Goal: Task Accomplishment & Management: Manage account settings

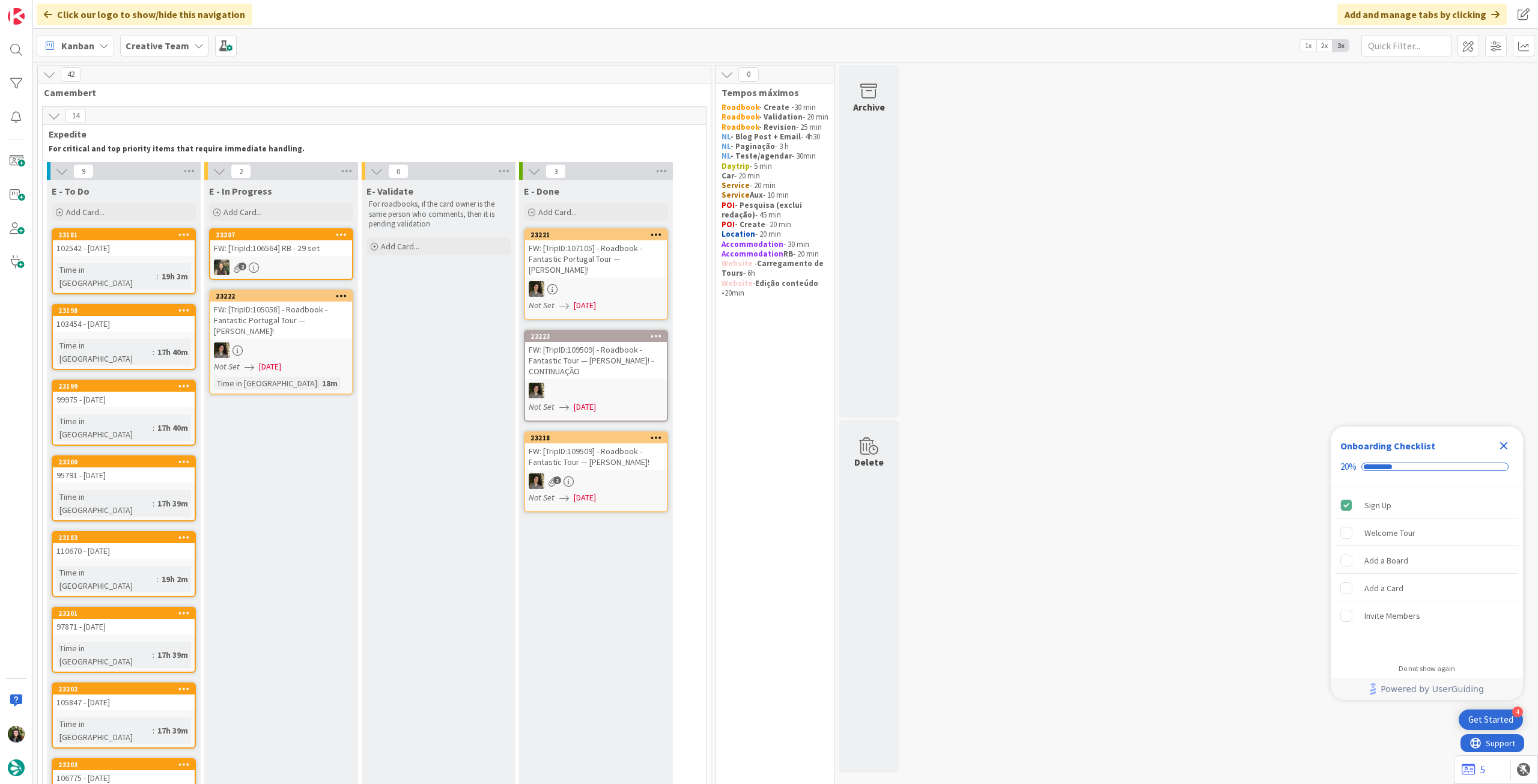
click at [171, 40] on b "Creative Team" at bounding box center [158, 45] width 64 height 12
click at [170, 169] on h4 "Creative Team - Análise" at bounding box center [216, 171] width 163 height 12
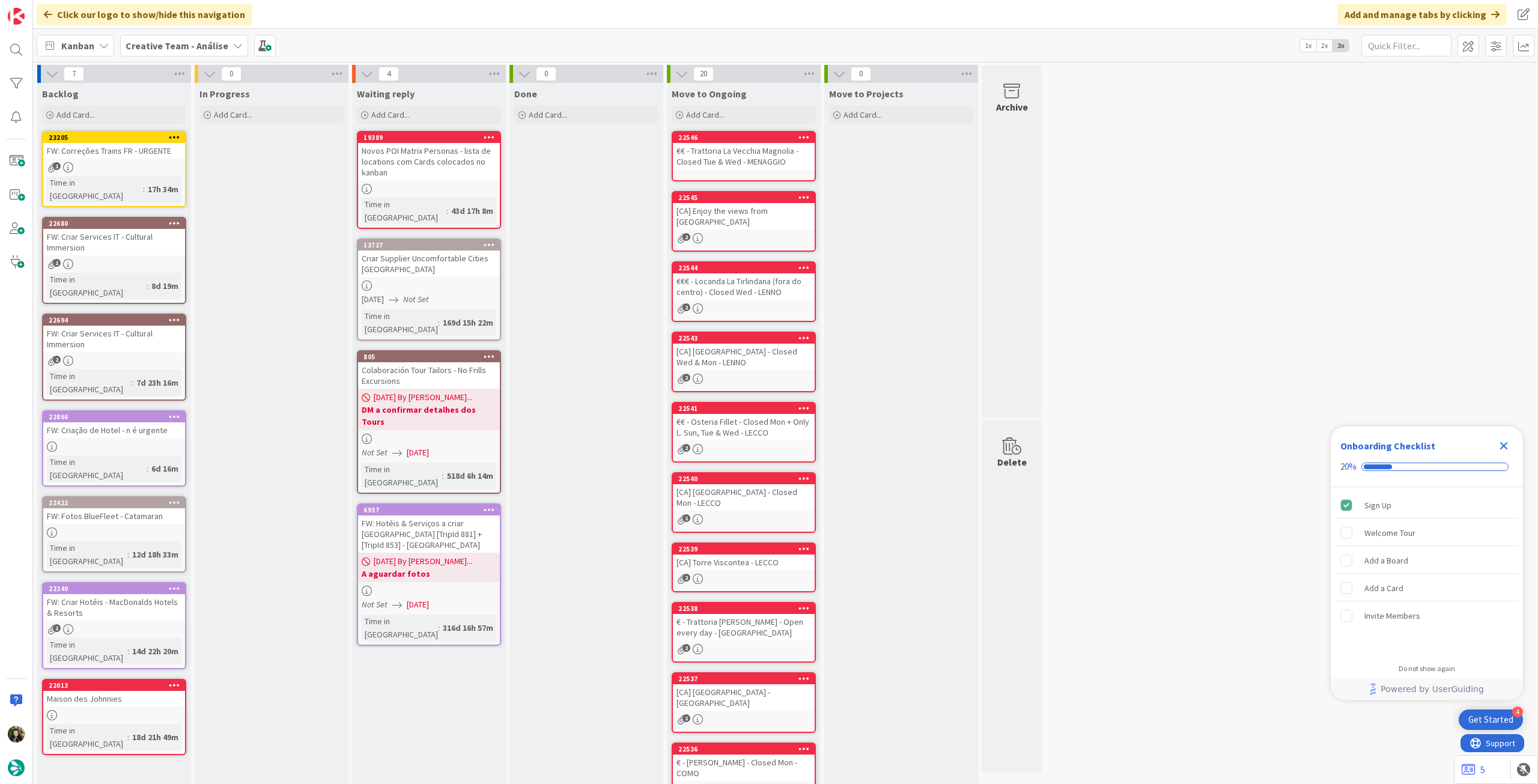
drag, startPoint x: 1508, startPoint y: 446, endPoint x: 974, endPoint y: 408, distance: 535.4
click at [1507, 446] on icon "Close Checklist" at bounding box center [1504, 445] width 14 height 14
click at [163, 49] on b "Creative Team - Análise" at bounding box center [177, 45] width 103 height 12
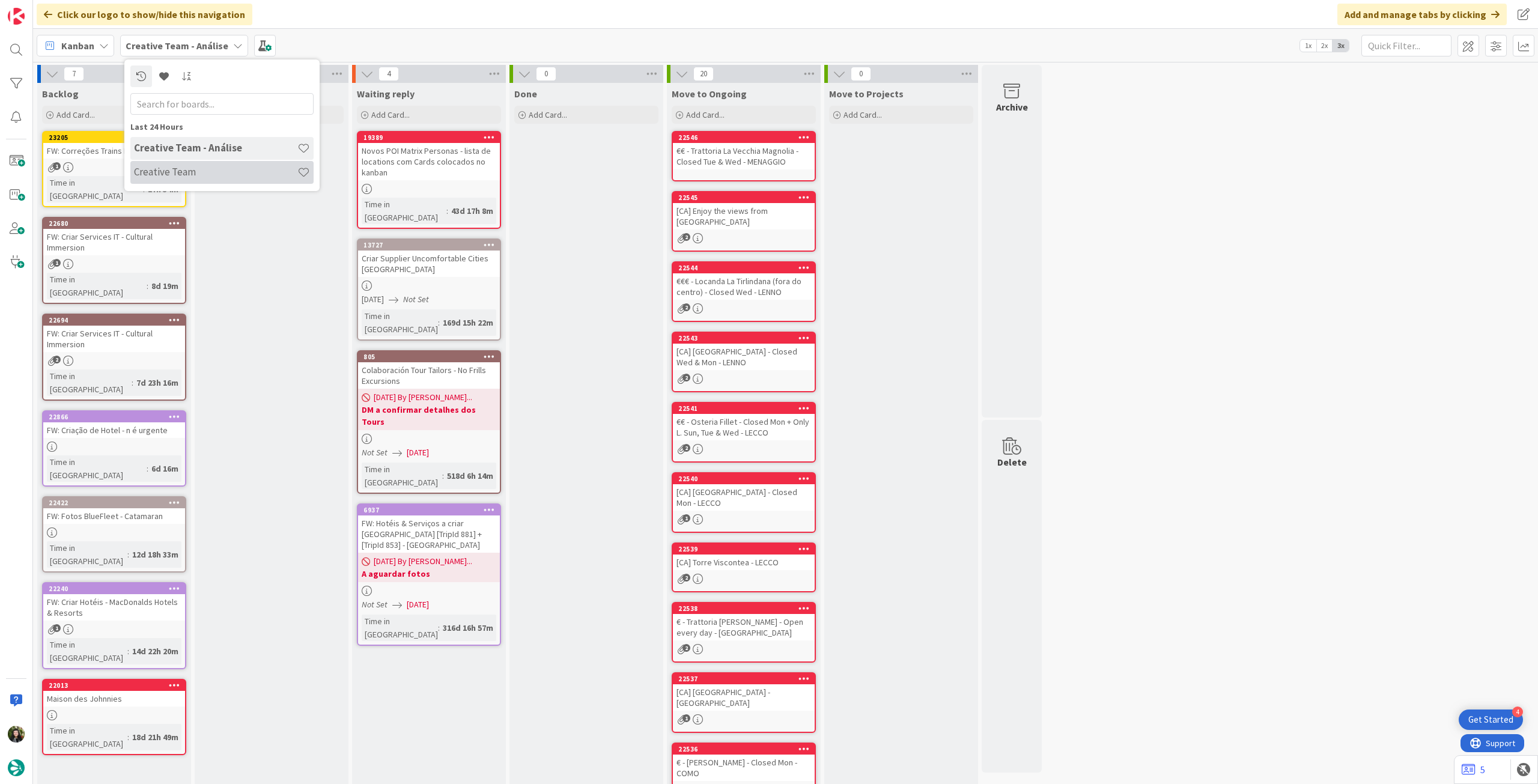
click at [180, 173] on h4 "Creative Team" at bounding box center [216, 171] width 163 height 12
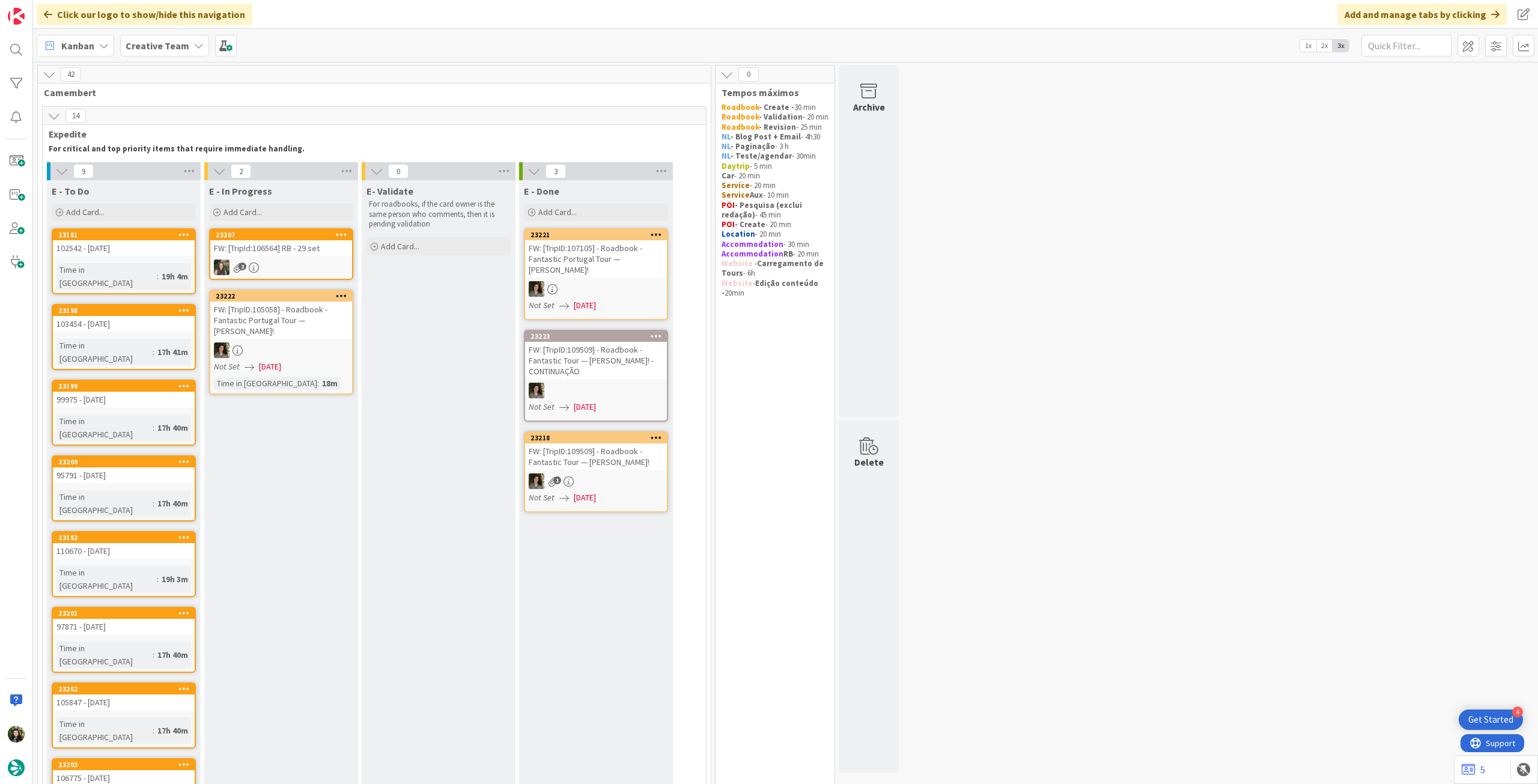
click at [187, 43] on div "Creative Team" at bounding box center [165, 46] width 89 height 22
click at [169, 167] on h4 "Creative Team - Análise" at bounding box center [216, 171] width 163 height 12
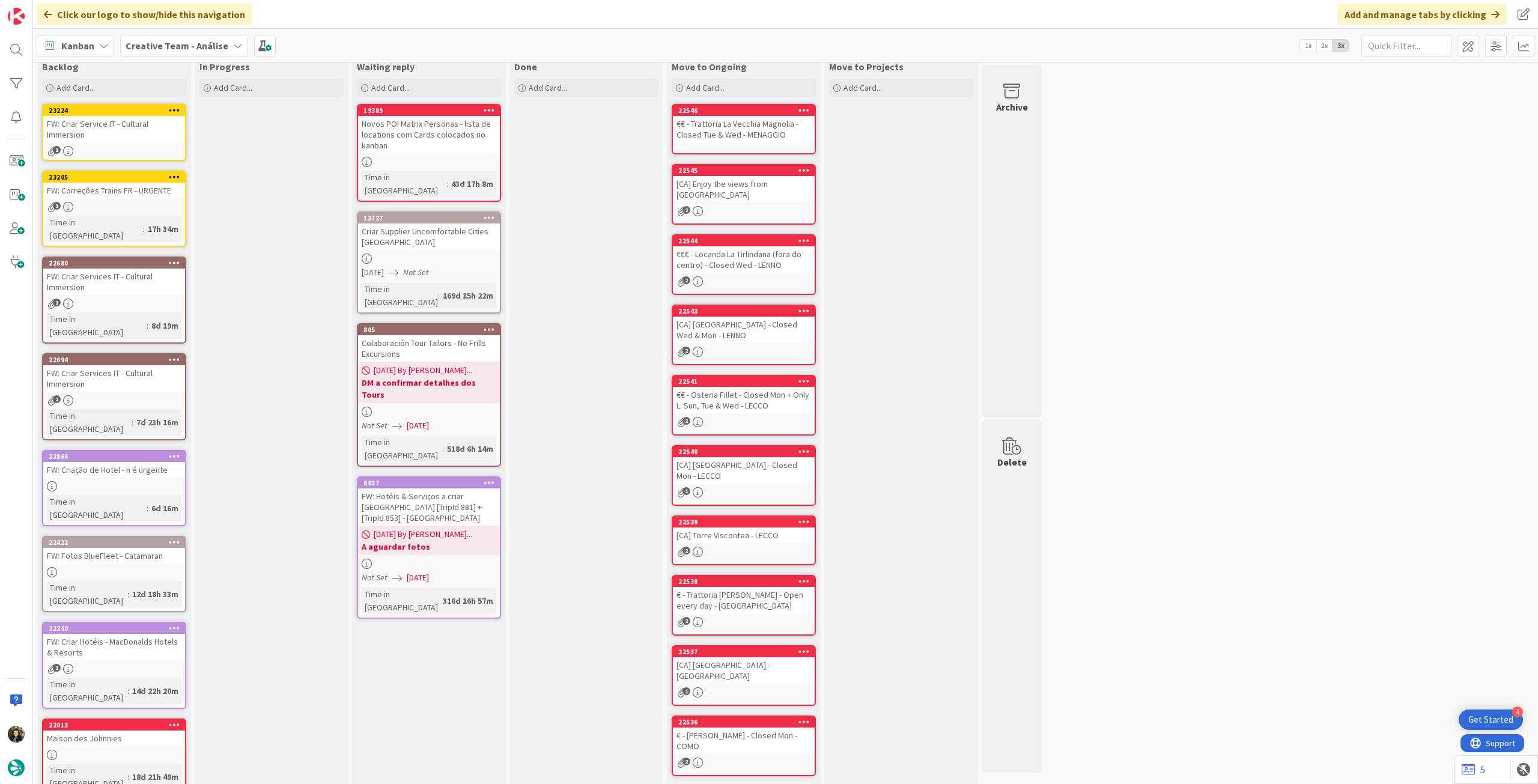
scroll to position [53, 0]
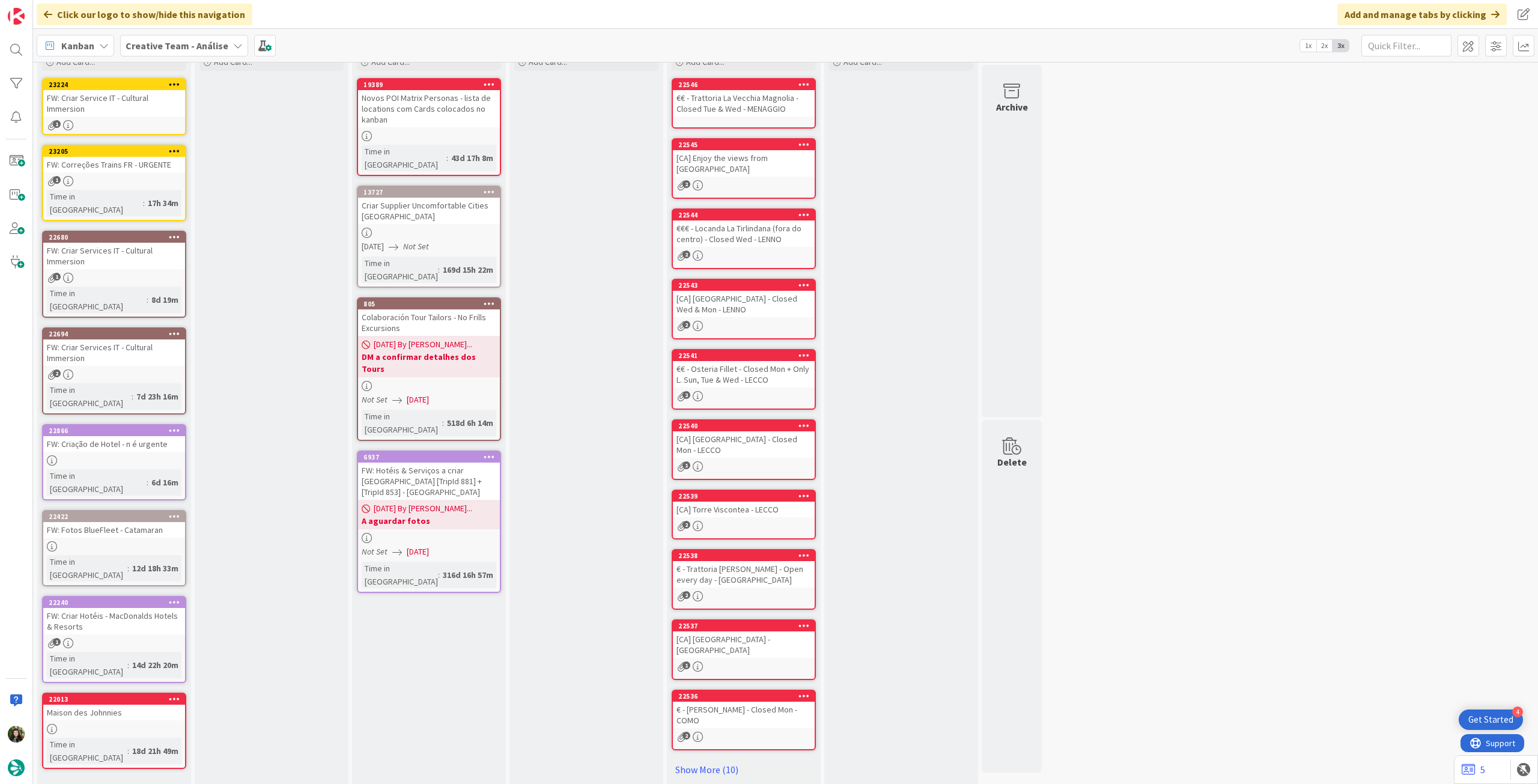
click at [173, 45] on b "Creative Team - Análise" at bounding box center [177, 45] width 103 height 12
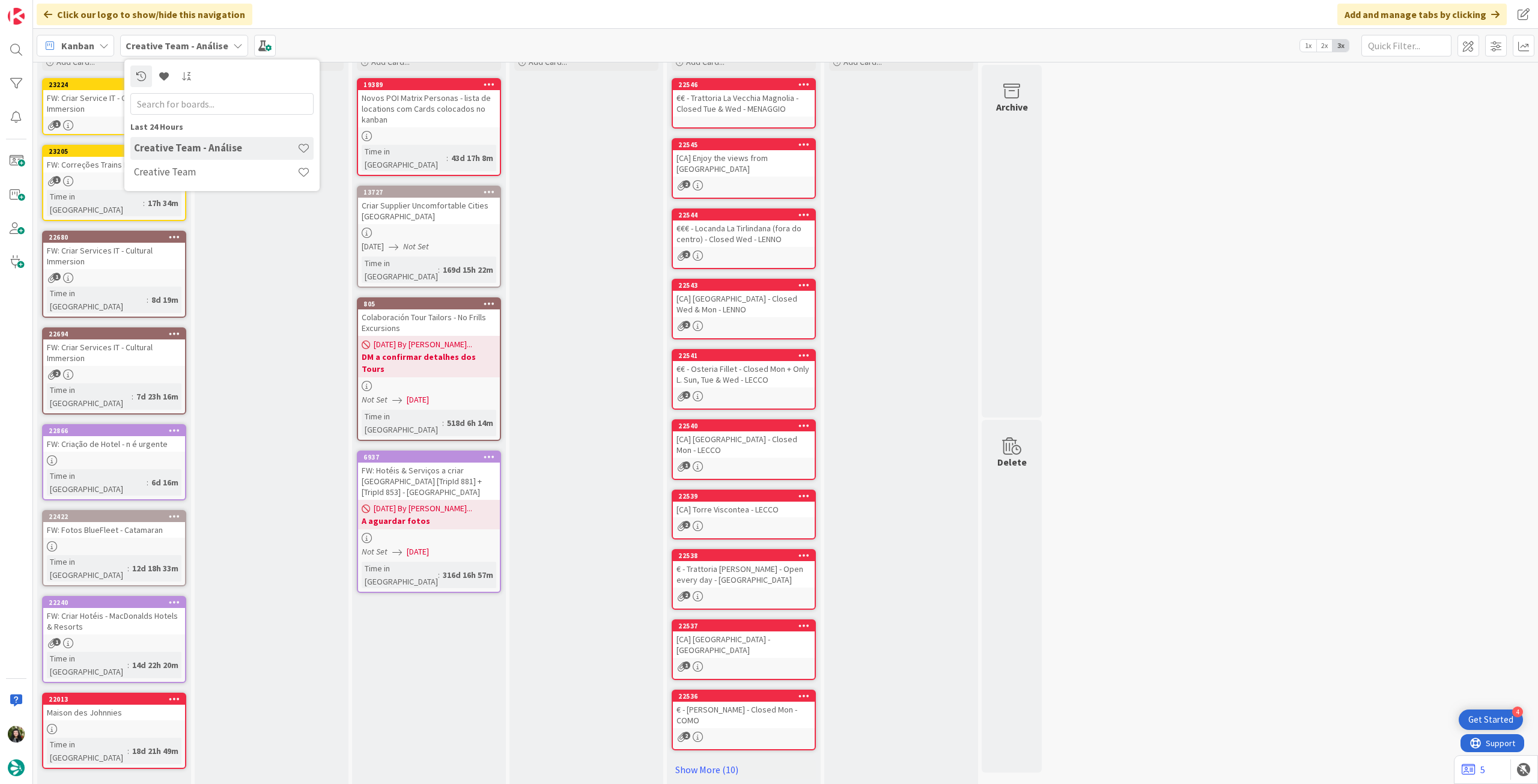
click at [216, 177] on h4 "Creative Team" at bounding box center [216, 171] width 163 height 12
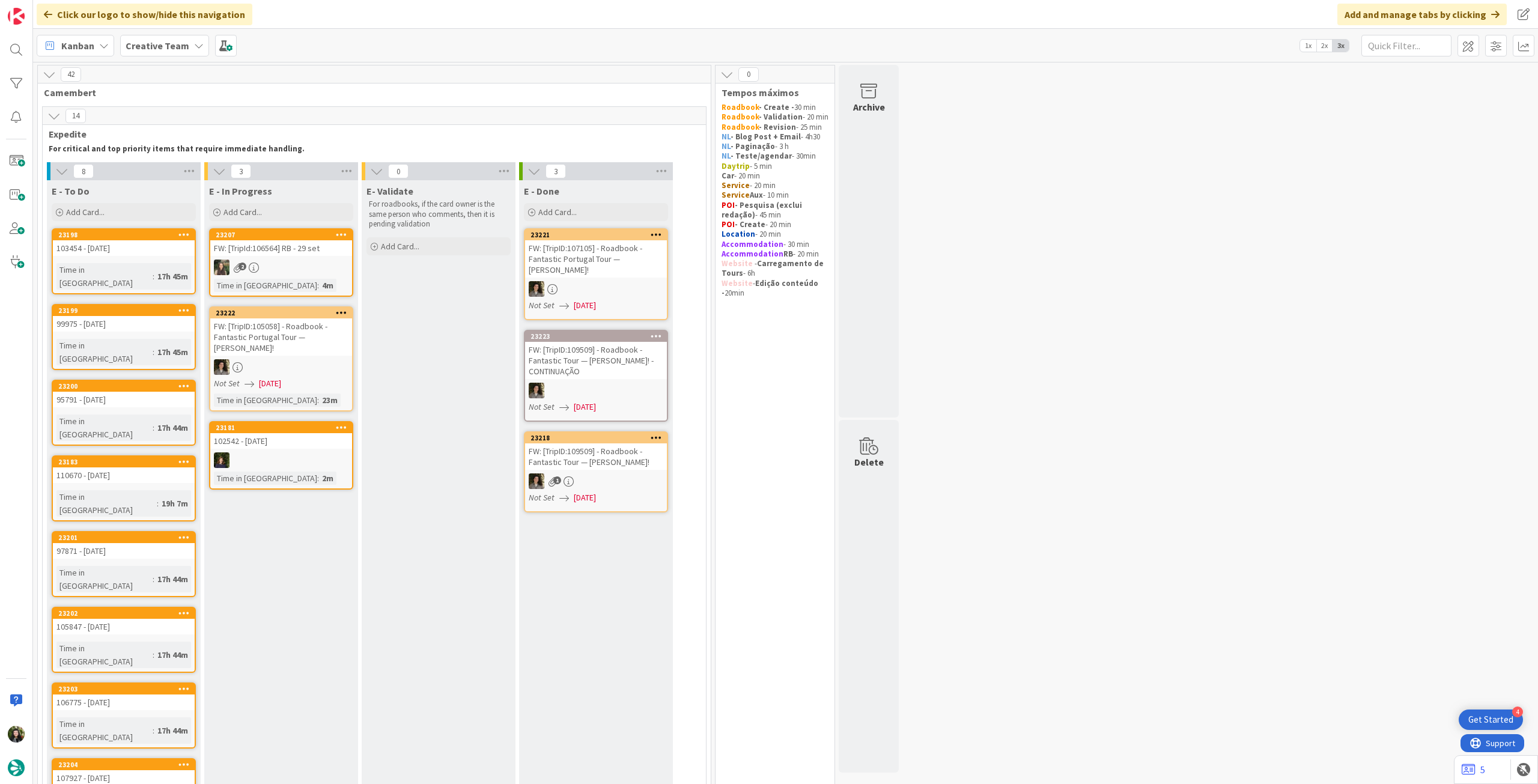
drag, startPoint x: 191, startPoint y: 43, endPoint x: 194, endPoint y: 61, distance: 18.2
click at [194, 44] on icon at bounding box center [198, 45] width 9 height 9
click at [202, 180] on div "Creative Team - Análise" at bounding box center [222, 172] width 184 height 23
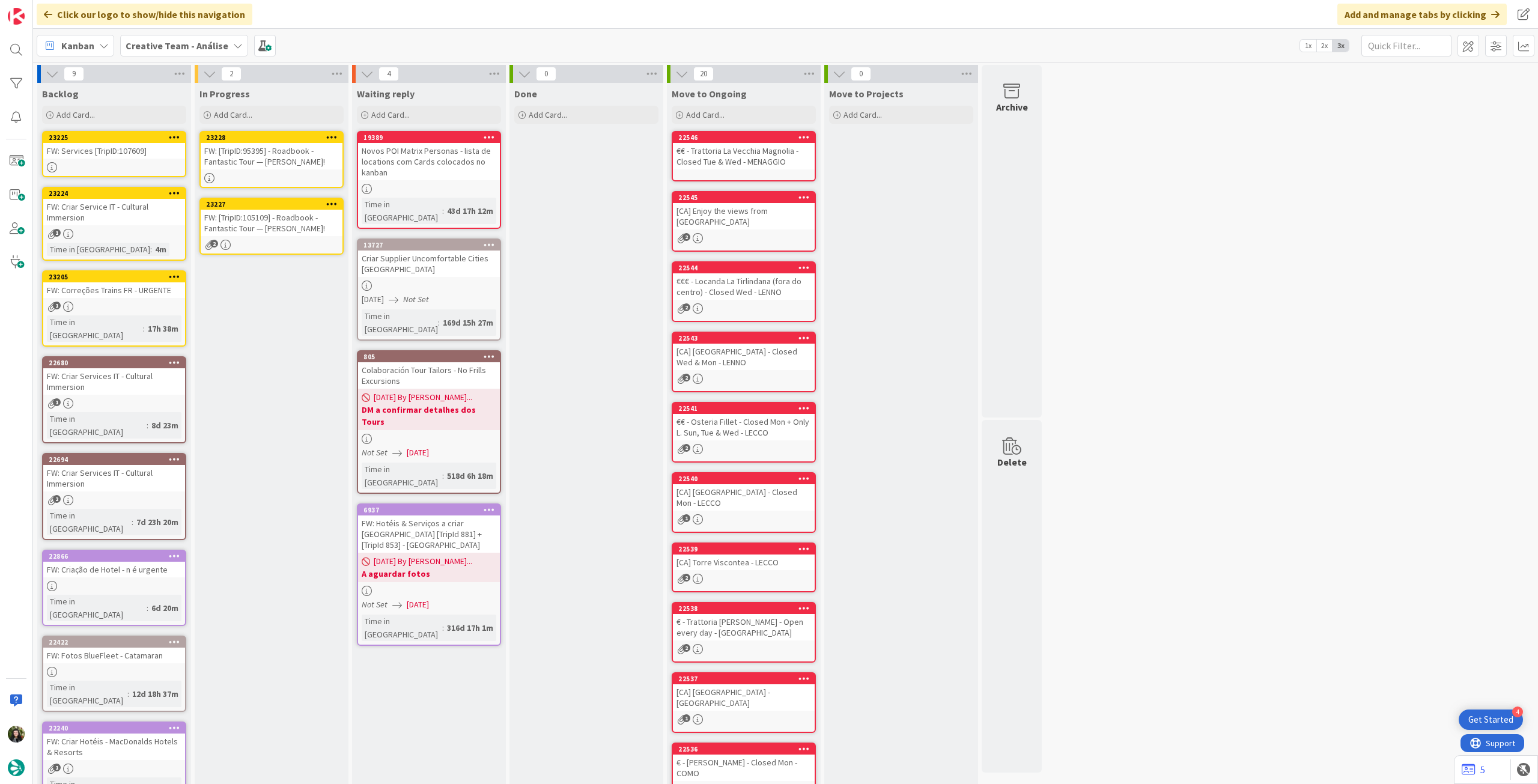
click at [312, 163] on div "FW: [TripID:95395] - Roadbook - Fantastic Tour — [PERSON_NAME]!" at bounding box center [272, 156] width 142 height 27
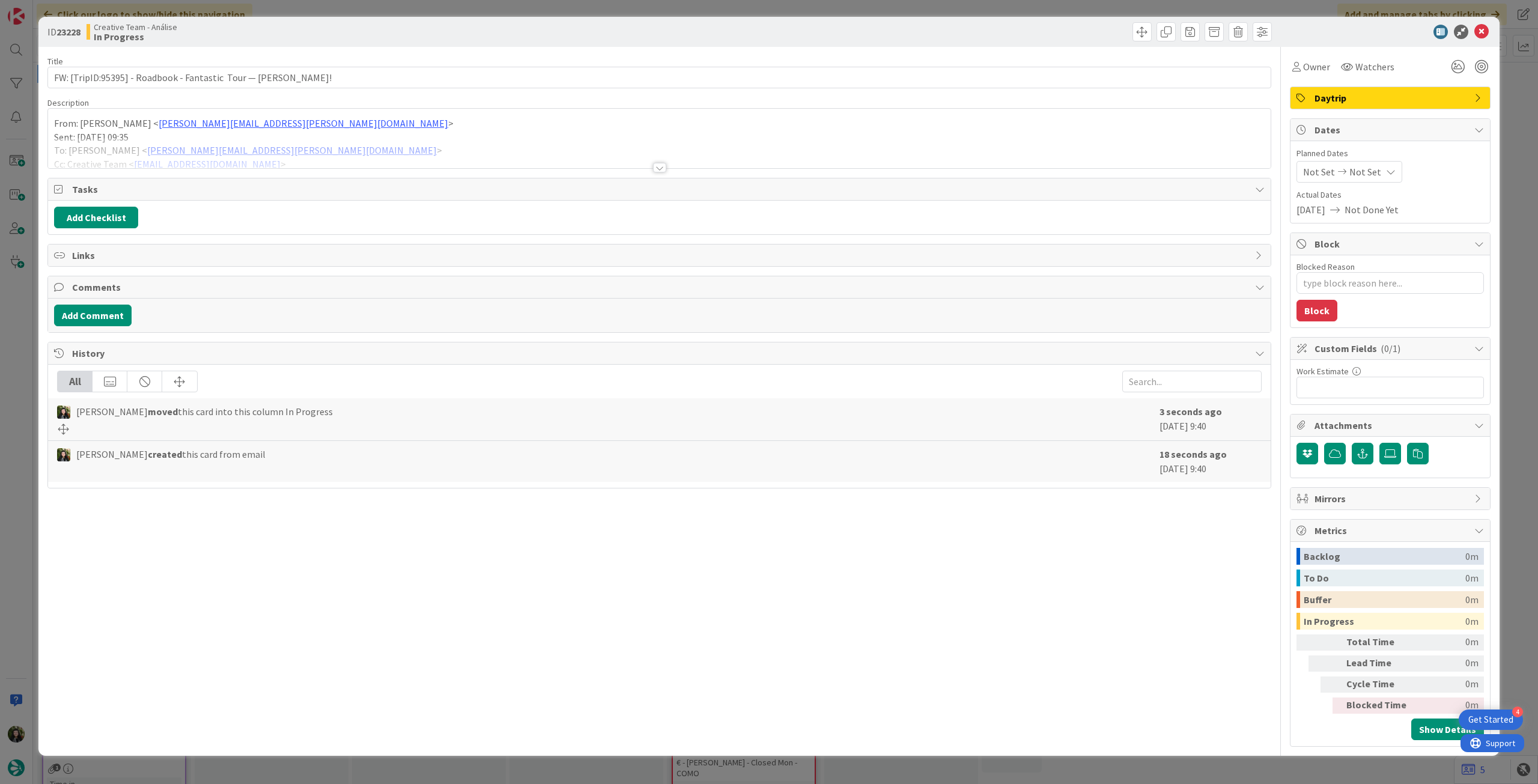
click at [256, 144] on div at bounding box center [659, 152] width 1222 height 30
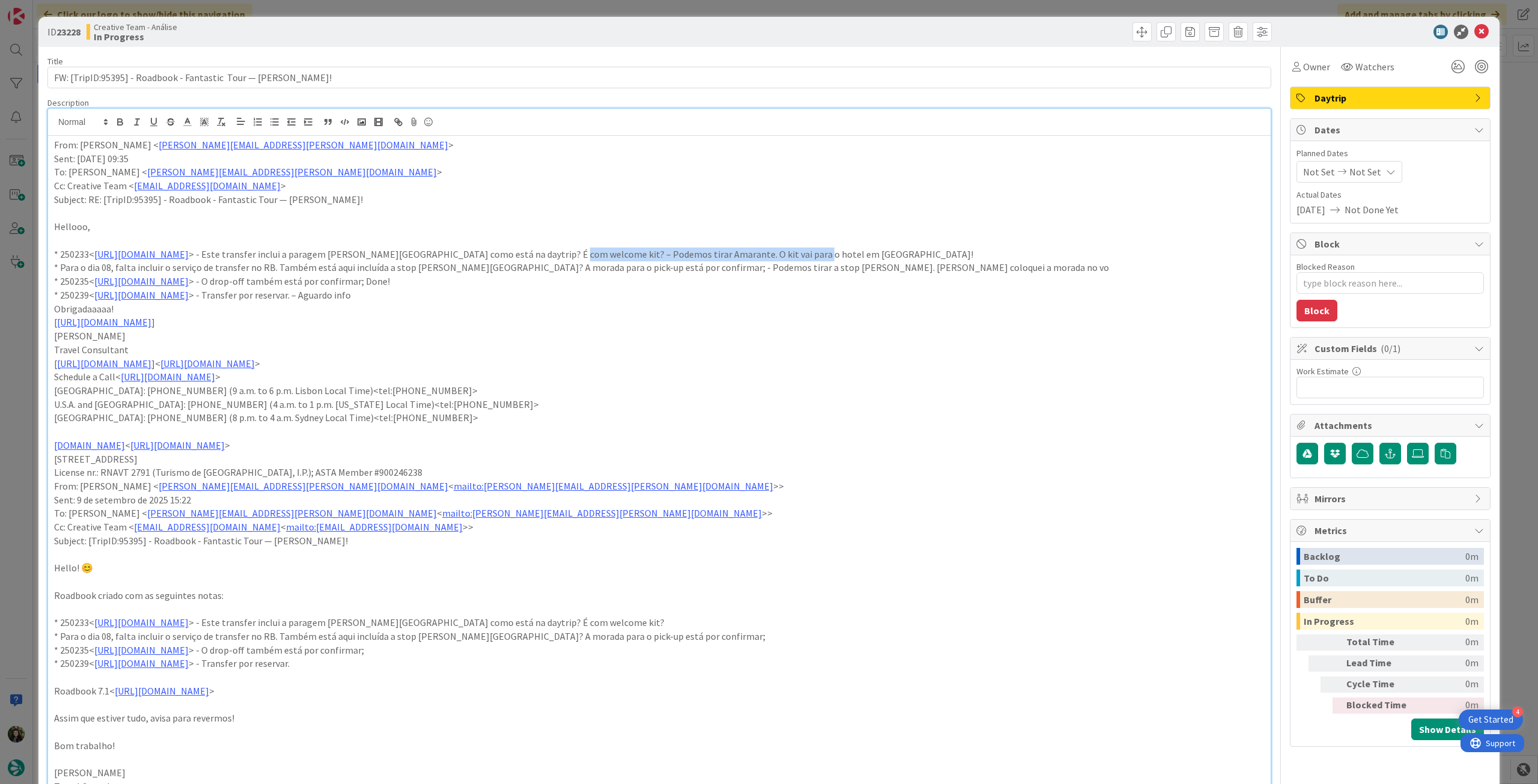
drag, startPoint x: 703, startPoint y: 254, endPoint x: 998, endPoint y: 248, distance: 295.1
click at [998, 248] on p "* 250233< [URL][DOMAIN_NAME] > - Este transfer inclui a paragem [PERSON_NAME][G…" at bounding box center [659, 255] width 1211 height 14
click at [719, 282] on p "* 250235< [URL][DOMAIN_NAME] > - O drop-off também está por confirmar; Done!" at bounding box center [659, 281] width 1211 height 14
drag, startPoint x: 636, startPoint y: 269, endPoint x: 894, endPoint y: 264, distance: 258.0
click at [894, 264] on p "* Para o dia 08, falta incluir o serviço de transfer no RB. Também está aqui in…" at bounding box center [659, 268] width 1211 height 14
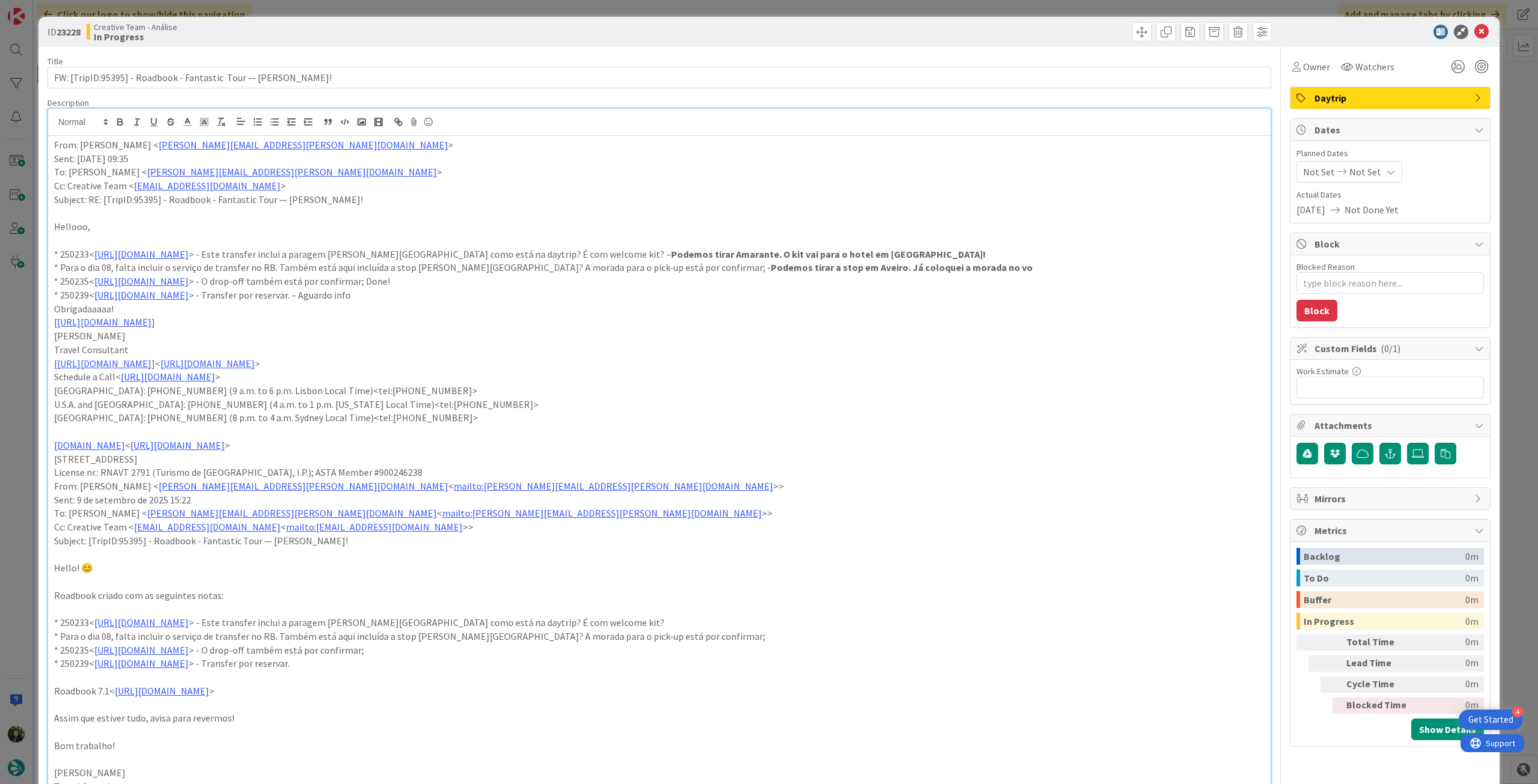
click at [581, 284] on p "* 250235< [URL][DOMAIN_NAME] > - O drop-off também está por confirmar; Done!" at bounding box center [659, 281] width 1211 height 14
drag, startPoint x: 516, startPoint y: 282, endPoint x: 553, endPoint y: 281, distance: 37.0
click at [552, 282] on p "* 250235< [URL][DOMAIN_NAME] > - O drop-off também está por confirmar; Done!" at bounding box center [659, 281] width 1211 height 14
drag, startPoint x: 498, startPoint y: 296, endPoint x: 489, endPoint y: 298, distance: 9.2
click at [498, 297] on p "* 250239< [URL][DOMAIN_NAME] > - Transfer por reservar. – Aguardo info" at bounding box center [659, 295] width 1211 height 14
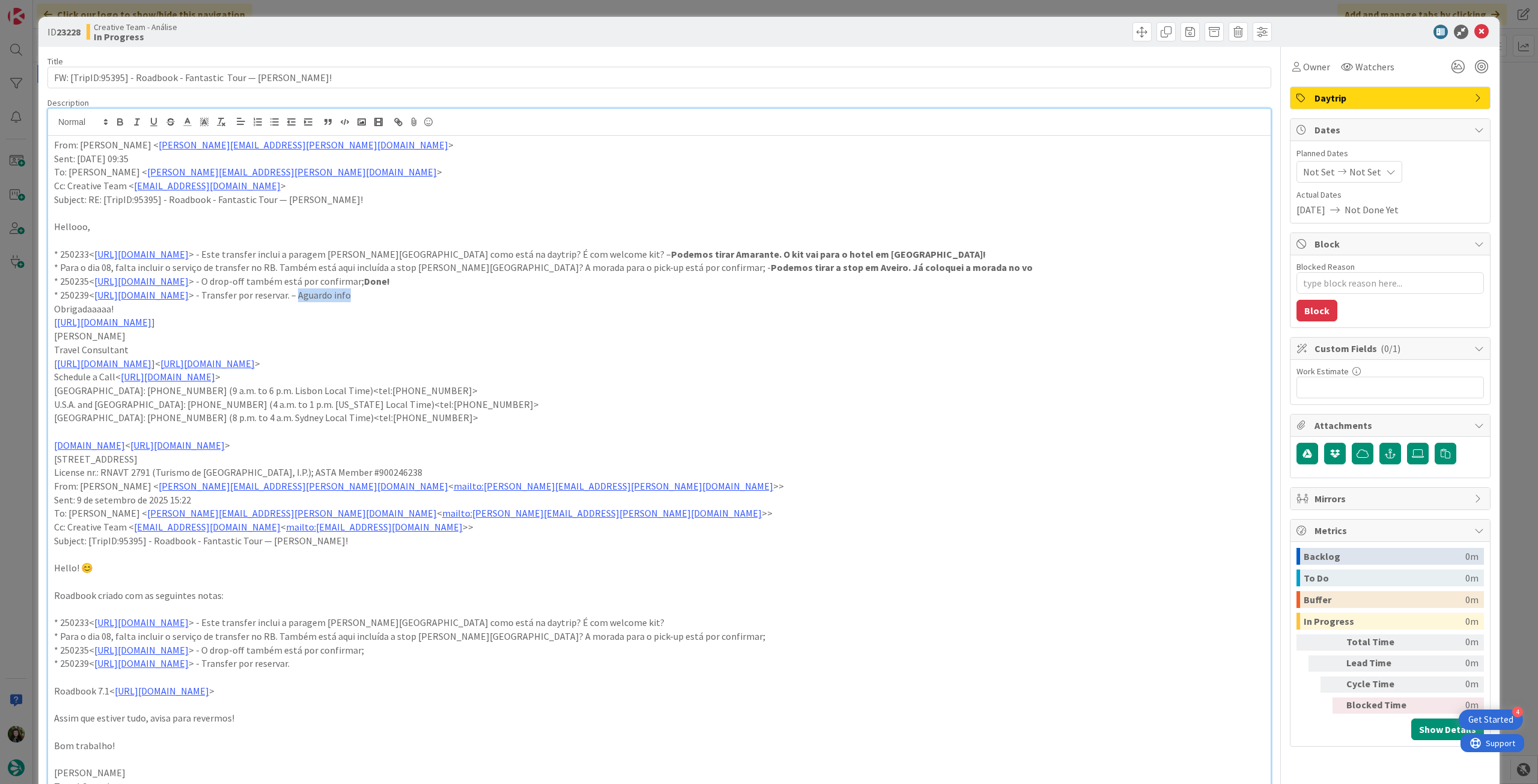
drag, startPoint x: 447, startPoint y: 296, endPoint x: 567, endPoint y: 295, distance: 120.0
click at [529, 296] on p "* 250239< [URL][DOMAIN_NAME] > - Transfer por reservar. – Aguardo info" at bounding box center [659, 295] width 1211 height 14
click at [903, 285] on p "* 250235< [URL][DOMAIN_NAME] > - O drop-off também está por confirmar; Done!" at bounding box center [659, 281] width 1211 height 14
click at [1476, 31] on icon at bounding box center [1481, 32] width 14 height 14
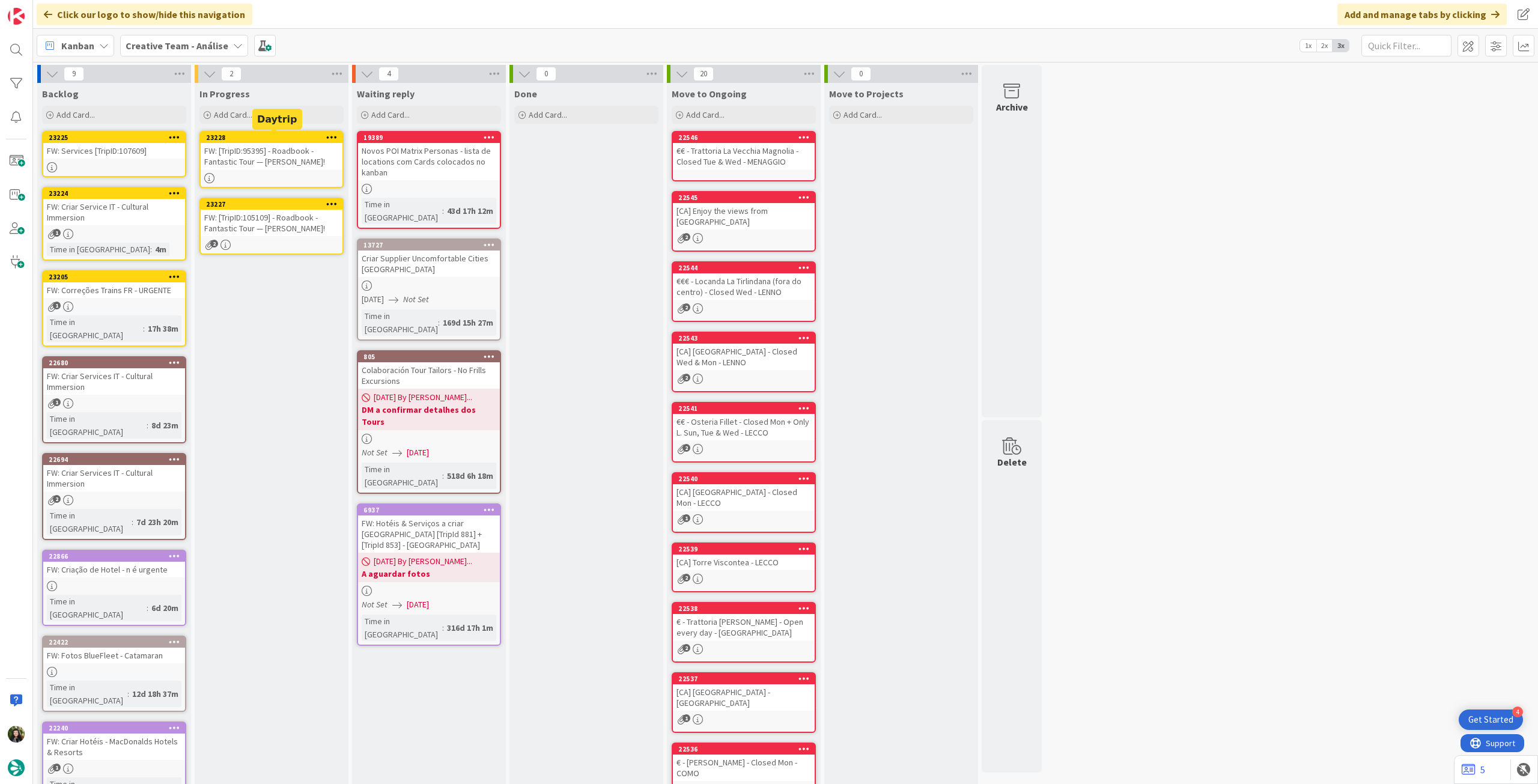
click at [269, 168] on div "FW: [TripID:95395] - Roadbook - Fantastic Tour — [PERSON_NAME]!" at bounding box center [272, 156] width 142 height 27
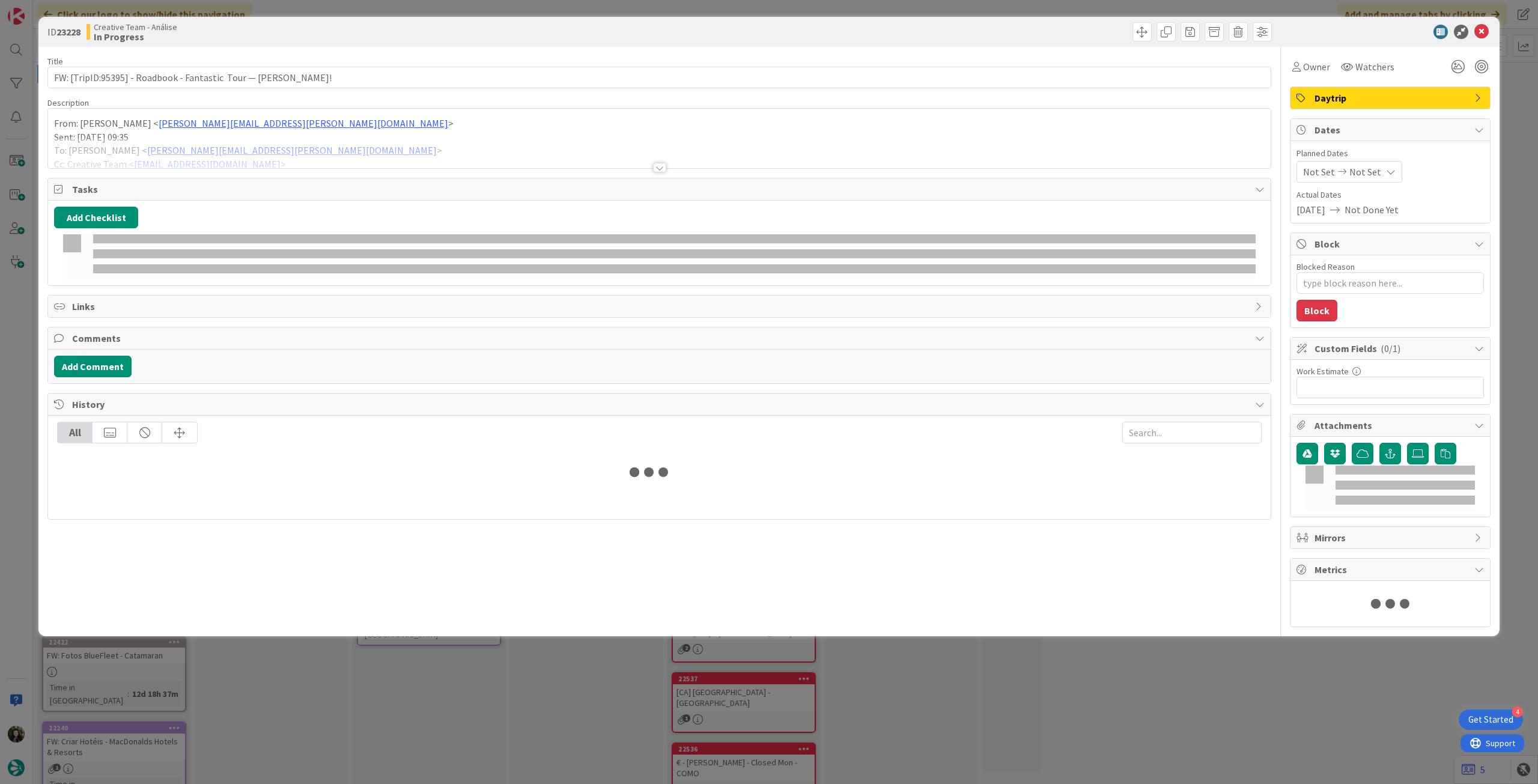
drag, startPoint x: 327, startPoint y: 147, endPoint x: 352, endPoint y: 141, distance: 25.7
click at [330, 144] on div at bounding box center [659, 152] width 1222 height 30
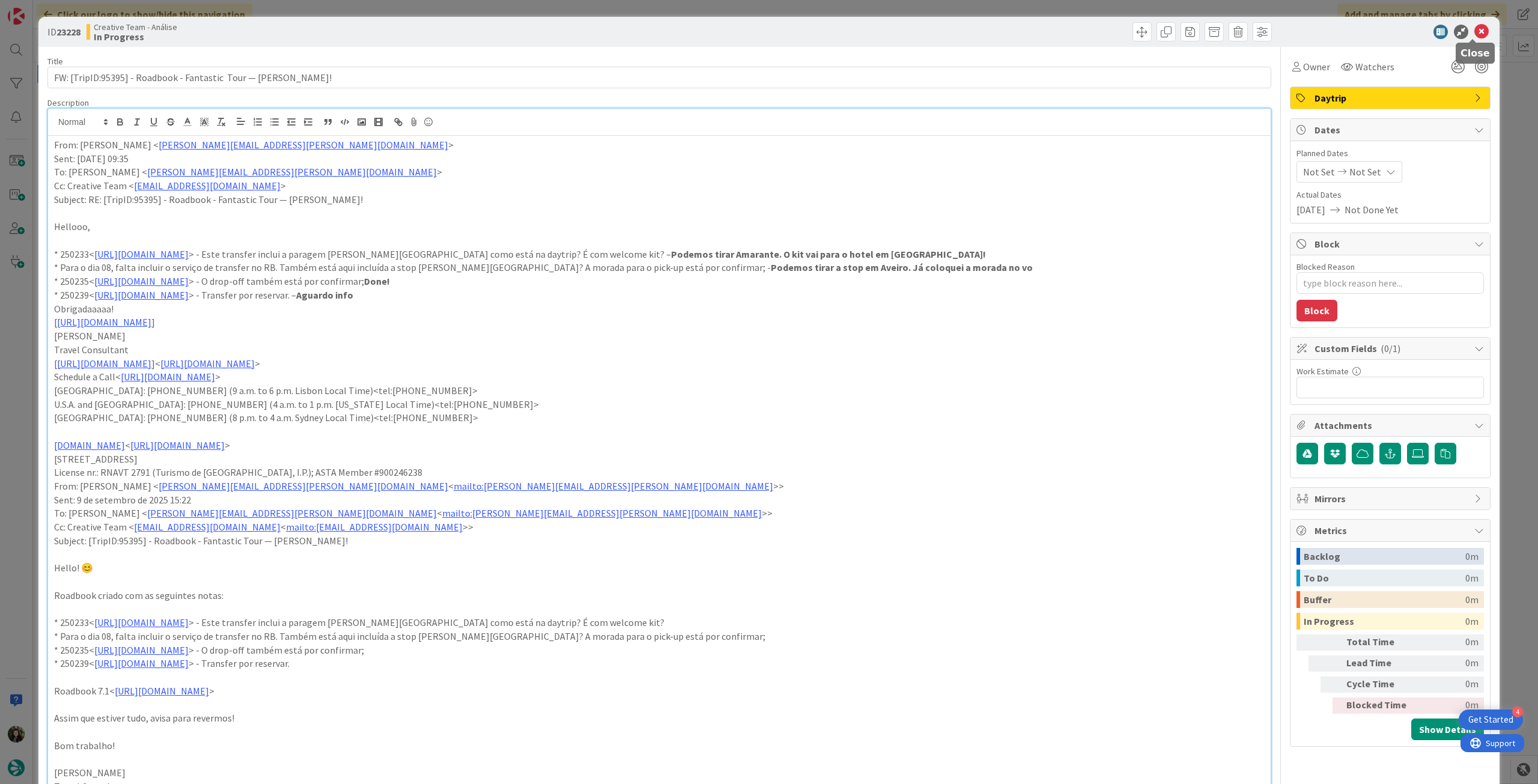
drag, startPoint x: 1476, startPoint y: 29, endPoint x: 1340, endPoint y: 56, distance: 138.7
click at [1476, 30] on icon at bounding box center [1481, 32] width 14 height 14
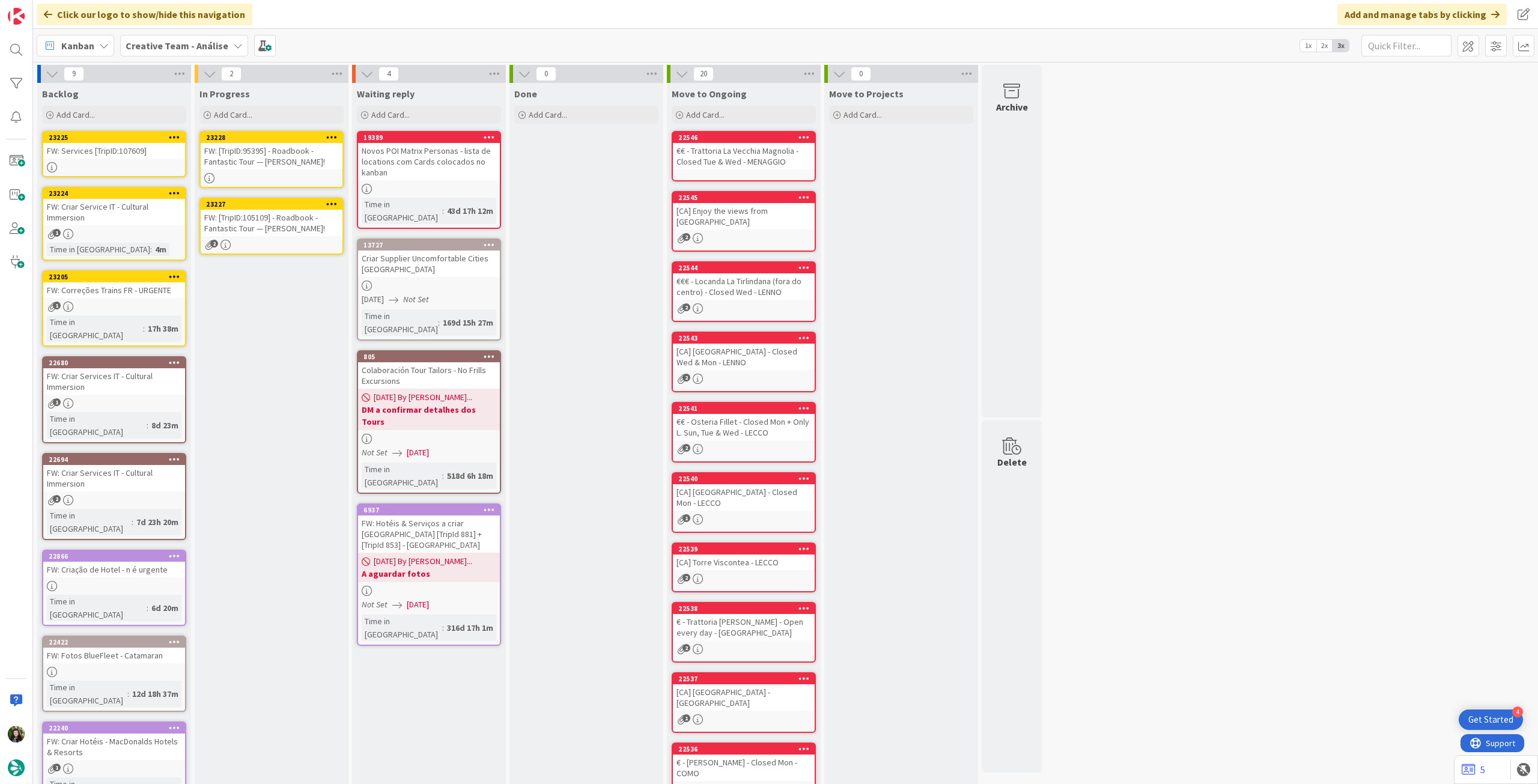
click at [302, 231] on div "FW: [TripID:105109] - Roadbook - Fantastic Tour — [PERSON_NAME]!" at bounding box center [272, 223] width 142 height 27
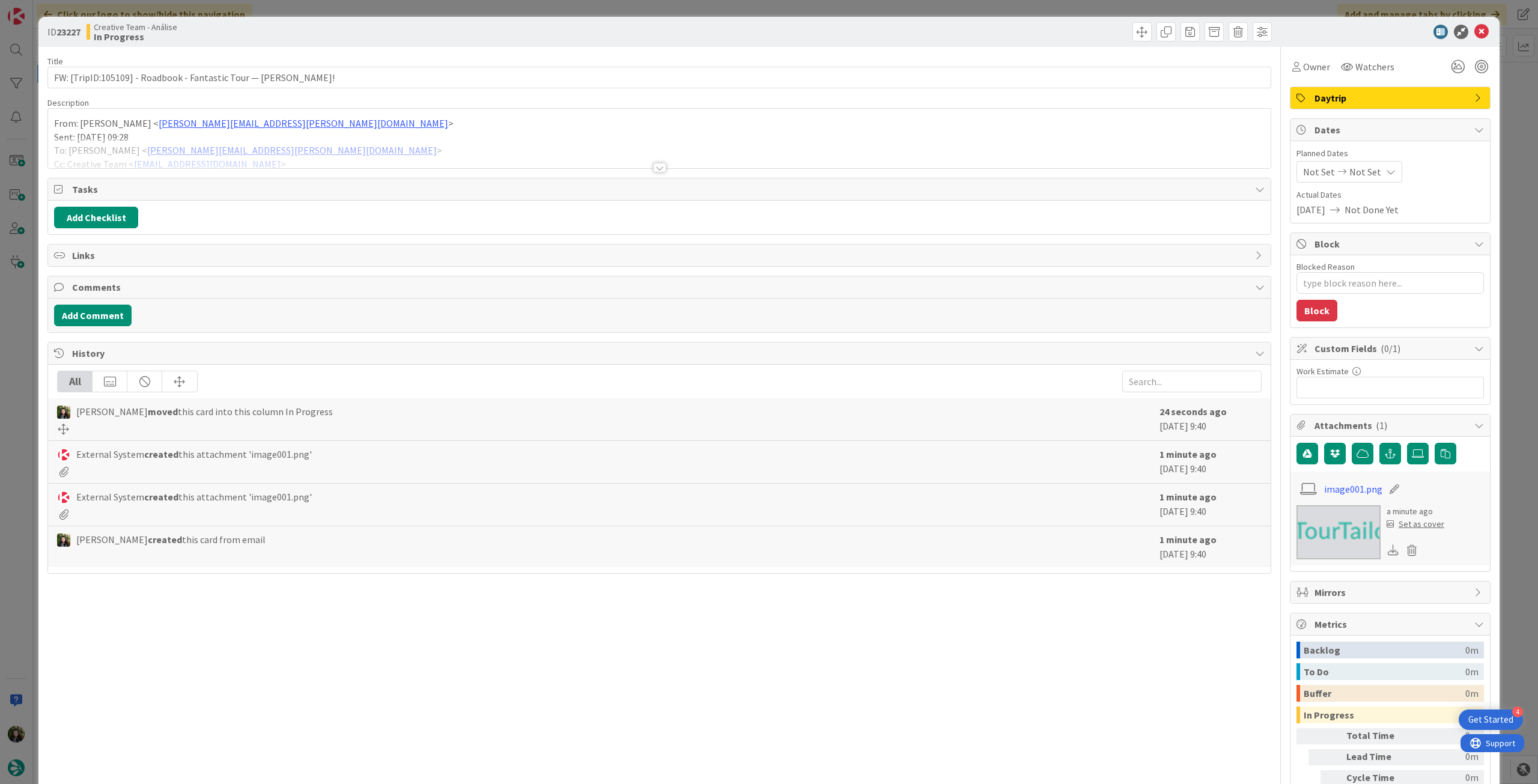
click at [291, 151] on div at bounding box center [659, 152] width 1222 height 30
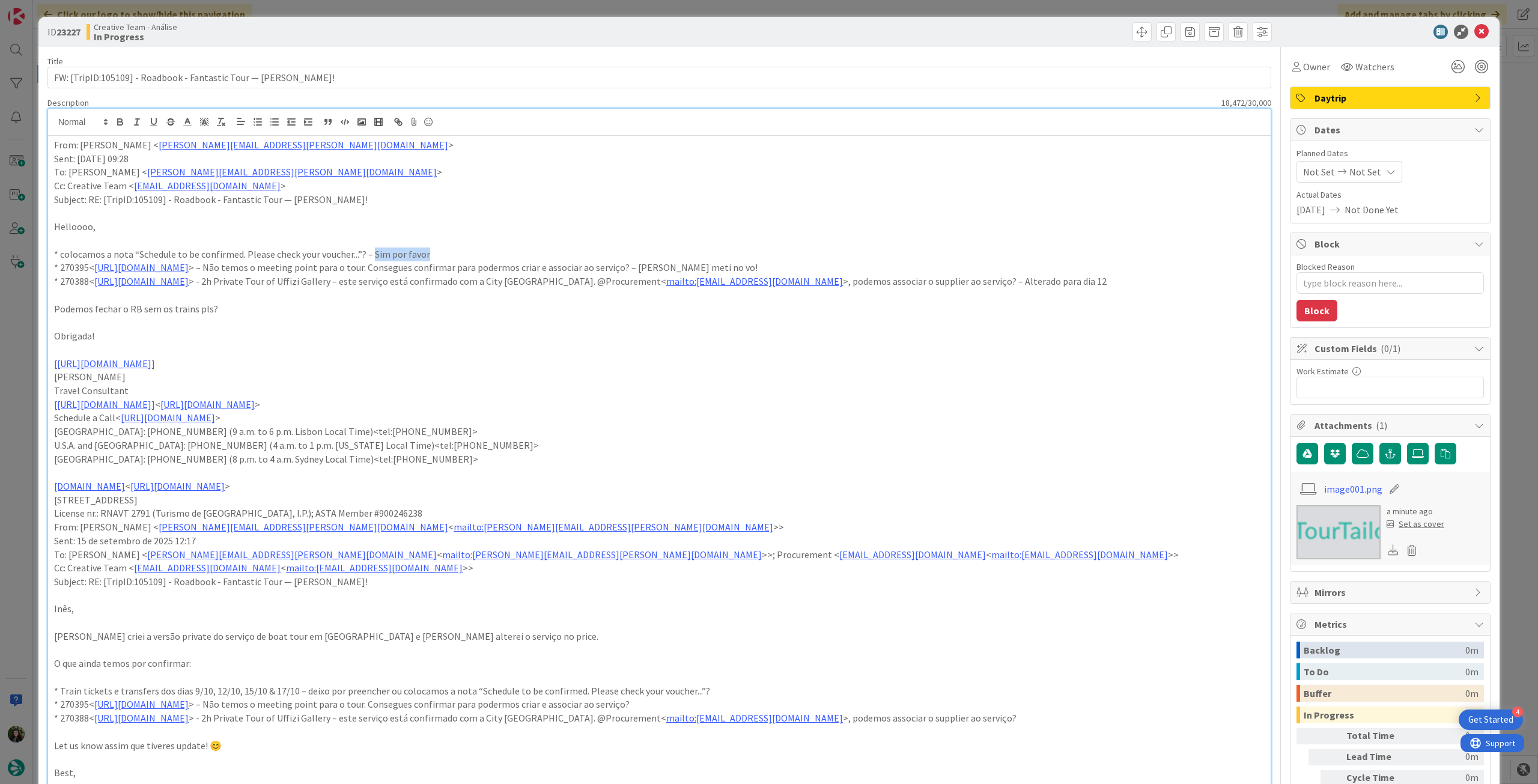
drag, startPoint x: 374, startPoint y: 252, endPoint x: 436, endPoint y: 254, distance: 62.0
click at [436, 254] on p "* colocamos a nota “Schedule to be confirmed. Please check your voucher...”? – …" at bounding box center [659, 255] width 1211 height 14
drag, startPoint x: 774, startPoint y: 266, endPoint x: 890, endPoint y: 268, distance: 116.0
click at [888, 268] on p "* 270395< [URL][DOMAIN_NAME] > – Não temos o meeting point para o tour. Consegu…" at bounding box center [659, 268] width 1211 height 14
drag, startPoint x: 1081, startPoint y: 282, endPoint x: 1201, endPoint y: 276, distance: 120.1
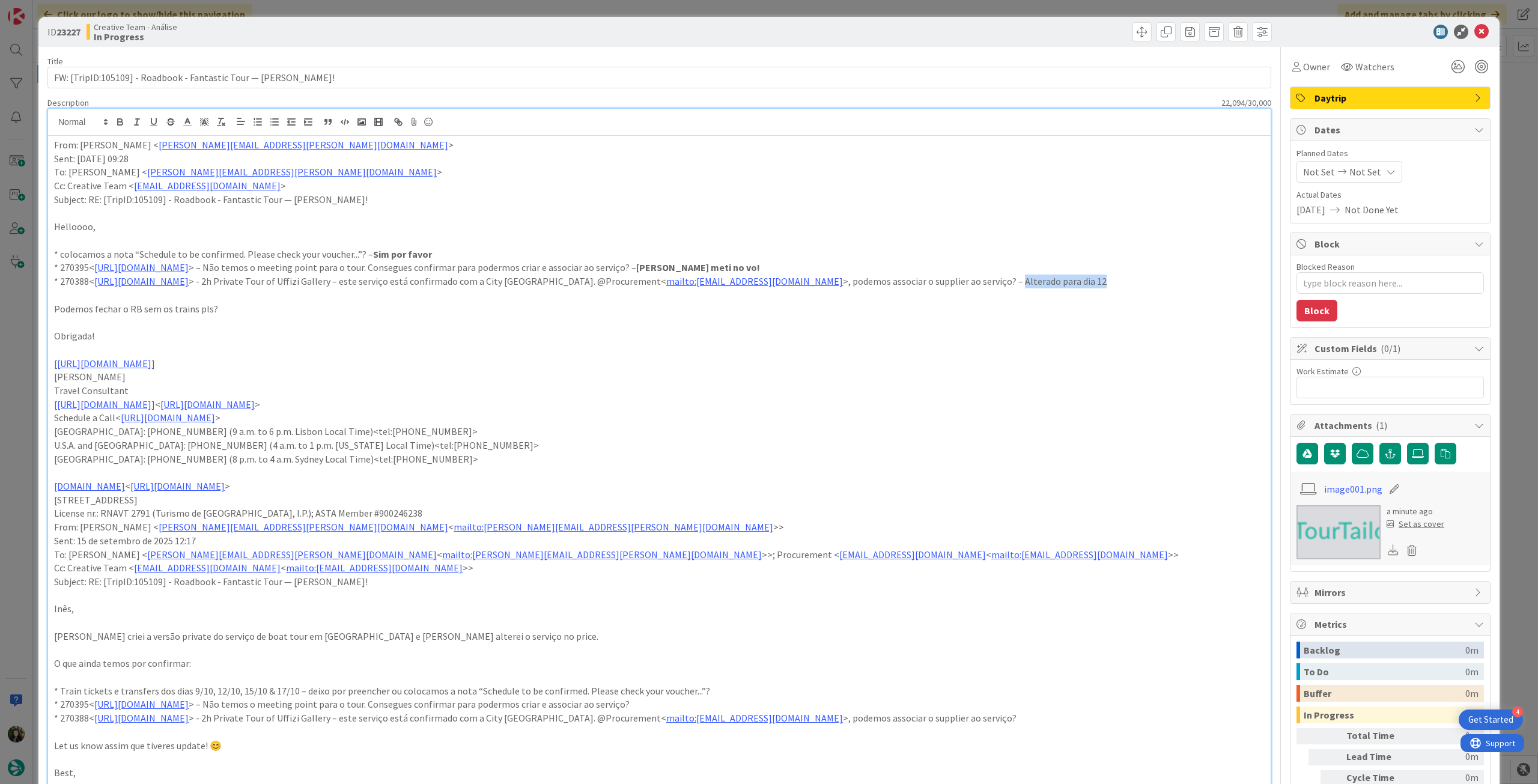
click at [1201, 276] on p "* 270388< [URL][DOMAIN_NAME] > - 2h Private Tour of [GEOGRAPHIC_DATA] – este se…" at bounding box center [659, 281] width 1211 height 14
click at [182, 309] on p "Podemos fechar o RB sem os trains pls?" at bounding box center [659, 309] width 1211 height 14
drag, startPoint x: 1476, startPoint y: 27, endPoint x: 1073, endPoint y: 71, distance: 405.4
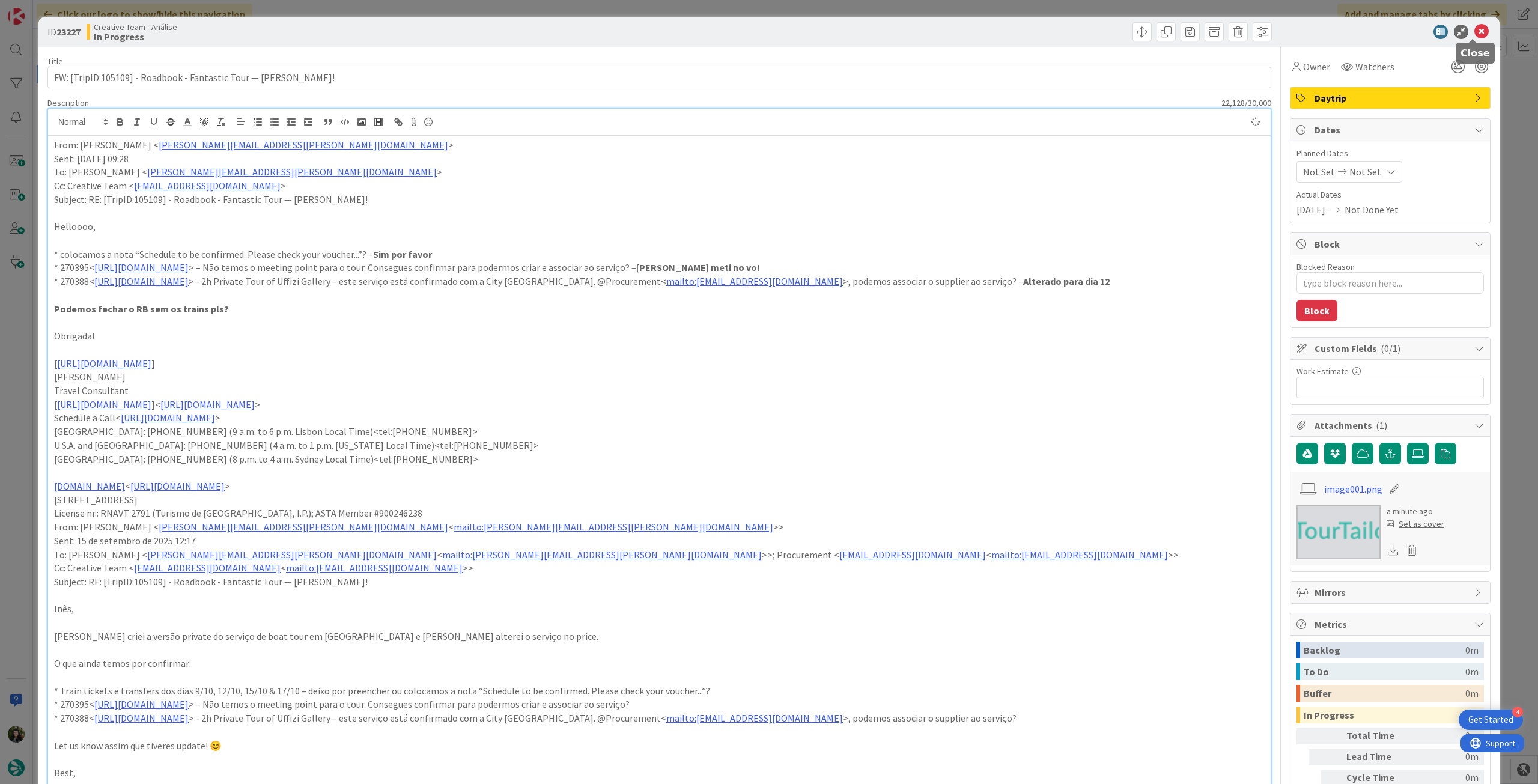
click at [1475, 27] on icon at bounding box center [1481, 32] width 14 height 14
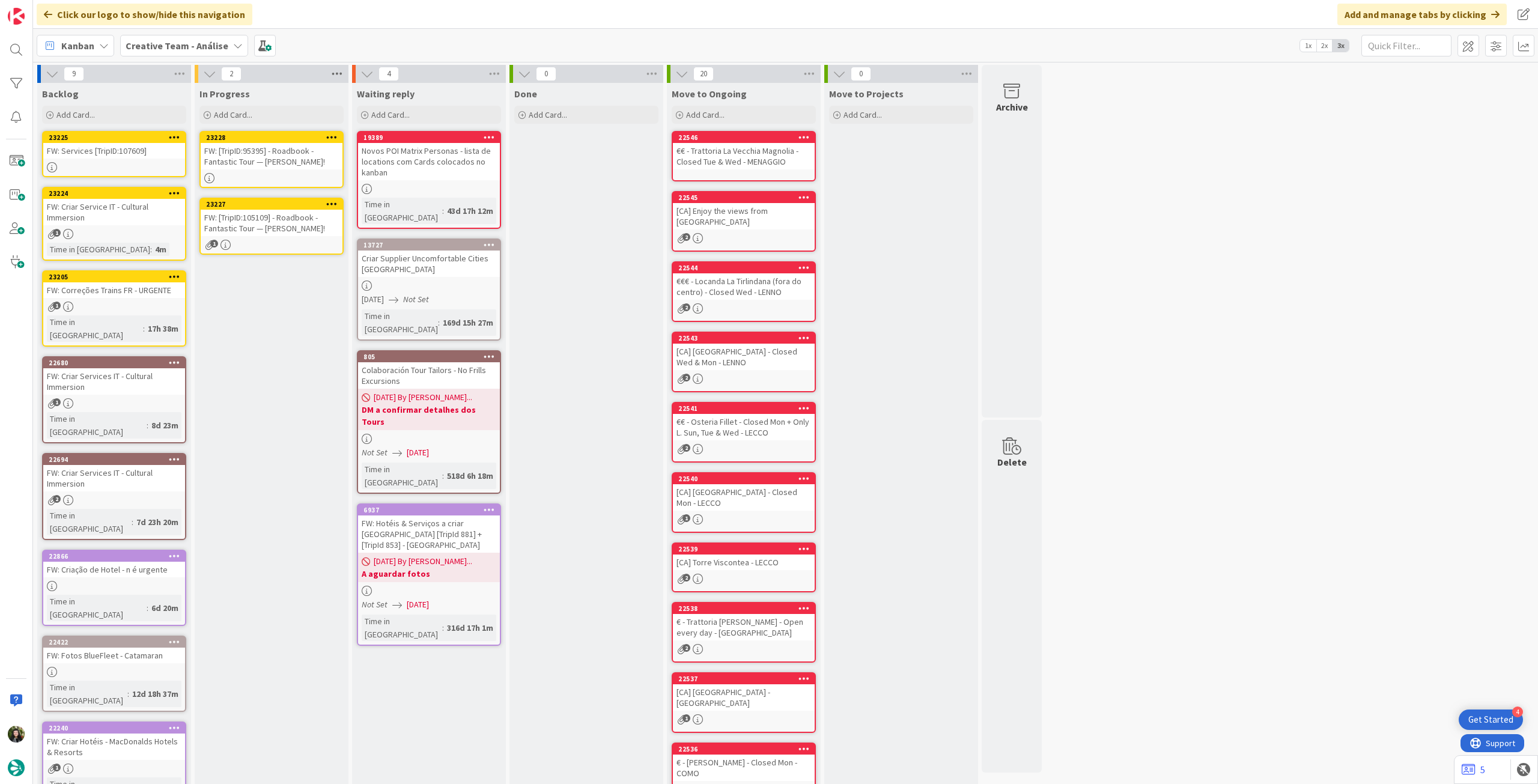
click at [330, 71] on icon at bounding box center [337, 73] width 16 height 18
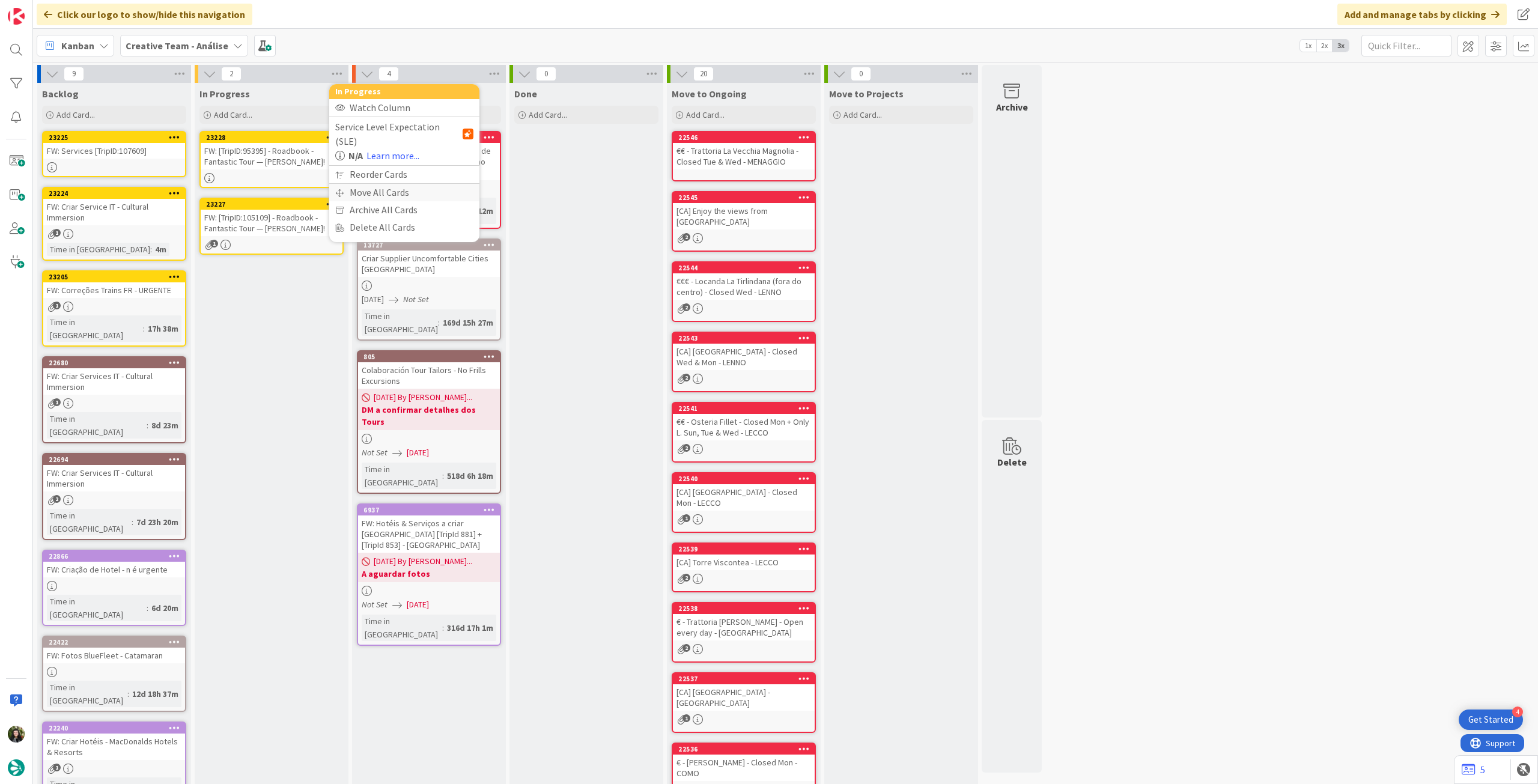
click at [377, 184] on div "Move All Cards" at bounding box center [404, 192] width 150 height 17
click at [386, 137] on span "Creative Team - Análise" at bounding box center [391, 130] width 97 height 12
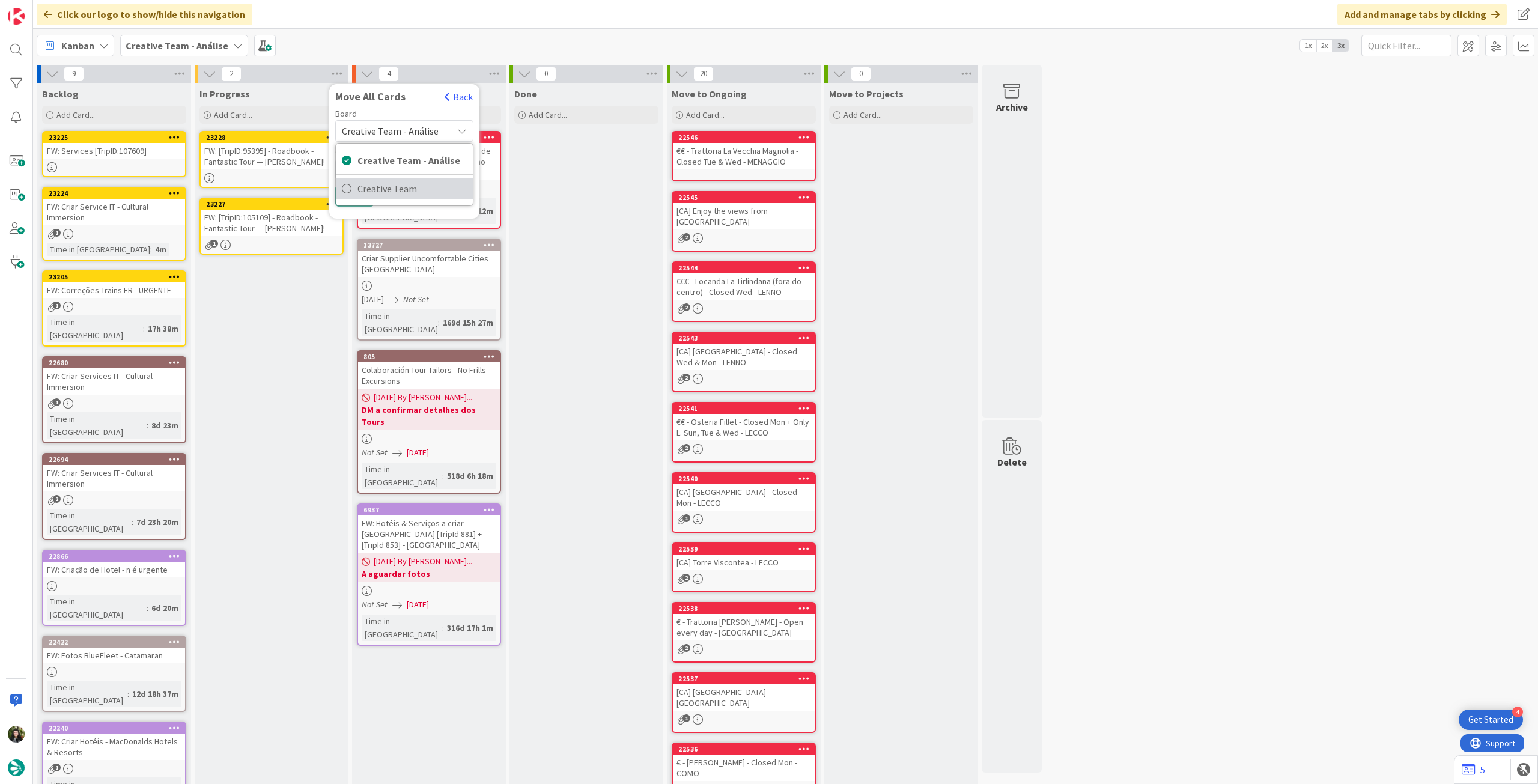
click at [366, 188] on span "Creative Team" at bounding box center [412, 188] width 109 height 18
drag, startPoint x: 387, startPoint y: 201, endPoint x: 392, endPoint y: 216, distance: 15.8
click at [387, 201] on span "Daytrip" at bounding box center [403, 208] width 85 height 17
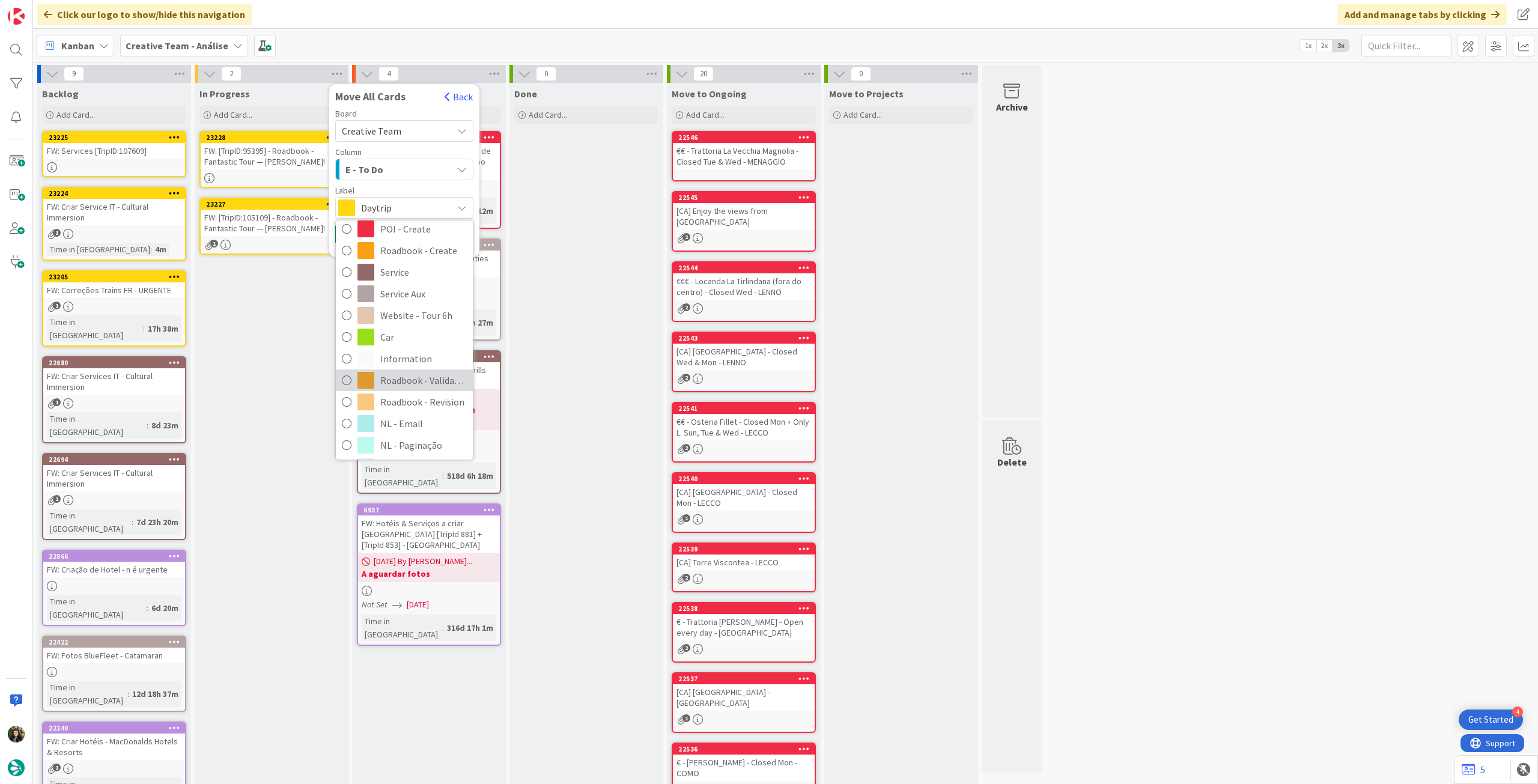
scroll to position [160, 0]
click at [397, 376] on span "Roadbook - Revision" at bounding box center [423, 380] width 87 height 18
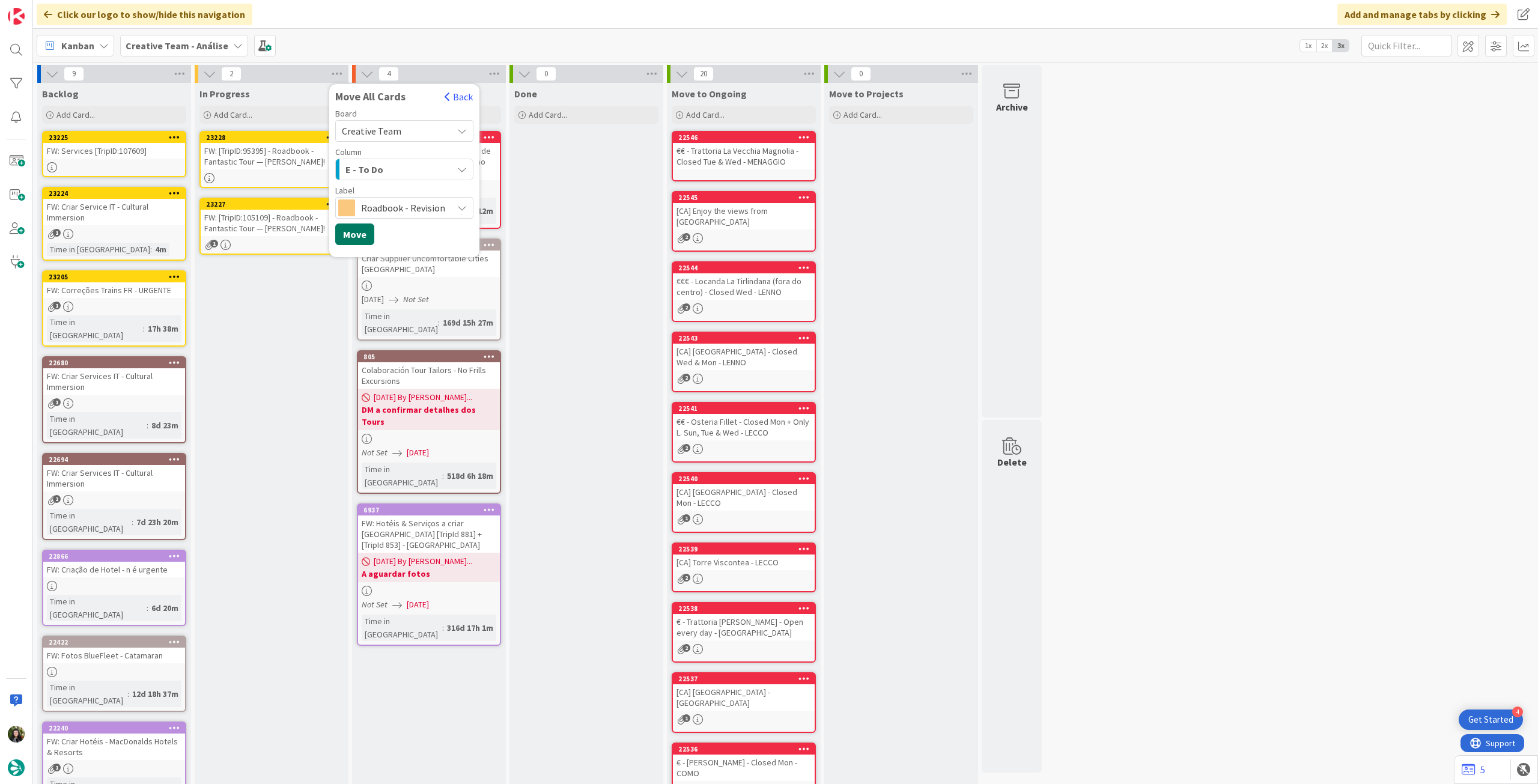
click at [363, 234] on button "Move" at bounding box center [355, 234] width 39 height 22
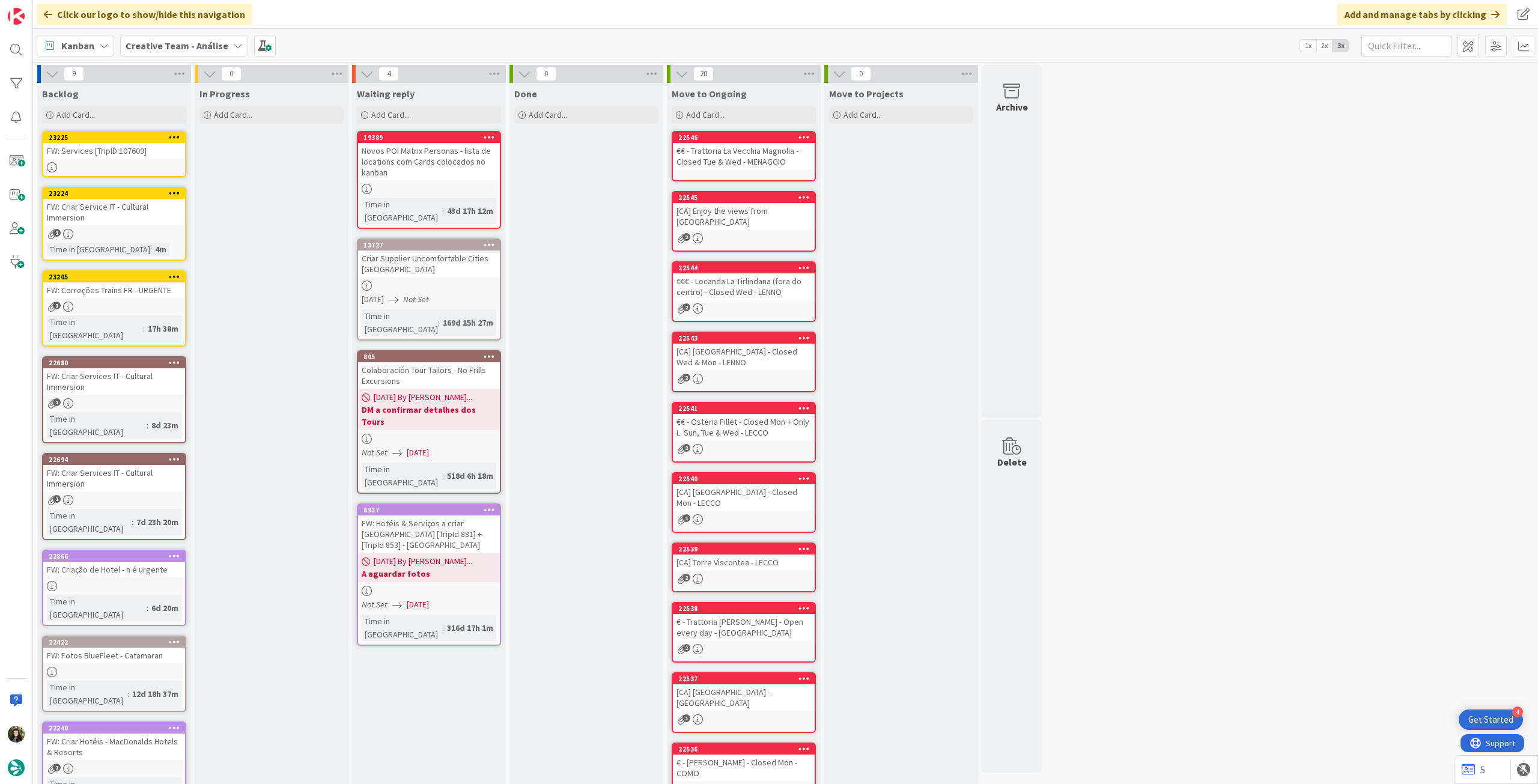
click at [147, 215] on div "FW: Criar Service IT - Cultural Immersion" at bounding box center [114, 212] width 142 height 27
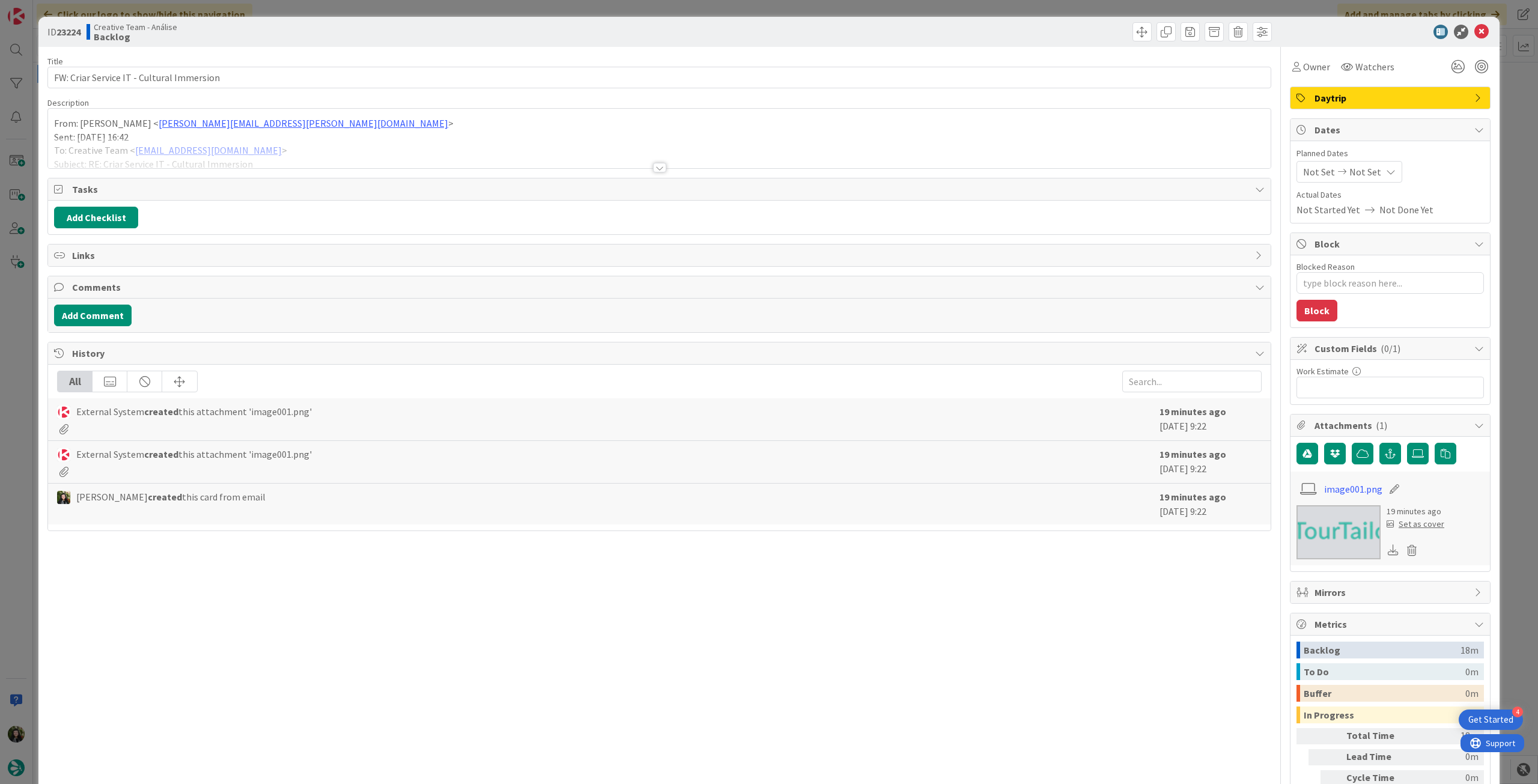
click at [1331, 95] on span "Daytrip" at bounding box center [1391, 98] width 154 height 14
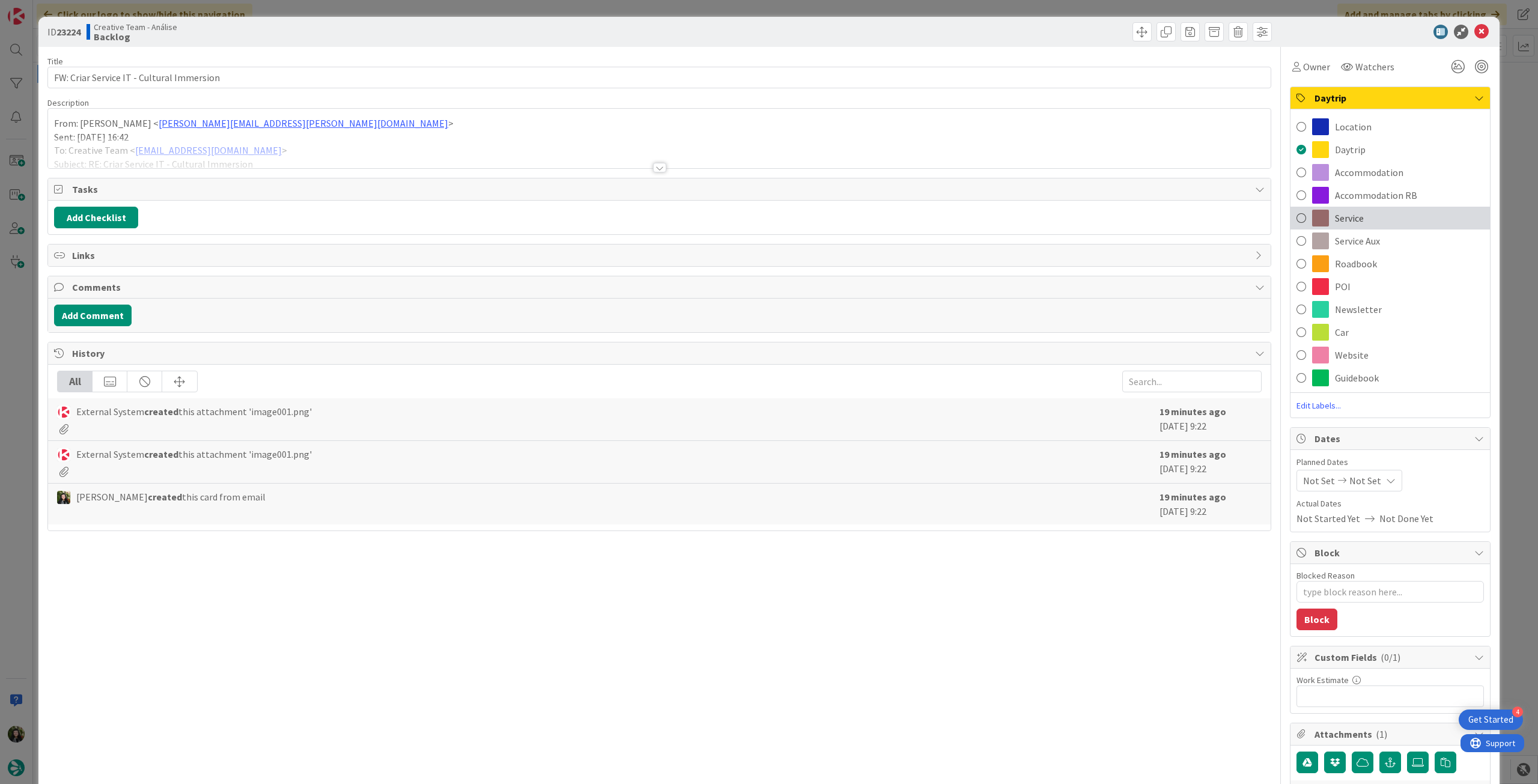
click at [1376, 220] on div "Service" at bounding box center [1390, 218] width 199 height 23
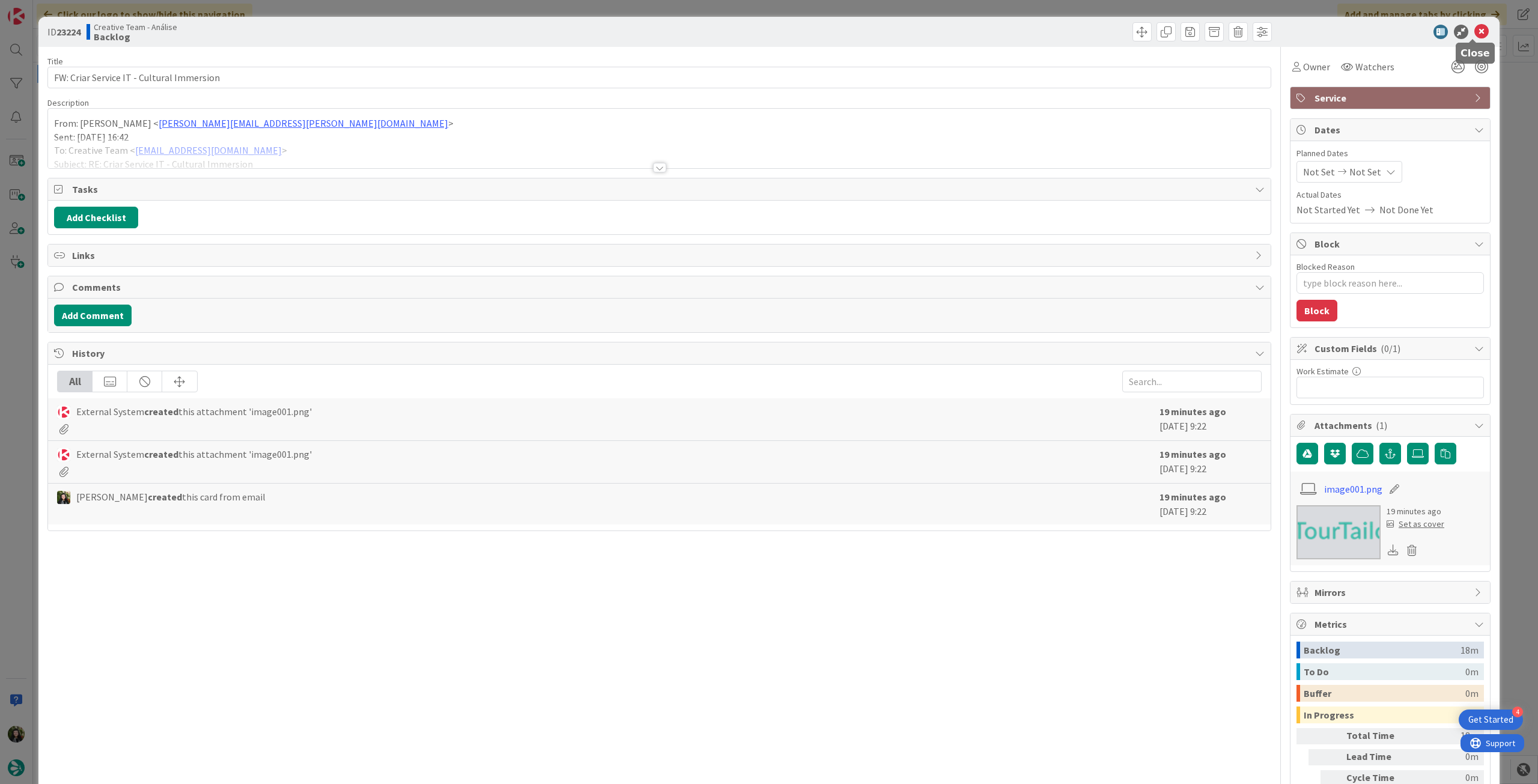
click at [1474, 35] on icon at bounding box center [1481, 32] width 14 height 14
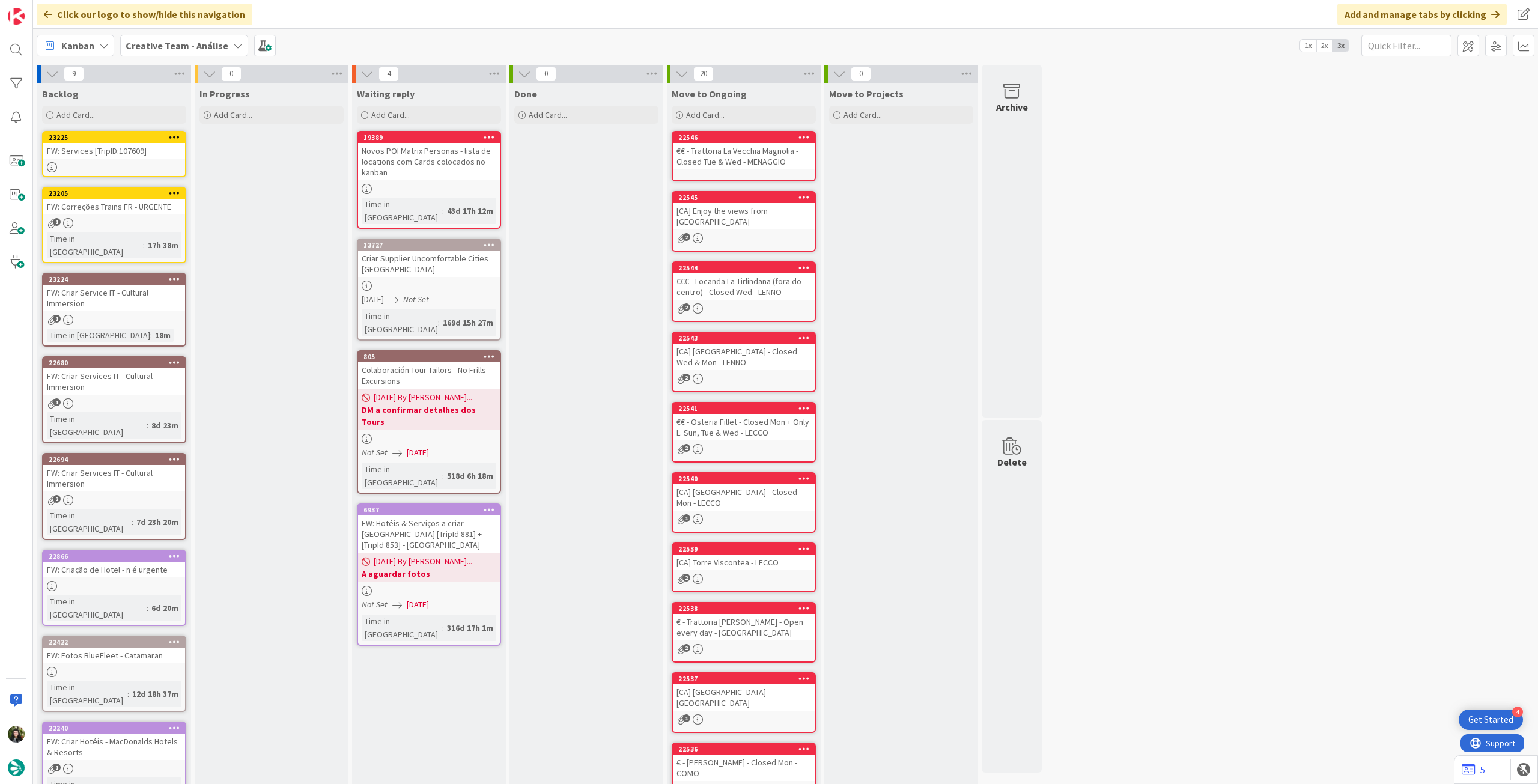
click at [150, 158] on div "FW: Services [TripID:107609]" at bounding box center [114, 151] width 142 height 16
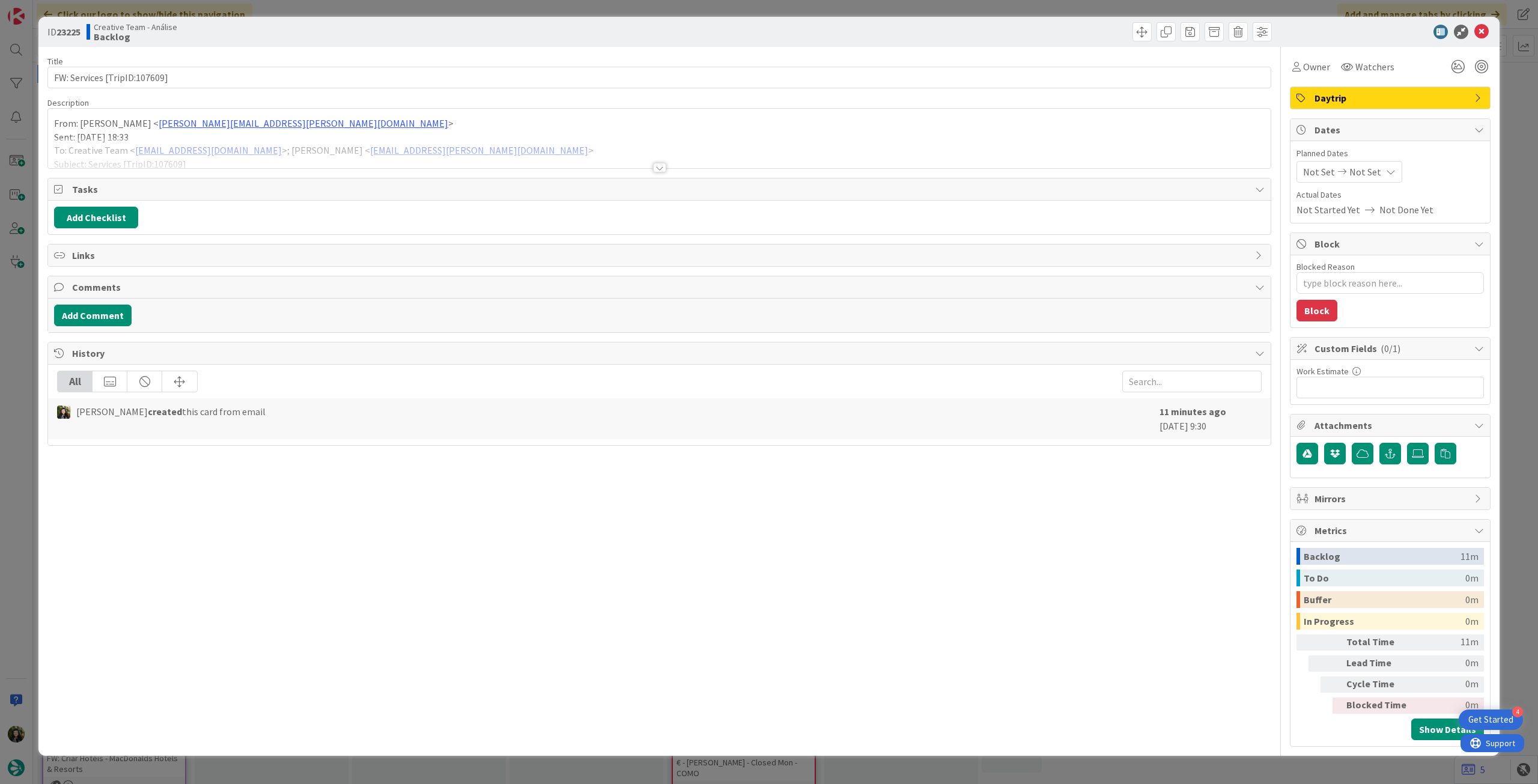
click at [319, 155] on div at bounding box center [659, 152] width 1222 height 30
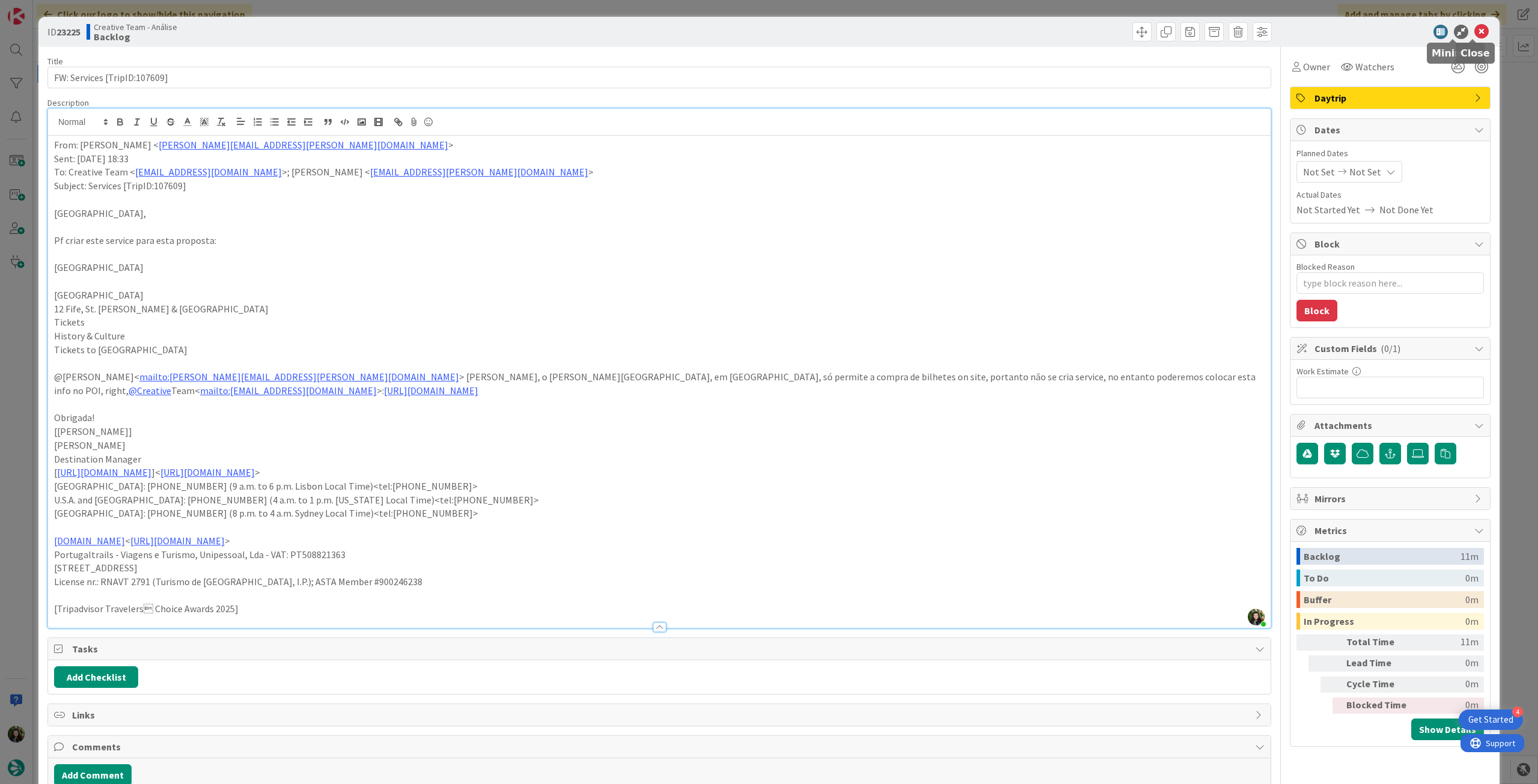
click at [1474, 33] on icon at bounding box center [1481, 32] width 14 height 14
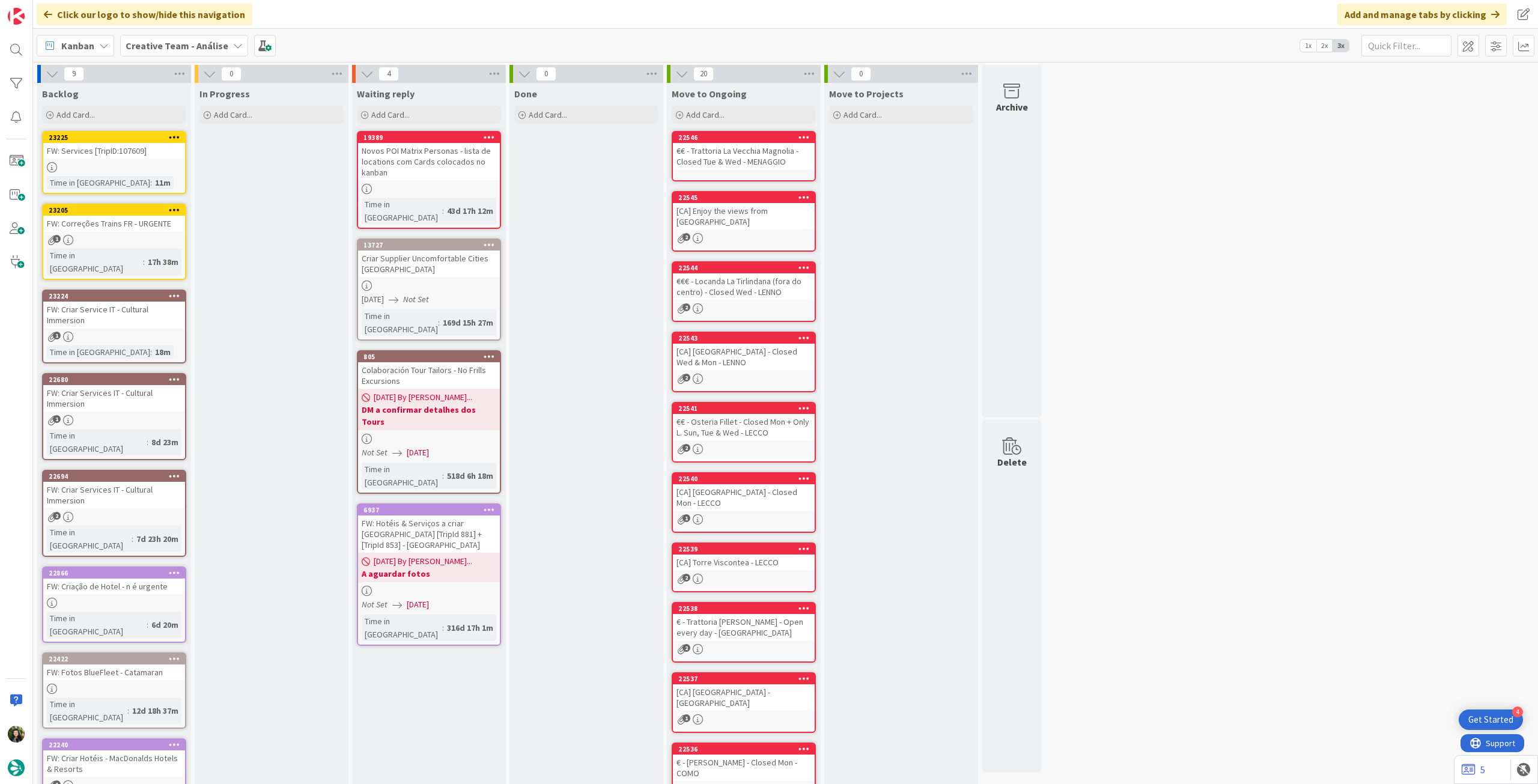
click at [185, 48] on b "Creative Team - Análise" at bounding box center [177, 45] width 103 height 12
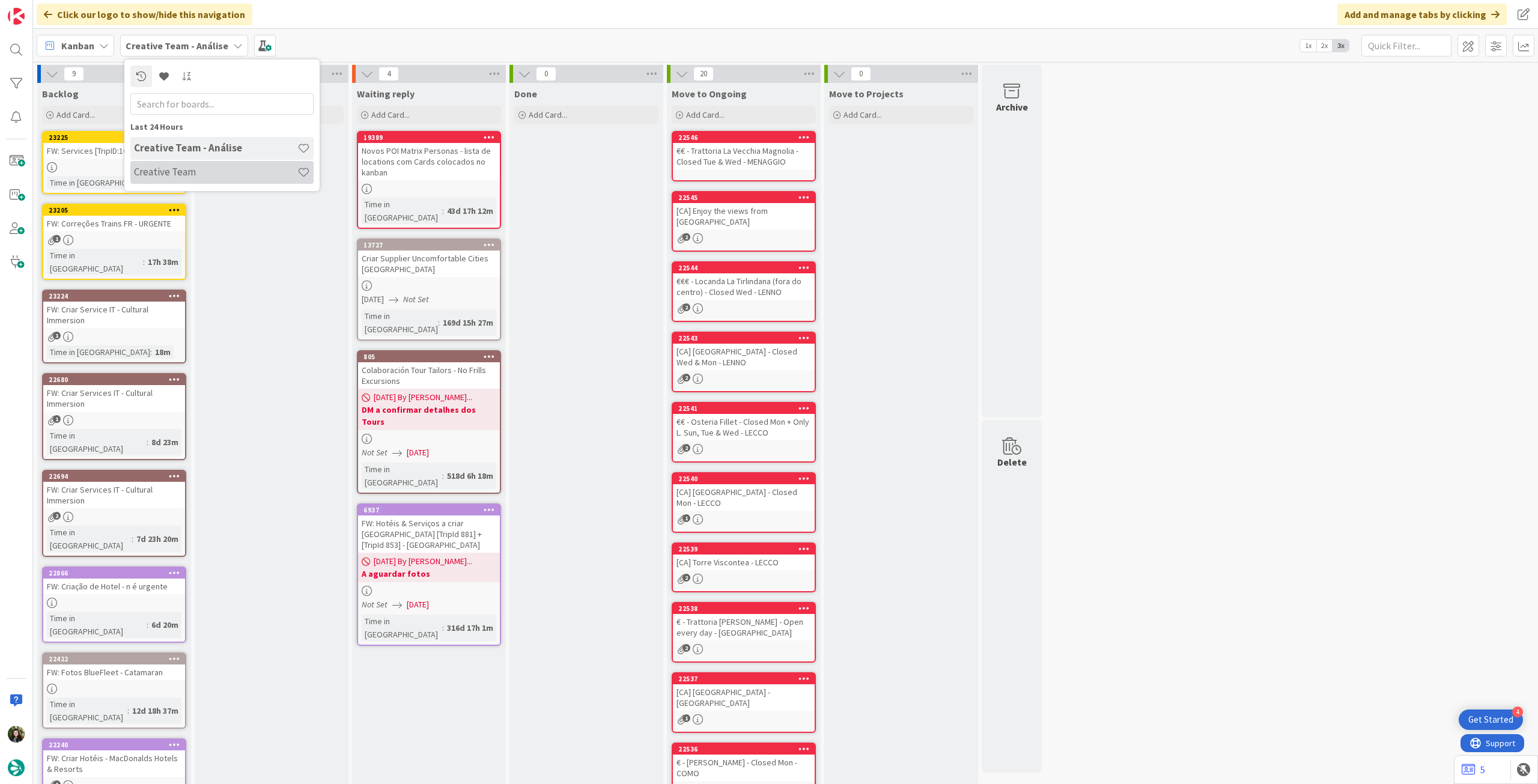
click at [171, 172] on h4 "Creative Team" at bounding box center [216, 171] width 163 height 12
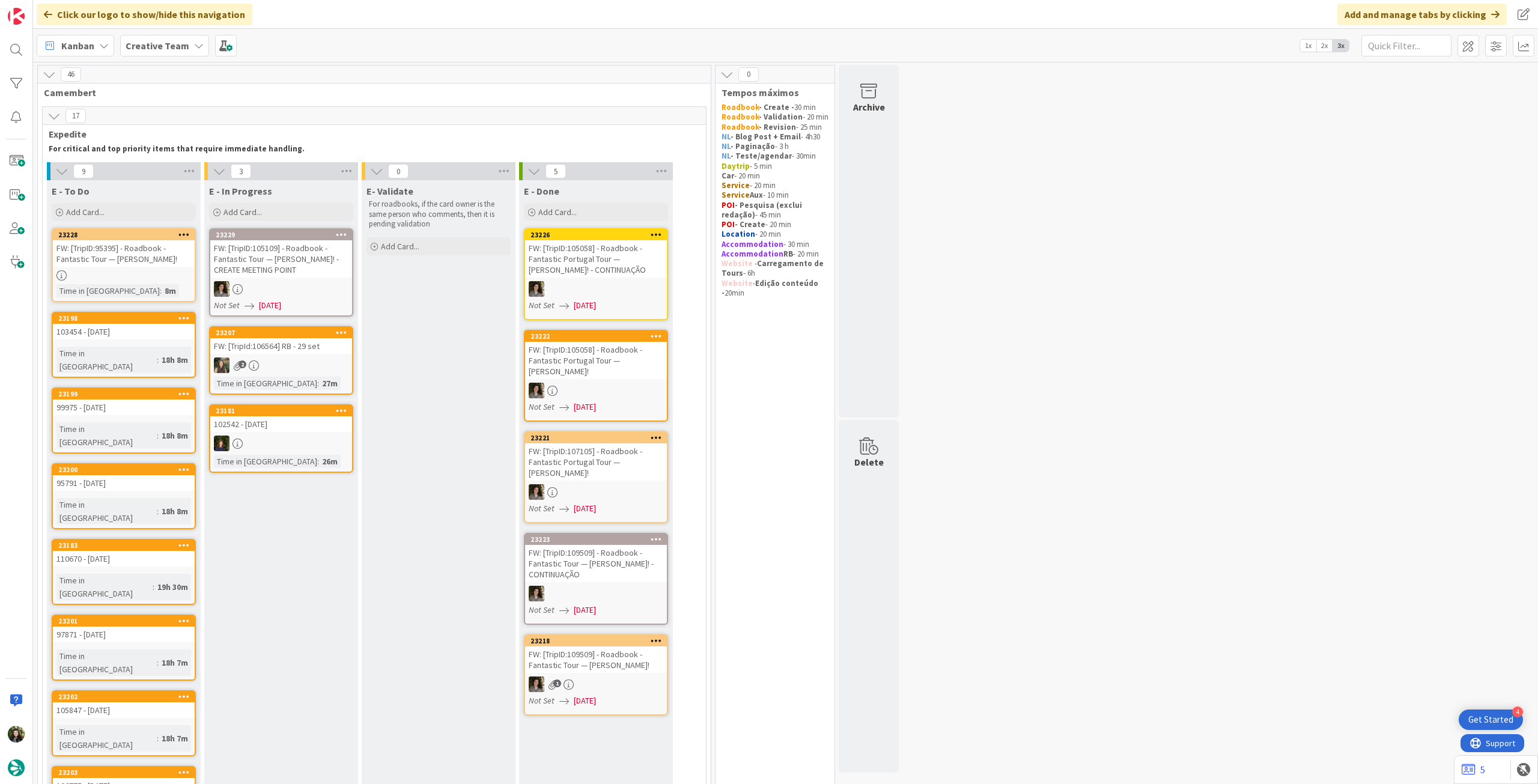
drag, startPoint x: 154, startPoint y: 50, endPoint x: 158, endPoint y: 64, distance: 14.6
click at [155, 50] on b "Creative Team" at bounding box center [158, 45] width 64 height 12
click at [166, 166] on h4 "Creative Team - Análise" at bounding box center [216, 171] width 163 height 12
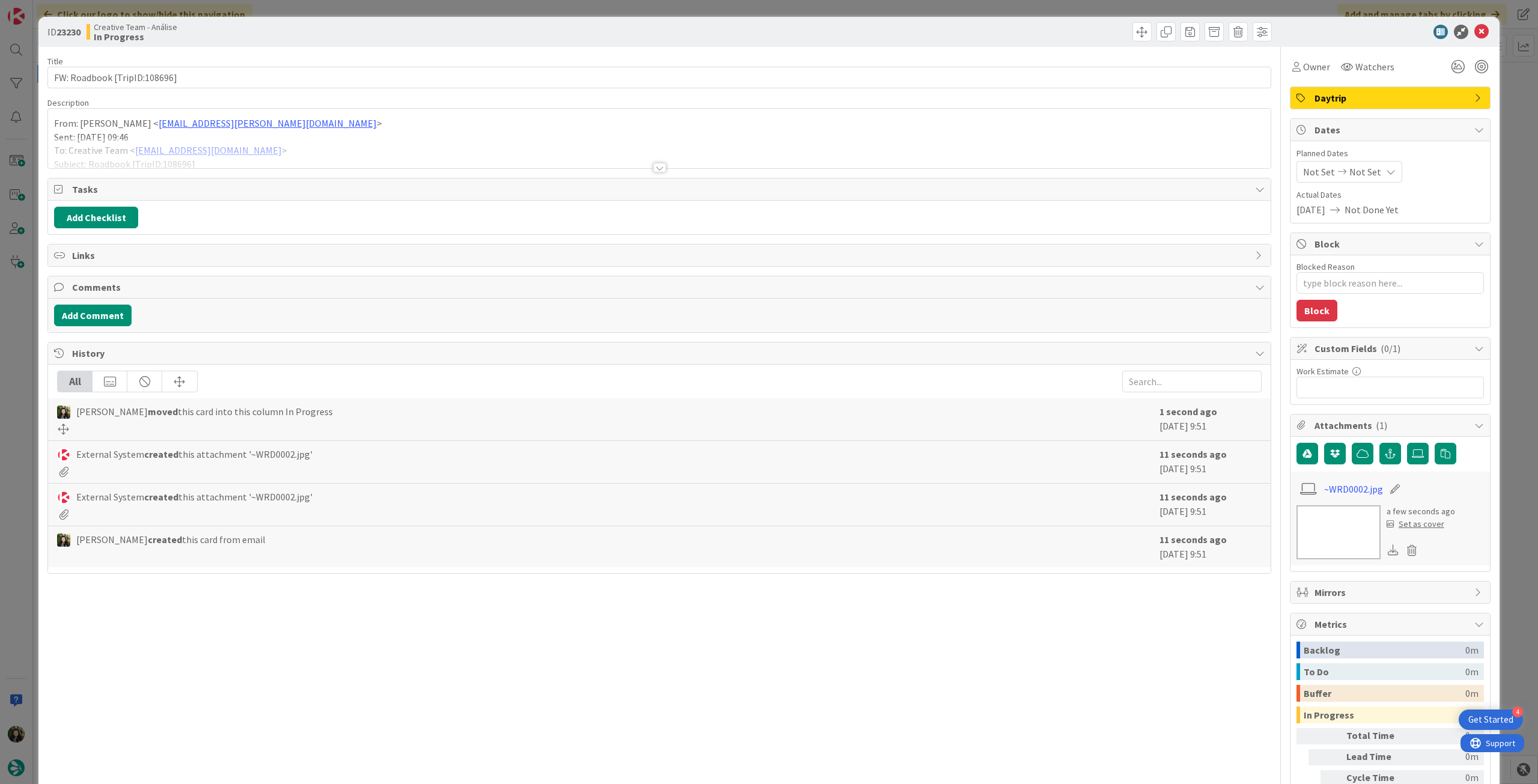
click at [262, 142] on div at bounding box center [659, 152] width 1222 height 30
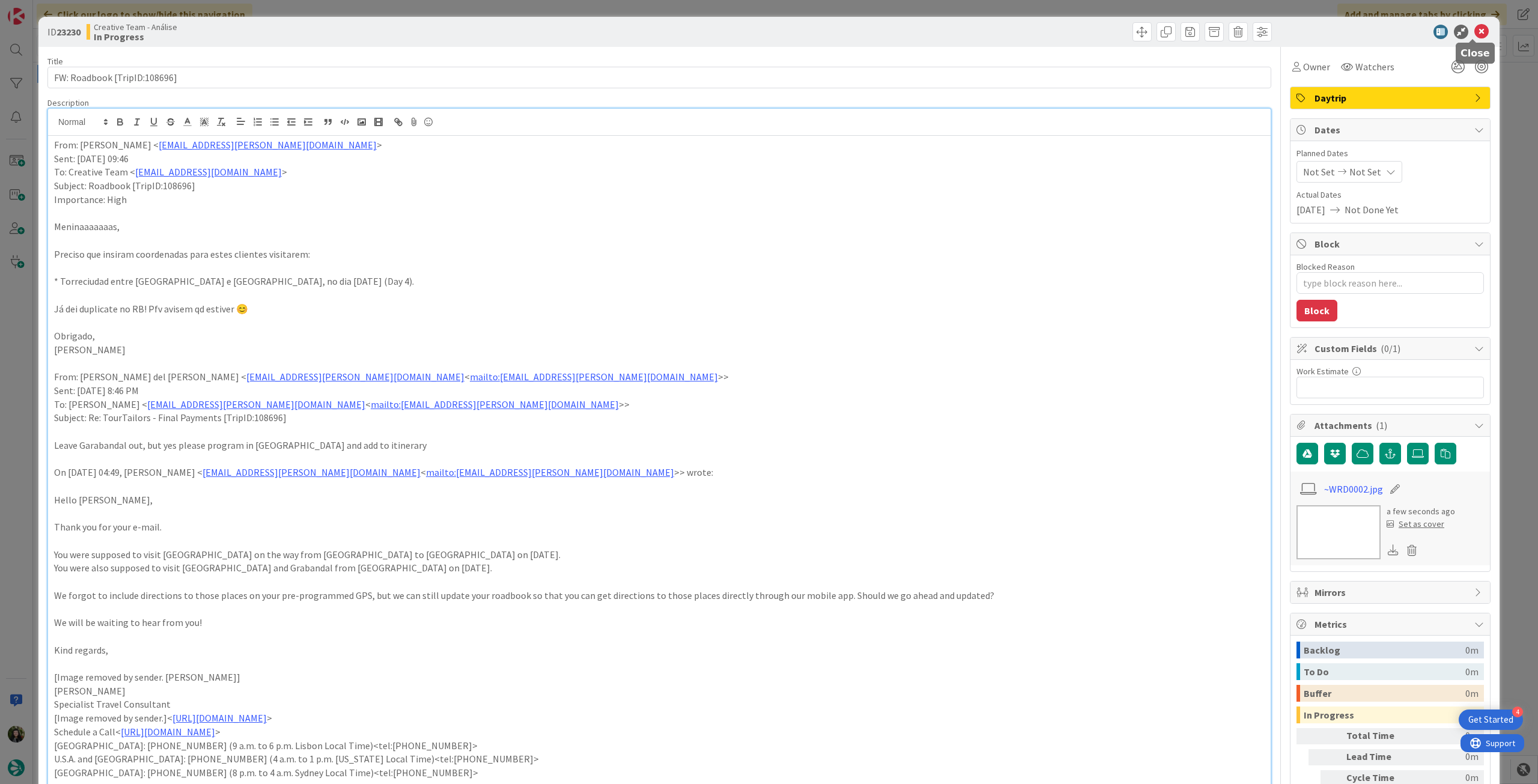
click at [1478, 32] on icon at bounding box center [1481, 32] width 14 height 14
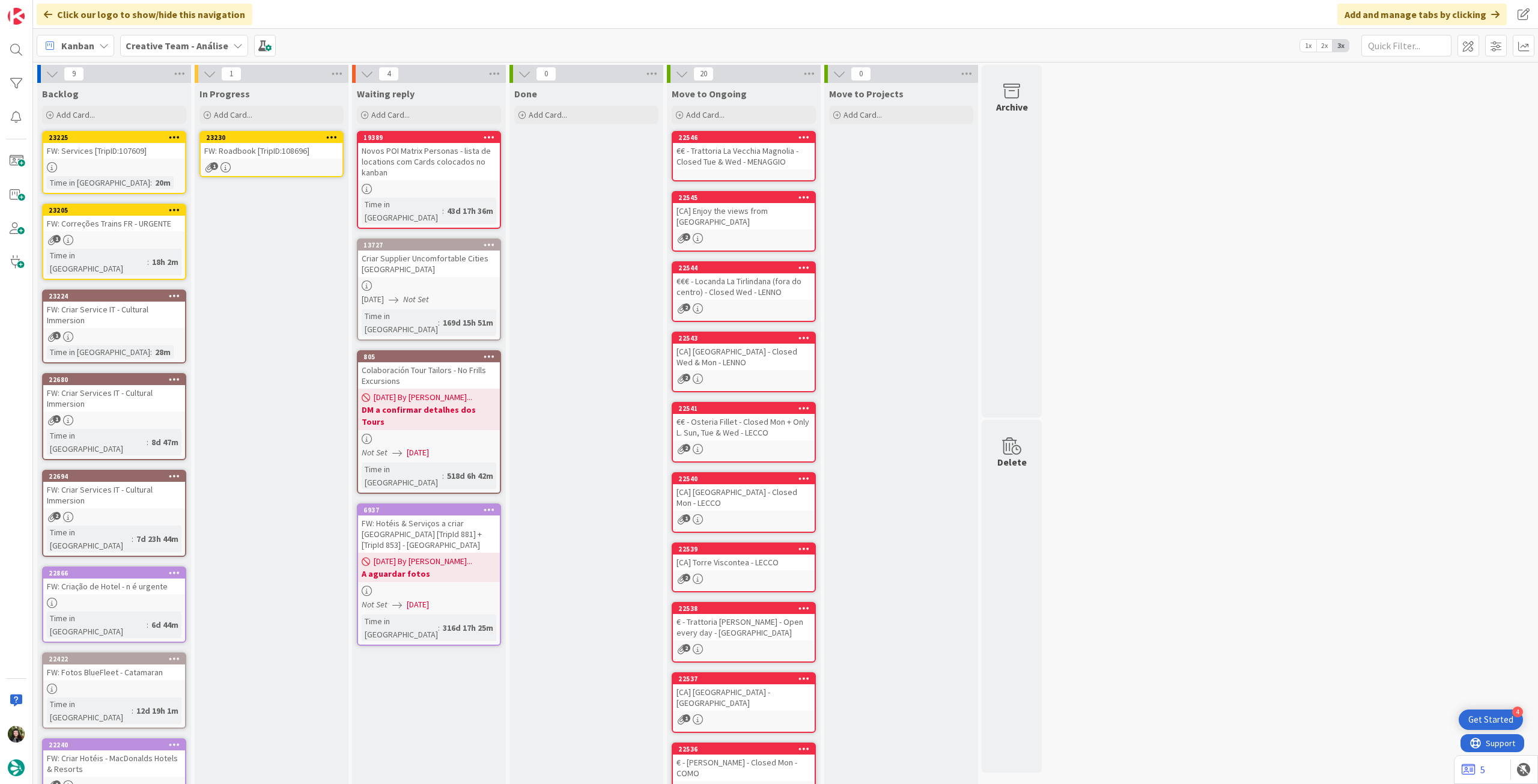
click at [332, 134] on icon at bounding box center [332, 137] width 12 height 9
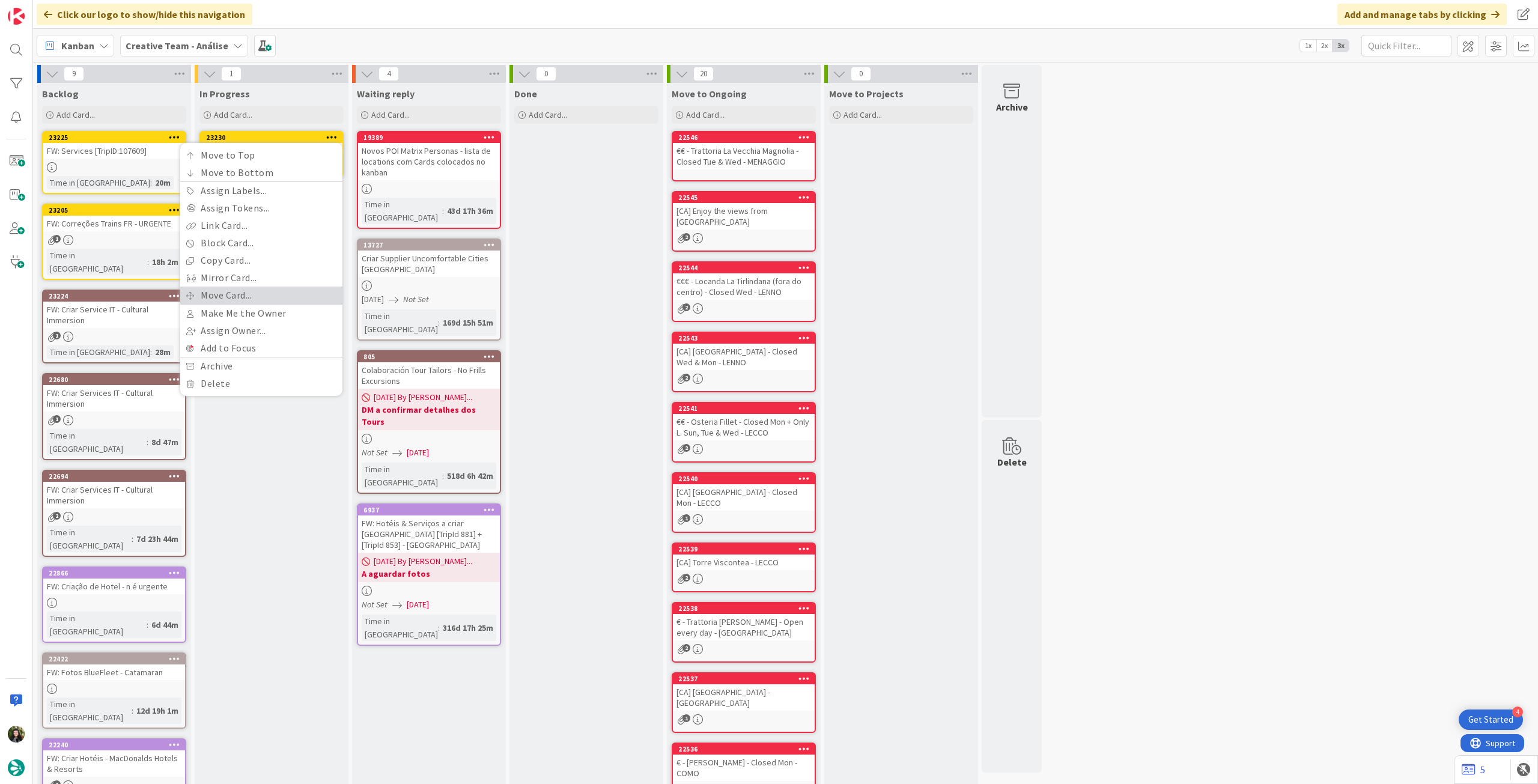
click at [256, 291] on link "Move Card..." at bounding box center [262, 295] width 162 height 17
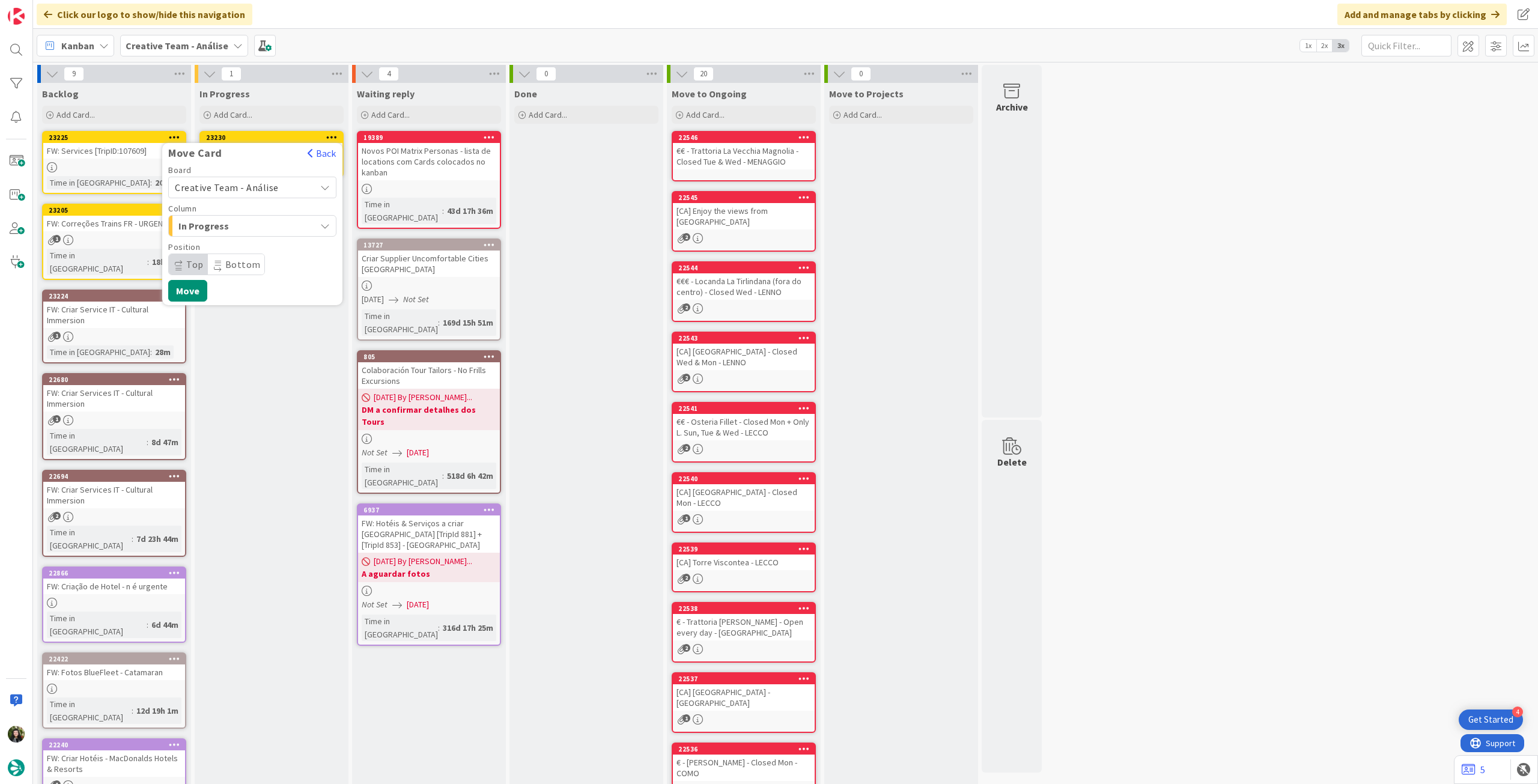
drag, startPoint x: 258, startPoint y: 188, endPoint x: 259, endPoint y: 194, distance: 6.1
click at [259, 190] on span "Creative Team - Análise" at bounding box center [227, 187] width 104 height 12
click at [243, 247] on span "Creative Team" at bounding box center [260, 244] width 139 height 18
click at [242, 266] on span "Daytrip" at bounding box center [252, 265] width 116 height 17
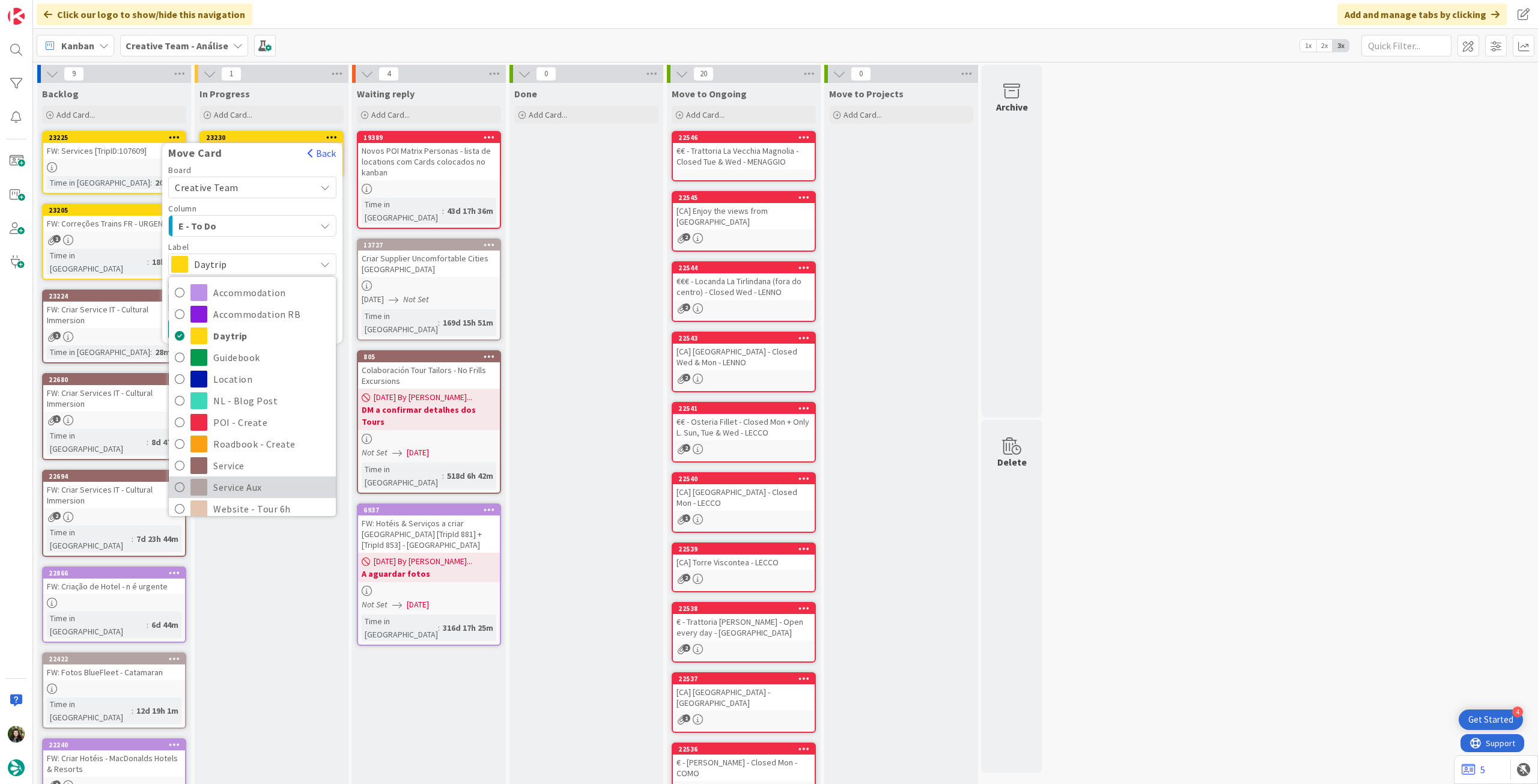
scroll to position [80, 0]
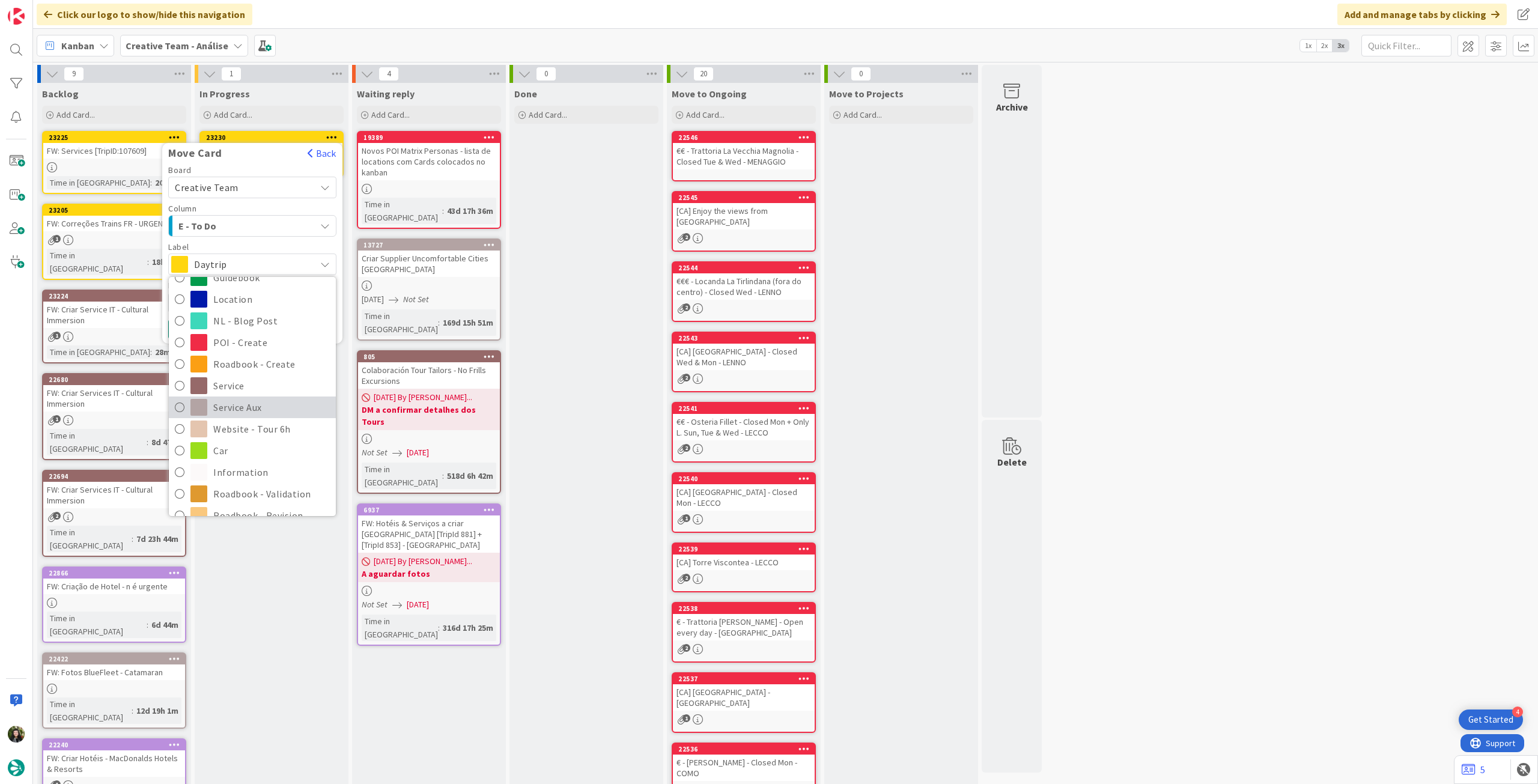
click at [261, 398] on span "Service Aux" at bounding box center [271, 407] width 116 height 18
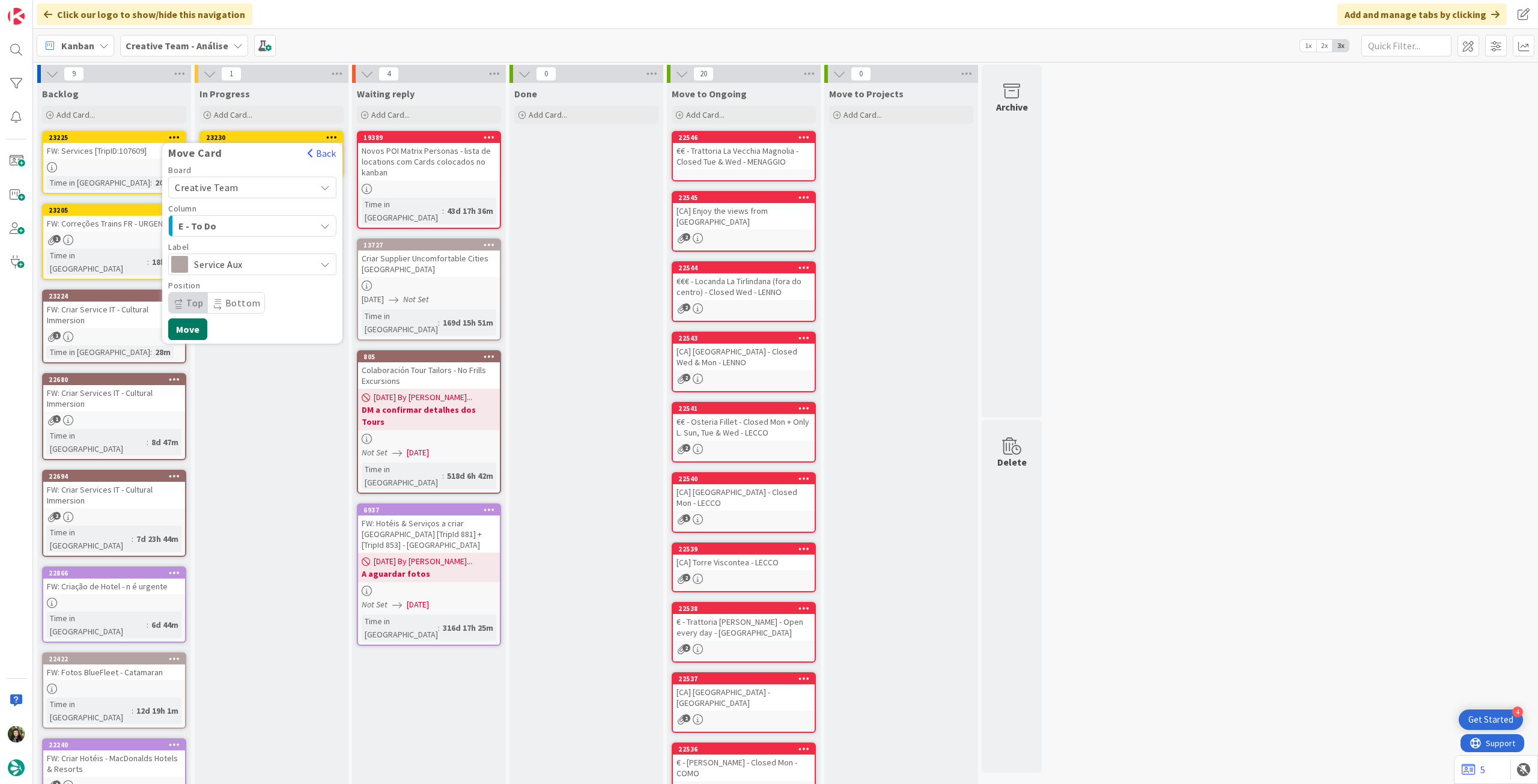
click at [185, 326] on button "Move" at bounding box center [187, 330] width 39 height 22
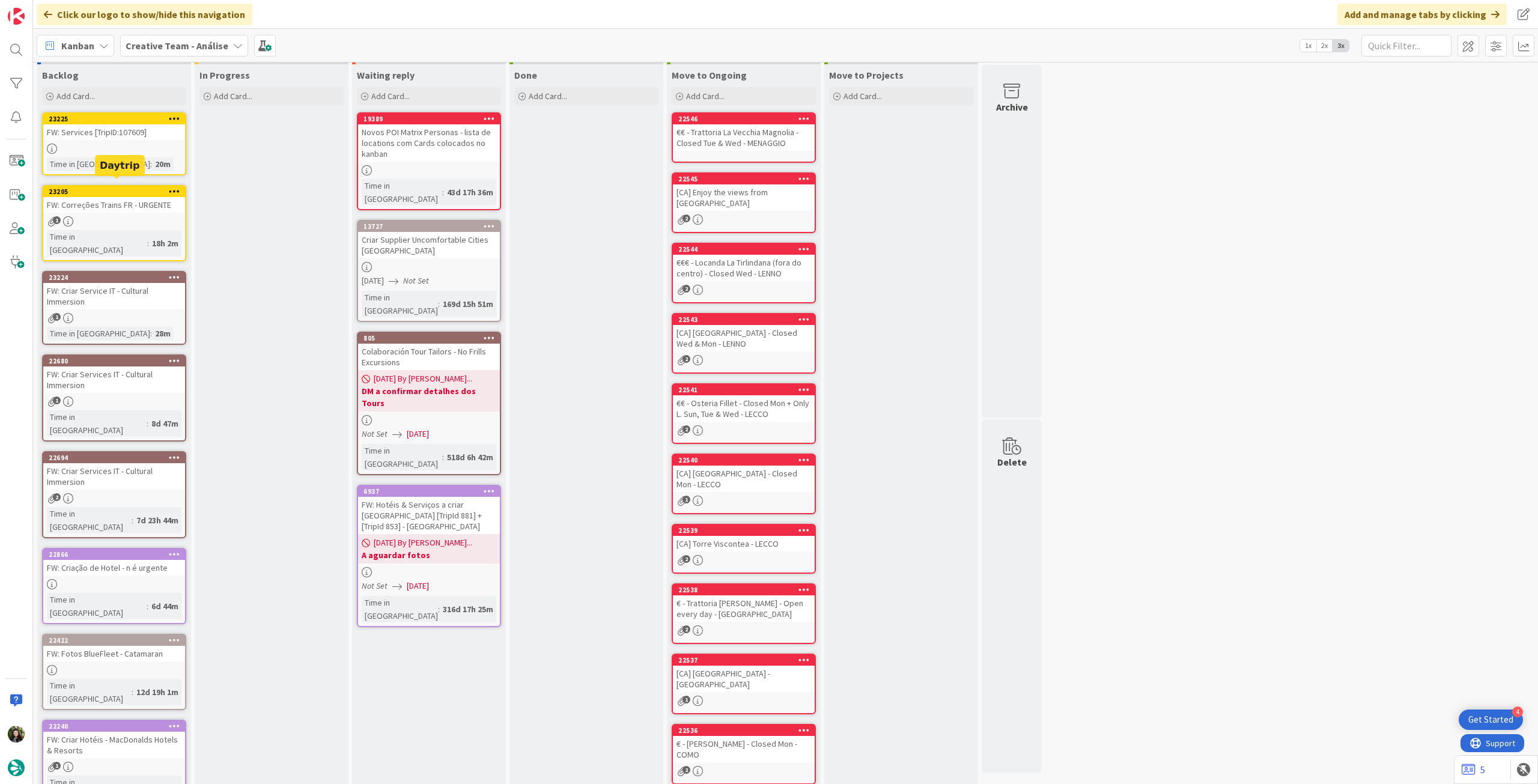
scroll to position [0, 0]
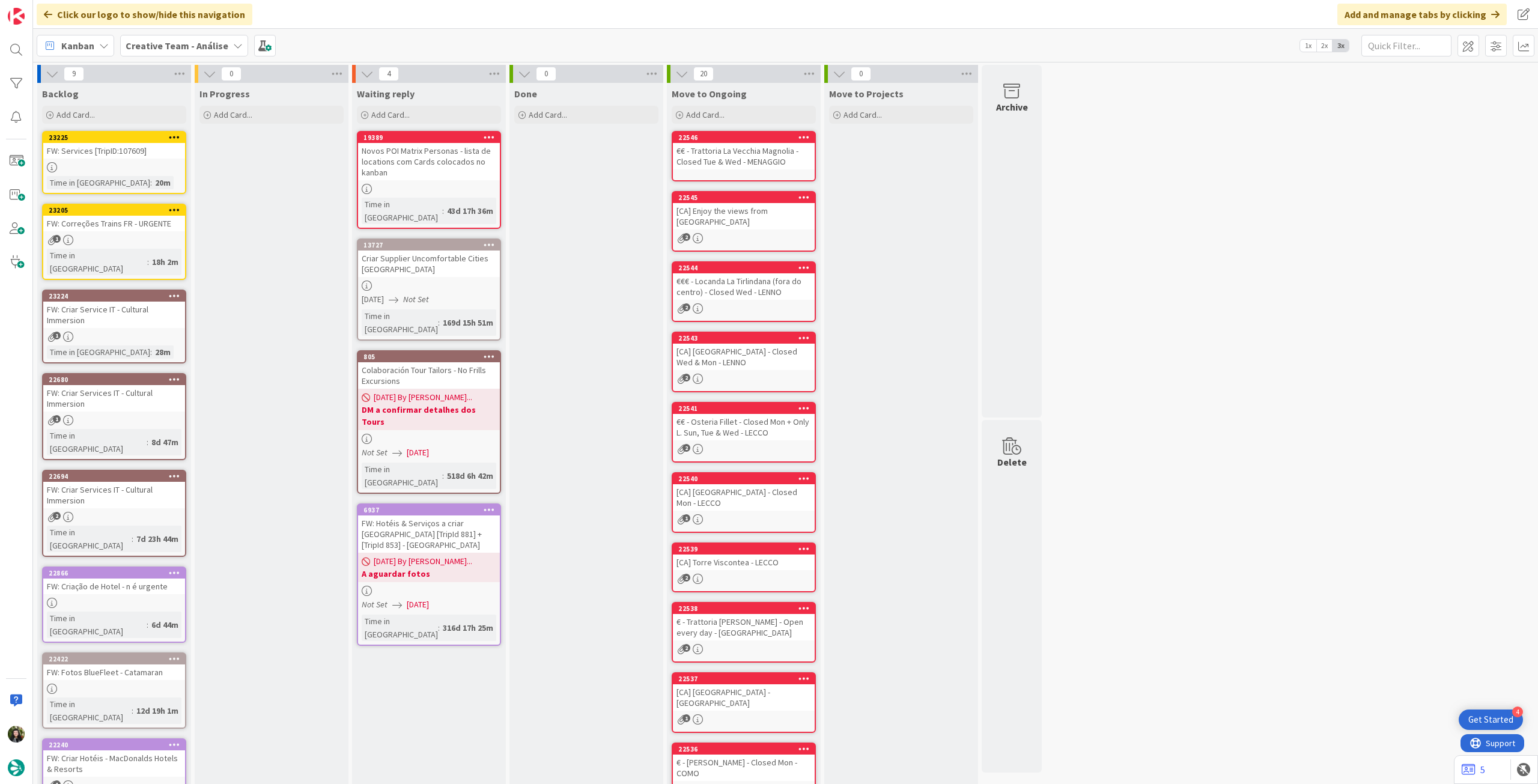
click at [129, 159] on link "23225 FW: Services [TripID:107609] Time in [GEOGRAPHIC_DATA] : 20m" at bounding box center [114, 162] width 145 height 63
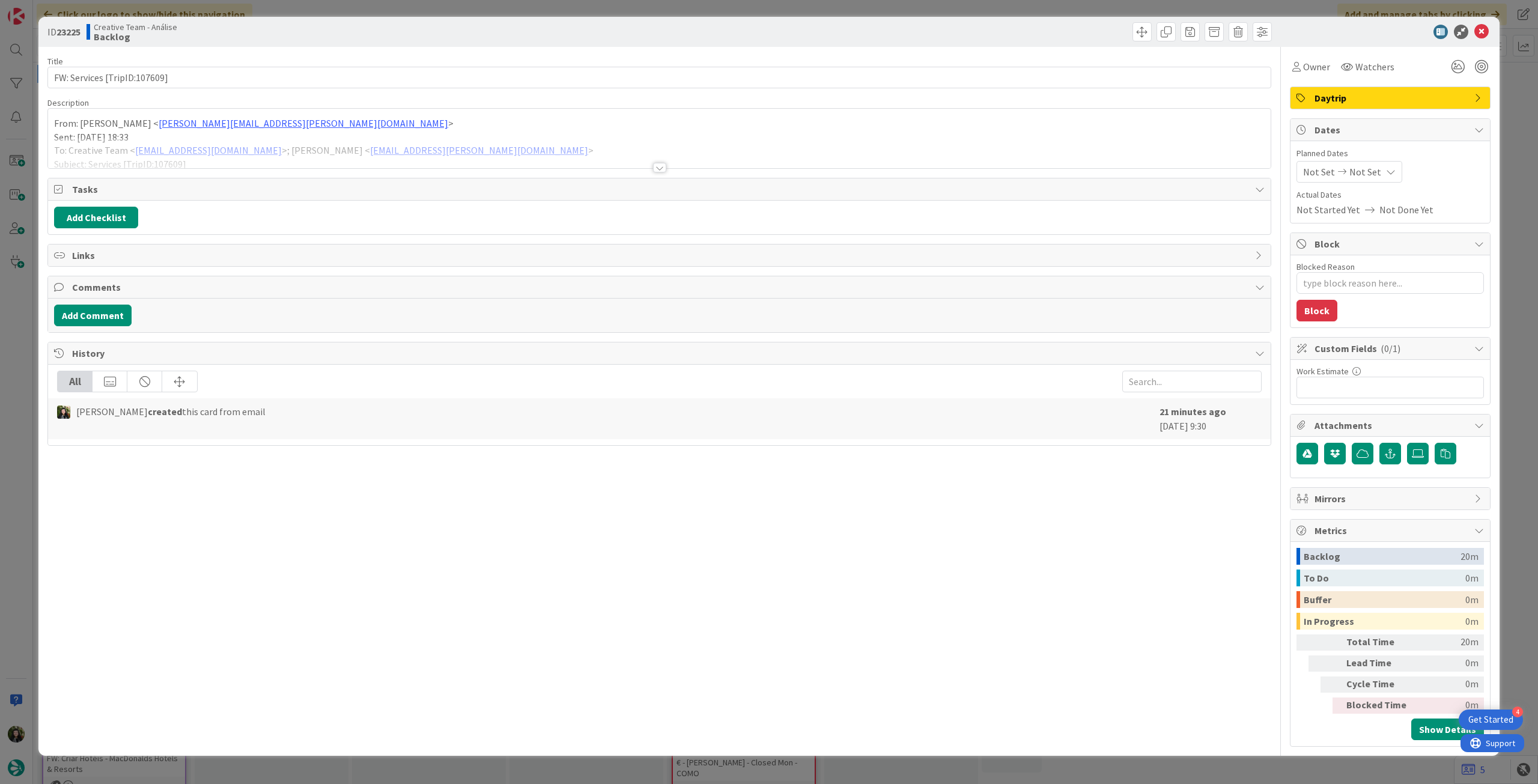
click at [194, 137] on p "Sent: [DATE] 18:33" at bounding box center [659, 137] width 1211 height 14
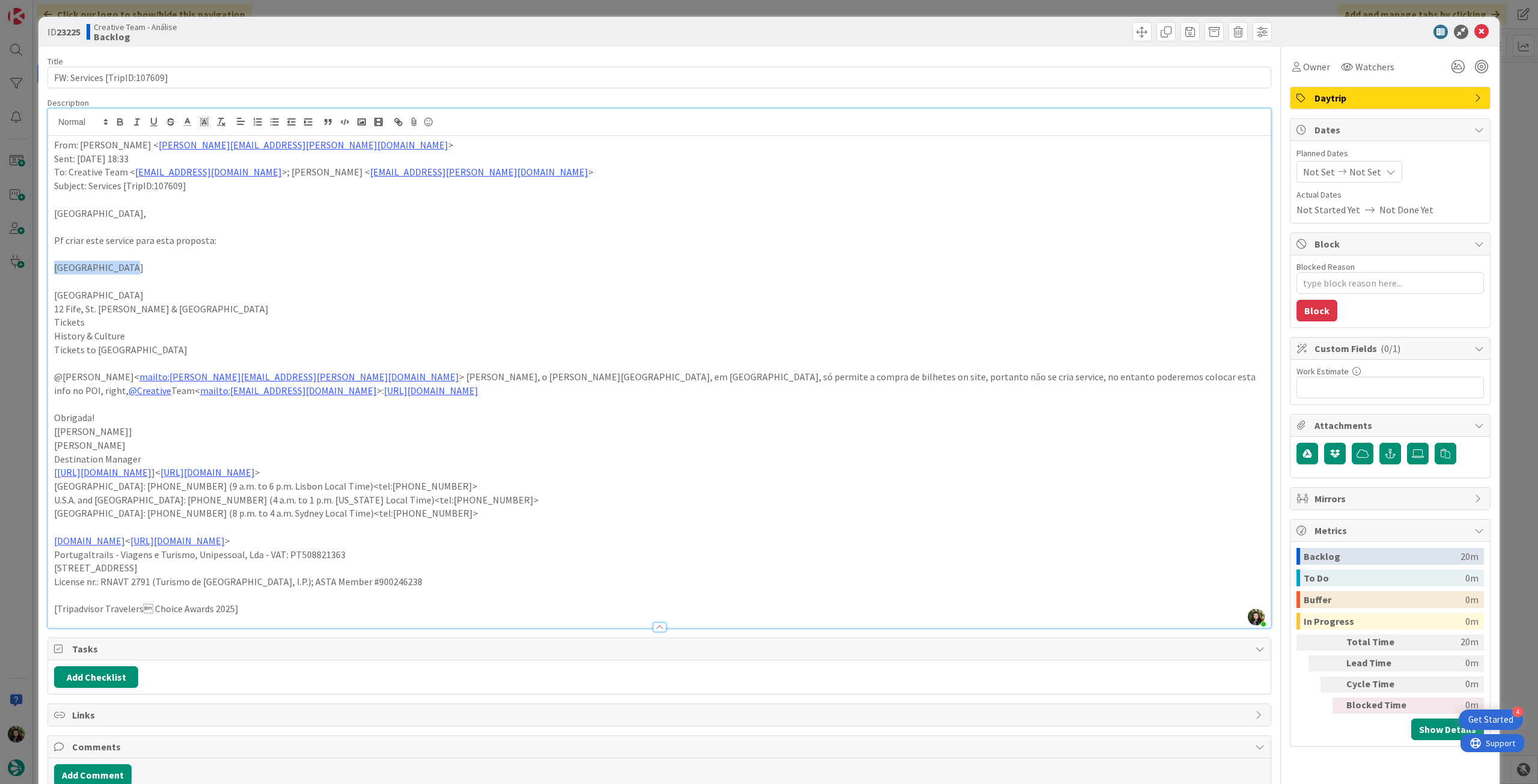
drag, startPoint x: 53, startPoint y: 268, endPoint x: 186, endPoint y: 268, distance: 133.0
click at [186, 268] on div "From: [PERSON_NAME] < [PERSON_NAME][EMAIL_ADDRESS][PERSON_NAME][DOMAIN_NAME] > …" at bounding box center [659, 382] width 1222 height 492
click at [124, 123] on icon "button" at bounding box center [120, 122] width 11 height 11
click at [121, 123] on icon "button" at bounding box center [120, 122] width 11 height 11
drag, startPoint x: 223, startPoint y: 313, endPoint x: 150, endPoint y: 248, distance: 97.7
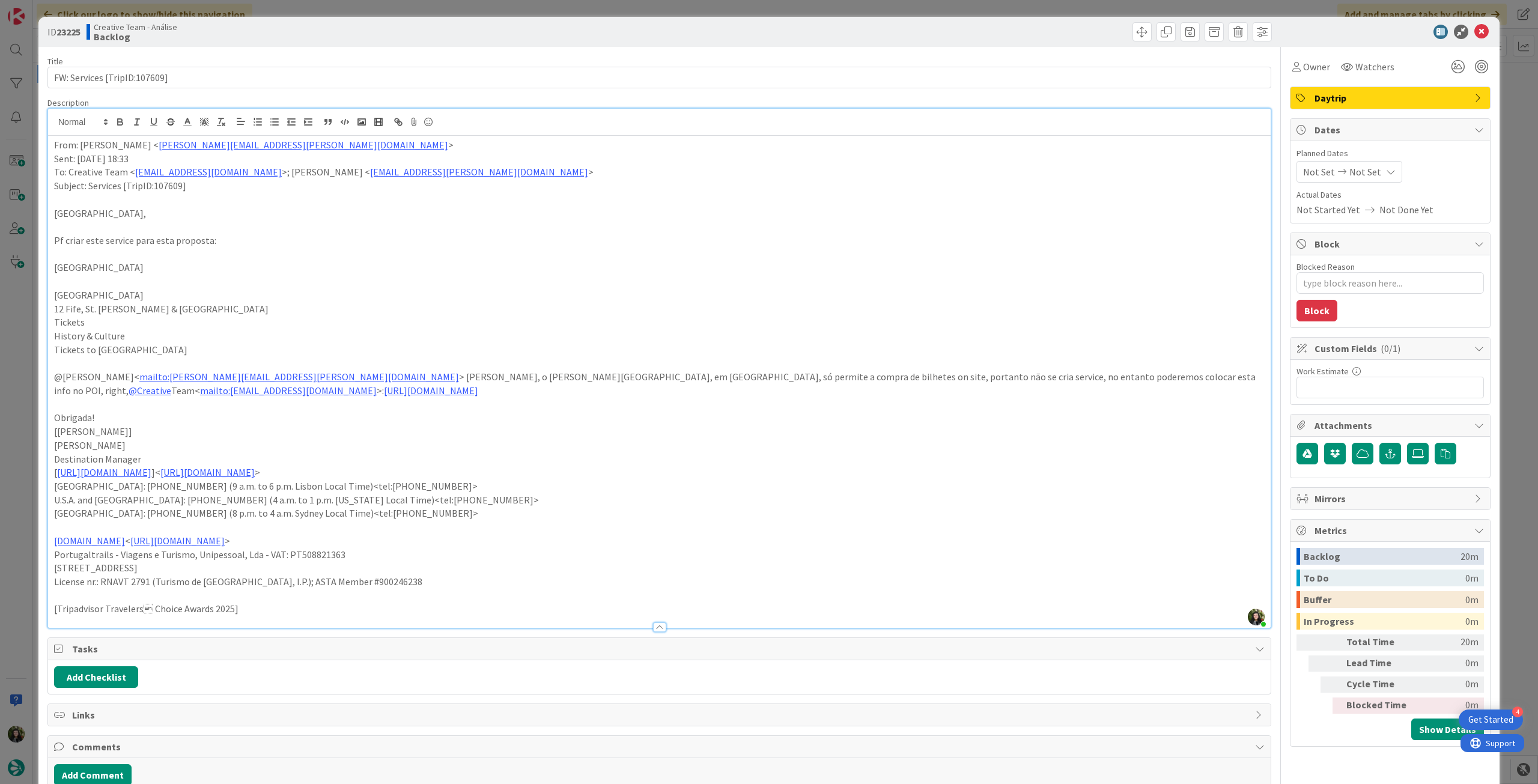
click at [223, 312] on p "12 Fife, St. [PERSON_NAME] & [GEOGRAPHIC_DATA]" at bounding box center [659, 309] width 1211 height 14
click at [52, 145] on div "From: [PERSON_NAME] < [PERSON_NAME][EMAIL_ADDRESS][PERSON_NAME][DOMAIN_NAME] > …" at bounding box center [659, 382] width 1222 height 492
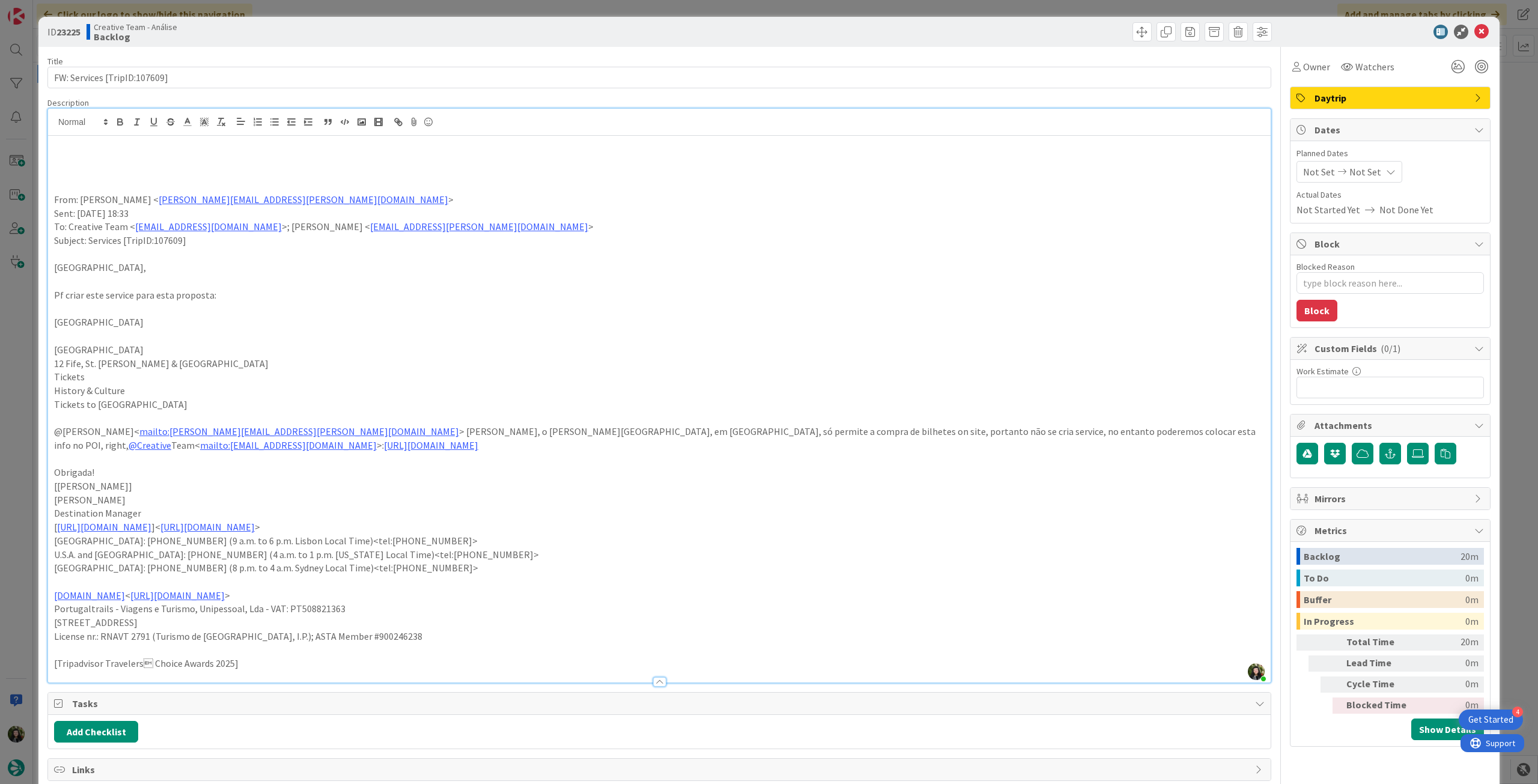
type textarea "x"
click at [143, 155] on p at bounding box center [659, 159] width 1211 height 14
paste div
drag, startPoint x: 119, startPoint y: 326, endPoint x: 37, endPoint y: 321, distance: 82.2
click at [38, 324] on div "ID 23225 Creative Team - Análise Backlog Title 28 / 128 FW: Services [TripID:10…" at bounding box center [769, 493] width 1461 height 952
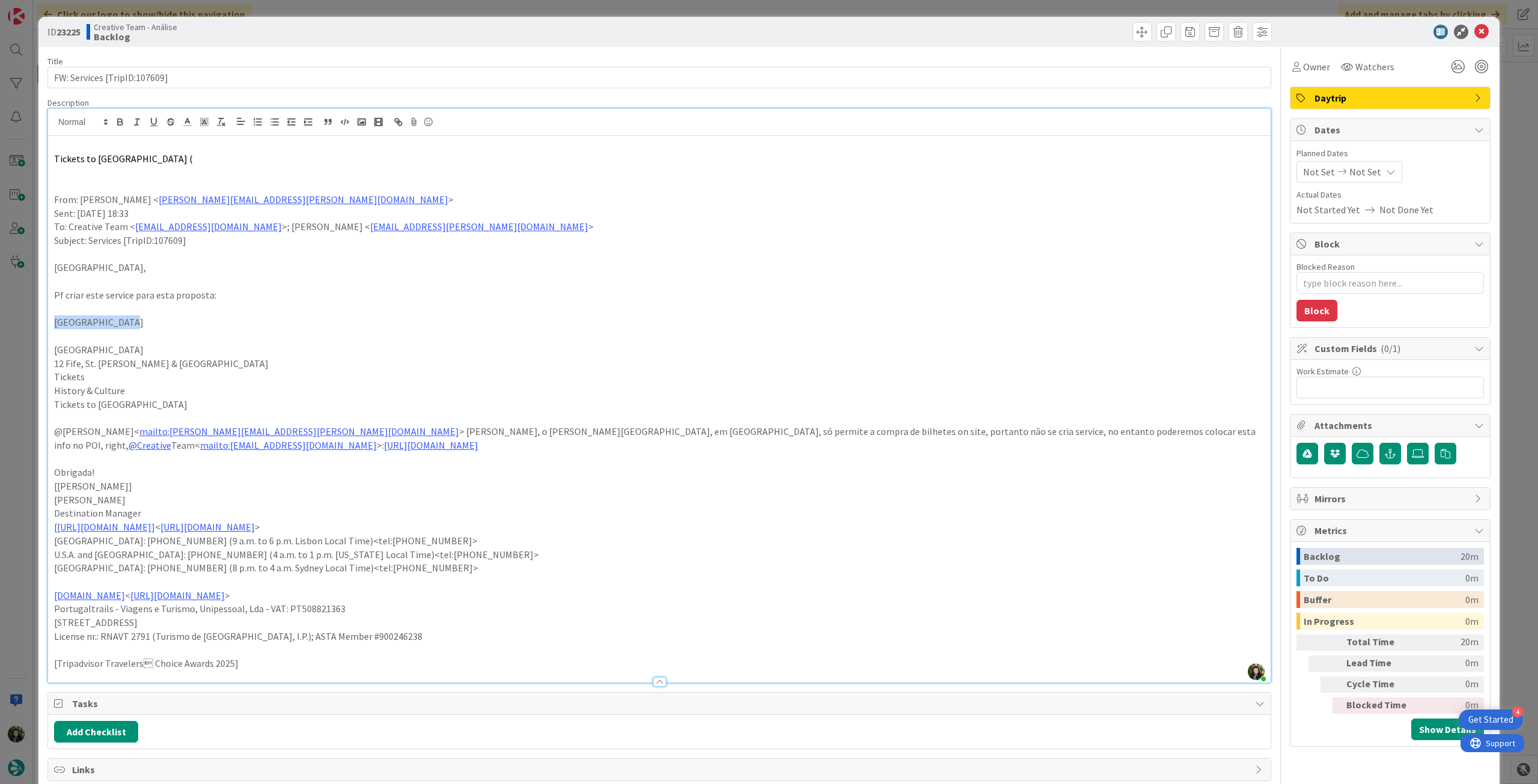
copy p "[GEOGRAPHIC_DATA]"
click at [224, 151] on p at bounding box center [659, 145] width 1211 height 14
click at [278, 163] on p "Tickets to [GEOGRAPHIC_DATA] (" at bounding box center [659, 159] width 1211 height 14
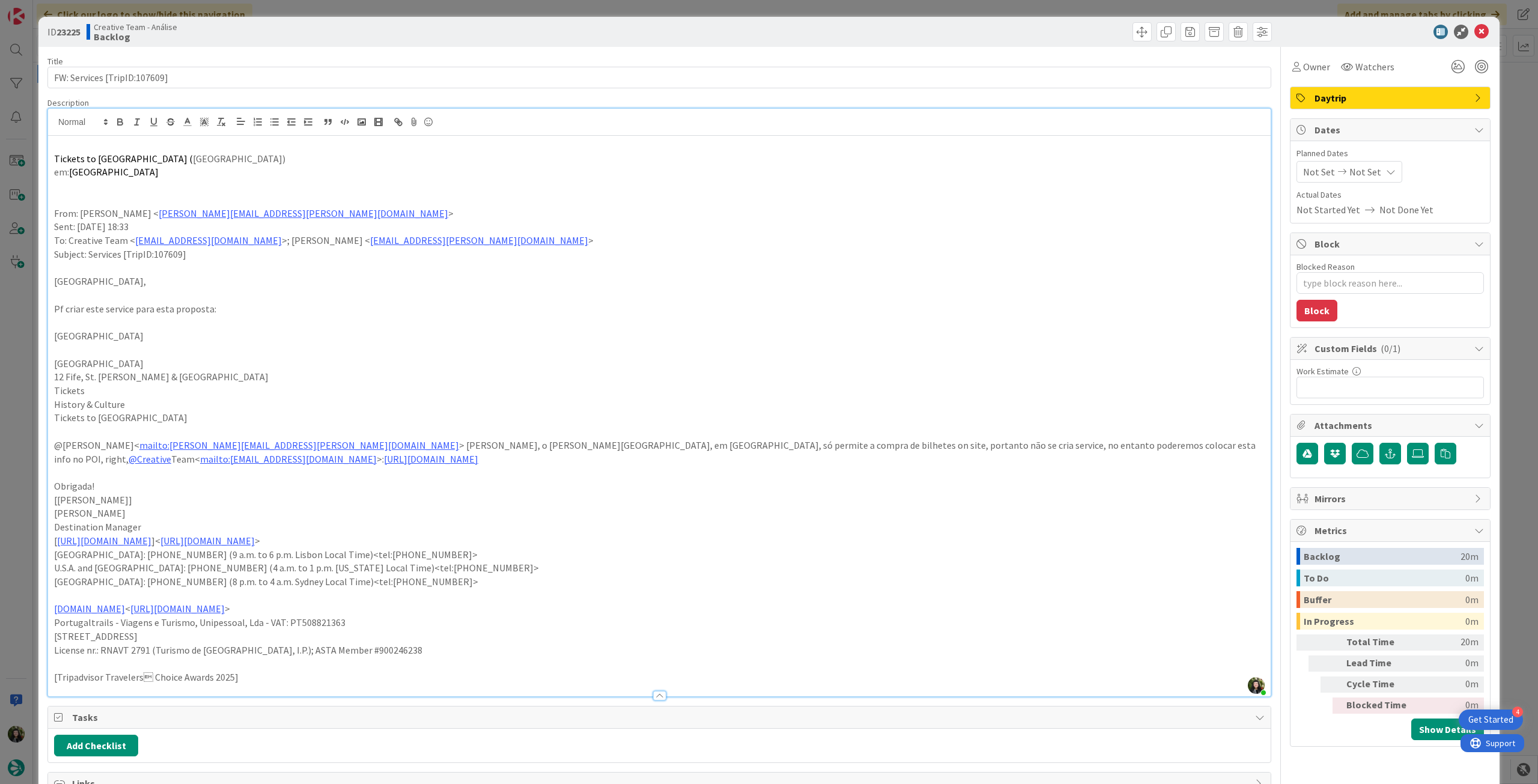
click at [798, 781] on span "Links" at bounding box center [660, 783] width 1177 height 14
drag, startPoint x: 137, startPoint y: 170, endPoint x: 95, endPoint y: 128, distance: 59.4
click at [6, 144] on div "ID 23225 Creative Team - Análise Backlog Title 28 / 128 FW: Services [TripID:10…" at bounding box center [769, 392] width 1538 height 784
click at [116, 120] on icon "button" at bounding box center [120, 122] width 11 height 11
click at [138, 172] on p "em: [GEOGRAPHIC_DATA]" at bounding box center [659, 172] width 1211 height 14
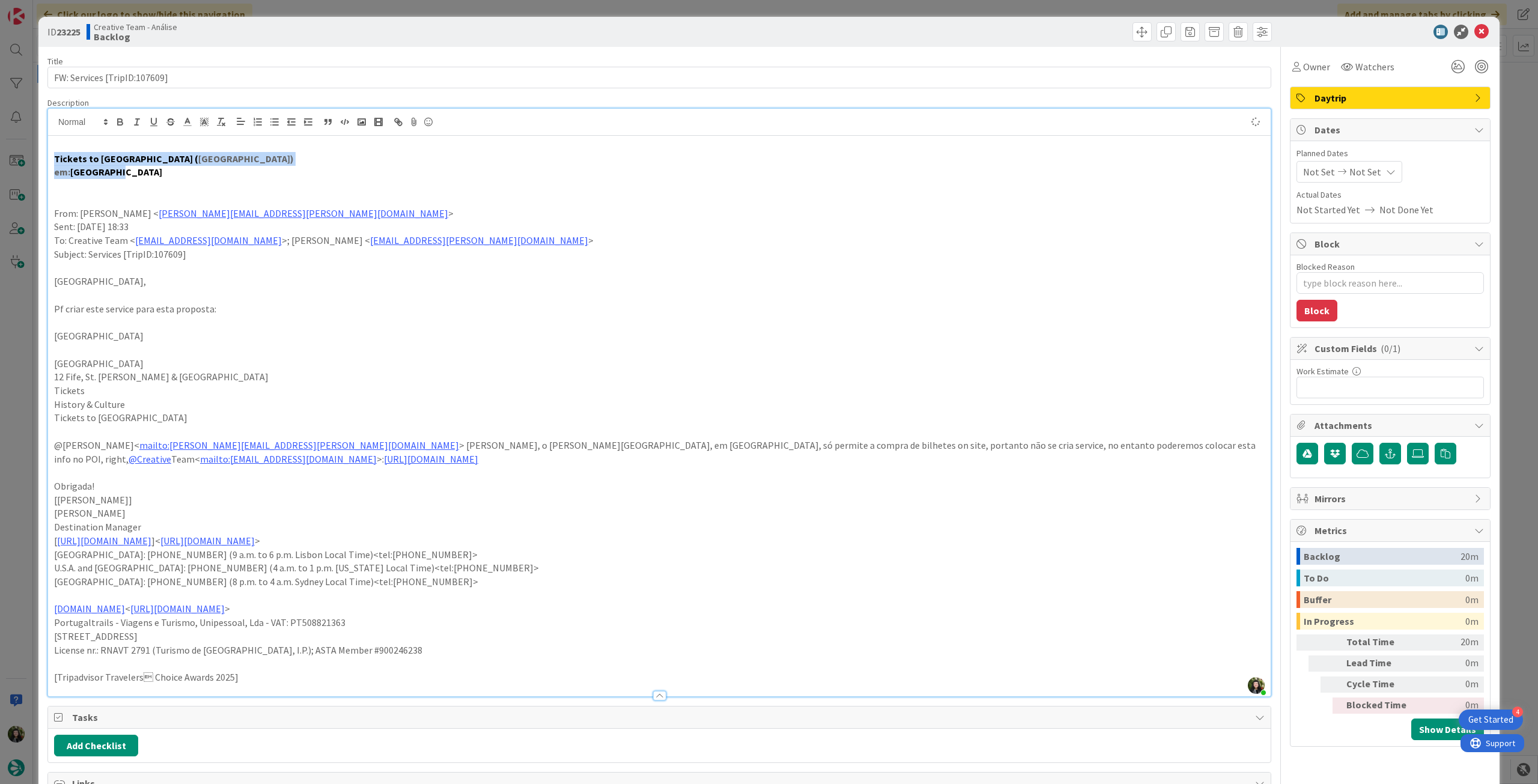
drag, startPoint x: 126, startPoint y: 172, endPoint x: 43, endPoint y: 156, distance: 84.5
click at [43, 156] on div "ID 23225 Creative Team - Análise Backlog Title 28 / 128 FW: Services [TripID:10…" at bounding box center [769, 519] width 1461 height 1003
click at [223, 123] on icon "button" at bounding box center [221, 122] width 11 height 11
click at [113, 119] on button "button" at bounding box center [120, 122] width 17 height 14
click at [233, 190] on p at bounding box center [659, 186] width 1211 height 14
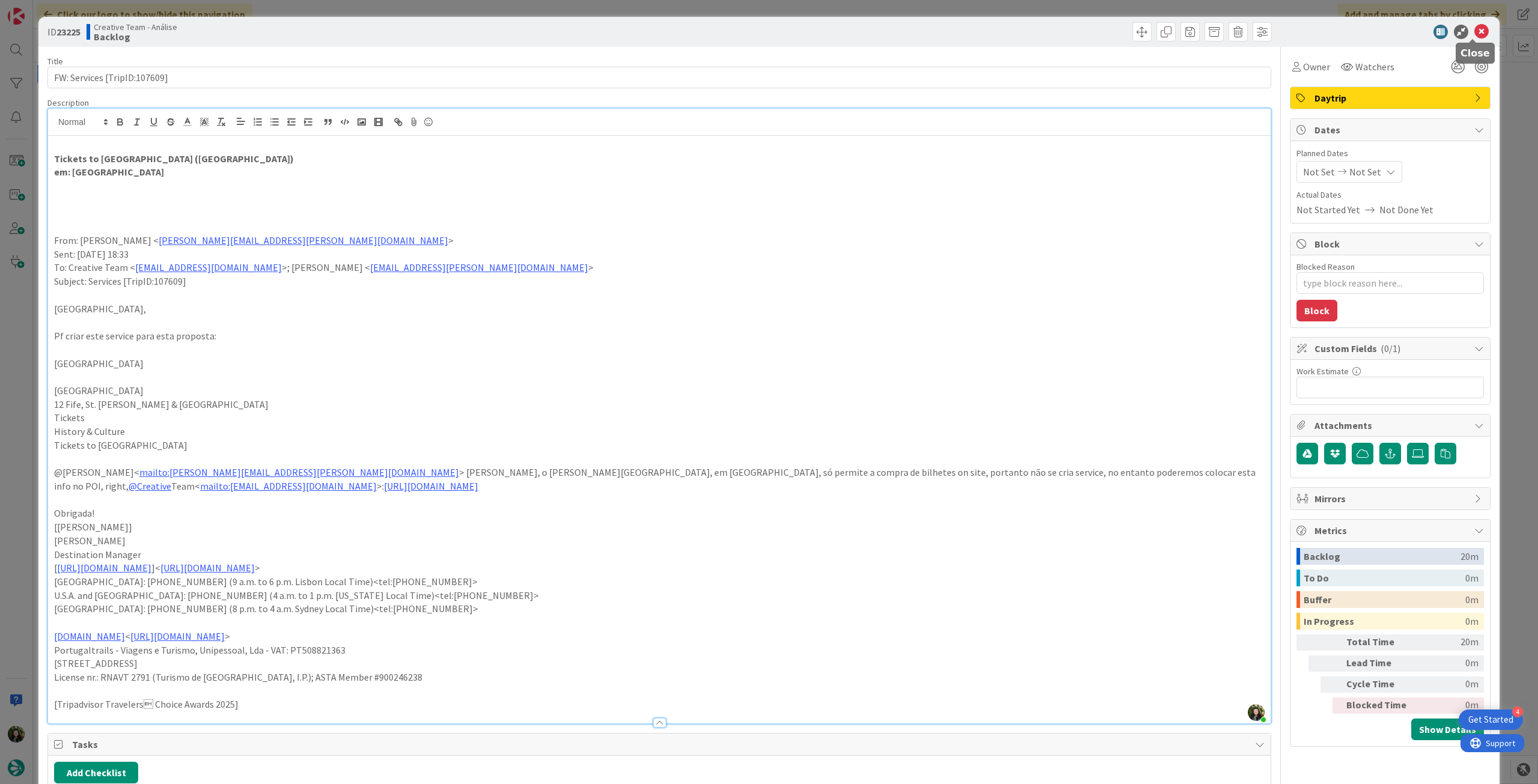
click at [1474, 33] on icon at bounding box center [1481, 32] width 14 height 14
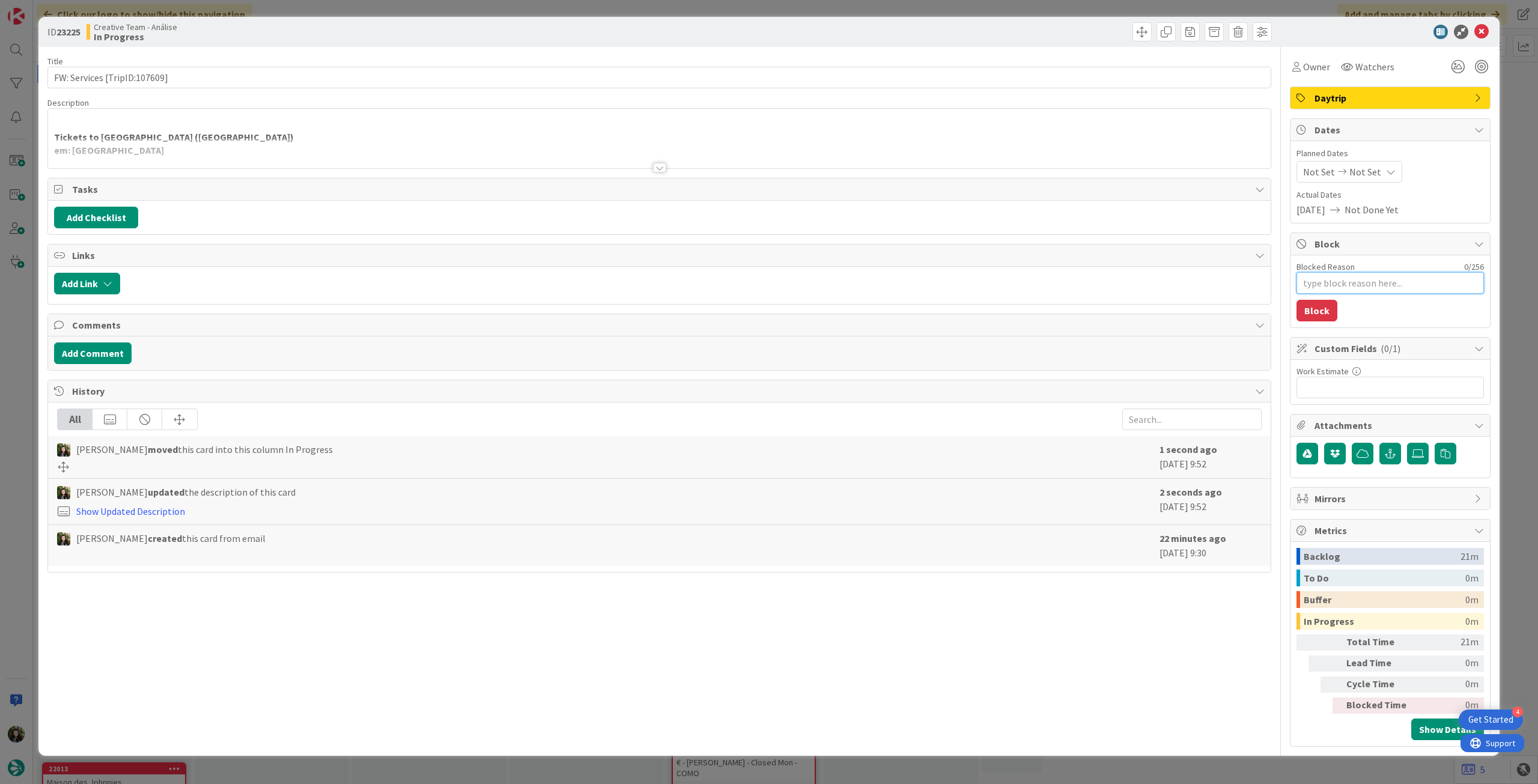
click at [1373, 282] on textarea "Blocked Reason" at bounding box center [1390, 283] width 187 height 22
type textarea "x"
type textarea "p"
type textarea "x"
type textarea "pe"
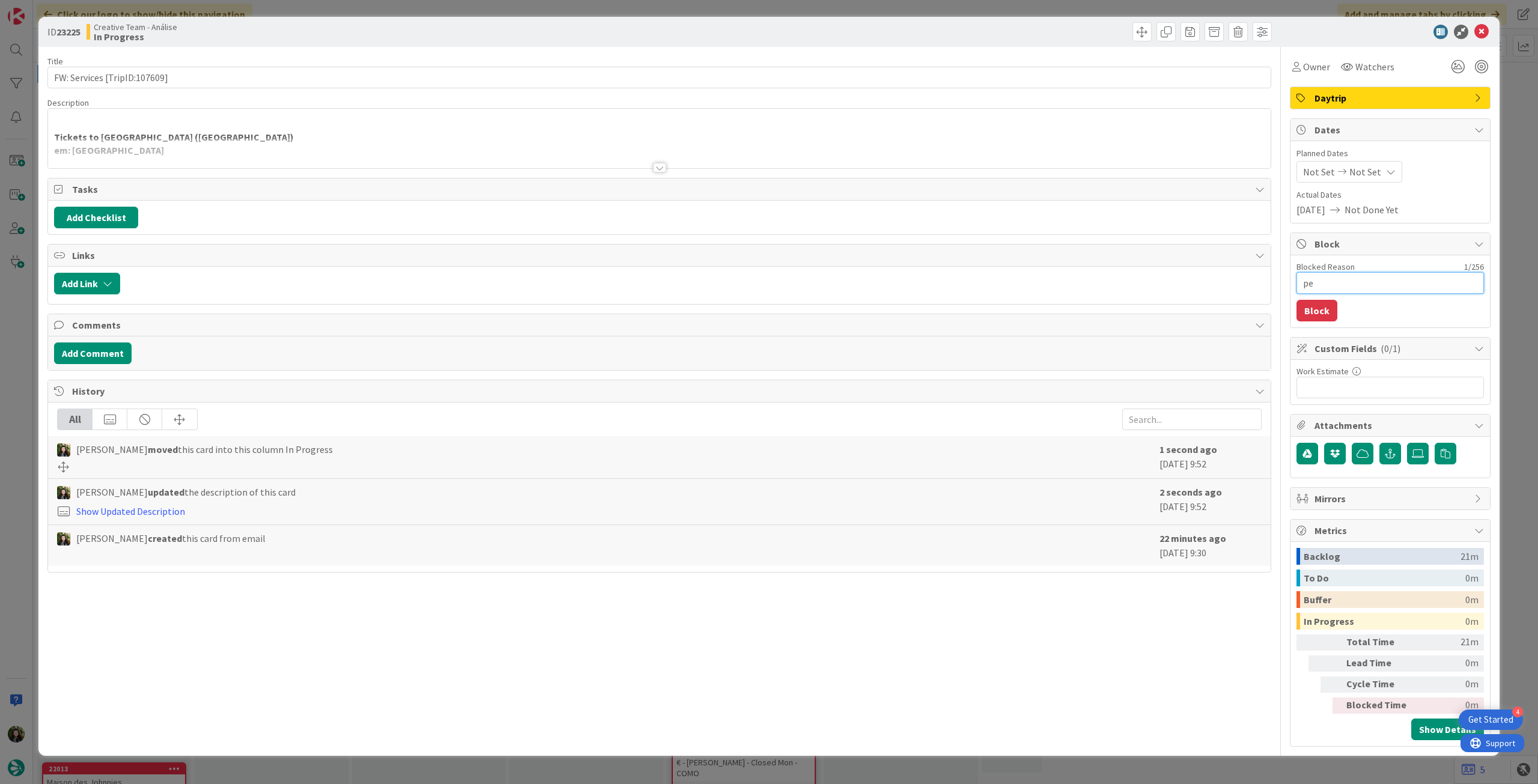
type textarea "x"
type textarea "pen"
type textarea "x"
type textarea "pend"
type textarea "x"
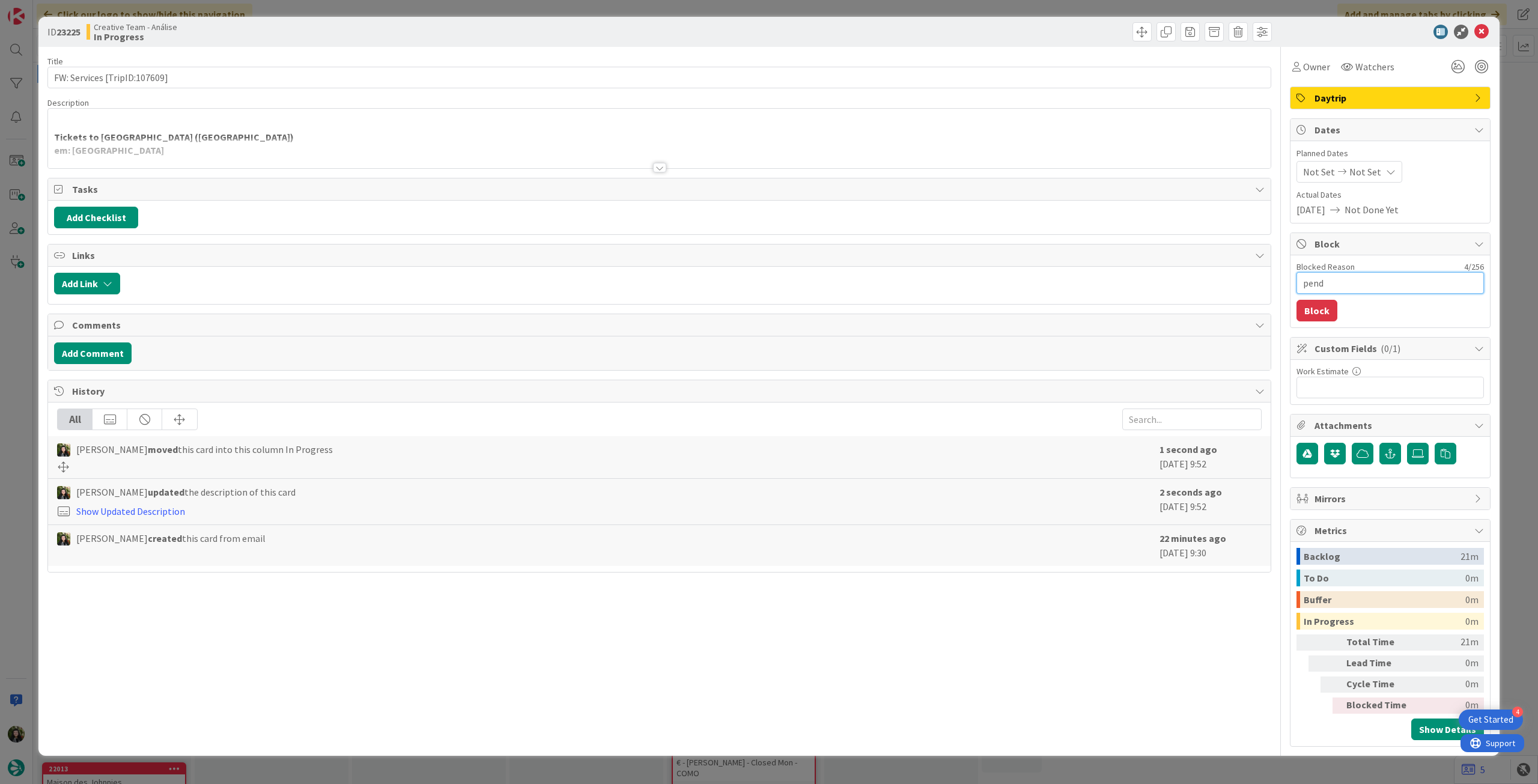
type textarea "pende"
type textarea "x"
type textarea "penden"
type textarea "x"
type textarea "pendent"
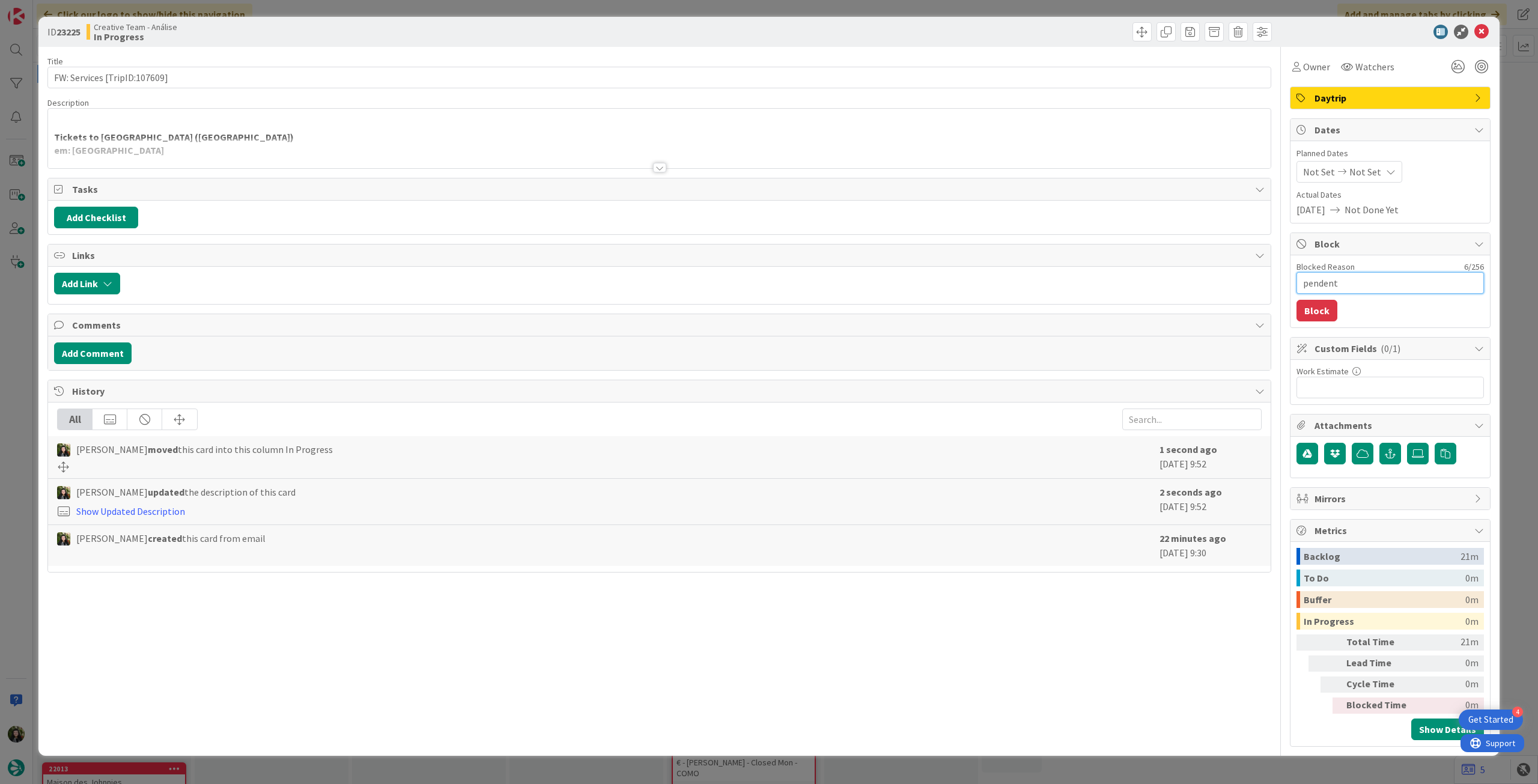
type textarea "x"
type textarea "pendente"
type textarea "x"
type textarea "pendente"
type textarea "x"
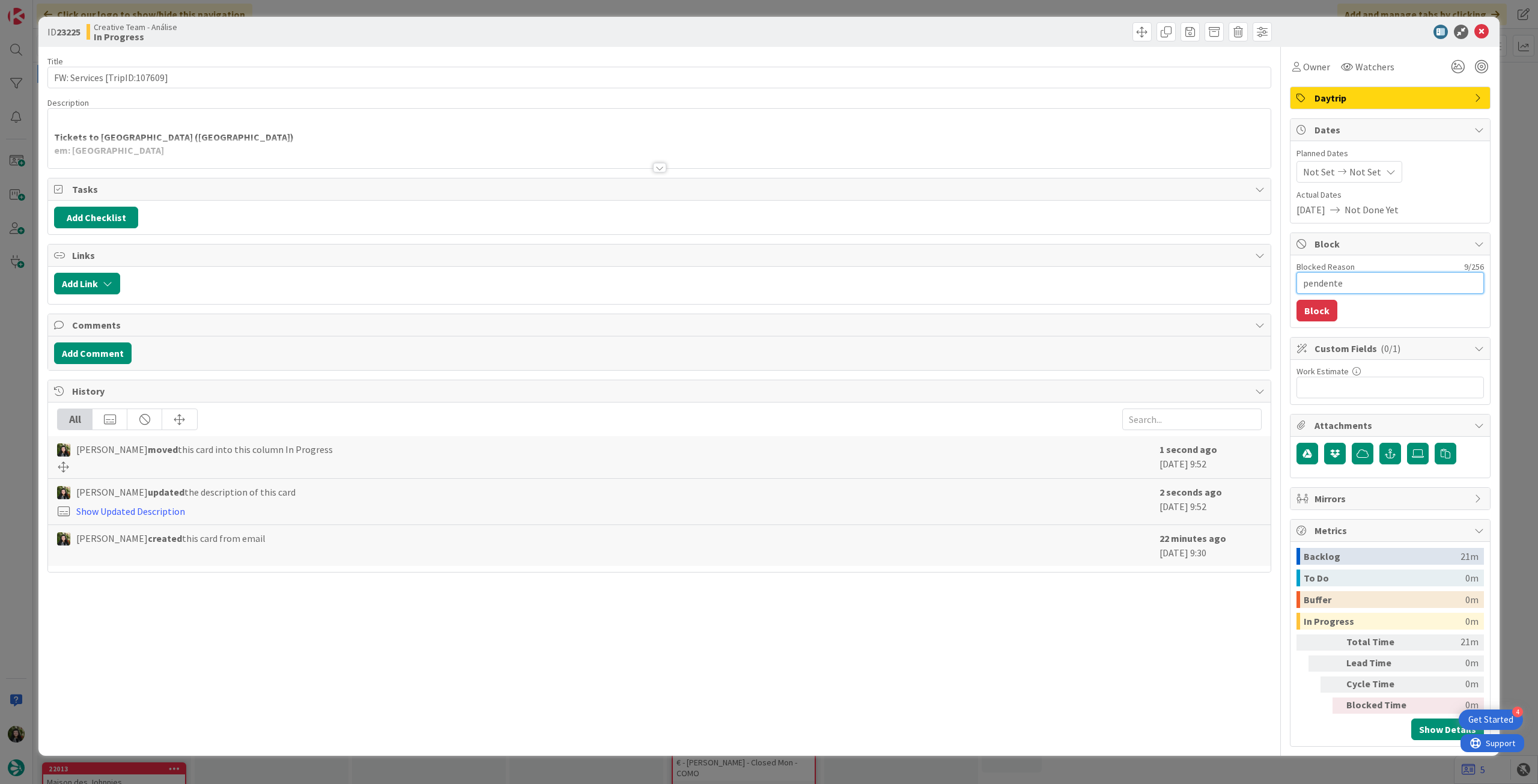
type textarea "pendente l"
type textarea "x"
type textarea "pendente lo"
type textarea "x"
type textarea "pendente loc"
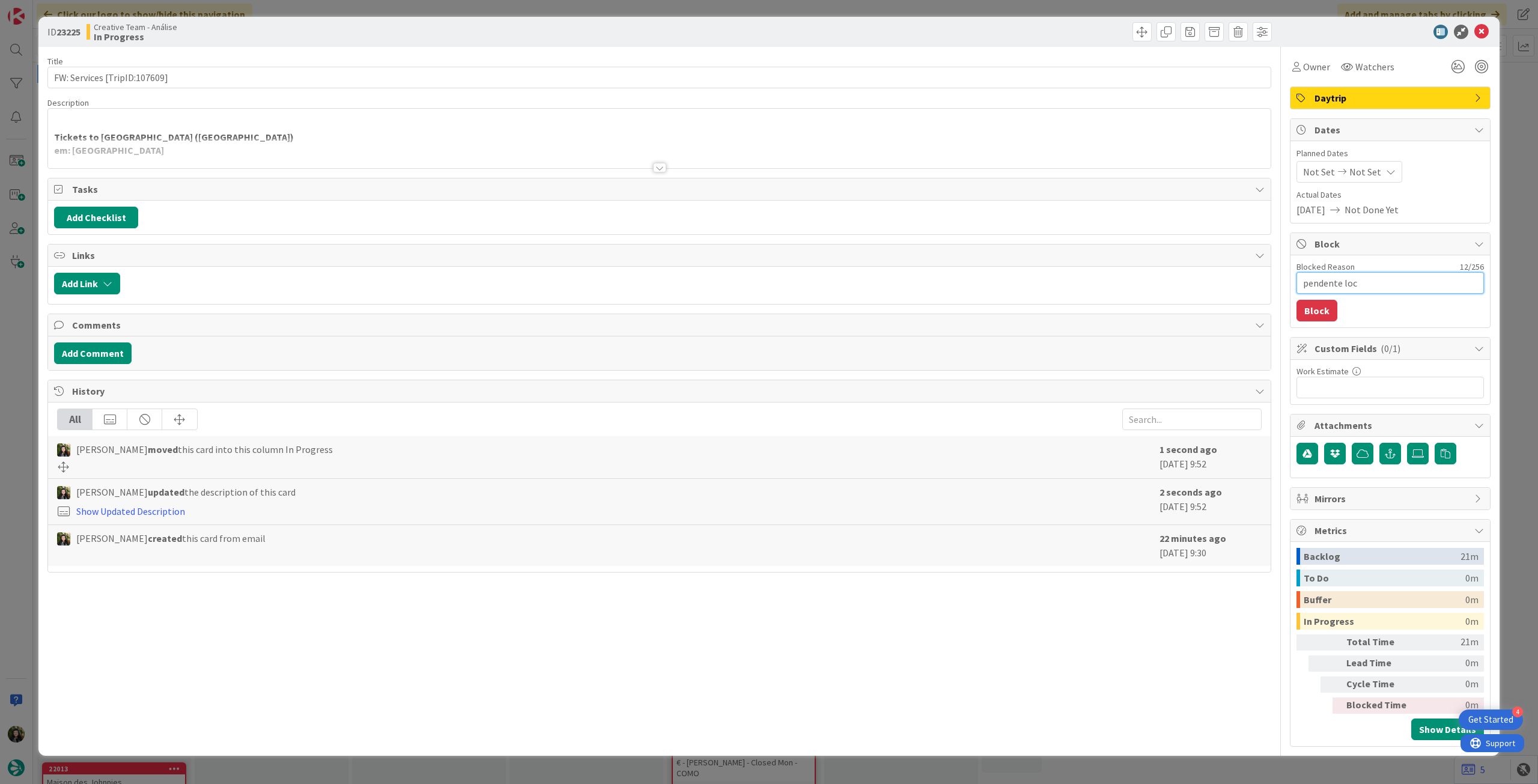
type textarea "x"
type textarea "pendente locat"
type textarea "x"
type textarea "pendente locati"
type textarea "x"
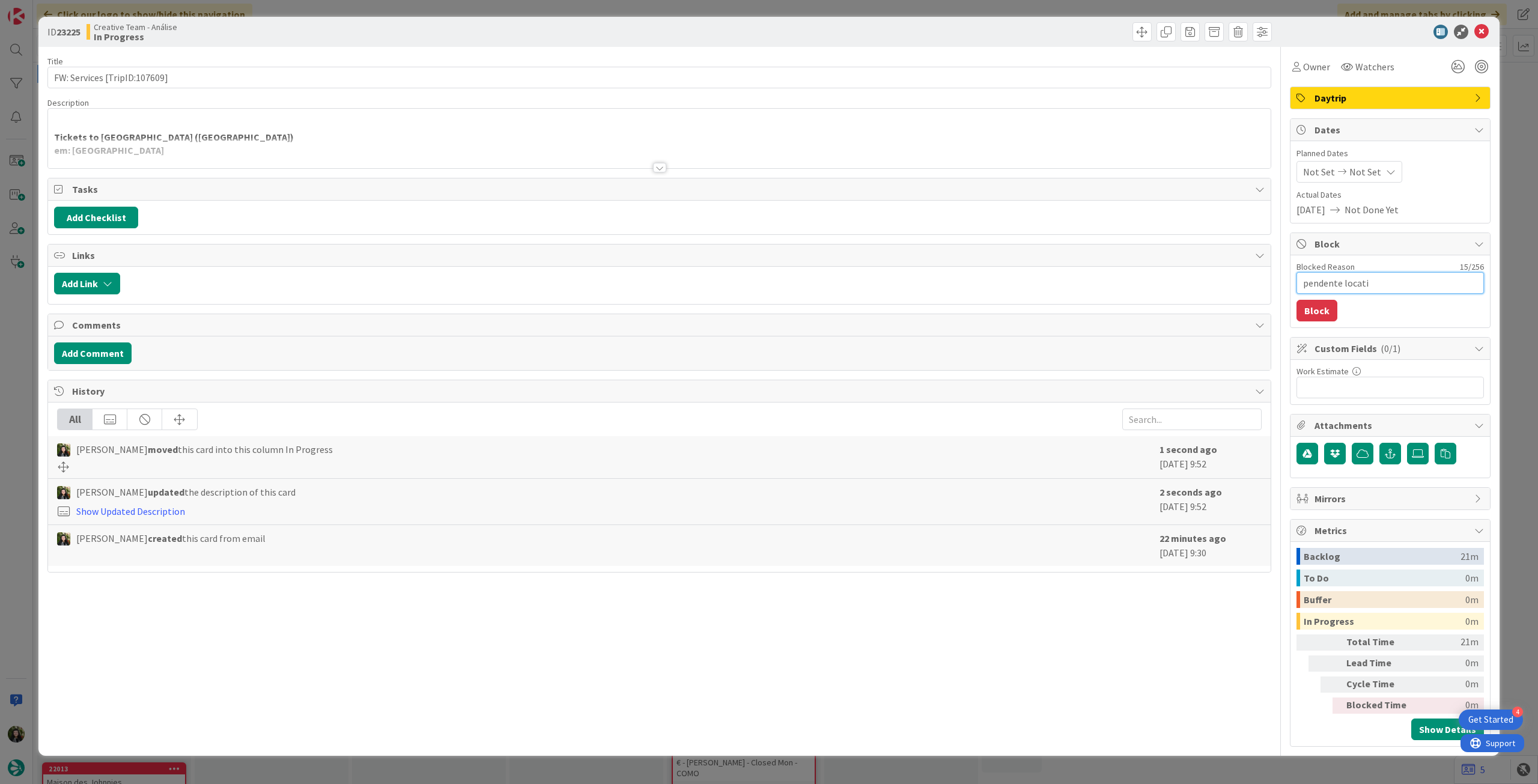
type textarea "pendente locatio"
type textarea "x"
type textarea "pendente location"
click at [1319, 311] on button "Block" at bounding box center [1317, 311] width 41 height 22
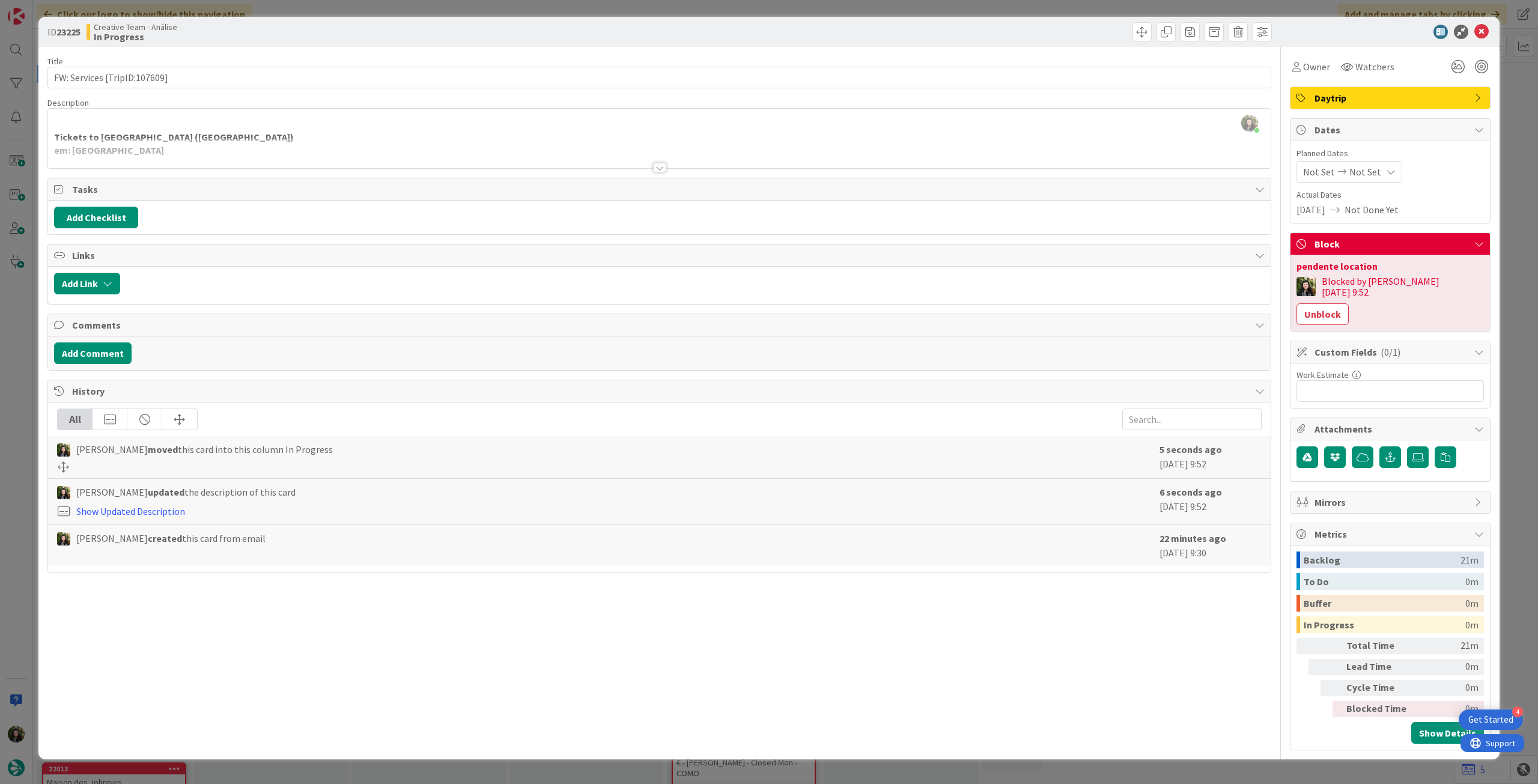
click at [114, 159] on div at bounding box center [659, 152] width 1222 height 30
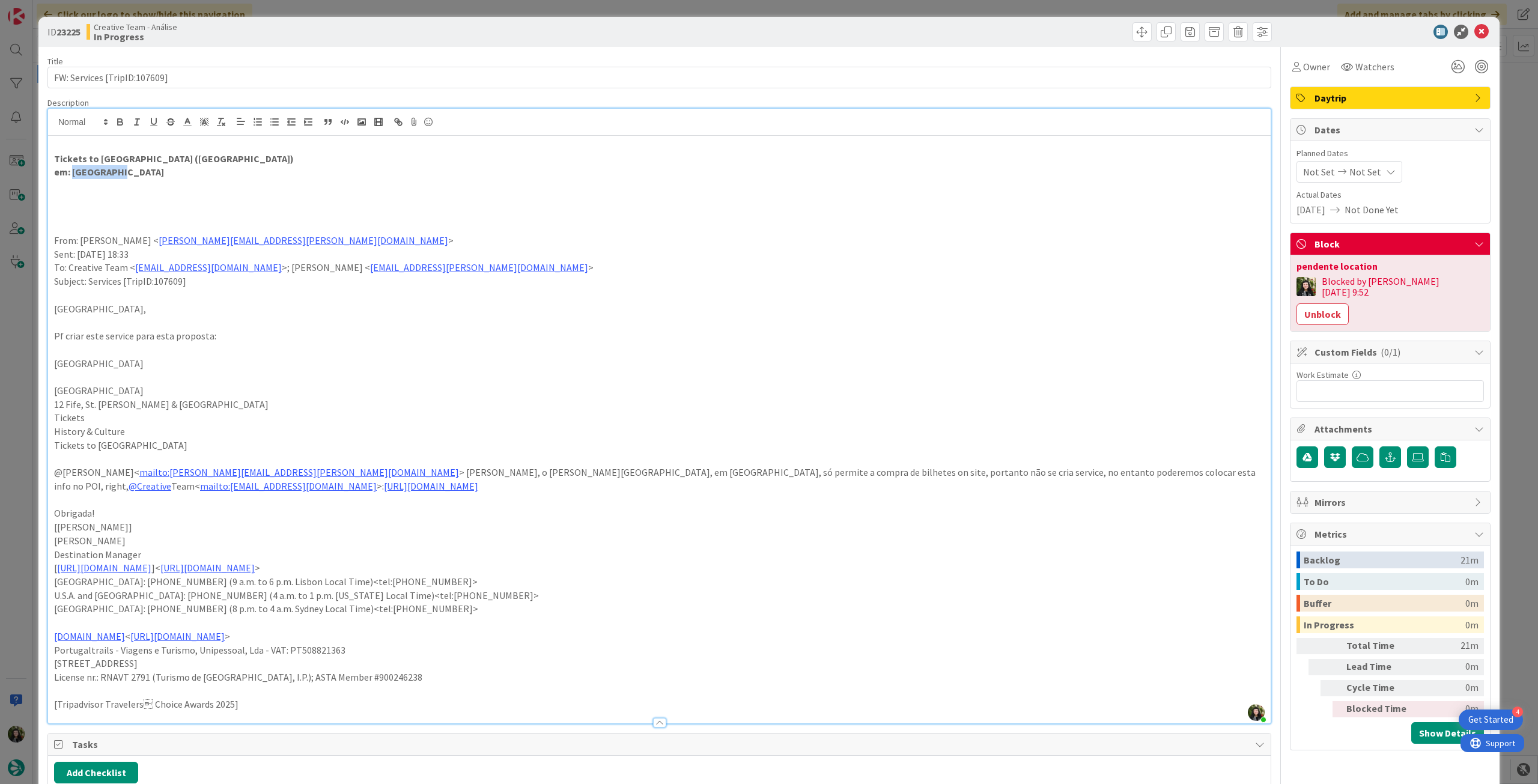
drag, startPoint x: 82, startPoint y: 176, endPoint x: 72, endPoint y: 175, distance: 10.0
click at [72, 175] on p "em: [GEOGRAPHIC_DATA]" at bounding box center [659, 172] width 1211 height 14
copy strong "[GEOGRAPHIC_DATA]"
click at [1474, 32] on icon at bounding box center [1481, 32] width 14 height 14
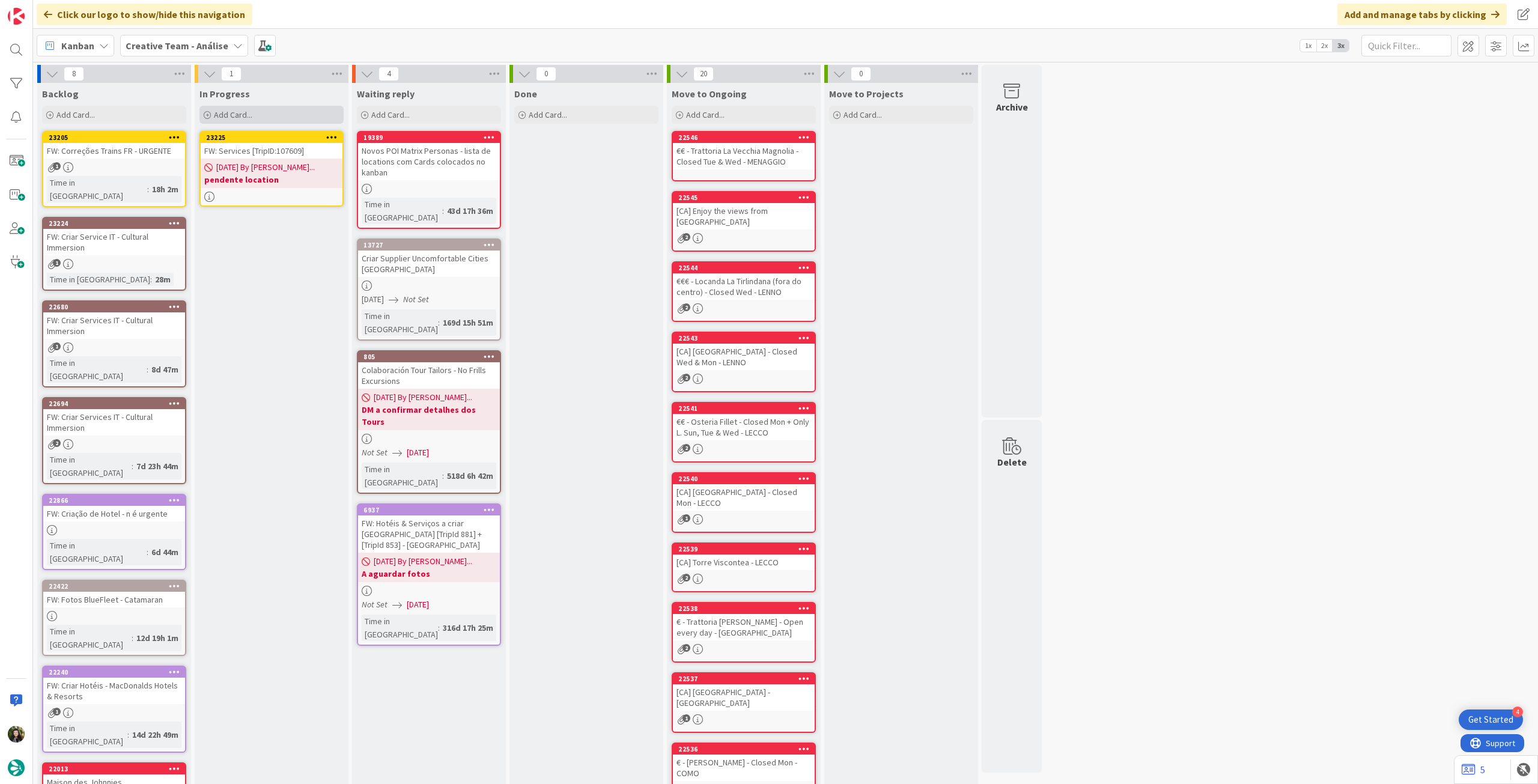
click at [241, 108] on div "Add Card..." at bounding box center [271, 114] width 145 height 18
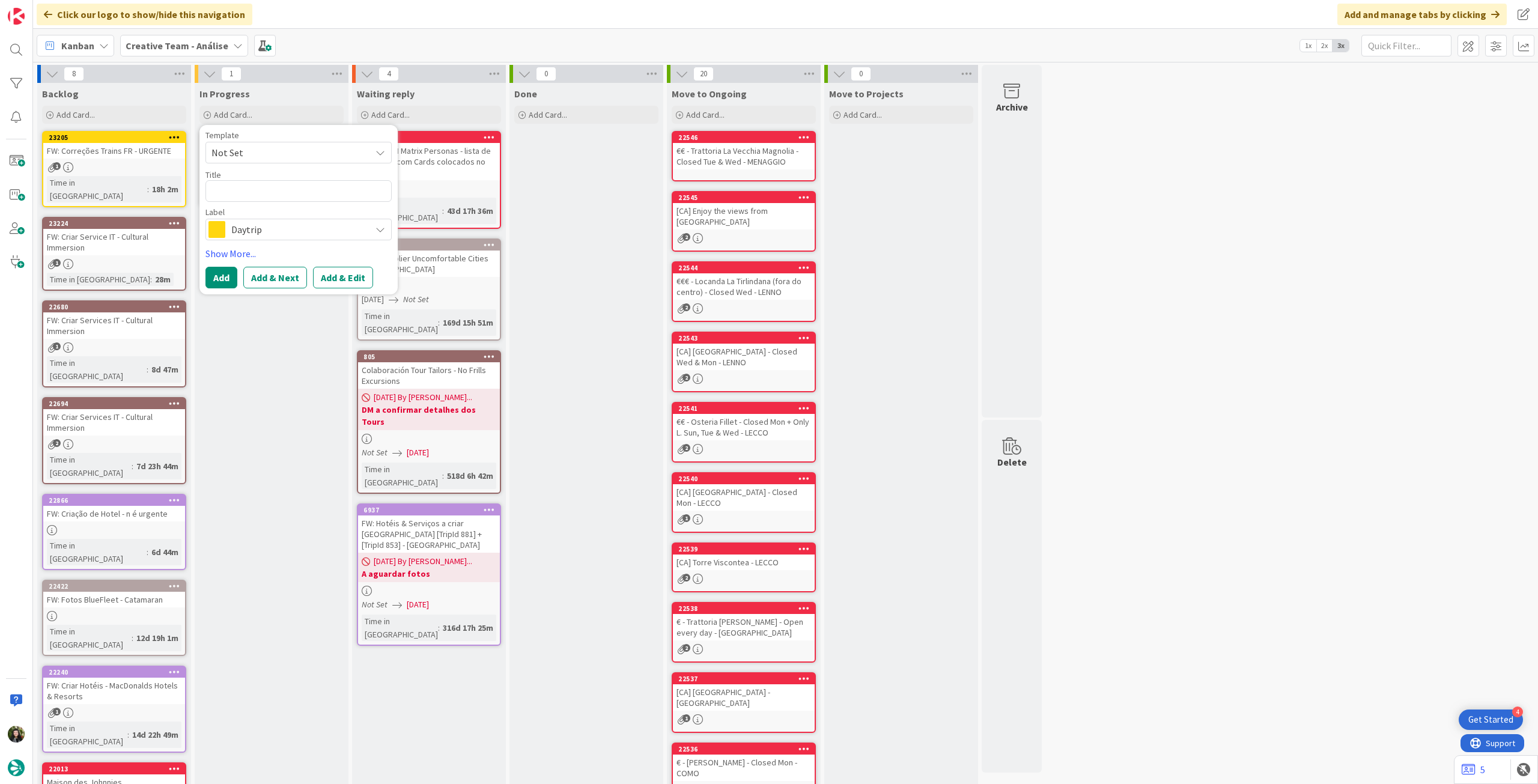
drag, startPoint x: 252, startPoint y: 225, endPoint x: 272, endPoint y: 235, distance: 22.4
click at [253, 226] on span "Daytrip" at bounding box center [298, 230] width 134 height 17
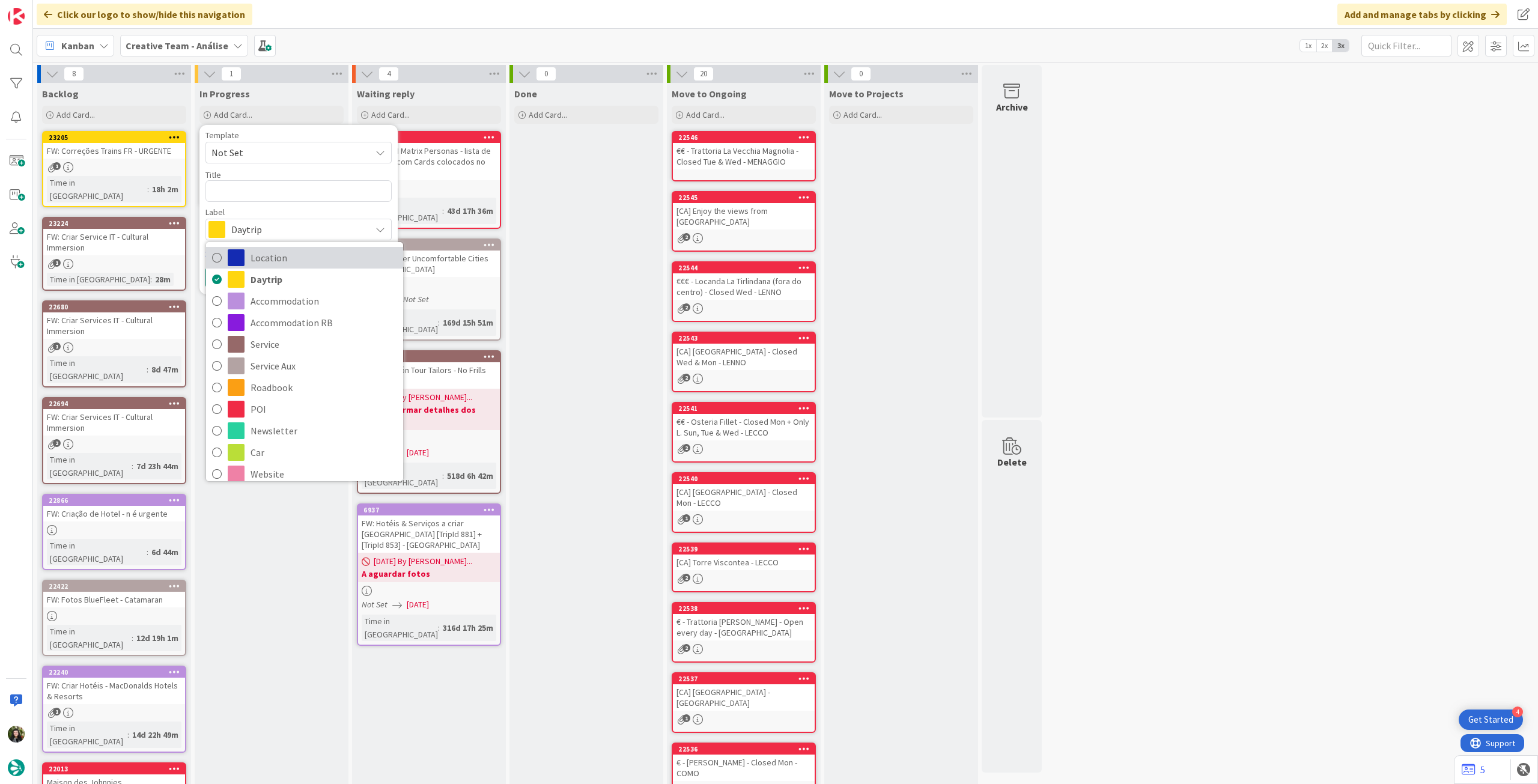
click at [268, 253] on span "Location" at bounding box center [324, 257] width 147 height 18
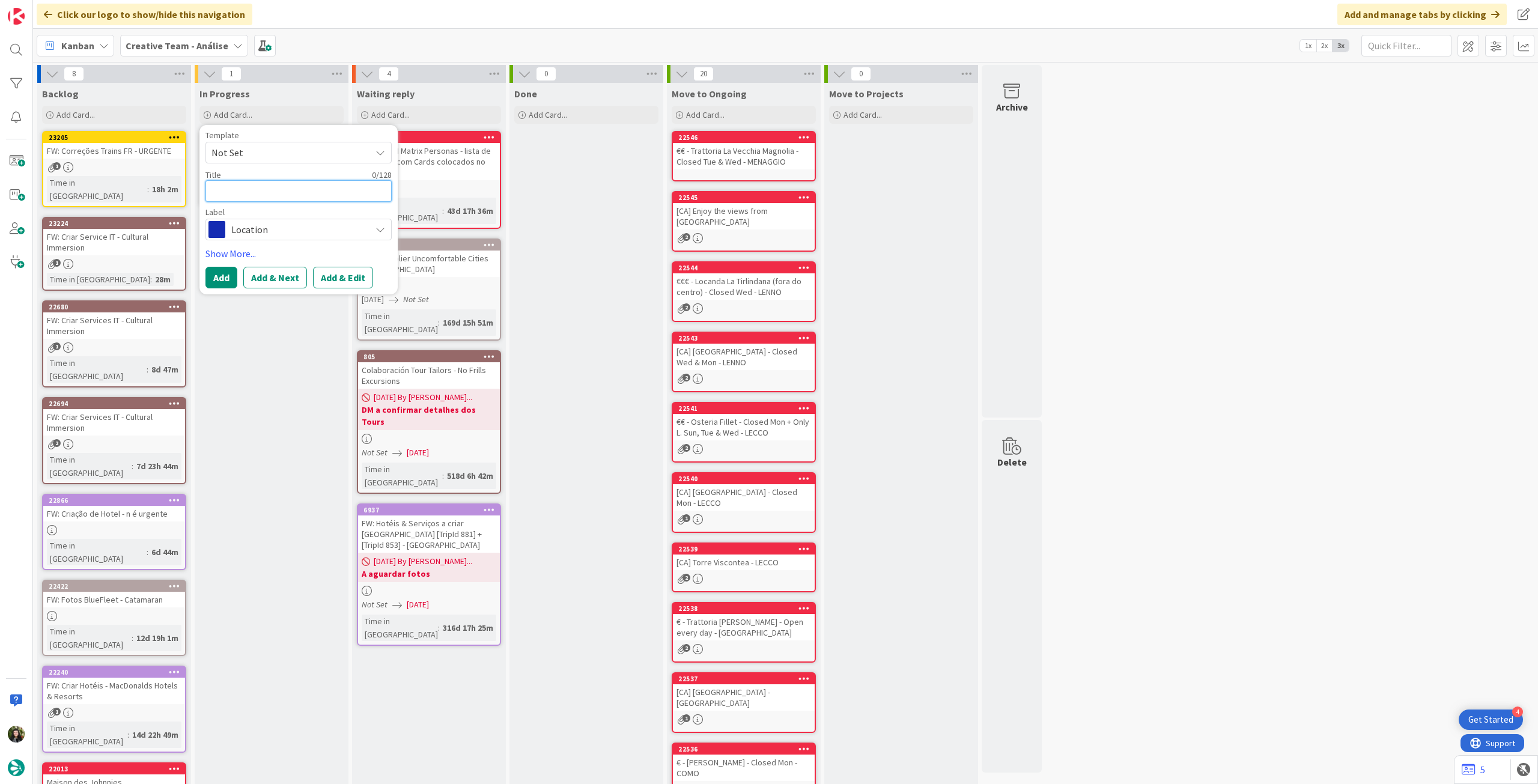
click at [272, 196] on textarea at bounding box center [298, 191] width 186 height 22
paste textarea "[GEOGRAPHIC_DATA]"
type textarea "x"
type textarea "[GEOGRAPHIC_DATA]"
click at [221, 269] on button "Add" at bounding box center [221, 277] width 32 height 22
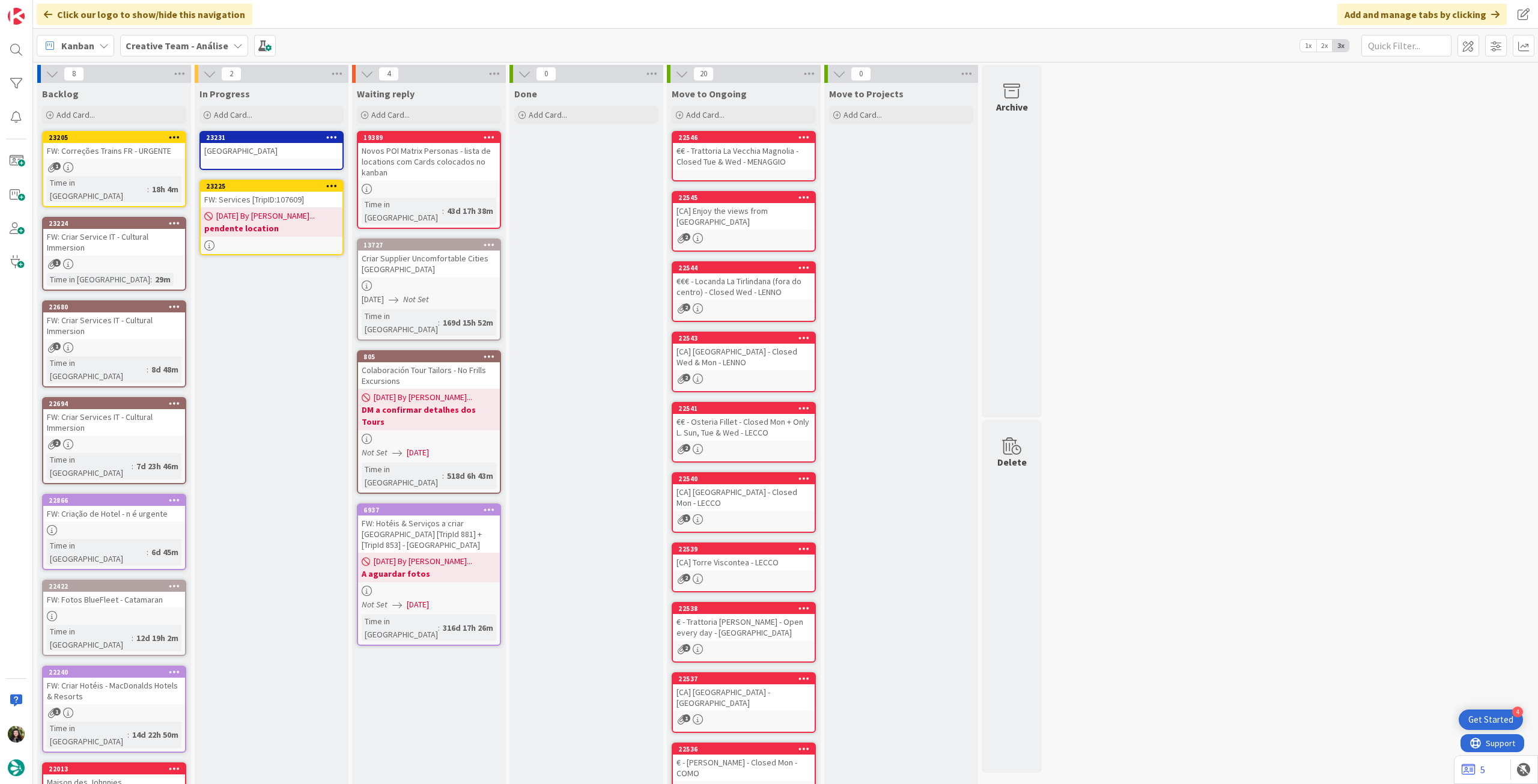
click at [266, 158] on div "[GEOGRAPHIC_DATA]" at bounding box center [272, 151] width 142 height 16
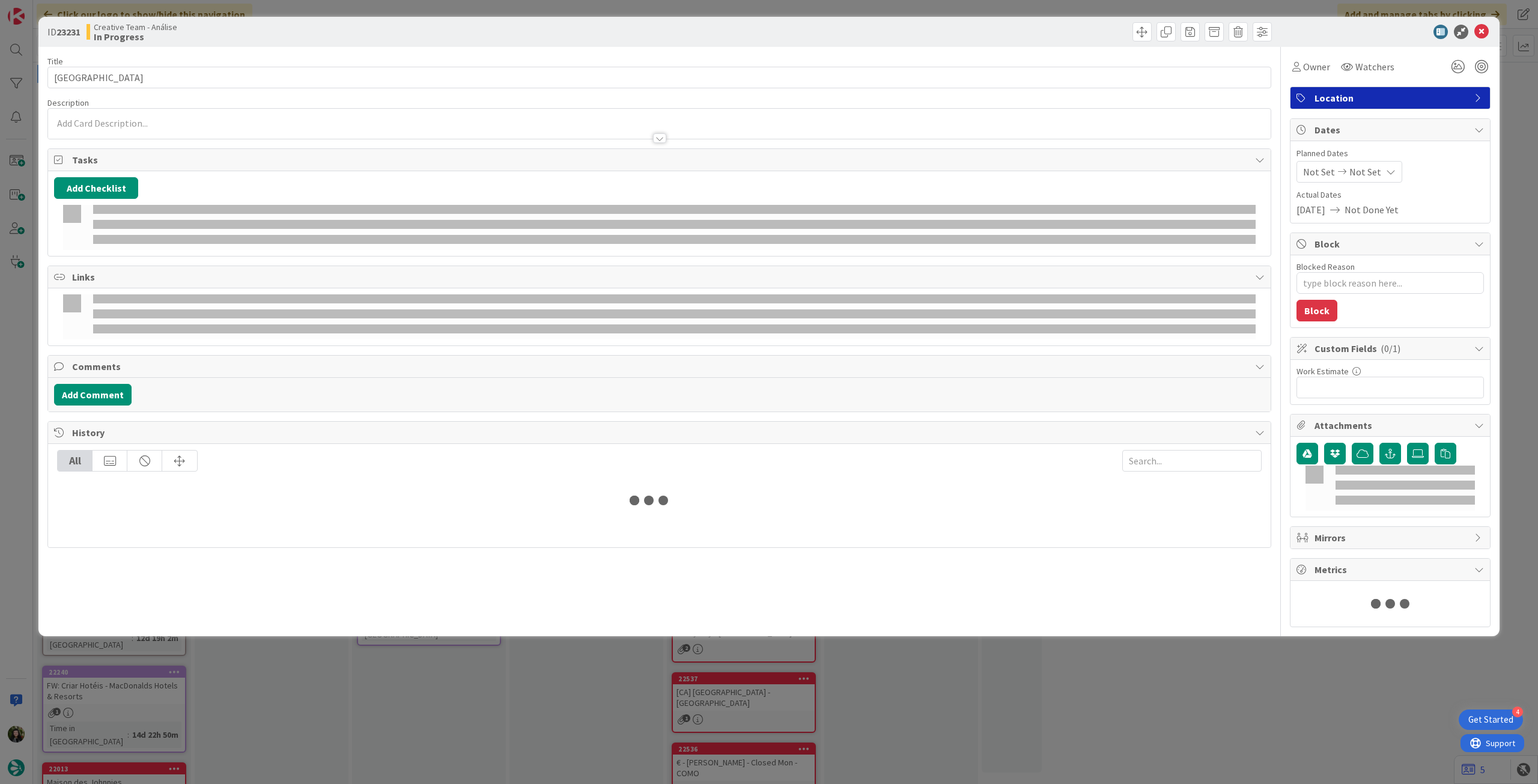
type textarea "x"
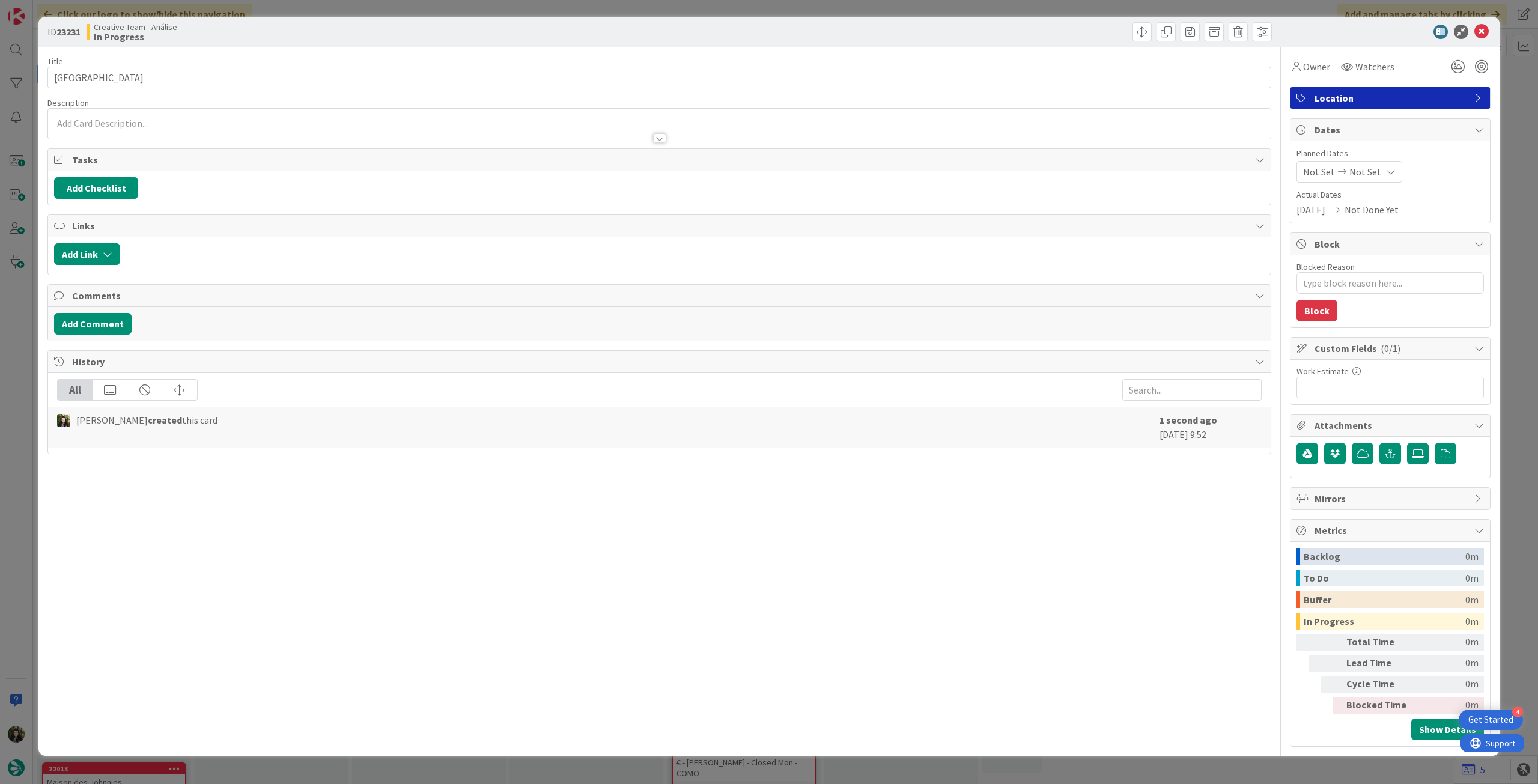
click at [181, 135] on div at bounding box center [659, 133] width 1222 height 12
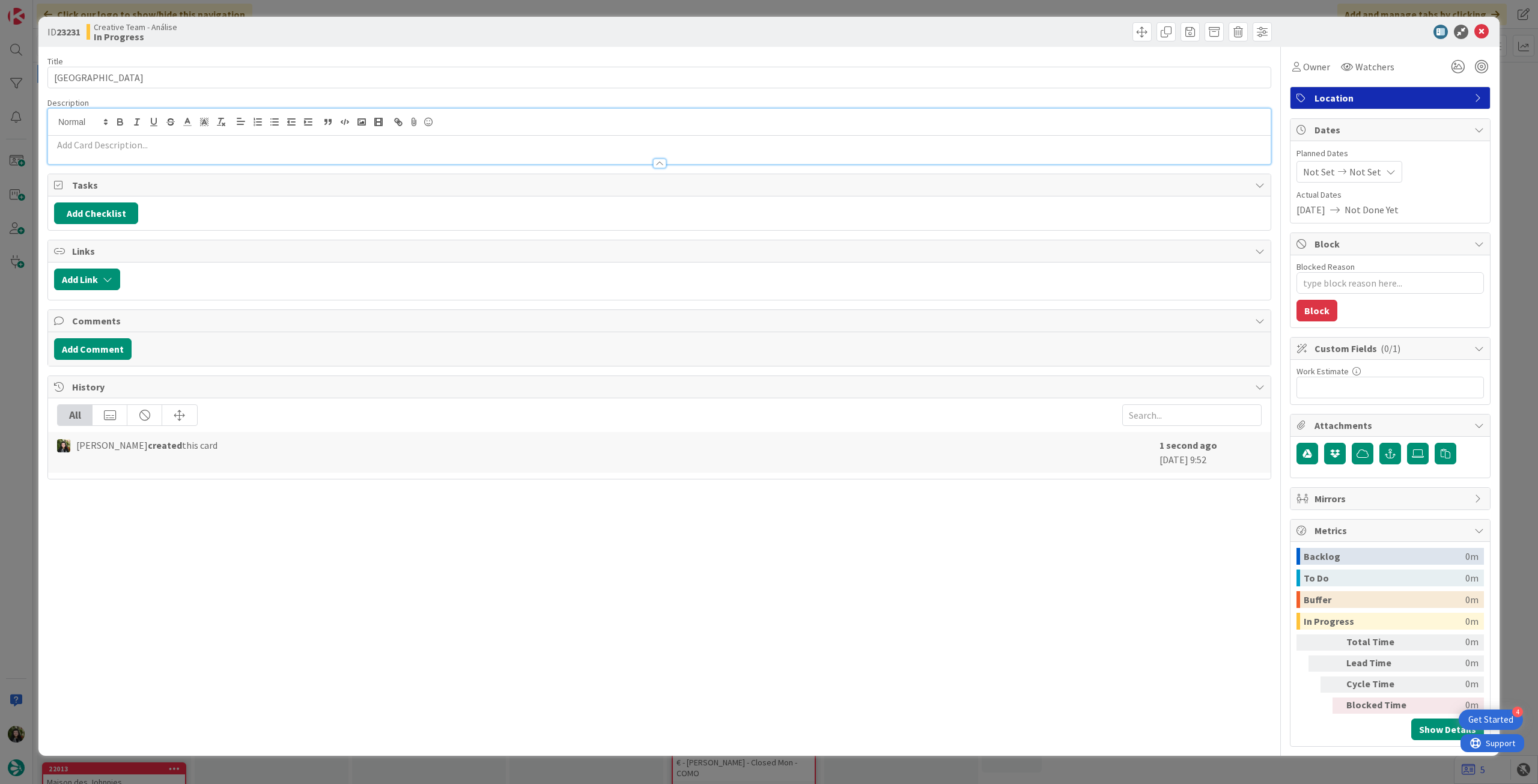
click at [180, 142] on p at bounding box center [659, 145] width 1211 height 14
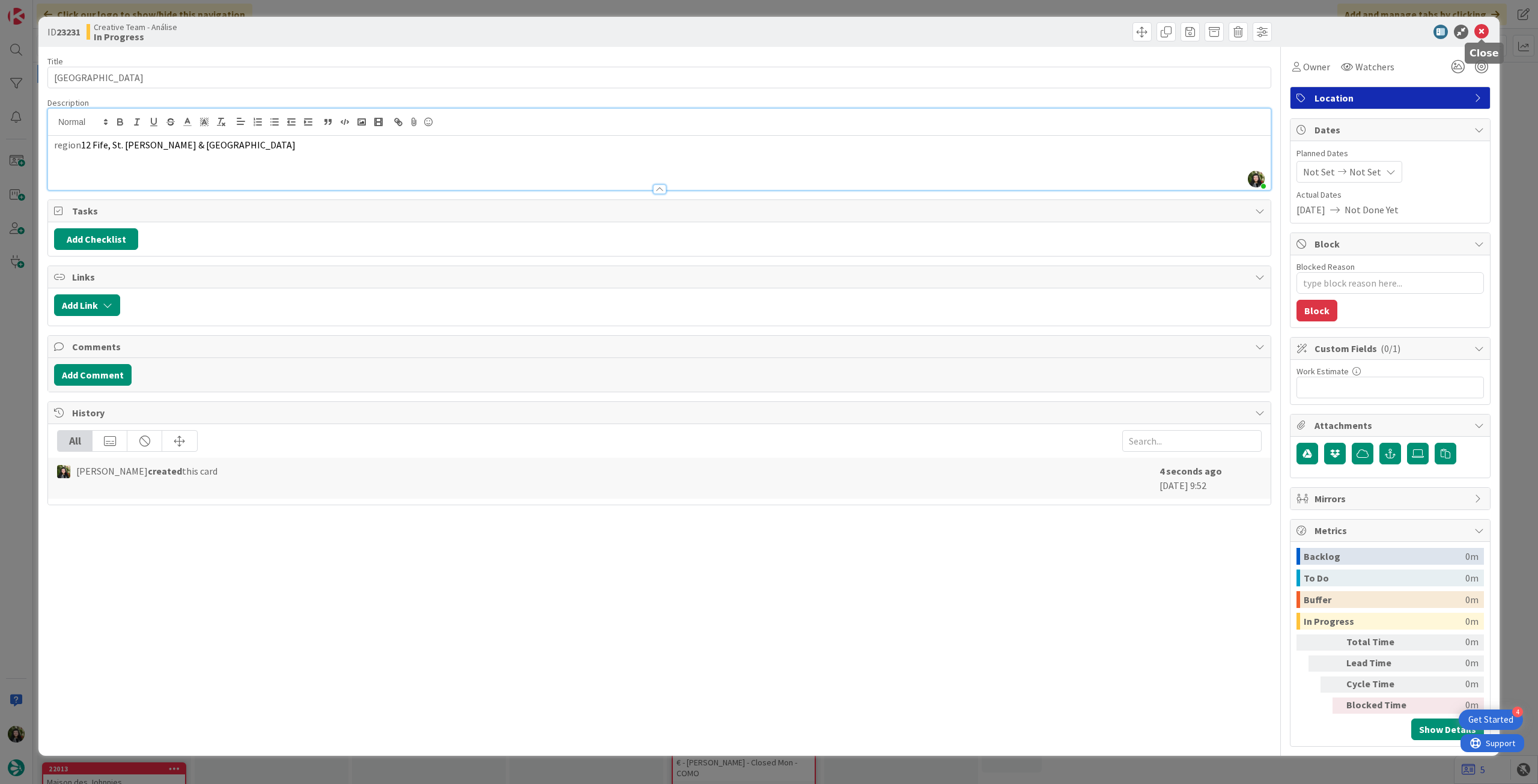
click at [1480, 38] on div at bounding box center [1482, 40] width 8 height 4
click at [1484, 33] on icon at bounding box center [1481, 32] width 14 height 14
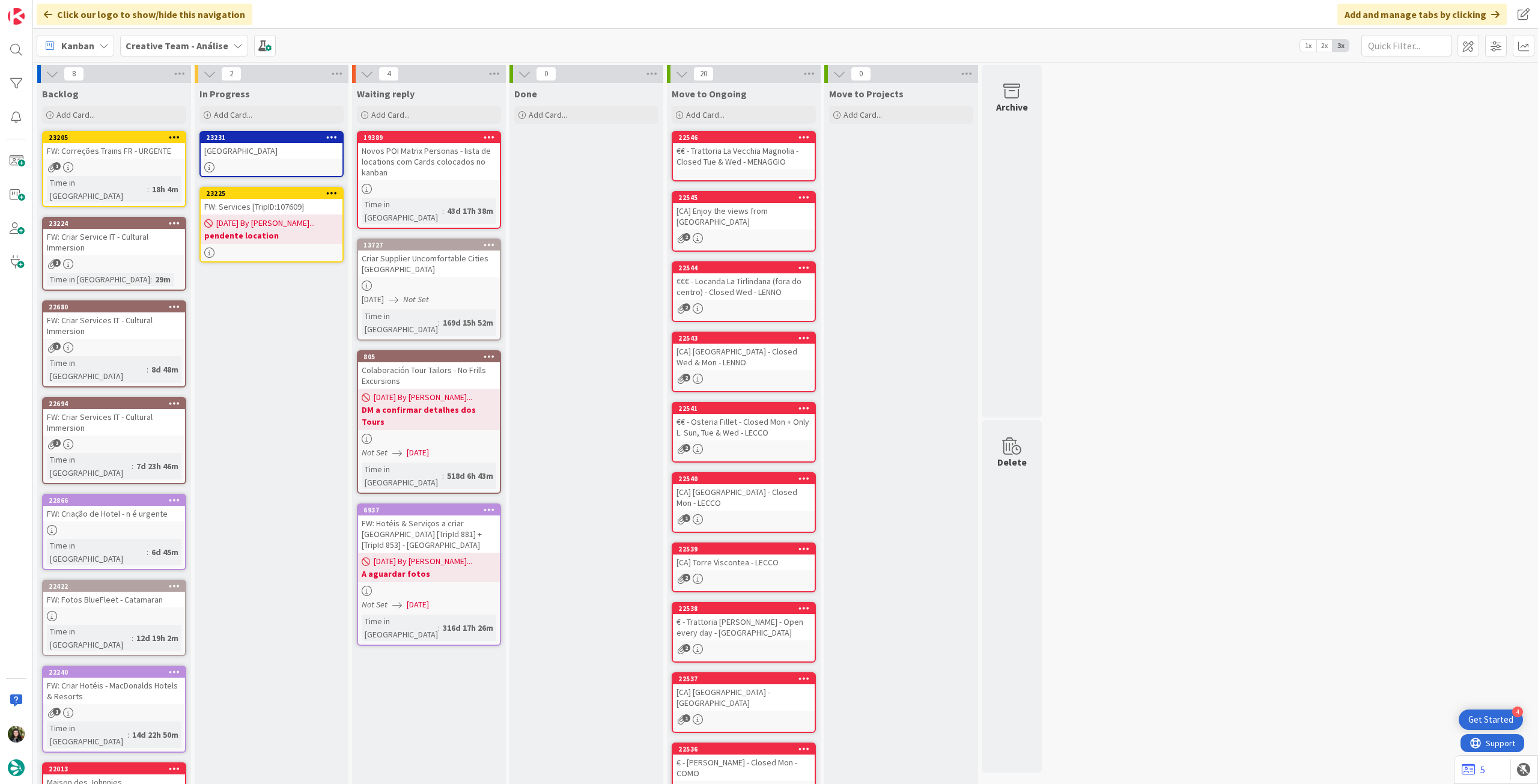
click at [333, 134] on icon at bounding box center [332, 137] width 12 height 9
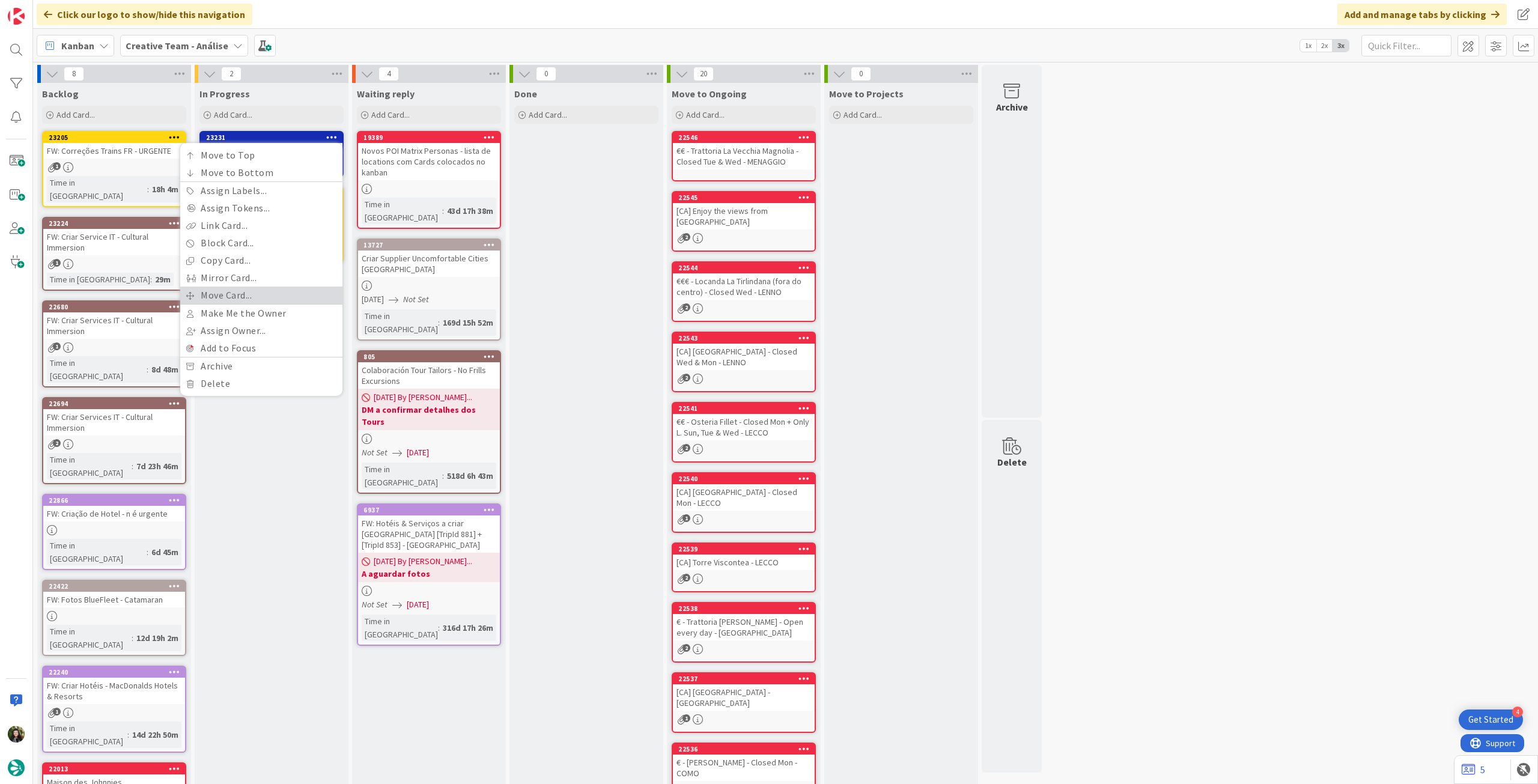
click at [251, 290] on link "Move Card..." at bounding box center [262, 295] width 162 height 17
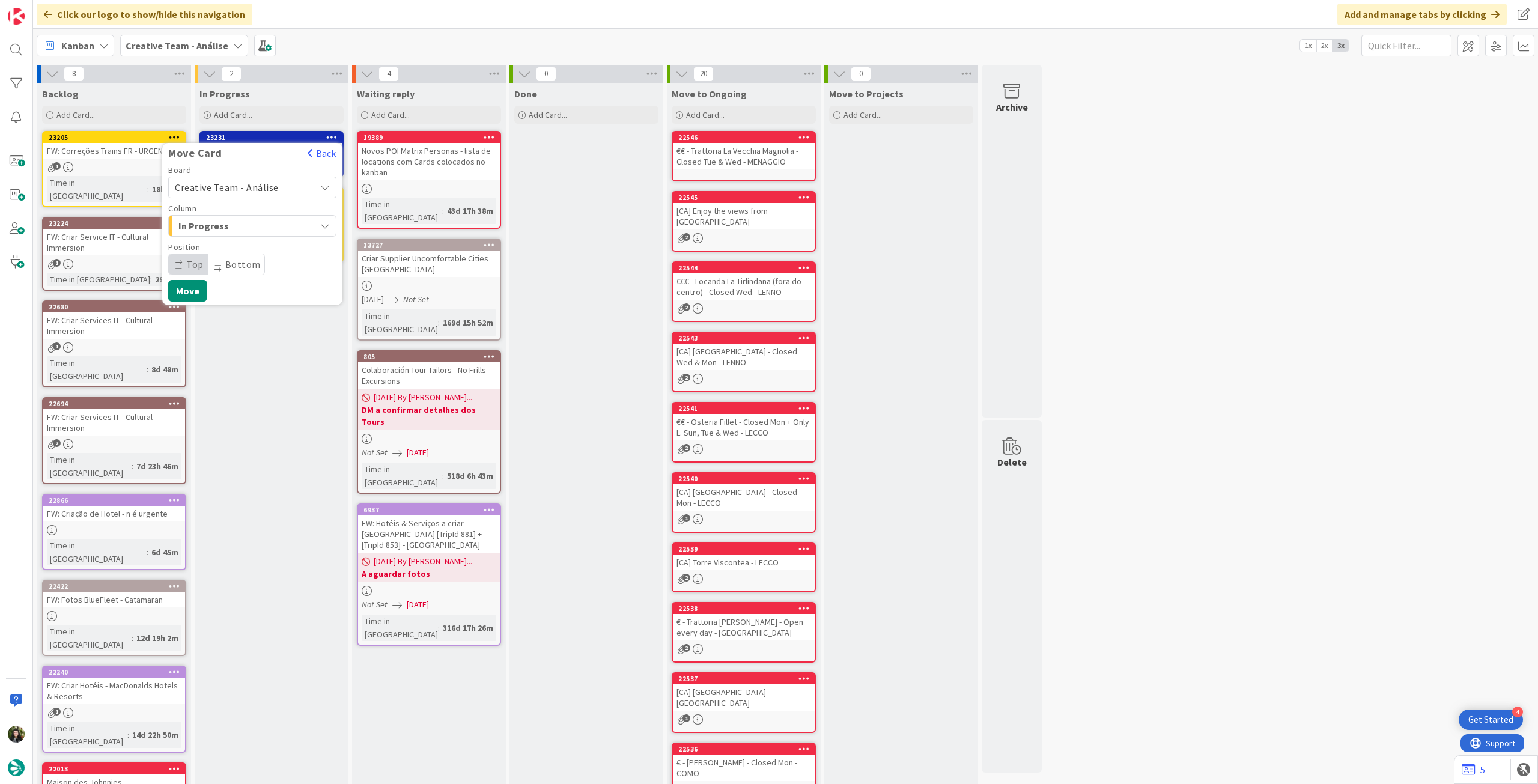
click at [230, 238] on div "Board Creative Team - Análise Column In Progress Position Top Bottom" at bounding box center [252, 220] width 168 height 109
click at [248, 185] on span "Creative Team - Análise" at bounding box center [227, 187] width 104 height 12
click at [240, 246] on span "Creative Team" at bounding box center [260, 244] width 139 height 18
click at [237, 230] on span "E - To Do" at bounding box center [223, 226] width 90 height 16
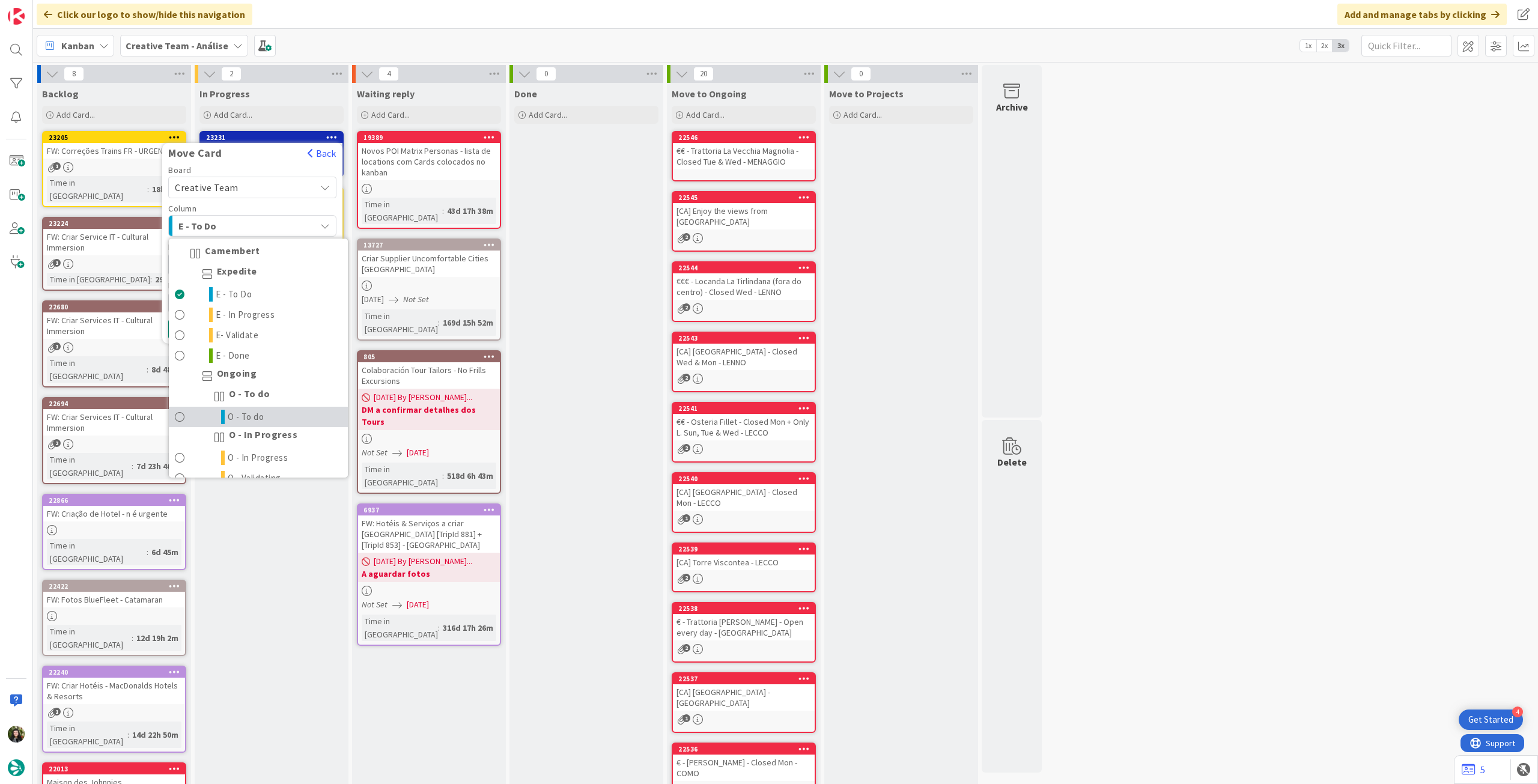
click at [257, 420] on span "O - To do" at bounding box center [245, 417] width 37 height 14
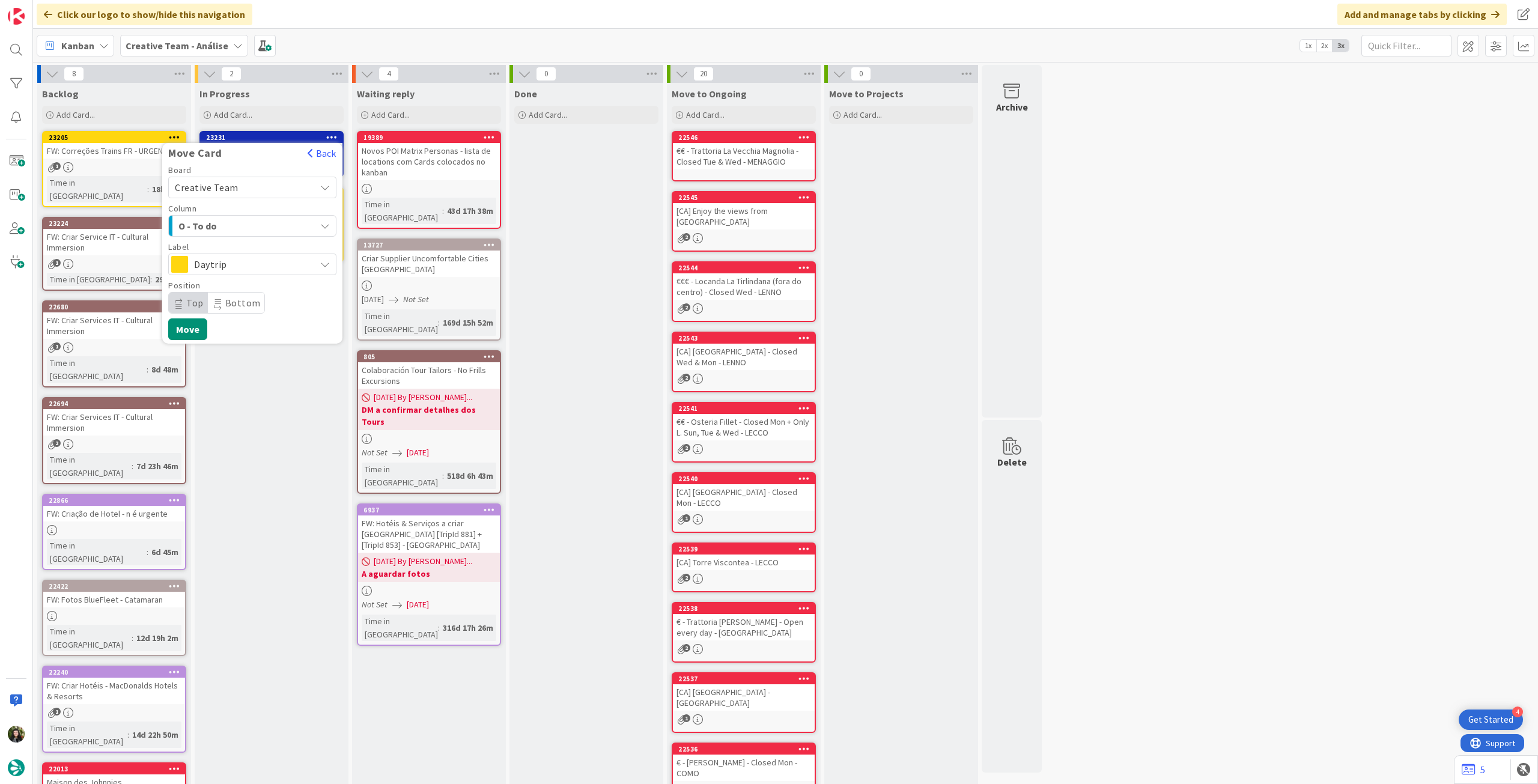
click at [262, 265] on span "Daytrip" at bounding box center [252, 265] width 116 height 17
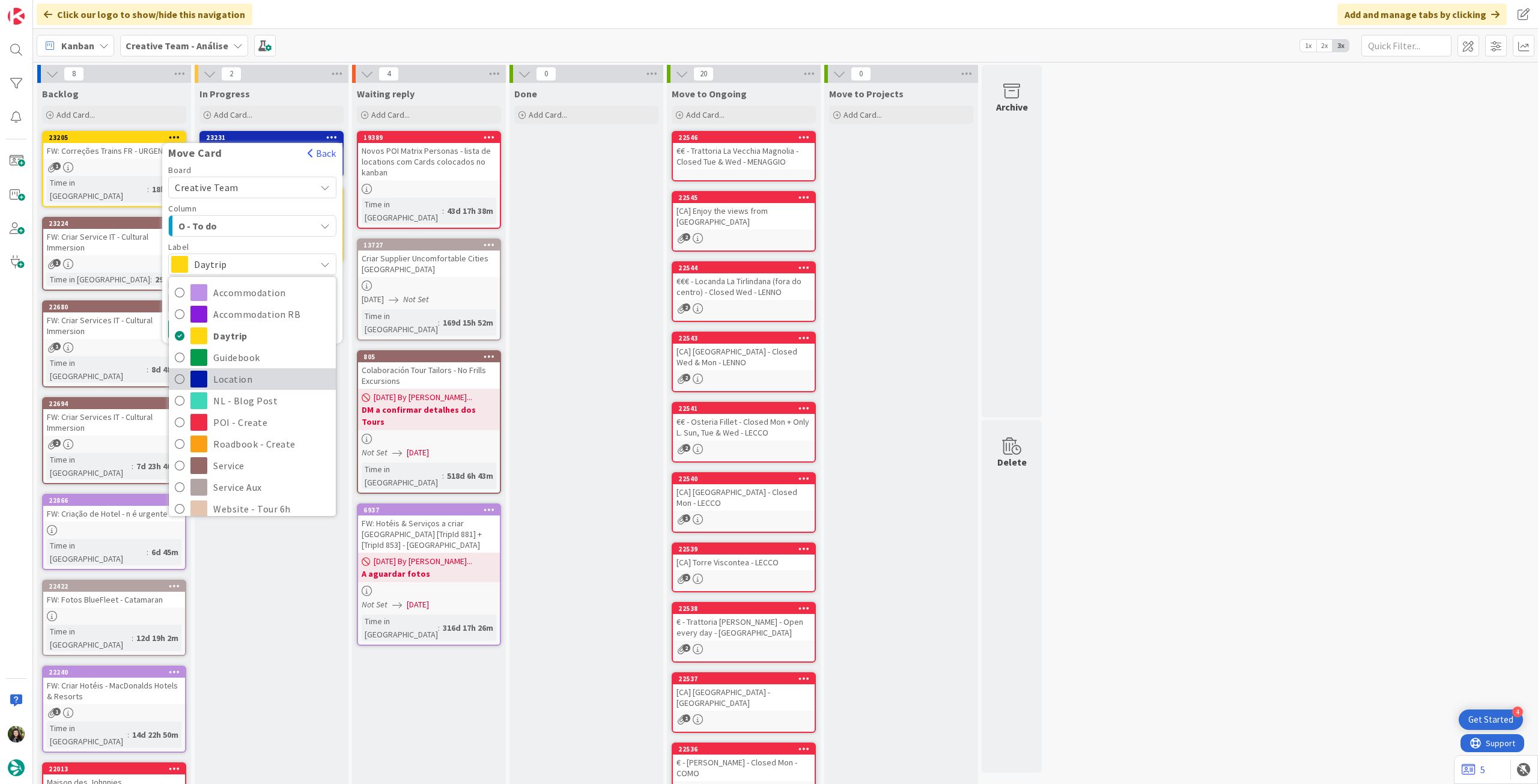
click at [274, 387] on span "Location" at bounding box center [271, 379] width 116 height 18
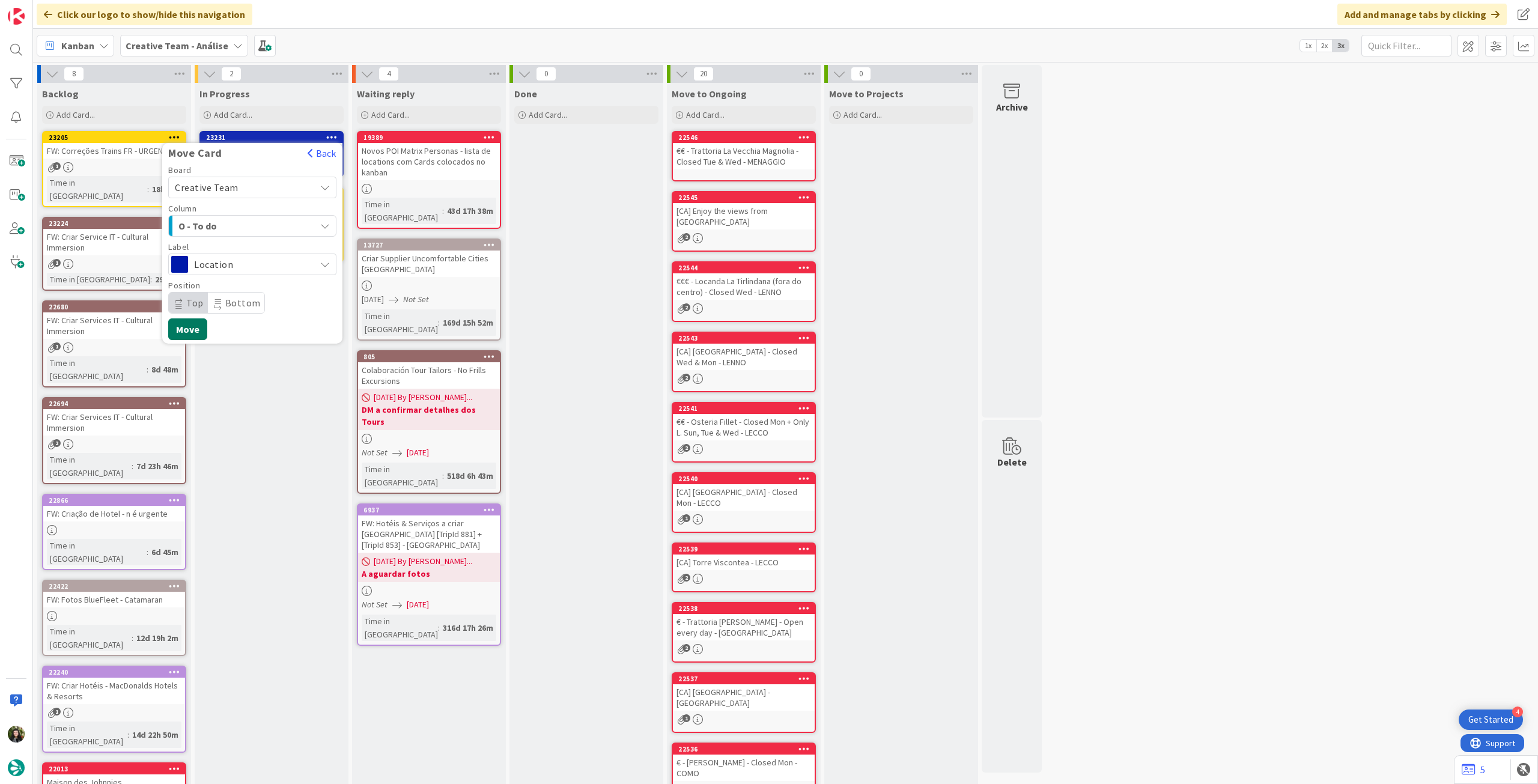
click at [191, 333] on button "Move" at bounding box center [187, 330] width 39 height 22
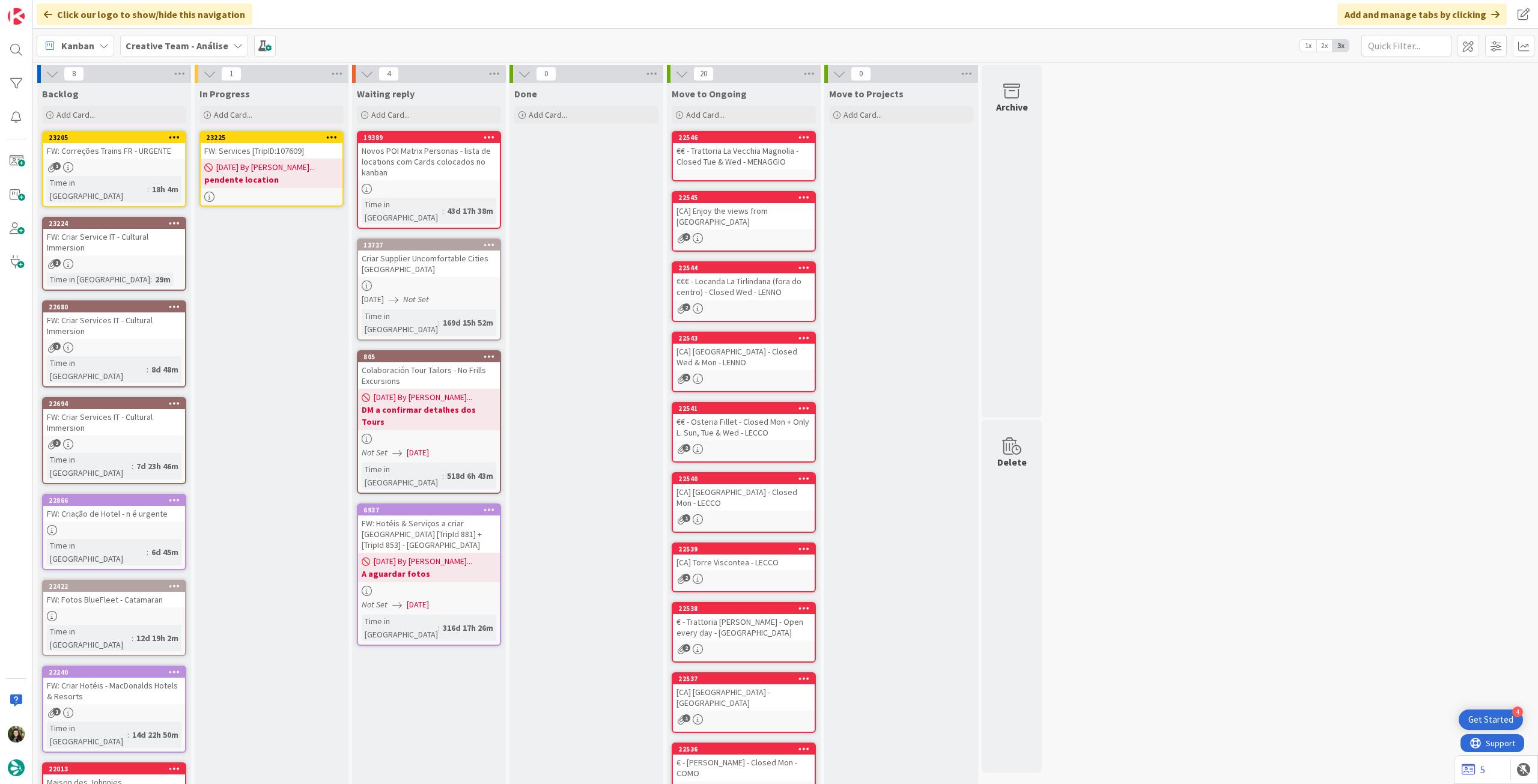
click at [334, 137] on icon at bounding box center [332, 137] width 12 height 9
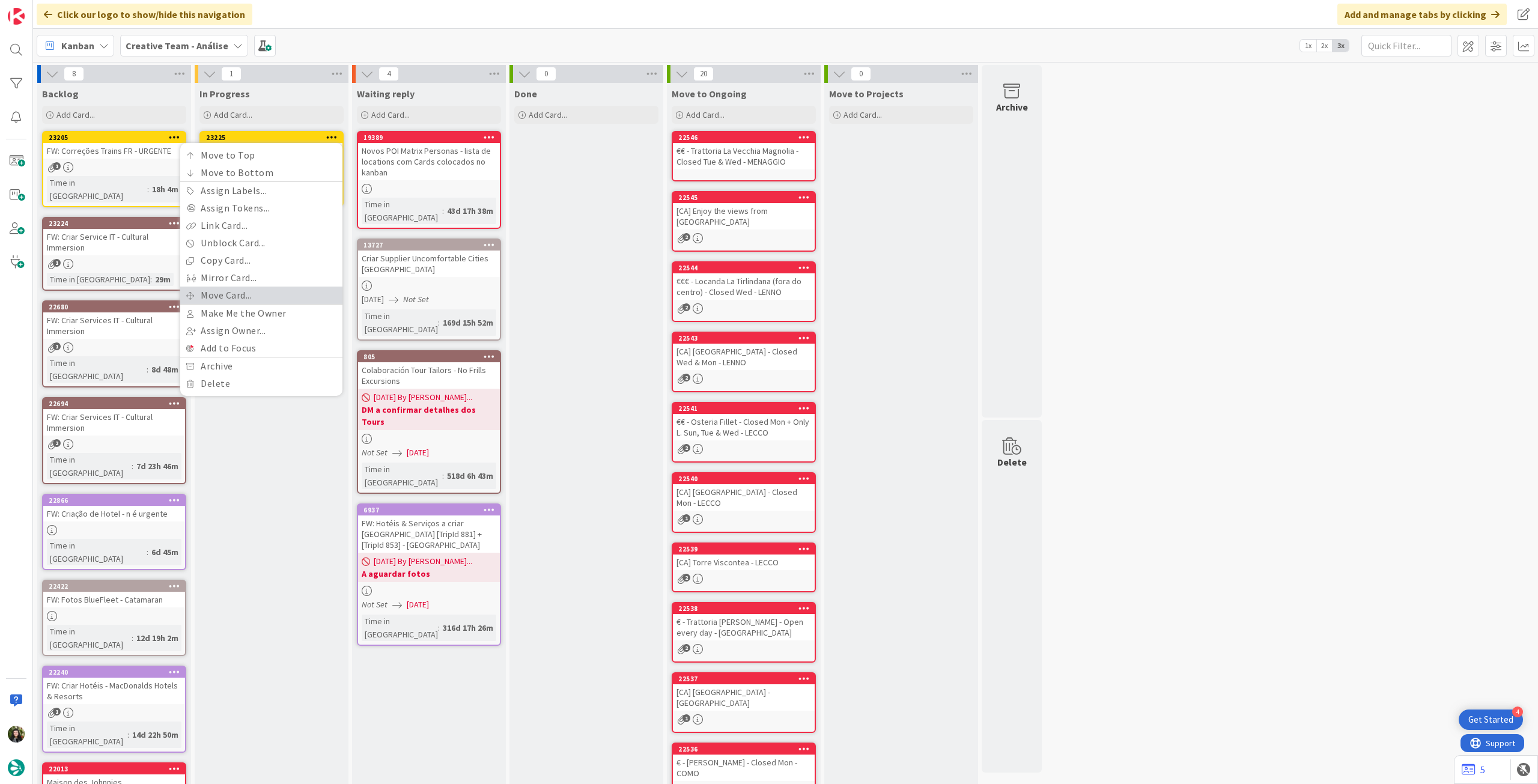
click at [256, 295] on link "Move Card..." at bounding box center [262, 295] width 162 height 17
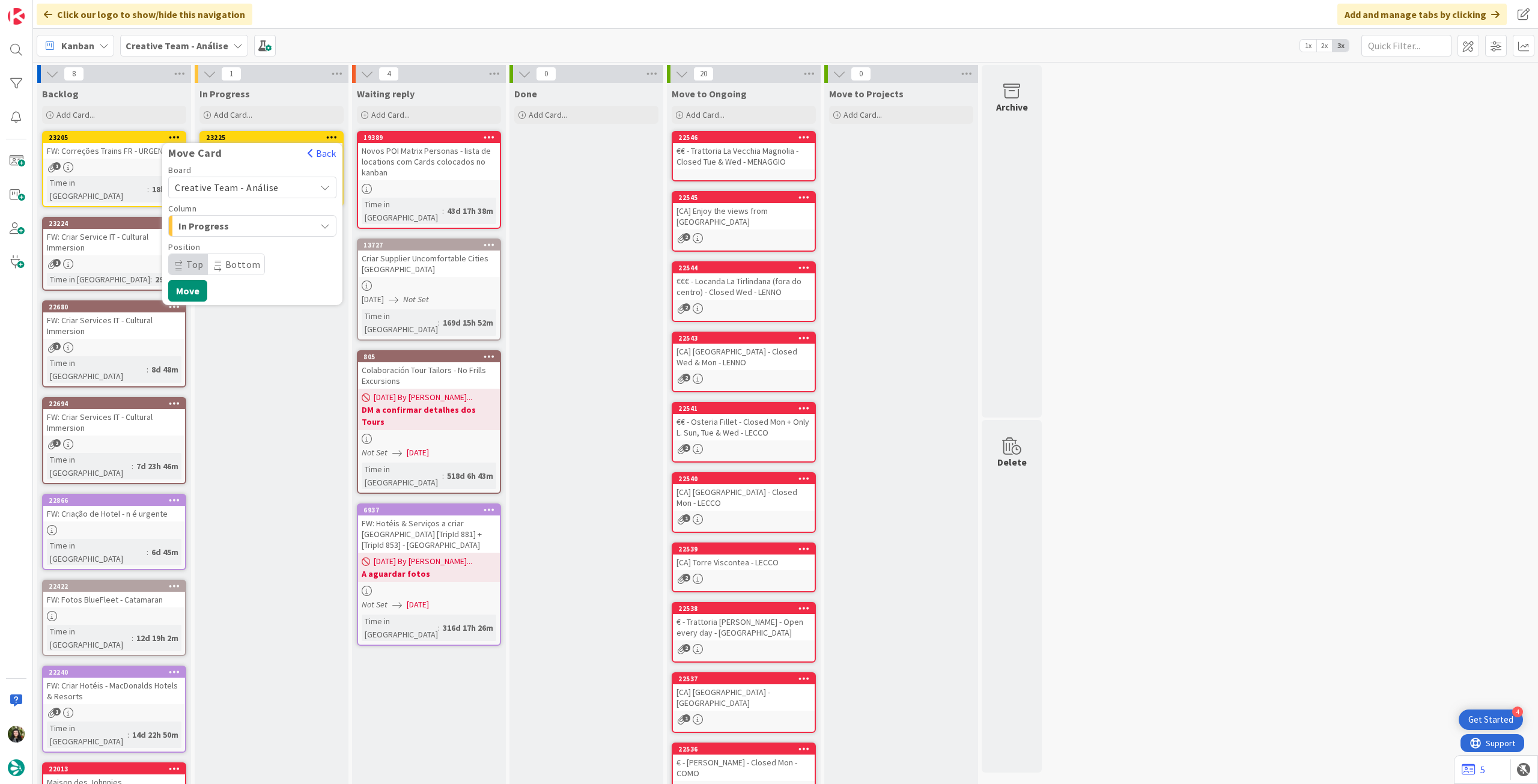
click at [262, 188] on span "Creative Team - Análise" at bounding box center [227, 187] width 104 height 12
click at [237, 251] on span "Creative Team" at bounding box center [260, 244] width 139 height 18
click at [239, 230] on span "E - To Do" at bounding box center [223, 226] width 90 height 16
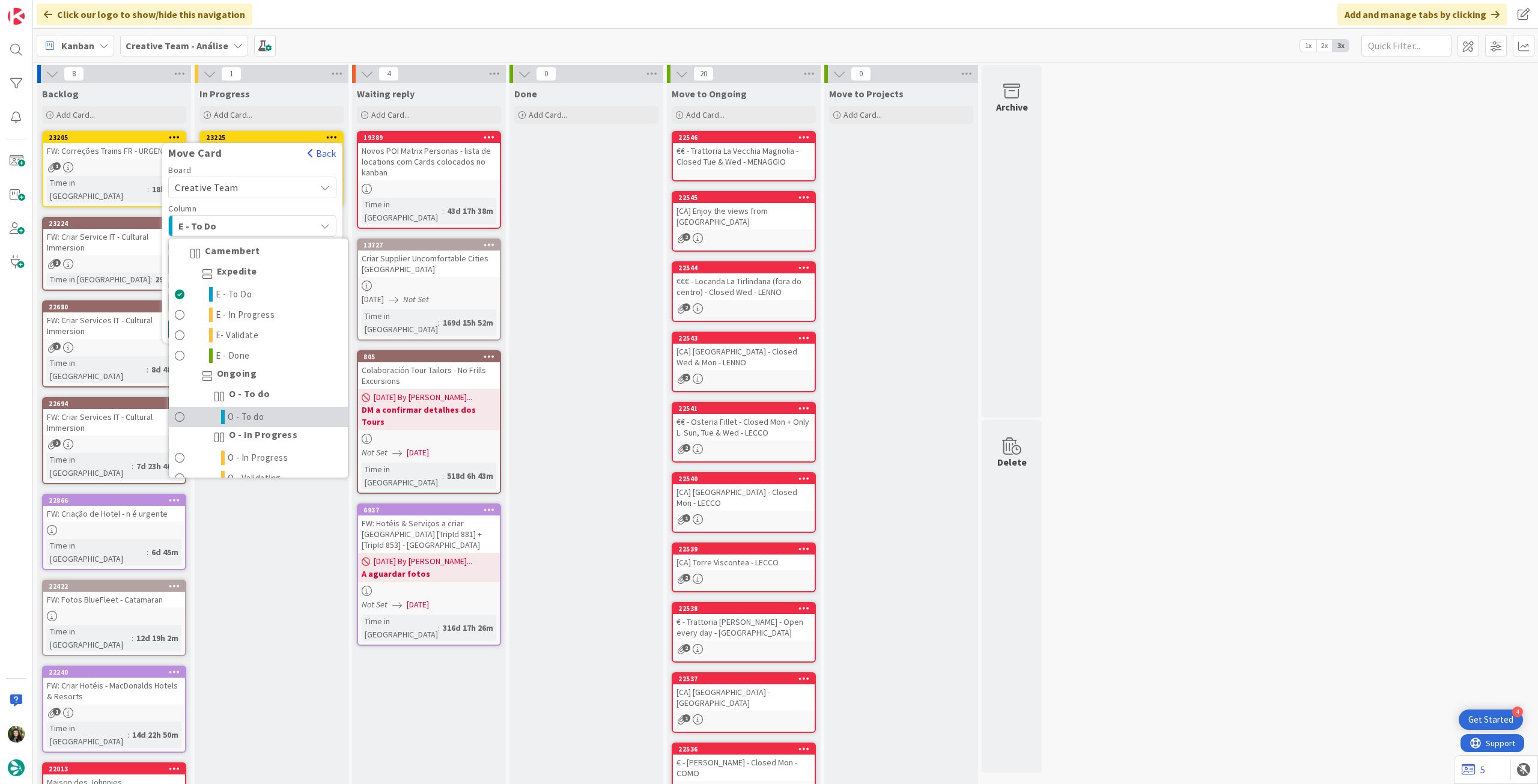
click at [225, 414] on link "O - To do" at bounding box center [258, 417] width 179 height 20
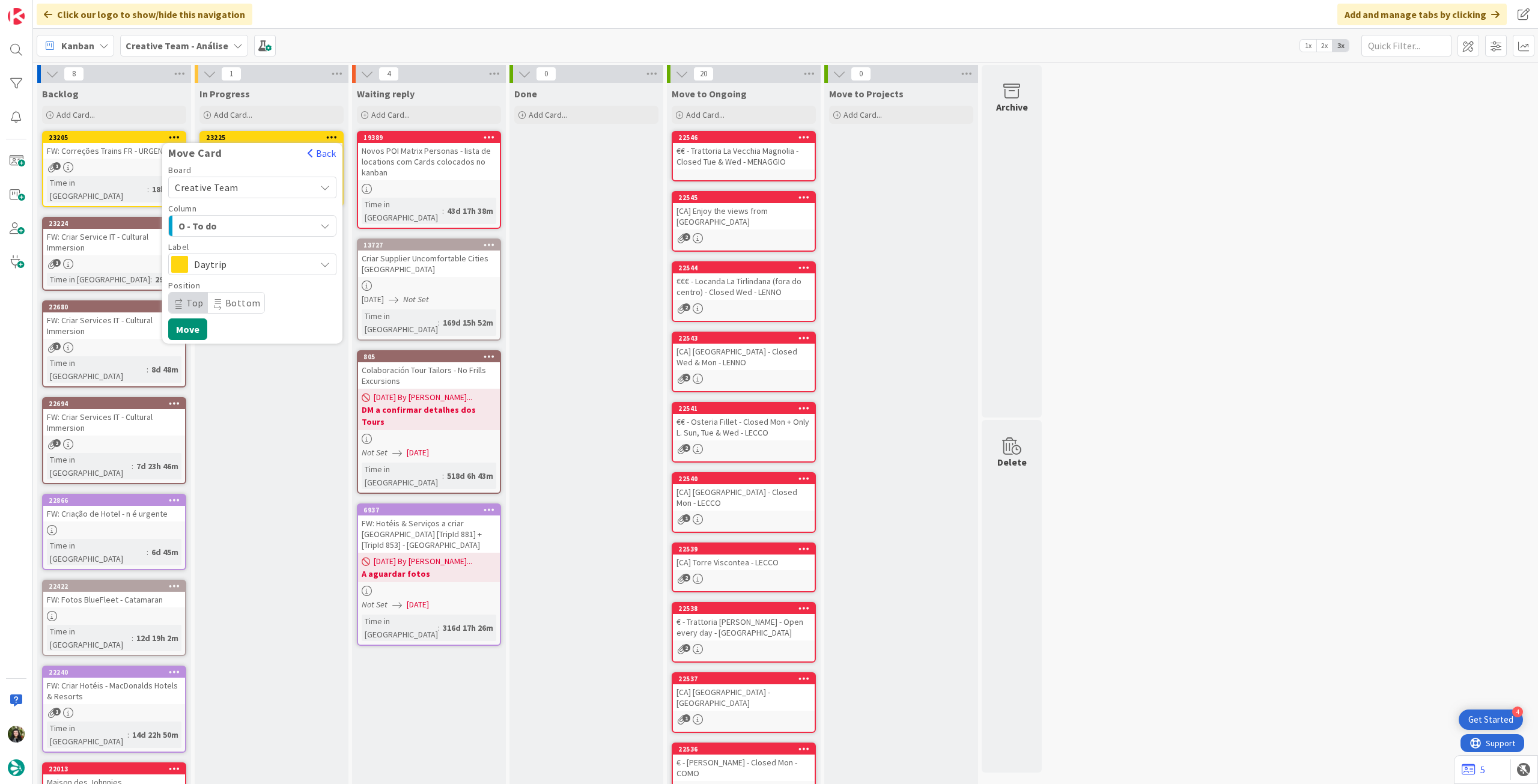
drag, startPoint x: 251, startPoint y: 266, endPoint x: 249, endPoint y: 276, distance: 10.2
click at [251, 266] on span "Daytrip" at bounding box center [252, 265] width 116 height 17
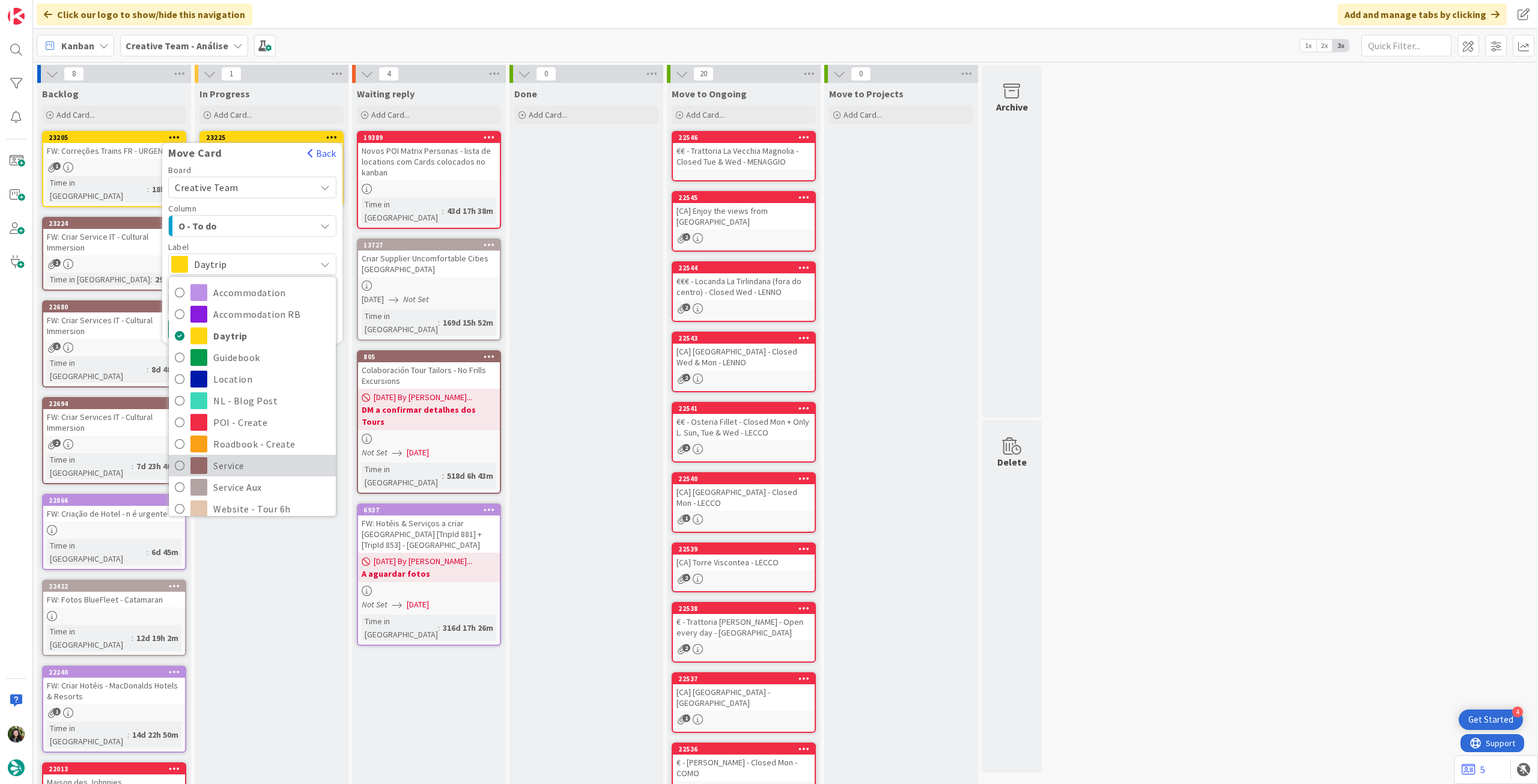
click at [226, 459] on span "Service" at bounding box center [271, 465] width 116 height 18
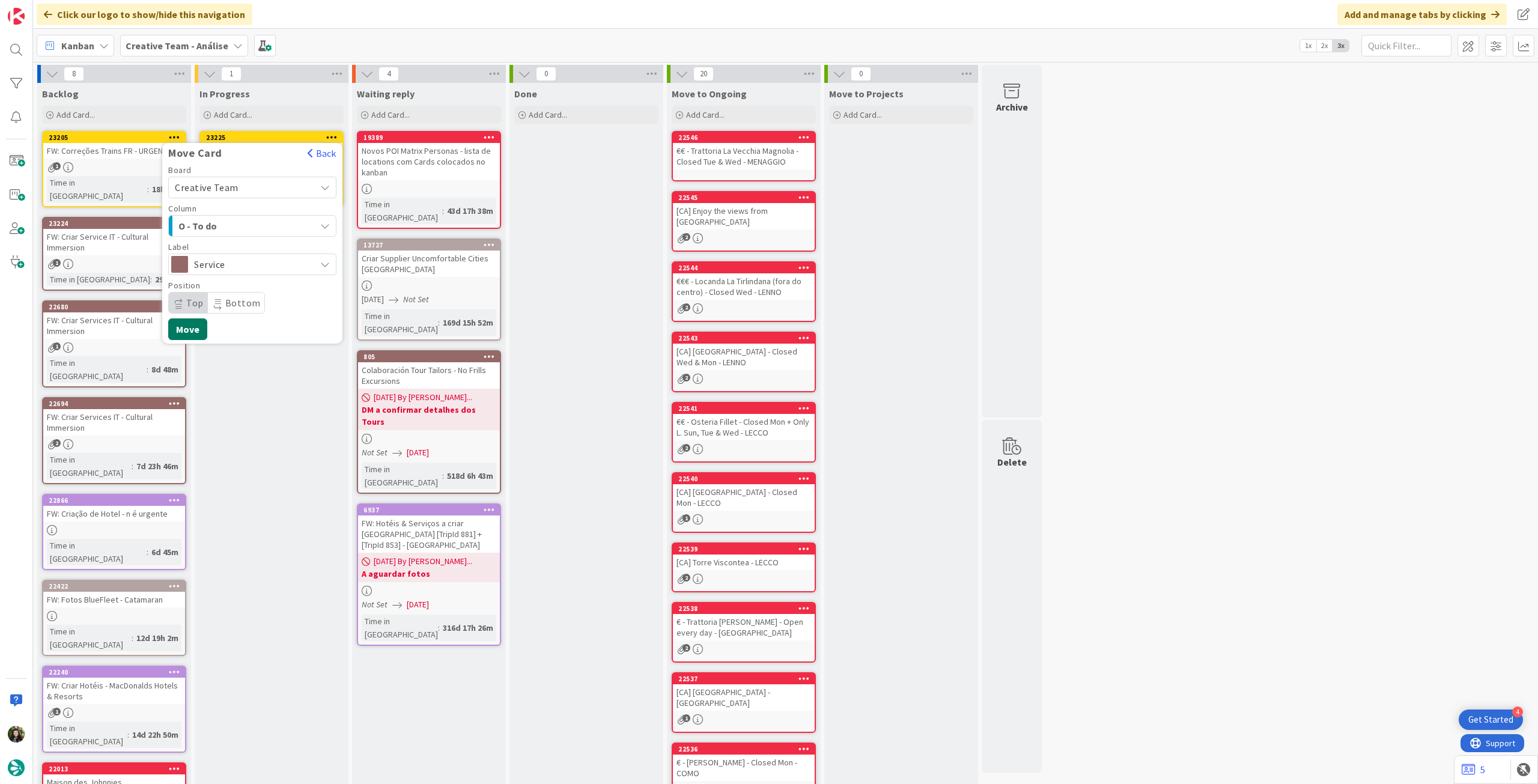
click at [194, 324] on button "Move" at bounding box center [187, 330] width 39 height 22
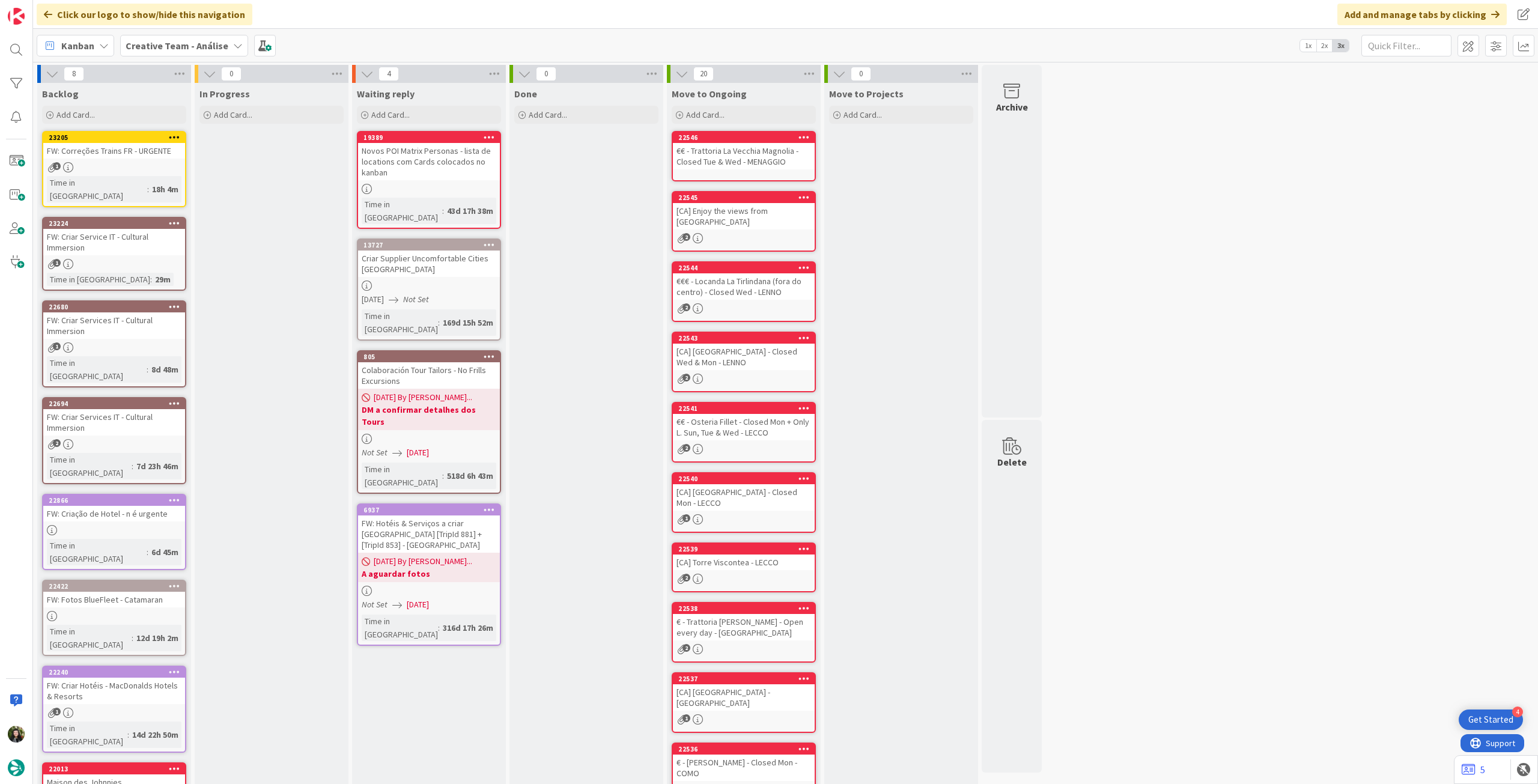
click at [186, 45] on b "Creative Team - Análise" at bounding box center [177, 45] width 103 height 12
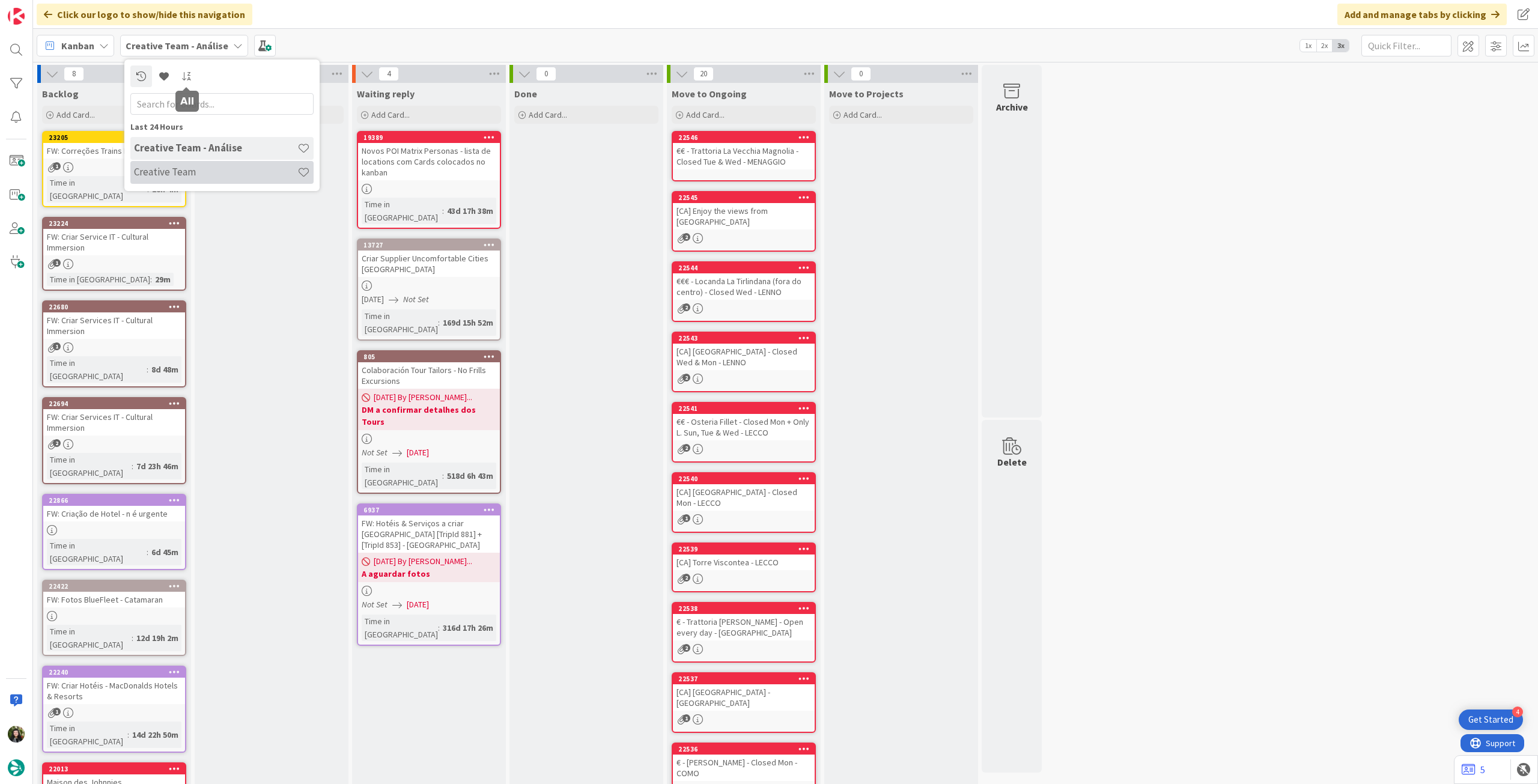
click at [198, 163] on div "Creative Team" at bounding box center [222, 172] width 184 height 23
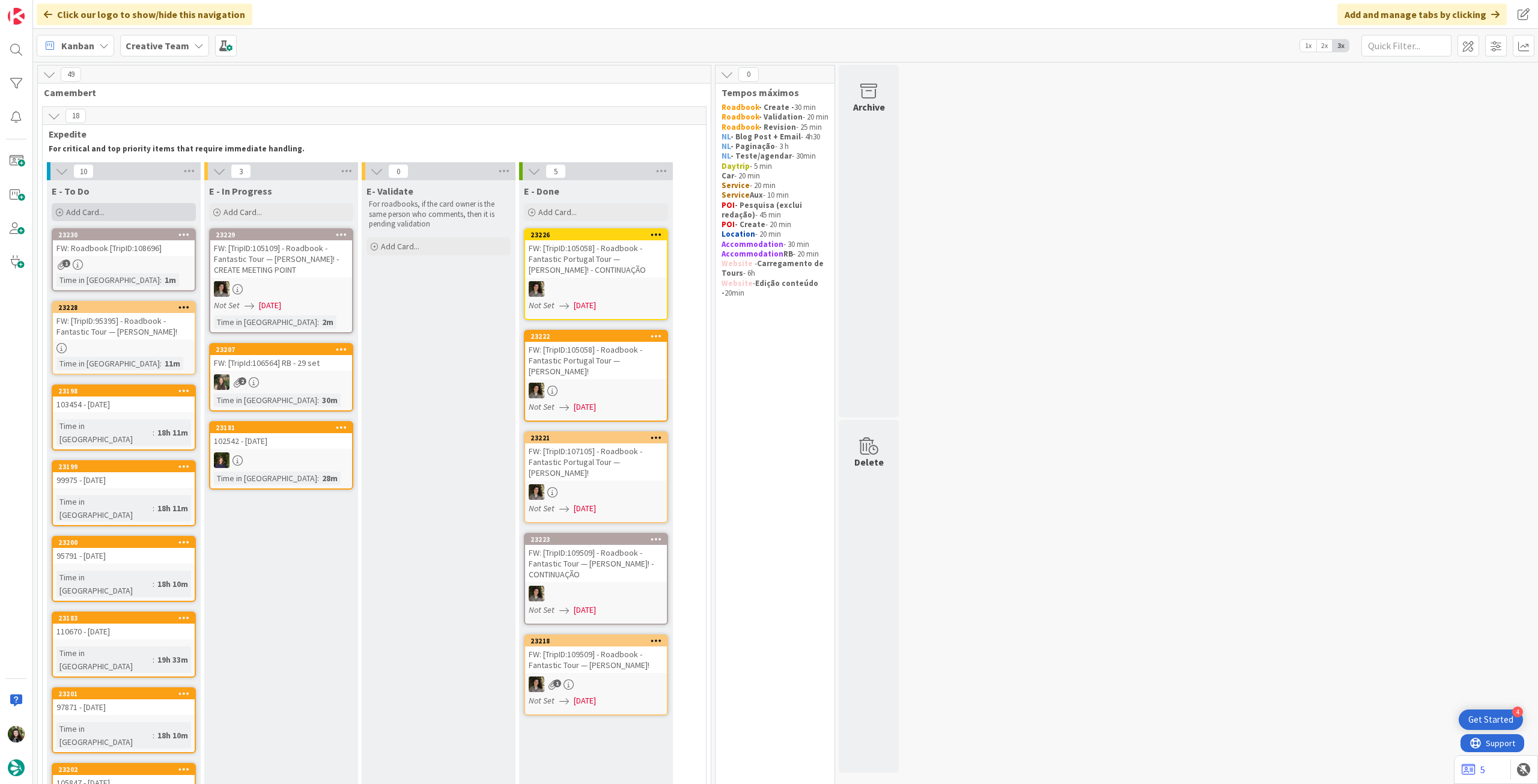
click at [159, 220] on div "Add Card..." at bounding box center [123, 212] width 145 height 18
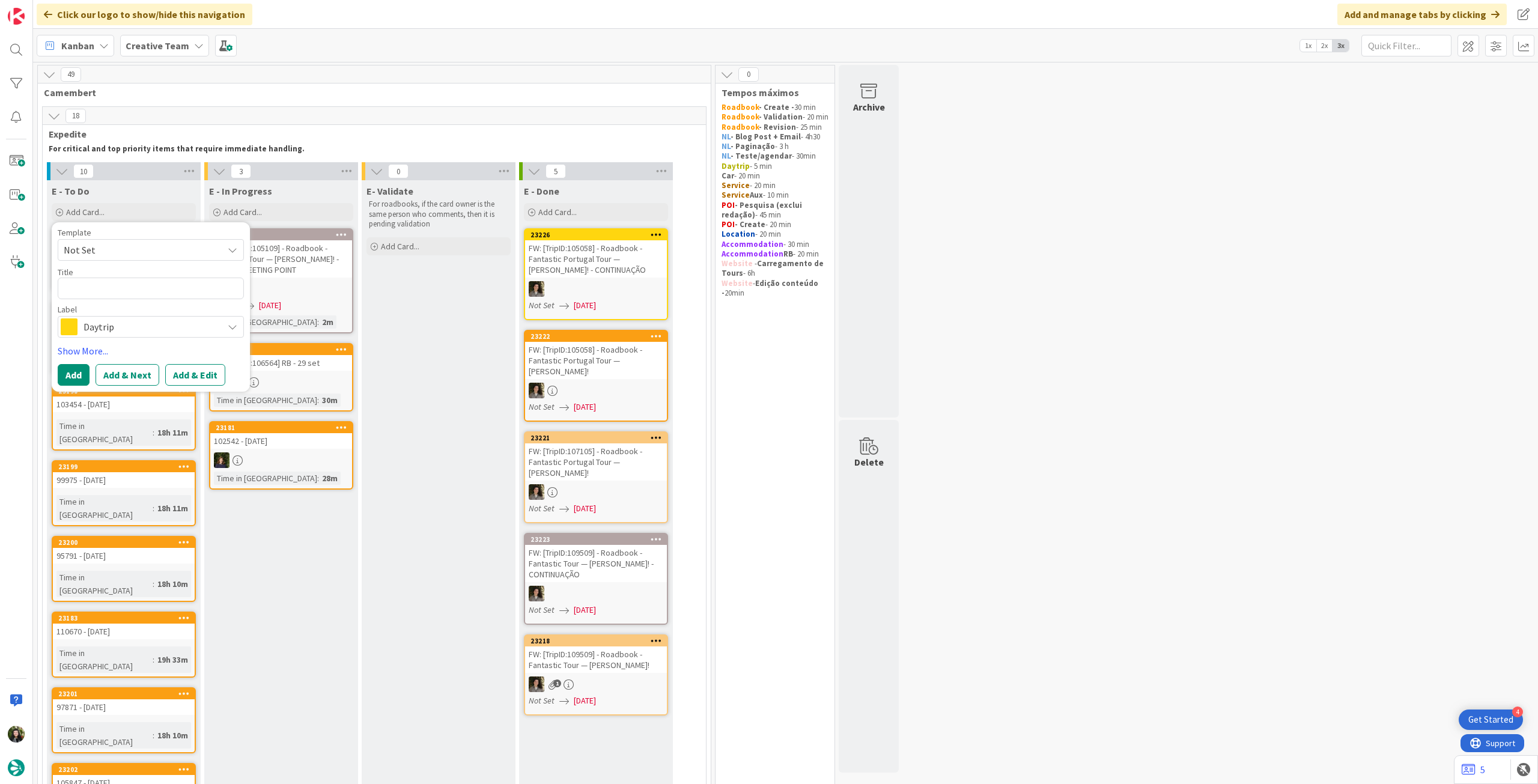
click at [144, 326] on span "Daytrip" at bounding box center [150, 327] width 134 height 17
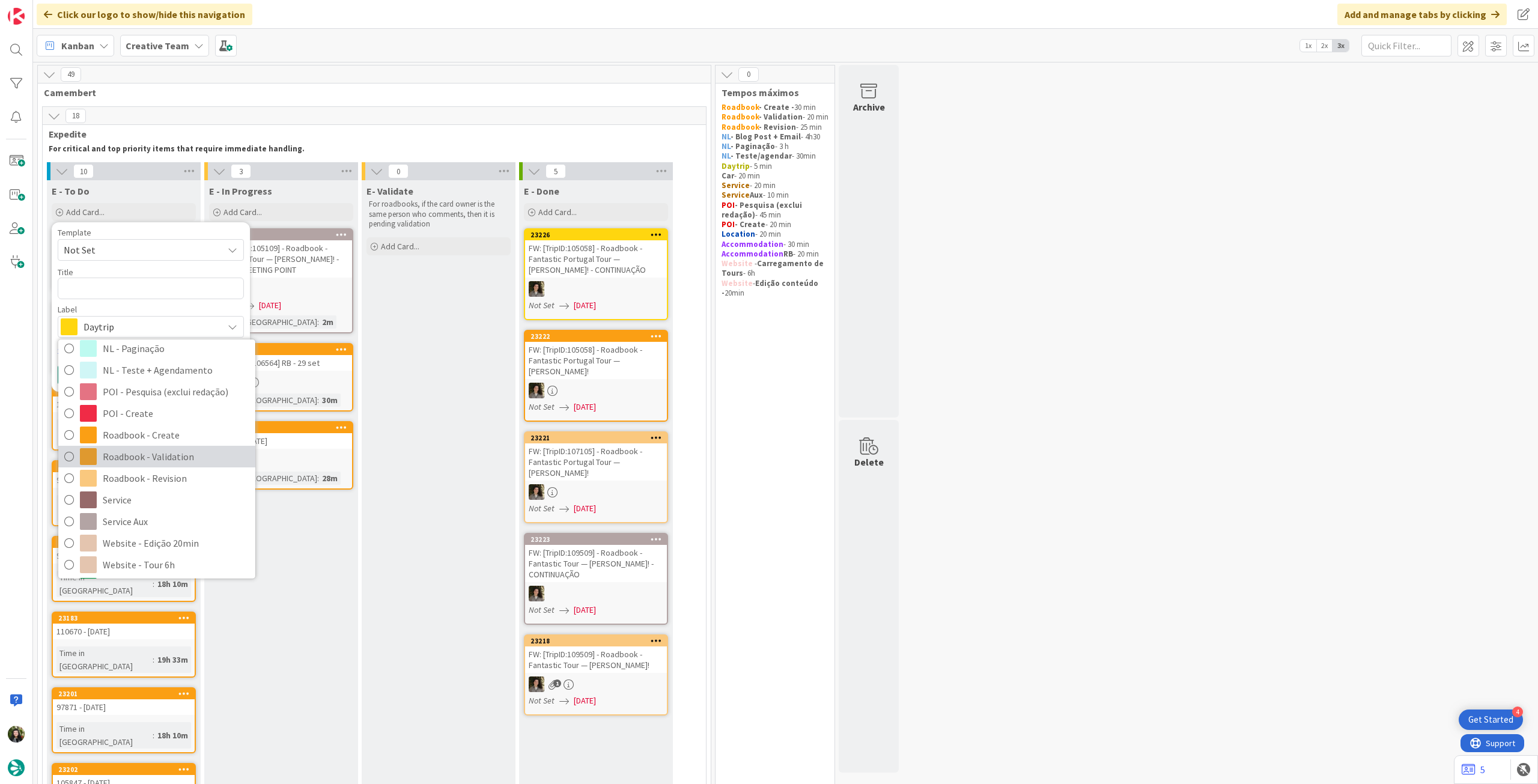
scroll to position [160, 0]
click at [159, 433] on span "Roadbook - Create" at bounding box center [177, 432] width 147 height 18
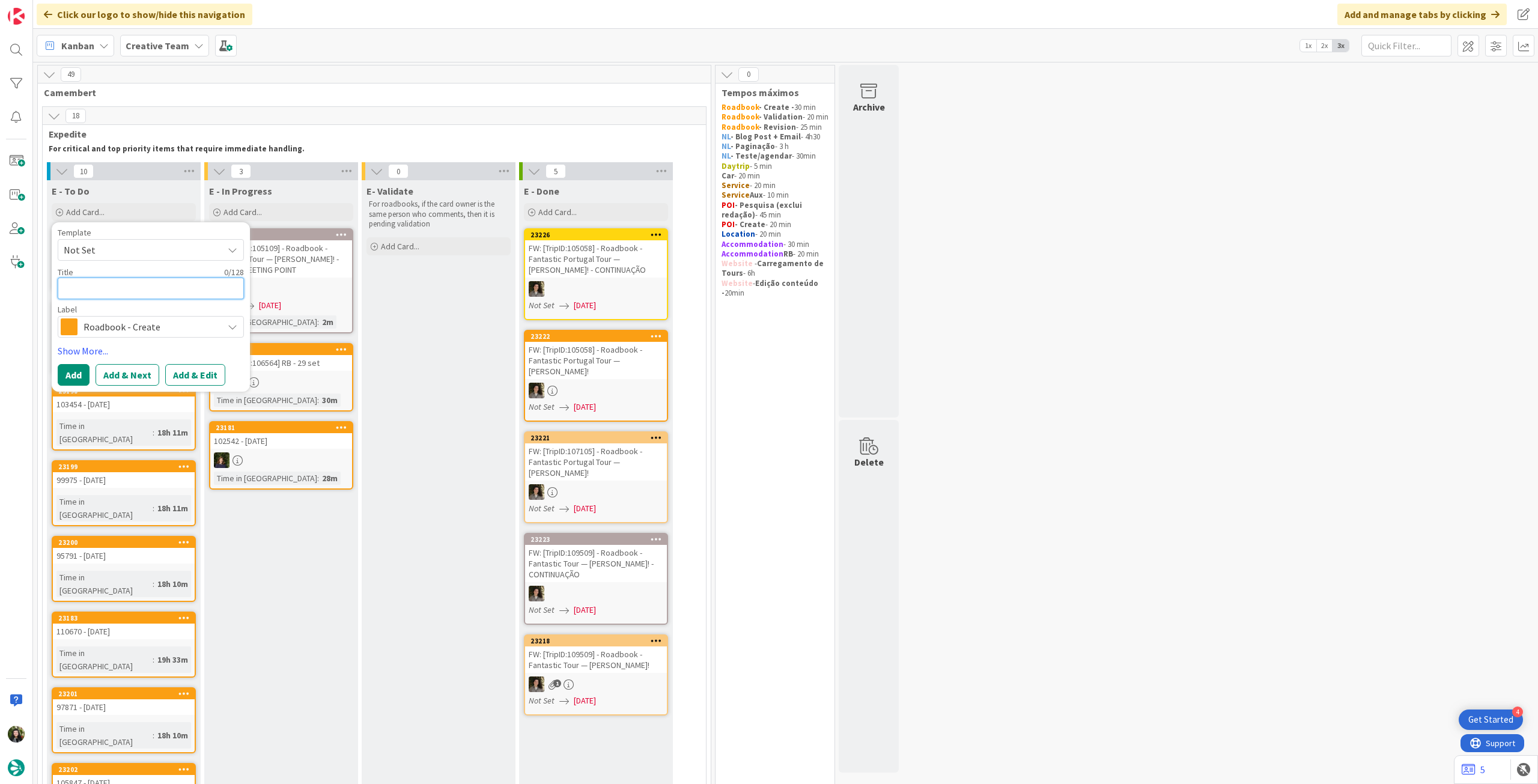
drag, startPoint x: 166, startPoint y: 294, endPoint x: 172, endPoint y: 279, distance: 16.2
click at [166, 294] on textarea at bounding box center [151, 288] width 186 height 22
paste textarea "83969"
type textarea "x"
type textarea "83969"
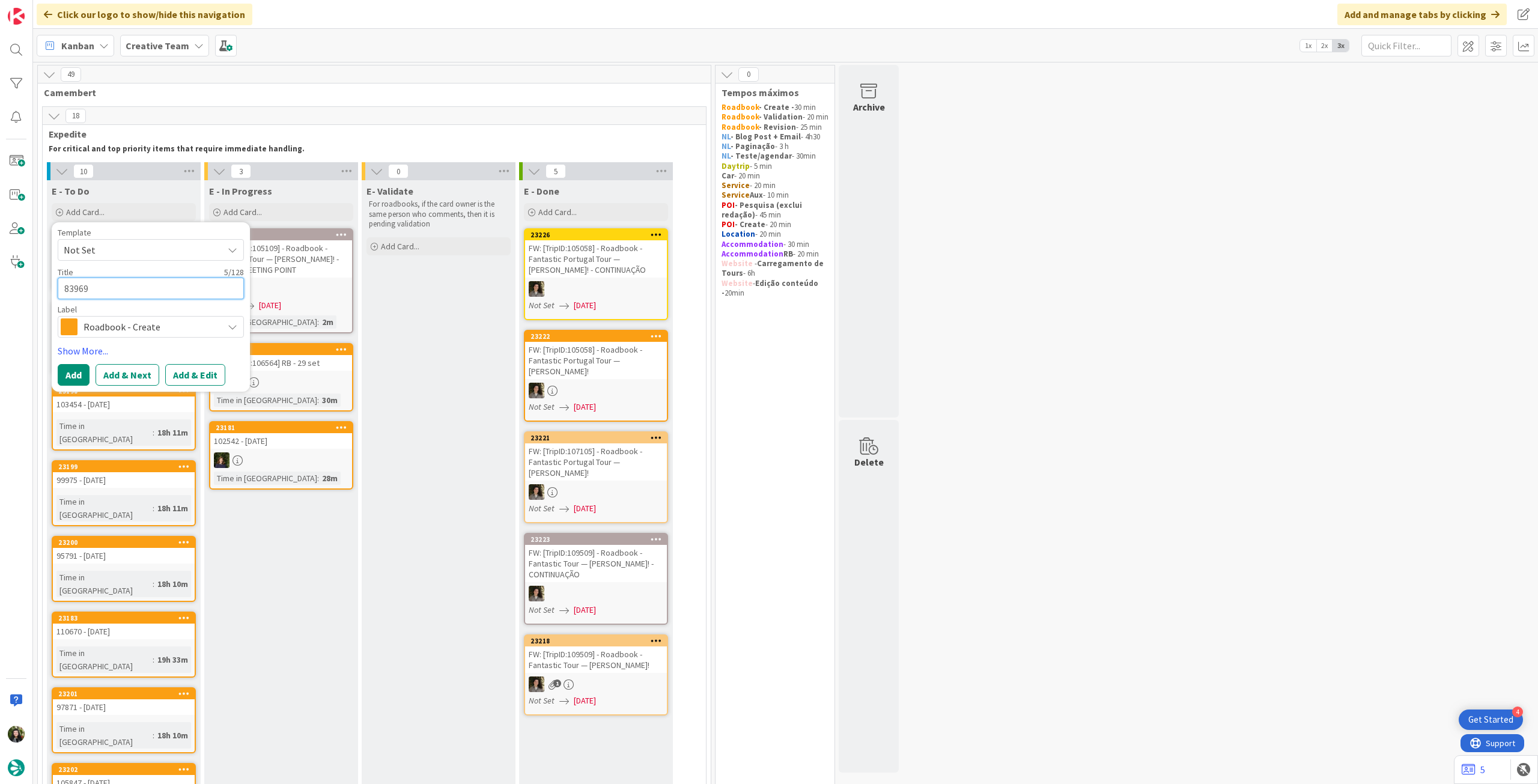
type textarea "x"
type textarea "83969"
type textarea "x"
type textarea "83969 -"
type textarea "x"
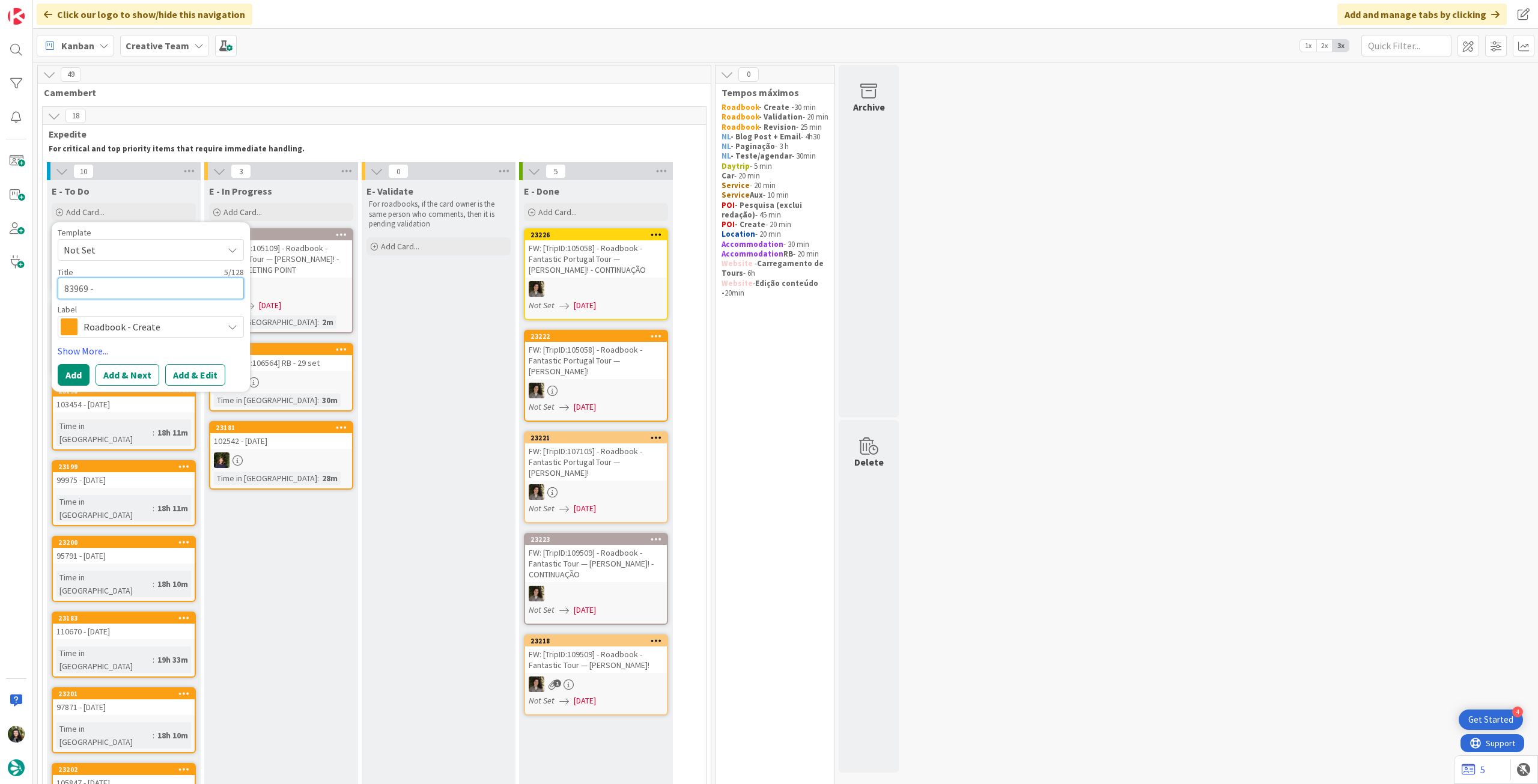
type textarea "83969 -"
type textarea "x"
type textarea "83969 - 2"
type textarea "x"
type textarea "83969 - 25"
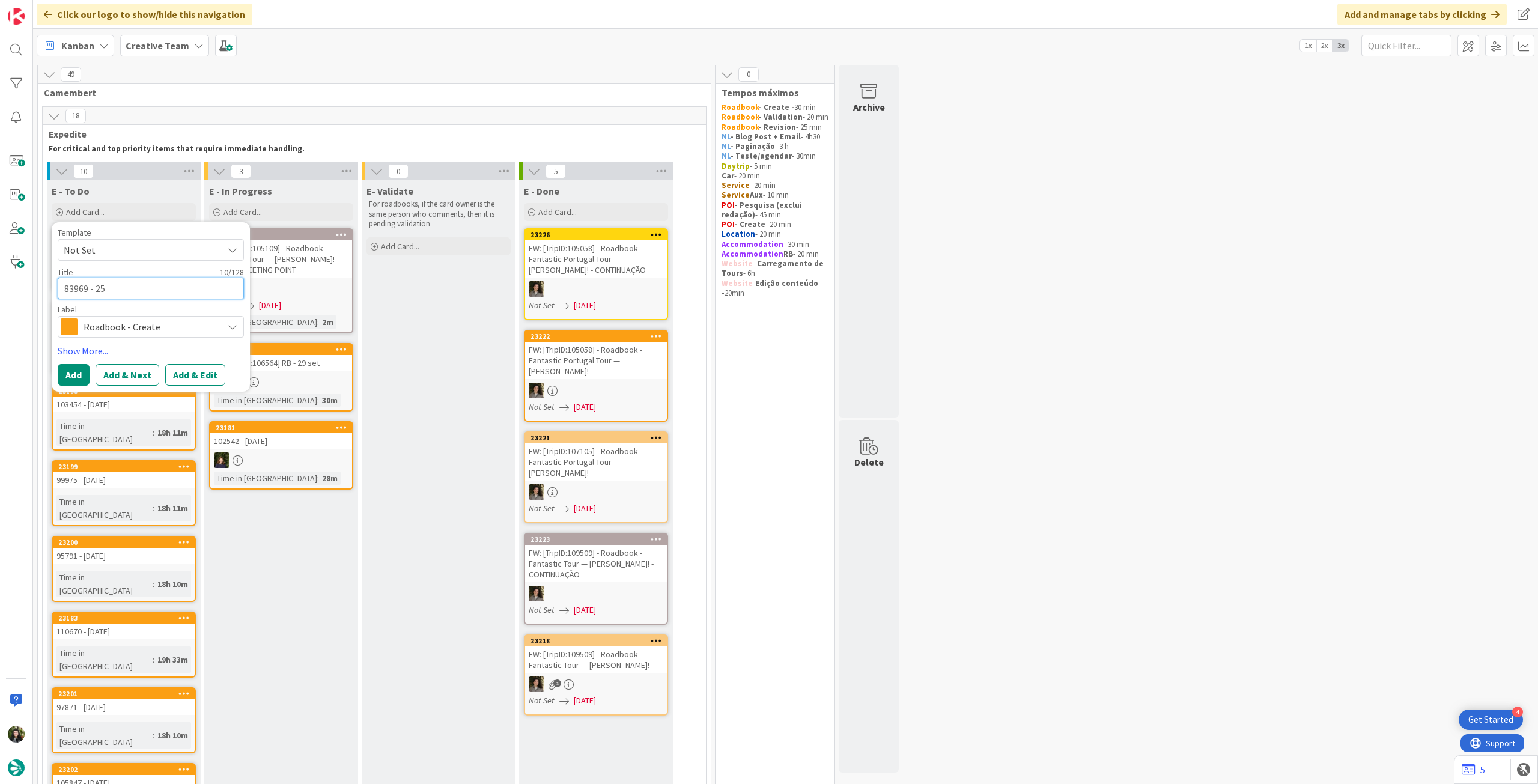
type textarea "x"
type textarea "83969 - 25"
type textarea "x"
type textarea "83969 - 25 s"
type textarea "x"
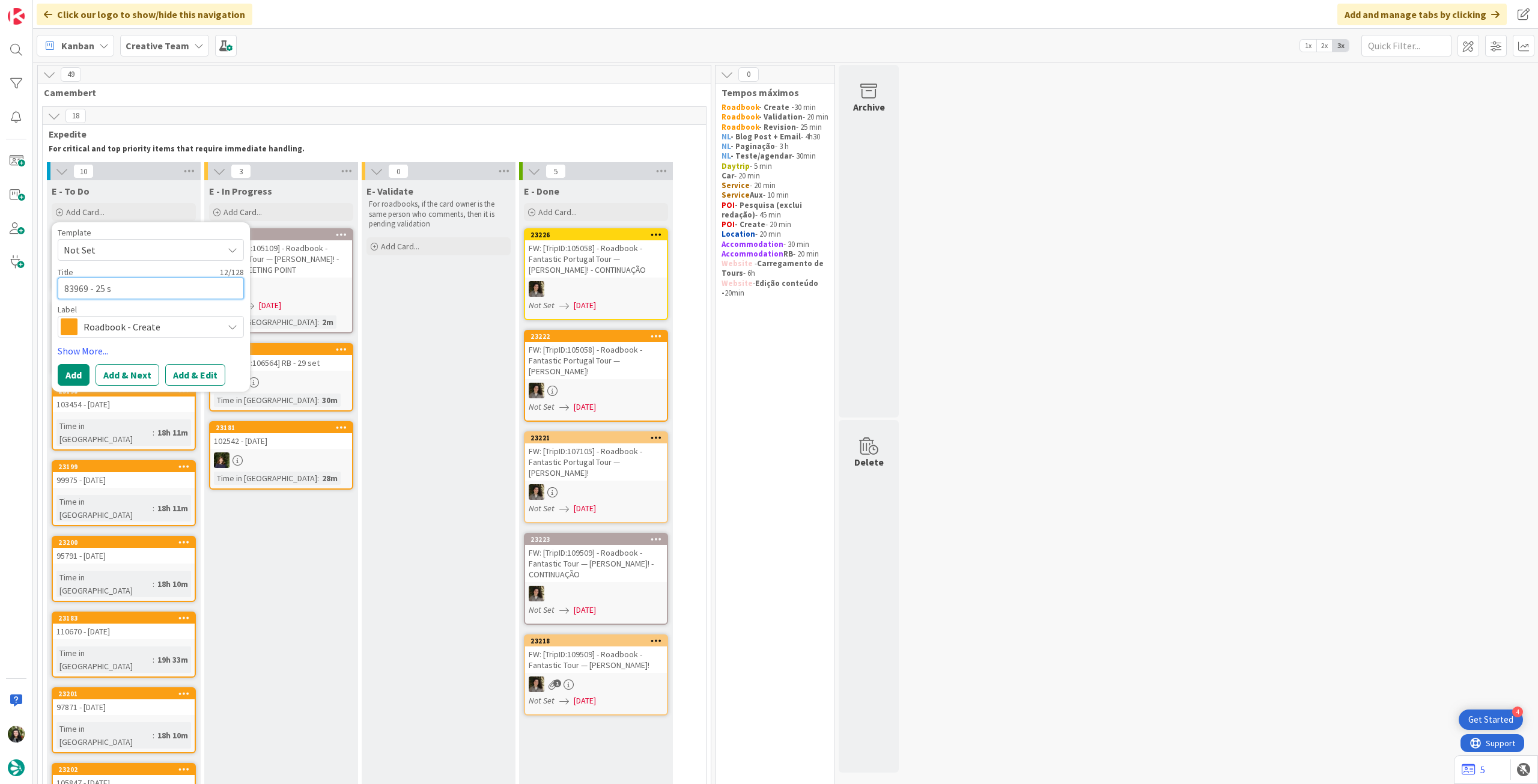
type textarea "83969 - 25 se"
type textarea "x"
type textarea "83969 - 25 set"
click at [78, 368] on button "Add" at bounding box center [73, 375] width 32 height 22
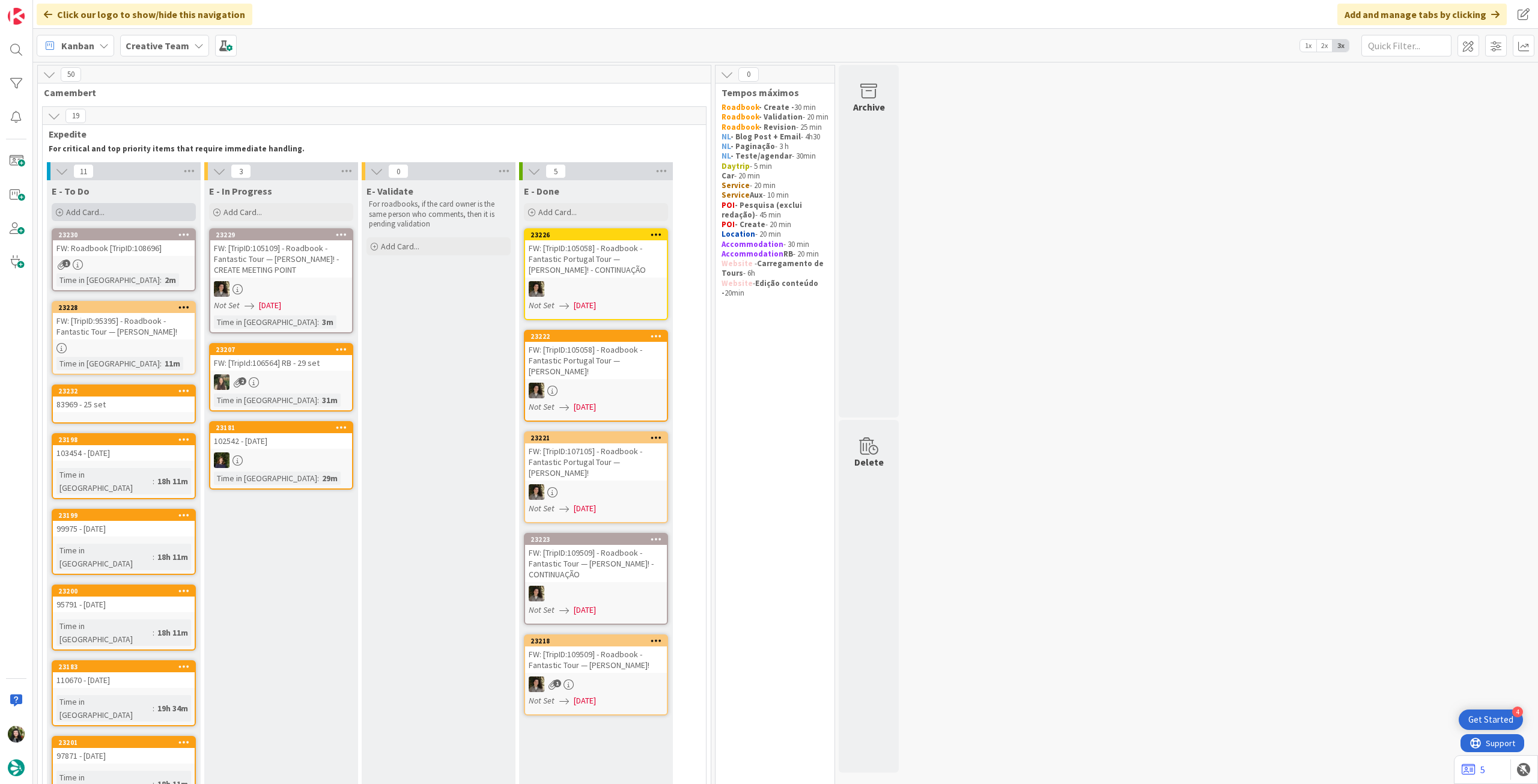
click at [118, 212] on div "Add Card..." at bounding box center [123, 212] width 145 height 18
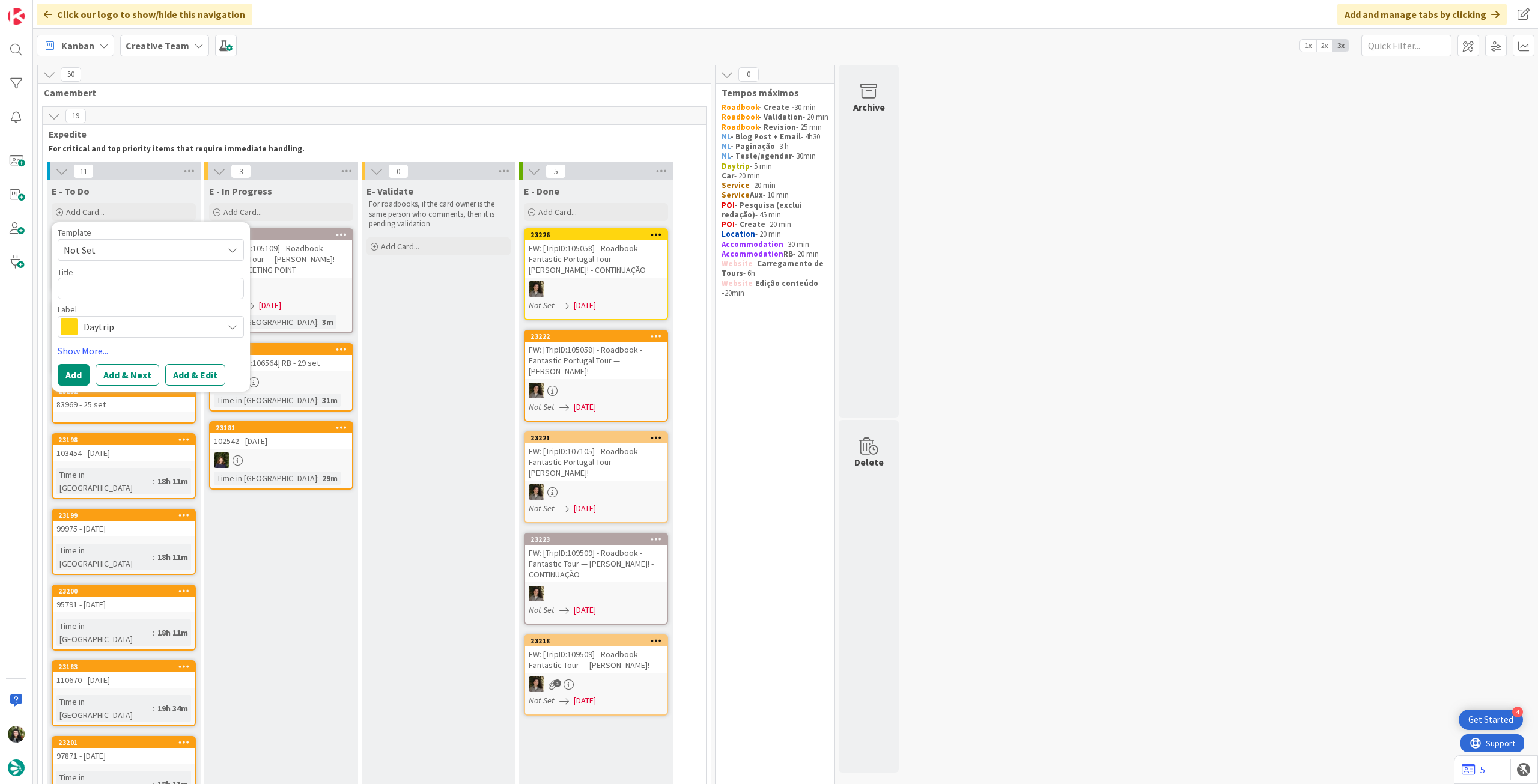
drag, startPoint x: 130, startPoint y: 326, endPoint x: 133, endPoint y: 332, distance: 6.7
click at [130, 327] on span "Daytrip" at bounding box center [150, 327] width 134 height 17
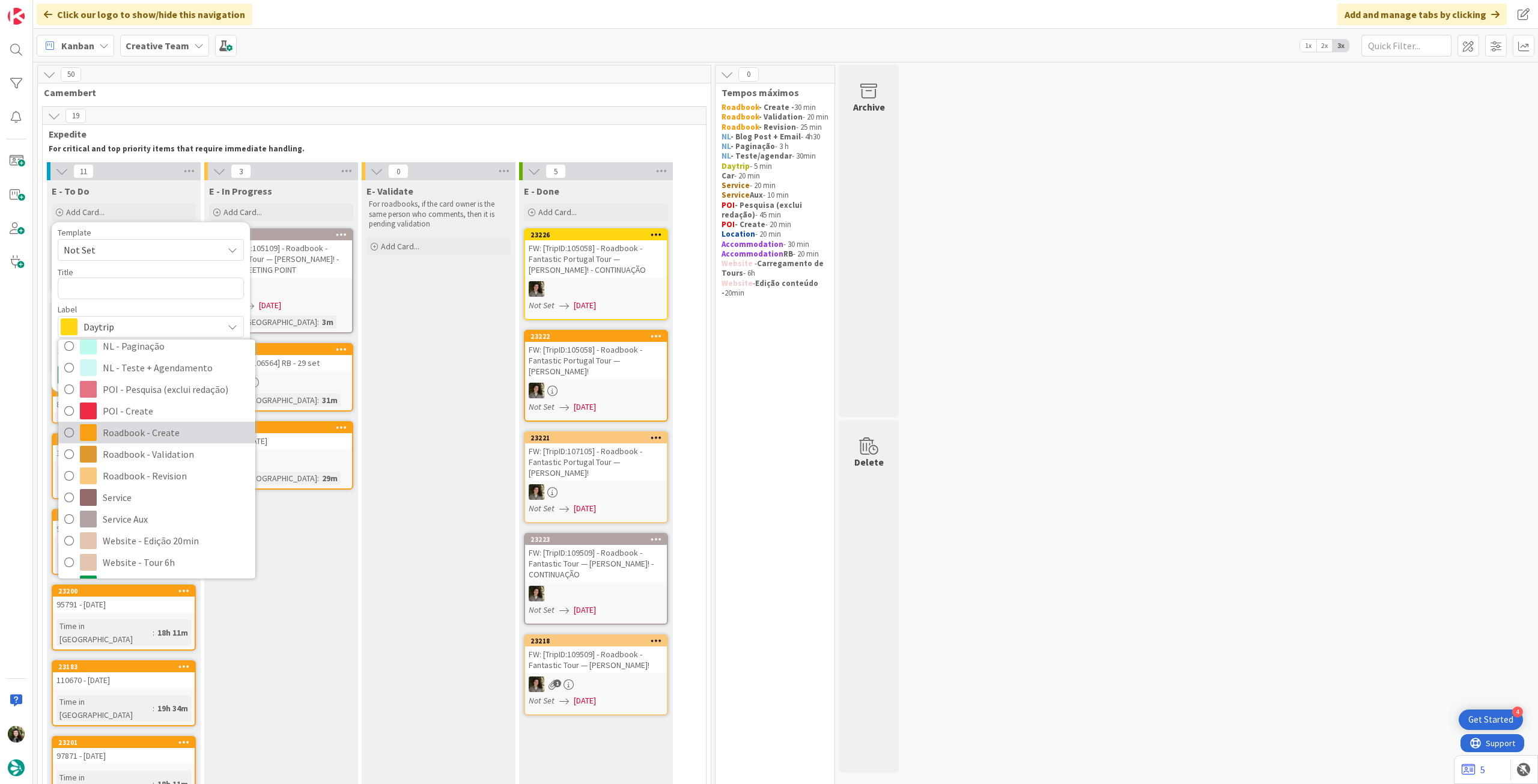
drag, startPoint x: 154, startPoint y: 433, endPoint x: 152, endPoint y: 409, distance: 24.1
click at [154, 433] on span "Roadbook - Create" at bounding box center [177, 432] width 147 height 18
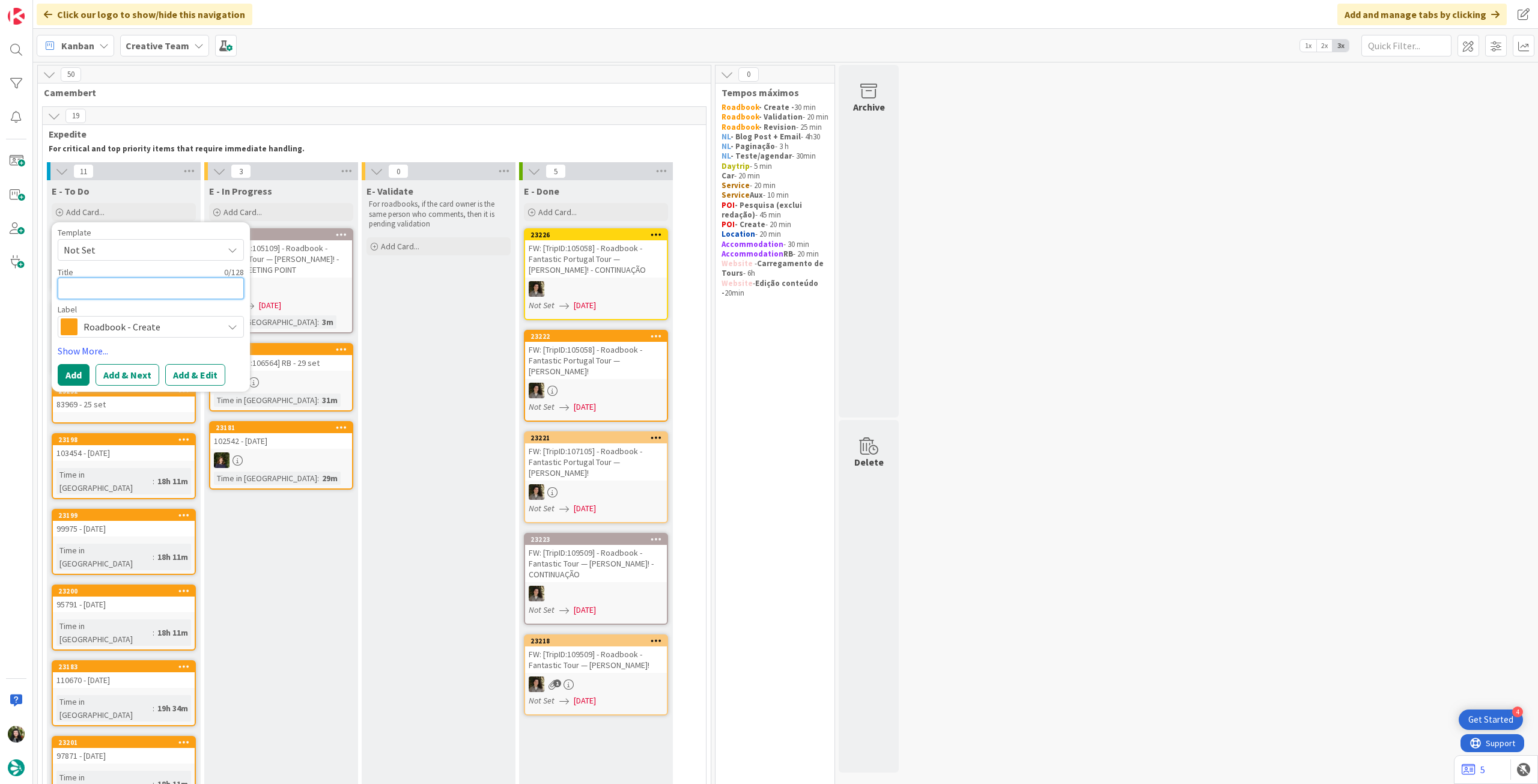
paste textarea "88227"
click at [148, 285] on textarea at bounding box center [151, 288] width 186 height 22
type textarea "x"
type textarea "88227"
click at [75, 372] on button "Add" at bounding box center [73, 375] width 32 height 22
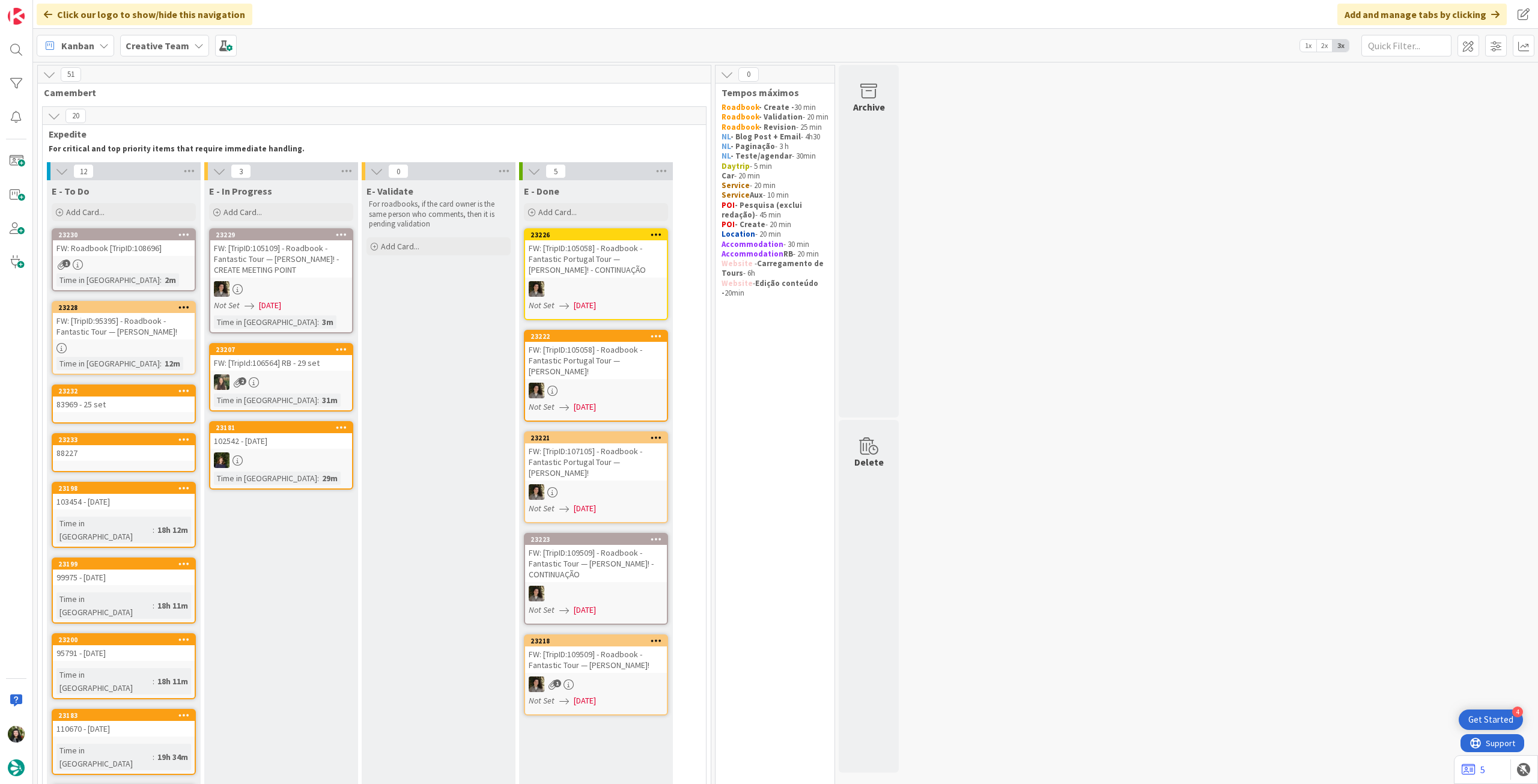
click at [134, 458] on div "88227" at bounding box center [124, 453] width 142 height 16
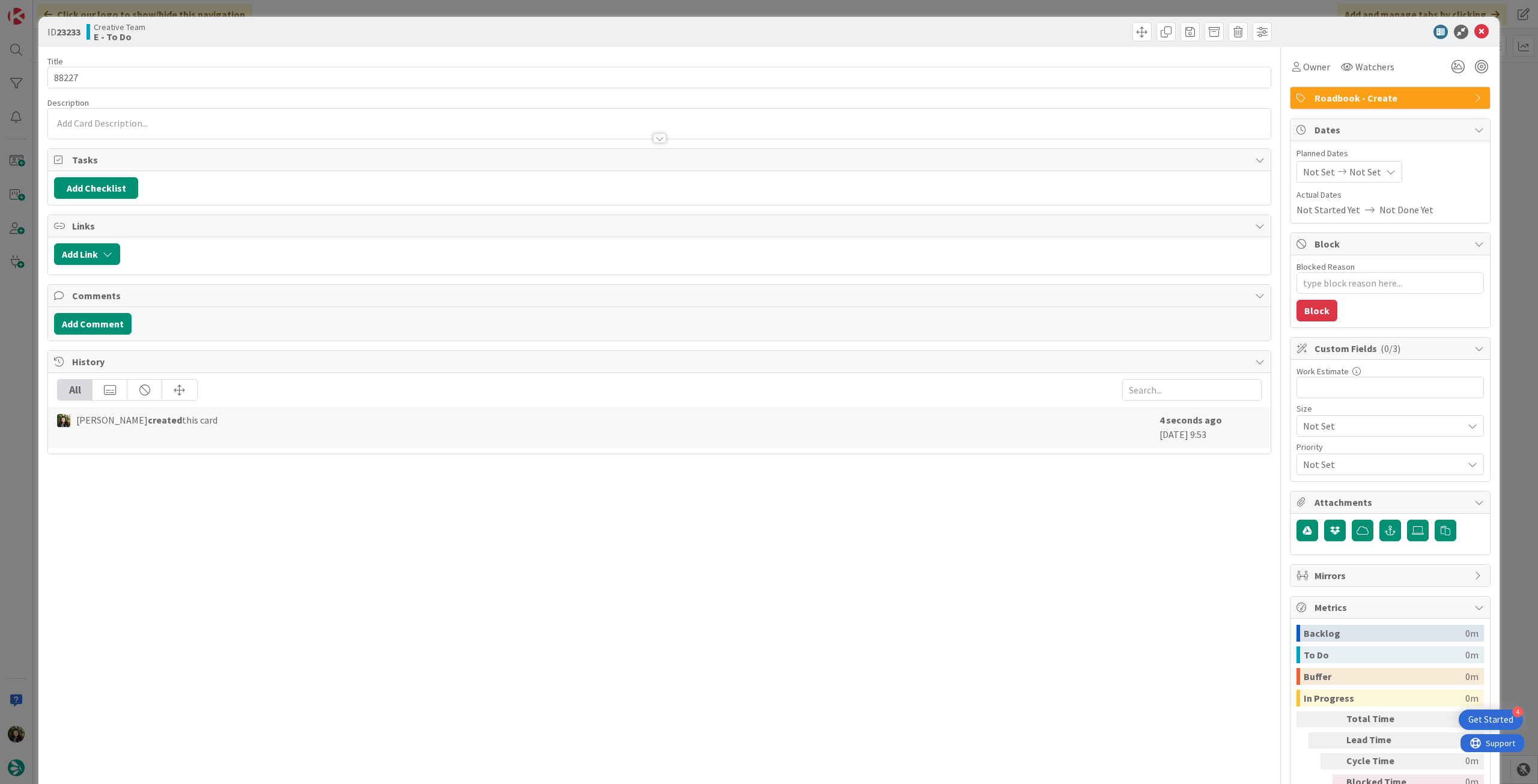
type textarea "x"
click at [170, 82] on input "88227" at bounding box center [659, 77] width 1224 height 22
type input "88227 - 216"
type textarea "x"
type input "88227 - 26 set"
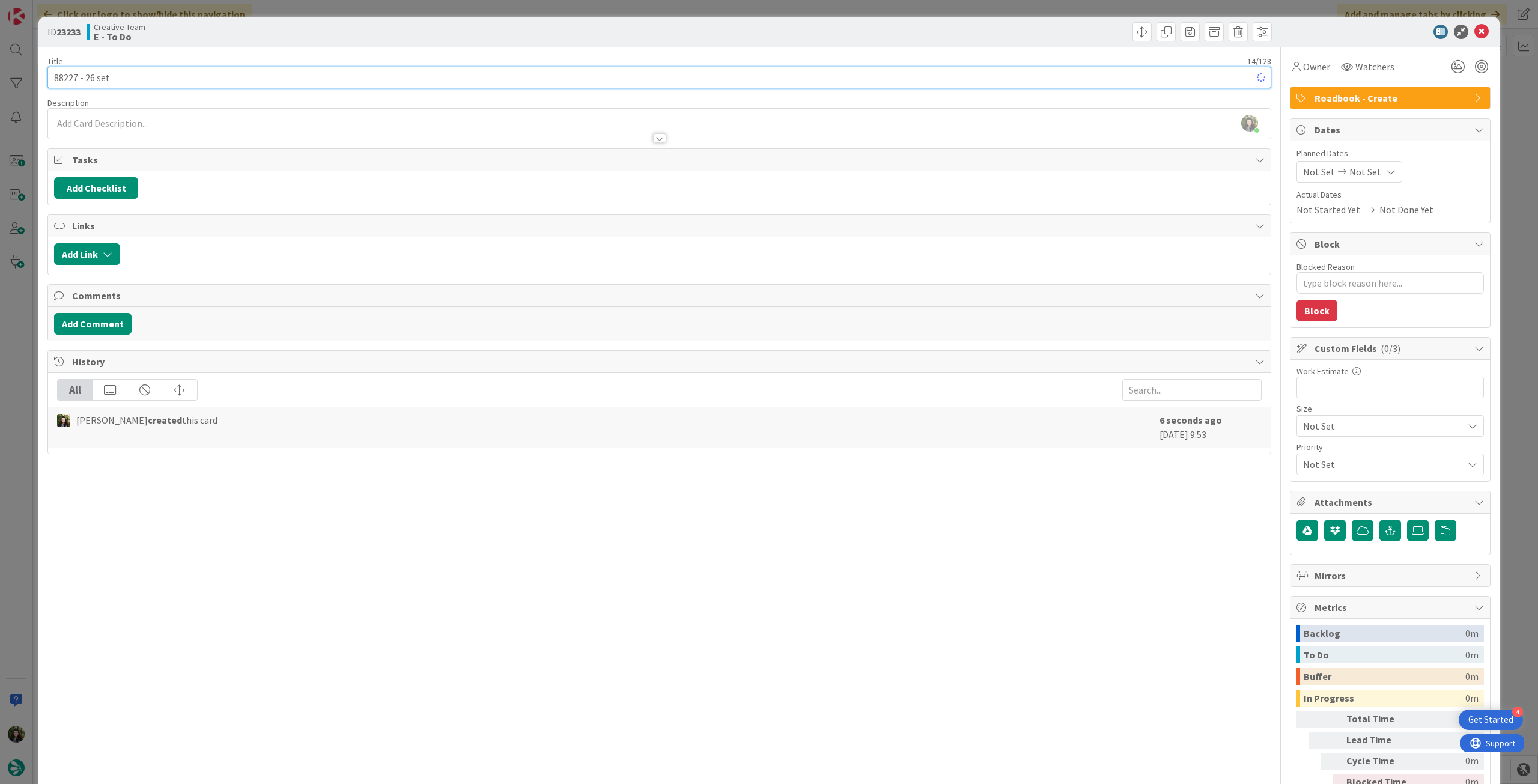
type textarea "x"
type input "88227 - 26 set"
click at [1482, 34] on div at bounding box center [1384, 32] width 212 height 14
click at [1476, 33] on icon at bounding box center [1481, 32] width 14 height 14
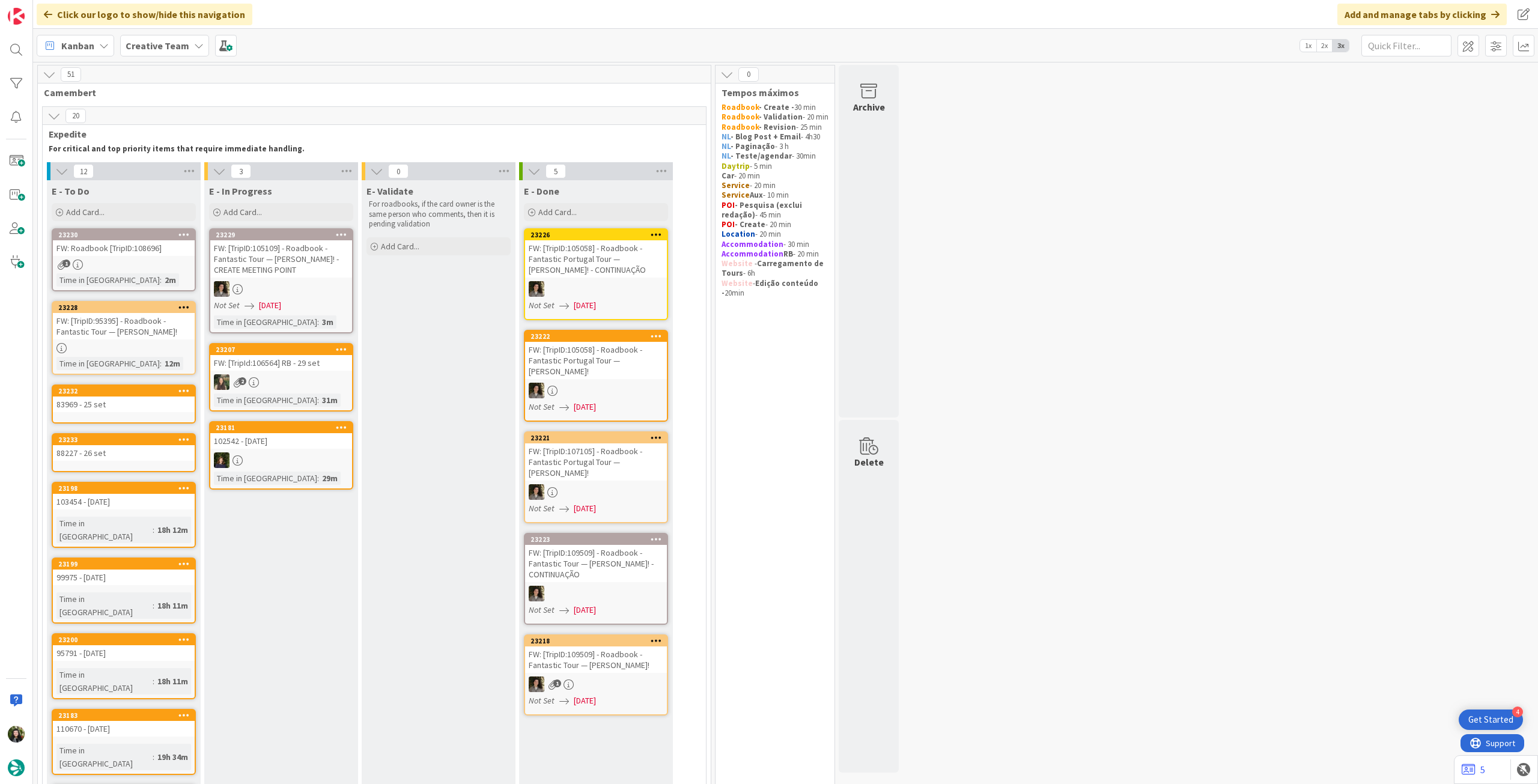
click at [127, 409] on div "83969 - 25 set" at bounding box center [124, 404] width 142 height 16
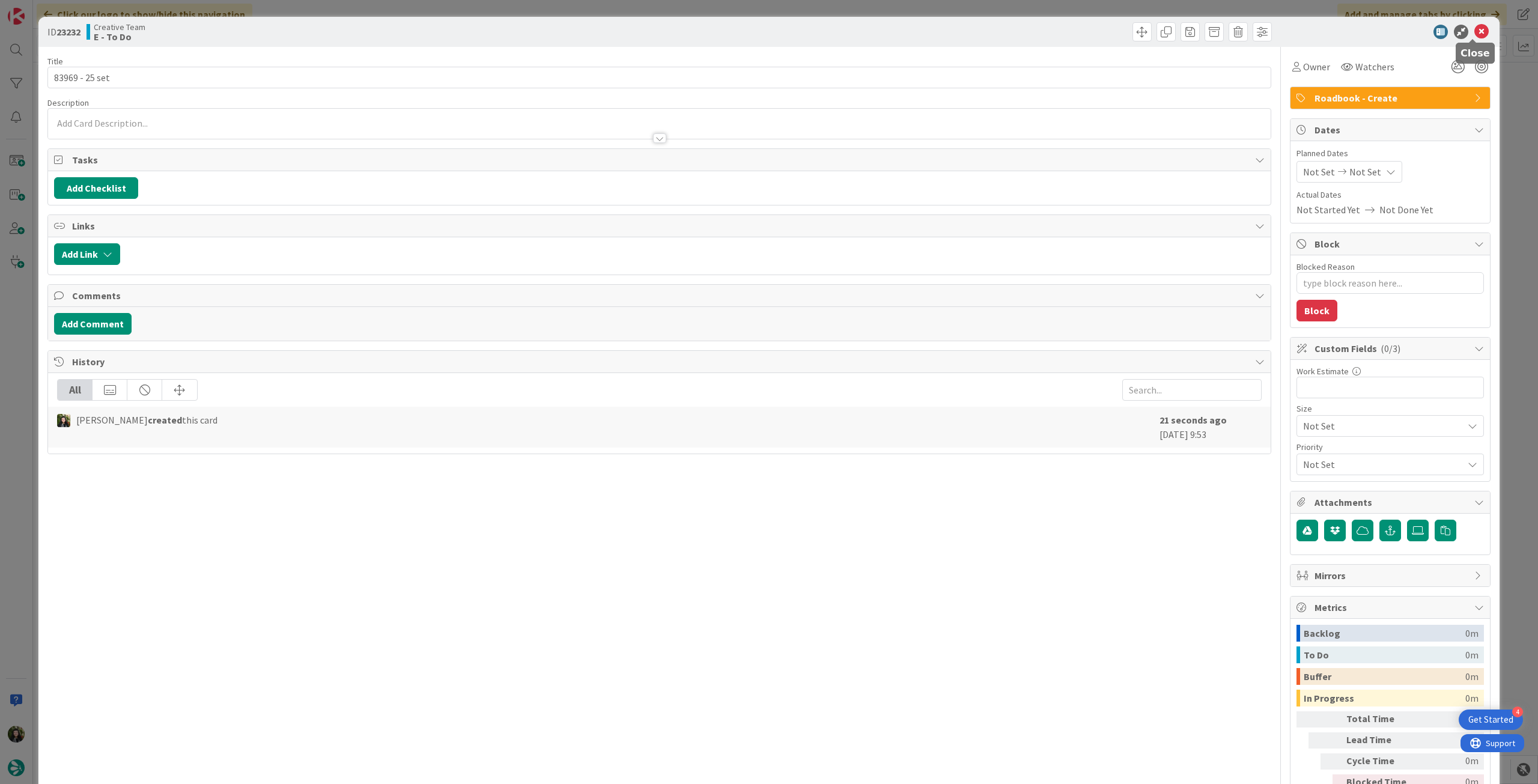
click at [1474, 25] on icon at bounding box center [1481, 32] width 14 height 14
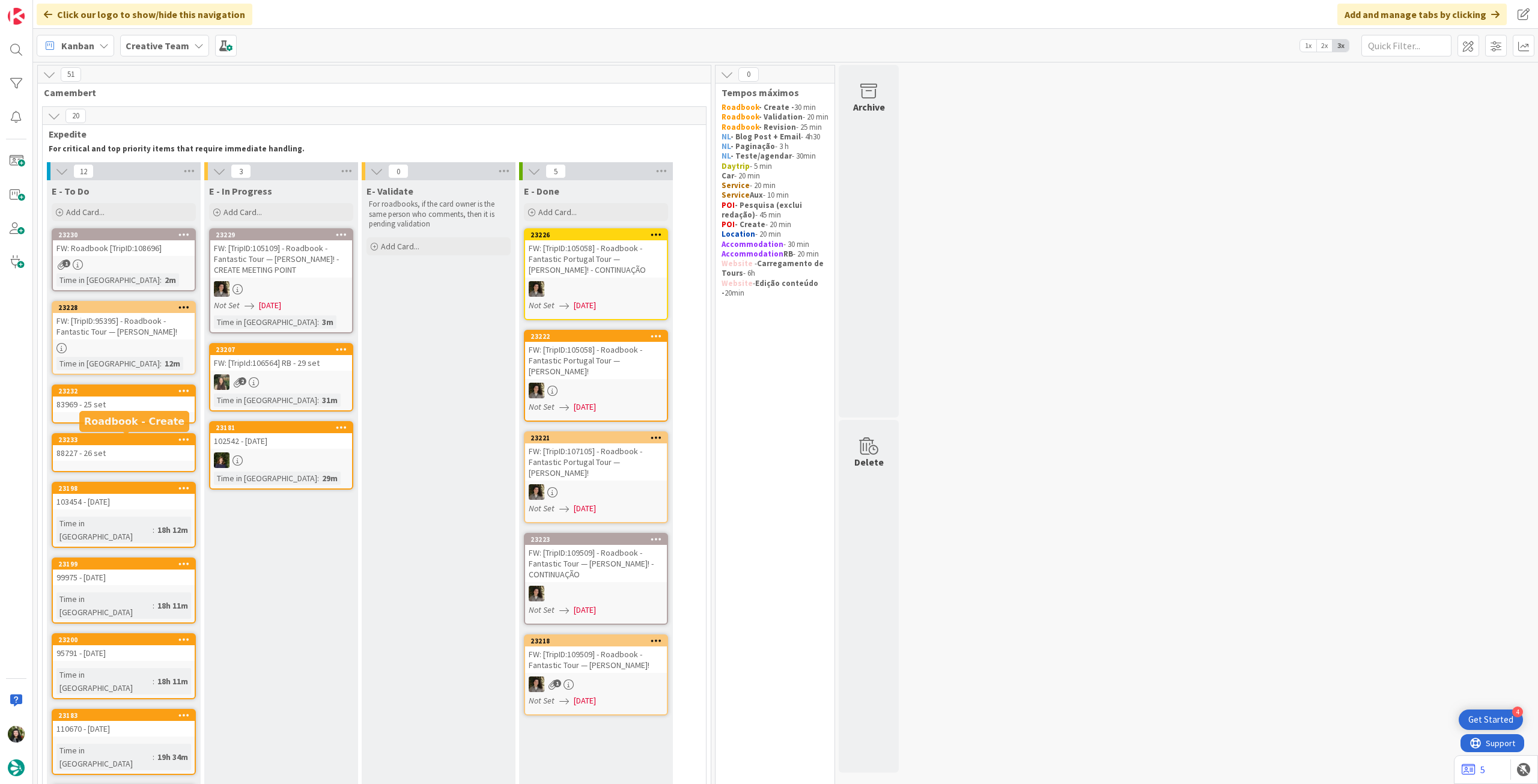
click at [87, 459] on div "88227 - 26 set" at bounding box center [124, 453] width 142 height 16
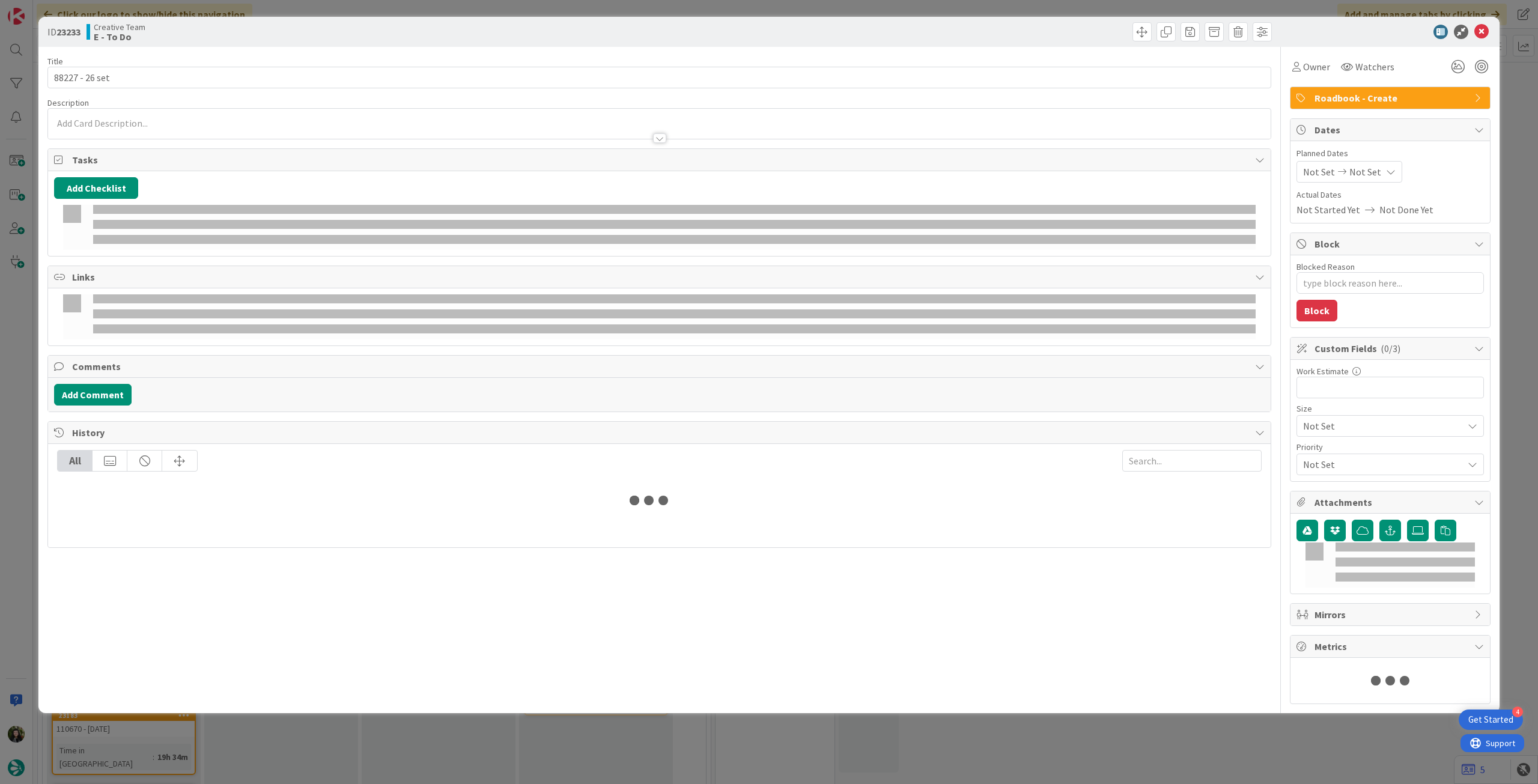
type textarea "x"
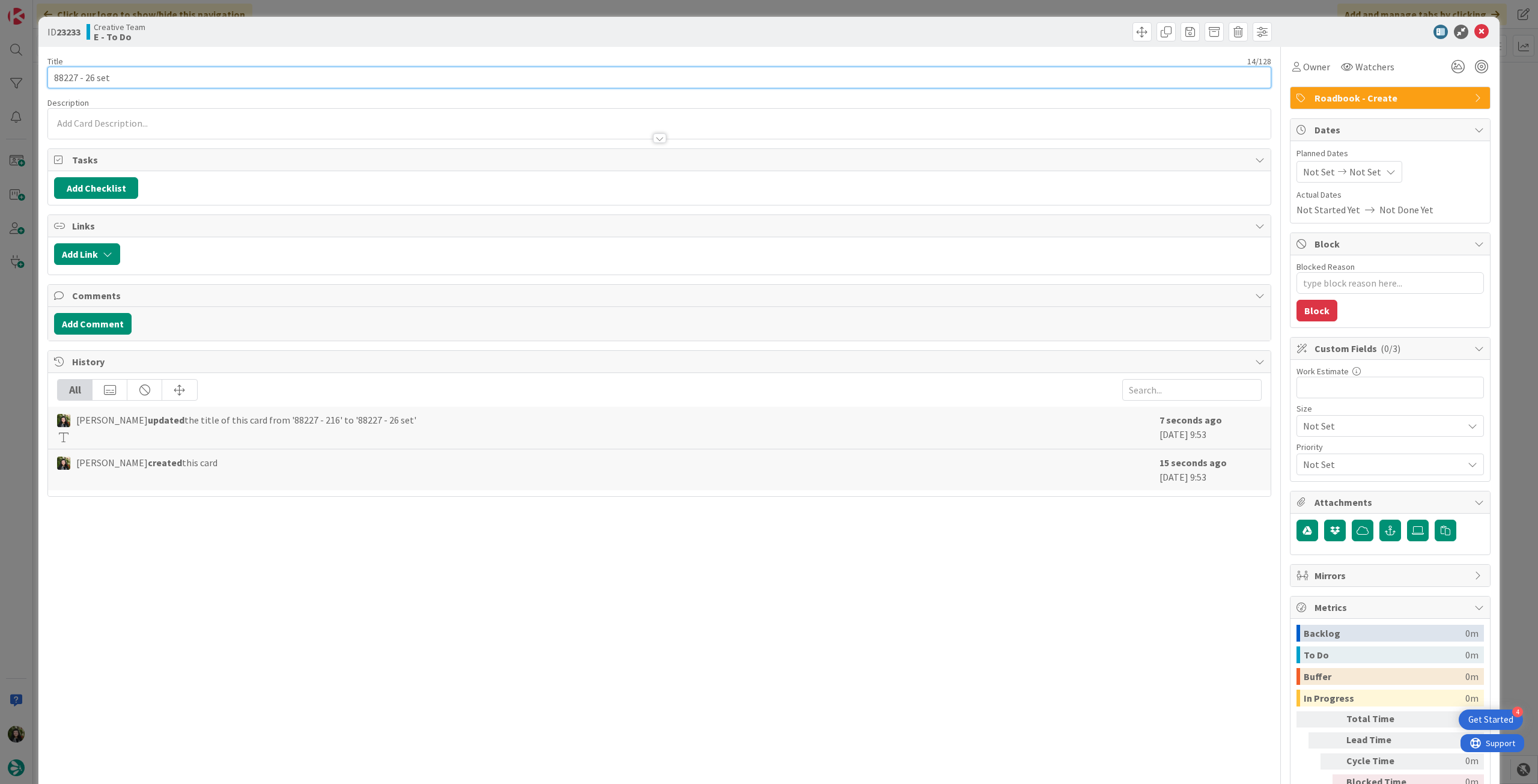
drag, startPoint x: 92, startPoint y: 77, endPoint x: 209, endPoint y: 46, distance: 121.0
click at [93, 77] on input "88227 - 26 set" at bounding box center [659, 77] width 1224 height 22
type input "88227 - 28 set"
type textarea "x"
type input "88227 - 28 set"
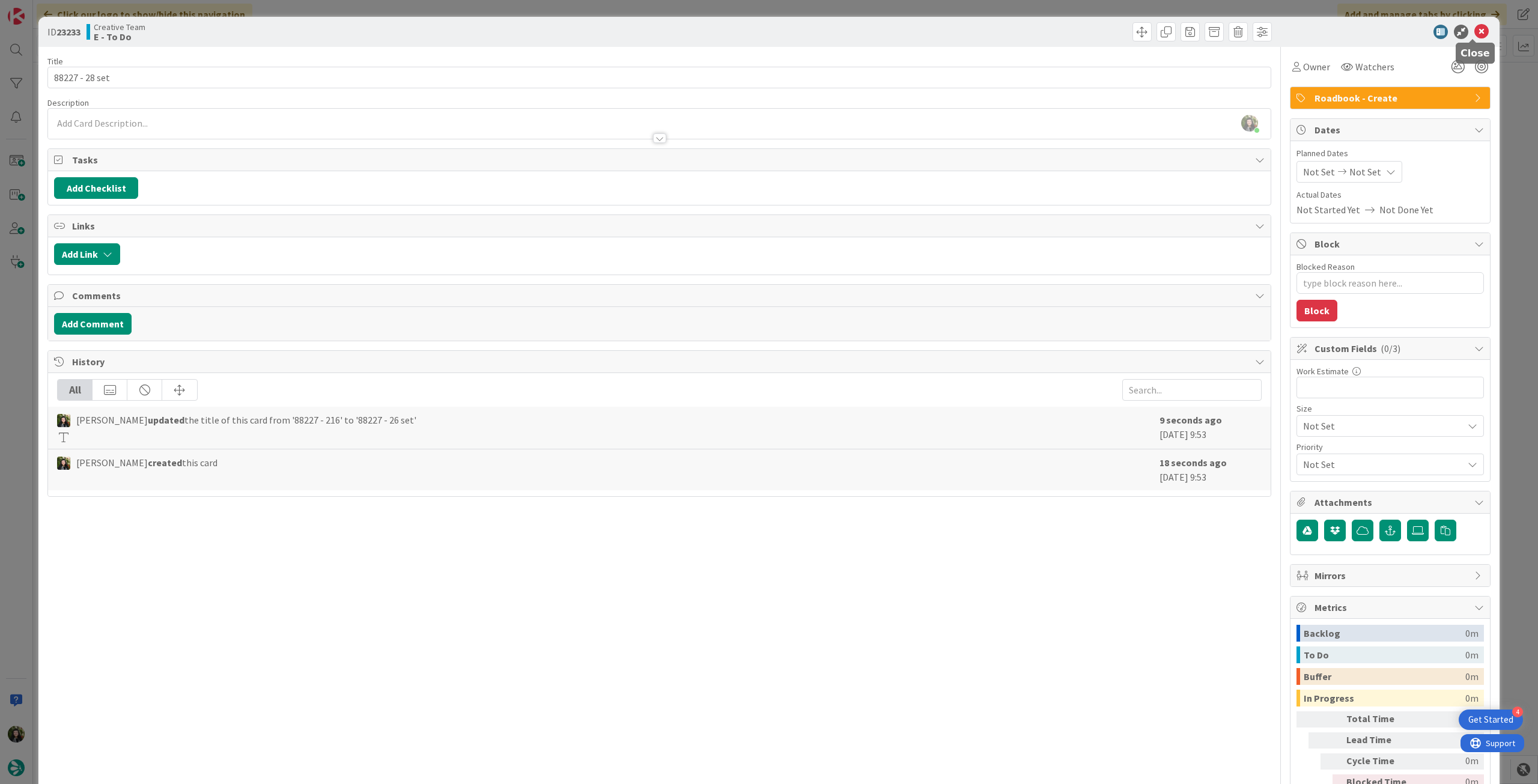
click at [1474, 30] on icon at bounding box center [1481, 32] width 14 height 14
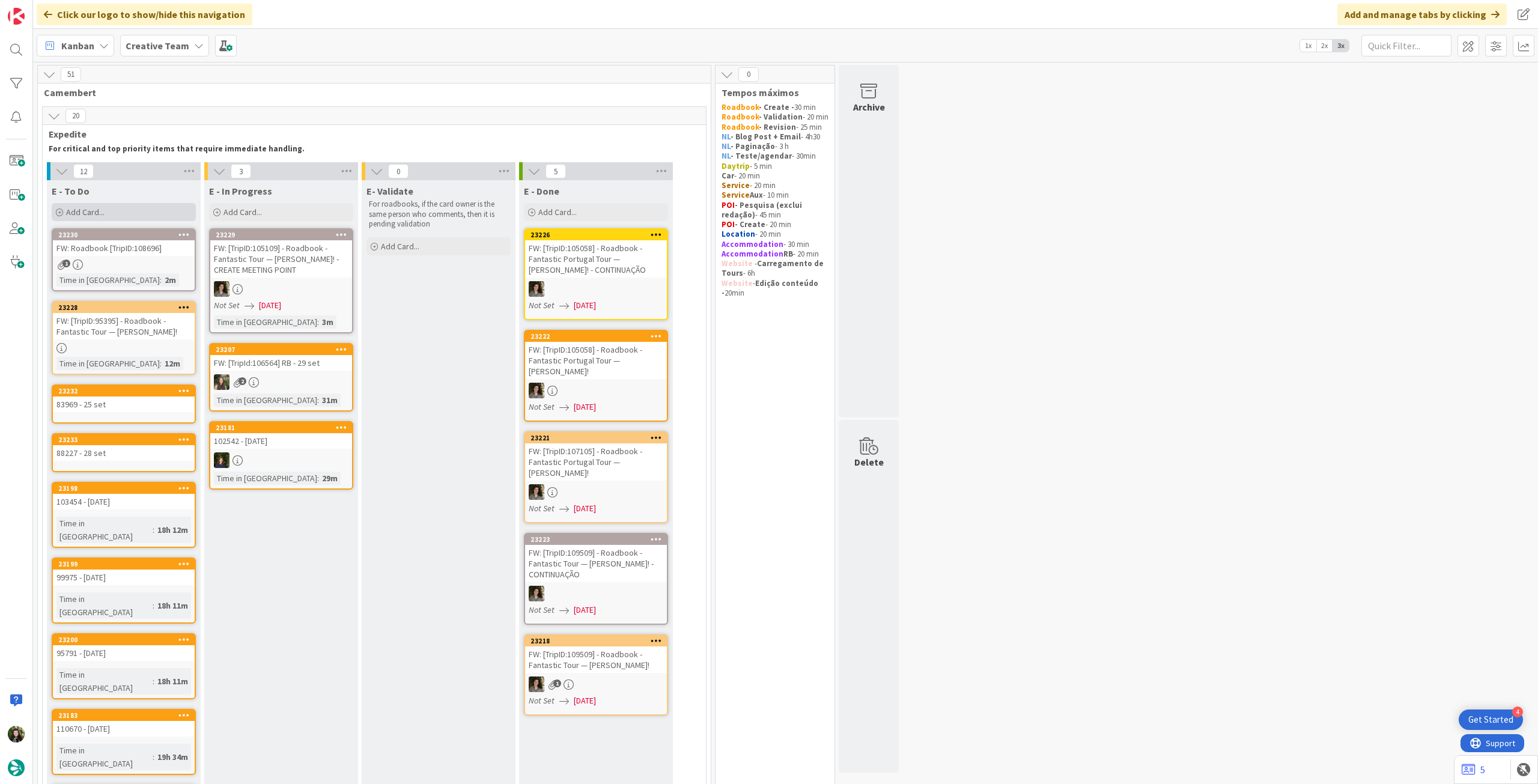
click at [111, 213] on div "Add Card..." at bounding box center [123, 212] width 145 height 18
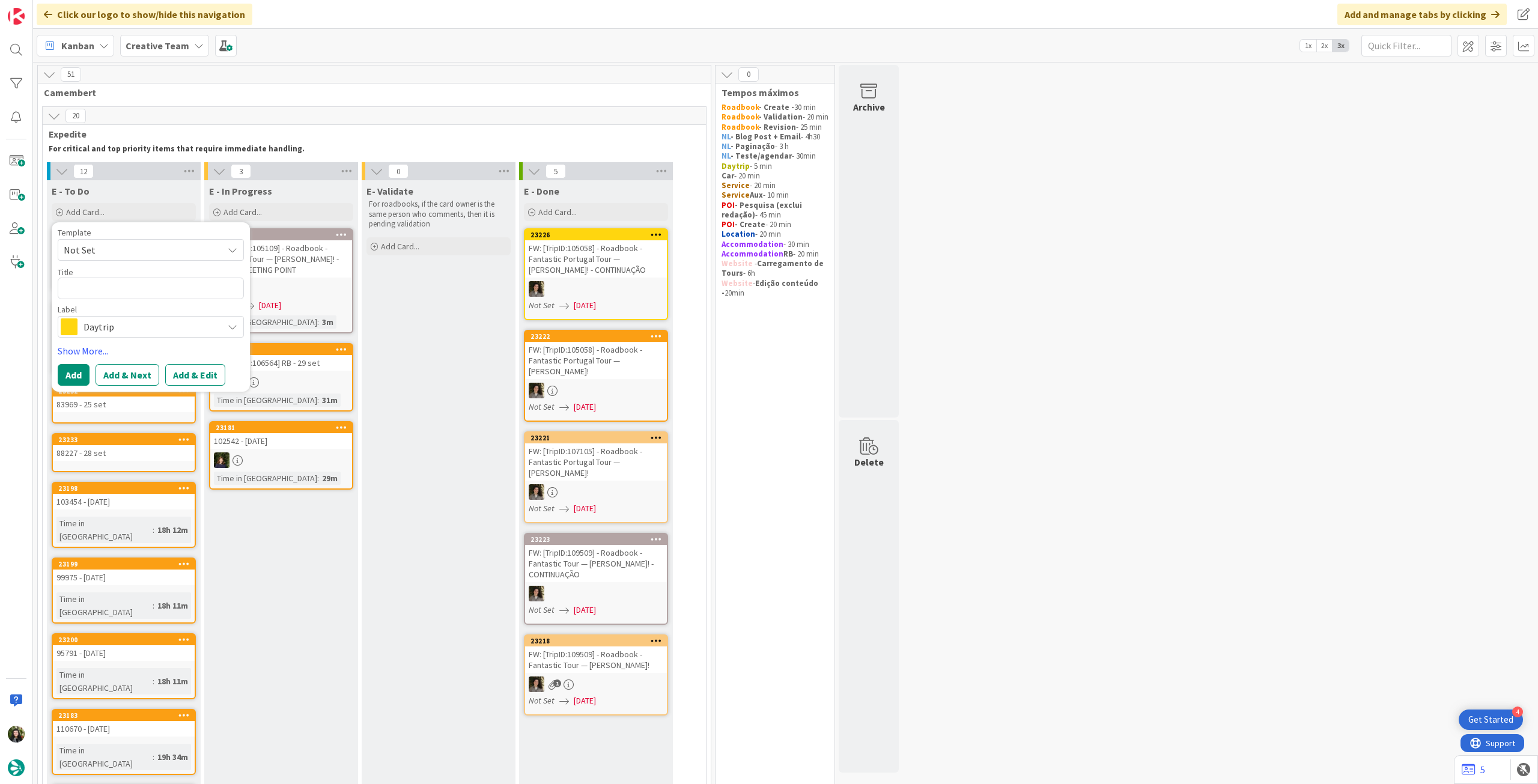
click at [108, 332] on span "Daytrip" at bounding box center [150, 327] width 134 height 17
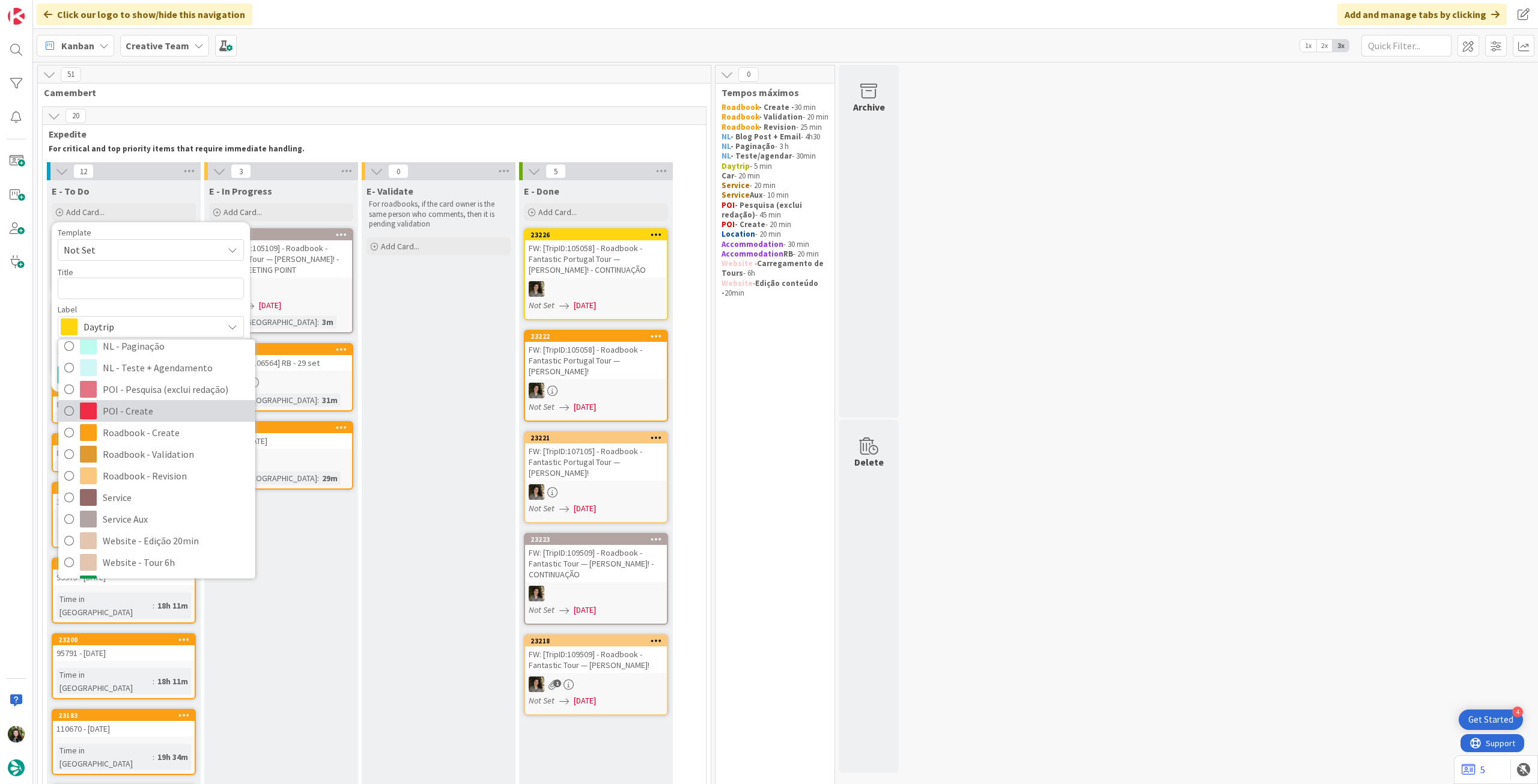
click at [151, 418] on span "POI - Create" at bounding box center [177, 411] width 147 height 18
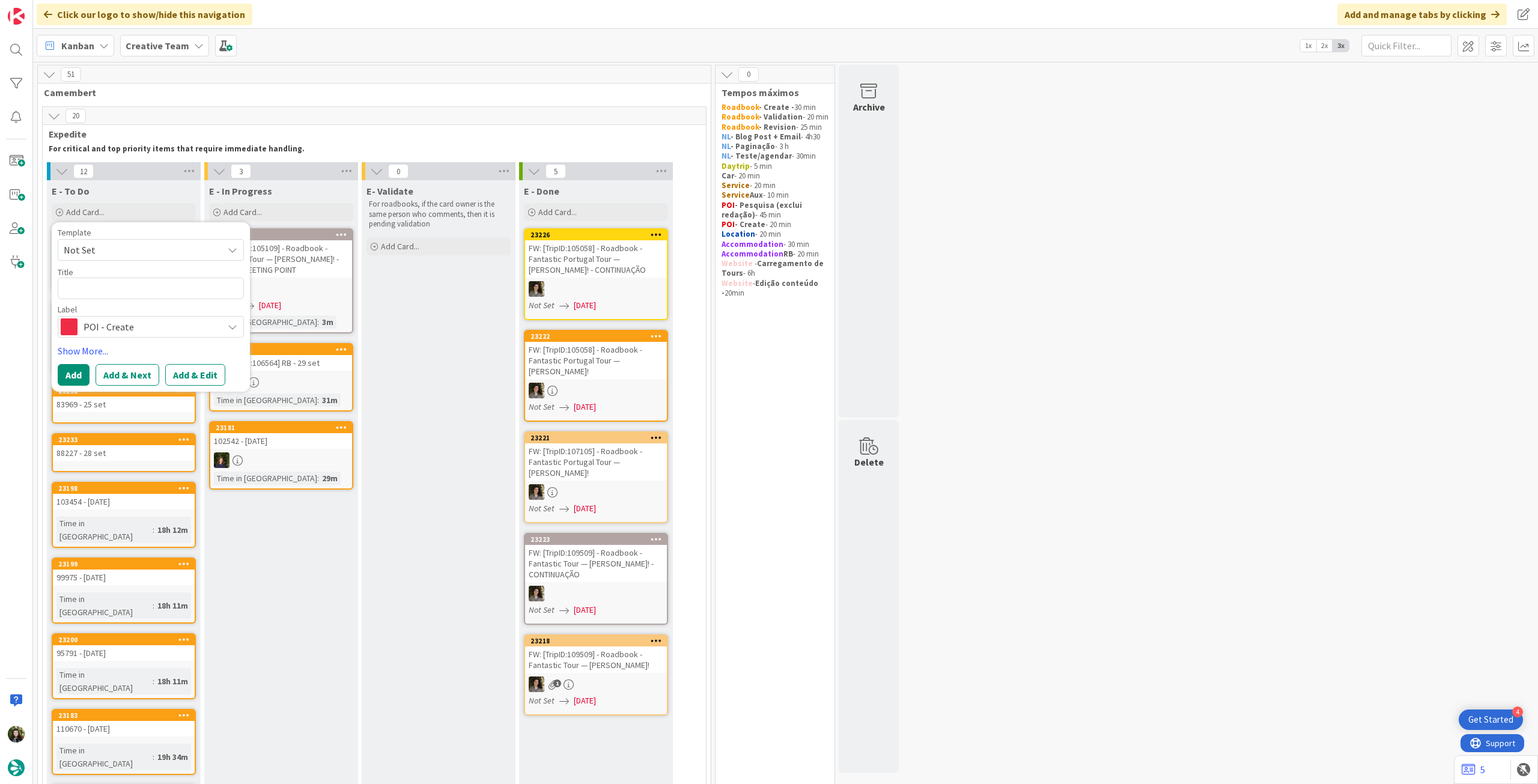
click at [129, 315] on div "Label POI - Create Accommodation Accommodation RB Car Daytrip Location NL - Blo…" at bounding box center [151, 322] width 186 height 33
click at [129, 330] on span "POI - Create" at bounding box center [150, 327] width 134 height 17
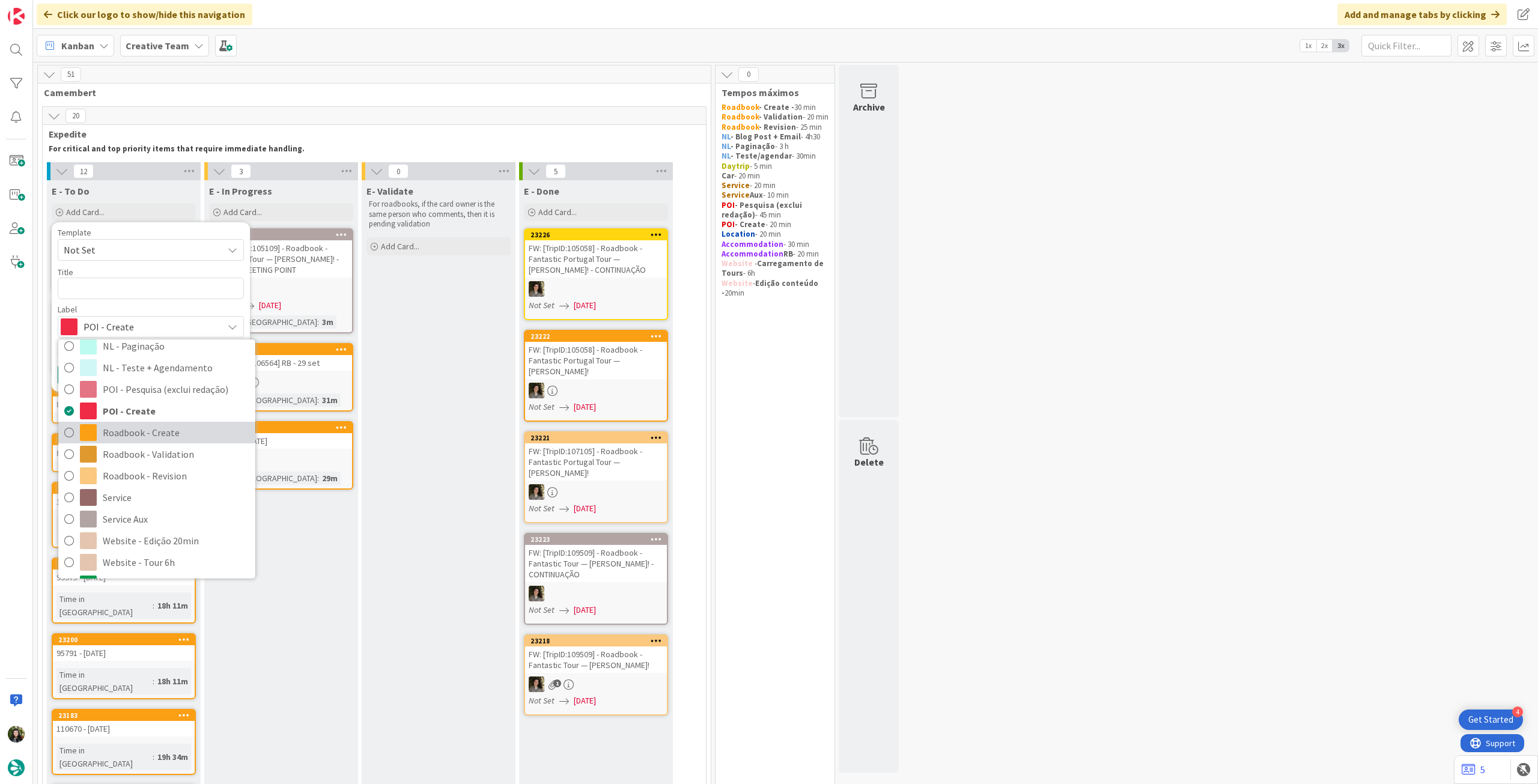
click at [116, 428] on span "Roadbook - Create" at bounding box center [177, 432] width 147 height 18
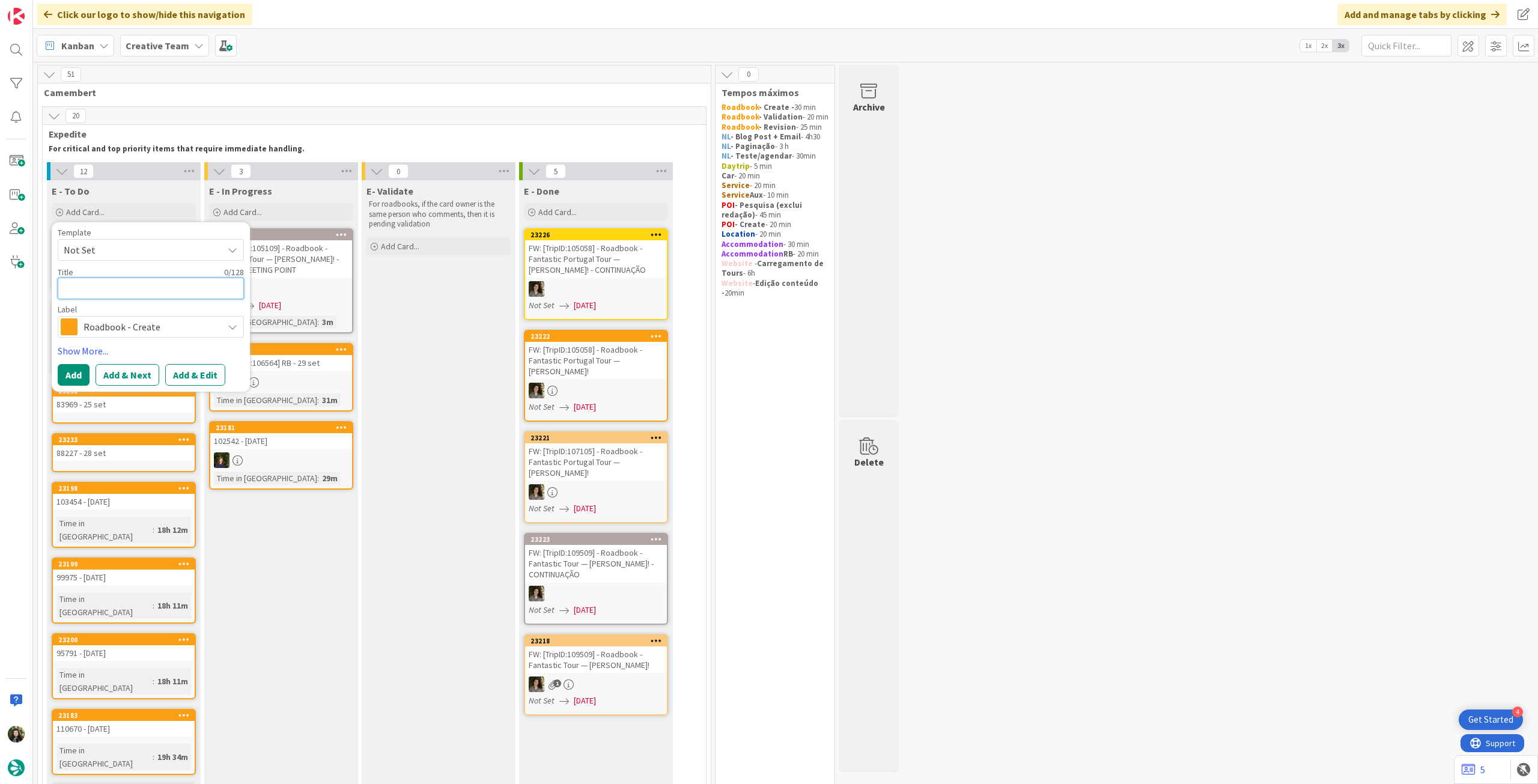
click at [124, 290] on textarea at bounding box center [151, 288] width 186 height 22
paste textarea "98911"
type textarea "x"
type textarea "98911"
type textarea "x"
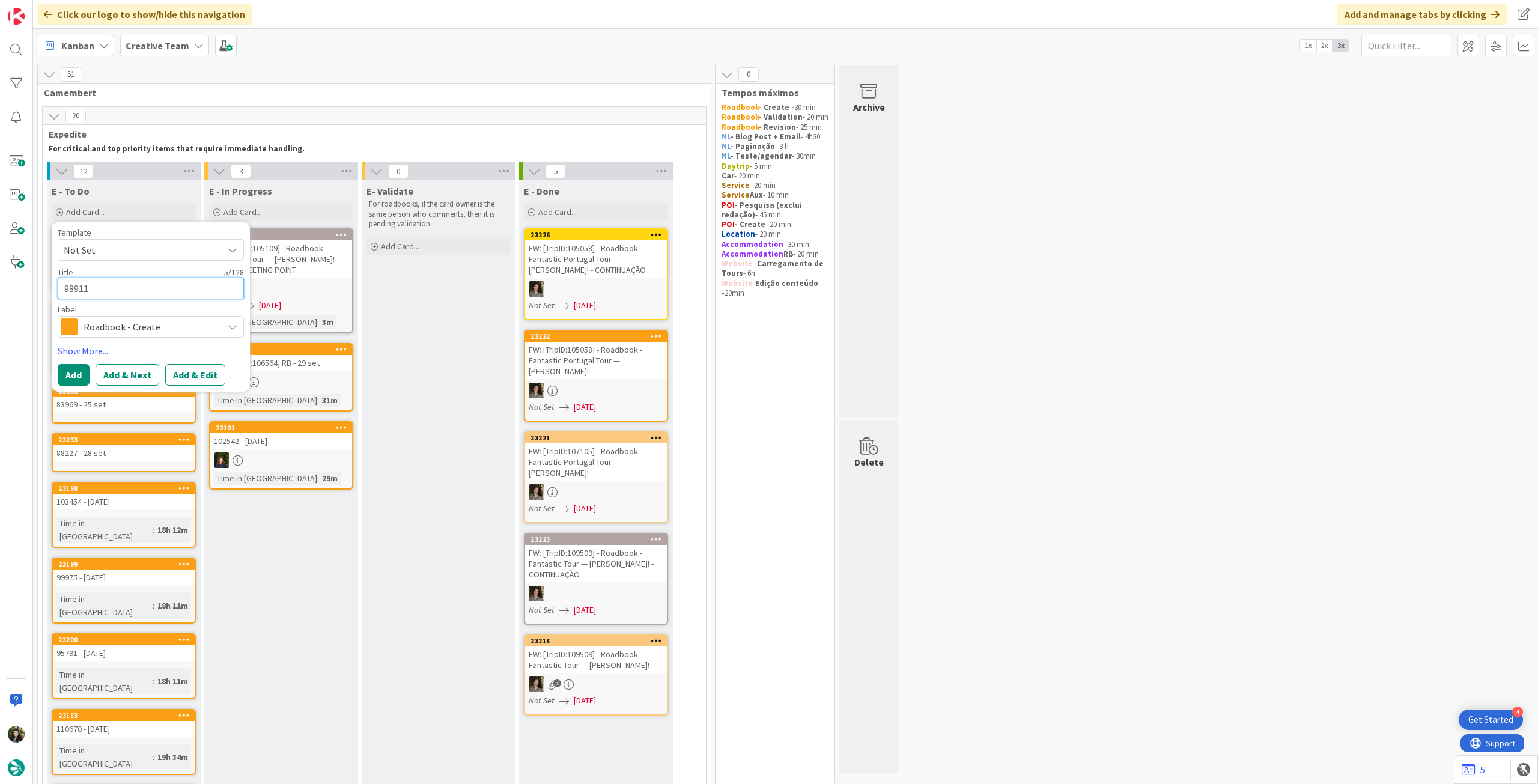
type textarea "98911"
type textarea "x"
type textarea "98911 -"
type textarea "x"
type textarea "98911 - 2"
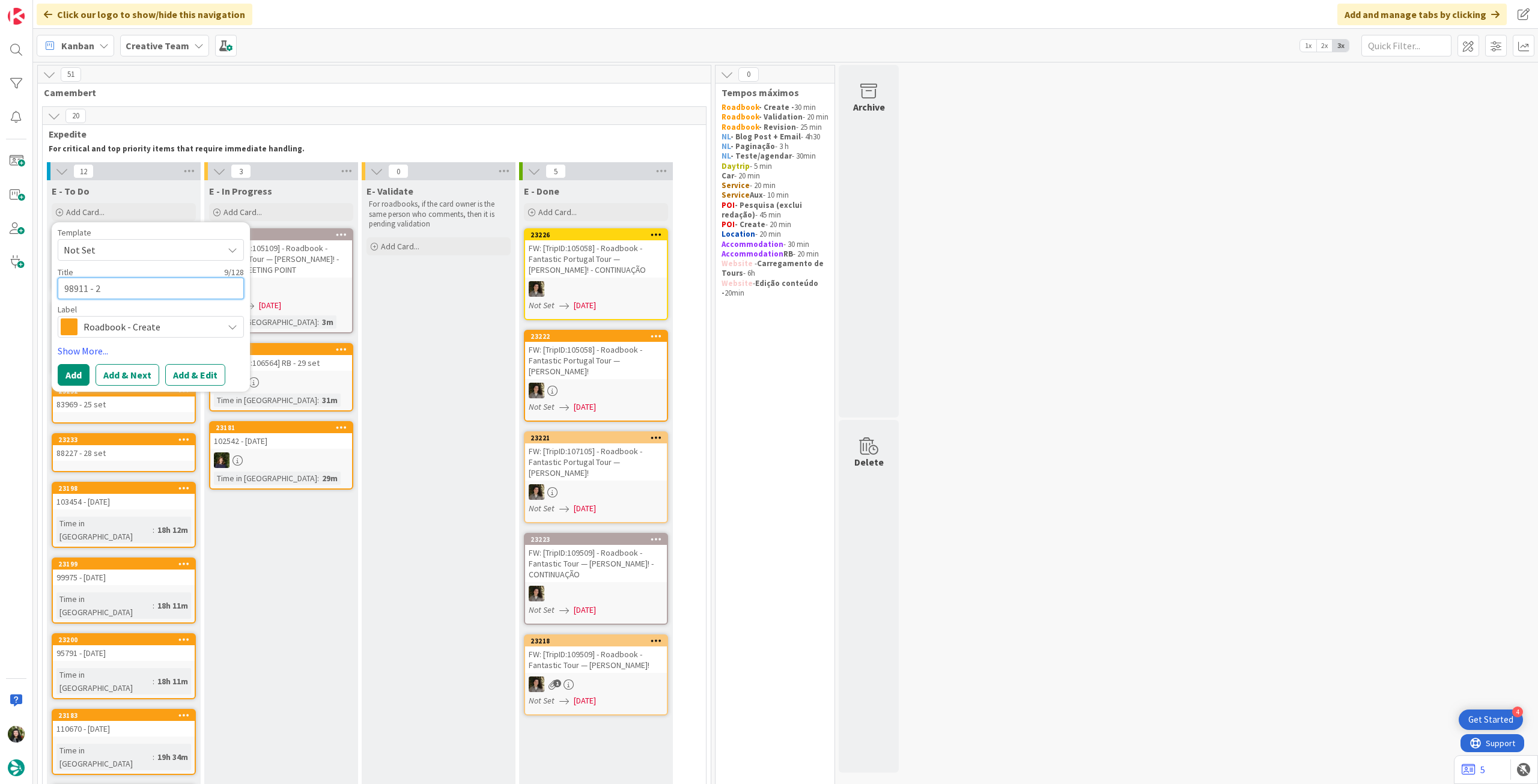
type textarea "x"
type textarea "98911 - 28"
type textarea "x"
type textarea "98911 - 28"
type textarea "x"
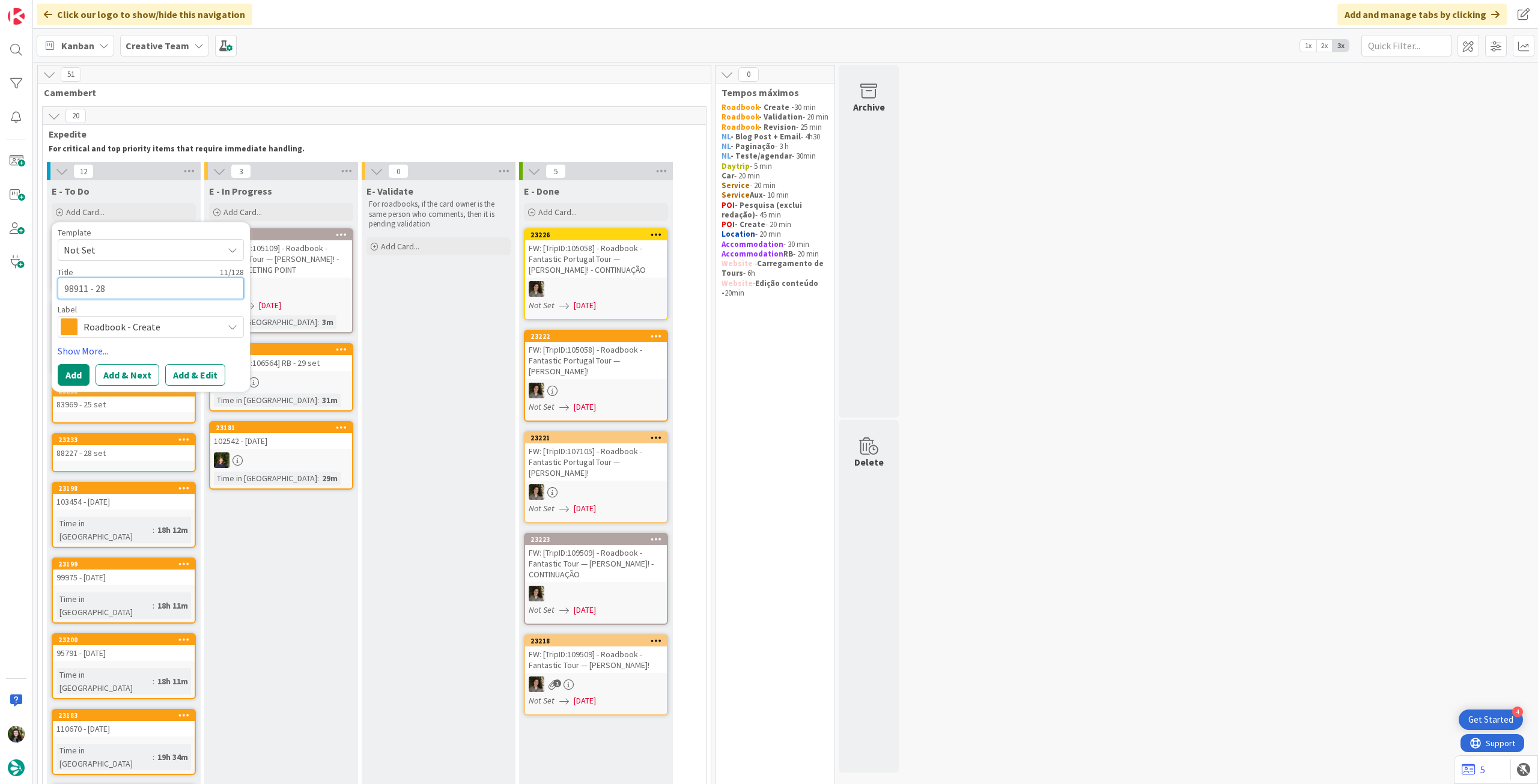
type textarea "98911 - 28 s"
type textarea "x"
type textarea "98911 - 28"
type textarea "x"
type textarea "98911 - 28"
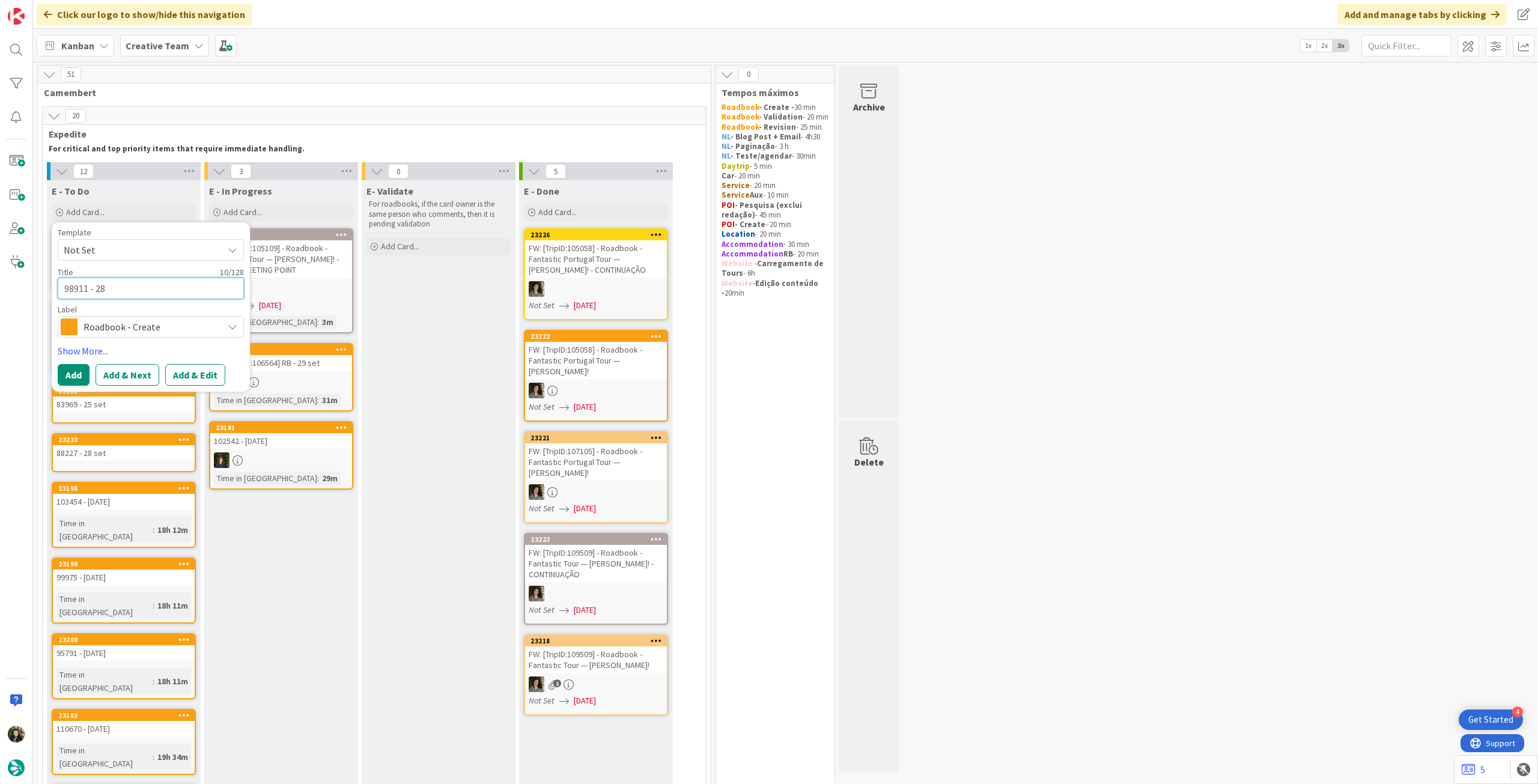
type textarea "x"
type textarea "98911 - 2"
drag, startPoint x: 105, startPoint y: 293, endPoint x: 97, endPoint y: 291, distance: 8.2
click at [97, 291] on textarea "98911 - 2" at bounding box center [151, 288] width 186 height 22
type textarea "x"
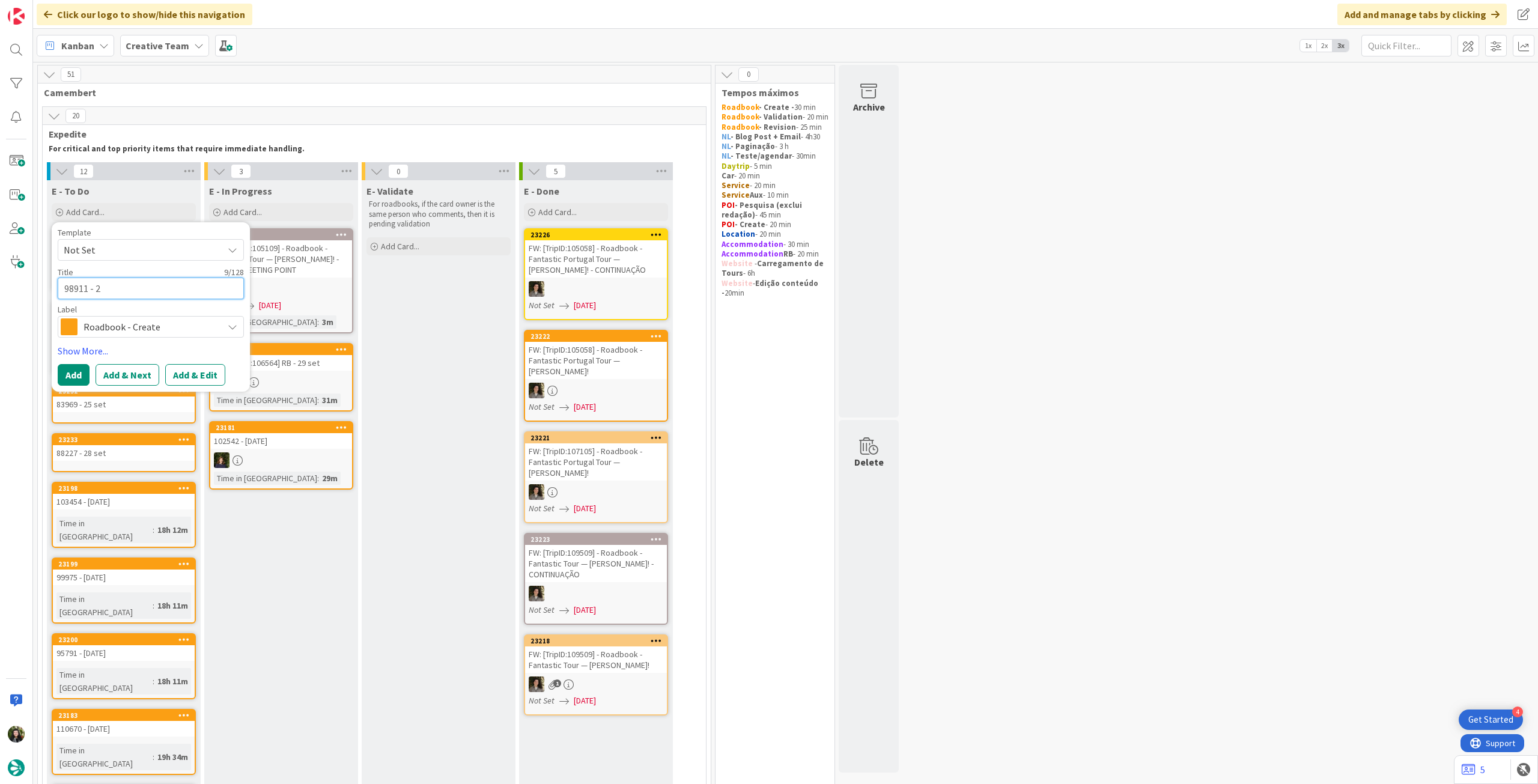
type textarea "98911 - 3"
type textarea "x"
type textarea "98911 - 30"
type textarea "x"
type textarea "98911 - 30"
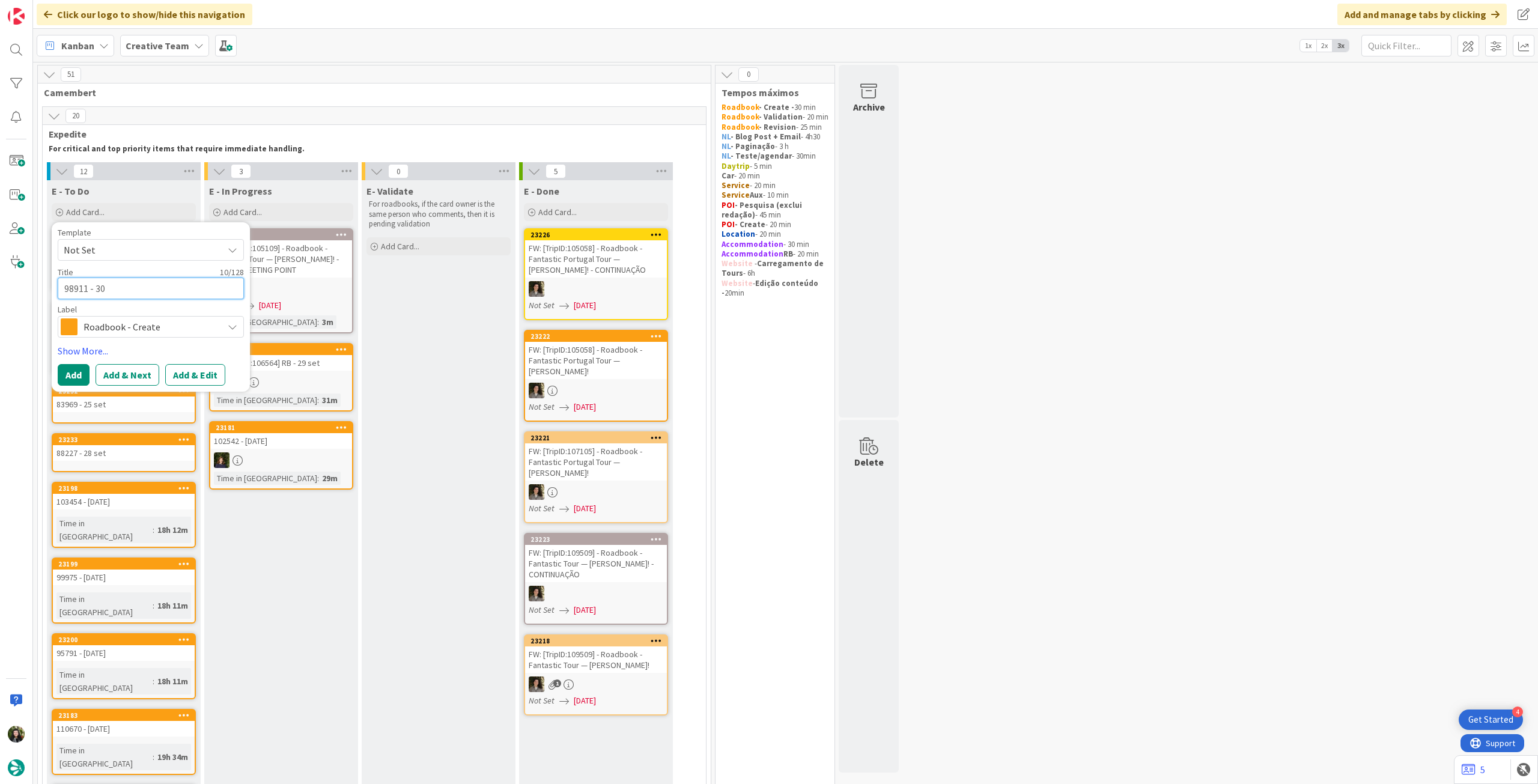
type textarea "x"
type textarea "98911 - 30 s"
type textarea "x"
type textarea "98911 - 30 se"
type textarea "x"
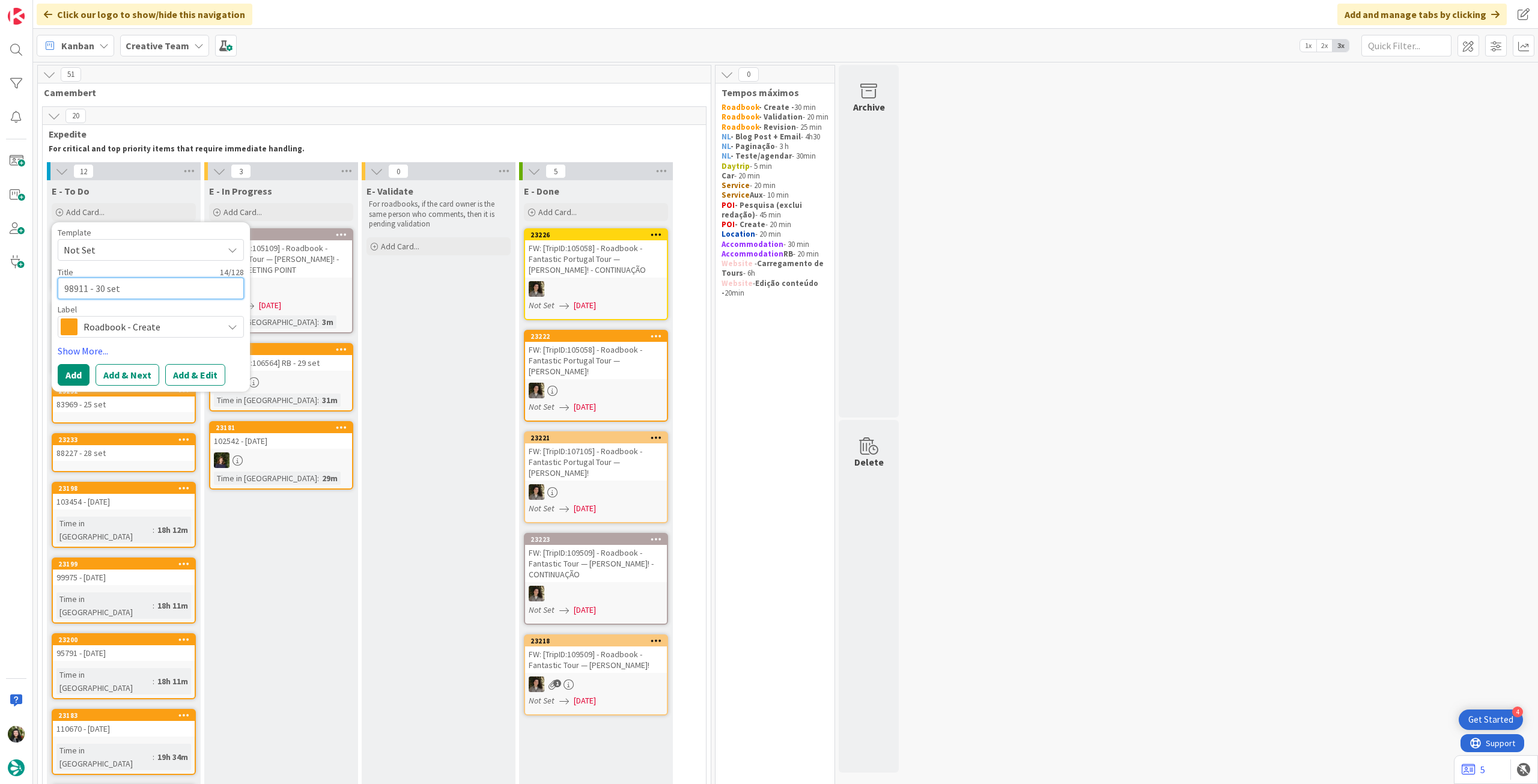
type textarea "98911 - 30 set"
click at [66, 372] on button "Add" at bounding box center [73, 375] width 32 height 22
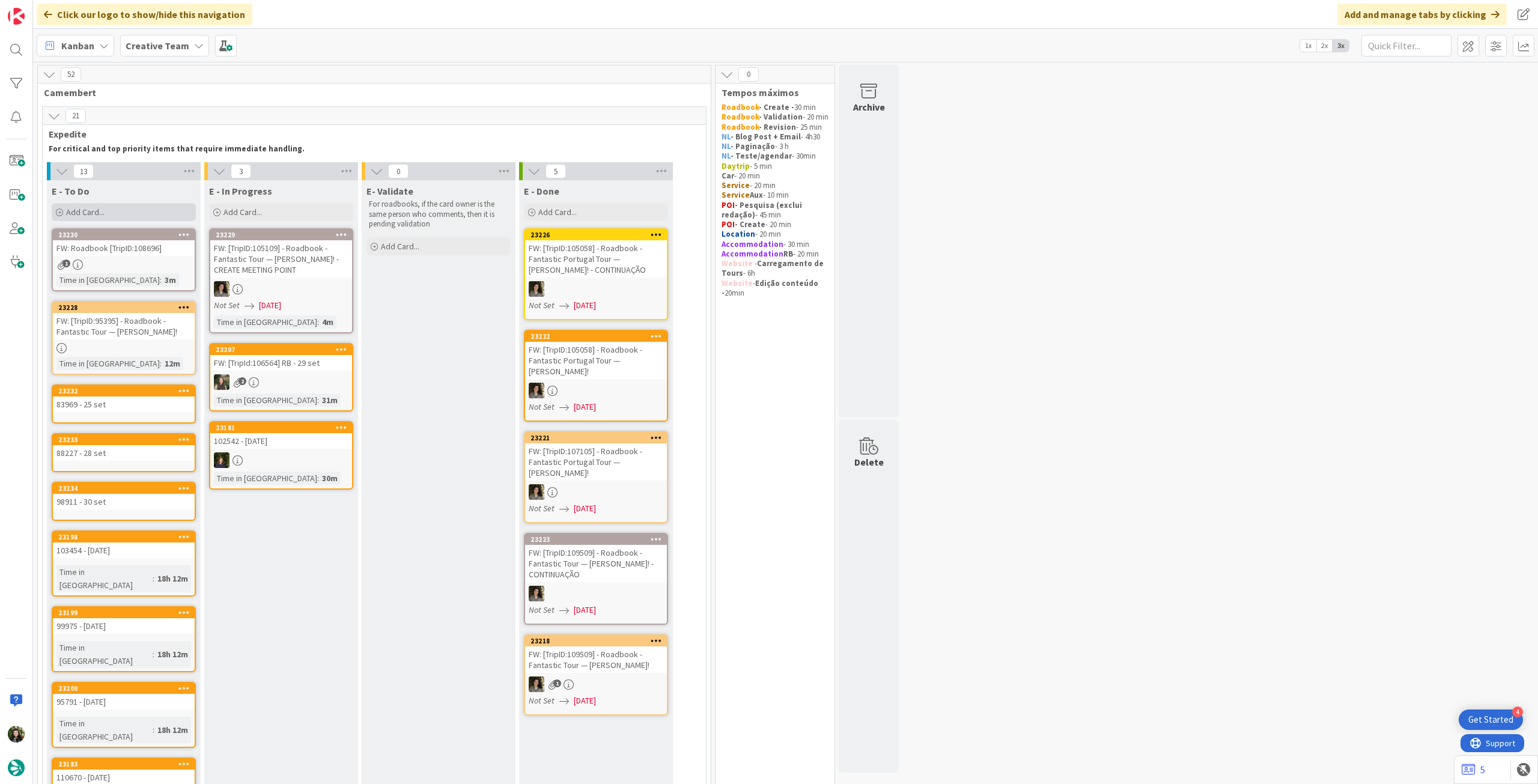
drag, startPoint x: 109, startPoint y: 209, endPoint x: 111, endPoint y: 221, distance: 12.2
click at [109, 210] on div "Add Card..." at bounding box center [123, 212] width 145 height 18
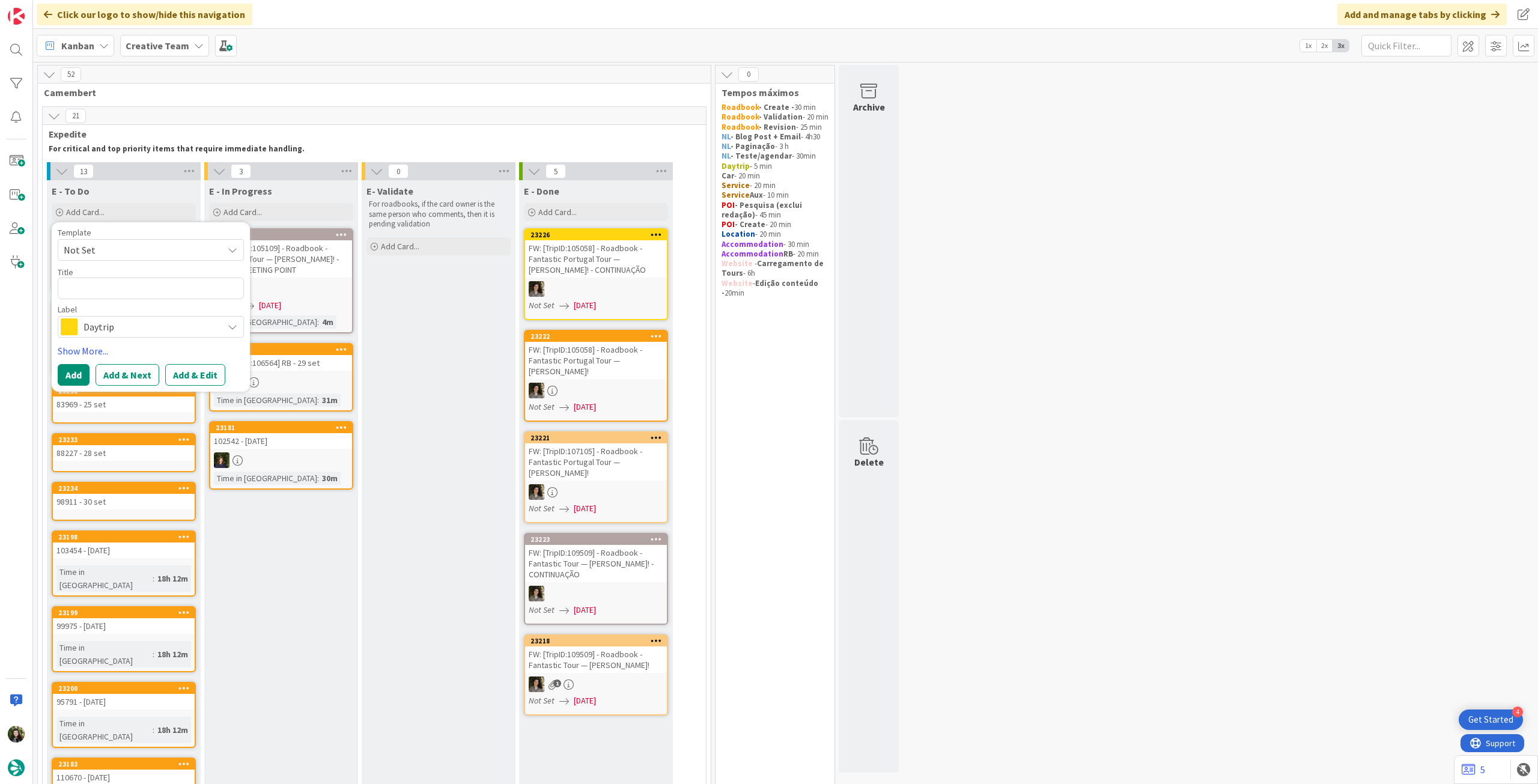
click at [126, 334] on span "Daytrip" at bounding box center [150, 327] width 134 height 17
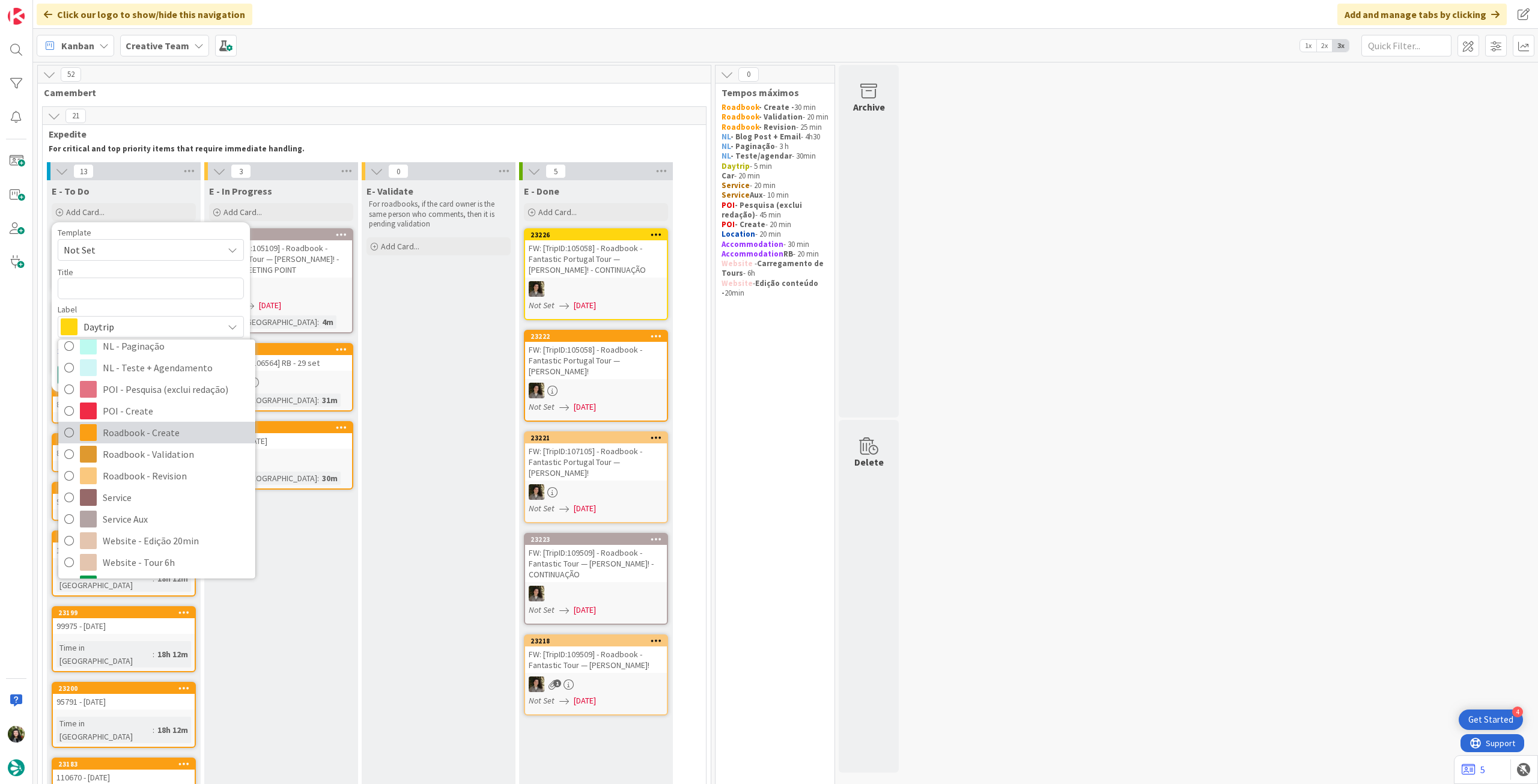
drag, startPoint x: 173, startPoint y: 433, endPoint x: 166, endPoint y: 354, distance: 79.3
click at [173, 433] on span "Roadbook - Create" at bounding box center [177, 432] width 147 height 18
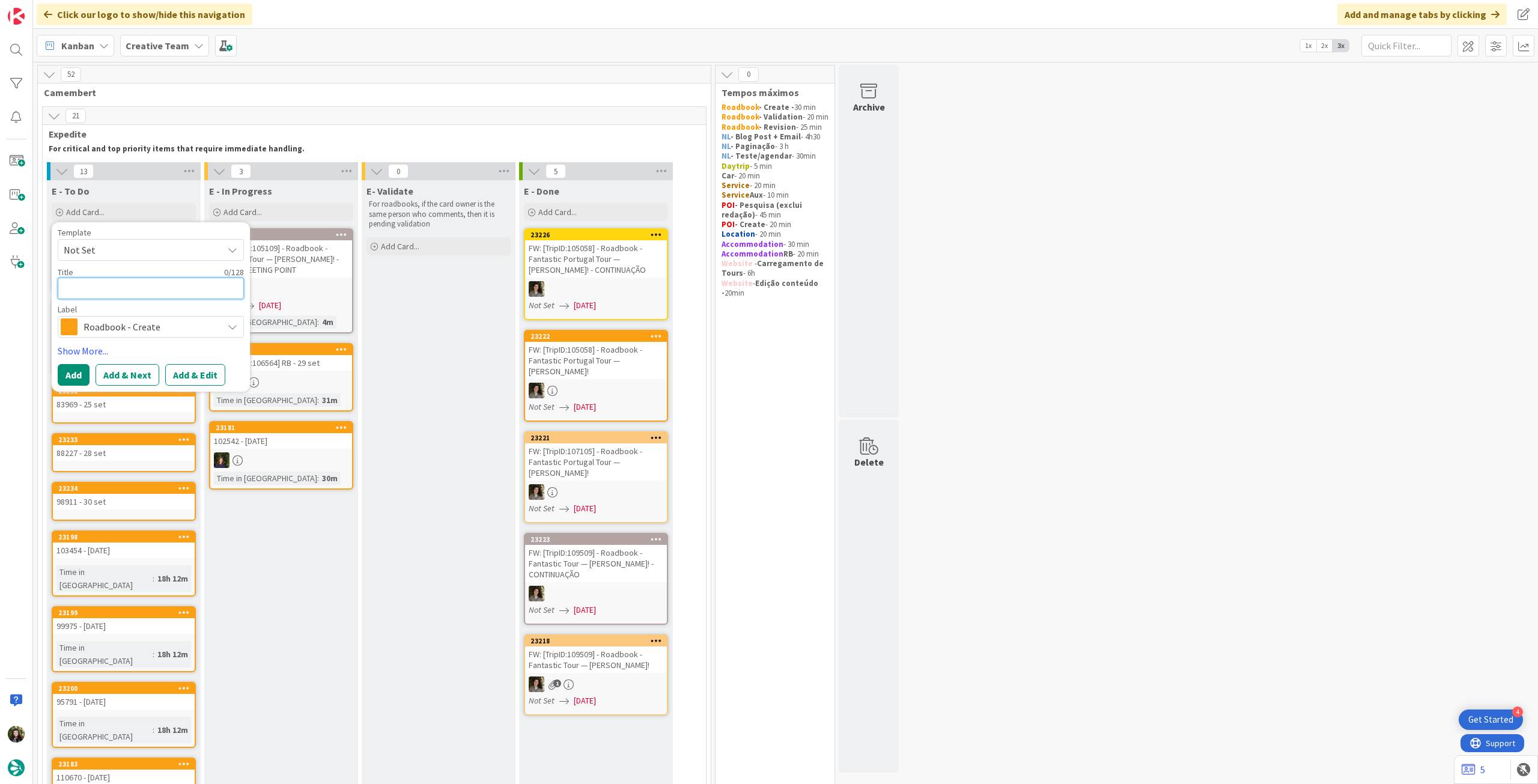
drag, startPoint x: 167, startPoint y: 282, endPoint x: 162, endPoint y: 292, distance: 11.2
click at [168, 282] on textarea at bounding box center [151, 288] width 186 height 22
paste textarea "105944"
type textarea "x"
type textarea "105944"
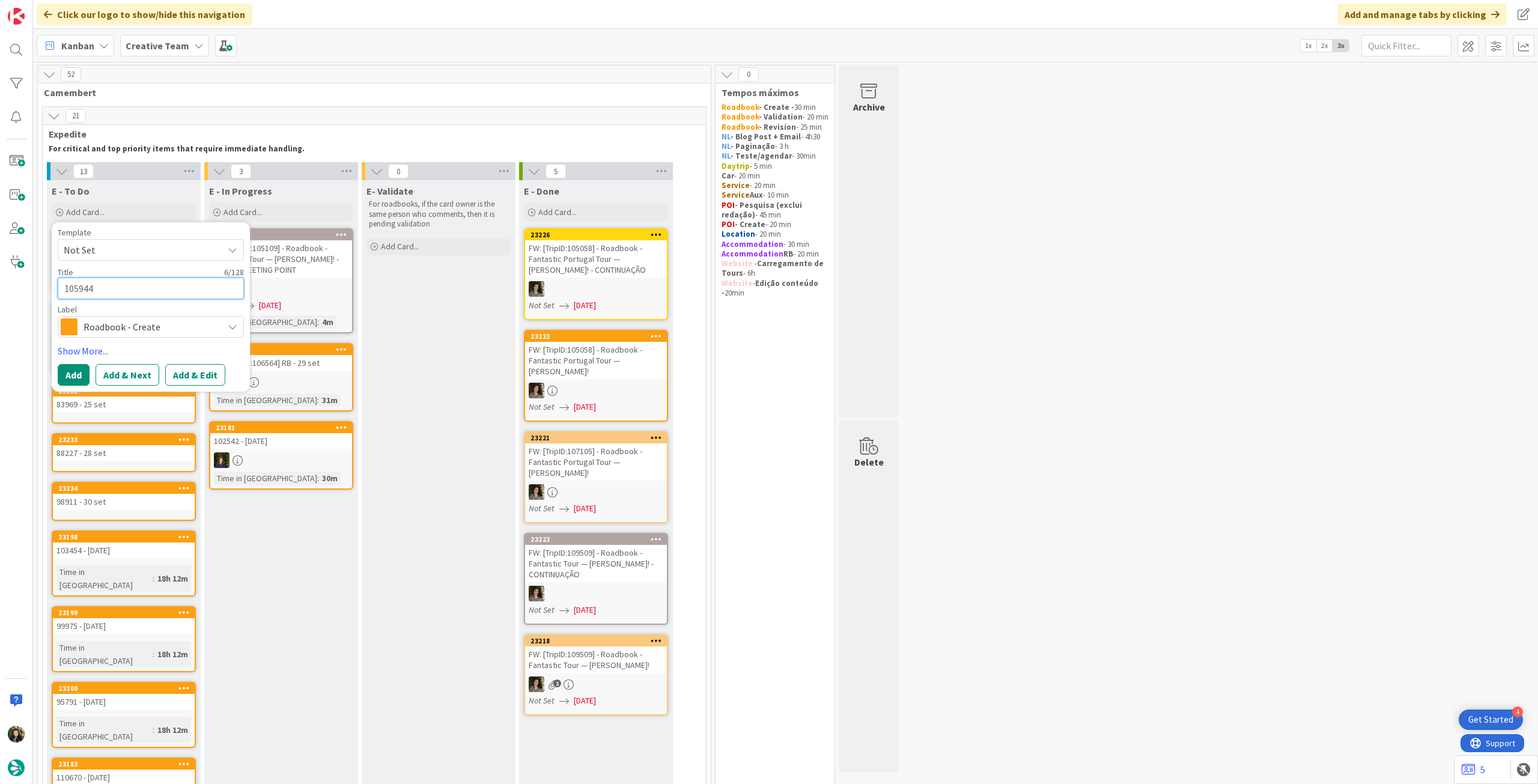
type textarea "x"
type textarea "105944"
type textarea "x"
type textarea "105944 -"
type textarea "x"
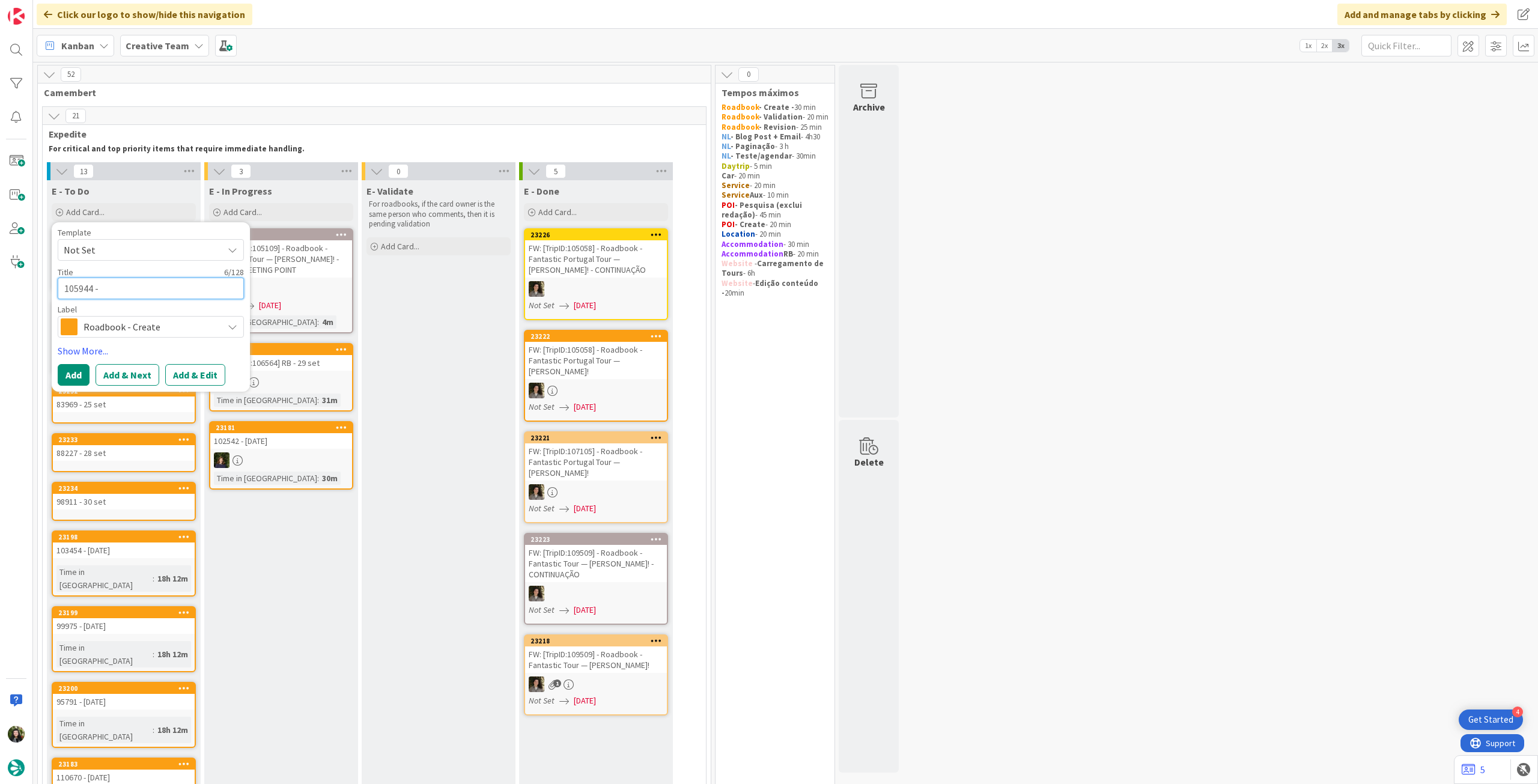
type textarea "105944 -"
type textarea "x"
type textarea "105944 - 1"
type textarea "x"
type textarea "105944 - 1"
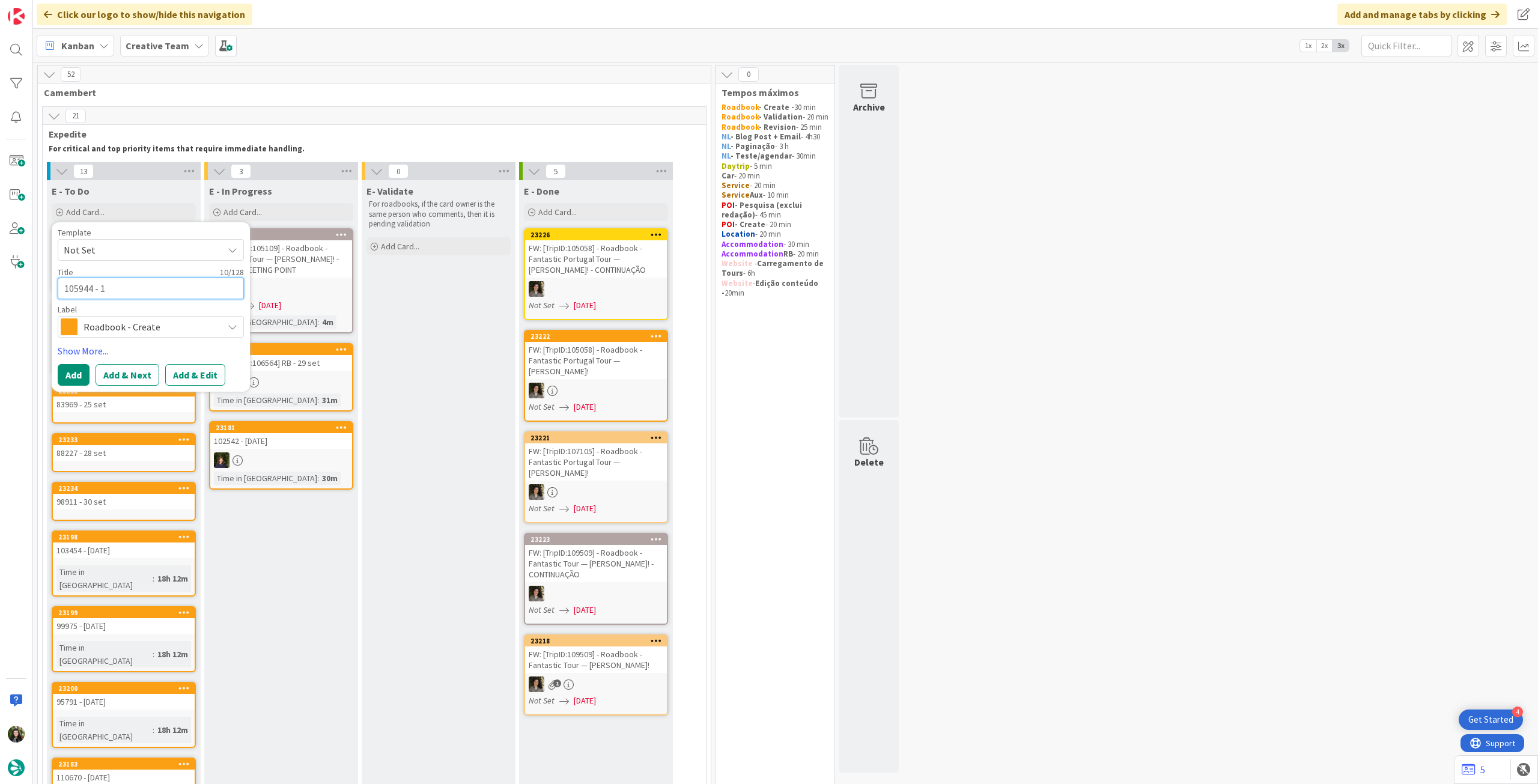
type textarea "x"
type textarea "105944 - 1 o"
type textarea "x"
type textarea "105944 - [DATE]"
type textarea "x"
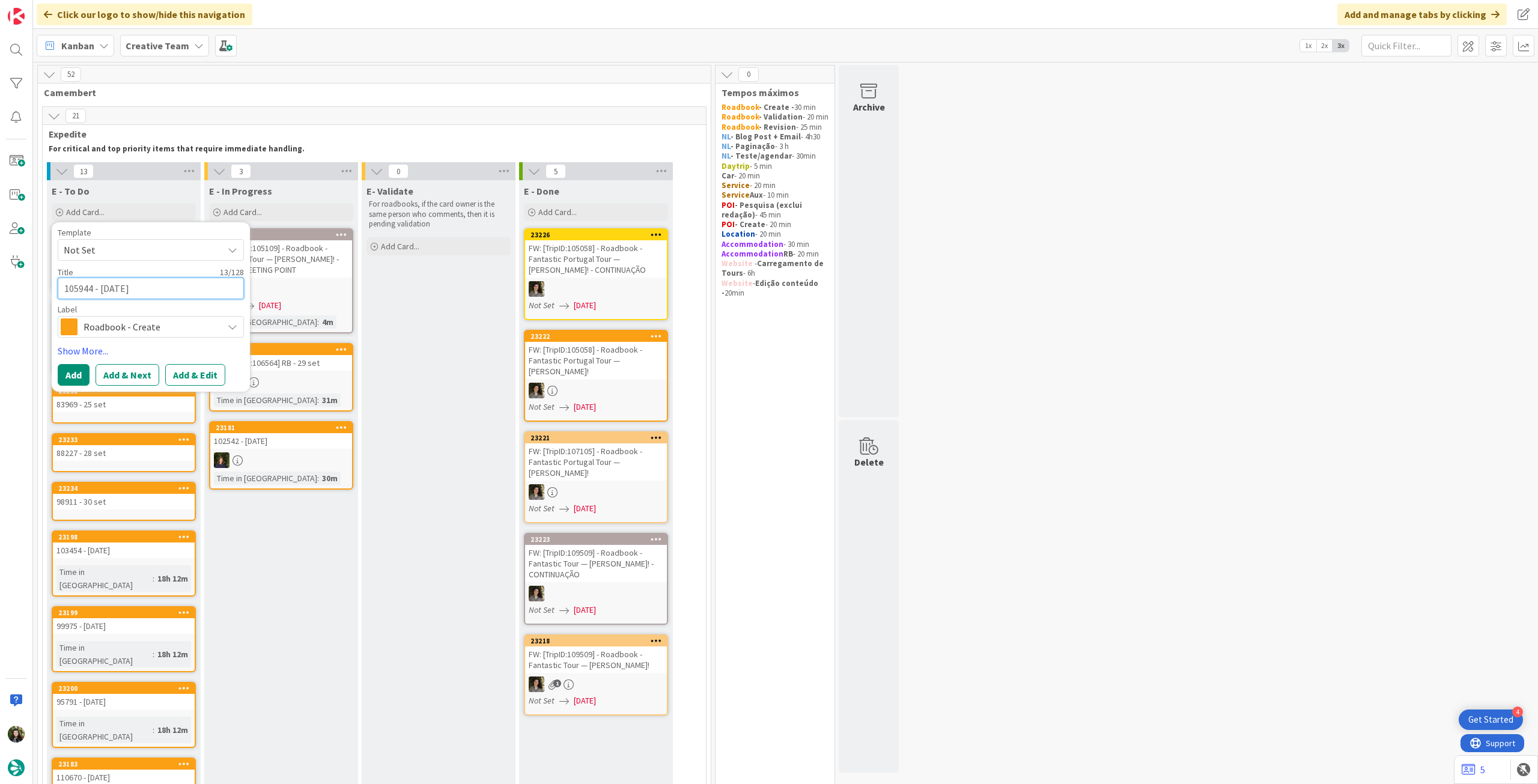
type textarea "105944 - 1 octy"
type textarea "x"
type textarea "105944 - [DATE]"
click at [80, 371] on button "Add" at bounding box center [73, 375] width 32 height 22
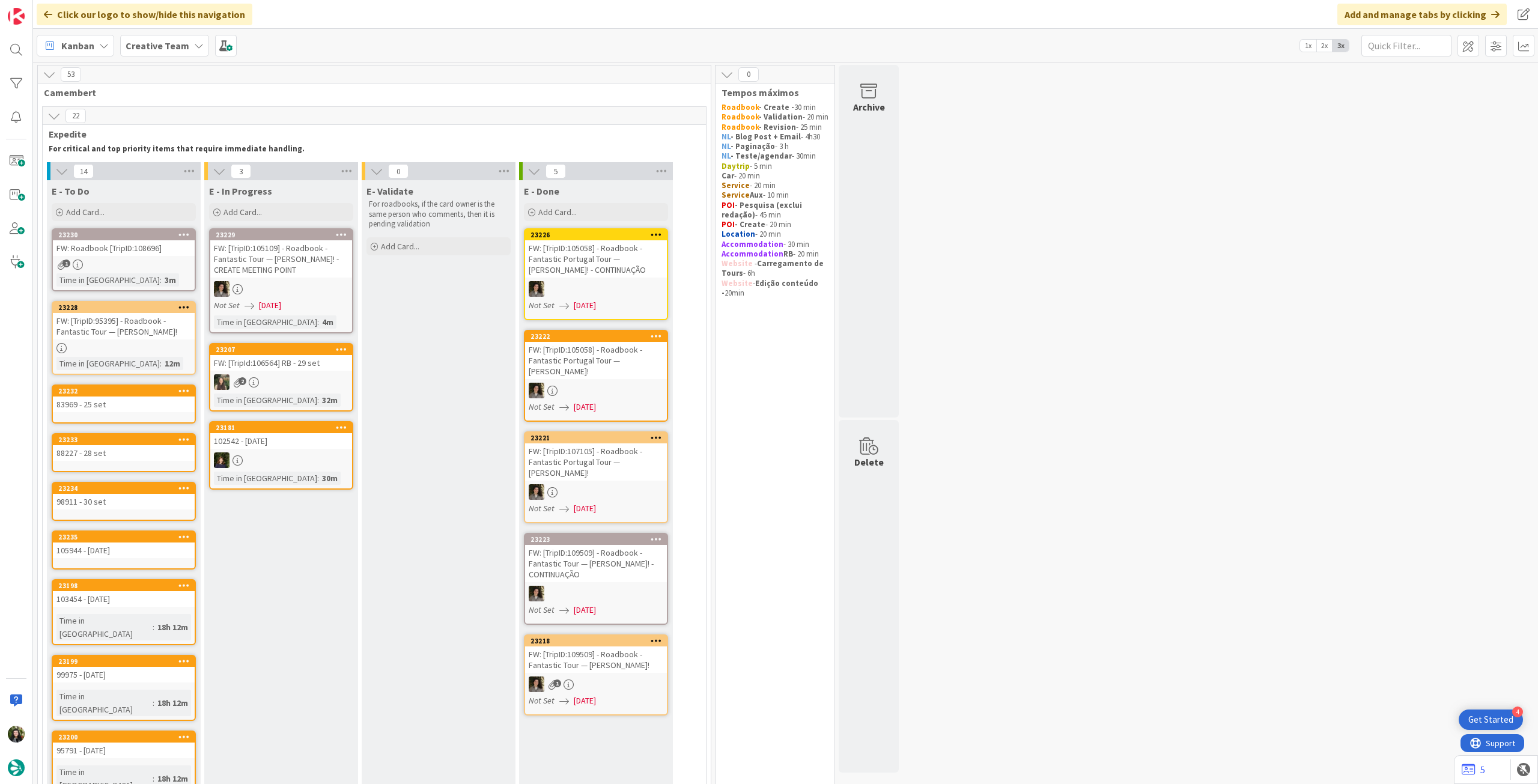
drag, startPoint x: 147, startPoint y: 219, endPoint x: 151, endPoint y: 240, distance: 21.4
click at [147, 219] on div "Add Card..." at bounding box center [123, 212] width 145 height 18
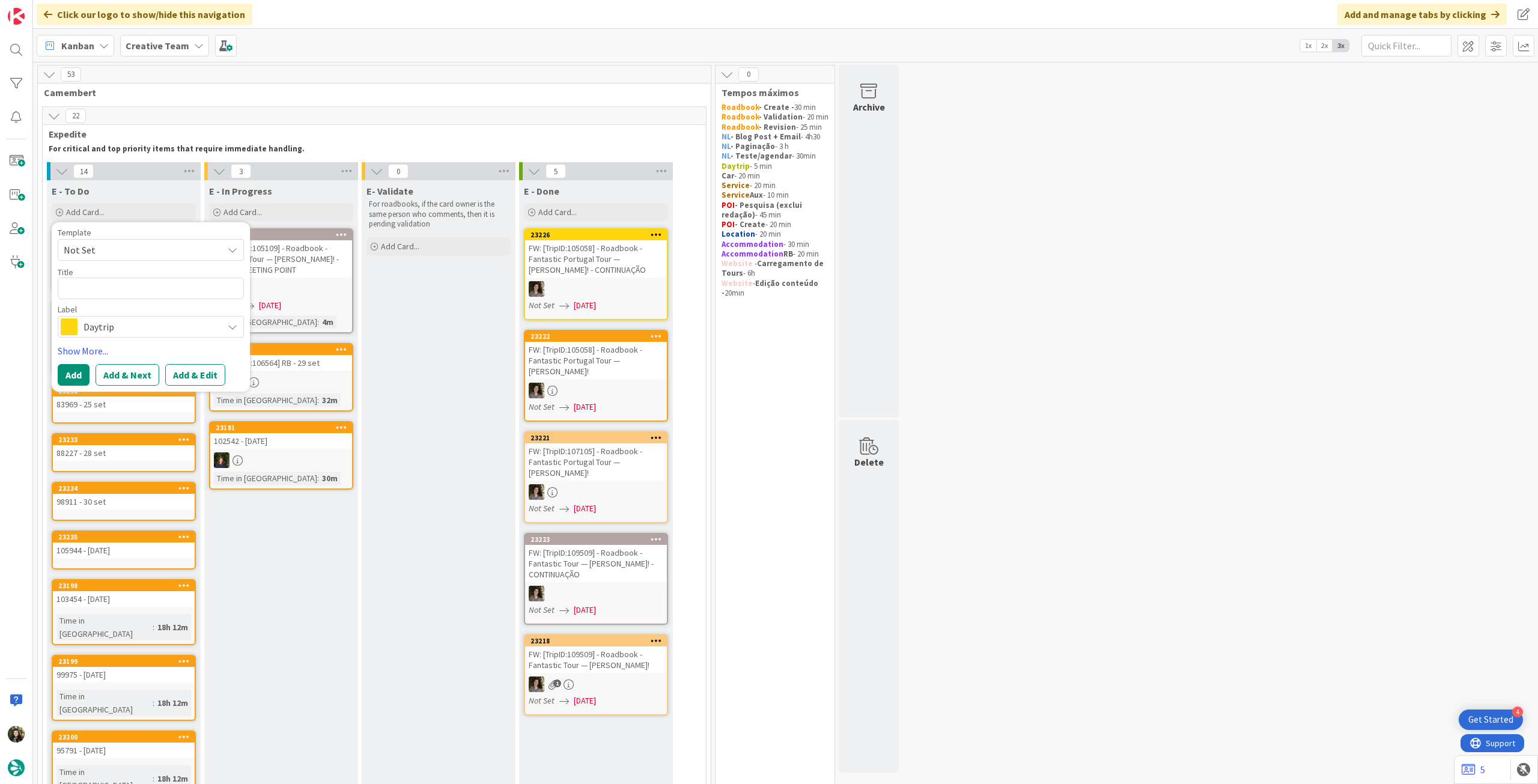
drag, startPoint x: 143, startPoint y: 326, endPoint x: 142, endPoint y: 341, distance: 15.0
click at [142, 329] on span "Daytrip" at bounding box center [150, 327] width 134 height 17
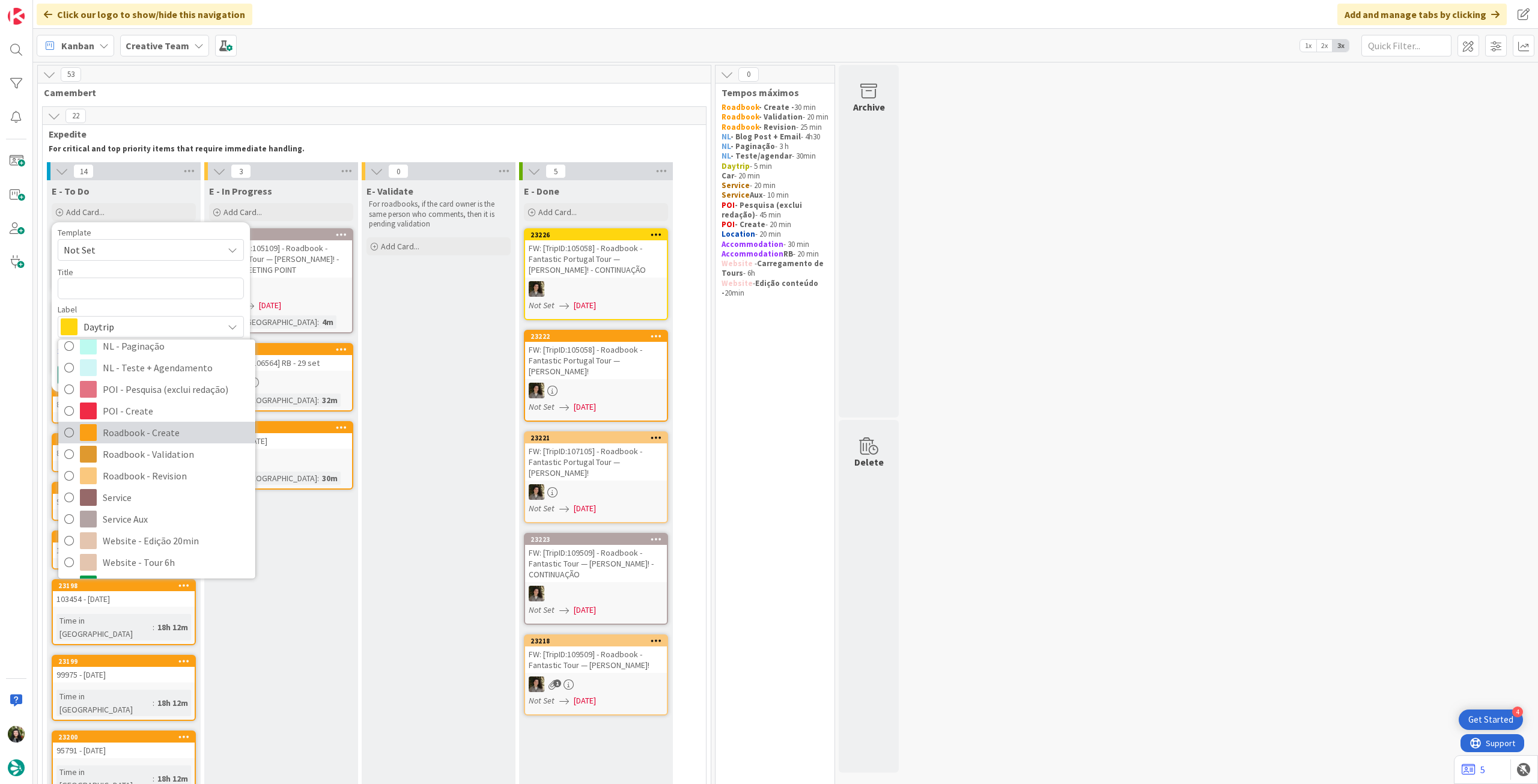
click at [160, 433] on span "Roadbook - Create" at bounding box center [177, 432] width 147 height 18
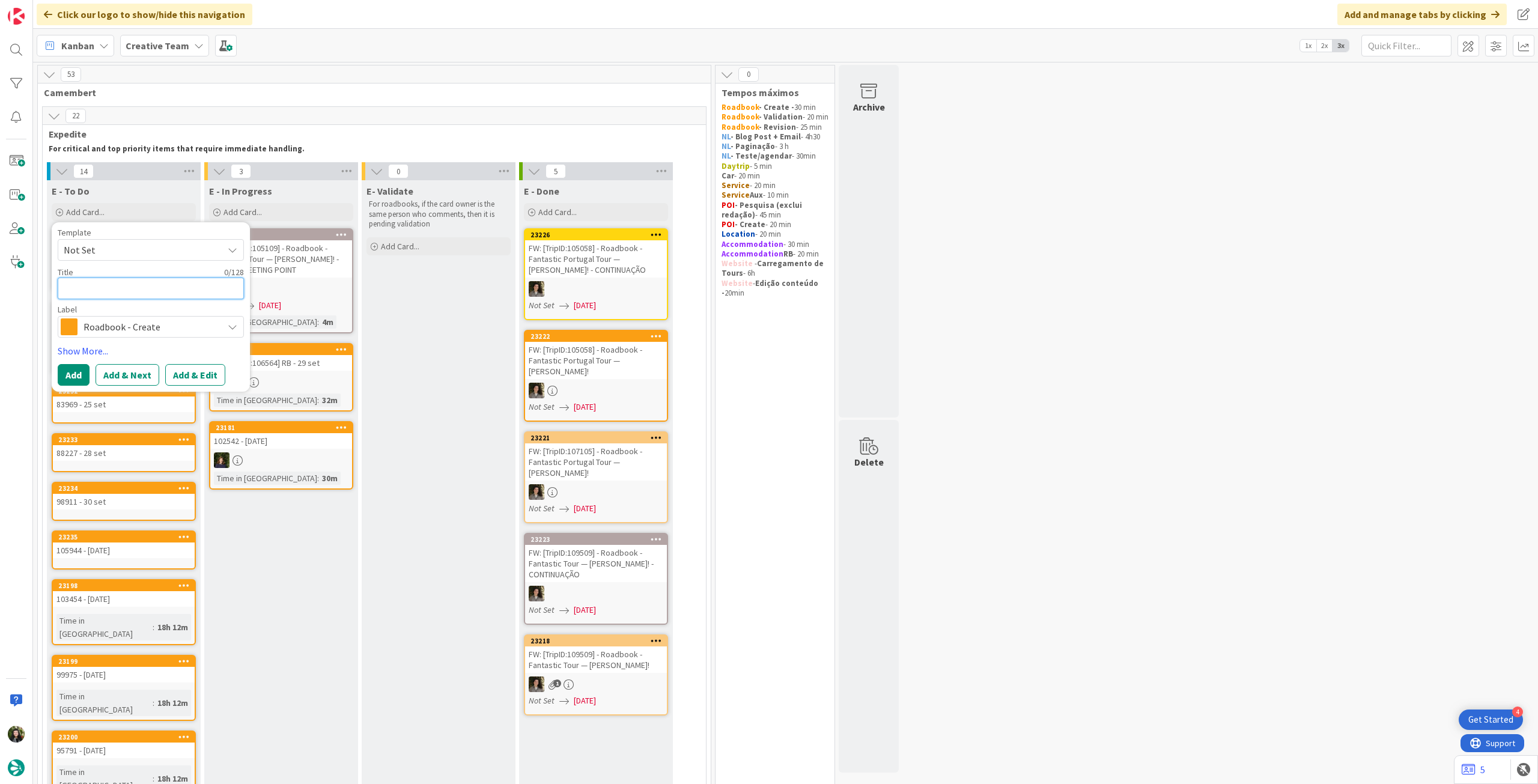
drag, startPoint x: 170, startPoint y: 290, endPoint x: 170, endPoint y: 300, distance: 10.0
click at [170, 290] on textarea at bounding box center [151, 288] width 186 height 22
paste textarea "106202"
type textarea "x"
type textarea "106202"
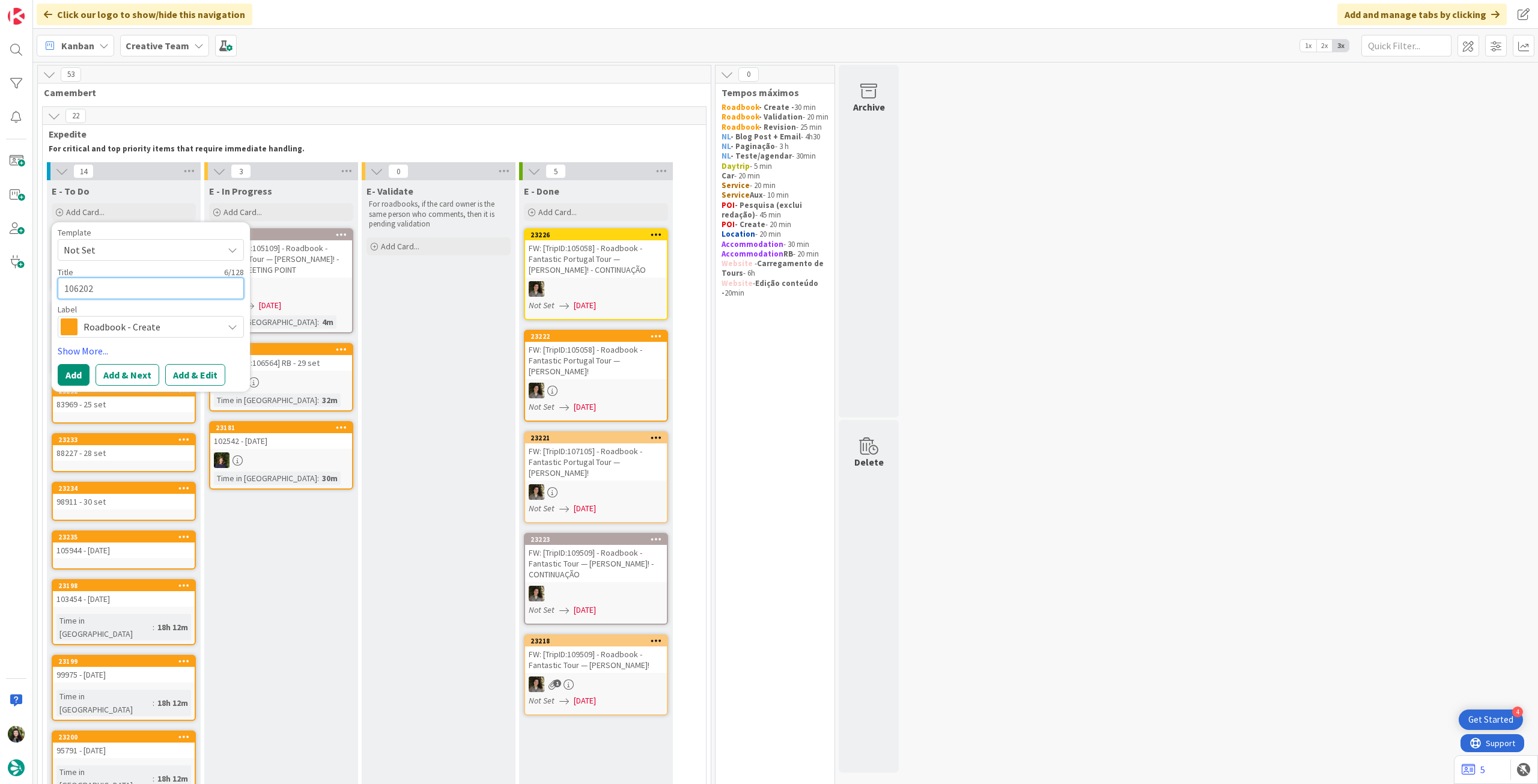
type textarea "x"
type textarea "106202"
type textarea "x"
type textarea "106202 -"
type textarea "x"
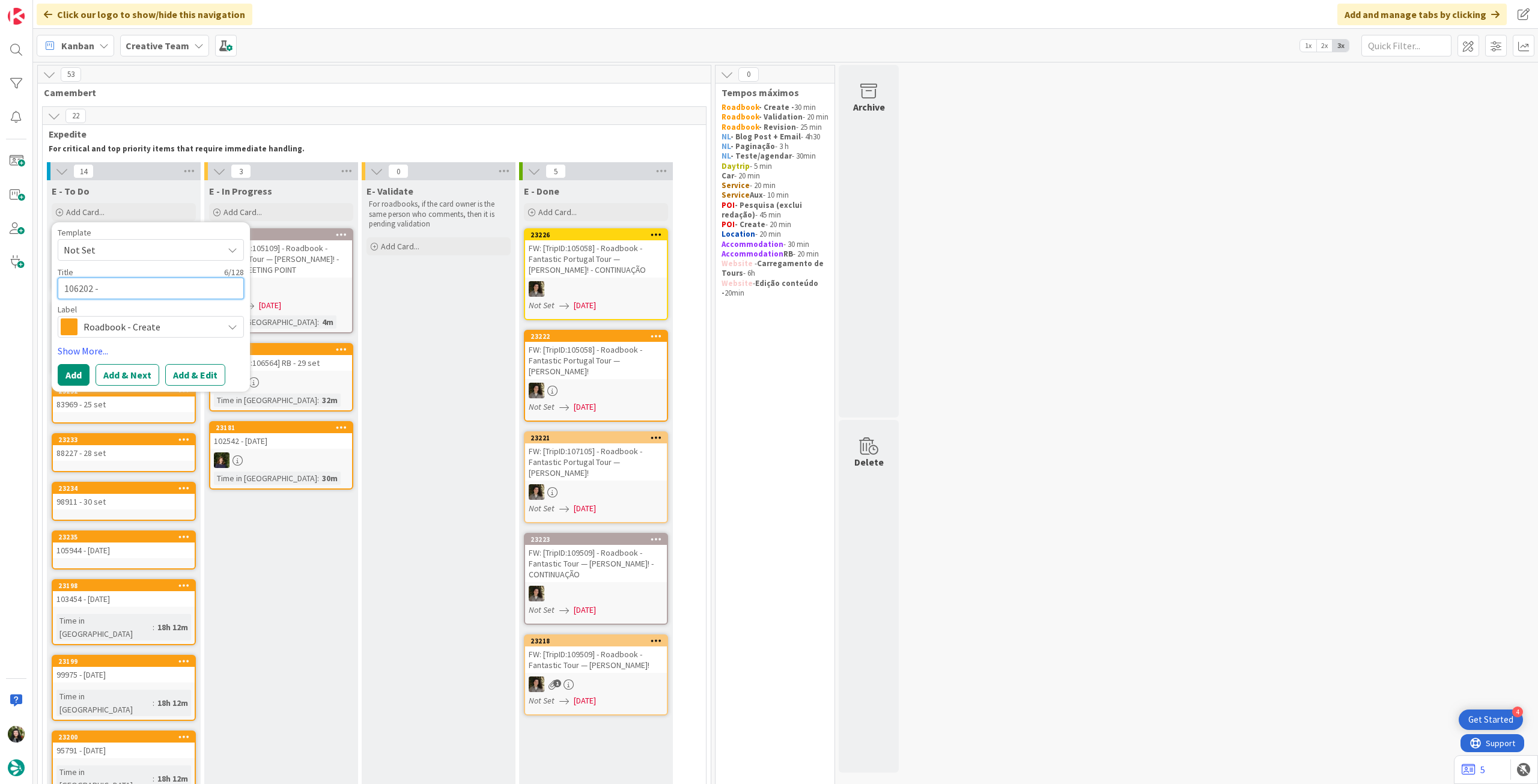
type textarea "106202 -"
type textarea "x"
type textarea "106202 - 1"
type textarea "x"
type textarea "106202 - 1"
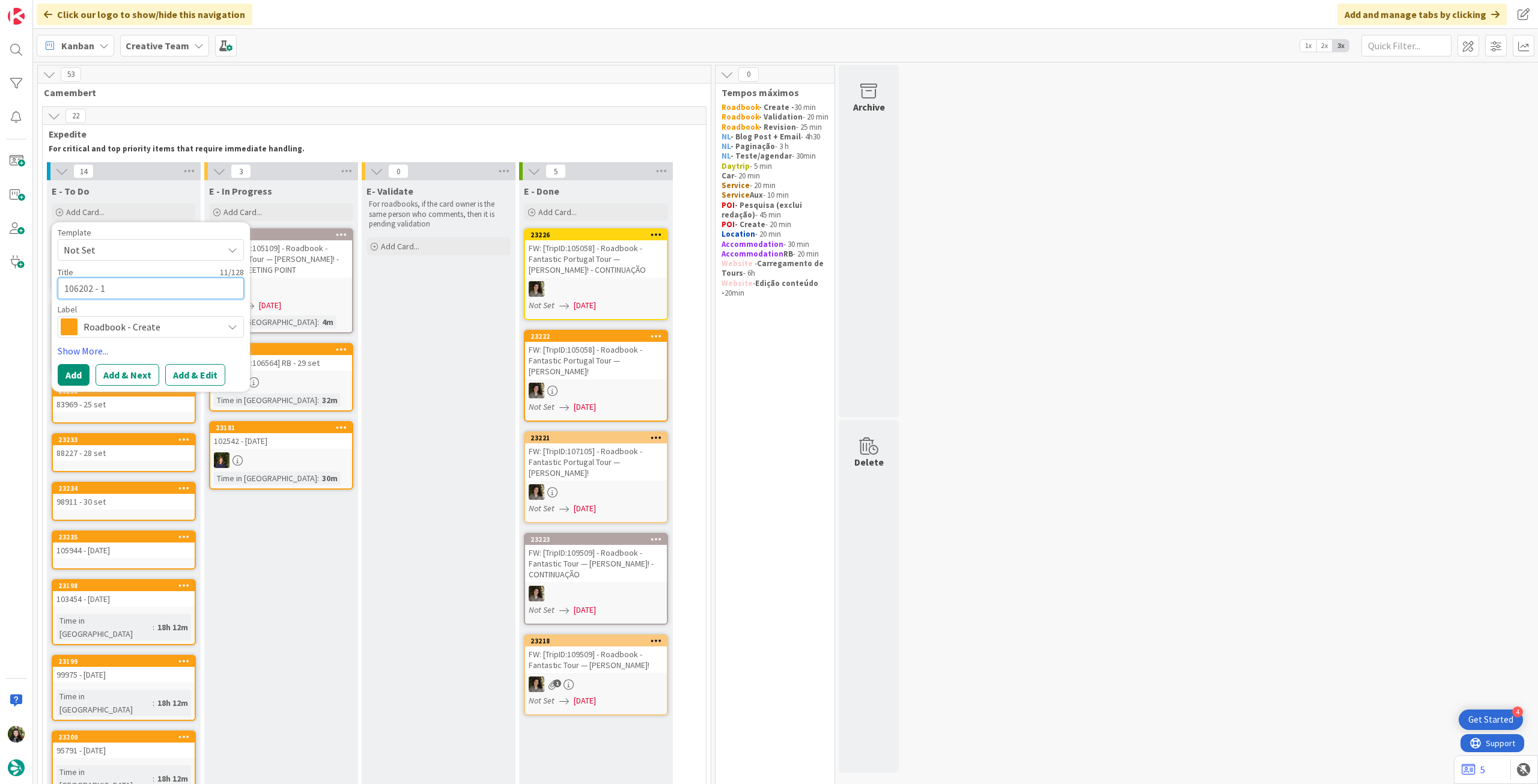
type textarea "x"
type textarea "106202 - 1 o"
type textarea "x"
type textarea "106202 - 1 oc"
type textarea "x"
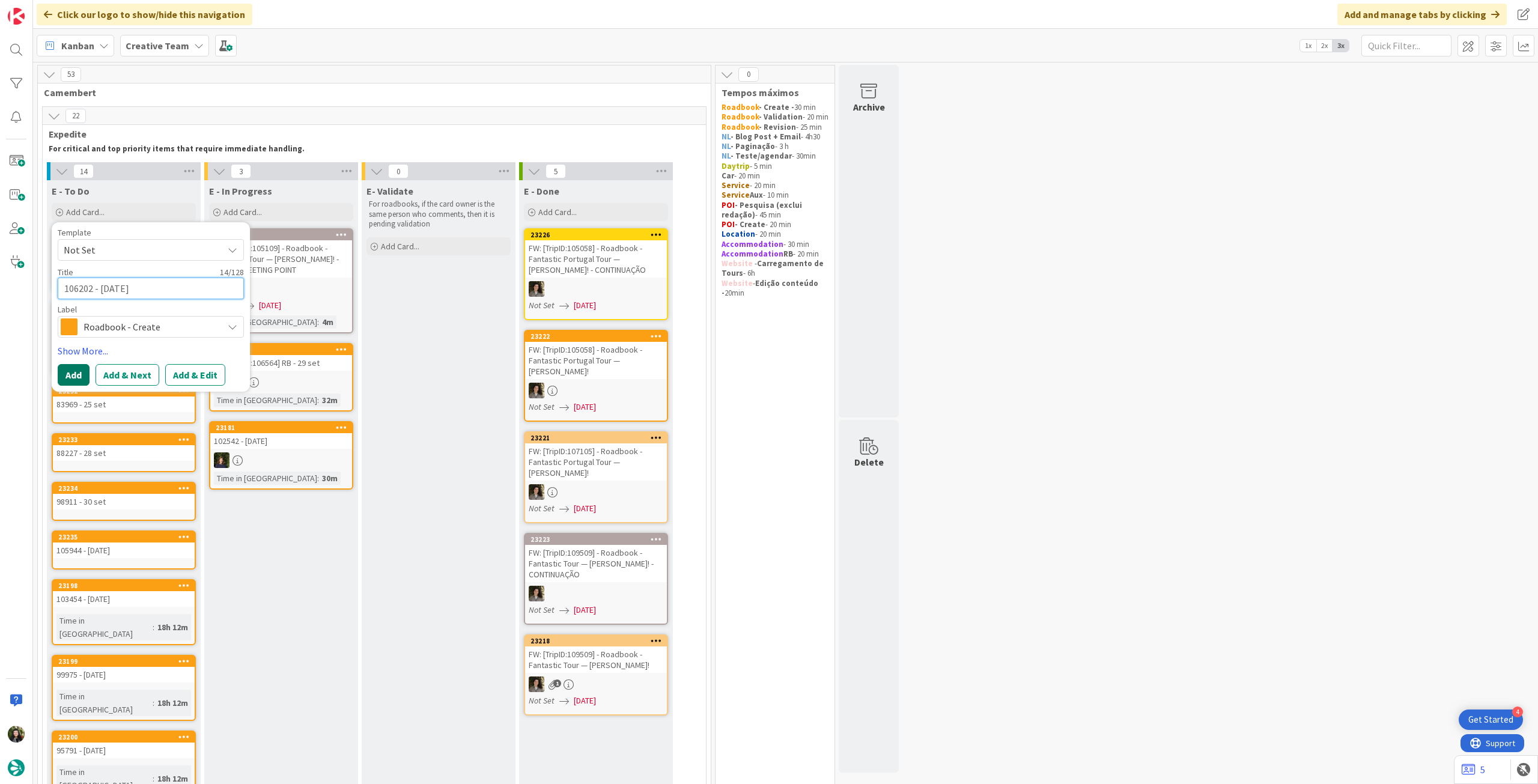
type textarea "106202 - [DATE]"
drag, startPoint x: 77, startPoint y: 372, endPoint x: 78, endPoint y: 361, distance: 11.0
click at [77, 372] on button "Add" at bounding box center [73, 375] width 32 height 22
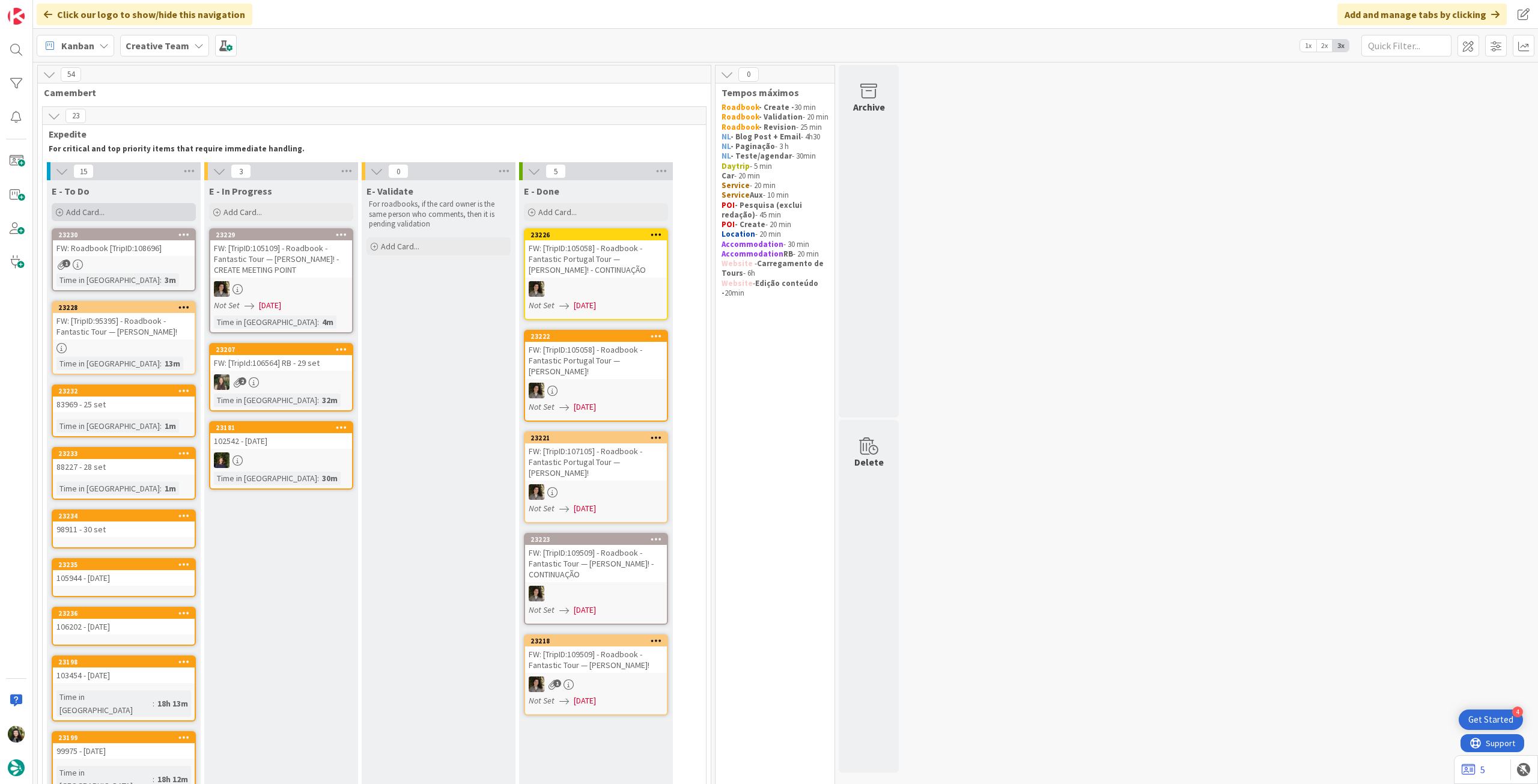
drag, startPoint x: 145, startPoint y: 216, endPoint x: 154, endPoint y: 244, distance: 29.4
click at [145, 217] on div "Add Card..." at bounding box center [123, 212] width 145 height 18
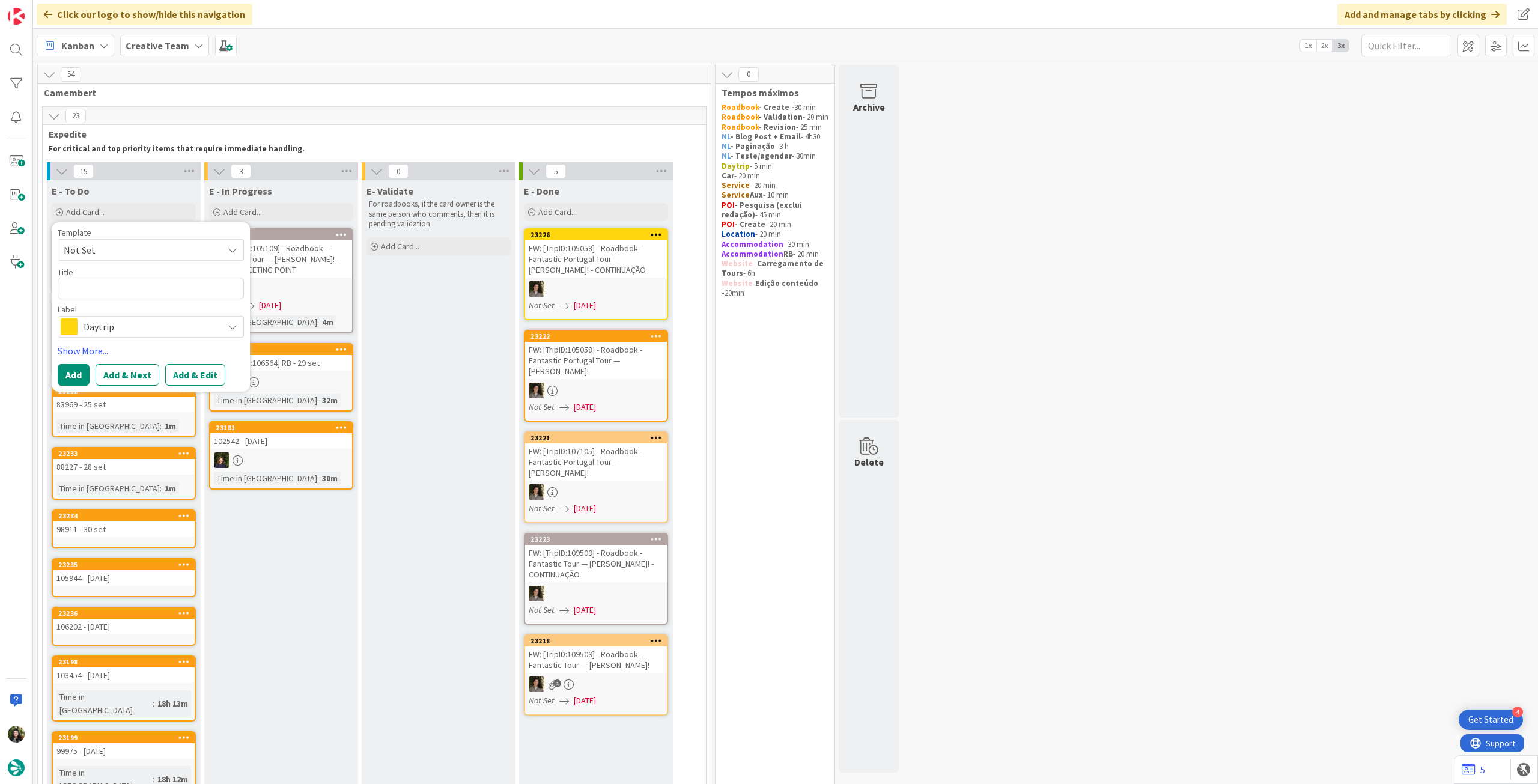
click at [128, 337] on div "Template Not Set Title 0 / 128 Label Daytrip Accommodation Accommodation RB Car…" at bounding box center [151, 307] width 186 height 158
click at [137, 330] on span "Daytrip" at bounding box center [150, 327] width 134 height 17
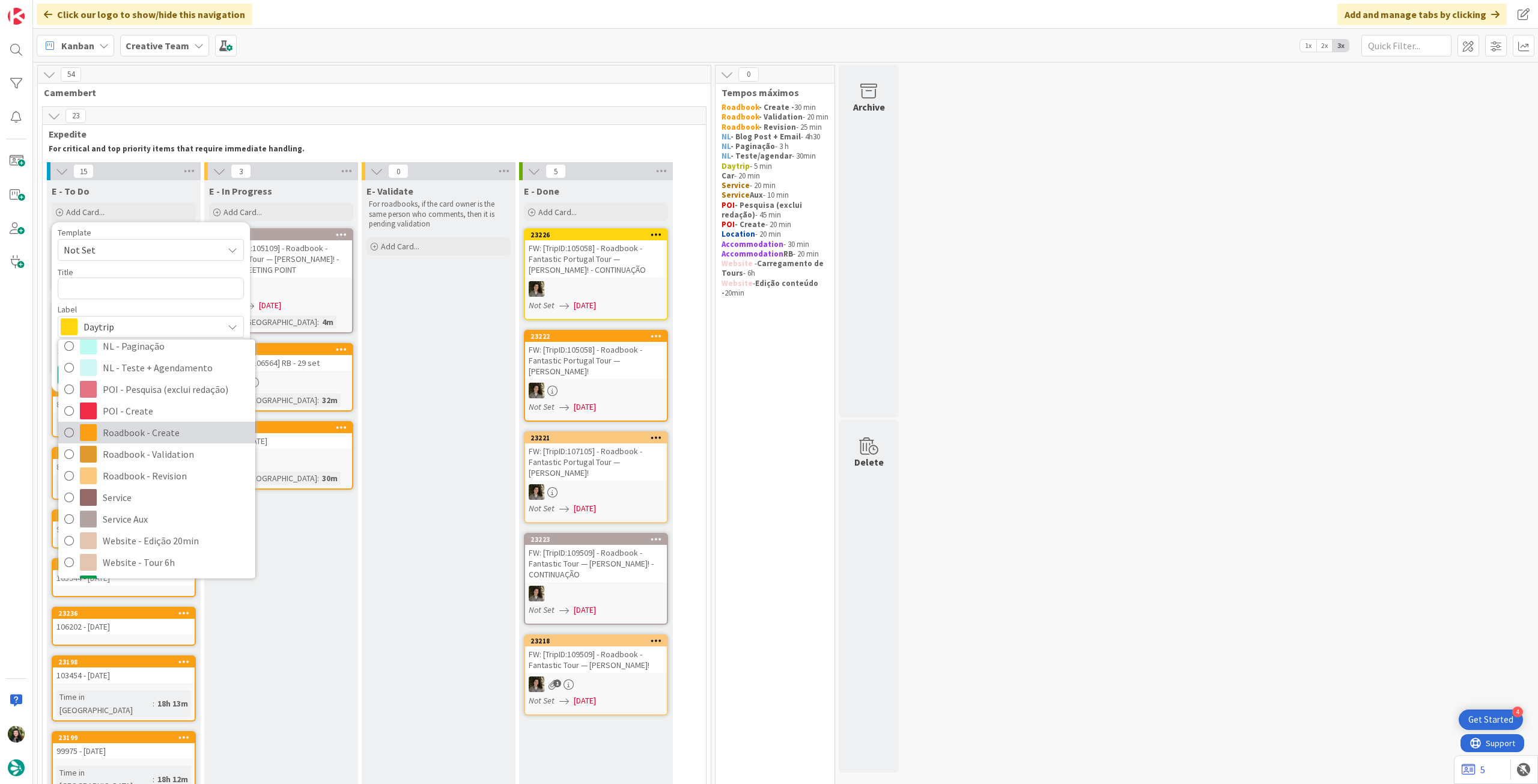
drag, startPoint x: 151, startPoint y: 432, endPoint x: 147, endPoint y: 390, distance: 42.2
click at [151, 432] on span "Roadbook - Create" at bounding box center [177, 432] width 147 height 18
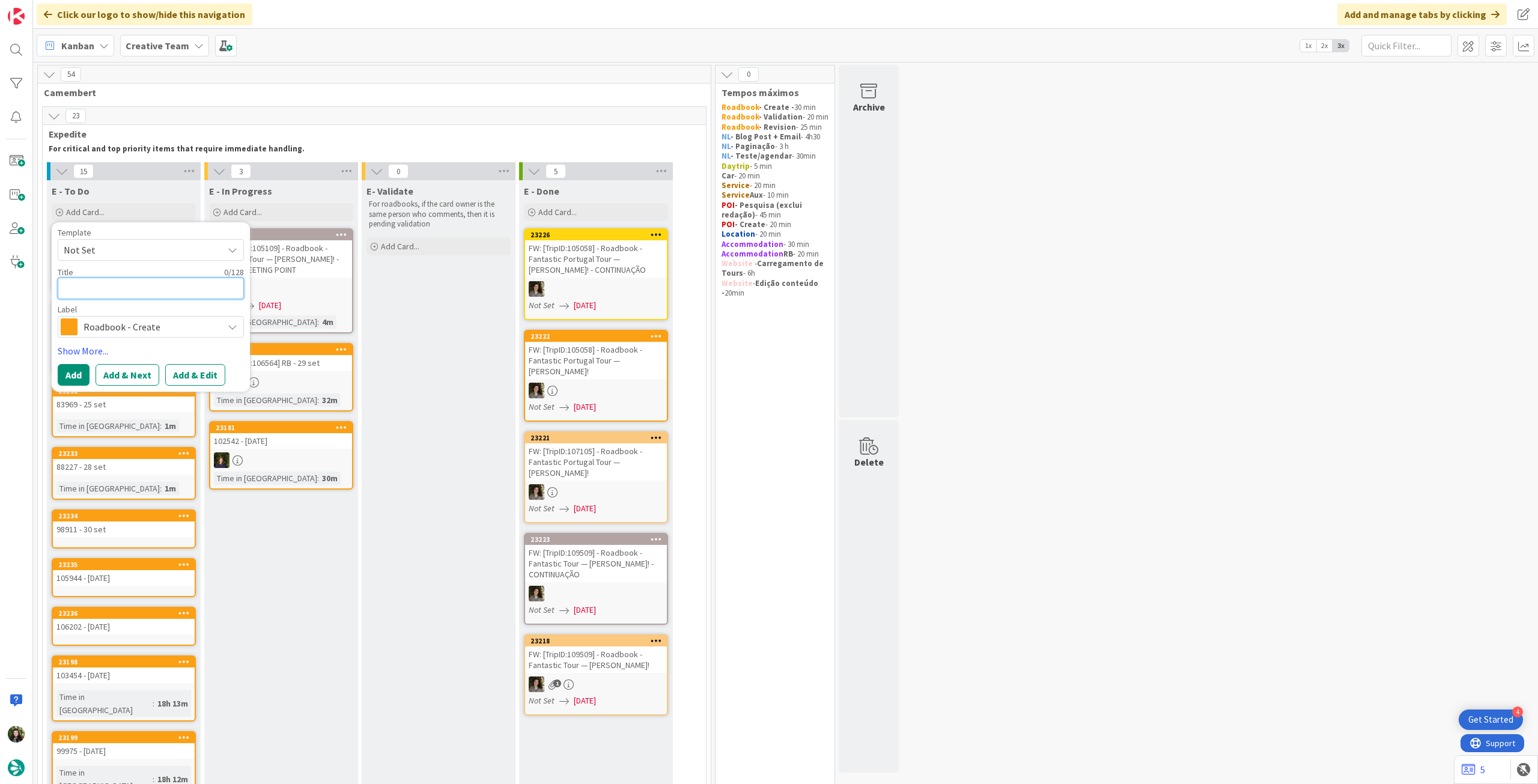
click at [154, 287] on textarea at bounding box center [151, 288] width 186 height 22
paste textarea "107661"
type textarea "x"
type textarea "107661"
type textarea "x"
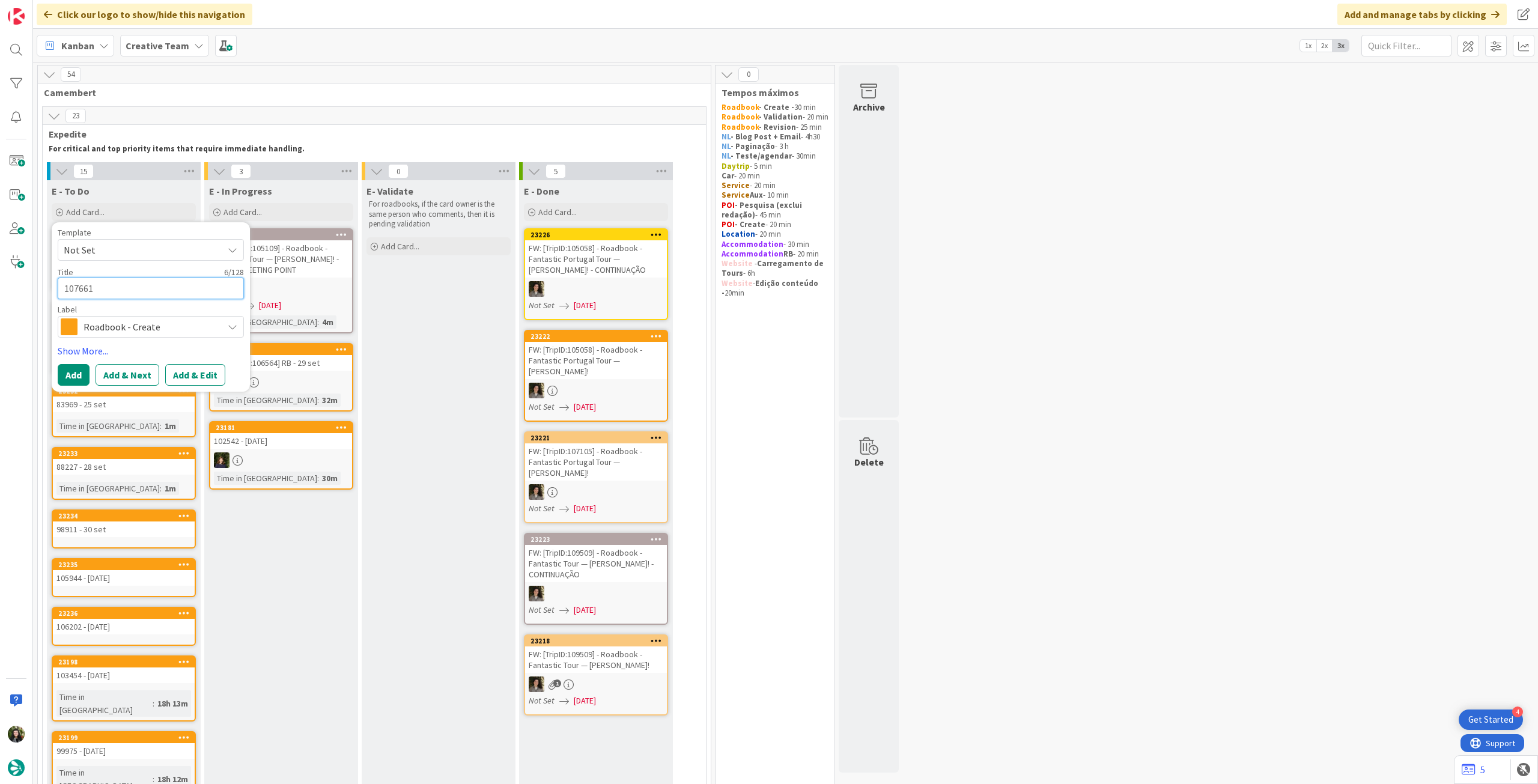
type textarea "107661"
type textarea "x"
type textarea "107661 -"
type textarea "x"
type textarea "107661 -"
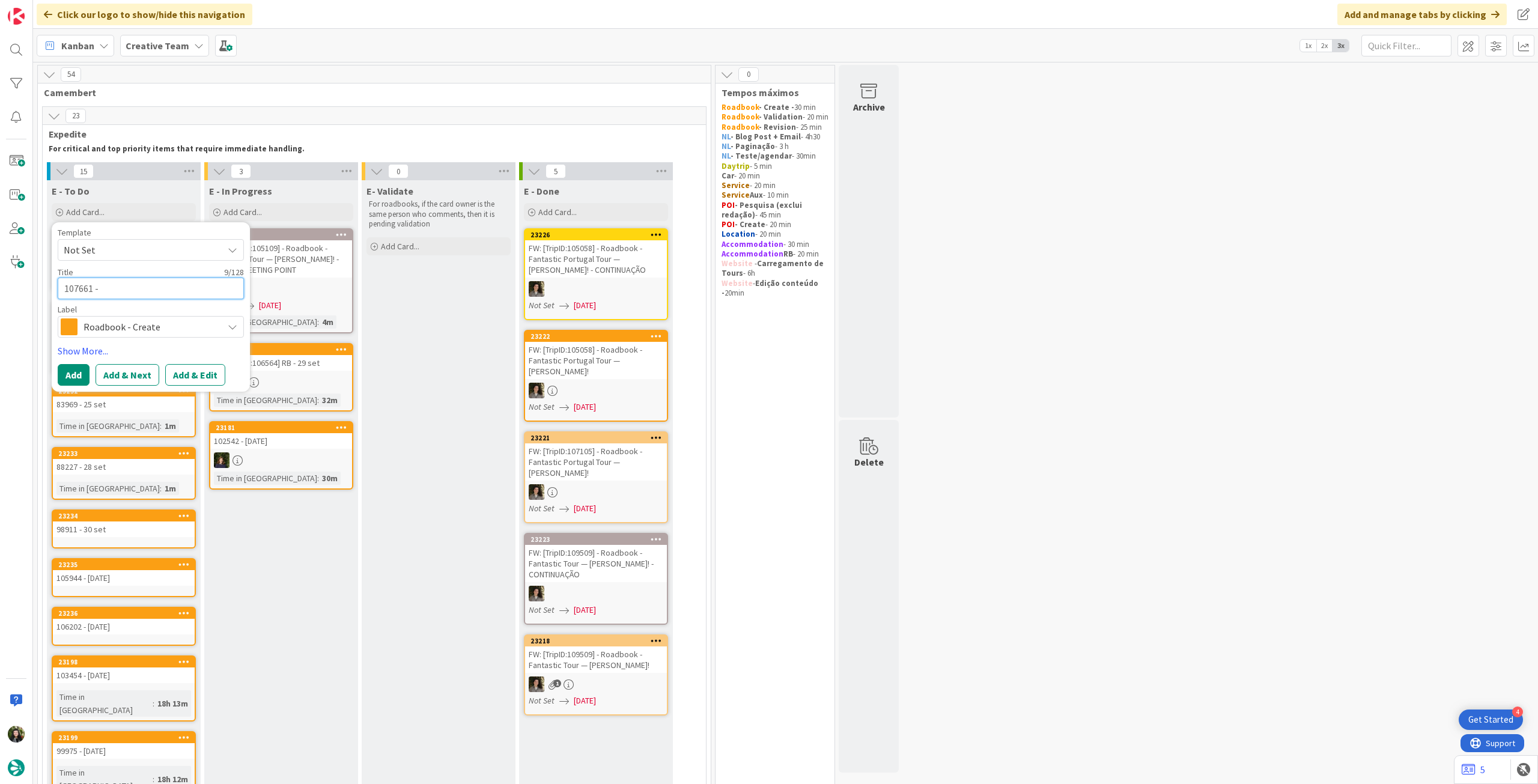
type textarea "x"
type textarea "107661 - 3"
type textarea "x"
type textarea "107661 - 3"
type textarea "x"
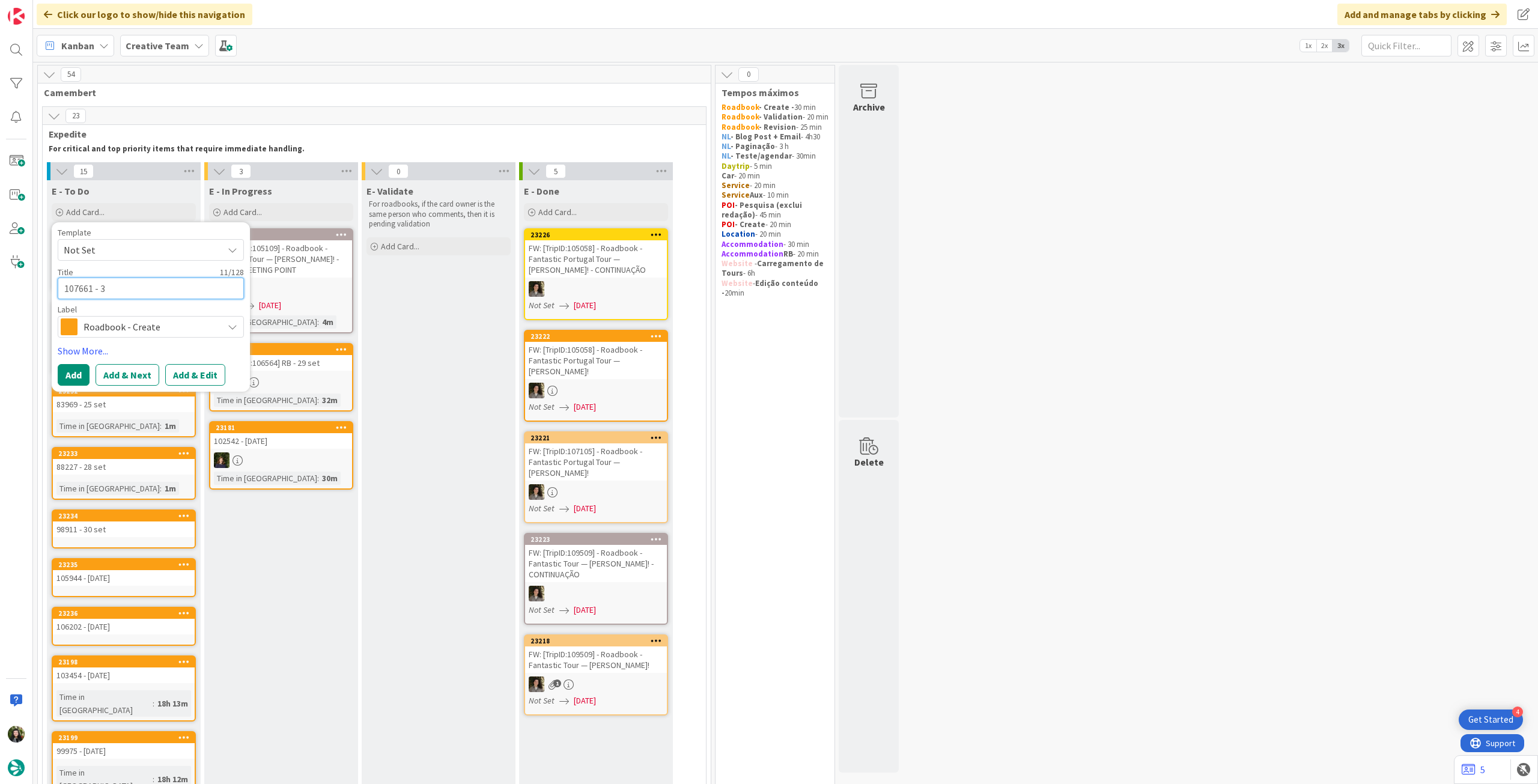
type textarea "107661 - 3 o"
type textarea "x"
type textarea "107661 - 3 oc"
type textarea "x"
type textarea "107661 - [DATE]"
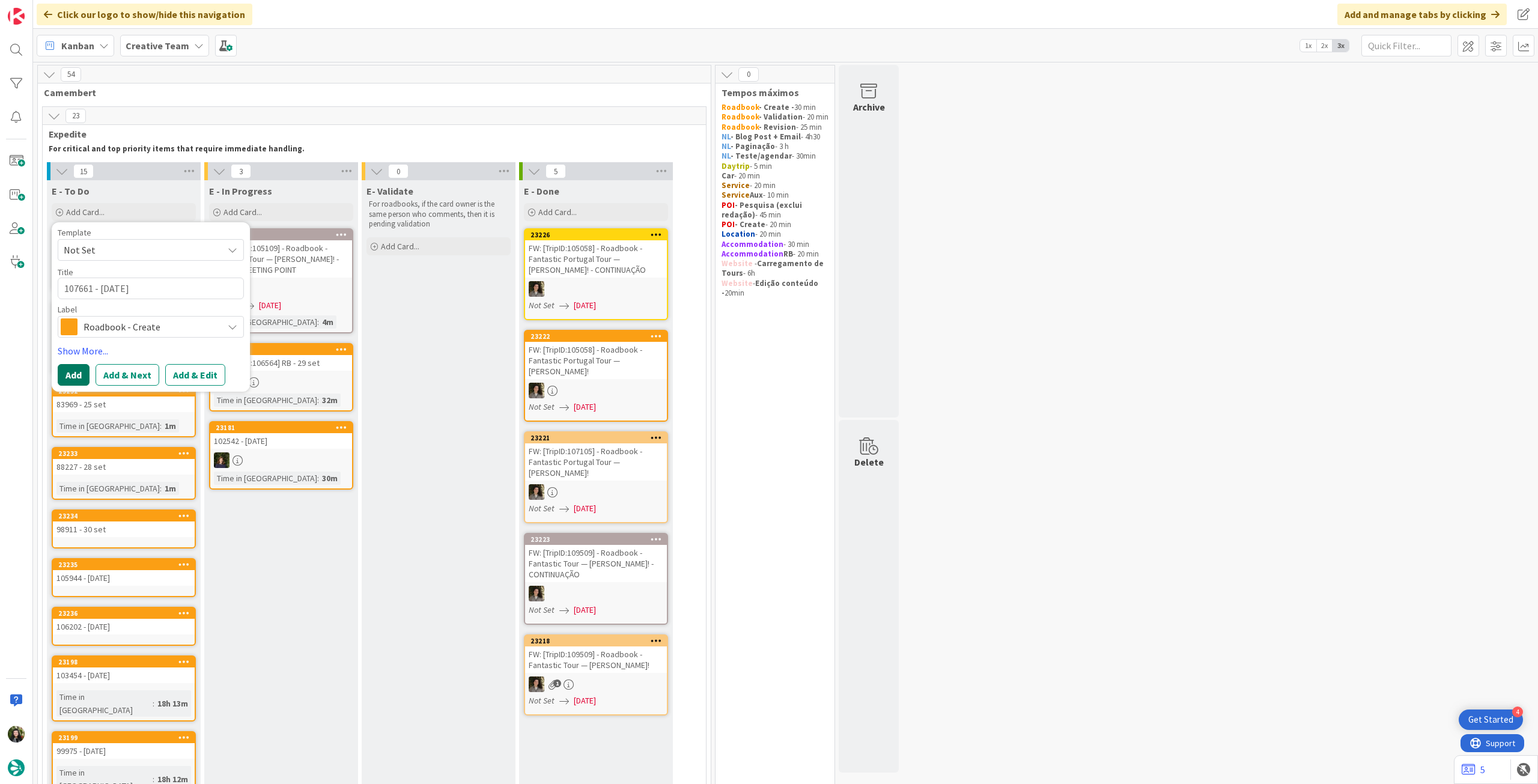
click at [79, 379] on button "Add" at bounding box center [73, 375] width 32 height 22
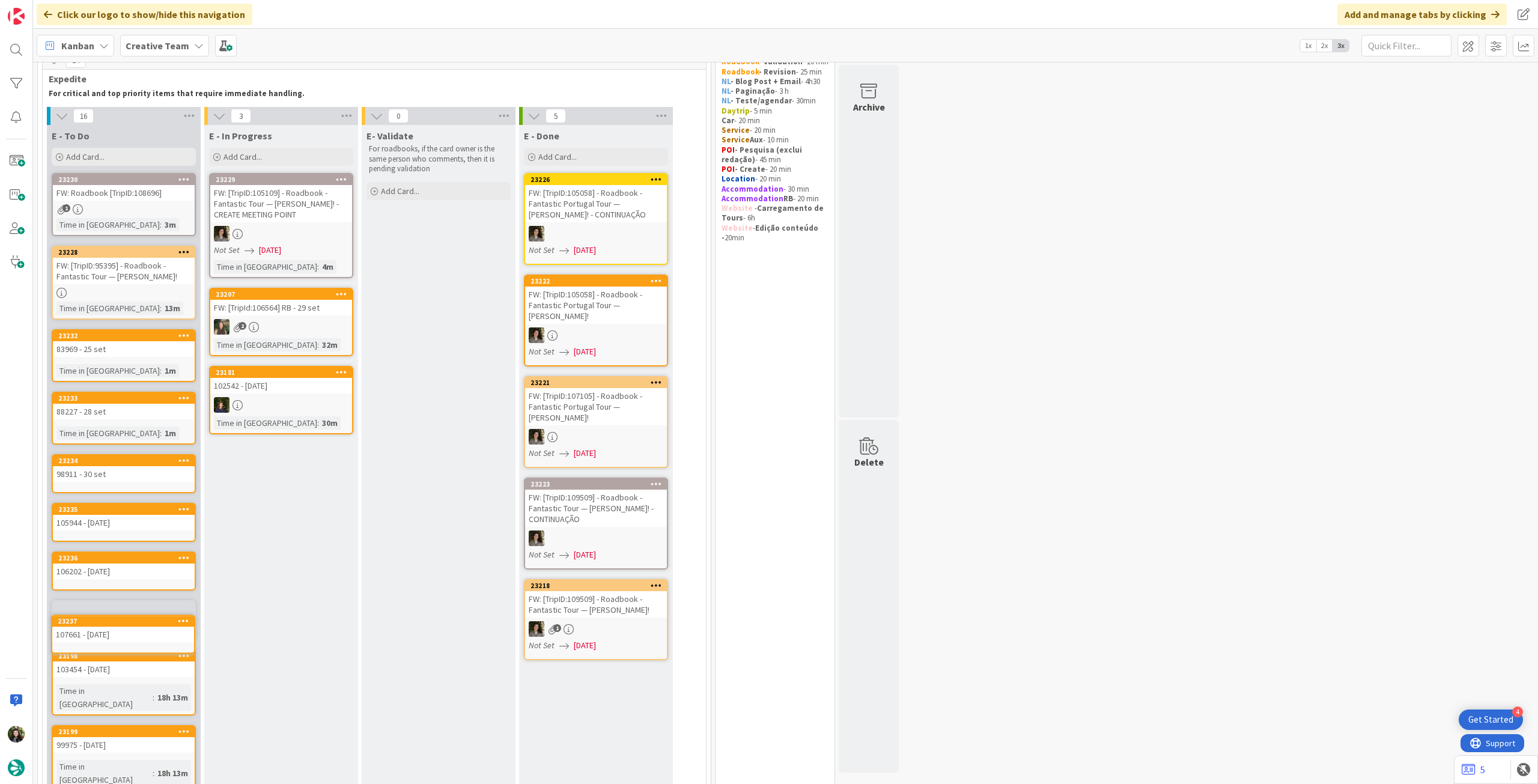
scroll to position [56, 0]
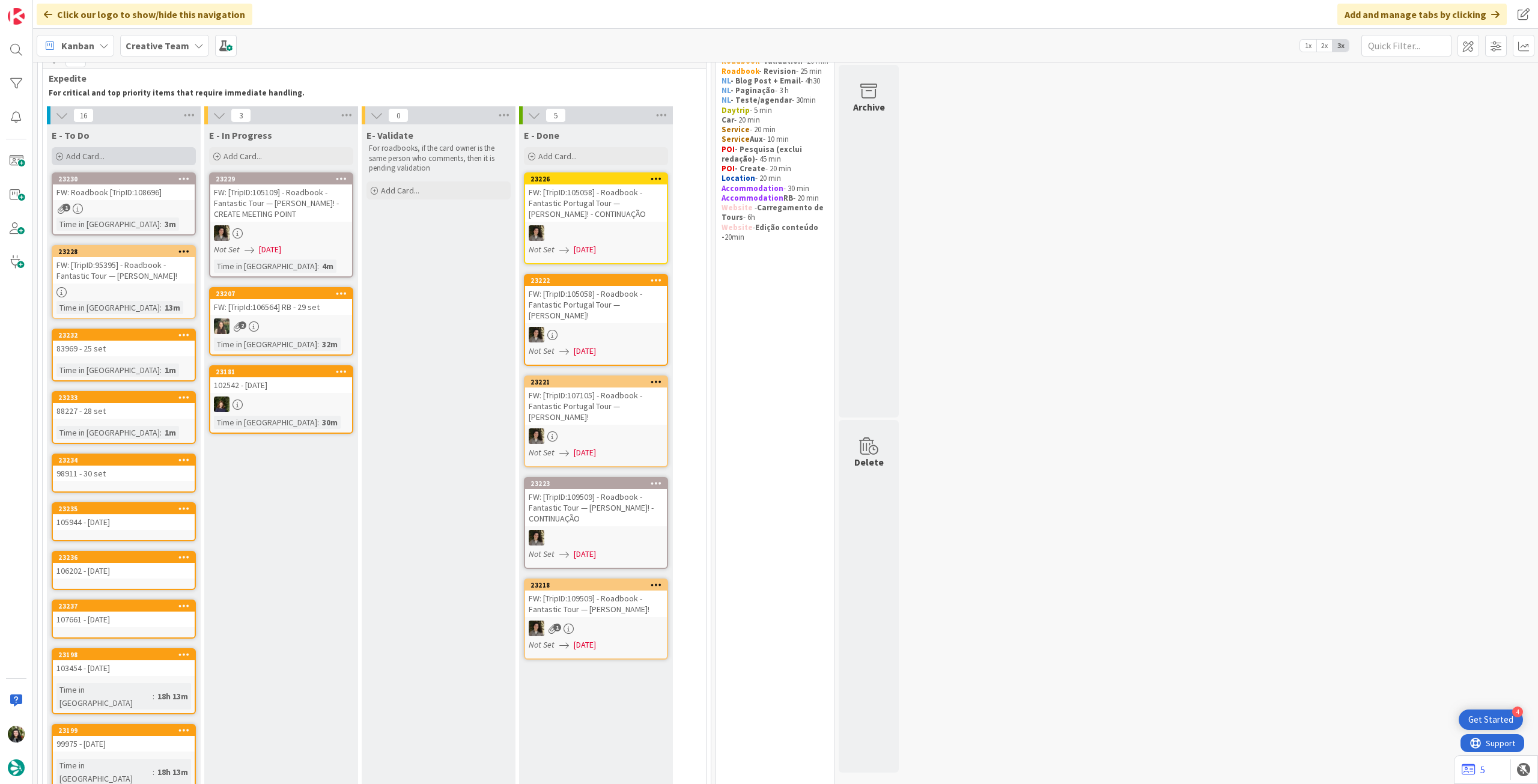
click at [112, 158] on div "Add Card..." at bounding box center [123, 155] width 145 height 18
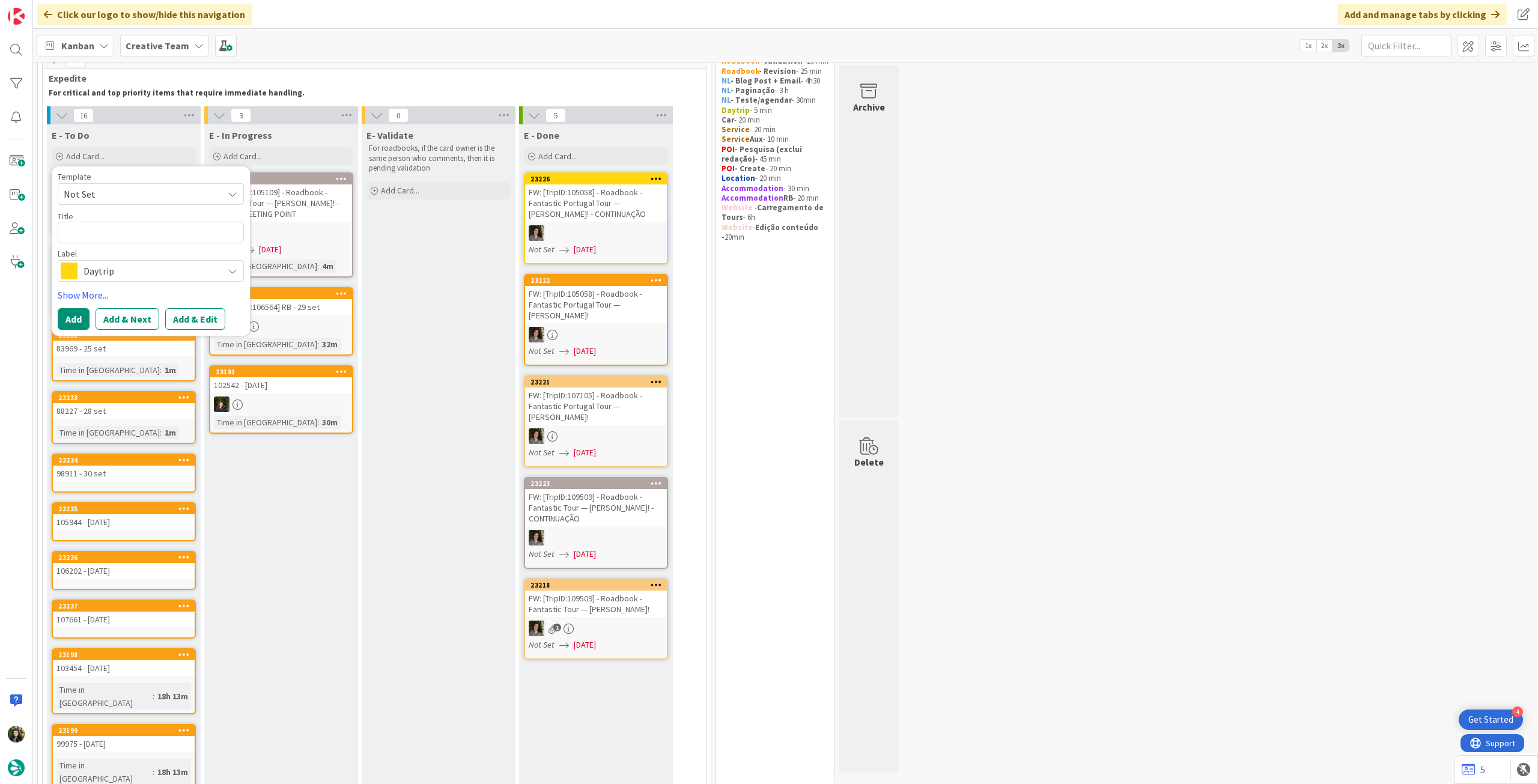
click at [113, 273] on span "Daytrip" at bounding box center [150, 271] width 134 height 17
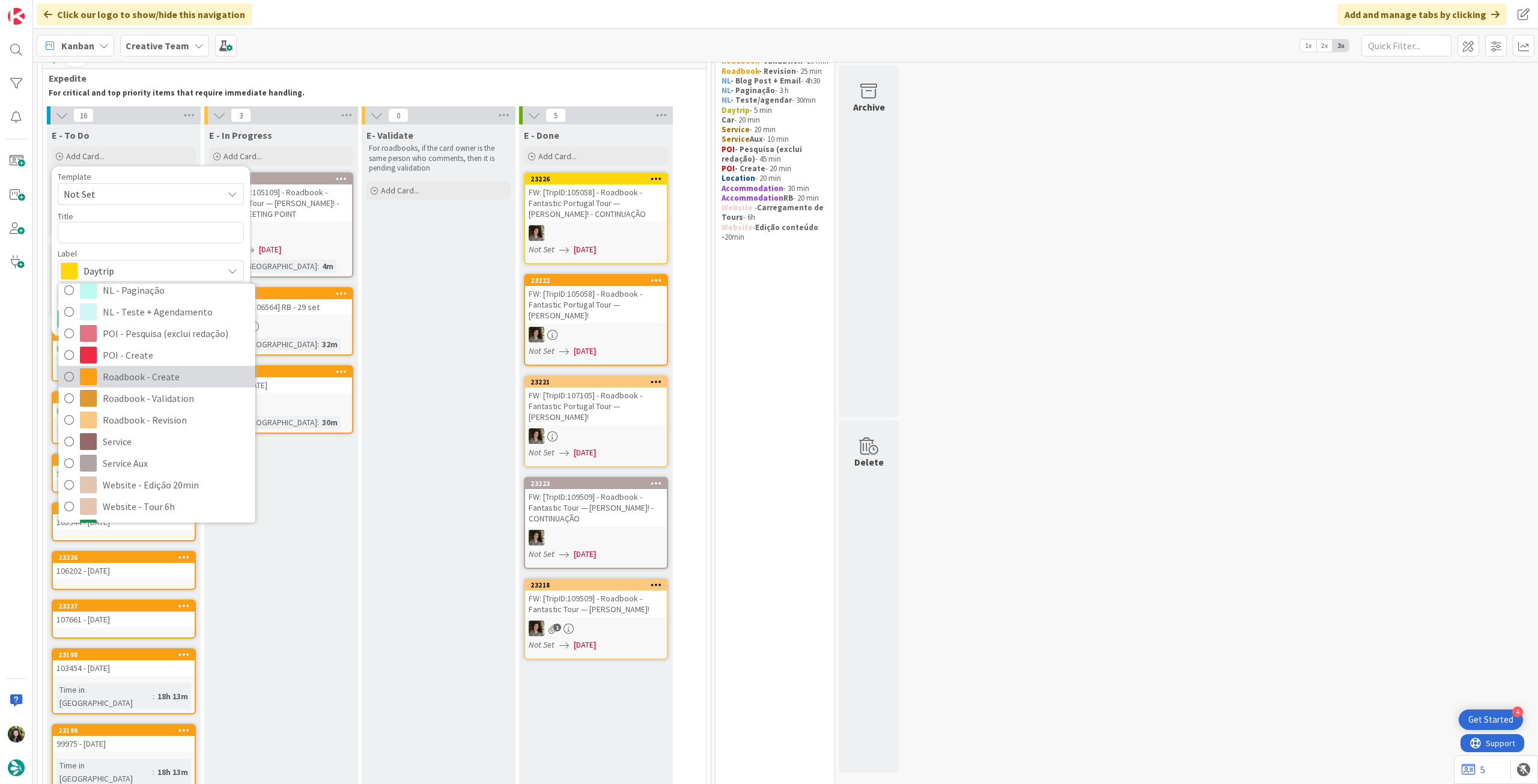
click at [162, 377] on span "Roadbook - Create" at bounding box center [177, 376] width 147 height 18
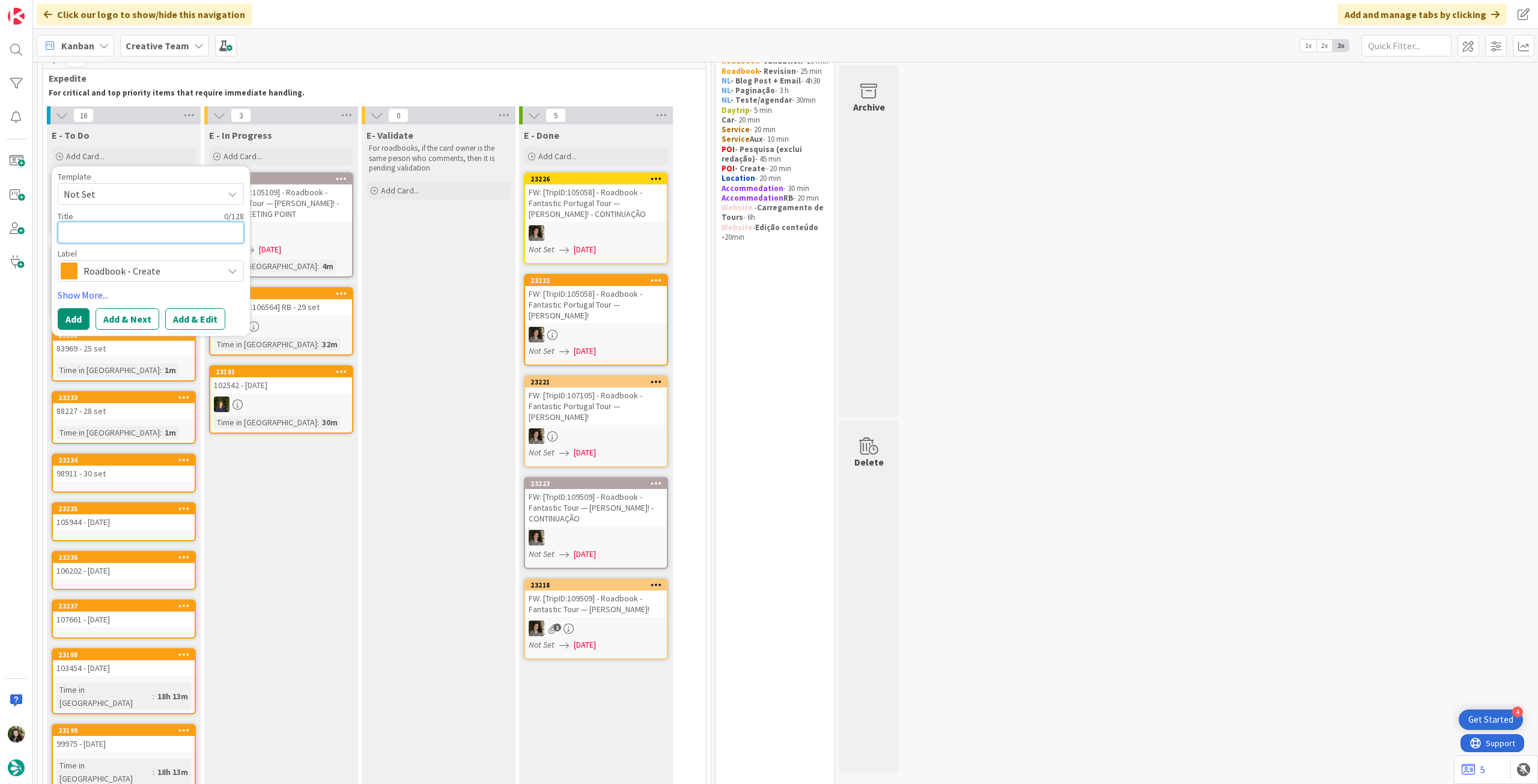
click at [162, 227] on textarea at bounding box center [151, 233] width 186 height 22
paste textarea "107925"
type textarea "x"
type textarea "107925"
type textarea "x"
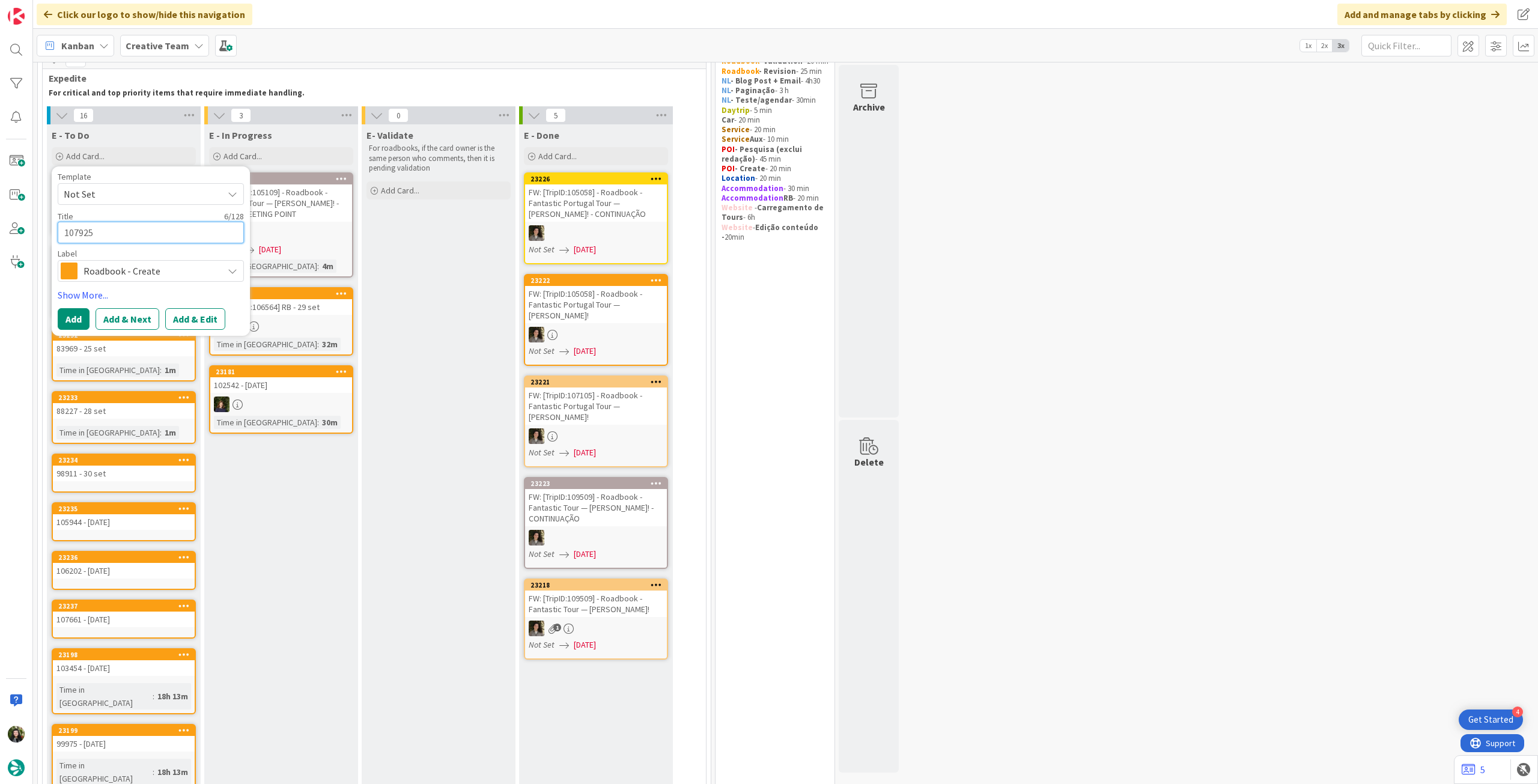
type textarea "107925"
type textarea "x"
type textarea "107925 -"
type textarea "x"
type textarea "107925 - 1"
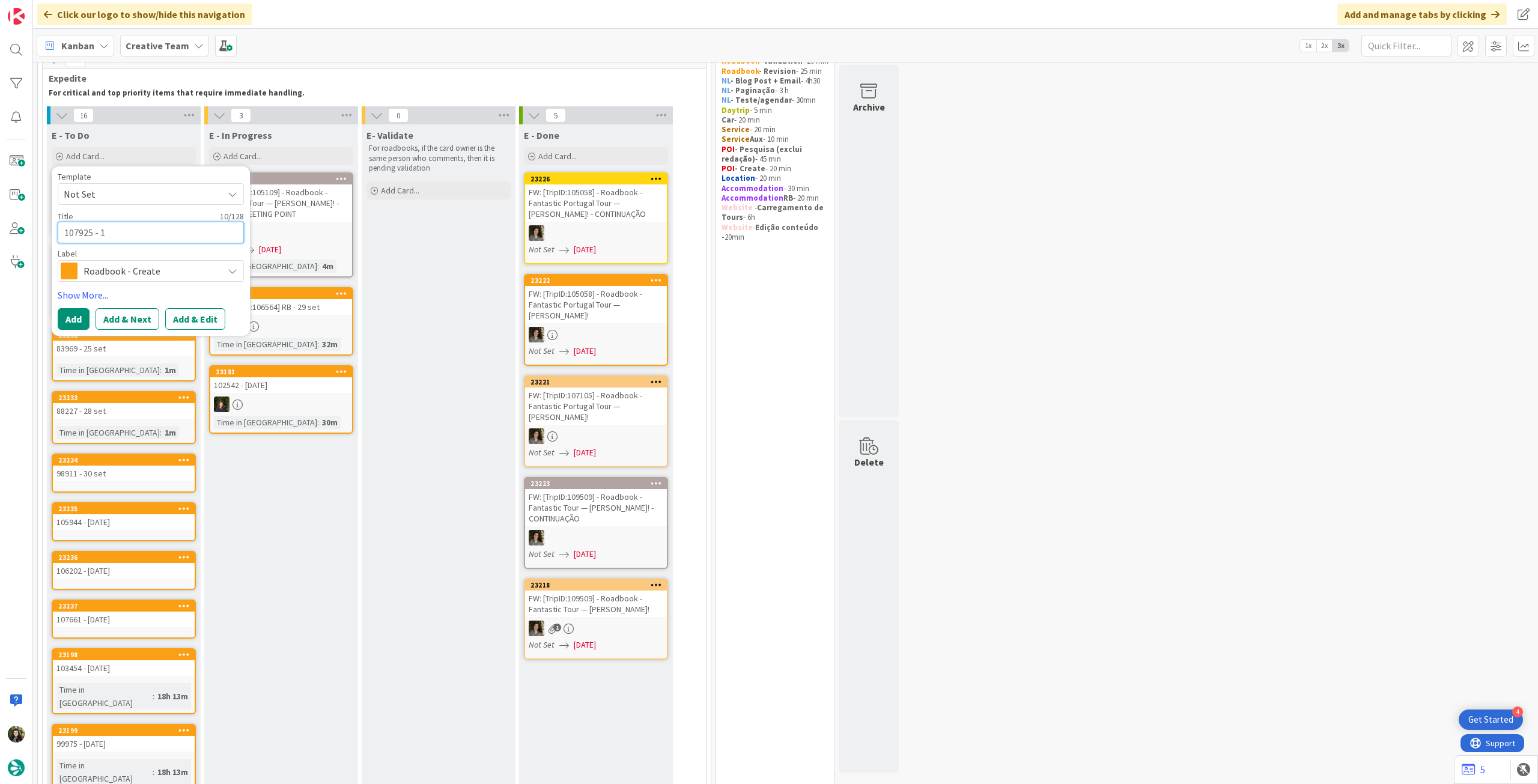
type textarea "x"
type textarea "107925 - 14"
type textarea "x"
type textarea "107925 - 14"
type textarea "x"
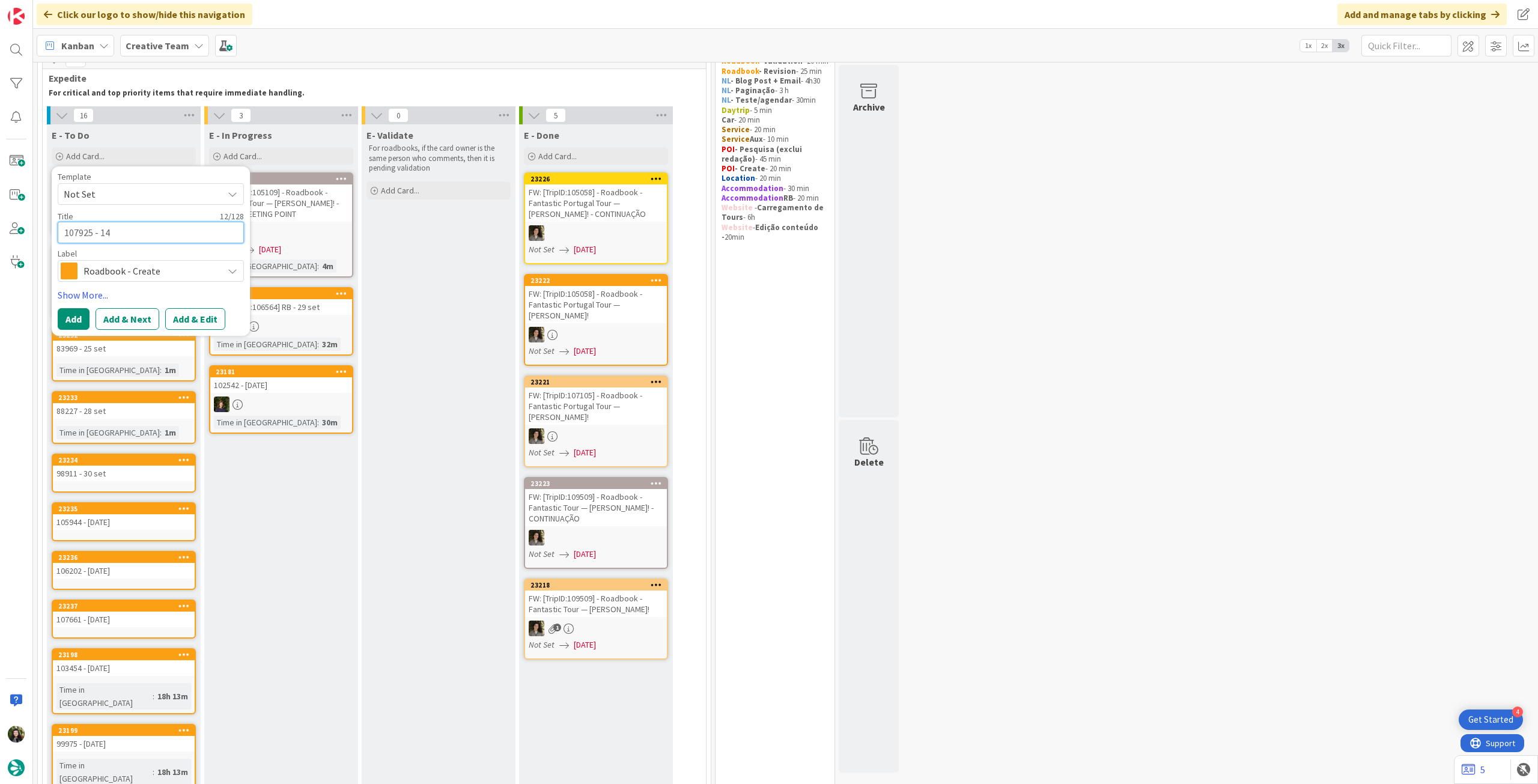
type textarea "107925 - 14 o"
type textarea "x"
type textarea "107925 - 14 oc"
type textarea "x"
type textarea "107925 - [DATE]"
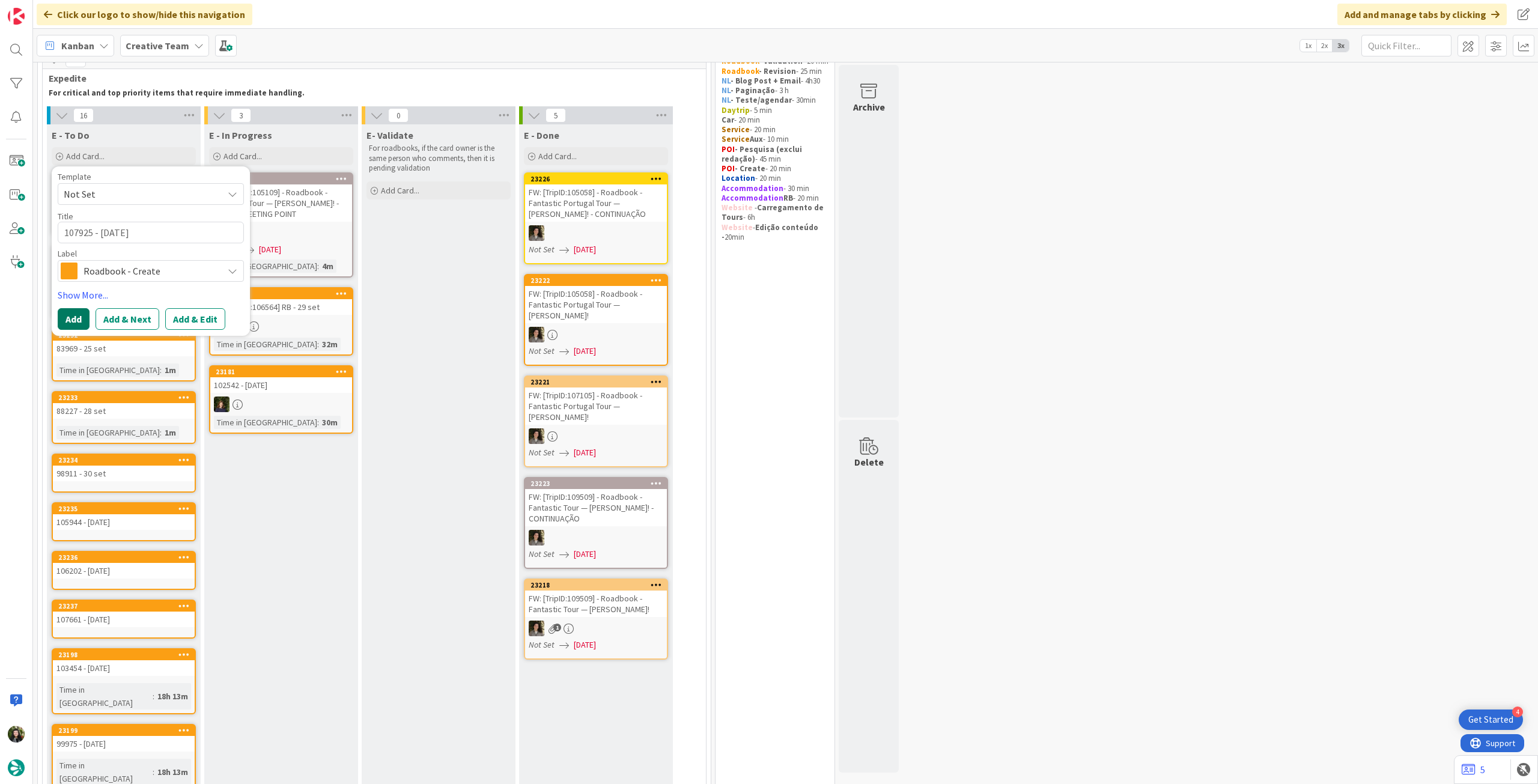
click at [79, 315] on button "Add" at bounding box center [73, 319] width 32 height 22
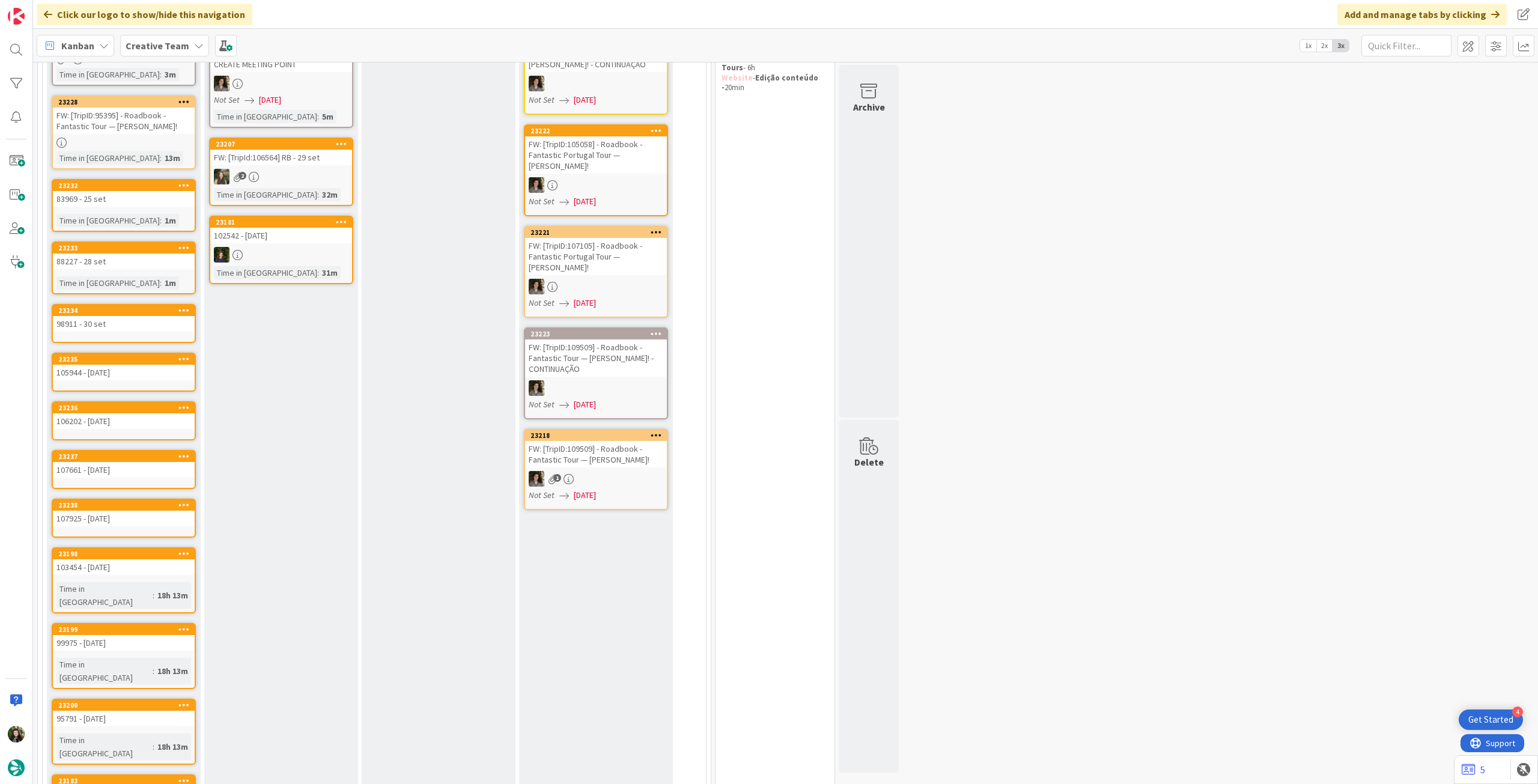
scroll to position [2, 0]
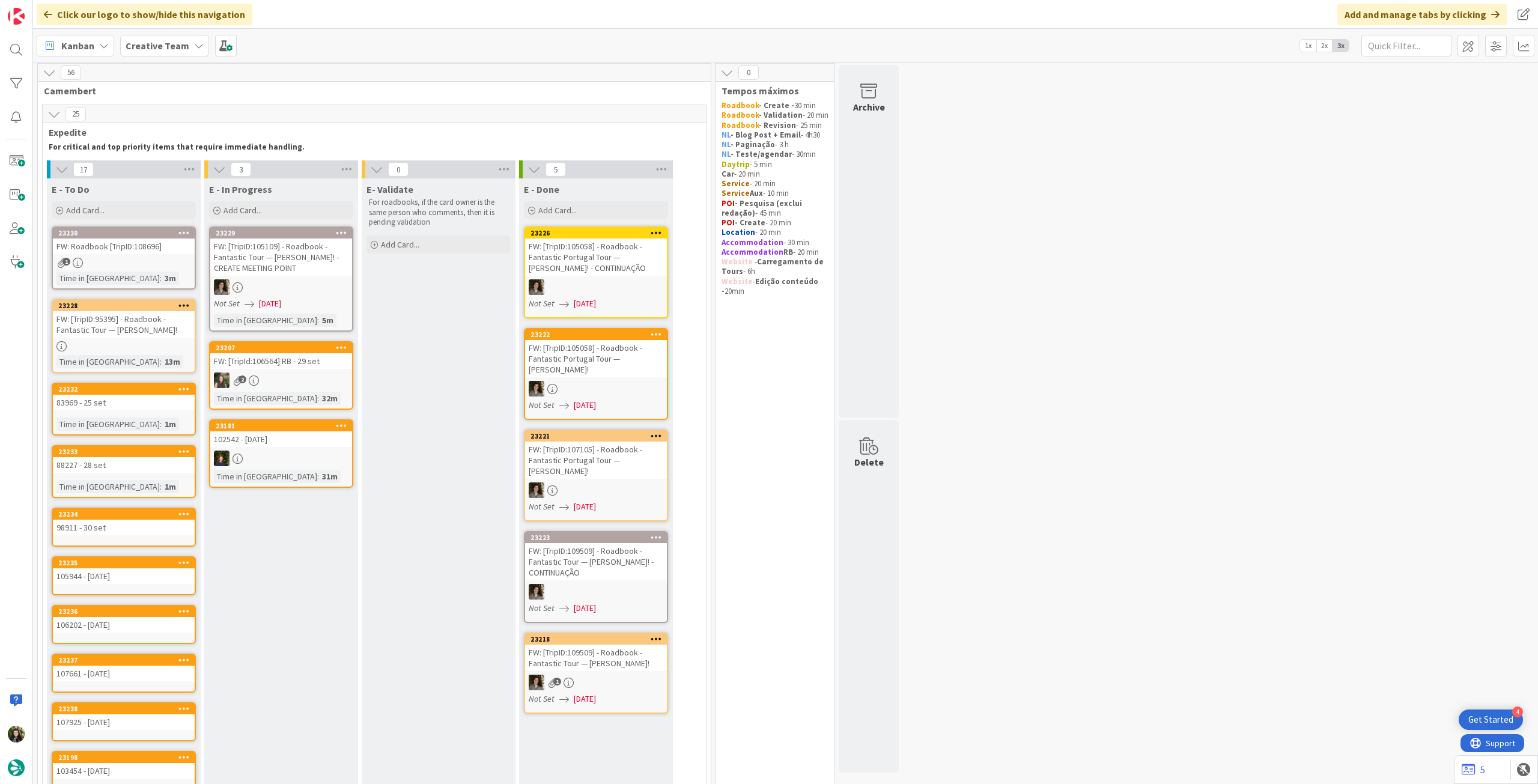
drag, startPoint x: 141, startPoint y: 207, endPoint x: 148, endPoint y: 252, distance: 45.5
click at [143, 207] on div "Add Card..." at bounding box center [123, 210] width 145 height 18
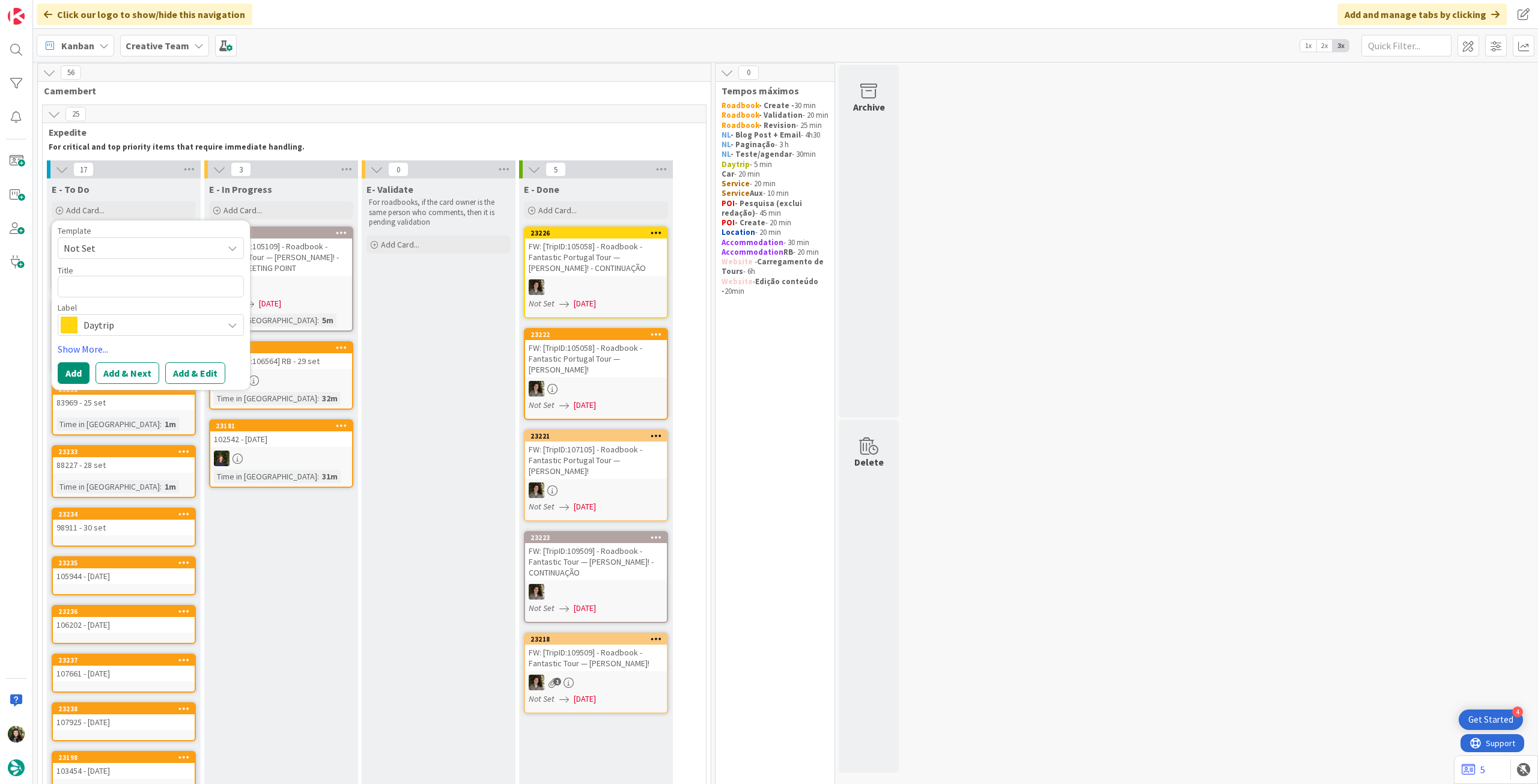
click at [155, 322] on span "Daytrip" at bounding box center [150, 325] width 134 height 17
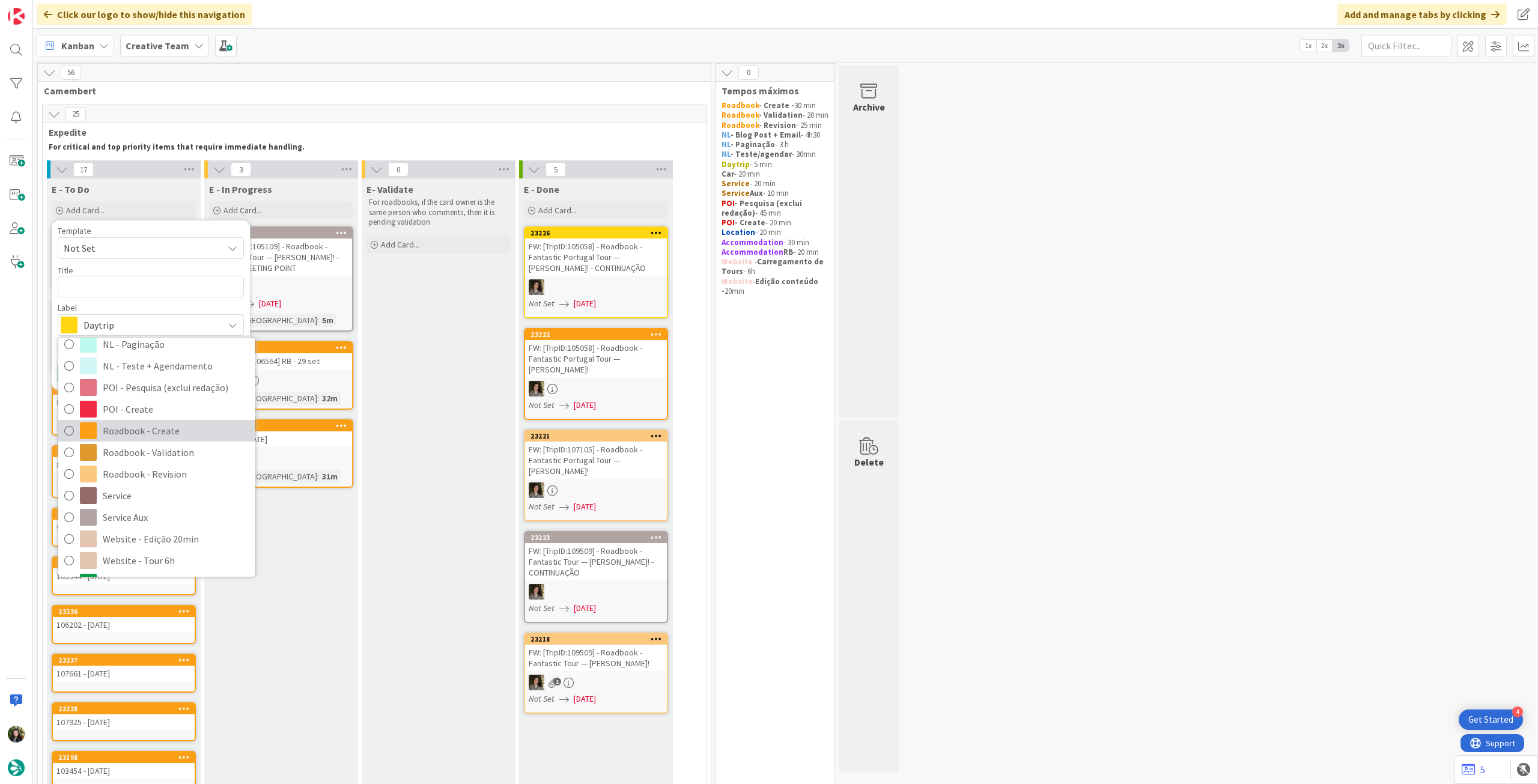
drag, startPoint x: 152, startPoint y: 427, endPoint x: 142, endPoint y: 334, distance: 93.5
click at [152, 426] on span "Roadbook - Create" at bounding box center [177, 430] width 147 height 18
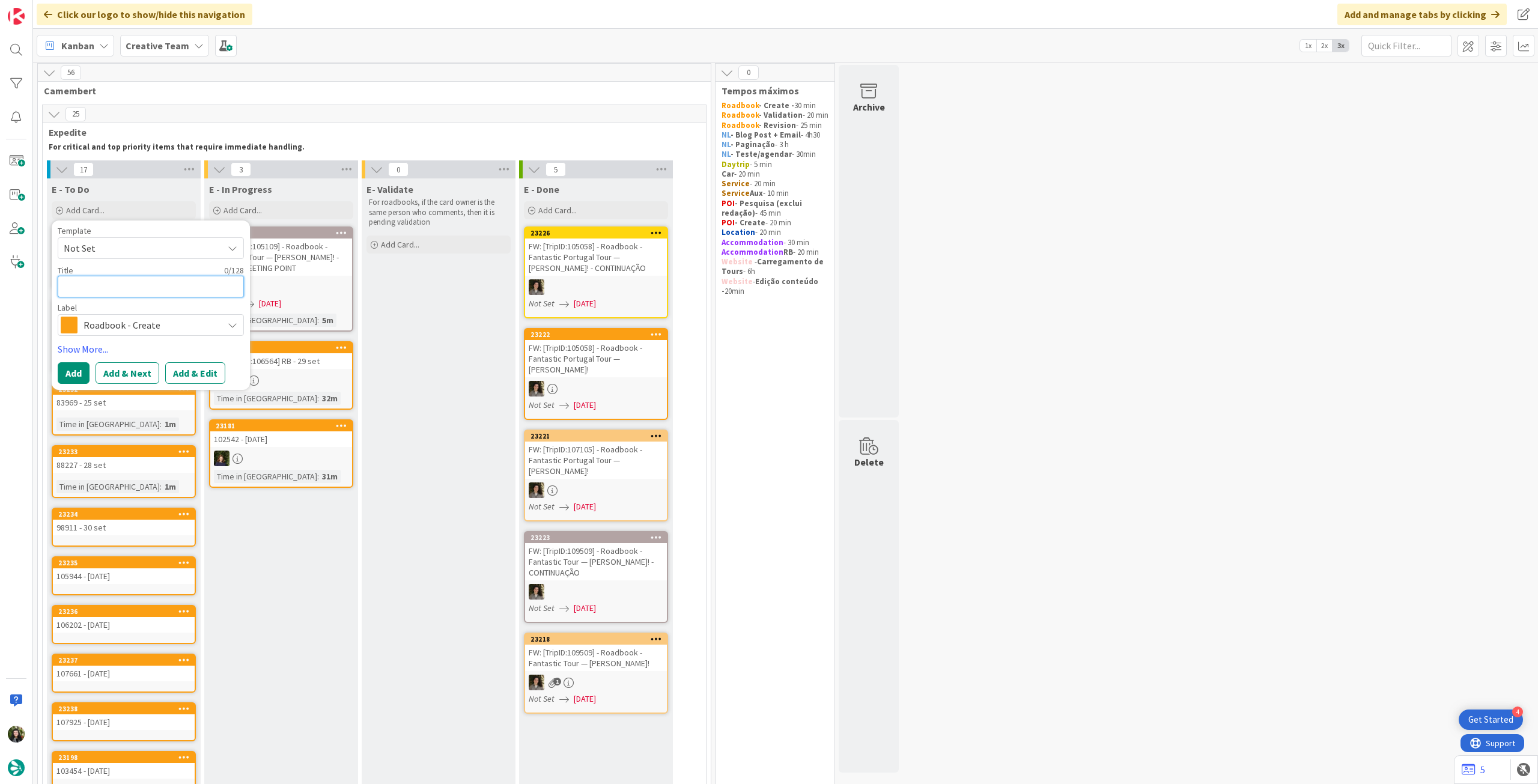
click at [147, 290] on textarea at bounding box center [151, 287] width 186 height 22
paste textarea "110670"
type textarea "x"
type textarea "110670"
type textarea "x"
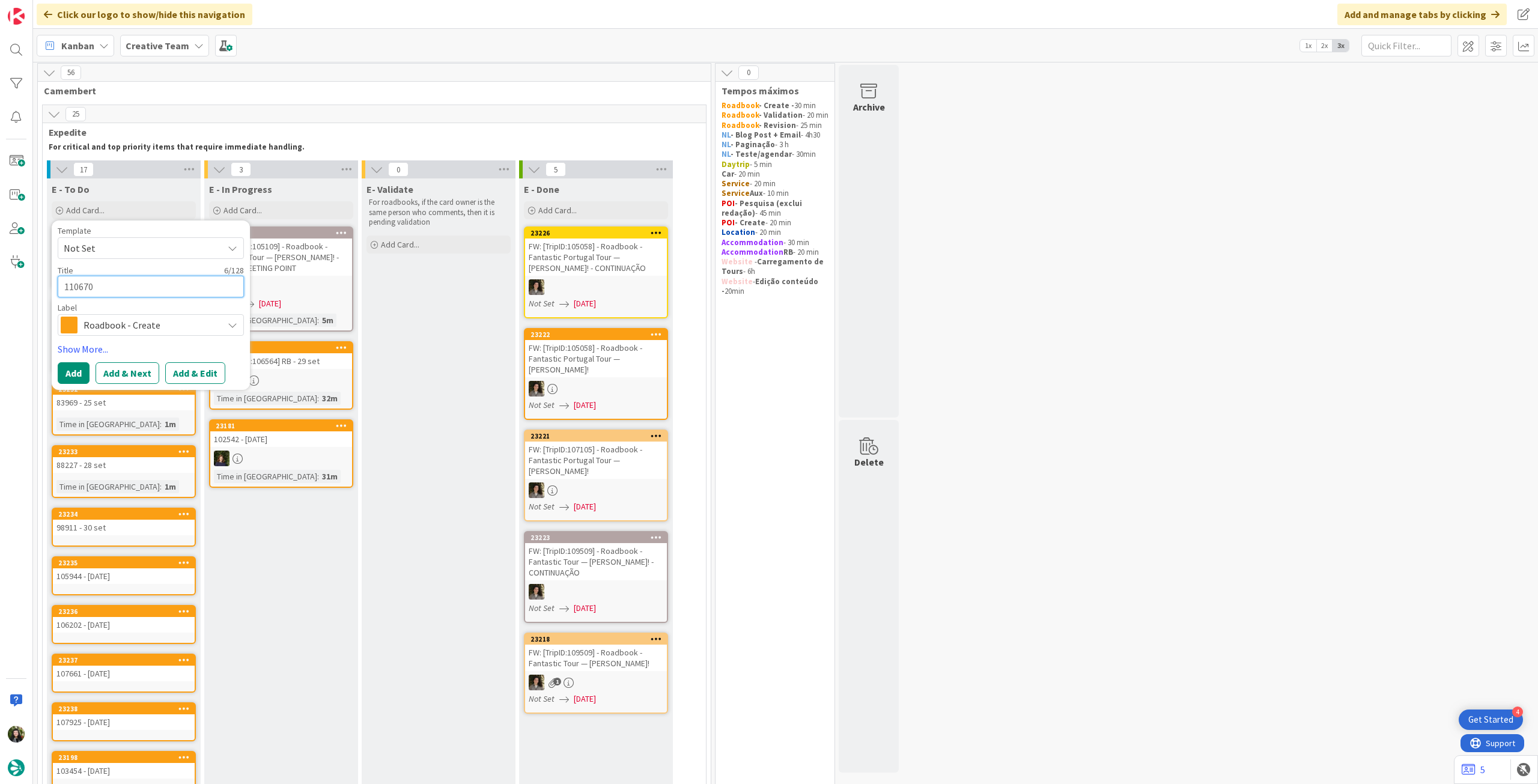
type textarea "110670"
type textarea "x"
type textarea "110670 -"
type textarea "x"
type textarea "110670 -"
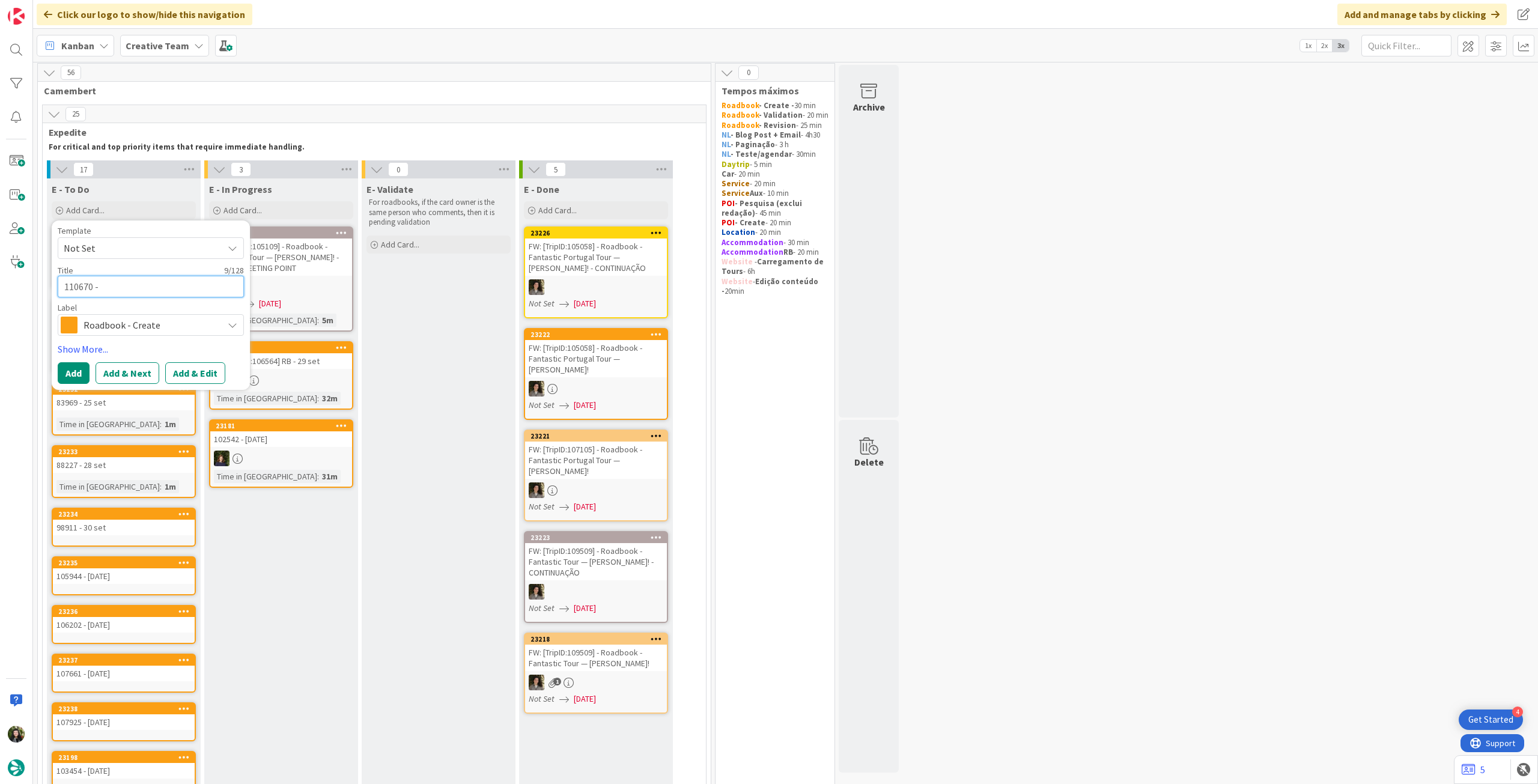
type textarea "x"
type textarea "110670 - 1"
type textarea "x"
type textarea "110670 - 14"
type textarea "x"
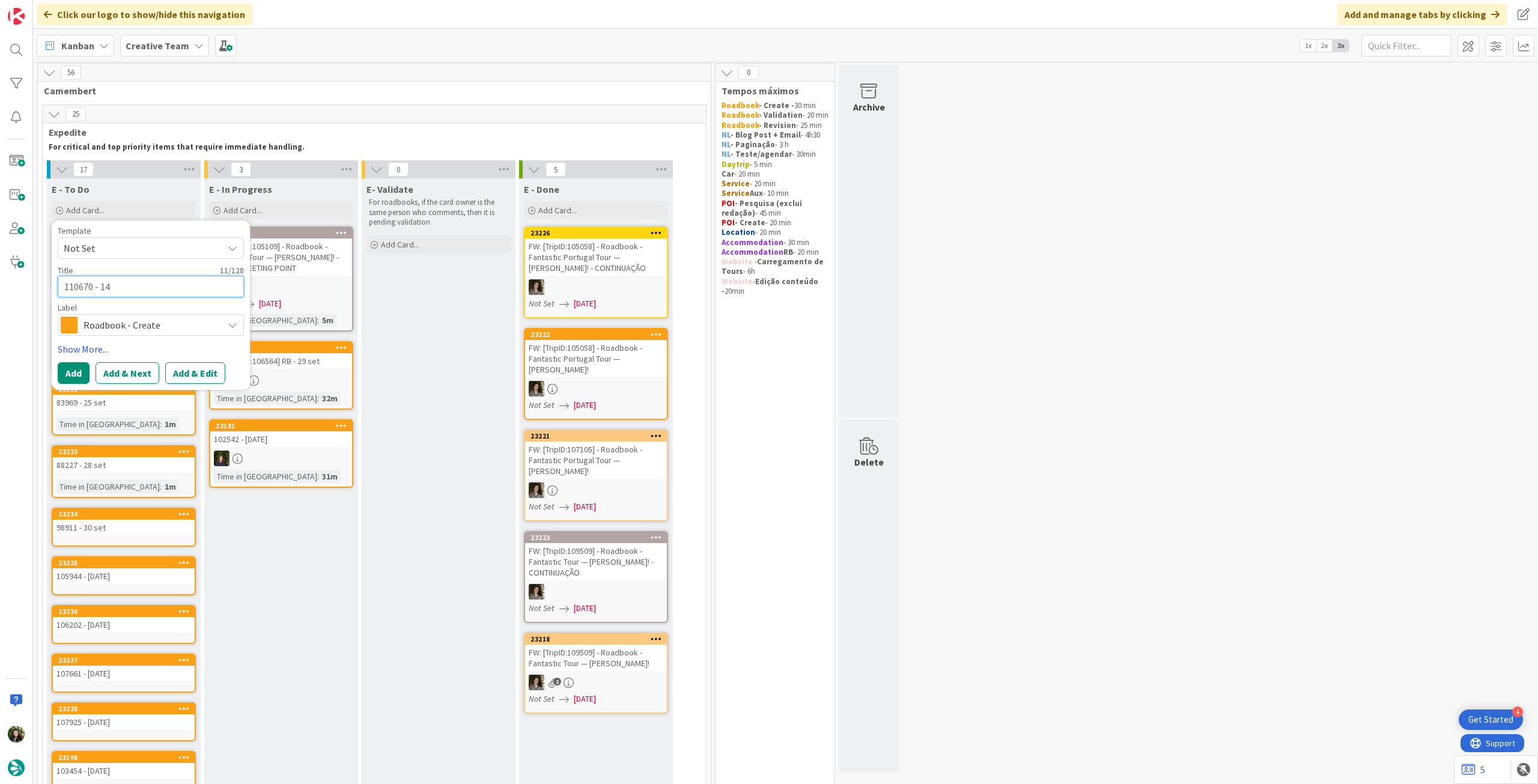
type textarea "110670 - 14"
type textarea "x"
type textarea "110670 - 14 o"
type textarea "x"
type textarea "110670 - 14 oc"
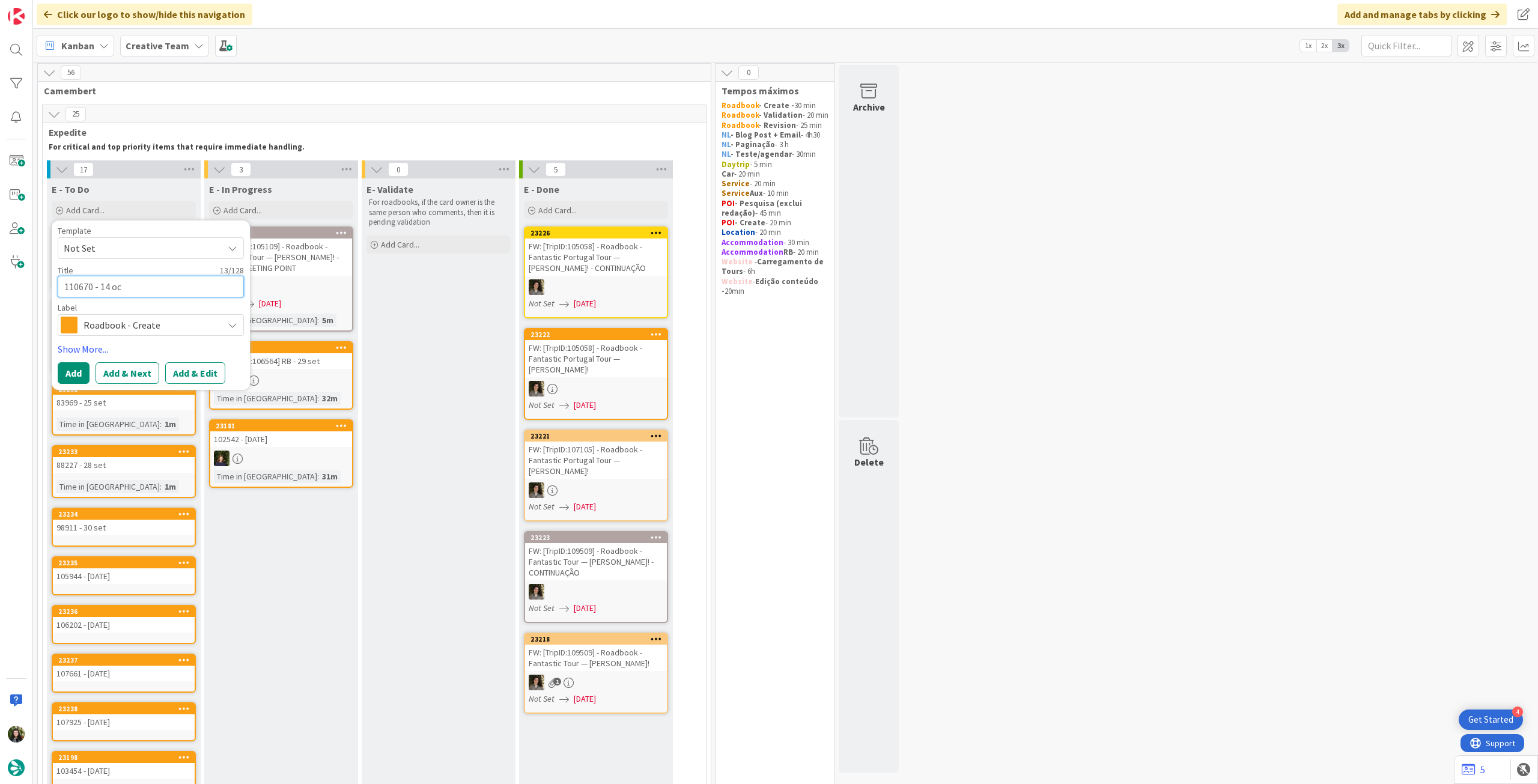
type textarea "x"
type textarea "110670 - [DATE]"
click at [59, 371] on button "Add" at bounding box center [73, 373] width 32 height 22
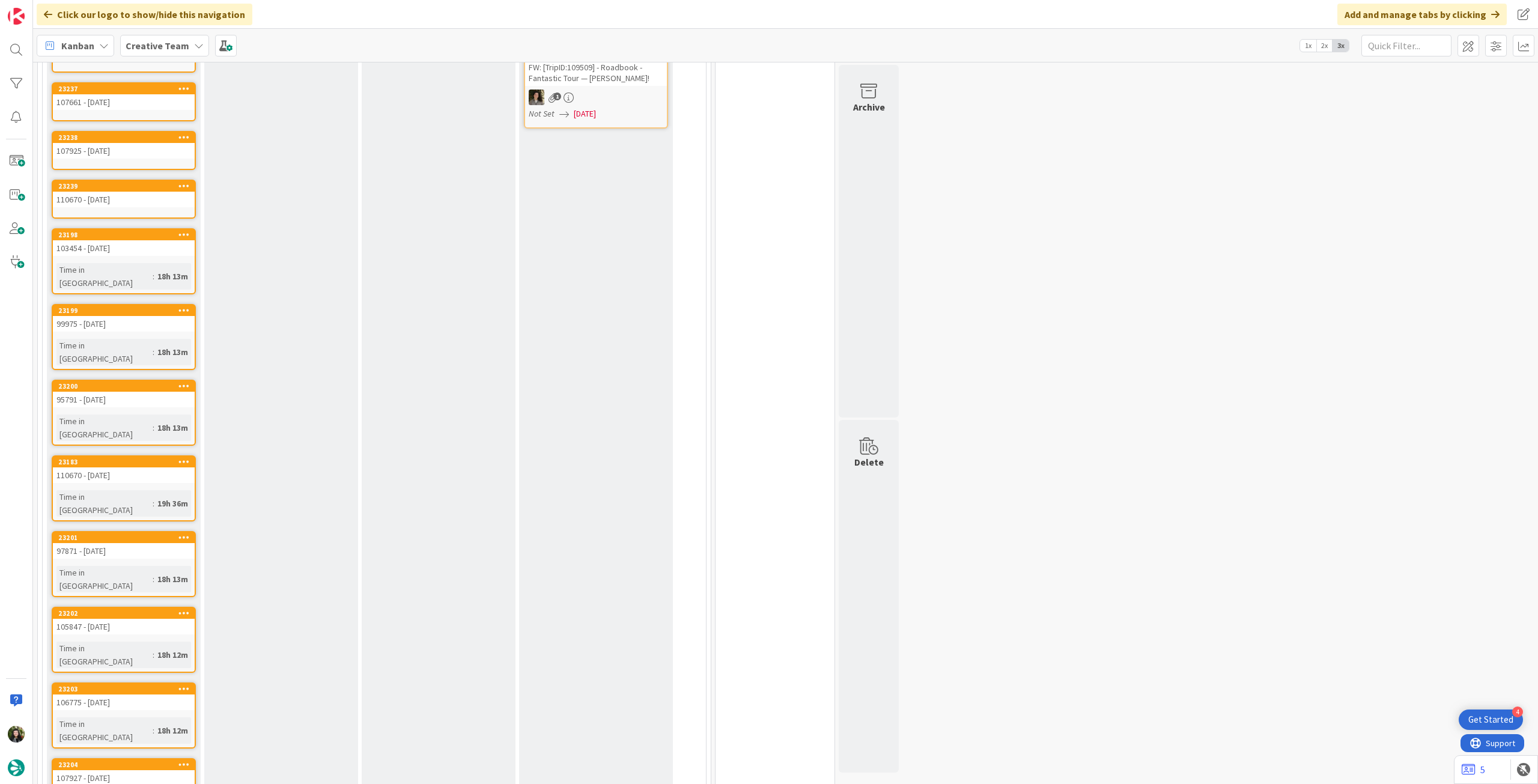
scroll to position [606, 0]
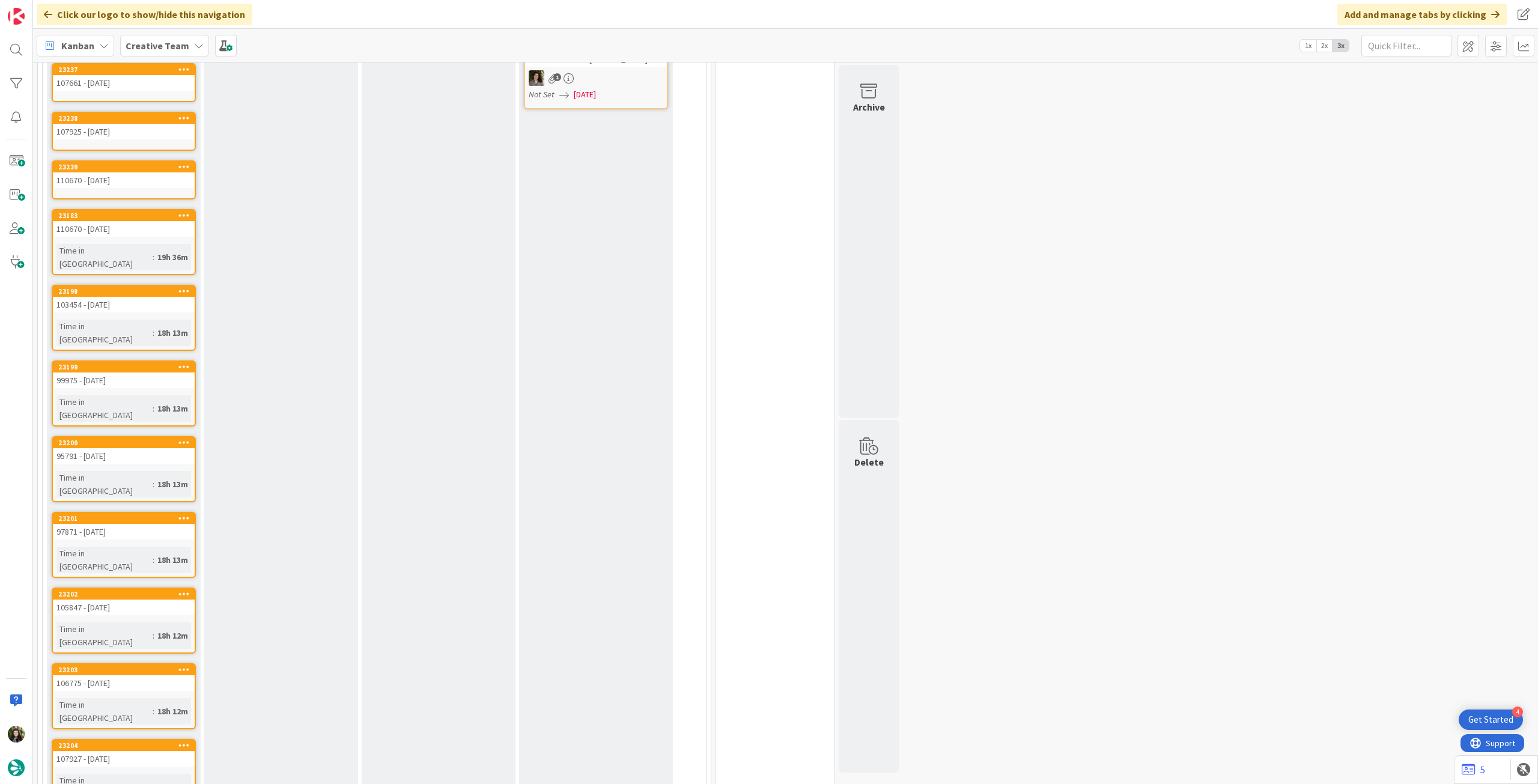
click at [183, 216] on icon at bounding box center [184, 215] width 12 height 9
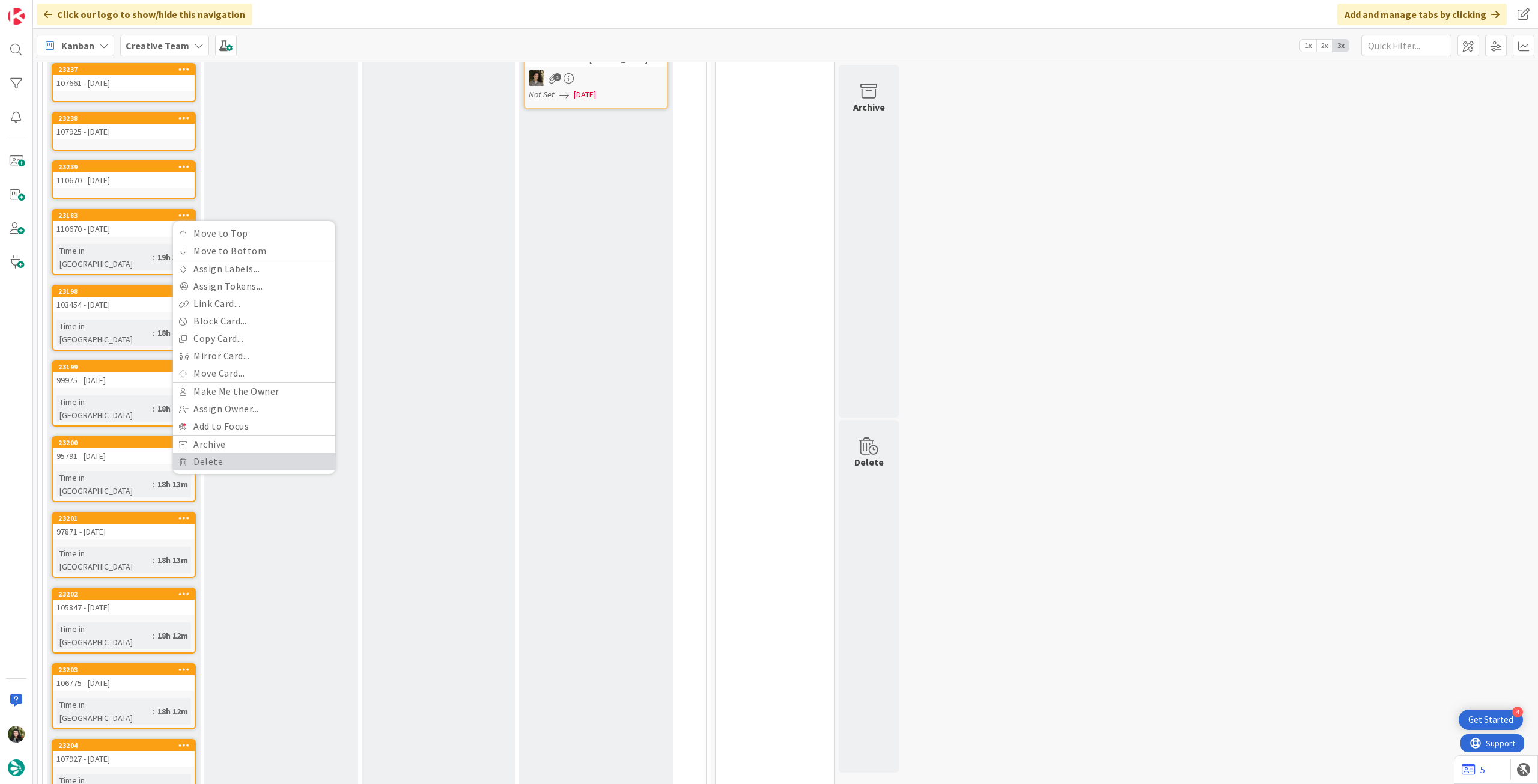
drag, startPoint x: 218, startPoint y: 461, endPoint x: 198, endPoint y: 337, distance: 125.6
click at [217, 459] on link "Delete" at bounding box center [254, 461] width 162 height 17
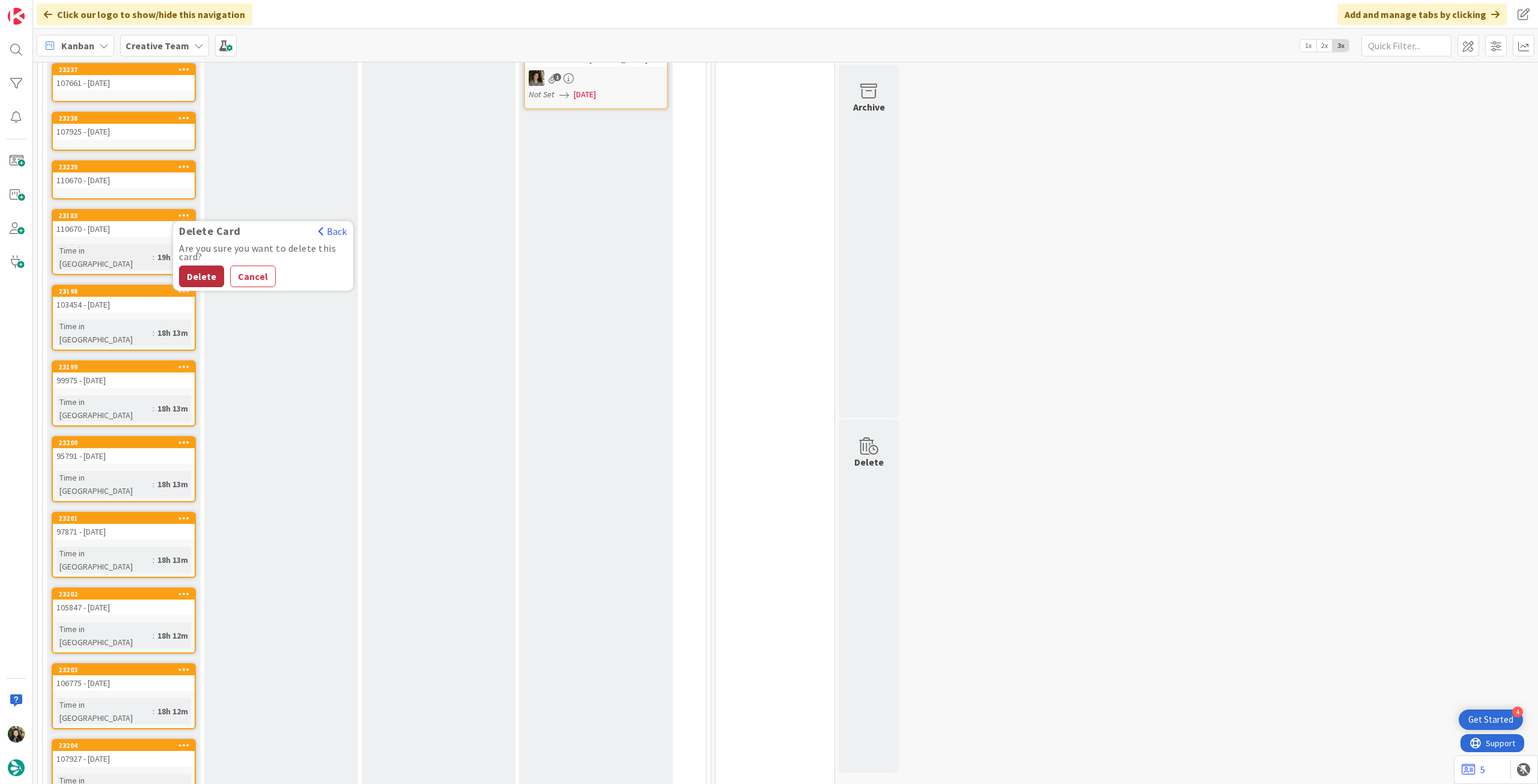
click at [203, 269] on button "Delete" at bounding box center [202, 276] width 45 height 22
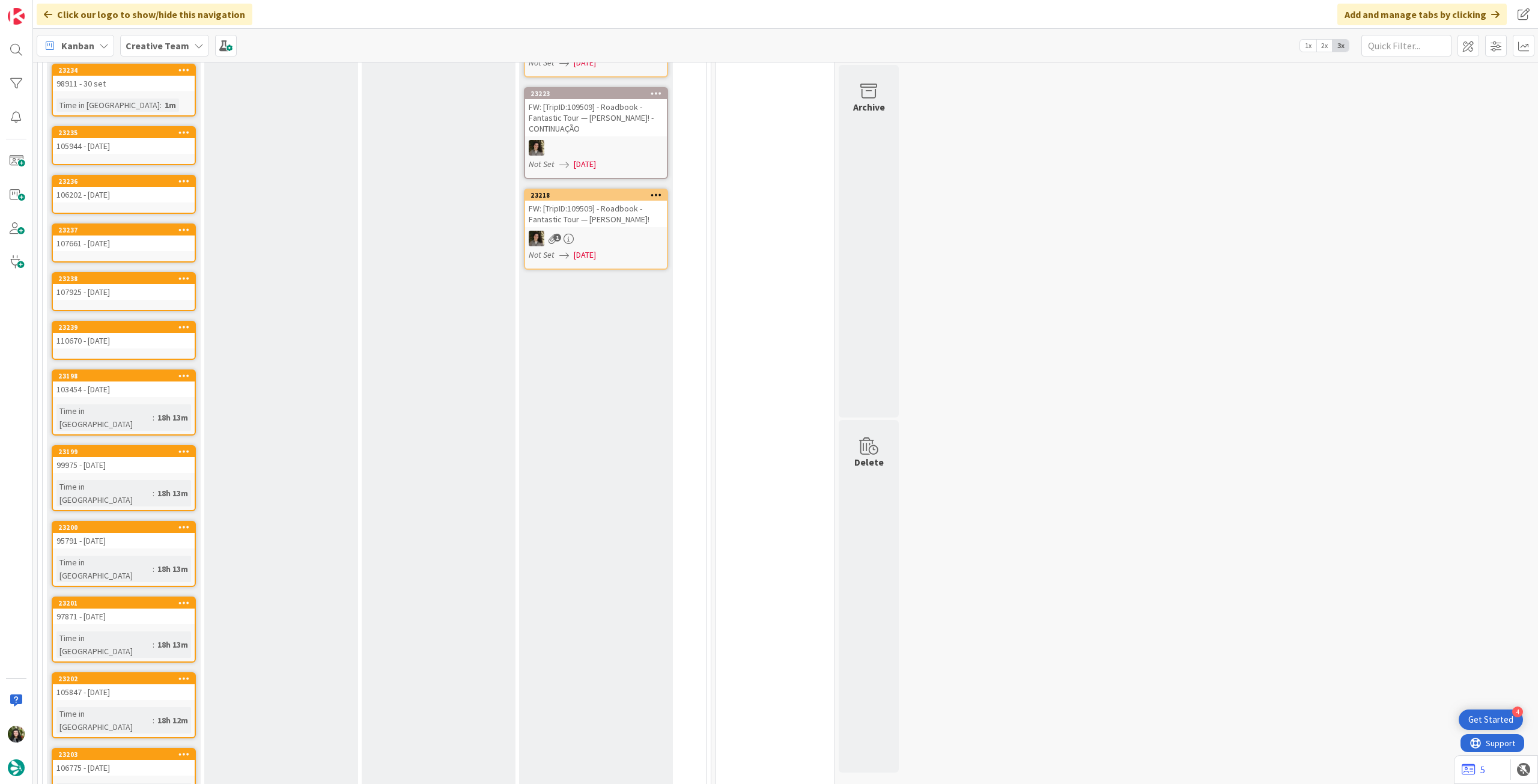
scroll to position [45, 0]
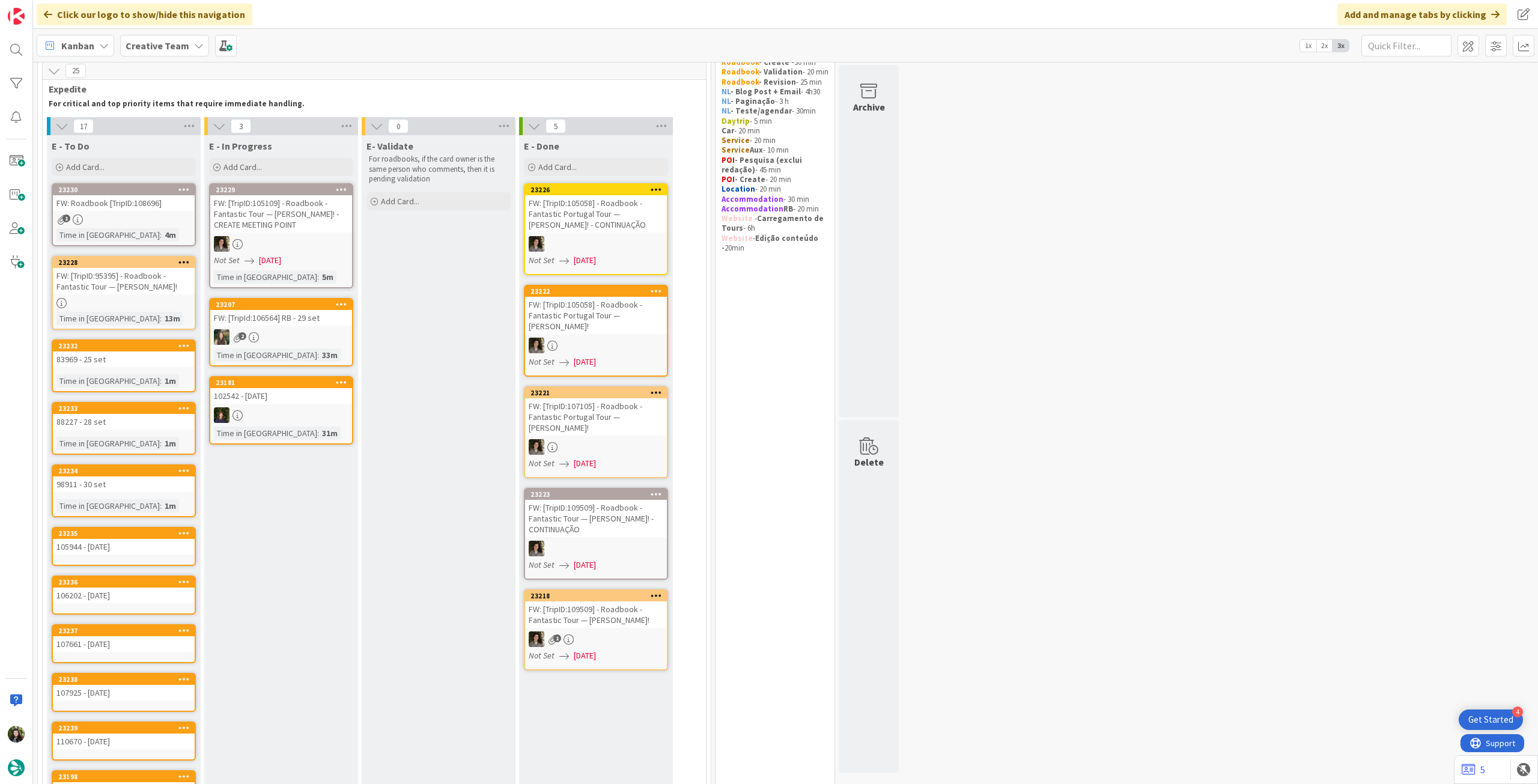
drag, startPoint x: 152, startPoint y: 45, endPoint x: 164, endPoint y: 56, distance: 16.3
click at [152, 45] on b "Creative Team" at bounding box center [158, 45] width 64 height 12
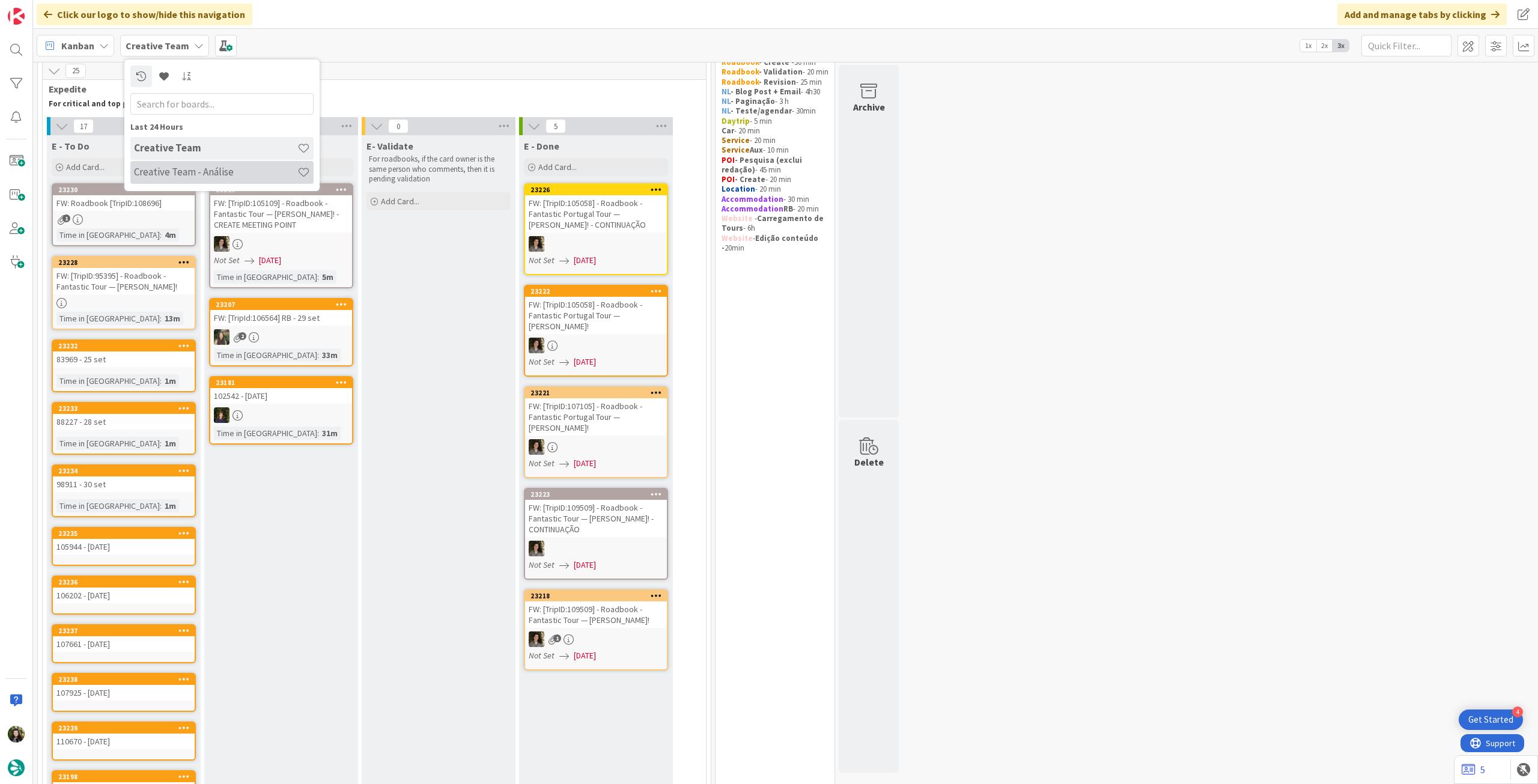
click at [204, 180] on div "Creative Team - Análise" at bounding box center [222, 172] width 184 height 23
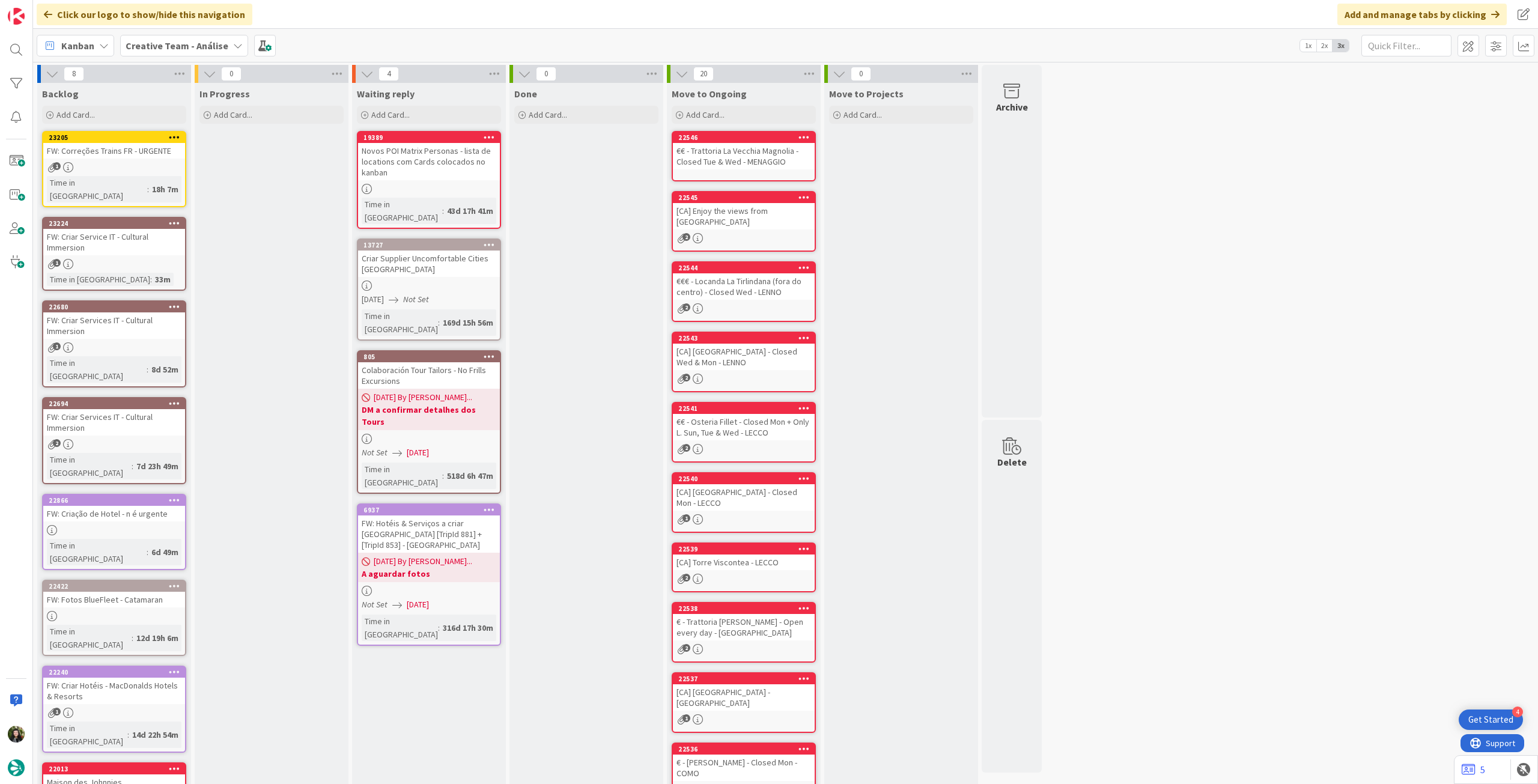
click at [204, 48] on b "Creative Team - Análise" at bounding box center [177, 45] width 103 height 12
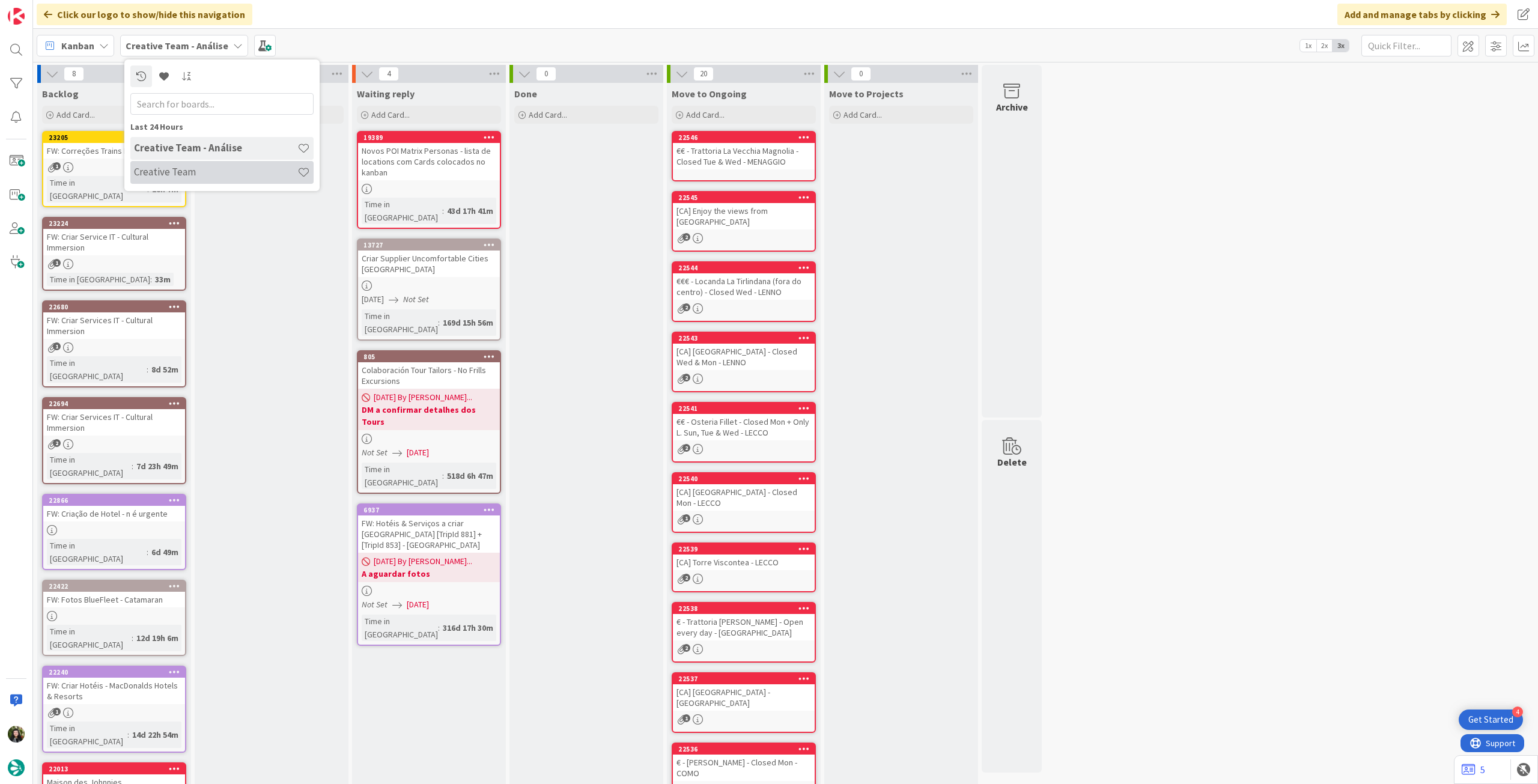
click at [206, 167] on h4 "Creative Team" at bounding box center [216, 171] width 163 height 12
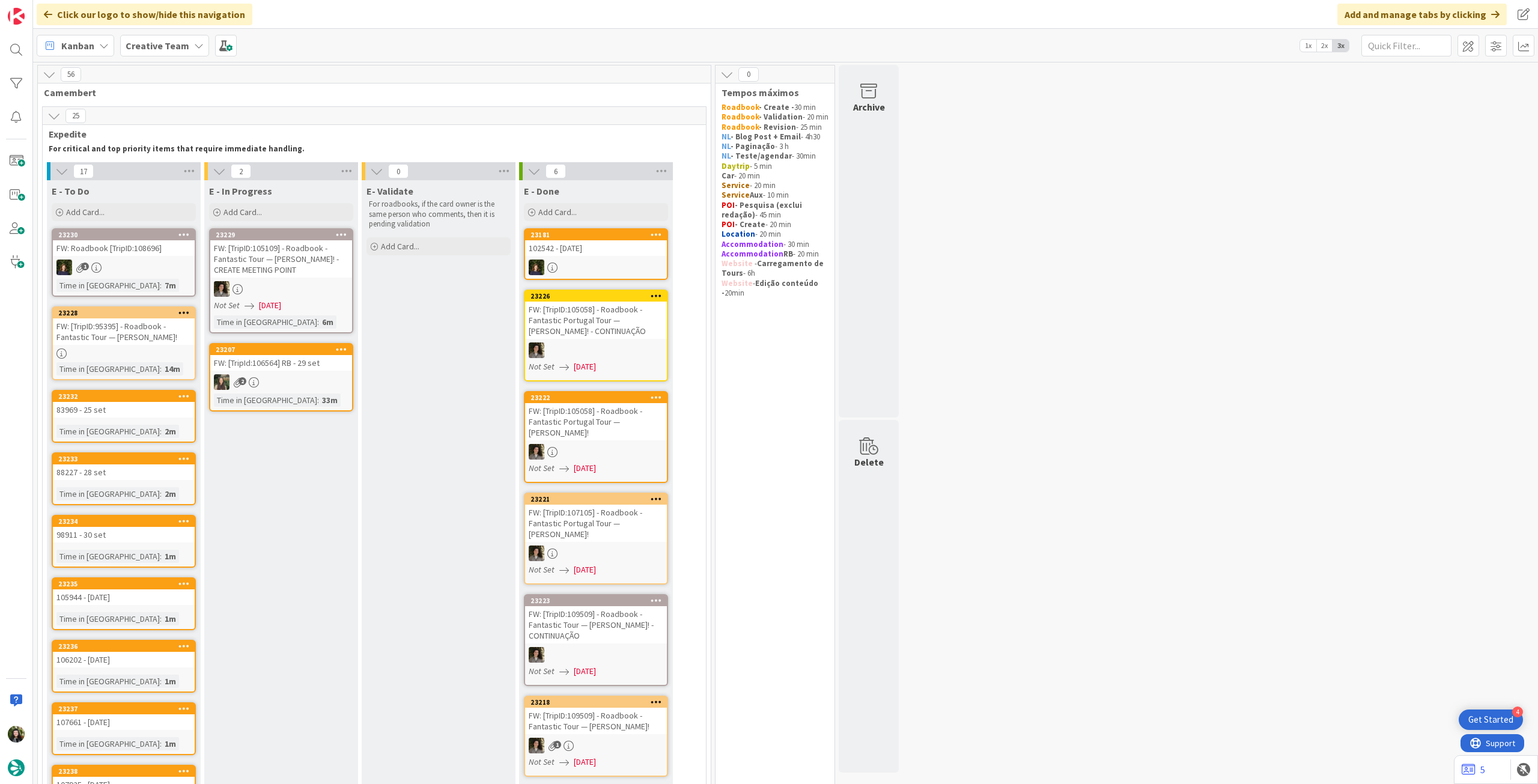
drag, startPoint x: 176, startPoint y: 44, endPoint x: 175, endPoint y: 59, distance: 15.0
click at [176, 45] on b "Creative Team" at bounding box center [158, 45] width 64 height 12
click at [159, 176] on h4 "Creative Team - Análise" at bounding box center [216, 171] width 163 height 12
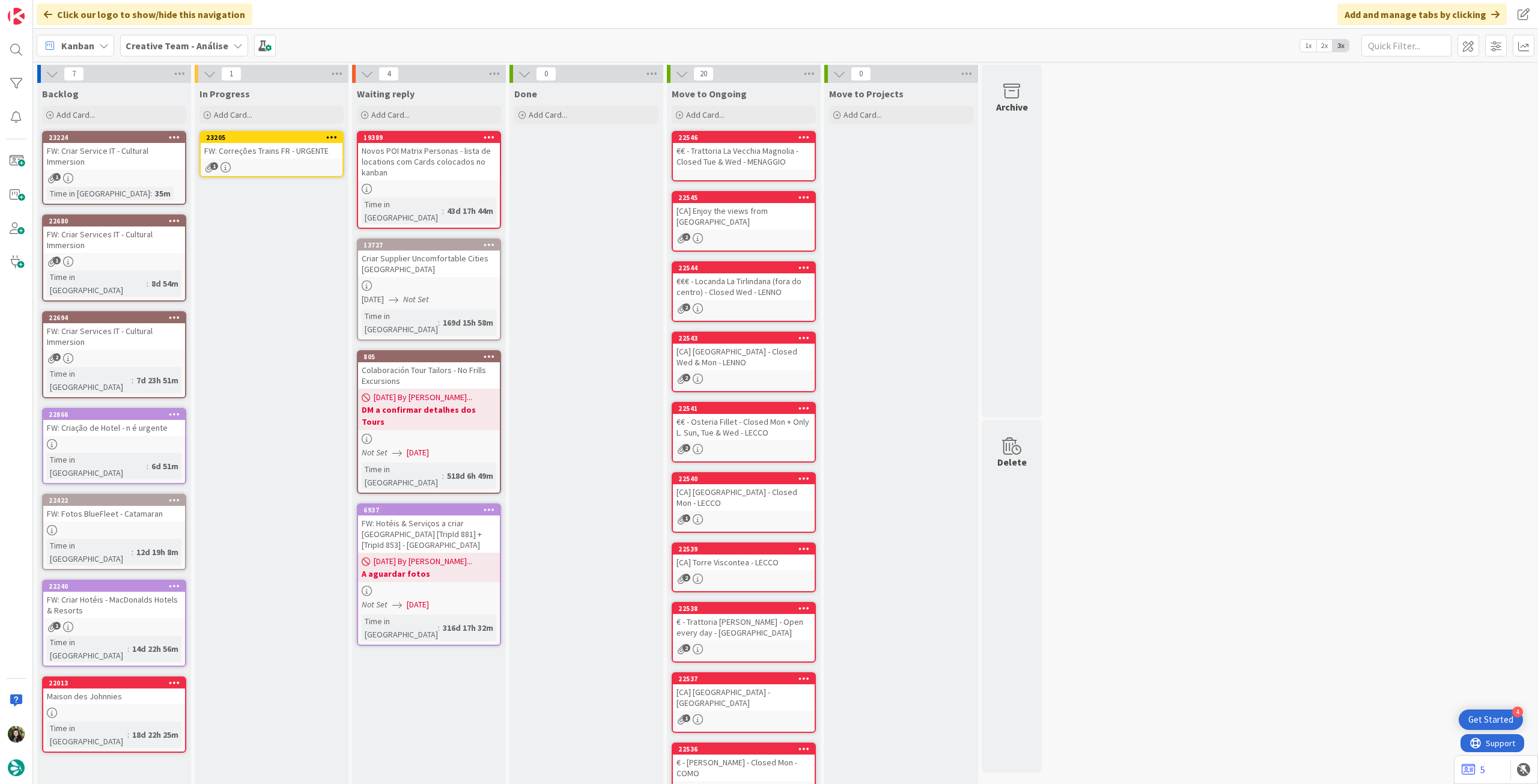
drag, startPoint x: 134, startPoint y: 168, endPoint x: 145, endPoint y: 165, distance: 11.4
click at [293, 159] on link "23205 FW: Correções Trains FR - URGENTE 1" at bounding box center [271, 154] width 145 height 46
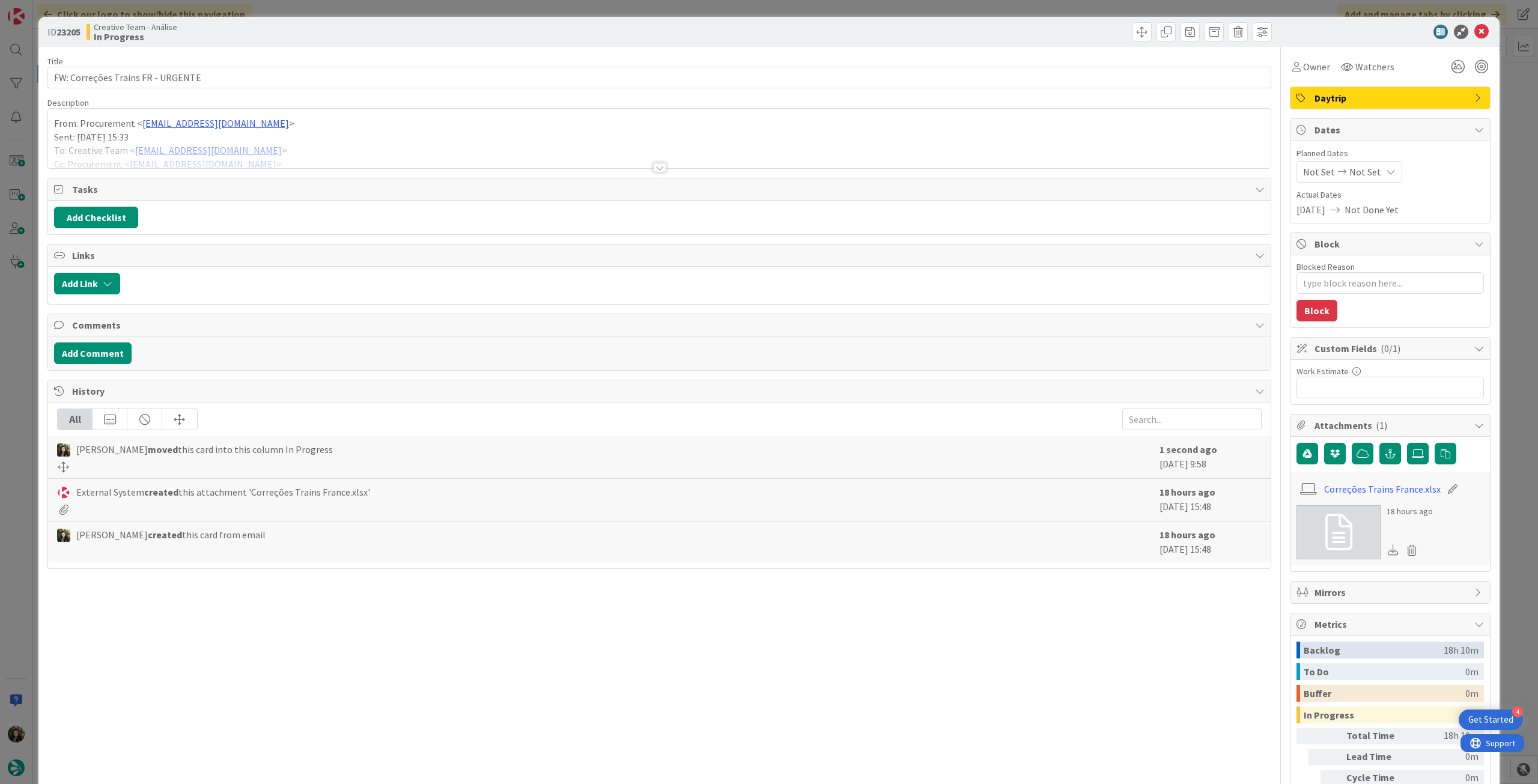
type textarea "x"
click at [247, 156] on div at bounding box center [659, 152] width 1222 height 30
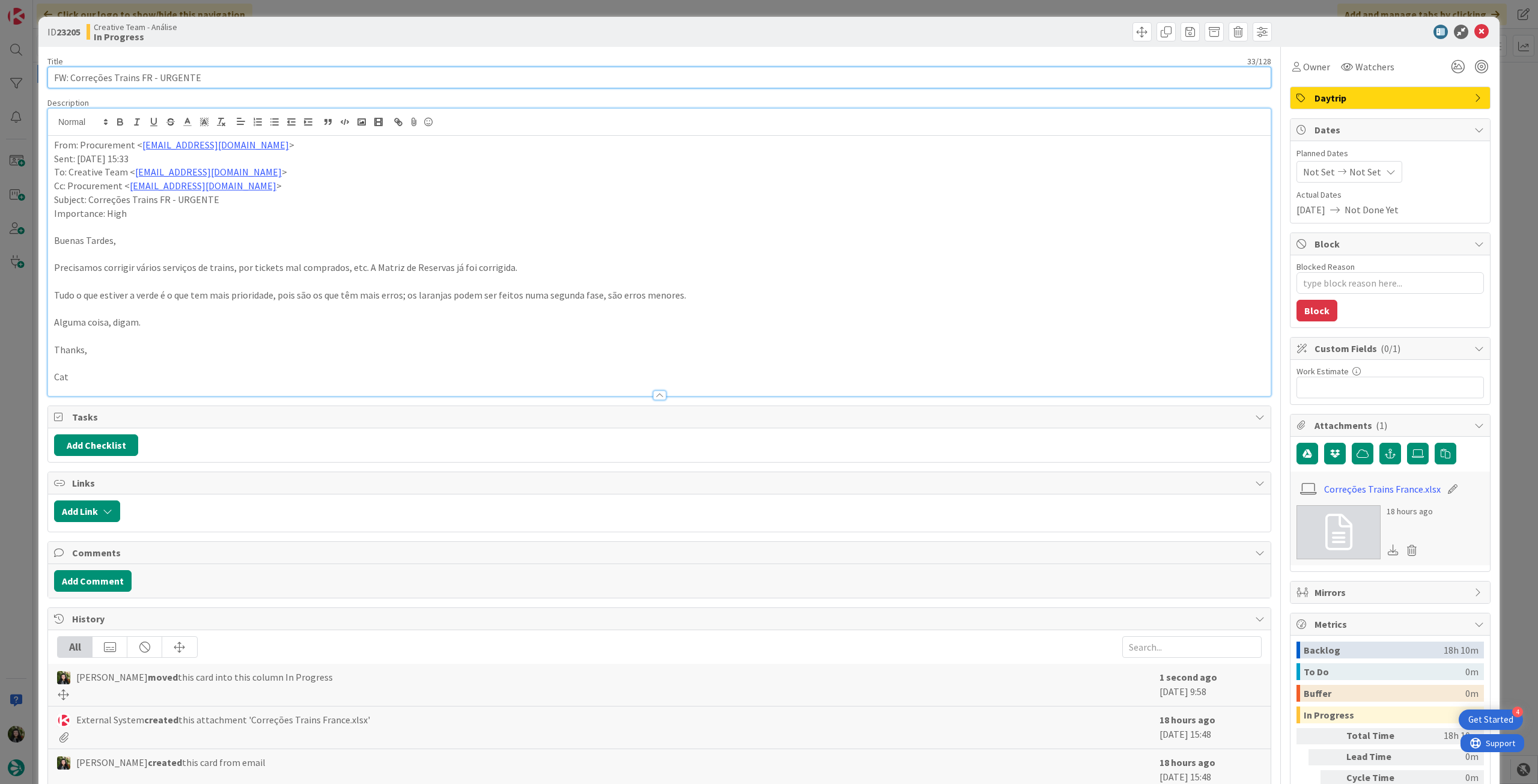
drag, startPoint x: 71, startPoint y: 80, endPoint x: 33, endPoint y: 80, distance: 38.0
click at [33, 80] on div "ID 23205 Creative Team - Análise In Progress Title 33 / 128 FW: Correções Train…" at bounding box center [769, 392] width 1538 height 784
type input "Correções Trains FR - URGENTE"
type textarea "x"
type input "Correções Trains FR - URGENTE"
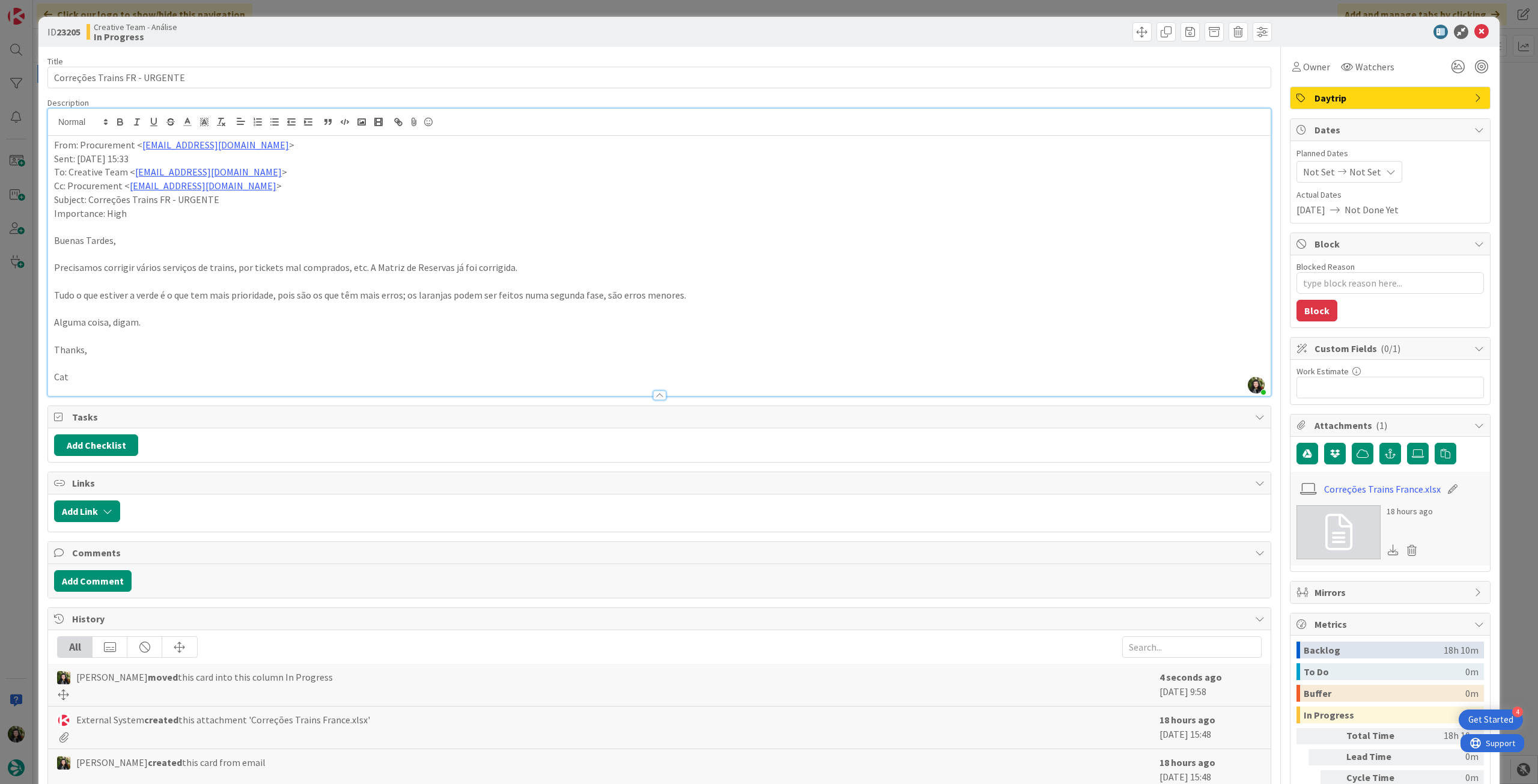
click at [51, 144] on div "From: Procurement < [EMAIL_ADDRESS][DOMAIN_NAME] > Sent: [DATE] 15:33 To: Creat…" at bounding box center [659, 265] width 1222 height 260
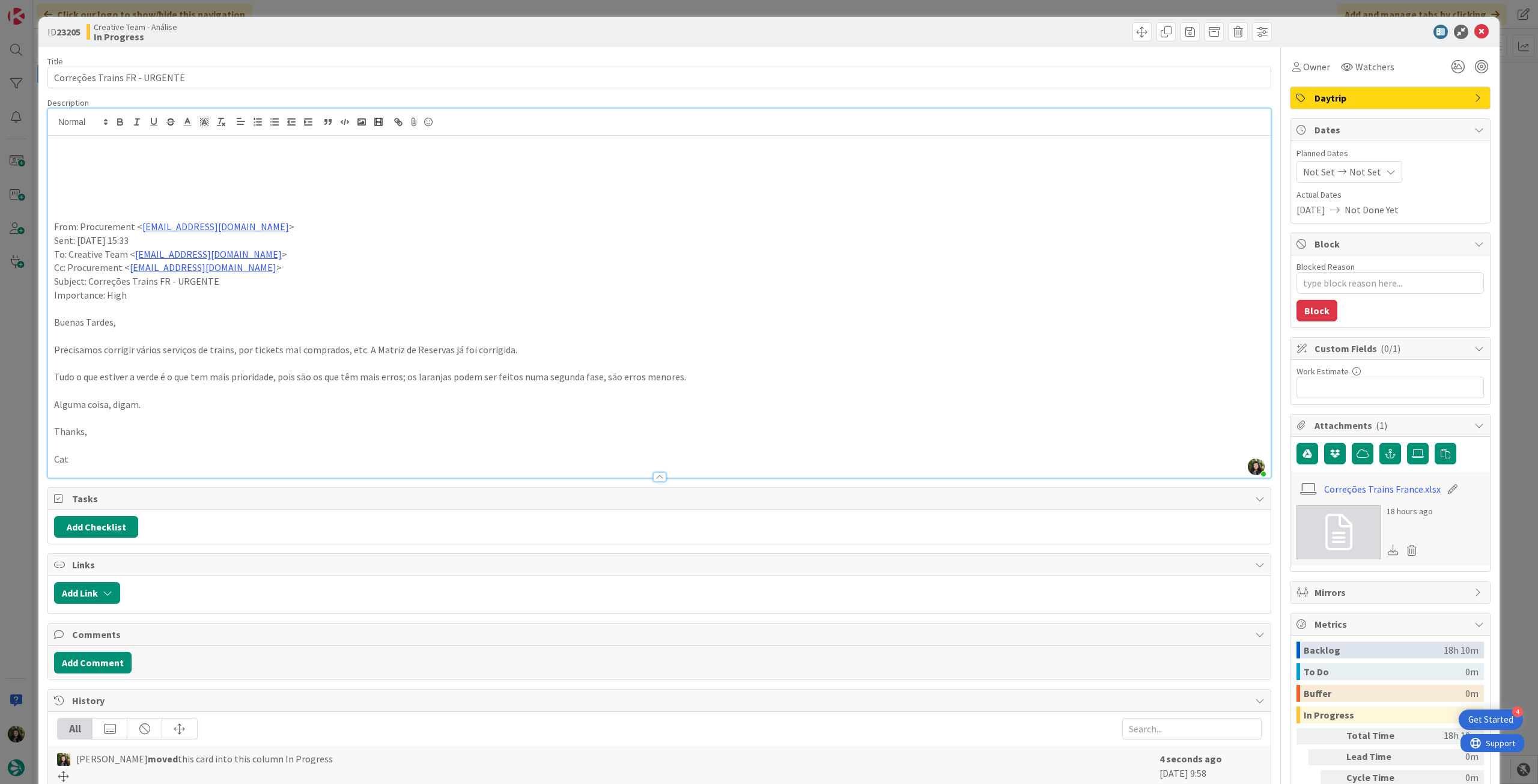
drag, startPoint x: 87, startPoint y: 162, endPoint x: 218, endPoint y: 195, distance: 135.1
click at [88, 162] on p at bounding box center [659, 159] width 1211 height 14
click at [212, 77] on input "Correções Trains FR - URGENTE" at bounding box center [659, 77] width 1224 height 22
drag, startPoint x: 9, startPoint y: 158, endPoint x: 124, endPoint y: 133, distance: 117.7
click at [9, 156] on div "ID 23205 Creative Team - Análise In Progress Title 37 / 128 Correções Trains FR…" at bounding box center [769, 392] width 1538 height 784
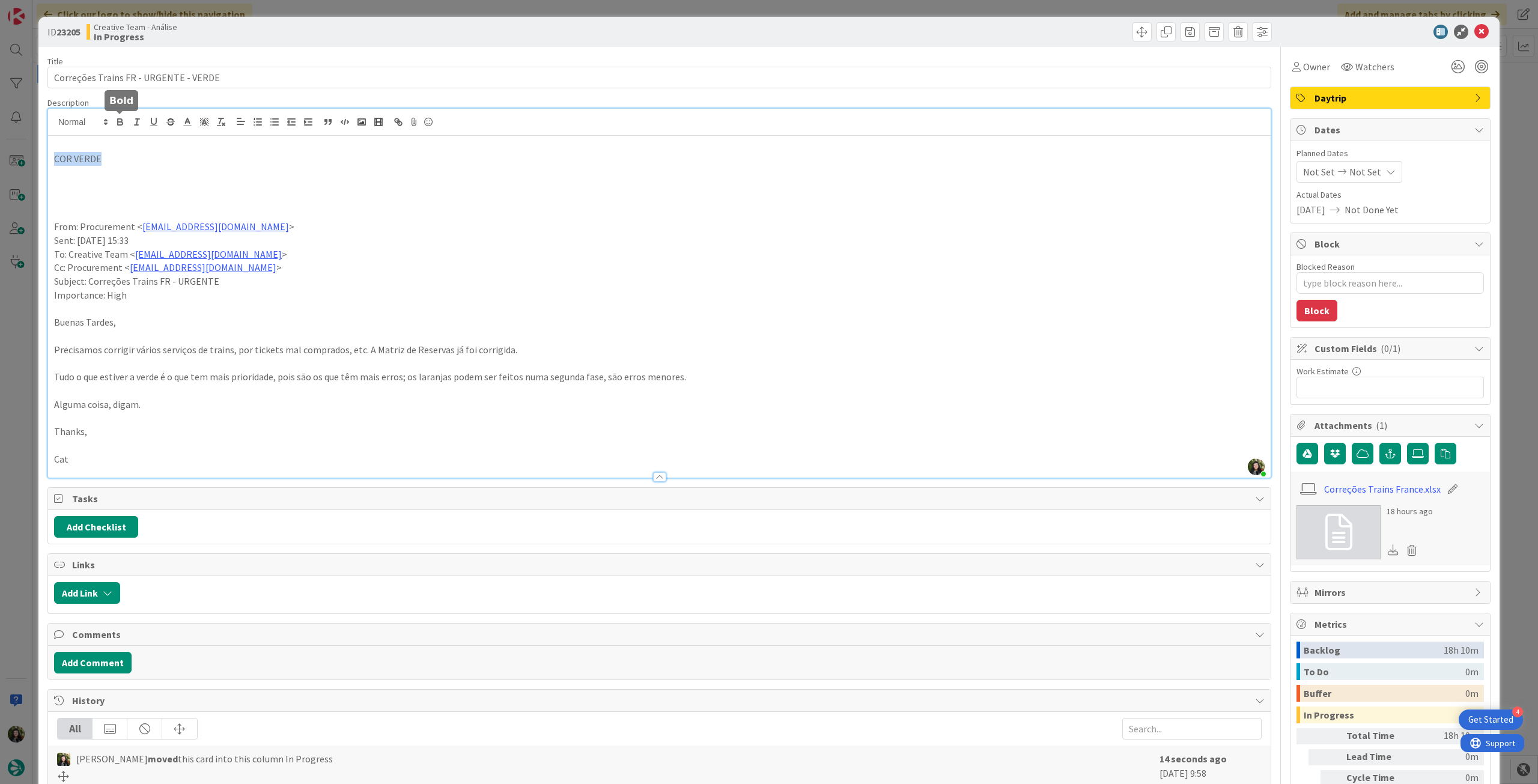
drag, startPoint x: 115, startPoint y: 123, endPoint x: 316, endPoint y: 182, distance: 209.5
click at [116, 125] on icon "button" at bounding box center [120, 122] width 11 height 11
click at [400, 207] on p at bounding box center [659, 214] width 1211 height 14
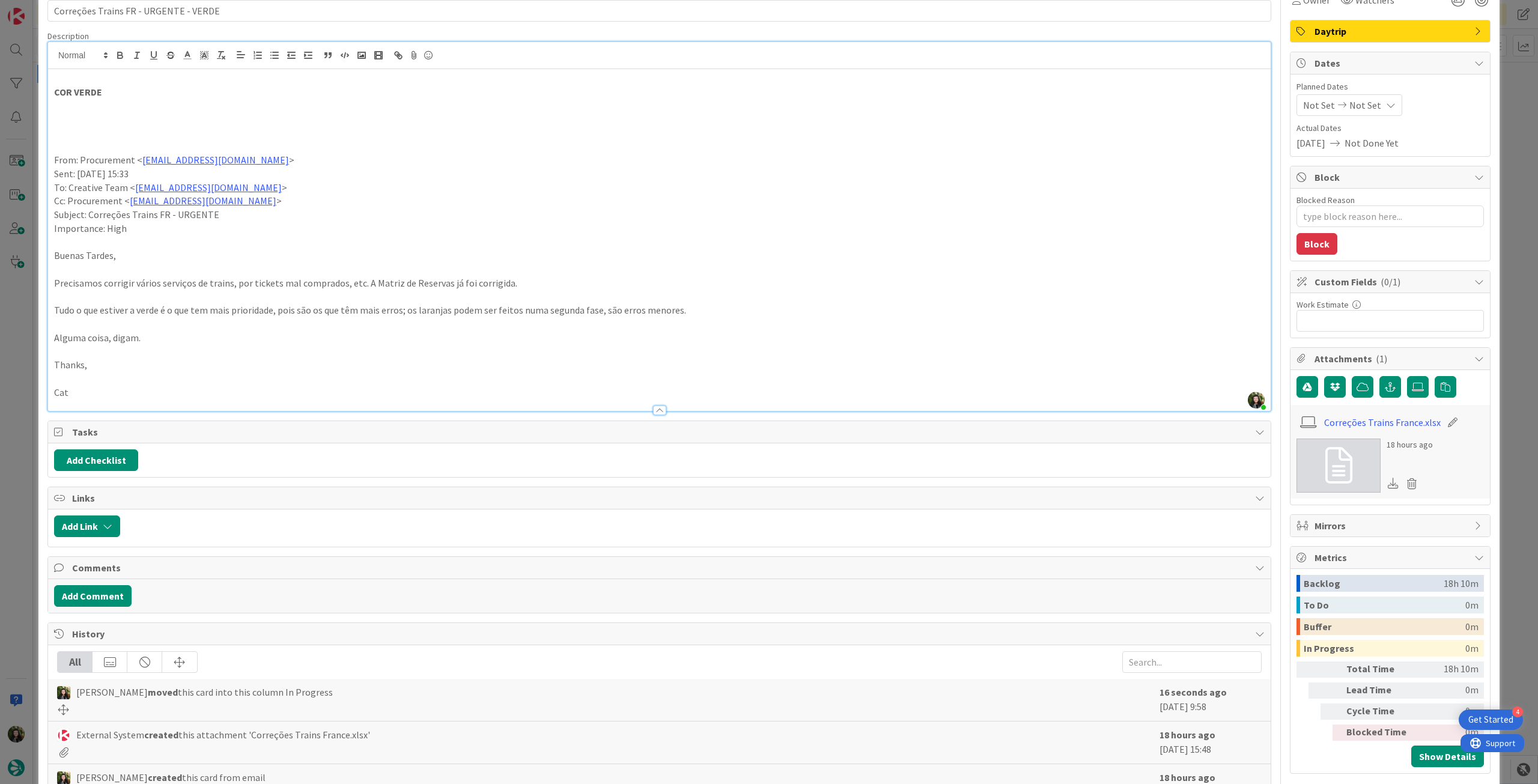
scroll to position [41, 0]
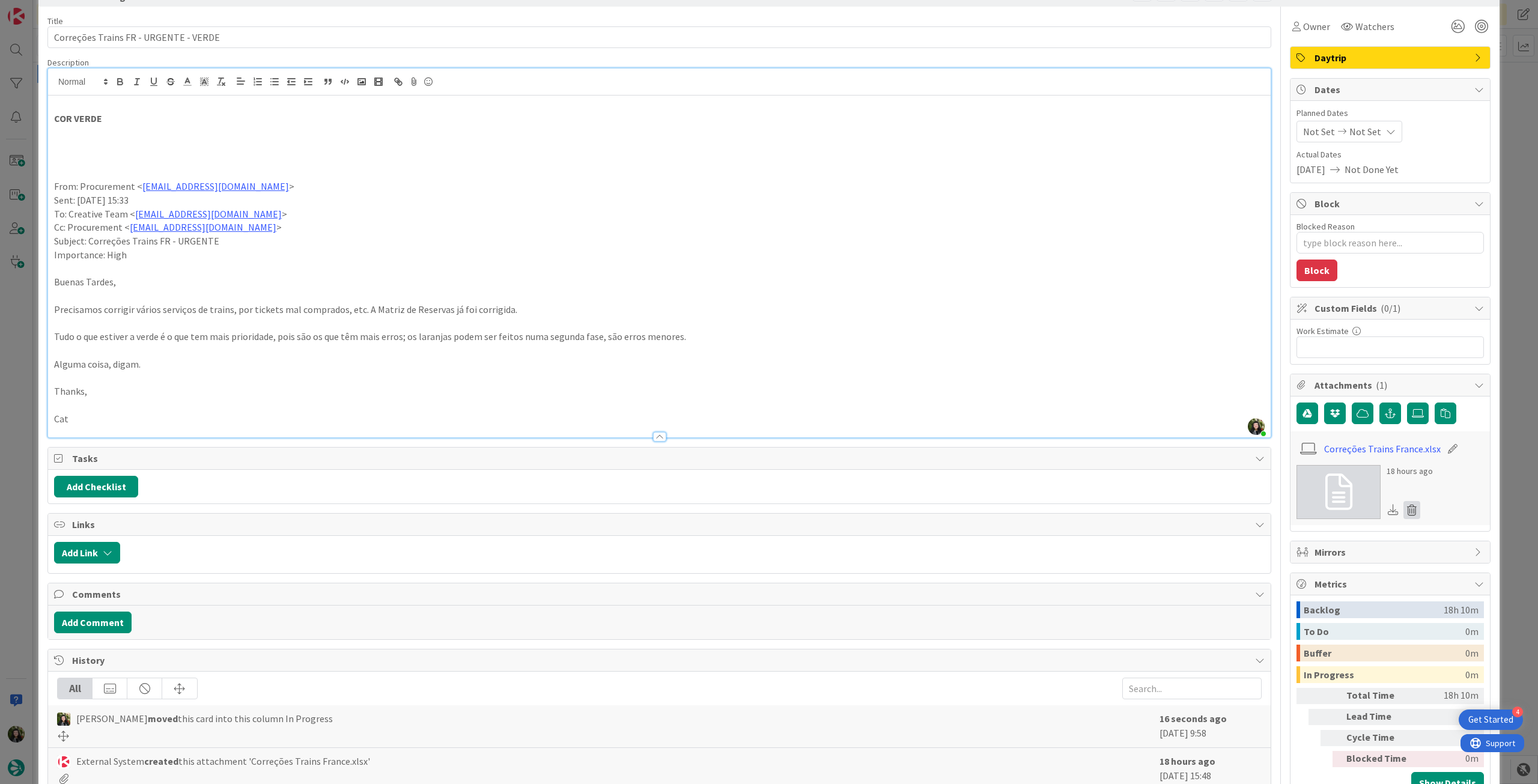
click at [1408, 507] on icon at bounding box center [1412, 509] width 17 height 18
click at [1296, 573] on button "Delete" at bounding box center [1300, 568] width 45 height 22
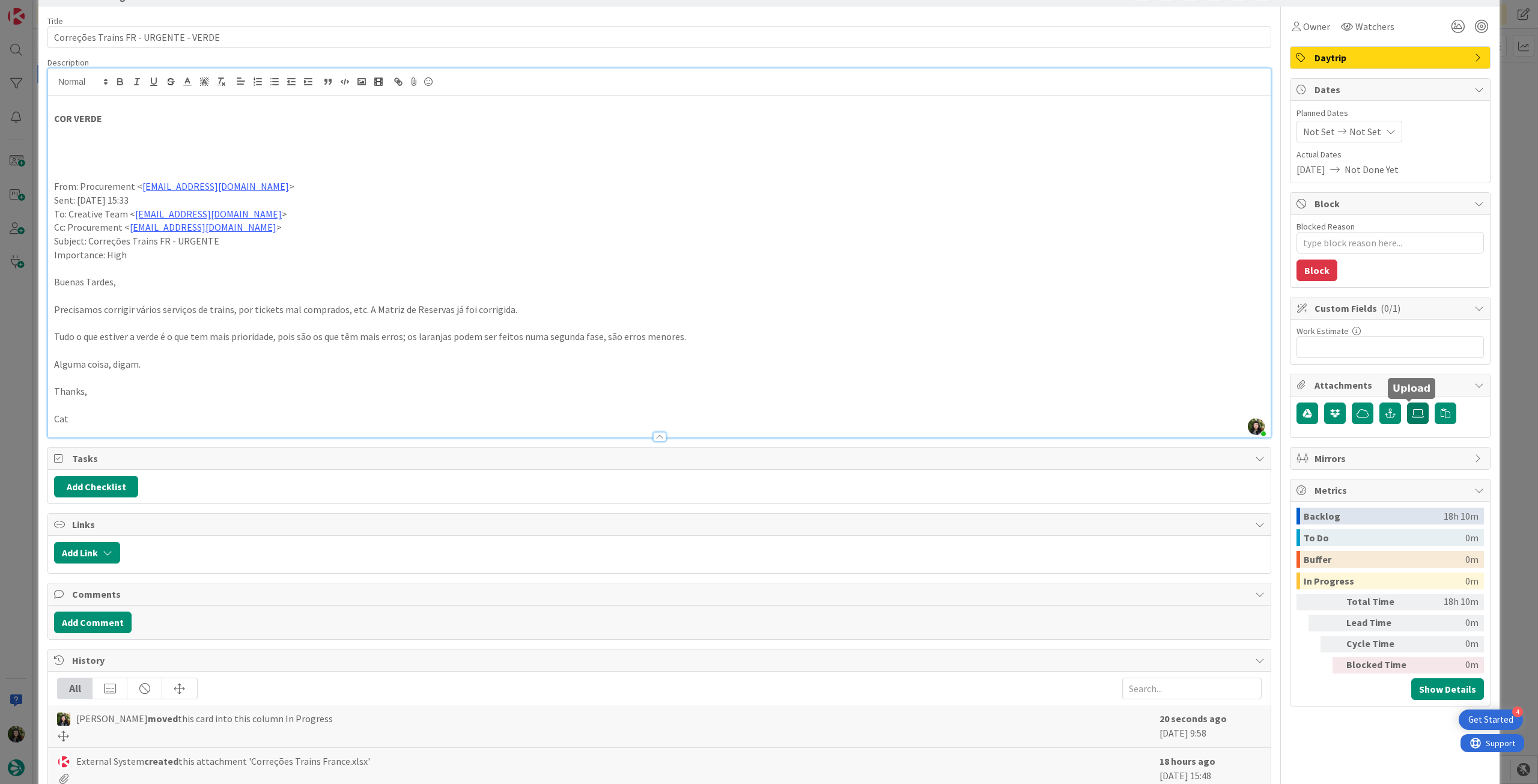
click at [1411, 418] on icon at bounding box center [1417, 413] width 12 height 9
click at [1407, 402] on input "file" at bounding box center [1407, 402] width 0 height 0
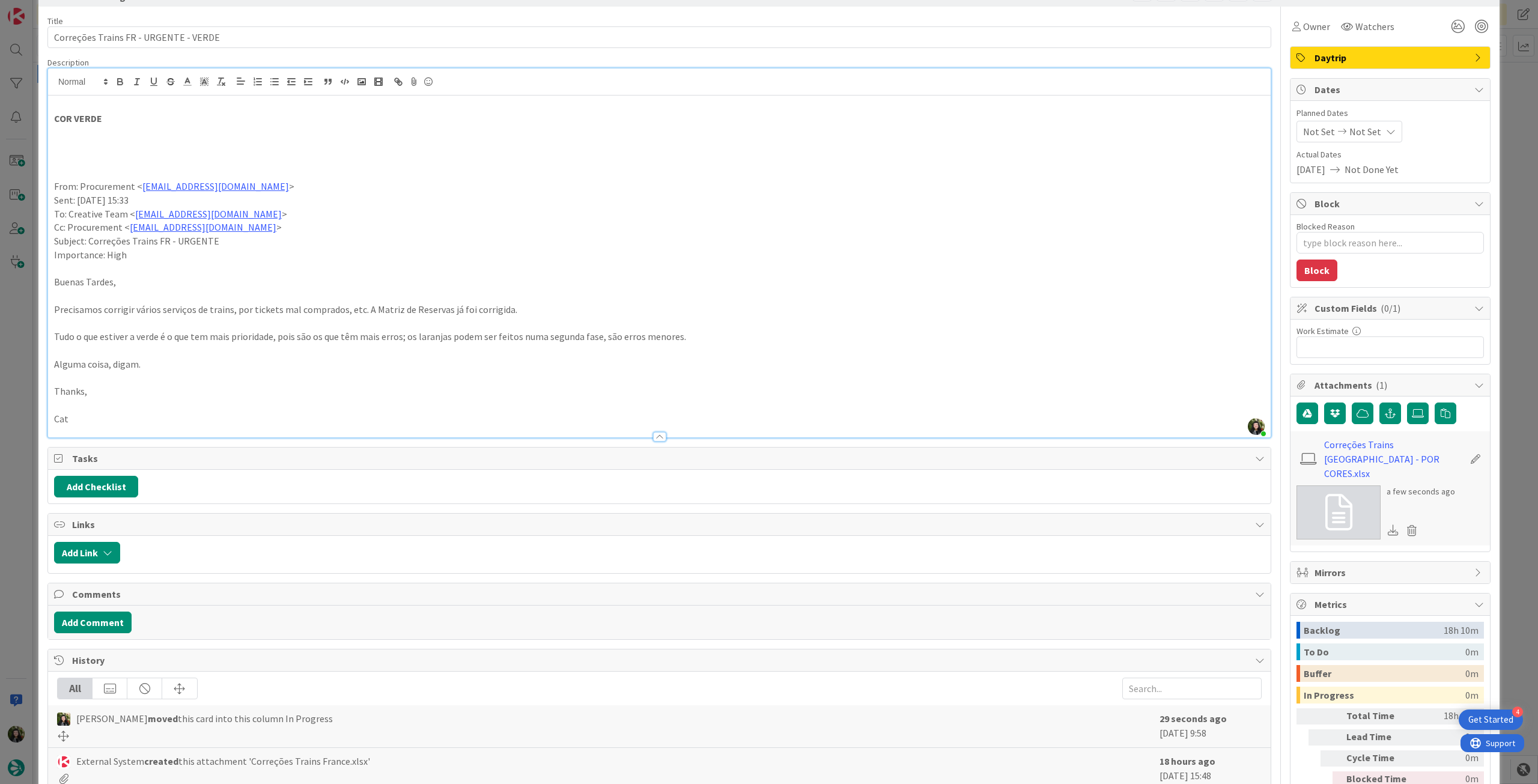
scroll to position [0, 0]
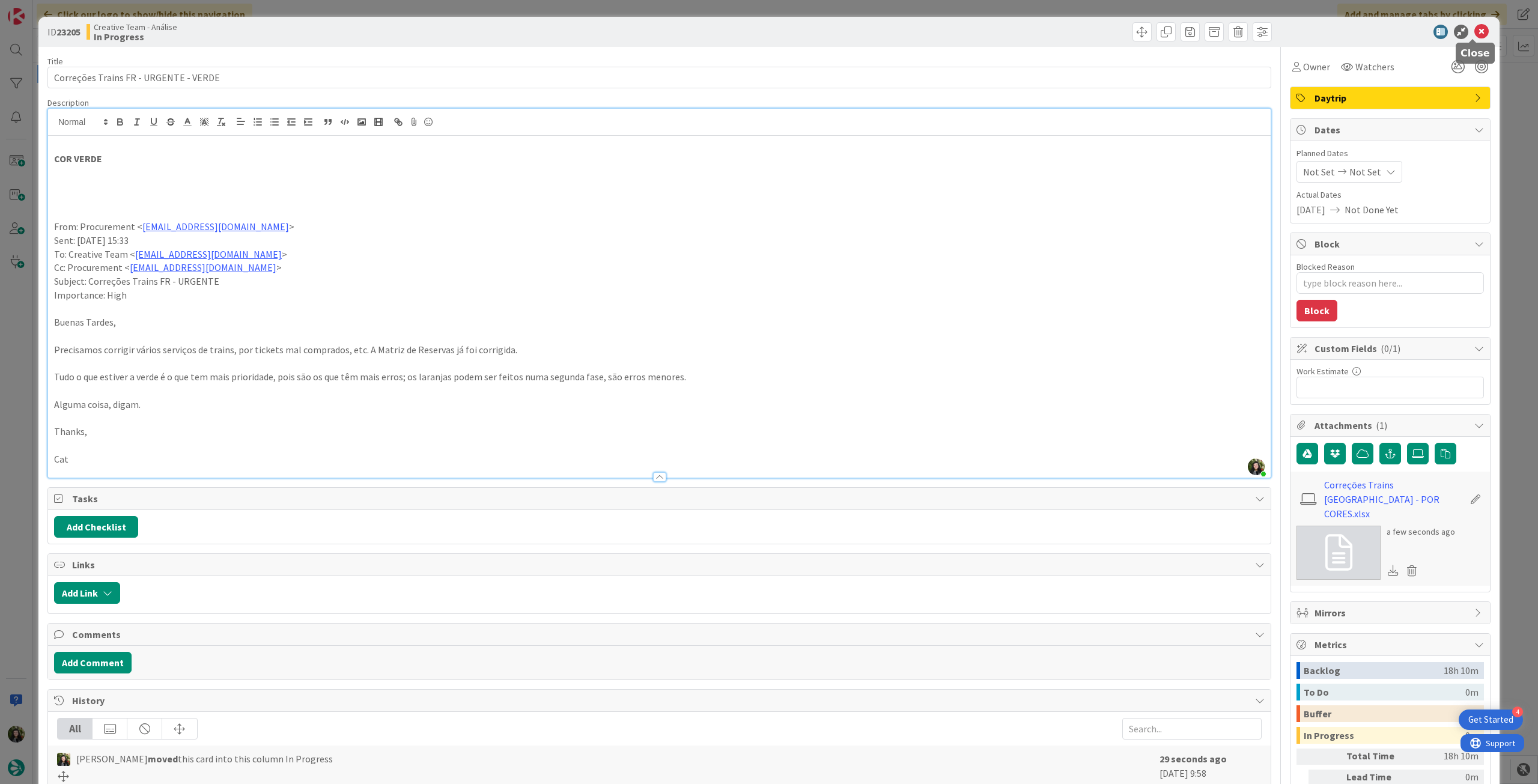
click at [1474, 30] on icon at bounding box center [1481, 32] width 14 height 14
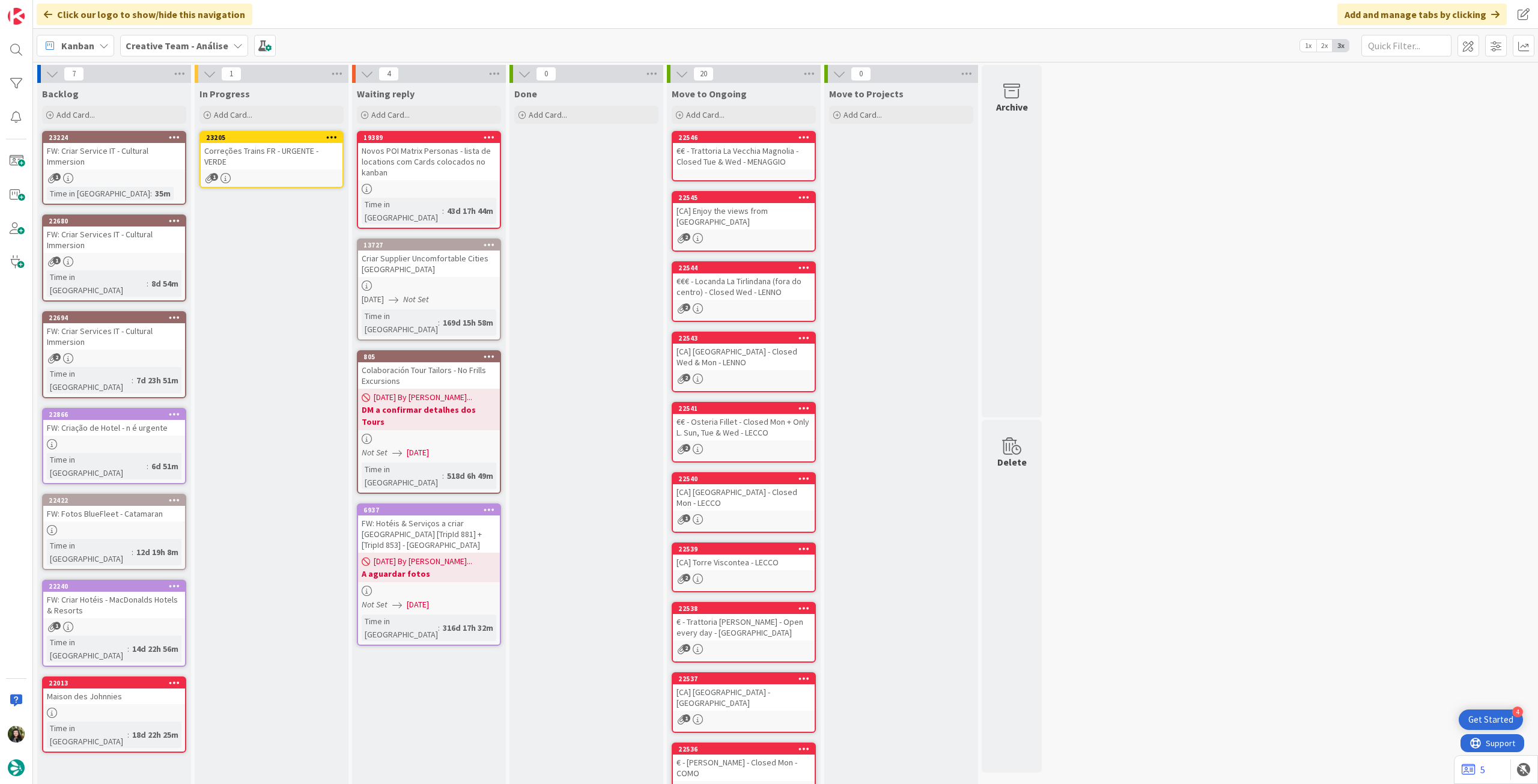
click at [338, 134] on div at bounding box center [332, 137] width 22 height 9
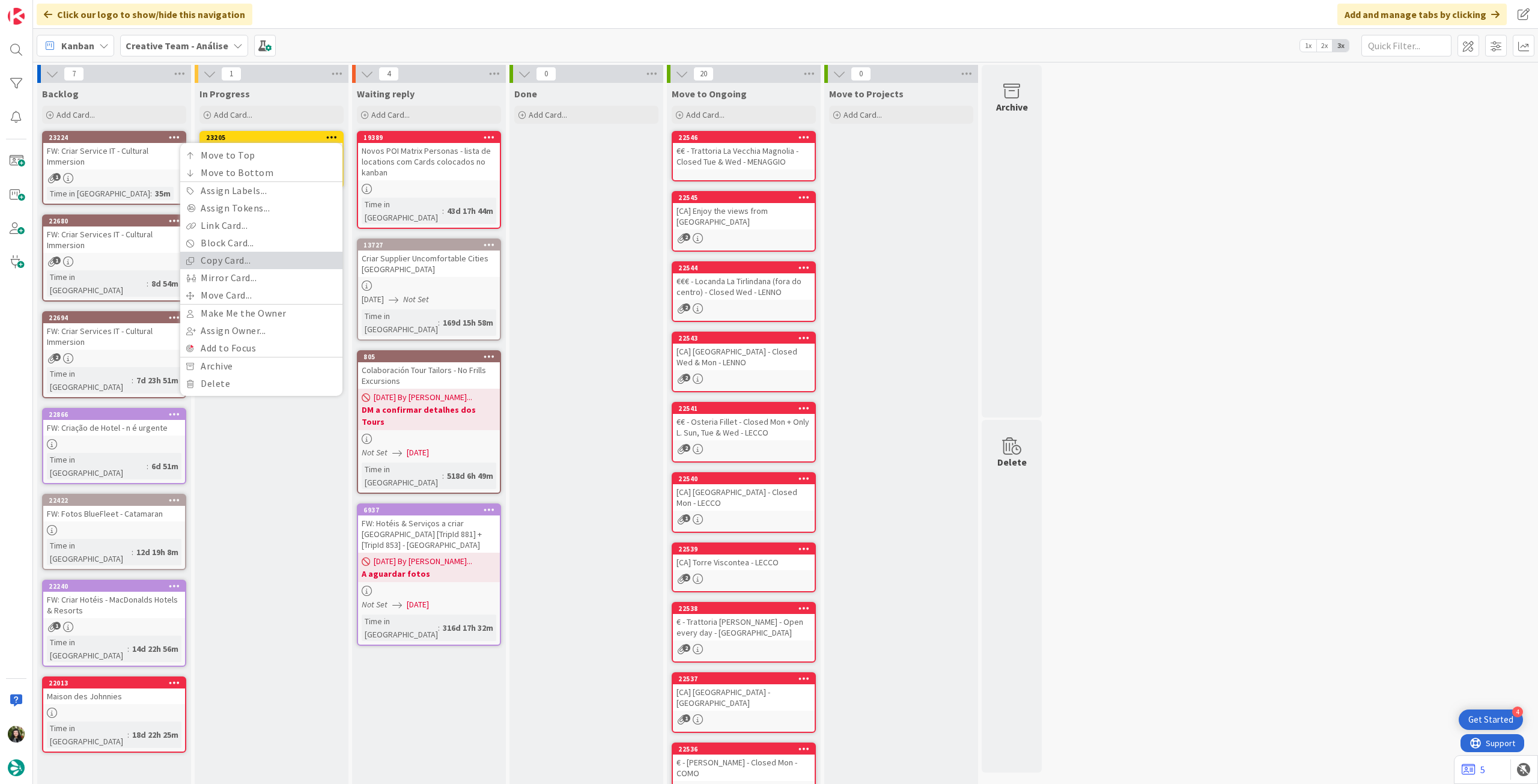
click at [262, 264] on link "Copy Card..." at bounding box center [262, 260] width 162 height 17
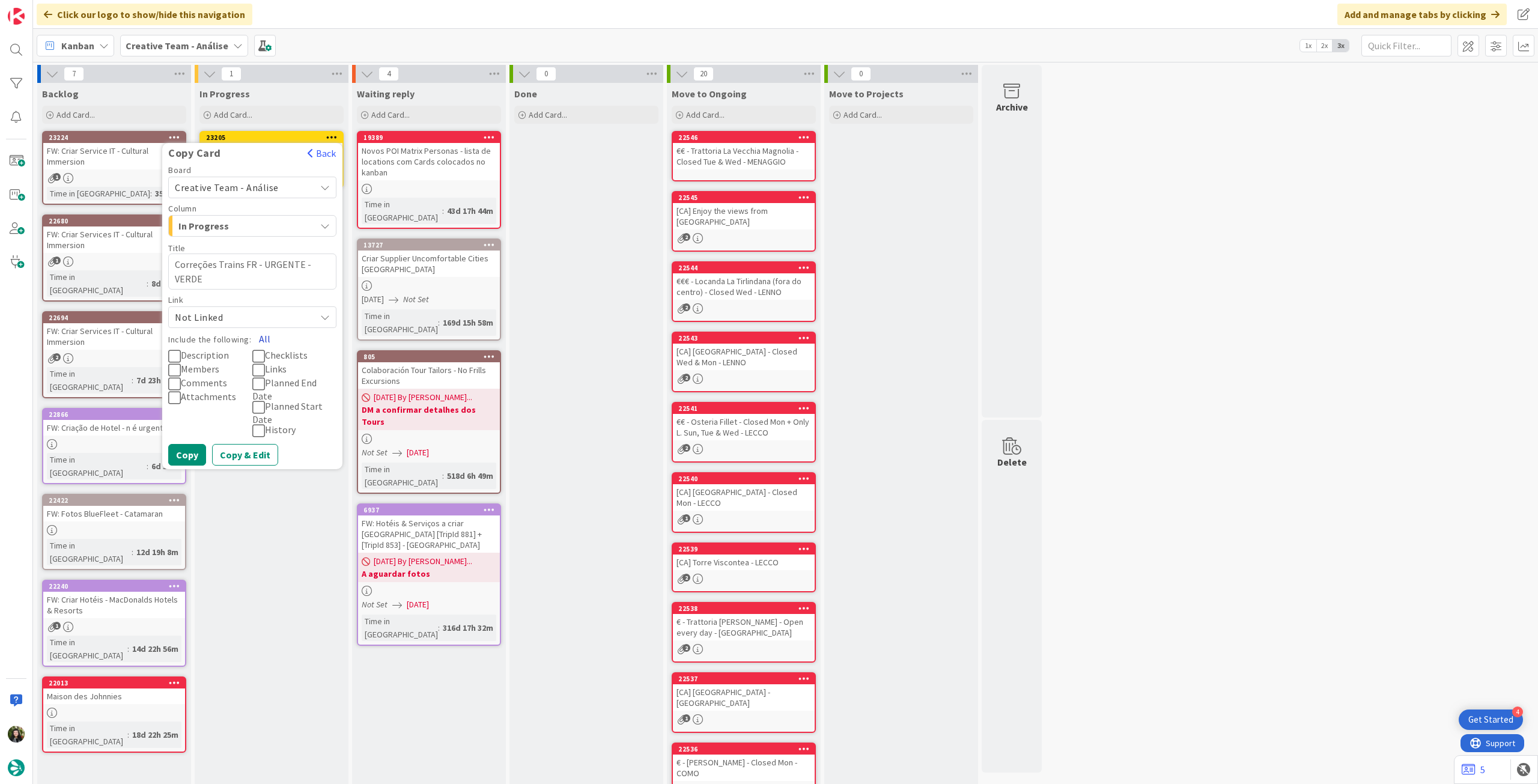
click at [260, 340] on button "All" at bounding box center [264, 339] width 27 height 22
click at [202, 456] on button "Copy" at bounding box center [187, 454] width 37 height 22
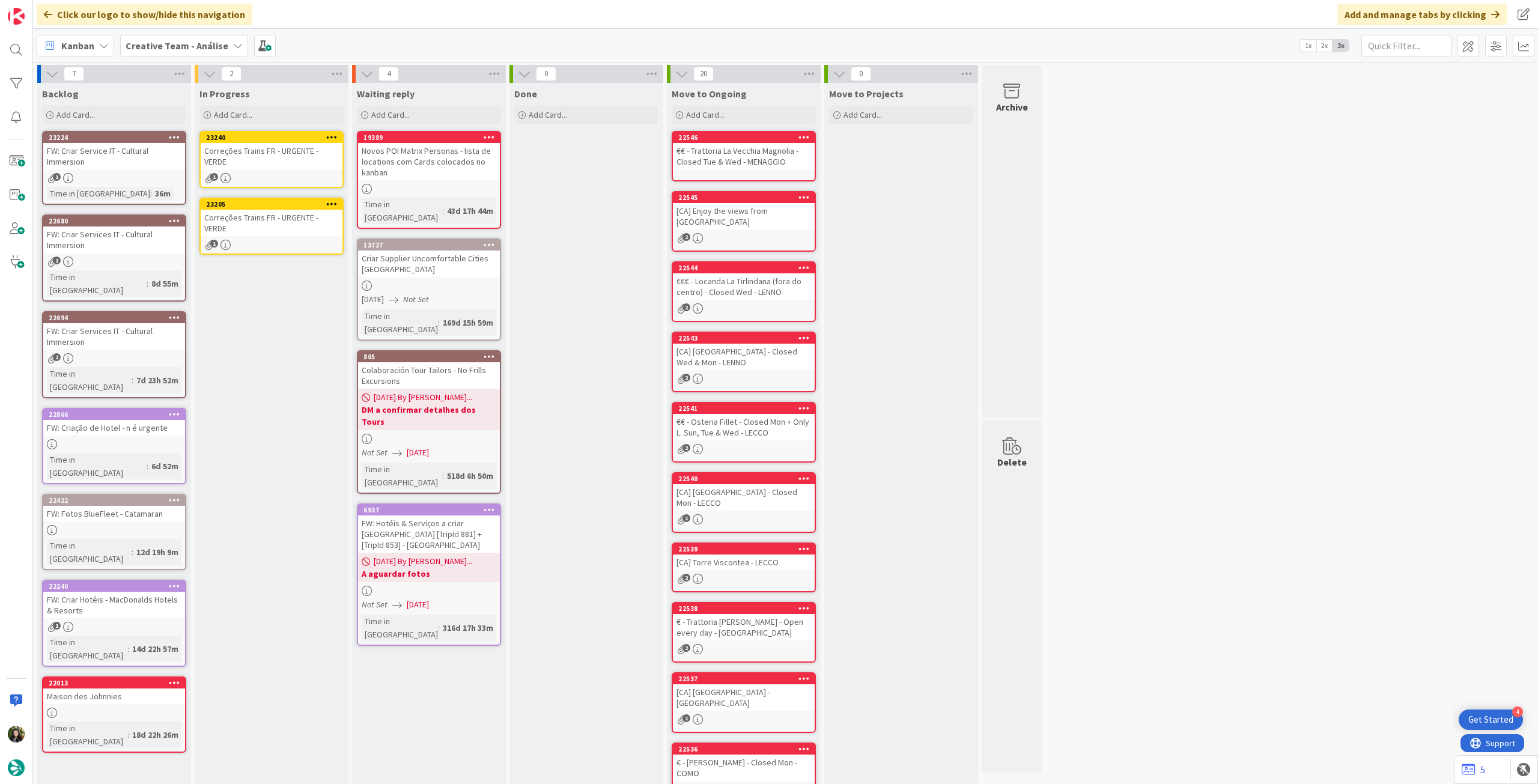
click at [253, 231] on div "Correções Trains FR - URGENTE - VERDE" at bounding box center [272, 223] width 142 height 27
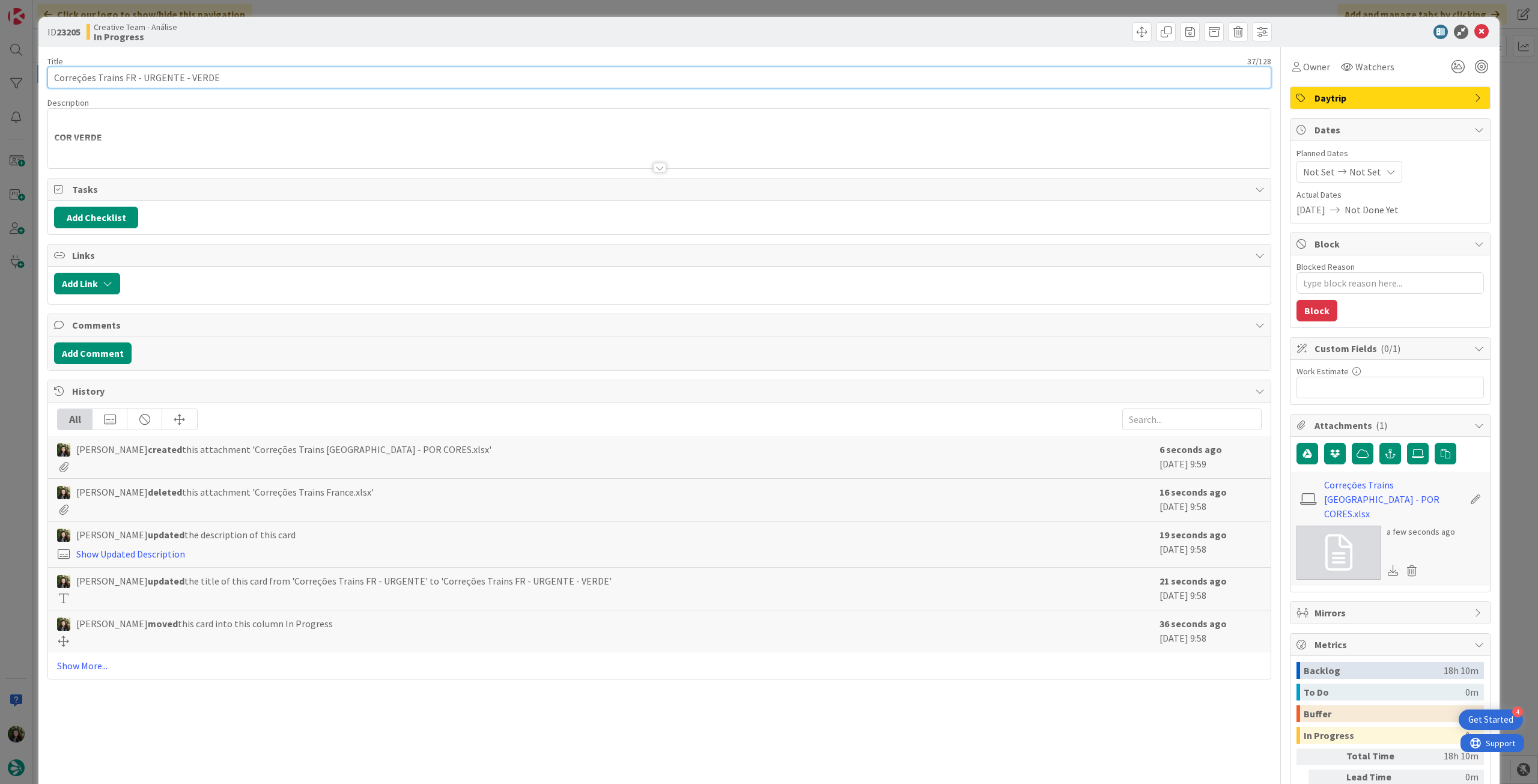
drag, startPoint x: 184, startPoint y: 80, endPoint x: 293, endPoint y: 80, distance: 109.0
click at [292, 80] on input "Correções Trains FR - URGENTE - VERDE" at bounding box center [659, 77] width 1224 height 22
click at [98, 136] on div "COR VERDE From: Procurement < [EMAIL_ADDRESS][DOMAIN_NAME] > Sent: [DATE] 15:33…" at bounding box center [659, 141] width 1222 height 54
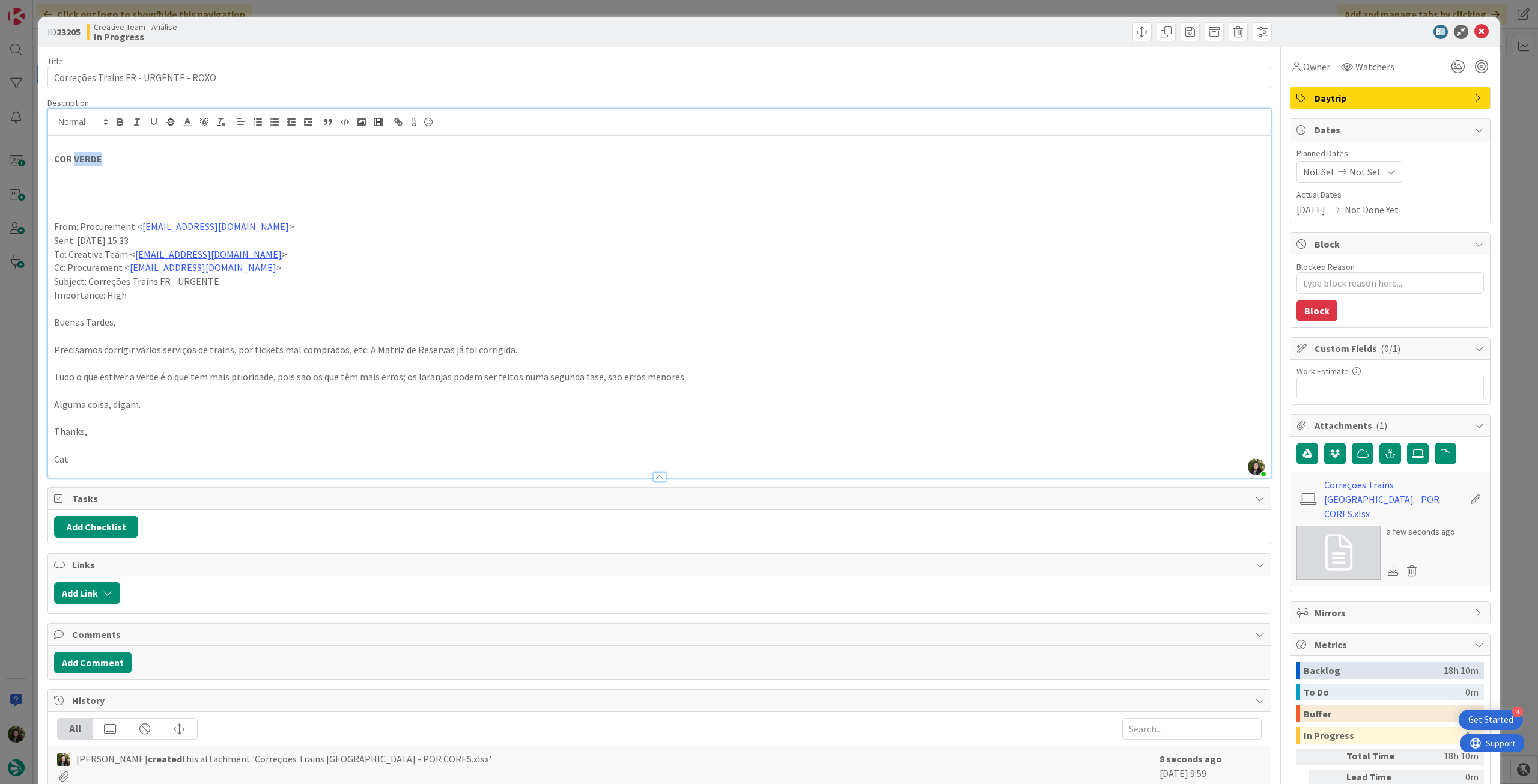
drag, startPoint x: 97, startPoint y: 160, endPoint x: 74, endPoint y: 160, distance: 23.0
click at [74, 160] on p "COR VERDE" at bounding box center [659, 159] width 1211 height 14
click at [1476, 30] on icon at bounding box center [1481, 32] width 14 height 14
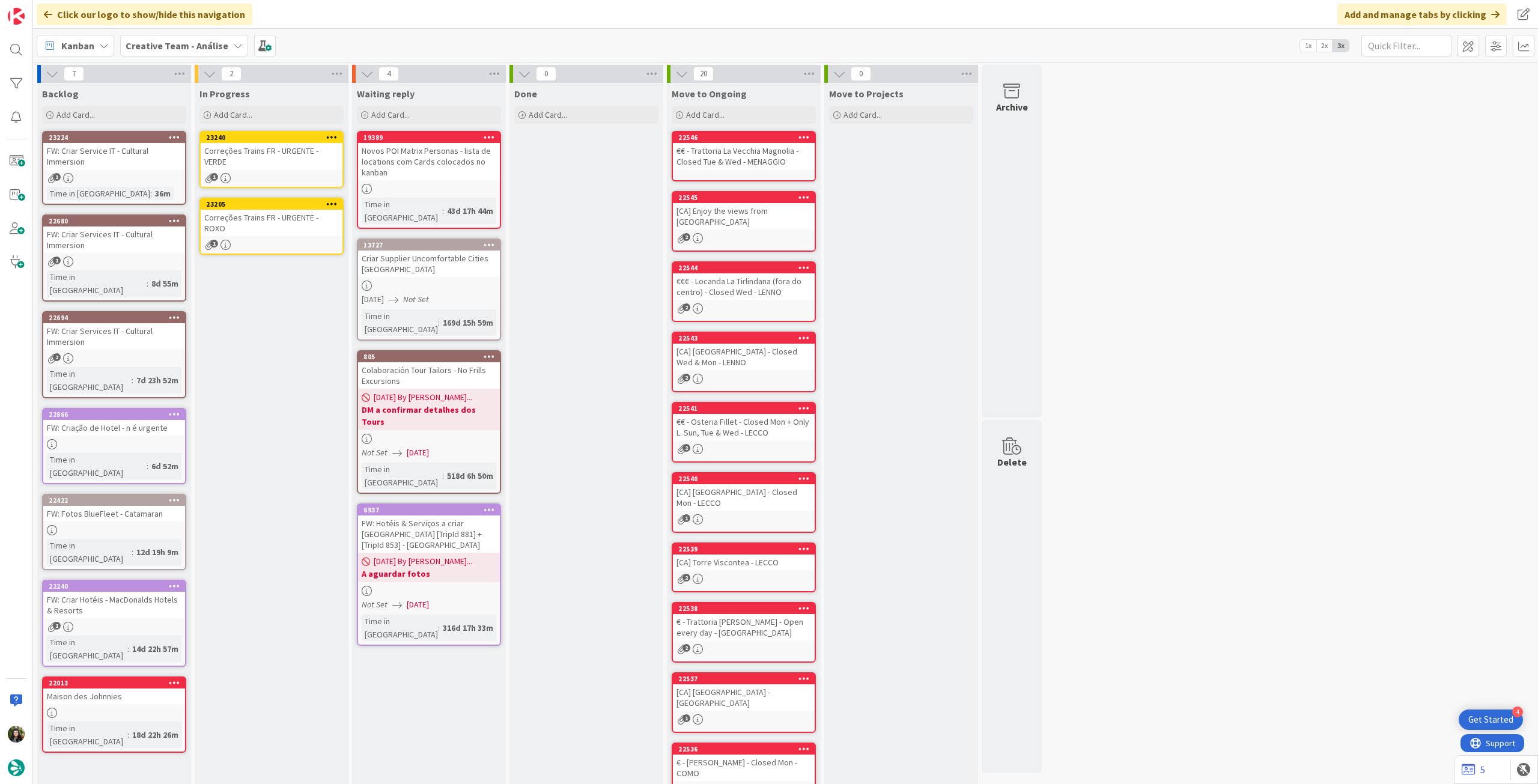
click at [332, 203] on icon at bounding box center [332, 203] width 12 height 9
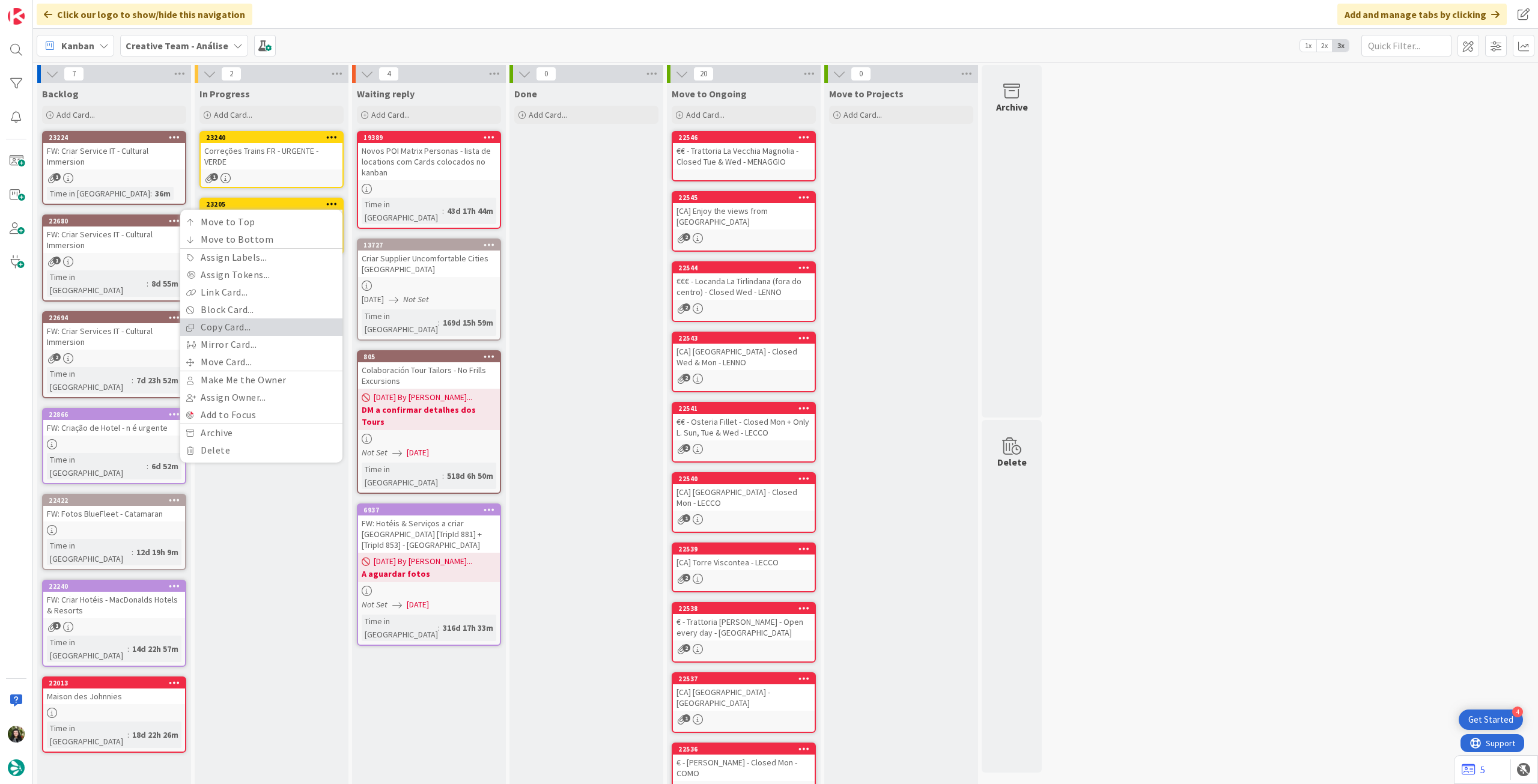
click at [274, 333] on link "Copy Card..." at bounding box center [262, 327] width 162 height 17
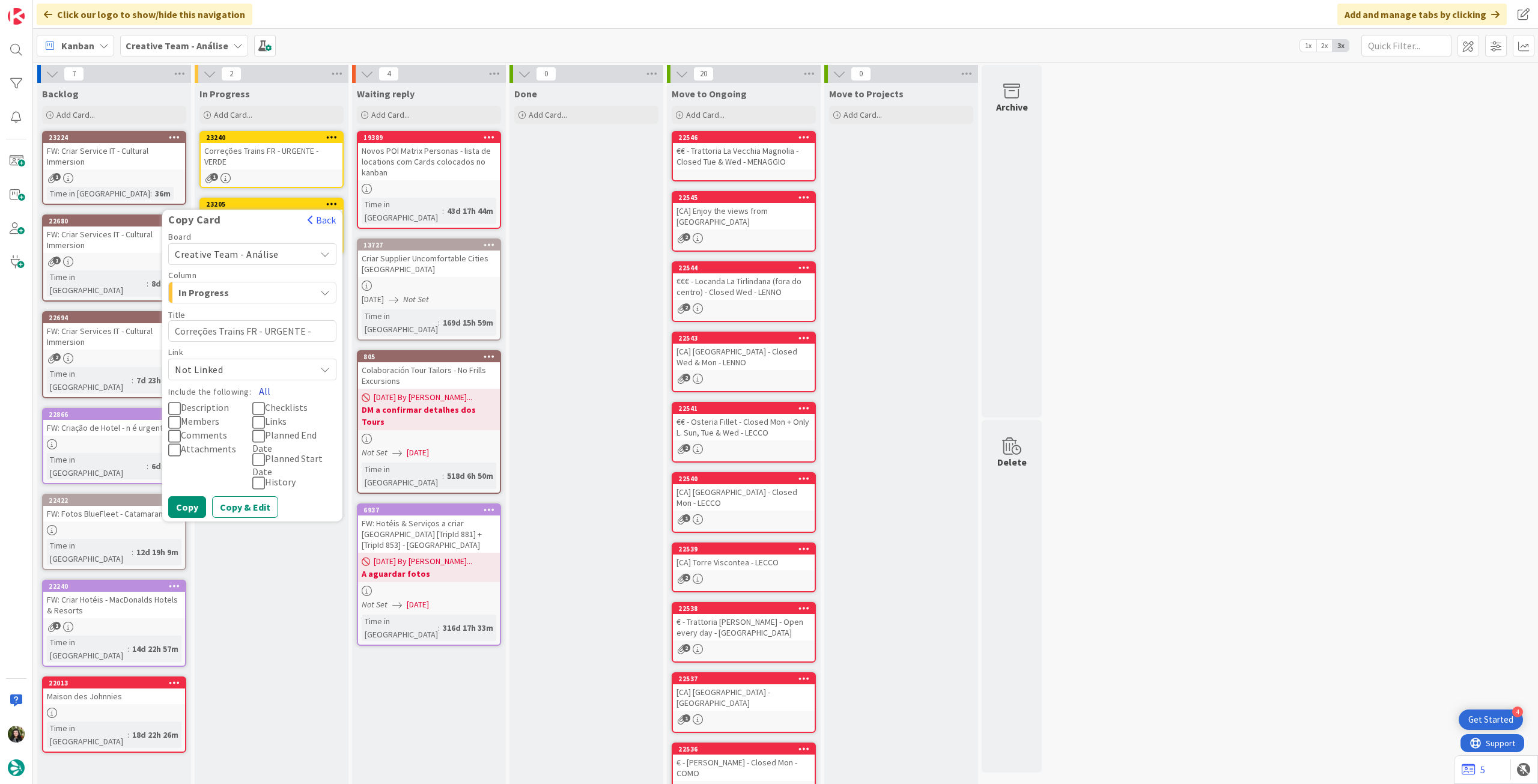
drag, startPoint x: 264, startPoint y: 389, endPoint x: 219, endPoint y: 447, distance: 73.4
click at [263, 389] on button "All" at bounding box center [264, 391] width 27 height 22
click at [191, 508] on button "Copy" at bounding box center [187, 507] width 37 height 22
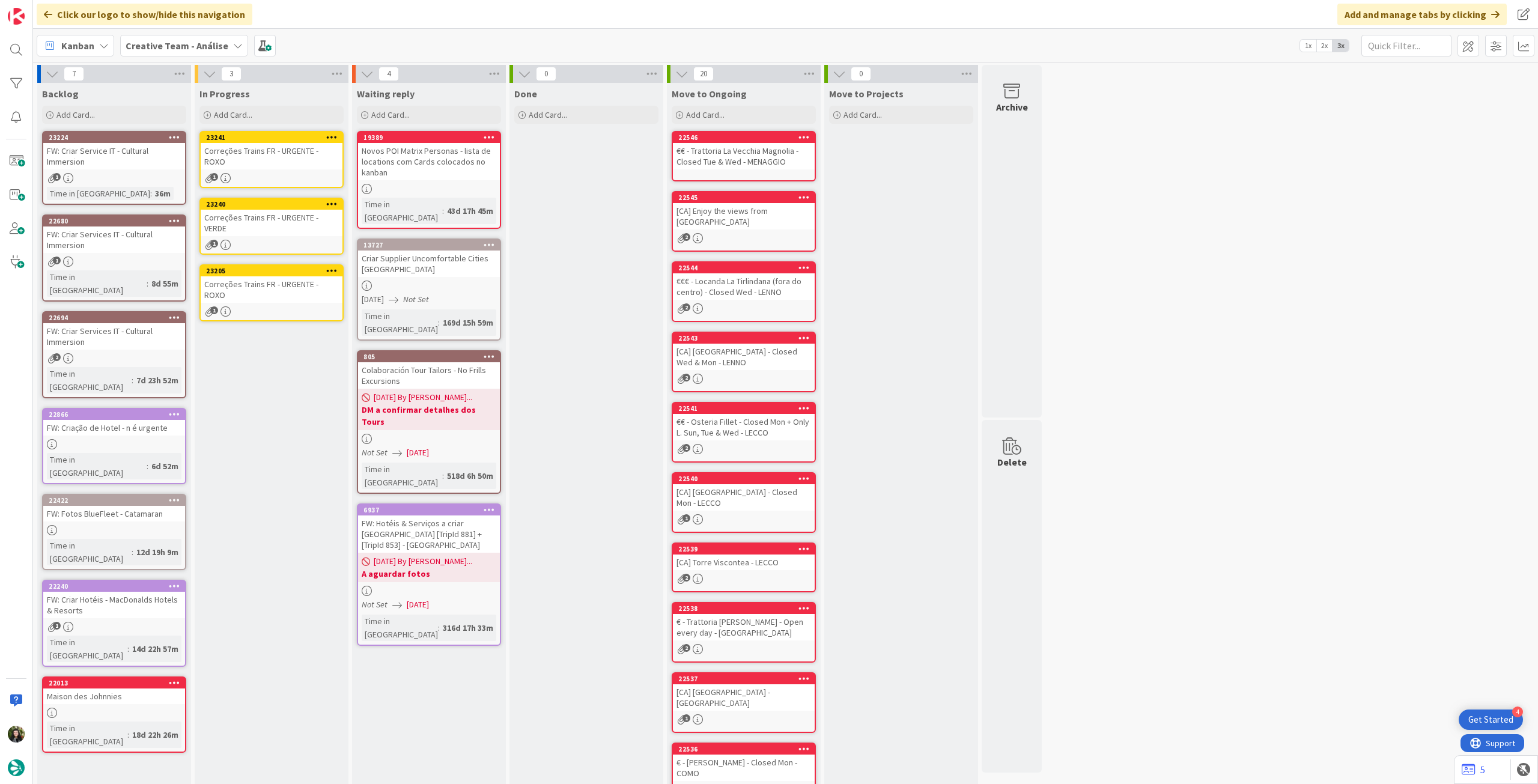
click at [273, 288] on div "Correções Trains FR - URGENTE - ROXO" at bounding box center [272, 290] width 142 height 27
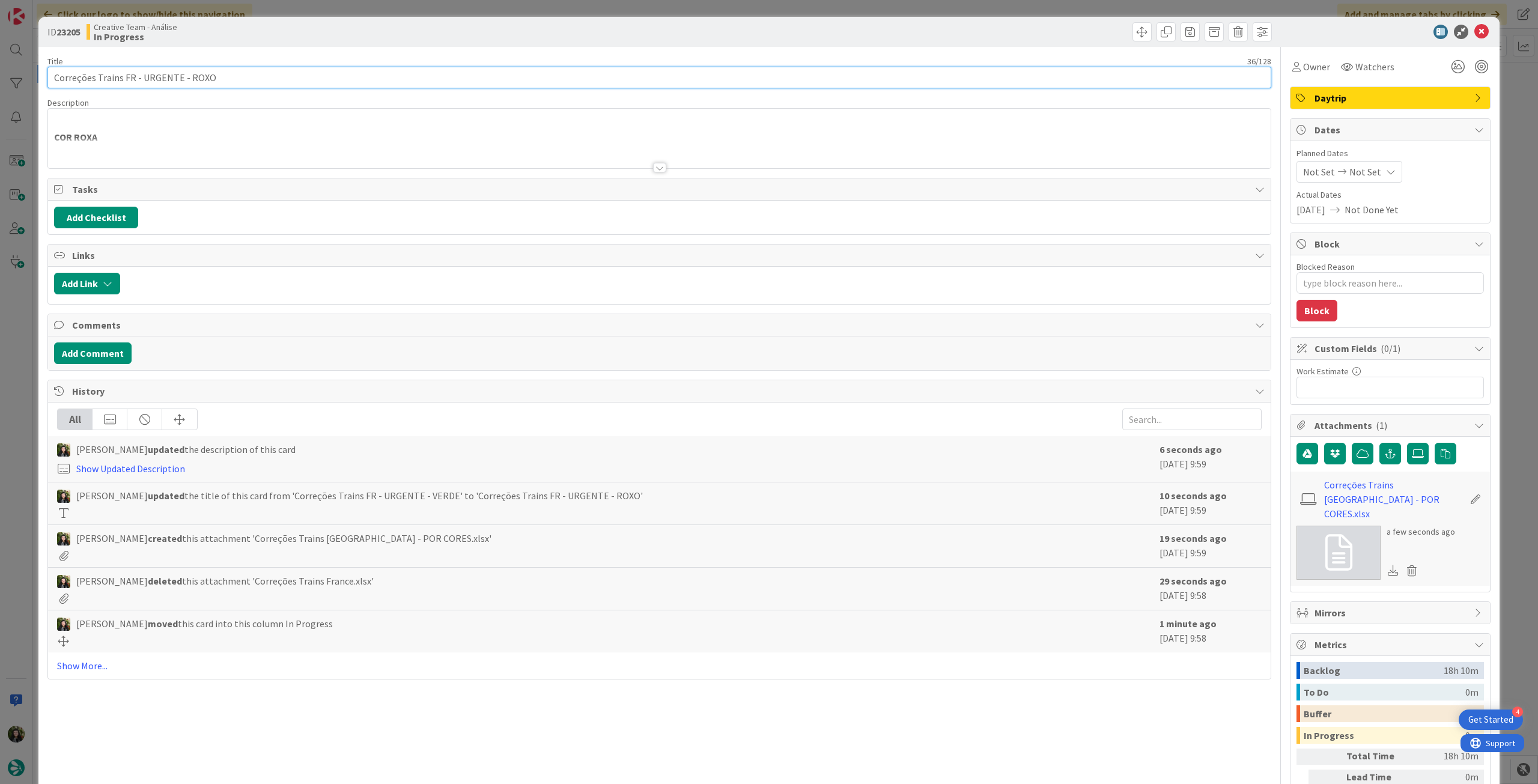
drag, startPoint x: 187, startPoint y: 77, endPoint x: 325, endPoint y: 85, distance: 138.2
click at [313, 71] on input "Correções Trains FR - URGENTE - ROXO" at bounding box center [659, 77] width 1224 height 22
click at [153, 145] on div at bounding box center [659, 152] width 1222 height 30
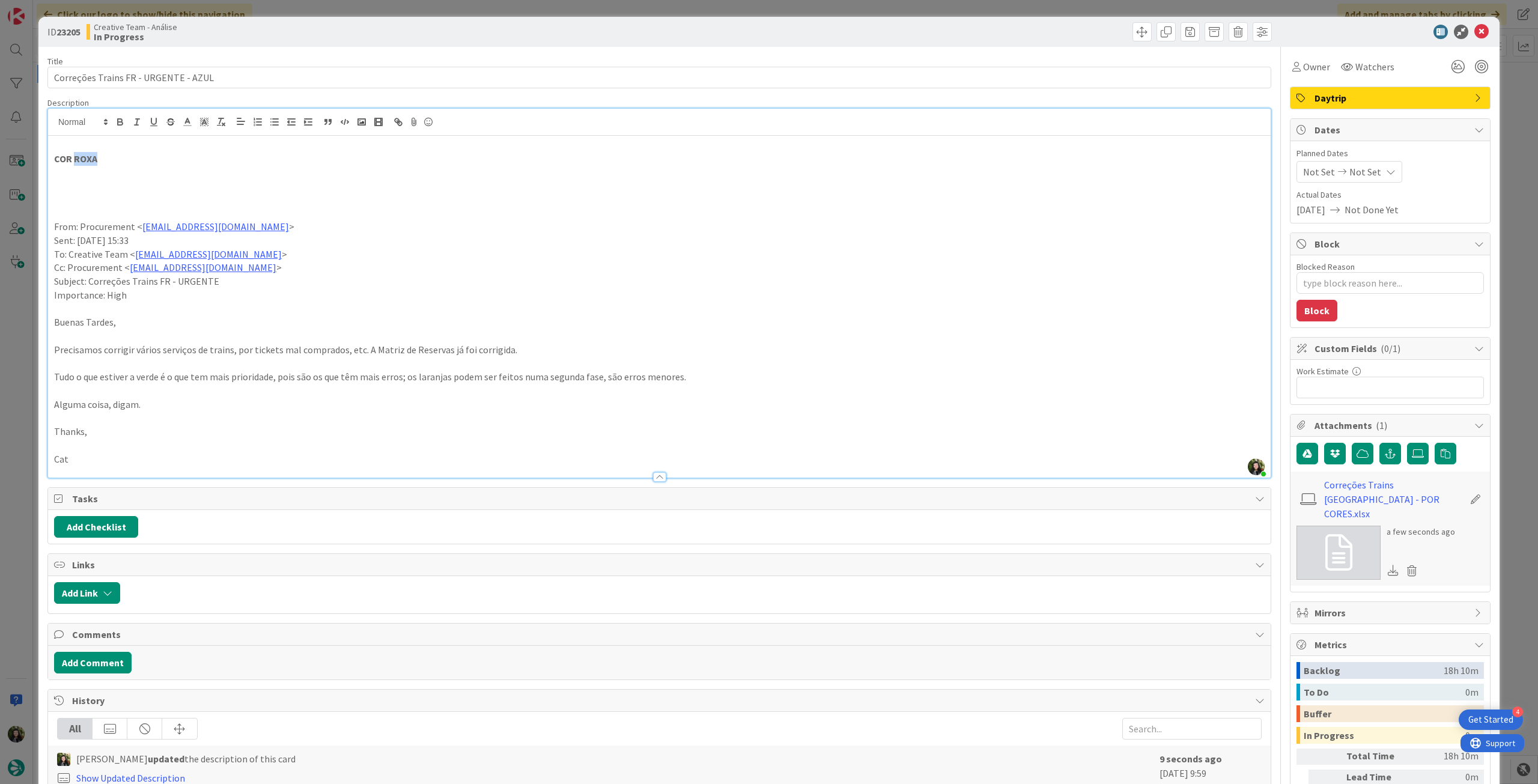
drag, startPoint x: 115, startPoint y: 155, endPoint x: 74, endPoint y: 162, distance: 41.6
click at [74, 162] on p "COR ROXA" at bounding box center [659, 159] width 1211 height 14
click at [1479, 34] on icon at bounding box center [1481, 32] width 14 height 14
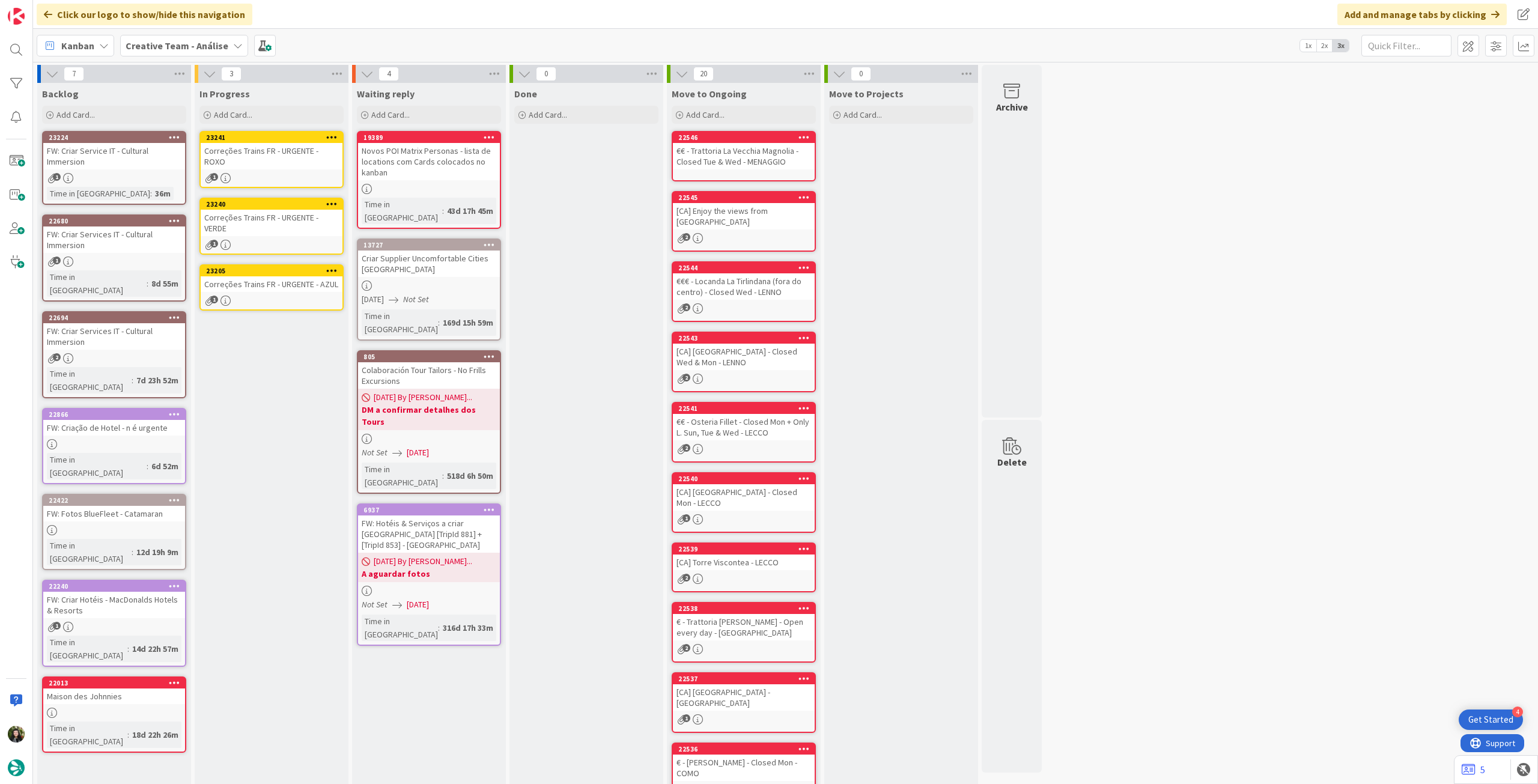
click at [337, 269] on icon at bounding box center [332, 270] width 12 height 9
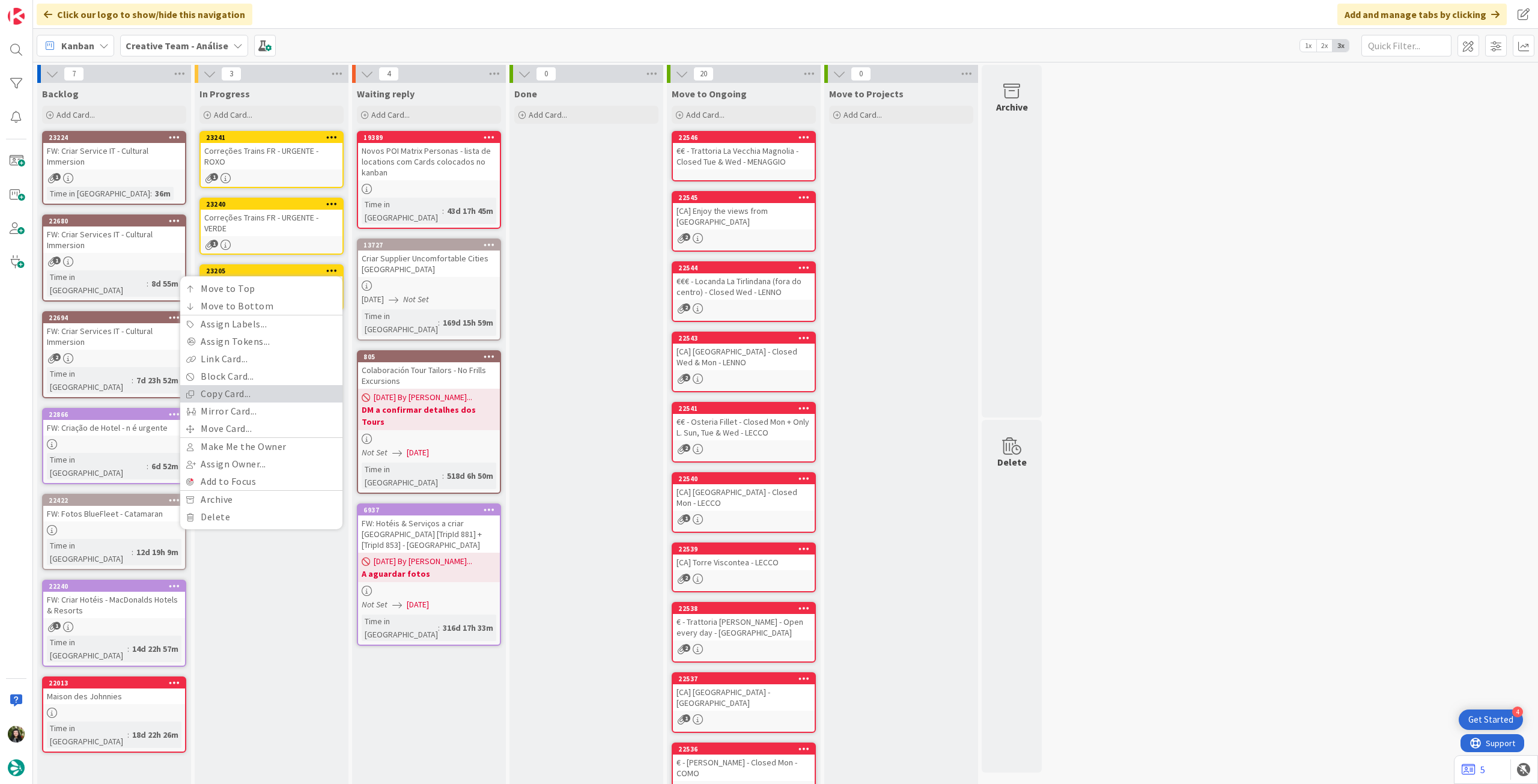
click at [266, 399] on link "Copy Card..." at bounding box center [262, 394] width 162 height 17
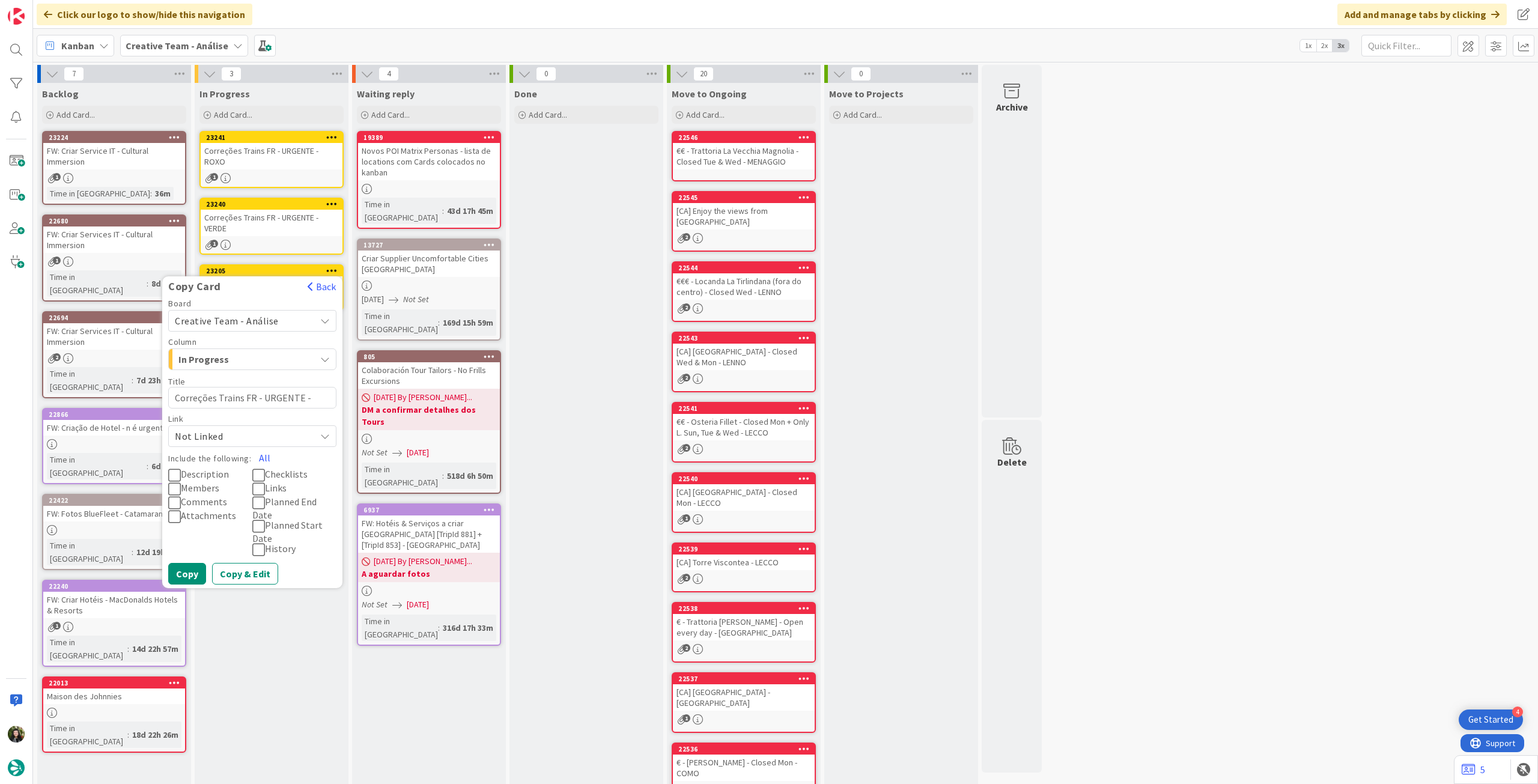
drag, startPoint x: 261, startPoint y: 458, endPoint x: 218, endPoint y: 526, distance: 80.5
click at [261, 459] on button "All" at bounding box center [264, 458] width 27 height 22
click at [184, 568] on button "Copy" at bounding box center [187, 574] width 37 height 22
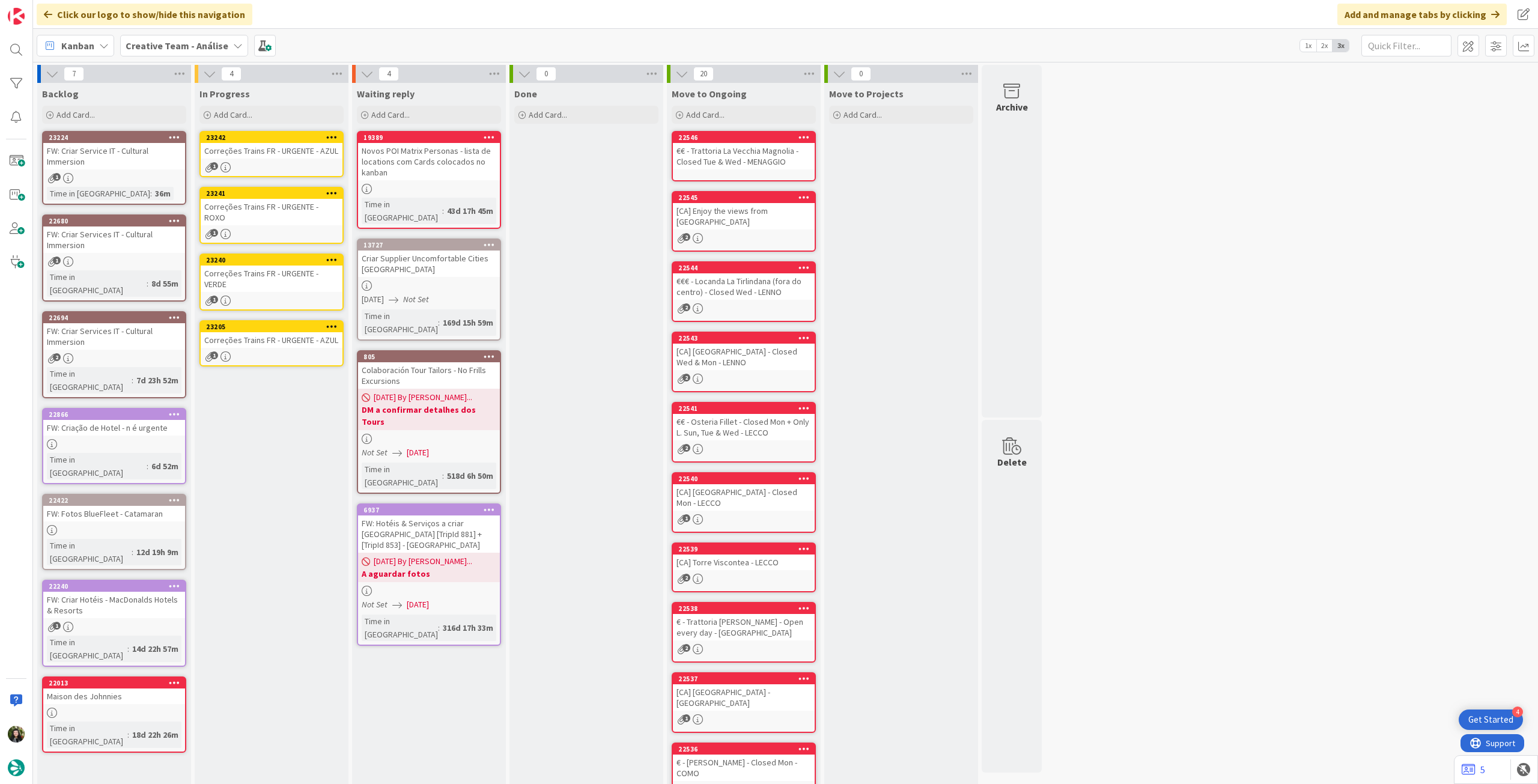
click at [267, 336] on div "Correções Trains FR - URGENTE - AZUL" at bounding box center [272, 340] width 142 height 16
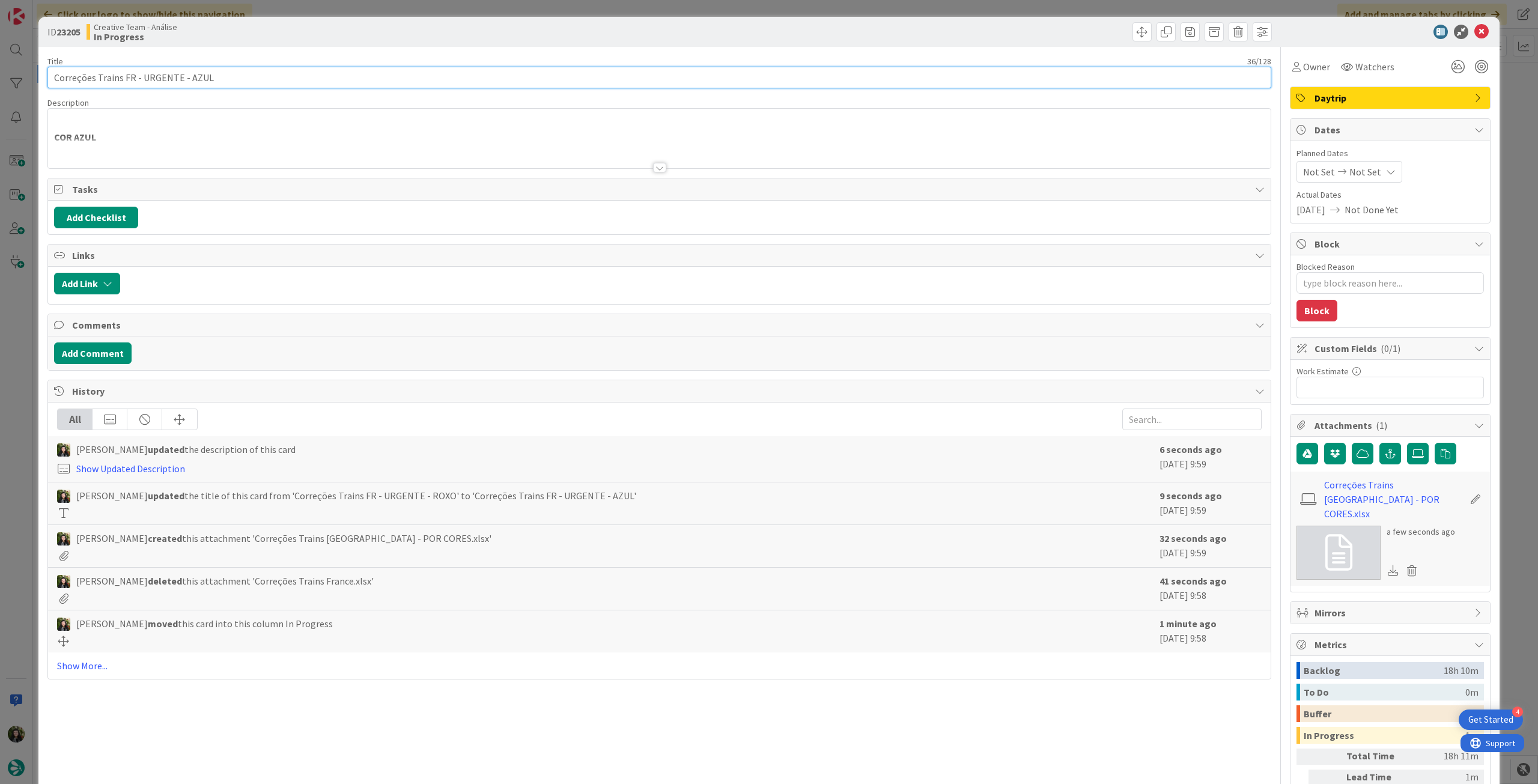
drag, startPoint x: 264, startPoint y: 66, endPoint x: 332, endPoint y: 76, distance: 68.7
click at [319, 59] on div "Title 36 / 128 Correções Trains FR - URGENTE - AZUL" at bounding box center [659, 73] width 1224 height 33
click at [116, 152] on div at bounding box center [659, 152] width 1222 height 30
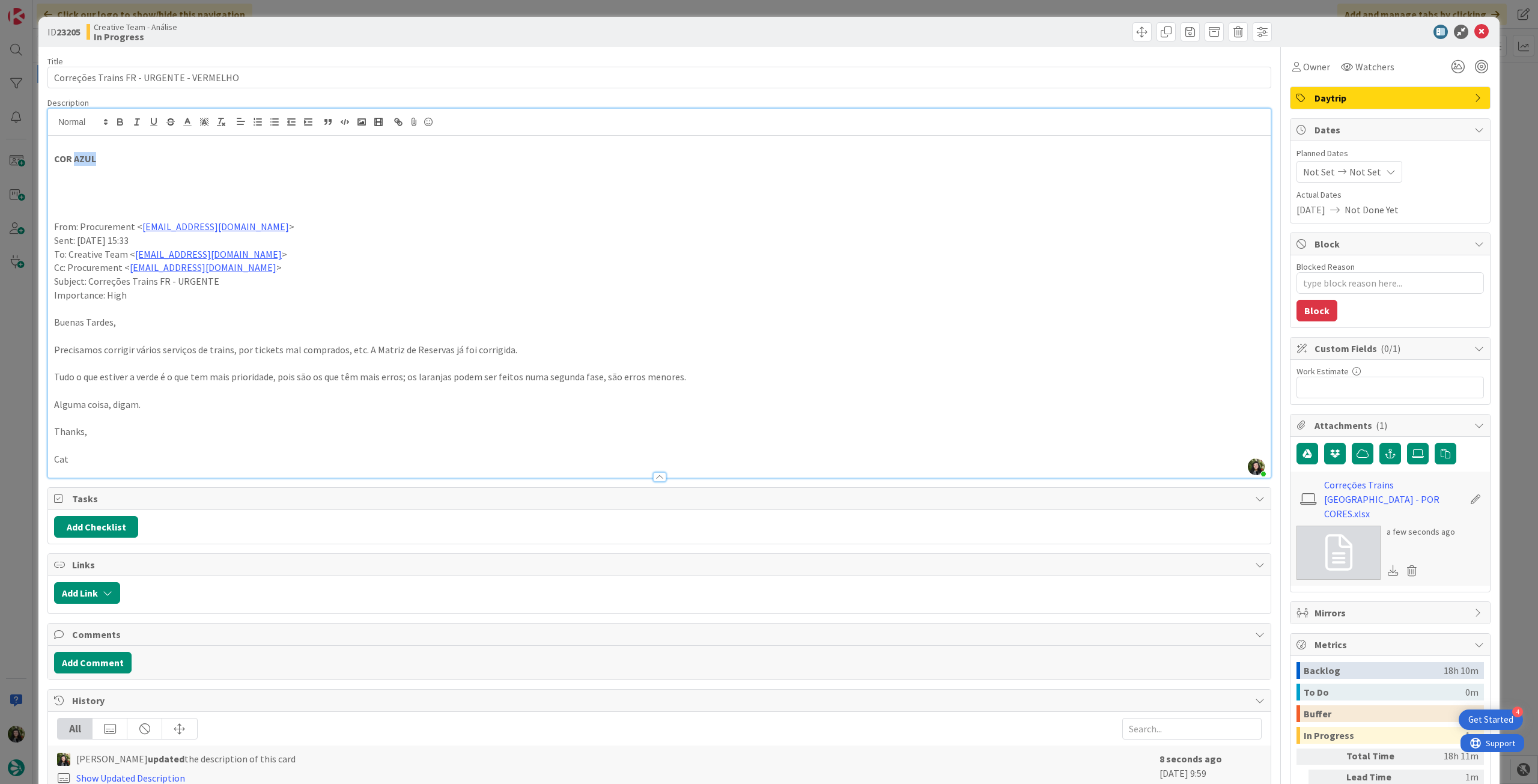
drag, startPoint x: 99, startPoint y: 160, endPoint x: 84, endPoint y: 153, distance: 16.6
click at [74, 158] on p "COR AZUL" at bounding box center [659, 159] width 1211 height 14
drag, startPoint x: 1476, startPoint y: 35, endPoint x: 1385, endPoint y: 48, distance: 91.9
click at [1475, 34] on icon at bounding box center [1481, 32] width 14 height 14
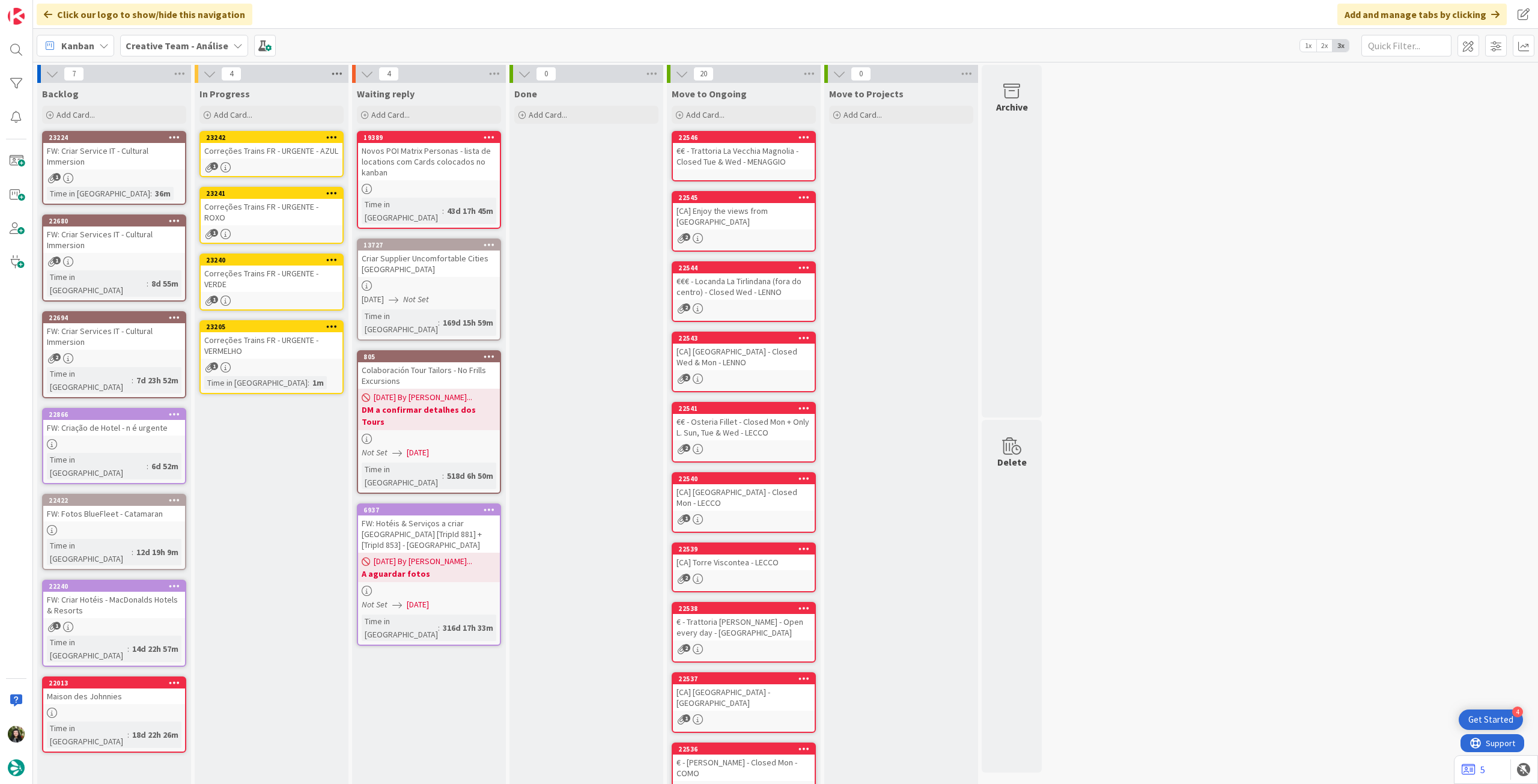
click at [335, 77] on icon at bounding box center [337, 73] width 16 height 18
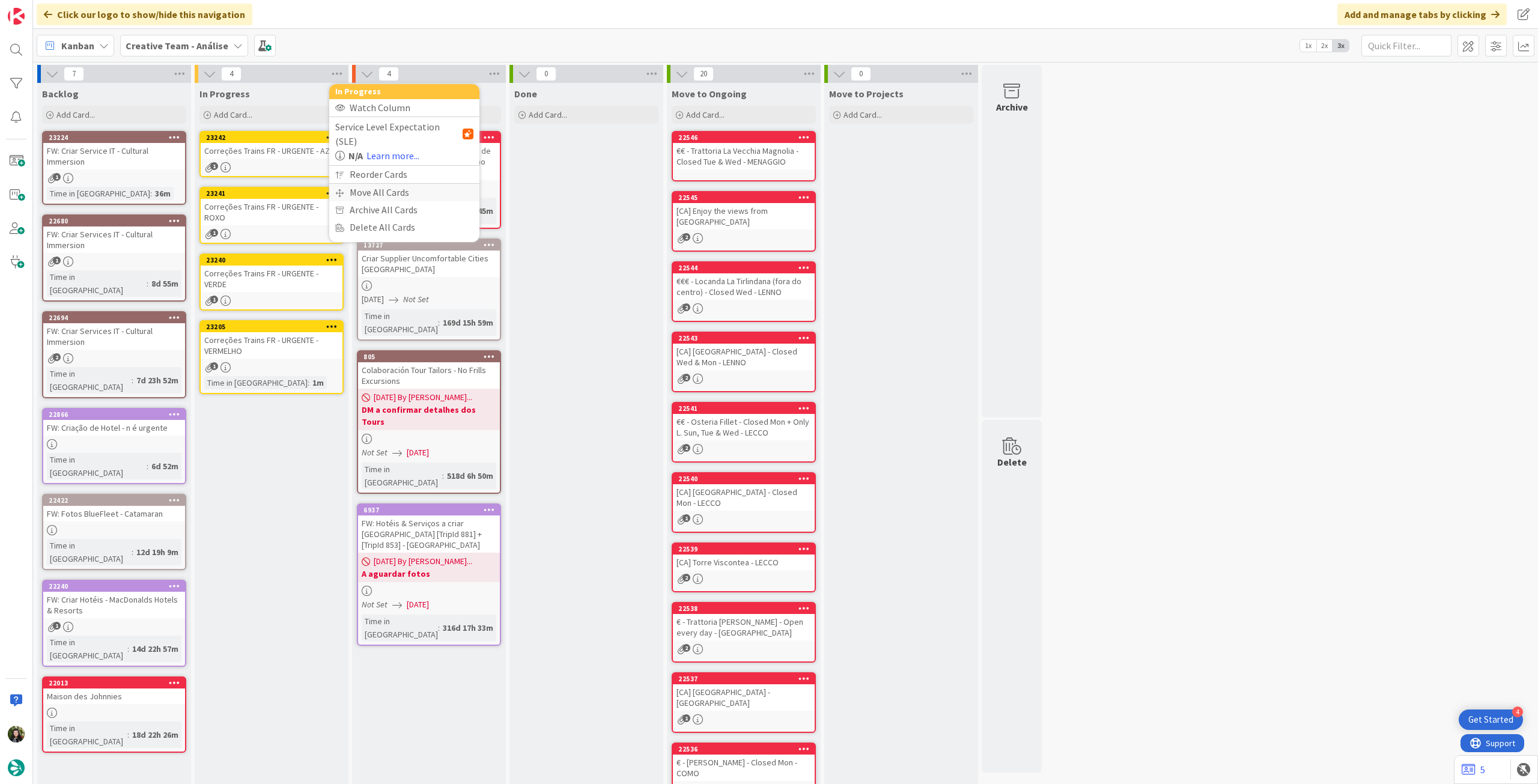
click at [373, 184] on div "Move All Cards" at bounding box center [404, 192] width 150 height 17
click at [412, 130] on span "Creative Team - Análise" at bounding box center [391, 130] width 97 height 12
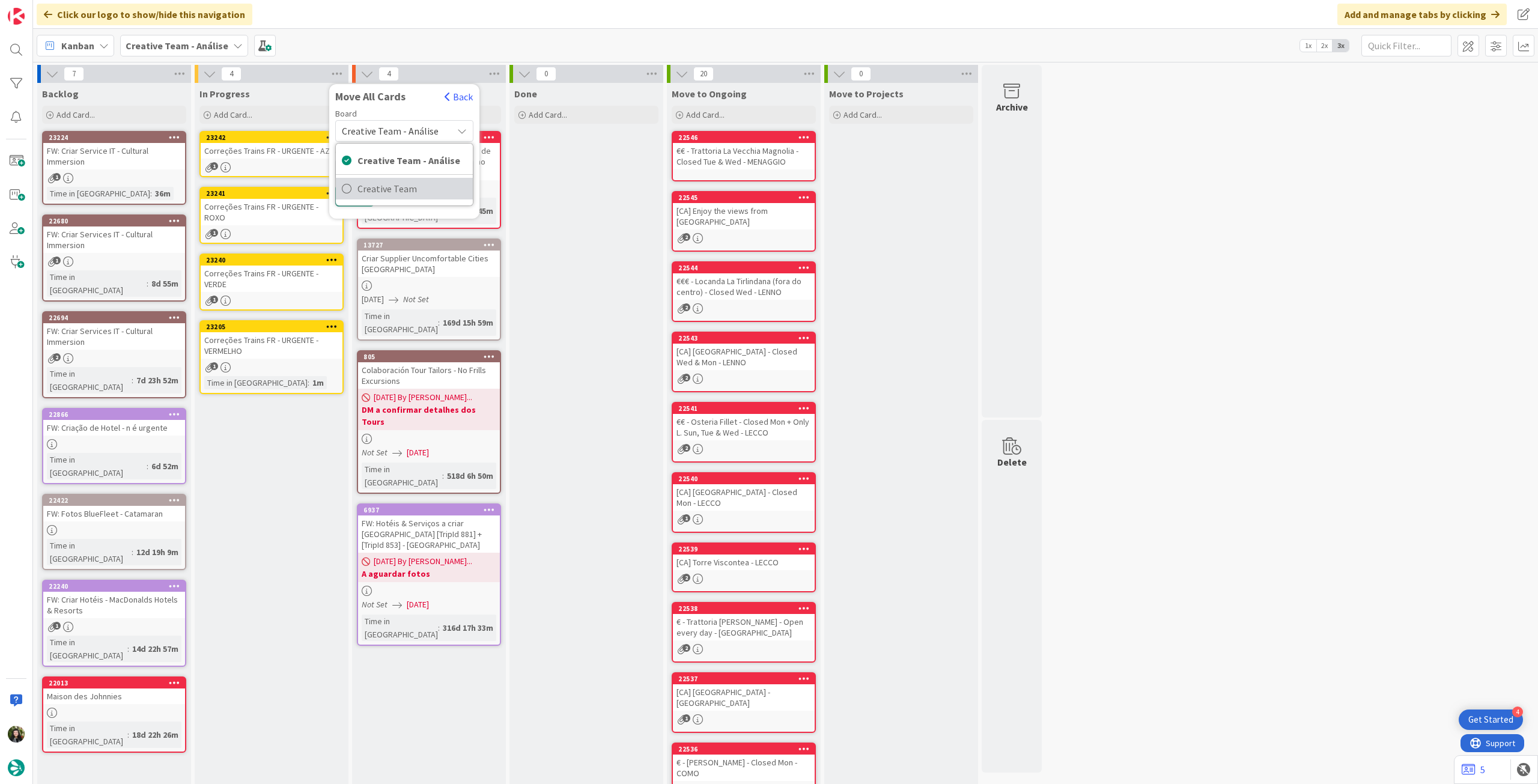
click at [407, 183] on span "Creative Team" at bounding box center [412, 188] width 109 height 18
click at [409, 167] on div "E - To Do" at bounding box center [397, 169] width 110 height 20
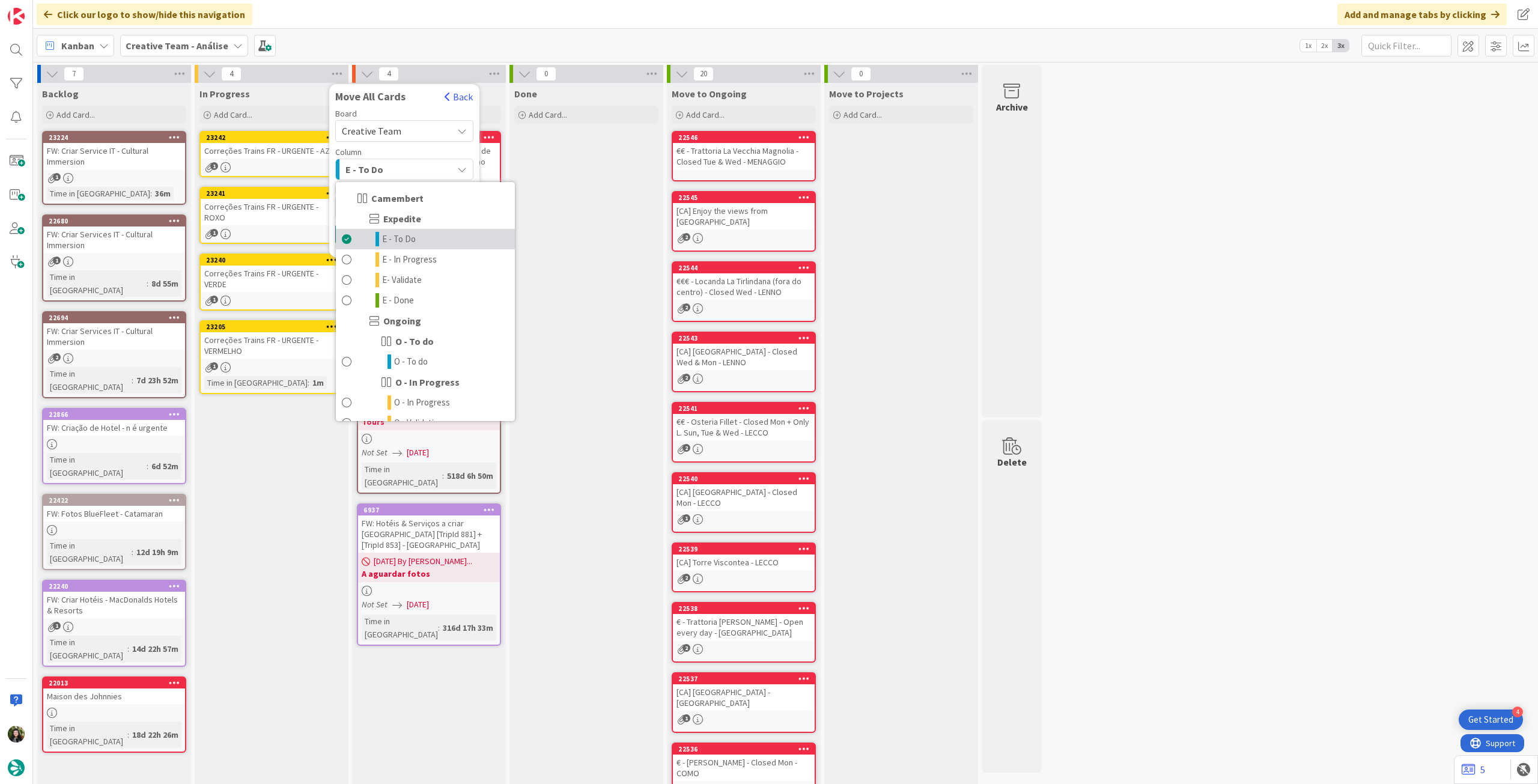
drag, startPoint x: 384, startPoint y: 239, endPoint x: 384, endPoint y: 220, distance: 19.0
click at [384, 240] on span "E - To Do" at bounding box center [398, 239] width 34 height 14
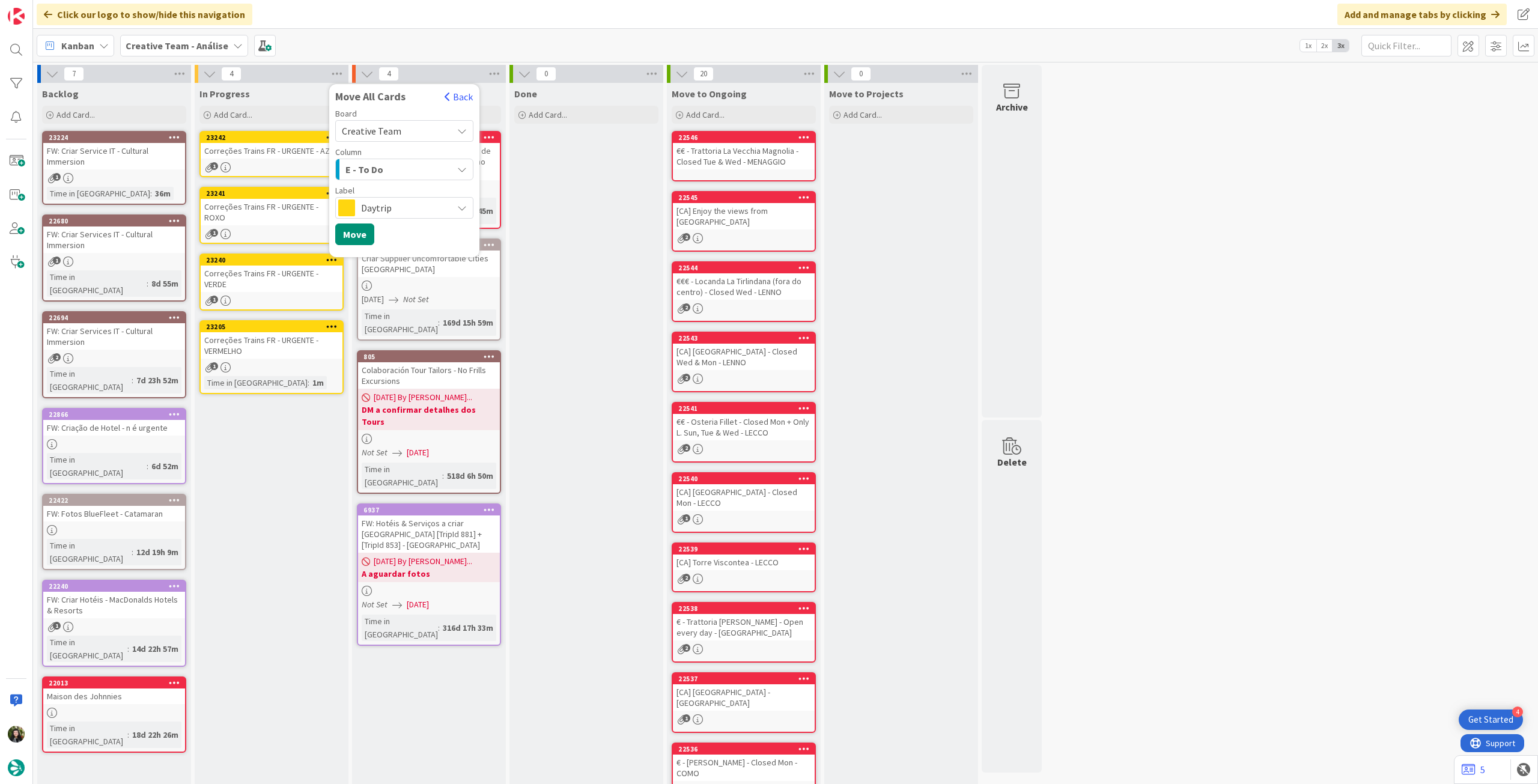
click at [386, 215] on span "Daytrip" at bounding box center [403, 208] width 85 height 17
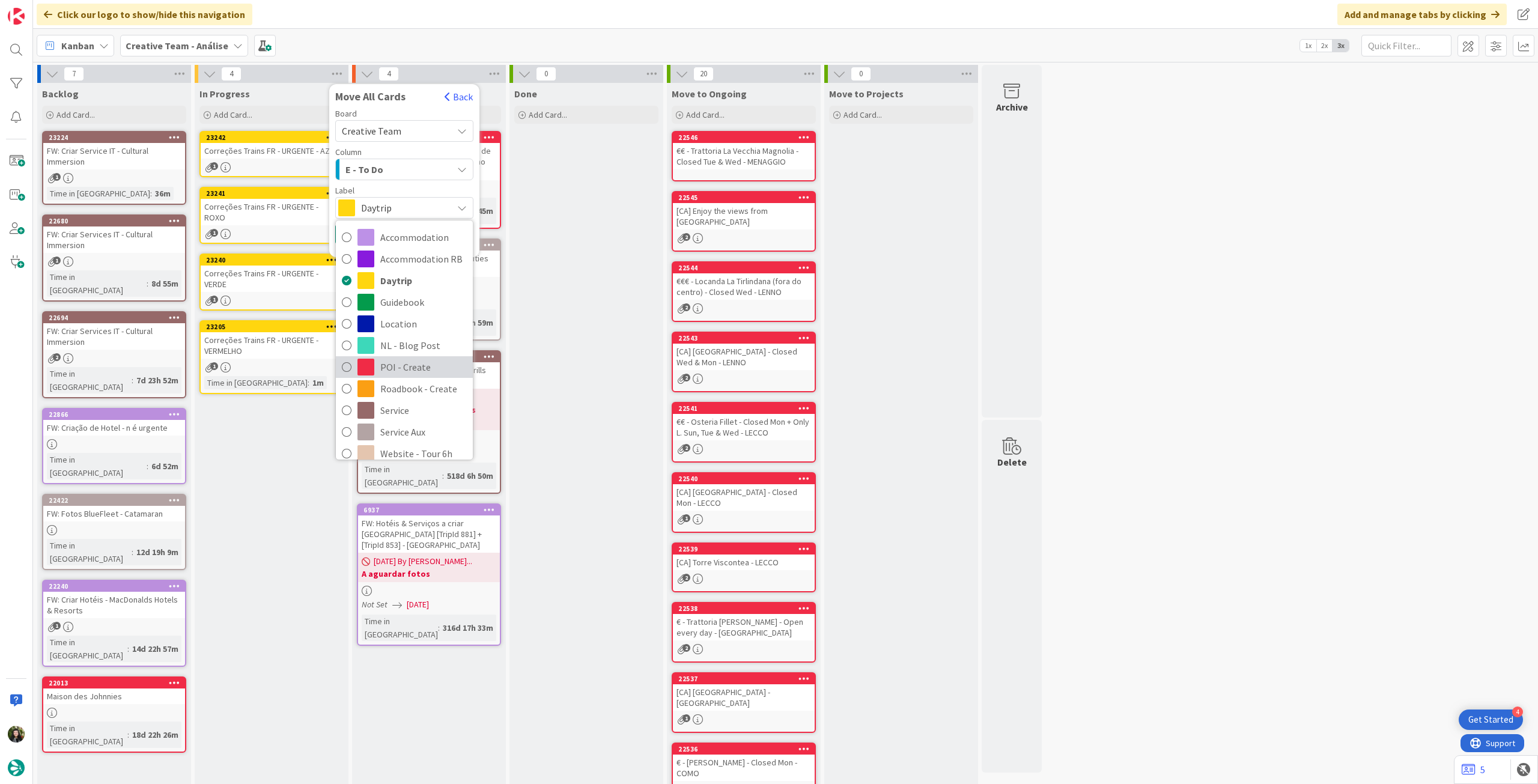
click at [418, 372] on span "POI - Create" at bounding box center [423, 366] width 87 height 18
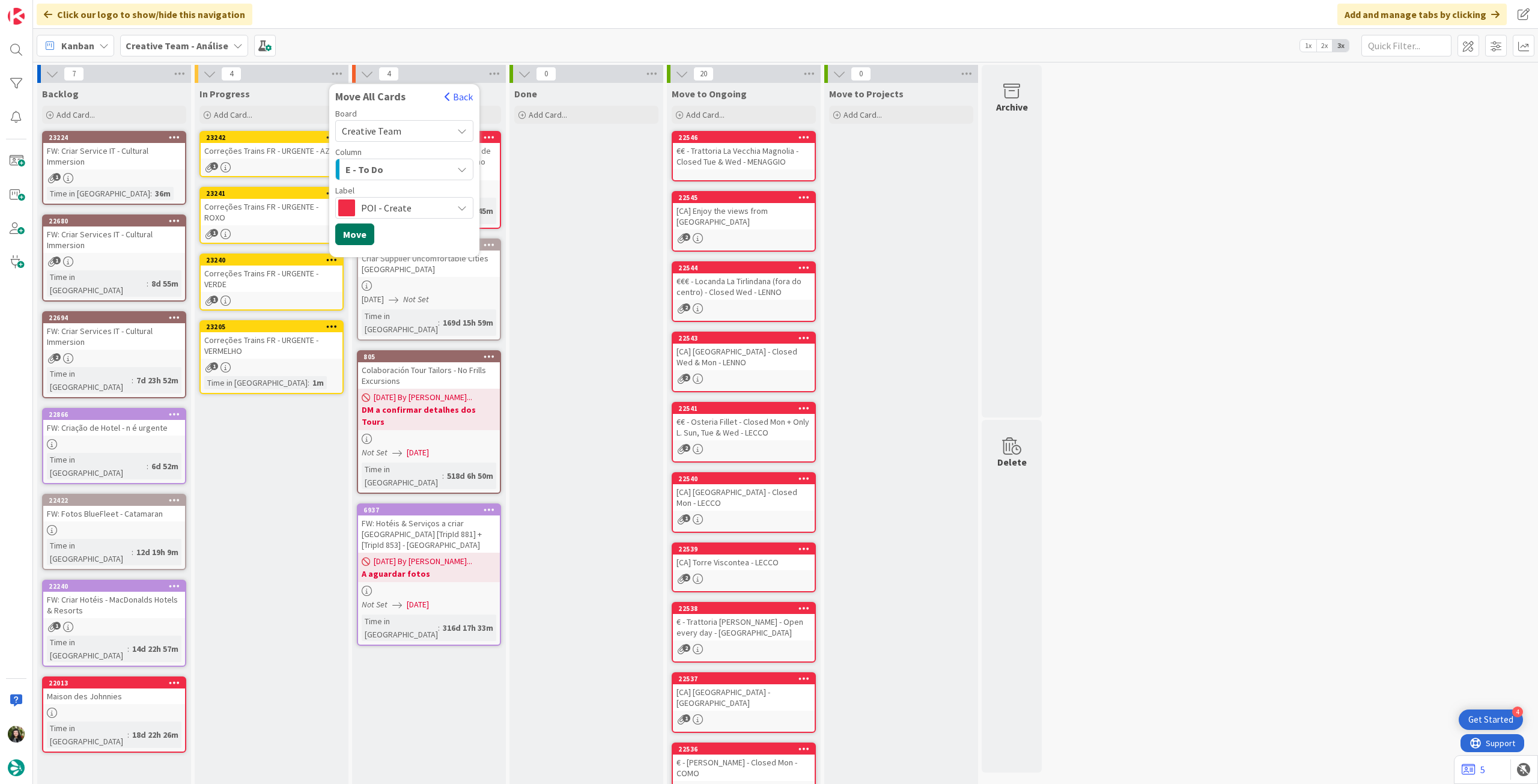
click at [358, 235] on button "Move" at bounding box center [355, 234] width 39 height 22
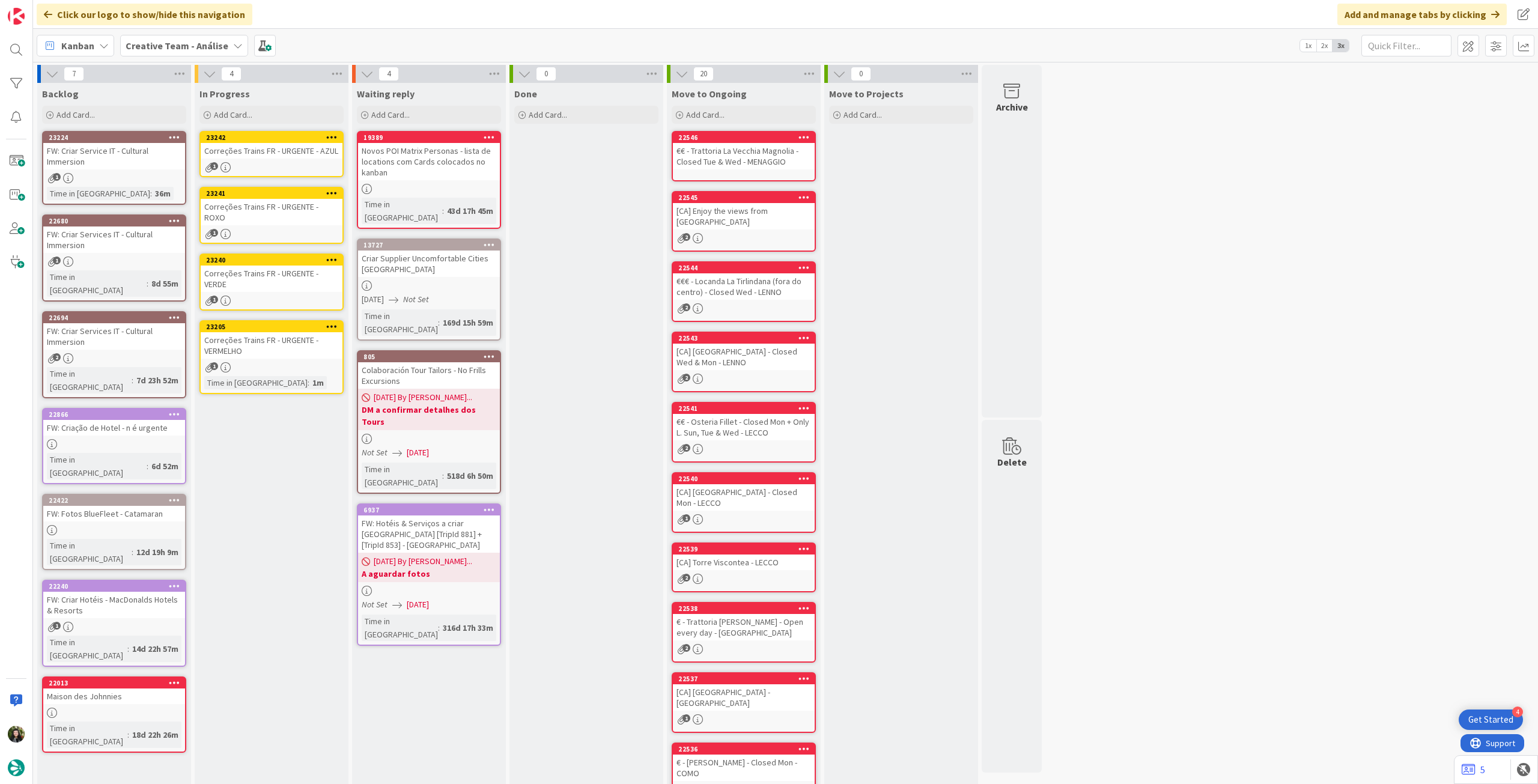
drag, startPoint x: 165, startPoint y: 41, endPoint x: 173, endPoint y: 61, distance: 21.5
click at [165, 41] on b "Creative Team - Análise" at bounding box center [177, 45] width 103 height 12
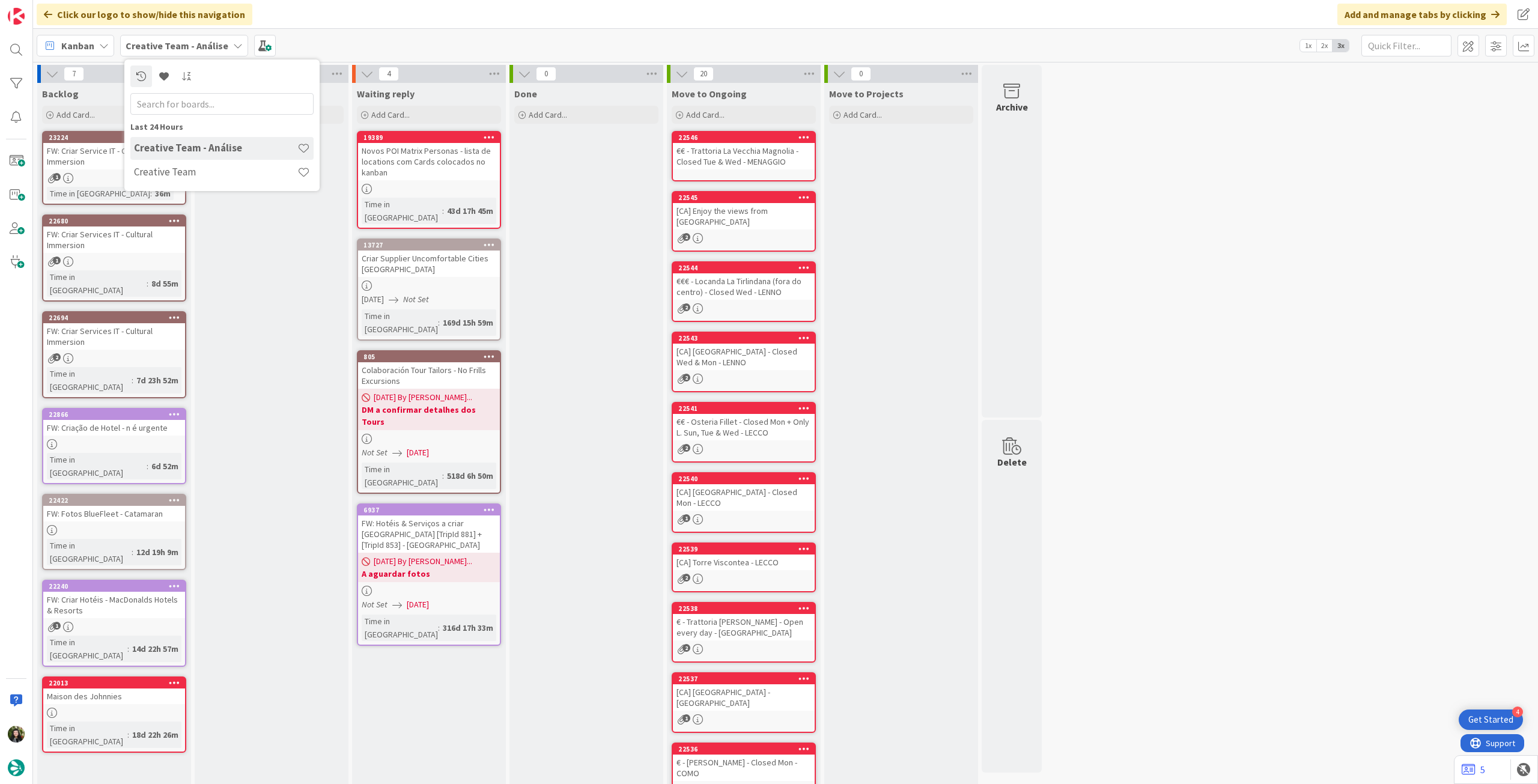
click at [176, 168] on h4 "Creative Team" at bounding box center [216, 171] width 163 height 12
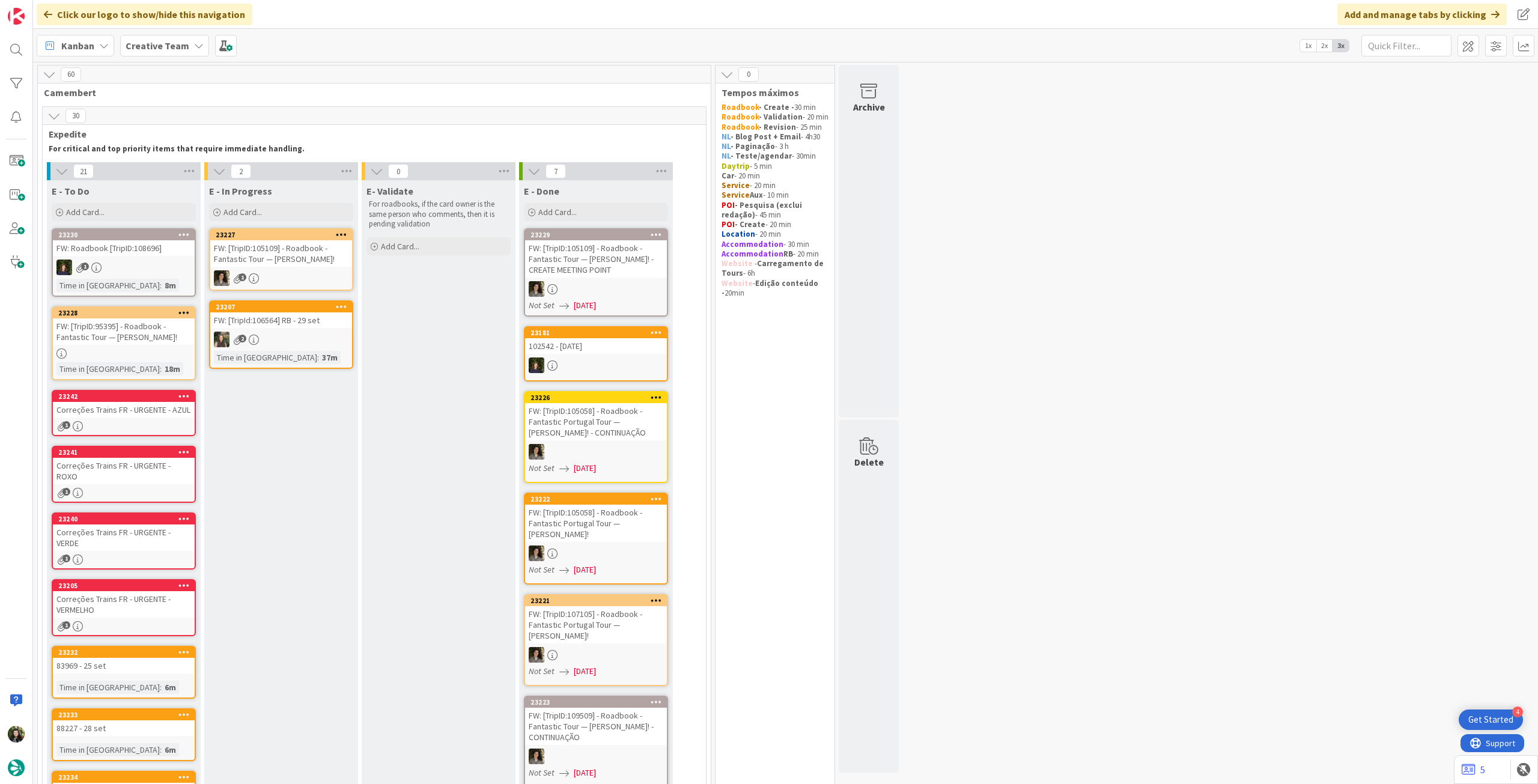
drag, startPoint x: 161, startPoint y: 37, endPoint x: 171, endPoint y: 62, distance: 26.9
click at [162, 37] on div "Creative Team" at bounding box center [165, 46] width 89 height 22
click at [144, 173] on h4 "Creative Team - Análise" at bounding box center [216, 171] width 163 height 12
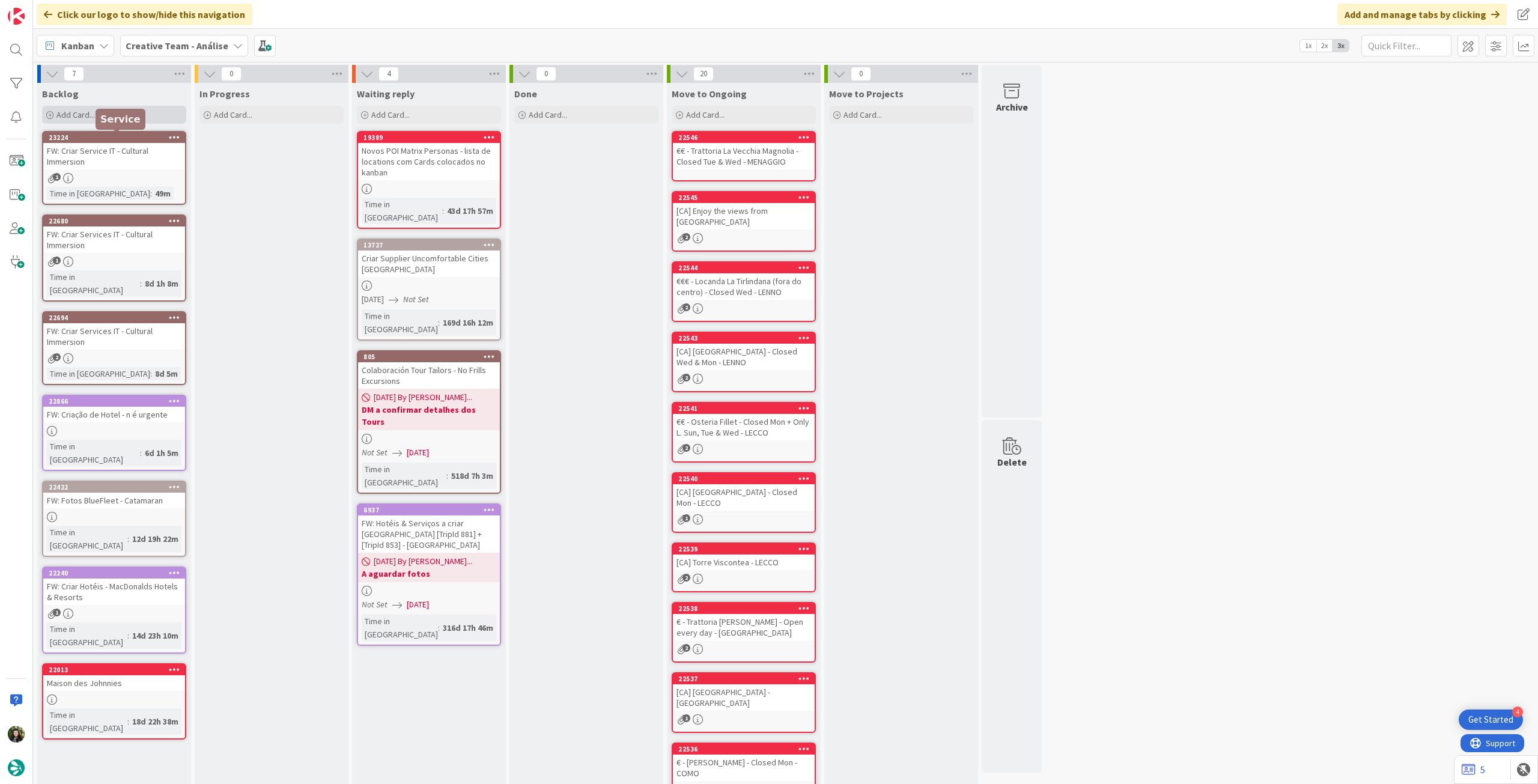
click at [126, 118] on div "Add Card..." at bounding box center [114, 114] width 145 height 18
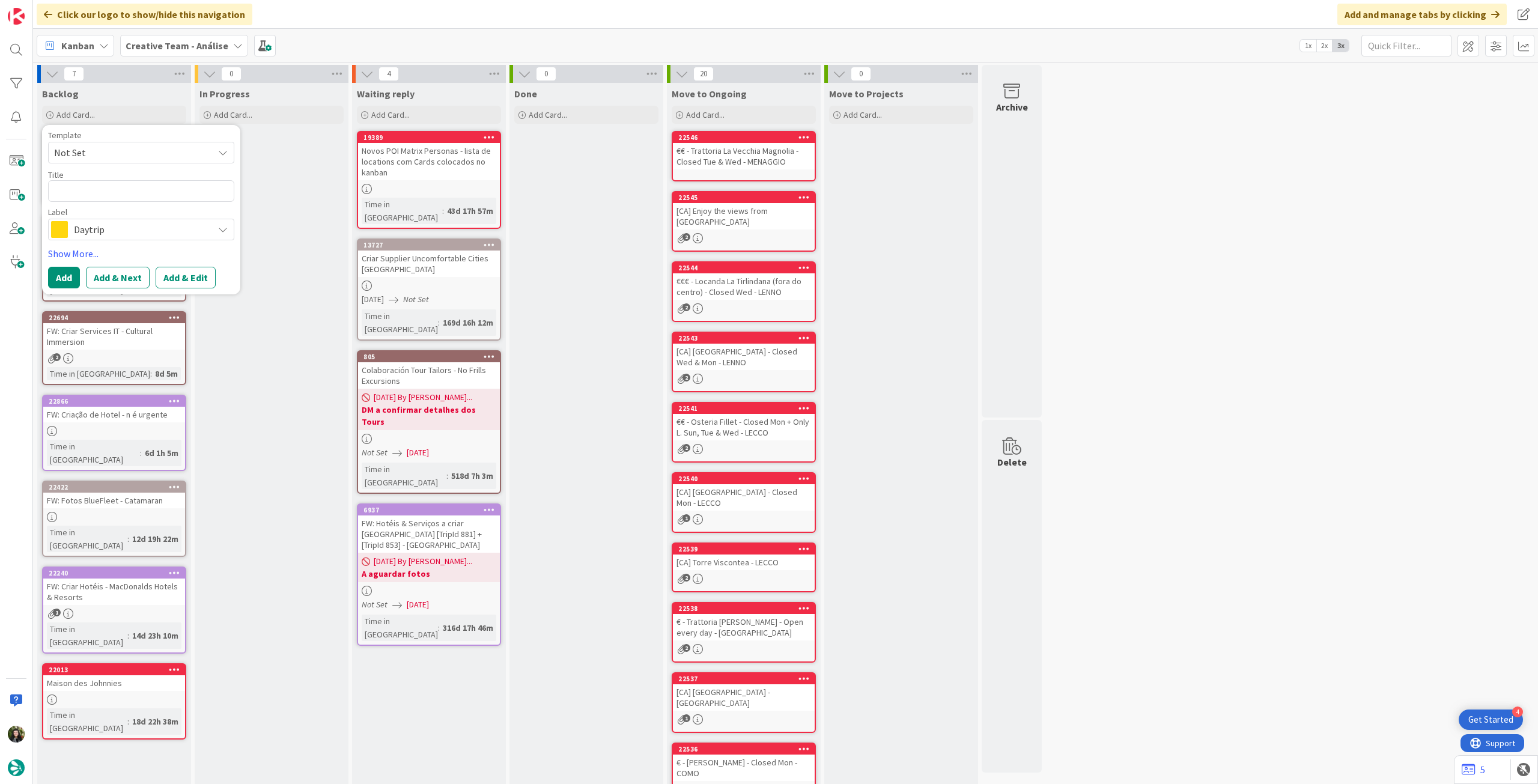
click at [126, 234] on span "Daytrip" at bounding box center [141, 230] width 134 height 17
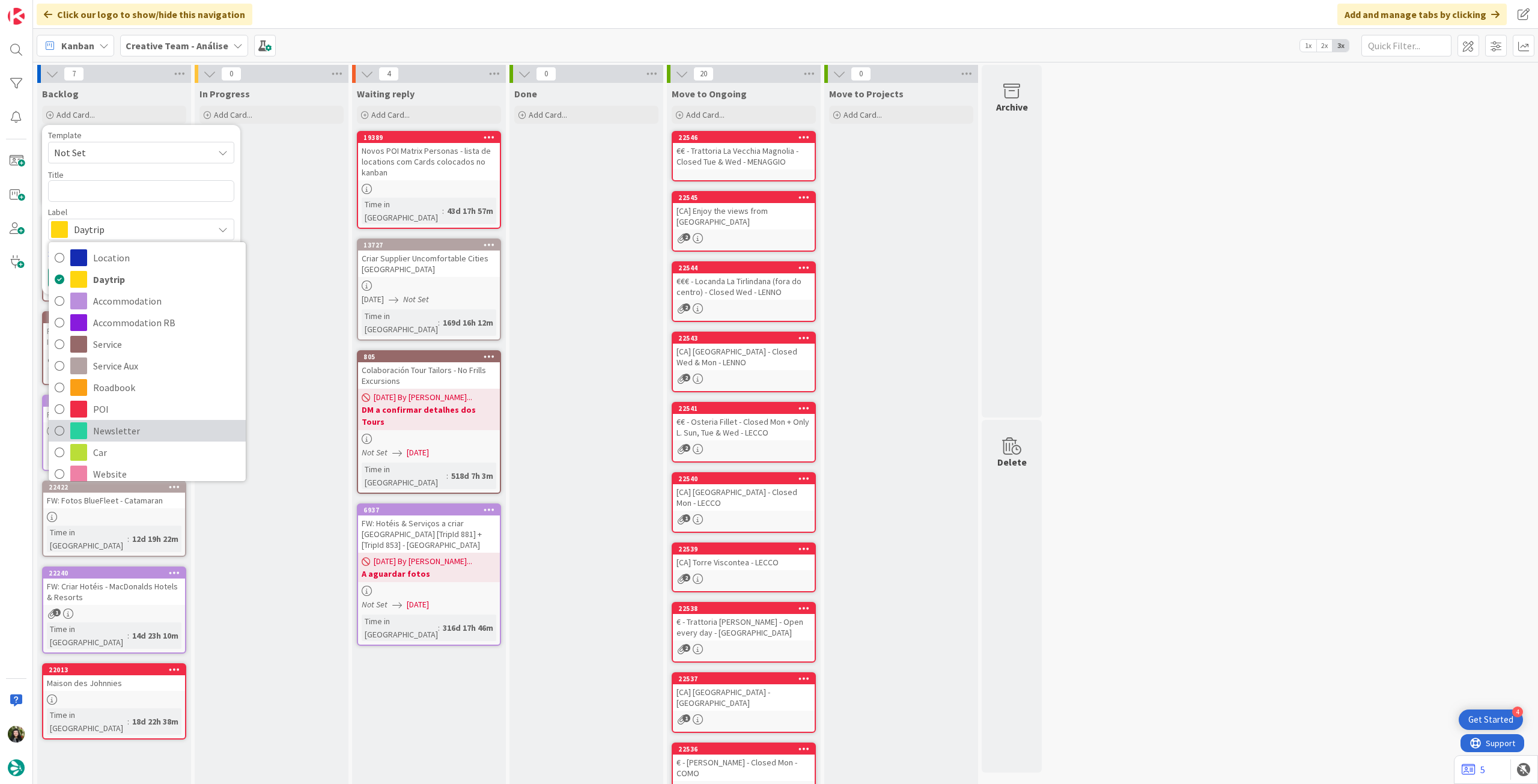
click at [117, 428] on span "Newsletter" at bounding box center [166, 430] width 147 height 18
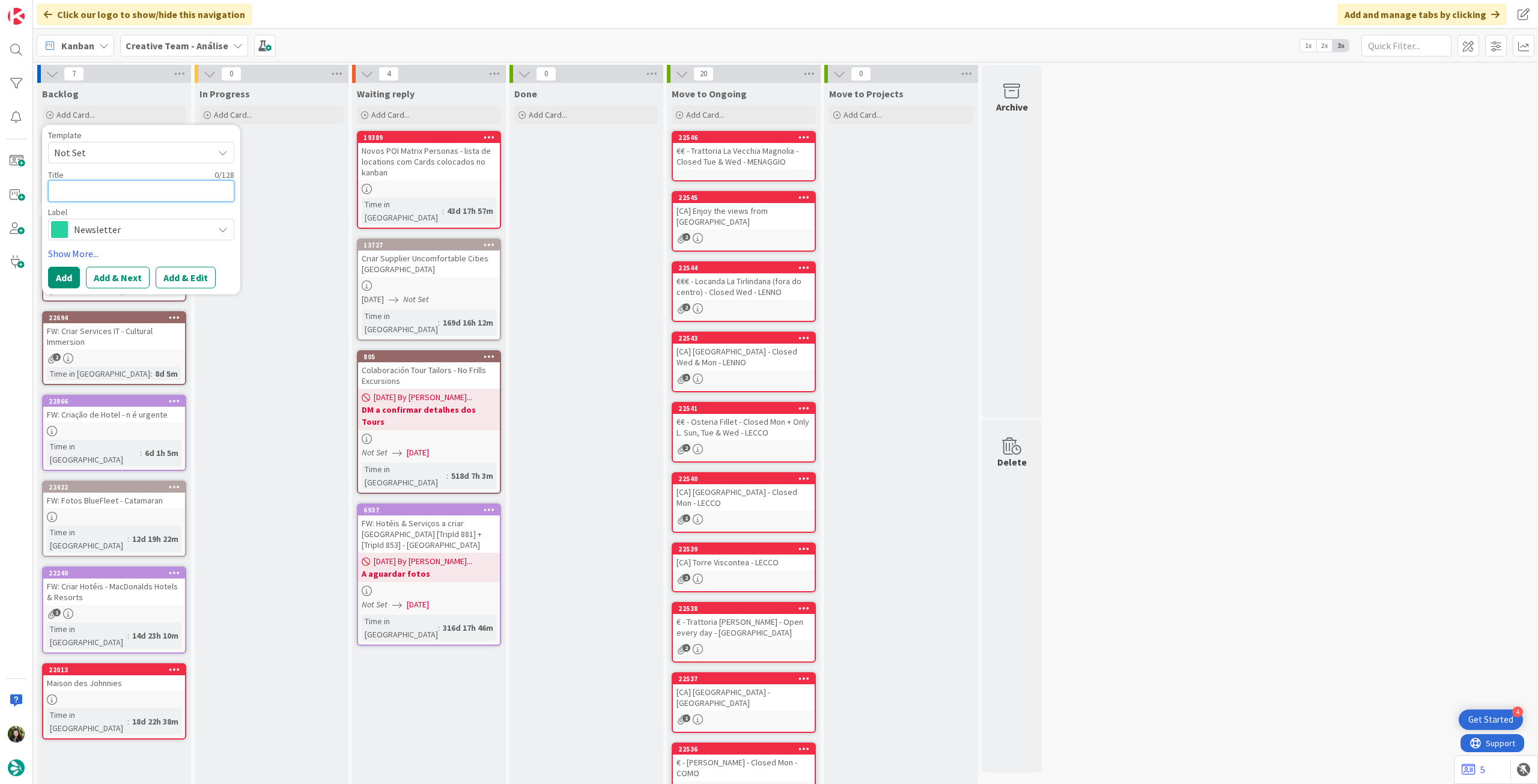
click at [173, 182] on textarea at bounding box center [141, 191] width 186 height 22
click at [76, 279] on button "Add" at bounding box center [64, 277] width 32 height 22
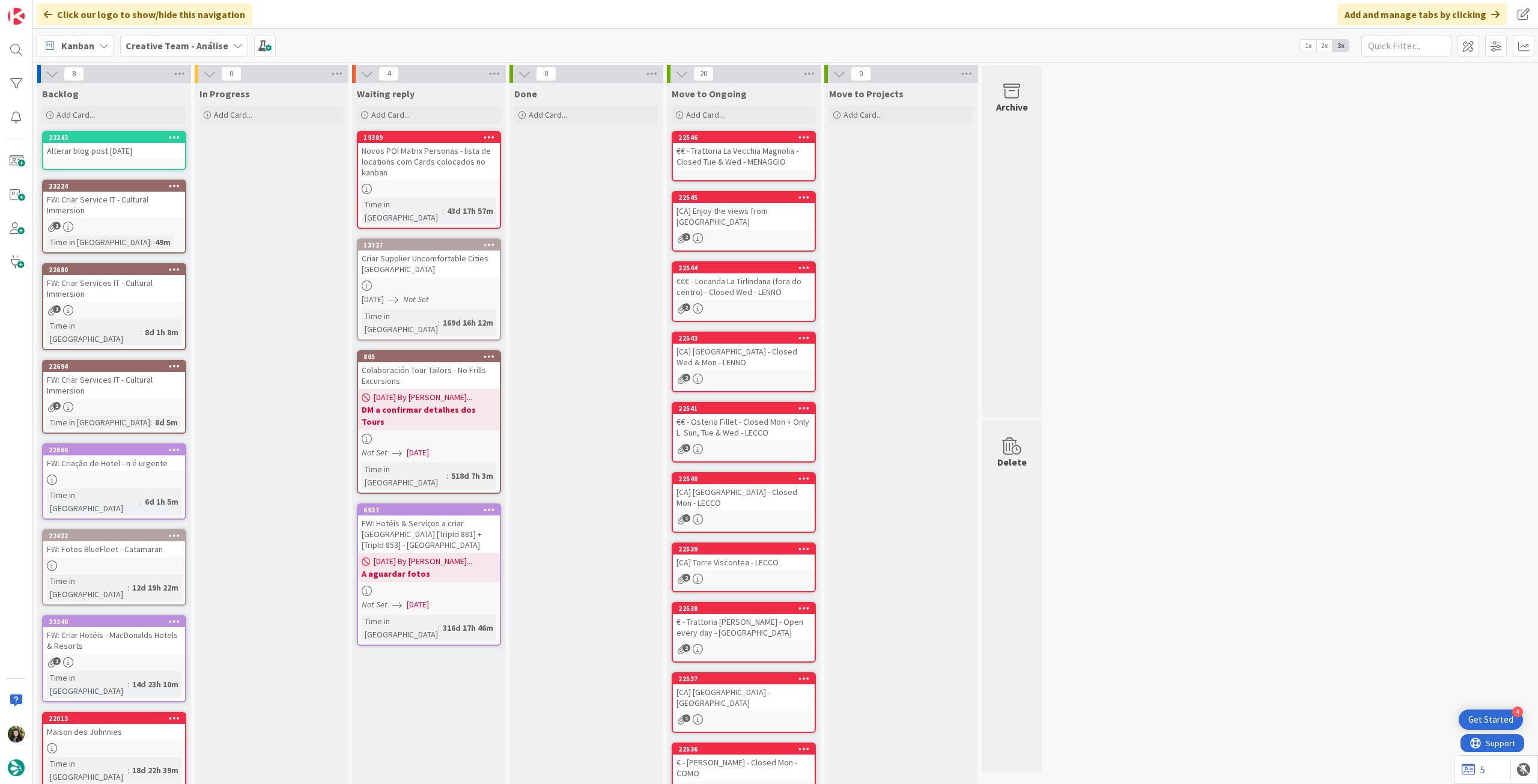
drag, startPoint x: 166, startPoint y: 45, endPoint x: 171, endPoint y: 64, distance: 19.6
click at [166, 45] on b "Creative Team - Análise" at bounding box center [177, 45] width 103 height 12
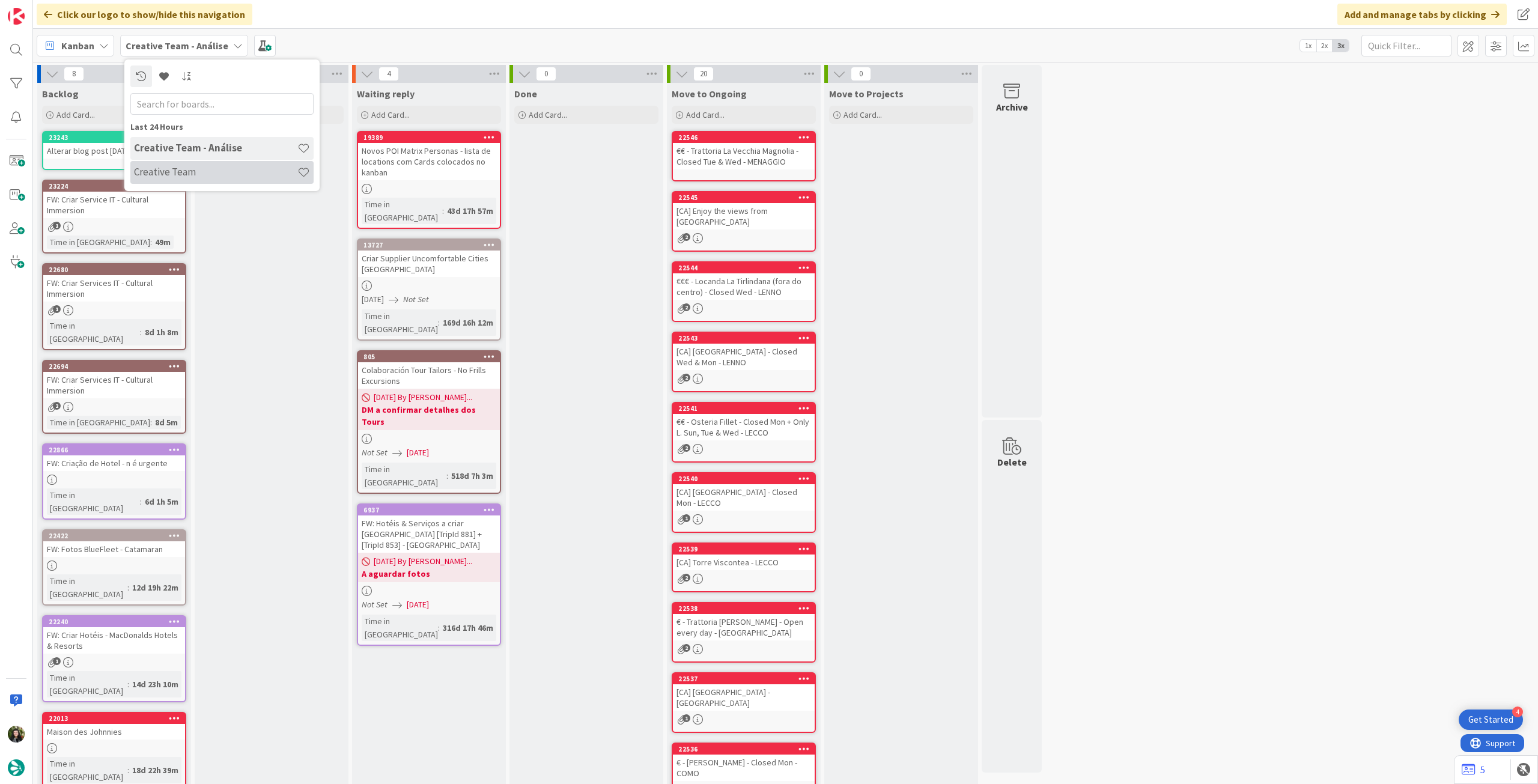
click at [181, 174] on h4 "Creative Team" at bounding box center [216, 171] width 163 height 12
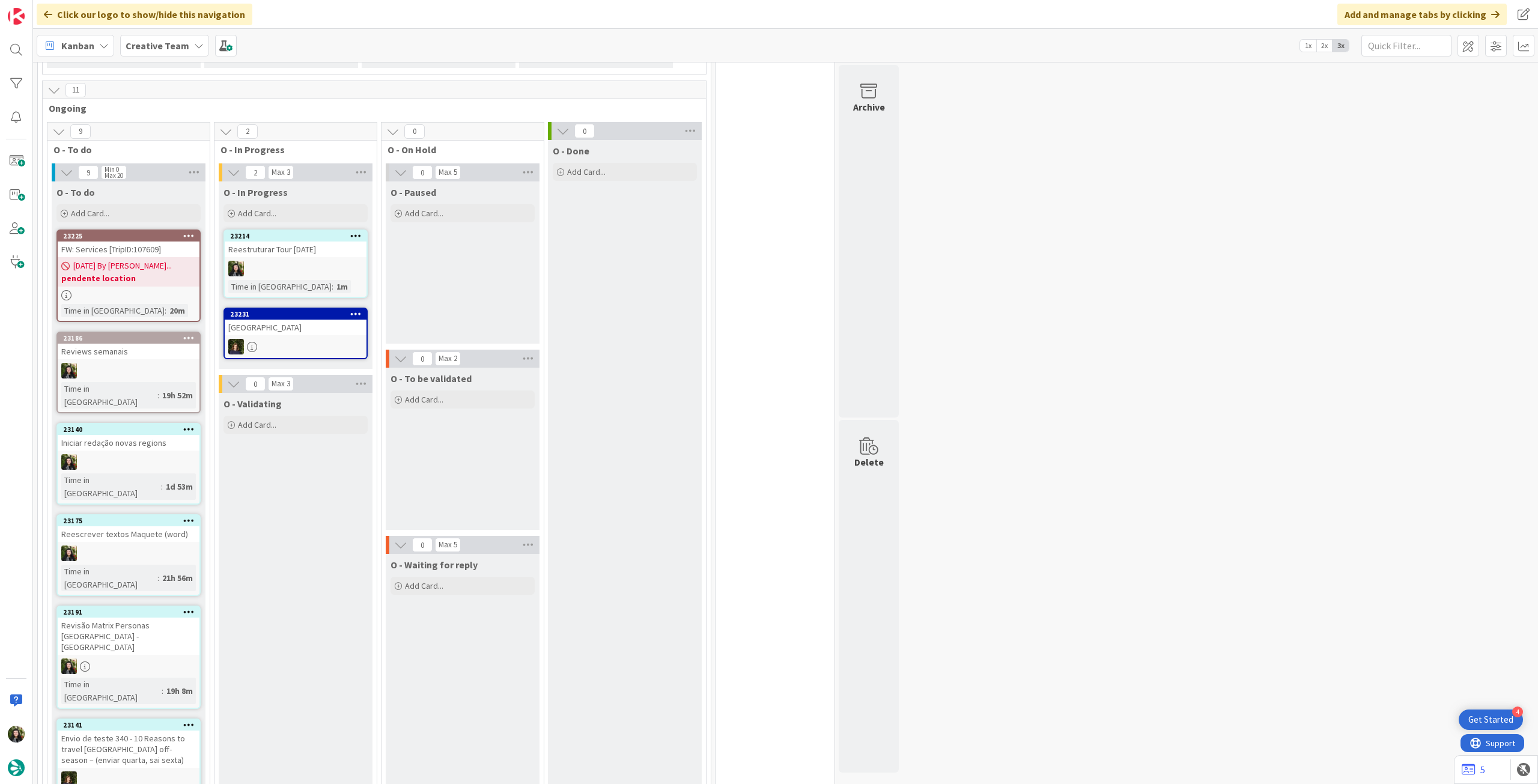
scroll to position [1529, 0]
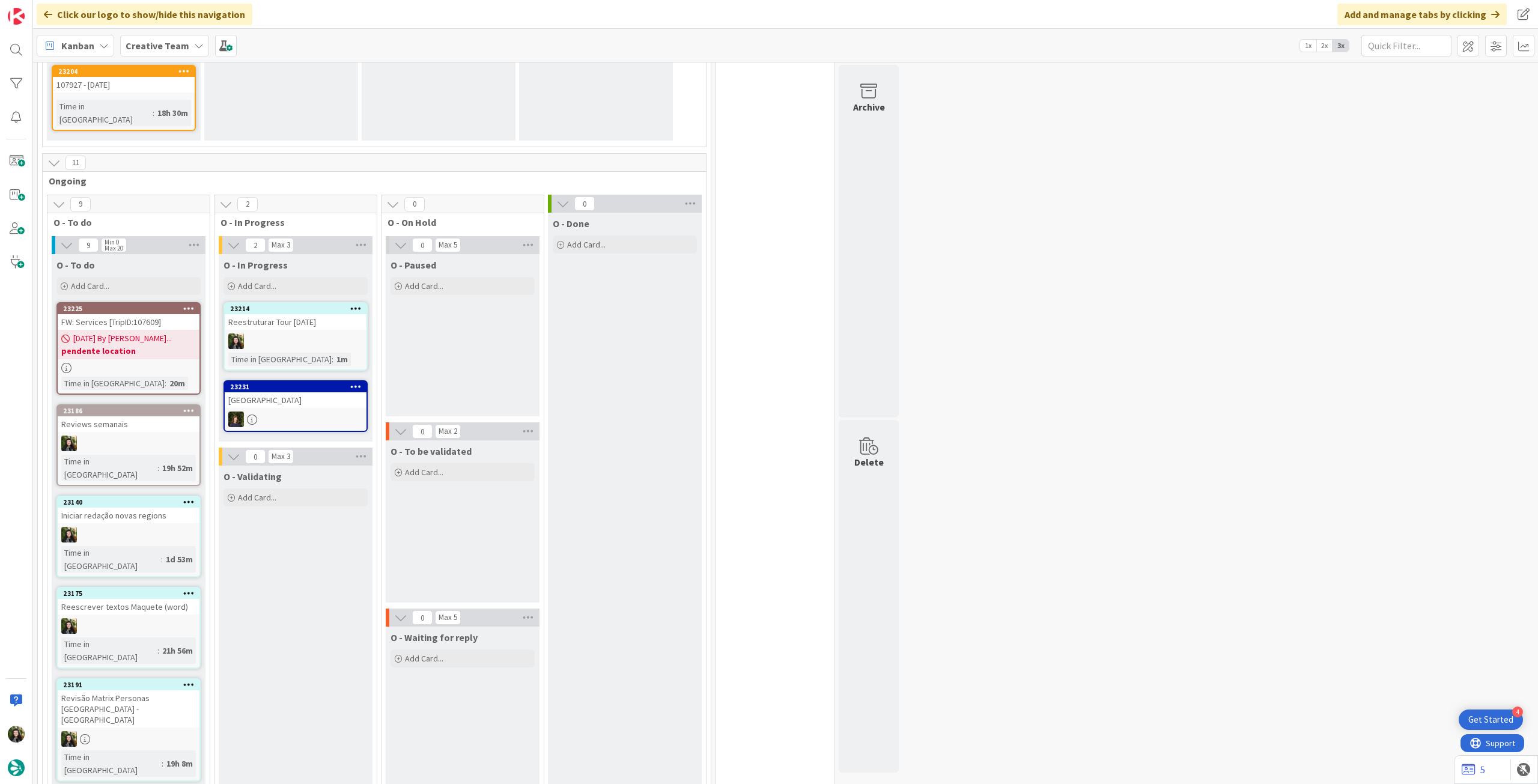
click at [178, 51] on b "Creative Team" at bounding box center [158, 45] width 64 height 12
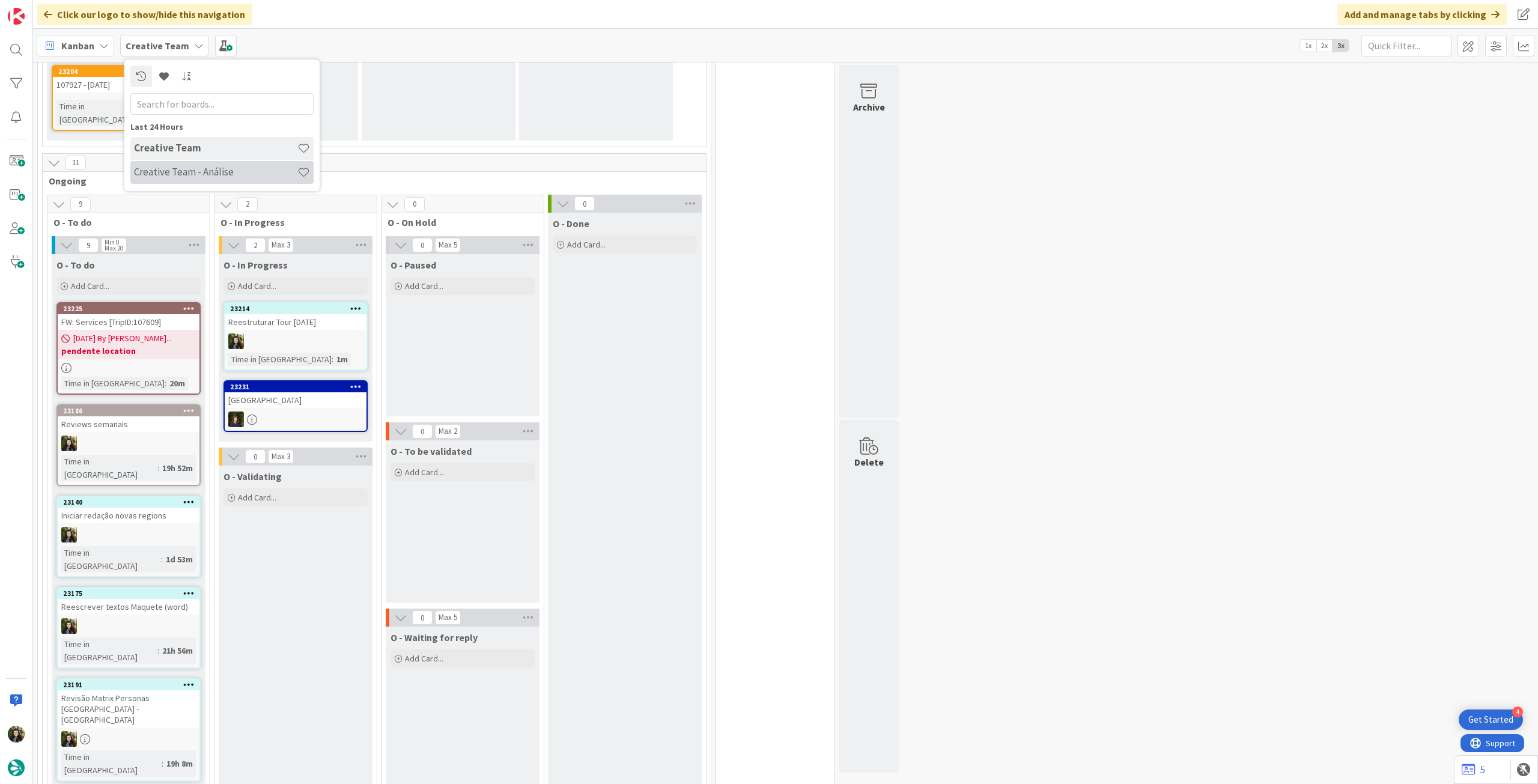
click at [188, 180] on div "Creative Team - Análise" at bounding box center [222, 172] width 184 height 23
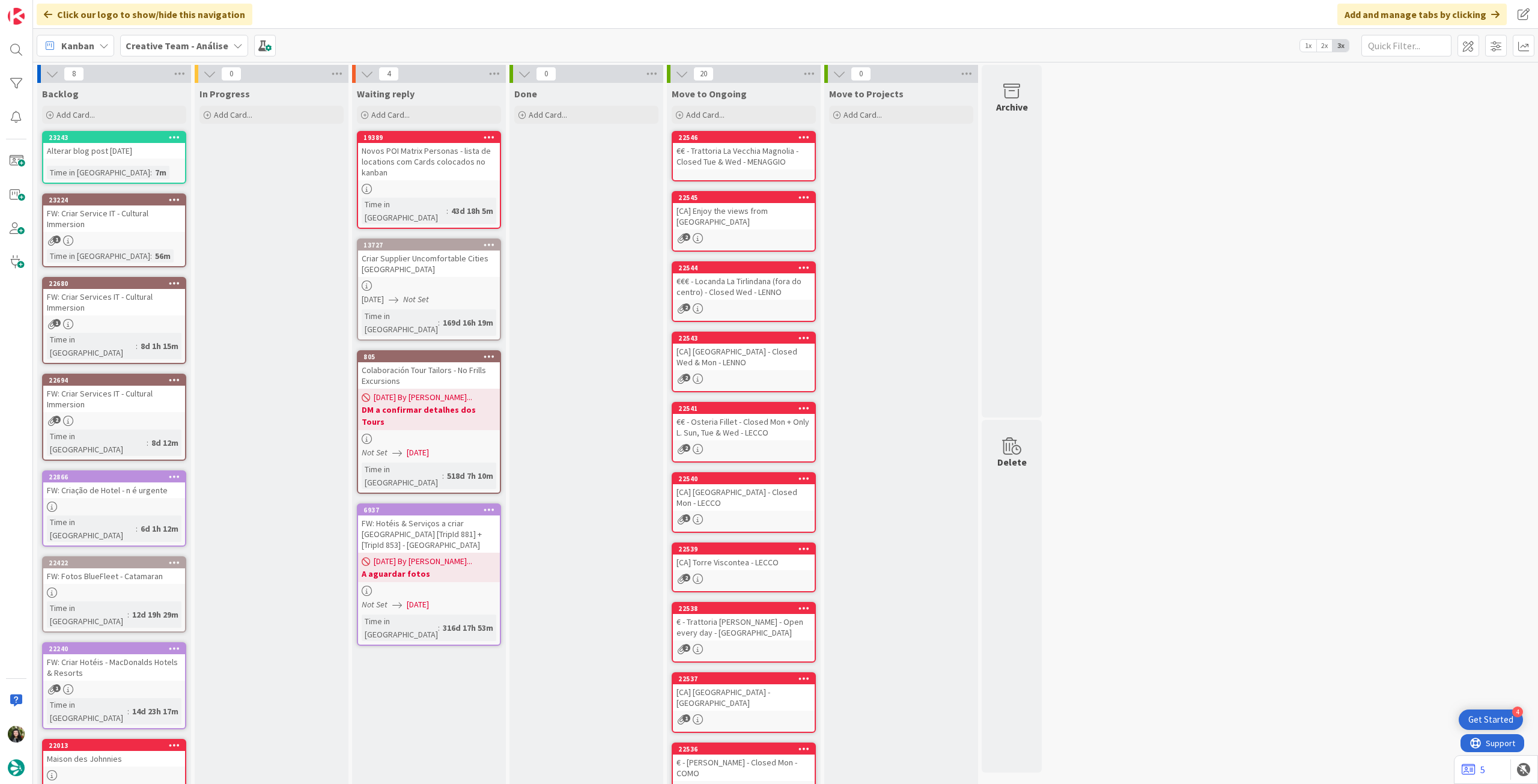
click at [202, 41] on span "Creative Team - Análise" at bounding box center [177, 45] width 103 height 14
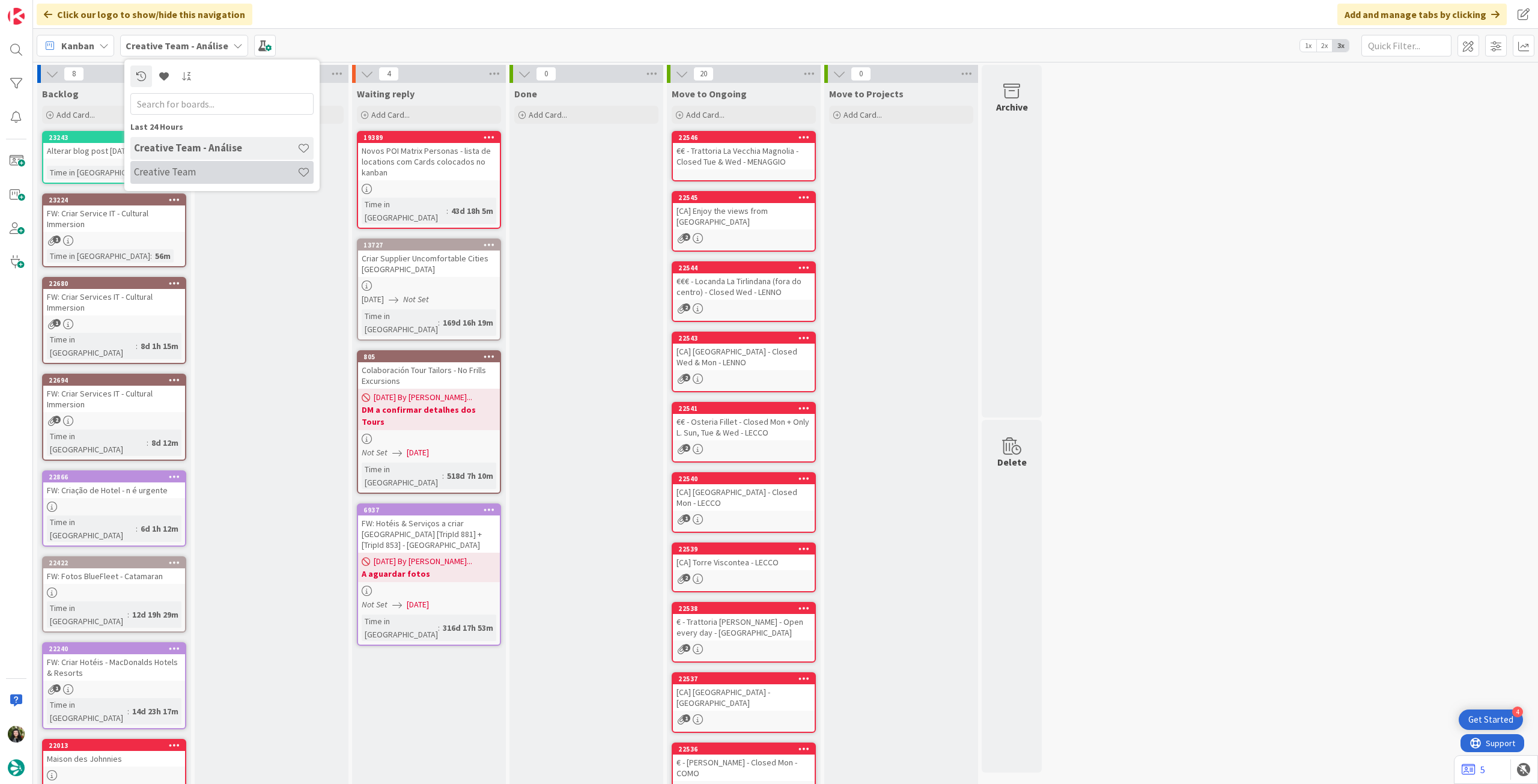
click at [184, 162] on div "Creative Team" at bounding box center [222, 172] width 184 height 23
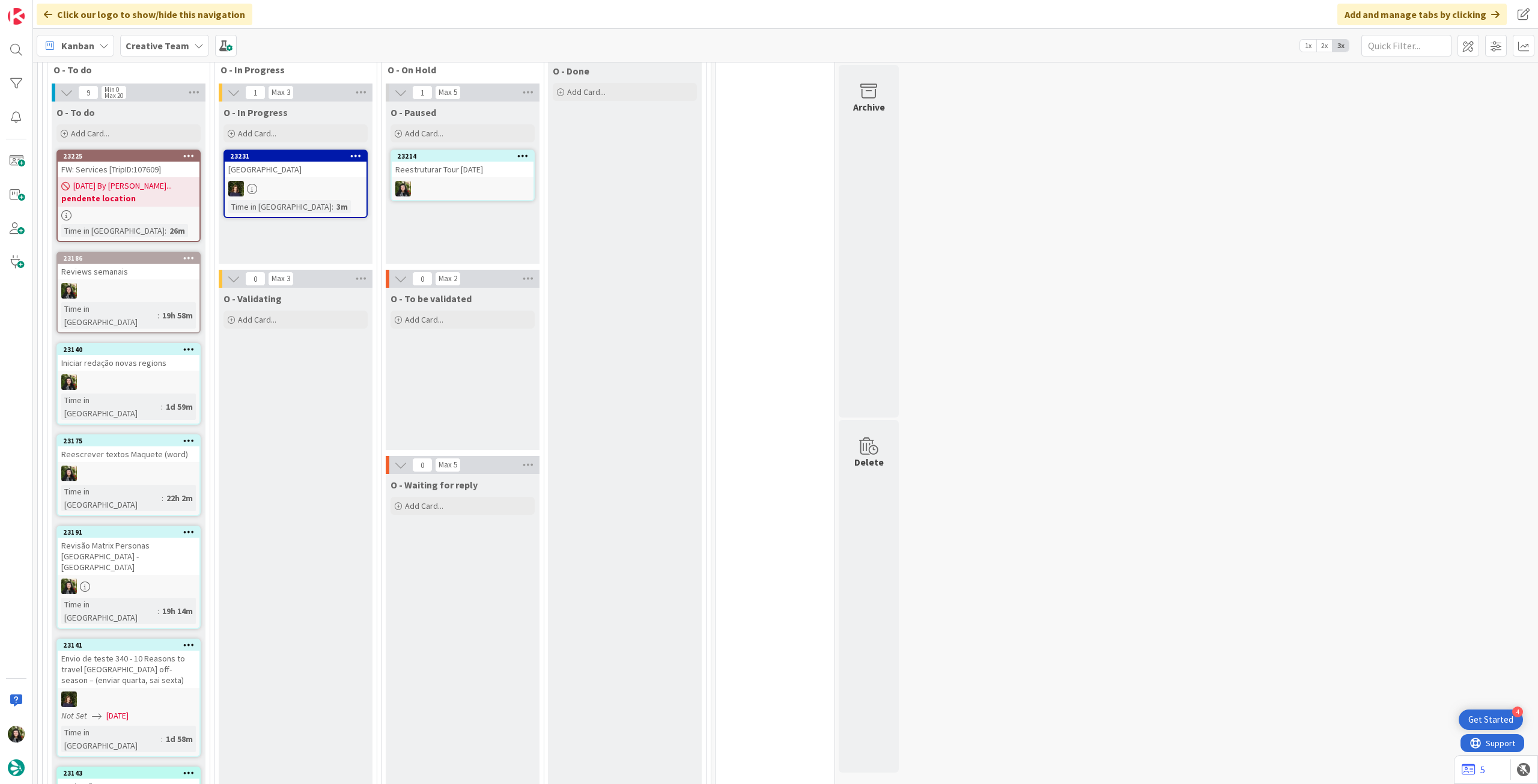
scroll to position [1602, 0]
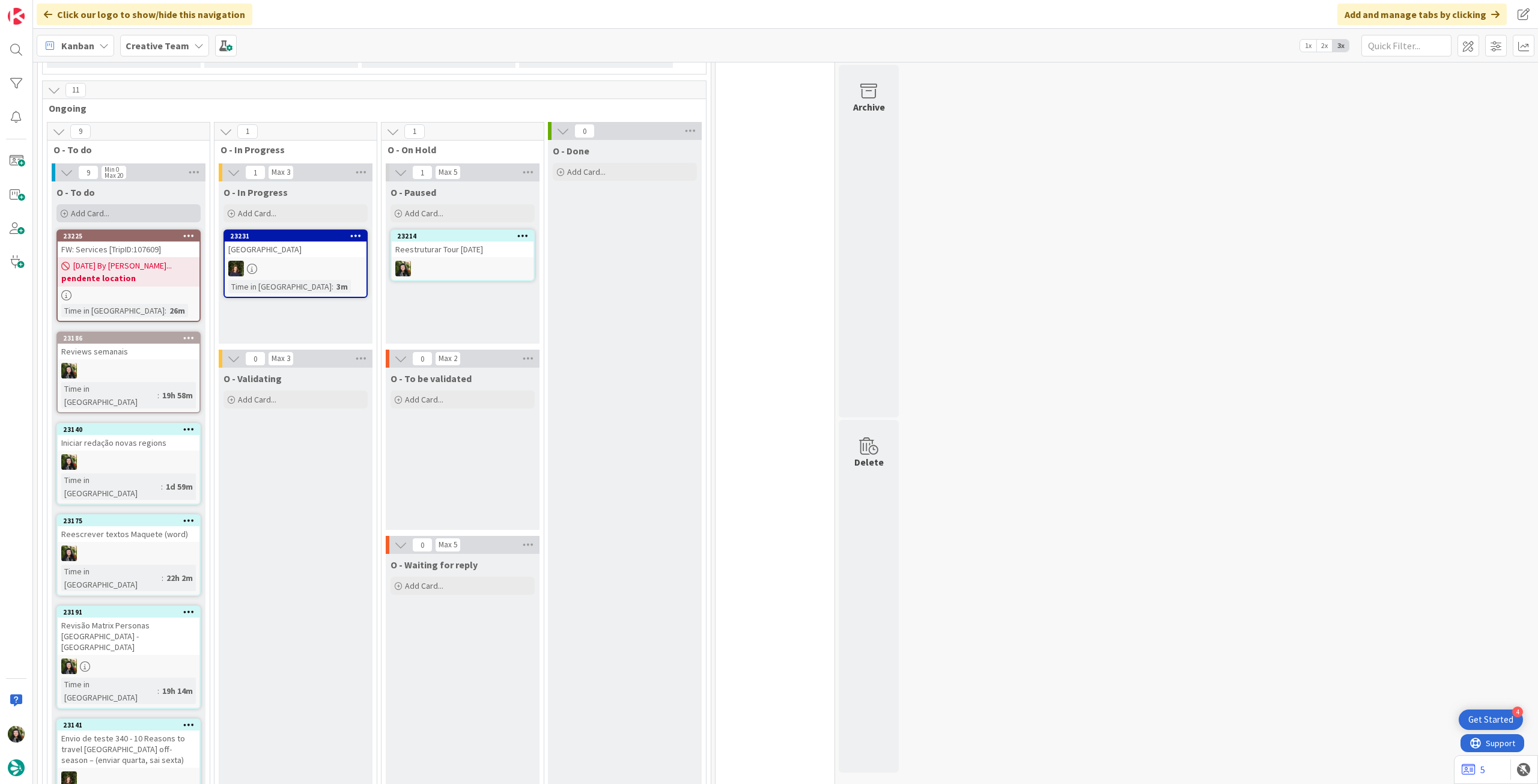
click at [162, 204] on div "Add Card..." at bounding box center [128, 212] width 145 height 18
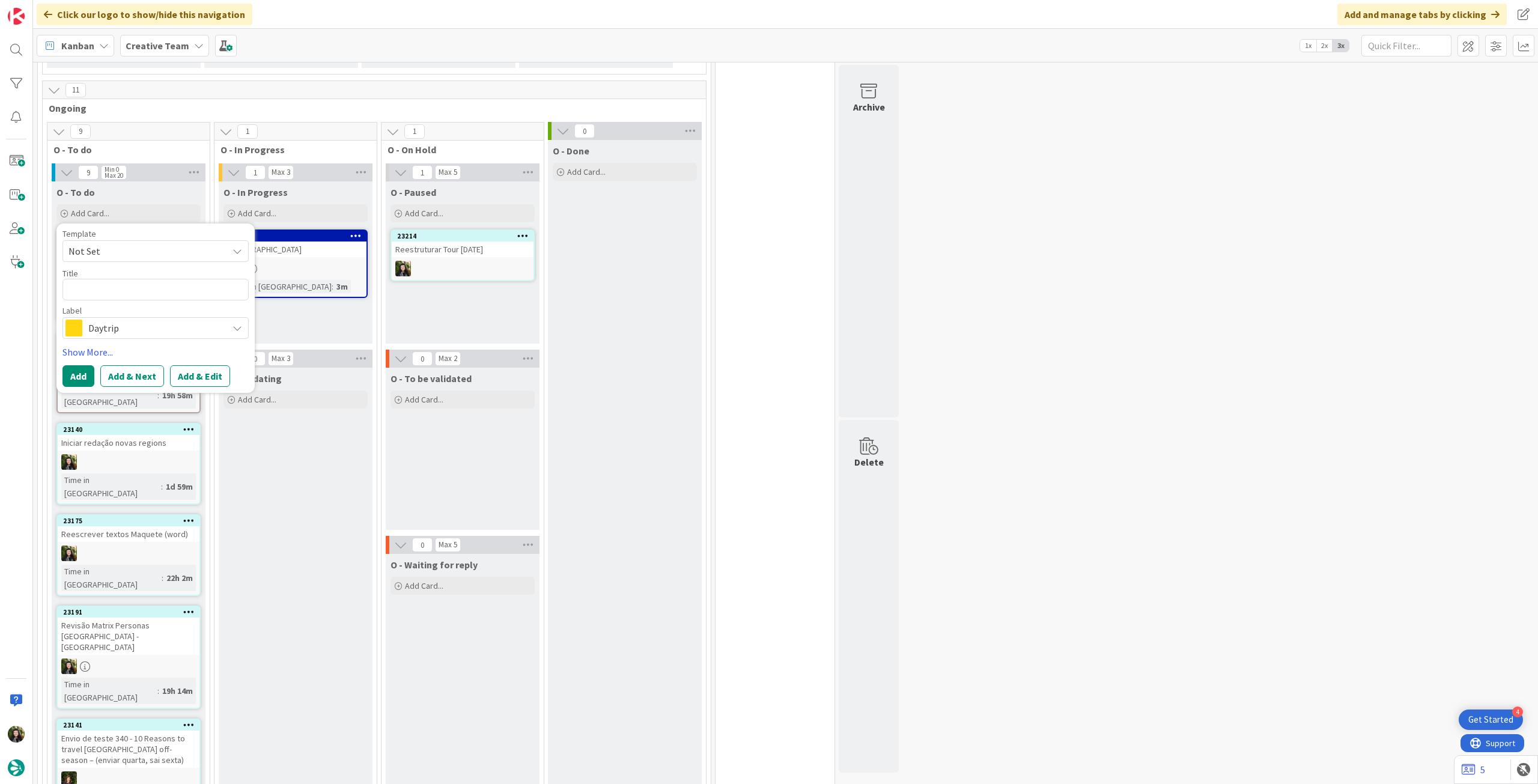
click at [134, 319] on span "Daytrip" at bounding box center [155, 328] width 134 height 17
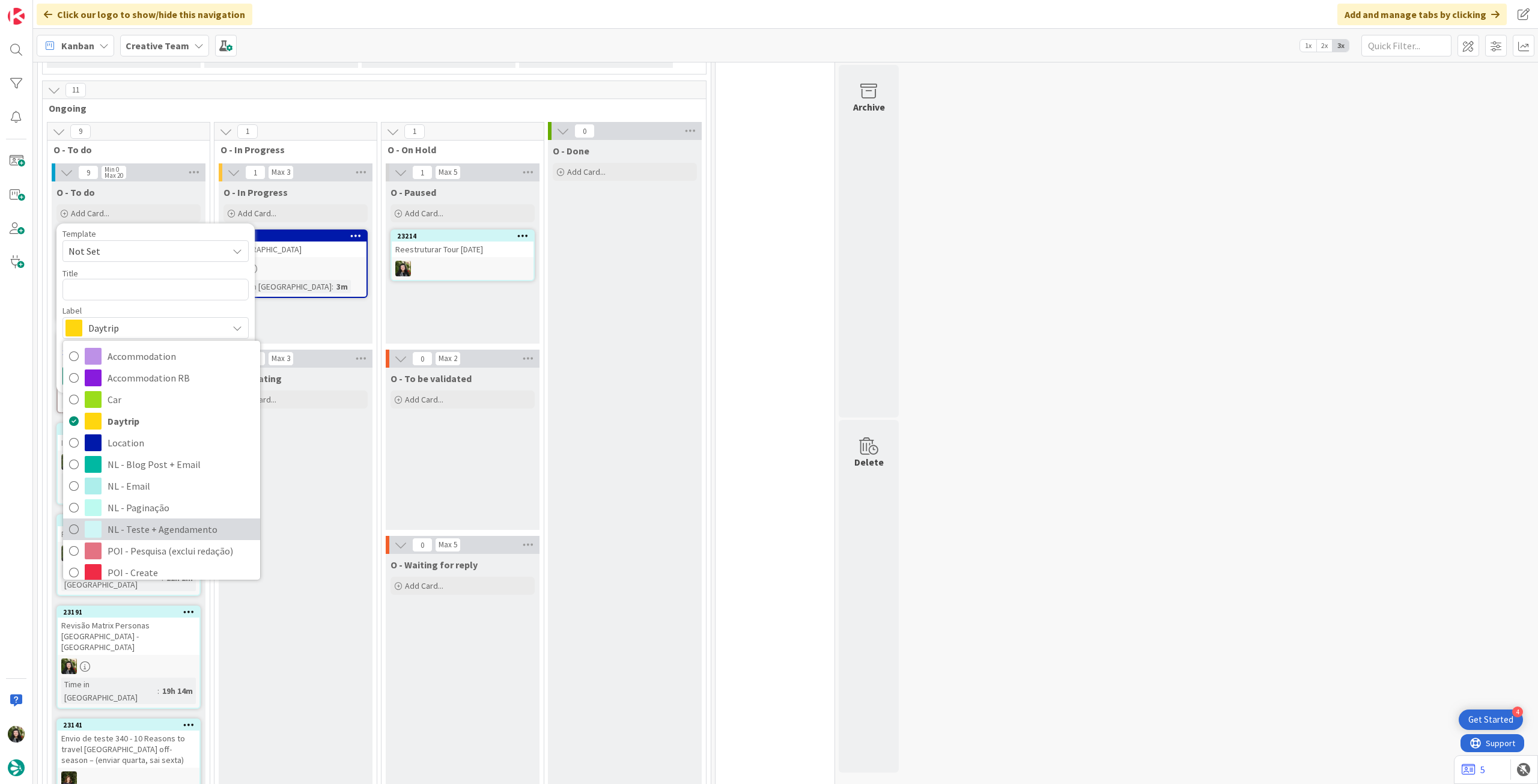
drag, startPoint x: 123, startPoint y: 426, endPoint x: 150, endPoint y: 233, distance: 194.9
click at [123, 425] on div "Accommodation Accommodation RB Car Daytrip Location NL - Blog Post + Email NL -…" at bounding box center [162, 460] width 198 height 241
drag, startPoint x: 123, startPoint y: 437, endPoint x: 105, endPoint y: 311, distance: 127.3
click at [123, 520] on span "NL - Teste + Agendamento" at bounding box center [181, 529] width 147 height 18
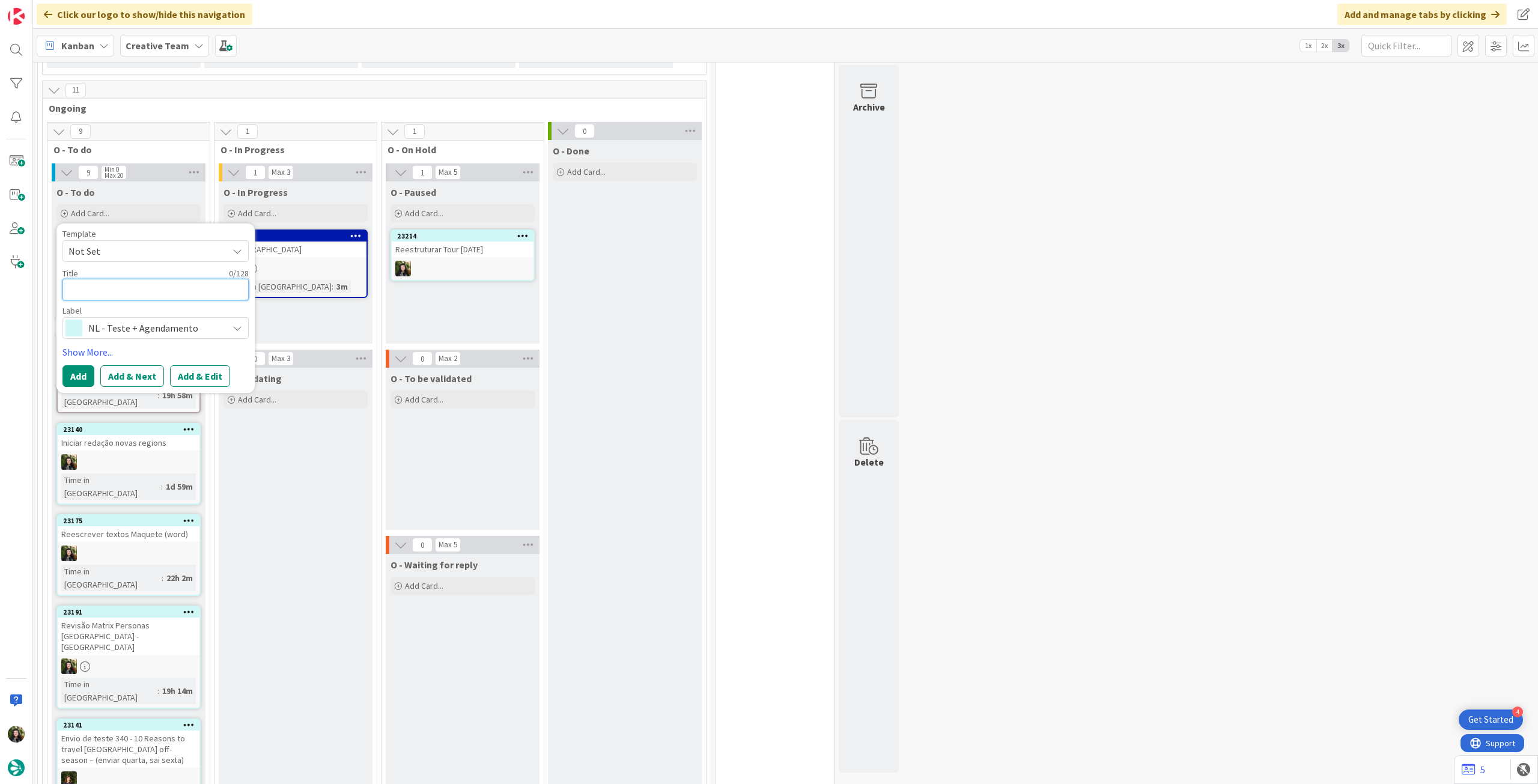
click at [122, 279] on textarea at bounding box center [155, 290] width 186 height 22
click at [74, 365] on button "Add" at bounding box center [78, 376] width 32 height 22
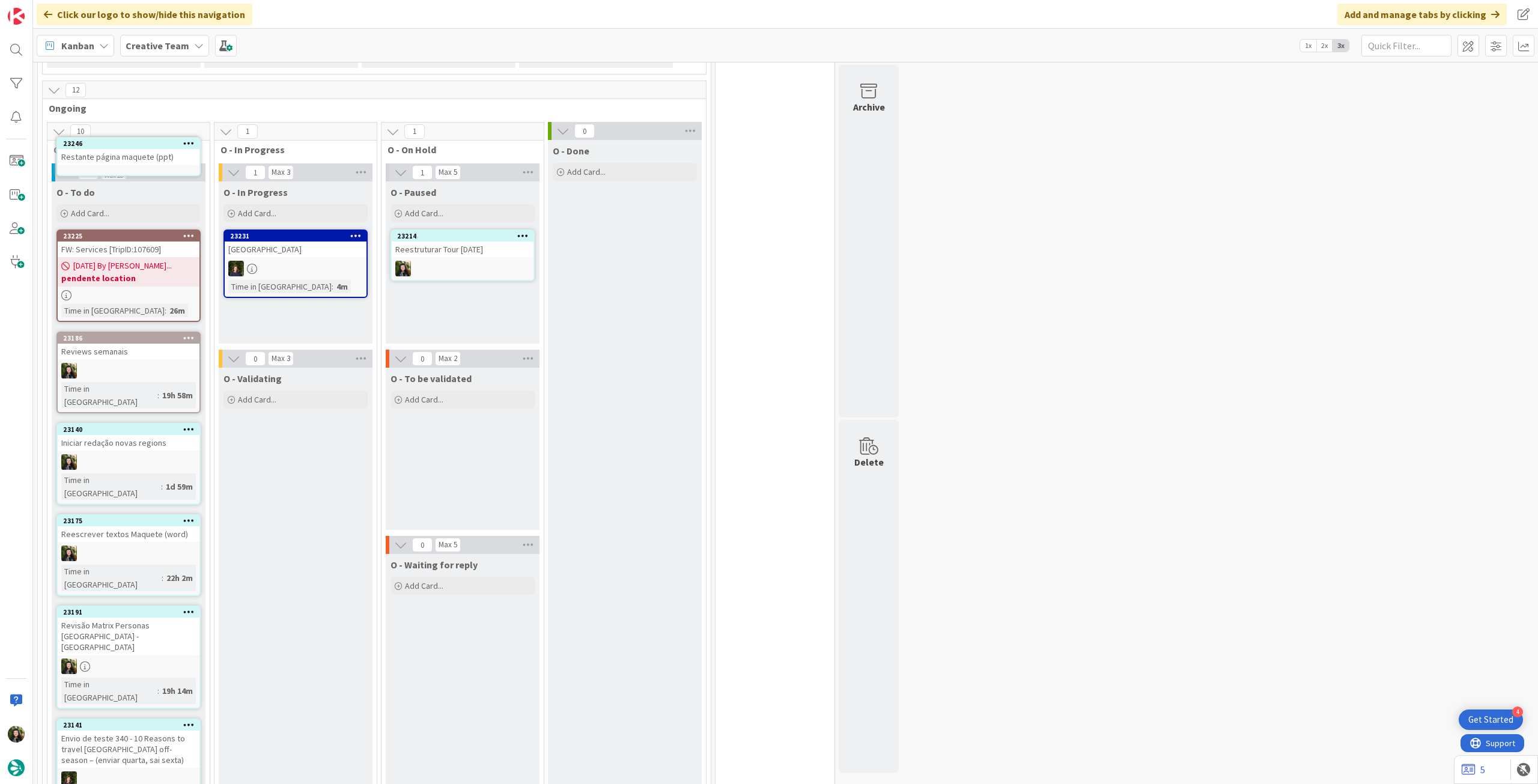
scroll to position [1590, 0]
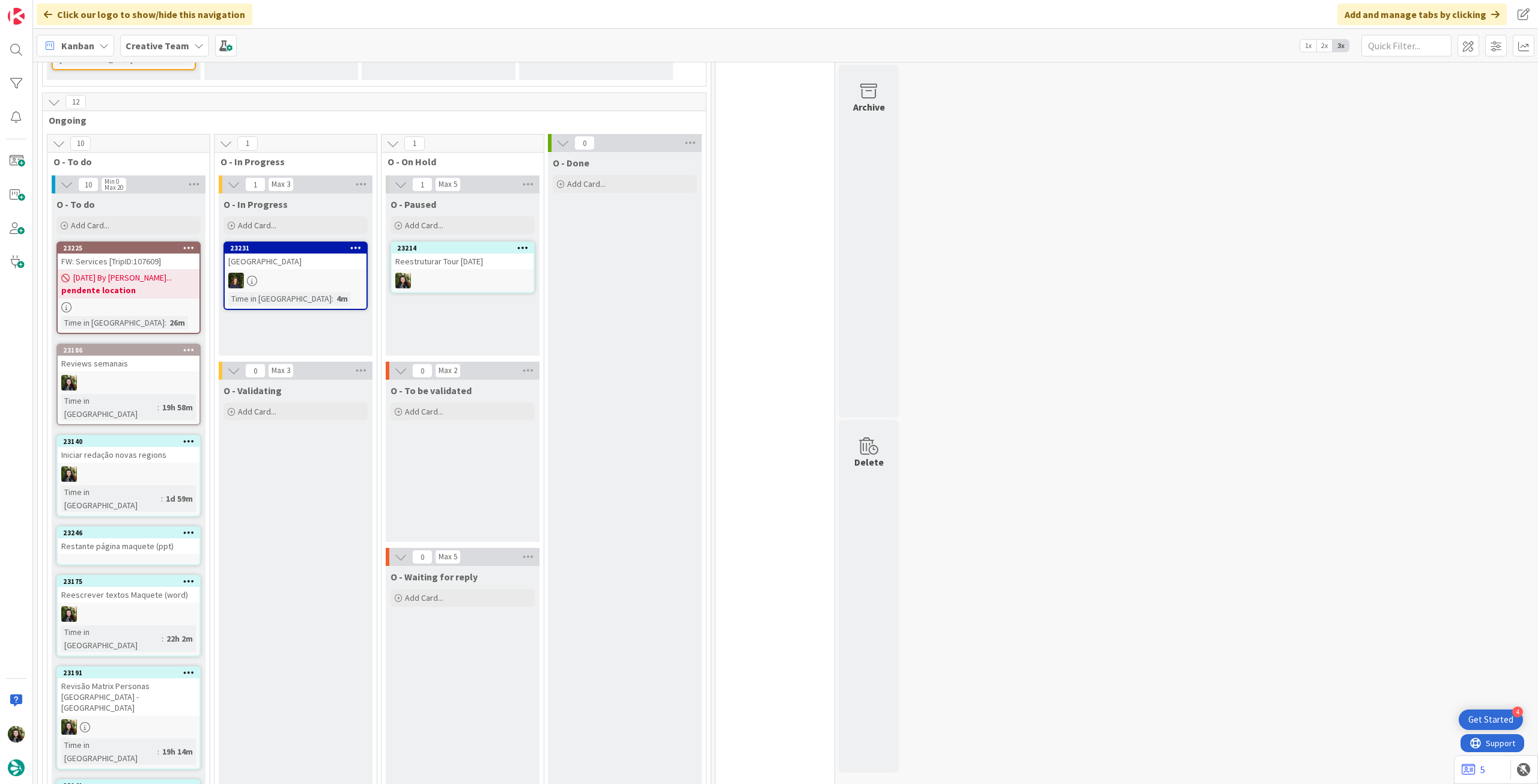
click at [141, 526] on link "23246 Restante página maquete (ppt)" at bounding box center [128, 546] width 145 height 39
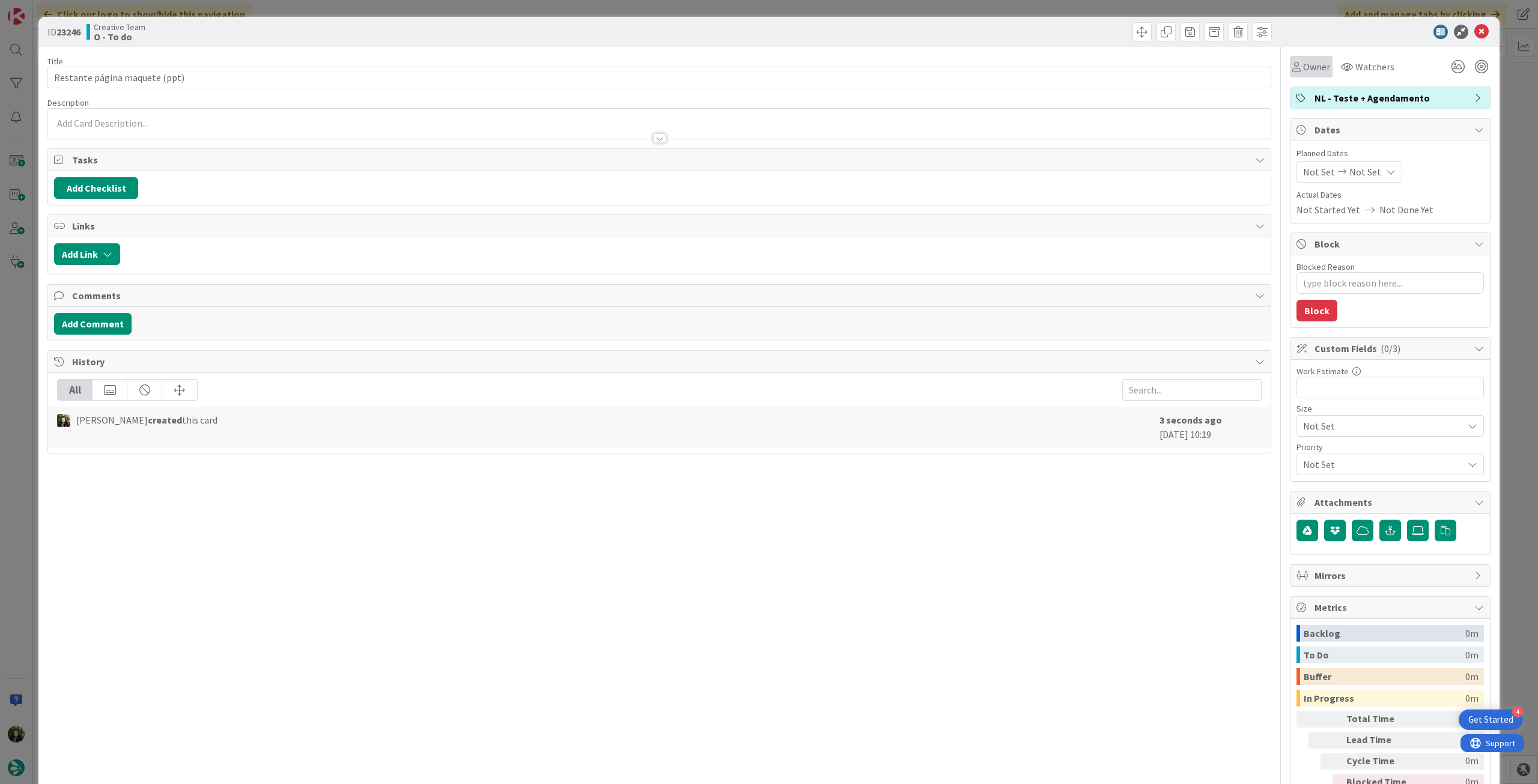
click at [1299, 75] on div "Owner" at bounding box center [1311, 67] width 43 height 22
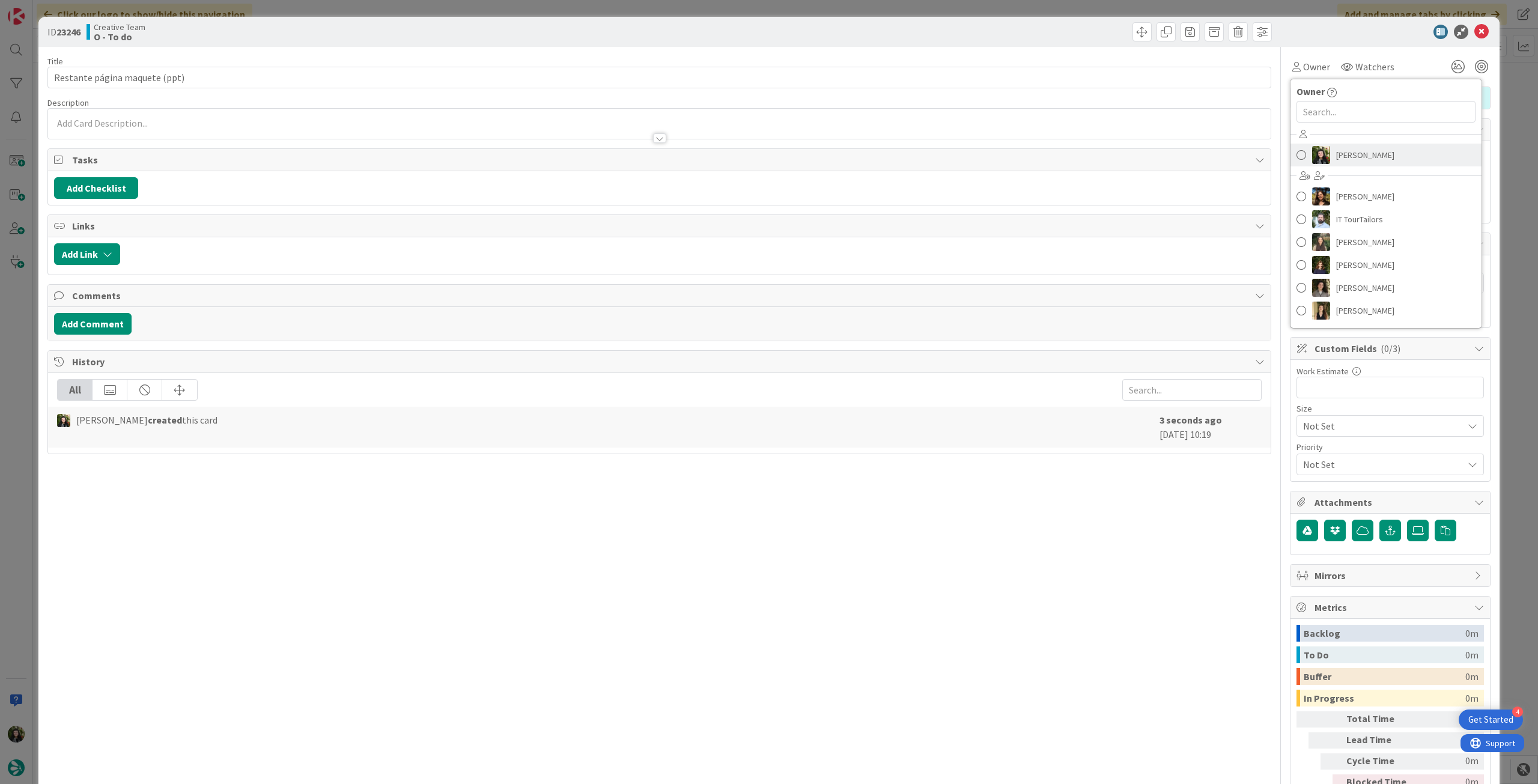
click at [1383, 148] on span "[PERSON_NAME]" at bounding box center [1365, 155] width 59 height 18
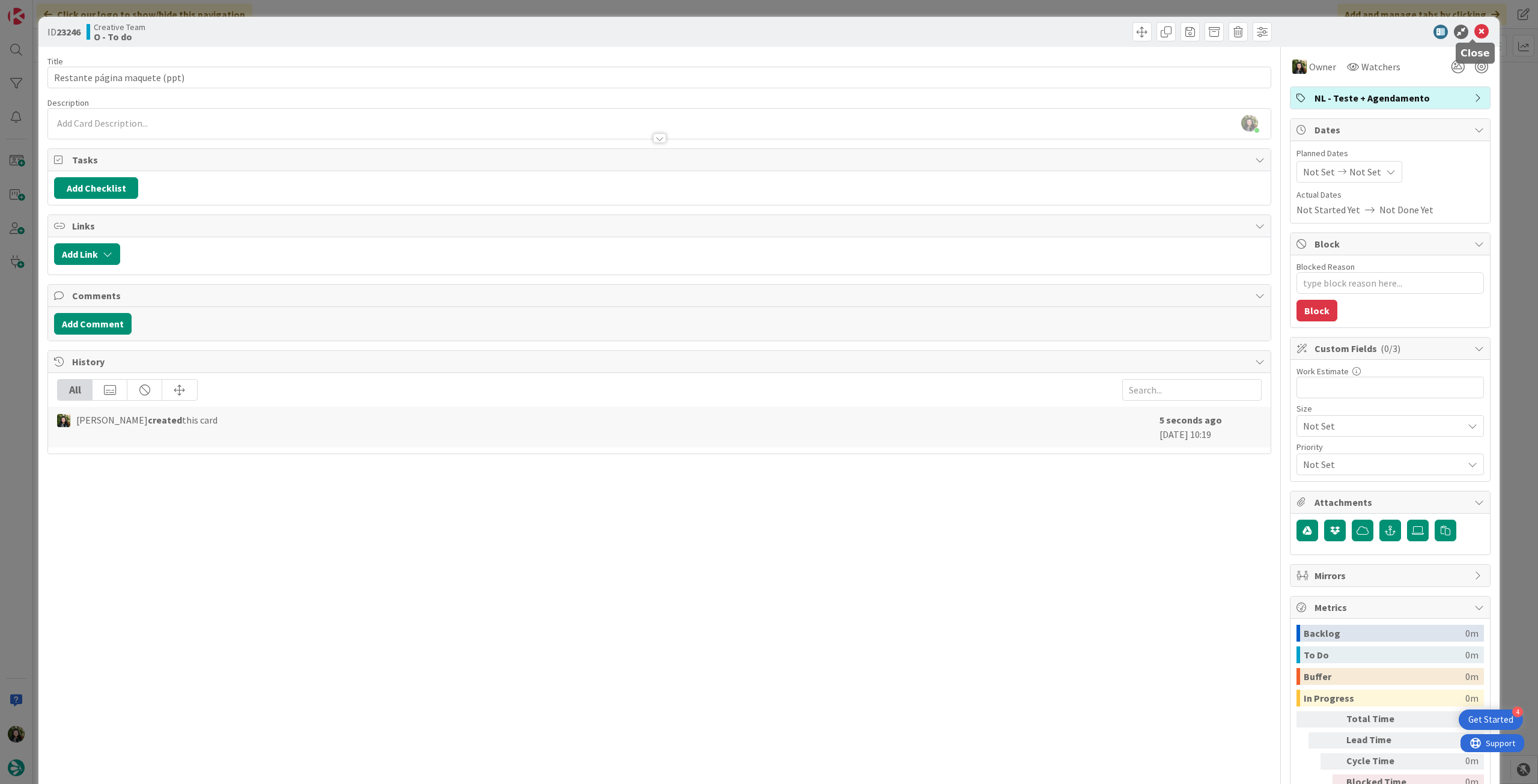
click at [1476, 29] on icon at bounding box center [1481, 32] width 14 height 14
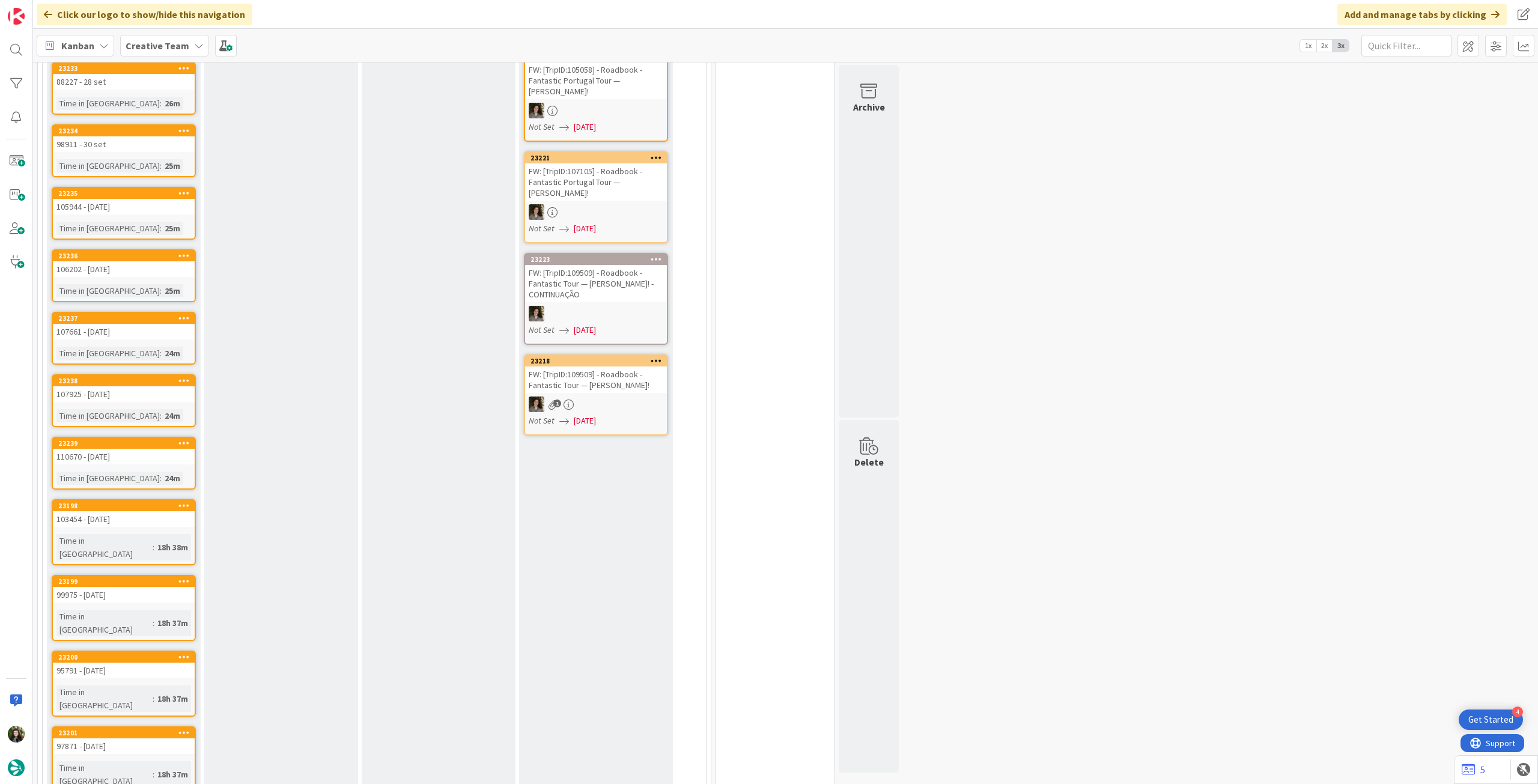
scroll to position [881, 0]
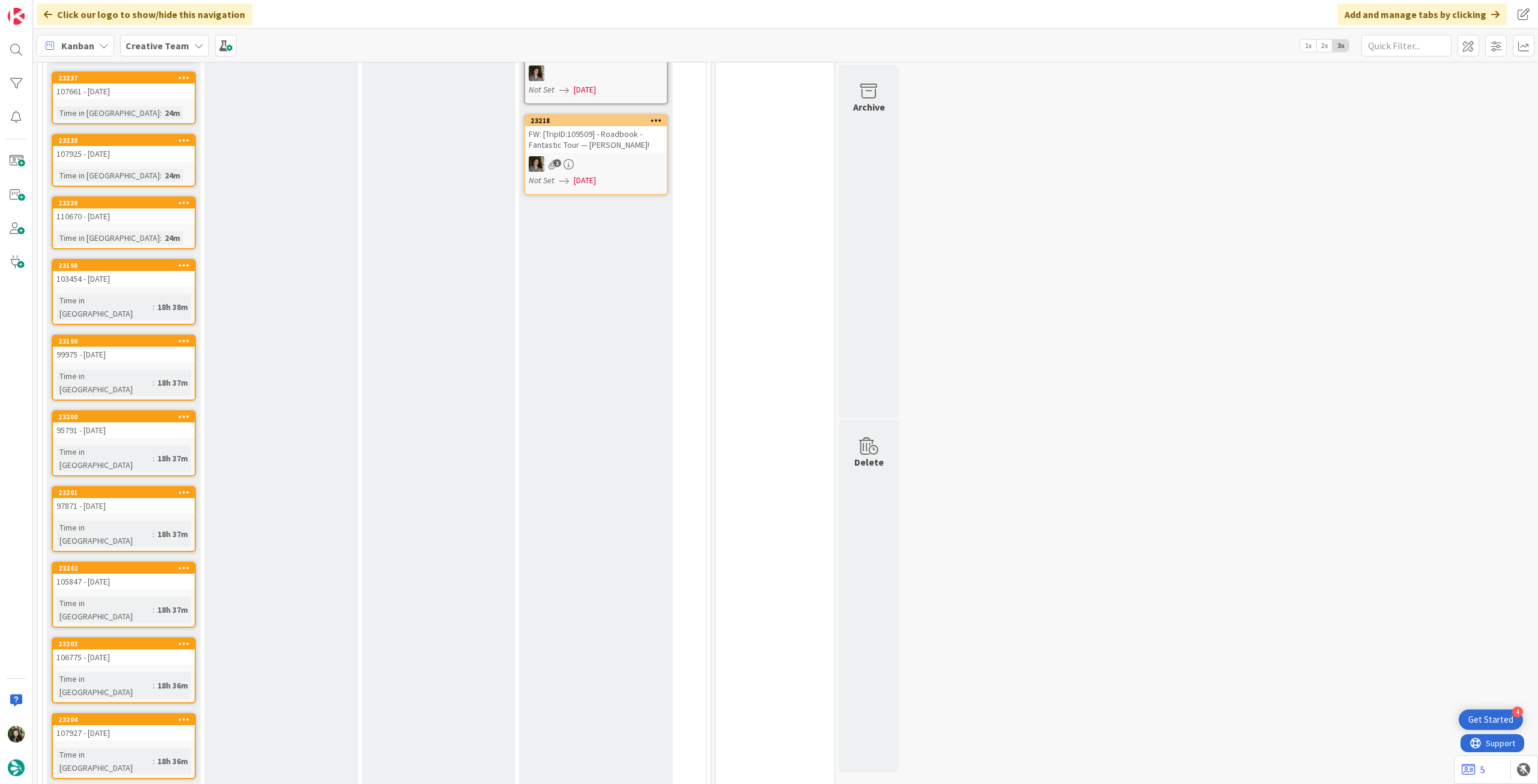
drag, startPoint x: 189, startPoint y: 50, endPoint x: 194, endPoint y: 58, distance: 9.4
click at [194, 49] on icon at bounding box center [198, 45] width 9 height 9
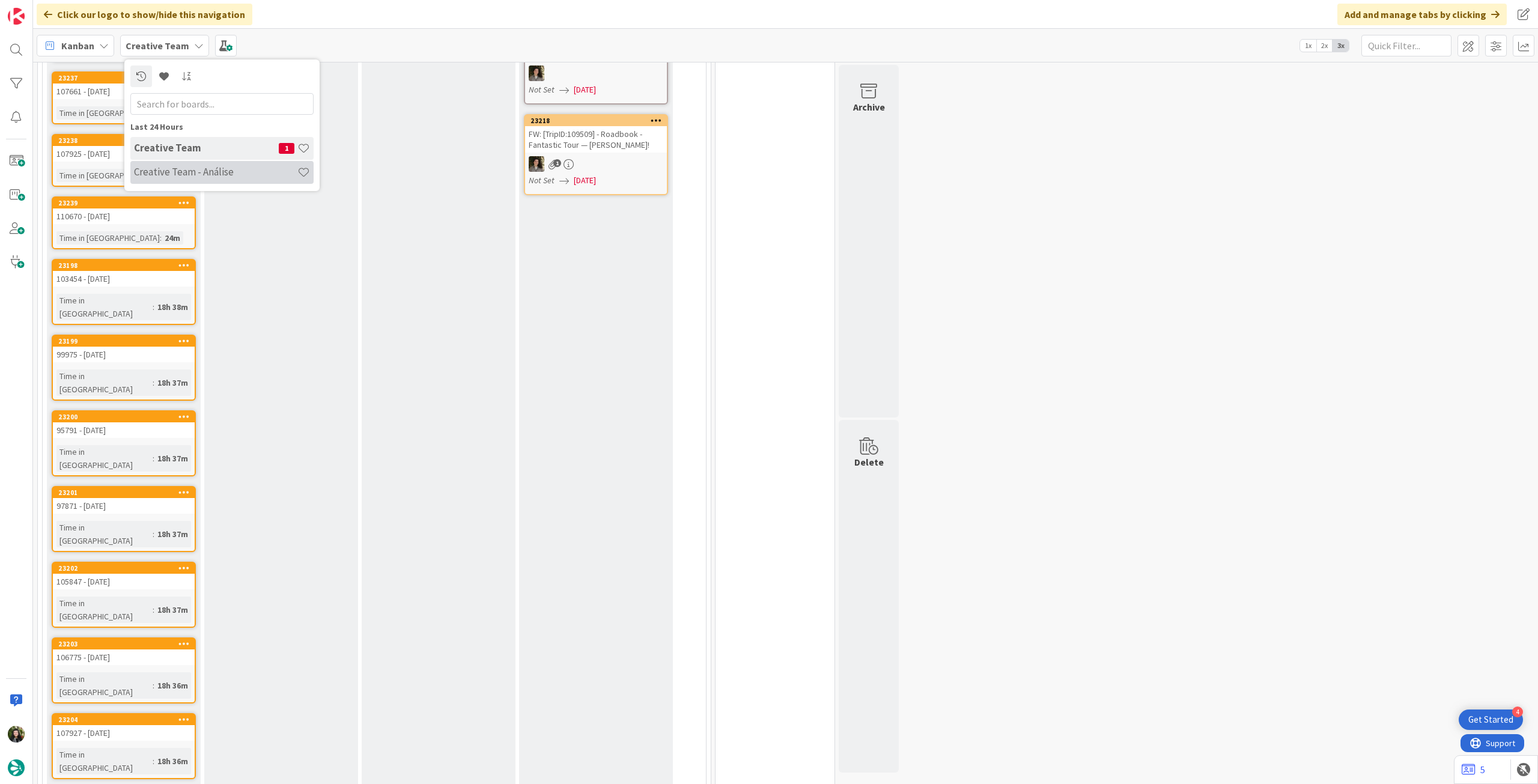
click at [189, 169] on h4 "Creative Team - Análise" at bounding box center [216, 171] width 163 height 12
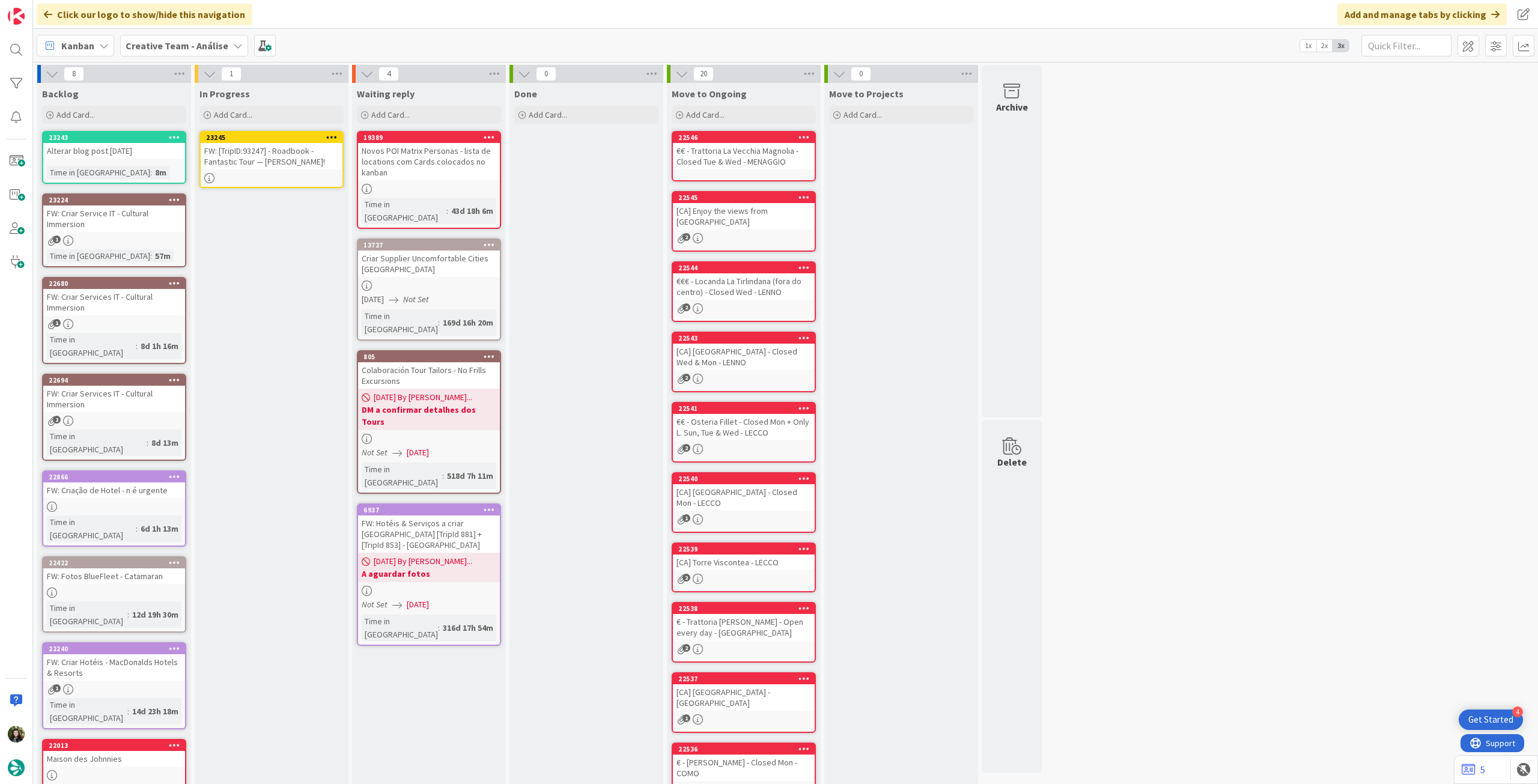
click at [266, 163] on div "FW: [TripID:93247] - Roadbook - Fantastic Tour — [PERSON_NAME]!" at bounding box center [272, 156] width 142 height 27
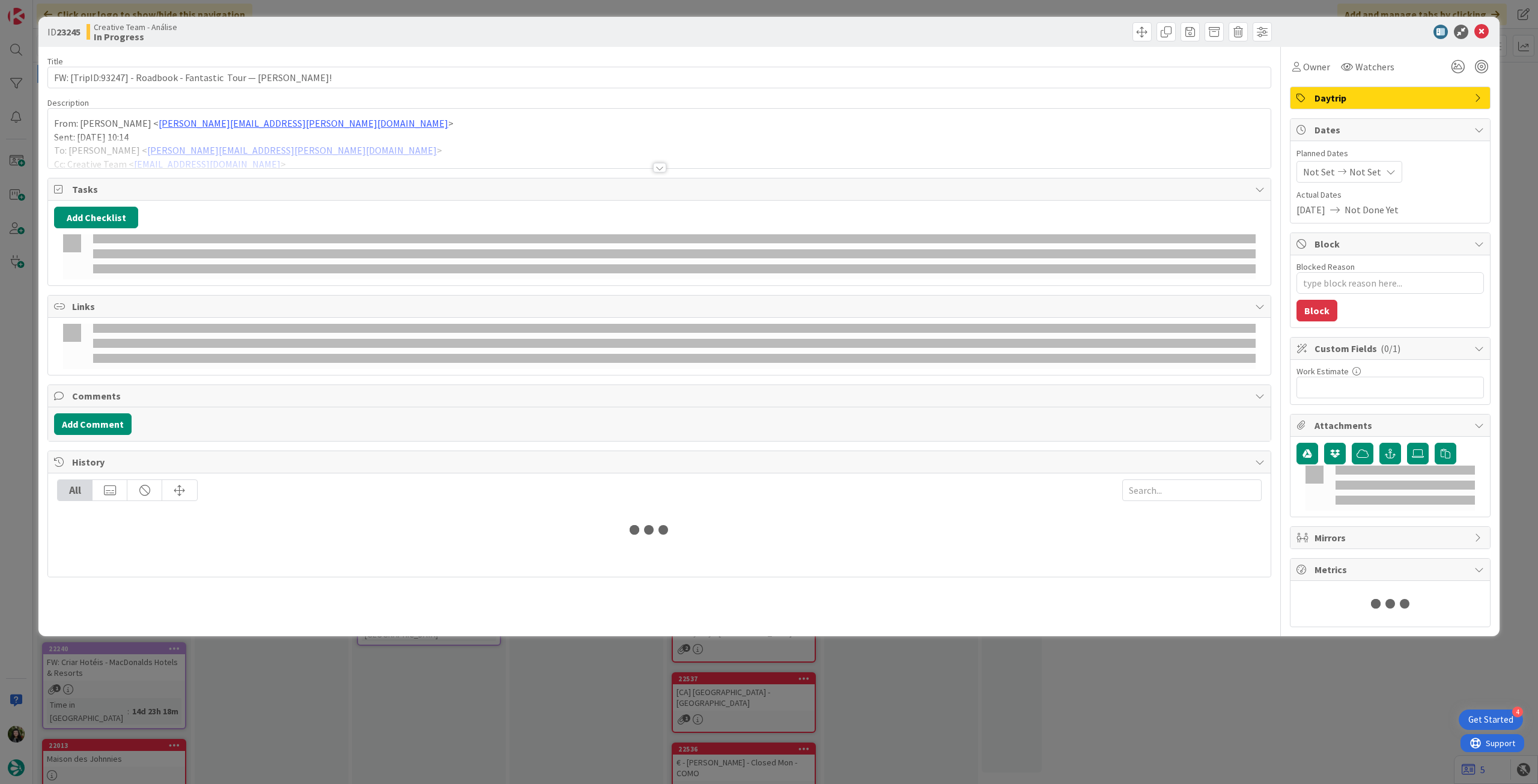
click at [305, 180] on div "Tasks" at bounding box center [659, 189] width 1222 height 22
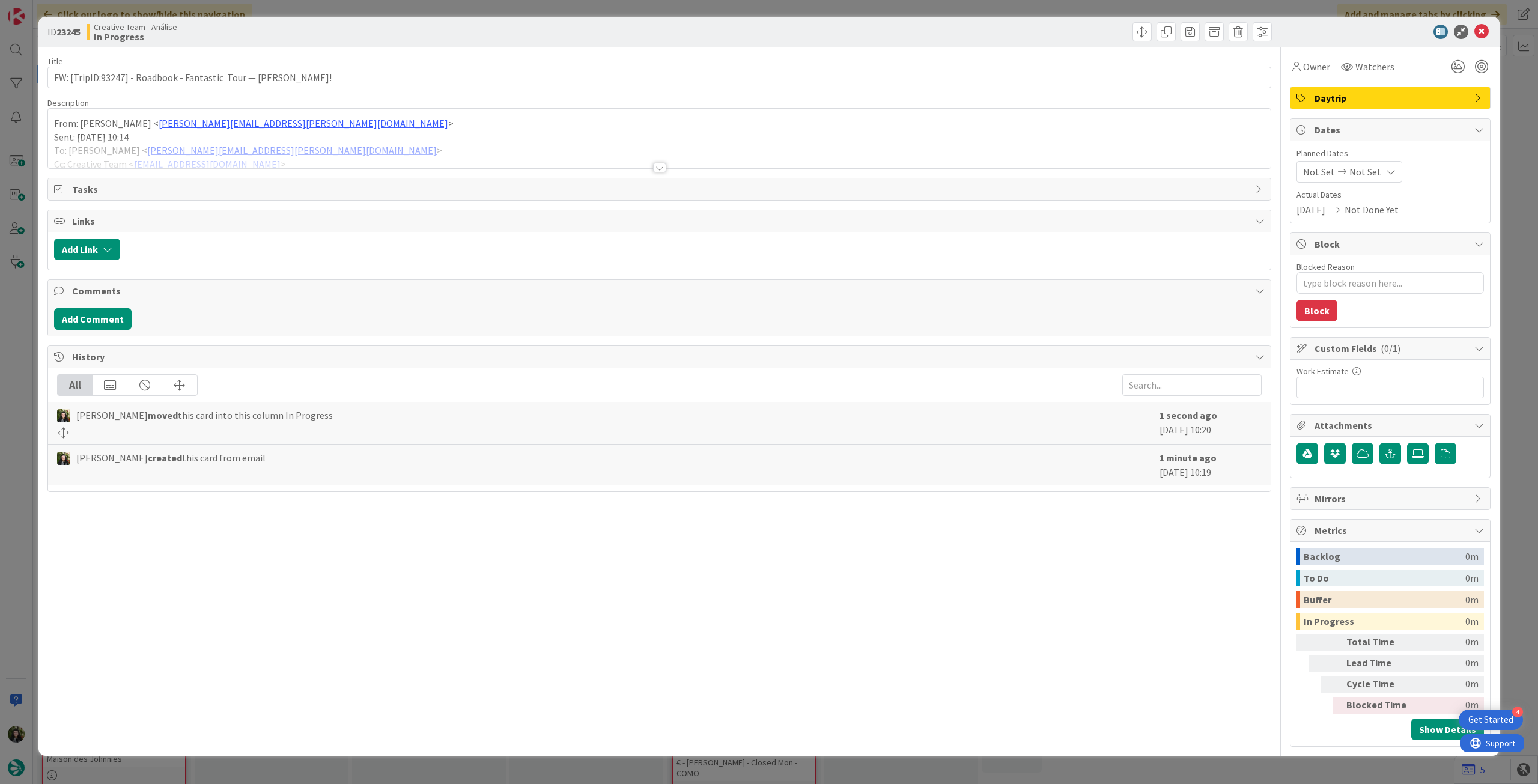
drag, startPoint x: 312, startPoint y: 160, endPoint x: 343, endPoint y: 164, distance: 31.3
click at [313, 160] on div at bounding box center [659, 152] width 1222 height 30
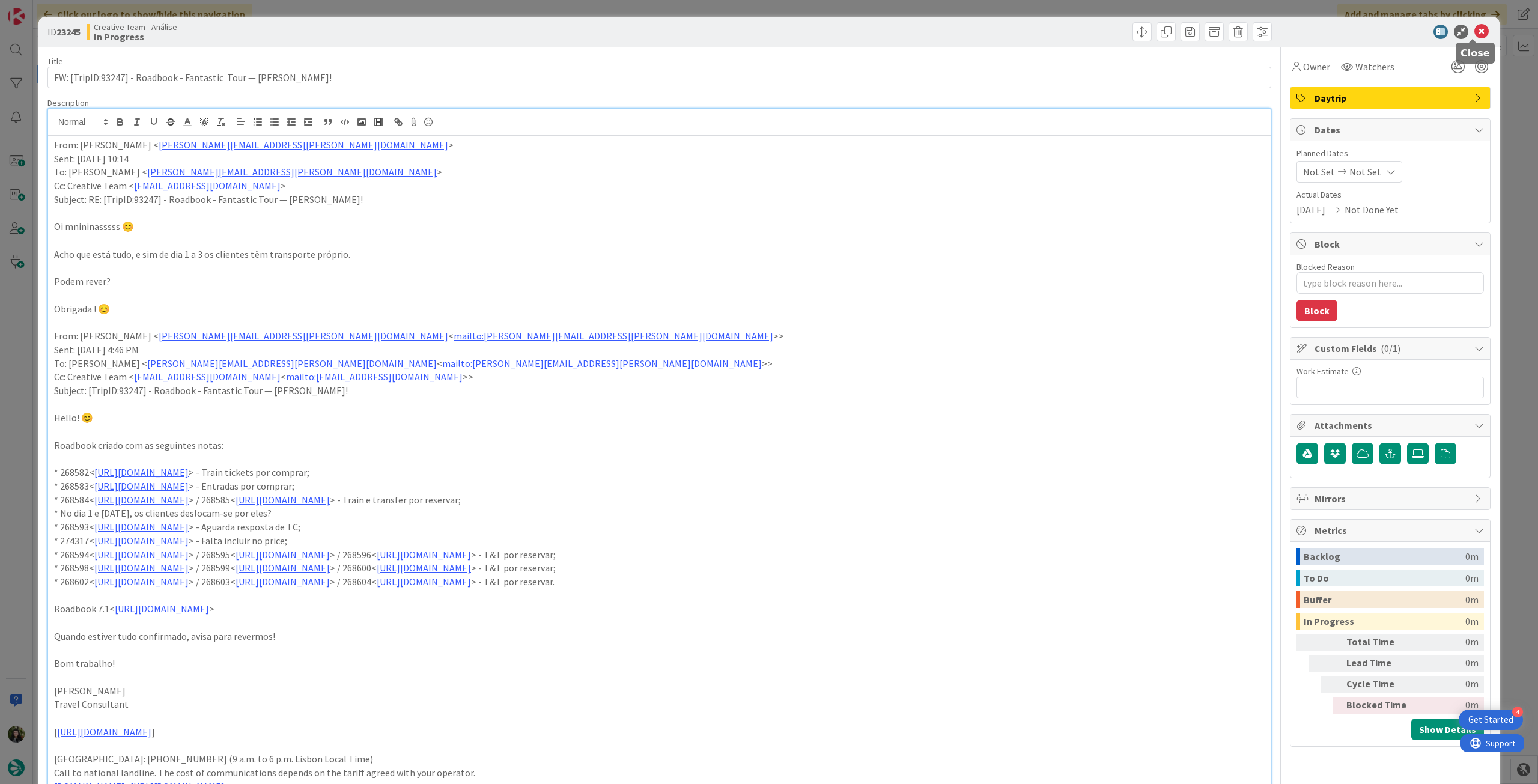
click at [1474, 31] on icon at bounding box center [1481, 32] width 14 height 14
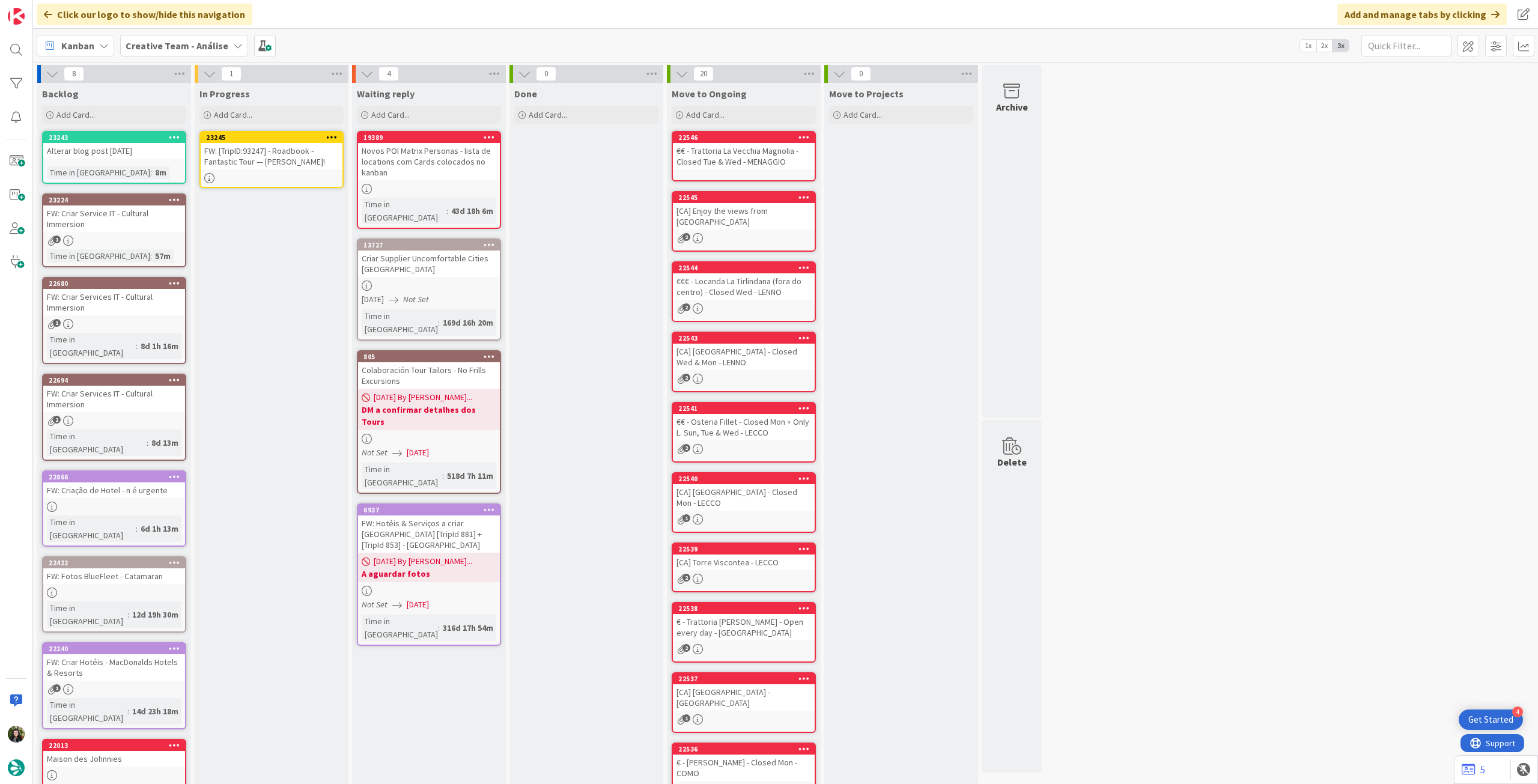
click at [333, 137] on icon at bounding box center [332, 137] width 12 height 9
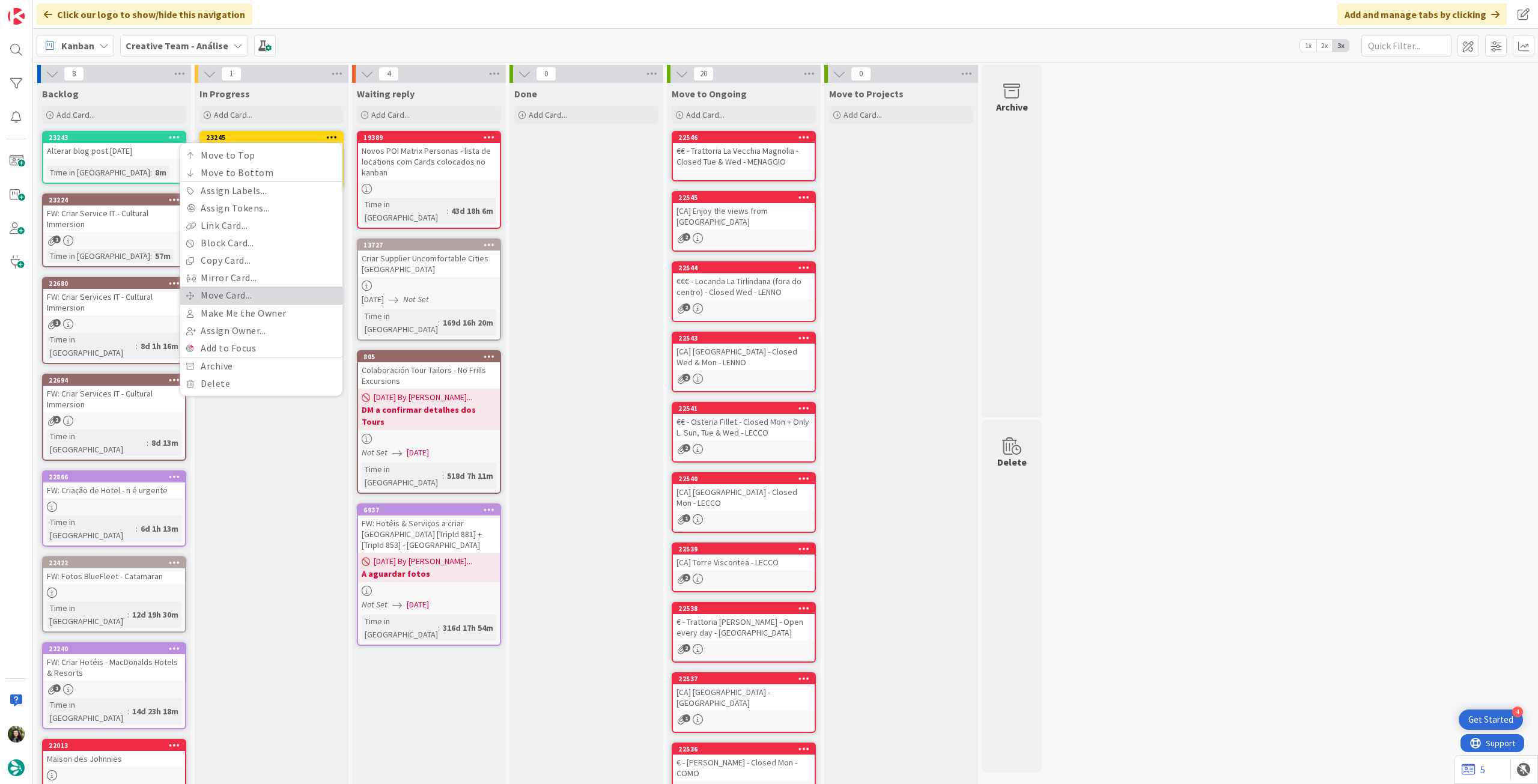
click at [277, 295] on link "Move Card..." at bounding box center [262, 295] width 162 height 17
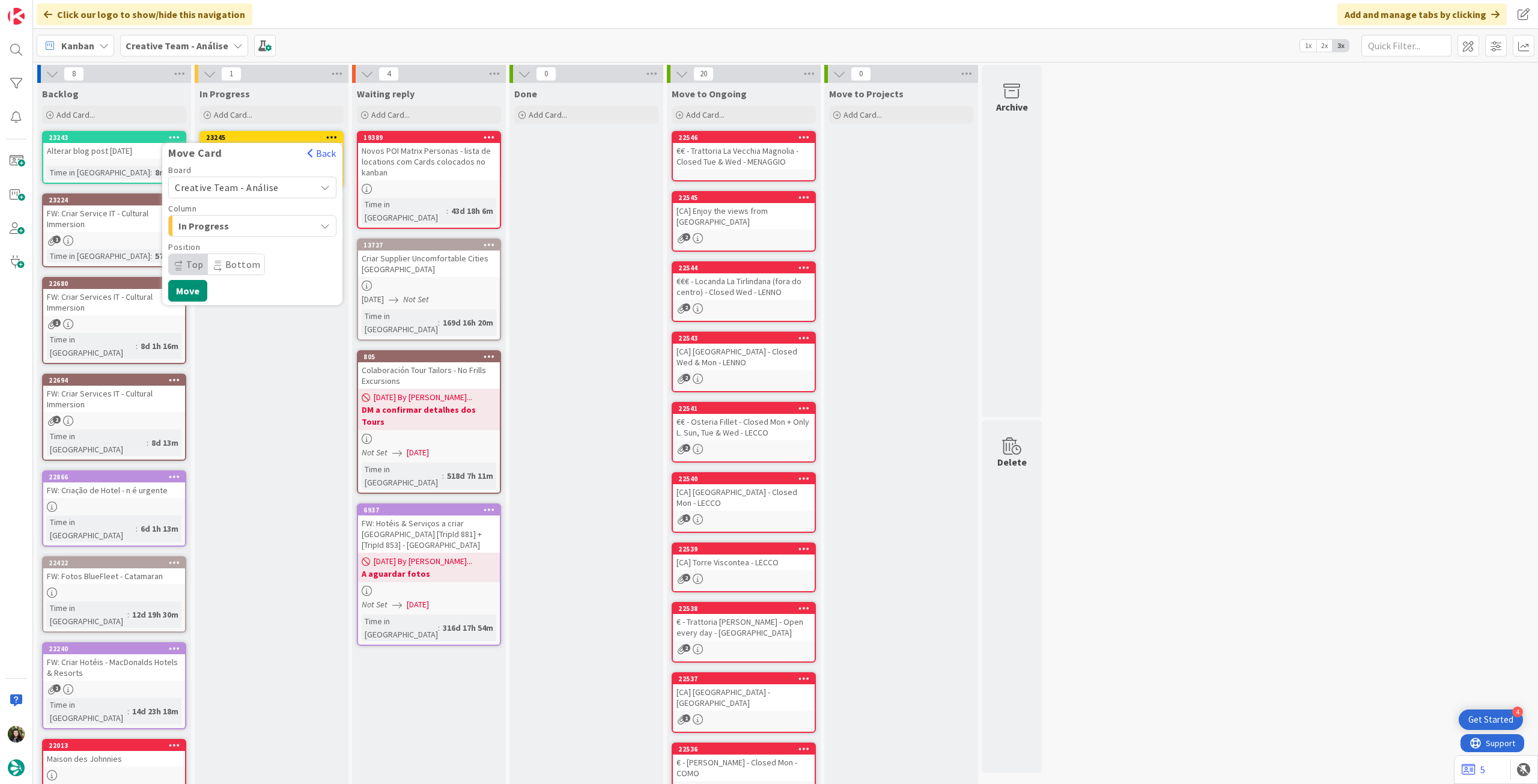
click at [278, 191] on span "Creative Team - Análise" at bounding box center [242, 187] width 134 height 17
click at [258, 239] on span "Creative Team" at bounding box center [260, 244] width 139 height 18
drag, startPoint x: 240, startPoint y: 265, endPoint x: 248, endPoint y: 273, distance: 11.3
click at [241, 266] on span "Daytrip" at bounding box center [252, 265] width 116 height 17
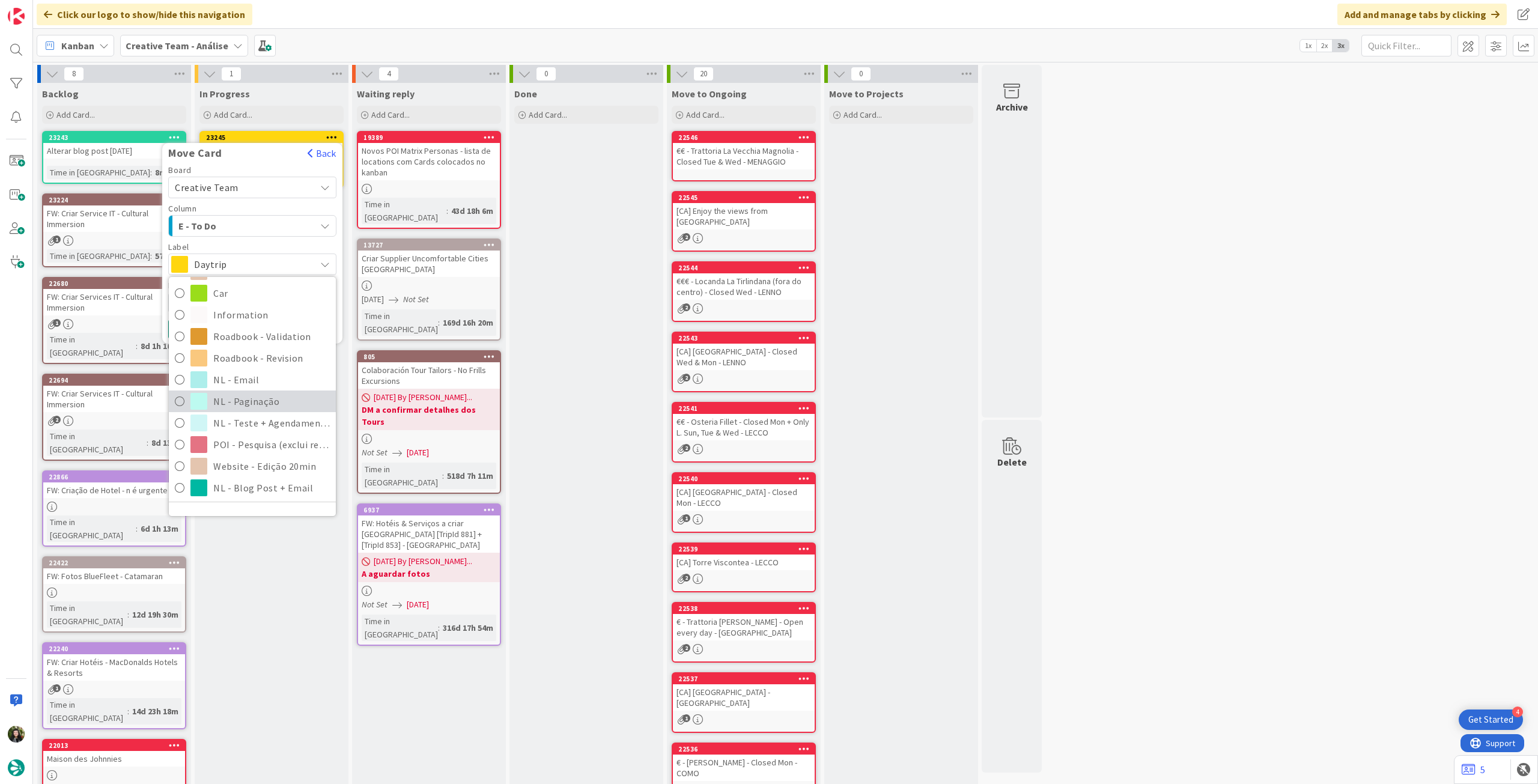
scroll to position [241, 0]
click at [266, 357] on span "Roadbook - Revision" at bounding box center [271, 355] width 116 height 18
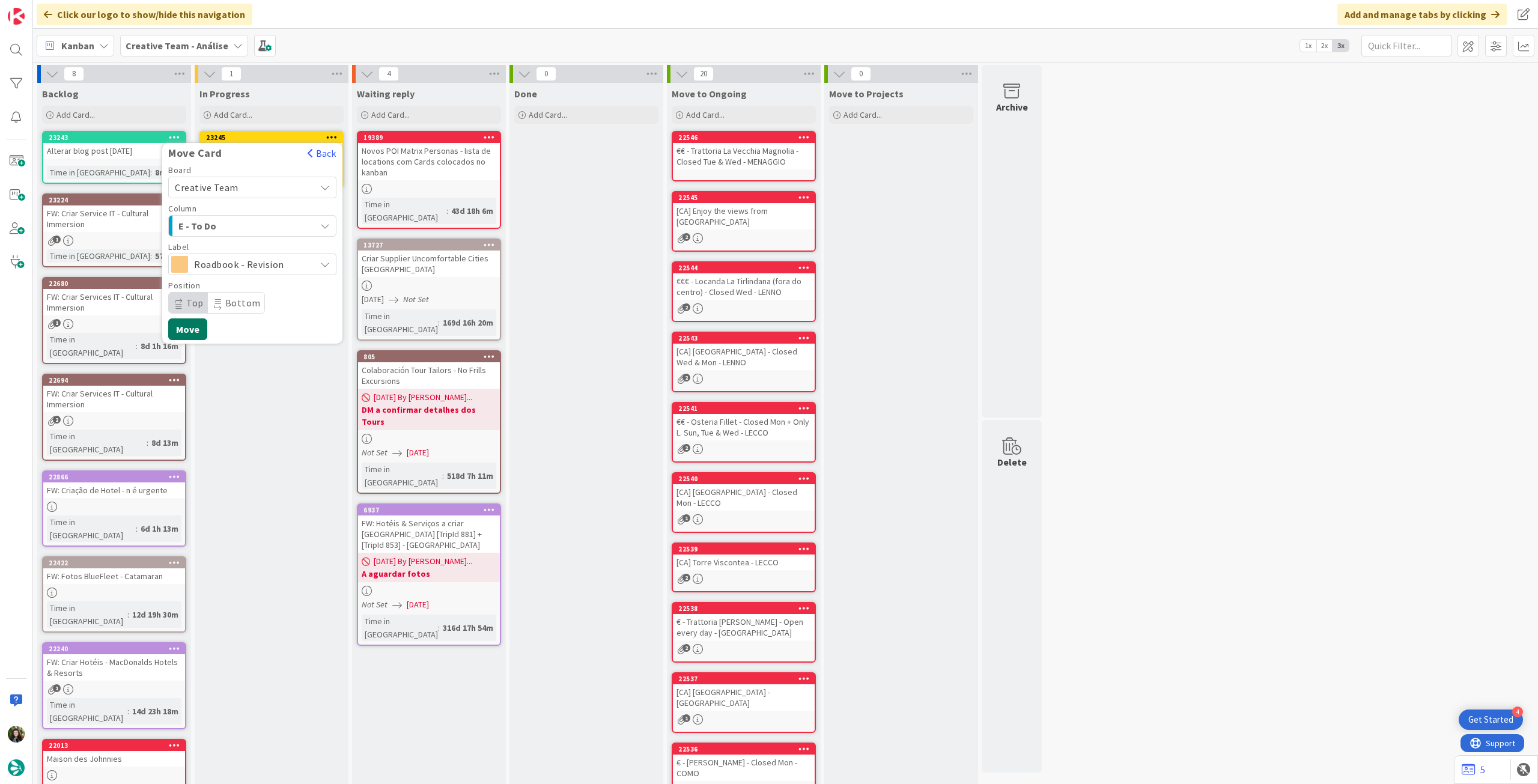
drag, startPoint x: 186, startPoint y: 323, endPoint x: 173, endPoint y: 276, distance: 48.8
click at [184, 323] on button "Move" at bounding box center [187, 330] width 39 height 22
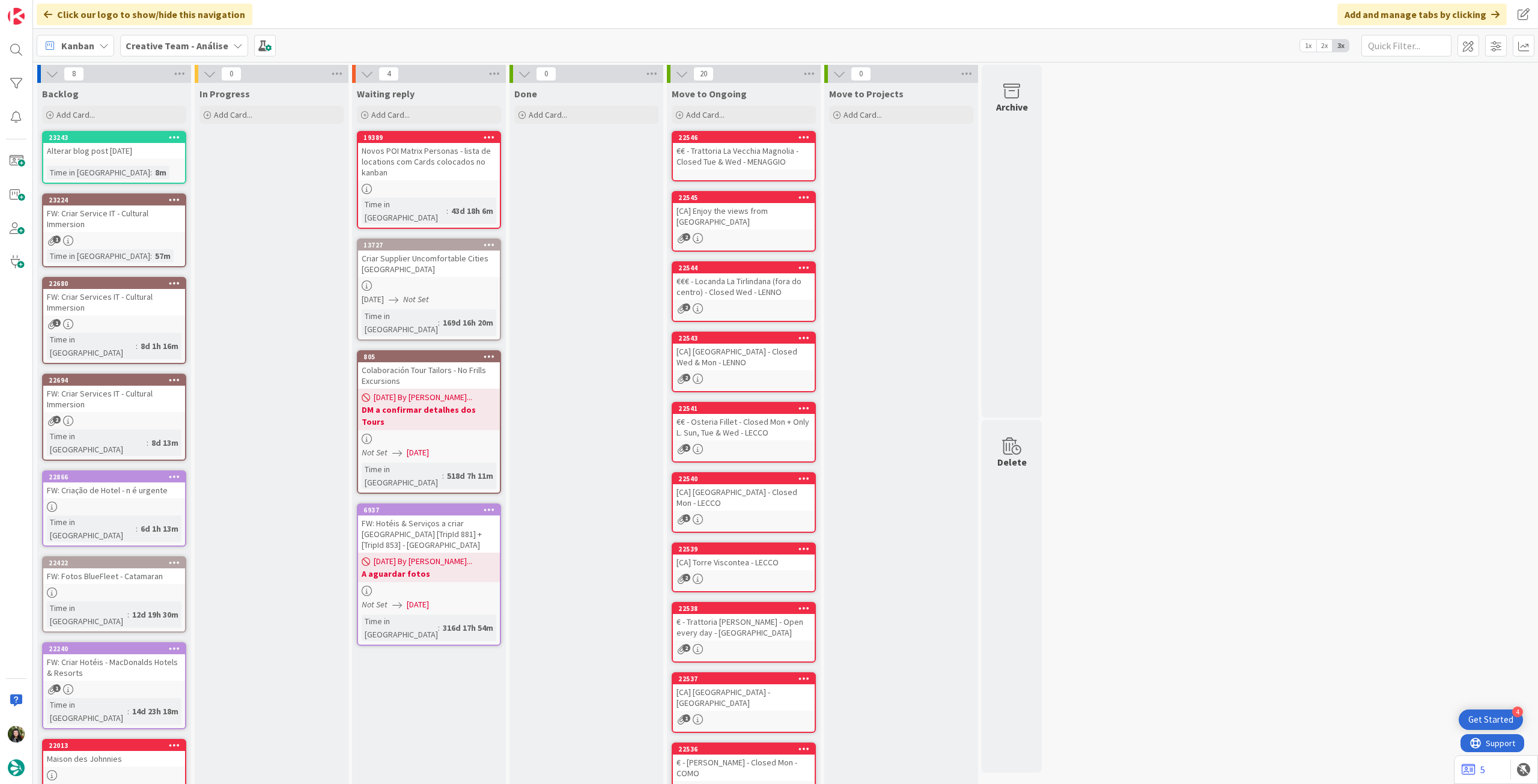
click at [189, 56] on div "Creative Team - Análise" at bounding box center [184, 46] width 128 height 22
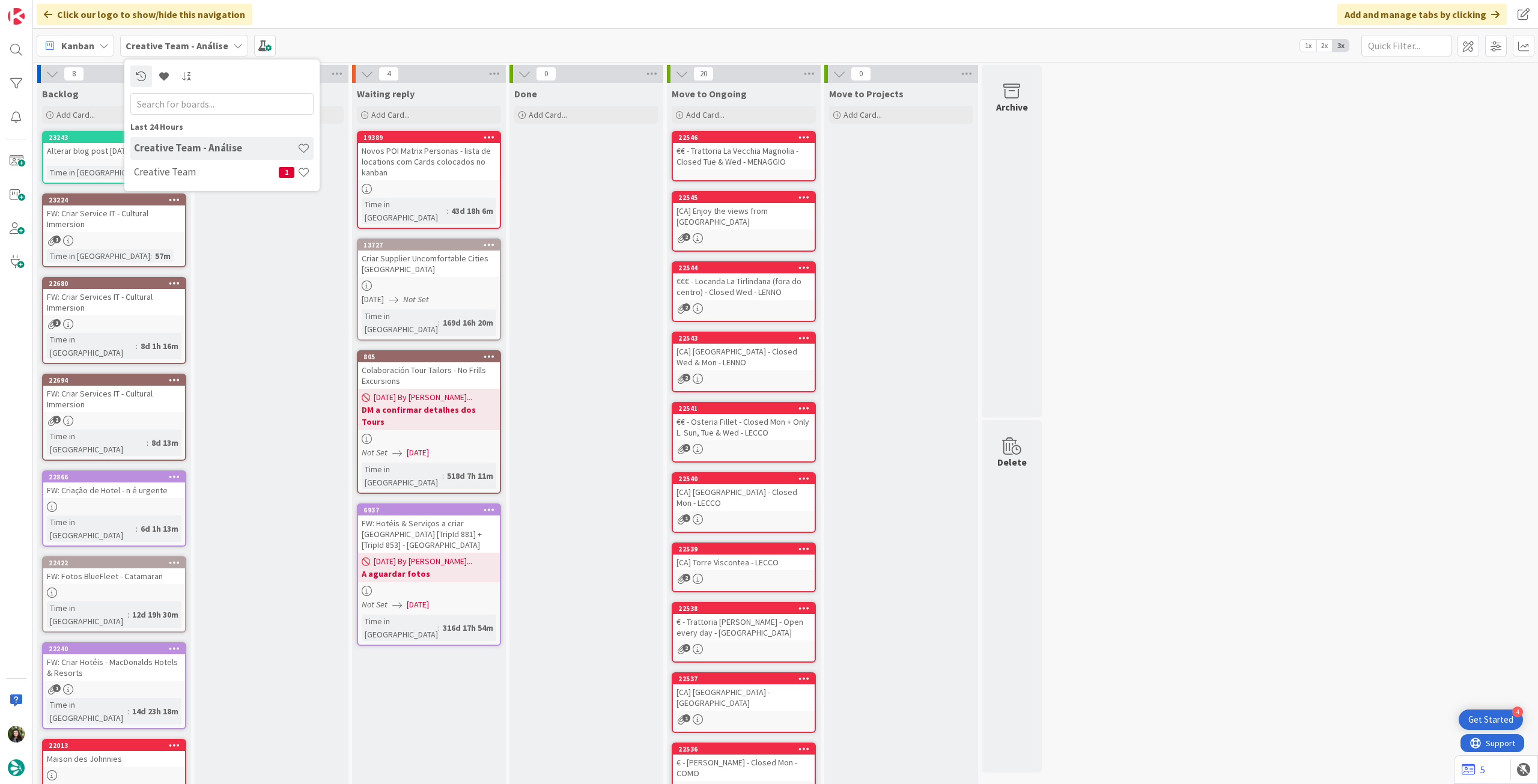
drag, startPoint x: 209, startPoint y: 180, endPoint x: 222, endPoint y: 187, distance: 14.8
click at [213, 182] on div "Creative Team 1" at bounding box center [222, 172] width 184 height 23
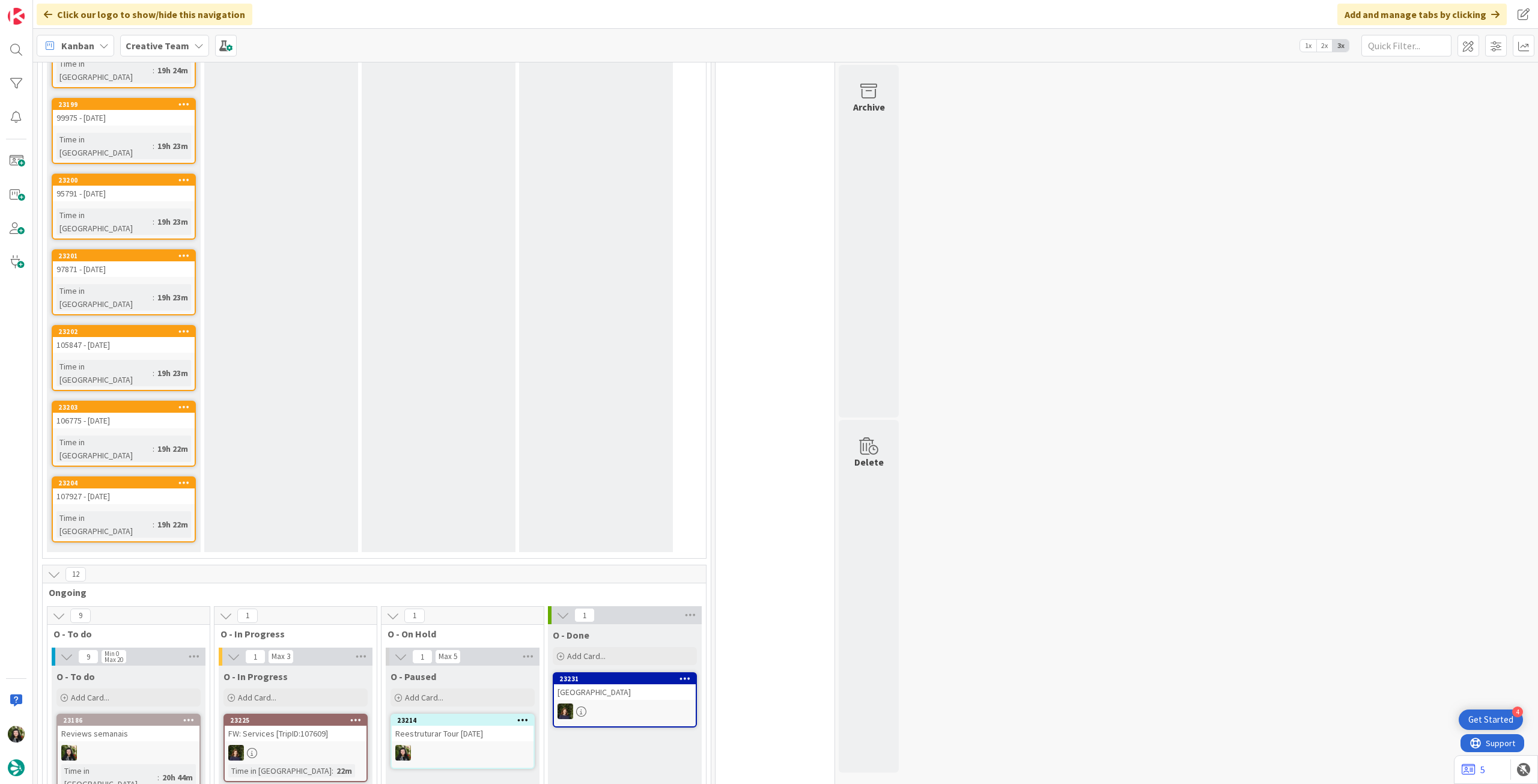
scroll to position [1041, 0]
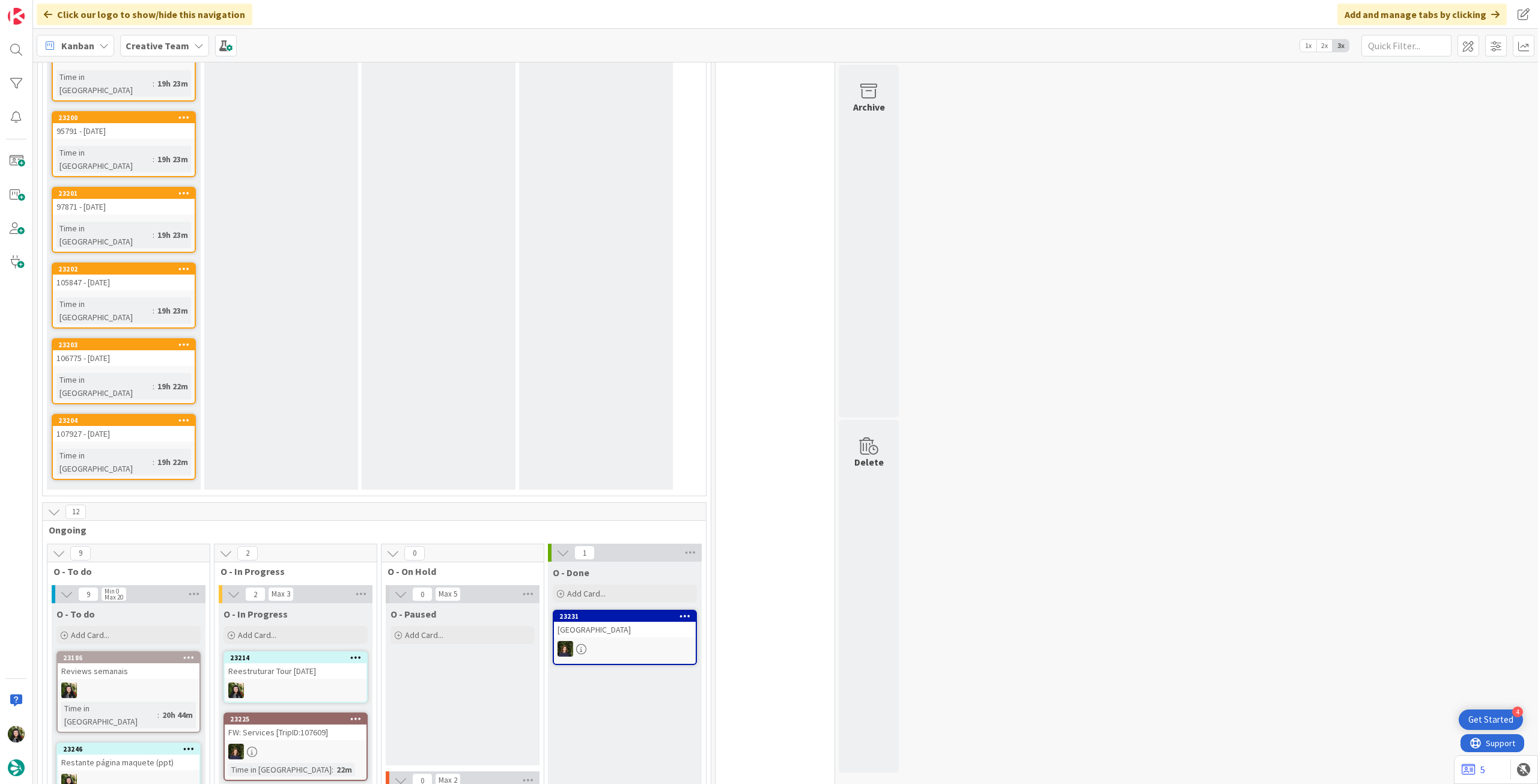
click at [311, 651] on link "23214 Reestruturar Tour [DATE]" at bounding box center [295, 677] width 145 height 52
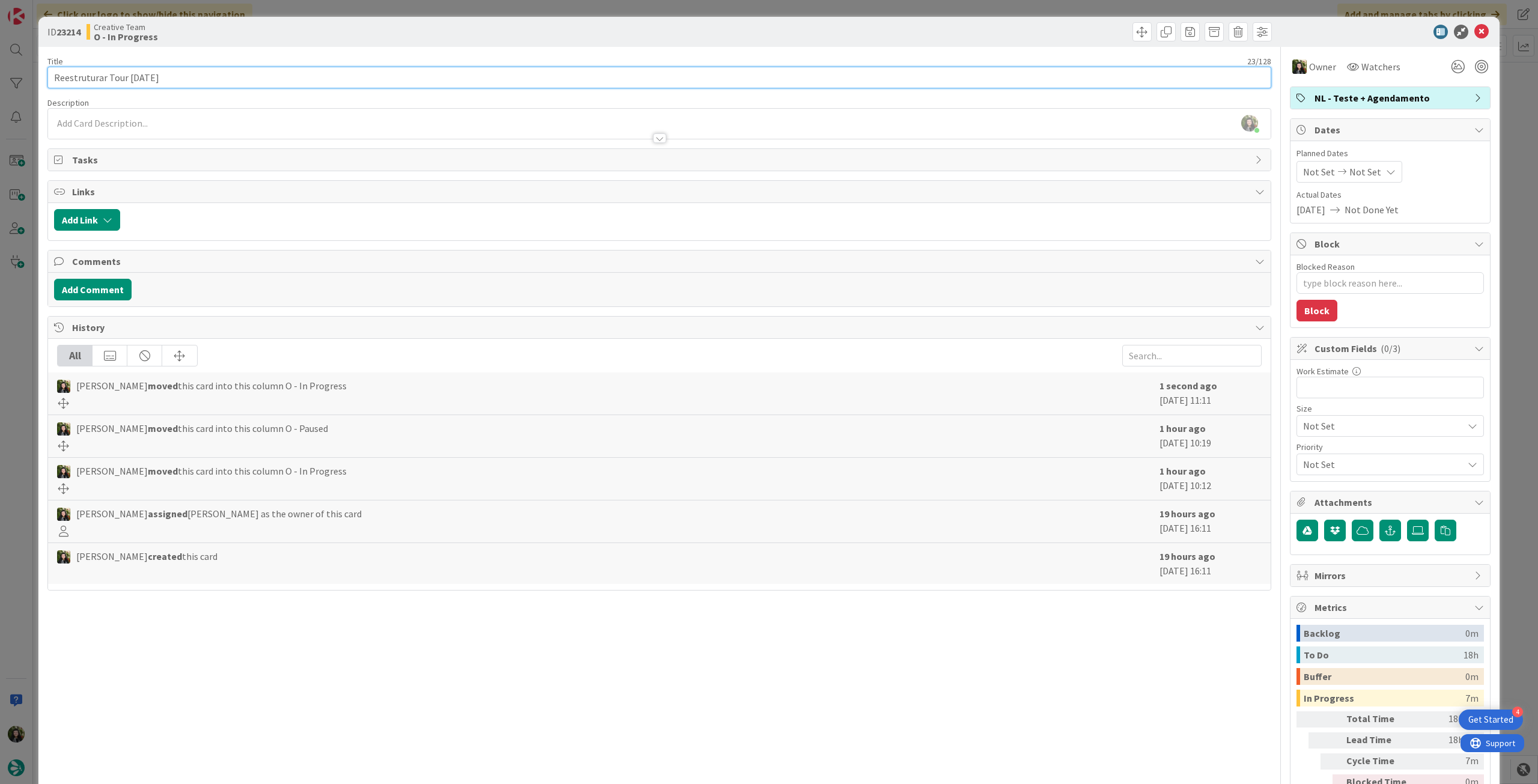
drag, startPoint x: 141, startPoint y: 76, endPoint x: 21, endPoint y: 68, distance: 120.3
click at [21, 68] on div "ID 23214 Creative Team O - In Progress Title 23 / 128 Reestruturar Tour [DATE] …" at bounding box center [769, 392] width 1538 height 784
drag, startPoint x: 1479, startPoint y: 30, endPoint x: 1204, endPoint y: 98, distance: 283.3
click at [1475, 30] on icon at bounding box center [1481, 32] width 14 height 14
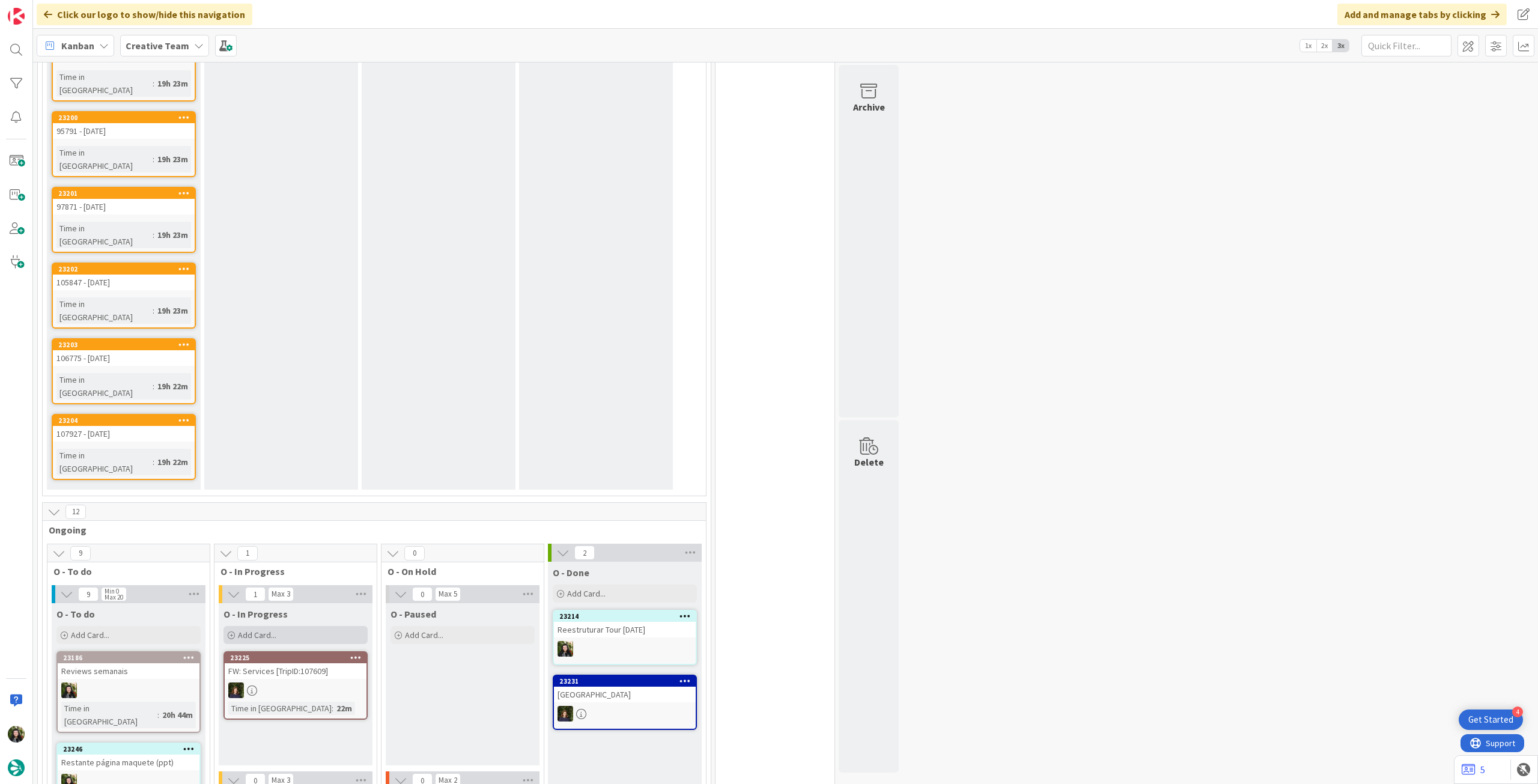
click at [313, 625] on div "Add Card..." at bounding box center [295, 634] width 145 height 18
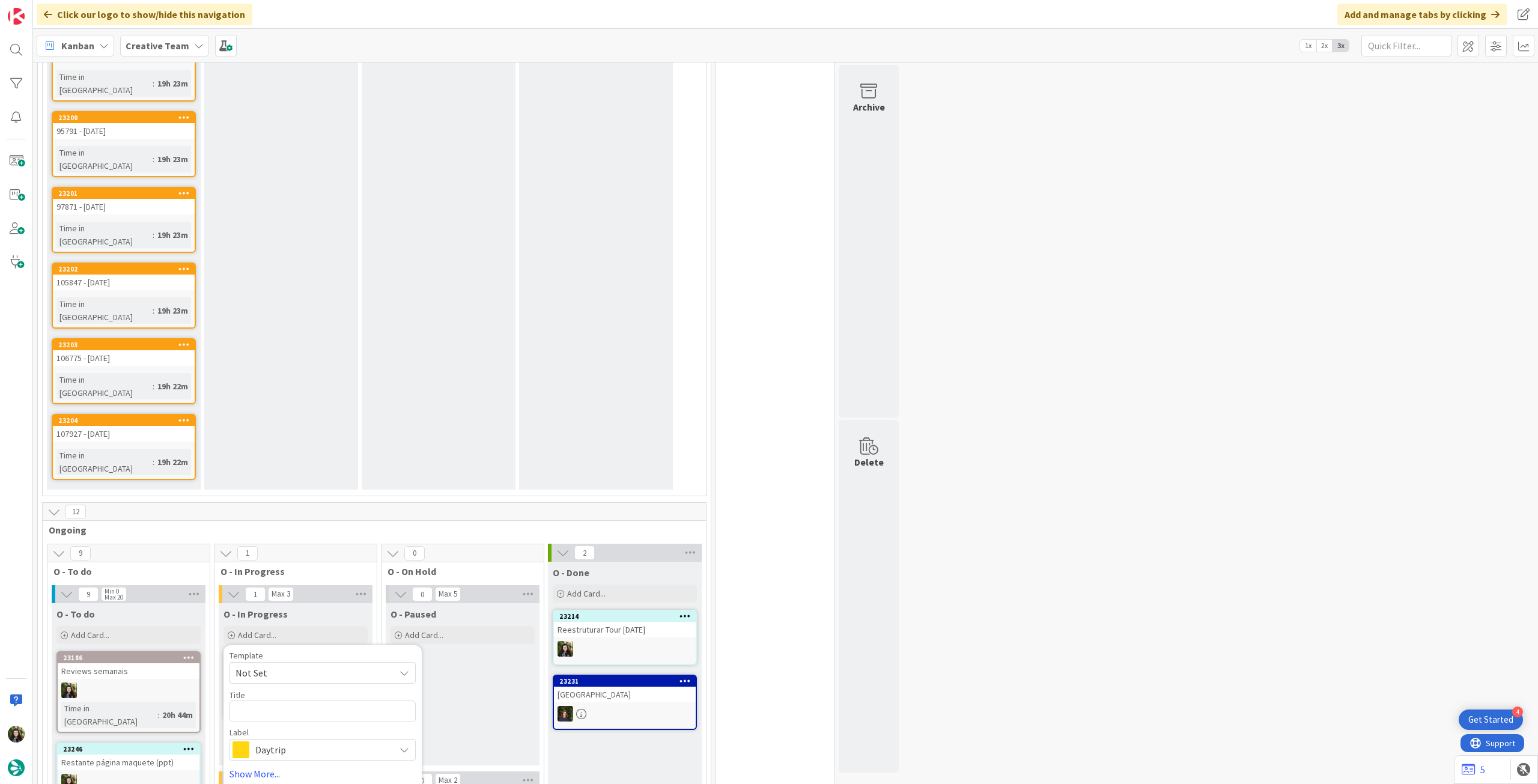
click at [280, 739] on div "Daytrip" at bounding box center [323, 750] width 186 height 22
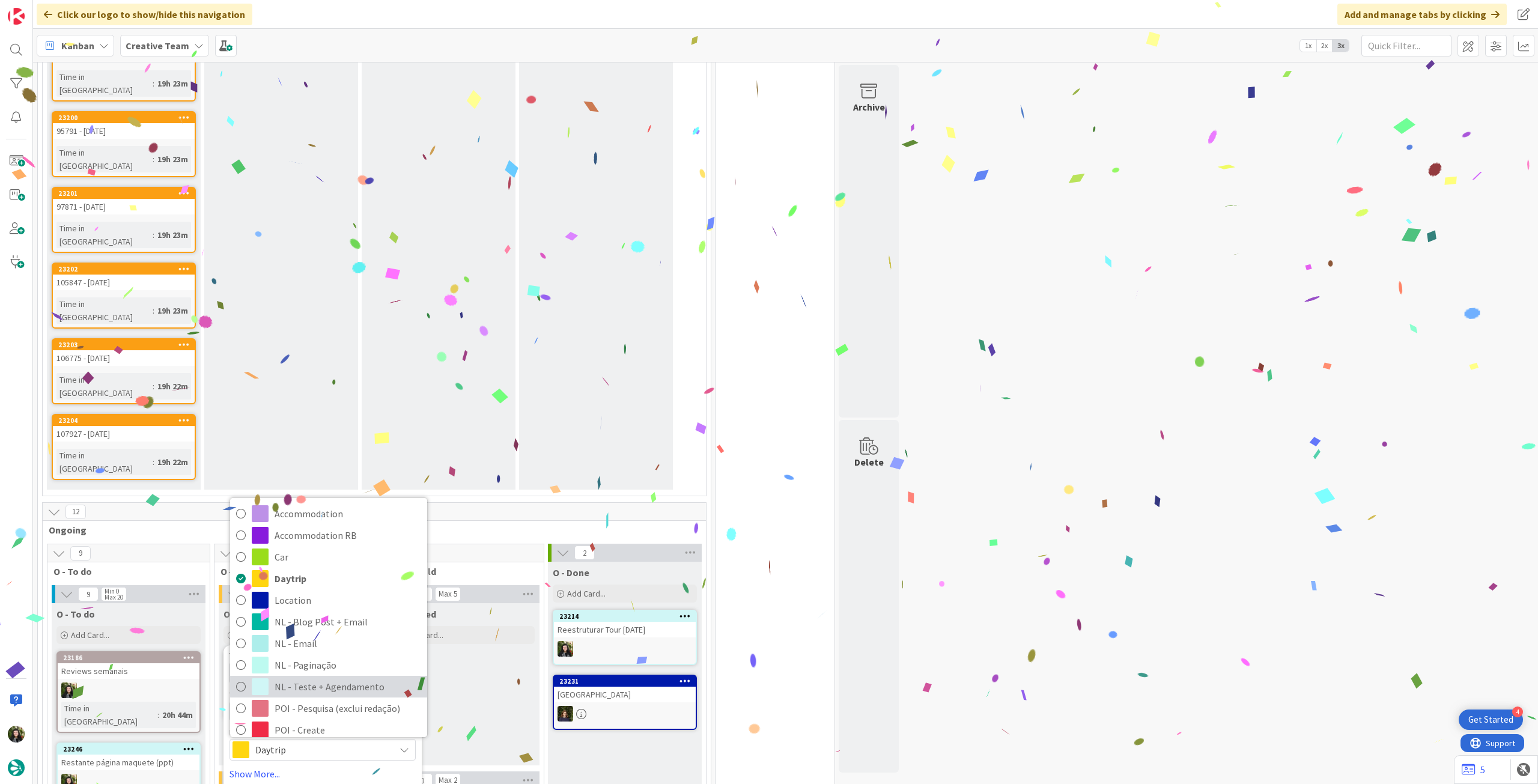
click at [324, 678] on span "NL - Teste + Agendamento" at bounding box center [348, 686] width 147 height 18
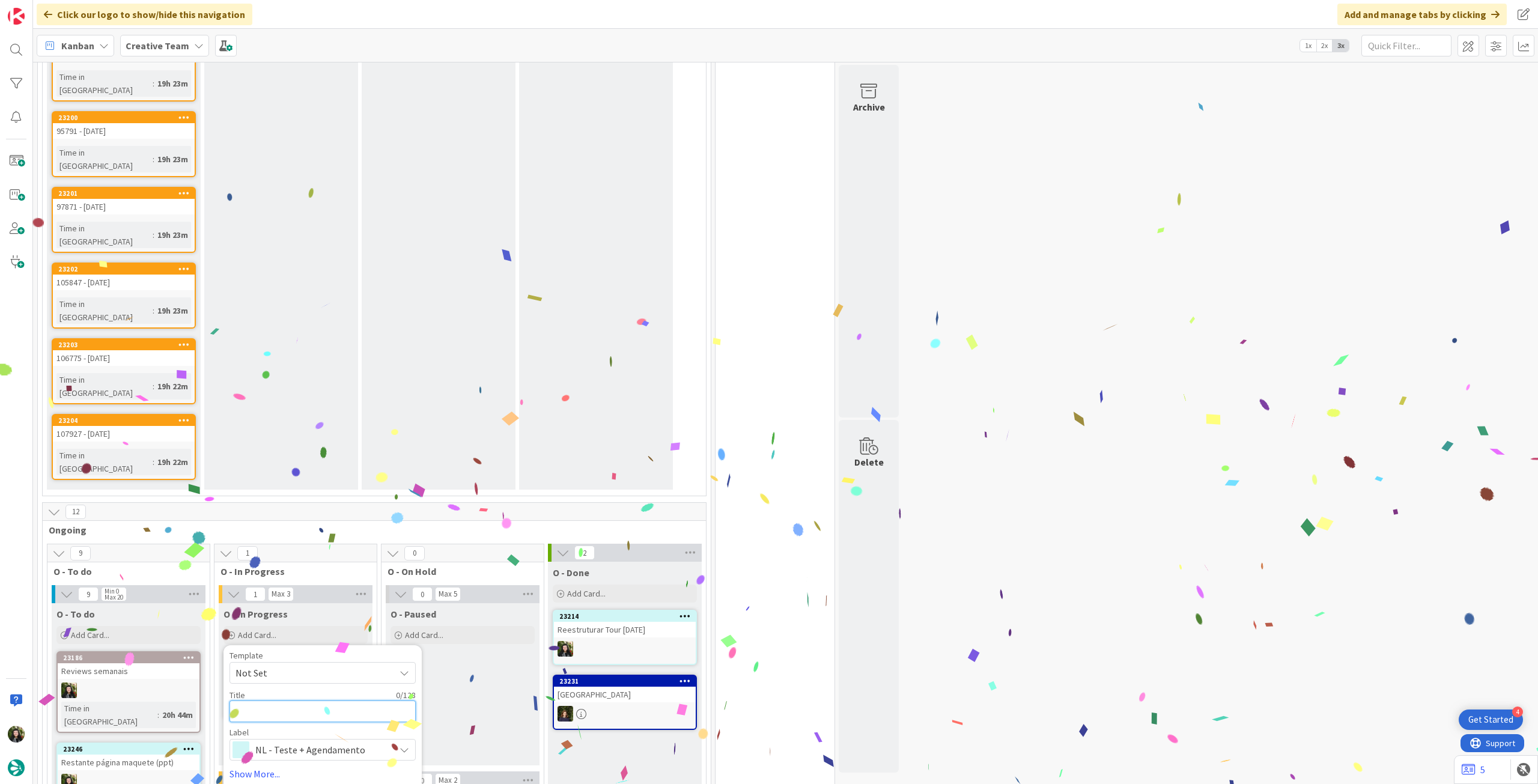
drag, startPoint x: 287, startPoint y: 507, endPoint x: 285, endPoint y: 521, distance: 14.1
click at [287, 700] on textarea at bounding box center [323, 711] width 186 height 22
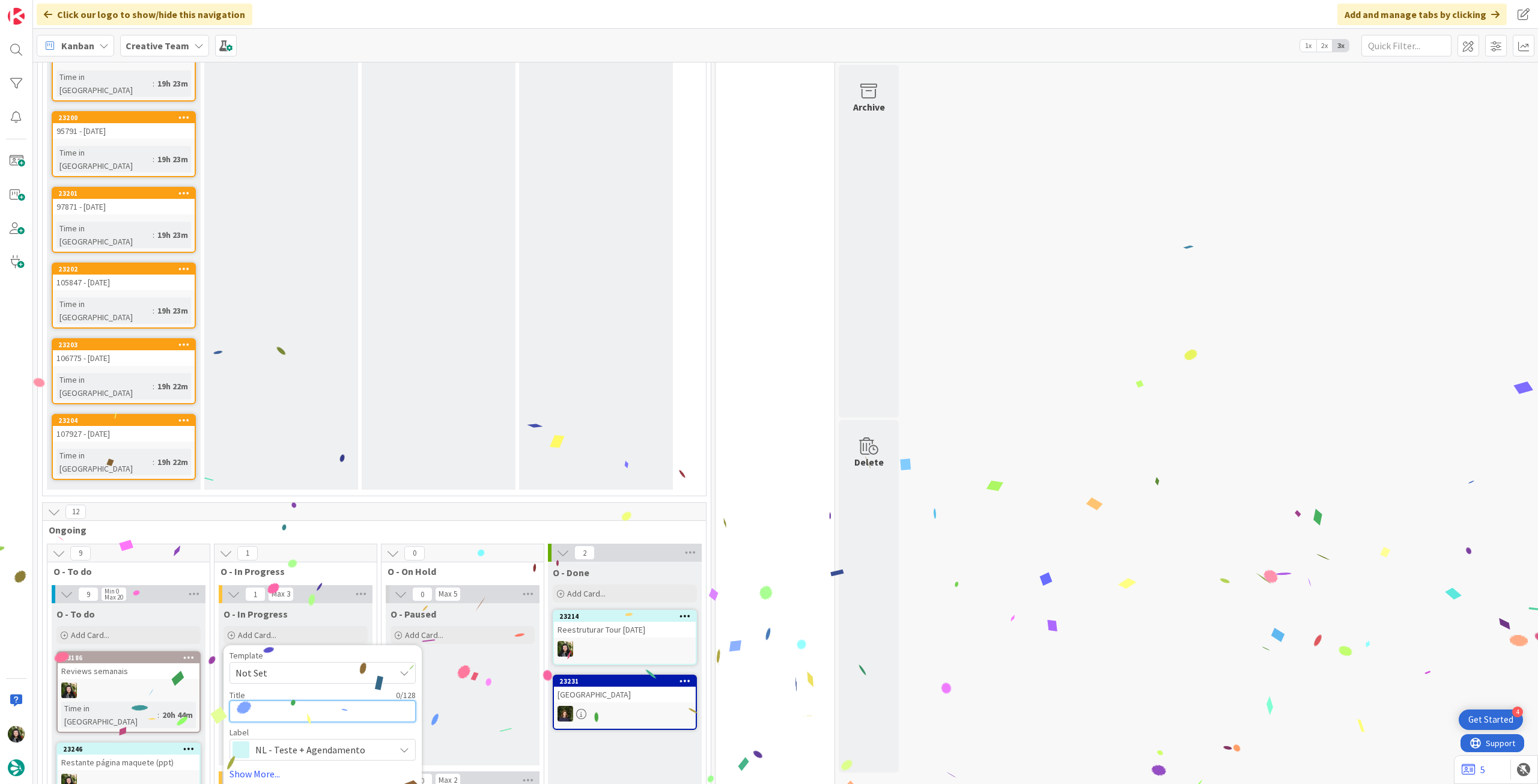
paste textarea "Reestruturar Tour [DATE]"
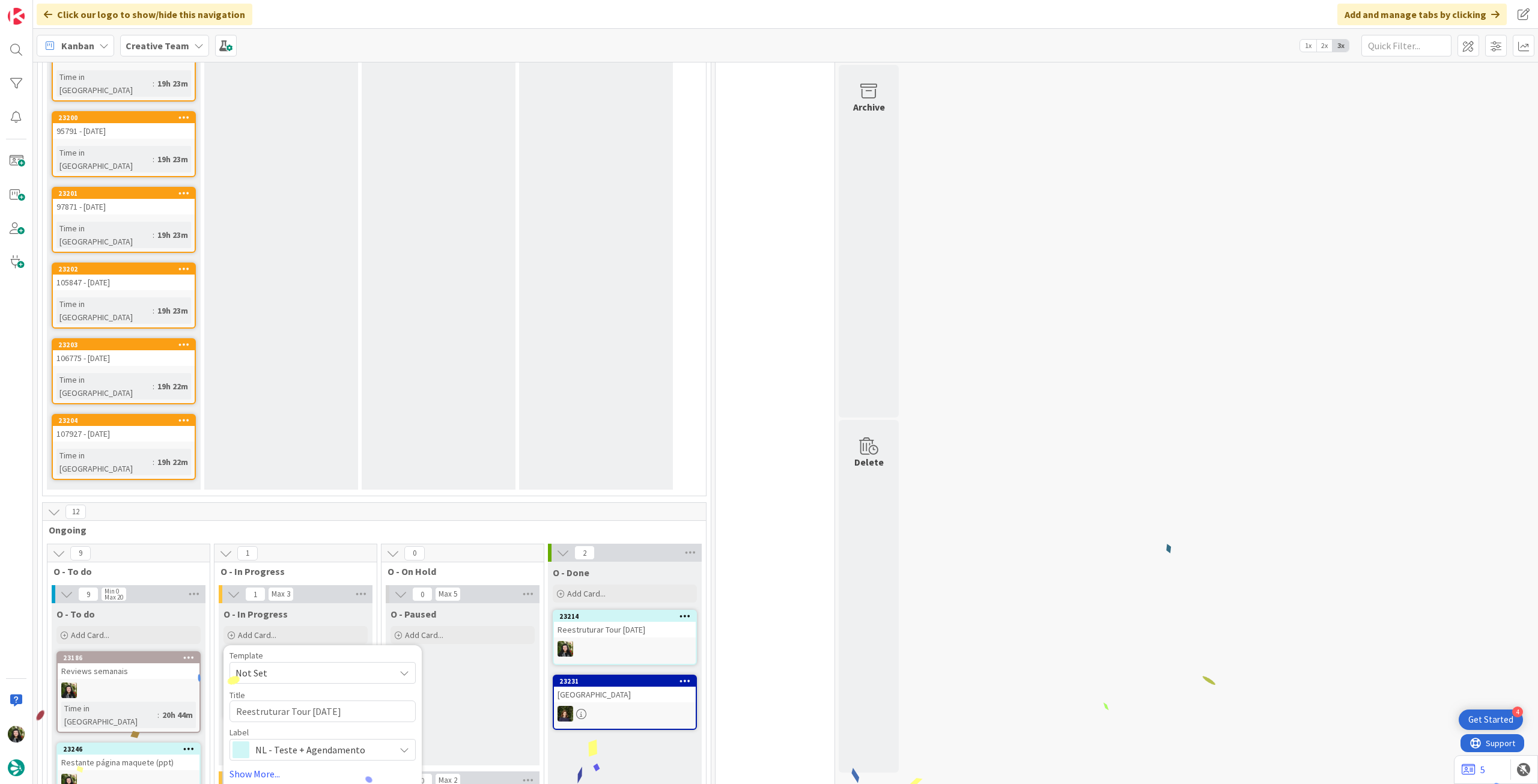
click at [238, 783] on button "Add" at bounding box center [245, 798] width 32 height 22
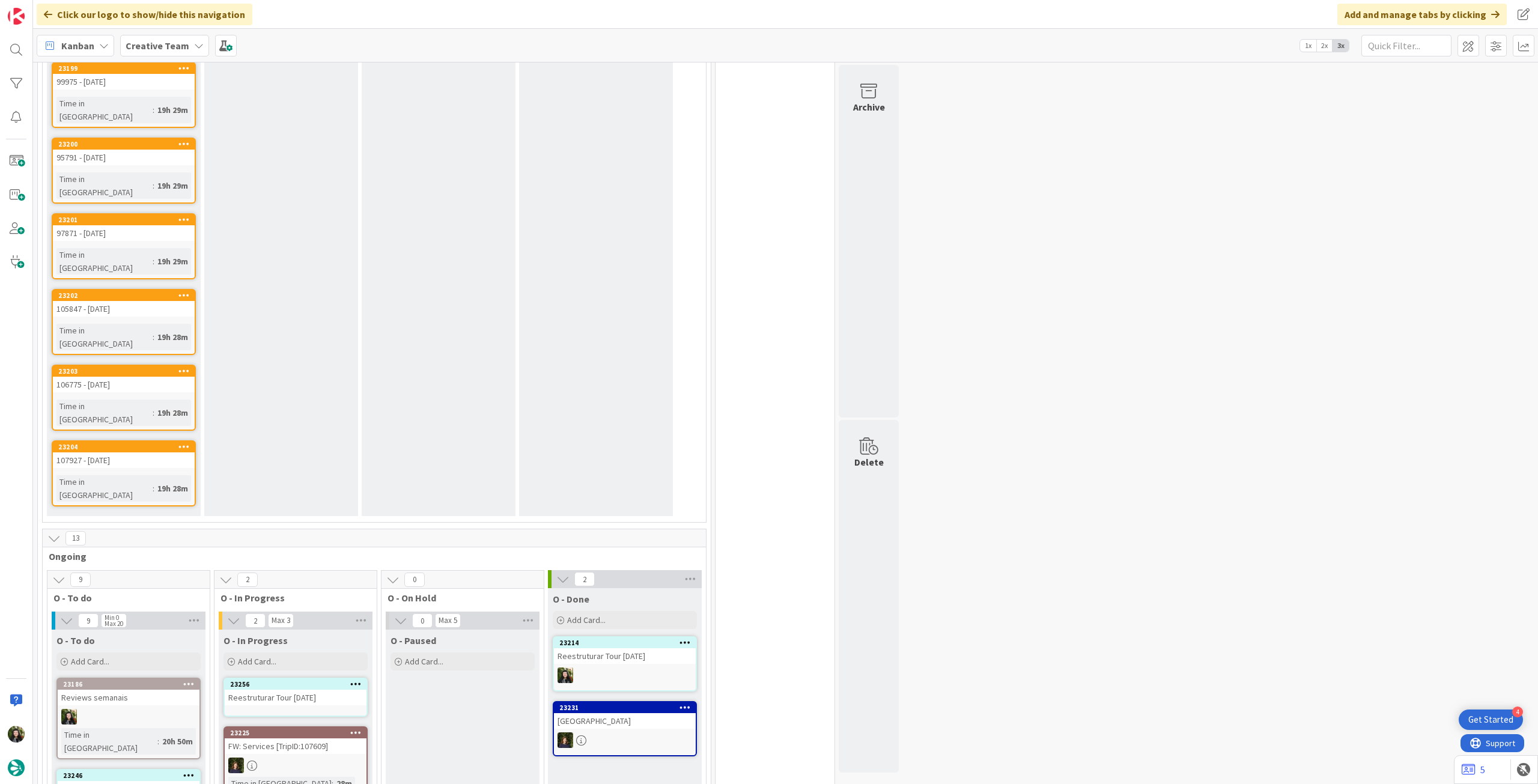
click at [295, 690] on div "Reestruturar Tour [DATE]" at bounding box center [296, 697] width 142 height 16
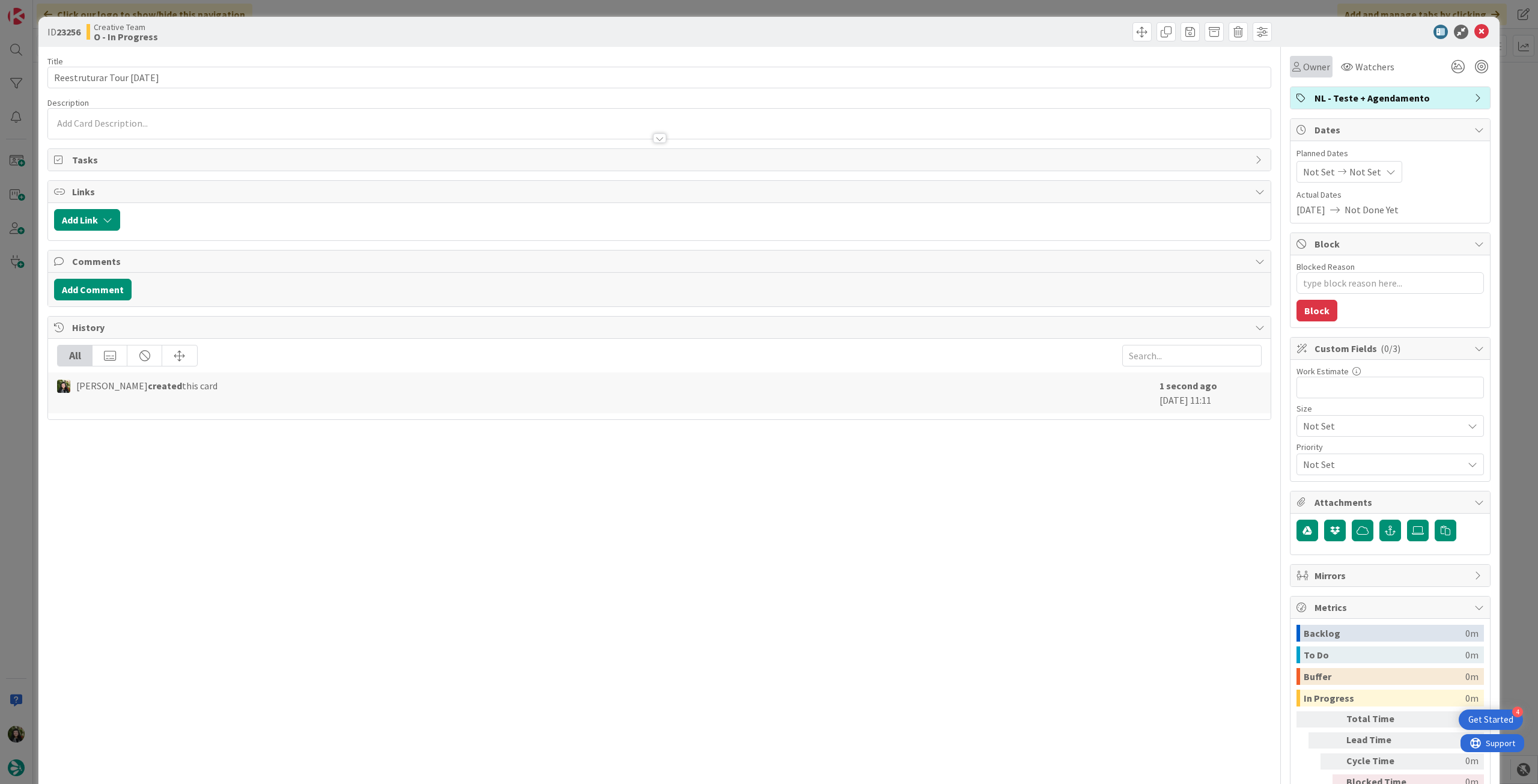
click at [1303, 68] on span "Owner" at bounding box center [1316, 66] width 27 height 14
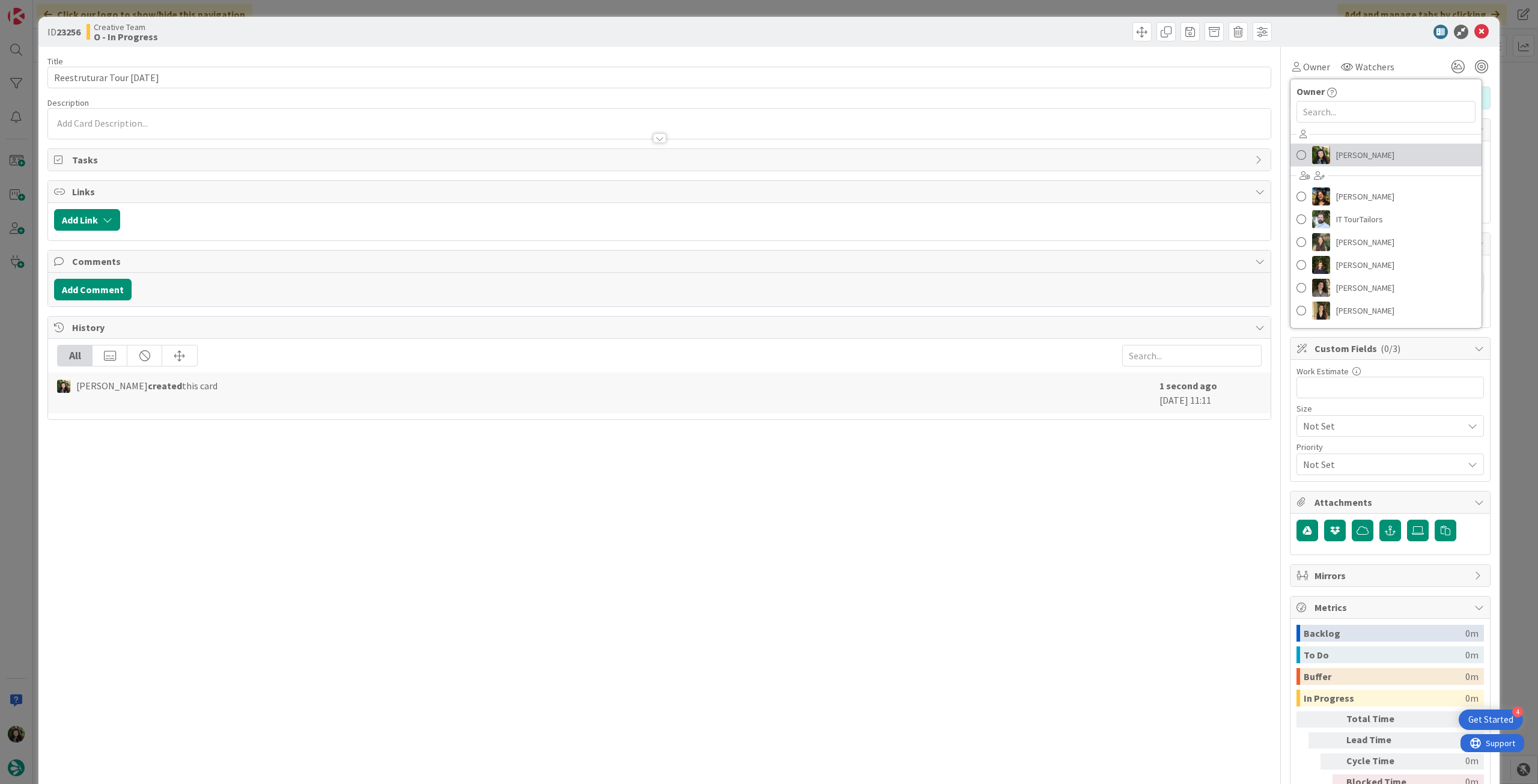
click at [1336, 153] on span "[PERSON_NAME]" at bounding box center [1365, 155] width 59 height 18
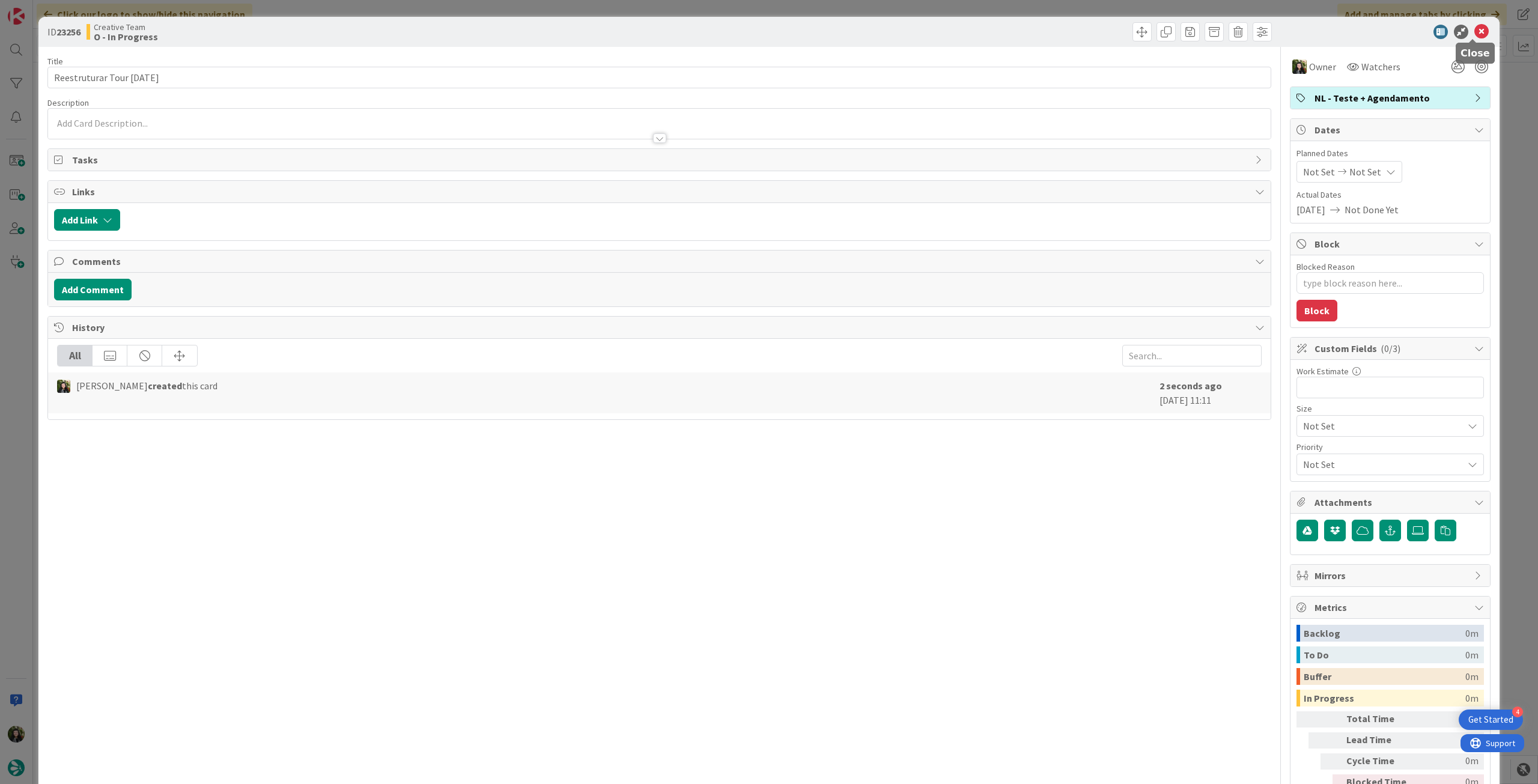
click at [1474, 33] on icon at bounding box center [1481, 32] width 14 height 14
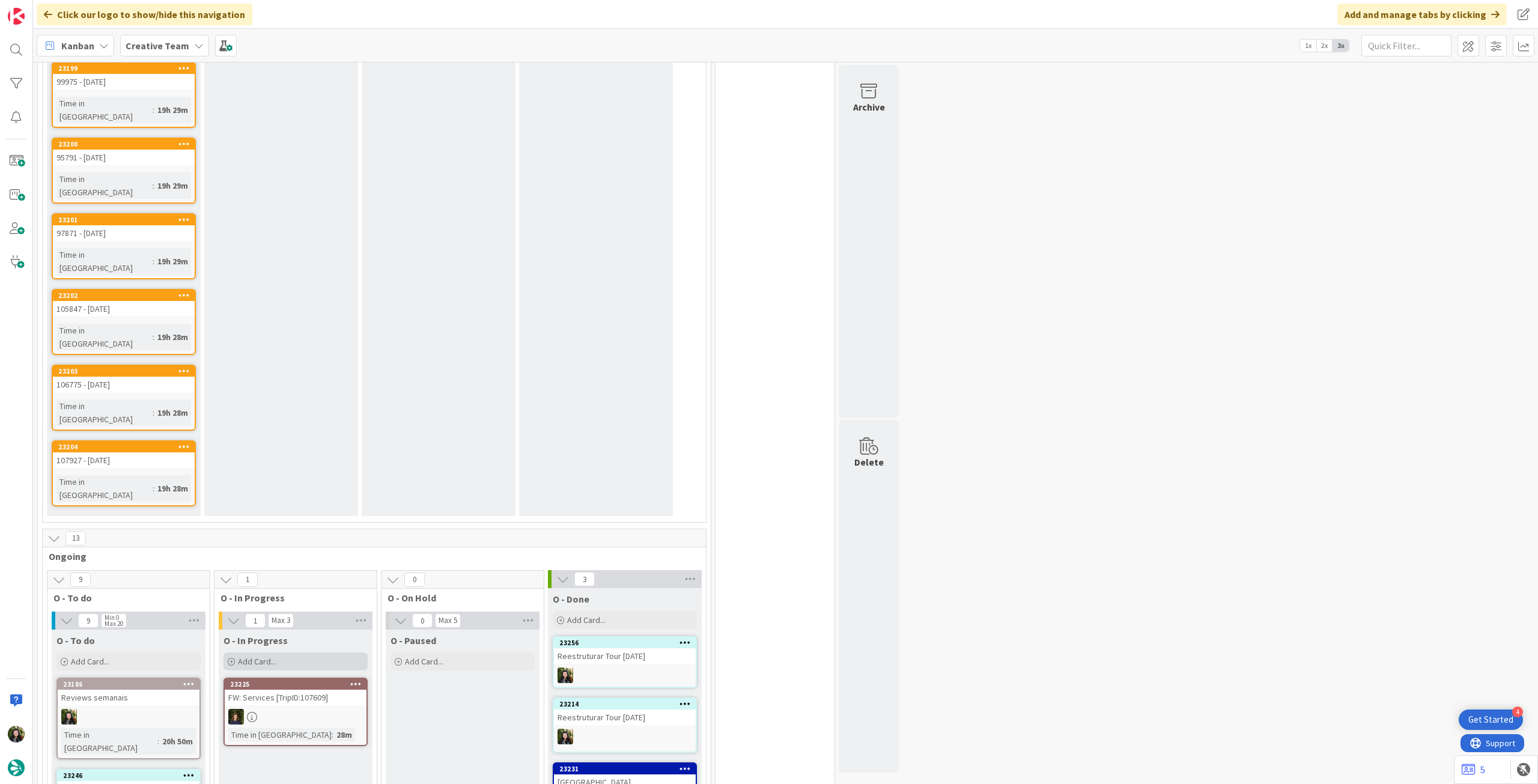
click at [316, 652] on div "Add Card..." at bounding box center [295, 661] width 145 height 18
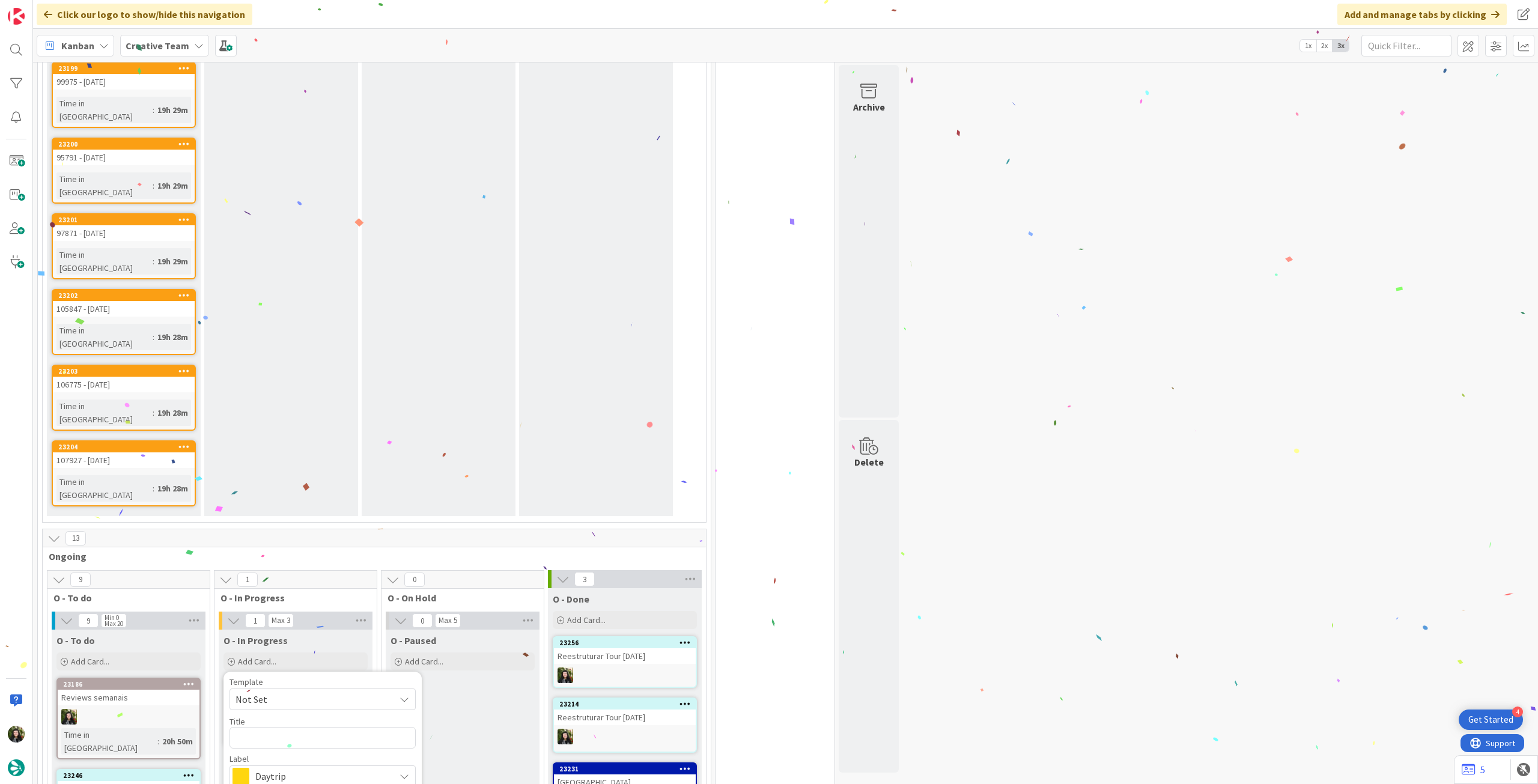
drag, startPoint x: 299, startPoint y: 553, endPoint x: 316, endPoint y: 572, distance: 25.5
click at [302, 768] on span "Daytrip" at bounding box center [322, 776] width 134 height 17
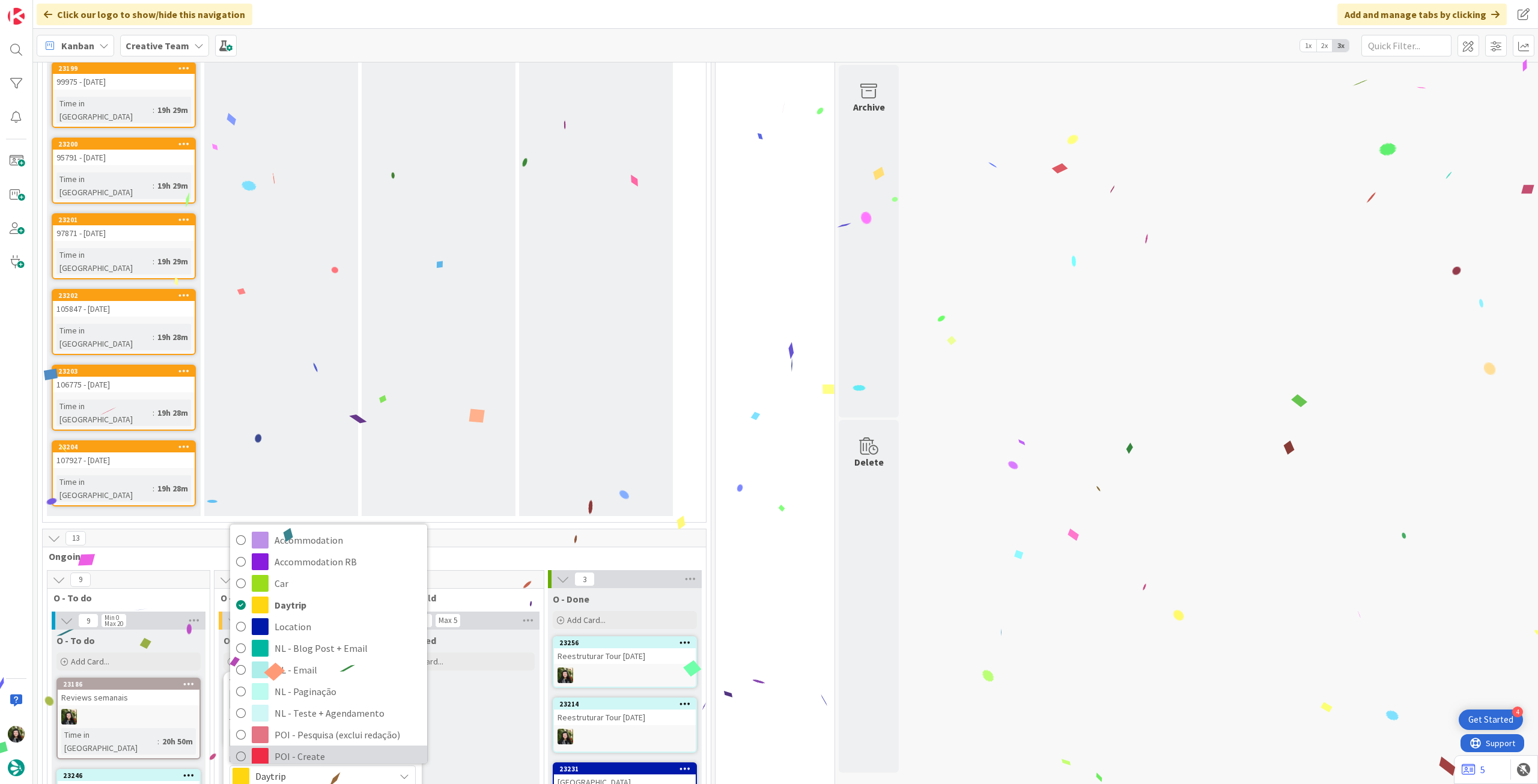
click at [305, 747] on span "POI - Create" at bounding box center [348, 756] width 147 height 18
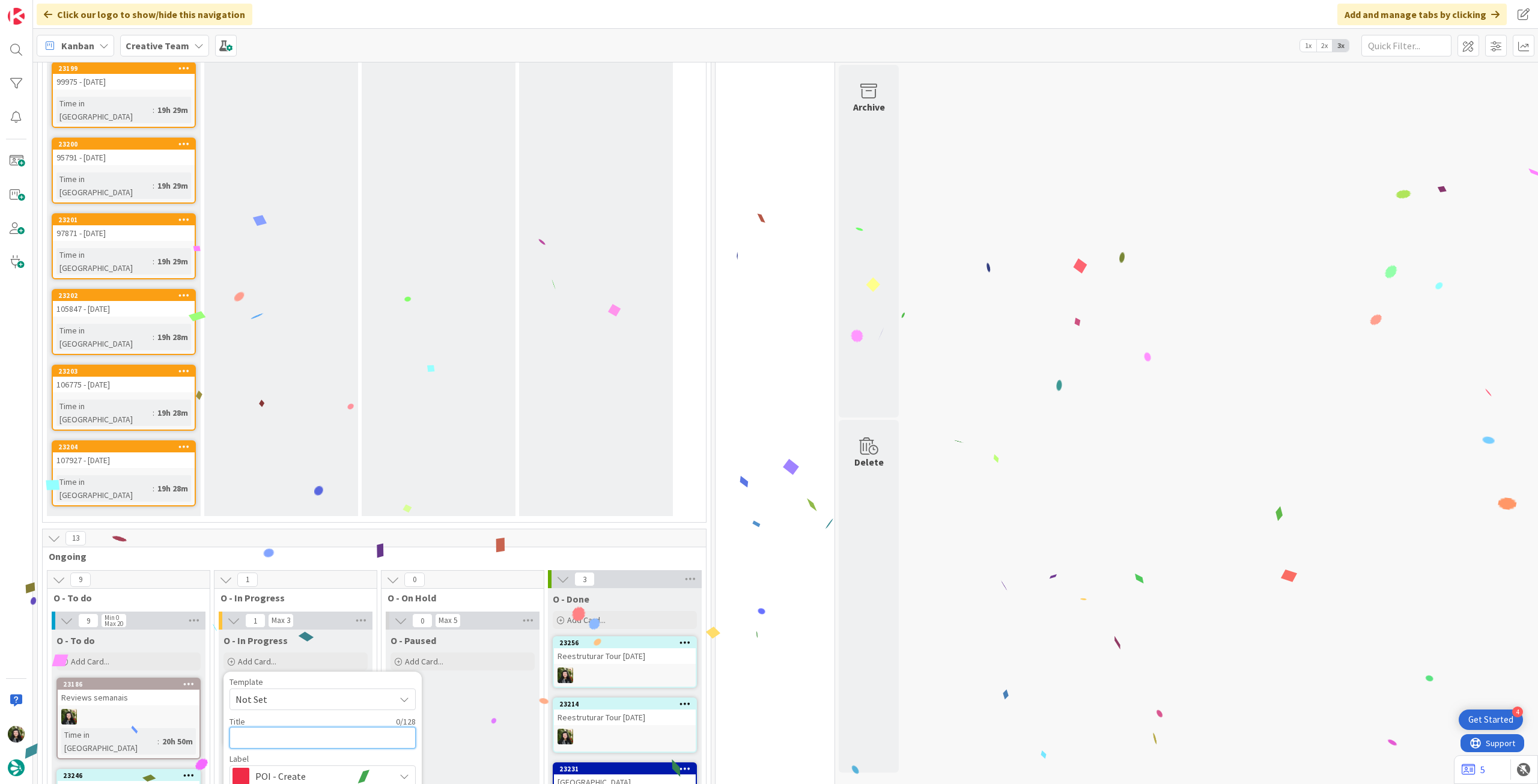
click at [301, 727] on textarea at bounding box center [323, 738] width 186 height 22
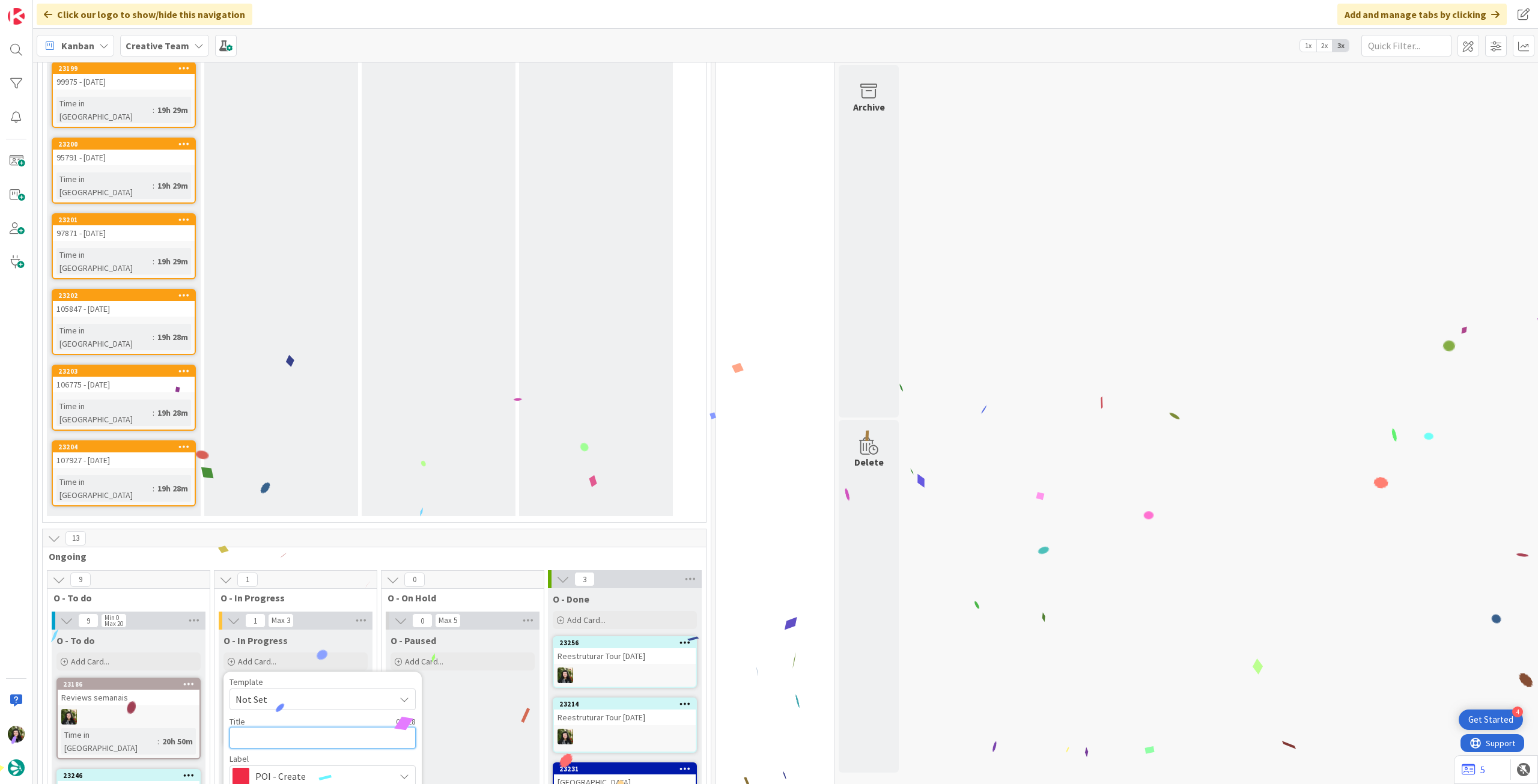
paste textarea "Reestruturar Tour [DATE]"
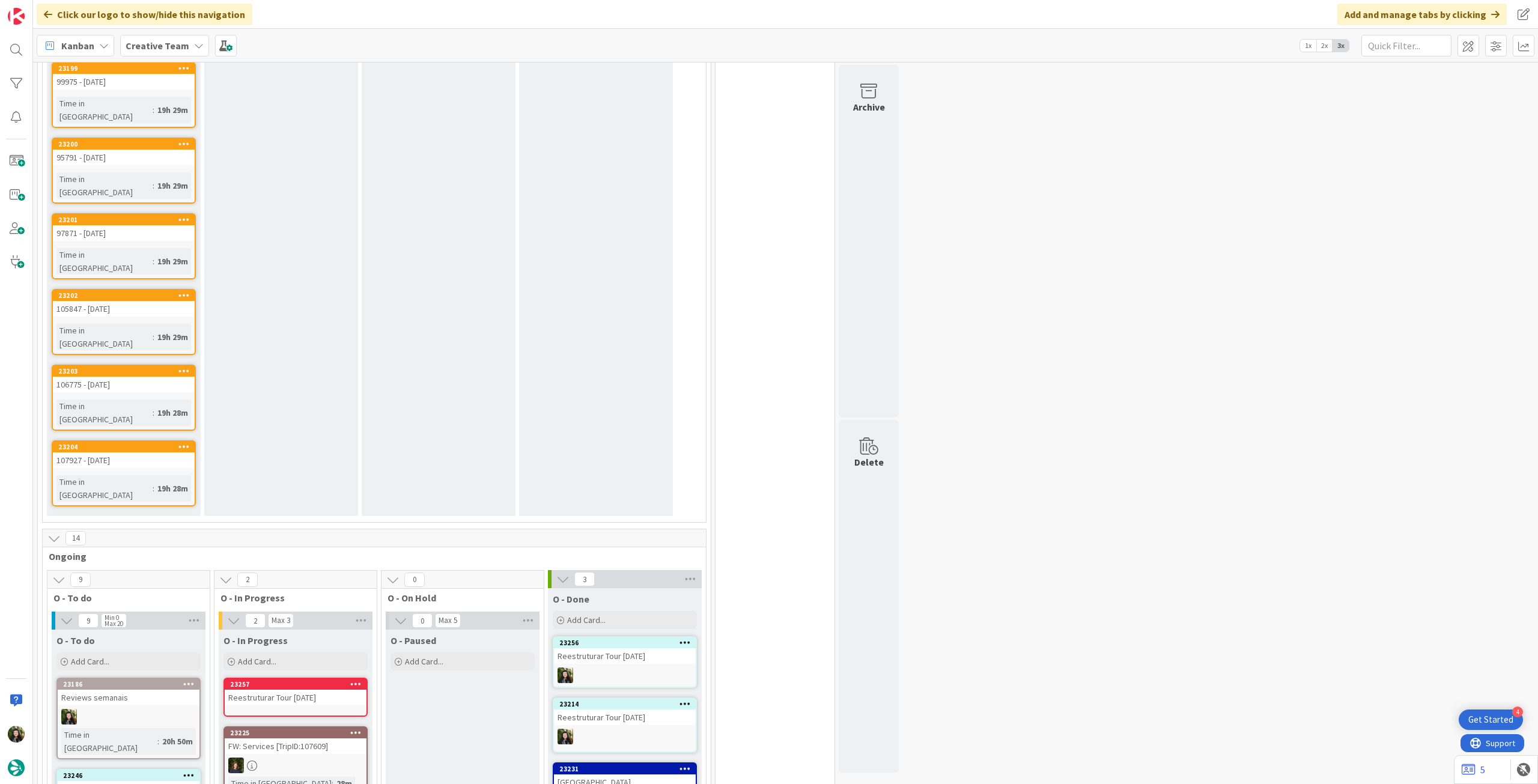
click at [312, 690] on div "Reestruturar Tour [DATE]" at bounding box center [296, 697] width 142 height 16
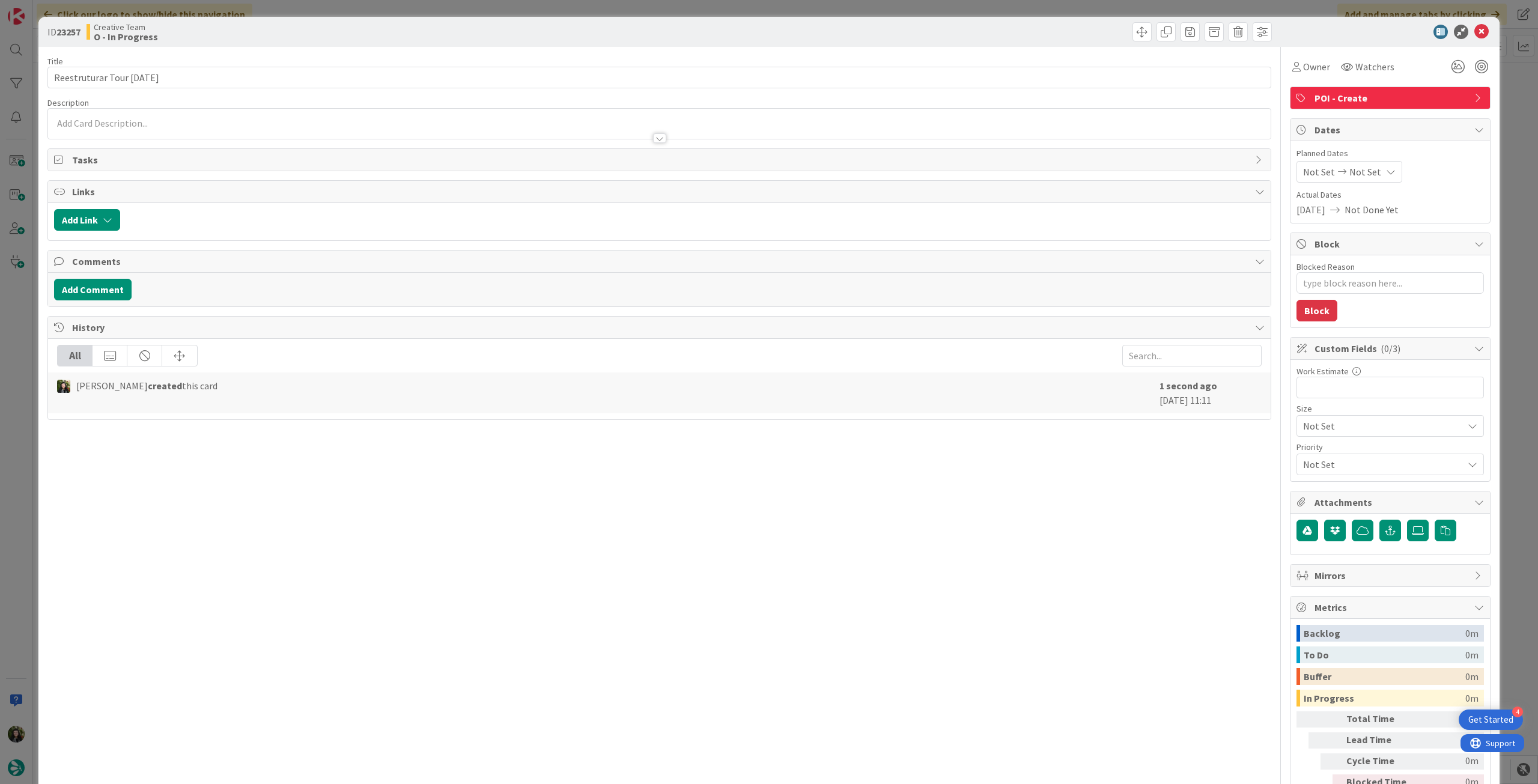
click at [1326, 59] on div "Owner Watchers" at bounding box center [1344, 67] width 108 height 22
click at [1319, 75] on div "Owner" at bounding box center [1311, 67] width 43 height 22
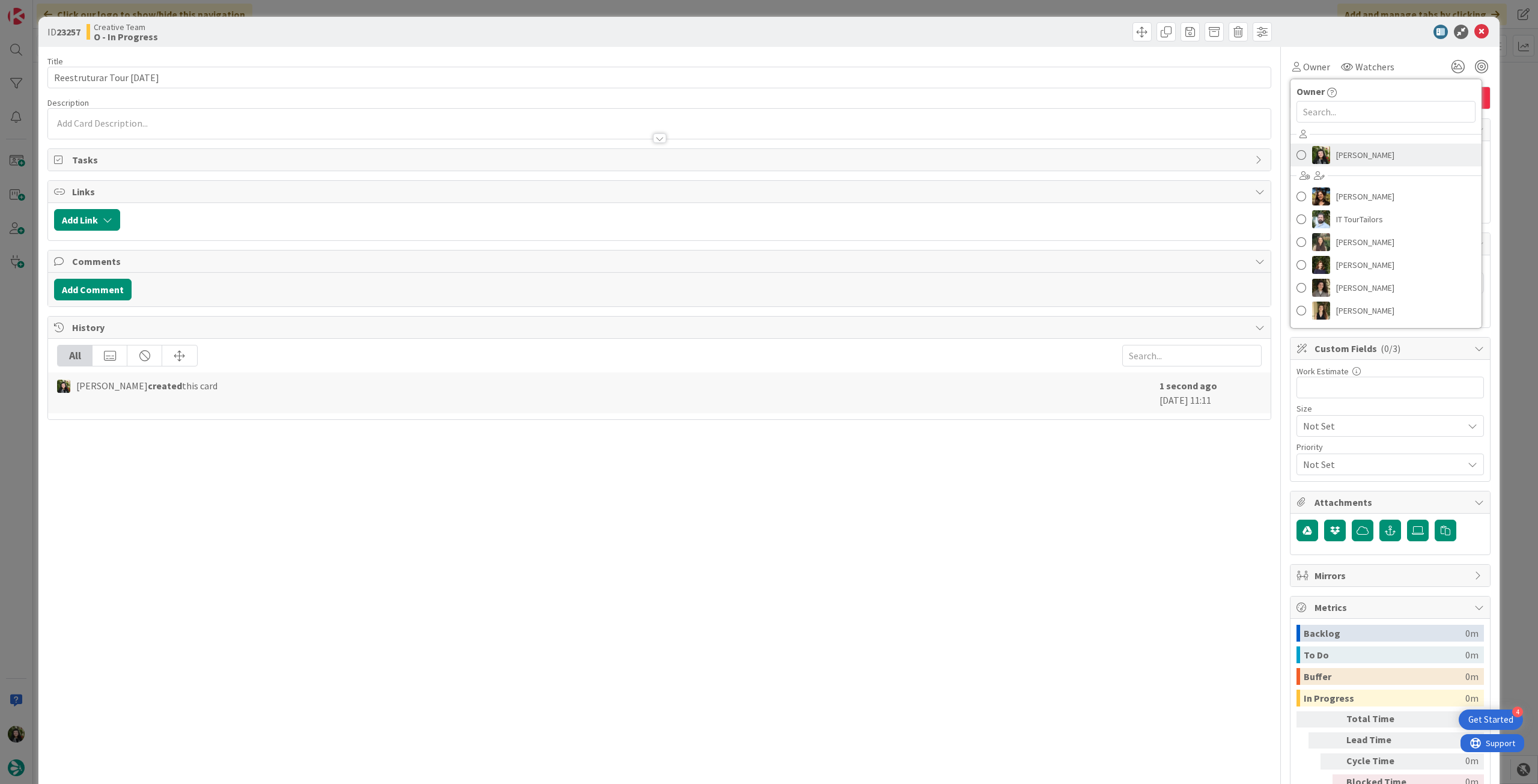
click at [1341, 151] on span "[PERSON_NAME]" at bounding box center [1365, 155] width 59 height 18
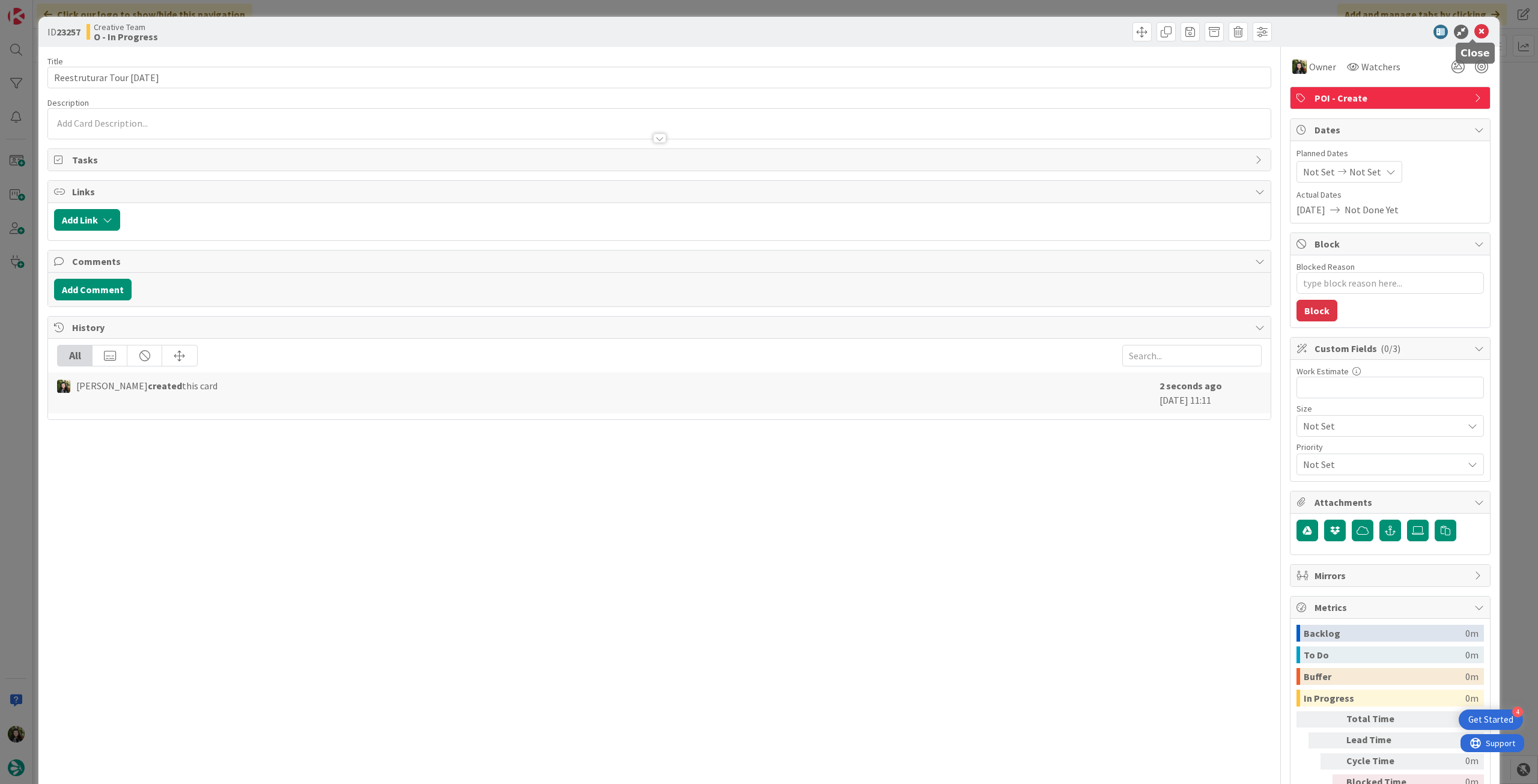
drag, startPoint x: 1472, startPoint y: 30, endPoint x: 725, endPoint y: 264, distance: 782.8
click at [1459, 34] on div at bounding box center [1384, 32] width 212 height 14
click at [1474, 28] on icon at bounding box center [1481, 32] width 14 height 14
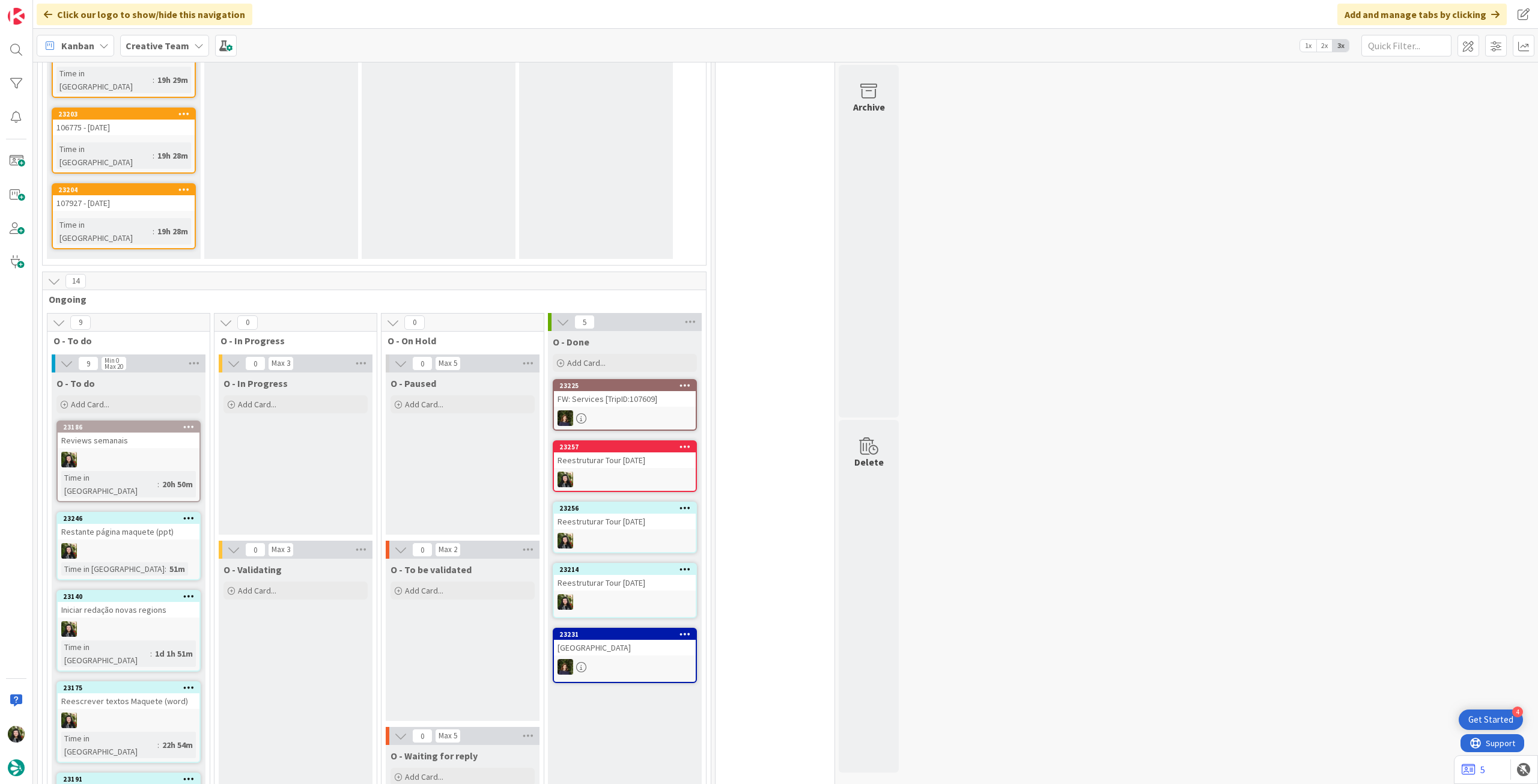
scroll to position [1117, 0]
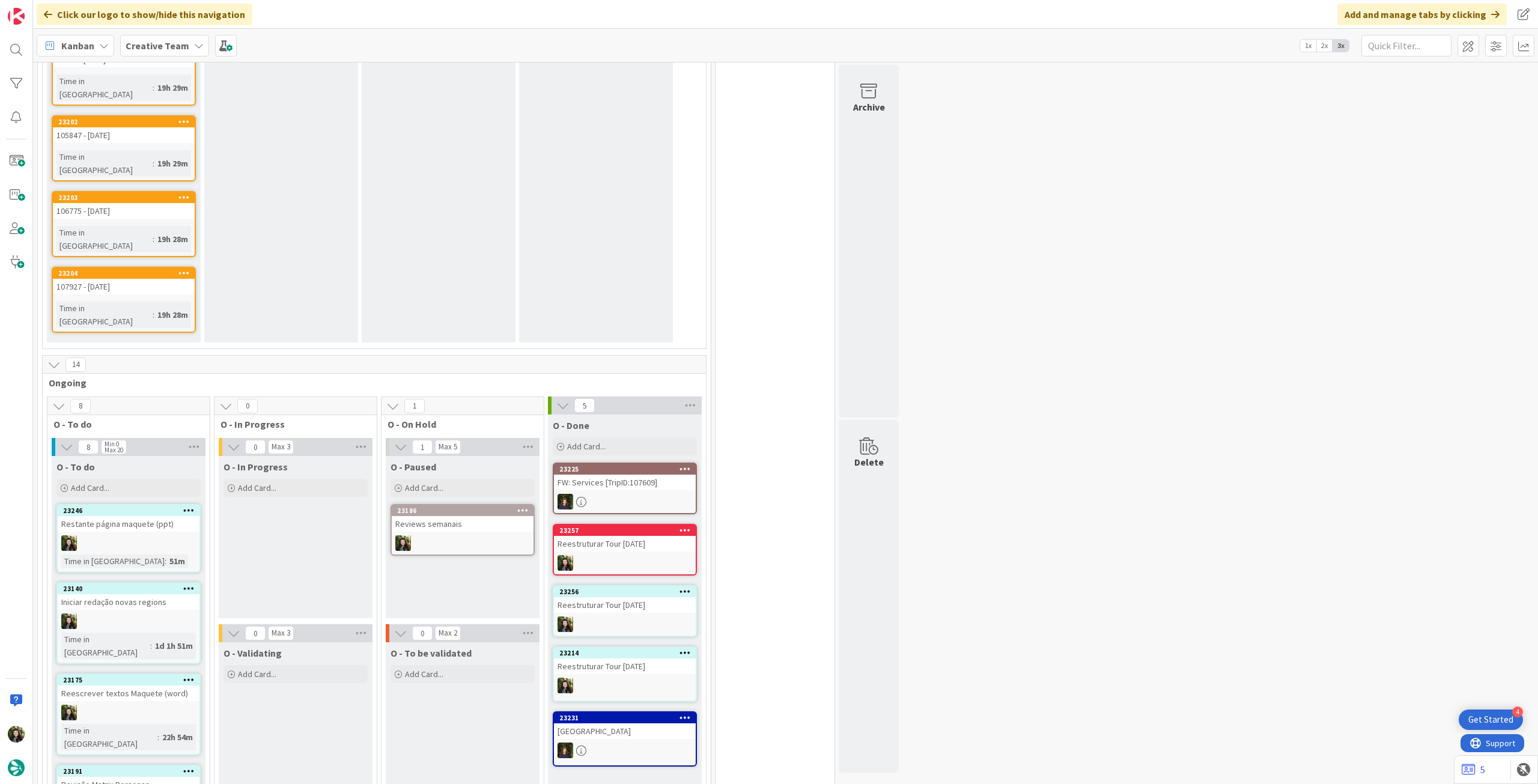
drag, startPoint x: 155, startPoint y: 45, endPoint x: 158, endPoint y: 54, distance: 9.5
click at [155, 48] on b "Creative Team" at bounding box center [158, 45] width 64 height 12
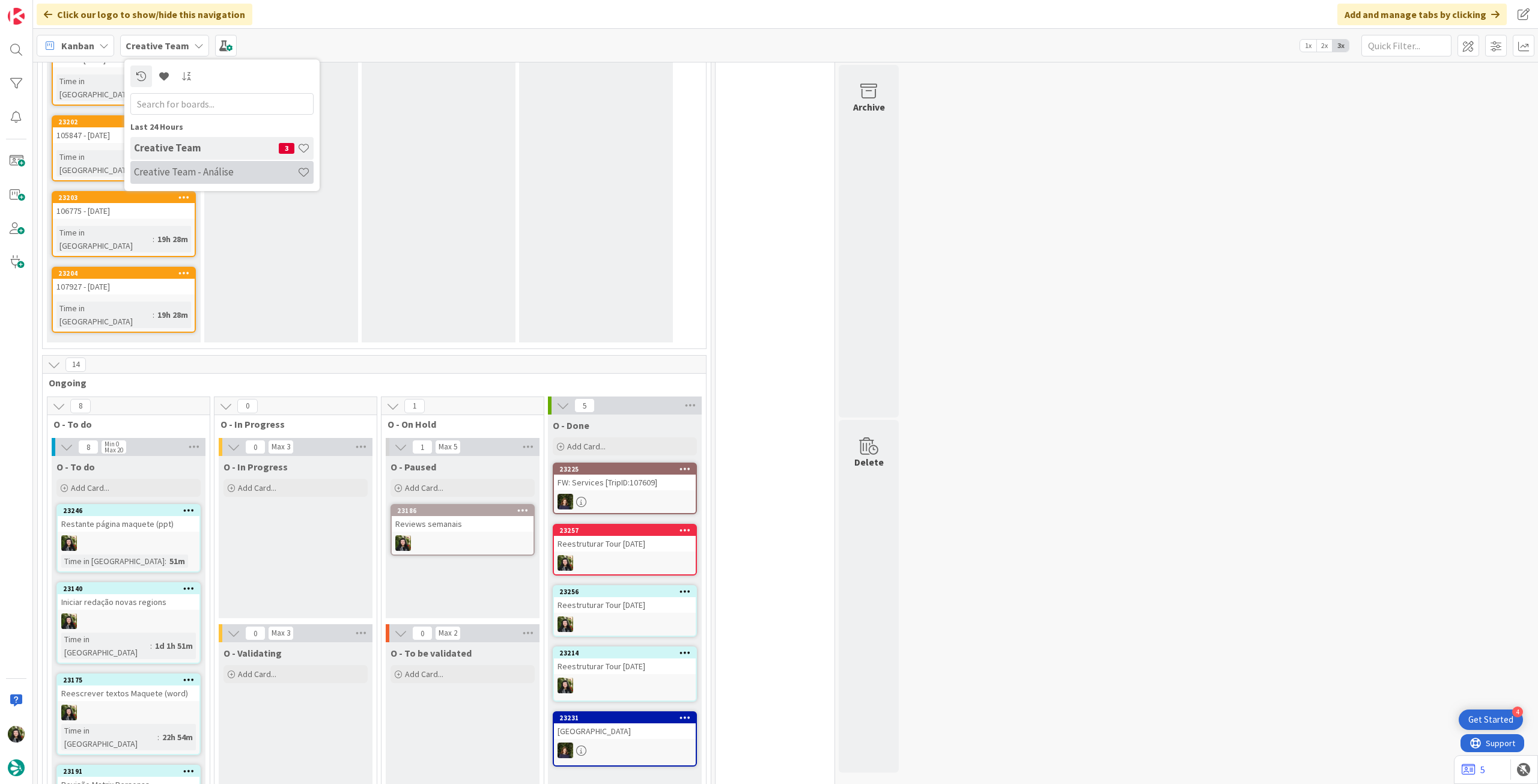
click at [181, 174] on h4 "Creative Team - Análise" at bounding box center [216, 171] width 163 height 12
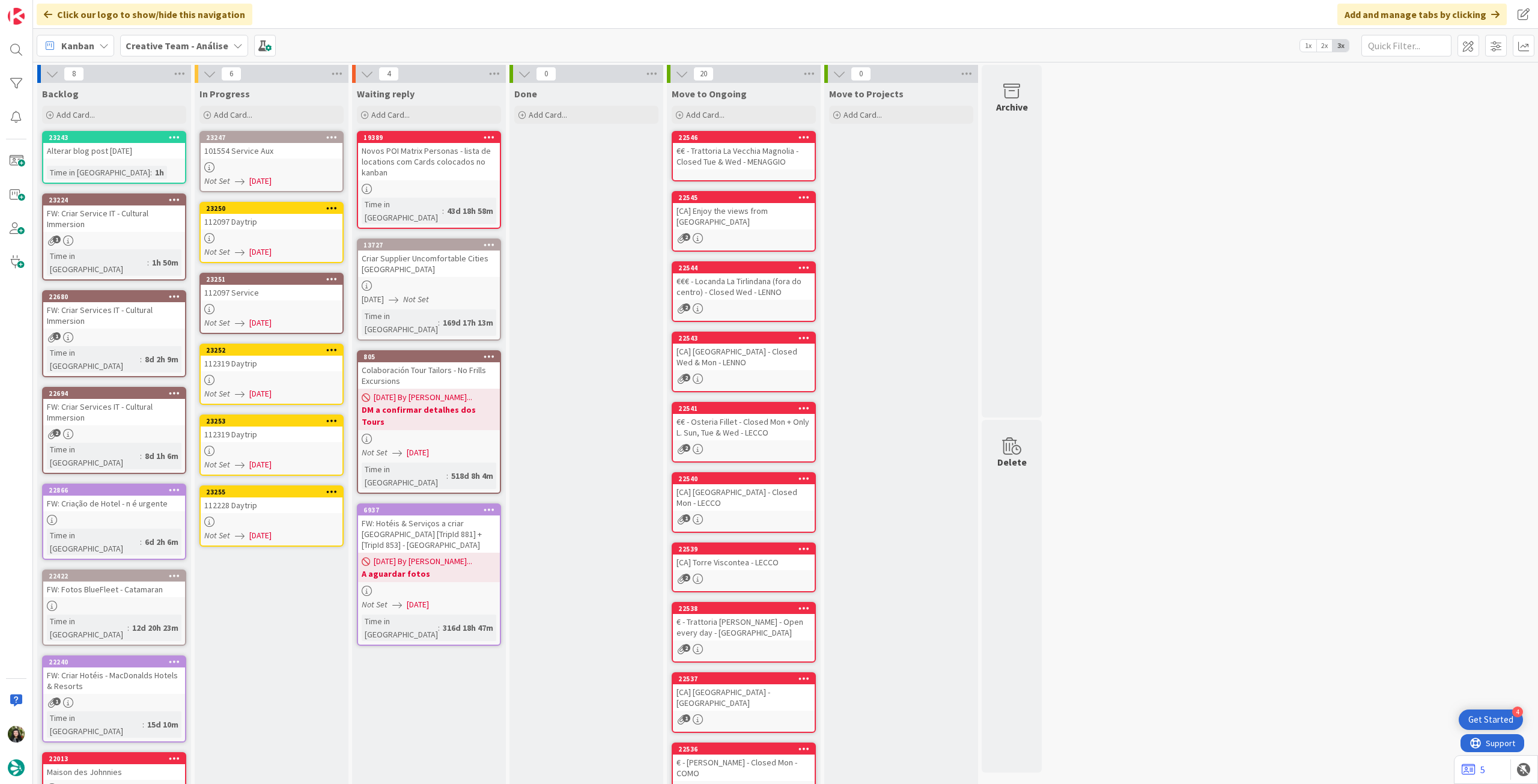
click at [272, 179] on span "[DATE]" at bounding box center [260, 181] width 22 height 12
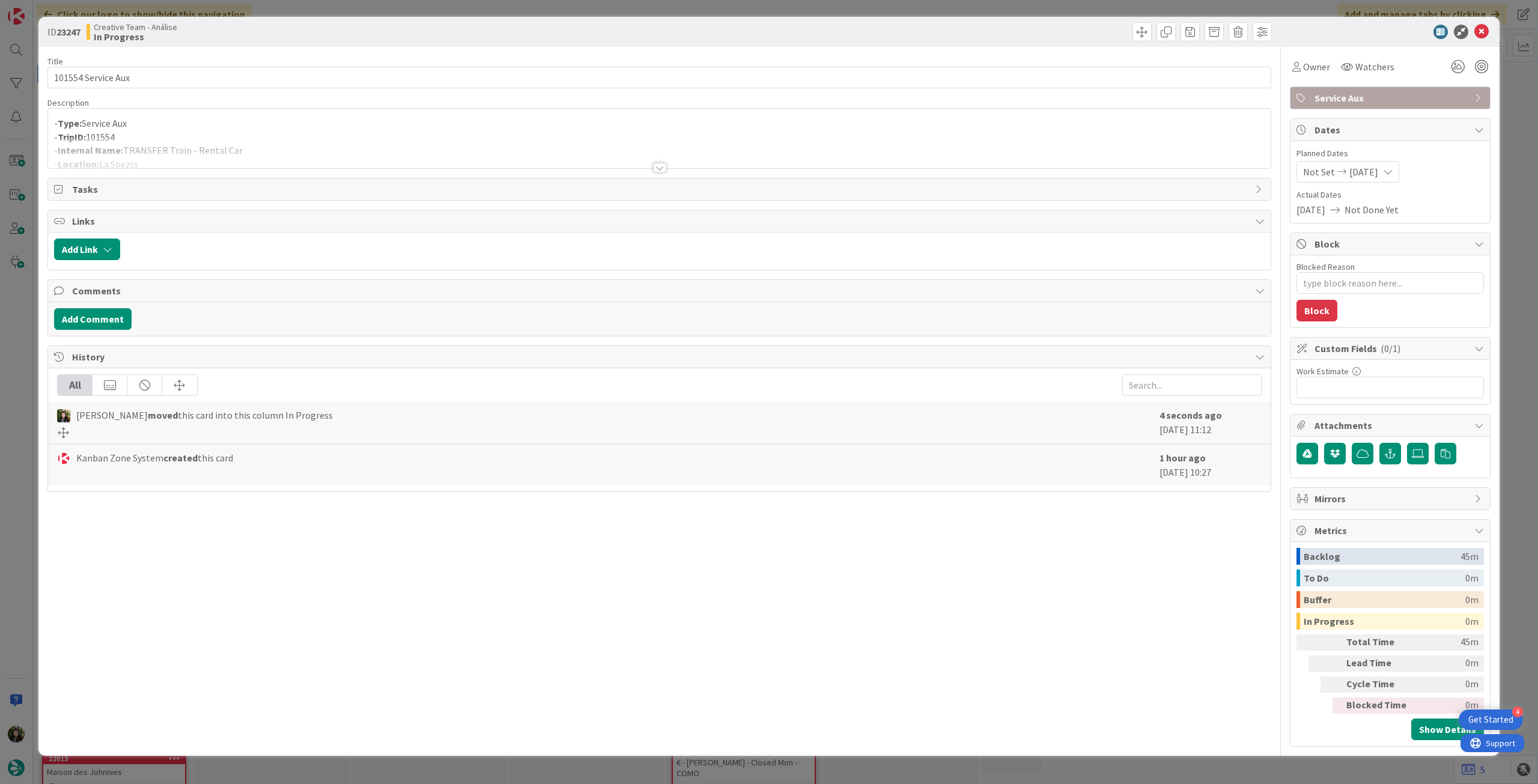
drag, startPoint x: 294, startPoint y: 148, endPoint x: 341, endPoint y: 159, distance: 48.3
click at [295, 148] on div at bounding box center [659, 152] width 1222 height 30
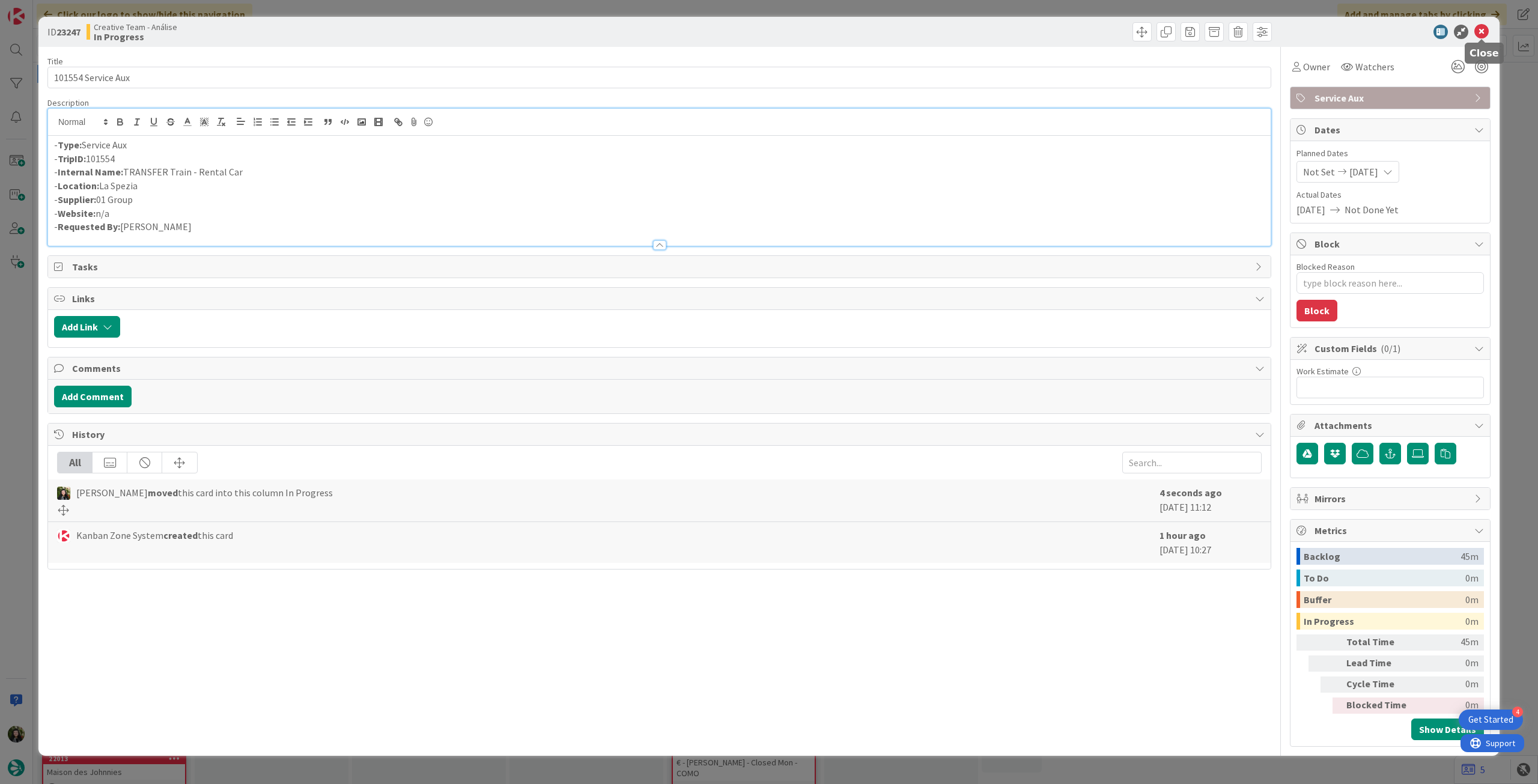
click at [1478, 34] on icon at bounding box center [1481, 32] width 14 height 14
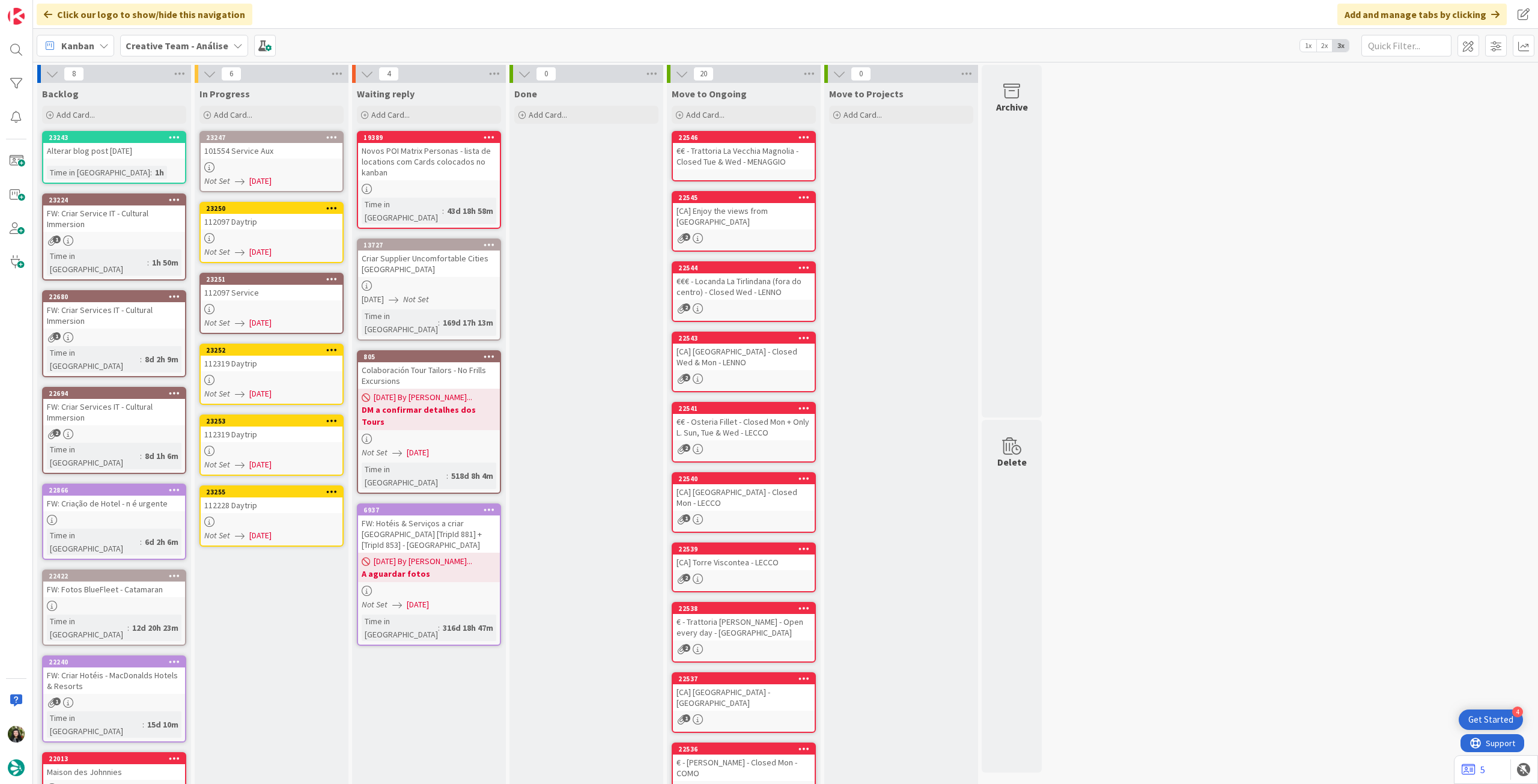
click at [328, 137] on icon at bounding box center [332, 137] width 12 height 9
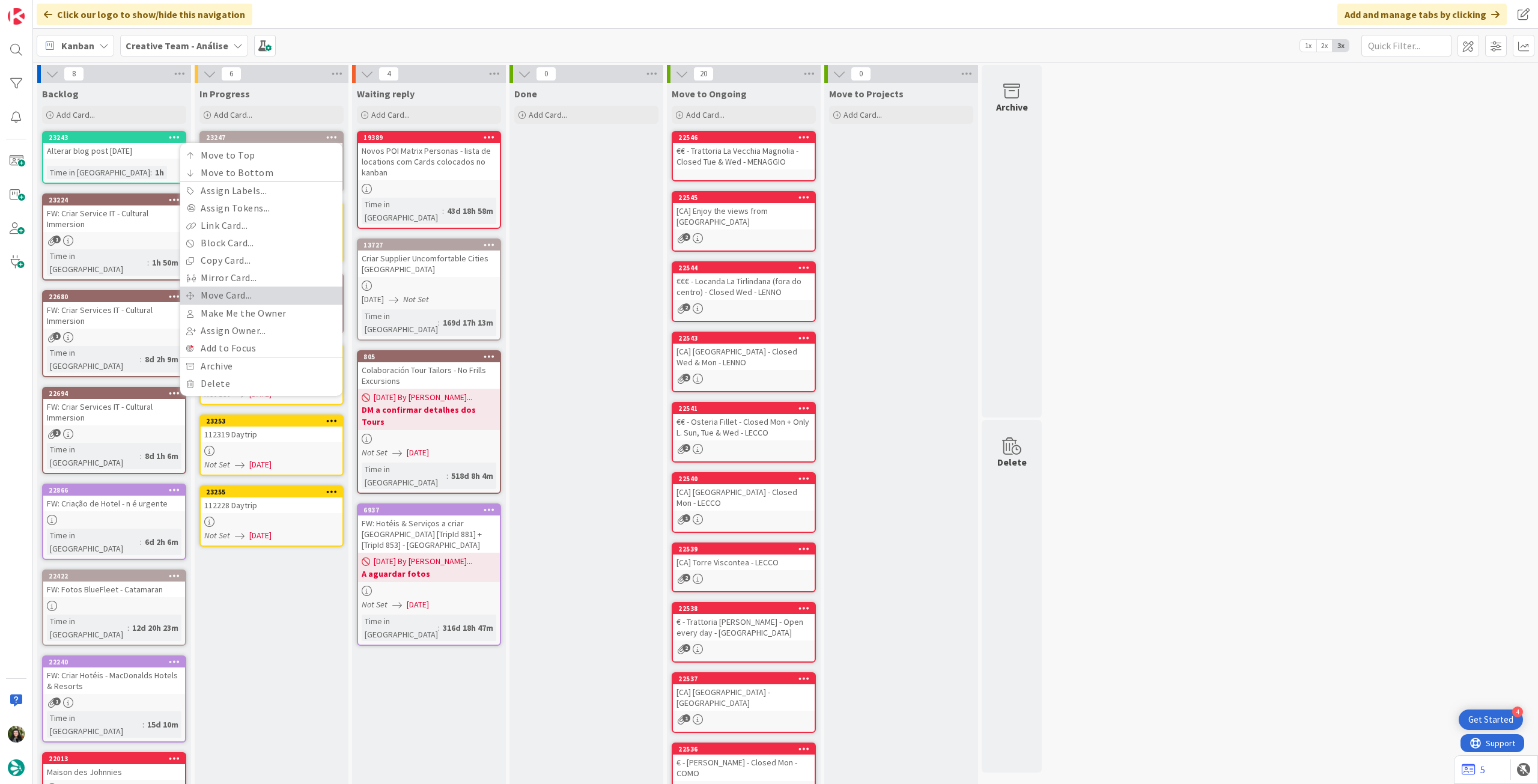
click at [269, 290] on link "Move Card..." at bounding box center [262, 295] width 162 height 17
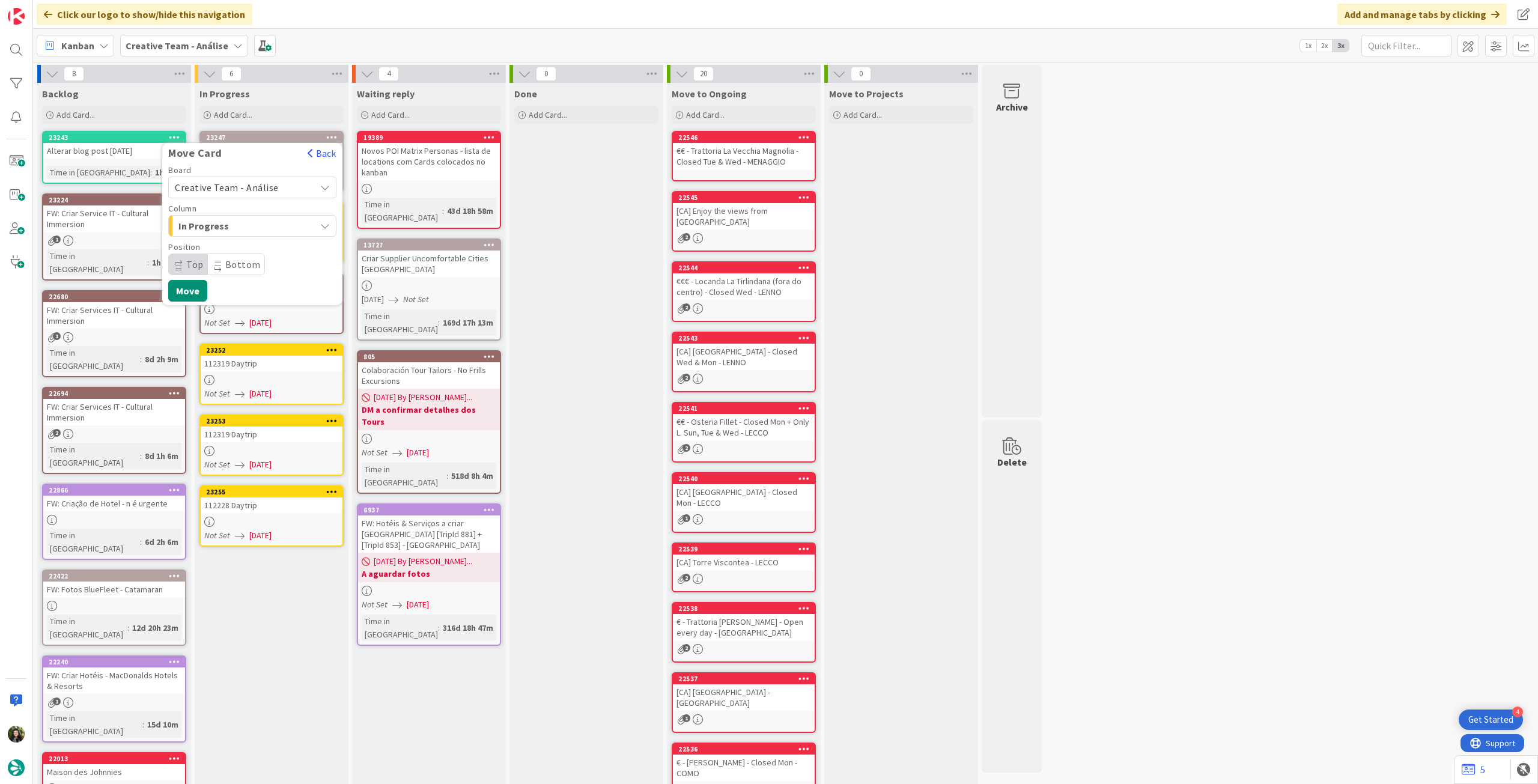
click at [262, 188] on span "Creative Team - Análise" at bounding box center [227, 187] width 104 height 12
drag, startPoint x: 262, startPoint y: 193, endPoint x: 250, endPoint y: 235, distance: 43.7
click at [251, 238] on span "Creative Team" at bounding box center [260, 244] width 139 height 18
click at [250, 229] on span "E - To Do" at bounding box center [223, 226] width 90 height 16
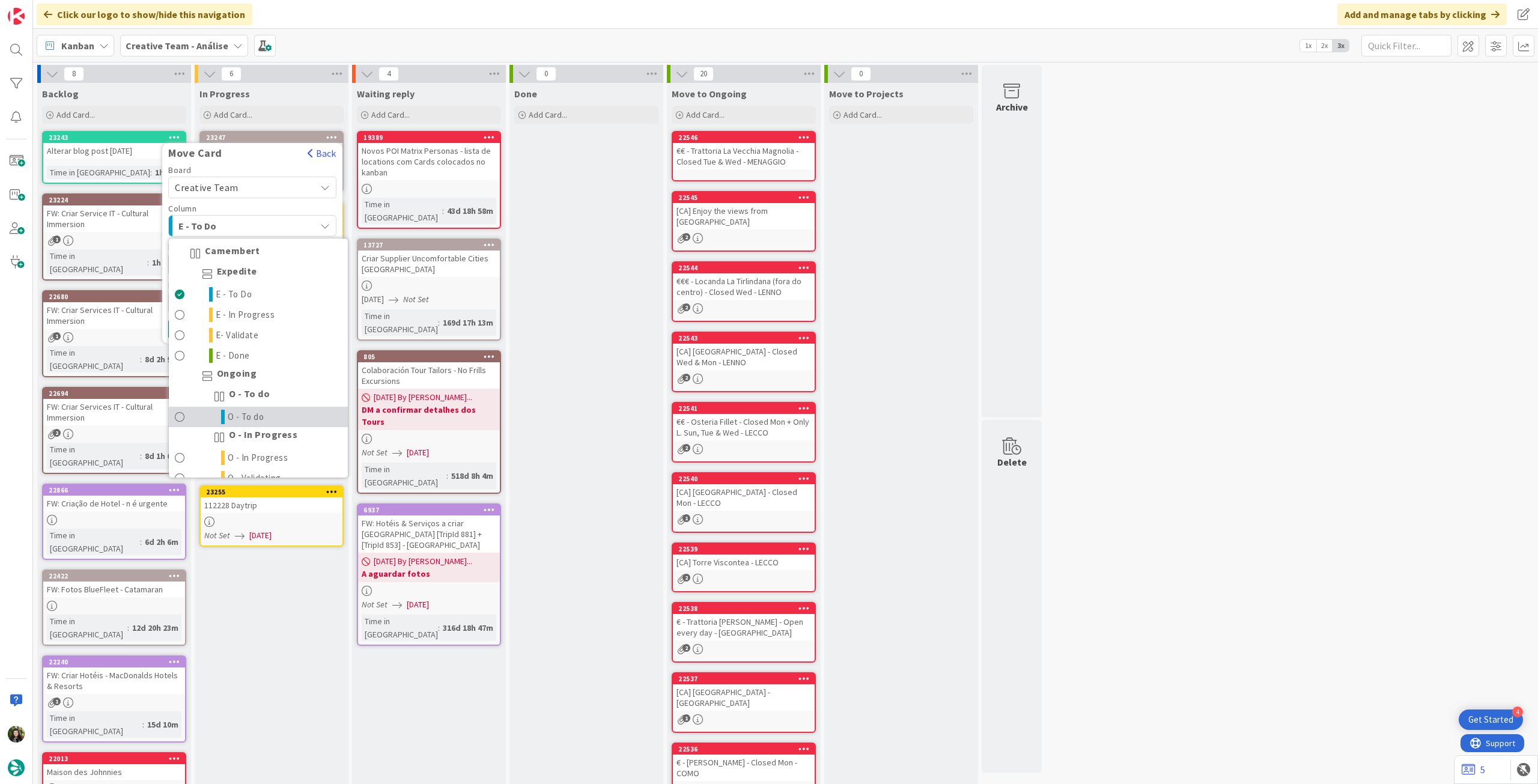
click at [251, 410] on span "O - To do" at bounding box center [245, 417] width 37 height 14
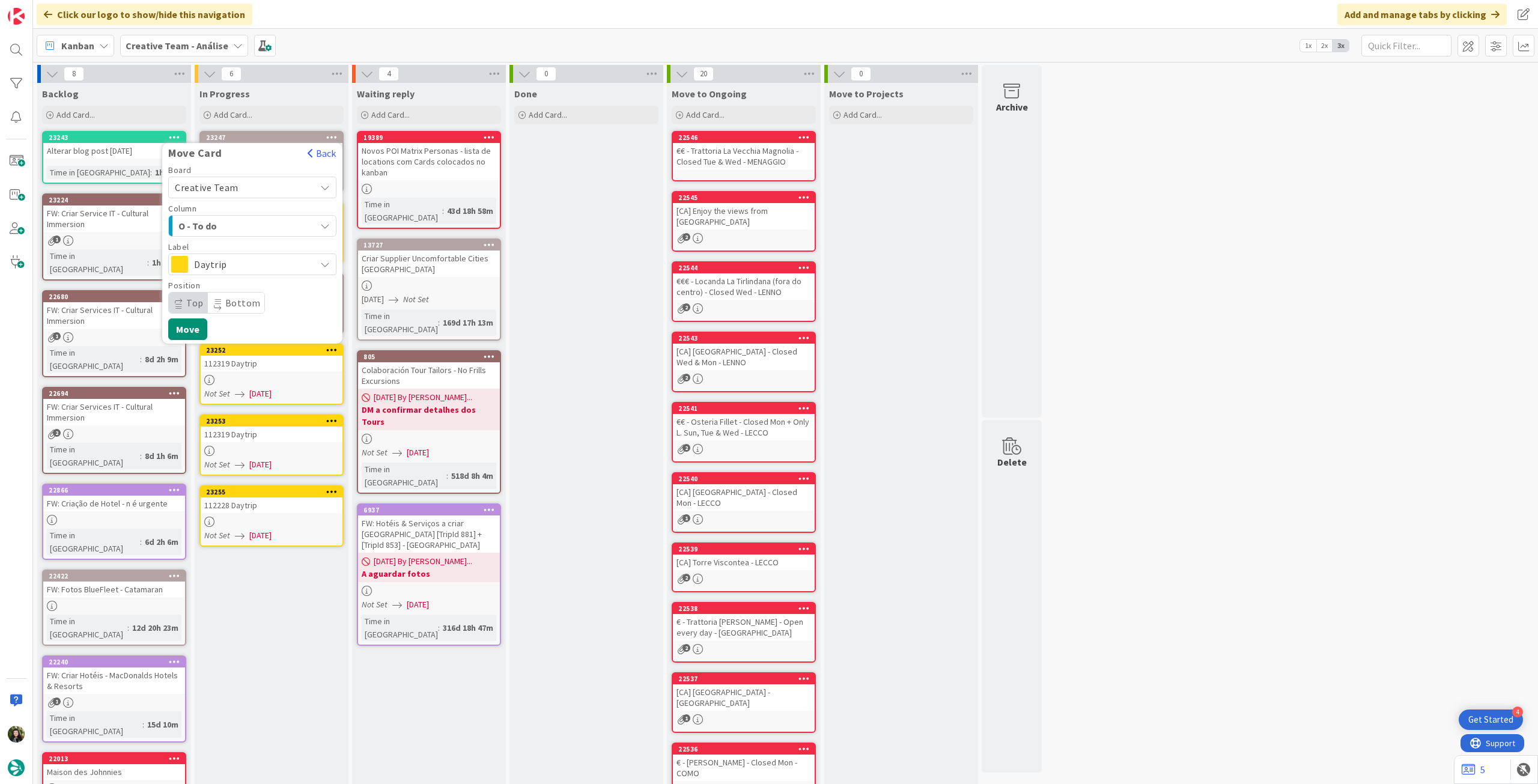
click at [267, 258] on span "Daytrip" at bounding box center [252, 265] width 116 height 17
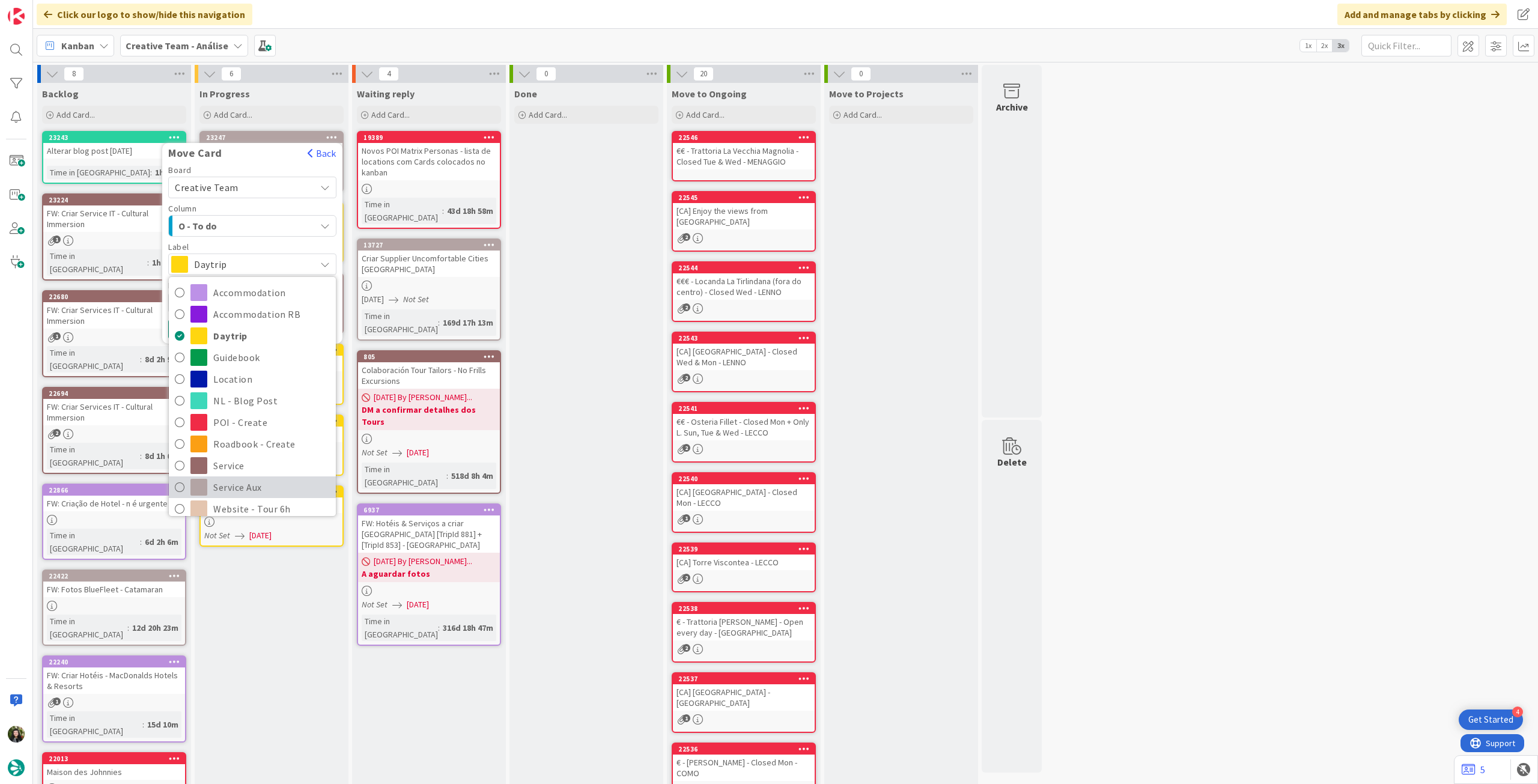
click at [230, 483] on span "Service Aux" at bounding box center [271, 486] width 116 height 18
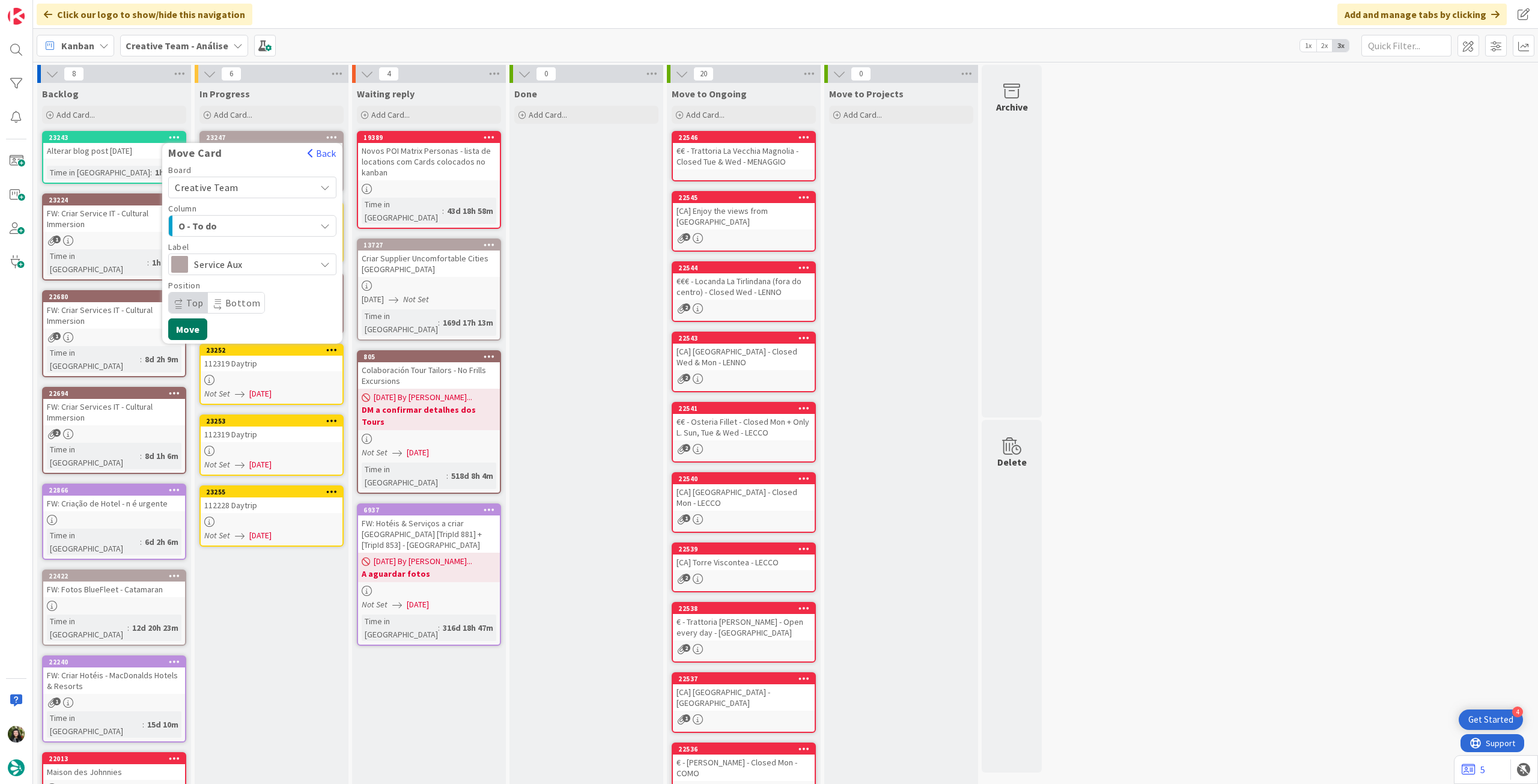
click at [196, 322] on button "Move" at bounding box center [187, 330] width 39 height 22
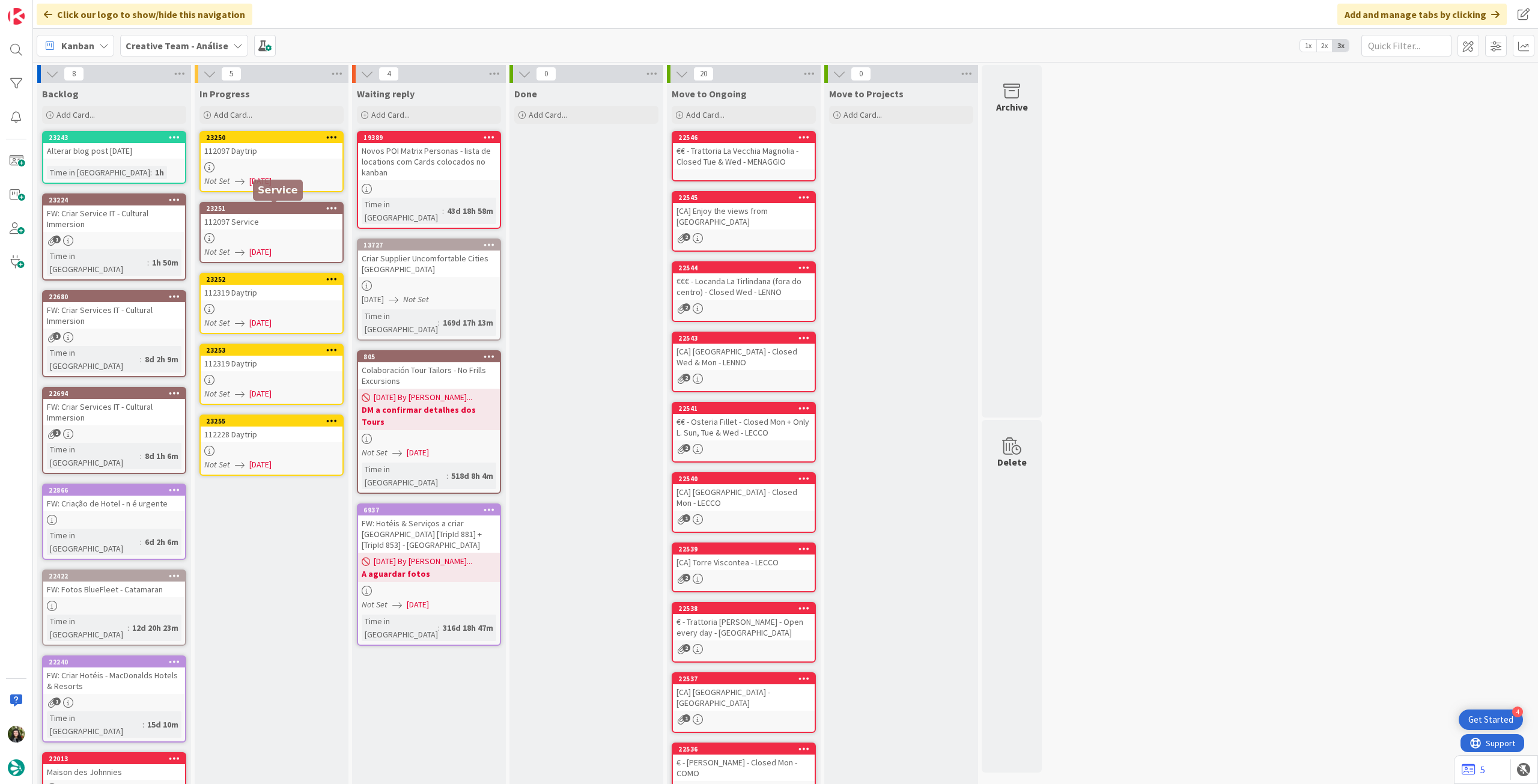
click at [280, 243] on link "23251 112097 Service Not Set [DATE]" at bounding box center [271, 232] width 145 height 61
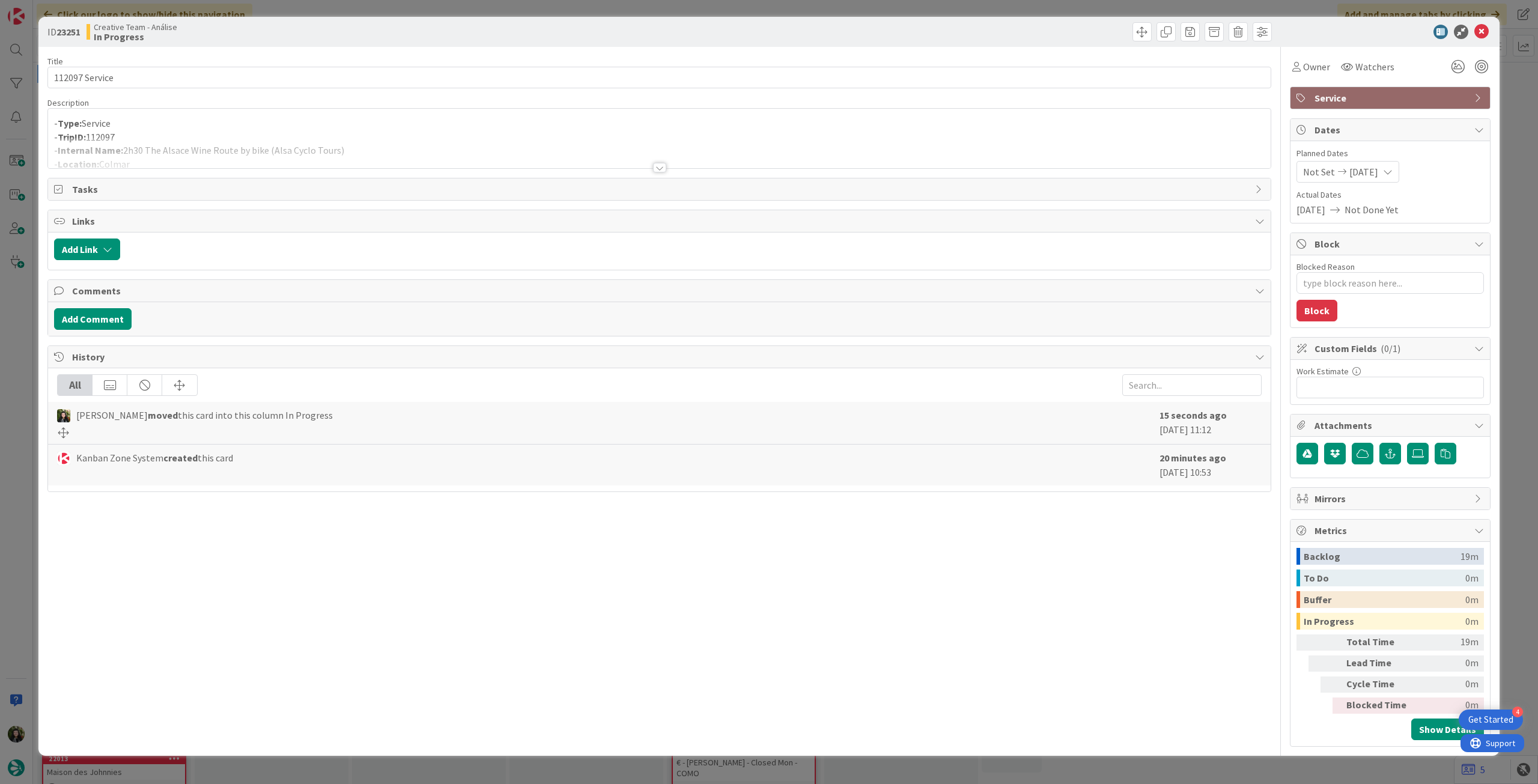
click at [302, 151] on div at bounding box center [659, 152] width 1222 height 30
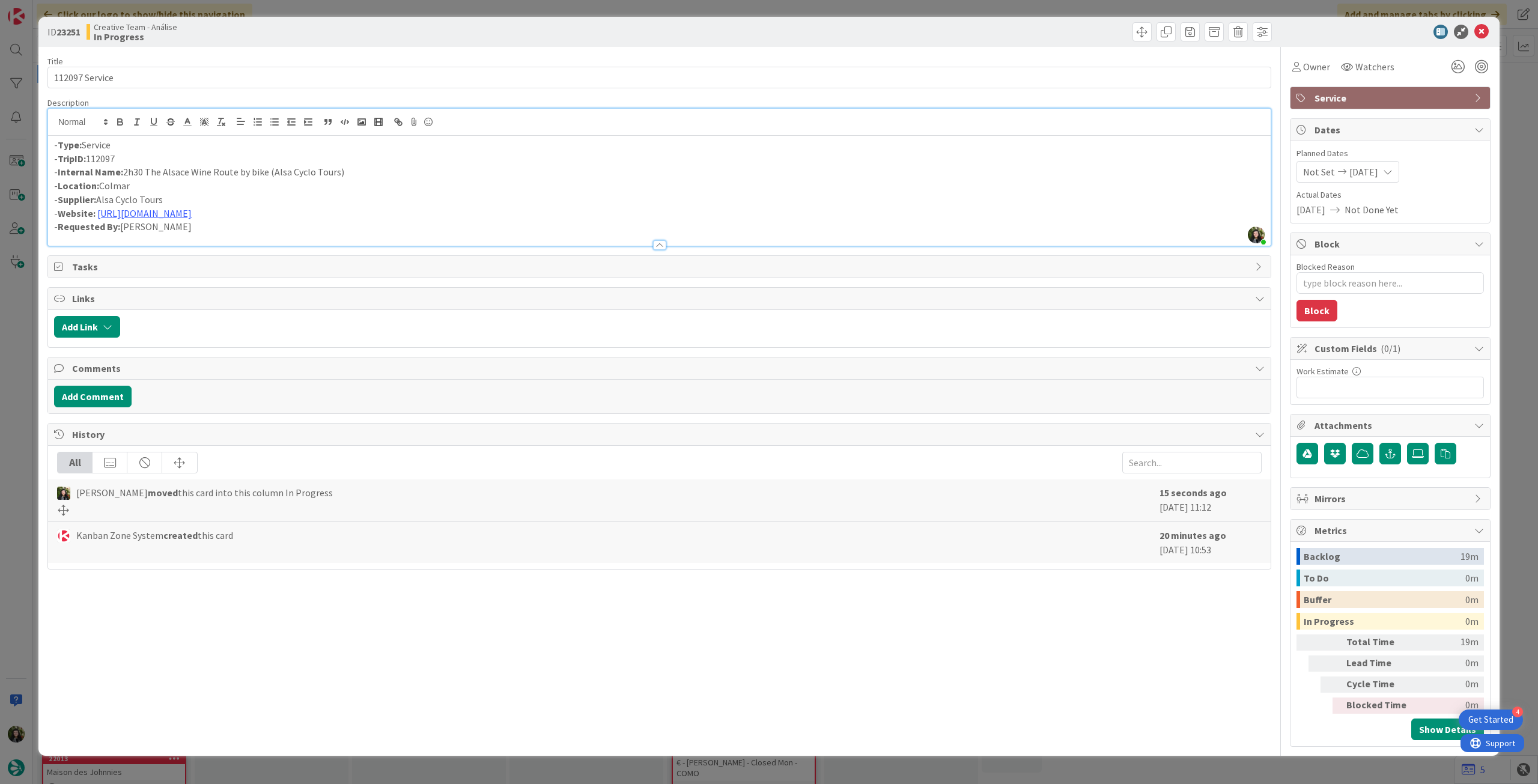
click at [53, 144] on div "- Type: Service - TripID: 112097 - Internal Name: 2h30 The Alsace Wine Route by…" at bounding box center [659, 191] width 1222 height 110
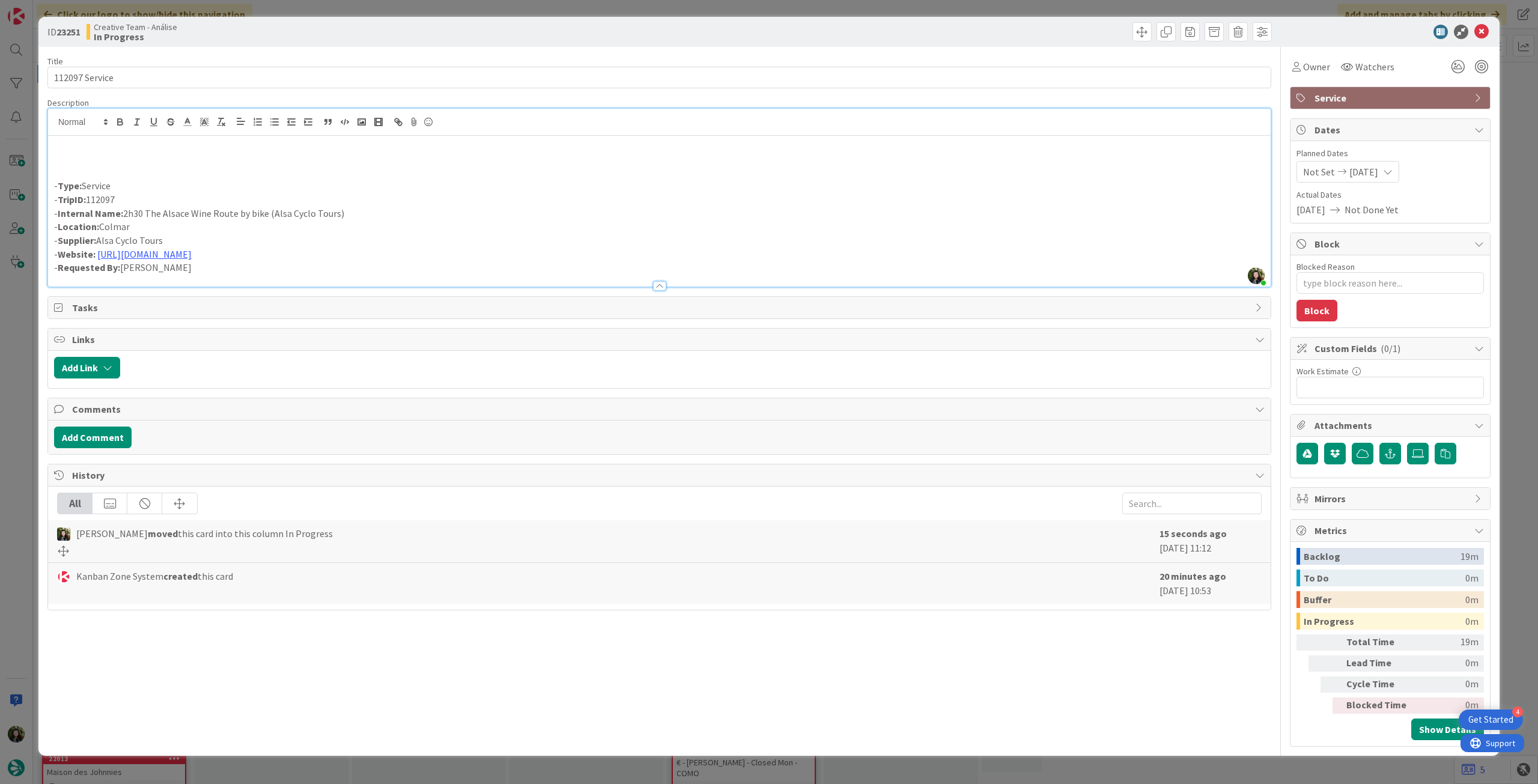
click at [123, 155] on p at bounding box center [659, 159] width 1211 height 14
click at [162, 215] on p "- Internal Name: 2h30 The Alsace Wine Route by bike (Alsa Cyclo Tours)" at bounding box center [659, 214] width 1211 height 14
drag, startPoint x: 1482, startPoint y: 36, endPoint x: 917, endPoint y: 160, distance: 578.4
click at [1482, 36] on icon at bounding box center [1481, 32] width 14 height 14
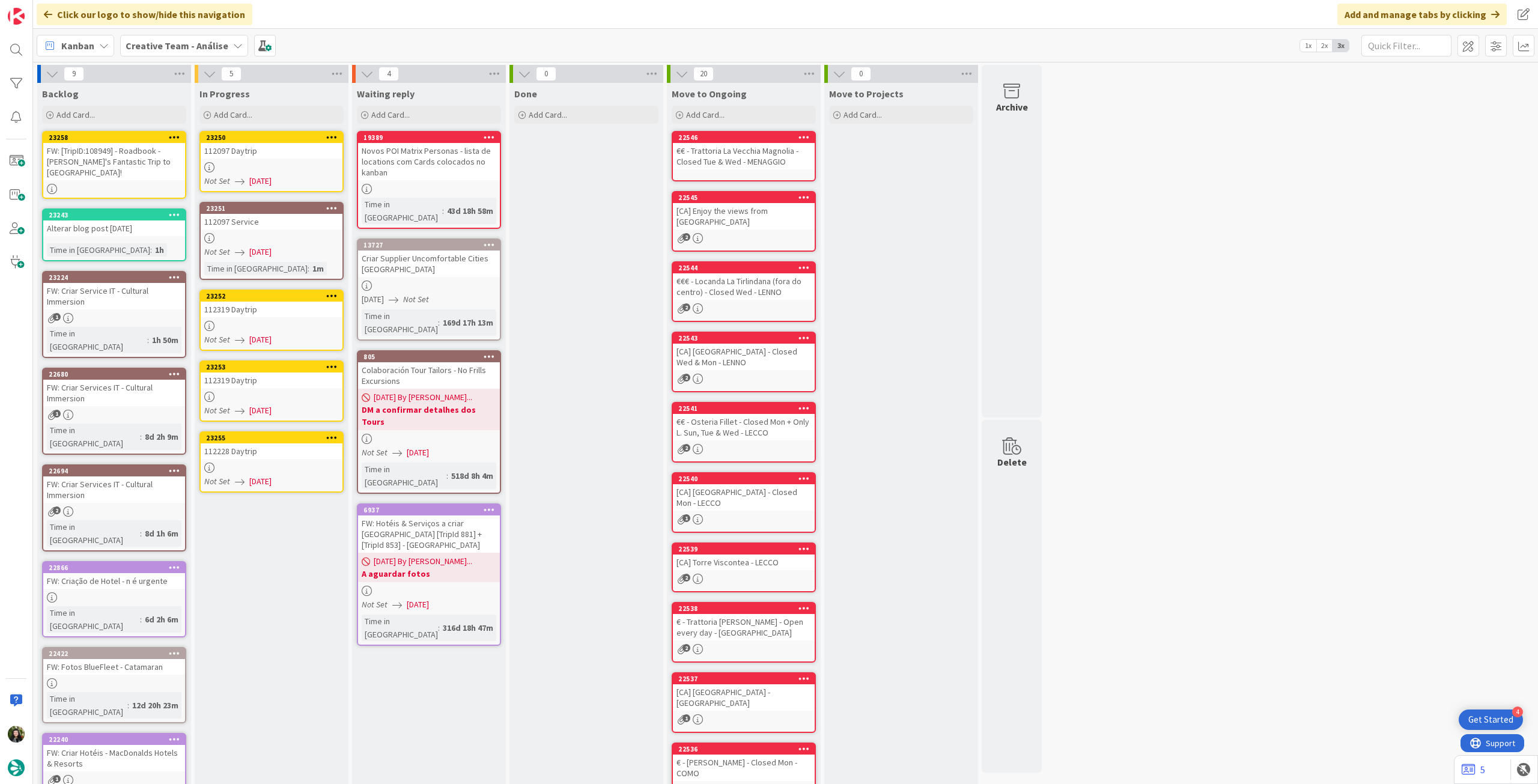
click at [329, 207] on icon at bounding box center [332, 208] width 12 height 9
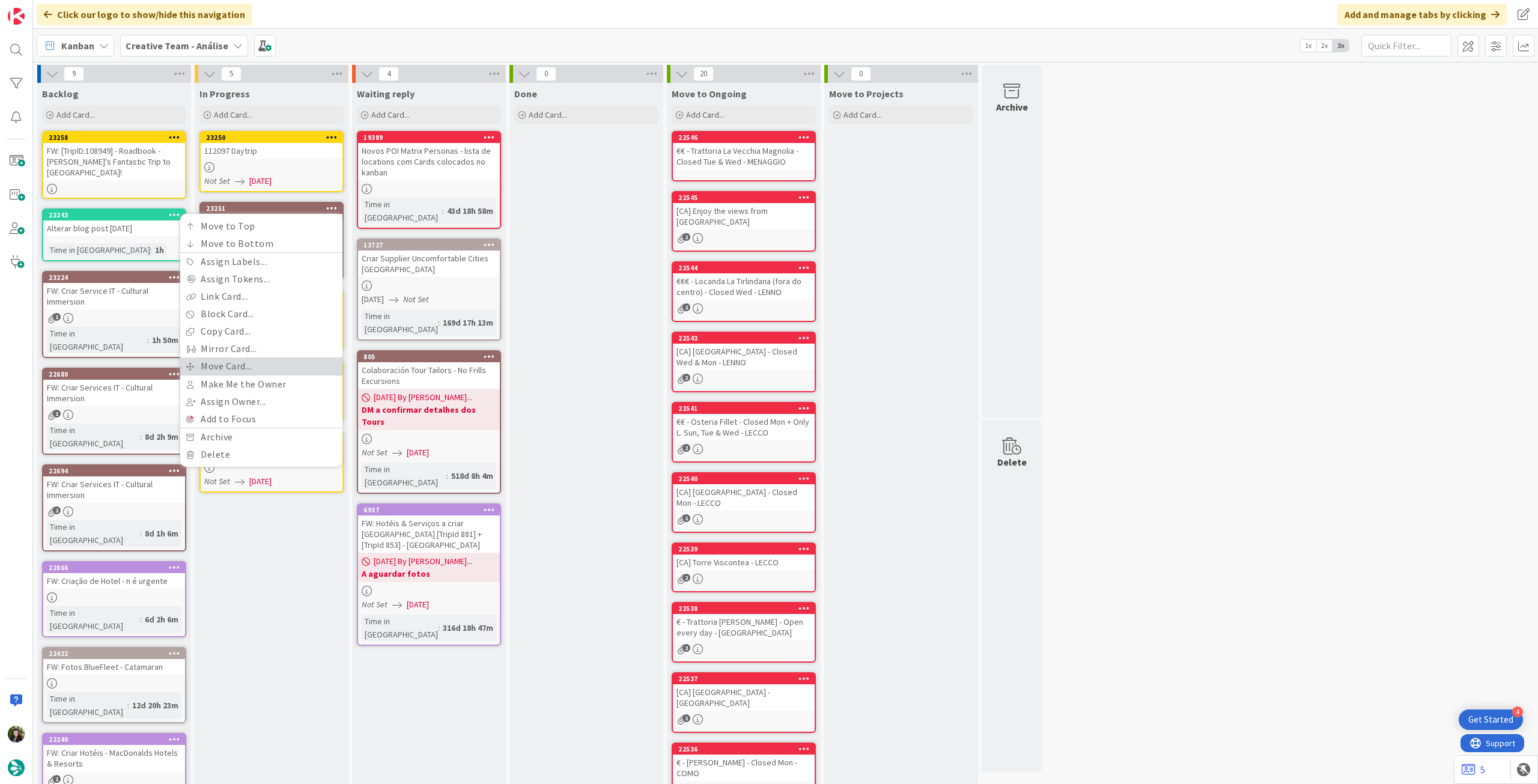
click at [266, 360] on link "Move Card..." at bounding box center [262, 366] width 162 height 17
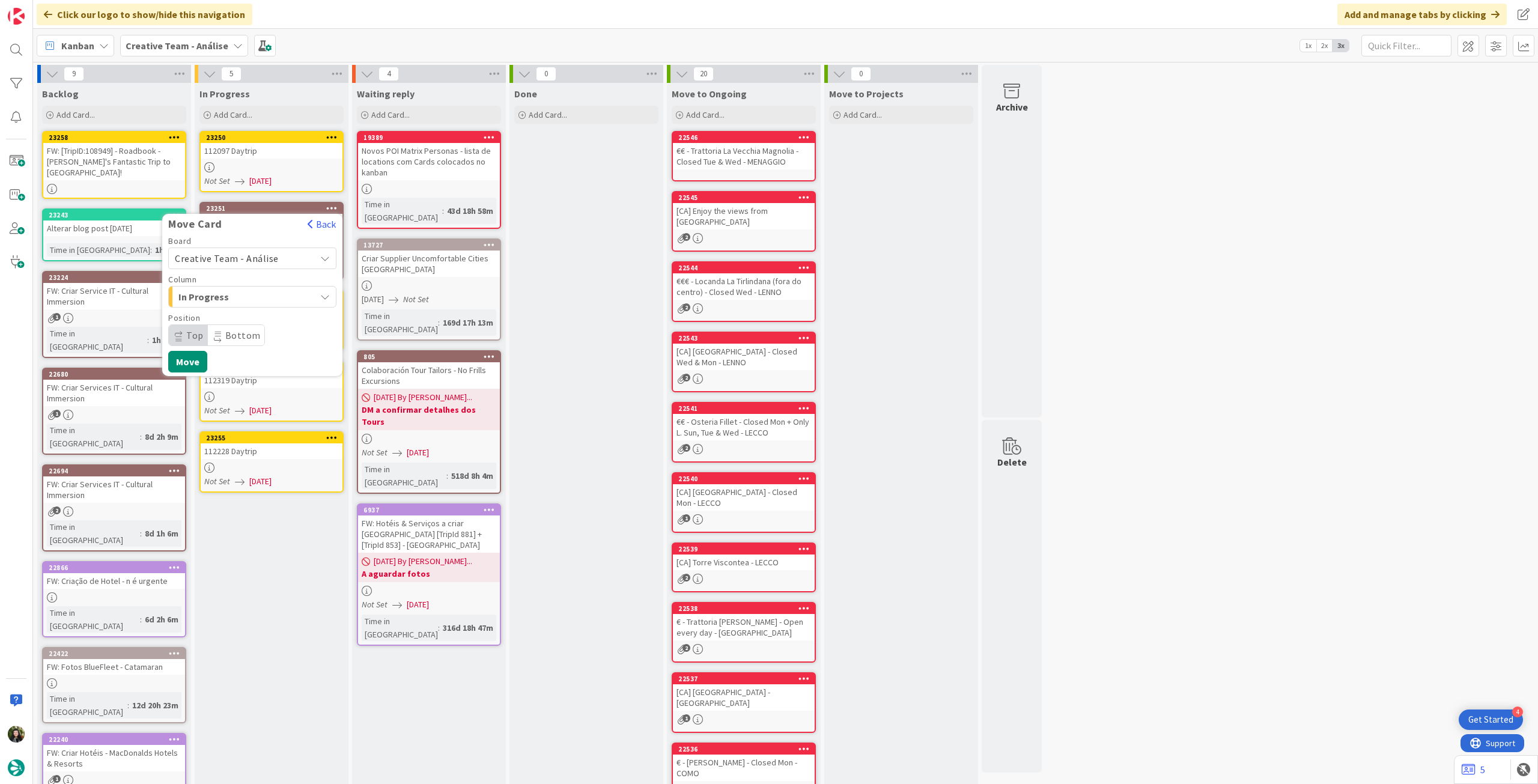
click at [267, 261] on span "Creative Team - Análise" at bounding box center [227, 258] width 104 height 12
click at [254, 315] on span "Creative Team" at bounding box center [260, 314] width 139 height 18
click at [262, 301] on span "E - To Do" at bounding box center [223, 297] width 90 height 16
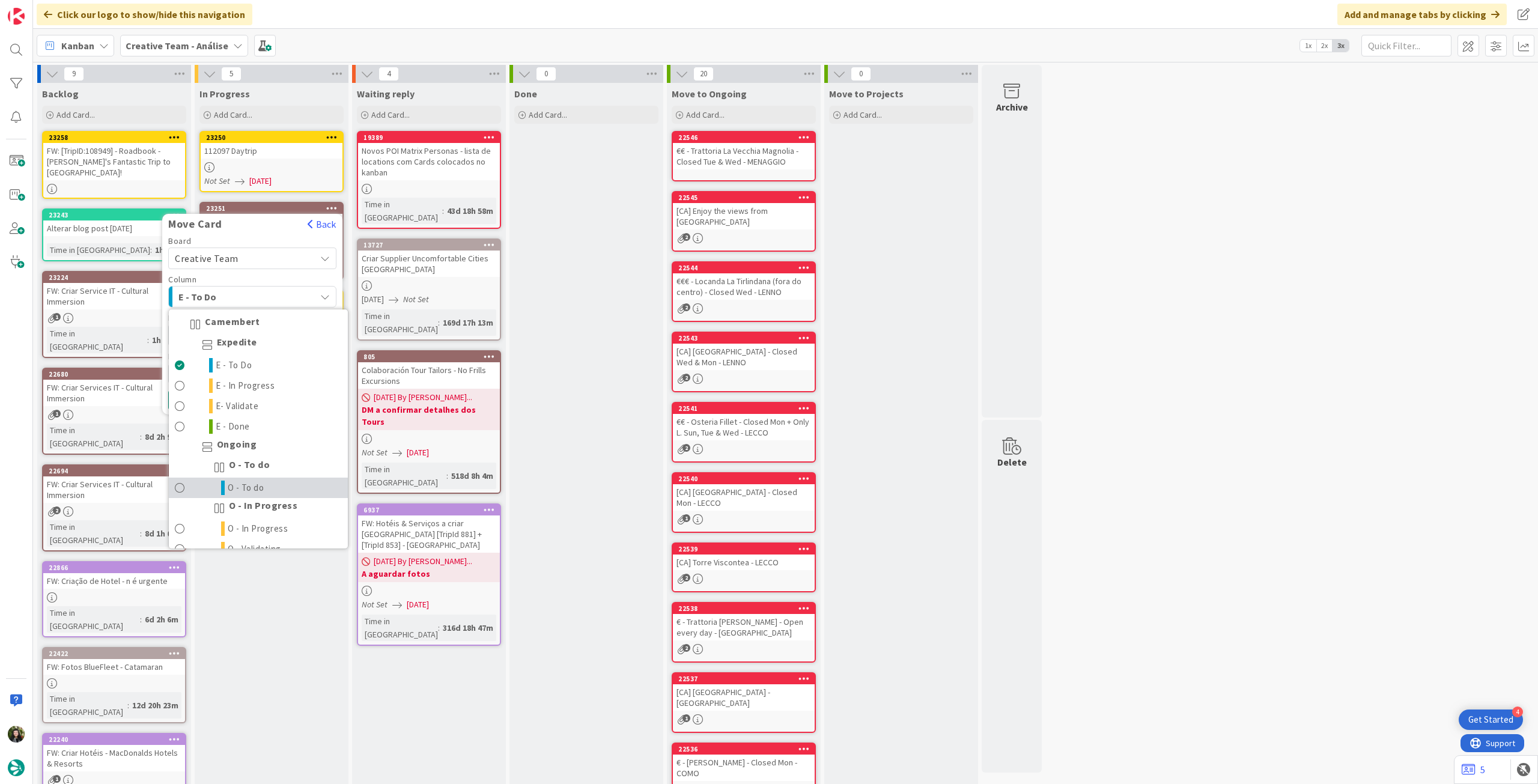
click at [262, 485] on span "O - To do" at bounding box center [245, 487] width 37 height 14
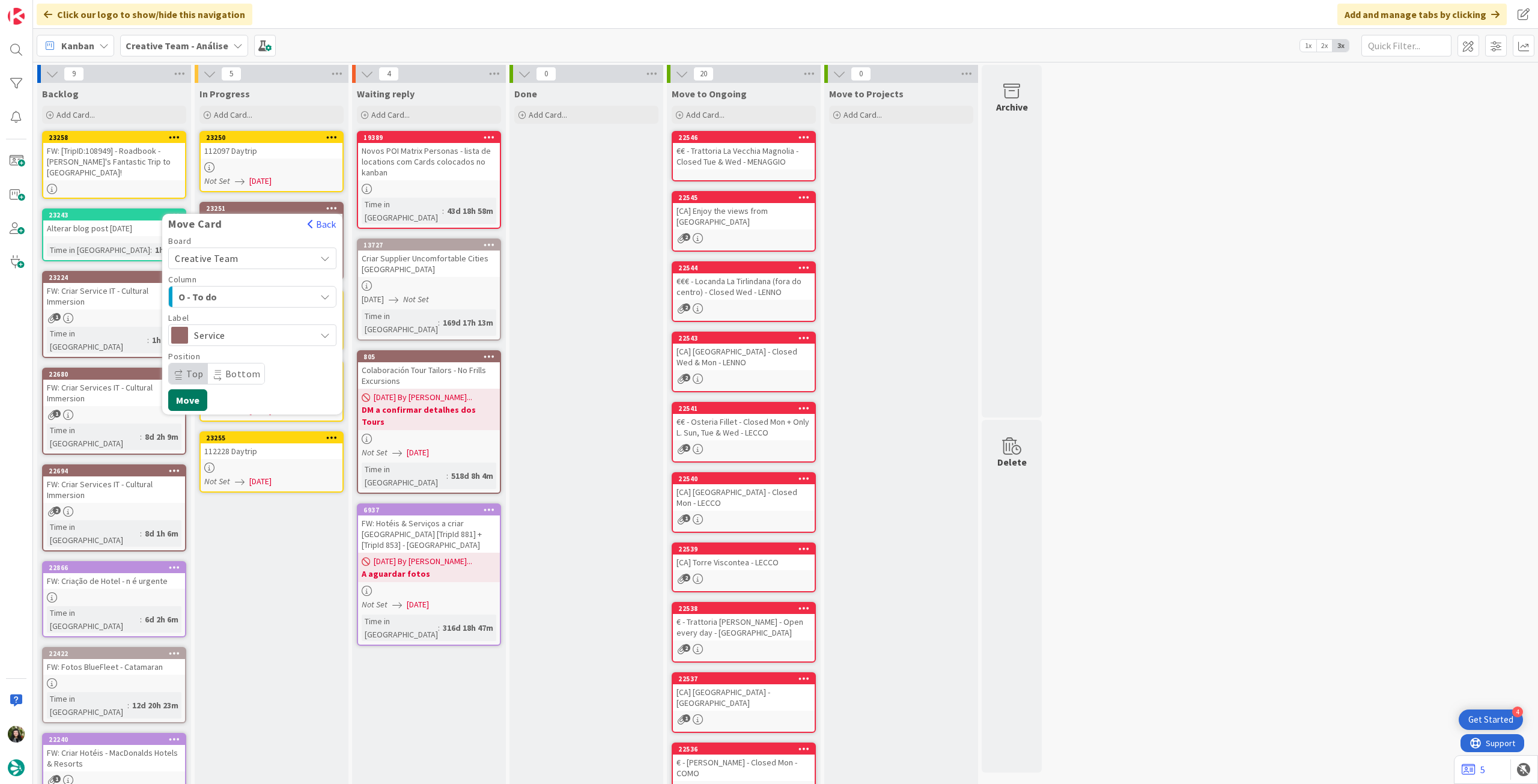
click at [195, 400] on button "Move" at bounding box center [187, 400] width 39 height 22
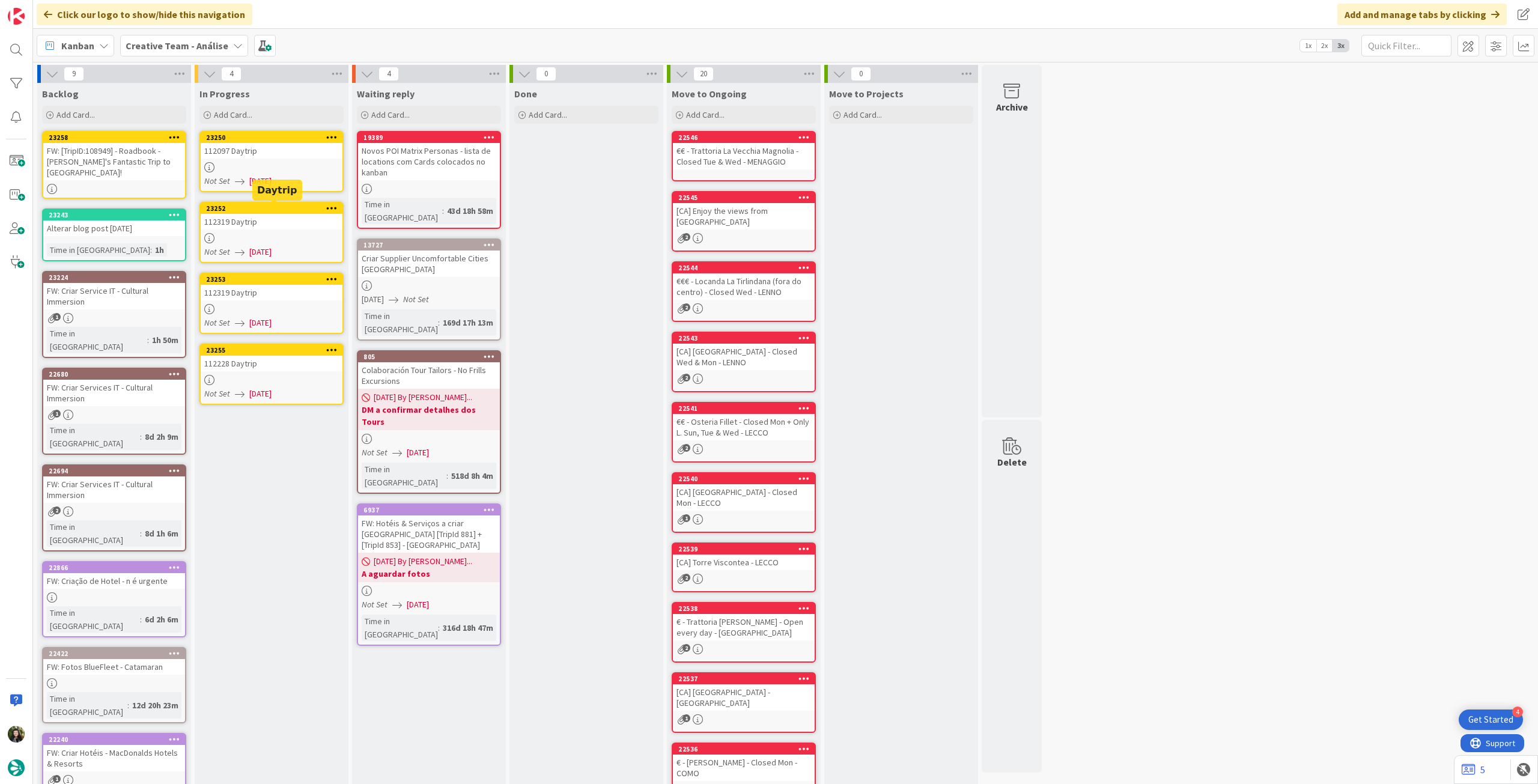
click at [303, 151] on div "112097 Daytrip" at bounding box center [272, 151] width 142 height 16
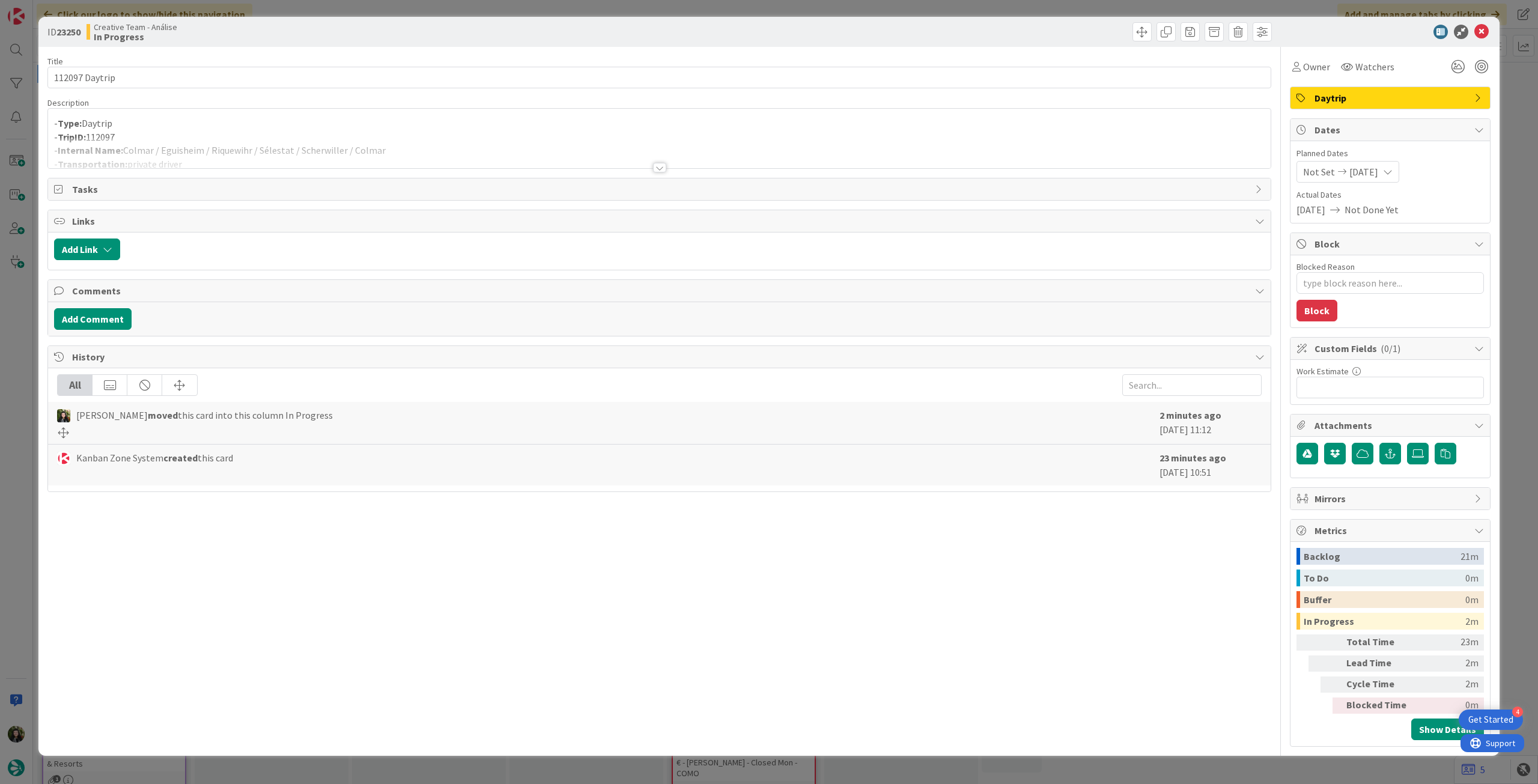
click at [295, 149] on div at bounding box center [659, 152] width 1222 height 30
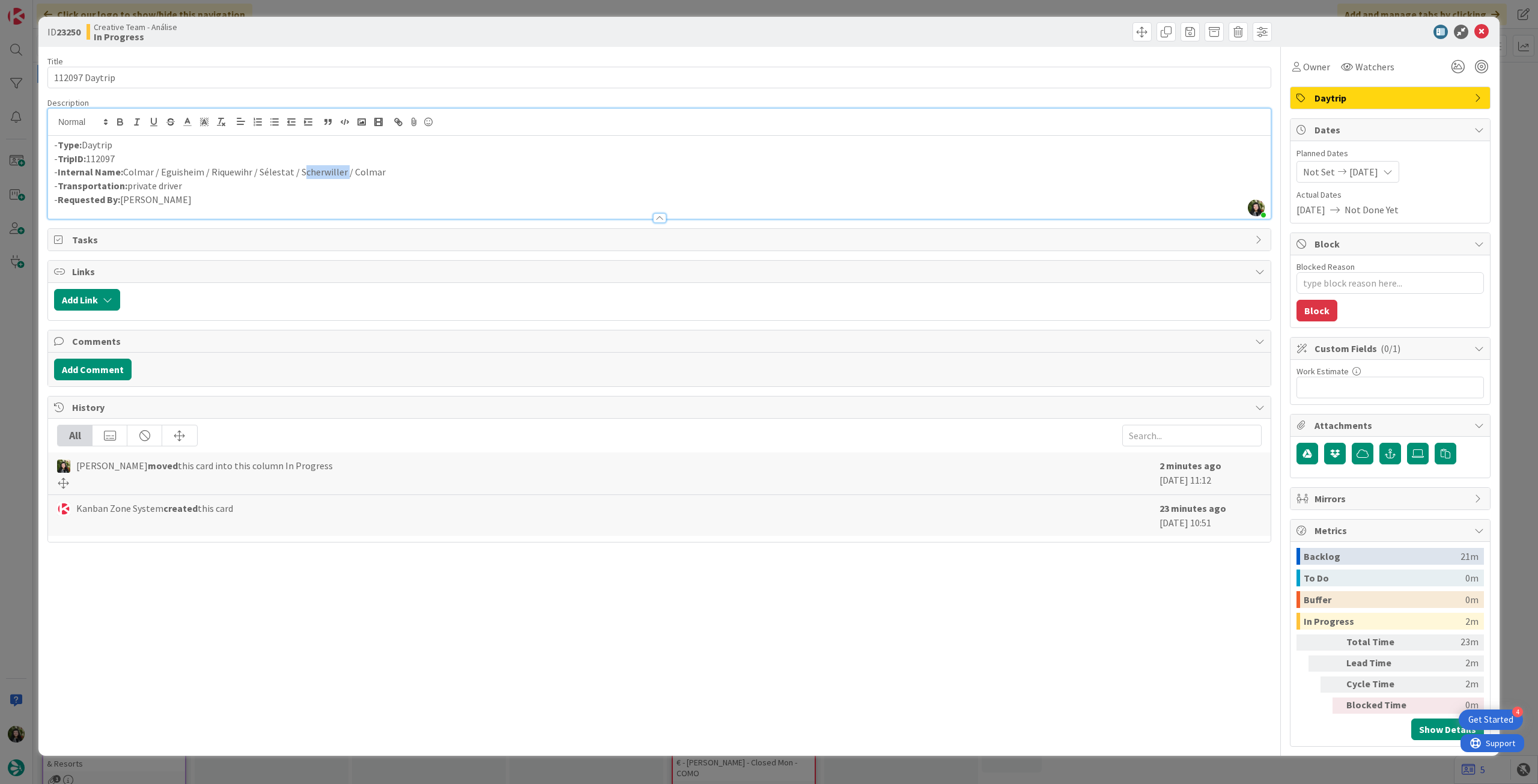
drag, startPoint x: 300, startPoint y: 178, endPoint x: 348, endPoint y: 168, distance: 49.0
click at [342, 170] on p "- Internal Name: [PERSON_NAME] / [GEOGRAPHIC_DATA] / Riquewihr / Sélestat / Sch…" at bounding box center [659, 172] width 1211 height 14
copy p "Scherwiller"
click at [1479, 26] on icon at bounding box center [1481, 32] width 14 height 14
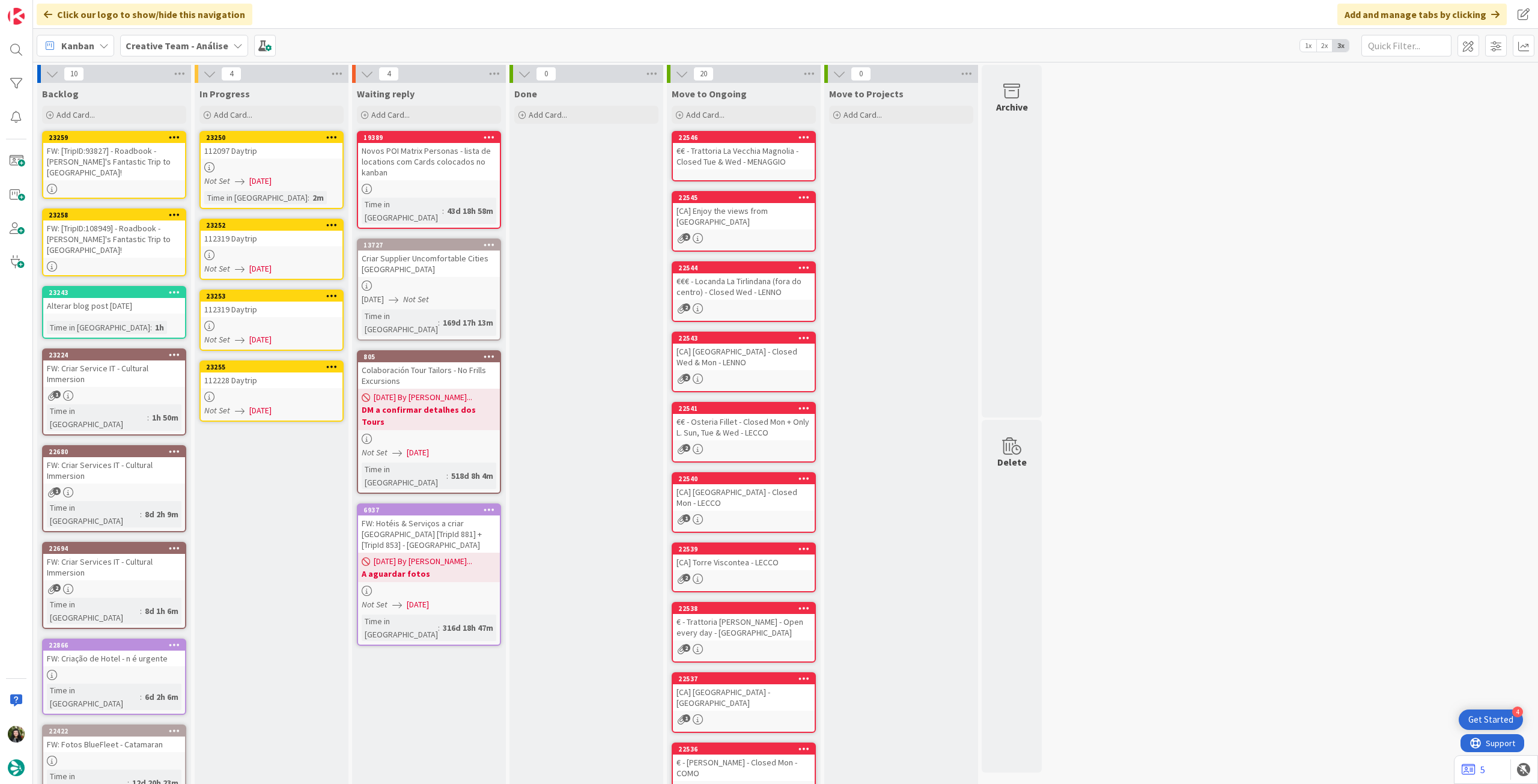
click at [330, 232] on div "112319 Daytrip" at bounding box center [272, 238] width 142 height 16
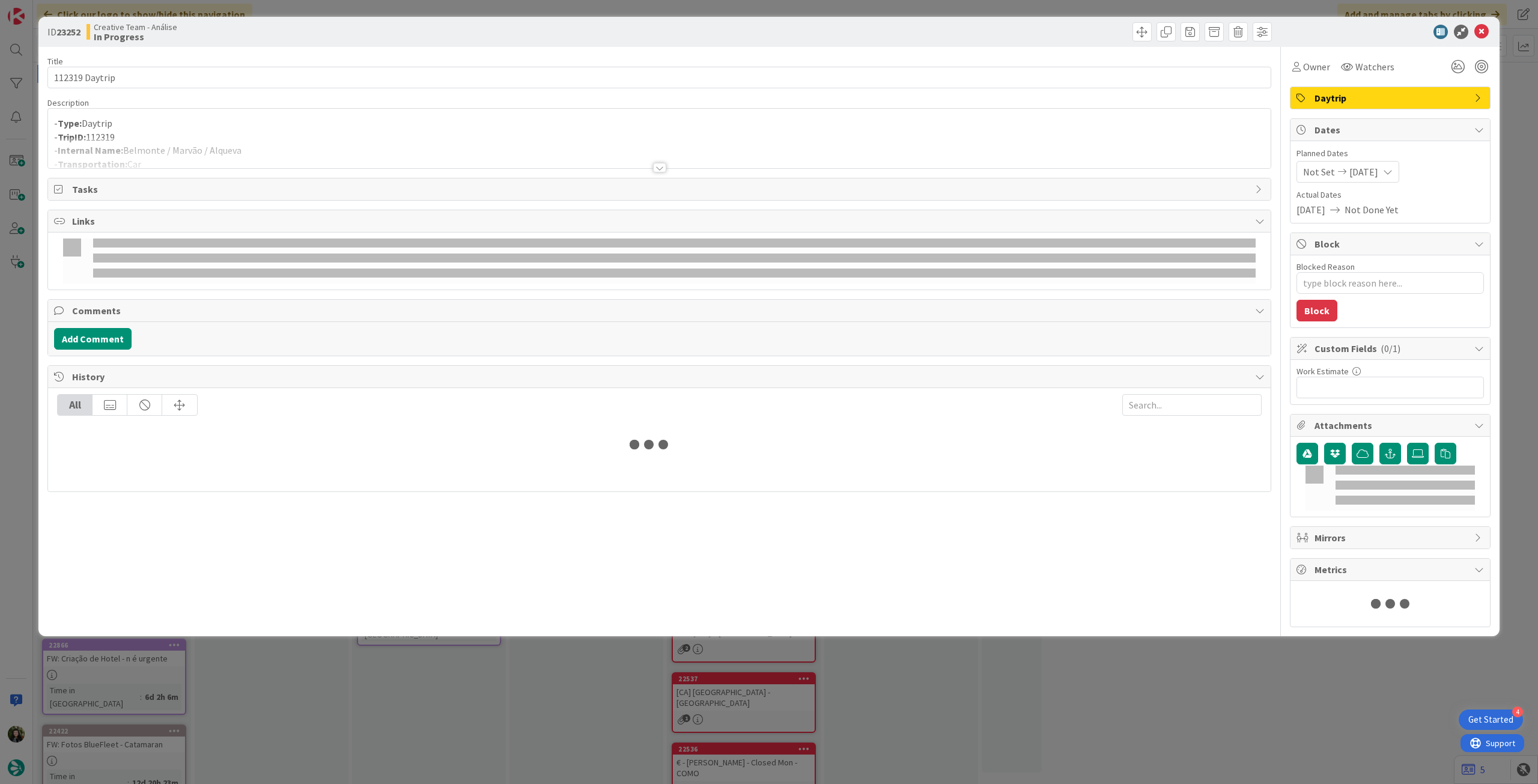
click at [351, 139] on div at bounding box center [659, 152] width 1222 height 30
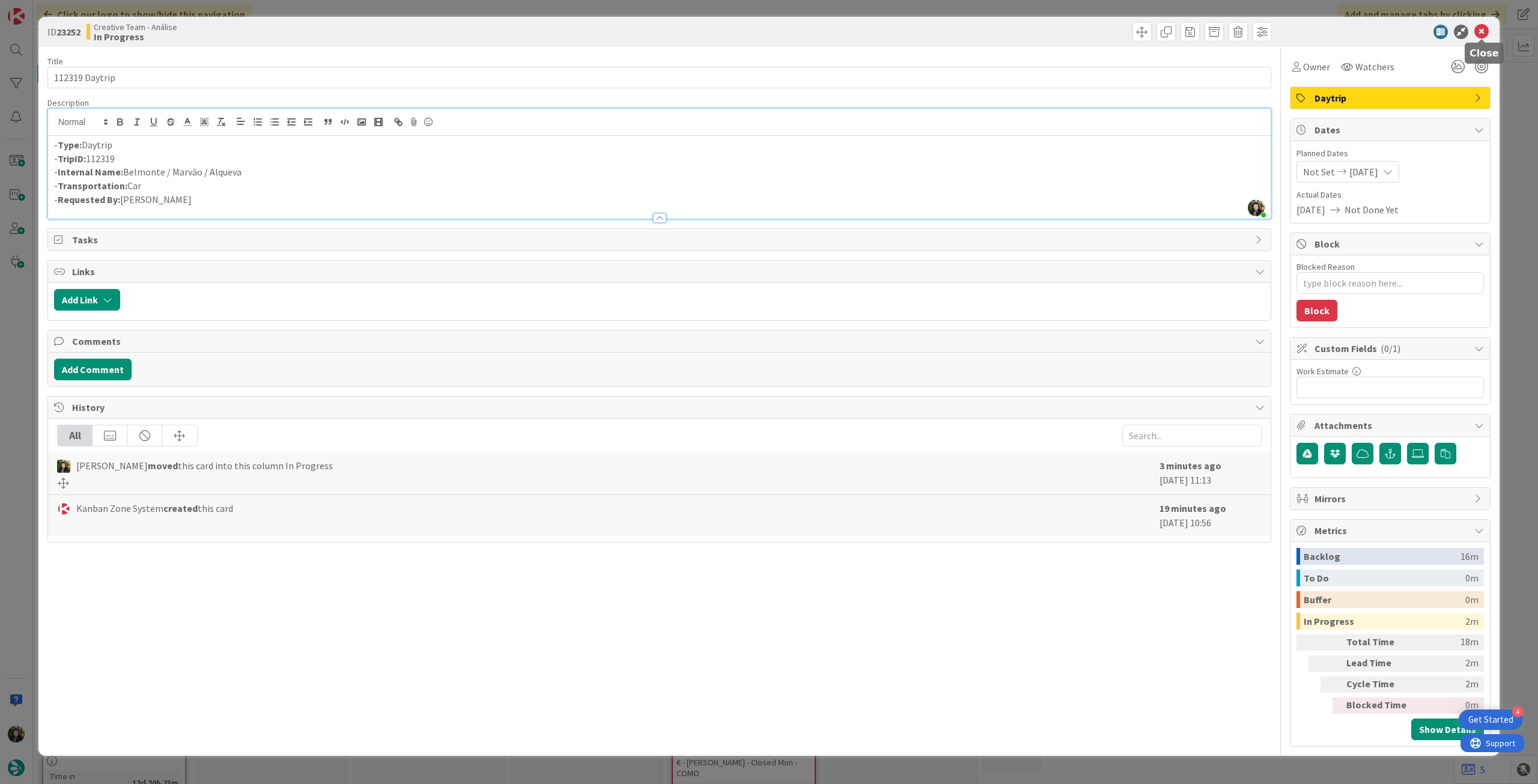
drag, startPoint x: 1478, startPoint y: 30, endPoint x: 989, endPoint y: 137, distance: 500.6
click at [1470, 30] on div at bounding box center [1384, 32] width 212 height 14
click at [1483, 33] on icon at bounding box center [1481, 32] width 14 height 14
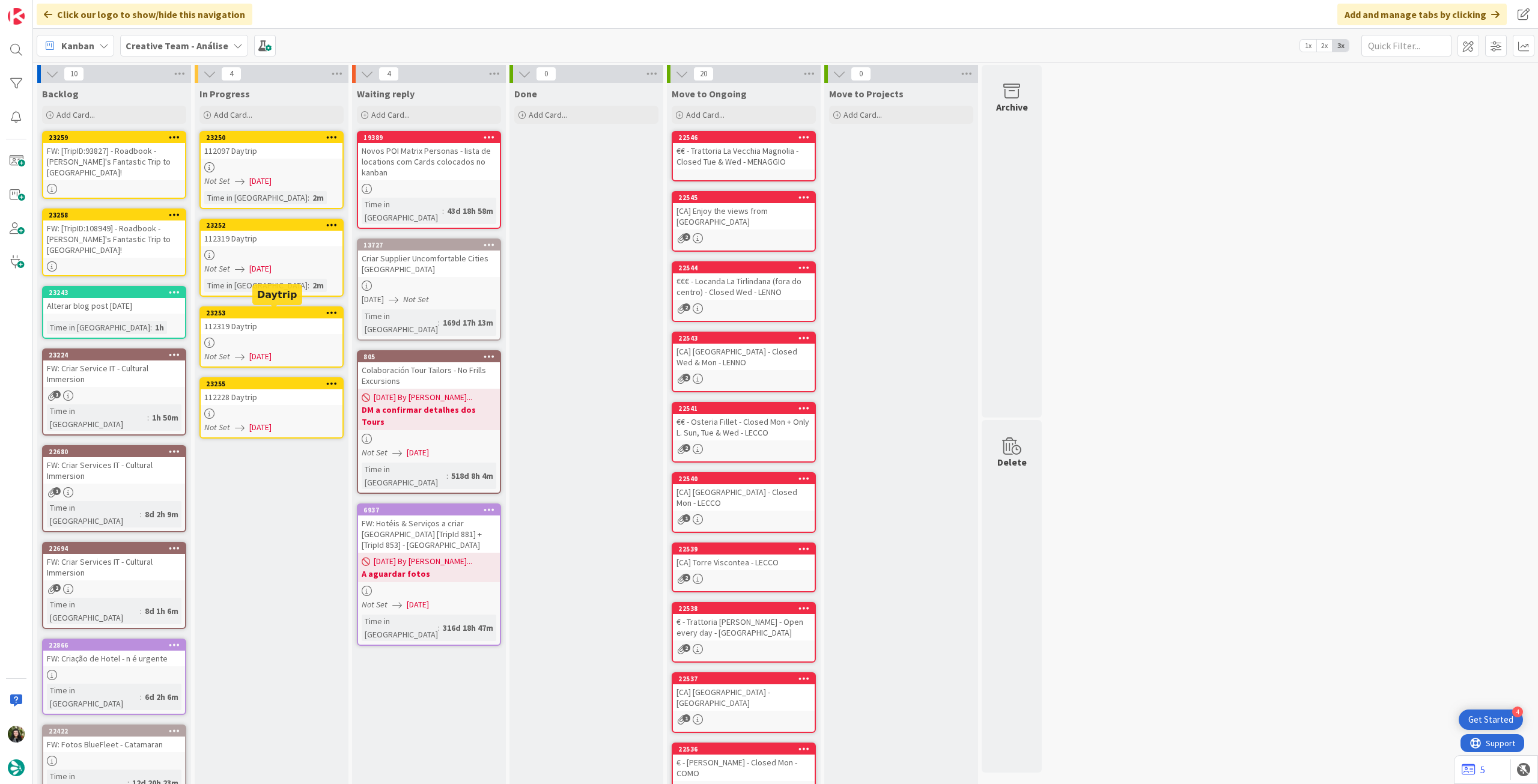
click at [294, 318] on div "23253" at bounding box center [272, 313] width 142 height 11
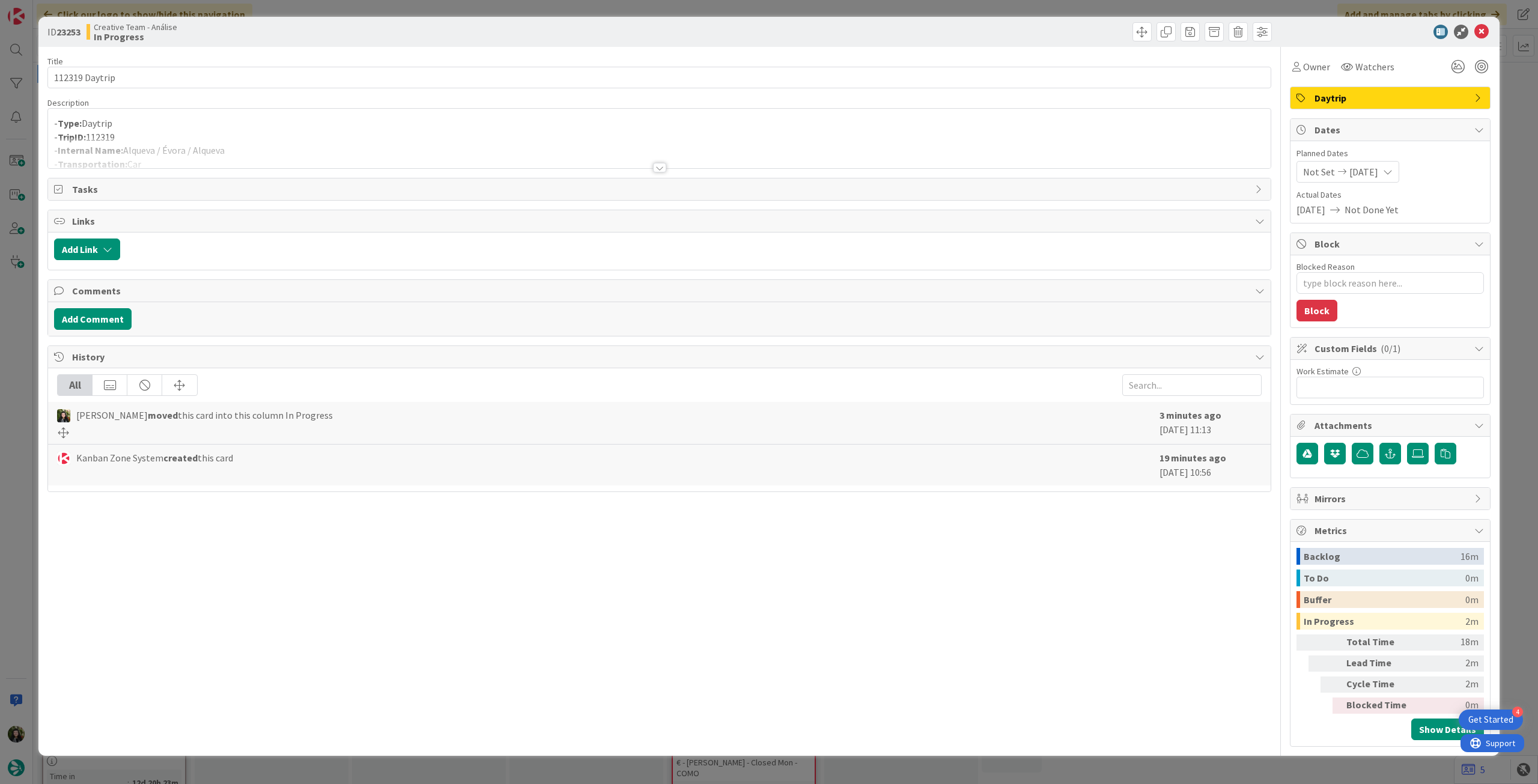
click at [330, 144] on div at bounding box center [659, 152] width 1222 height 30
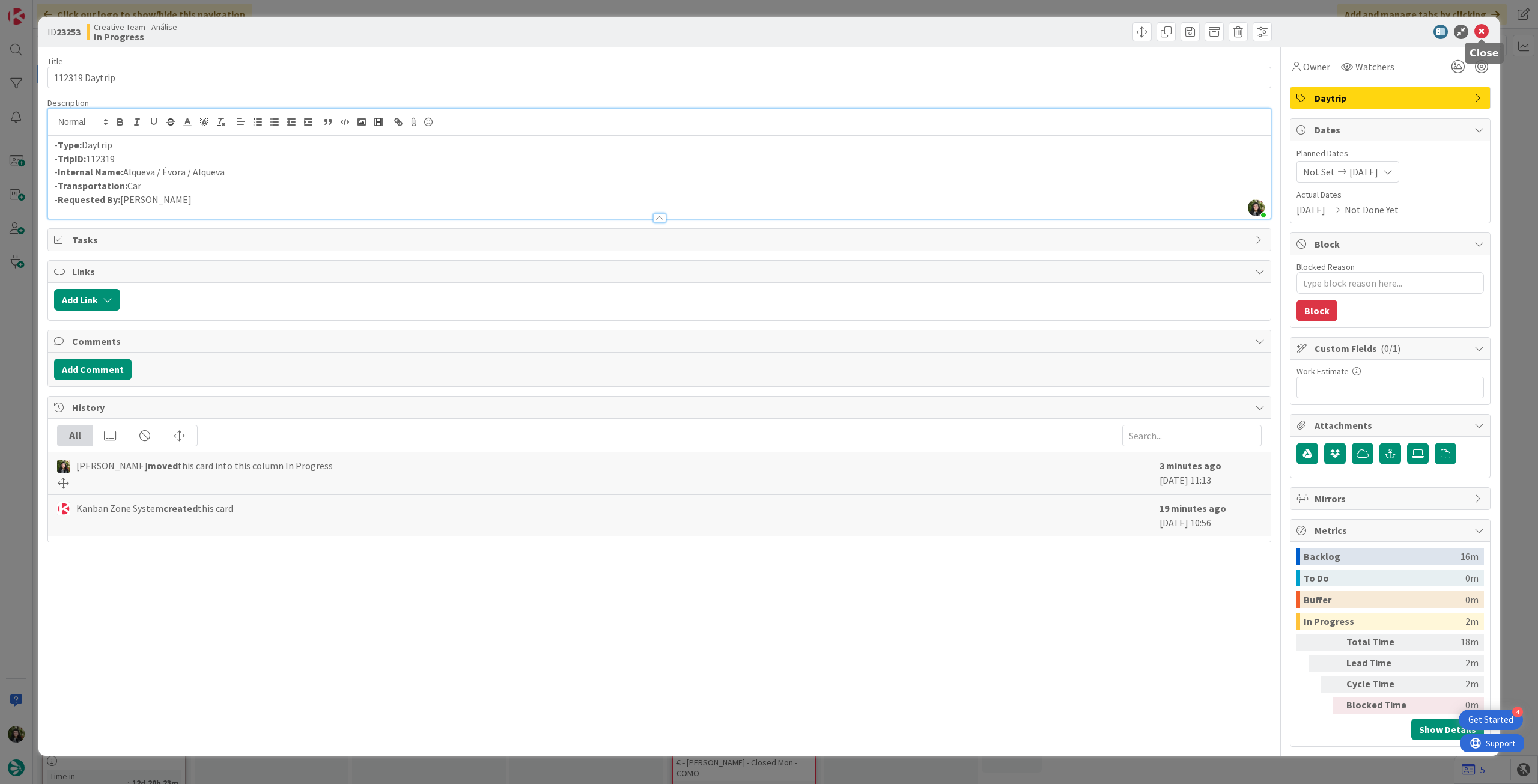
click at [1482, 33] on icon at bounding box center [1481, 32] width 14 height 14
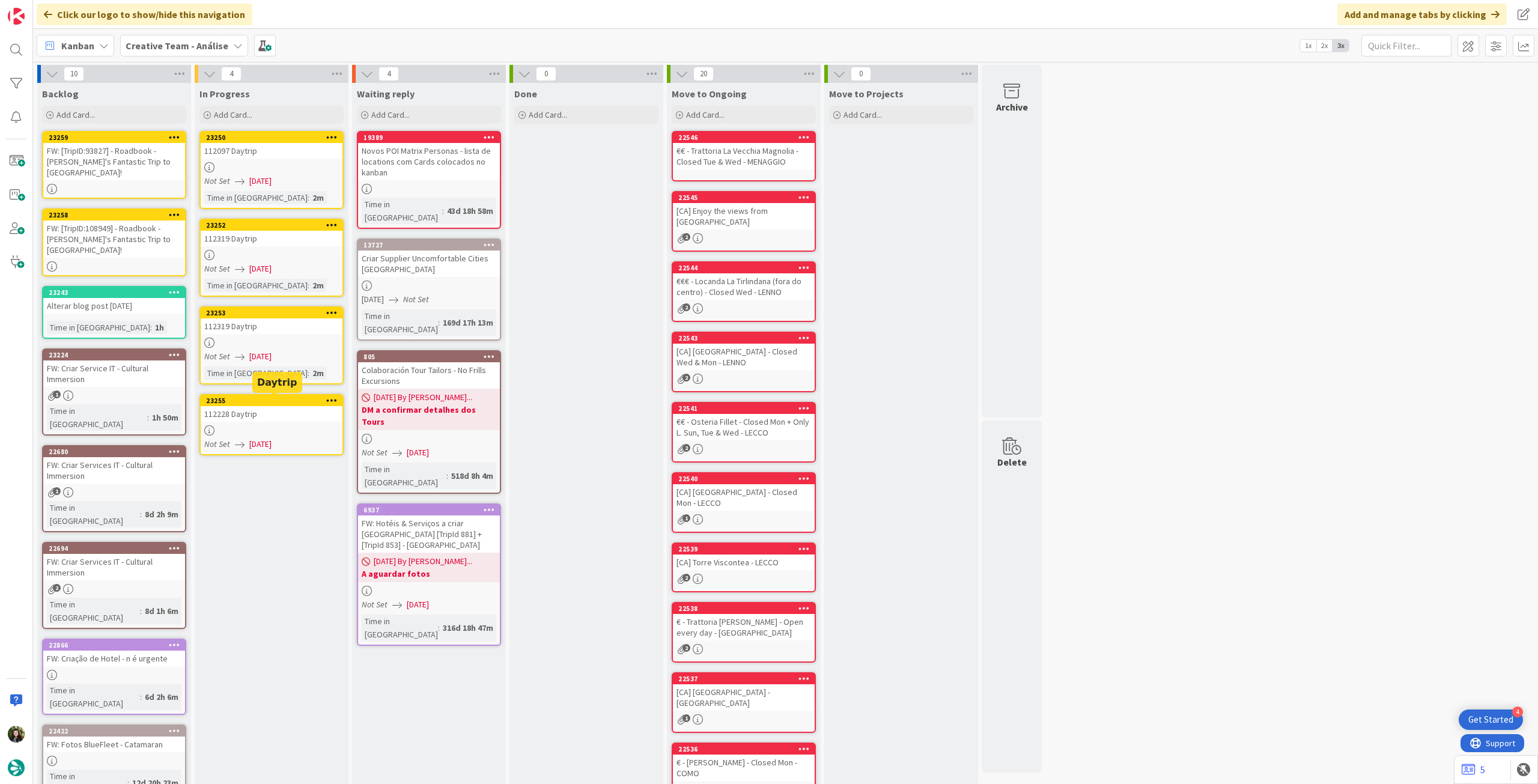
click at [303, 408] on div "112228 Daytrip" at bounding box center [272, 414] width 142 height 16
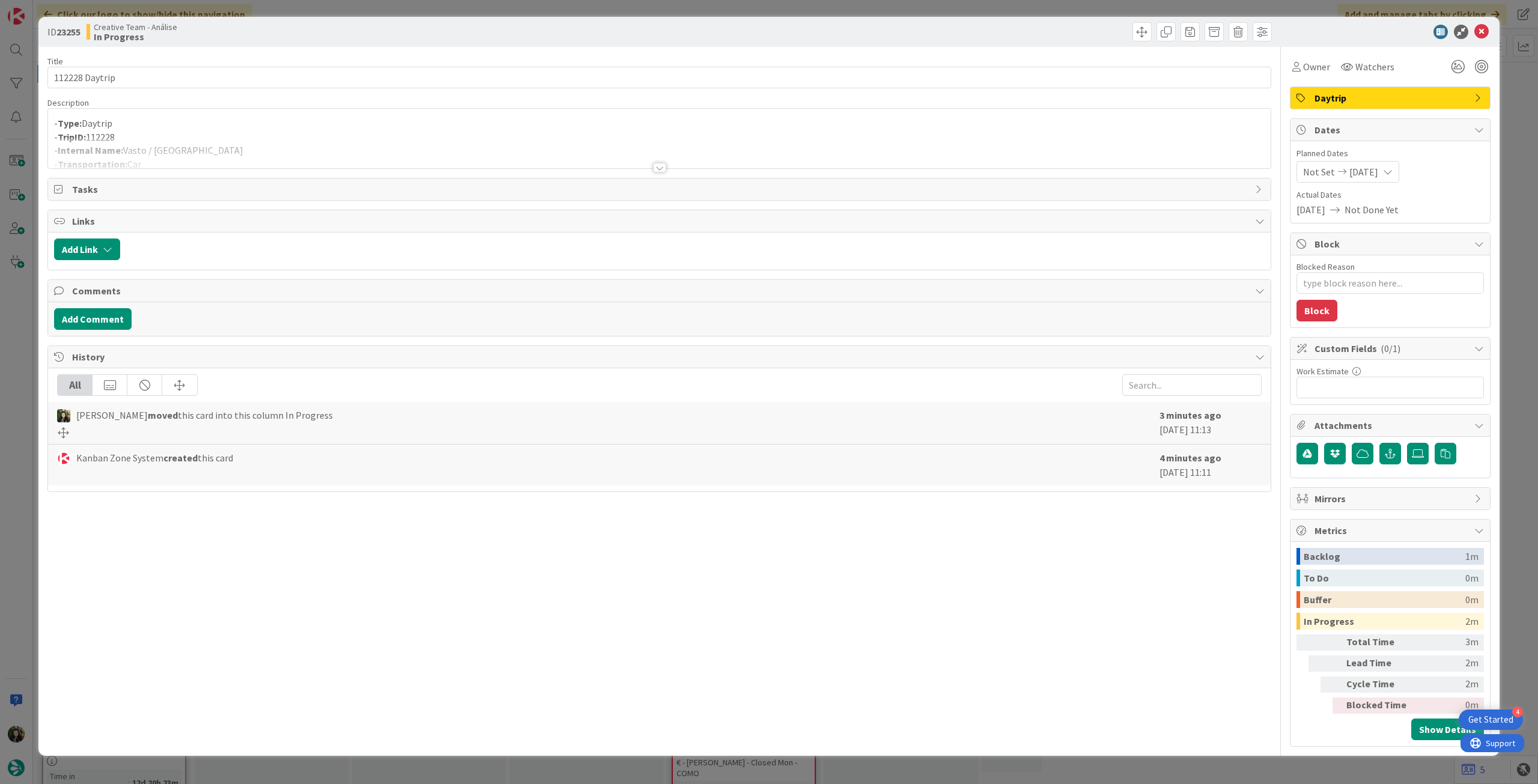
drag, startPoint x: 326, startPoint y: 158, endPoint x: 352, endPoint y: 154, distance: 26.3
click at [327, 158] on div at bounding box center [659, 152] width 1222 height 30
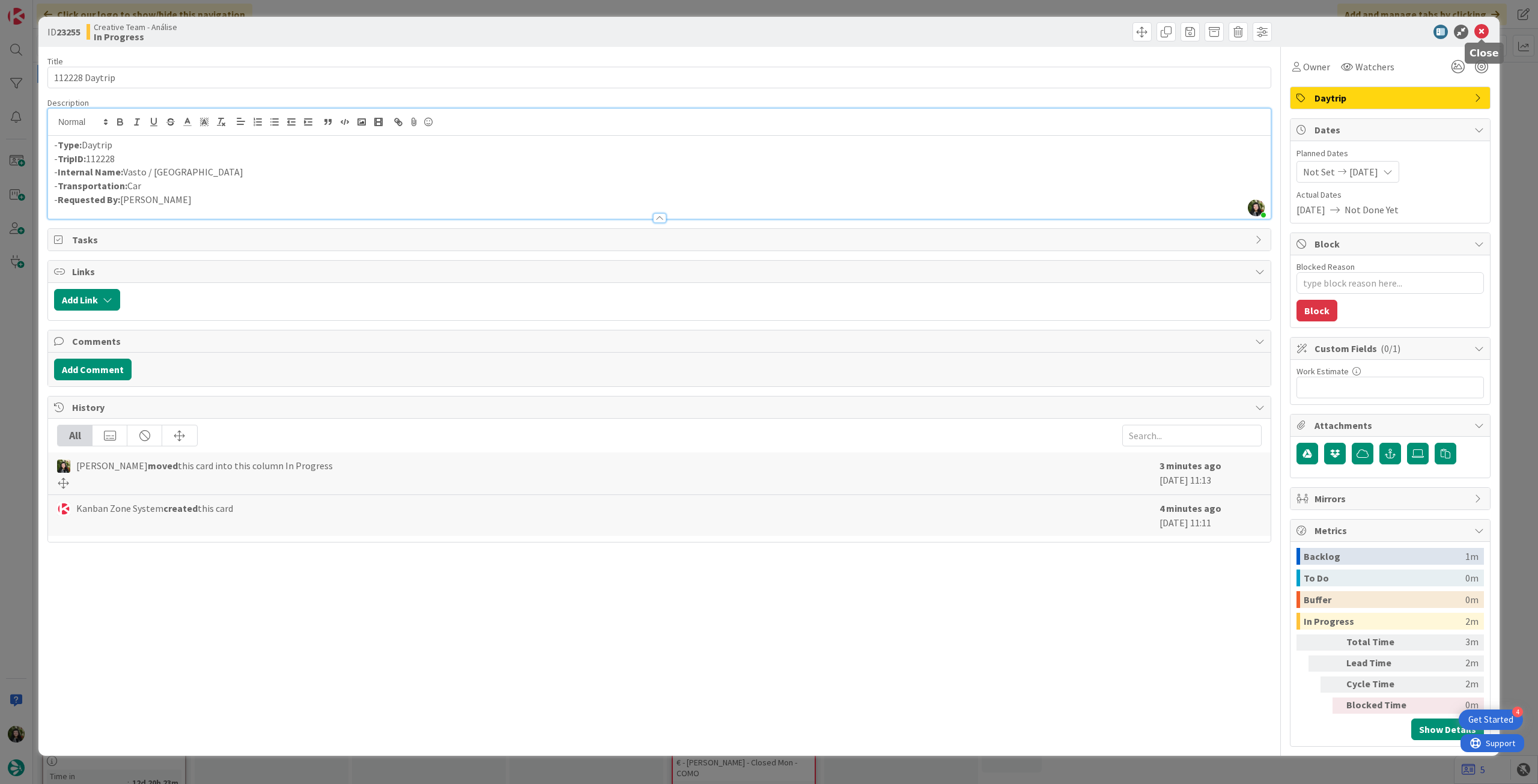
click at [1479, 30] on icon at bounding box center [1481, 32] width 14 height 14
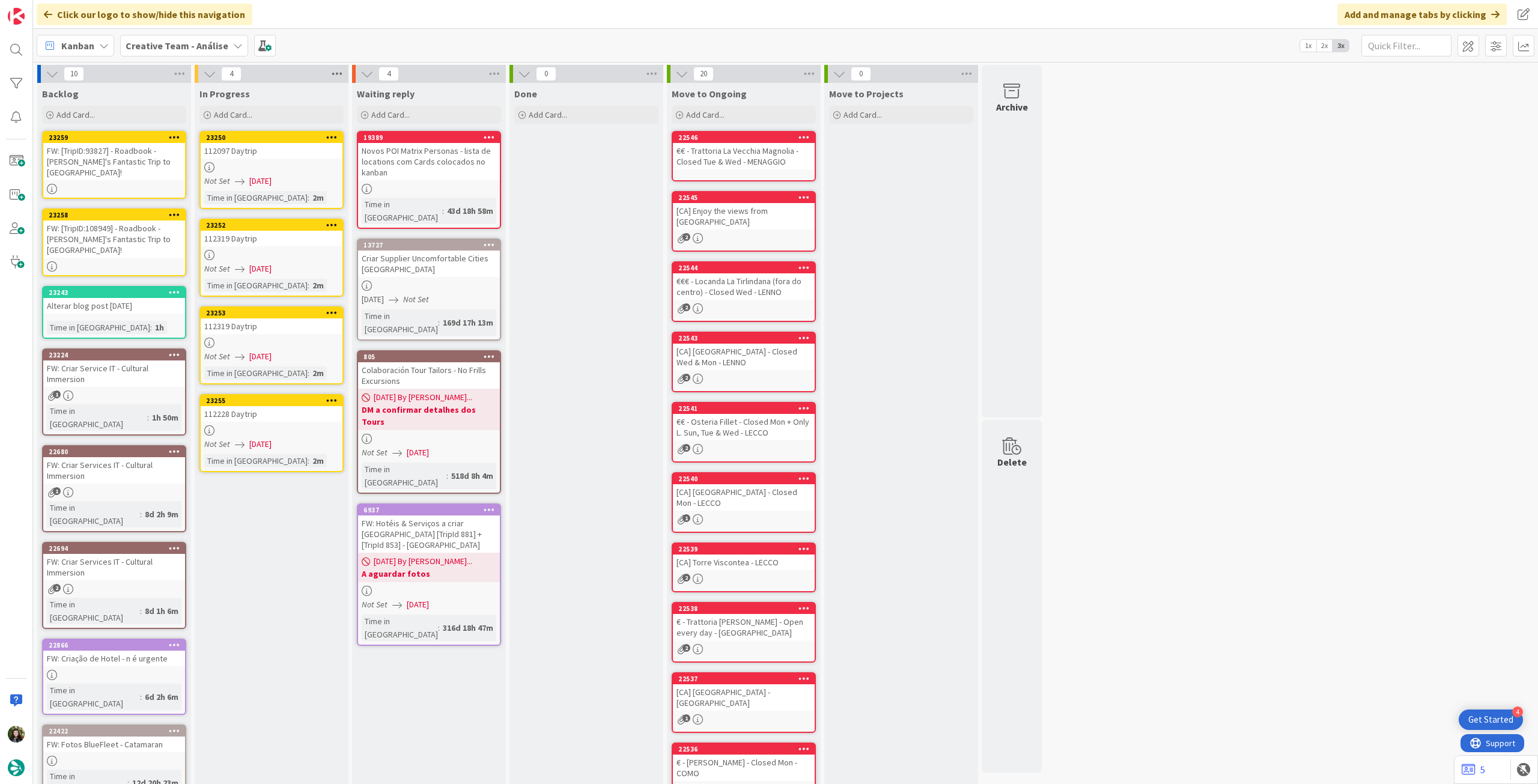
click at [332, 72] on icon at bounding box center [337, 73] width 16 height 18
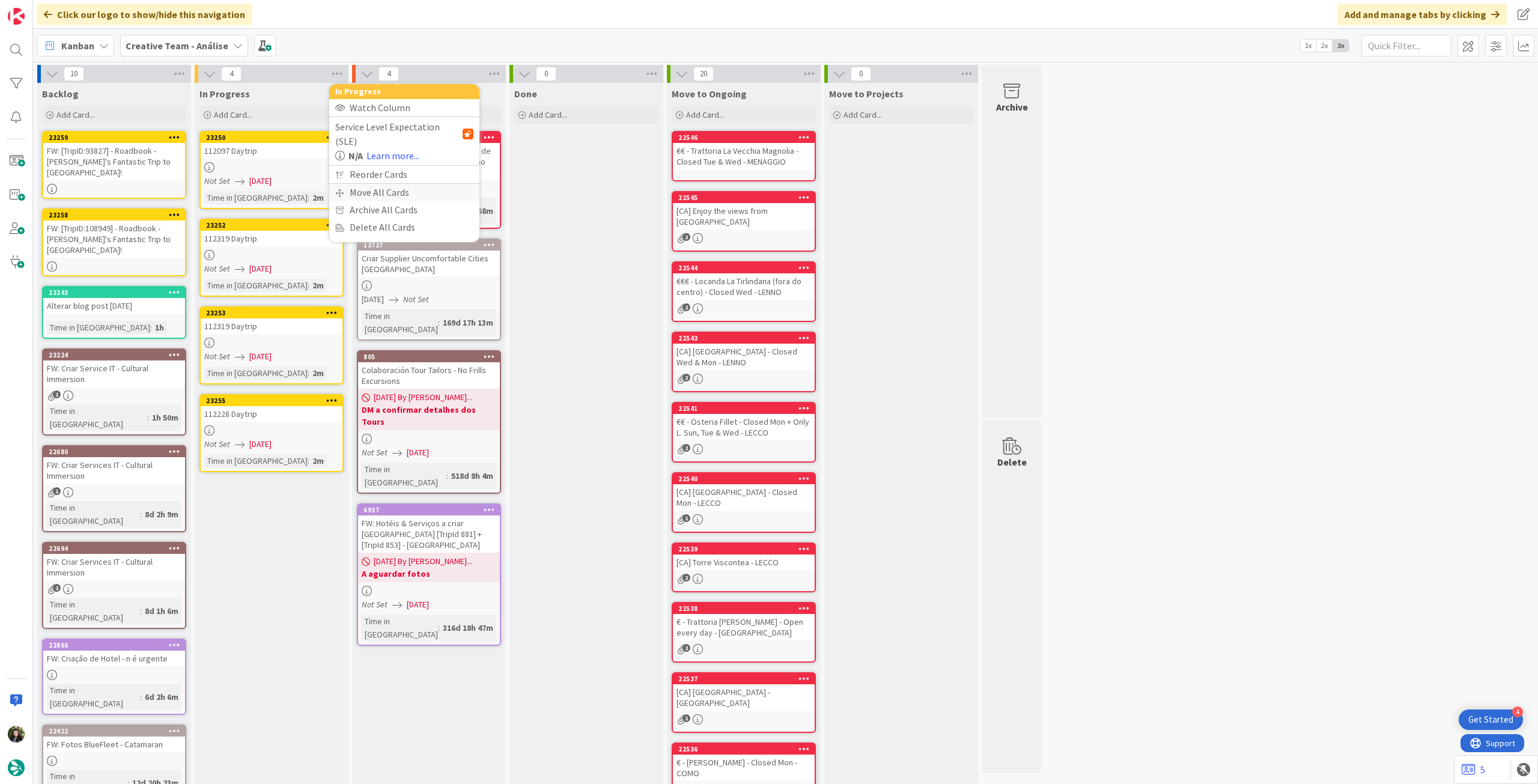
click at [379, 184] on div "Move All Cards" at bounding box center [404, 192] width 150 height 17
click at [394, 136] on span "Creative Team - Análise" at bounding box center [391, 130] width 97 height 12
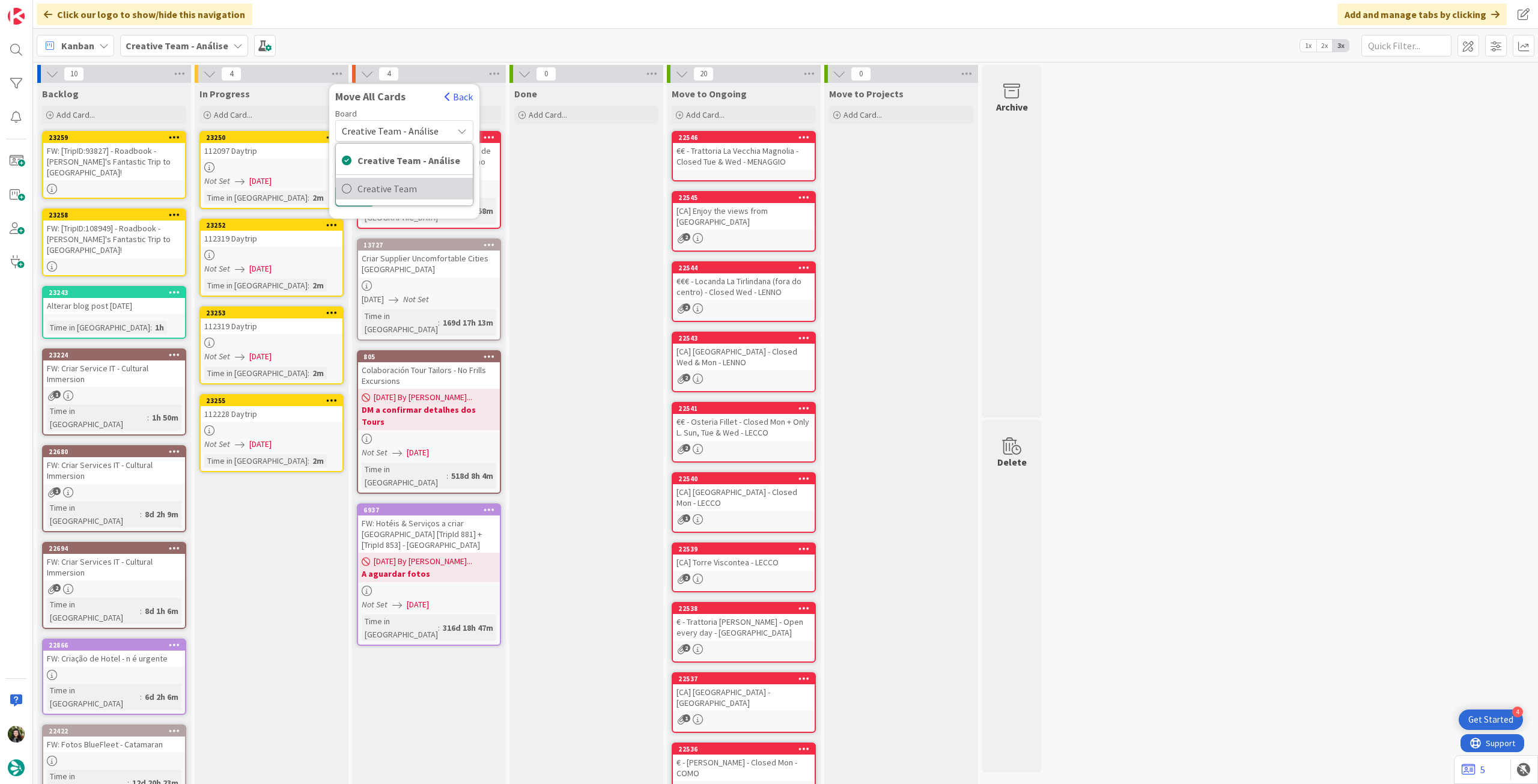
click at [379, 194] on span "Creative Team" at bounding box center [412, 188] width 109 height 18
drag, startPoint x: 388, startPoint y: 171, endPoint x: 391, endPoint y: 180, distance: 9.5
click at [389, 170] on div "E - To Do" at bounding box center [397, 169] width 110 height 20
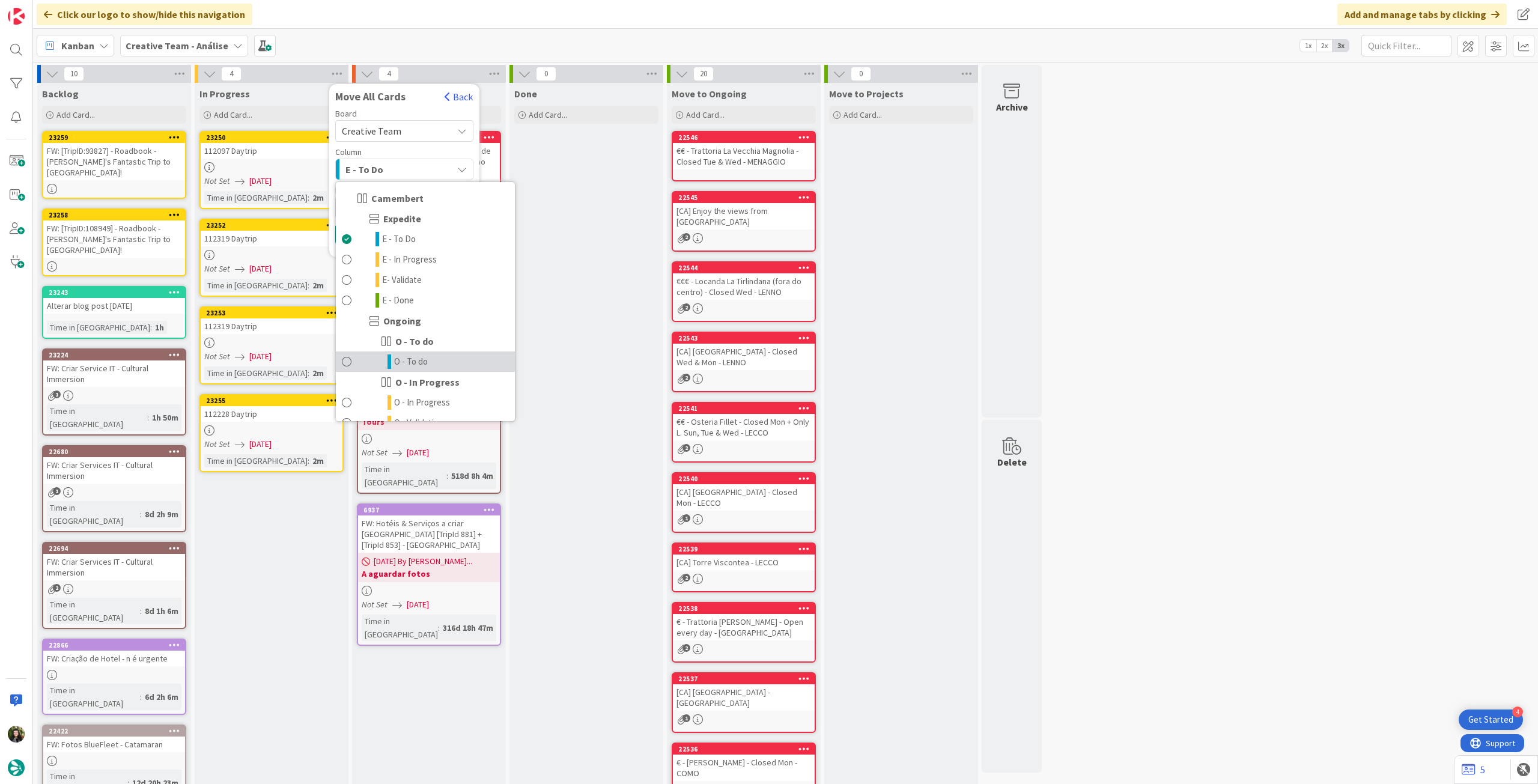
click at [410, 361] on span "O - To do" at bounding box center [411, 362] width 34 height 14
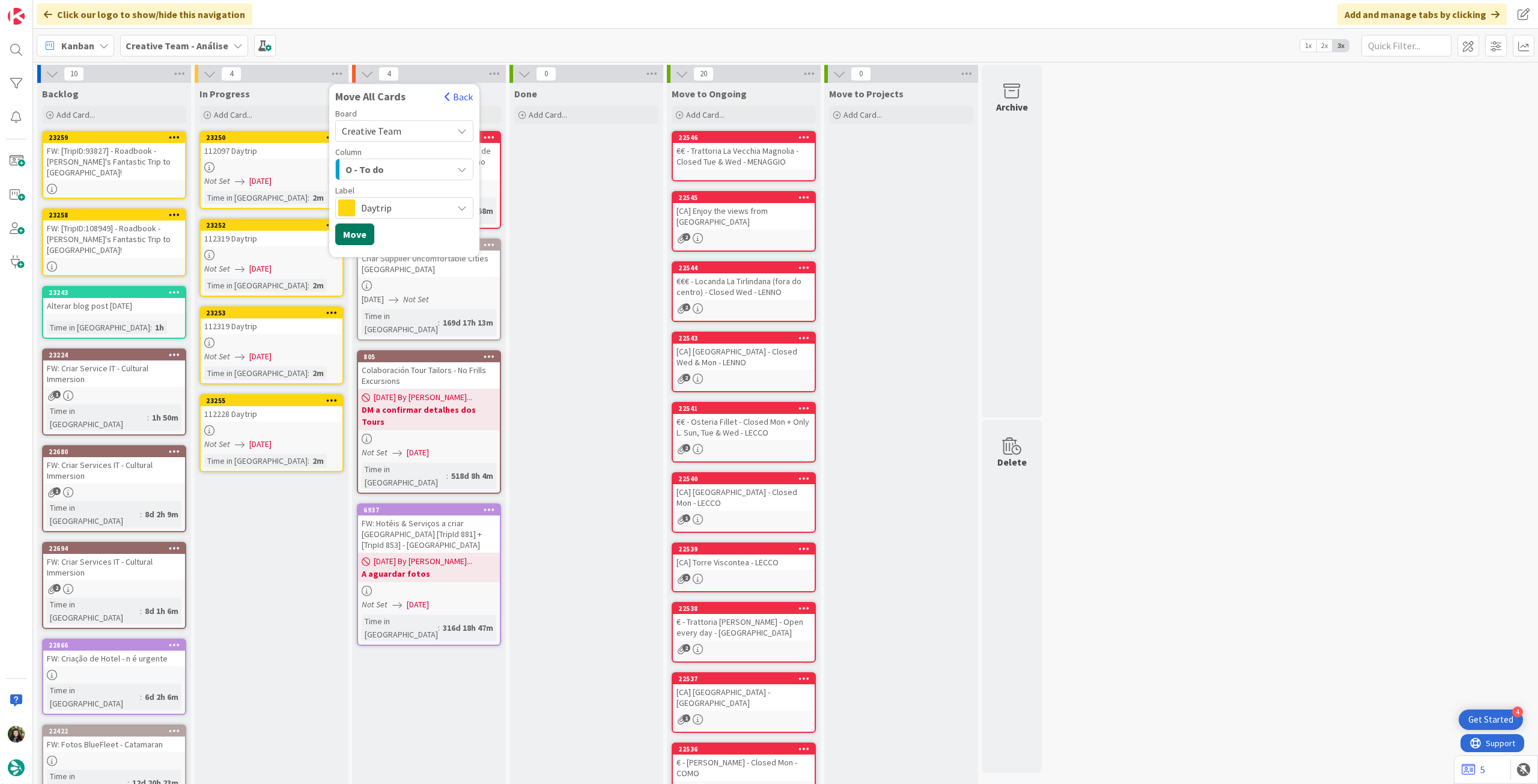
click at [366, 235] on button "Move" at bounding box center [355, 234] width 39 height 22
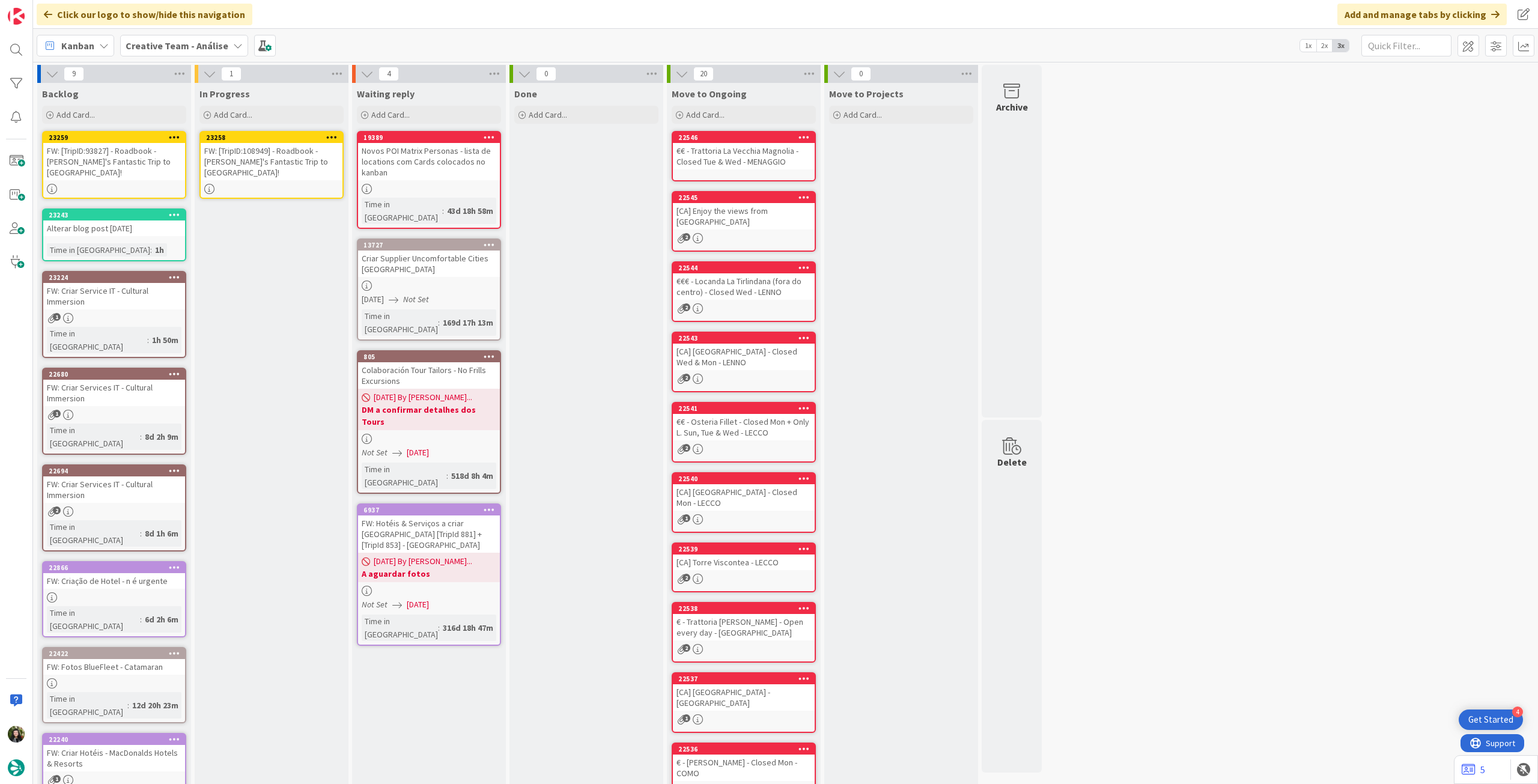
click at [253, 170] on link "23258 FW: [TripID:108949] - Roadbook - [PERSON_NAME]'s Fantastic Trip to [GEOGR…" at bounding box center [271, 165] width 145 height 68
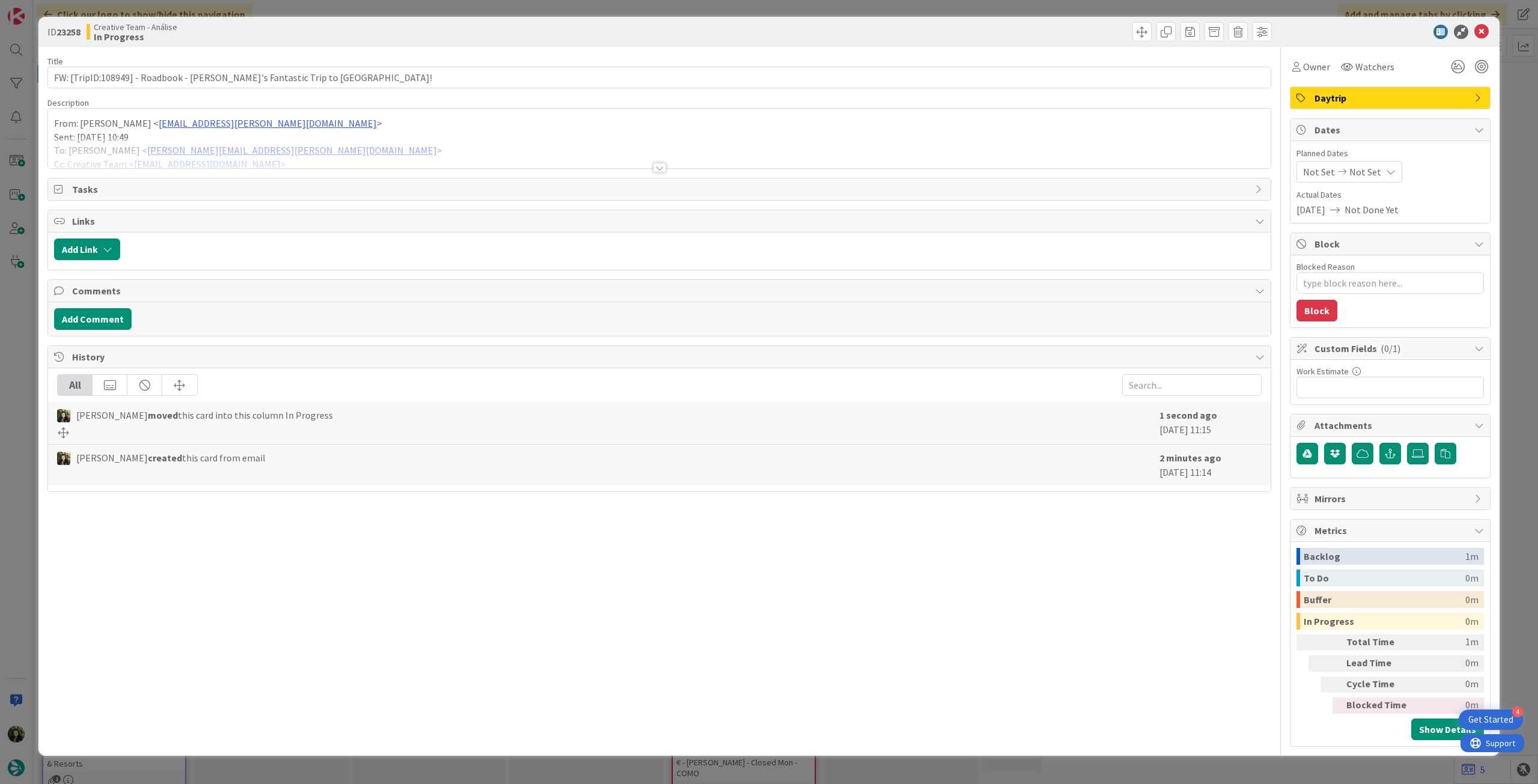
click at [254, 154] on div at bounding box center [659, 152] width 1222 height 30
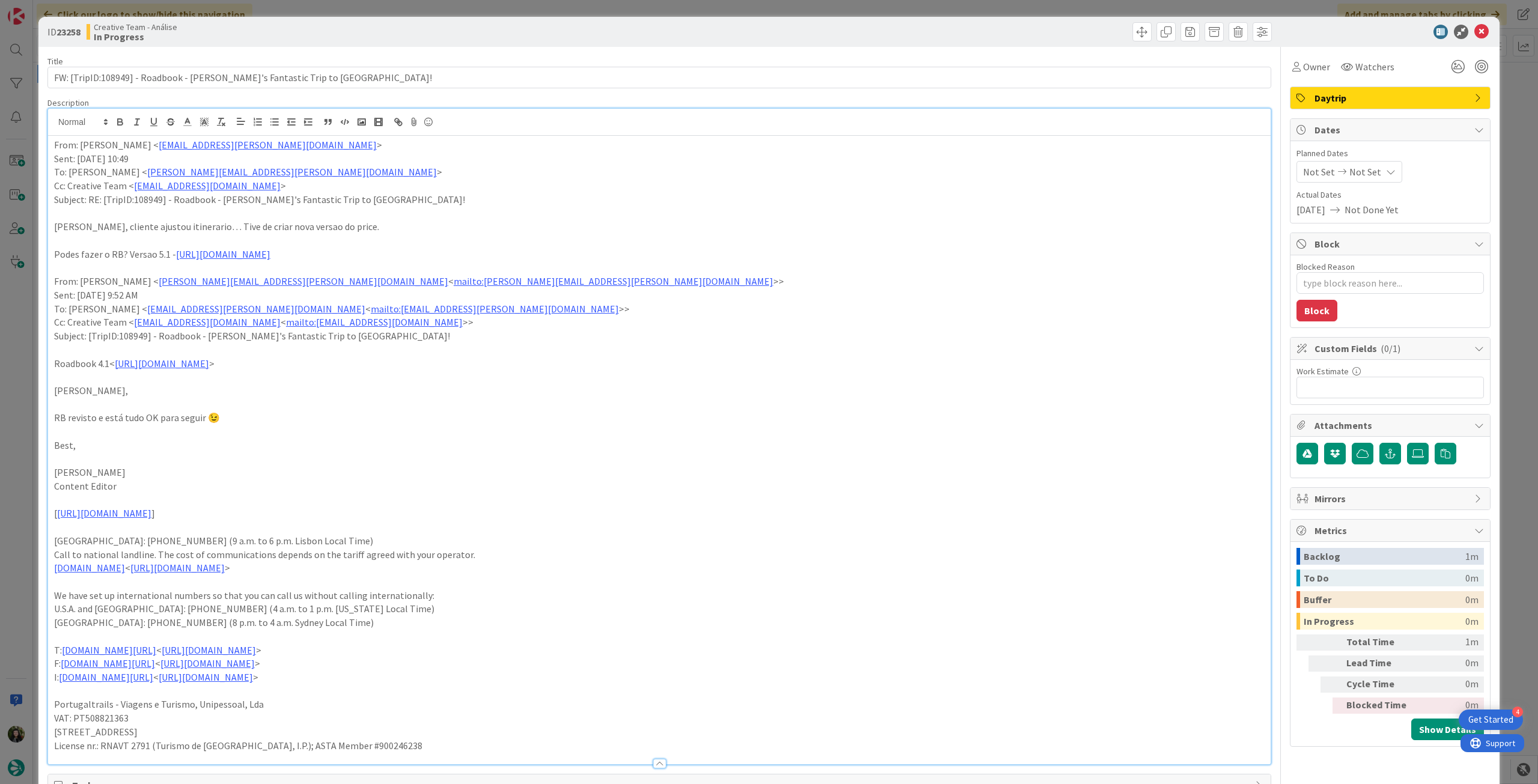
drag, startPoint x: 53, startPoint y: 254, endPoint x: 572, endPoint y: 248, distance: 519.0
click at [591, 252] on p "Podes fazer o RB? Versao 5.1 - [URL][DOMAIN_NAME]" at bounding box center [659, 255] width 1211 height 14
drag, startPoint x: 123, startPoint y: 121, endPoint x: 394, endPoint y: 178, distance: 276.9
click at [123, 121] on icon "button" at bounding box center [120, 122] width 11 height 11
click at [802, 226] on p "[PERSON_NAME], cliente ajustou itinerario… Tive de criar nova versao do price." at bounding box center [659, 226] width 1211 height 14
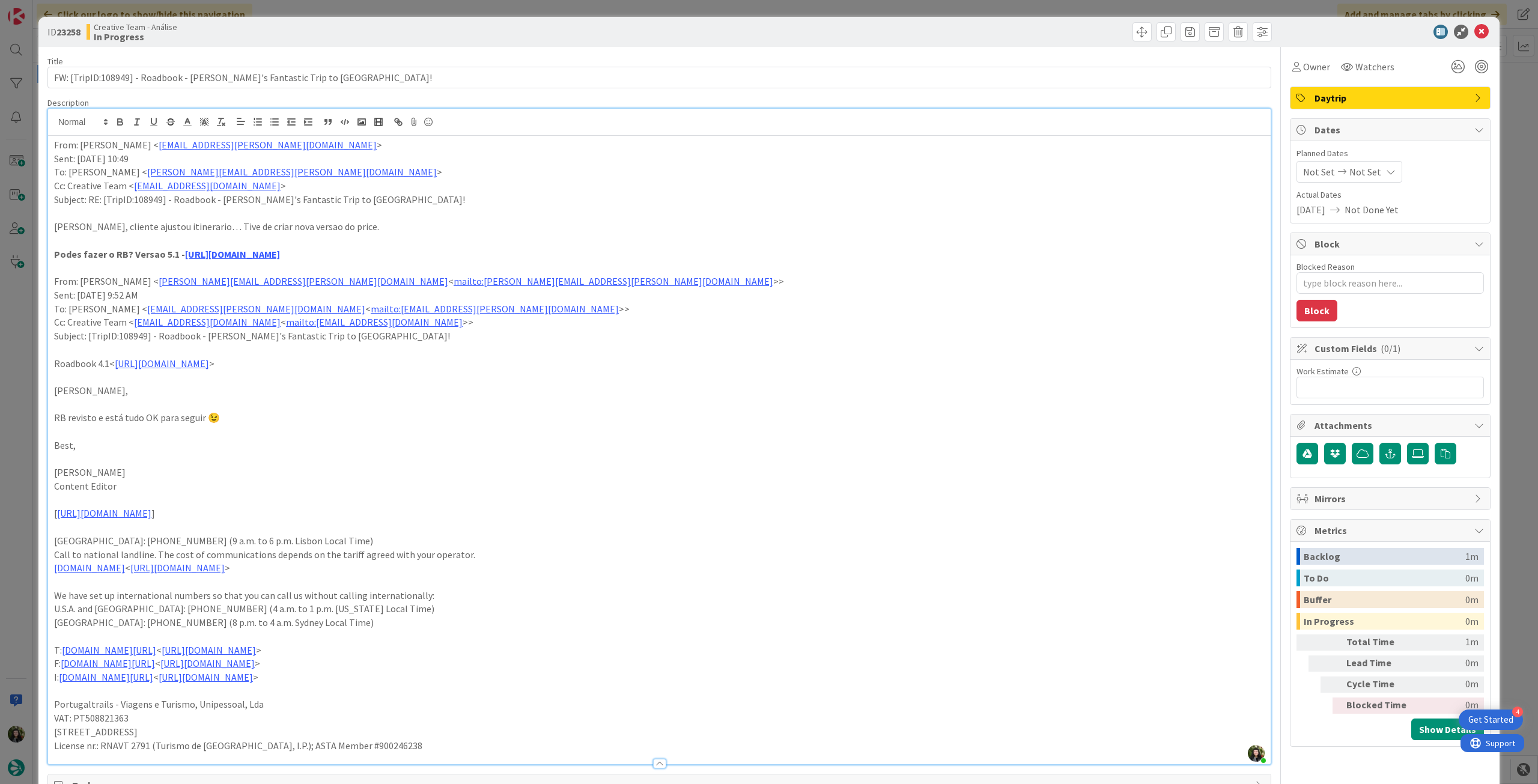
click at [1464, 33] on div at bounding box center [1384, 32] width 212 height 14
click at [1474, 30] on icon at bounding box center [1481, 32] width 14 height 14
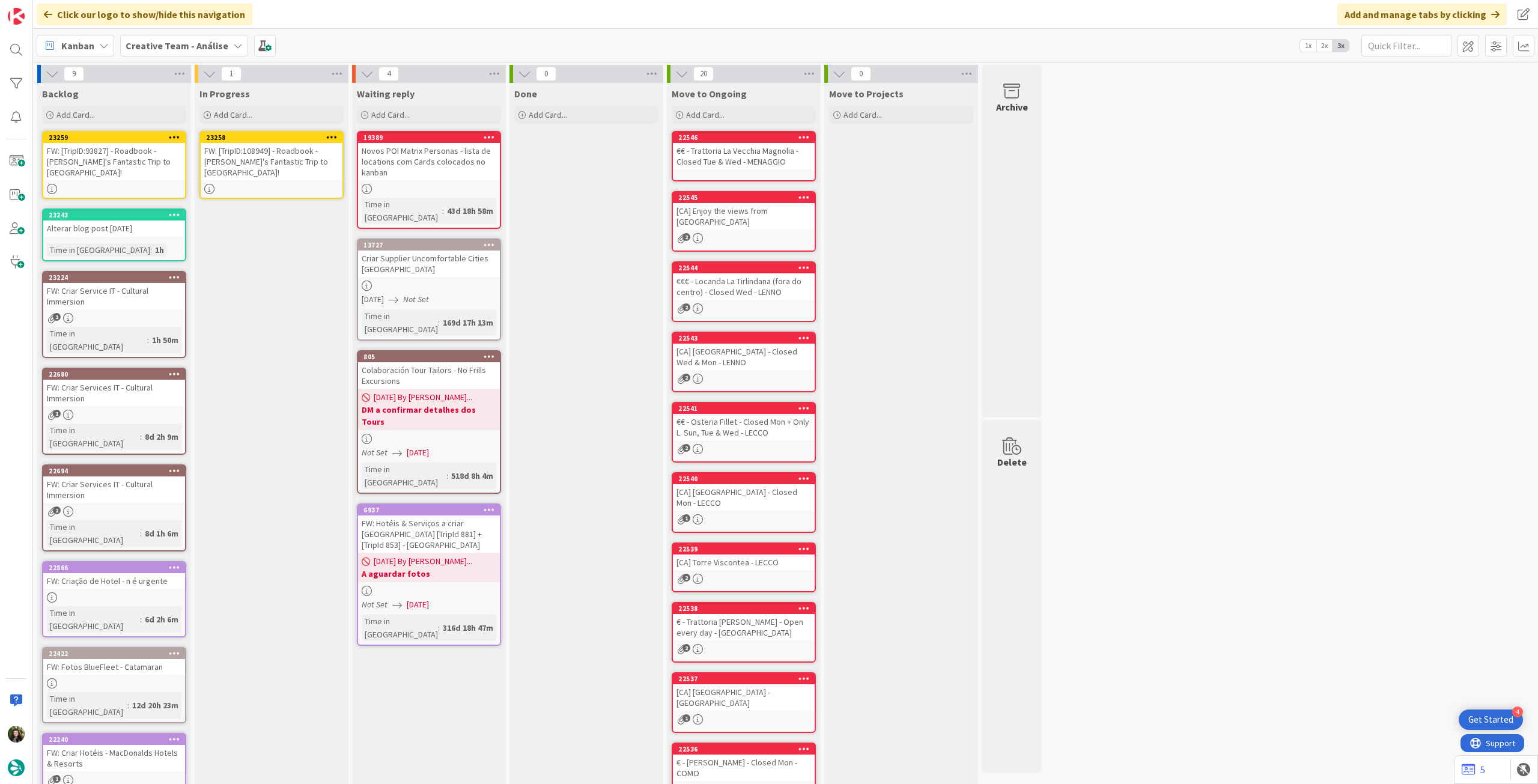
click at [296, 163] on div "FW: [TripID:108949] - Roadbook - [PERSON_NAME]'s Fantastic Trip to [GEOGRAPHIC_…" at bounding box center [272, 162] width 142 height 37
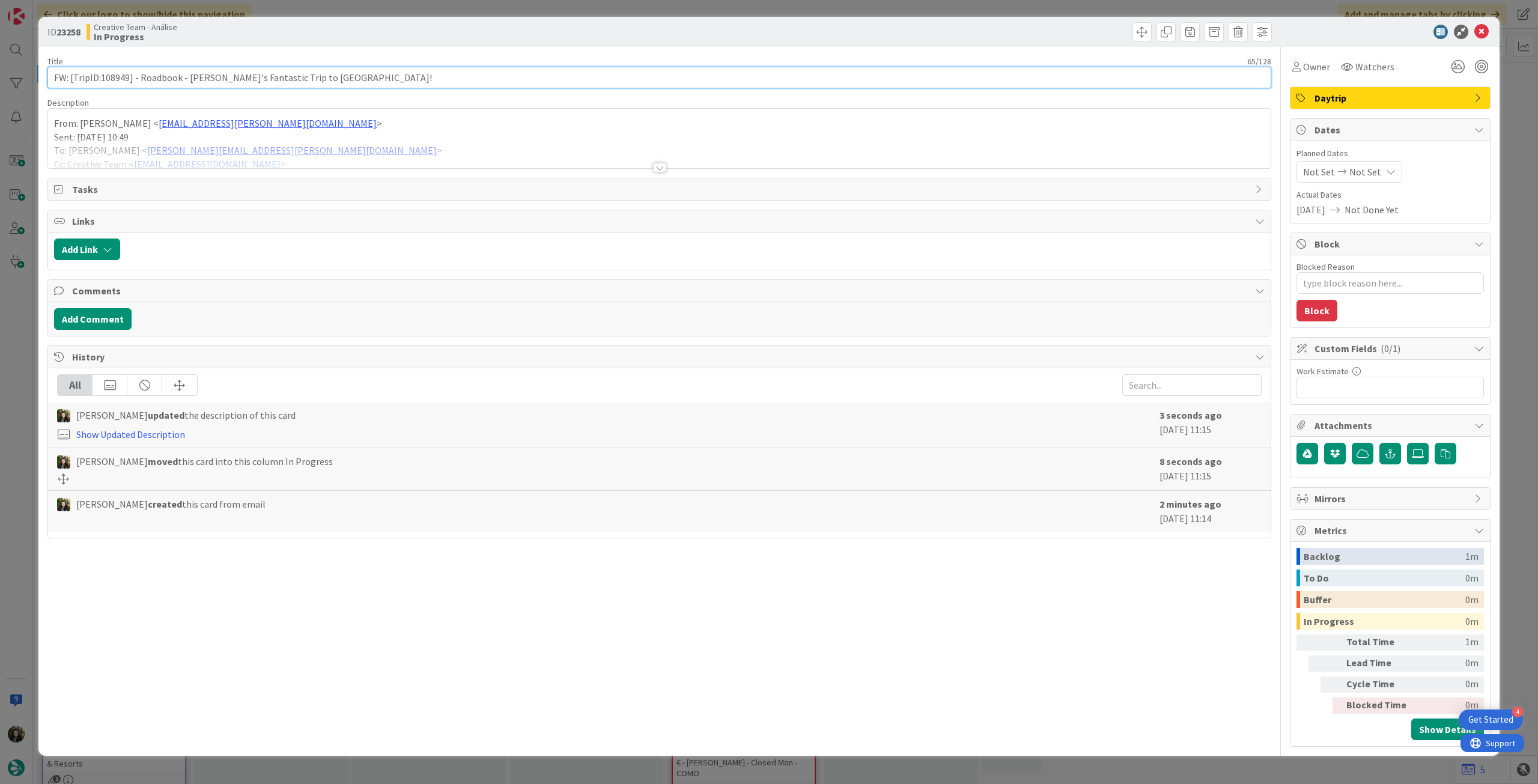
drag, startPoint x: 141, startPoint y: 80, endPoint x: 630, endPoint y: 62, distance: 489.3
click at [610, 59] on div "Title 65 / 128 FW: [TripID:108949] - Roadbook - [PERSON_NAME]'s Fantastic Trip …" at bounding box center [659, 73] width 1224 height 33
click at [1482, 29] on icon at bounding box center [1481, 32] width 14 height 14
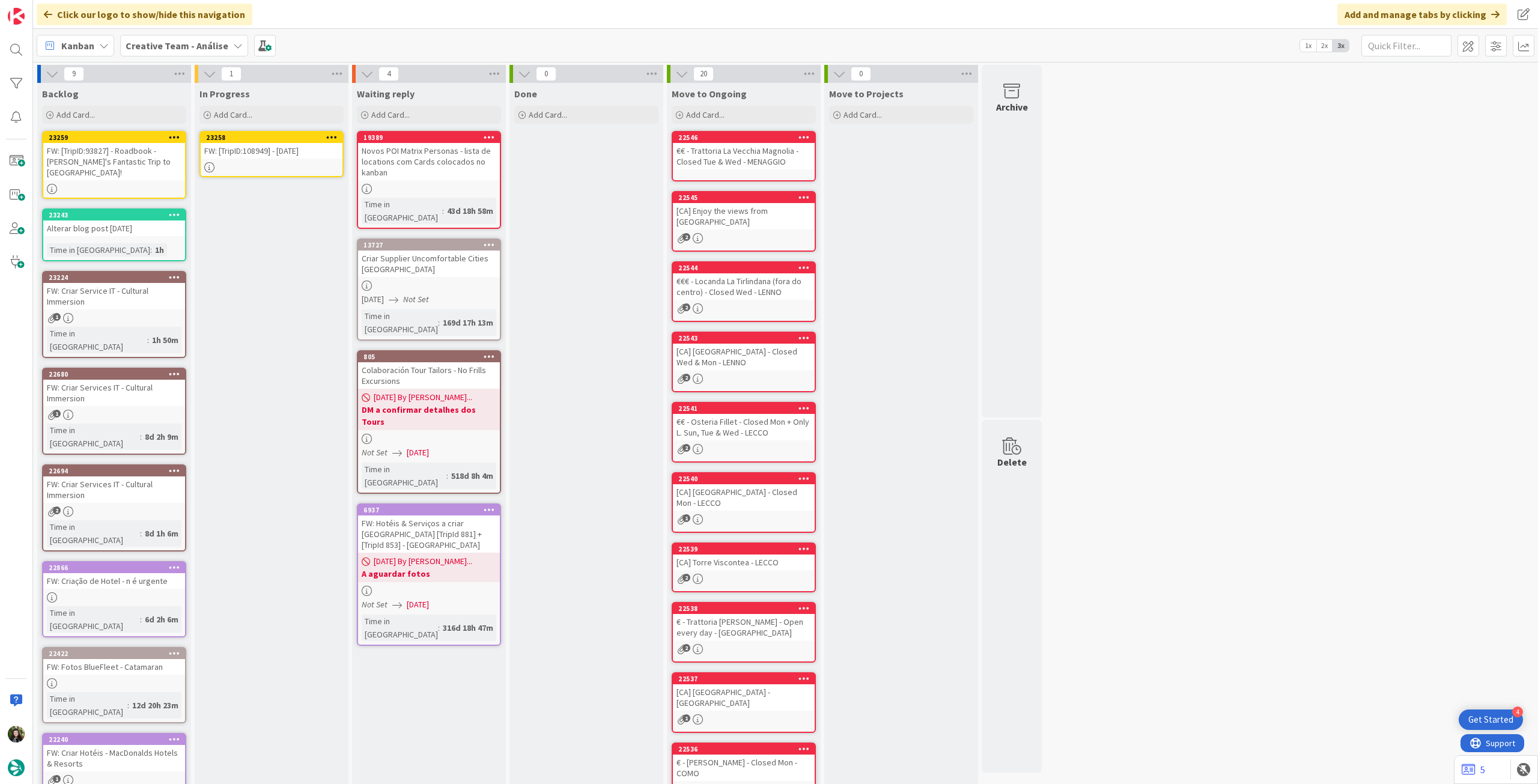
click at [336, 134] on icon at bounding box center [332, 137] width 12 height 9
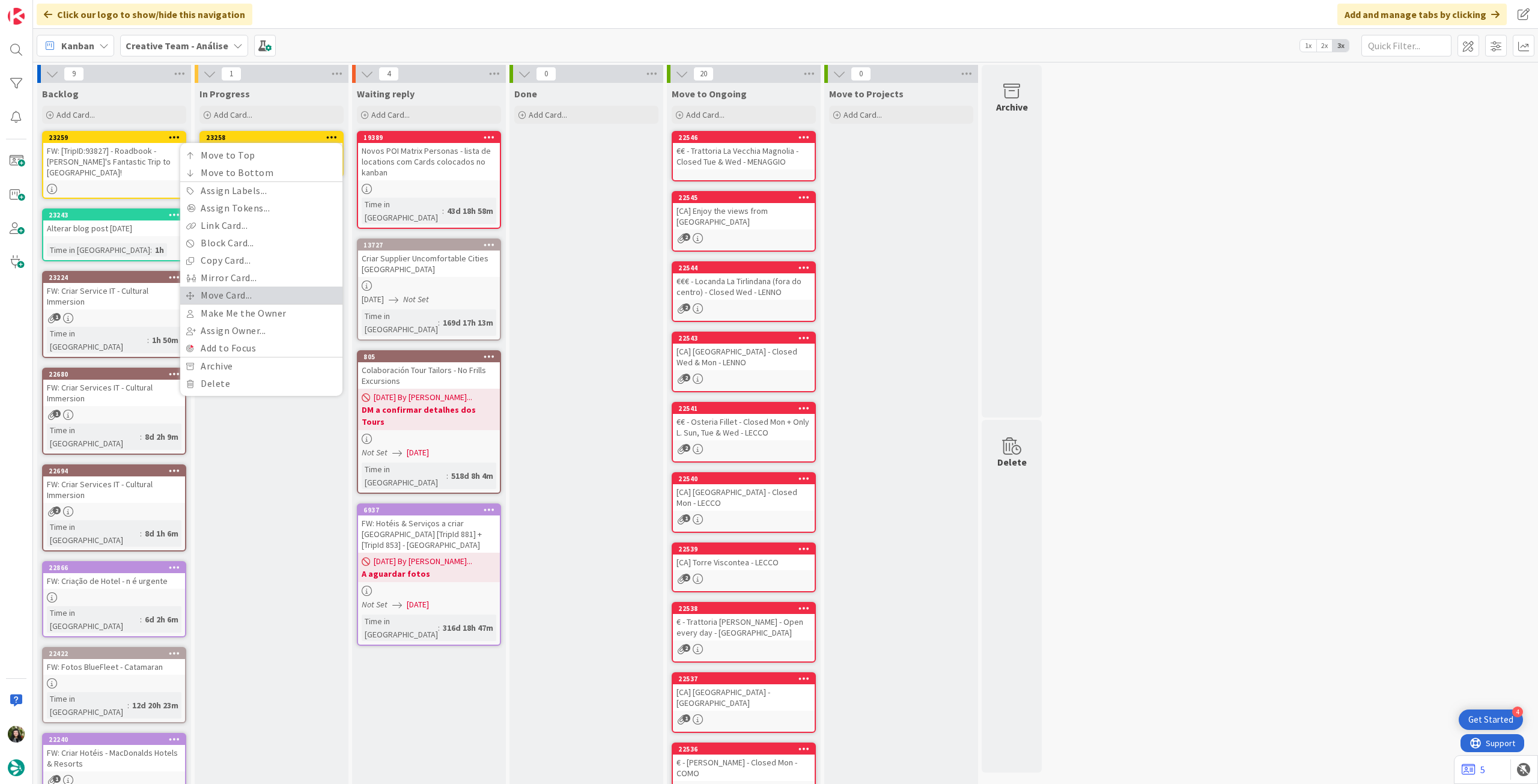
click at [237, 290] on link "Move Card..." at bounding box center [262, 295] width 162 height 17
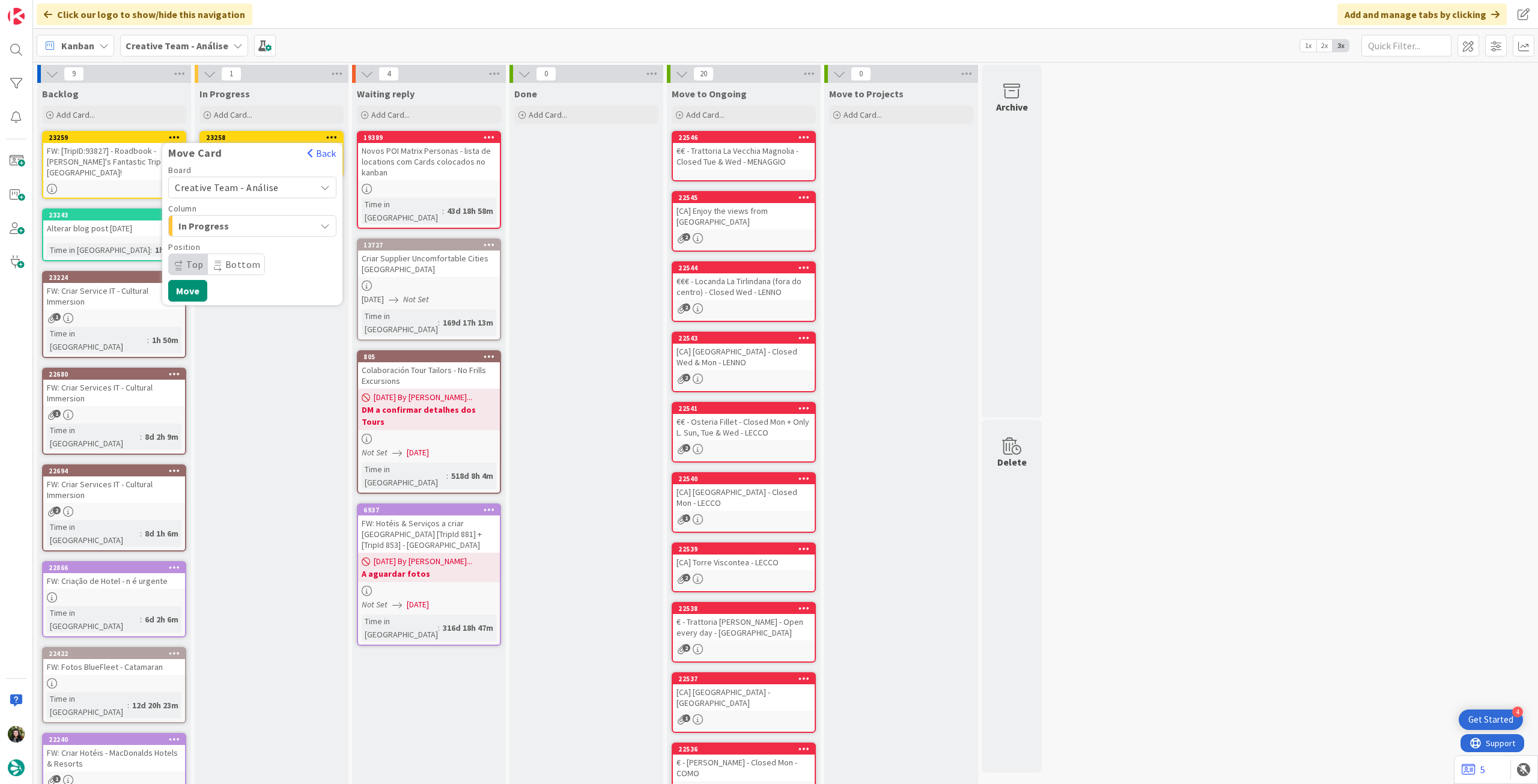
click at [252, 185] on span "Creative Team - Análise" at bounding box center [227, 187] width 104 height 12
click at [241, 238] on span "Creative Team" at bounding box center [260, 244] width 139 height 18
click at [234, 264] on span "Daytrip" at bounding box center [252, 265] width 116 height 17
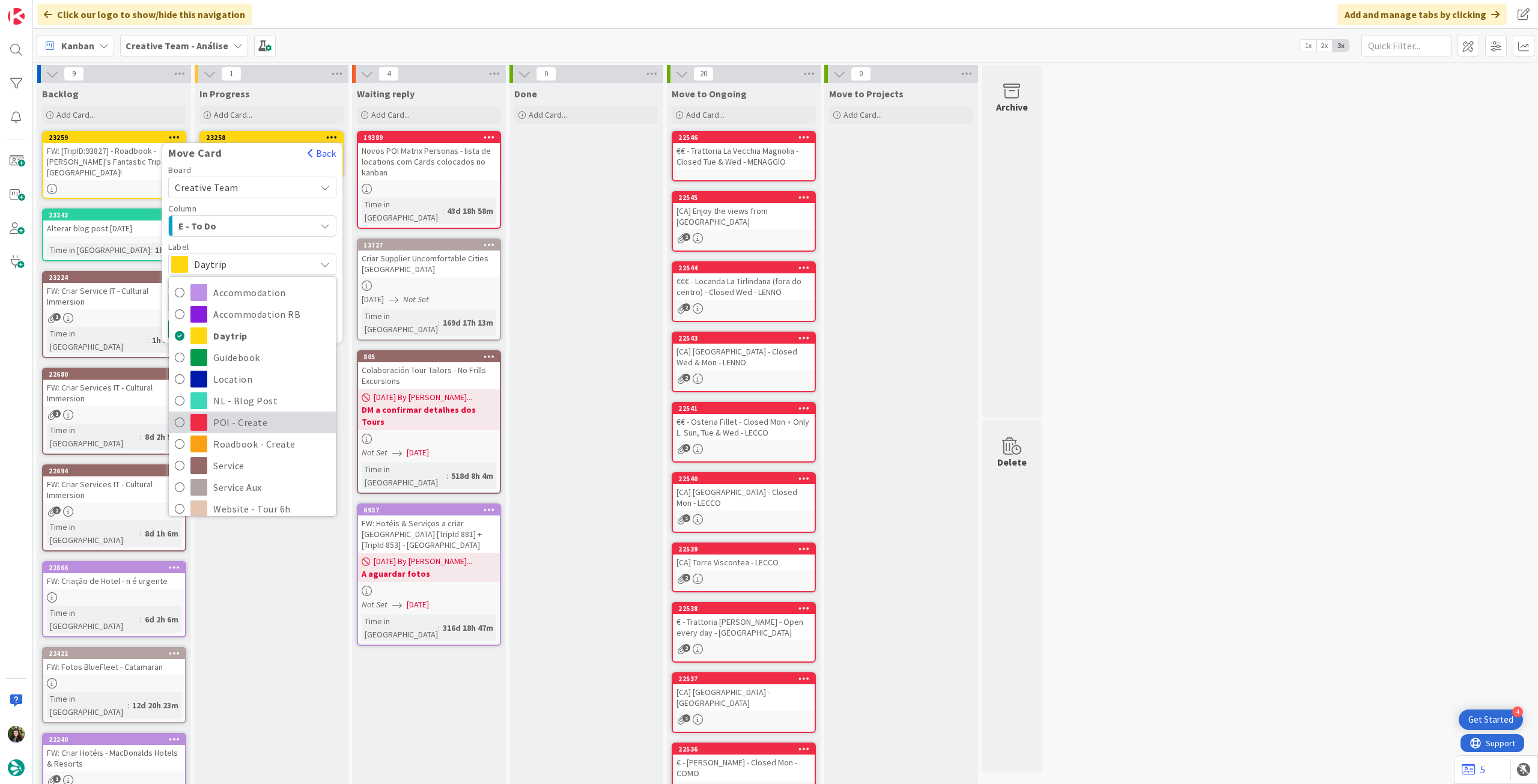
scroll to position [80, 0]
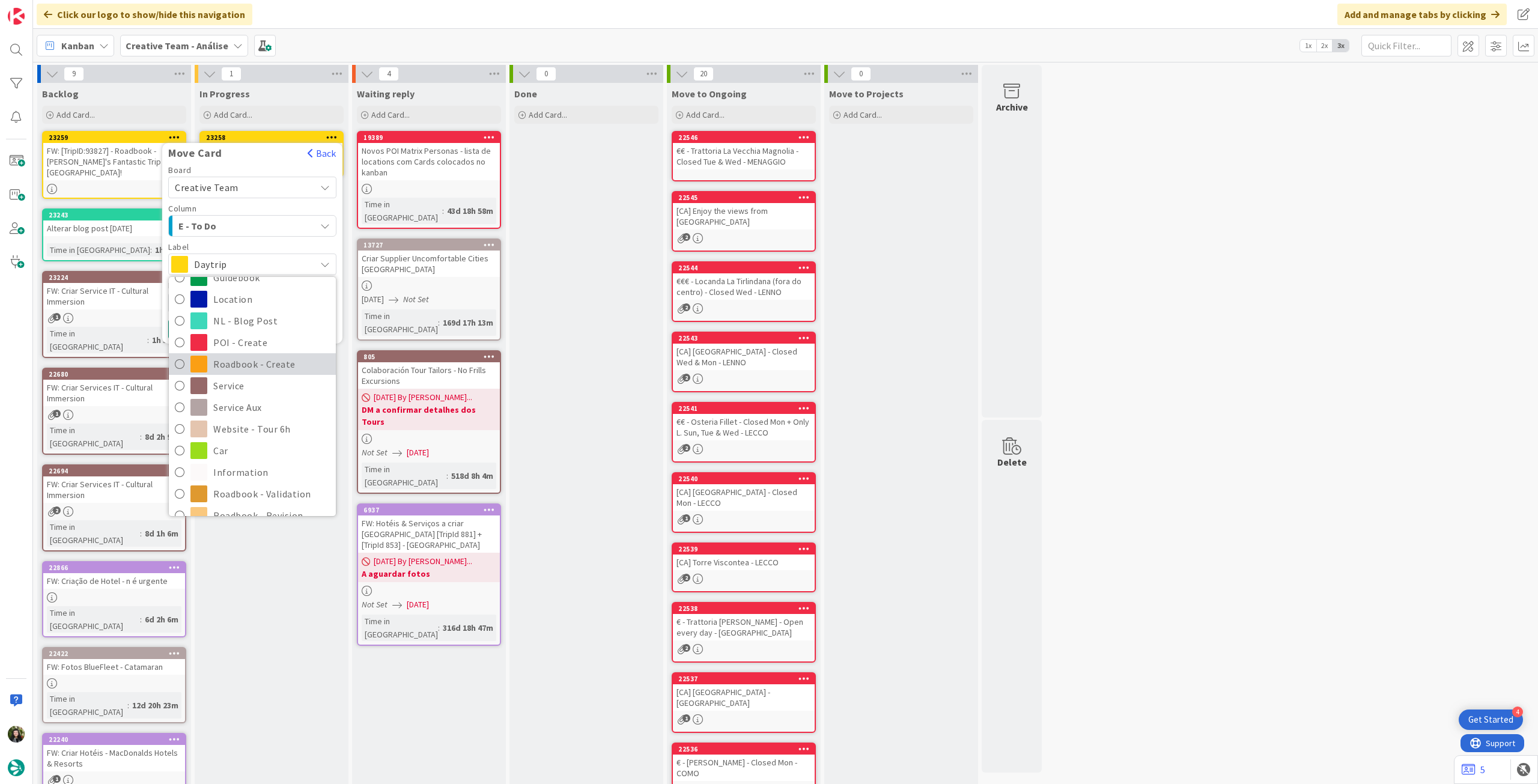
click at [259, 365] on span "Roadbook - Create" at bounding box center [271, 364] width 116 height 18
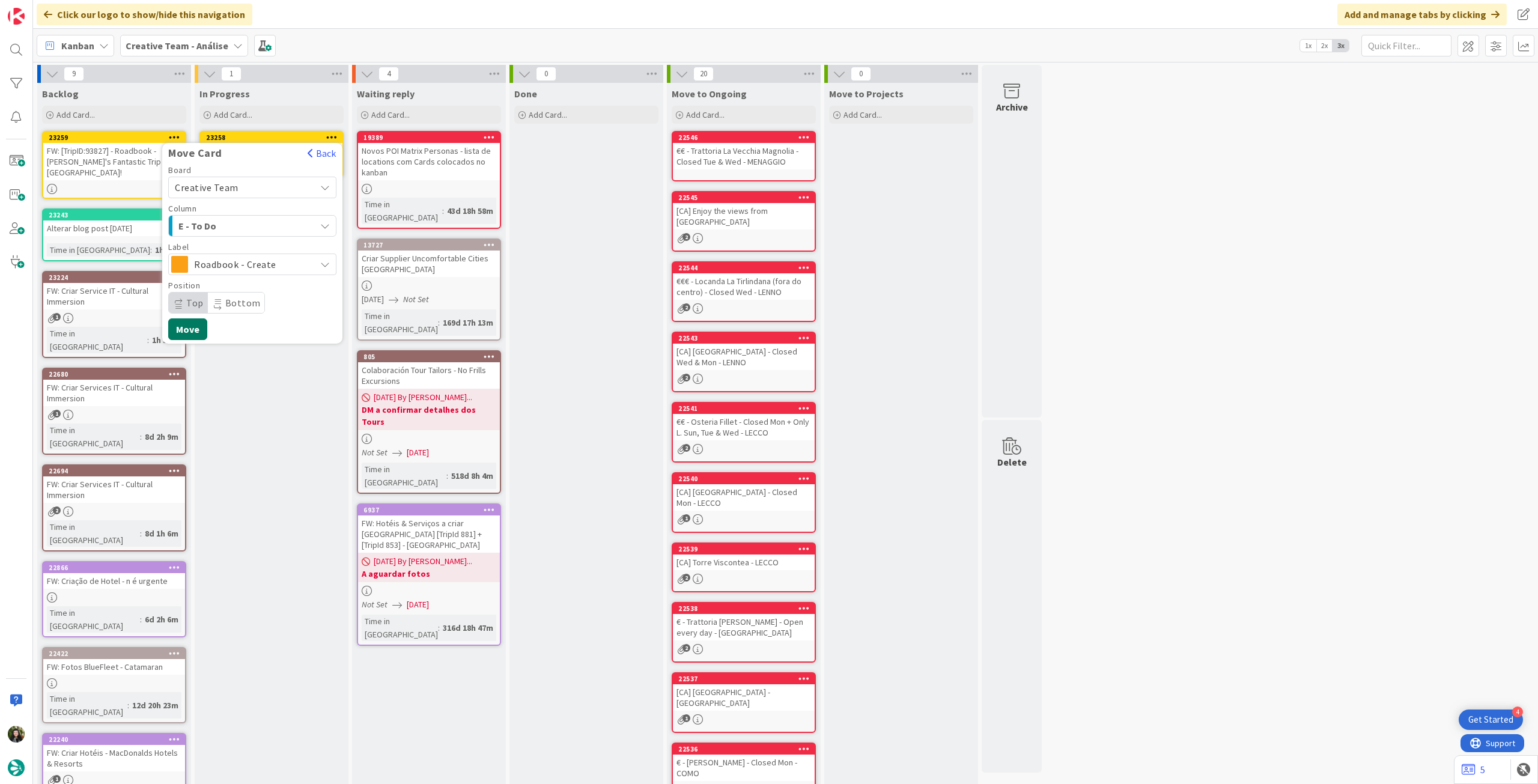
click at [200, 327] on button "Move" at bounding box center [187, 330] width 39 height 22
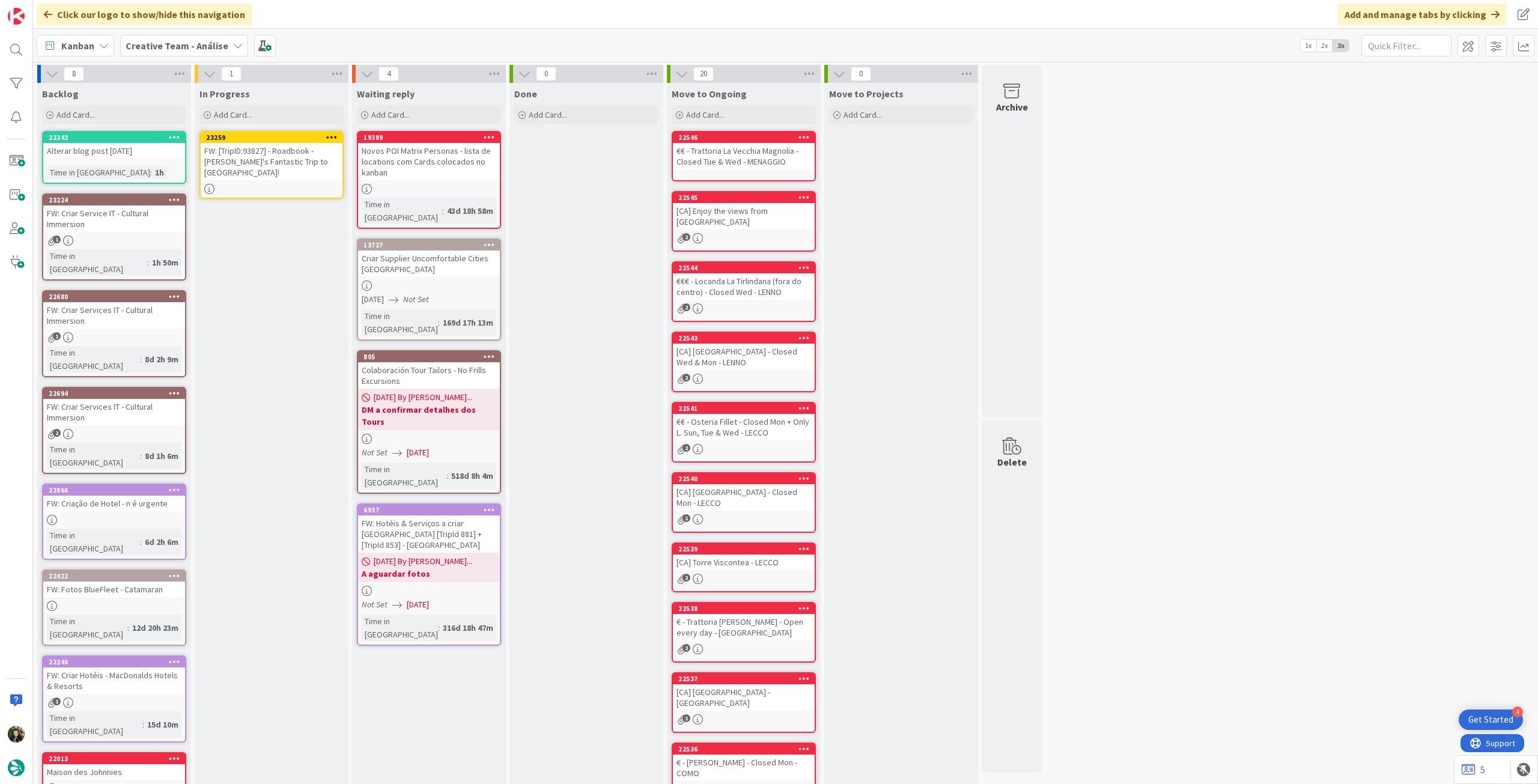
click at [252, 153] on div "FW: [TripID:93827] - Roadbook - [PERSON_NAME]'s Fantastic Trip to [GEOGRAPHIC_D…" at bounding box center [272, 162] width 142 height 37
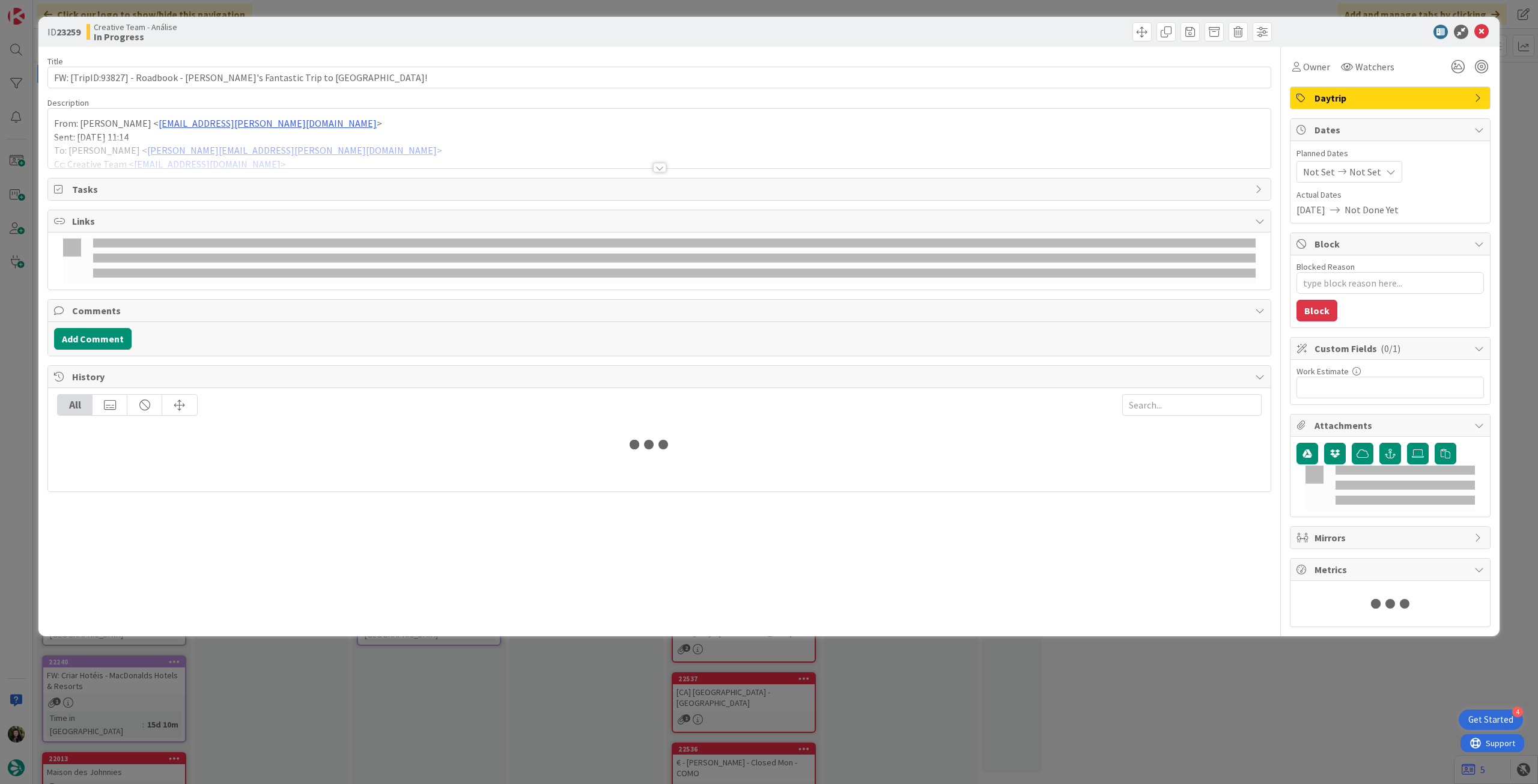
click at [238, 139] on div at bounding box center [659, 152] width 1222 height 30
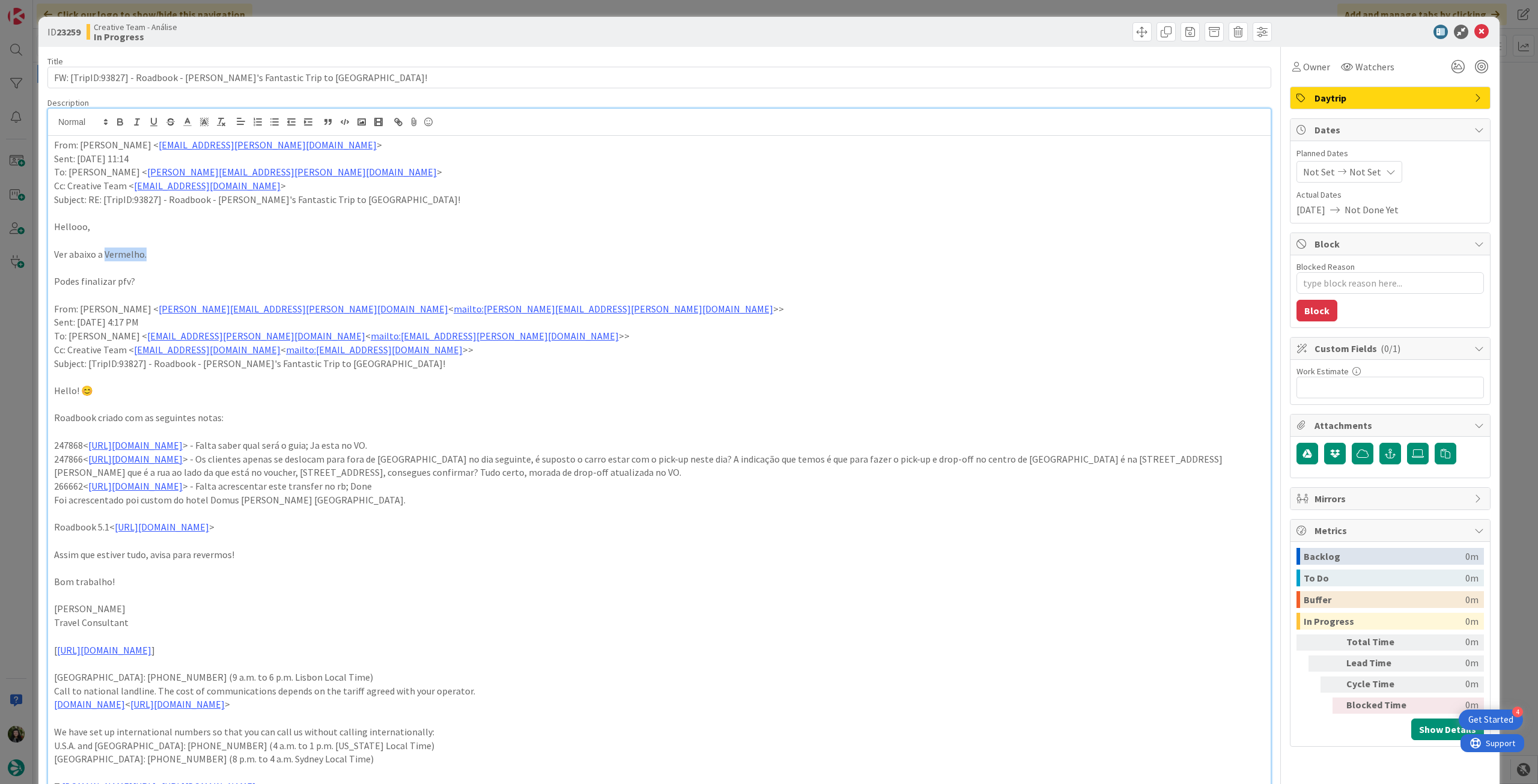
drag, startPoint x: 147, startPoint y: 252, endPoint x: 103, endPoint y: 251, distance: 44.0
click at [103, 251] on p "Ver abaixo a Vermelho." at bounding box center [659, 255] width 1211 height 14
drag, startPoint x: 458, startPoint y: 446, endPoint x: 553, endPoint y: 440, distance: 95.2
click at [553, 440] on p "247868< [URL][DOMAIN_NAME] > - Falta saber qual será o guia; Ja esta no VO." at bounding box center [659, 445] width 1211 height 14
drag, startPoint x: 420, startPoint y: 472, endPoint x: 638, endPoint y: 472, distance: 218.0
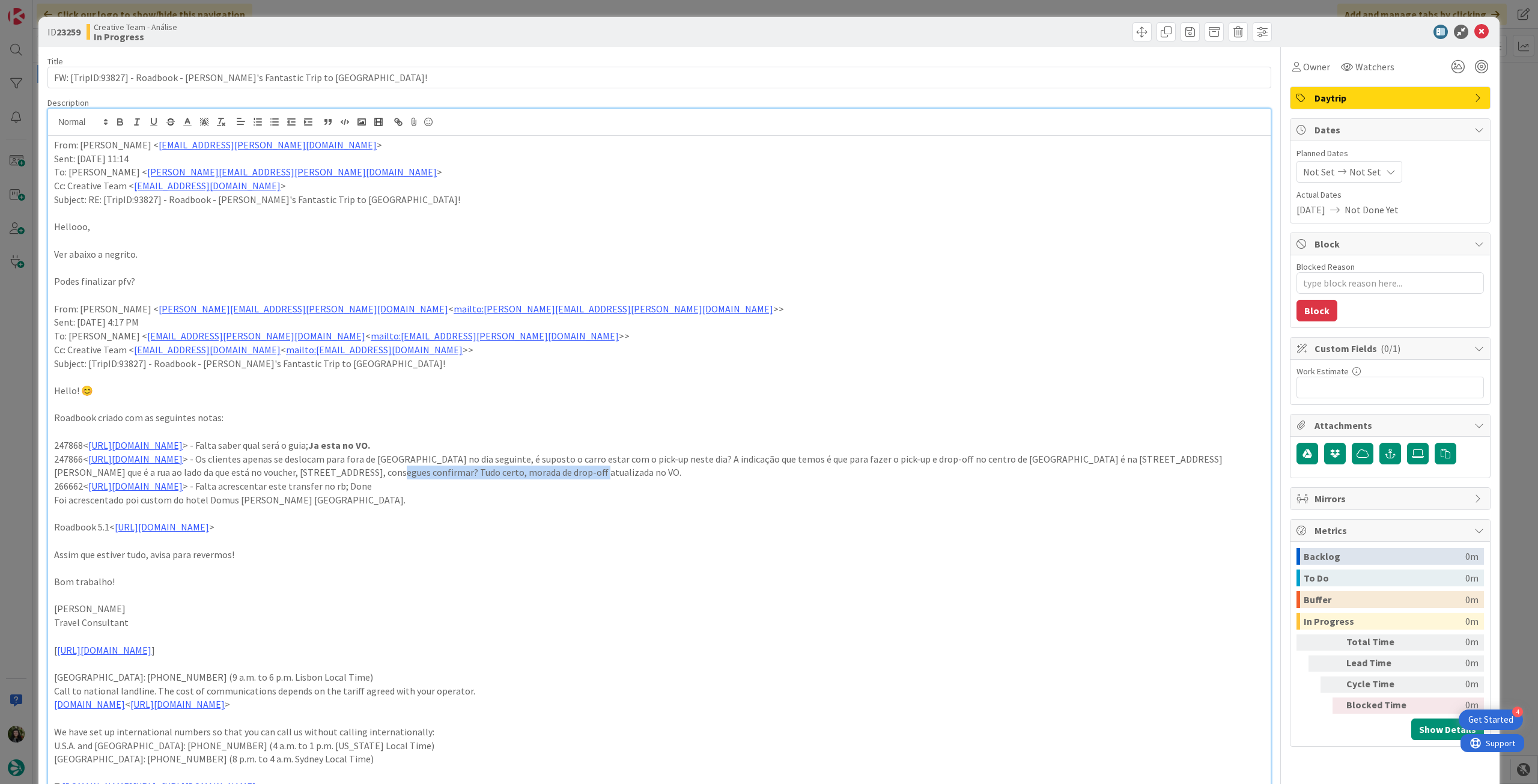
click at [638, 472] on p "247866< [URL][DOMAIN_NAME] > - Os clientes apenas se deslocam para fora de [GEO…" at bounding box center [659, 465] width 1211 height 27
drag, startPoint x: 491, startPoint y: 486, endPoint x: 566, endPoint y: 490, distance: 75.1
click at [532, 490] on p "266662< [URL][DOMAIN_NAME] > - Falta acrescentar este transfer no rb; Done" at bounding box center [659, 486] width 1211 height 14
drag, startPoint x: 919, startPoint y: 366, endPoint x: 1055, endPoint y: 287, distance: 157.3
click at [919, 365] on p "Subject: [TripID:93827] - Roadbook - [PERSON_NAME]'s Fantastic Trip to [GEOGRAP…" at bounding box center [659, 364] width 1211 height 14
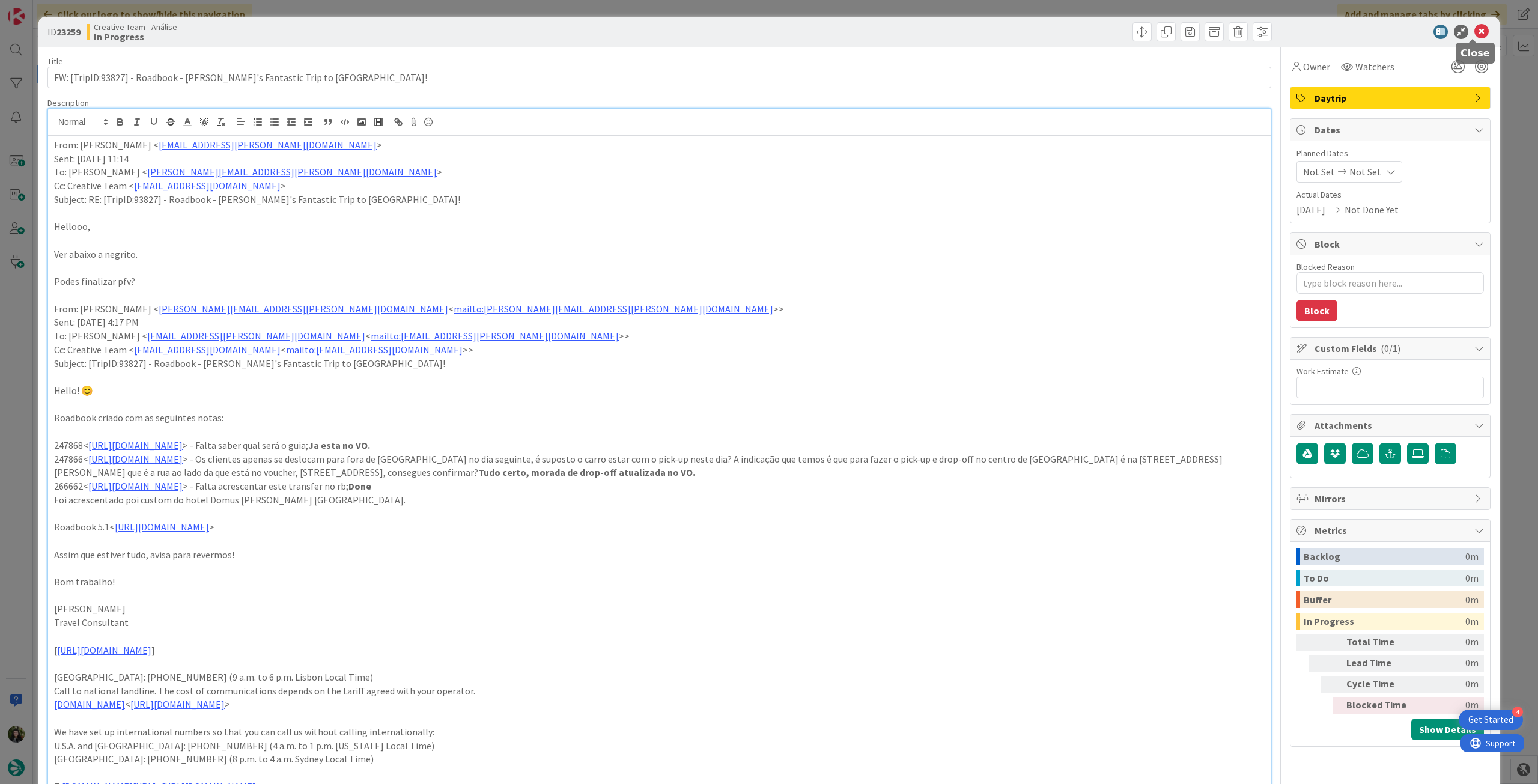
drag, startPoint x: 1474, startPoint y: 32, endPoint x: 857, endPoint y: 114, distance: 622.4
click at [1474, 32] on icon at bounding box center [1481, 32] width 14 height 14
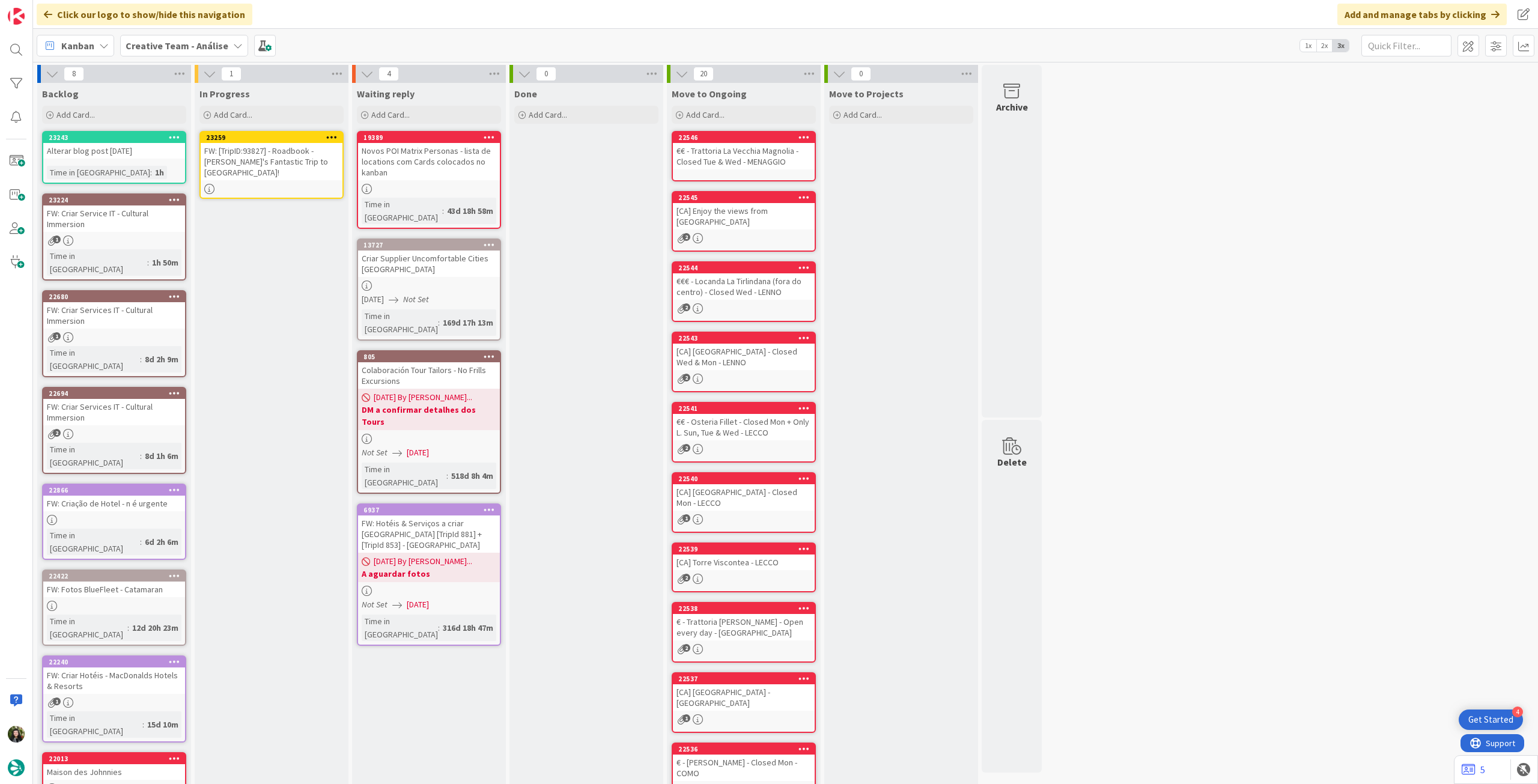
drag, startPoint x: 327, startPoint y: 132, endPoint x: 327, endPoint y: 138, distance: 6.0
click at [327, 133] on icon at bounding box center [332, 137] width 12 height 9
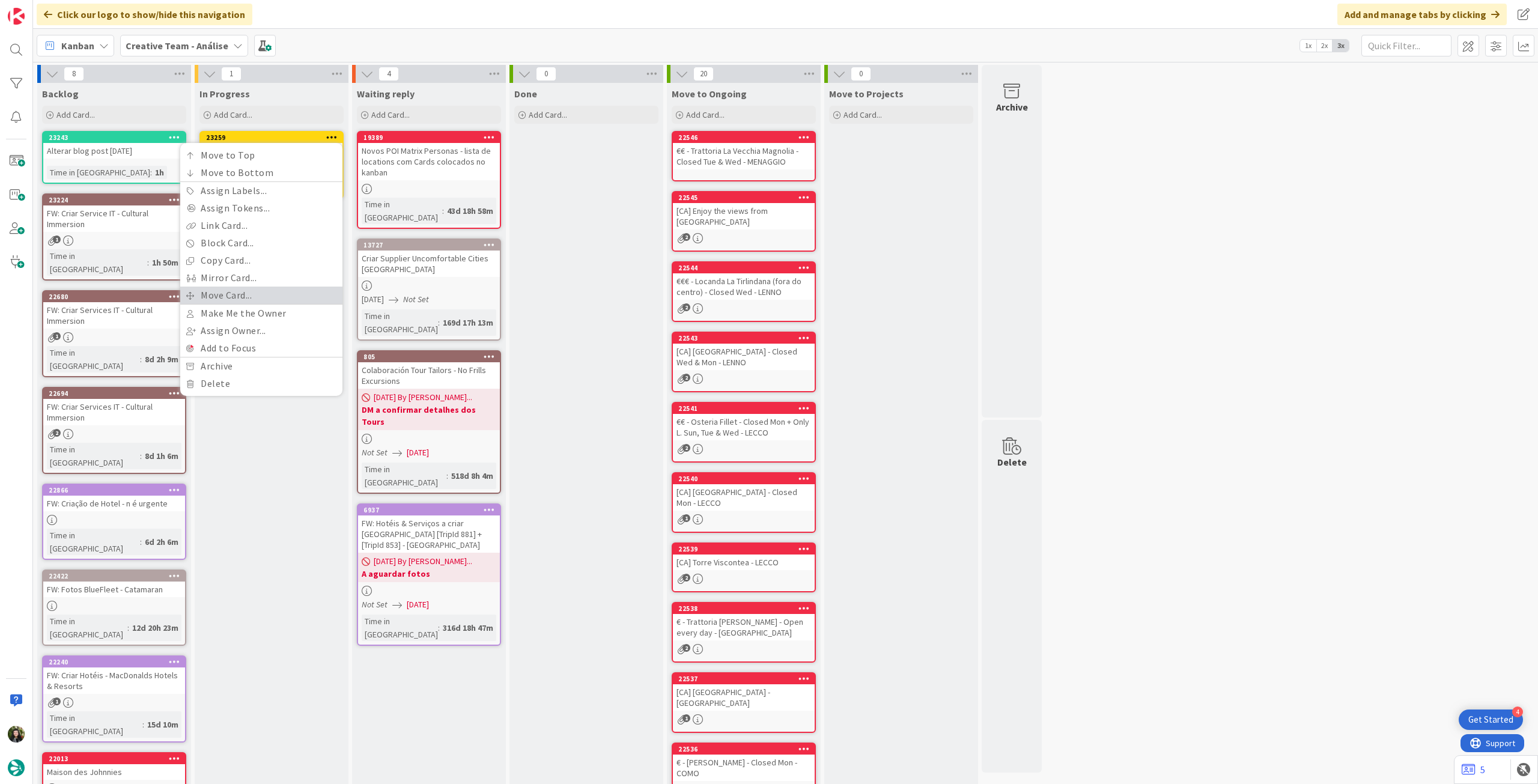
click at [256, 294] on link "Move Card..." at bounding box center [262, 295] width 162 height 17
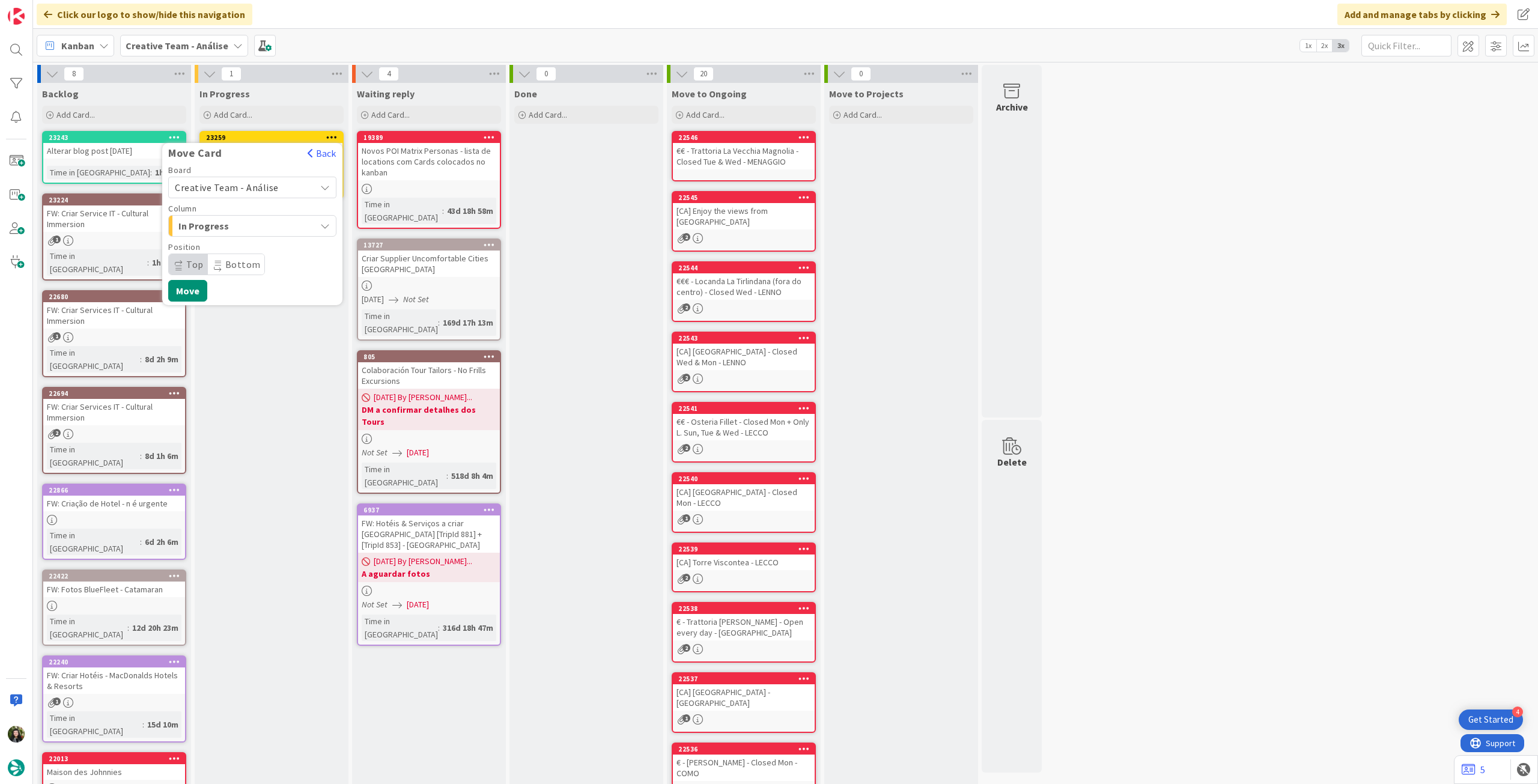
click at [253, 186] on span "Creative Team - Análise" at bounding box center [227, 187] width 104 height 12
click at [239, 248] on span "Creative Team" at bounding box center [260, 244] width 139 height 18
drag, startPoint x: 235, startPoint y: 258, endPoint x: 238, endPoint y: 269, distance: 11.4
click at [235, 260] on span "Daytrip" at bounding box center [252, 265] width 116 height 17
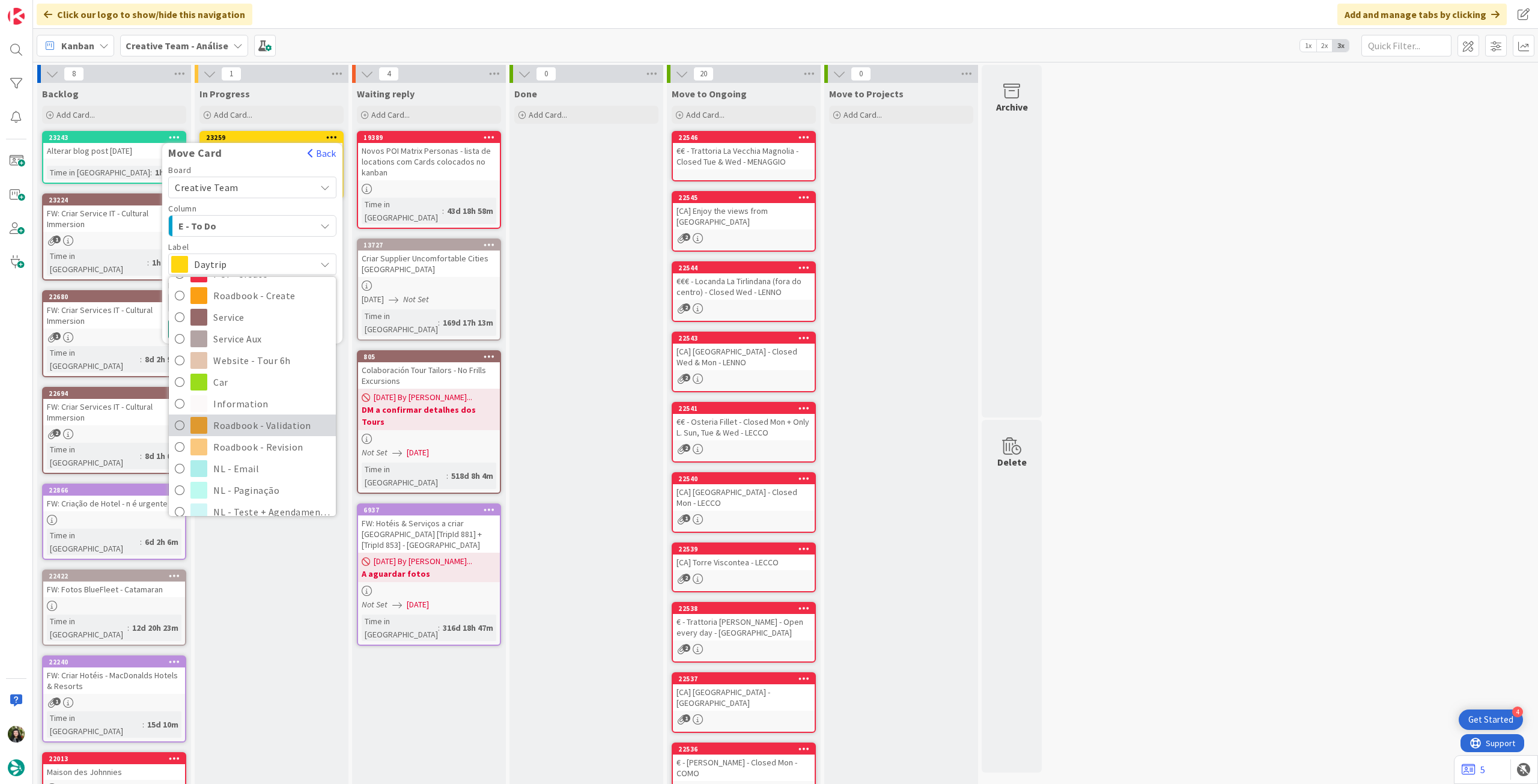
scroll to position [160, 0]
click at [236, 429] on span "Roadbook - Revision" at bounding box center [271, 434] width 116 height 18
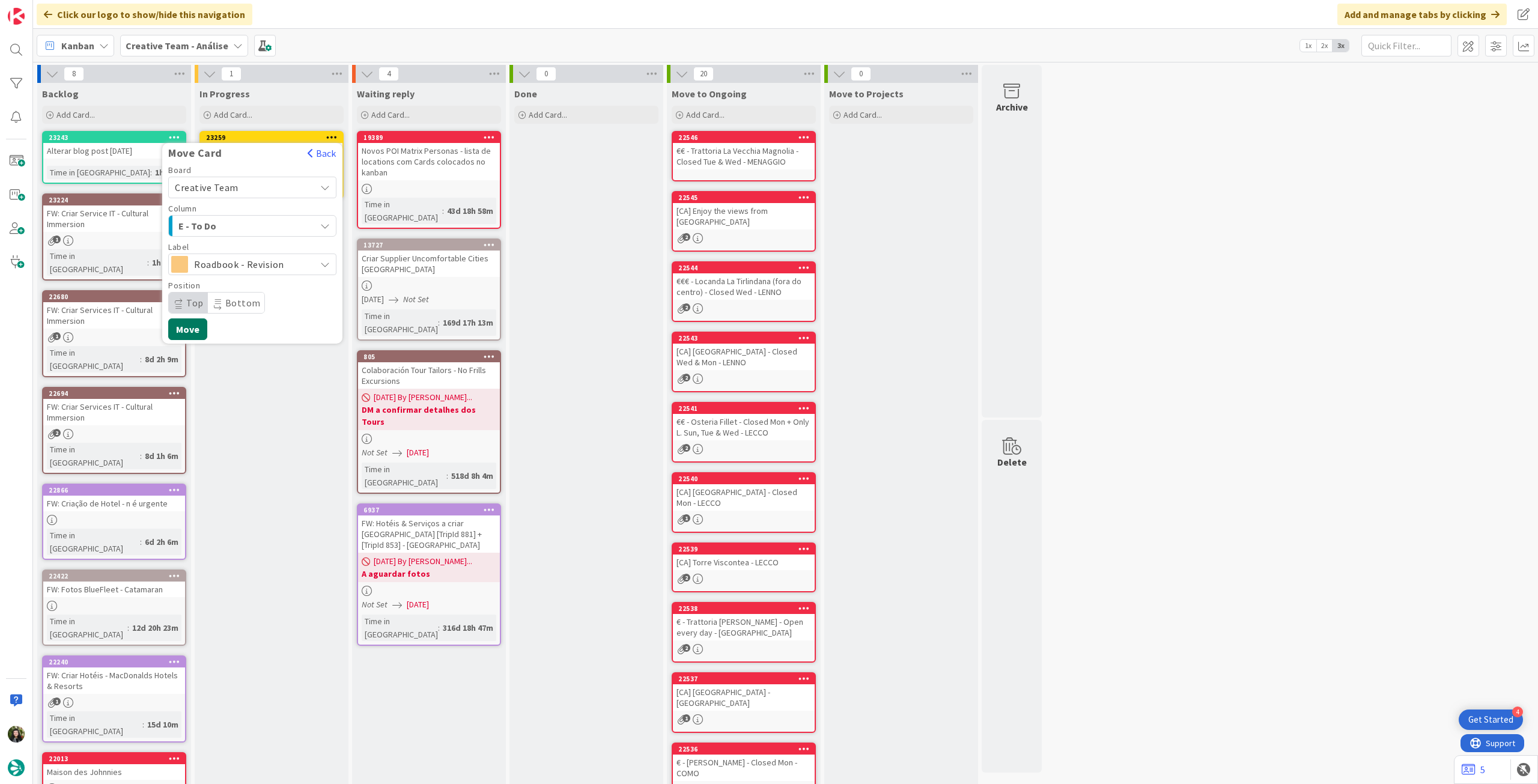
click at [194, 334] on button "Move" at bounding box center [187, 330] width 39 height 22
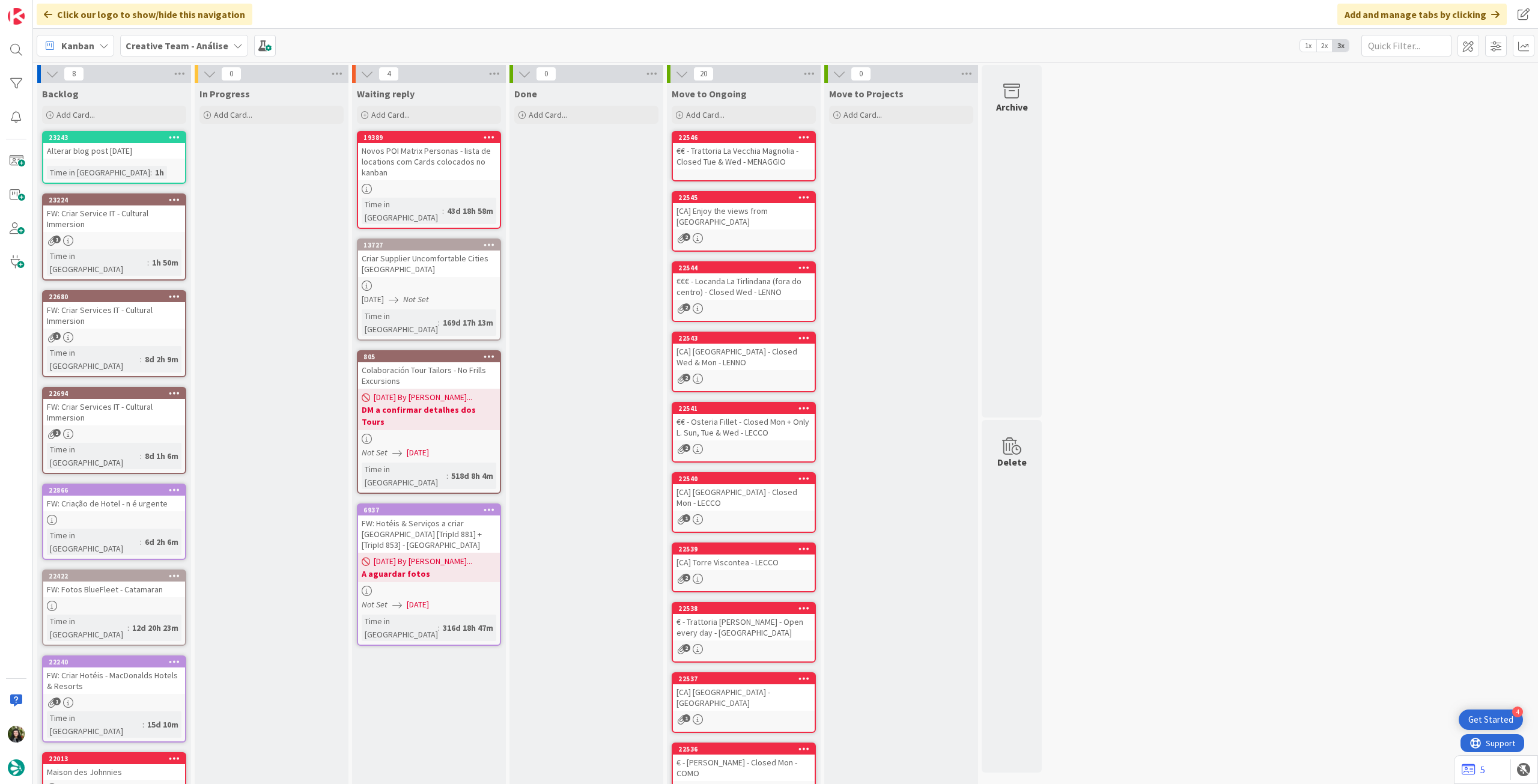
scroll to position [53, 0]
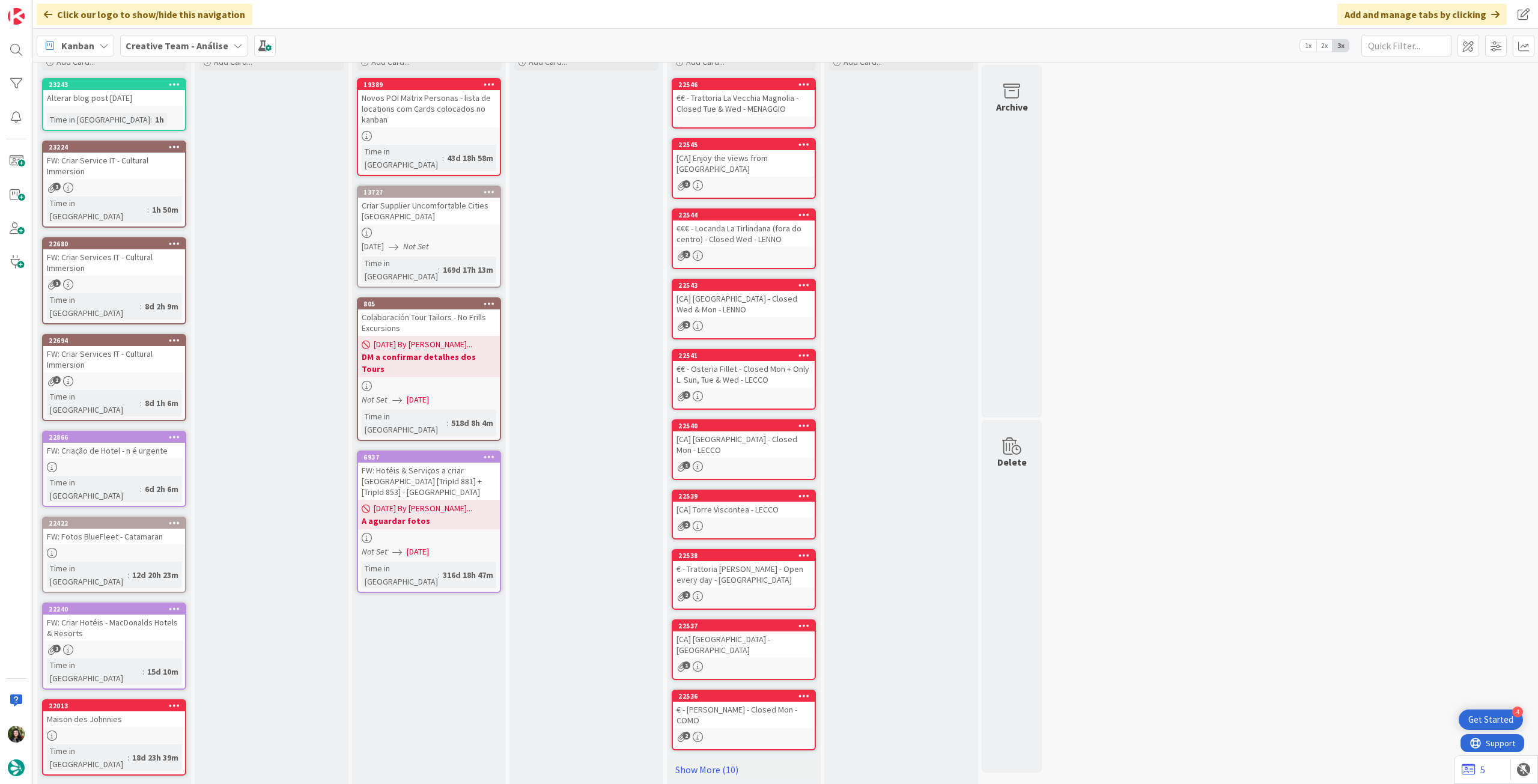
drag, startPoint x: 168, startPoint y: 48, endPoint x: 173, endPoint y: 60, distance: 13.0
click at [169, 49] on b "Creative Team - Análise" at bounding box center [177, 45] width 103 height 12
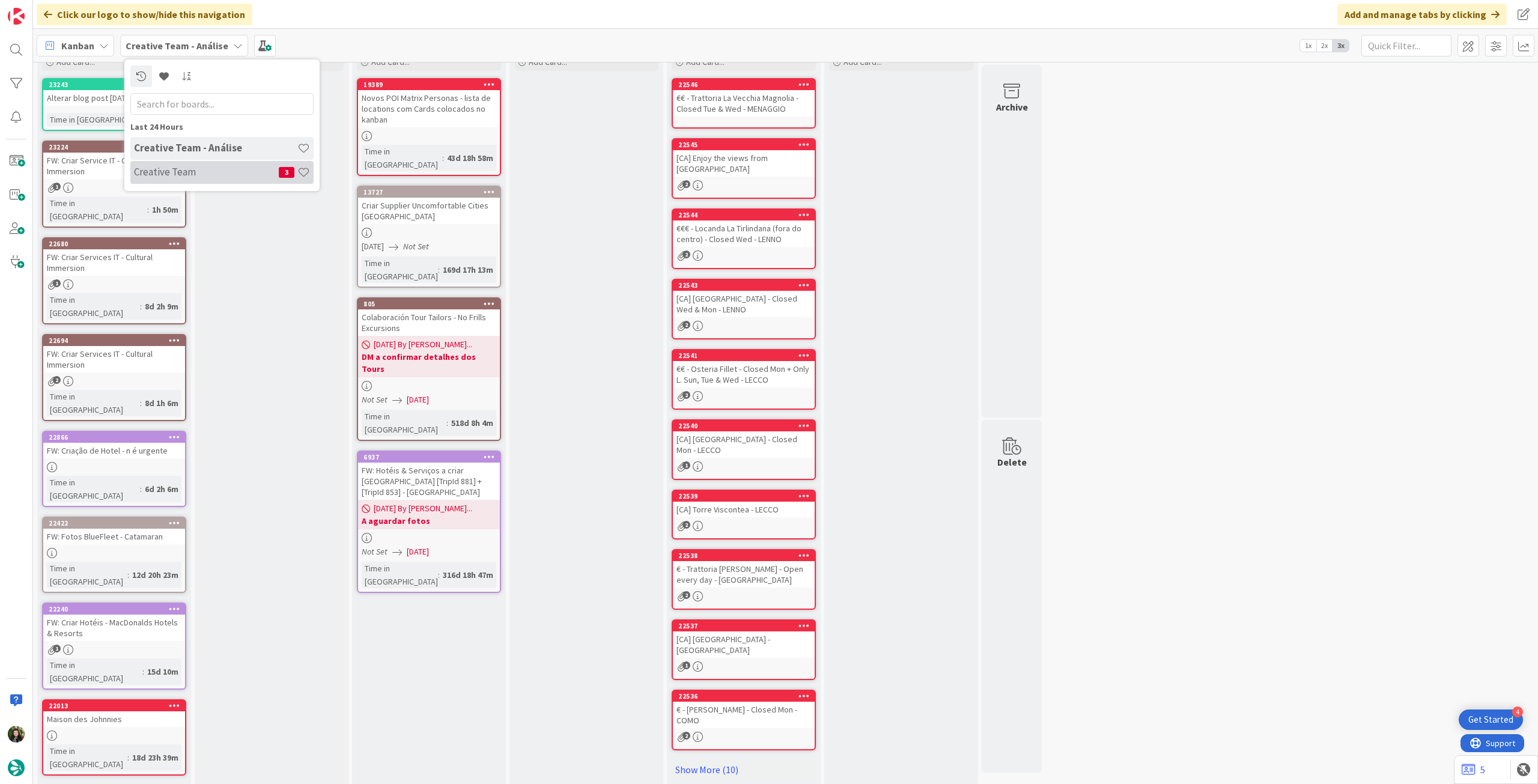
click at [209, 173] on h4 "Creative Team" at bounding box center [206, 171] width 145 height 12
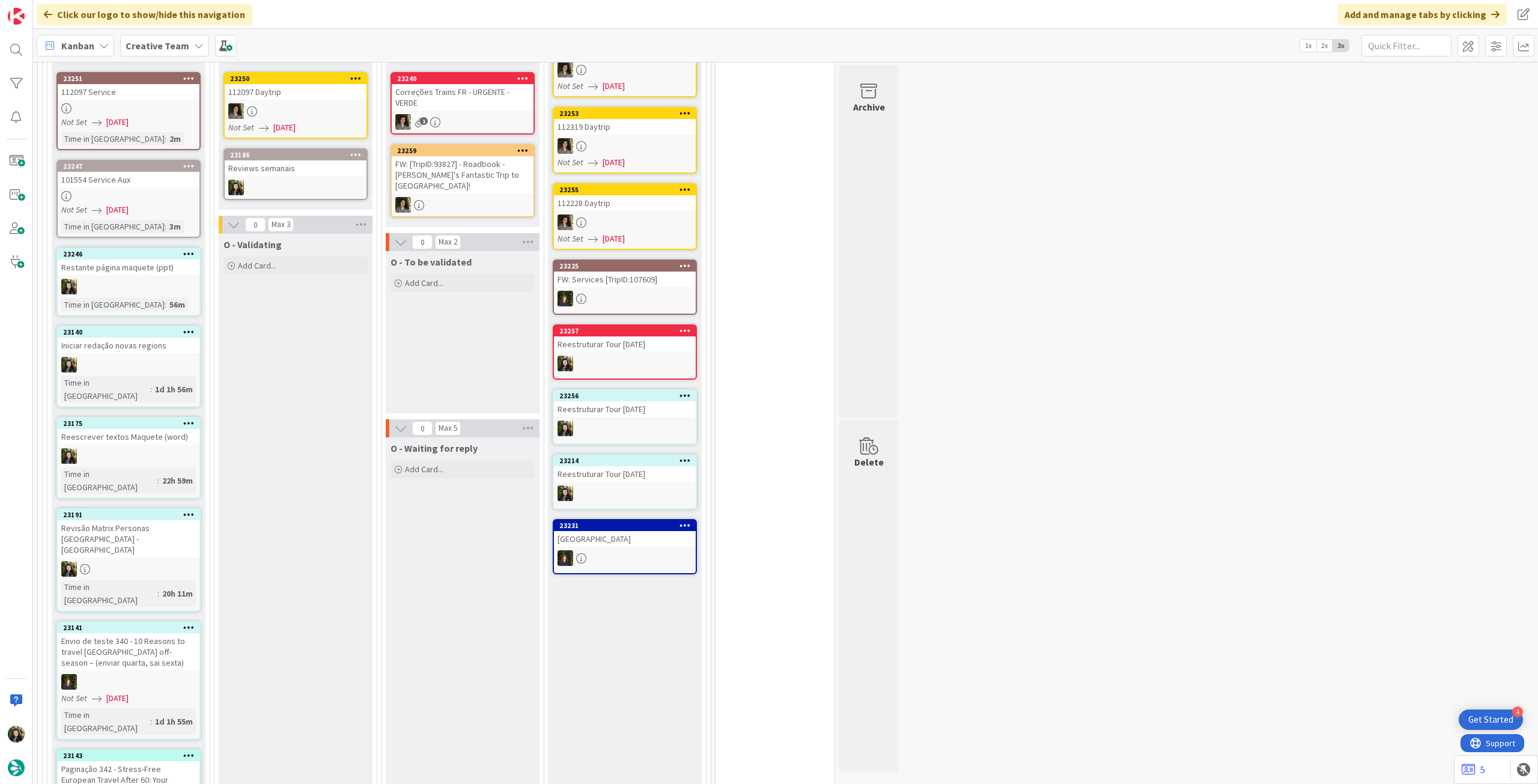
scroll to position [1188, 0]
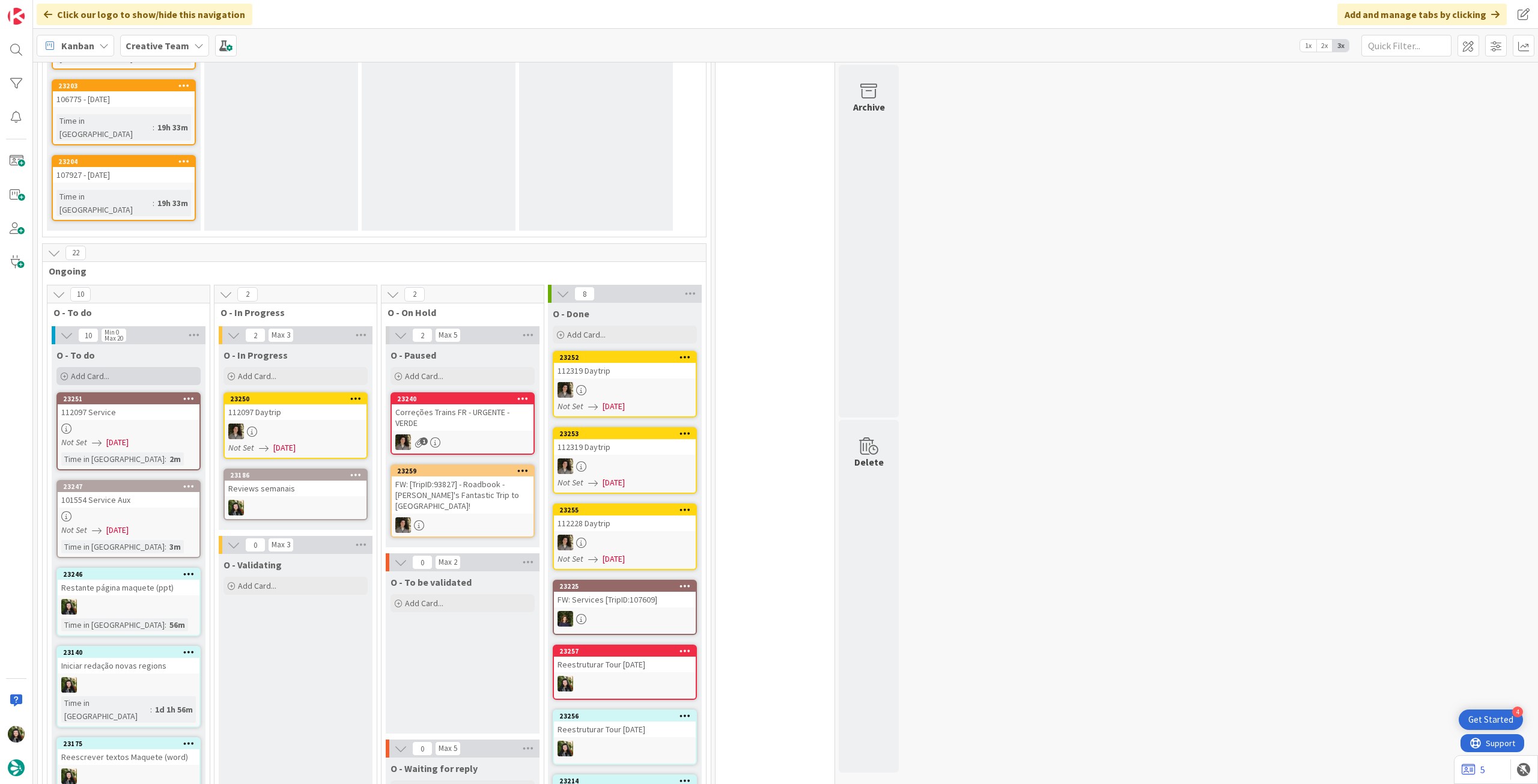
click at [136, 367] on div "Add Card..." at bounding box center [128, 376] width 145 height 18
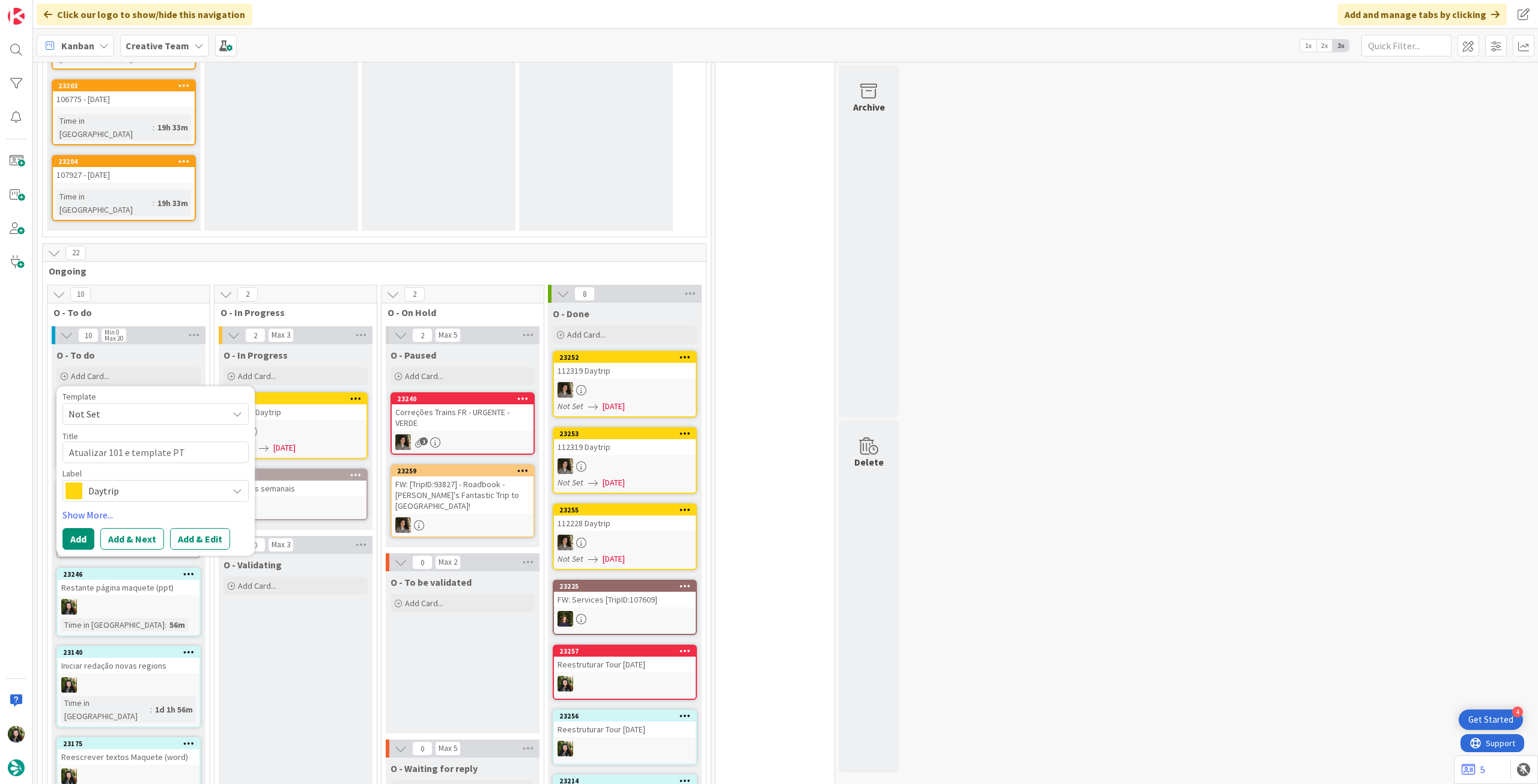
drag, startPoint x: 145, startPoint y: 289, endPoint x: 142, endPoint y: 300, distance: 11.4
click at [145, 483] on span "Daytrip" at bounding box center [155, 491] width 134 height 17
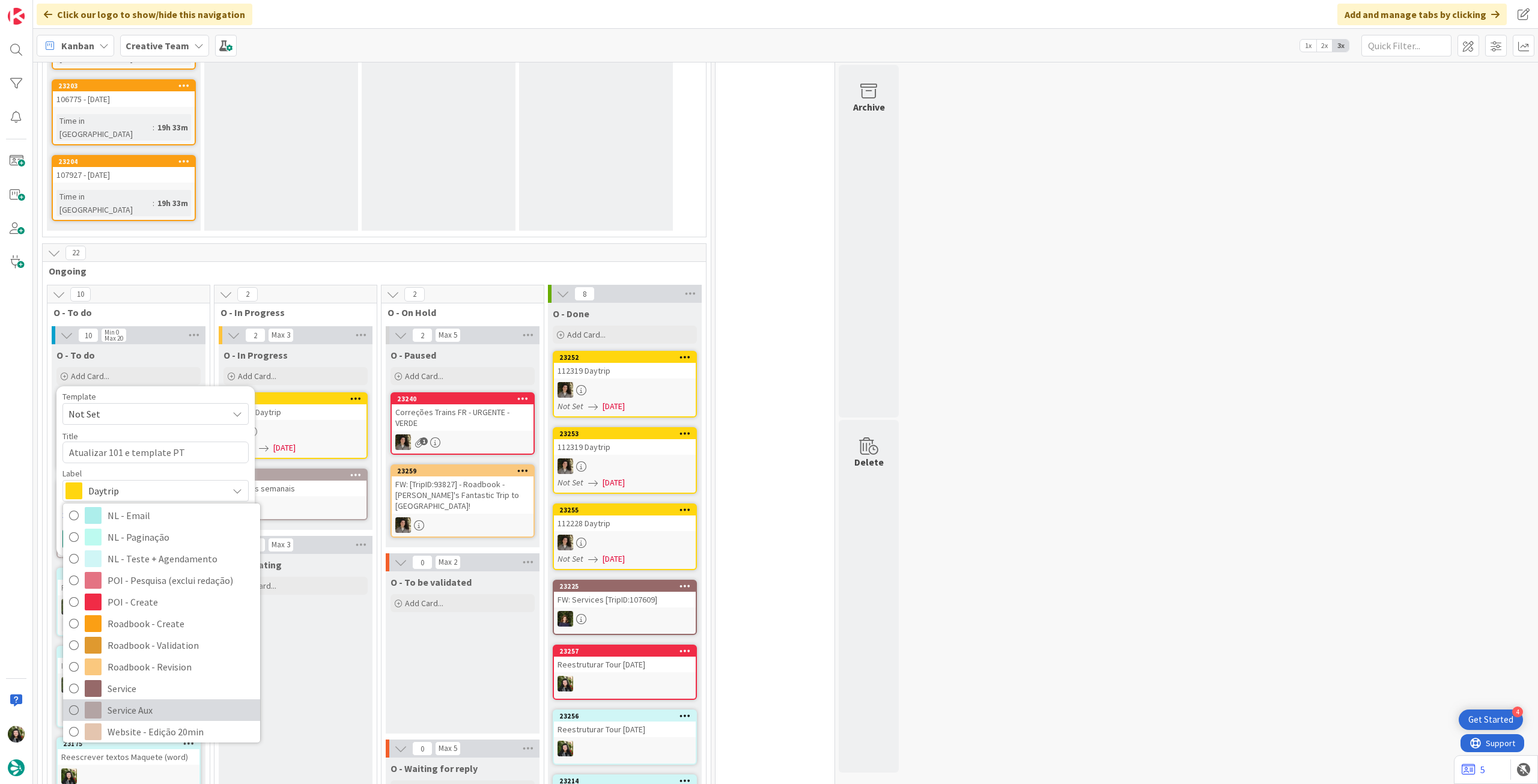
scroll to position [160, 0]
drag, startPoint x: 136, startPoint y: 490, endPoint x: 135, endPoint y: 470, distance: 20.0
click at [136, 674] on span "Service Aux" at bounding box center [181, 682] width 147 height 18
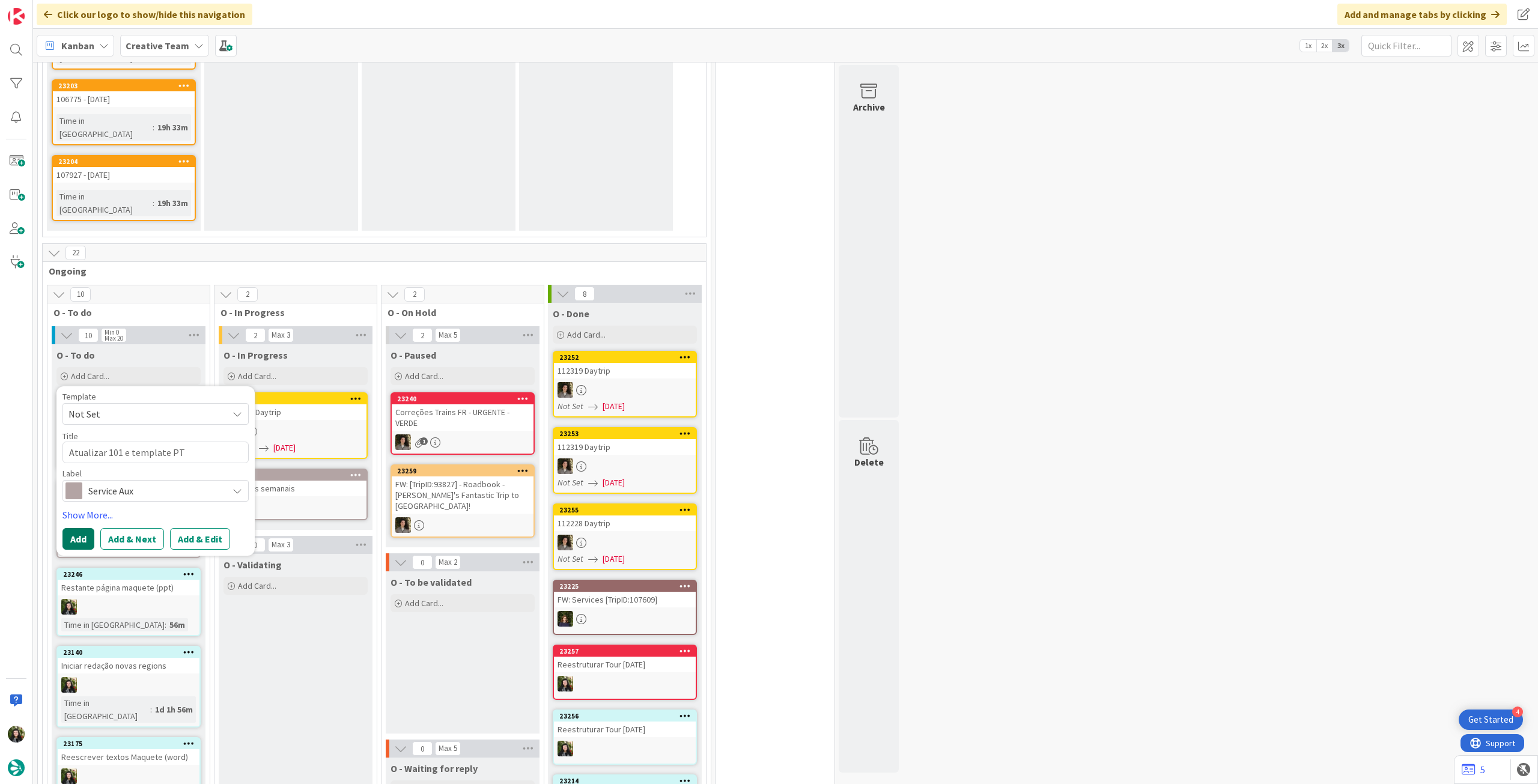
click at [80, 528] on button "Add" at bounding box center [78, 539] width 32 height 22
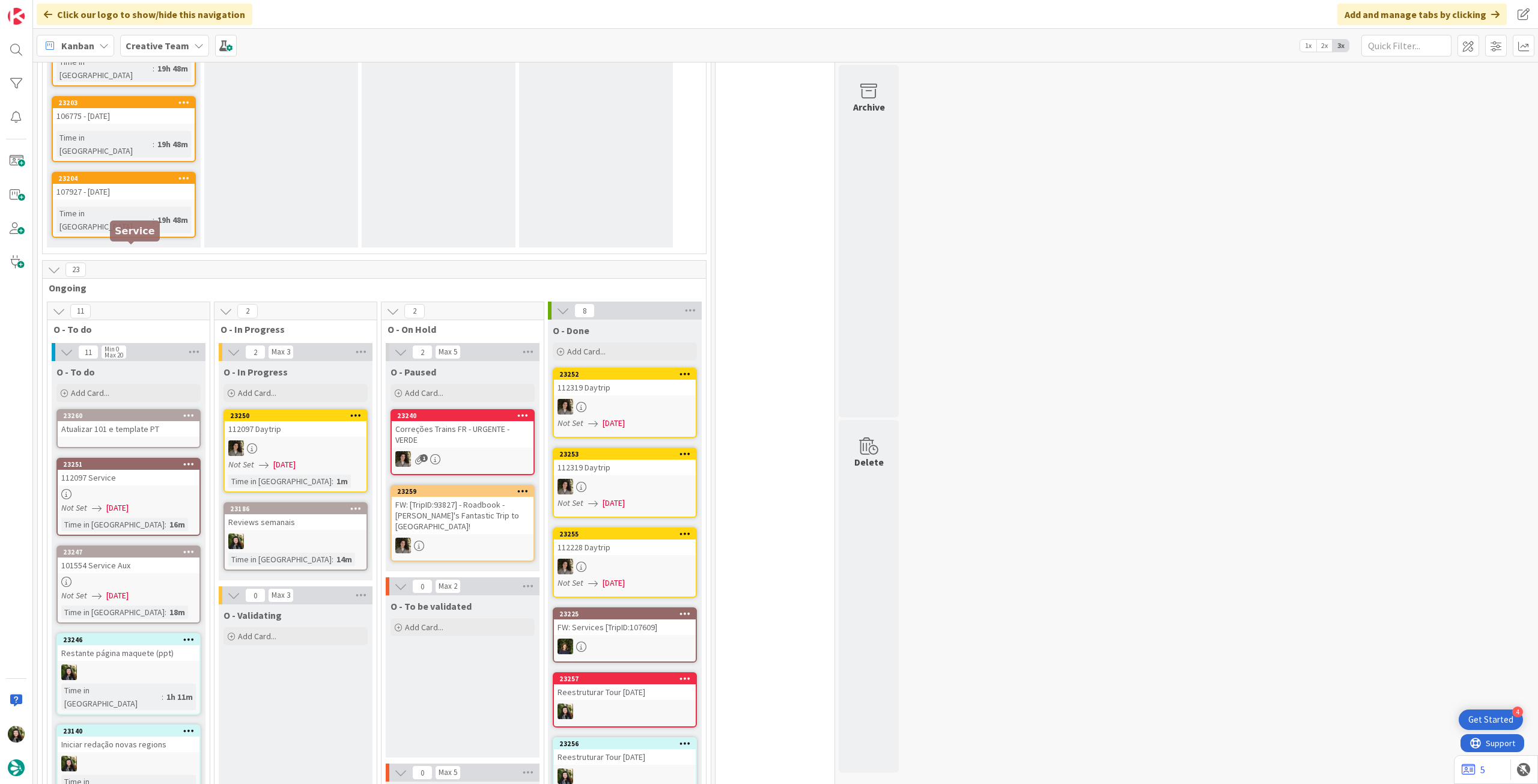
scroll to position [1206, 0]
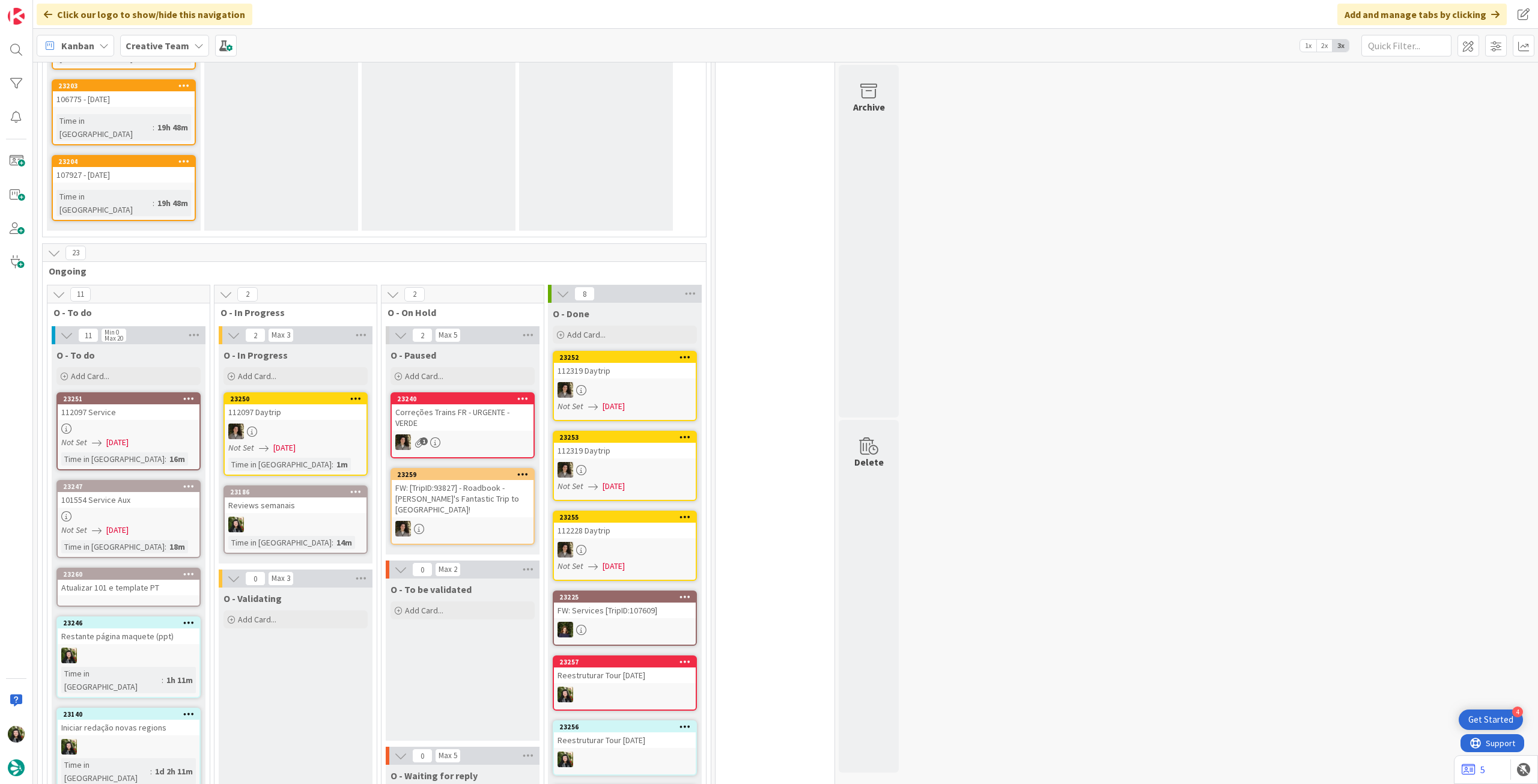
click at [137, 579] on div "Atualizar 101 e template PT" at bounding box center [129, 587] width 142 height 16
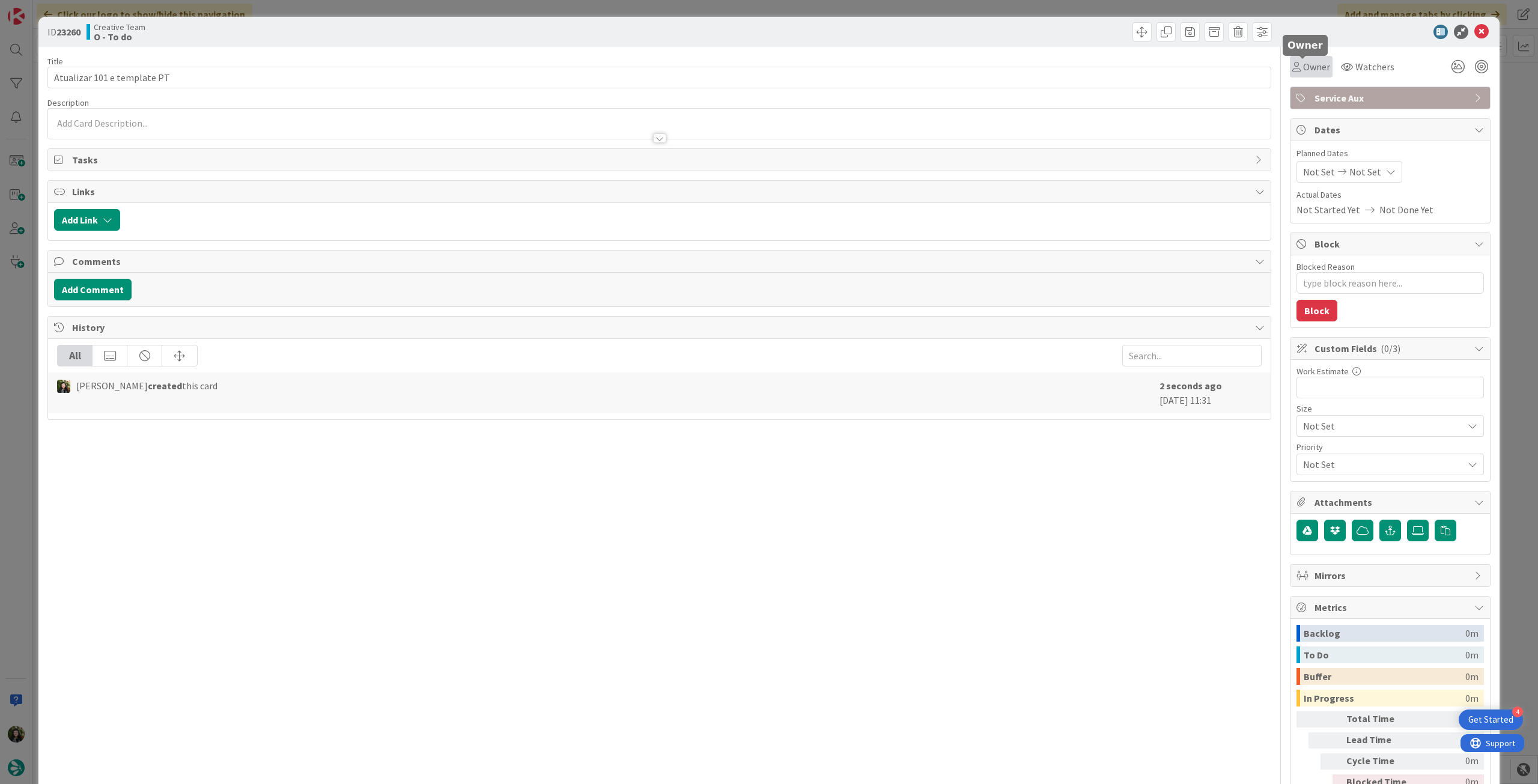
drag, startPoint x: 1295, startPoint y: 73, endPoint x: 1302, endPoint y: 77, distance: 8.1
click at [1303, 73] on span "Owner" at bounding box center [1316, 66] width 27 height 14
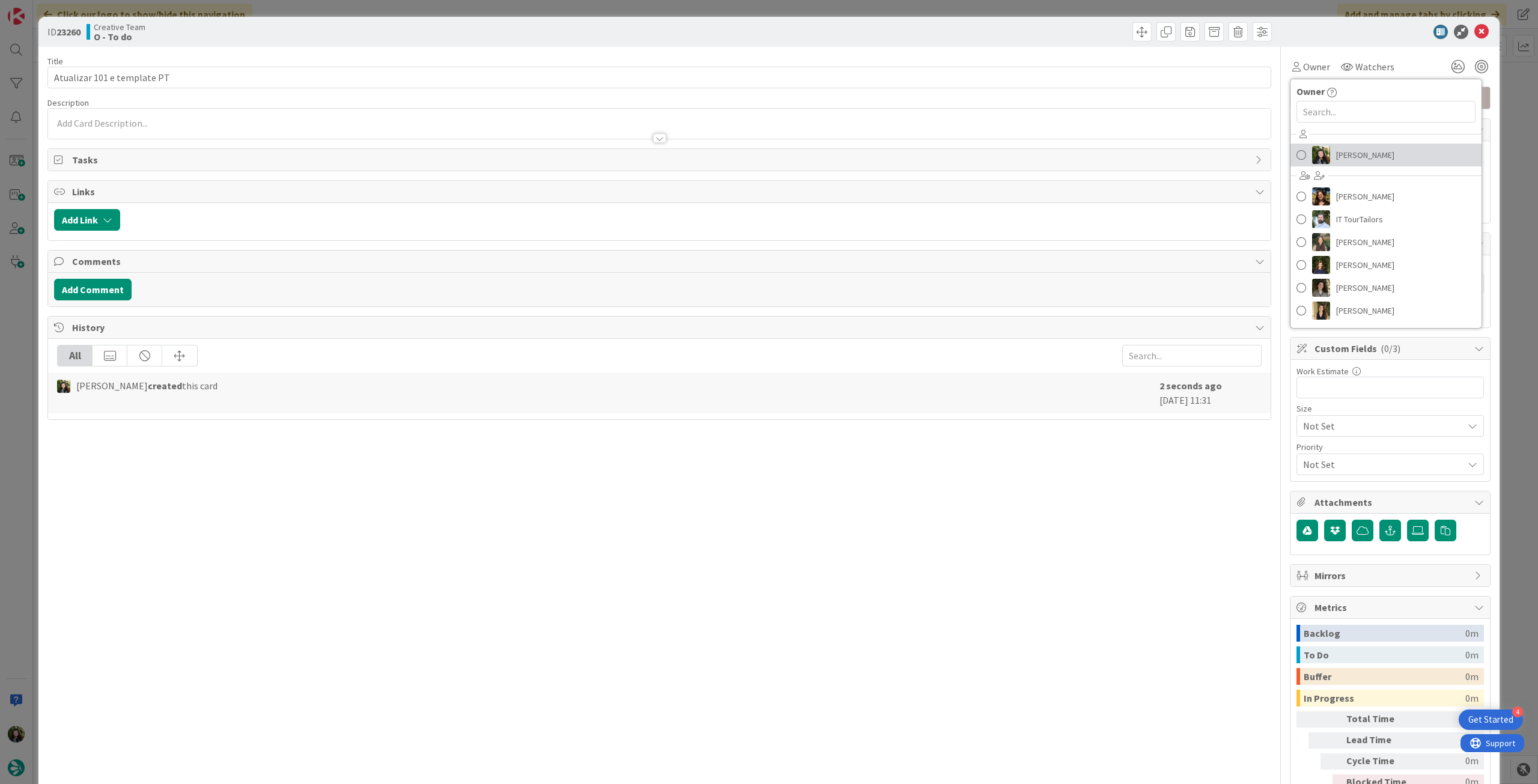
click at [1336, 150] on span "[PERSON_NAME]" at bounding box center [1365, 155] width 59 height 18
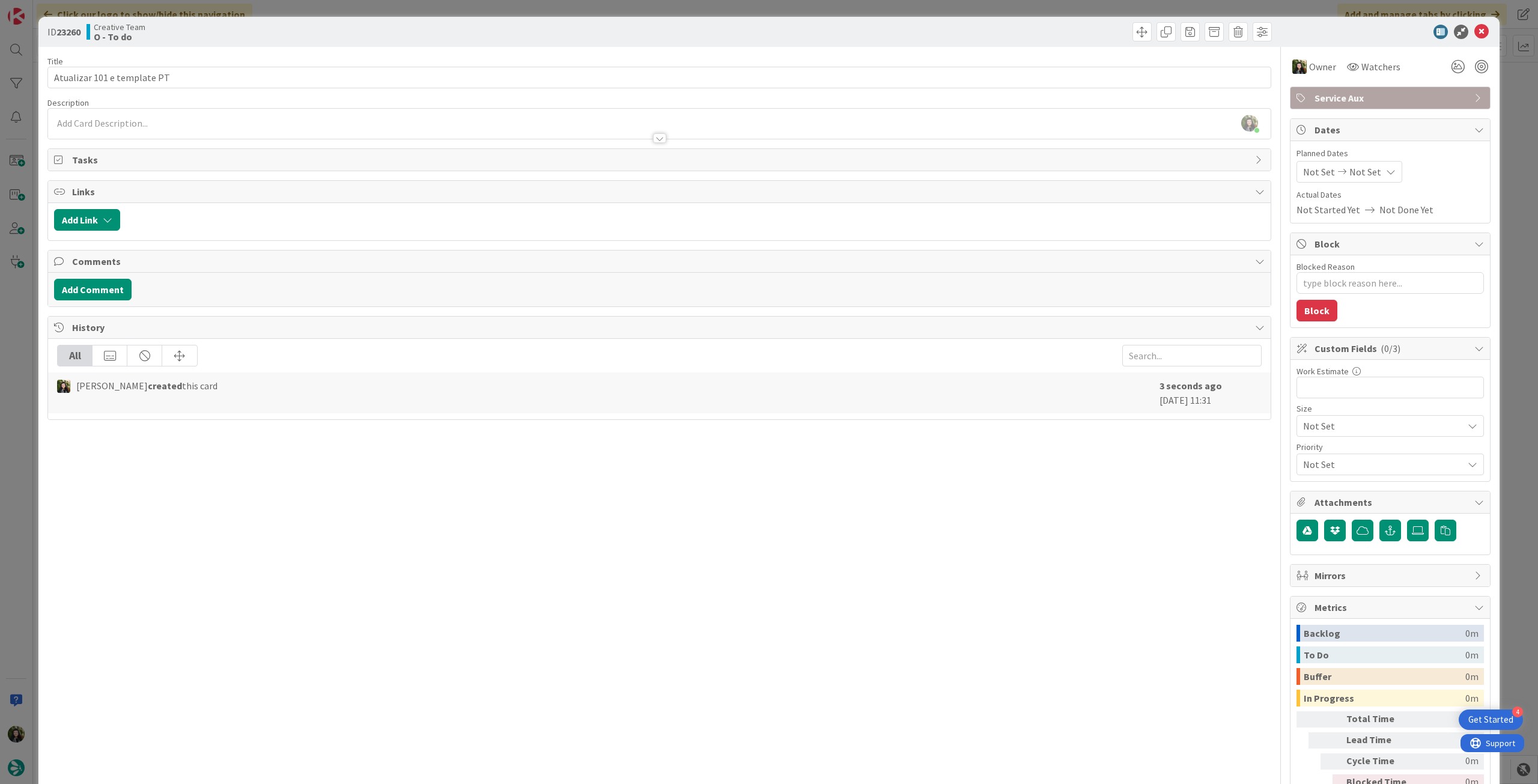
click at [191, 124] on div "[PERSON_NAME] just joined" at bounding box center [659, 123] width 1222 height 30
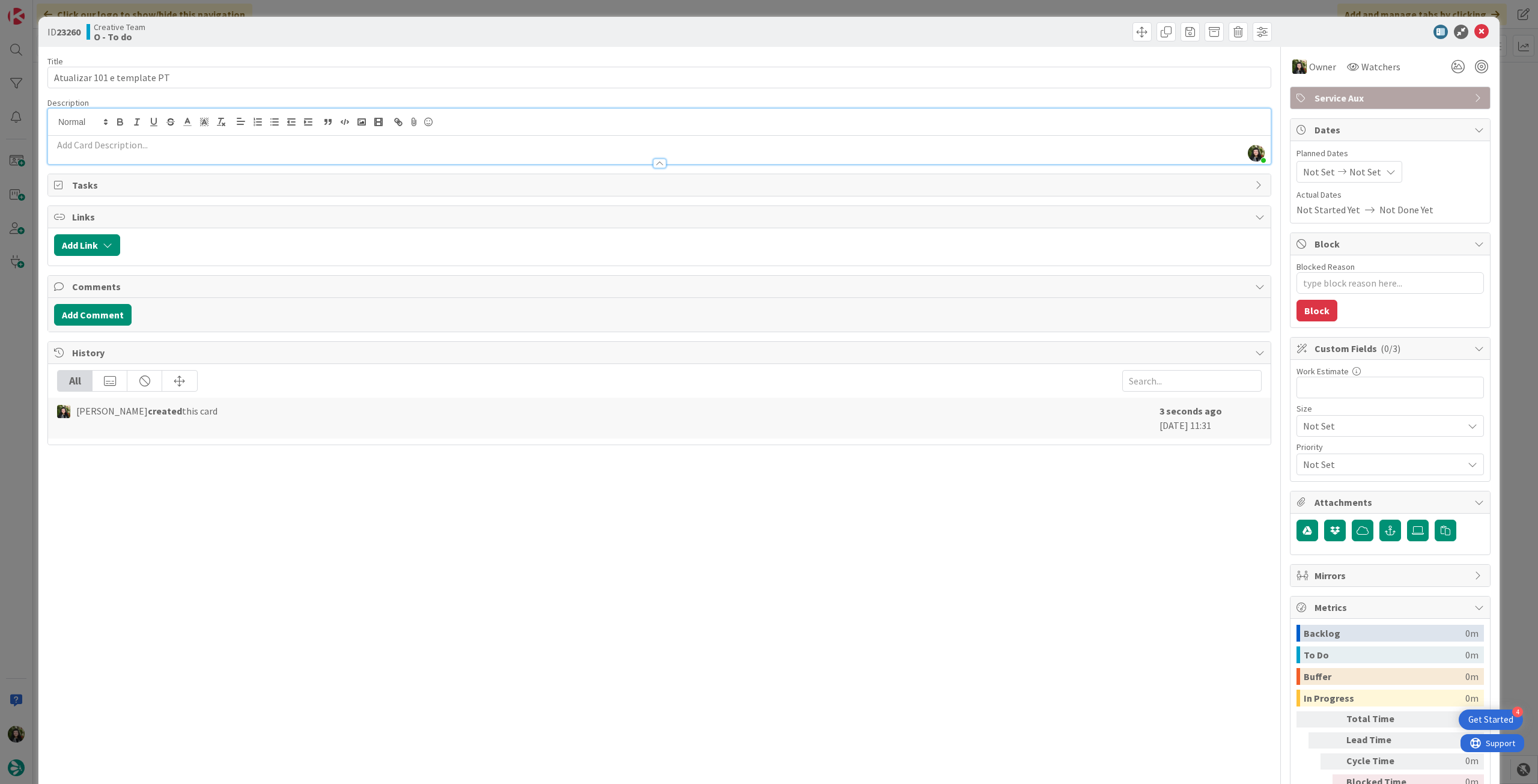
click at [191, 142] on p at bounding box center [659, 145] width 1211 height 14
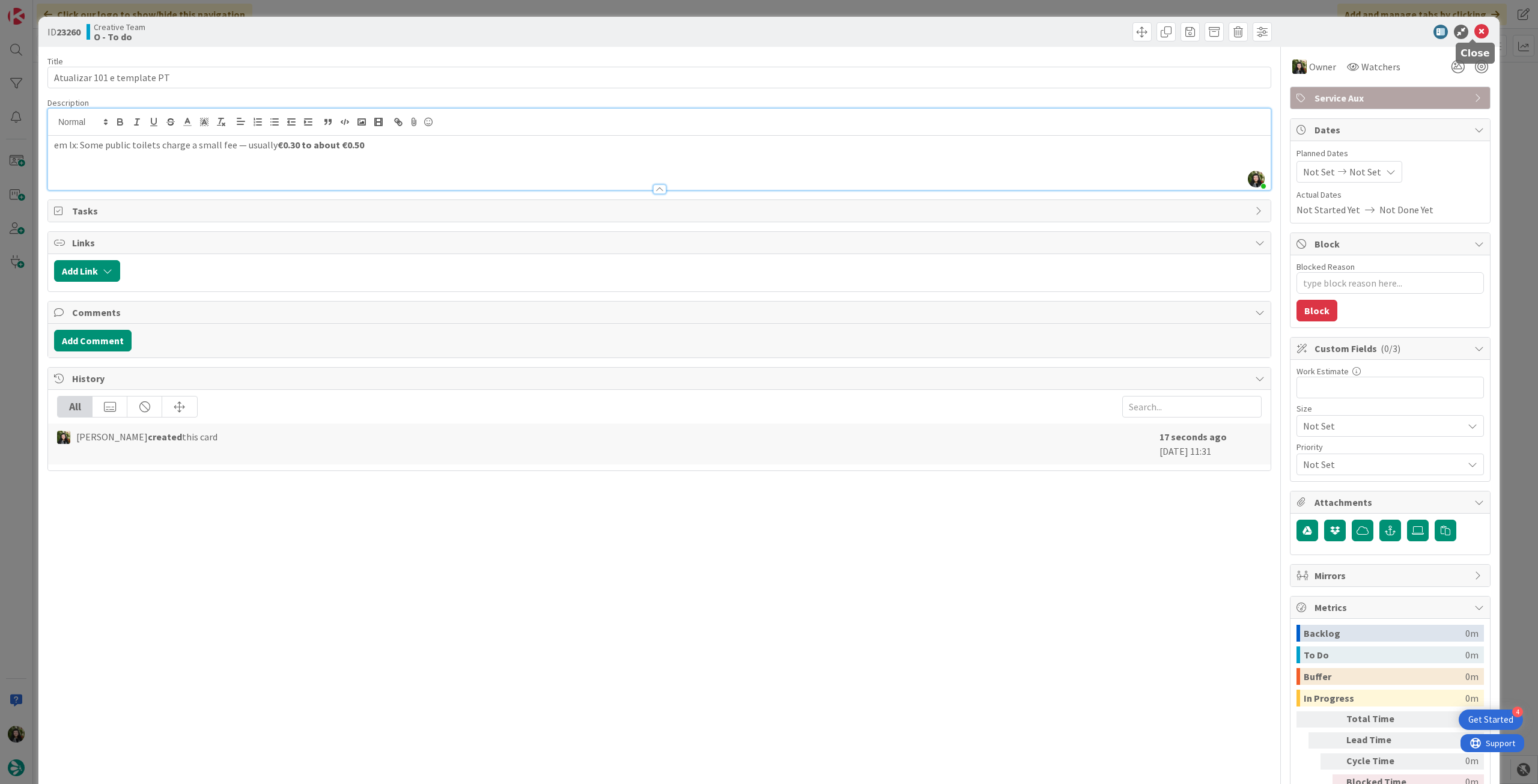
click at [1474, 33] on icon at bounding box center [1481, 32] width 14 height 14
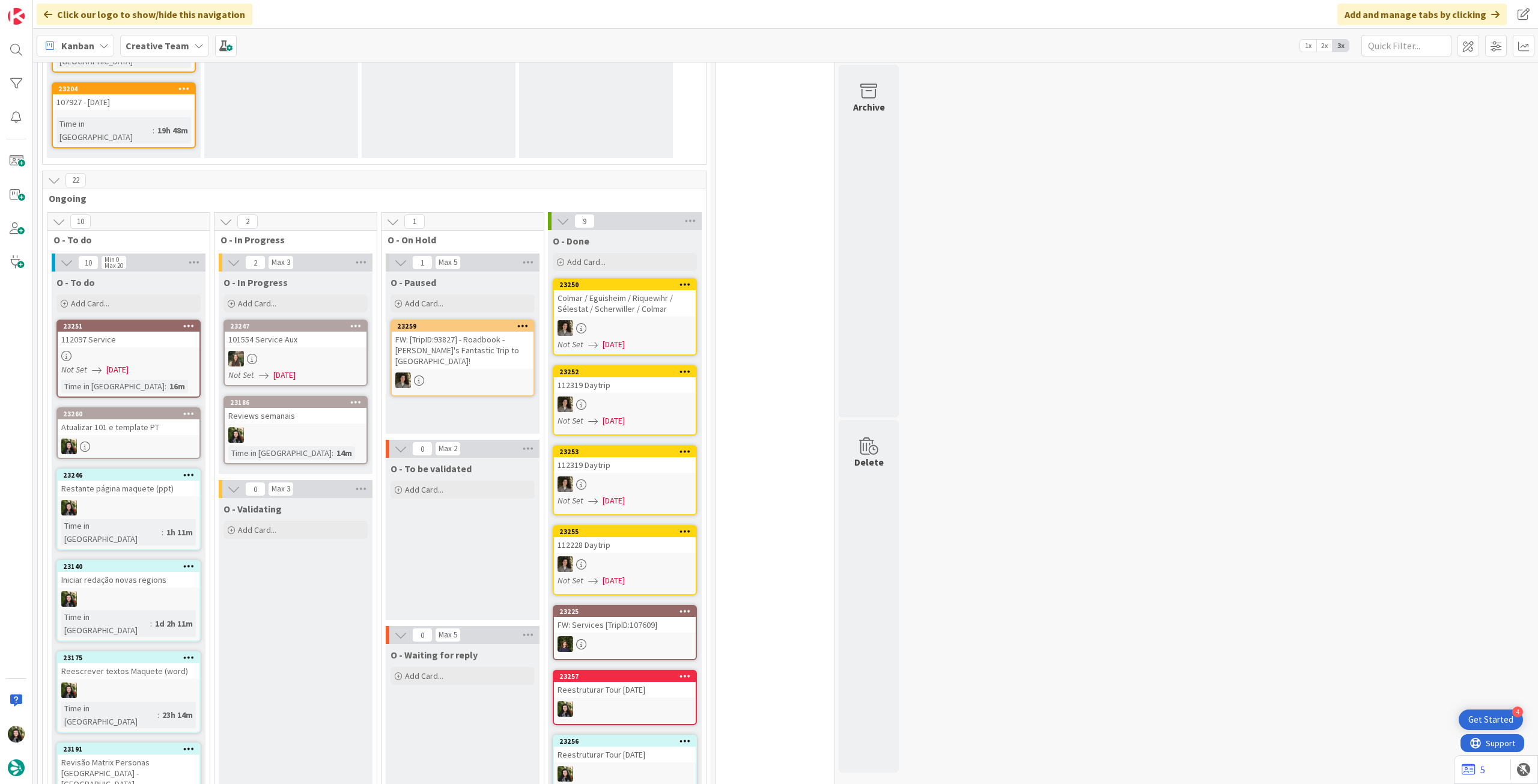
scroll to position [1133, 0]
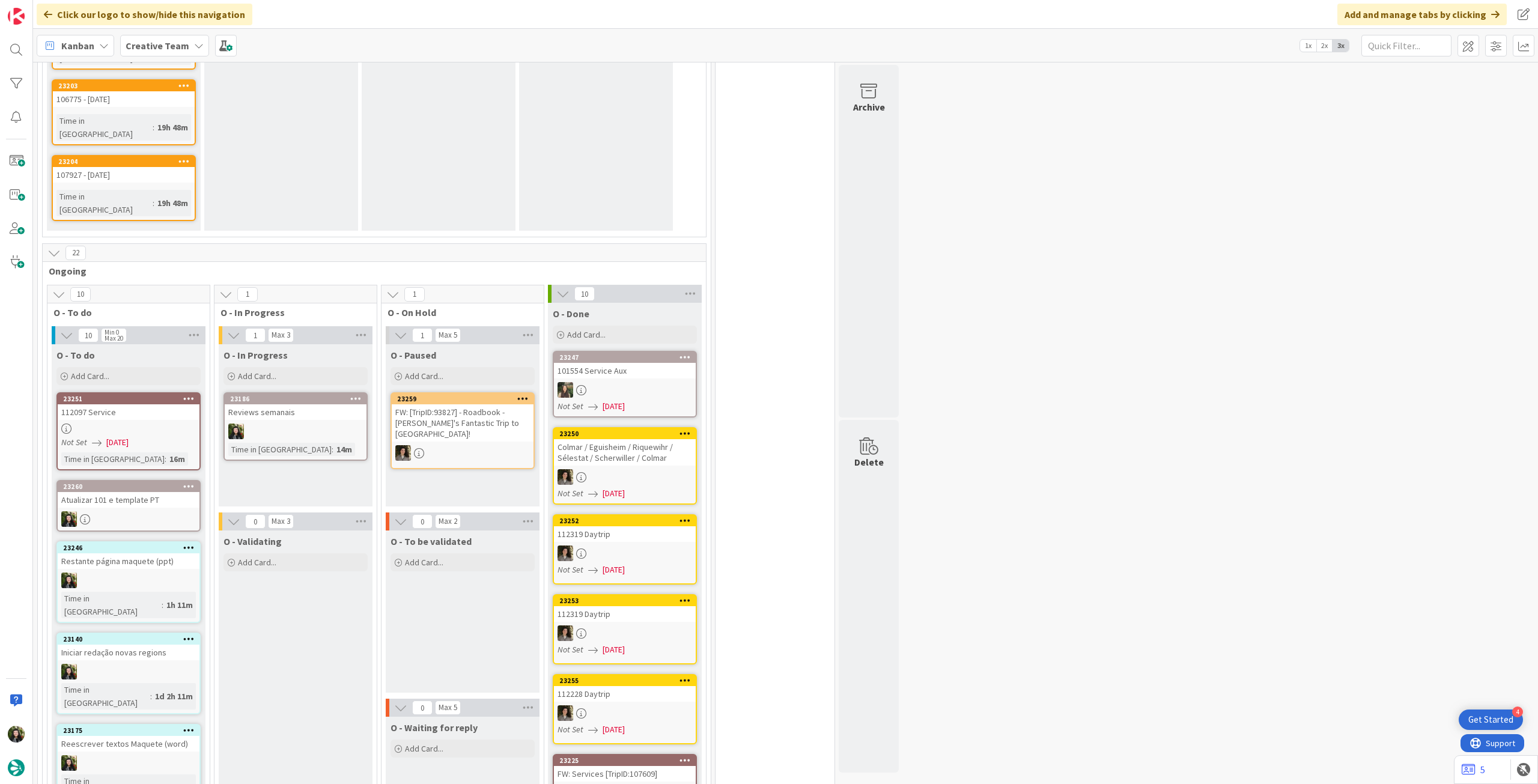
click at [302, 423] on div at bounding box center [296, 431] width 142 height 16
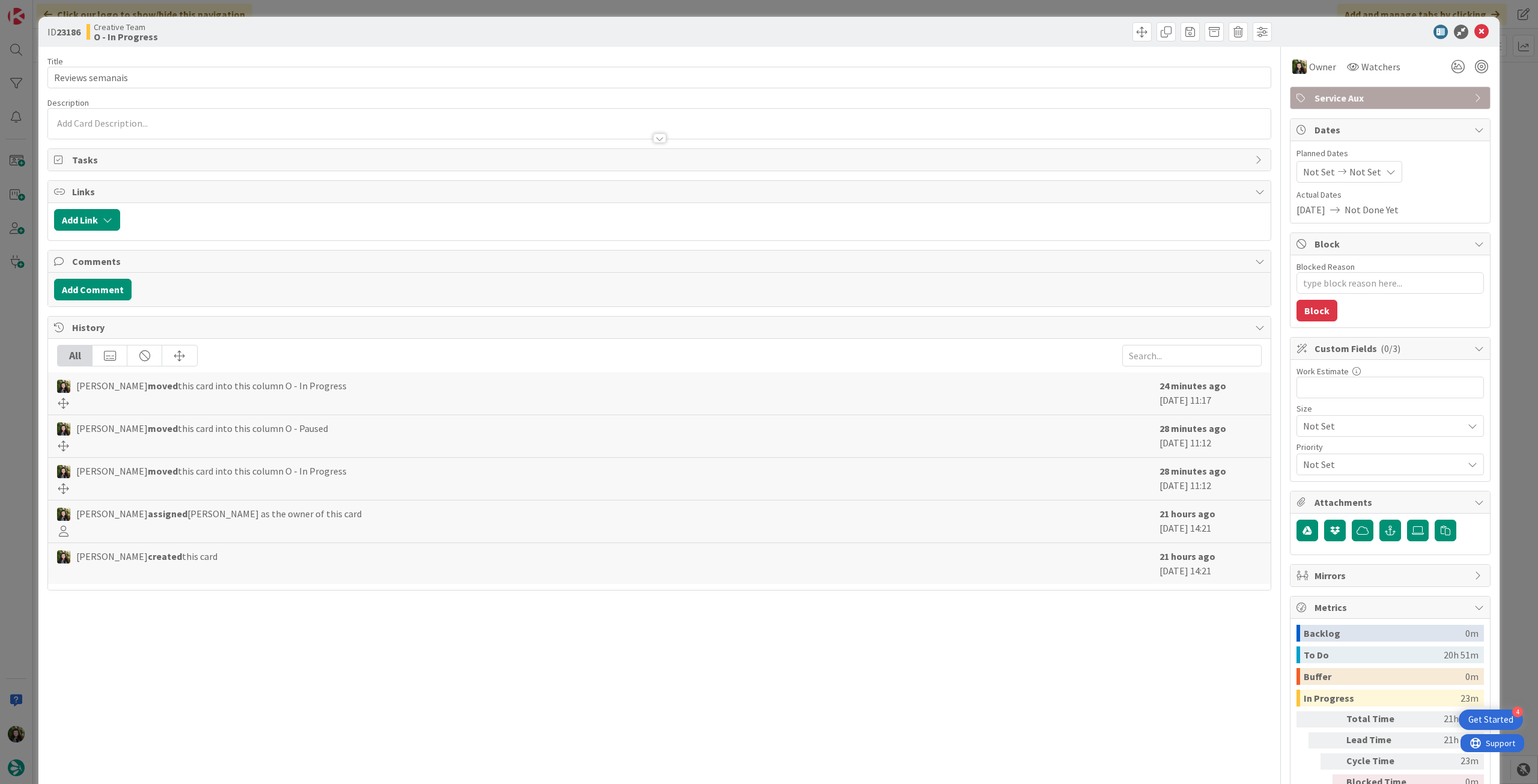
click at [1363, 98] on span "Service Aux" at bounding box center [1391, 98] width 154 height 14
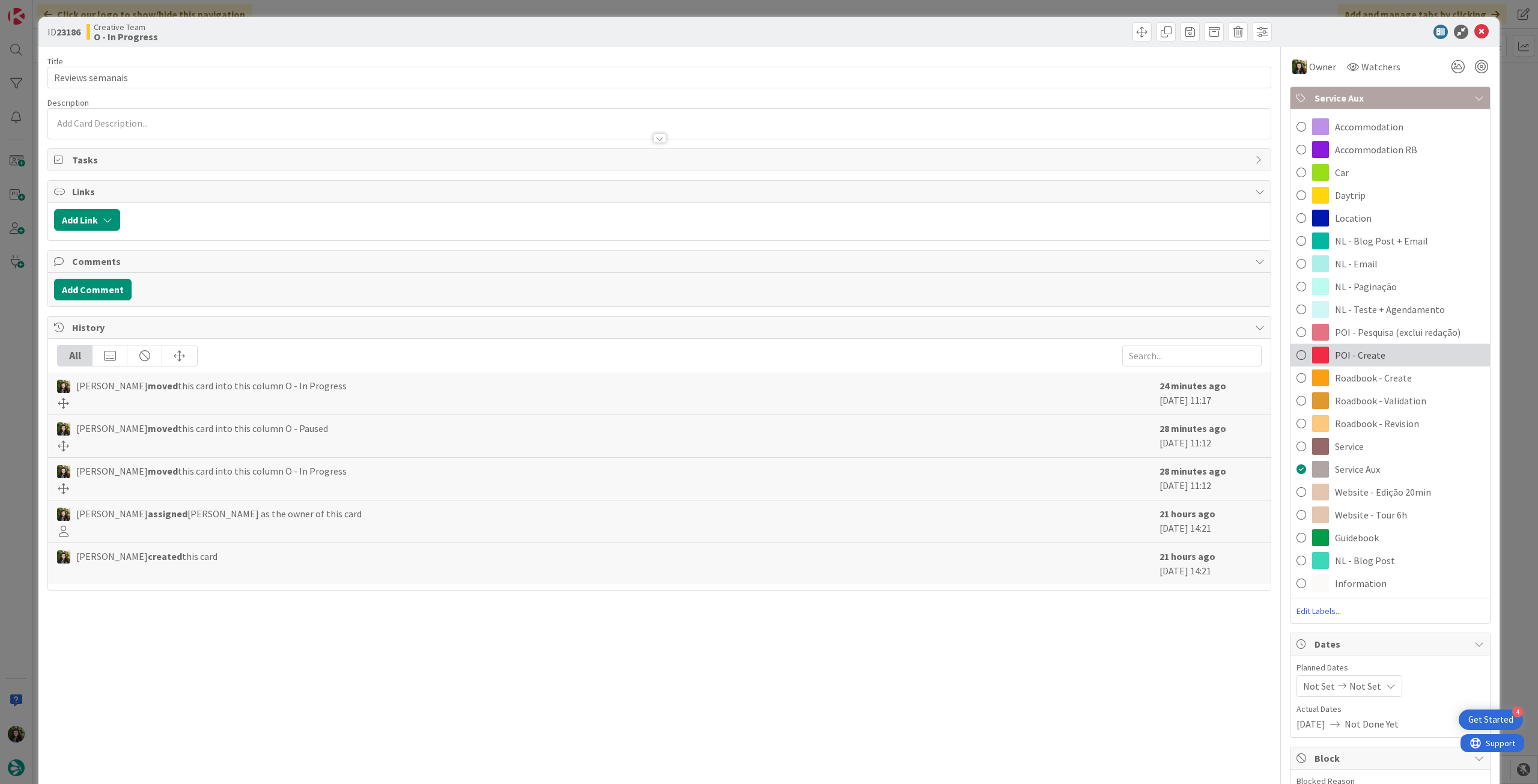
click at [1380, 351] on div "POI - Create" at bounding box center [1390, 355] width 199 height 23
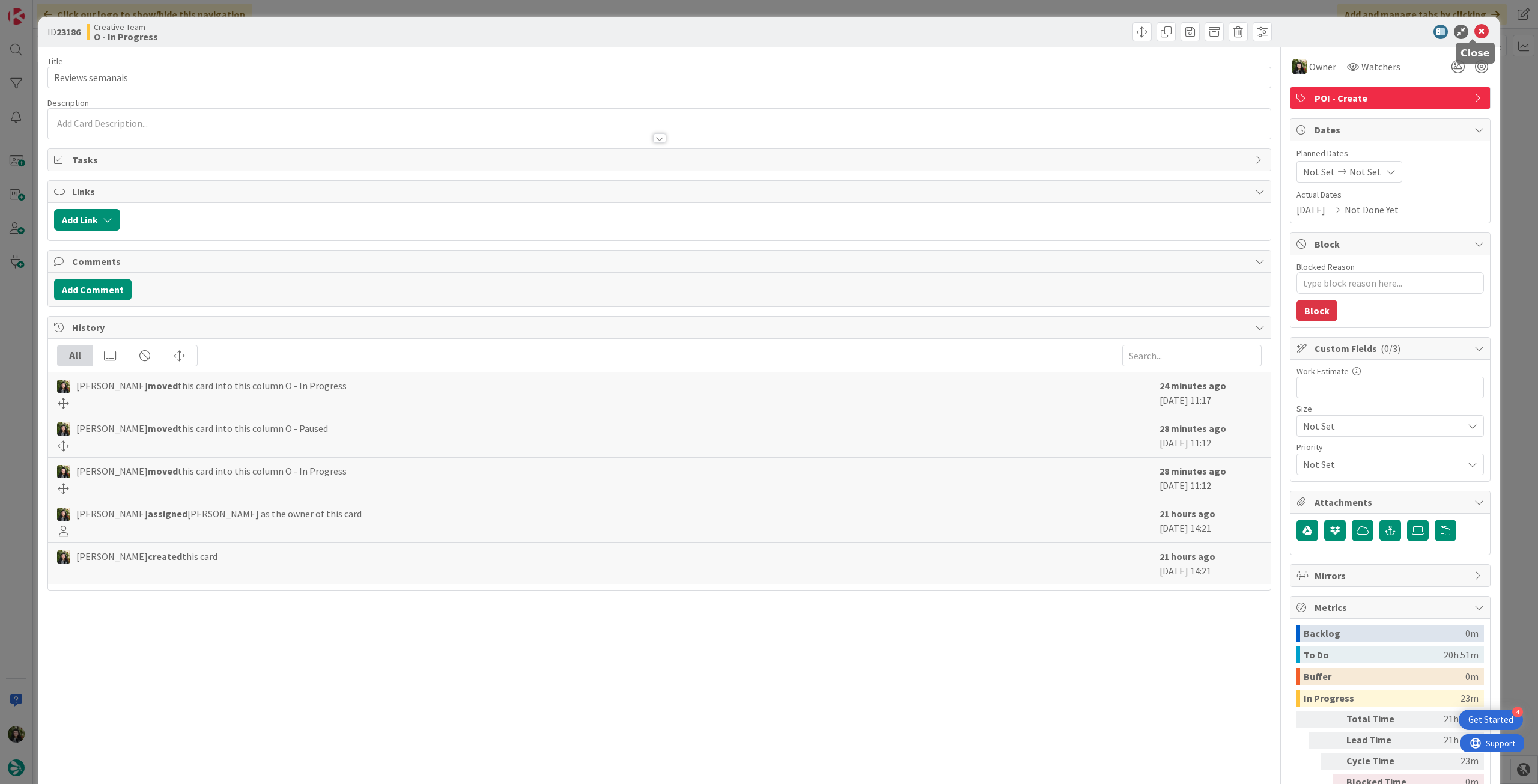
drag, startPoint x: 1471, startPoint y: 28, endPoint x: 878, endPoint y: 169, distance: 609.5
click at [1474, 28] on icon at bounding box center [1481, 32] width 14 height 14
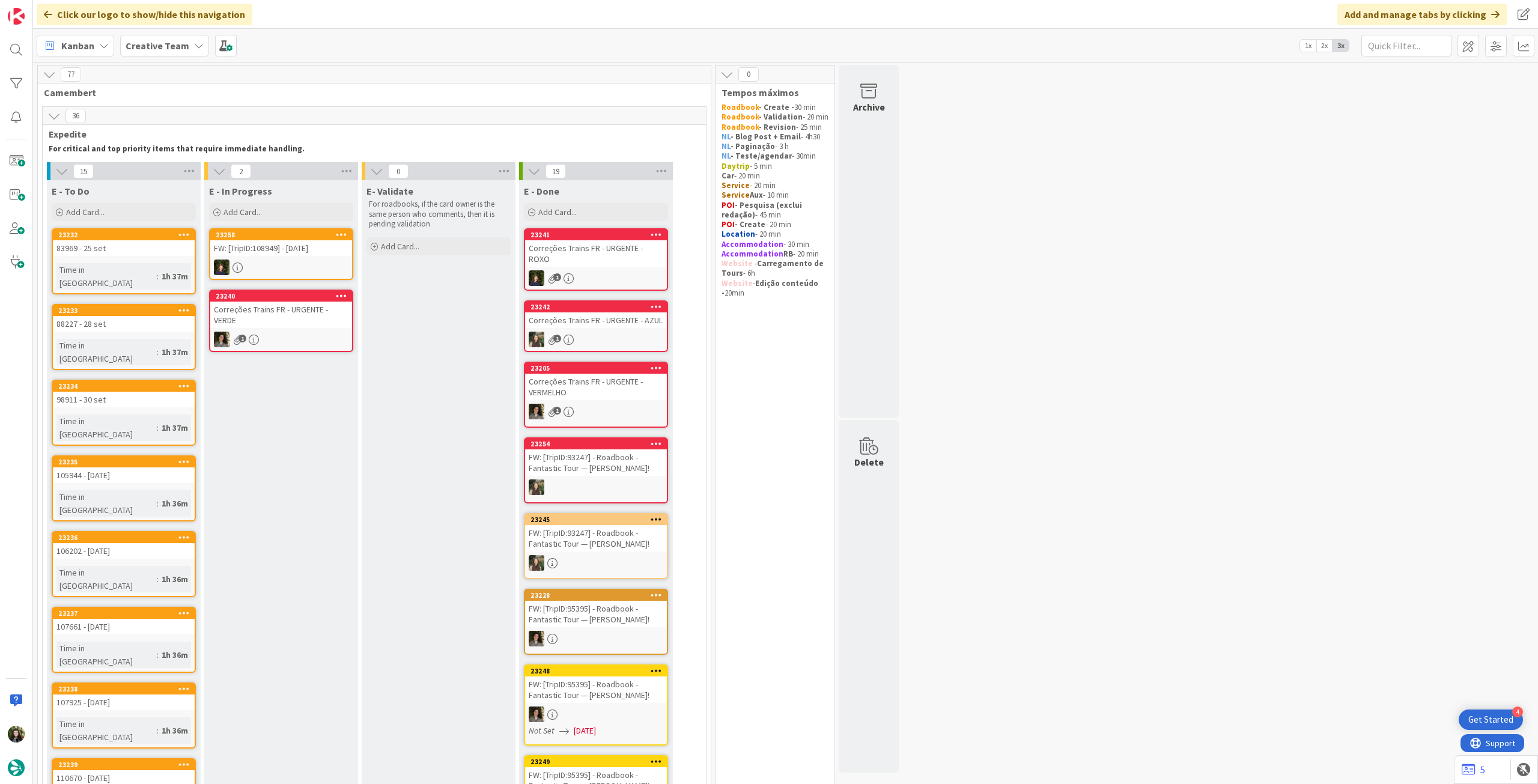
click at [616, 485] on div at bounding box center [596, 487] width 142 height 16
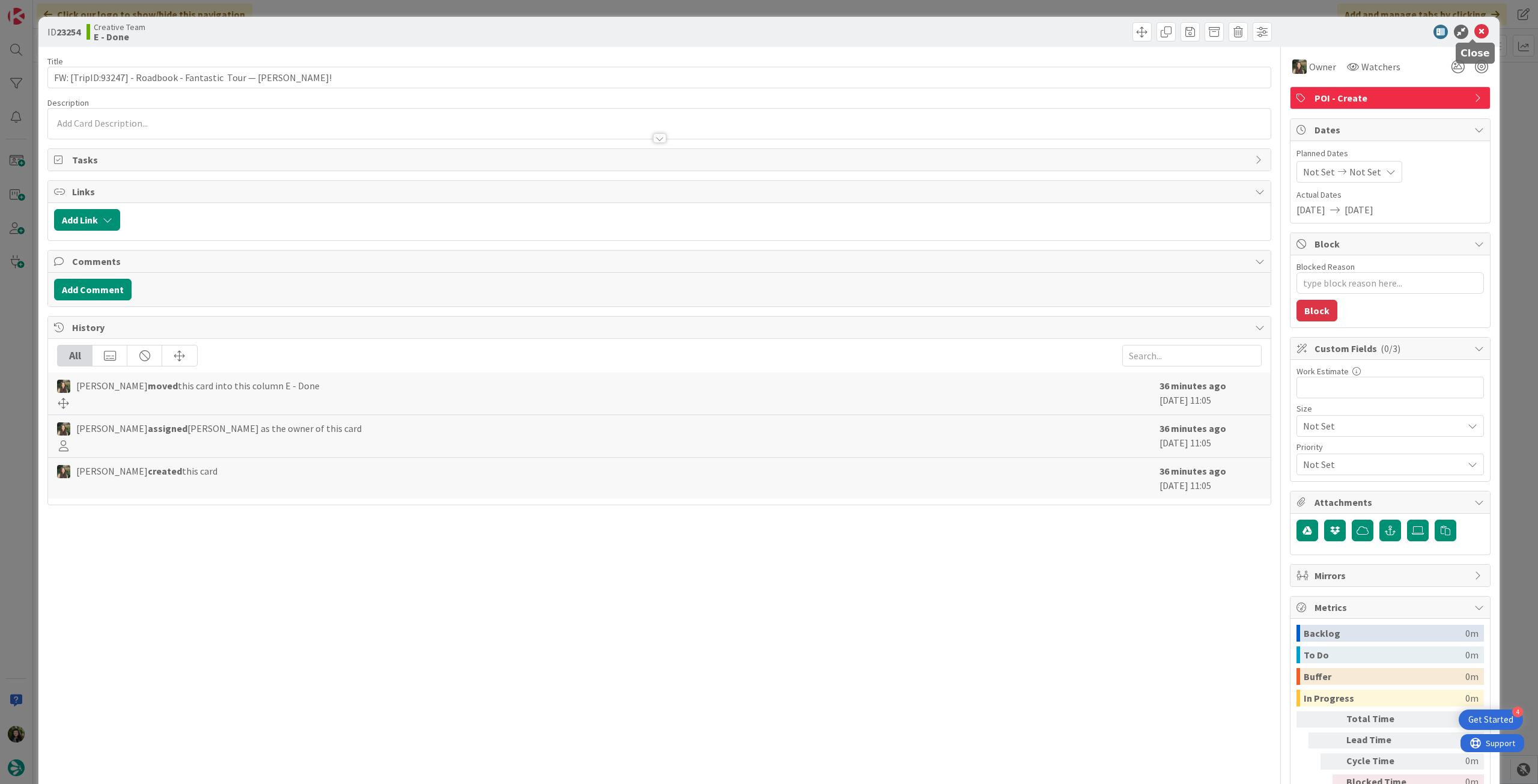
click at [1474, 32] on icon at bounding box center [1481, 32] width 14 height 14
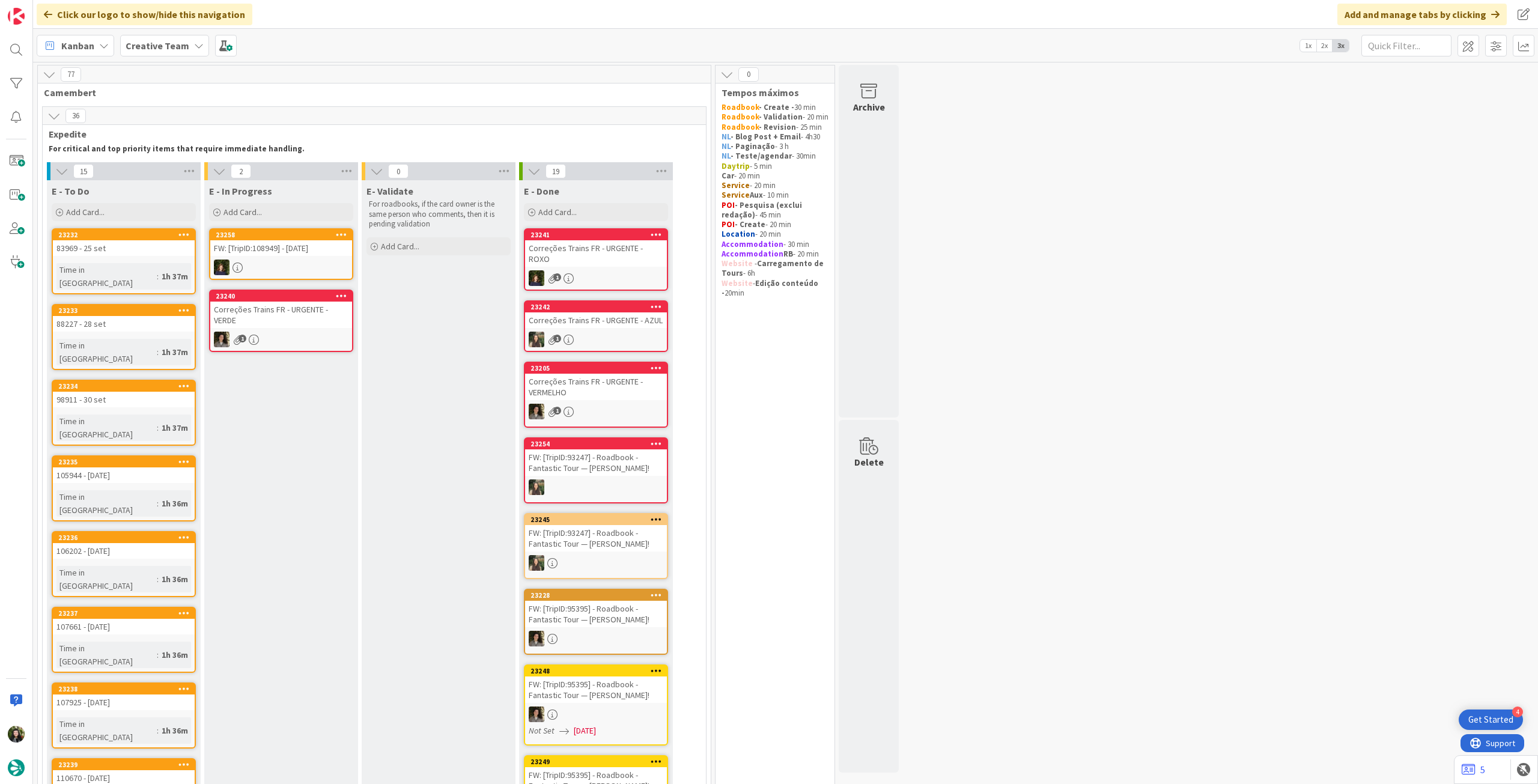
click at [550, 377] on div "Correções Trains FR - URGENTE - VERMELHO" at bounding box center [596, 387] width 142 height 27
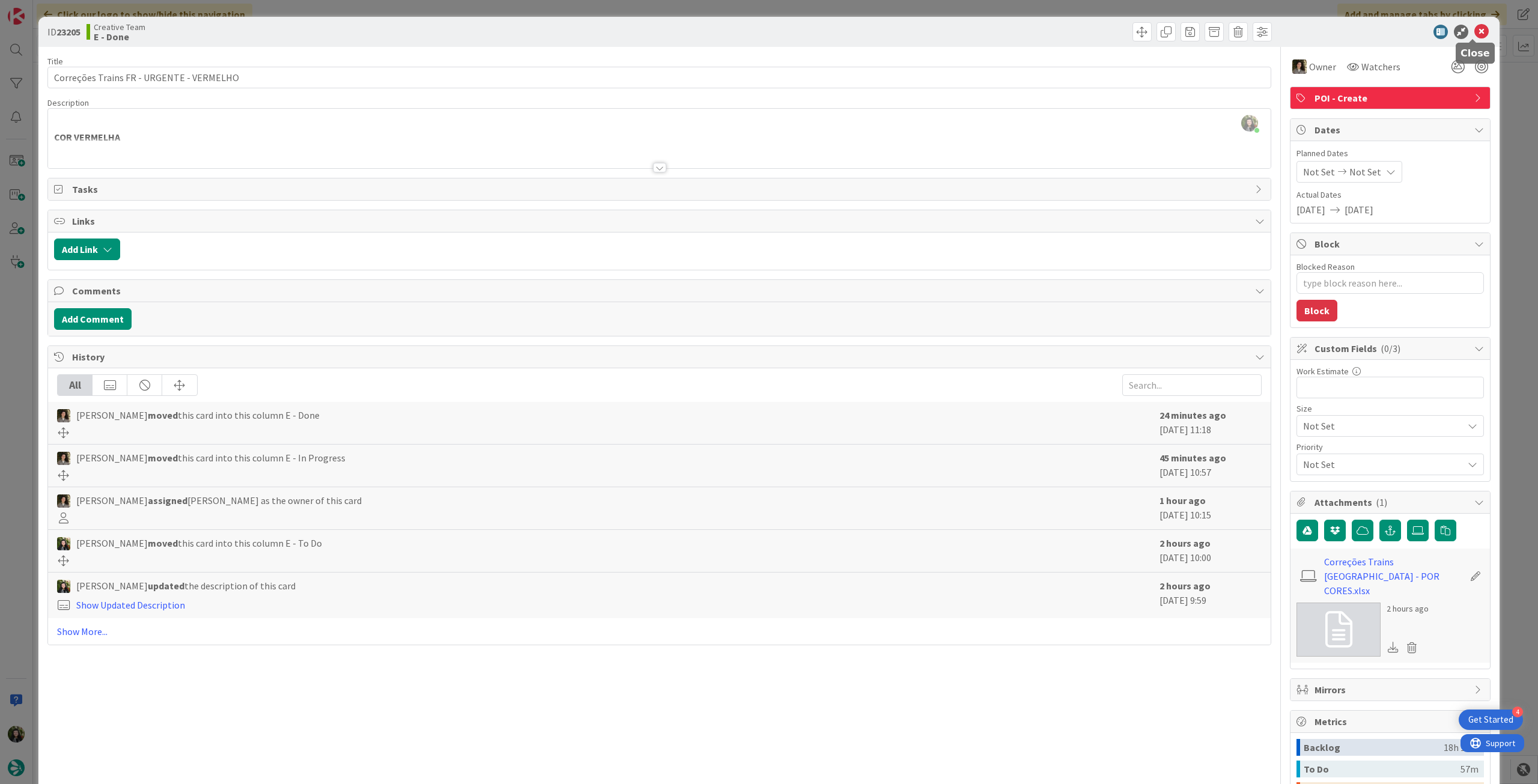
click at [1474, 29] on icon at bounding box center [1481, 32] width 14 height 14
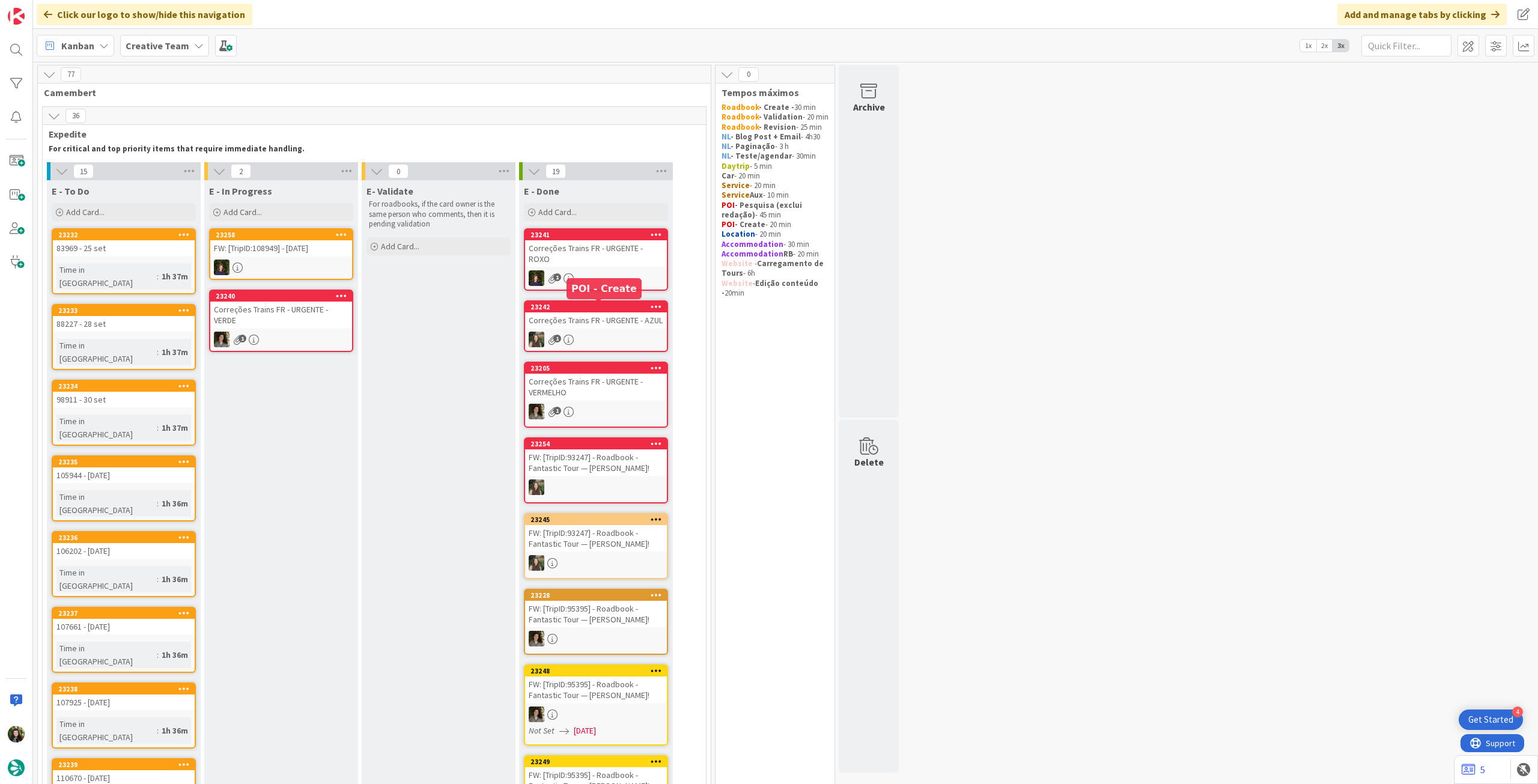
click at [583, 331] on link "23242 Correções Trains FR - URGENTE - AZUL 1" at bounding box center [596, 326] width 145 height 52
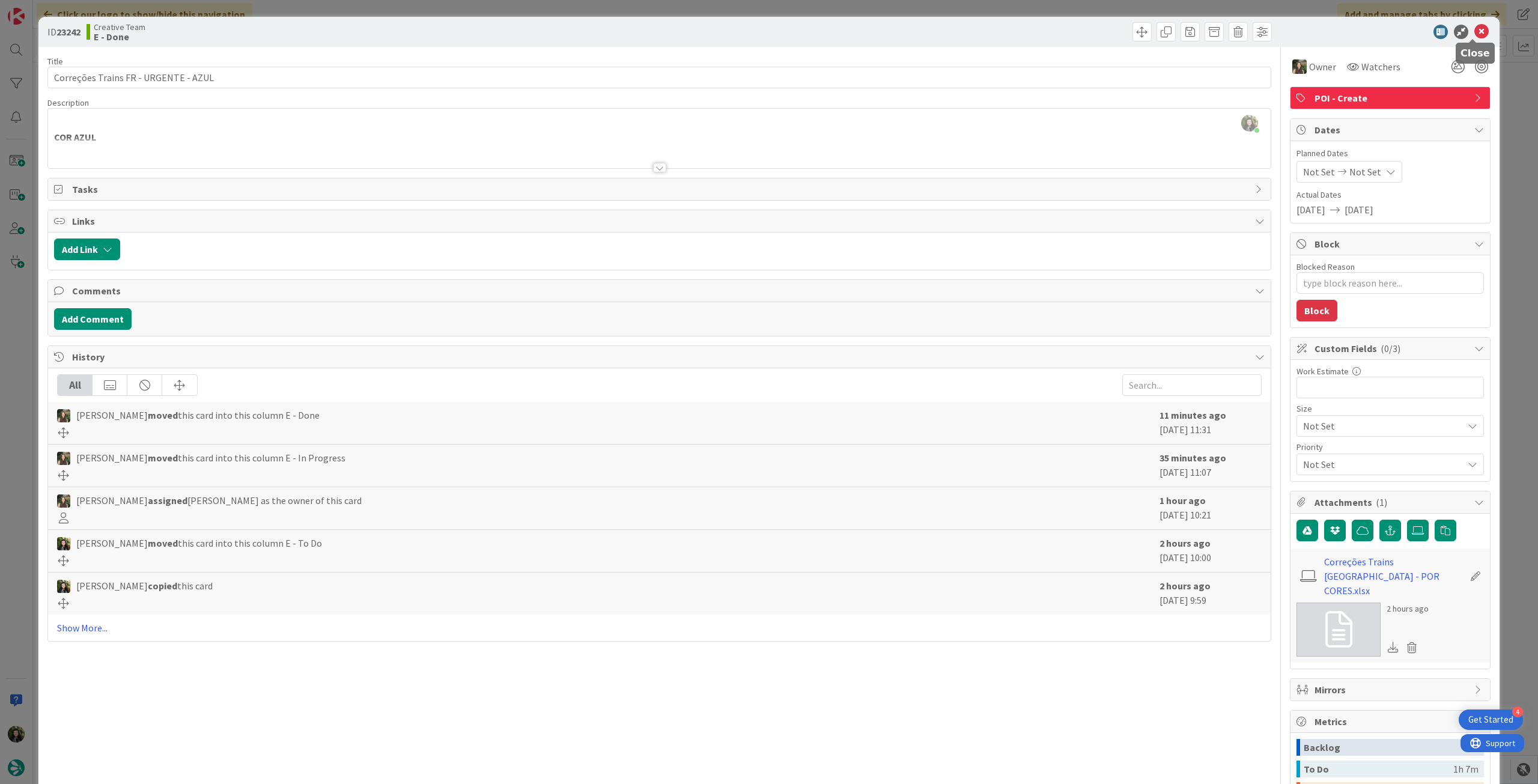
click at [1474, 30] on icon at bounding box center [1481, 32] width 14 height 14
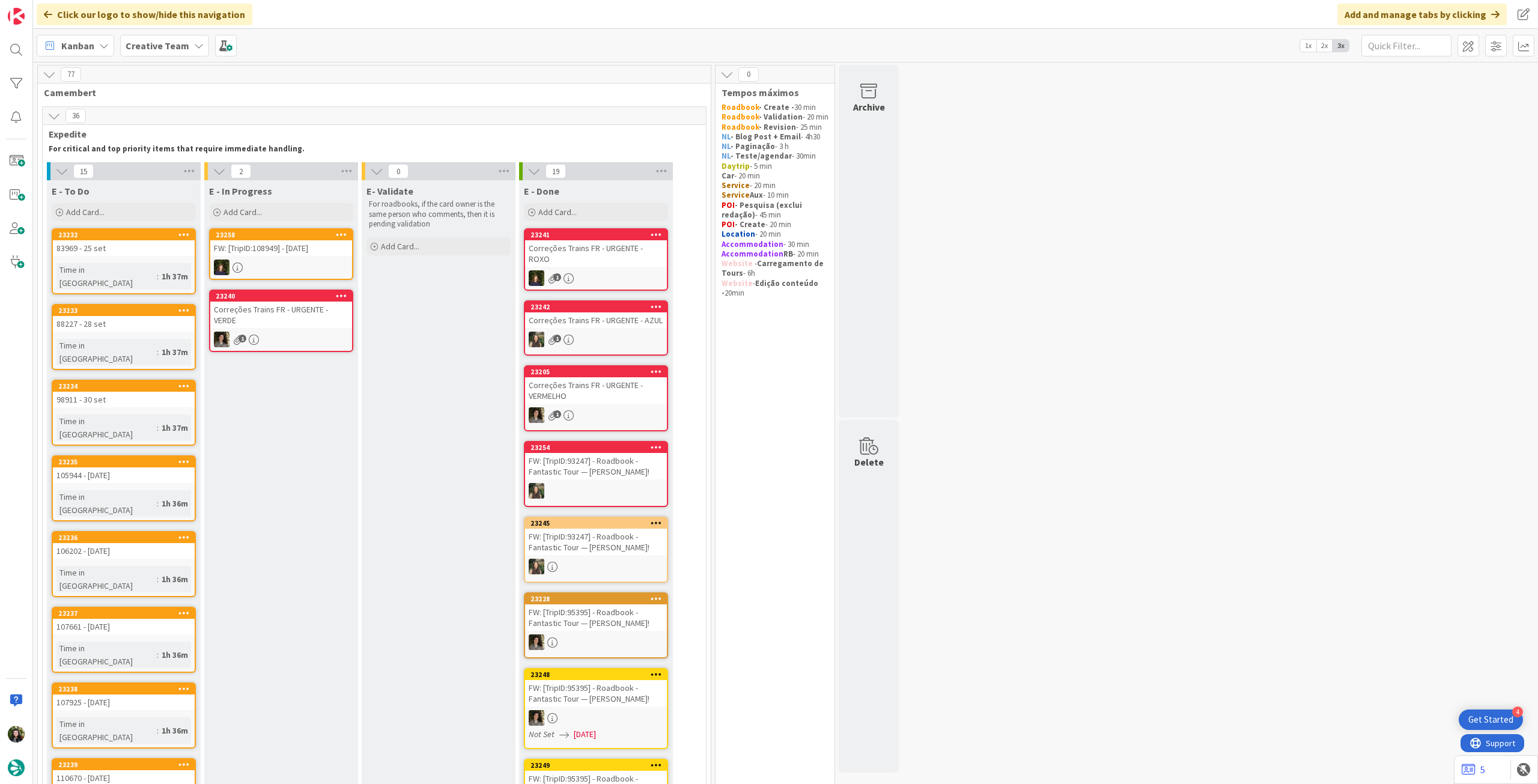
click at [589, 260] on div "Correções Trains FR - URGENTE - ROXO" at bounding box center [596, 254] width 142 height 27
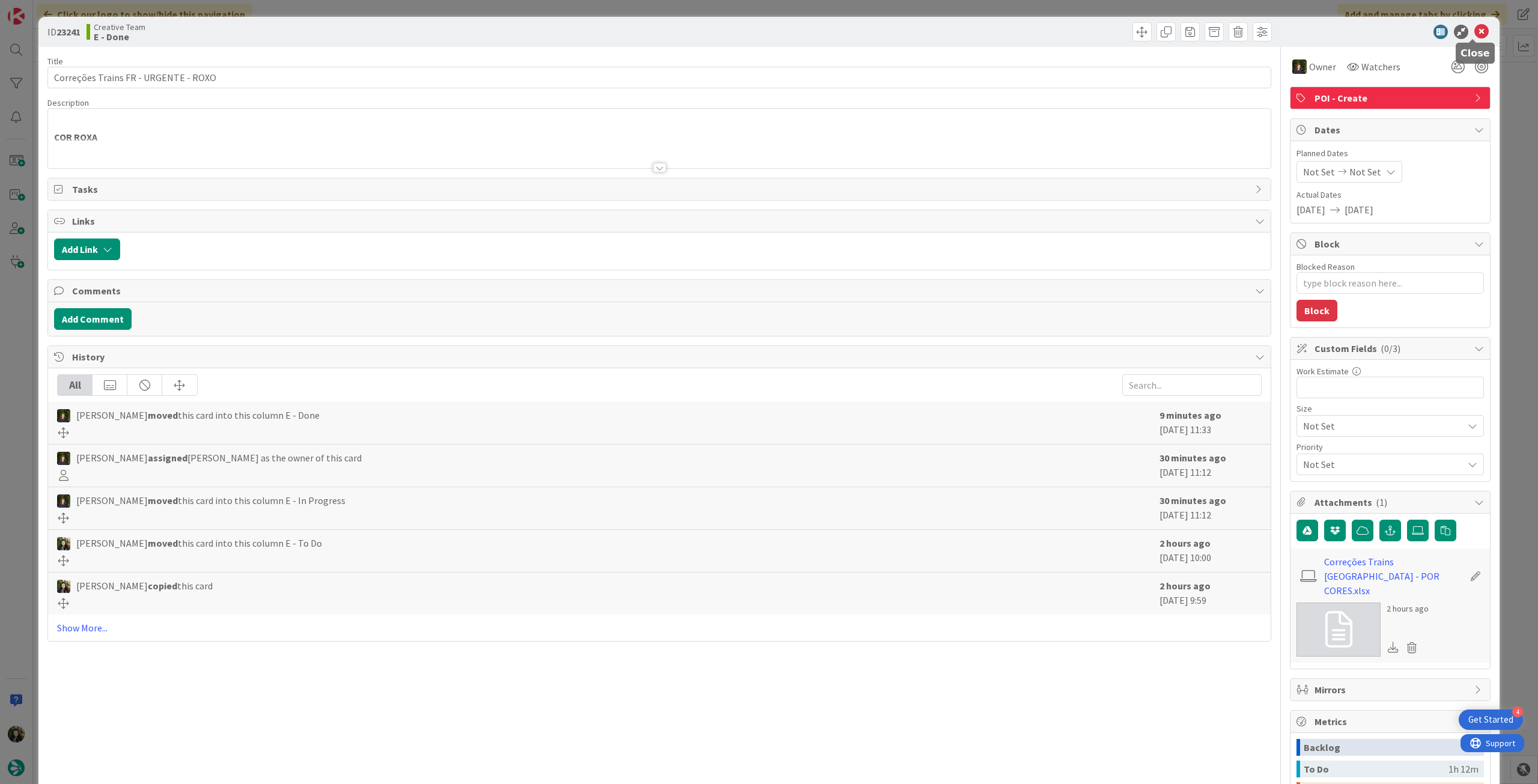
click at [1474, 30] on icon at bounding box center [1481, 32] width 14 height 14
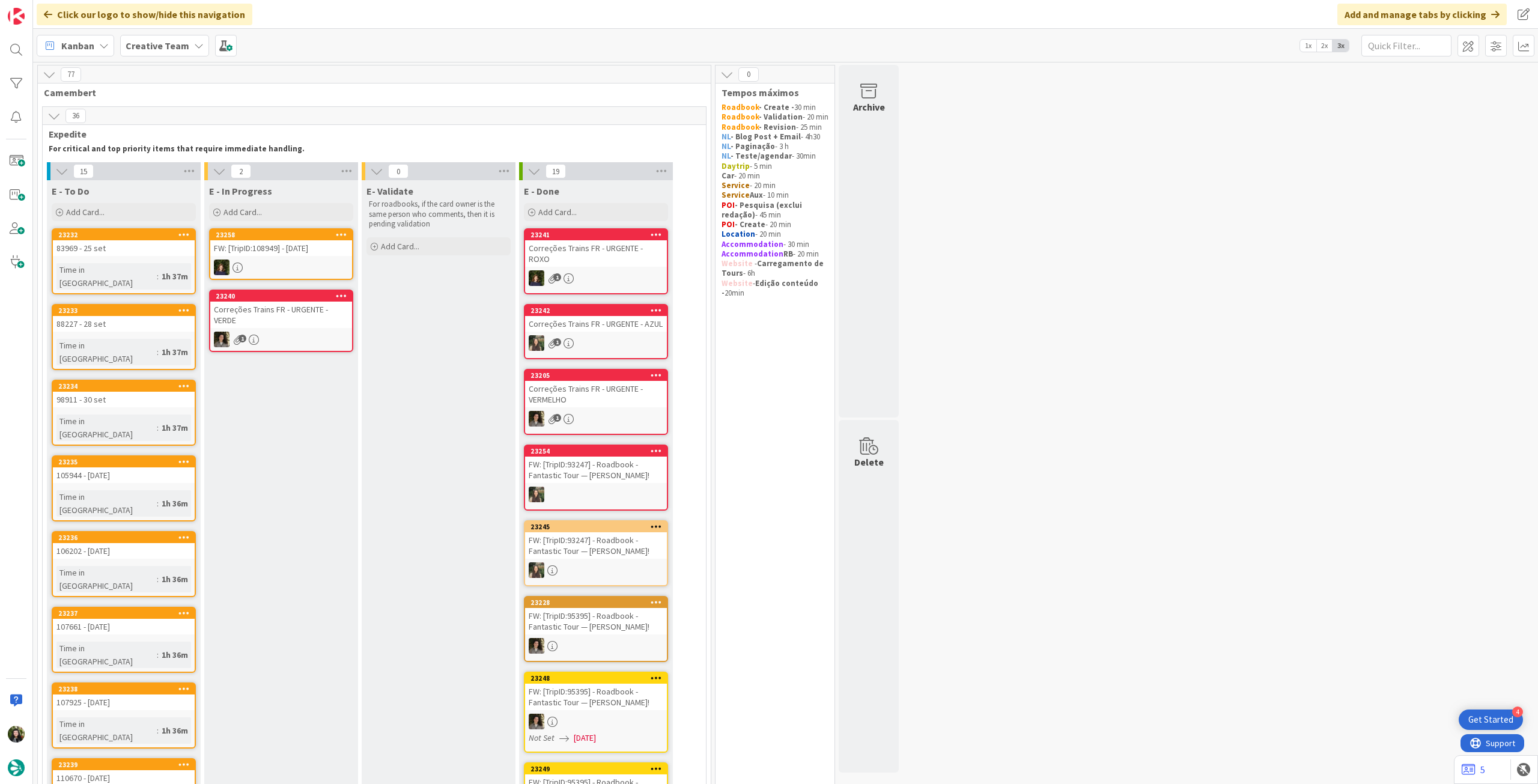
click at [300, 325] on div "Correções Trains FR - URGENTE - VERDE" at bounding box center [281, 315] width 142 height 27
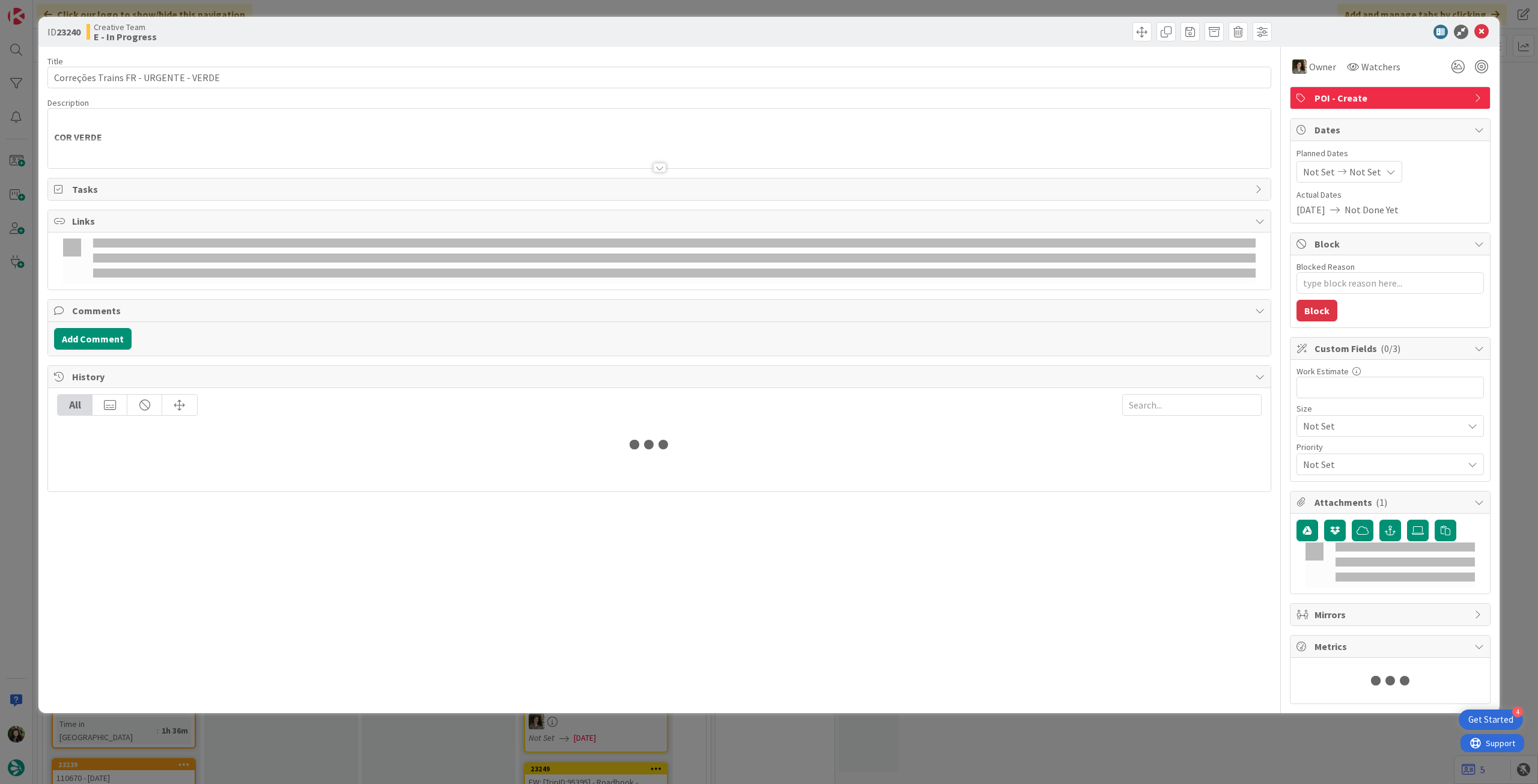
type textarea "x"
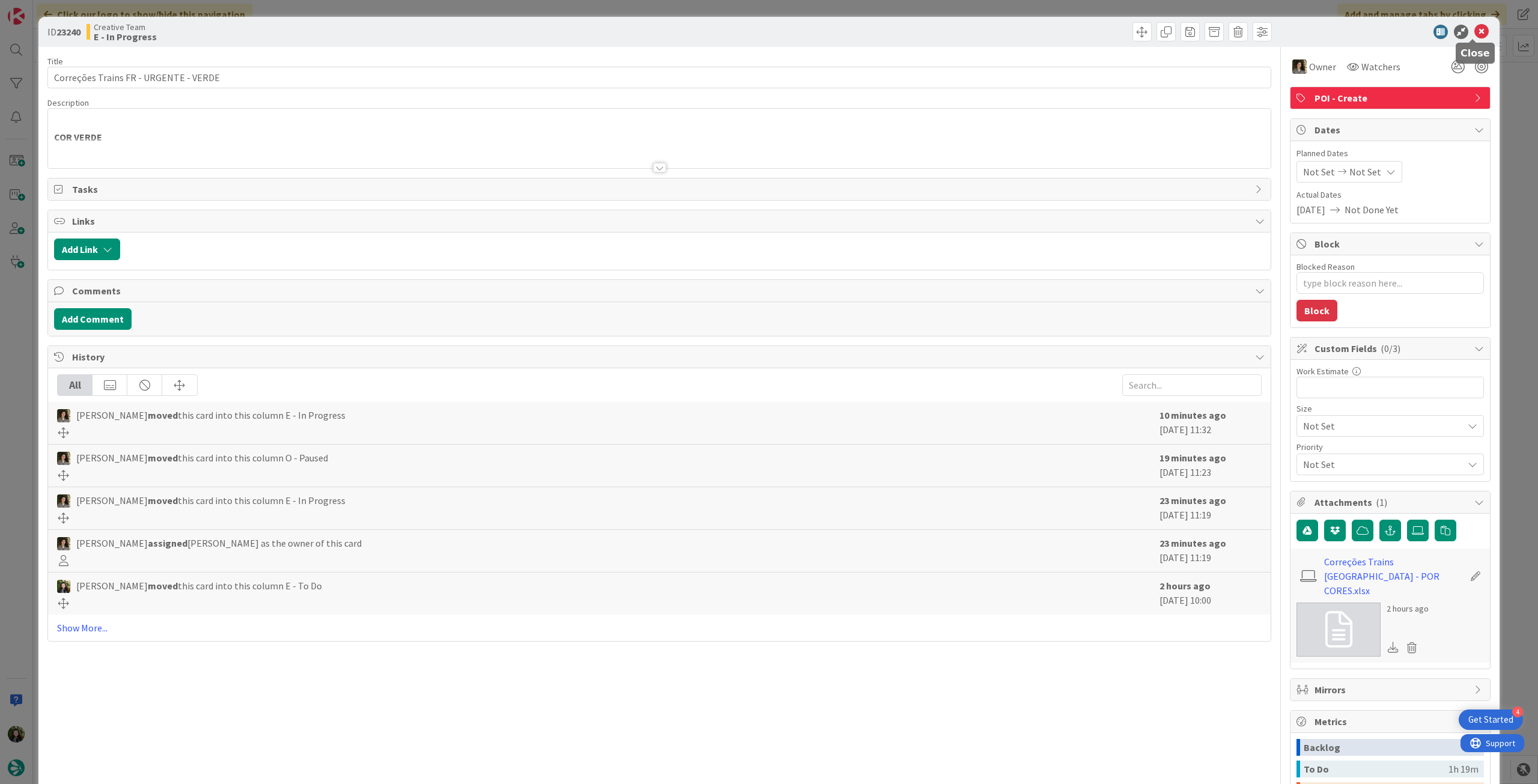
click at [1474, 32] on icon at bounding box center [1481, 32] width 14 height 14
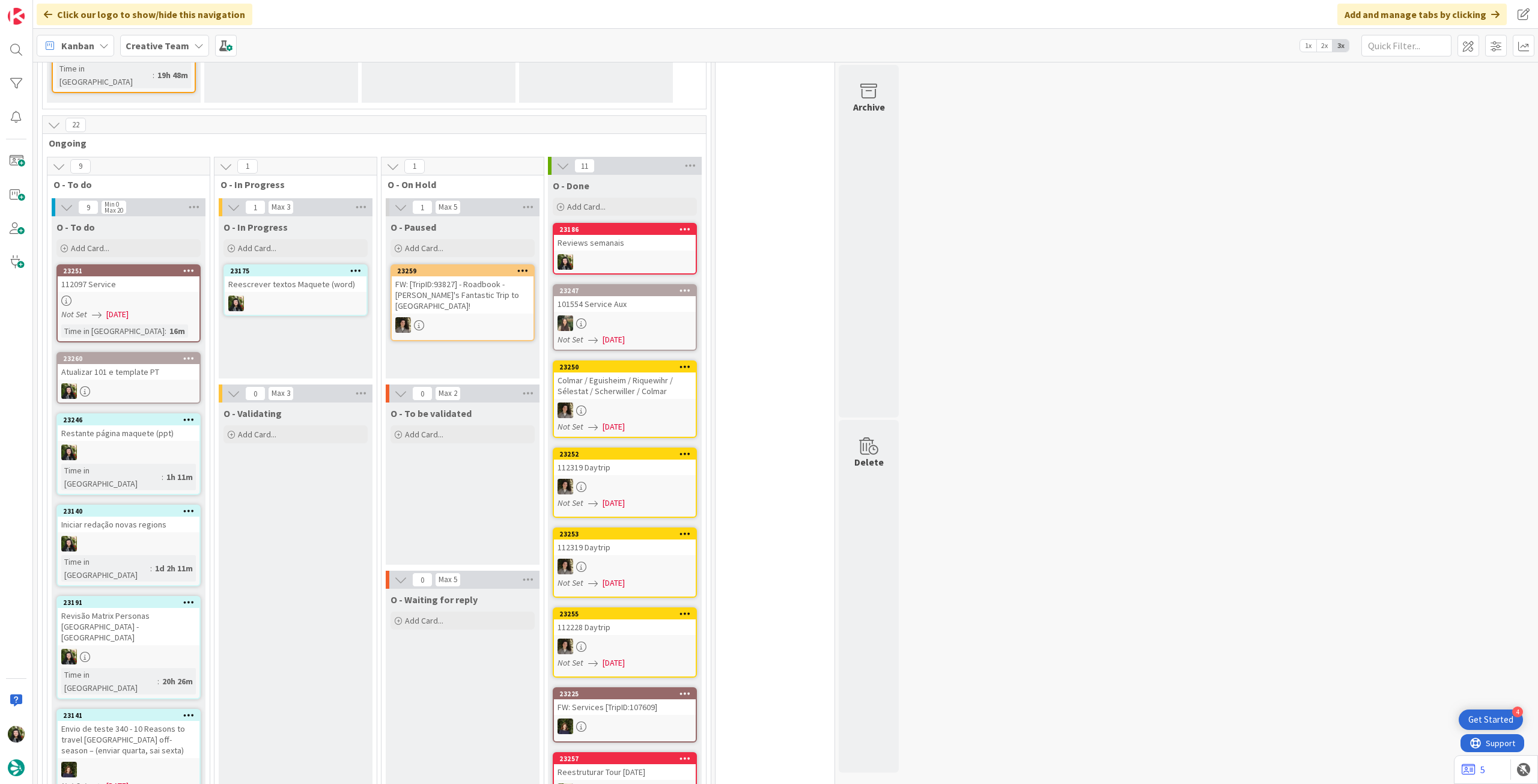
scroll to position [1122, 0]
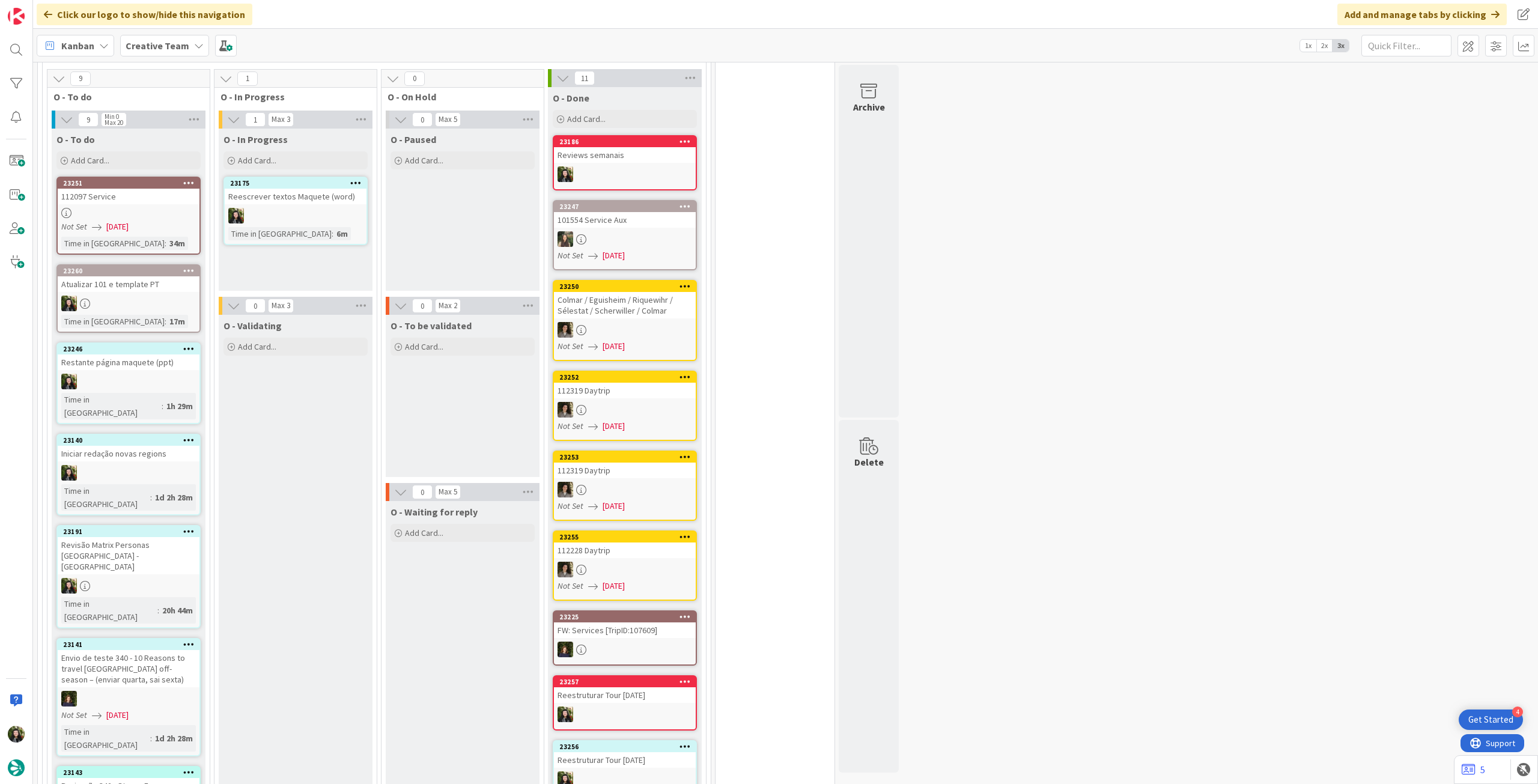
scroll to position [1034, 0]
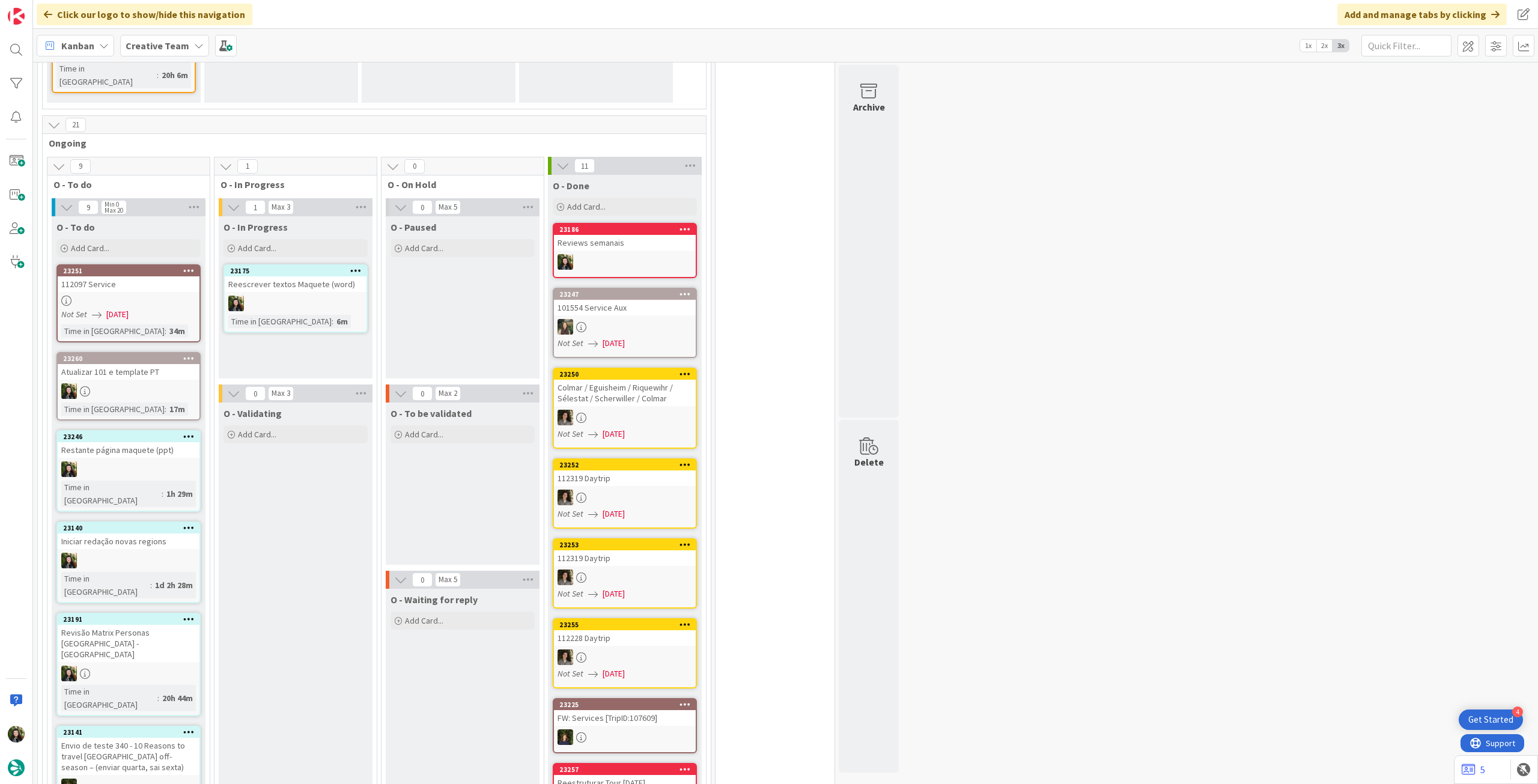
click at [137, 48] on b "Creative Team" at bounding box center [158, 45] width 64 height 12
click at [145, 169] on h4 "Creative Team - Análise" at bounding box center [216, 171] width 163 height 12
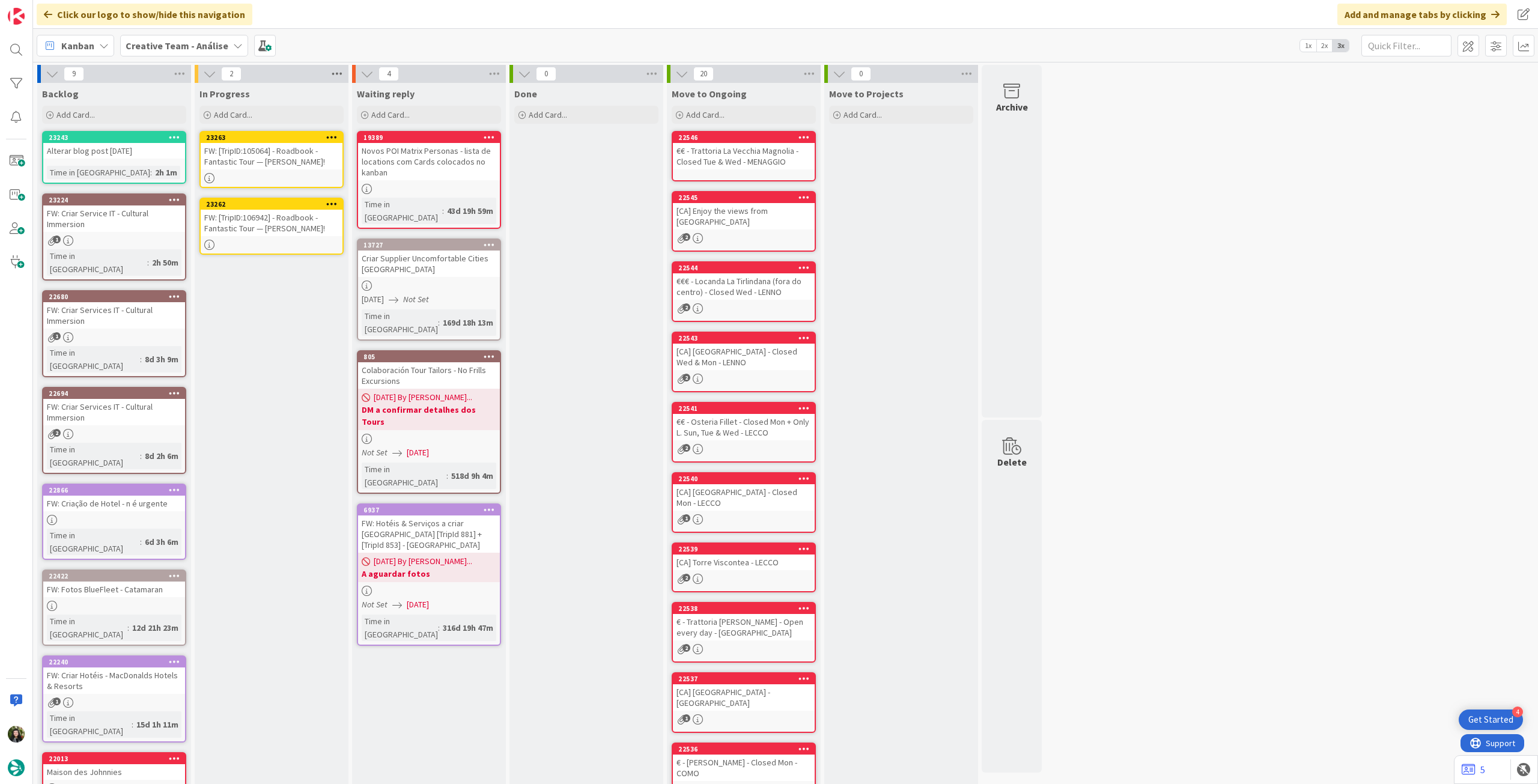
click at [340, 78] on icon at bounding box center [337, 73] width 16 height 18
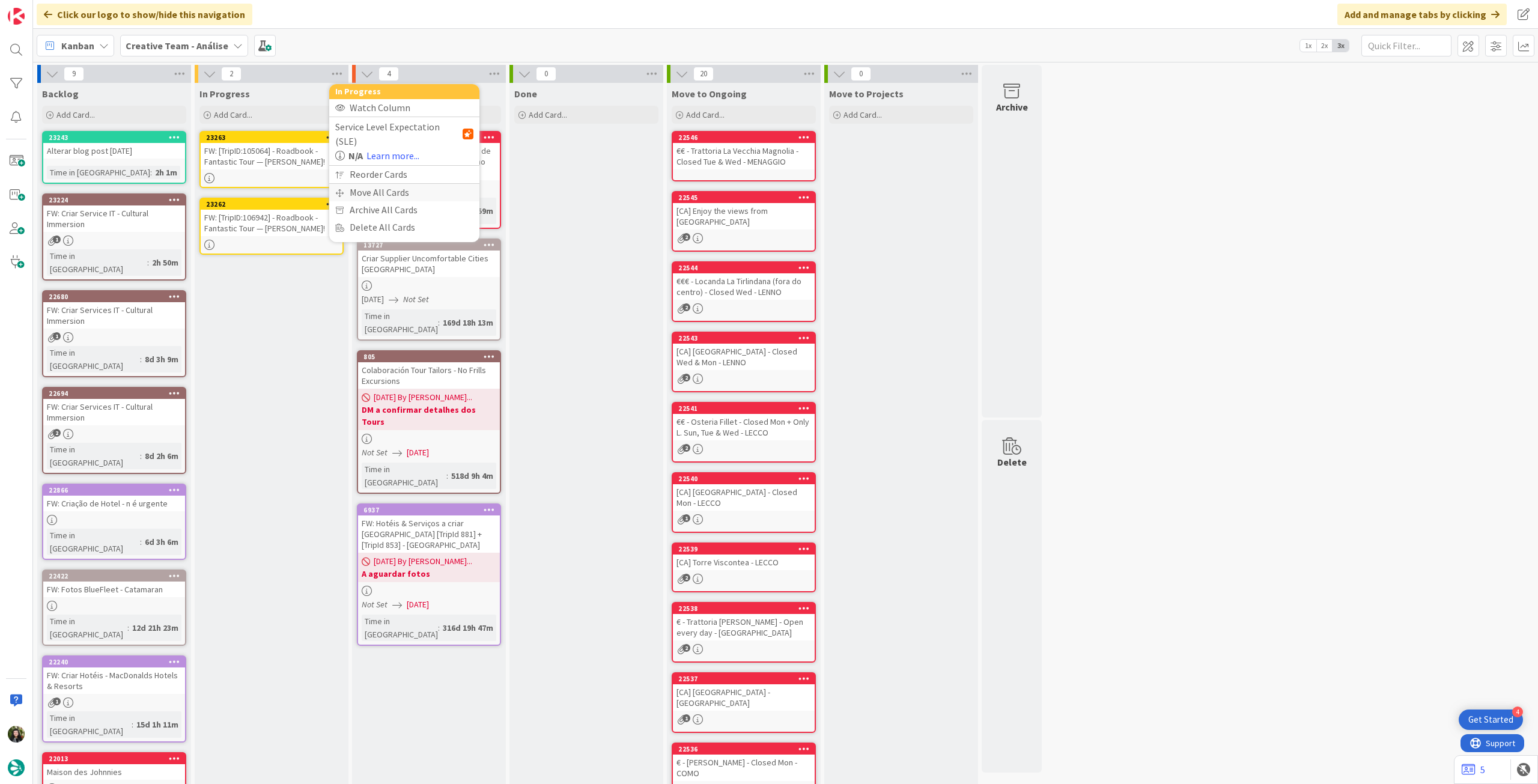
click at [384, 184] on div "Move All Cards" at bounding box center [404, 192] width 150 height 17
click at [409, 134] on span "Creative Team - Análise" at bounding box center [391, 130] width 97 height 12
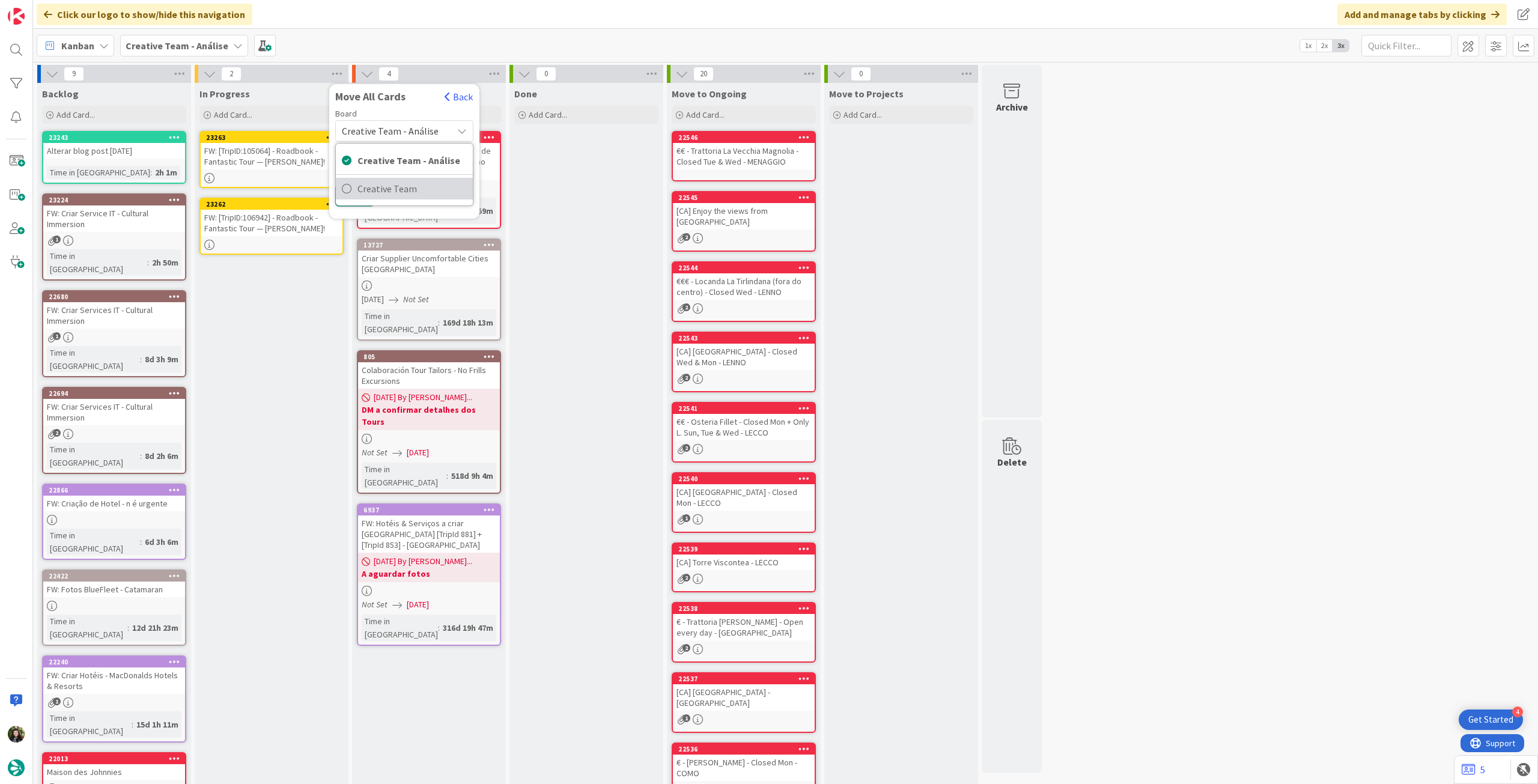
click at [399, 191] on span "Creative Team" at bounding box center [412, 188] width 109 height 18
click at [401, 201] on span "Daytrip" at bounding box center [403, 208] width 85 height 17
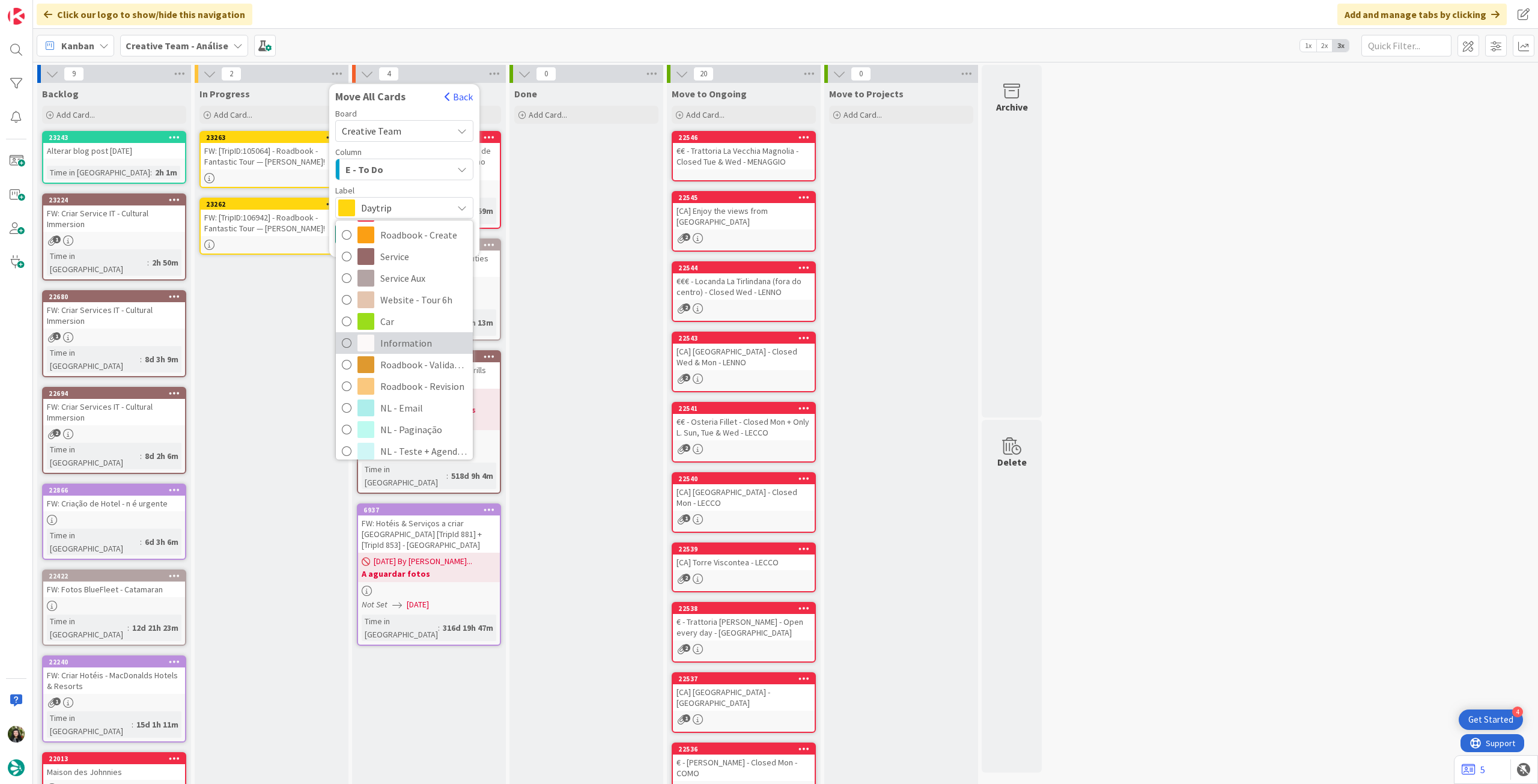
scroll to position [160, 0]
drag, startPoint x: 391, startPoint y: 376, endPoint x: 389, endPoint y: 369, distance: 7.3
click at [390, 376] on span "Roadbook - Revision" at bounding box center [423, 380] width 87 height 18
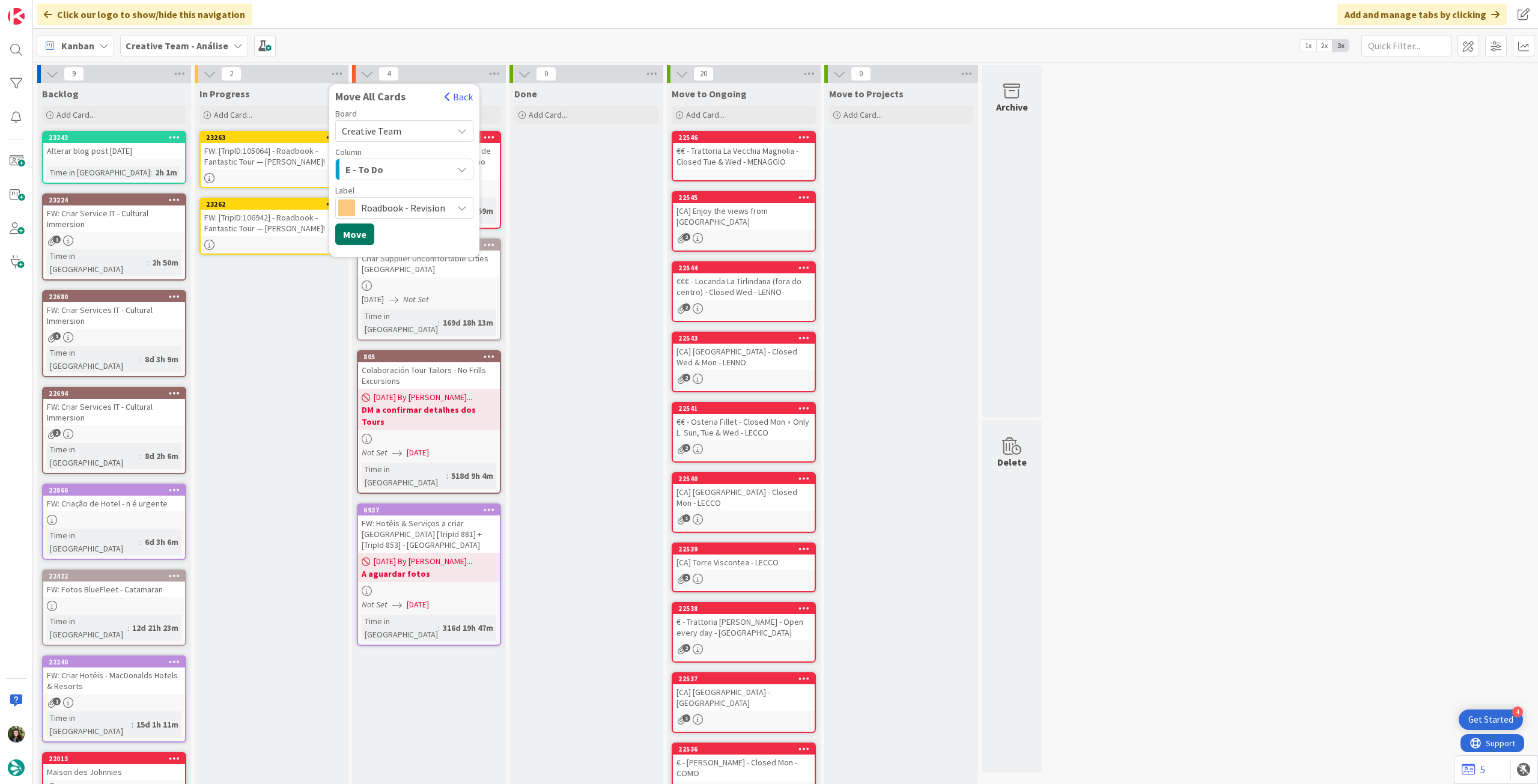
click at [358, 230] on button "Move" at bounding box center [355, 234] width 39 height 22
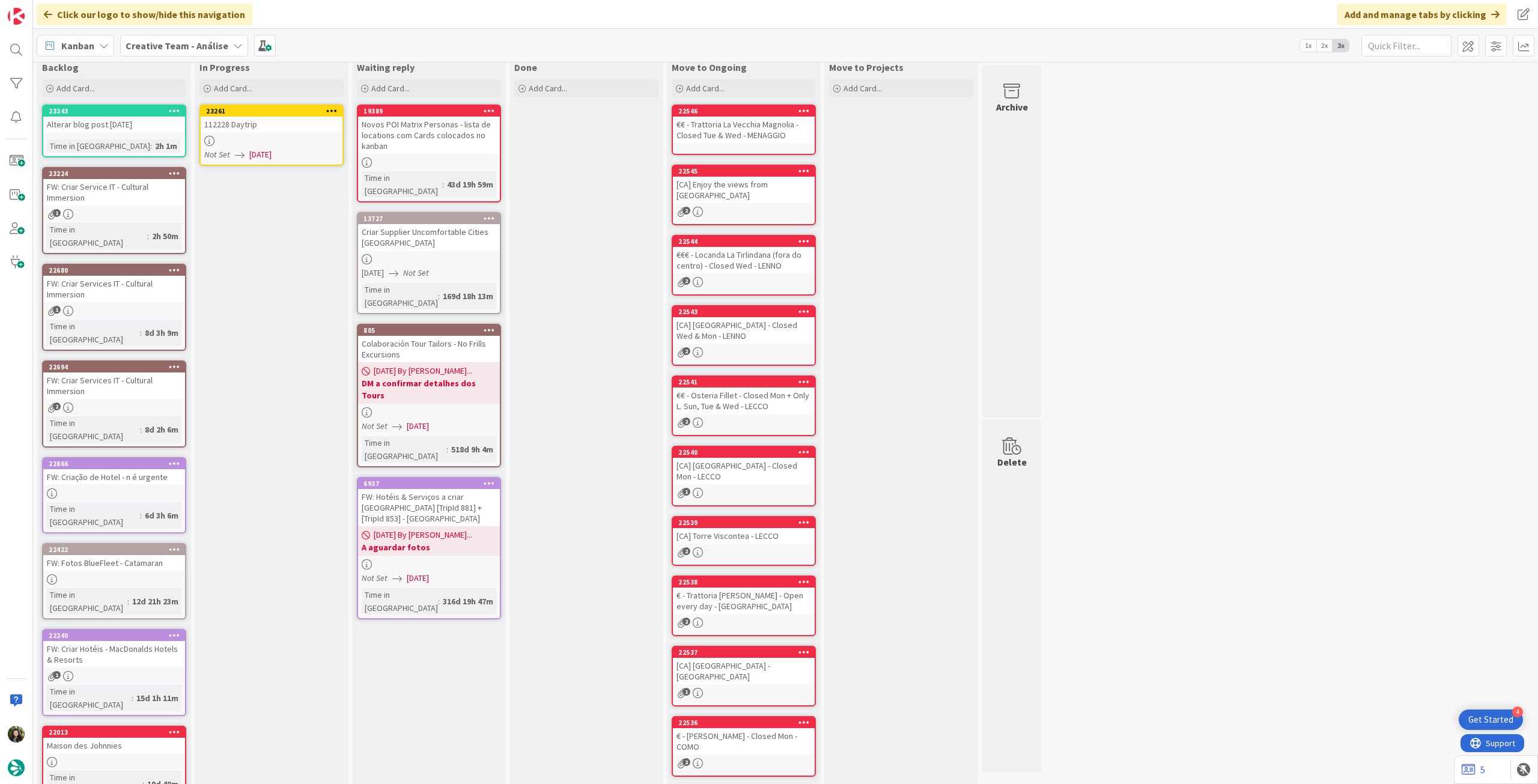
scroll to position [0, 0]
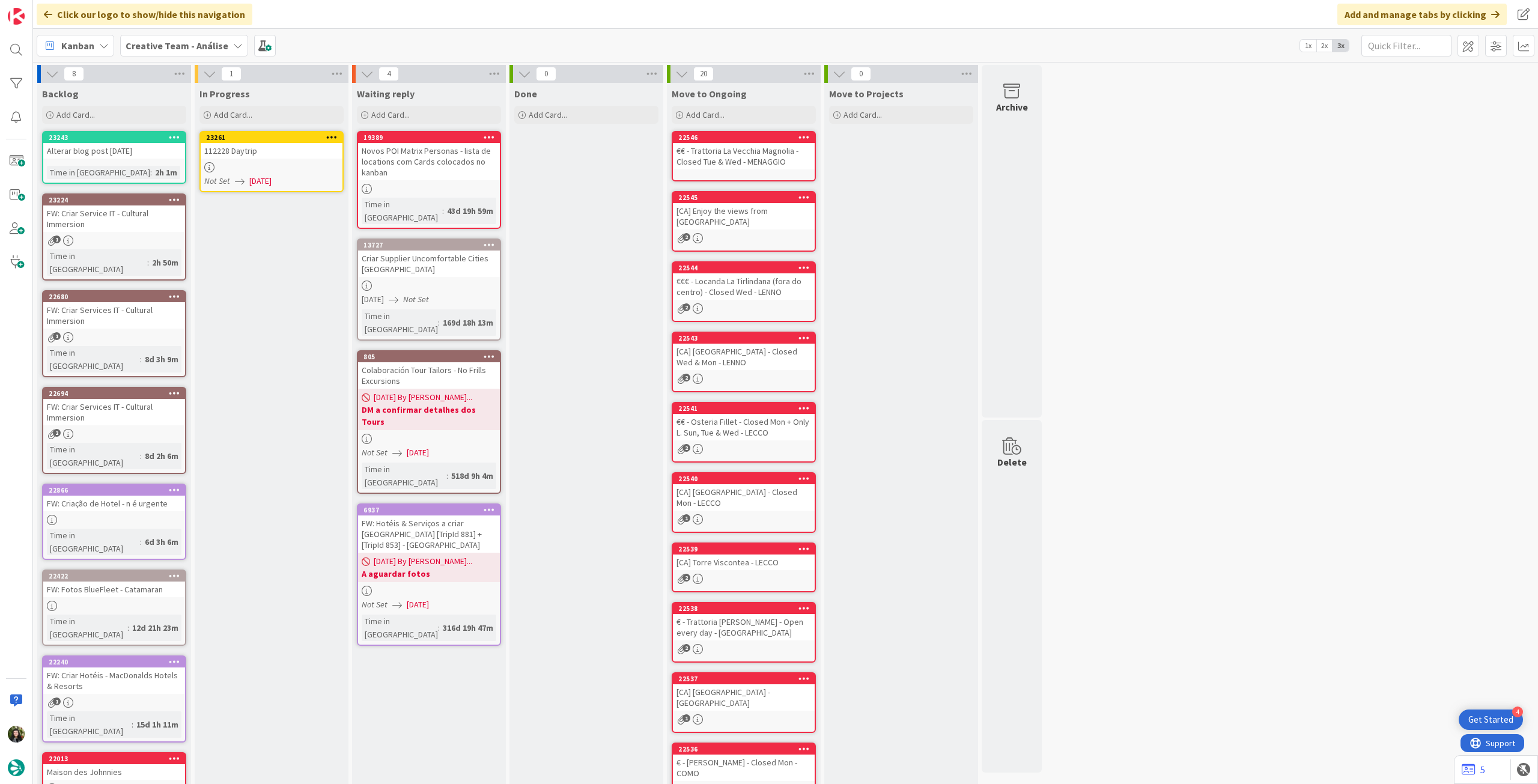
click at [296, 154] on div "112228 Daytrip" at bounding box center [272, 151] width 142 height 16
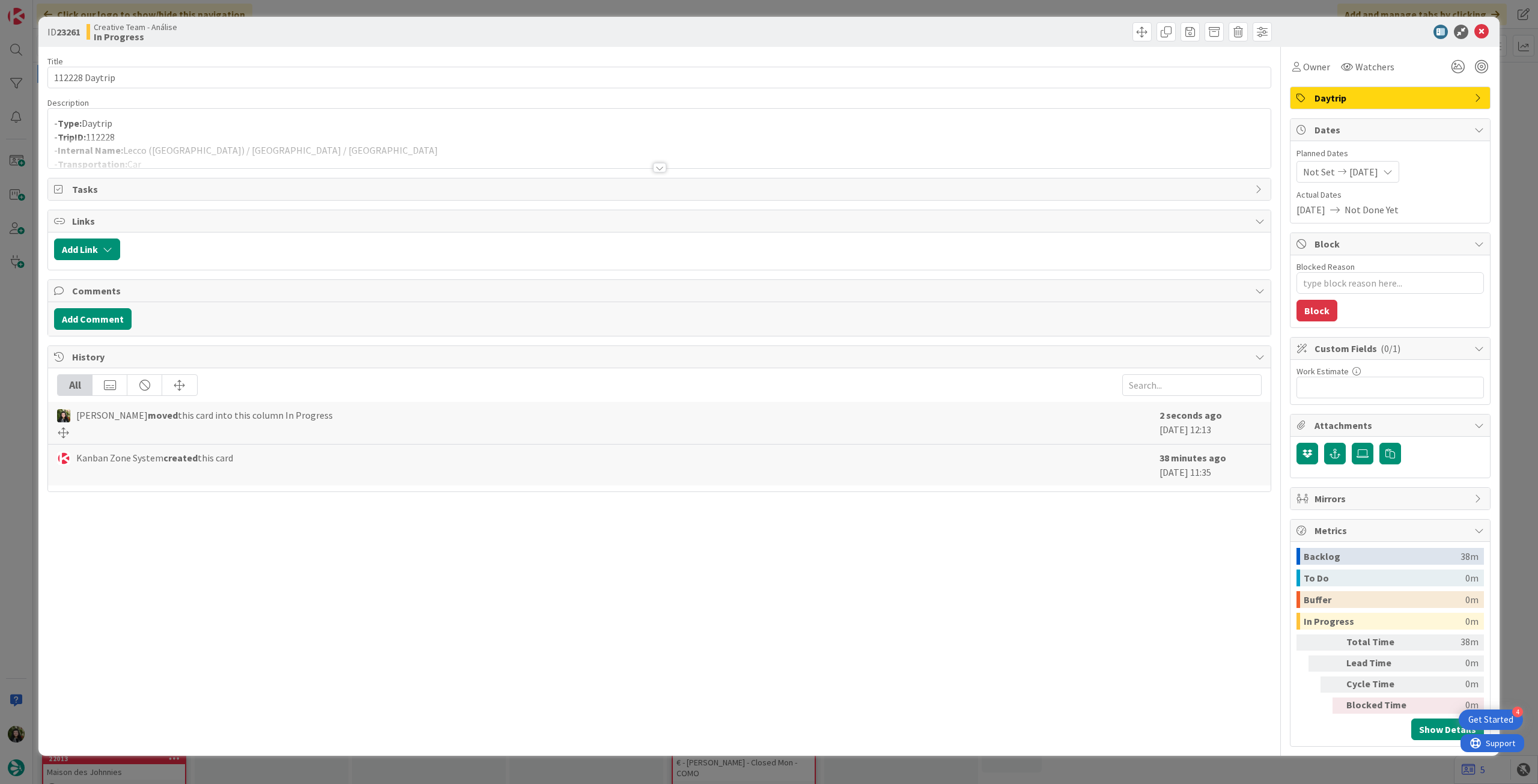
click at [300, 141] on div at bounding box center [659, 152] width 1222 height 30
type textarea "x"
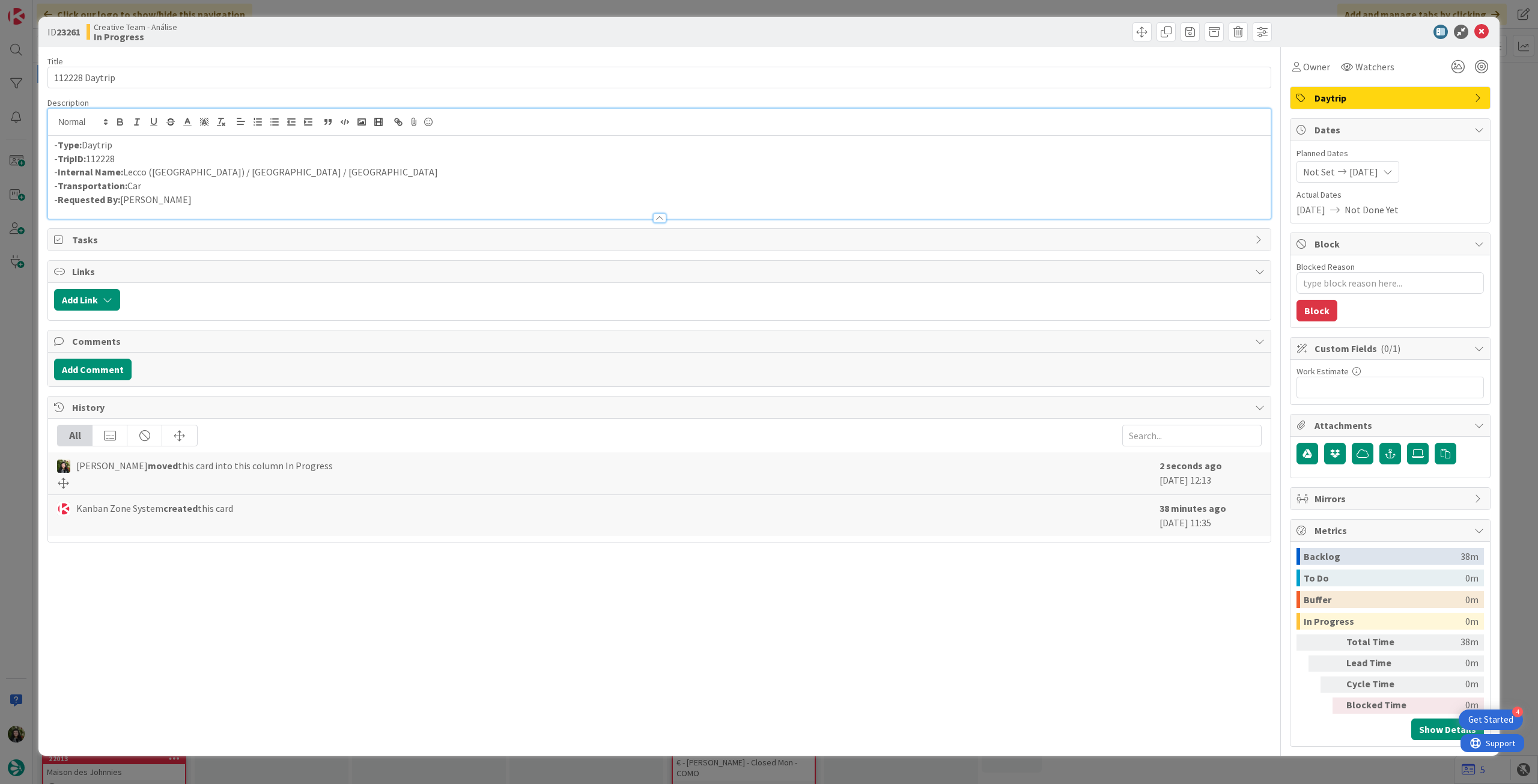
drag, startPoint x: 210, startPoint y: 173, endPoint x: 346, endPoint y: 158, distance: 136.8
click at [212, 173] on p "- Internal Name: Lecco (Lago di Como) / Varena / Verona" at bounding box center [659, 172] width 1211 height 14
click at [1483, 37] on icon at bounding box center [1481, 32] width 14 height 14
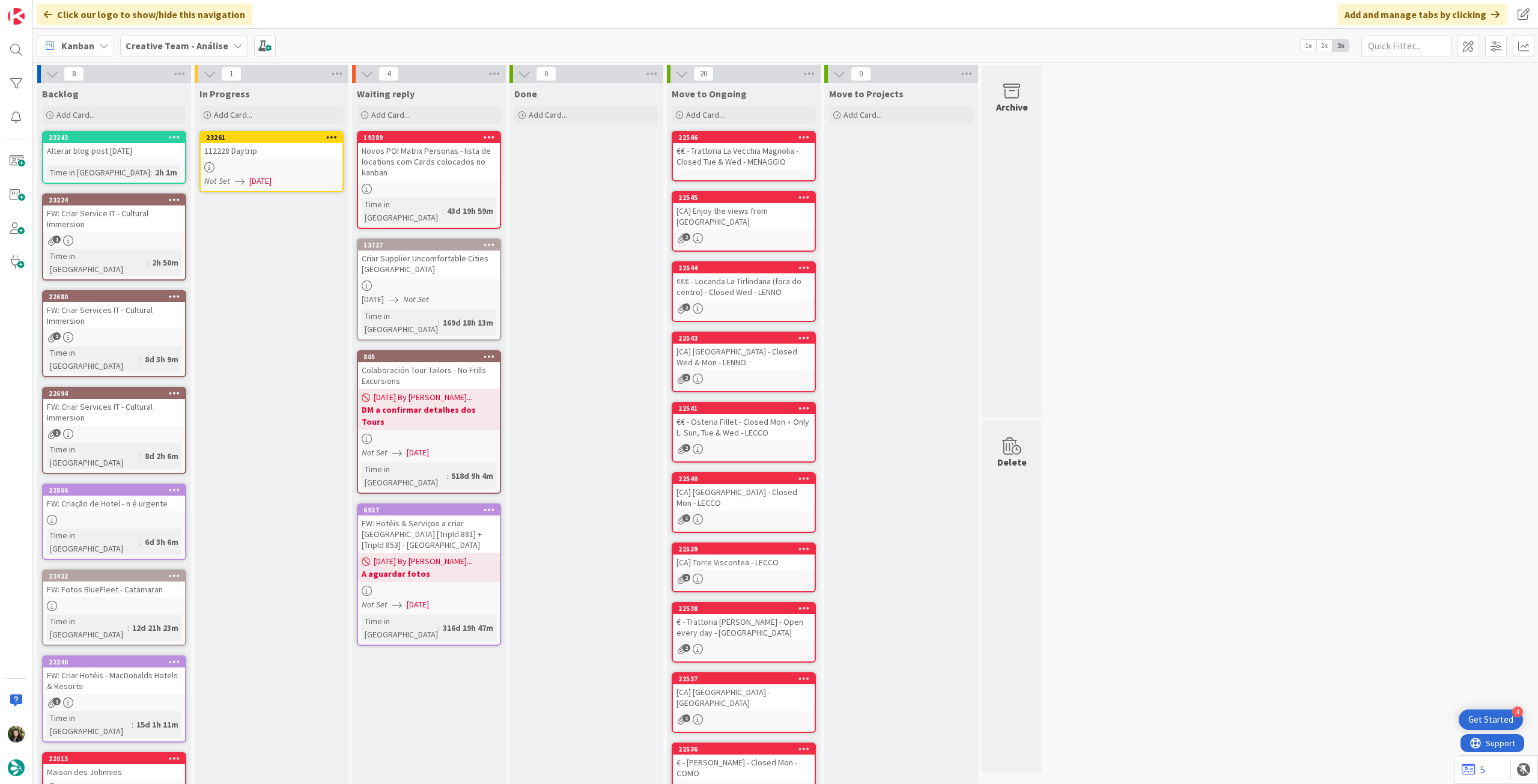
click at [254, 173] on link "23261 112228 Daytrip Not Set 17/09/2025" at bounding box center [271, 162] width 145 height 61
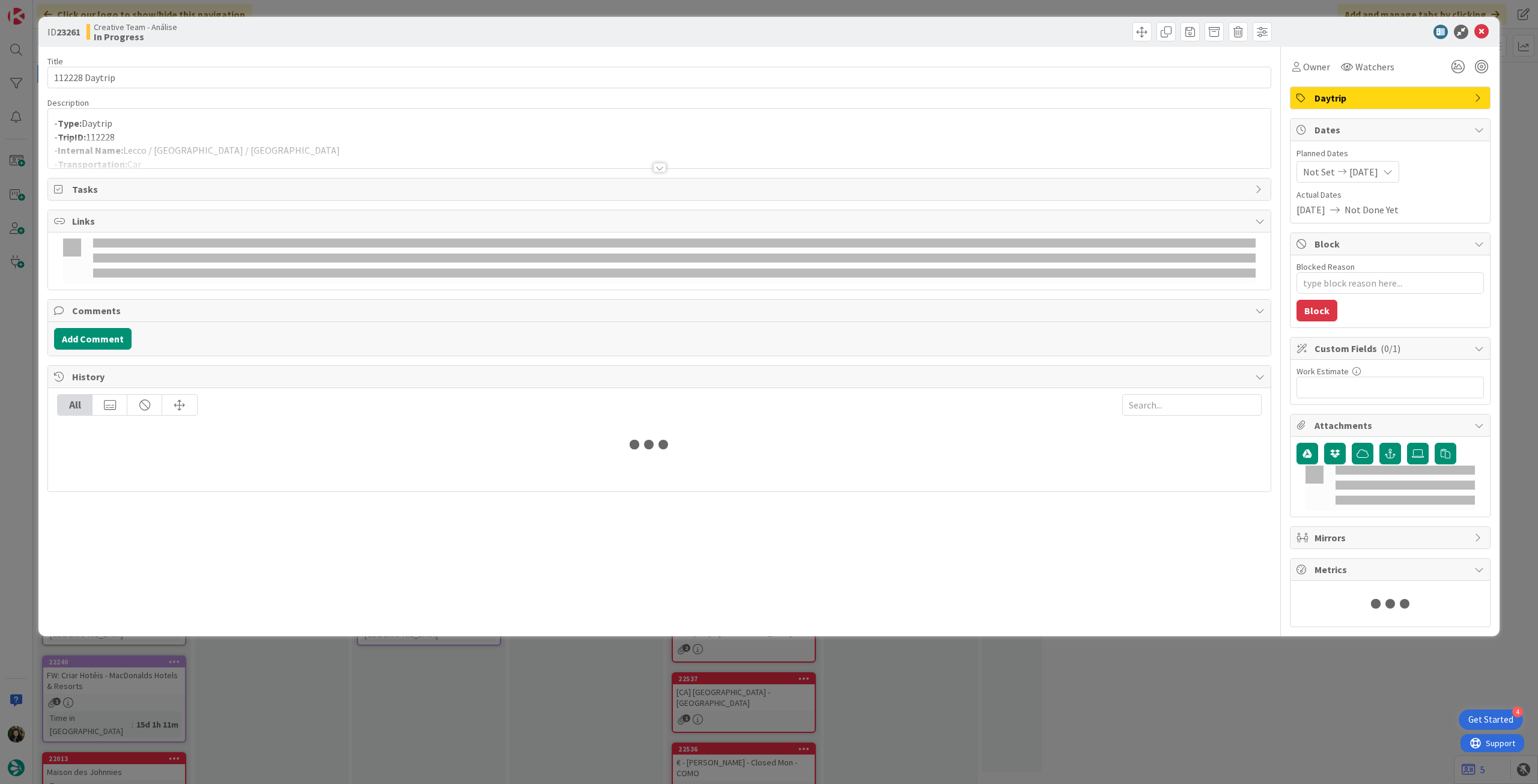
type textarea "x"
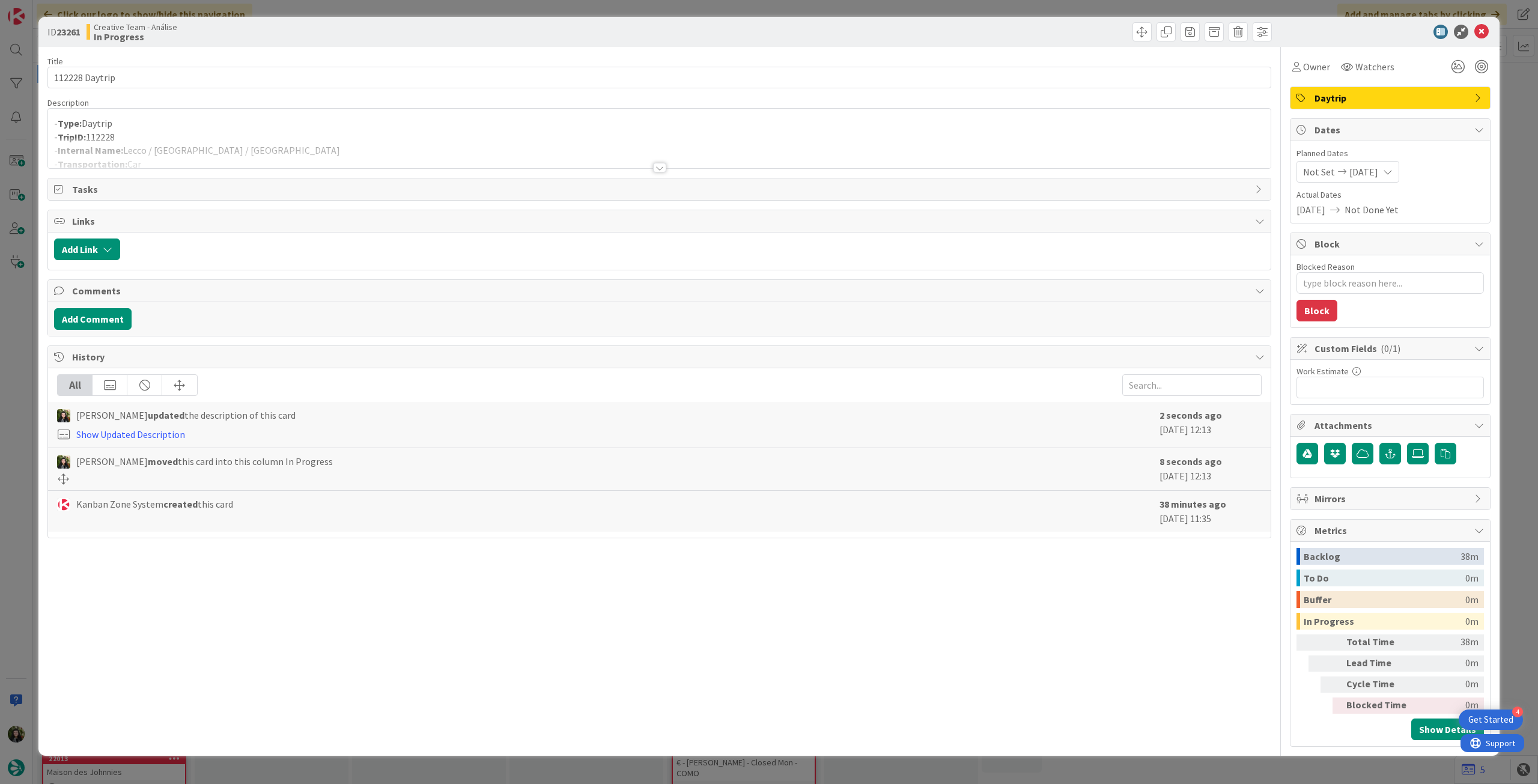
click at [156, 152] on div at bounding box center [659, 152] width 1222 height 30
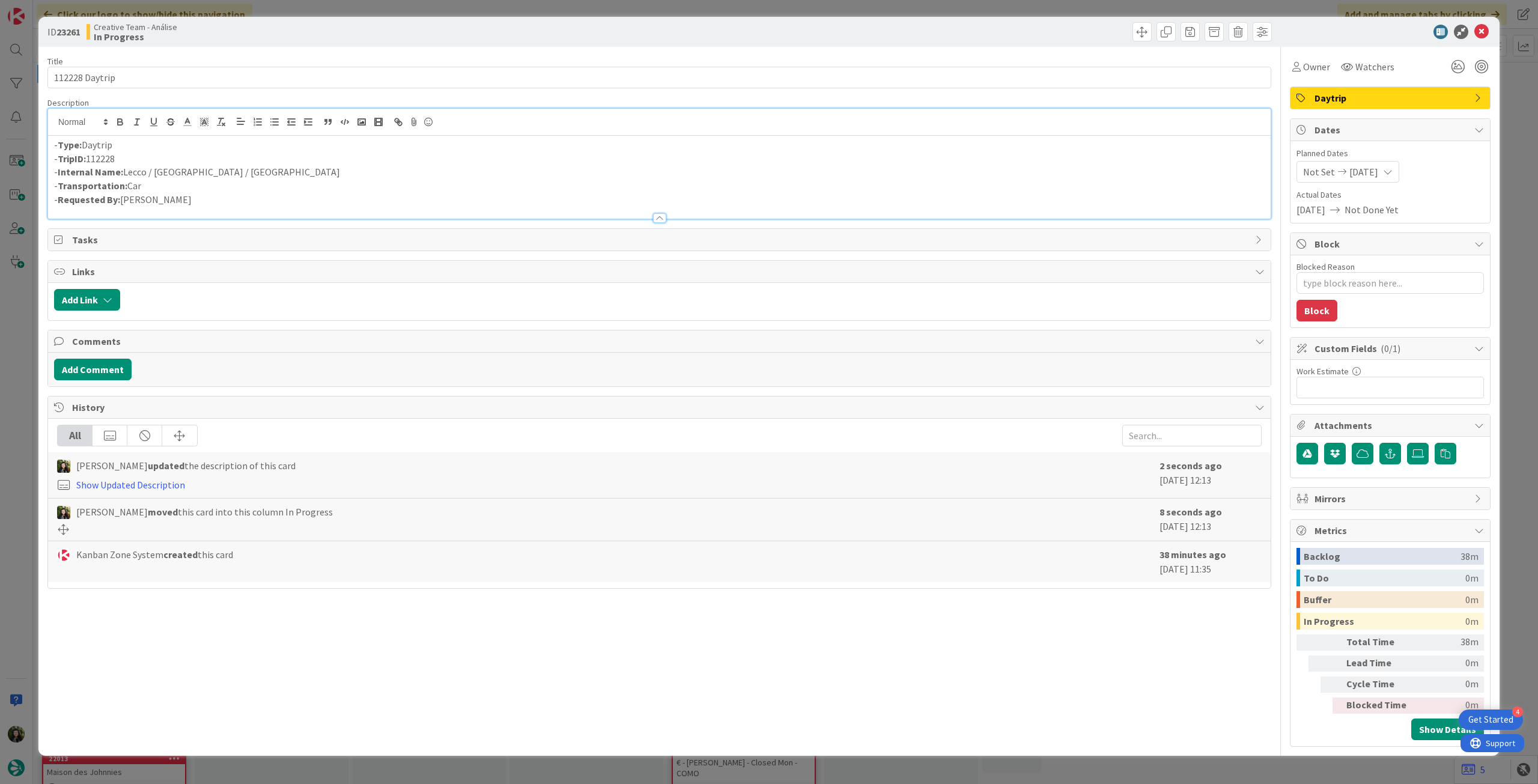
click at [155, 166] on div "- Type: Daytrip - TripID: 112228 - Internal Name: Lecco / Varena / Verona - Tra…" at bounding box center [659, 177] width 1222 height 83
click at [154, 168] on p "- Internal Name: Lecco / Varena / Verona" at bounding box center [659, 172] width 1211 height 14
click at [154, 173] on p "- Internal Name: Lecco / Varena / Verona" at bounding box center [659, 172] width 1211 height 14
click at [158, 173] on p "- Internal Name: Lecco / Varena / Verona" at bounding box center [659, 172] width 1211 height 14
drag, startPoint x: 161, startPoint y: 173, endPoint x: 185, endPoint y: 171, distance: 24.1
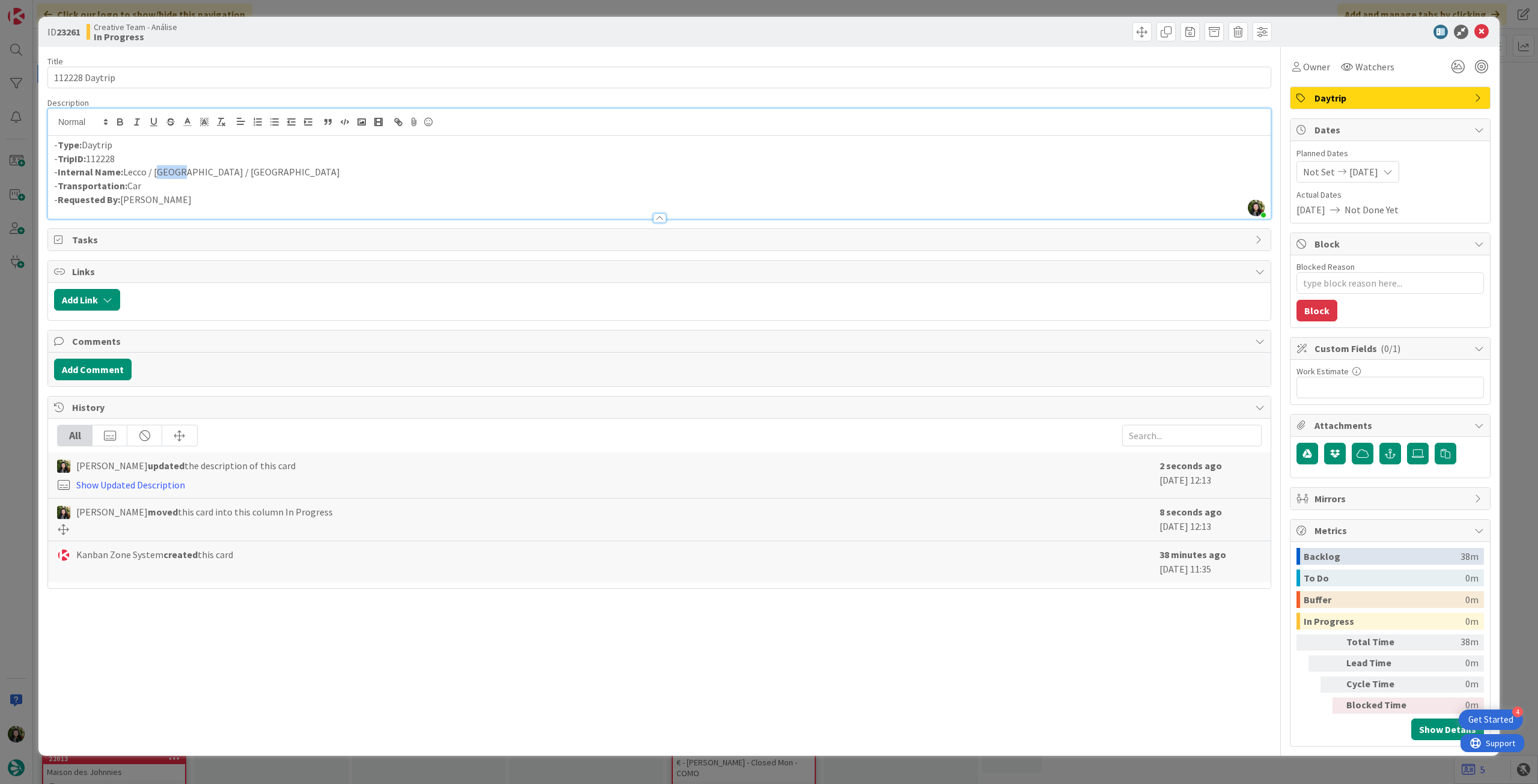
click at [180, 173] on p "- Internal Name: Lecco / Varena / Verona" at bounding box center [659, 172] width 1211 height 14
copy p "Varena"
click at [173, 180] on p "- Transportation: Car" at bounding box center [659, 186] width 1211 height 14
click at [174, 170] on p "- Internal Name: Lecco / Varena / Verona" at bounding box center [659, 172] width 1211 height 14
click at [1477, 31] on icon at bounding box center [1481, 32] width 14 height 14
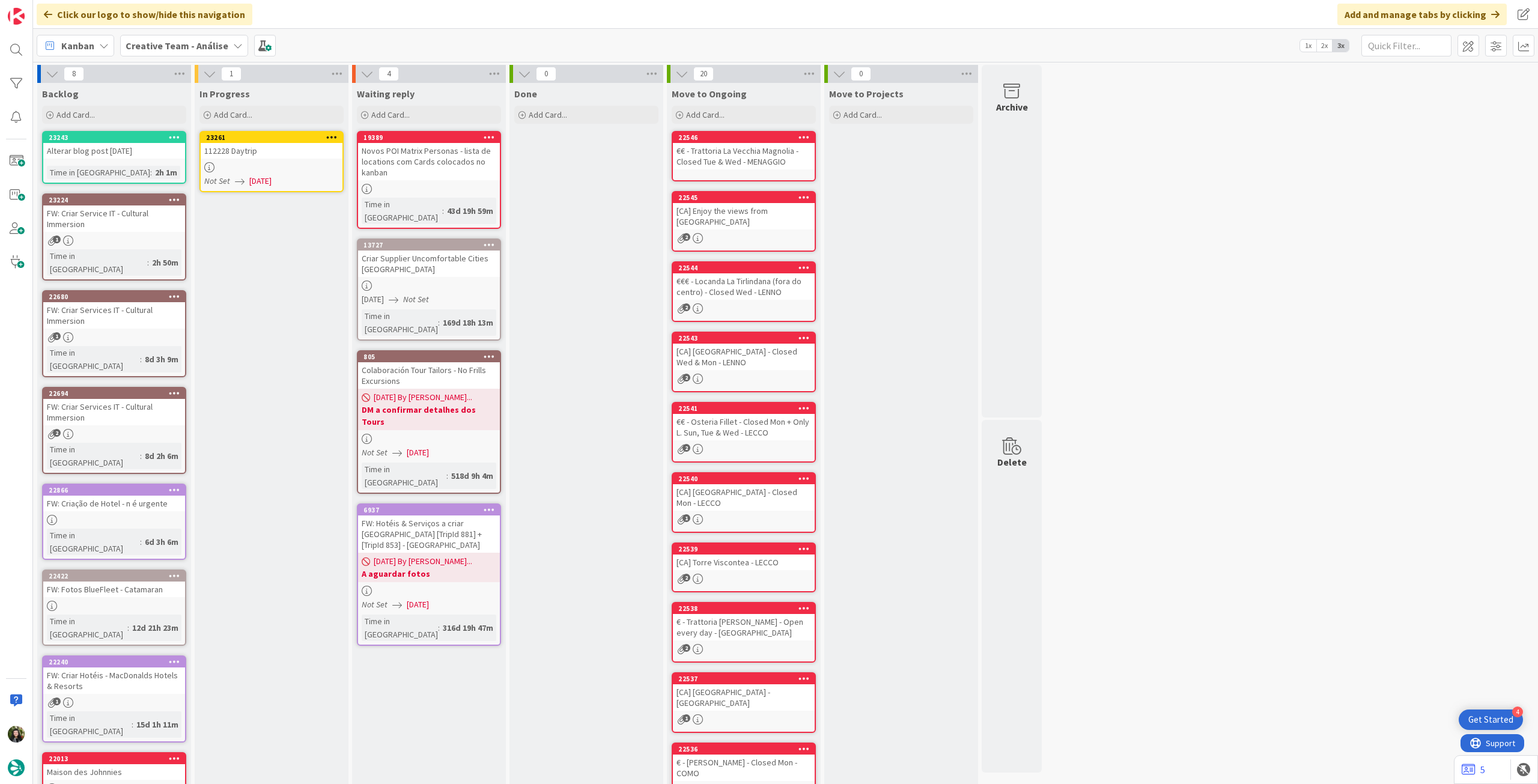
click at [335, 135] on icon at bounding box center [332, 137] width 12 height 9
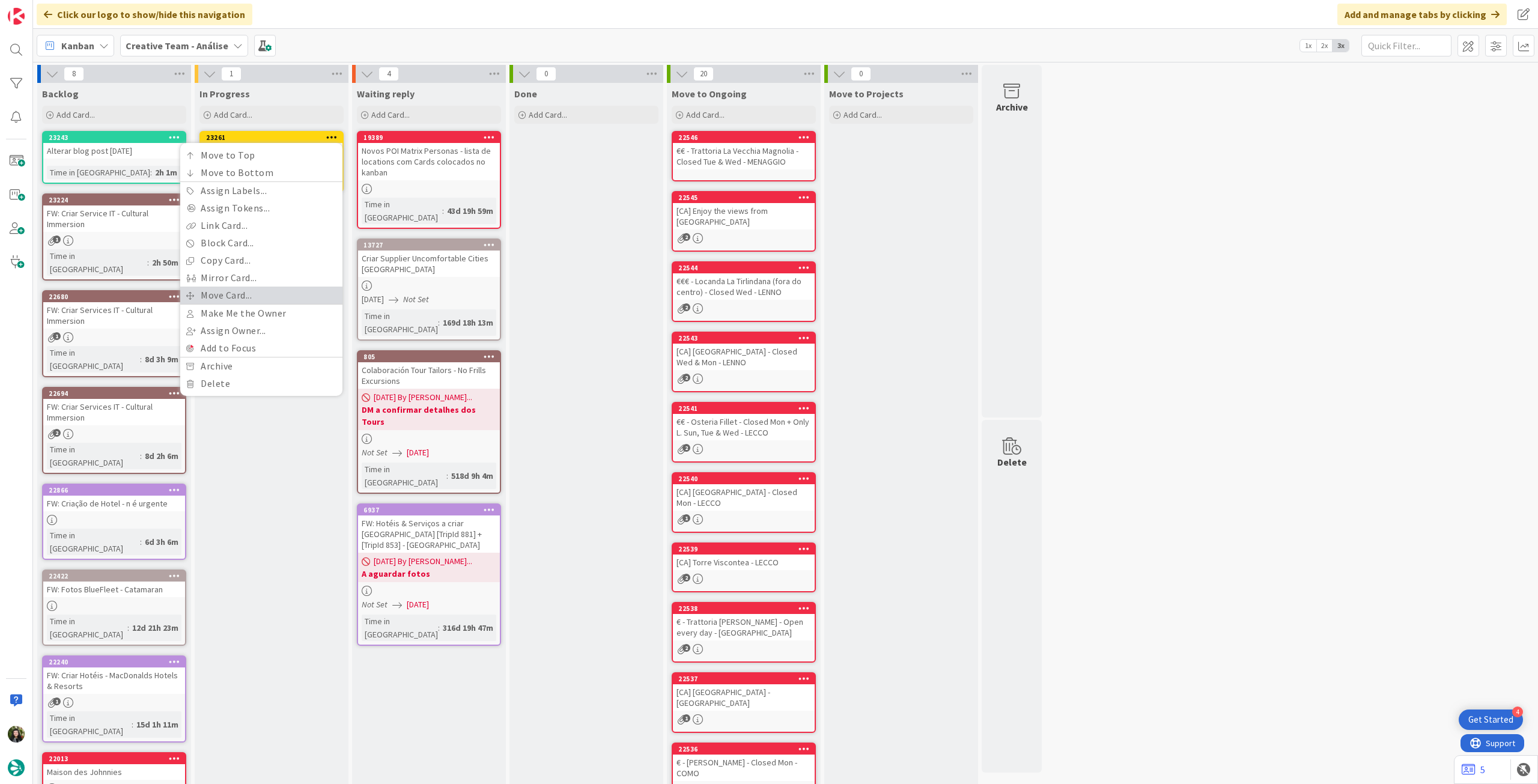
click at [238, 298] on link "Move Card..." at bounding box center [262, 295] width 162 height 17
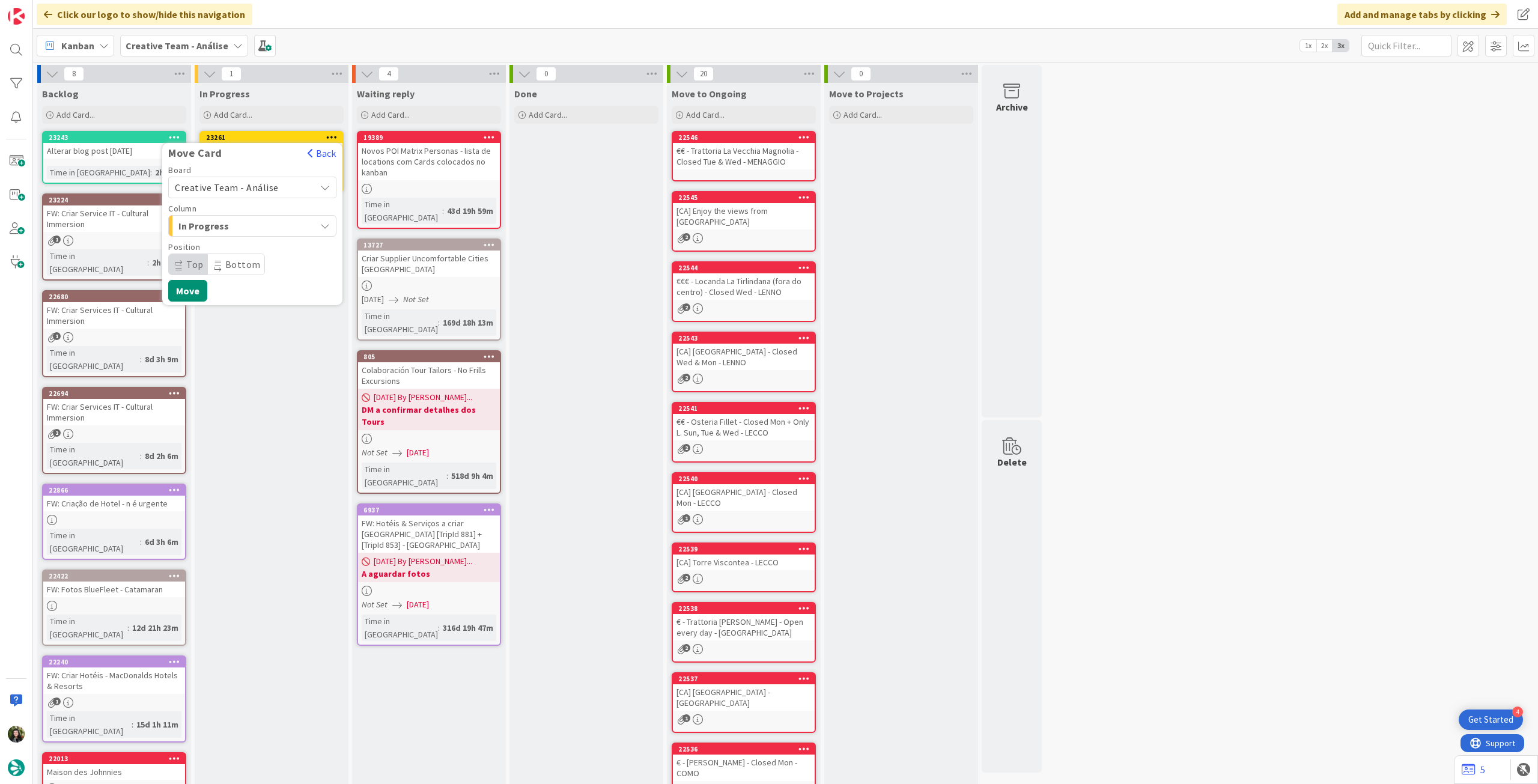
click at [259, 194] on span "Creative Team - Análise" at bounding box center [242, 187] width 134 height 17
click at [241, 241] on span "Creative Team" at bounding box center [260, 244] width 139 height 18
click at [249, 219] on span "Select a Column..." at bounding box center [219, 226] width 90 height 16
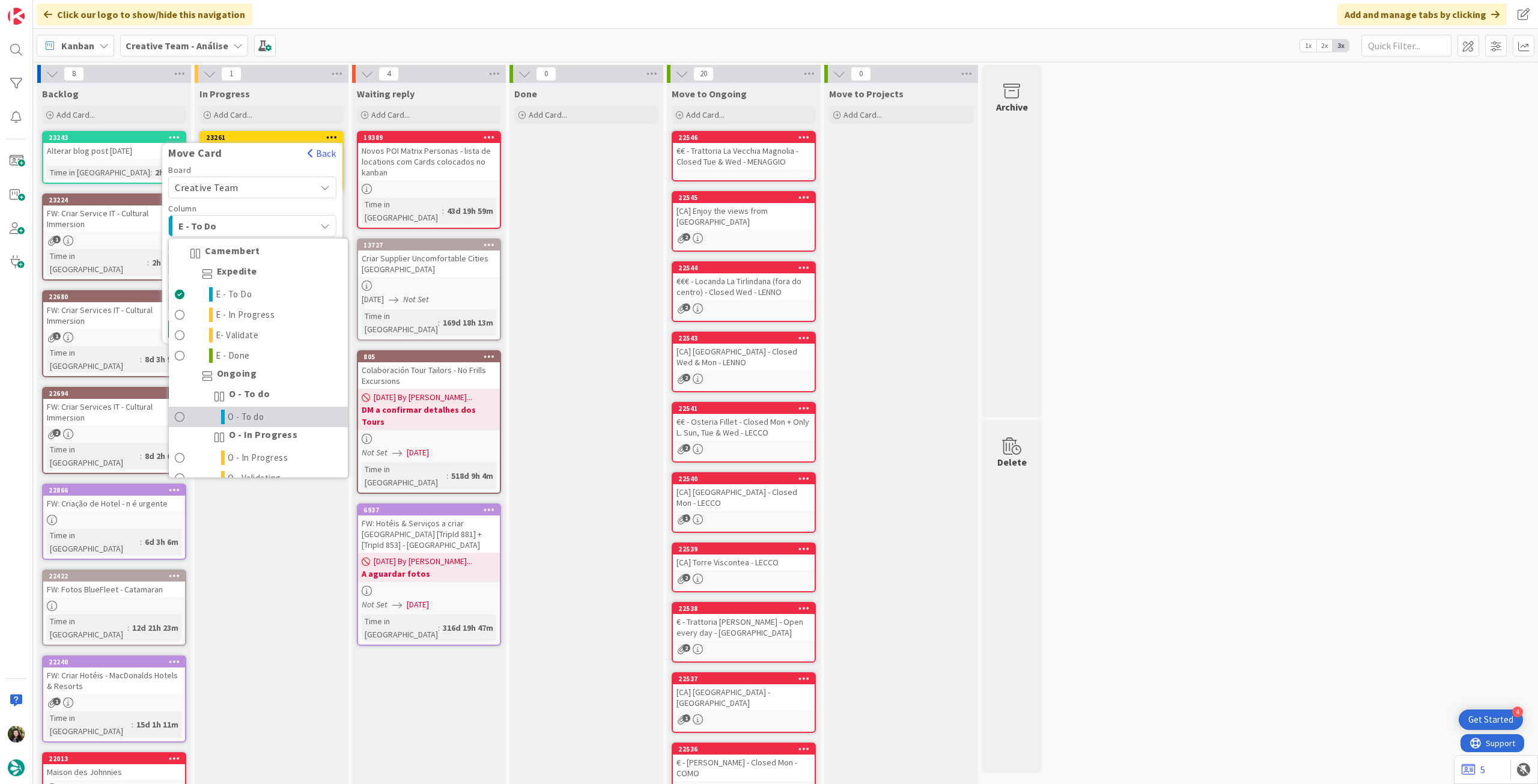
click at [268, 417] on link "O - To do" at bounding box center [258, 417] width 179 height 20
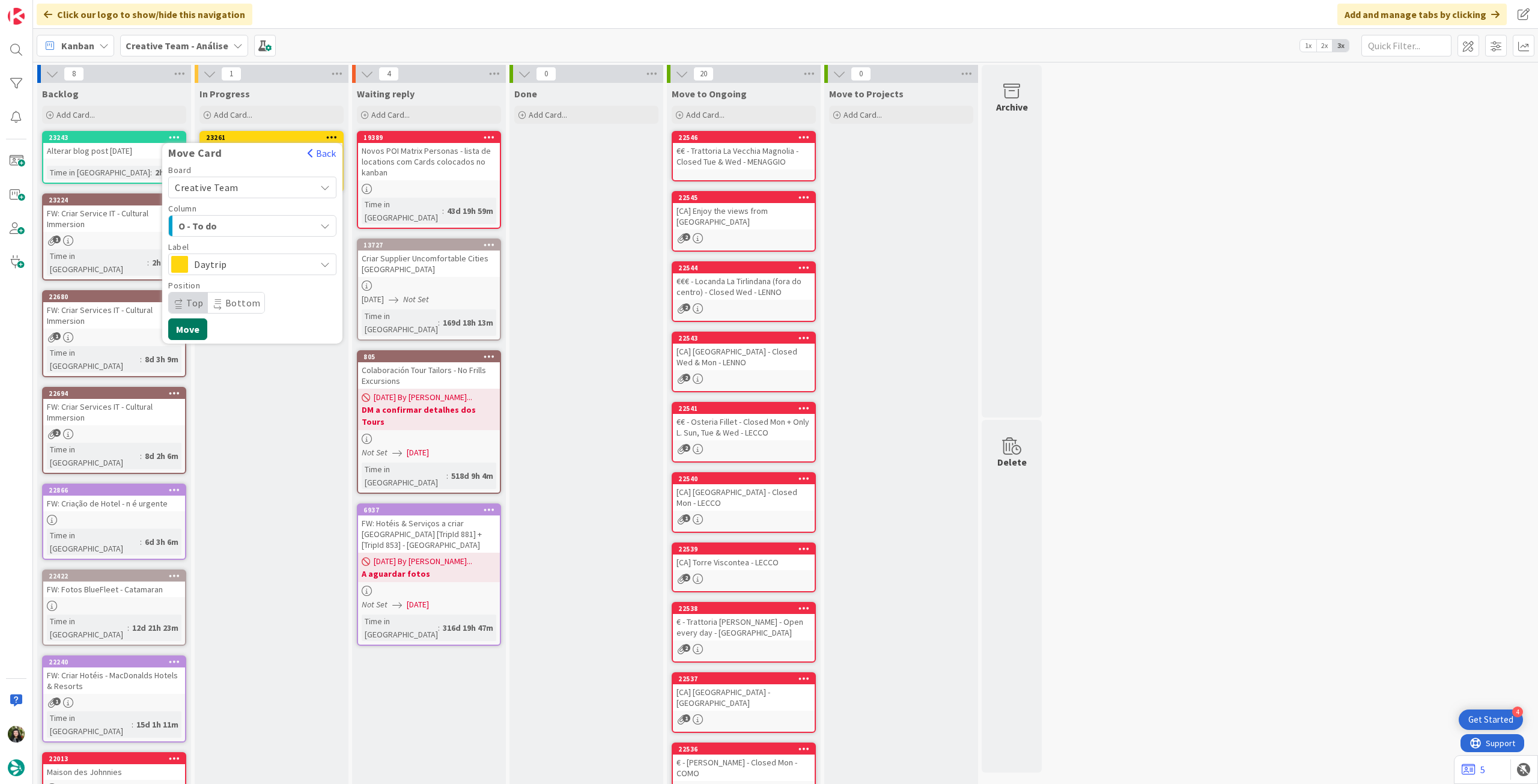
click at [191, 329] on button "Move" at bounding box center [187, 330] width 39 height 22
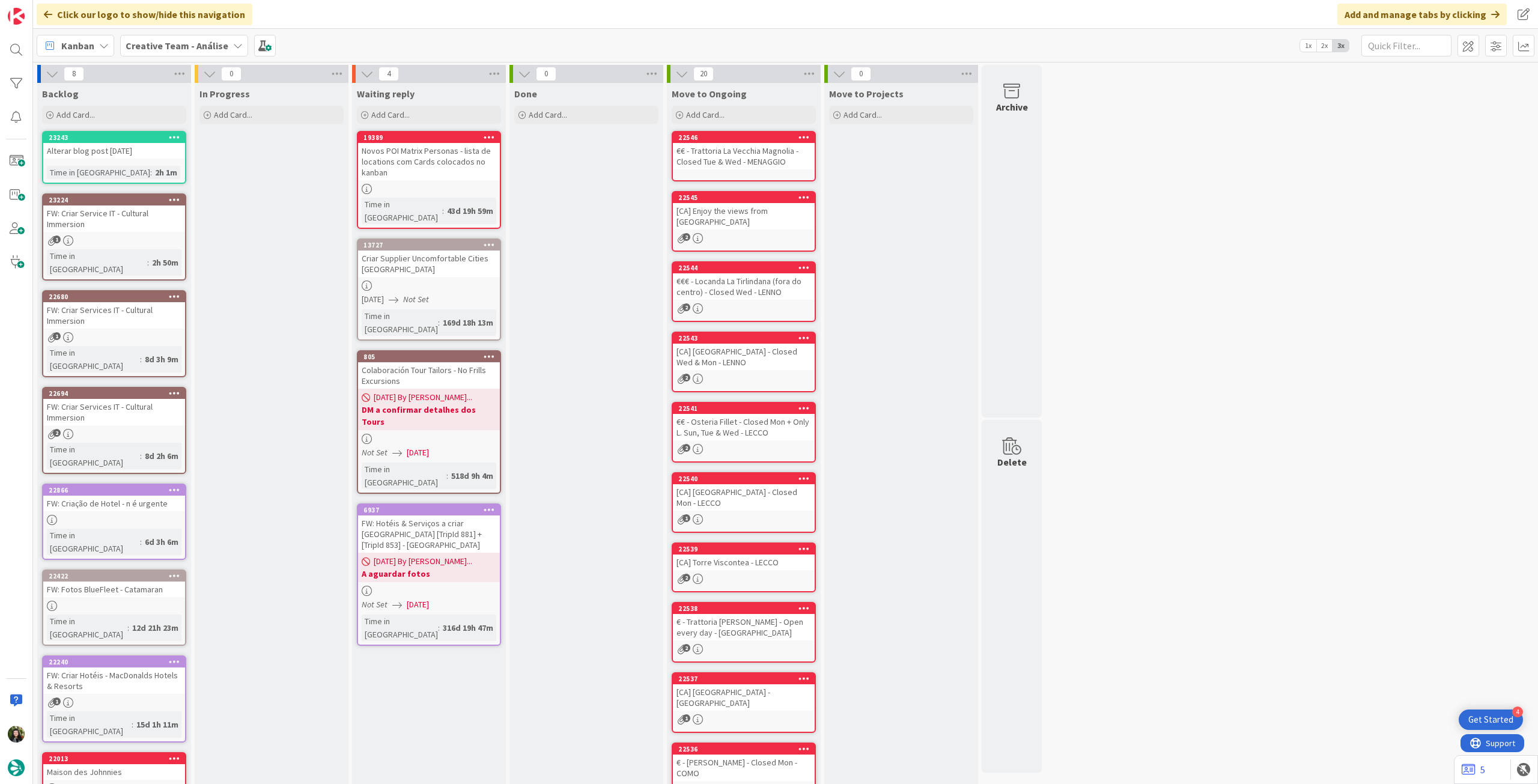
drag, startPoint x: 177, startPoint y: 51, endPoint x: 177, endPoint y: 59, distance: 8.0
click at [177, 52] on span "Creative Team - Análise" at bounding box center [177, 45] width 103 height 14
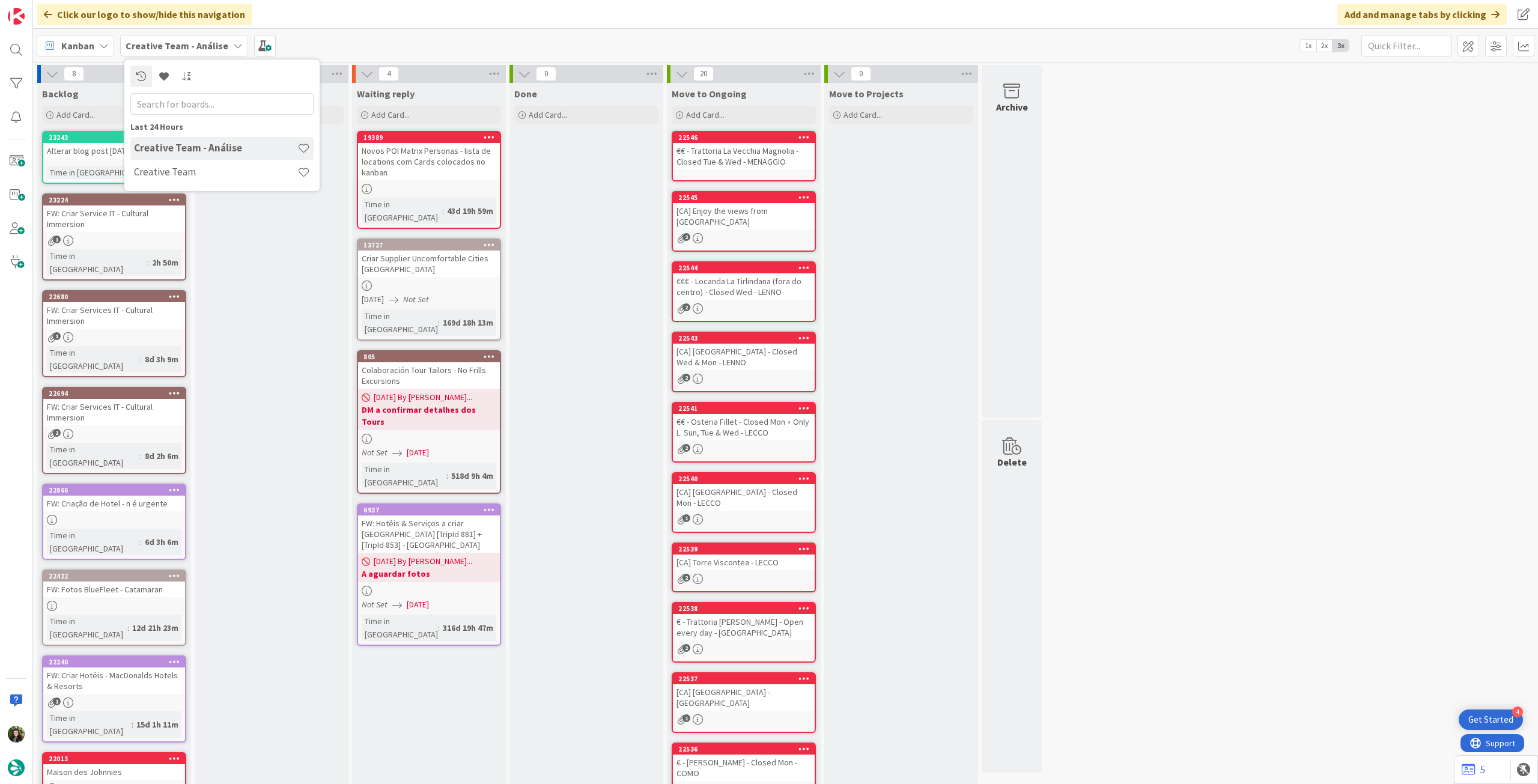
click at [162, 166] on div "Creative Team" at bounding box center [222, 172] width 184 height 23
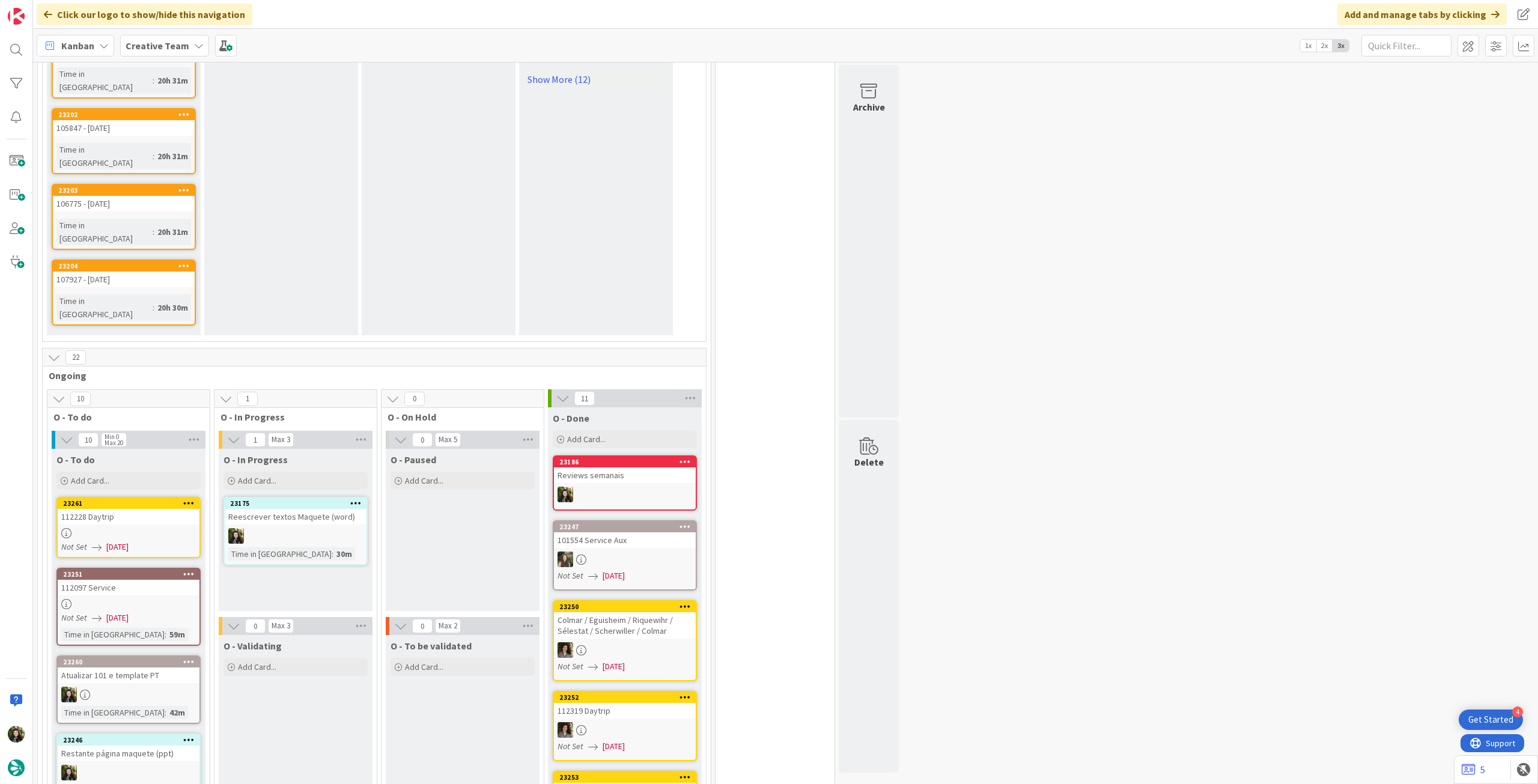
scroll to position [961, 0]
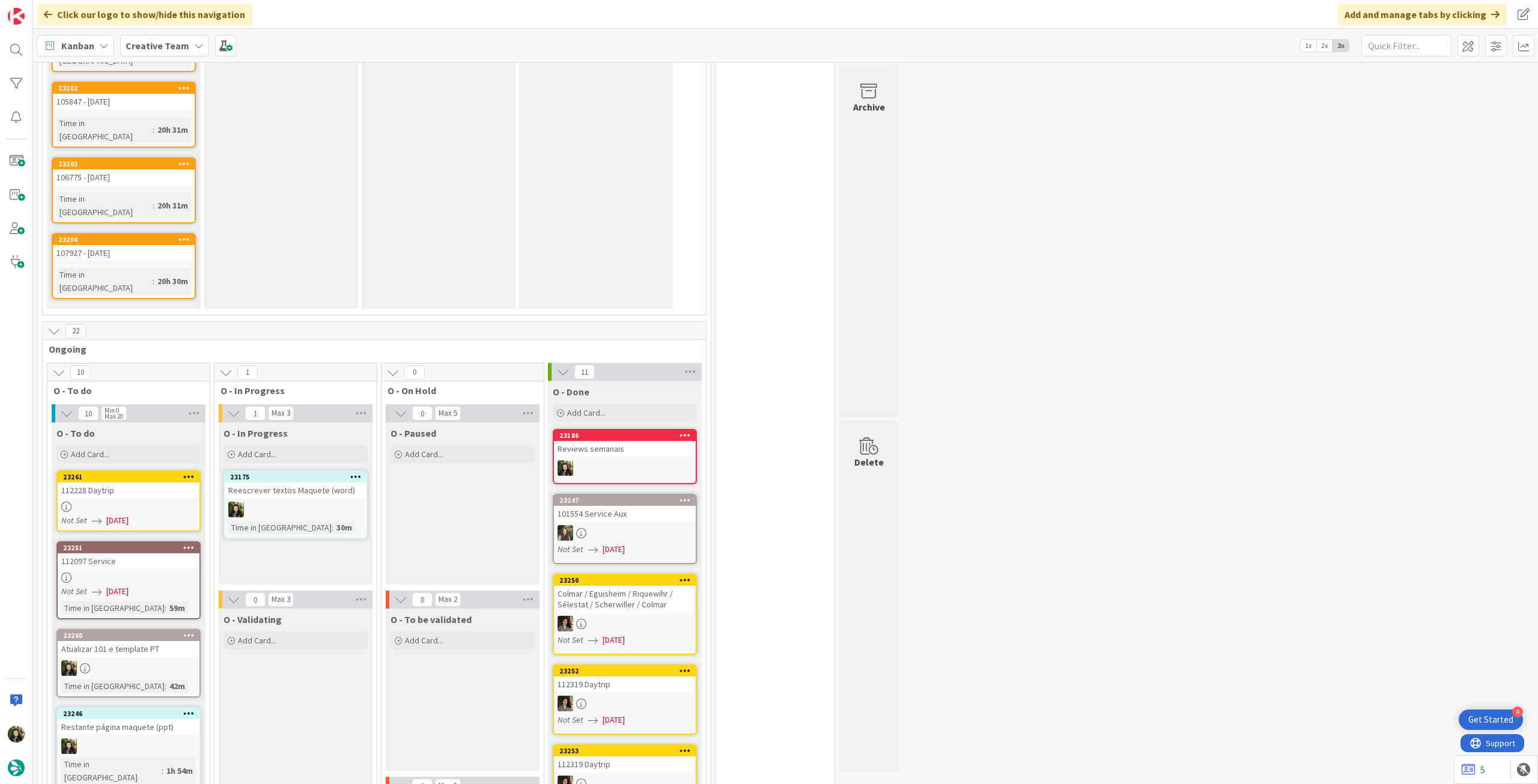
click at [164, 48] on b "Creative Team" at bounding box center [158, 45] width 64 height 12
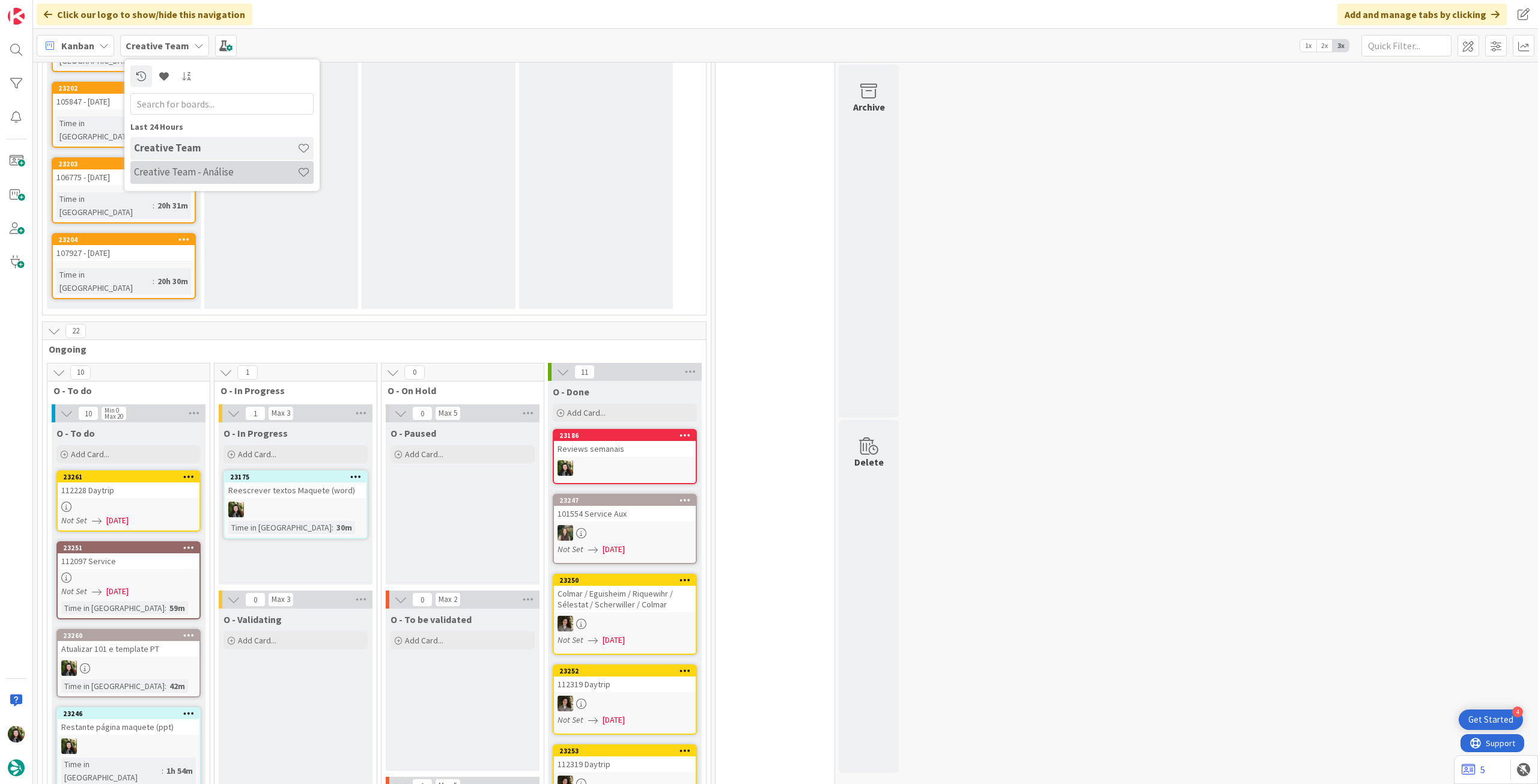
click at [186, 172] on h4 "Creative Team - Análise" at bounding box center [216, 171] width 163 height 12
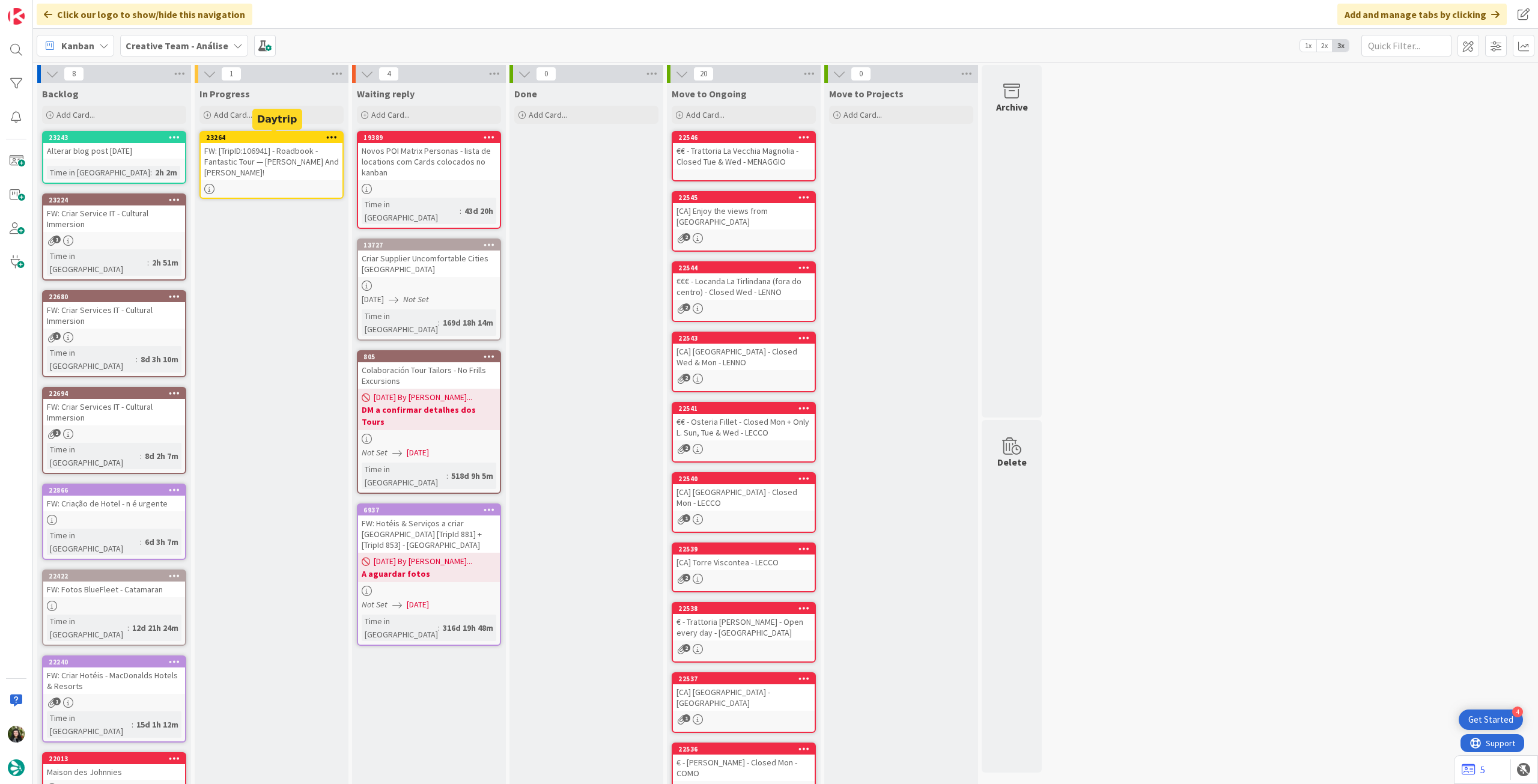
click at [332, 134] on icon at bounding box center [332, 137] width 12 height 9
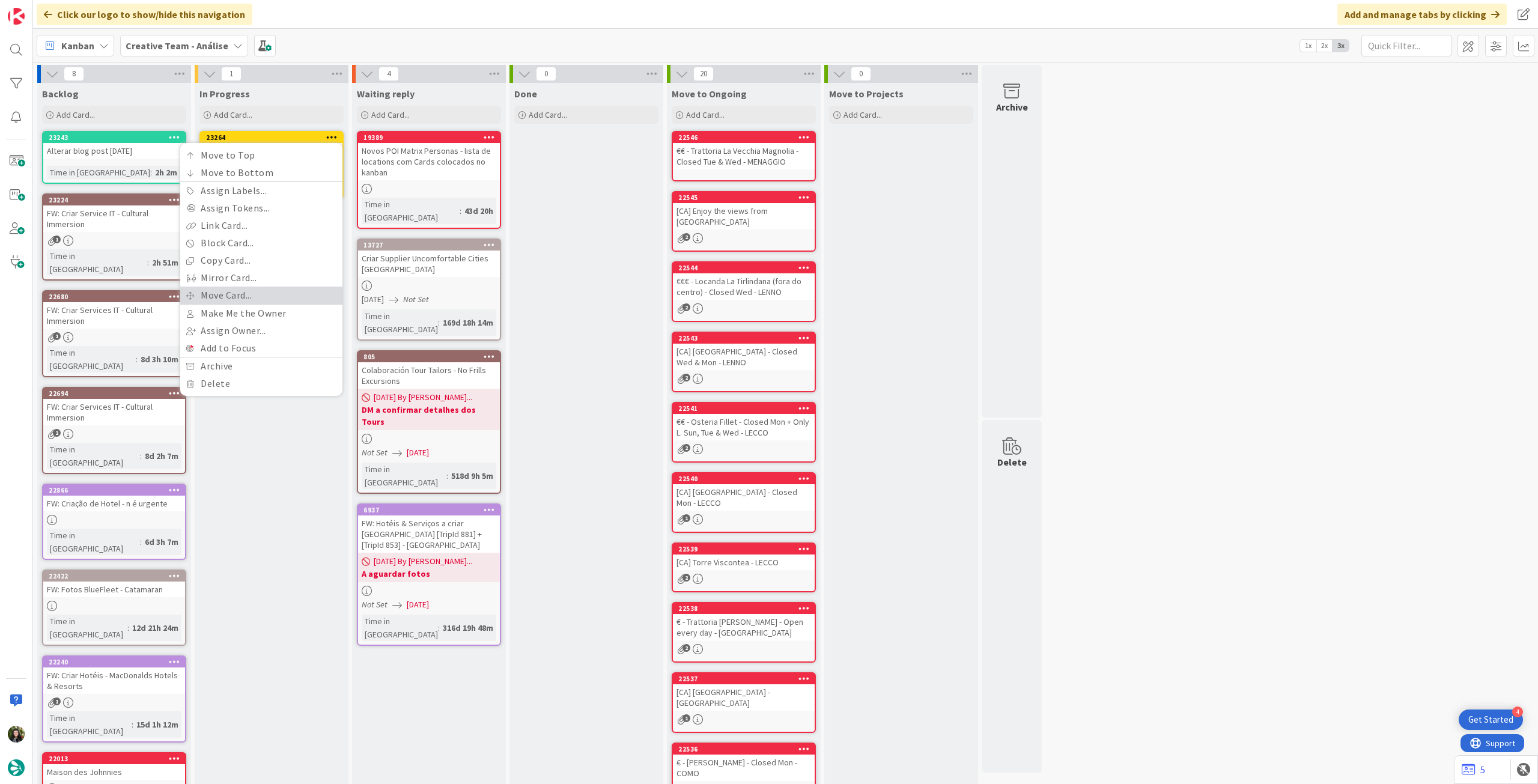
click at [266, 297] on link "Move Card..." at bounding box center [262, 295] width 162 height 17
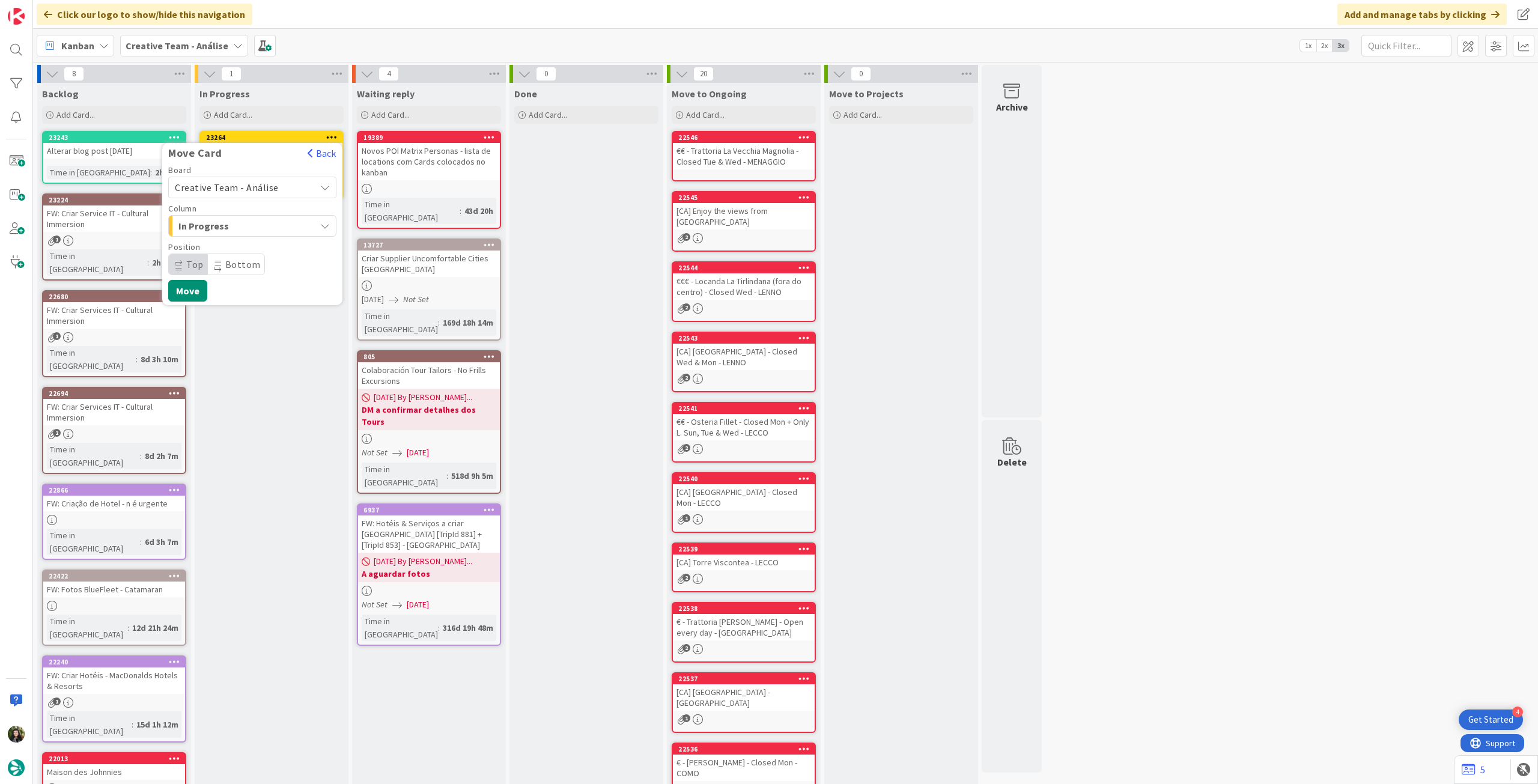
click at [275, 191] on span "Creative Team - Análise" at bounding box center [242, 187] width 134 height 17
click at [260, 245] on span "Creative Team" at bounding box center [260, 244] width 139 height 18
click at [246, 269] on span "Daytrip" at bounding box center [252, 265] width 116 height 17
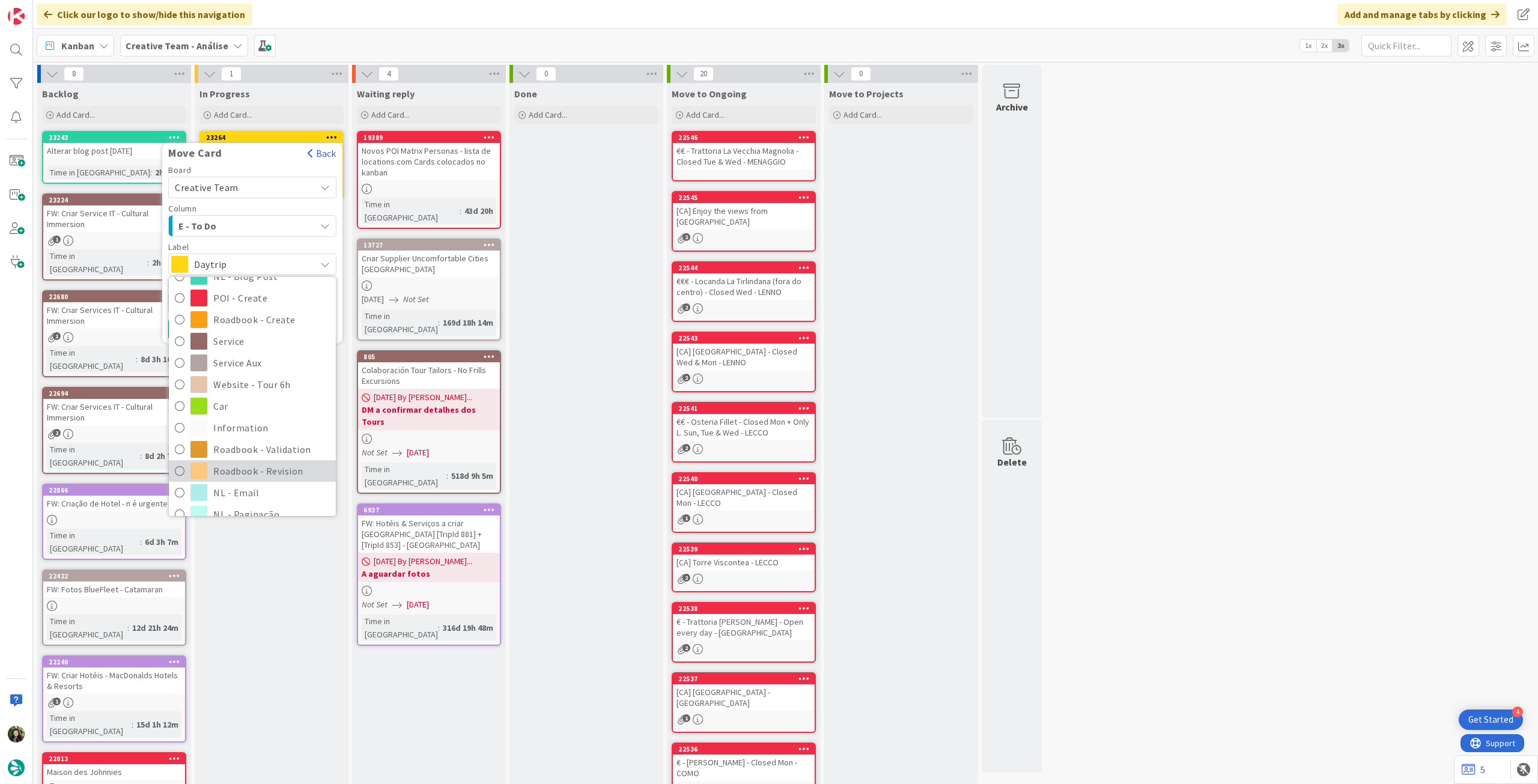
scroll to position [160, 0]
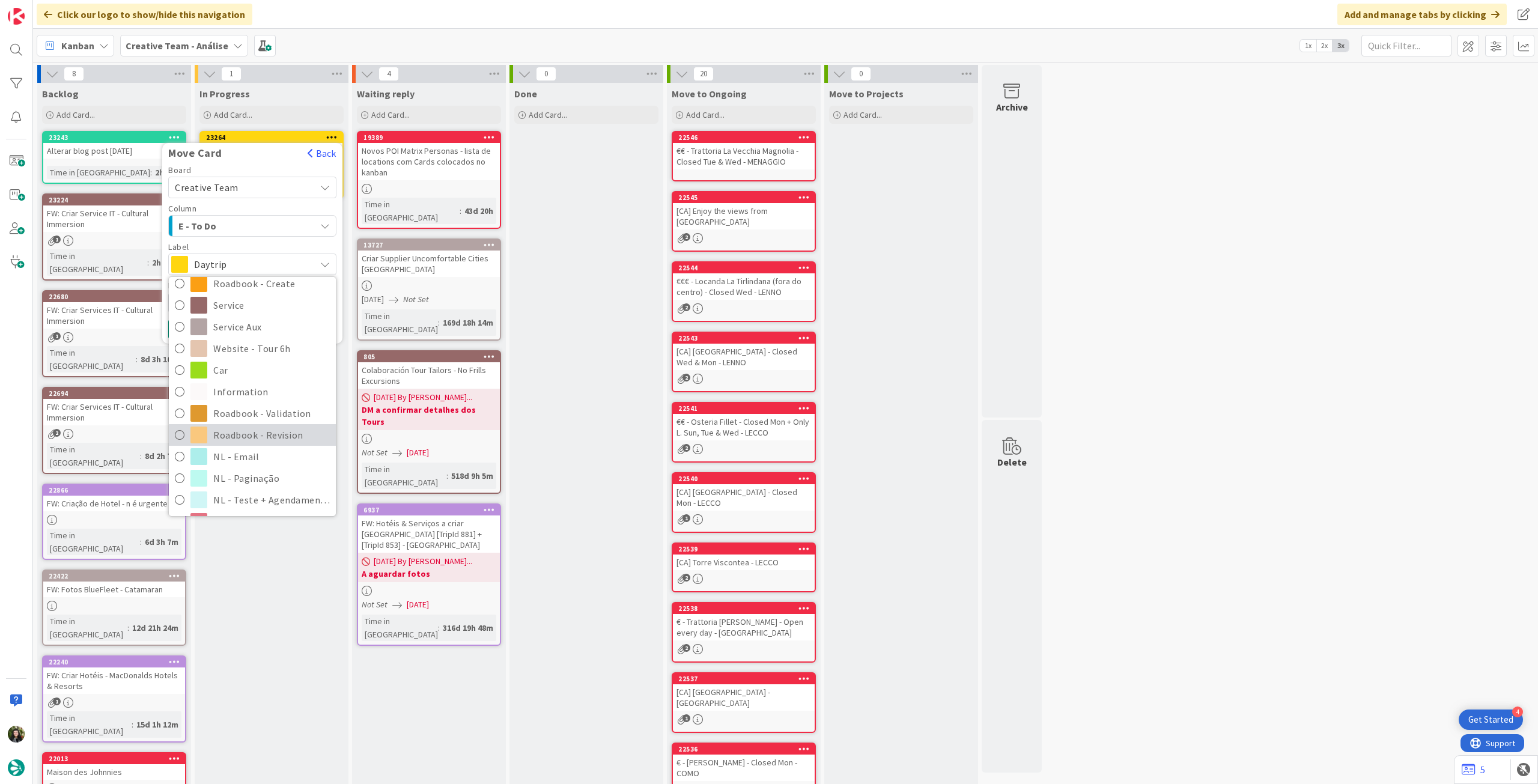
drag, startPoint x: 266, startPoint y: 433, endPoint x: 241, endPoint y: 412, distance: 32.6
click at [266, 433] on span "Roadbook - Revision" at bounding box center [271, 434] width 116 height 18
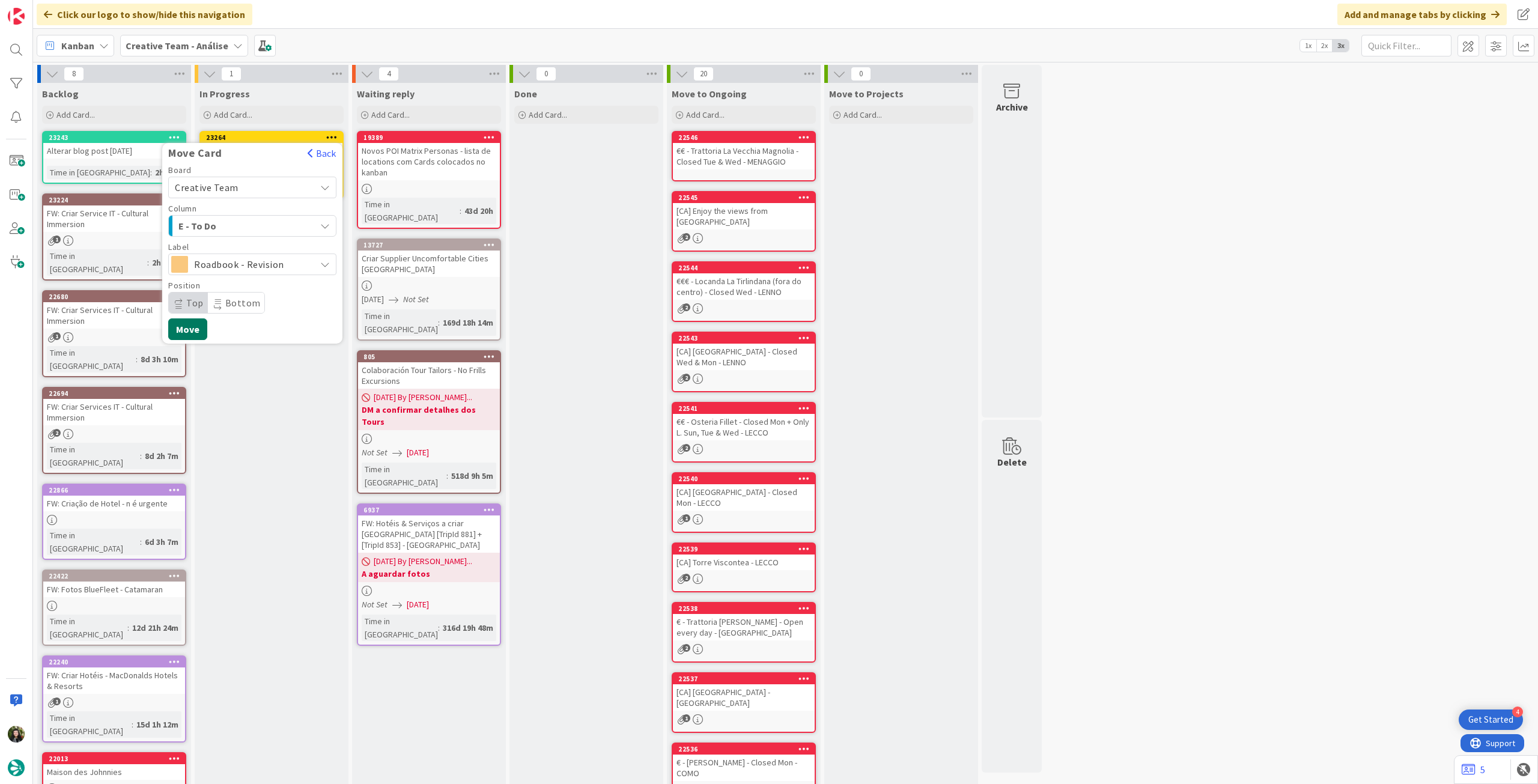
drag, startPoint x: 190, startPoint y: 324, endPoint x: 177, endPoint y: 294, distance: 32.7
click at [190, 326] on button "Move" at bounding box center [187, 330] width 39 height 22
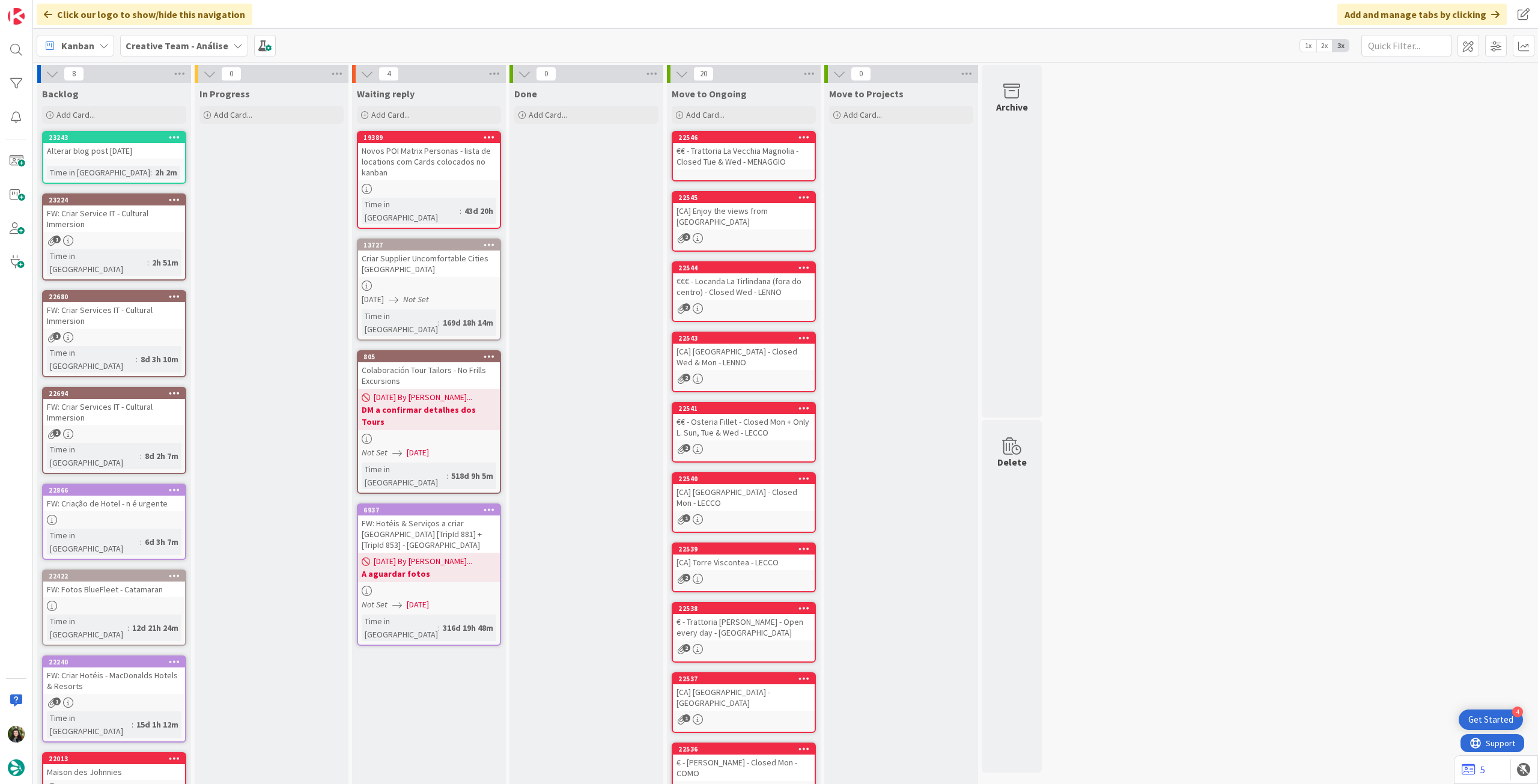
drag, startPoint x: 211, startPoint y: 42, endPoint x: 212, endPoint y: 62, distance: 20.0
click at [211, 42] on b "Creative Team - Análise" at bounding box center [177, 45] width 103 height 12
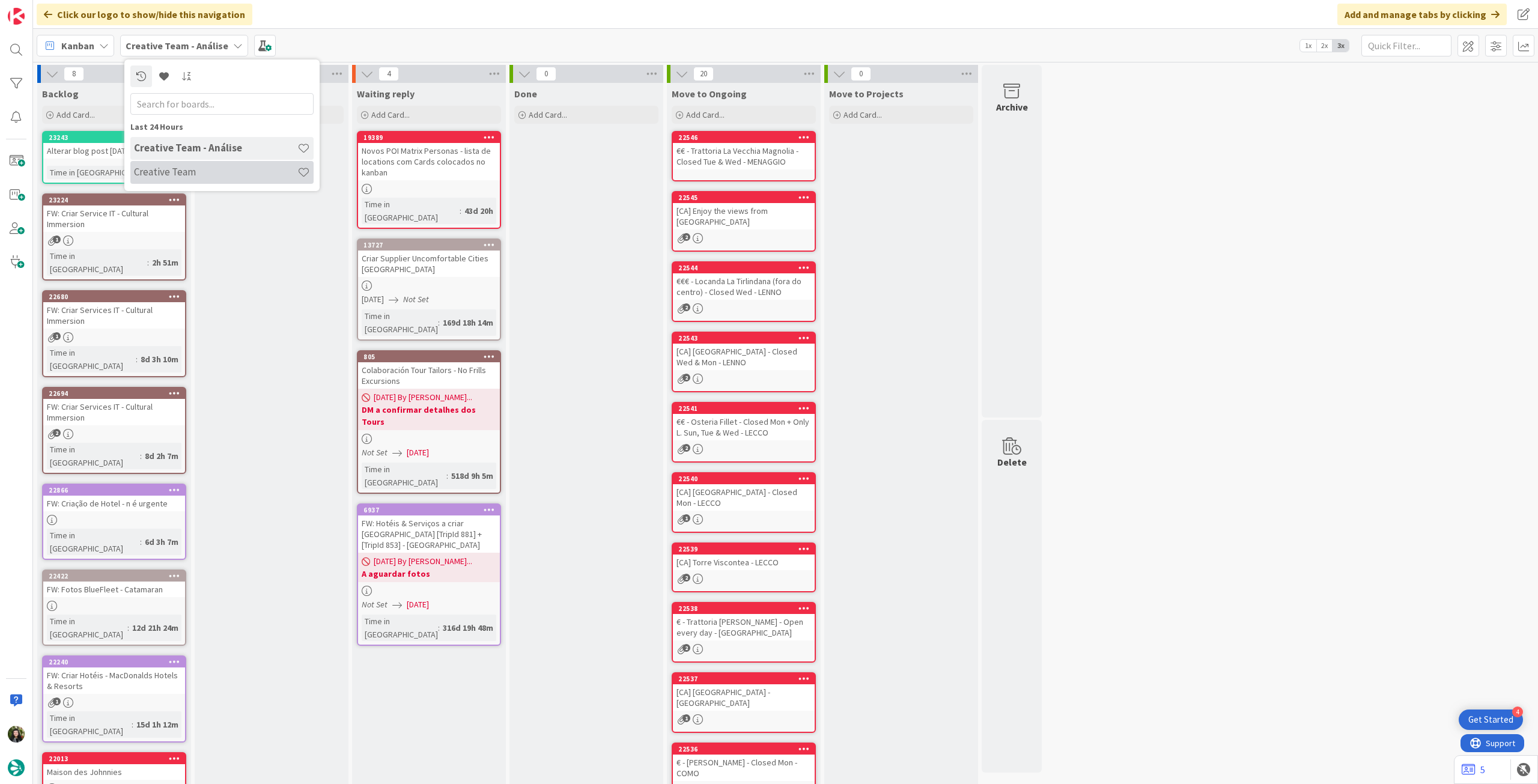
click at [202, 170] on h4 "Creative Team" at bounding box center [216, 171] width 163 height 12
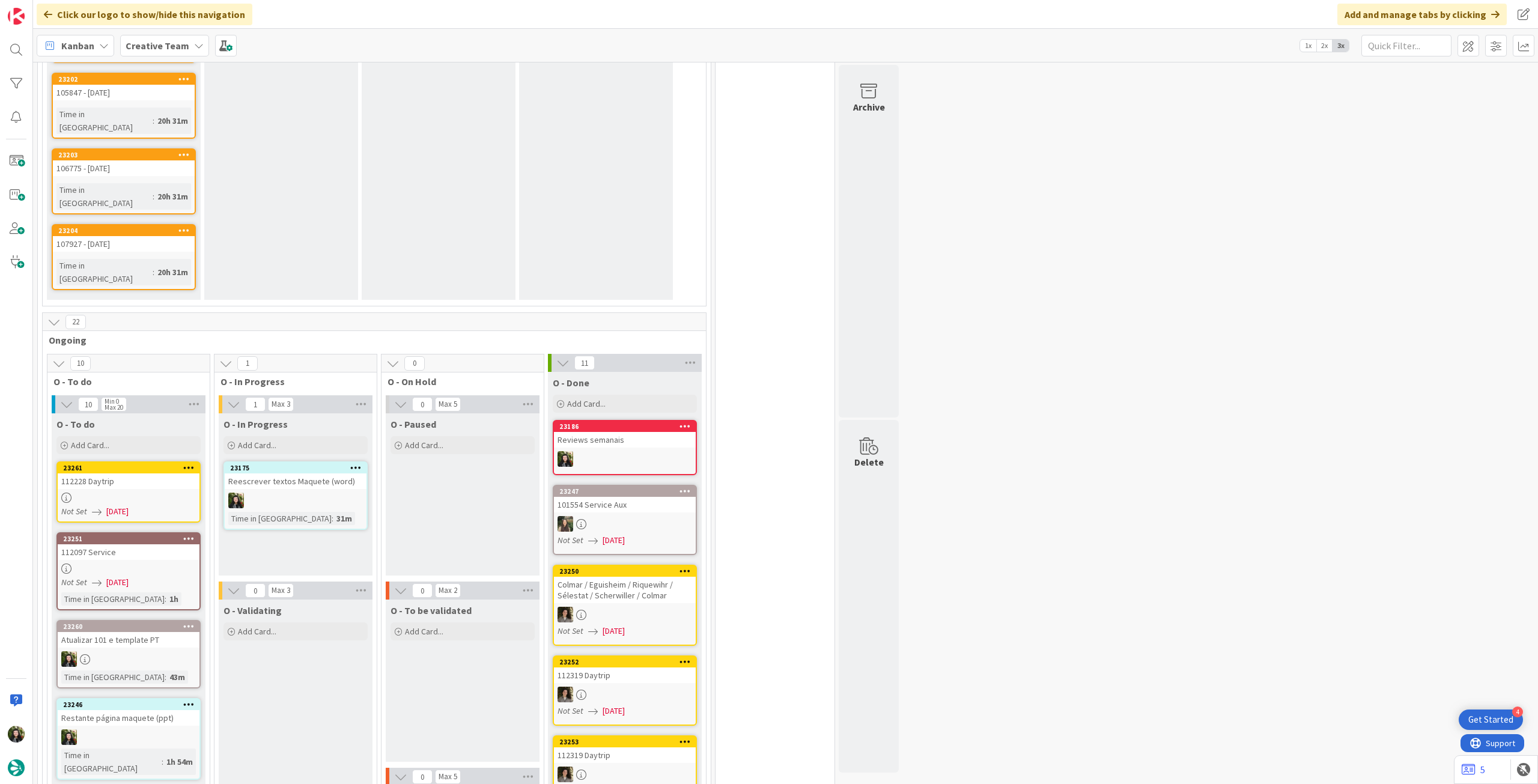
scroll to position [1201, 0]
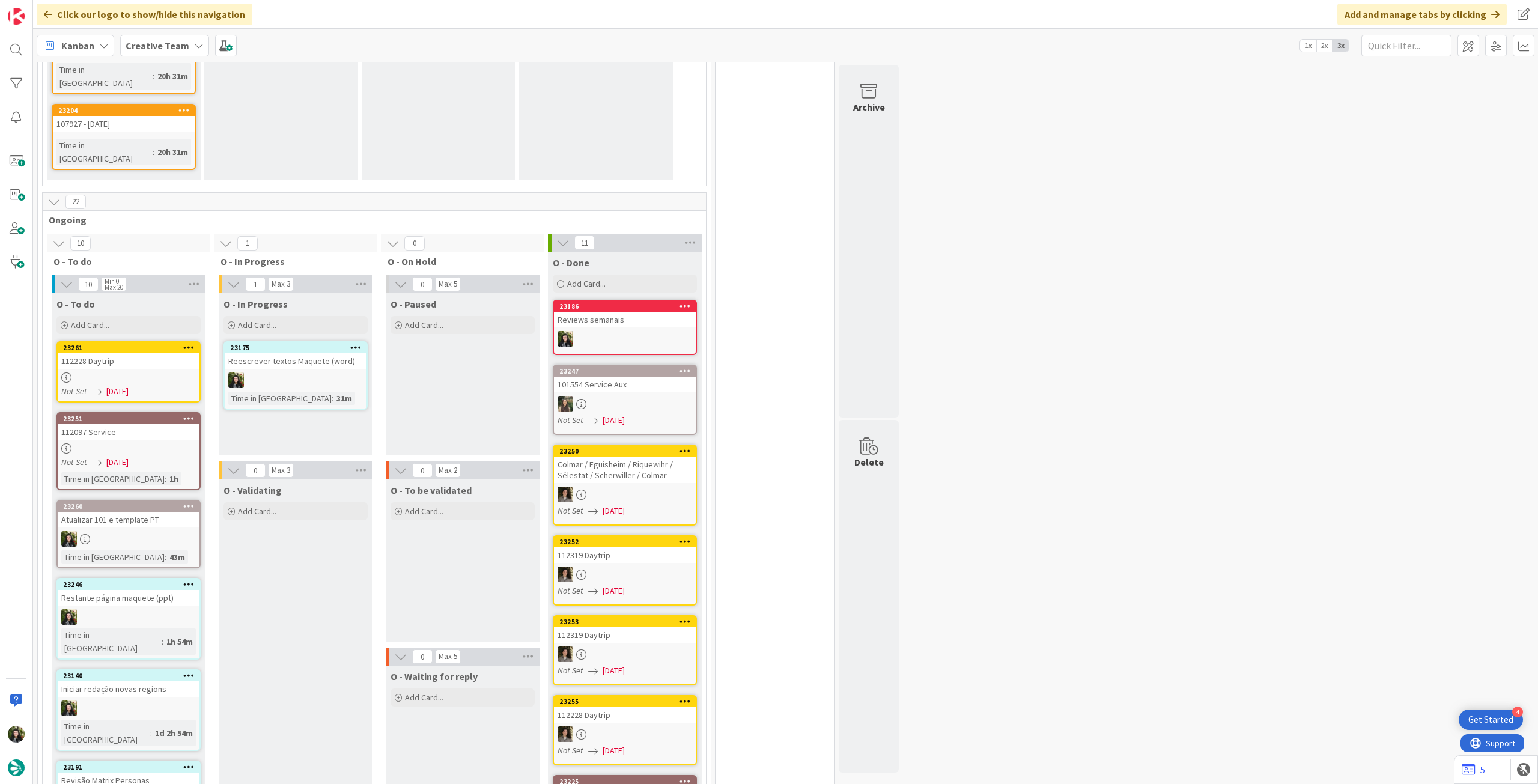
drag, startPoint x: 167, startPoint y: 43, endPoint x: 167, endPoint y: 55, distance: 12.0
click at [167, 44] on b "Creative Team" at bounding box center [158, 45] width 64 height 12
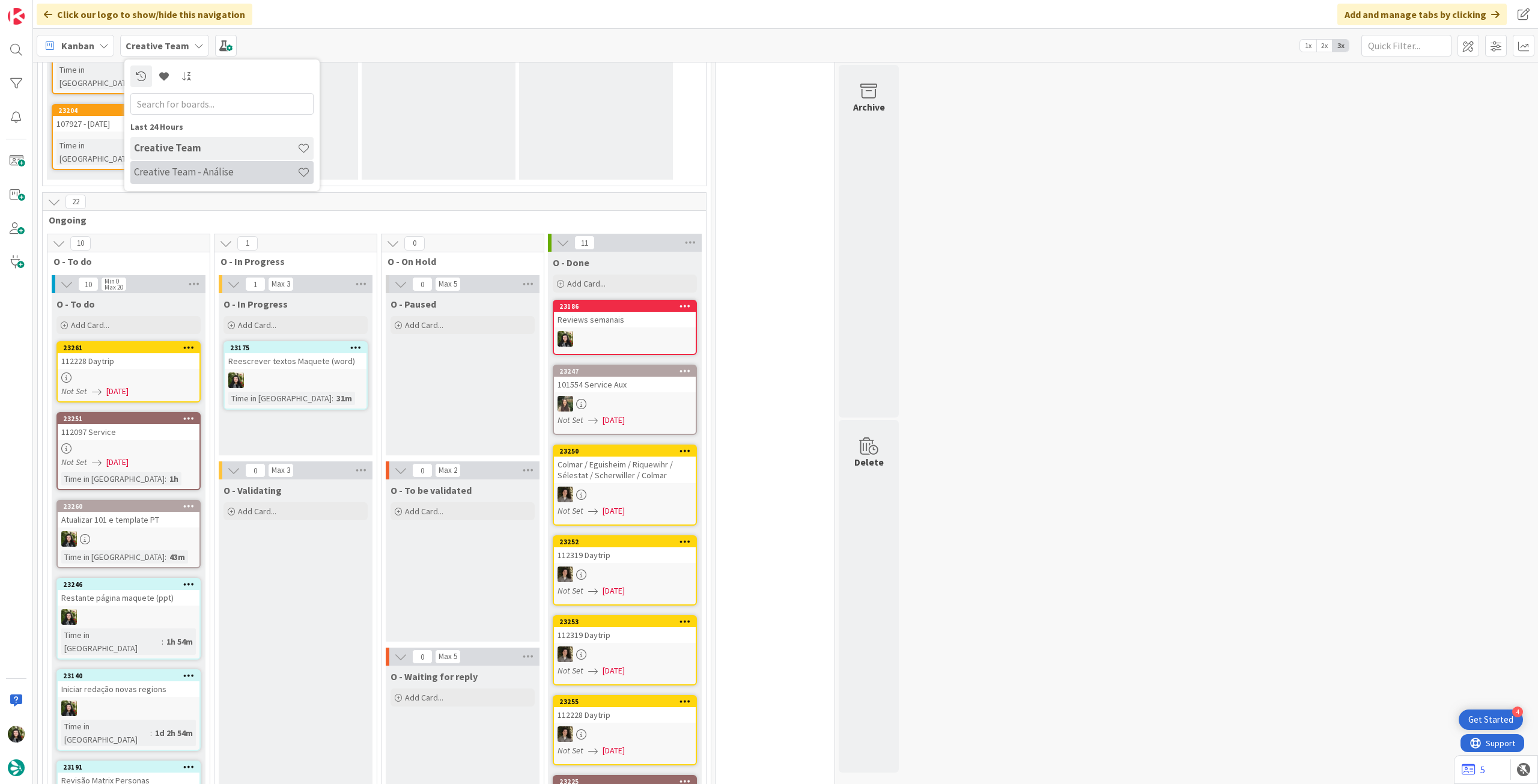
click at [163, 168] on h4 "Creative Team - Análise" at bounding box center [216, 171] width 163 height 12
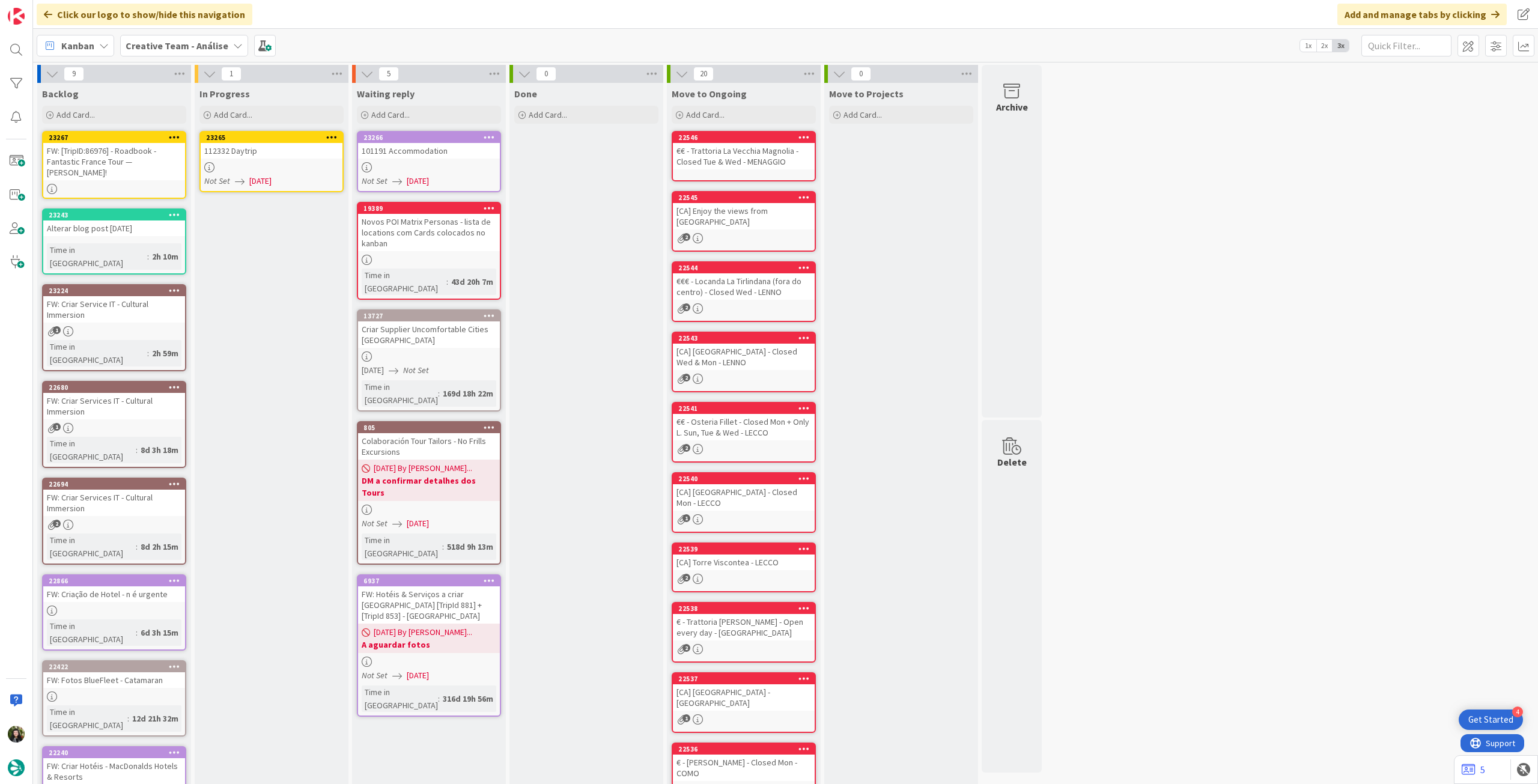
click at [316, 162] on div at bounding box center [272, 167] width 142 height 10
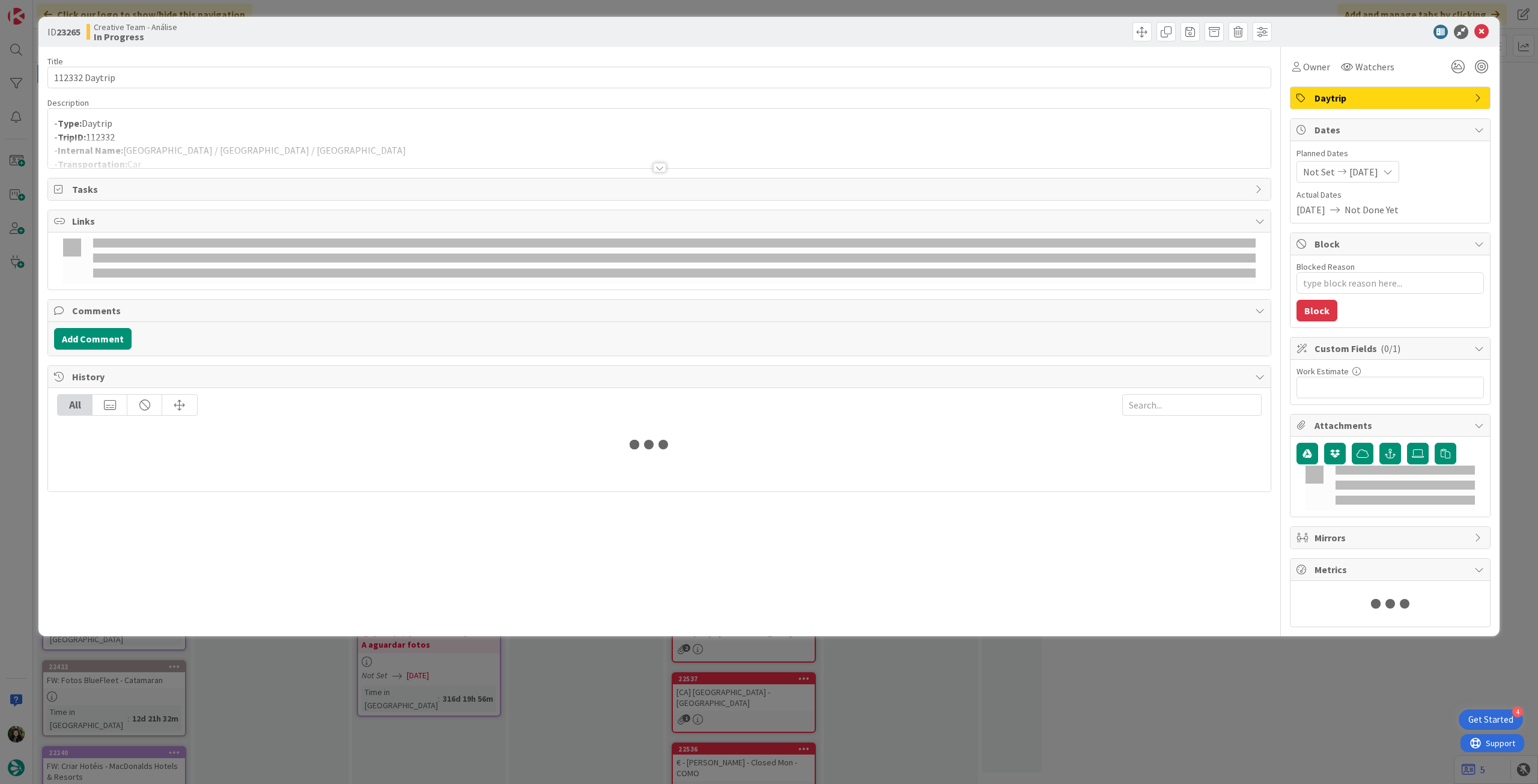
click at [322, 142] on div at bounding box center [659, 152] width 1222 height 30
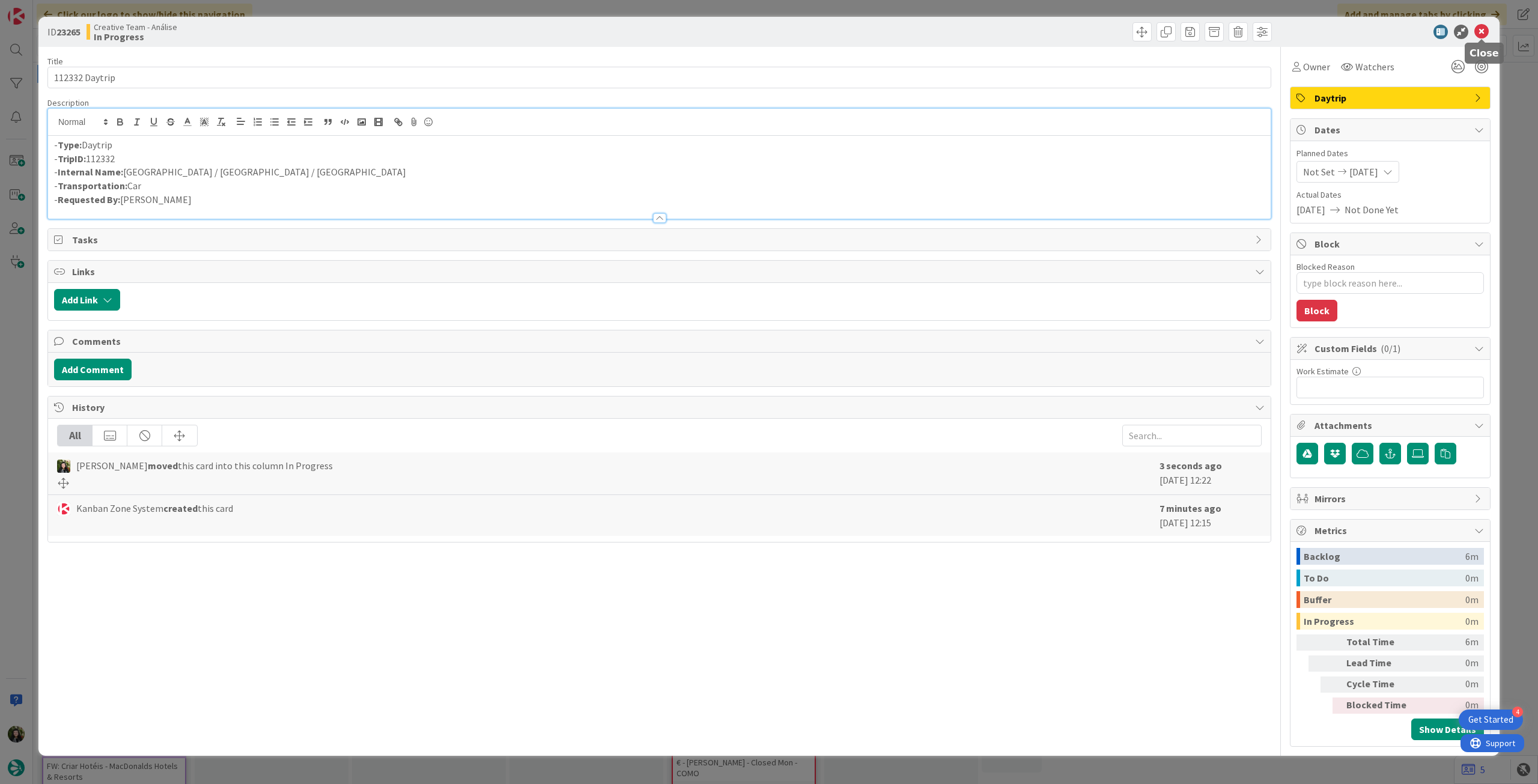
click at [1476, 33] on icon at bounding box center [1481, 32] width 14 height 14
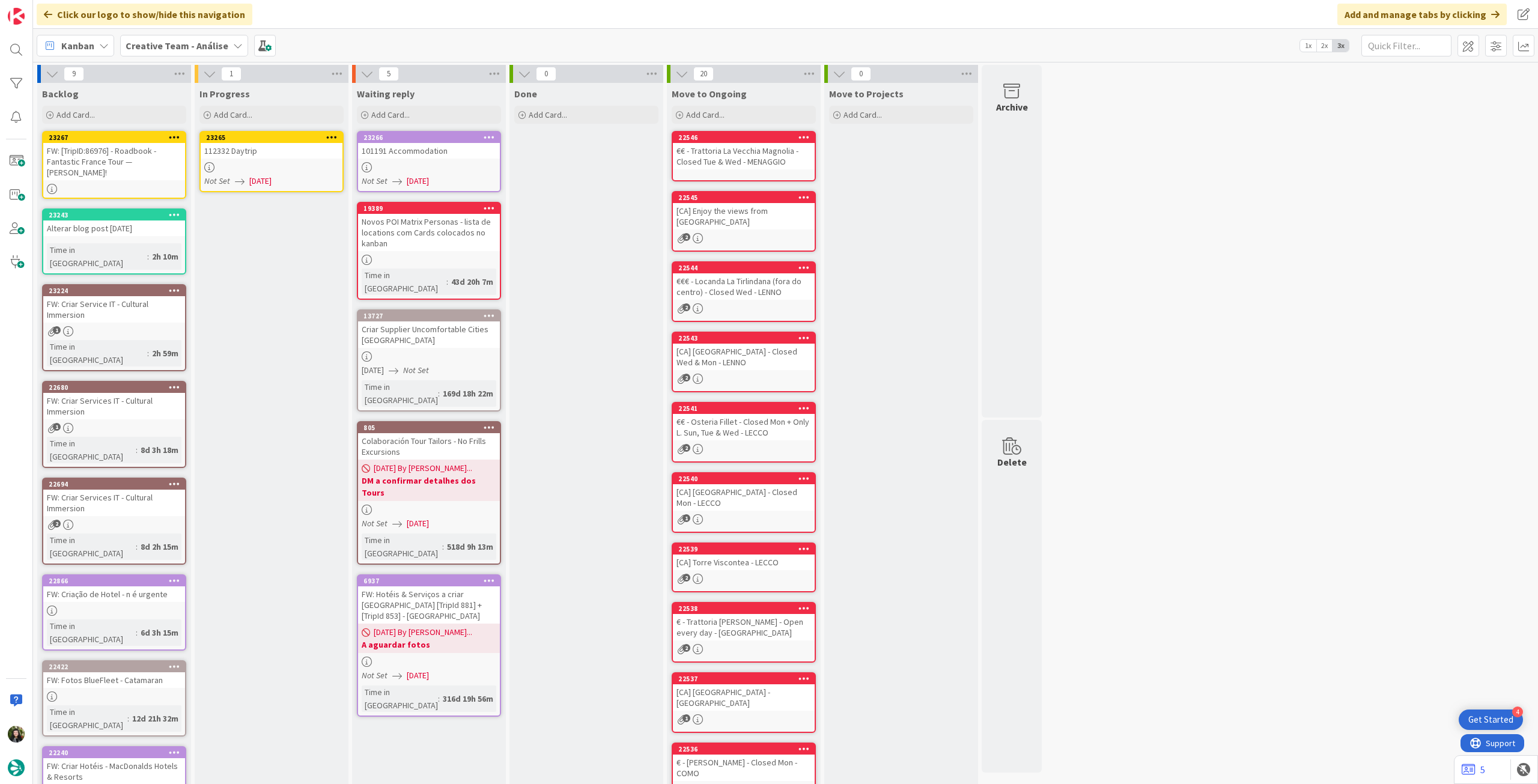
click at [331, 137] on icon at bounding box center [332, 137] width 12 height 9
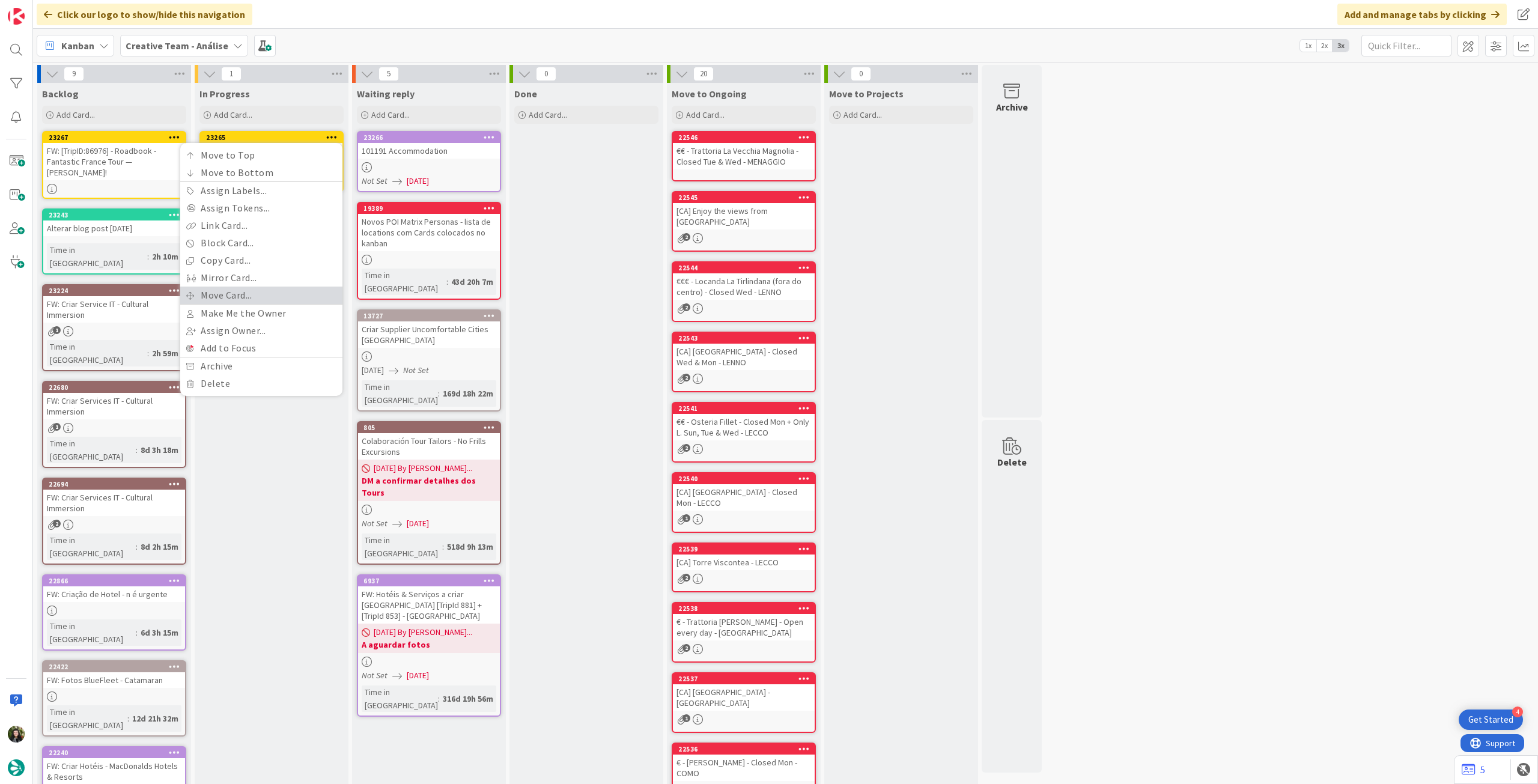
click at [256, 292] on link "Move Card..." at bounding box center [262, 295] width 162 height 17
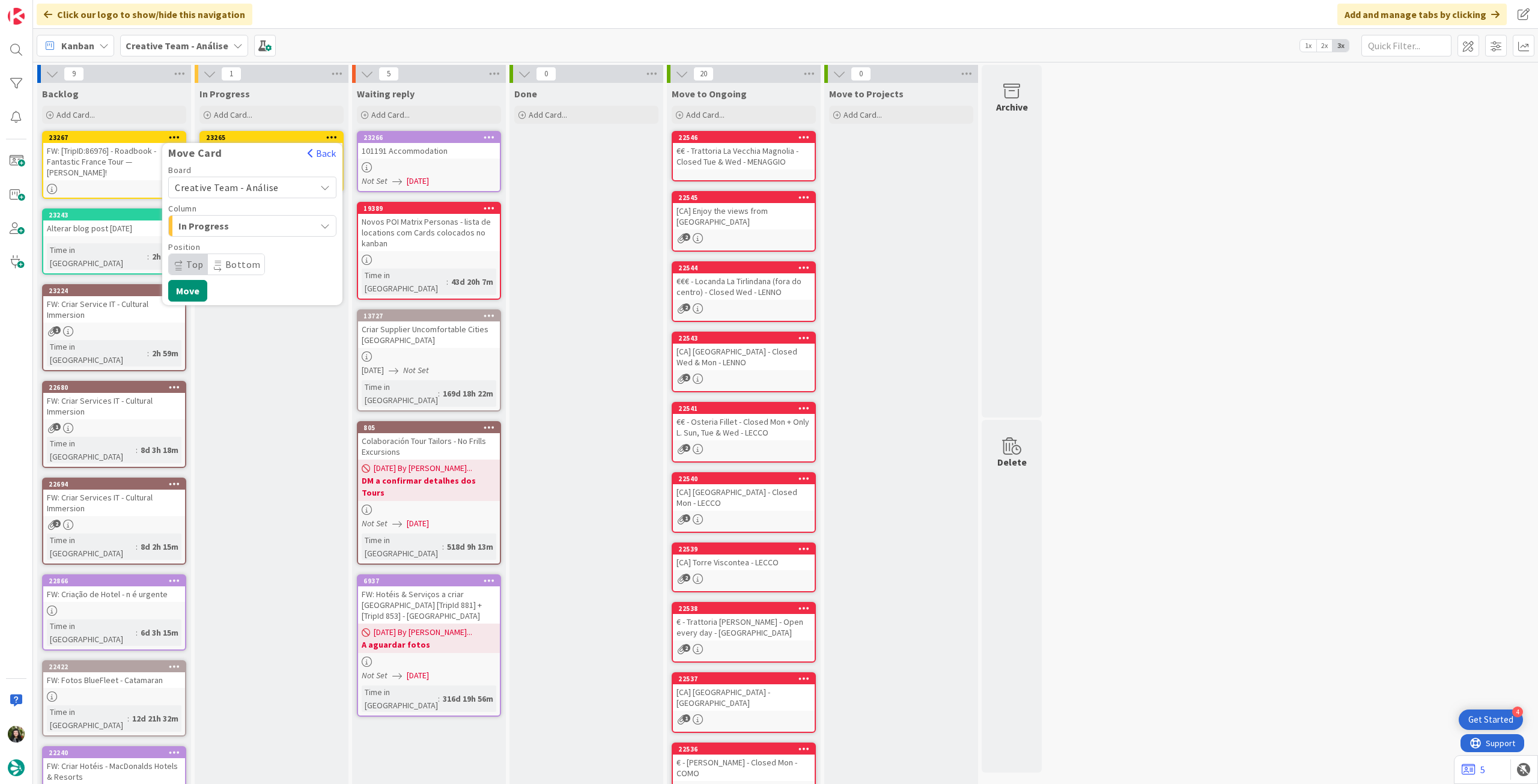
click at [262, 182] on span "Creative Team - Análise" at bounding box center [227, 187] width 104 height 12
click at [245, 237] on span "Creative Team" at bounding box center [260, 244] width 139 height 18
click at [256, 223] on span "Select a Column..." at bounding box center [219, 226] width 90 height 16
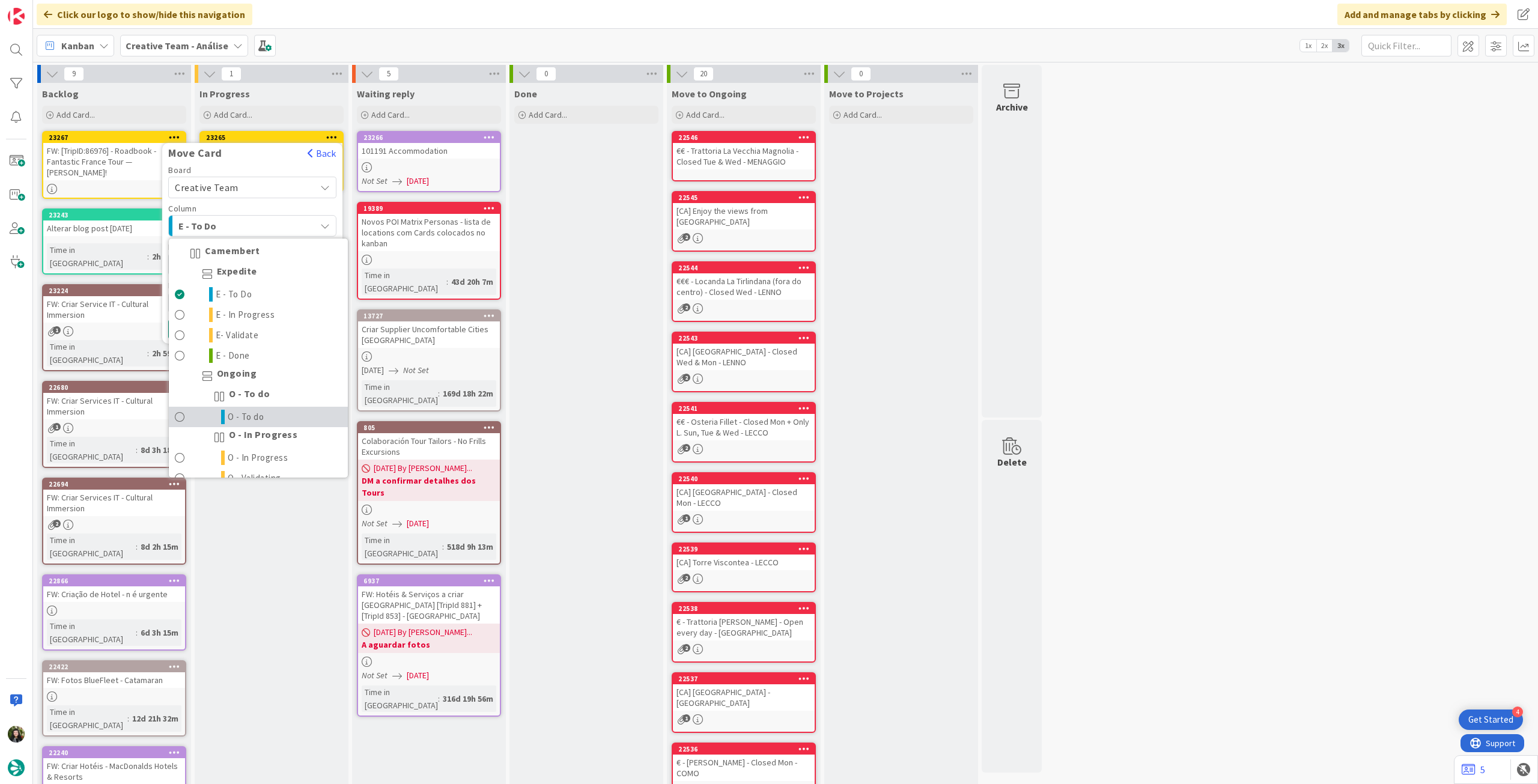
drag, startPoint x: 269, startPoint y: 413, endPoint x: 214, endPoint y: 373, distance: 68.0
click at [267, 412] on link "O - To do" at bounding box center [258, 417] width 179 height 20
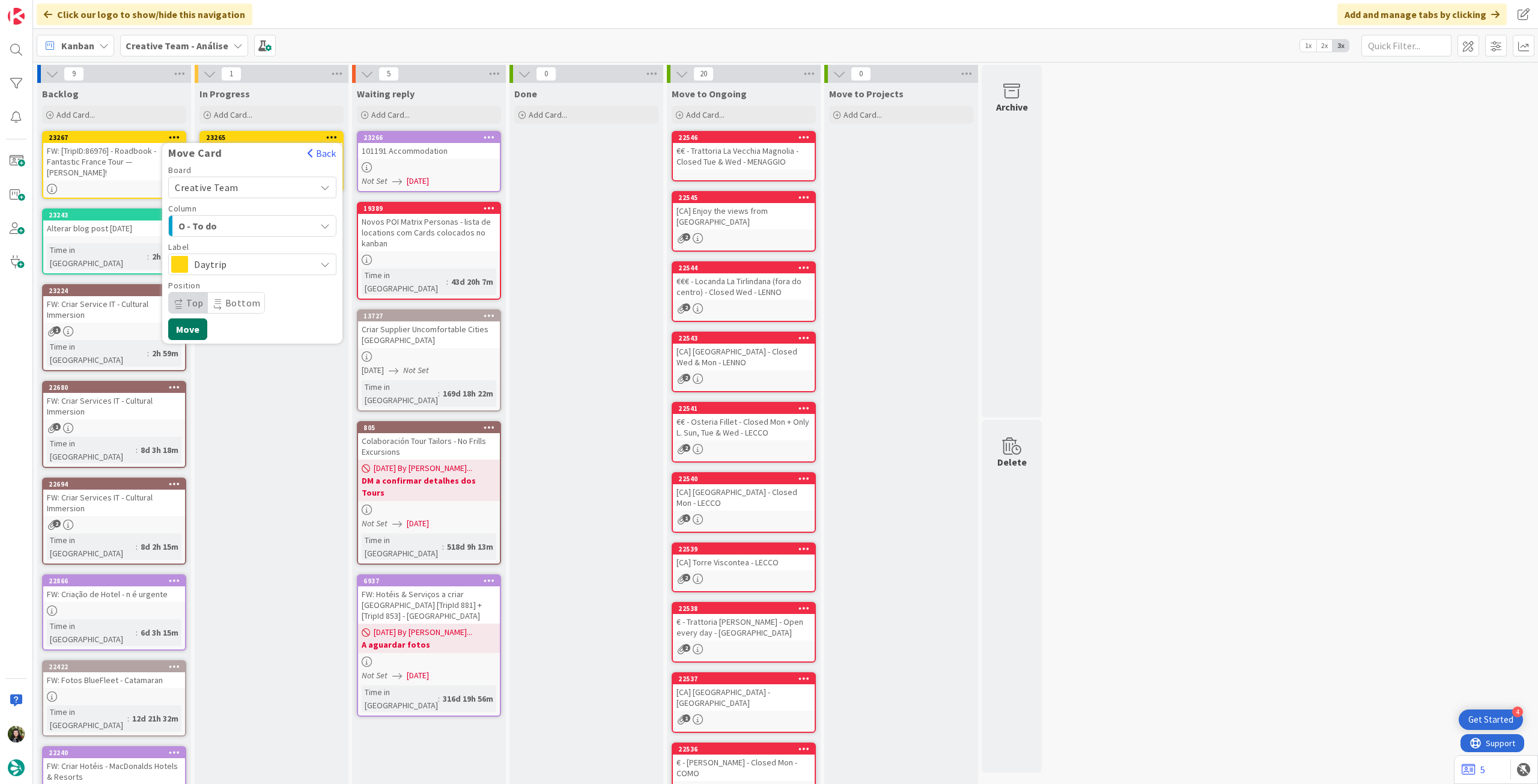
drag, startPoint x: 191, startPoint y: 329, endPoint x: 188, endPoint y: 310, distance: 19.2
click at [191, 328] on button "Move" at bounding box center [187, 330] width 39 height 22
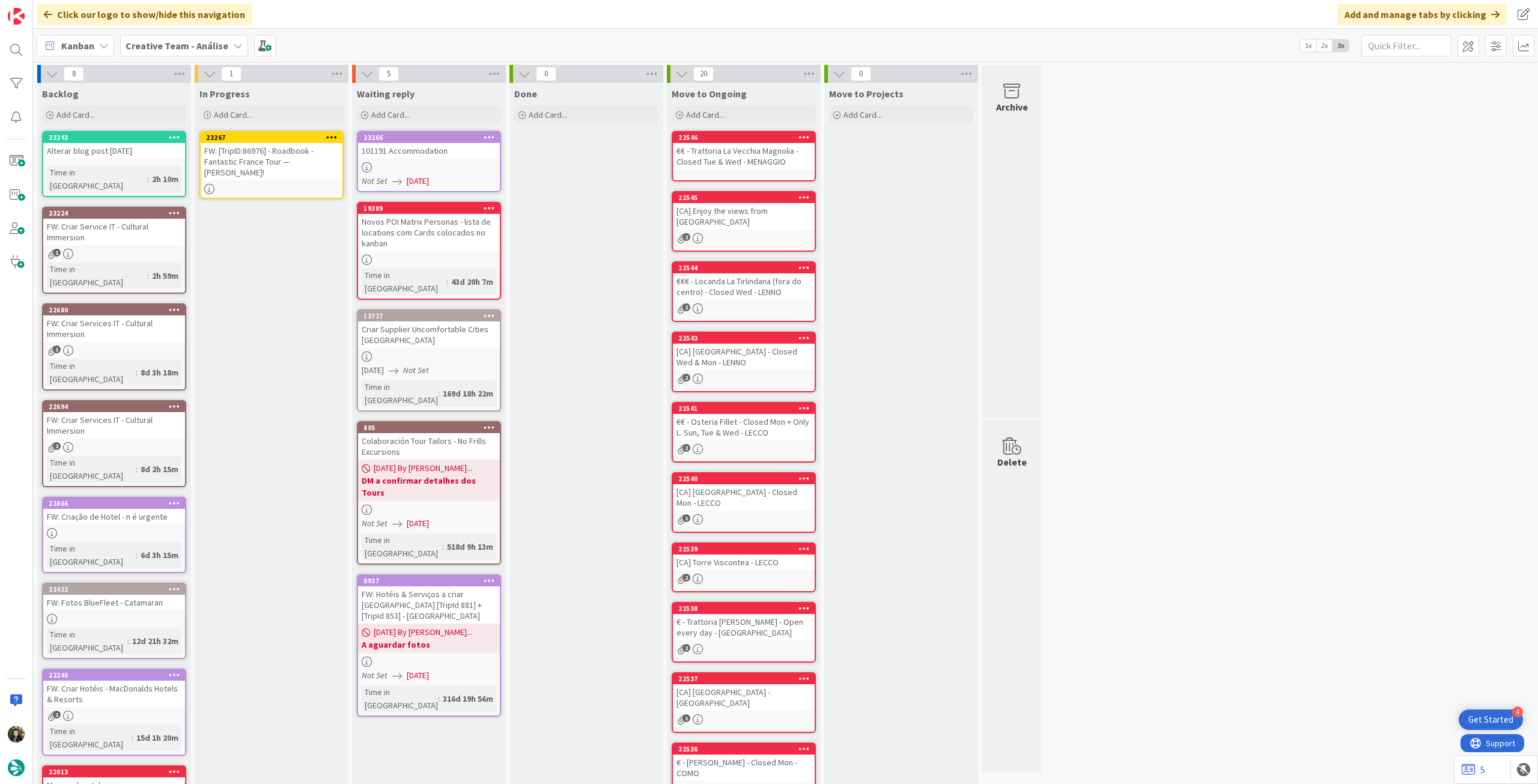
click at [277, 154] on div "FW: [TripID:86976] - Roadbook - Fantastic France Tour — Ernie Simon!" at bounding box center [272, 162] width 142 height 37
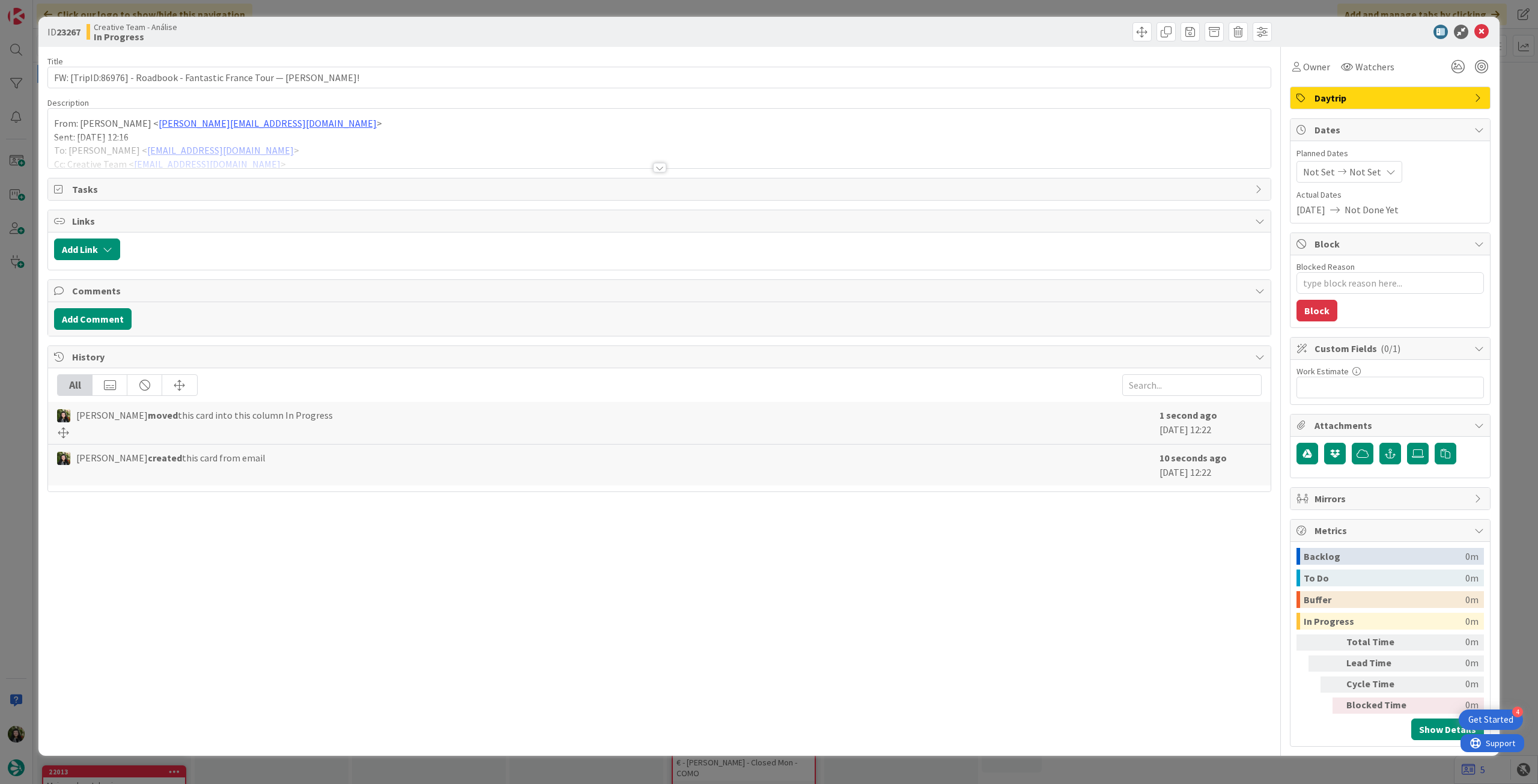
click at [275, 153] on div at bounding box center [659, 152] width 1222 height 30
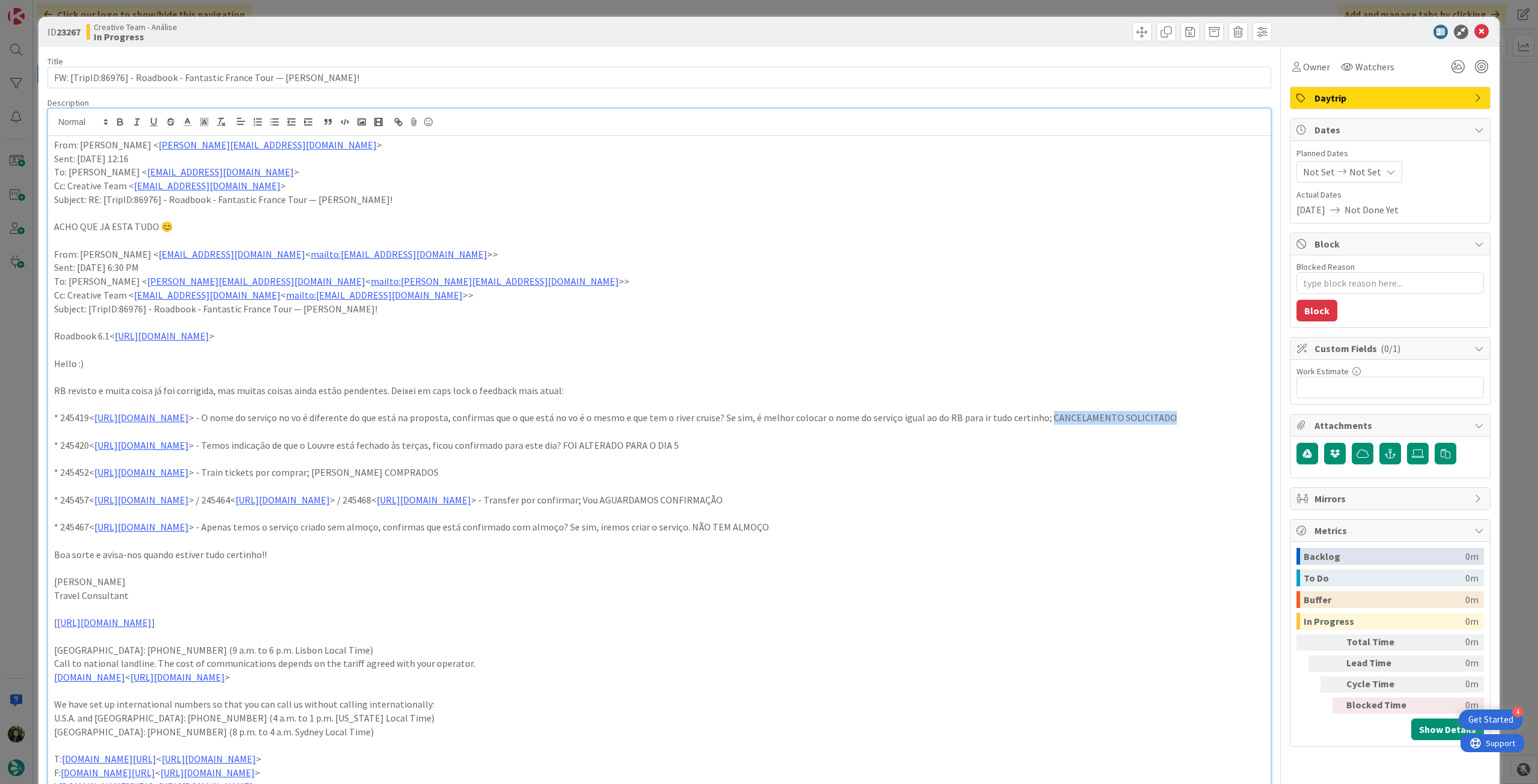
drag, startPoint x: 1187, startPoint y: 416, endPoint x: 1192, endPoint y: 426, distance: 11.2
click at [1192, 425] on p "* 245419< https://appweb.tourtailors.com/sigav/#Voucher/view/253039 > - O nome …" at bounding box center [659, 418] width 1211 height 14
drag, startPoint x: 702, startPoint y: 457, endPoint x: 824, endPoint y: 457, distance: 122.0
click at [824, 452] on p "* 245420< https://appweb.tourtailors.com/sigav/#Voucher/view/253040 > - Temos i…" at bounding box center [659, 445] width 1211 height 14
drag, startPoint x: 456, startPoint y: 486, endPoint x: 540, endPoint y: 486, distance: 84.0
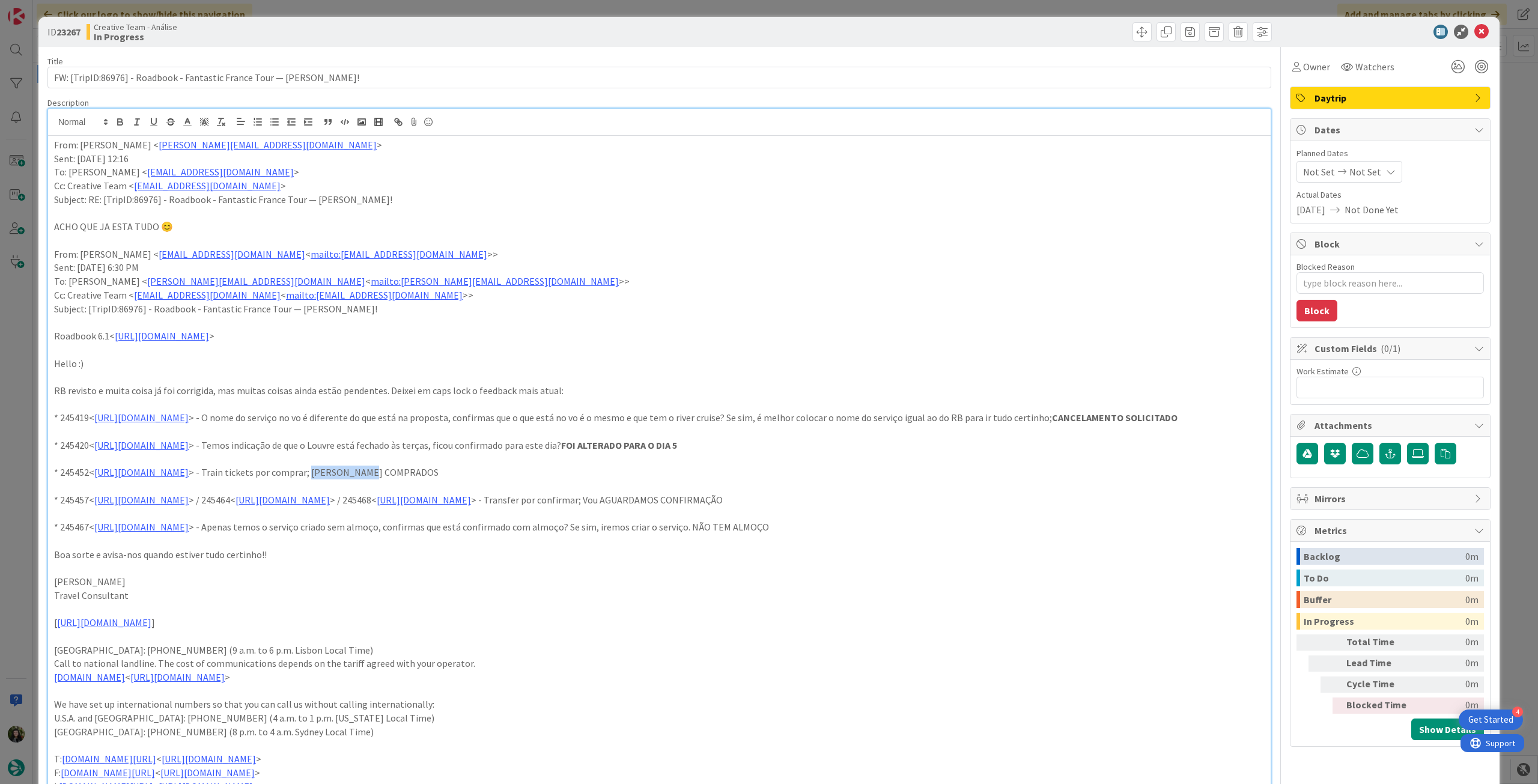
click at [540, 479] on p "* 245452< https://appweb.tourtailors.com/sigav/#Voucher/view/253072 > - Train t…" at bounding box center [659, 472] width 1211 height 14
drag, startPoint x: 1040, startPoint y: 513, endPoint x: 1168, endPoint y: 514, distance: 128.0
click at [1168, 507] on p "* 245457< https://appweb.tourtailors.com/sigav/#Voucher/view/253077 > / 245464<…" at bounding box center [659, 500] width 1211 height 14
drag, startPoint x: 827, startPoint y: 540, endPoint x: 938, endPoint y: 540, distance: 111.0
click at [938, 534] on p "* 245467< https://appweb.tourtailors.com/sigav/#Voucher/view/253087 > - Apenas …" at bounding box center [659, 527] width 1211 height 14
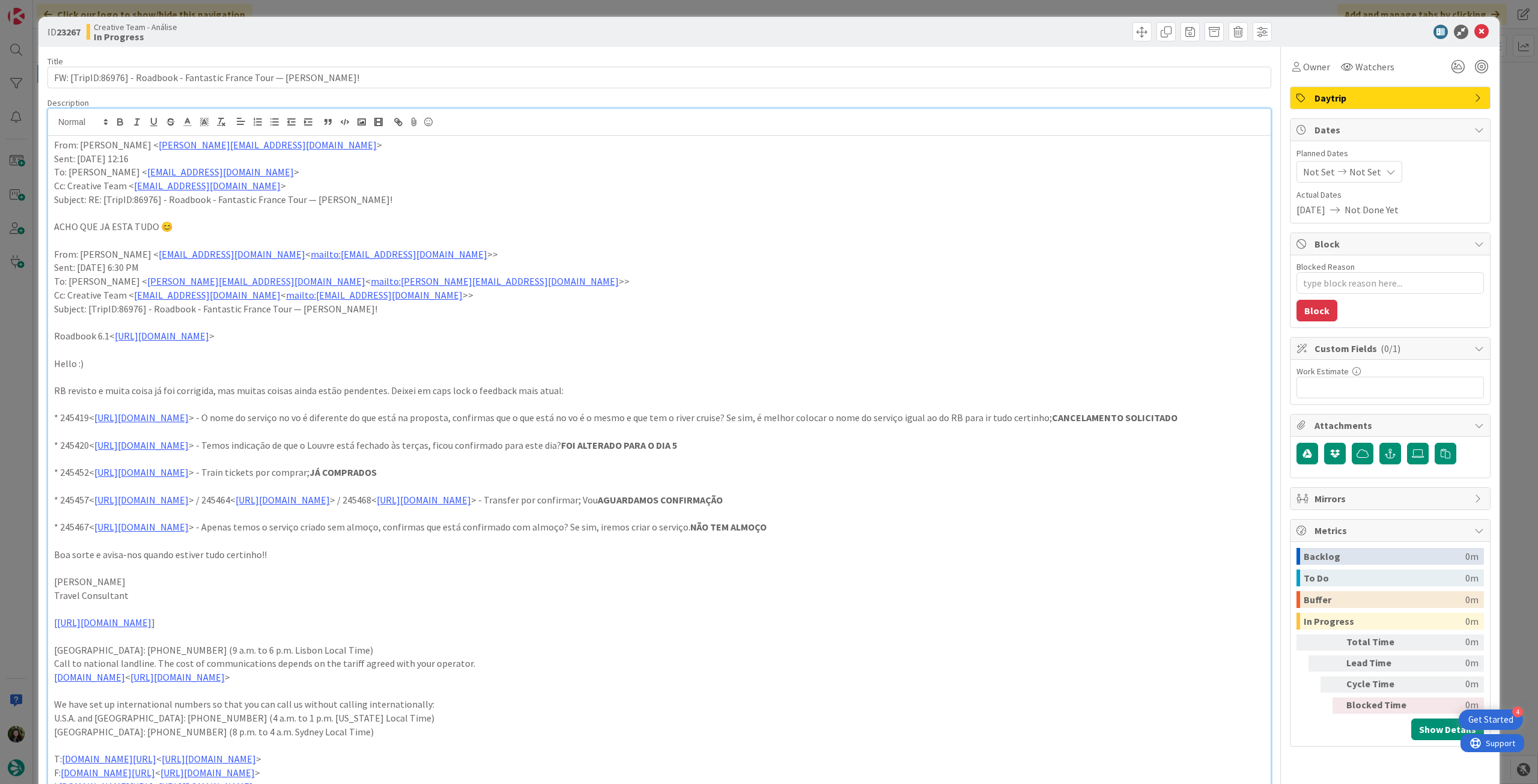
click at [993, 493] on p at bounding box center [659, 486] width 1211 height 14
click at [1474, 28] on icon at bounding box center [1481, 32] width 14 height 14
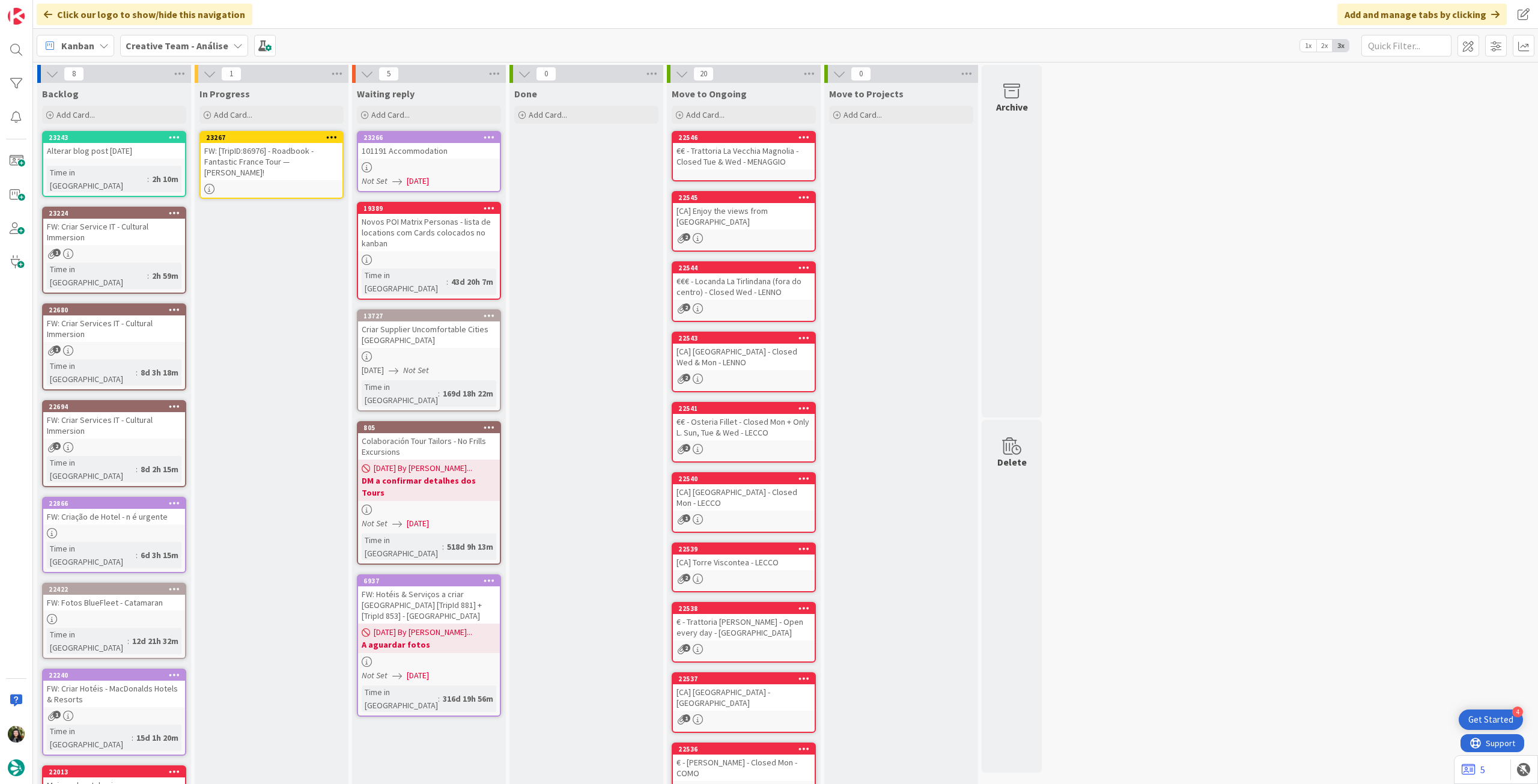
drag, startPoint x: 334, startPoint y: 132, endPoint x: 334, endPoint y: 139, distance: 7.0
click at [334, 133] on icon at bounding box center [332, 137] width 12 height 9
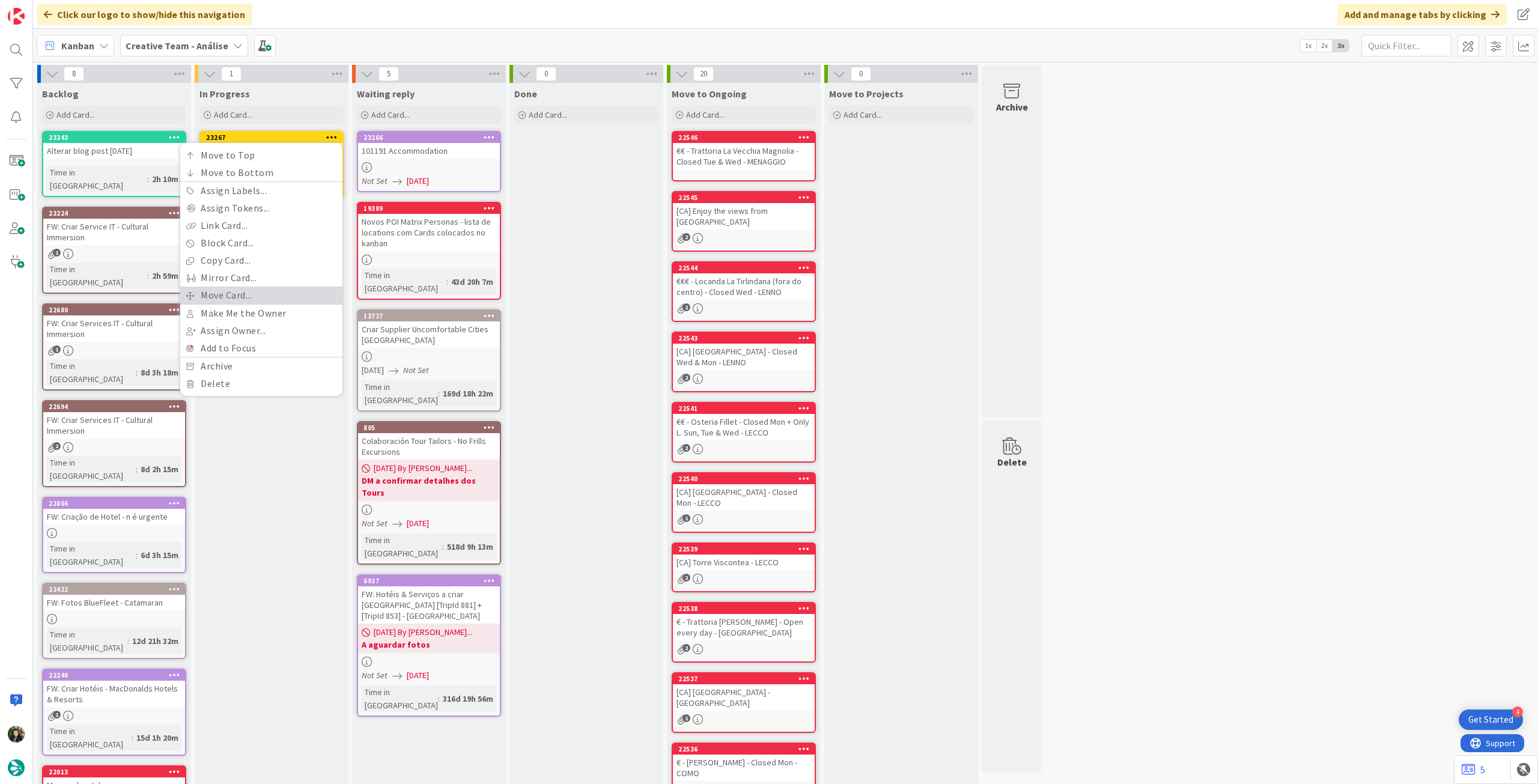
click at [267, 291] on link "Move Card..." at bounding box center [262, 295] width 162 height 17
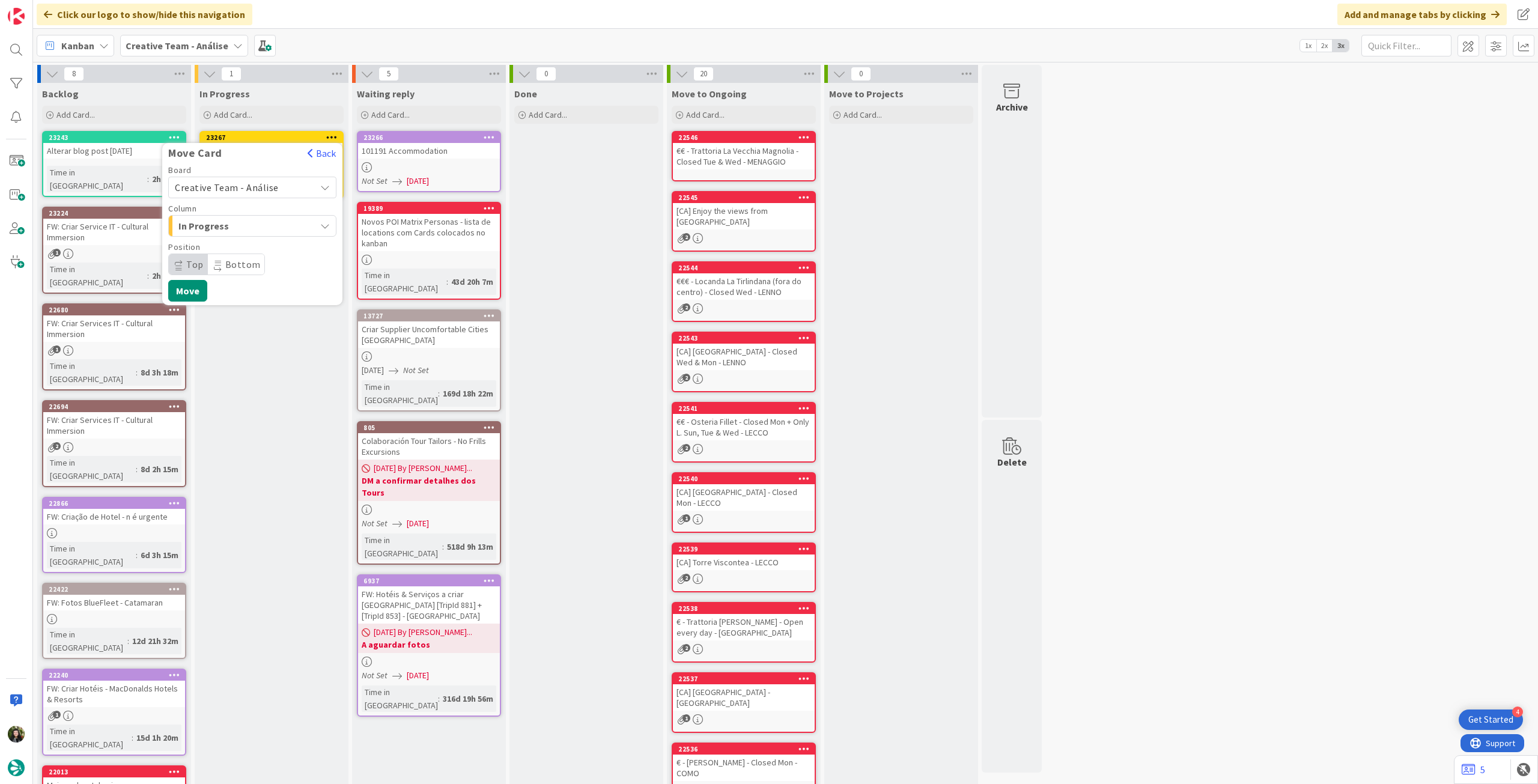
click at [269, 188] on span "Creative Team - Análise" at bounding box center [227, 187] width 104 height 12
click at [258, 235] on span "Creative Team" at bounding box center [260, 244] width 139 height 18
click at [239, 269] on span "Daytrip" at bounding box center [252, 265] width 116 height 17
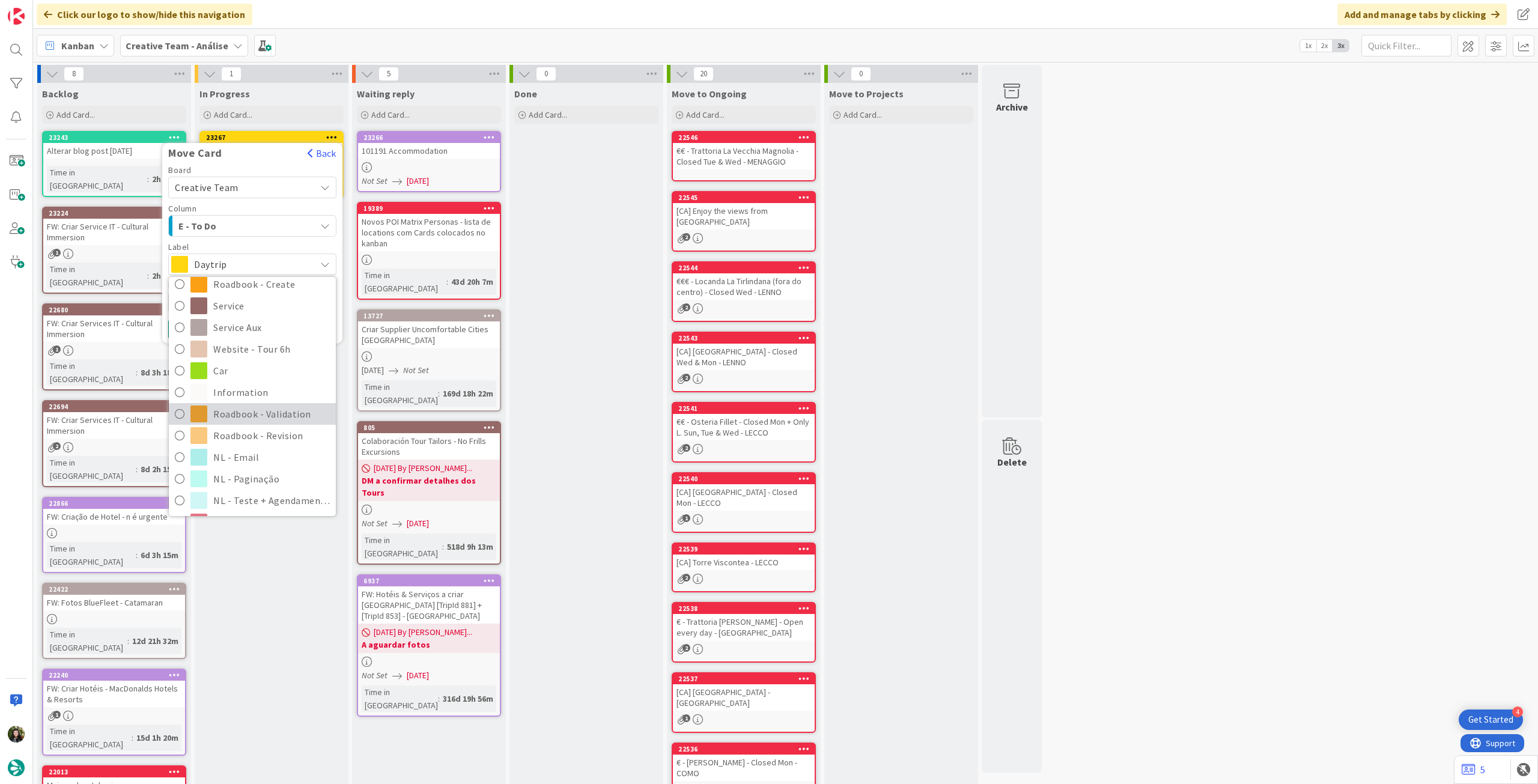
scroll to position [160, 0]
drag, startPoint x: 247, startPoint y: 431, endPoint x: 237, endPoint y: 426, distance: 11.2
click at [245, 431] on span "Roadbook - Revision" at bounding box center [271, 434] width 116 height 18
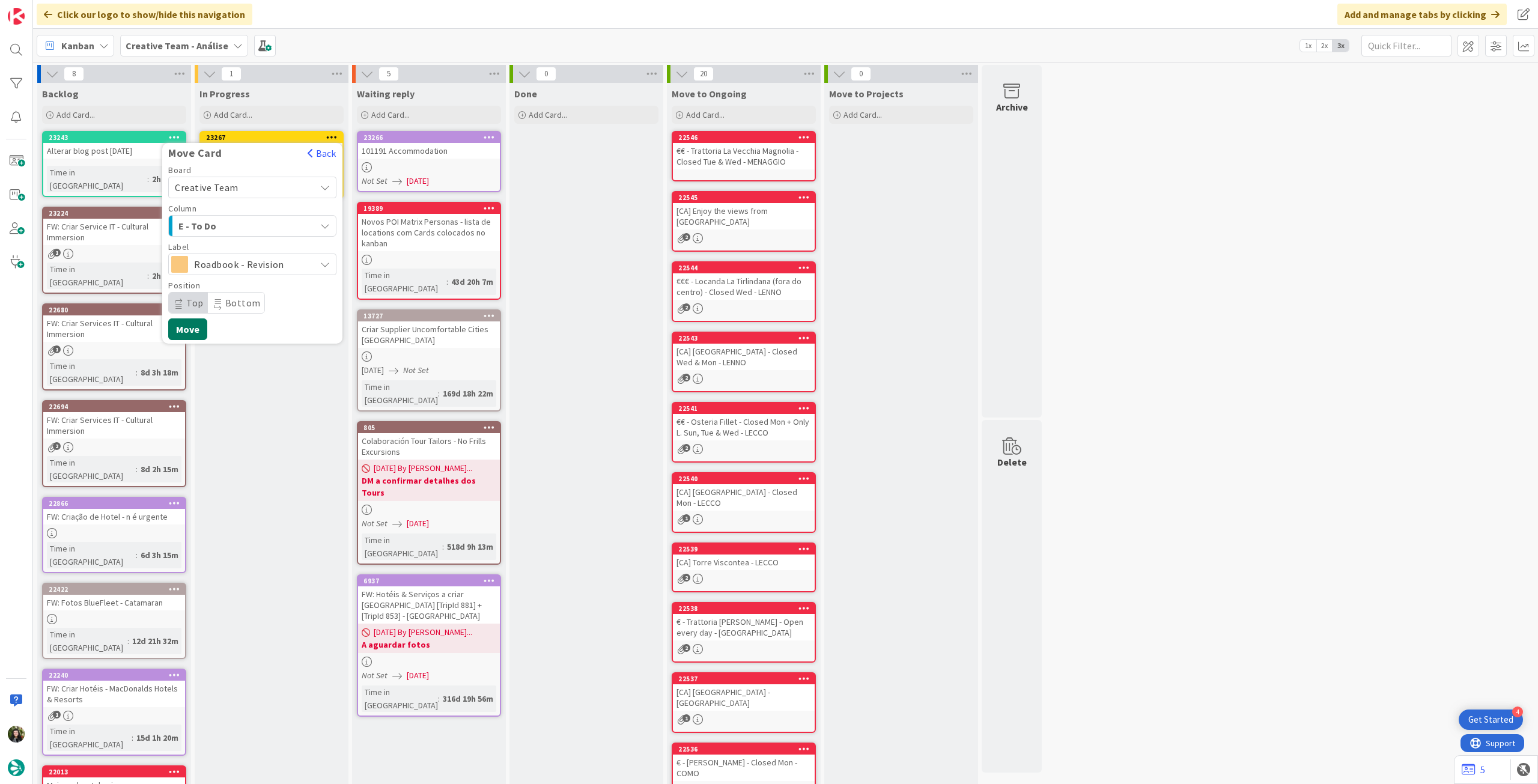
drag, startPoint x: 191, startPoint y: 332, endPoint x: 187, endPoint y: 280, distance: 52.2
click at [191, 332] on button "Move" at bounding box center [187, 330] width 39 height 22
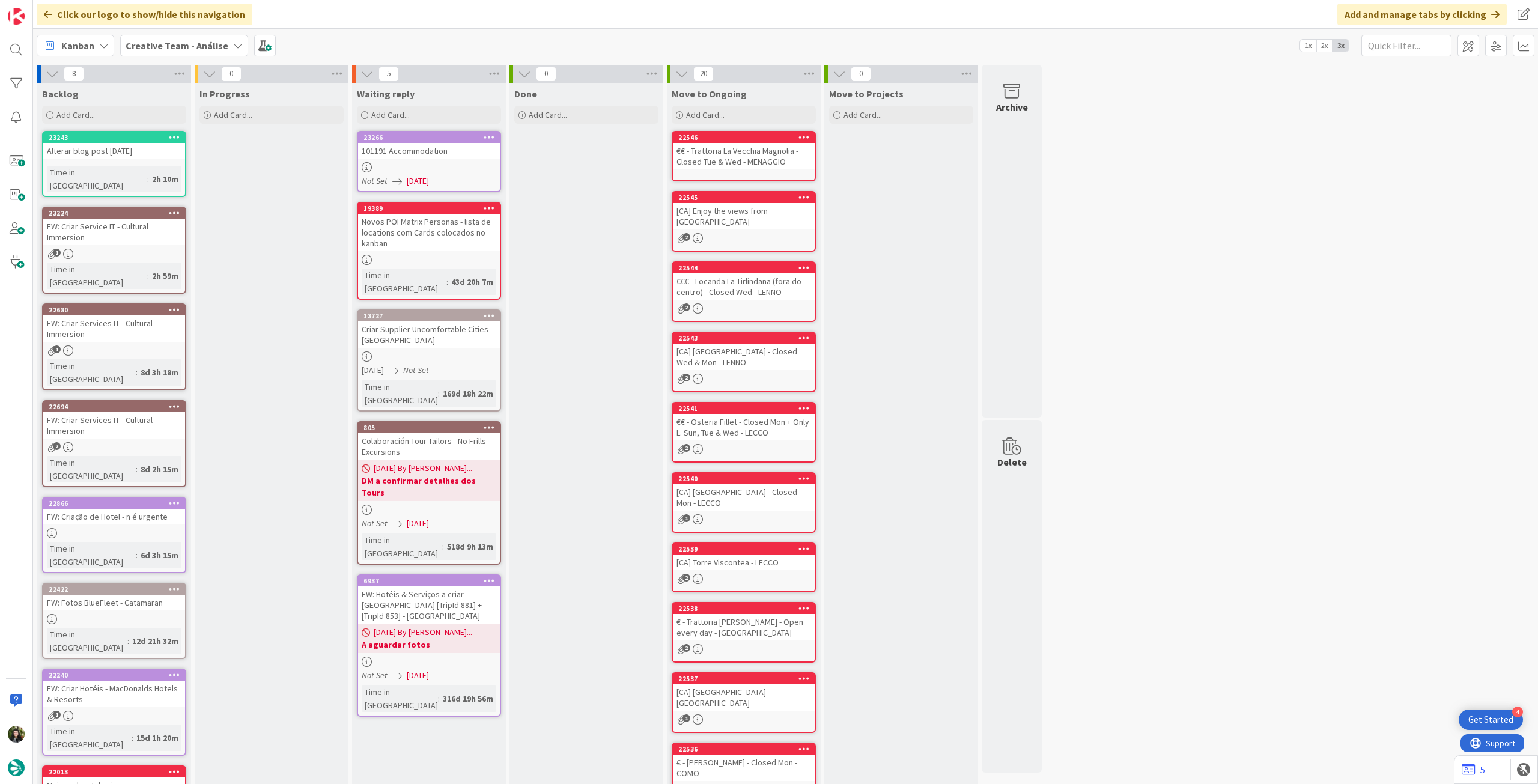
click at [170, 45] on b "Creative Team - Análise" at bounding box center [177, 45] width 103 height 12
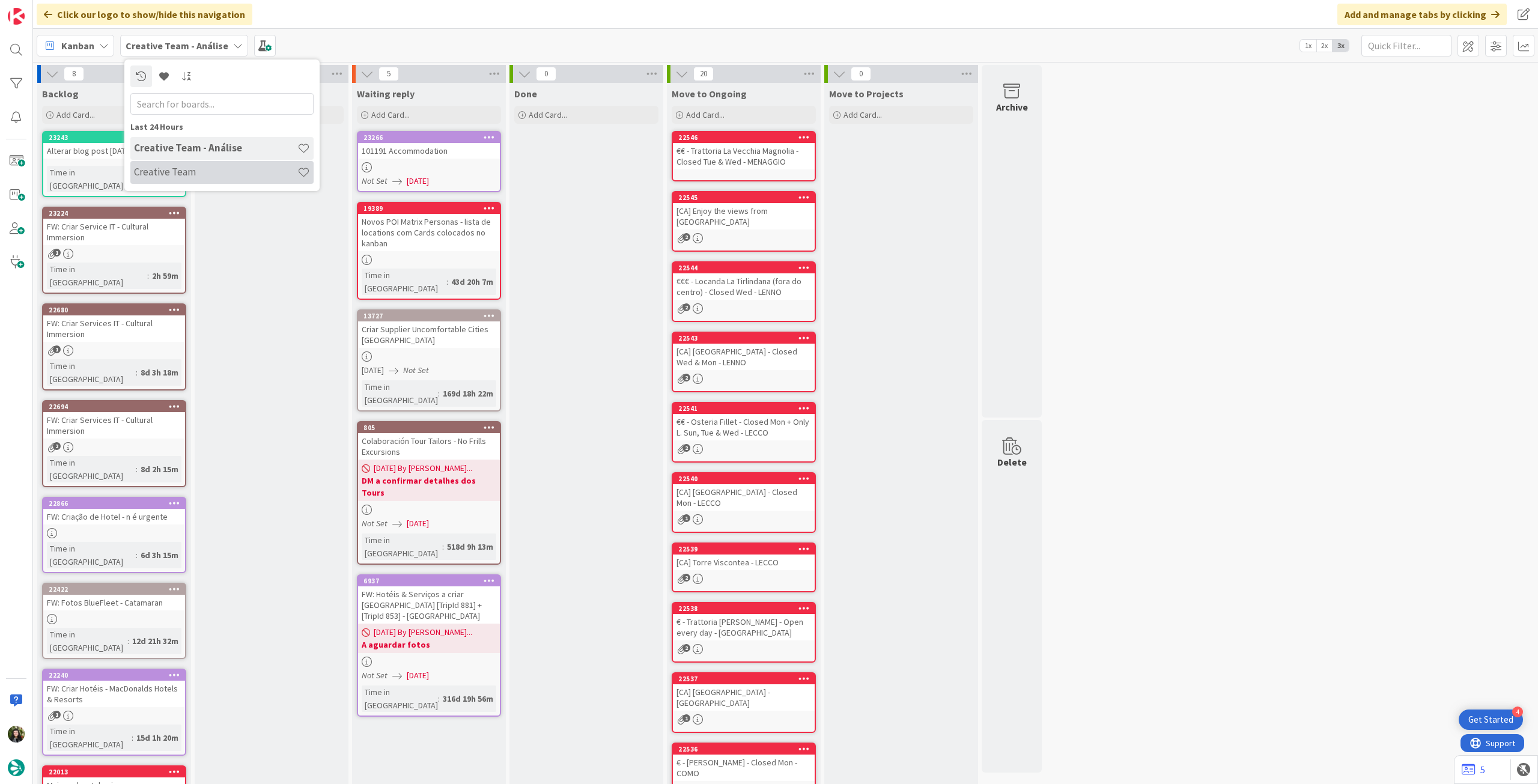
click at [191, 170] on h4 "Creative Team" at bounding box center [216, 171] width 163 height 12
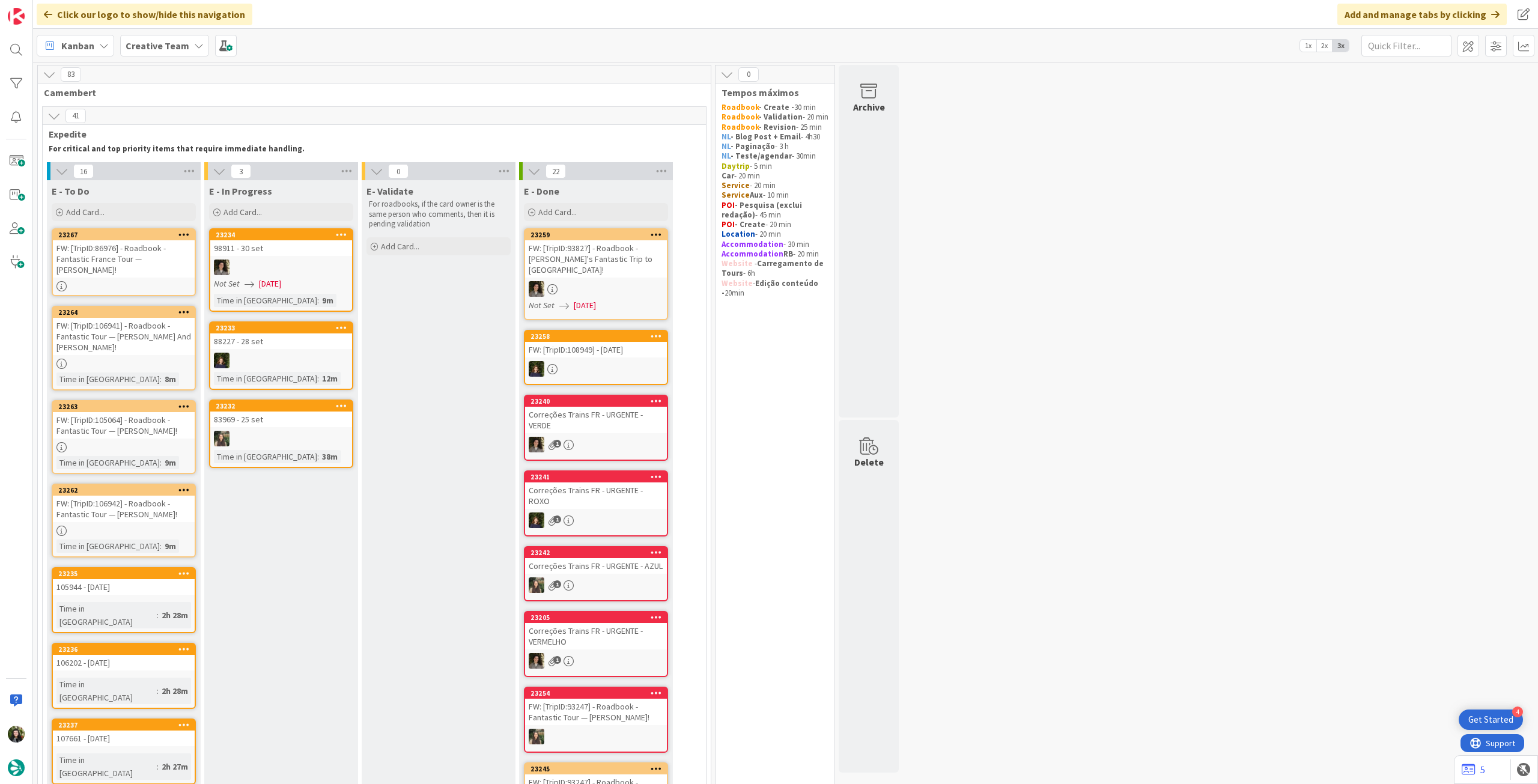
click at [123, 48] on div "Creative Team" at bounding box center [165, 46] width 89 height 22
click at [195, 172] on h4 "Creative Team - Análise" at bounding box center [216, 171] width 163 height 12
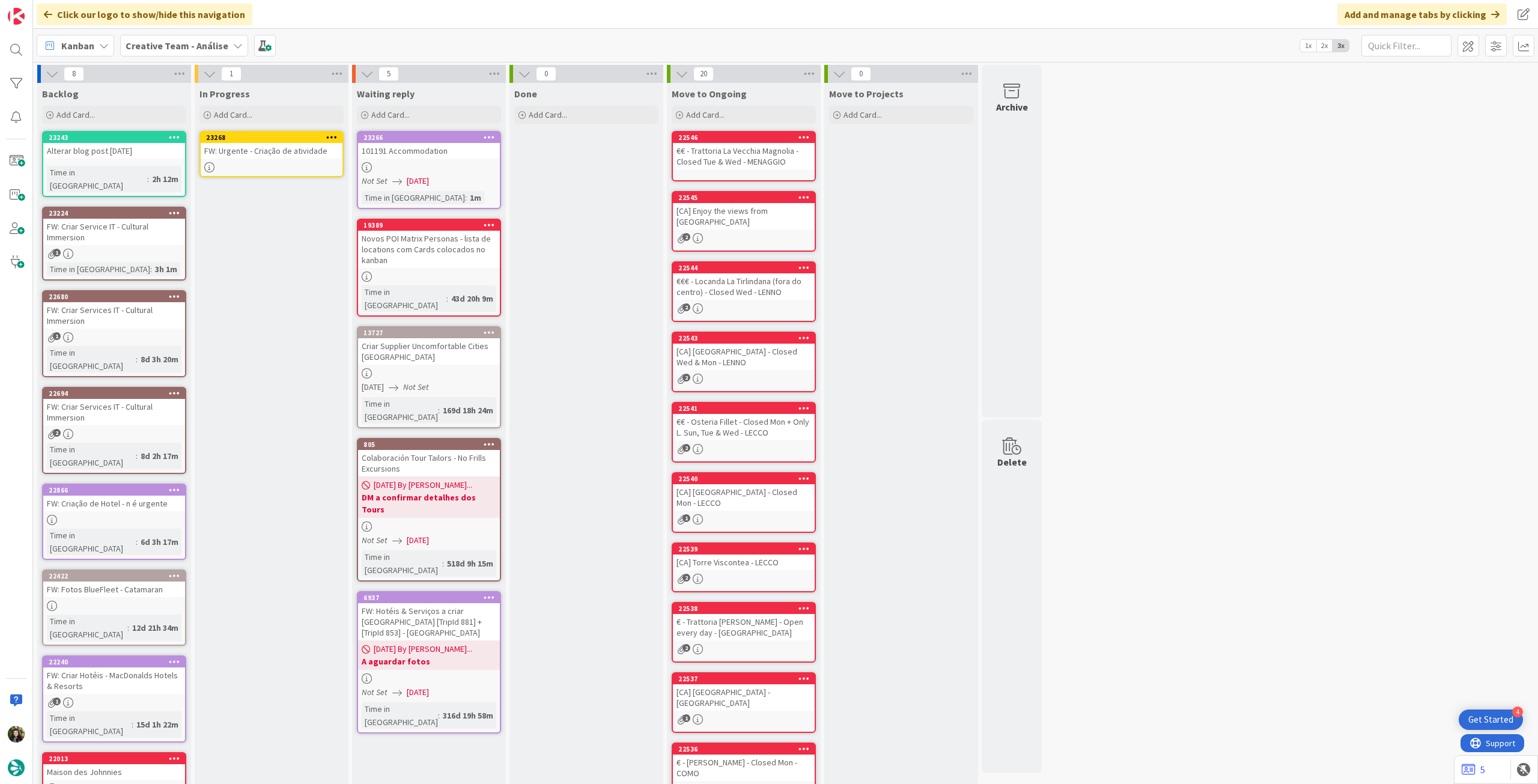
drag, startPoint x: 141, startPoint y: 153, endPoint x: 278, endPoint y: 154, distance: 137.0
click at [278, 154] on div "FW: Urgente - Criação de atividade" at bounding box center [272, 151] width 142 height 16
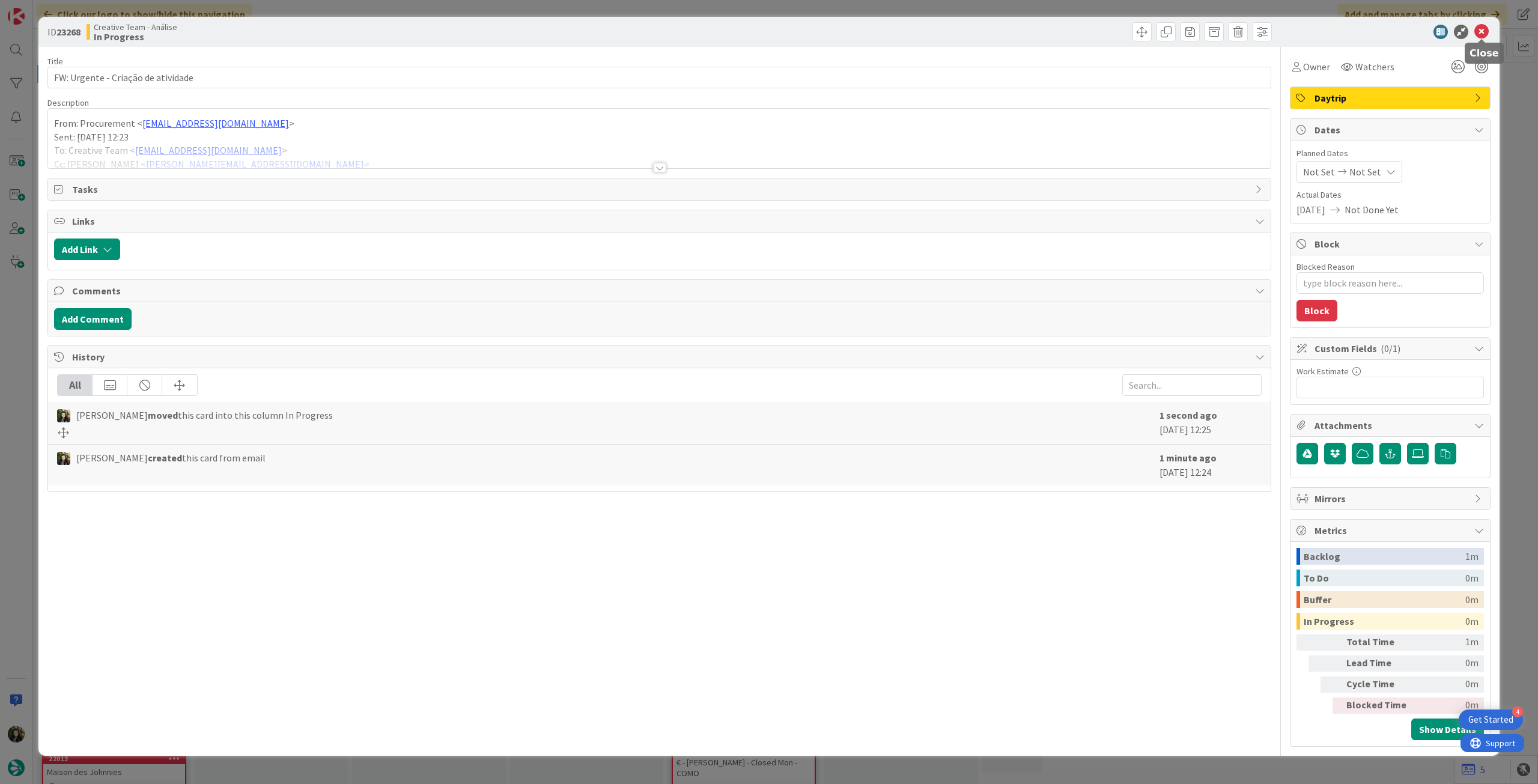
click at [1483, 34] on icon at bounding box center [1481, 32] width 14 height 14
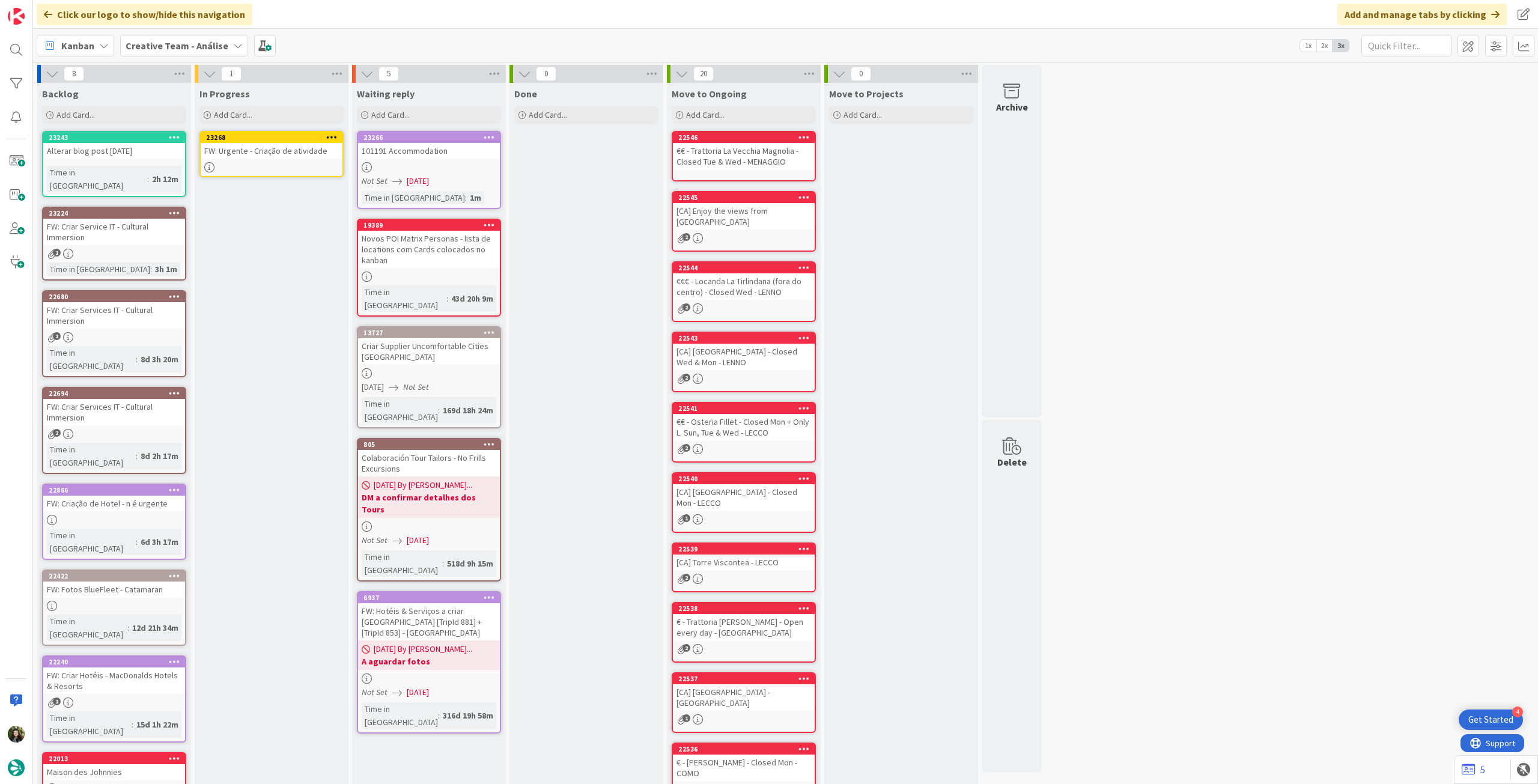
click at [335, 136] on icon at bounding box center [332, 137] width 12 height 9
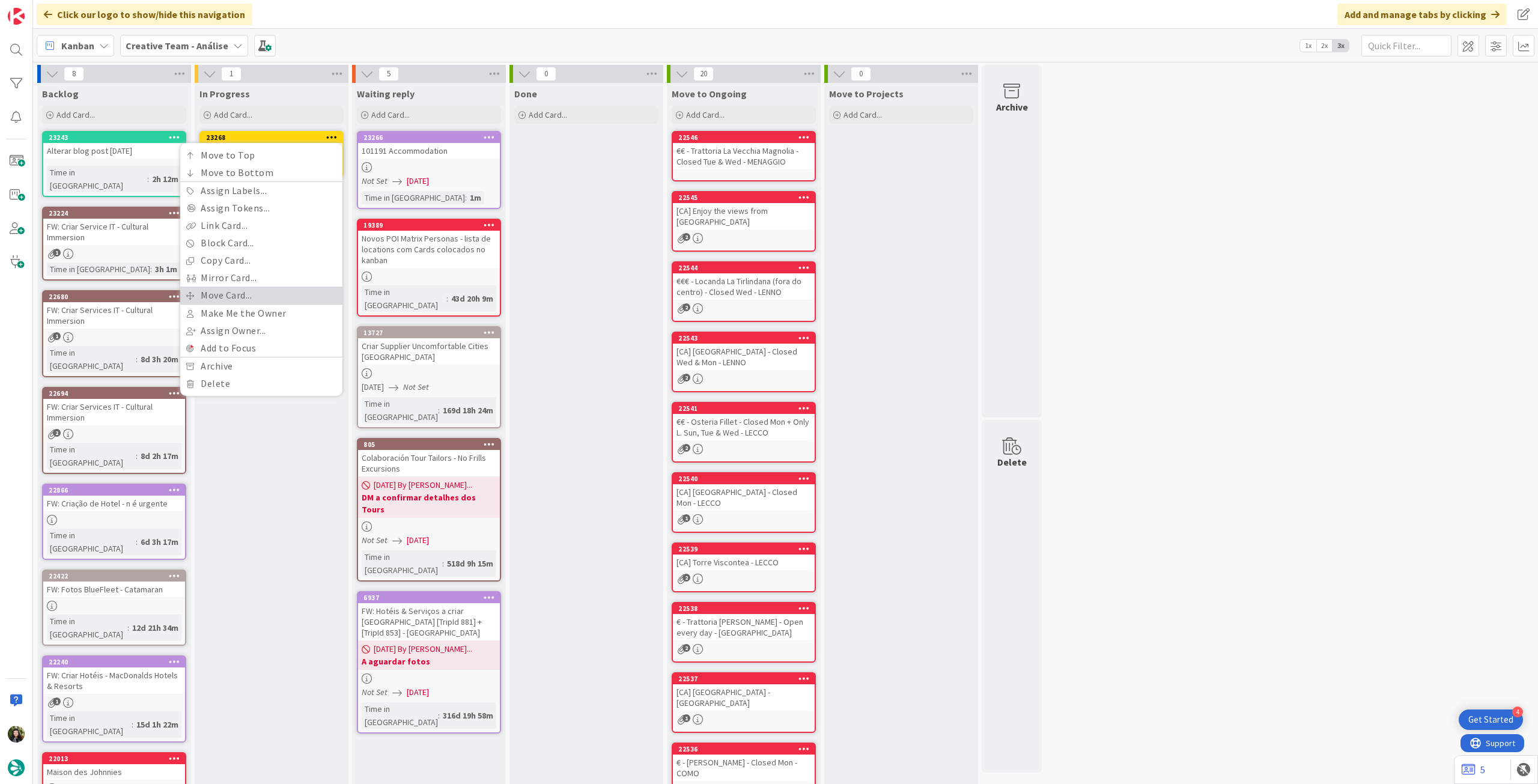
click at [254, 290] on link "Move Card..." at bounding box center [262, 295] width 162 height 17
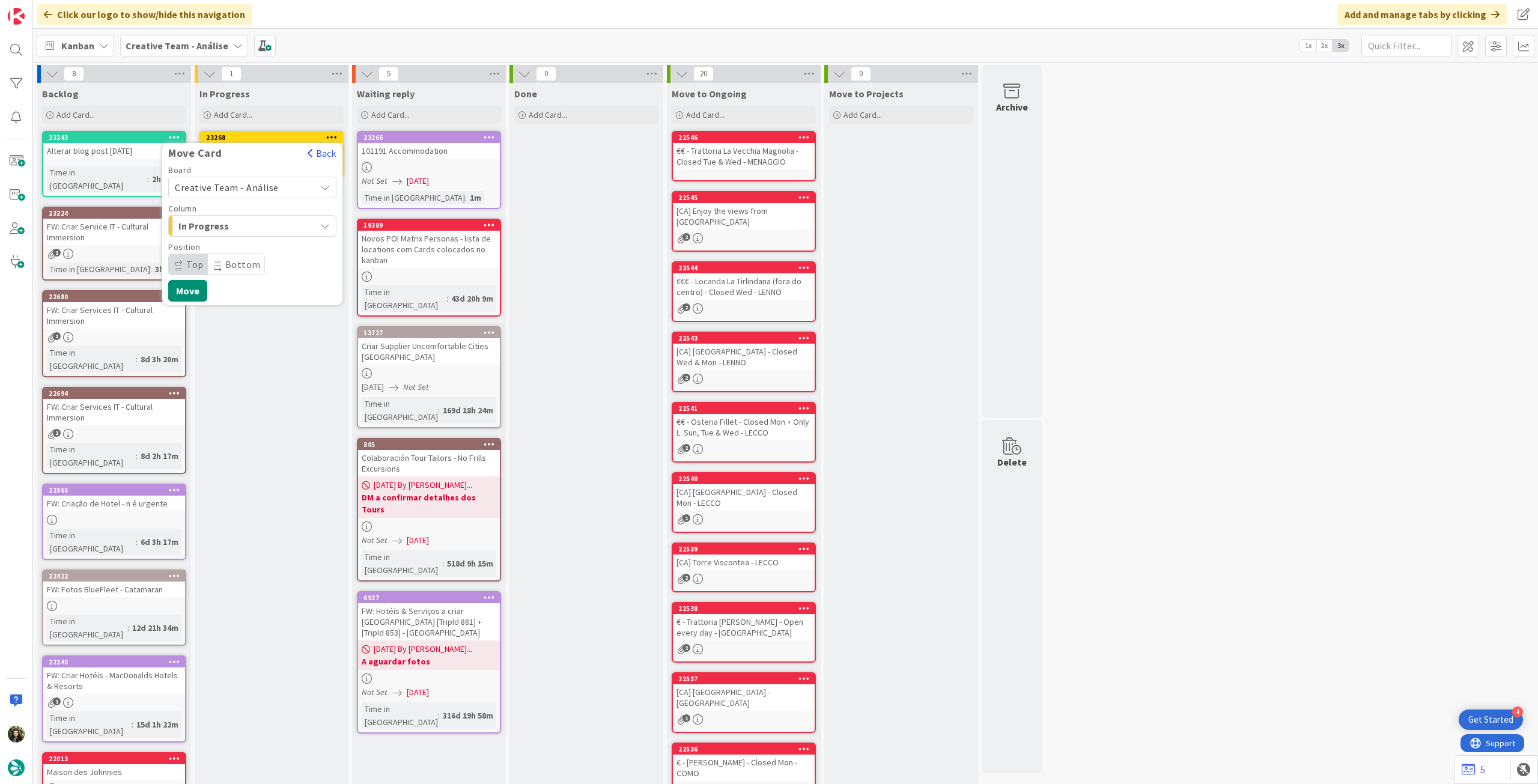
click at [240, 188] on span "Creative Team - Análise" at bounding box center [227, 187] width 104 height 12
click at [230, 241] on span "Creative Team" at bounding box center [260, 244] width 139 height 18
click at [236, 268] on span "Daytrip" at bounding box center [252, 265] width 116 height 17
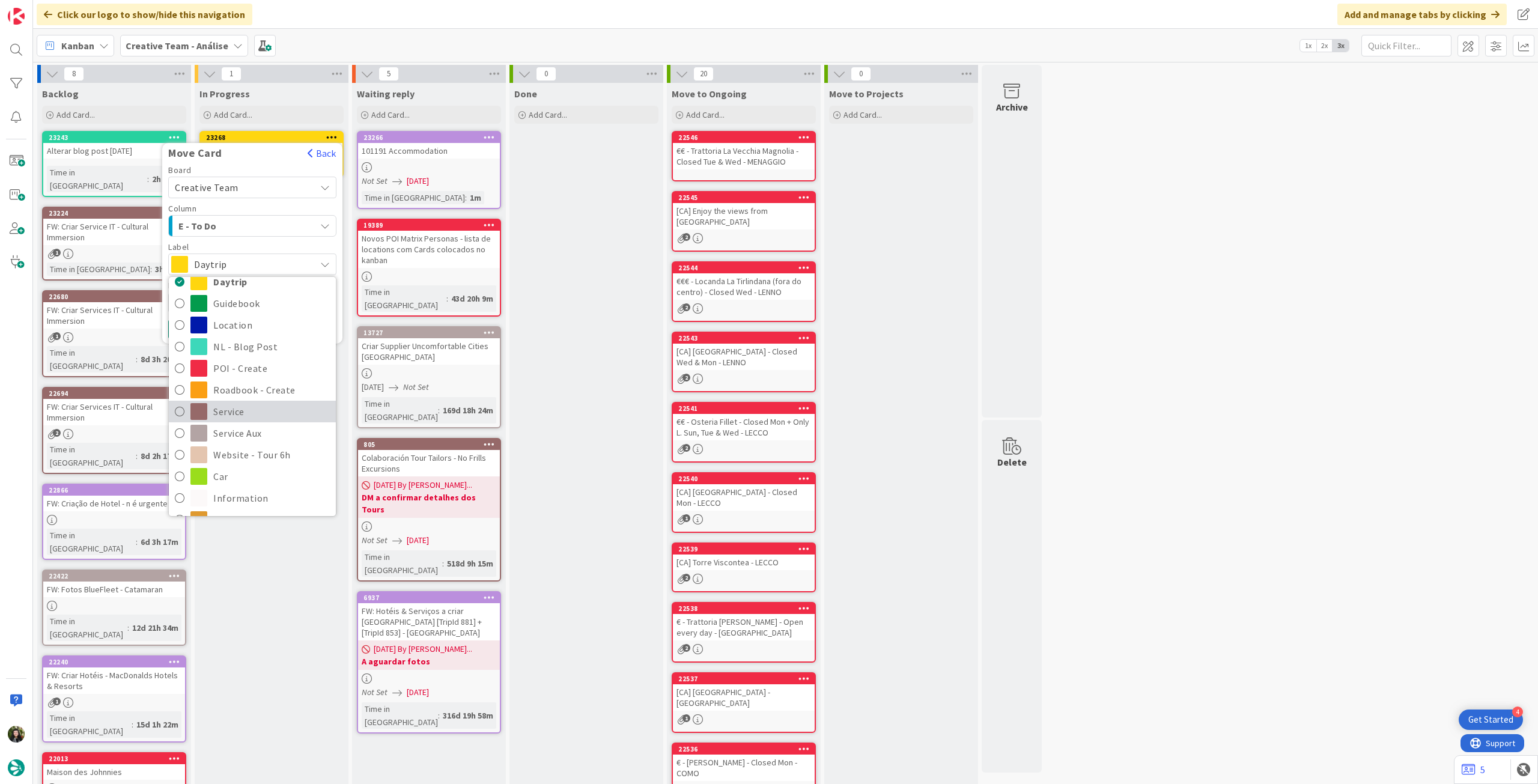
scroll to position [80, 0]
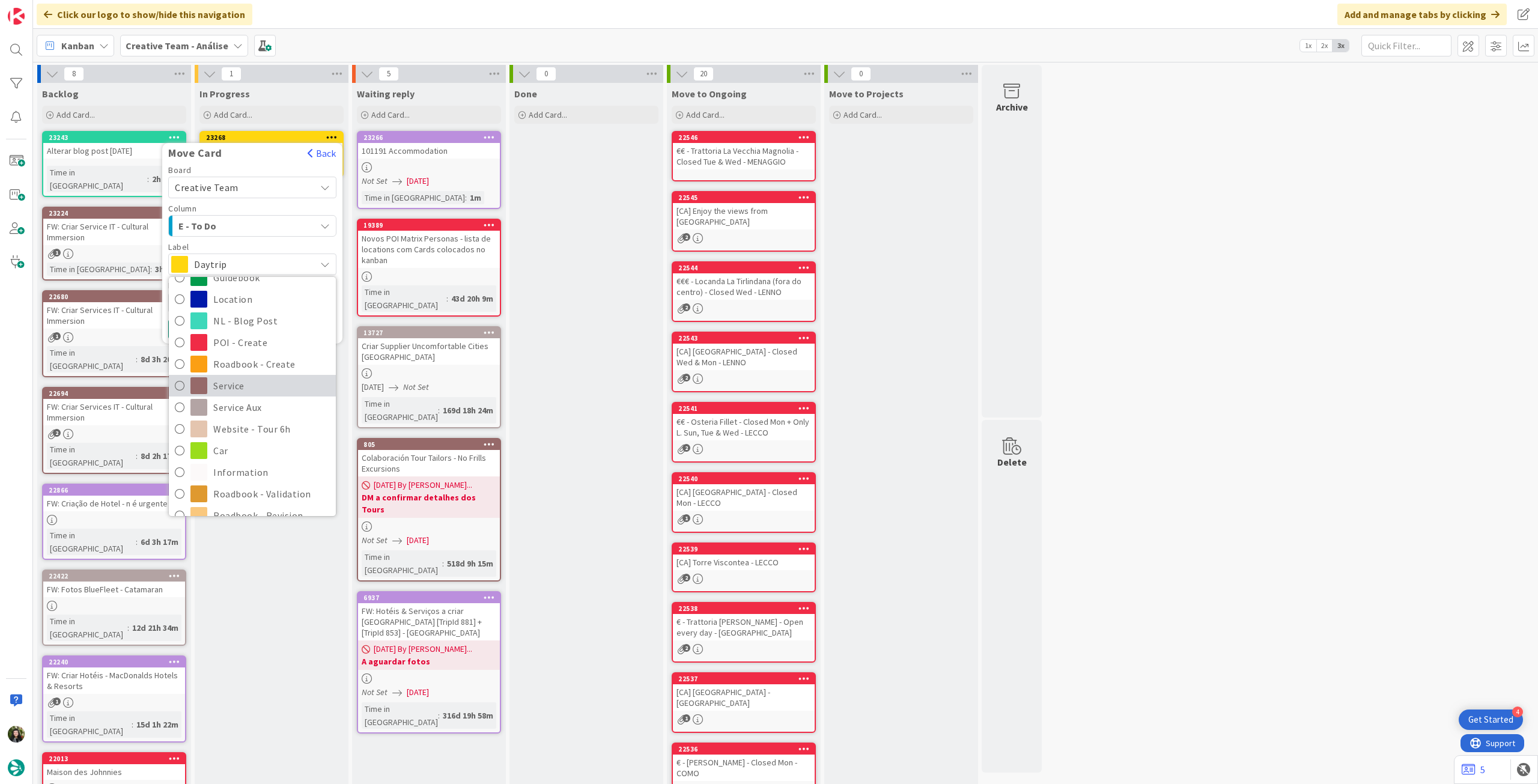
click at [264, 385] on span "Service" at bounding box center [271, 385] width 116 height 18
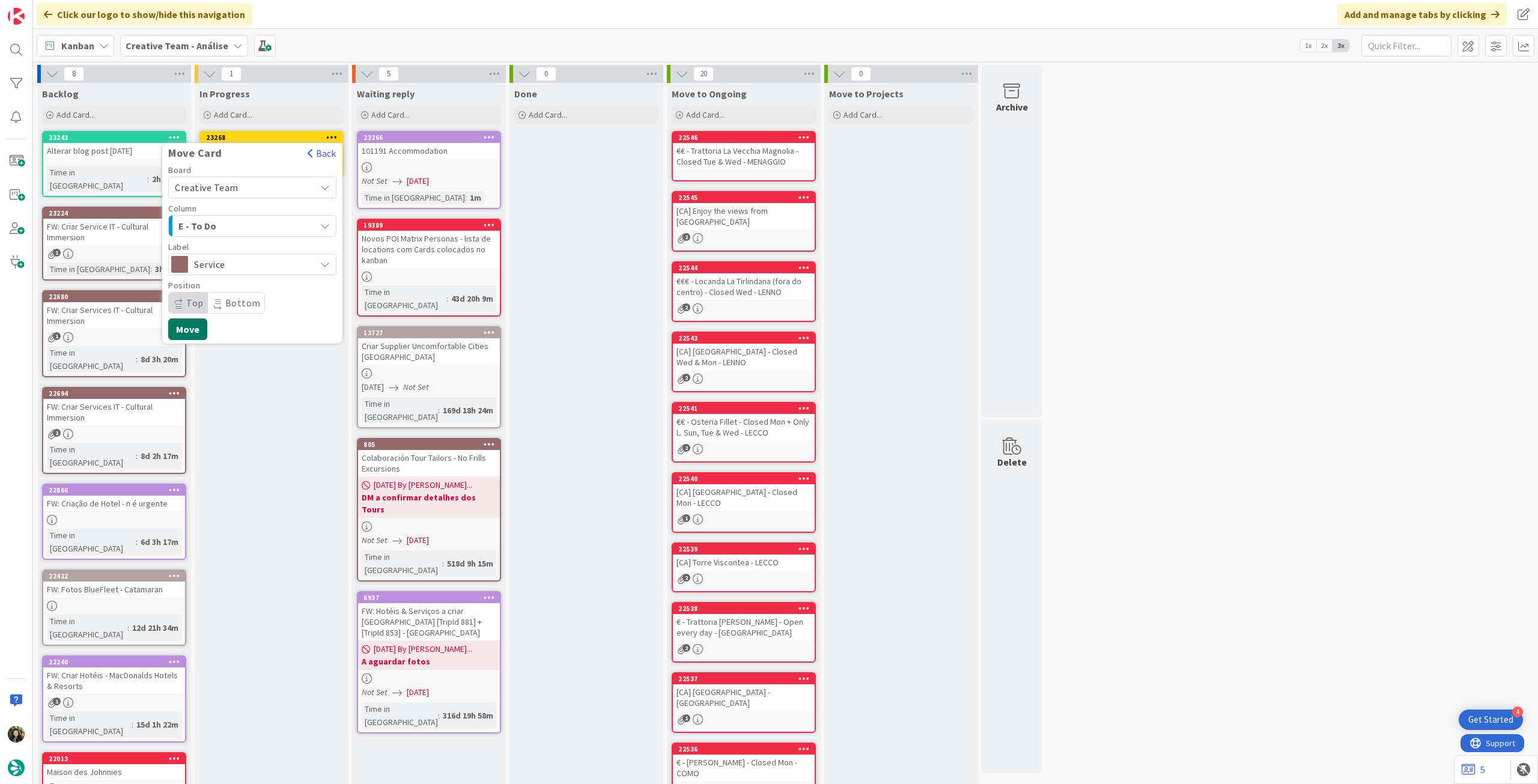
drag, startPoint x: 184, startPoint y: 334, endPoint x: 180, endPoint y: 249, distance: 85.1
click at [182, 334] on button "Move" at bounding box center [187, 330] width 39 height 22
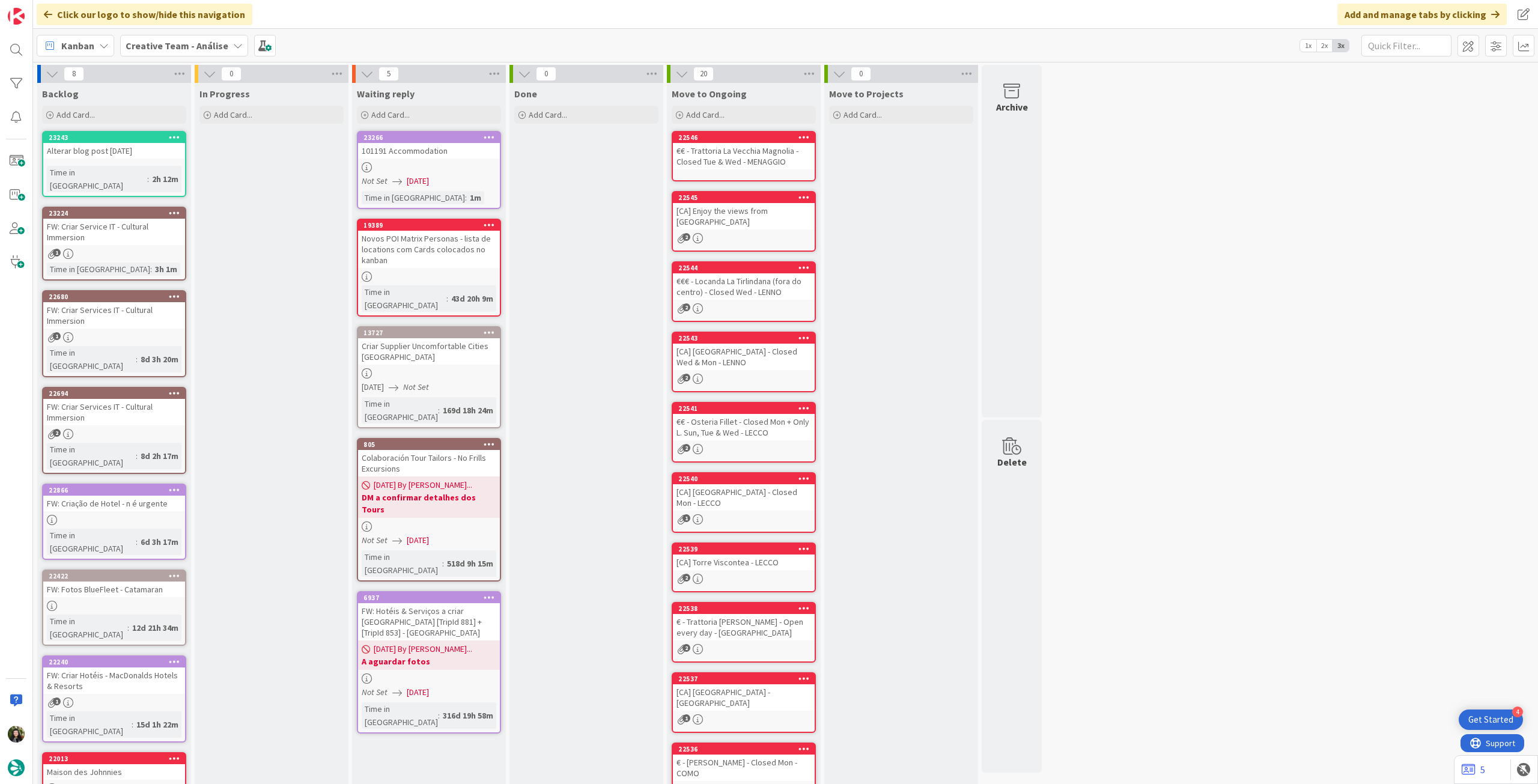
click at [170, 48] on b "Creative Team - Análise" at bounding box center [177, 45] width 103 height 12
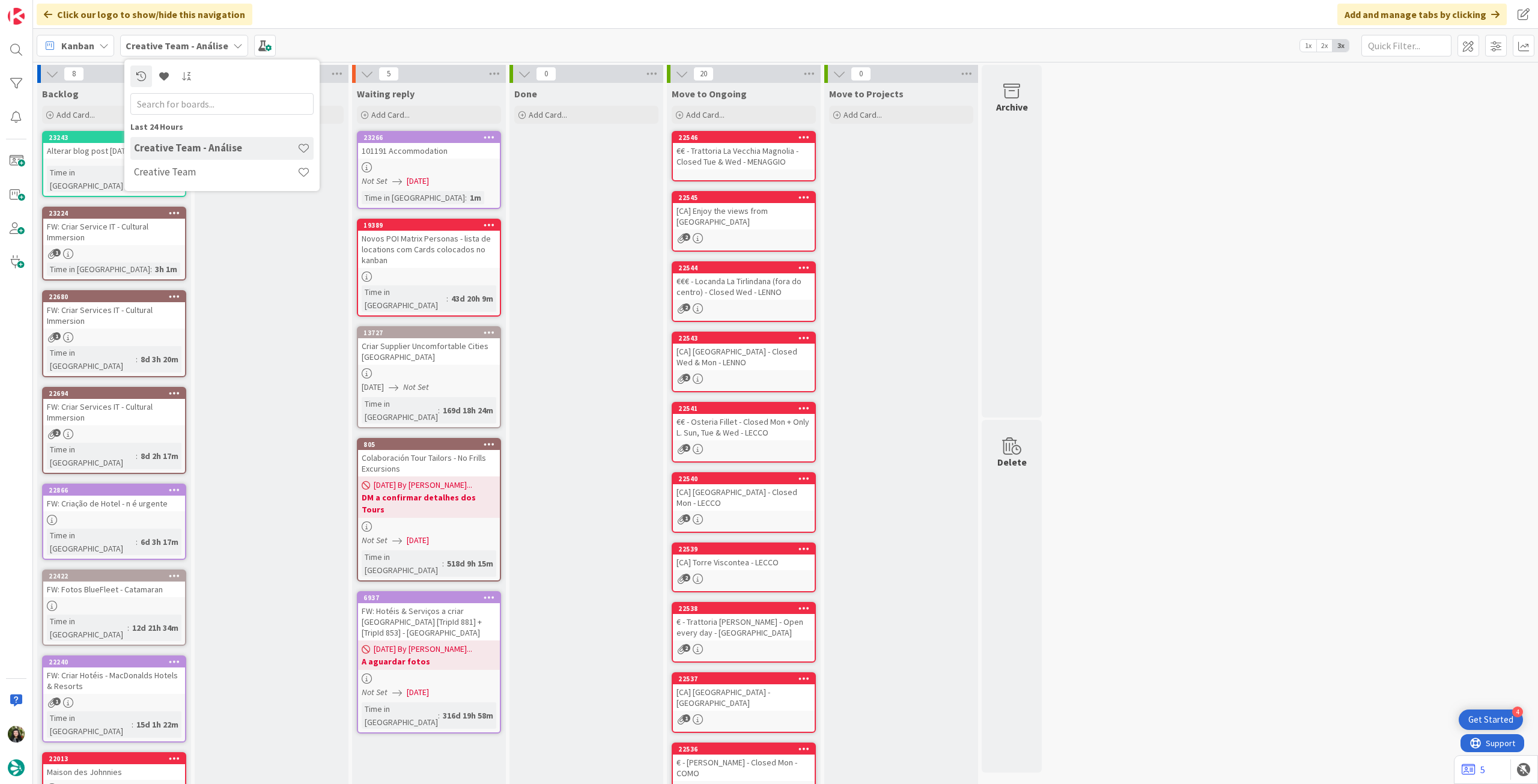
click at [173, 176] on h4 "Creative Team" at bounding box center [216, 171] width 163 height 12
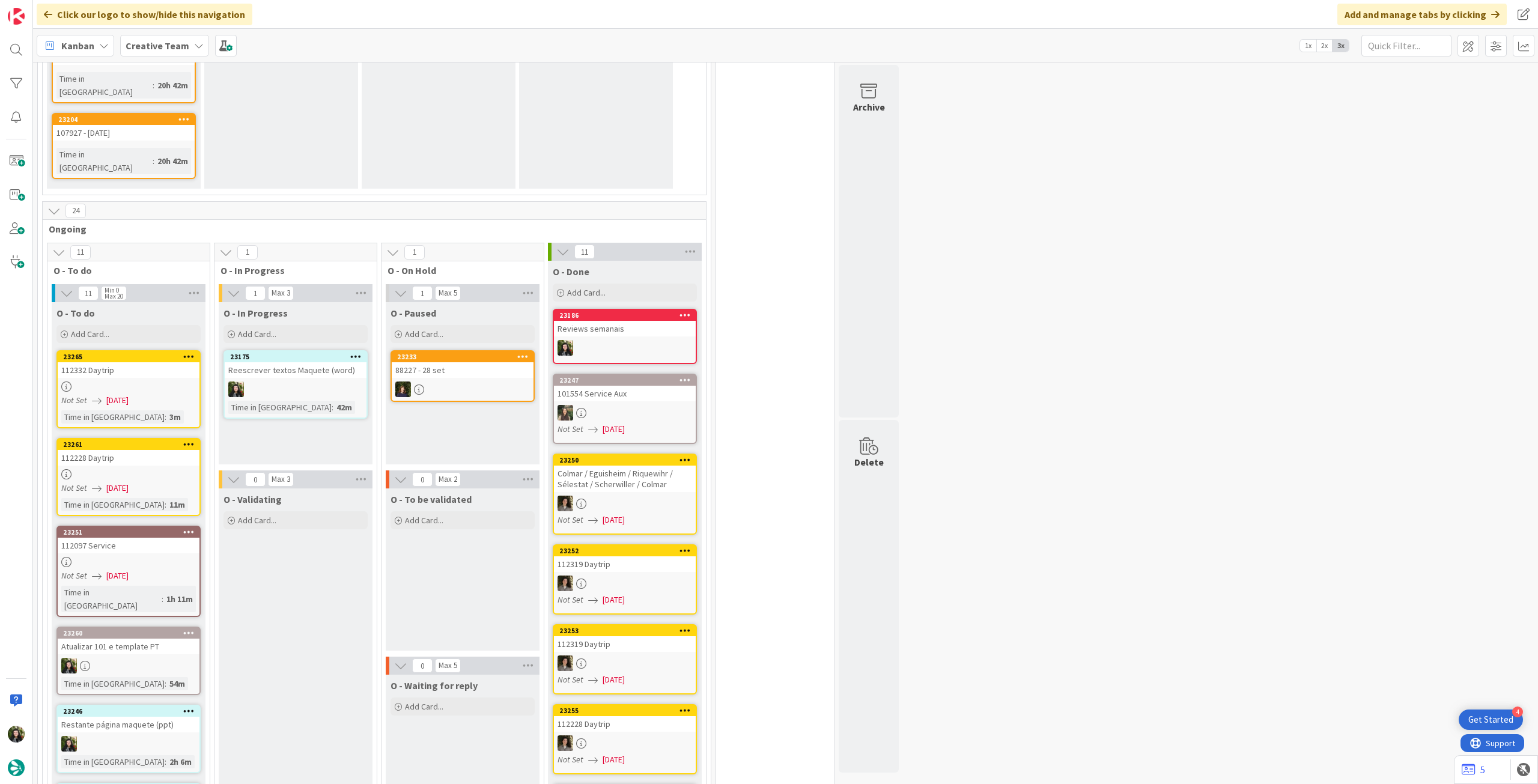
scroll to position [1203, 0]
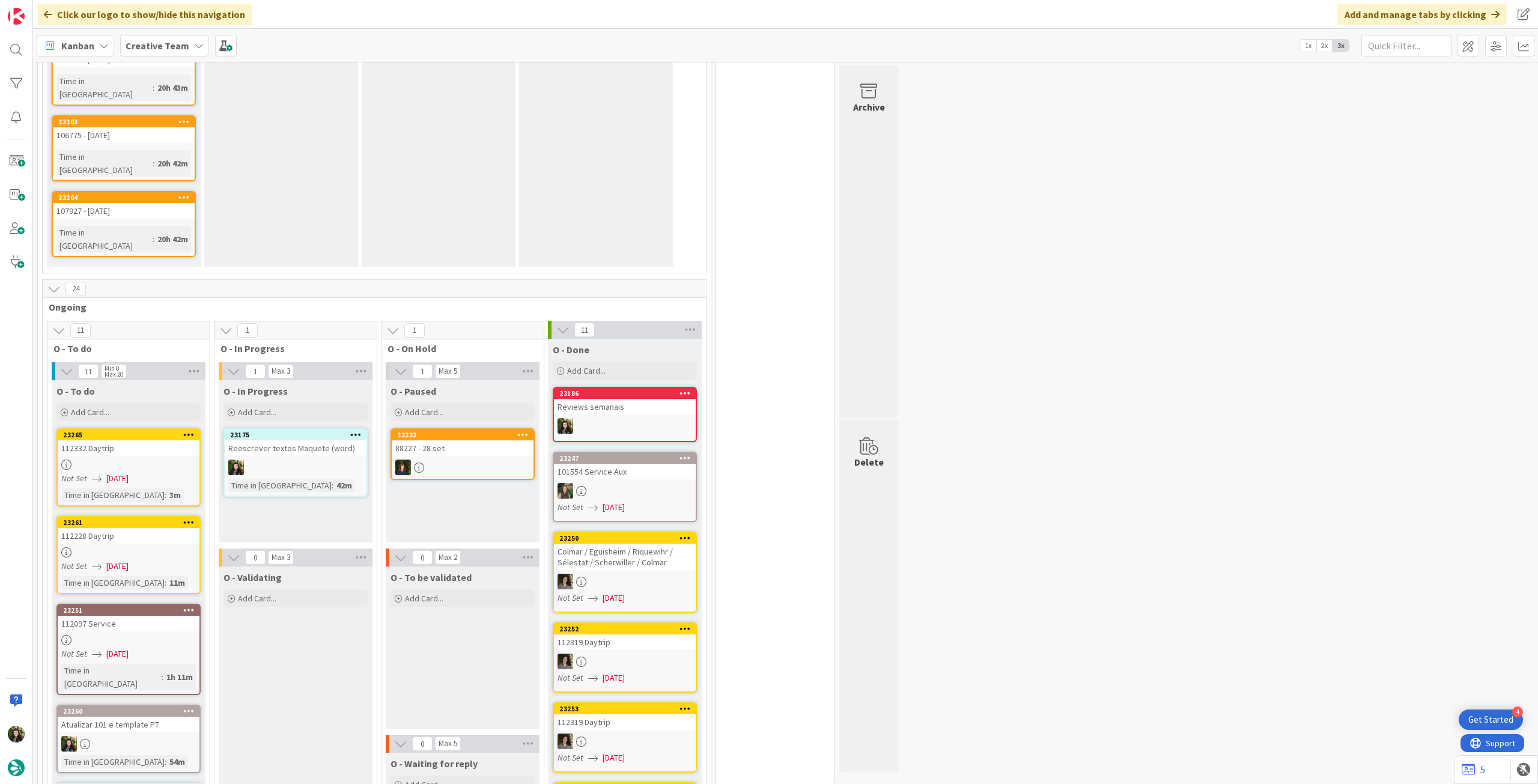
click at [164, 45] on b "Creative Team" at bounding box center [158, 45] width 64 height 12
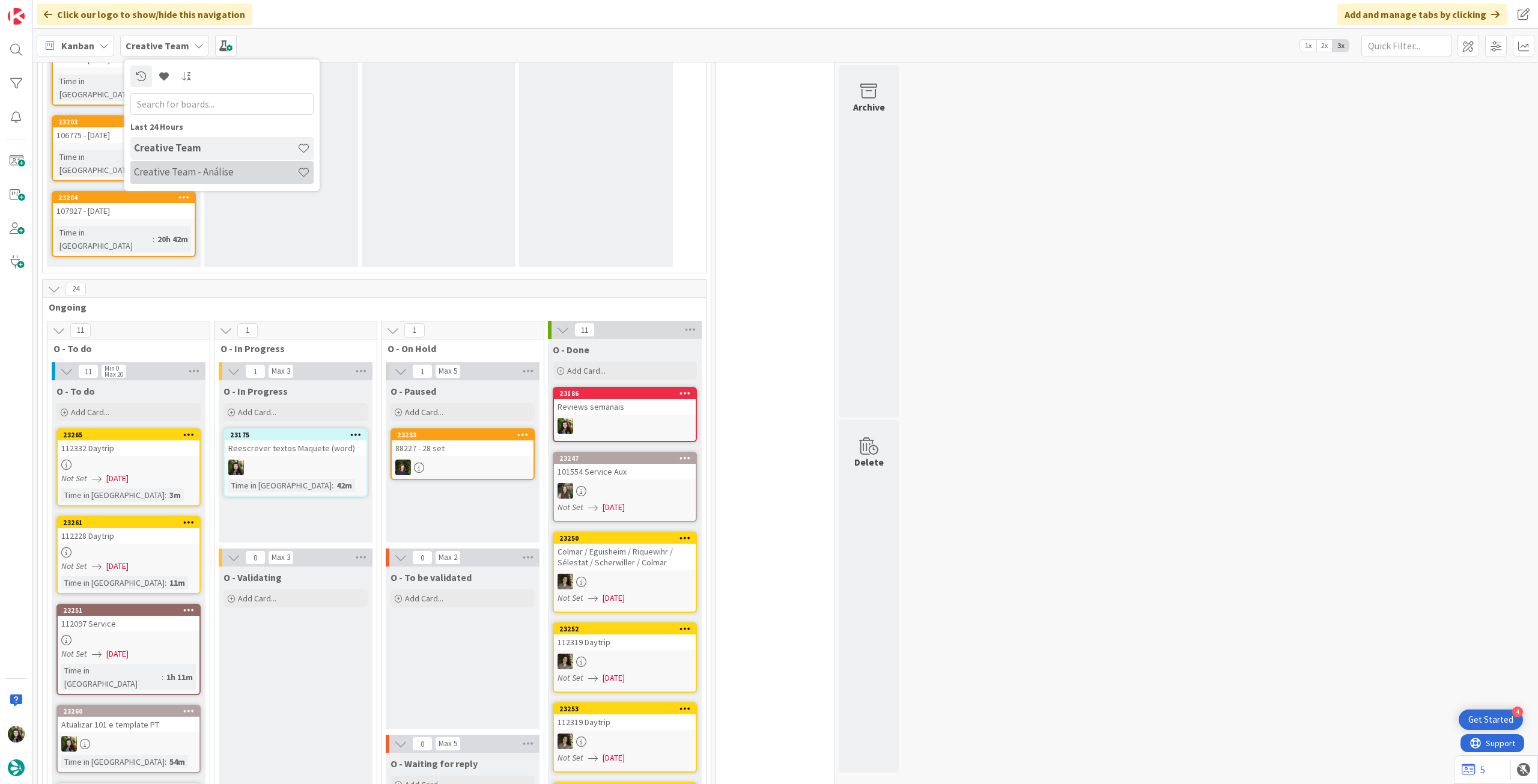
click at [187, 163] on div "Creative Team - Análise" at bounding box center [222, 172] width 184 height 23
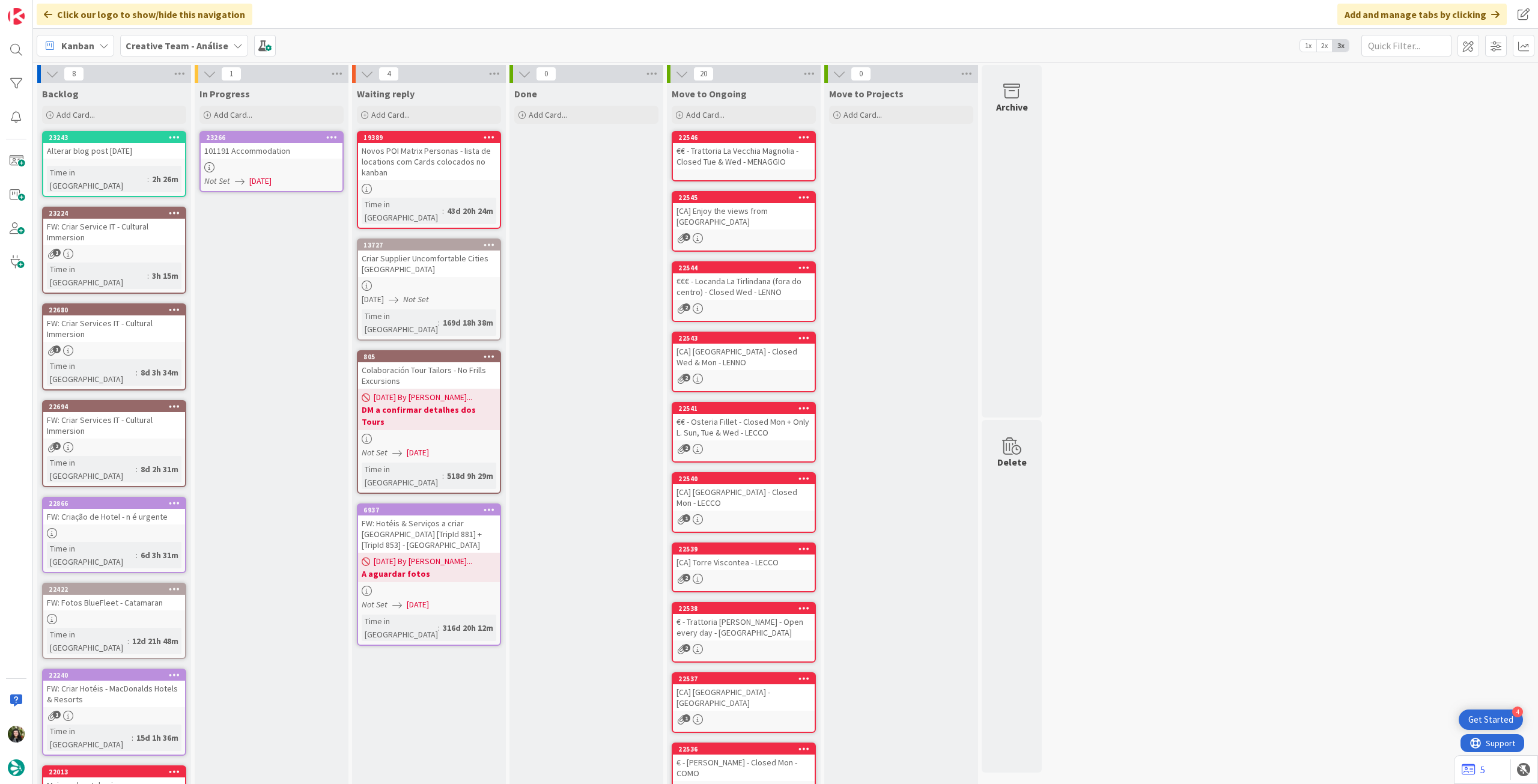
click at [272, 164] on div at bounding box center [272, 167] width 142 height 10
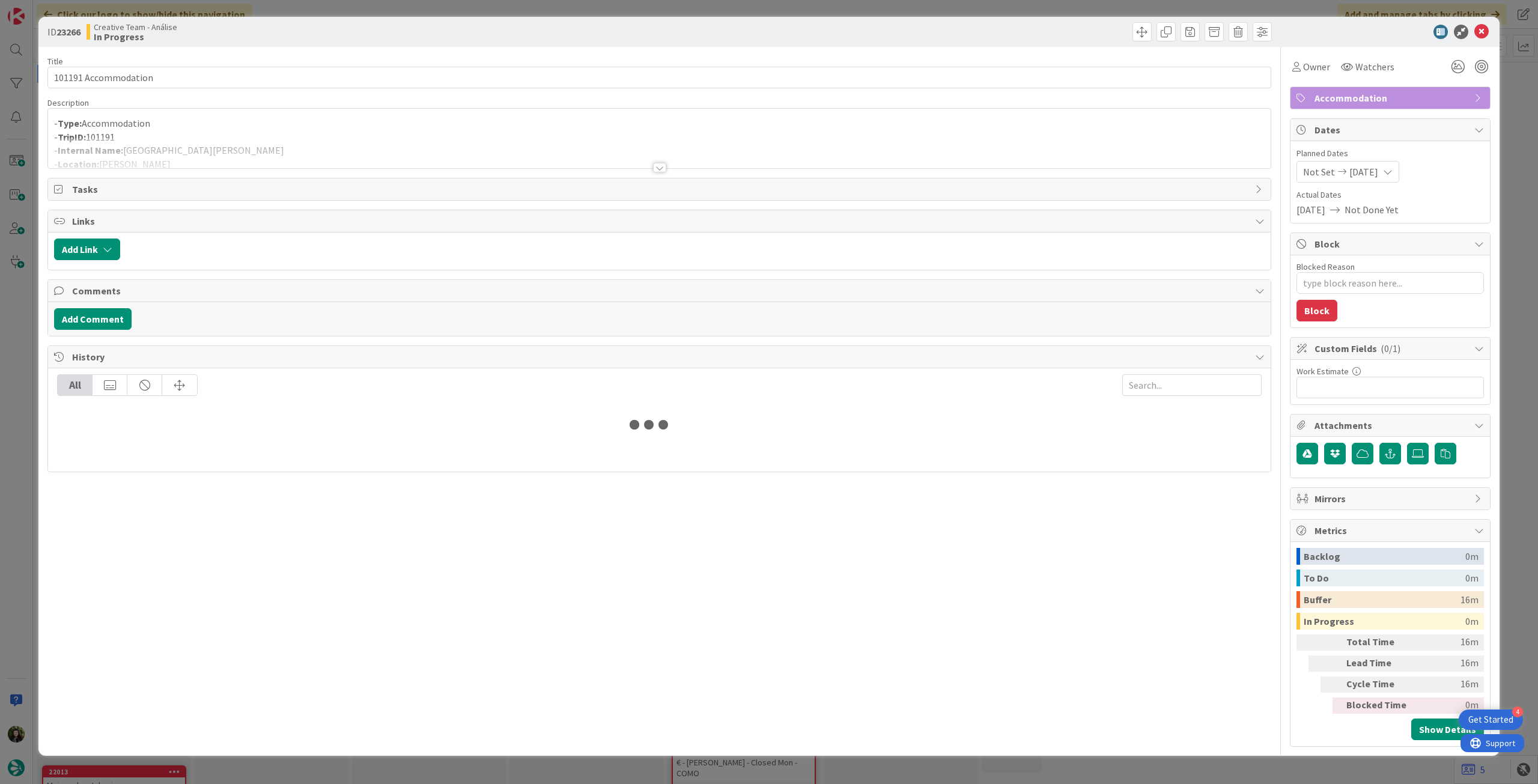
click at [273, 151] on div at bounding box center [659, 152] width 1222 height 30
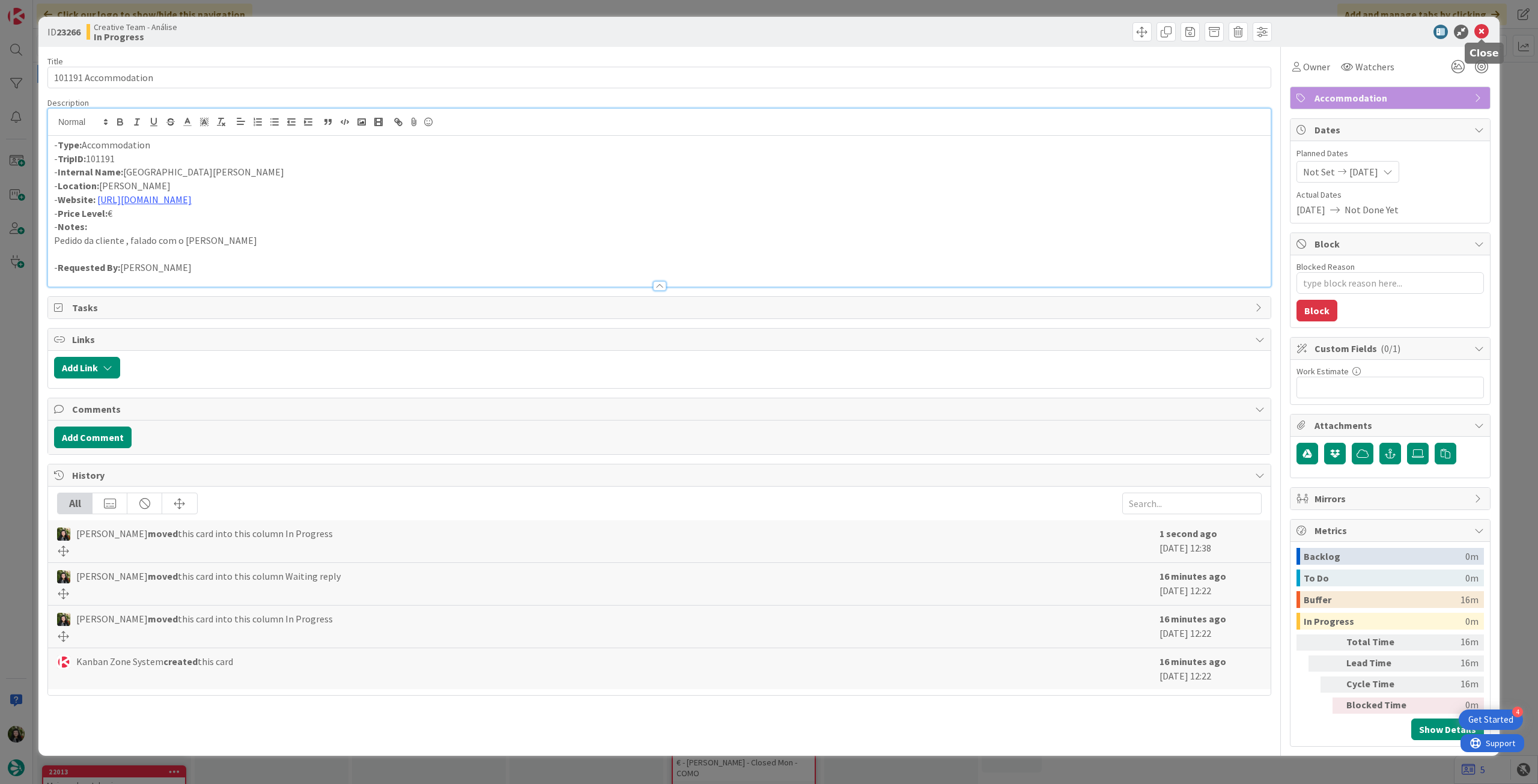
drag, startPoint x: 1480, startPoint y: 30, endPoint x: 753, endPoint y: 134, distance: 734.4
click at [1476, 30] on icon at bounding box center [1481, 32] width 14 height 14
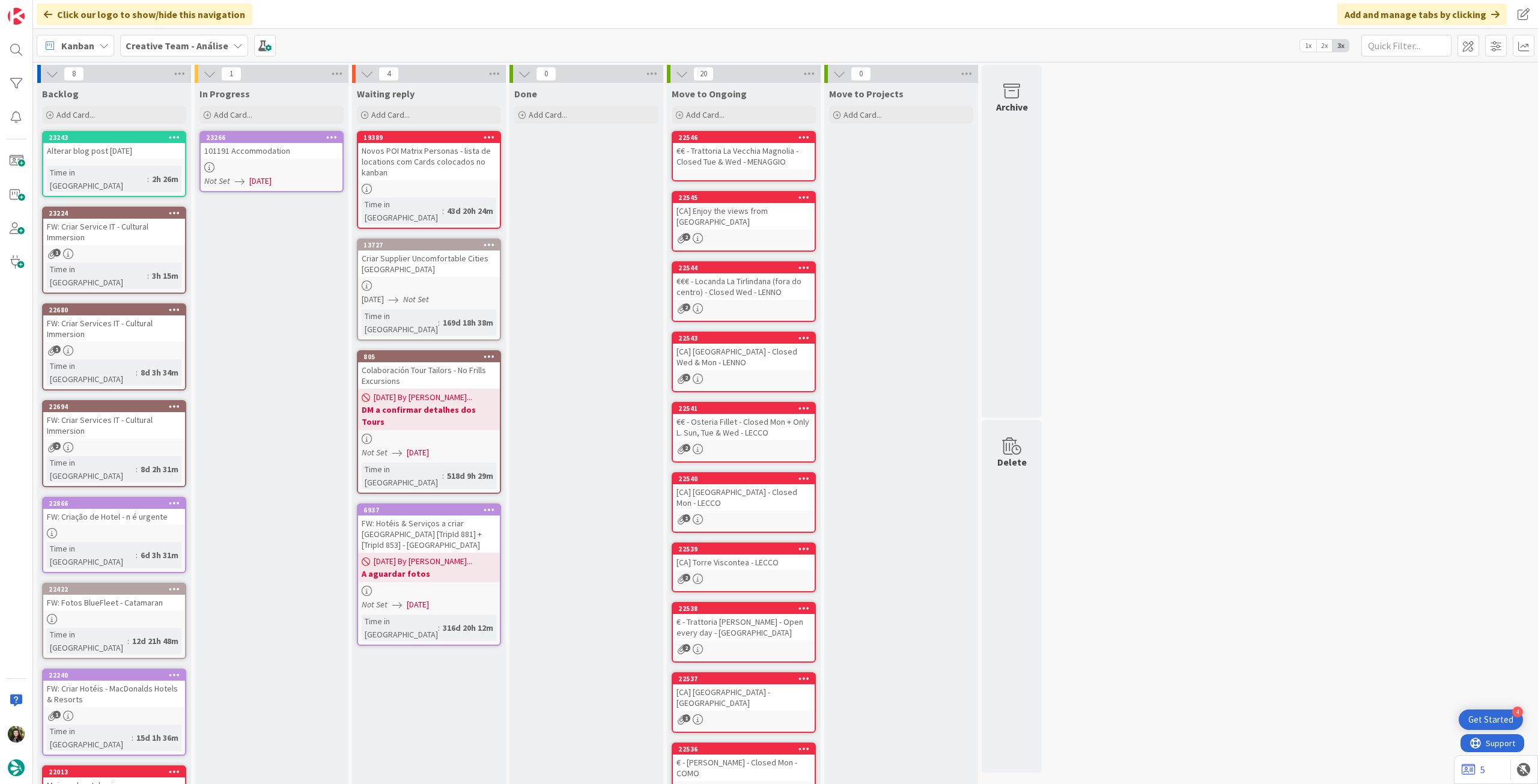
click at [327, 134] on icon at bounding box center [332, 137] width 12 height 9
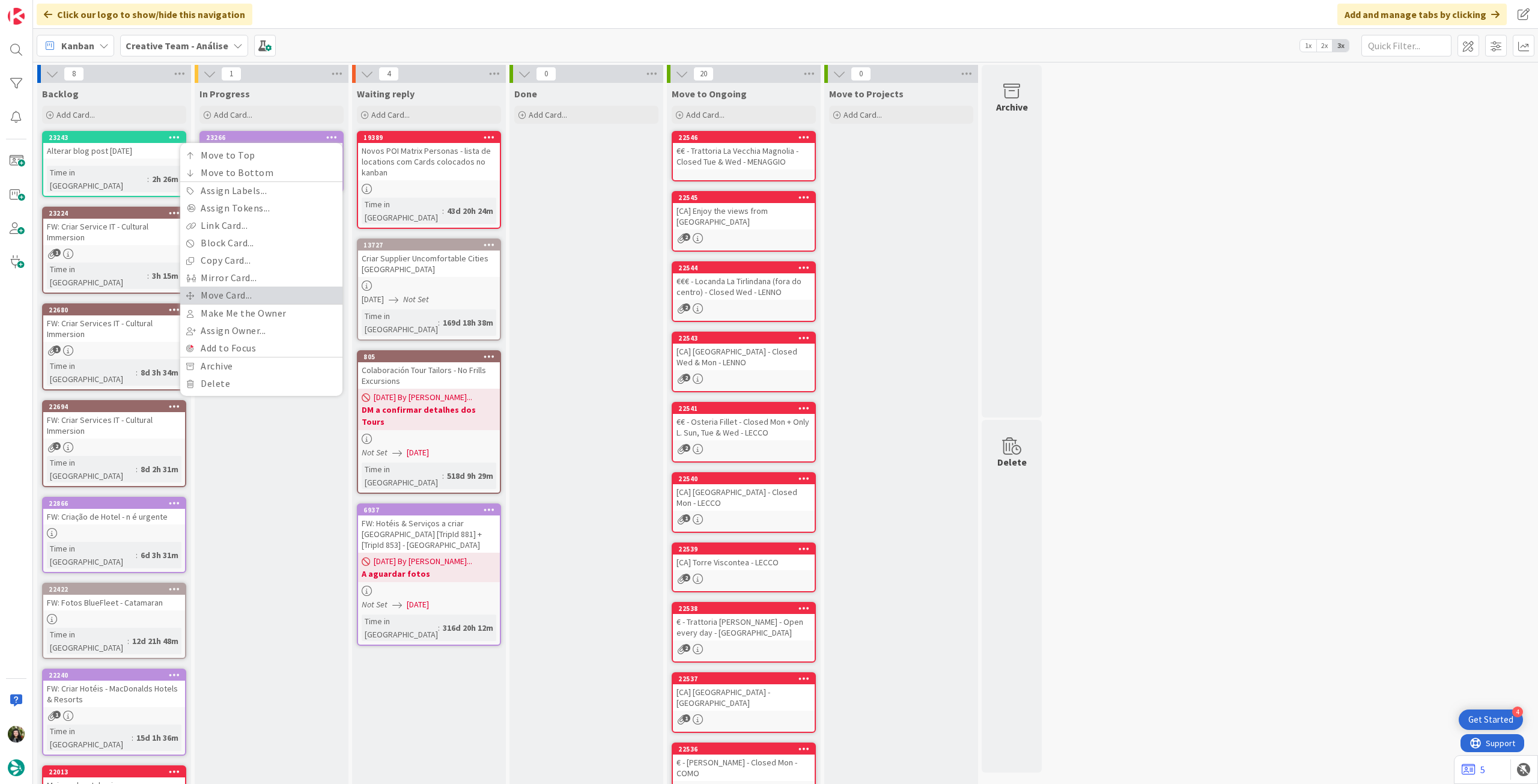
click at [216, 298] on link "Move Card..." at bounding box center [262, 295] width 162 height 17
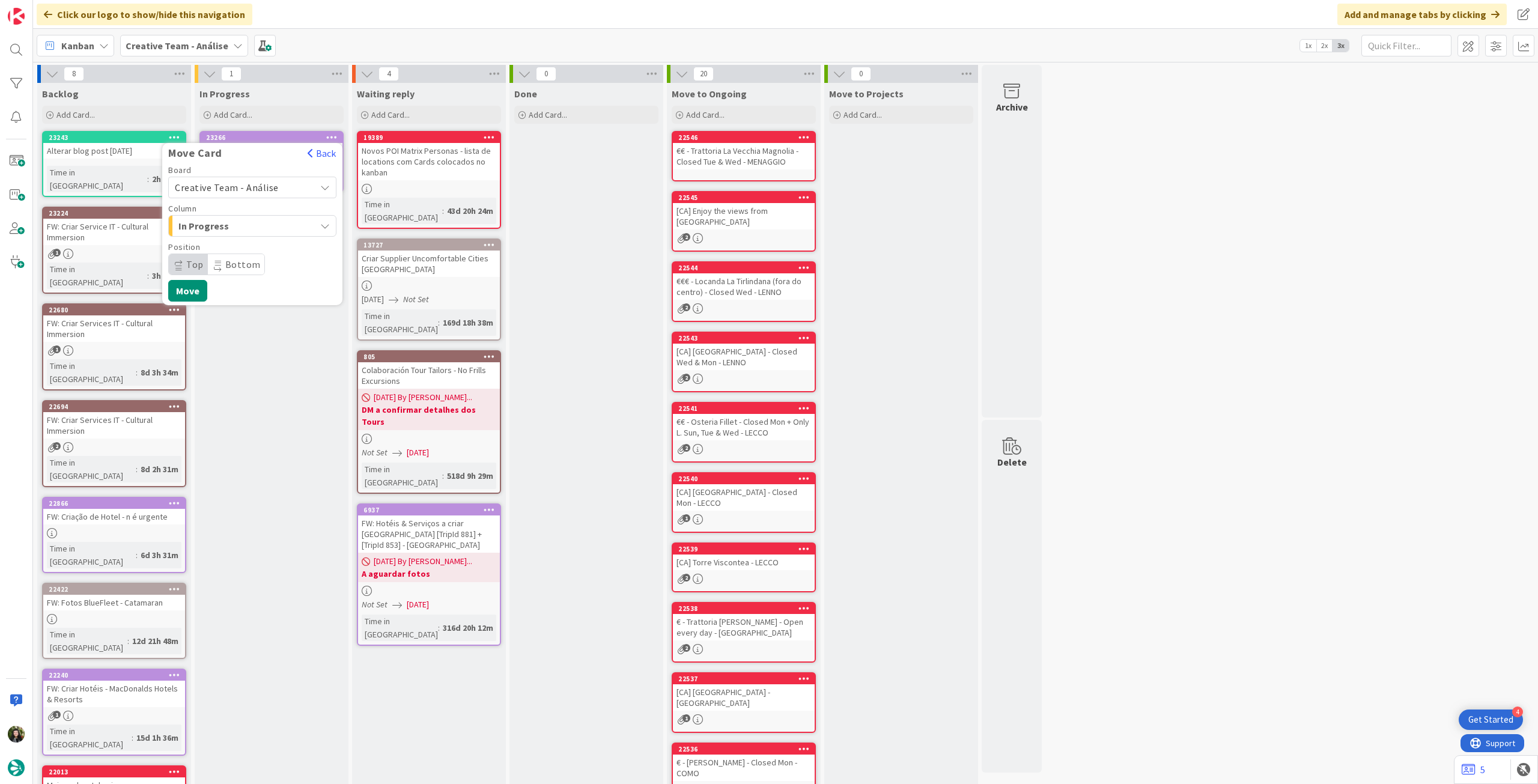
click at [266, 194] on span "Creative Team - Análise" at bounding box center [242, 187] width 134 height 17
click at [254, 241] on span "Creative Team" at bounding box center [260, 244] width 139 height 18
click at [259, 225] on span "E - To Do" at bounding box center [223, 226] width 90 height 16
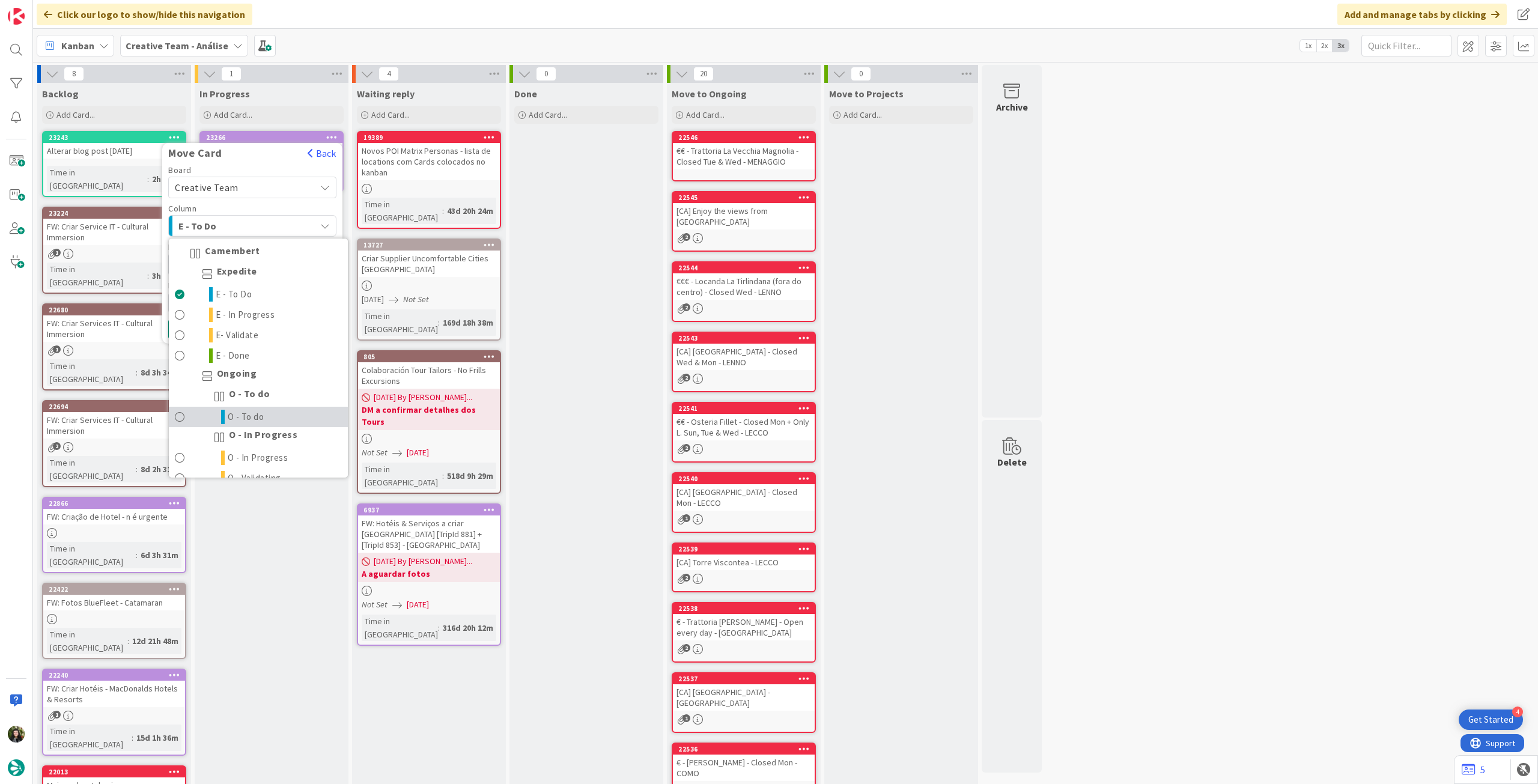
drag, startPoint x: 288, startPoint y: 410, endPoint x: 263, endPoint y: 346, distance: 68.7
click at [287, 410] on link "O - To do" at bounding box center [258, 417] width 179 height 20
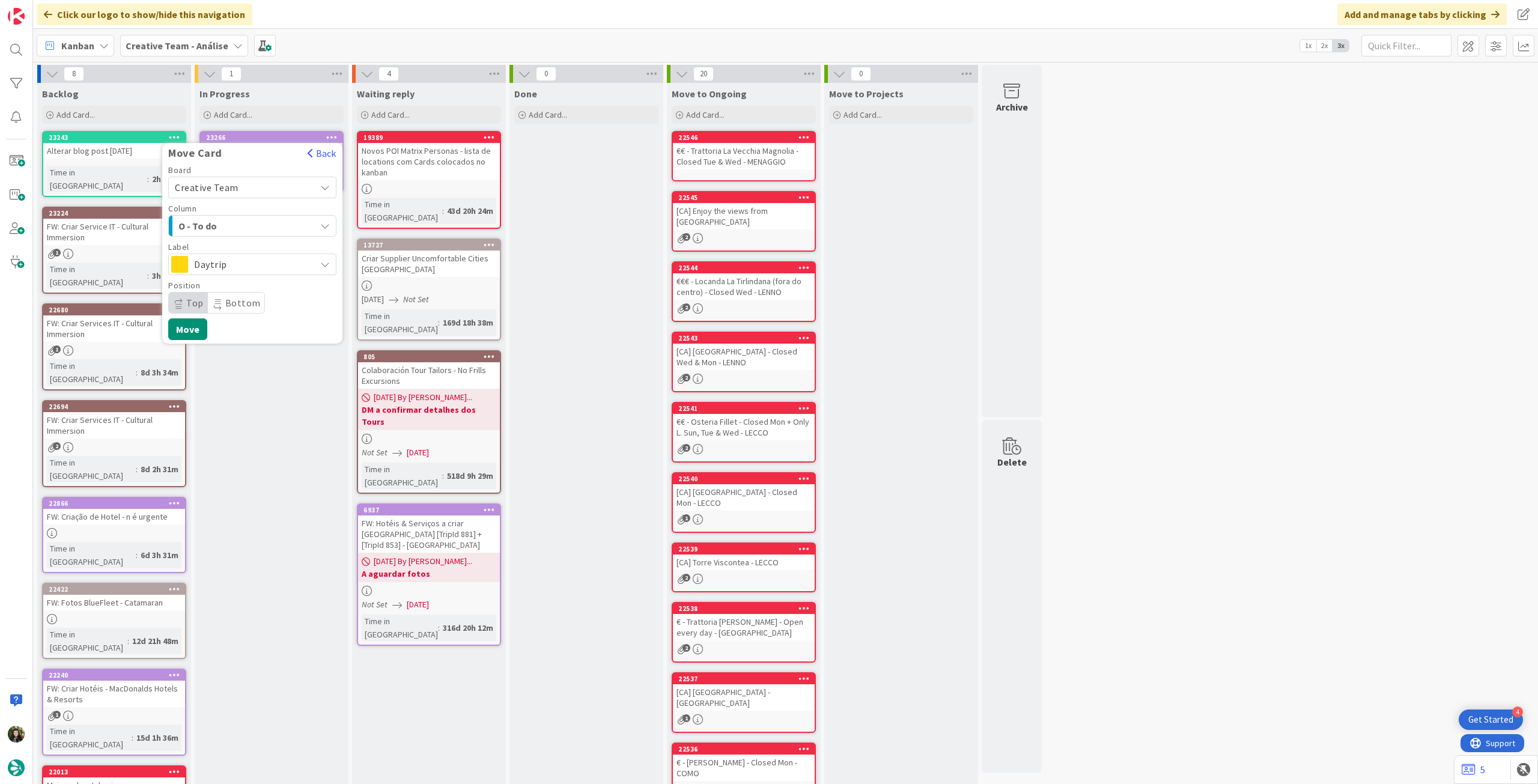
click at [256, 267] on span "Daytrip" at bounding box center [252, 265] width 116 height 17
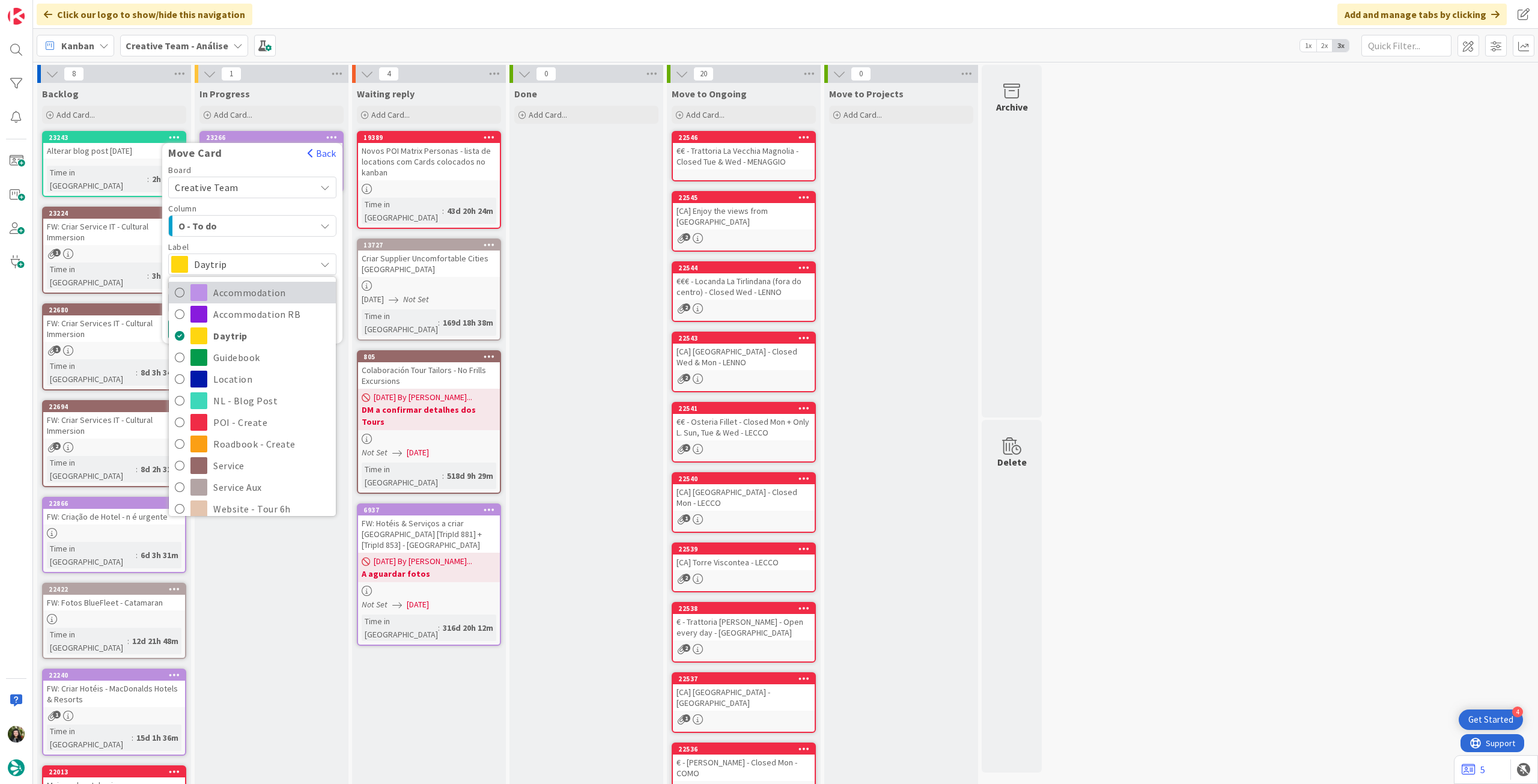
click at [254, 287] on span "Accommodation" at bounding box center [271, 292] width 116 height 18
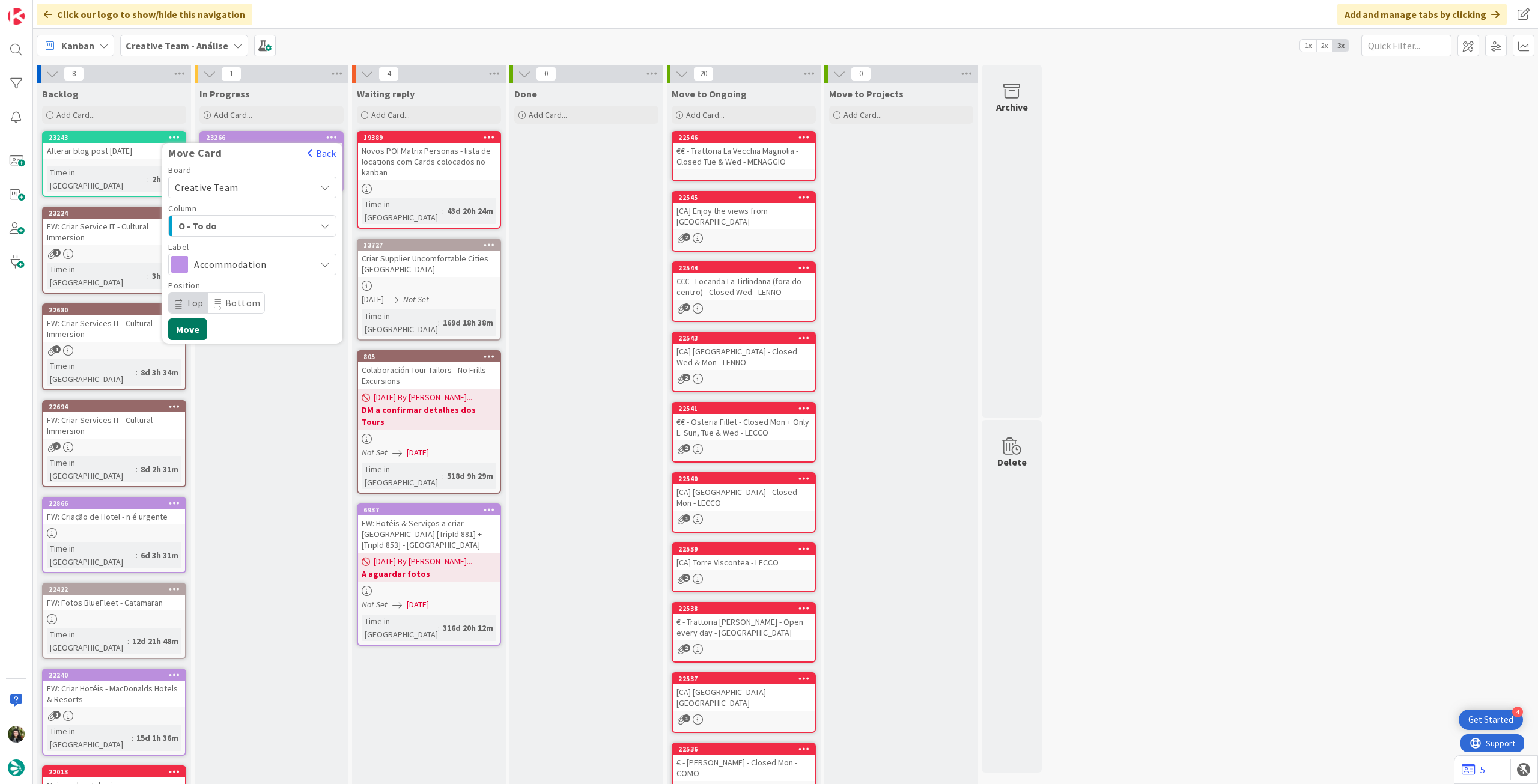
click at [195, 329] on button "Move" at bounding box center [187, 330] width 39 height 22
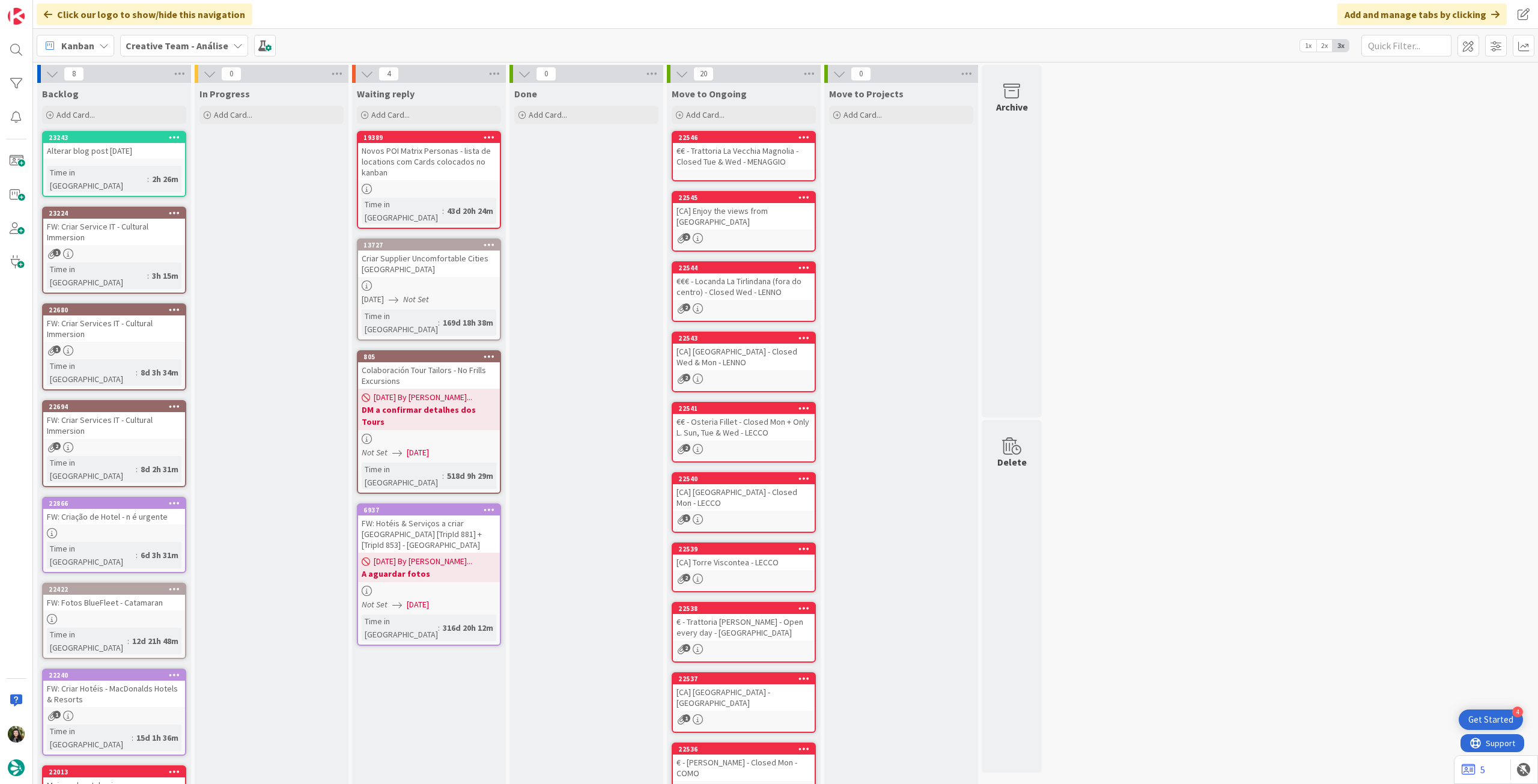
drag, startPoint x: 170, startPoint y: 48, endPoint x: 171, endPoint y: 56, distance: 8.1
click at [171, 50] on b "Creative Team - Análise" at bounding box center [177, 45] width 103 height 12
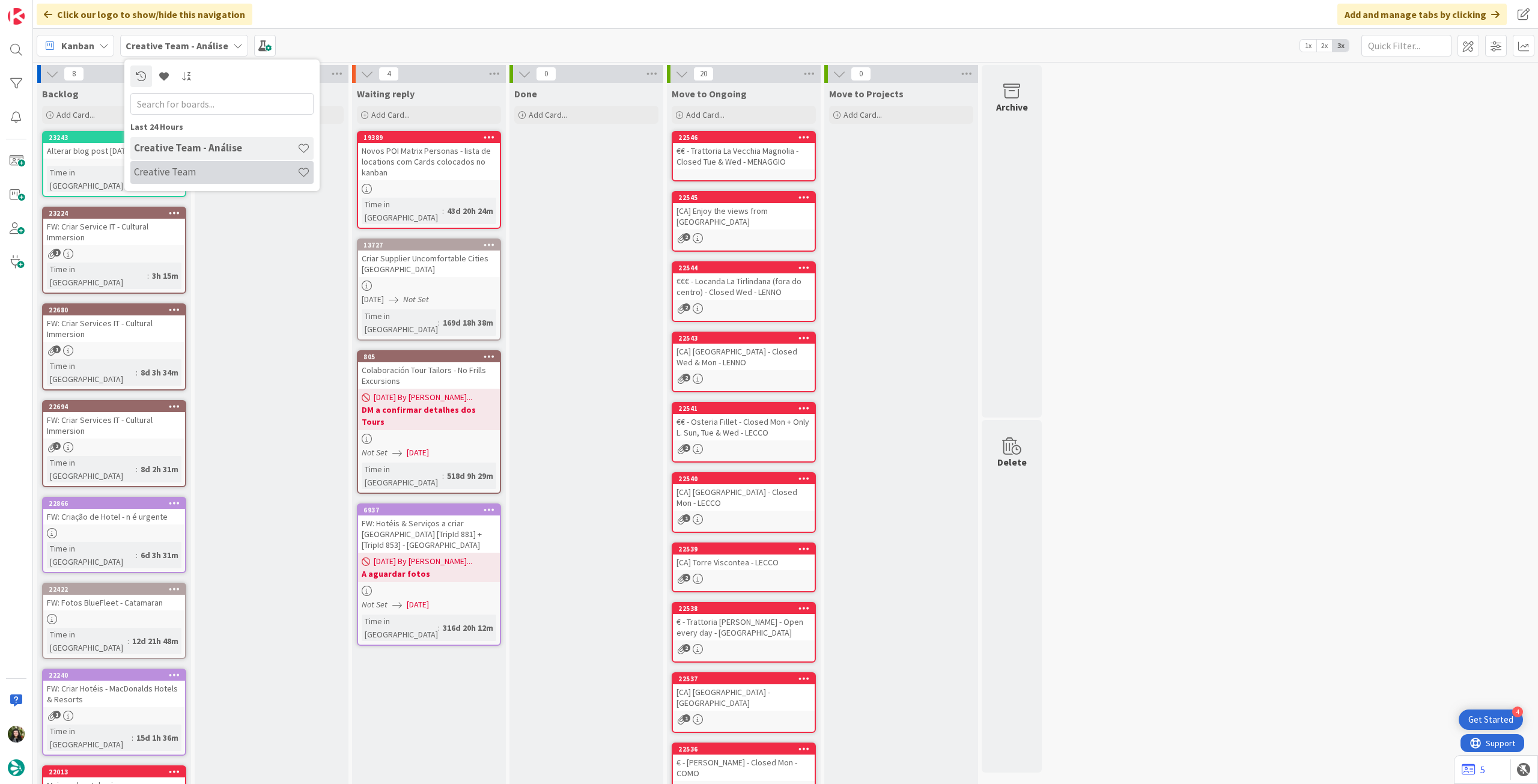
click at [211, 177] on h4 "Creative Team" at bounding box center [216, 171] width 163 height 12
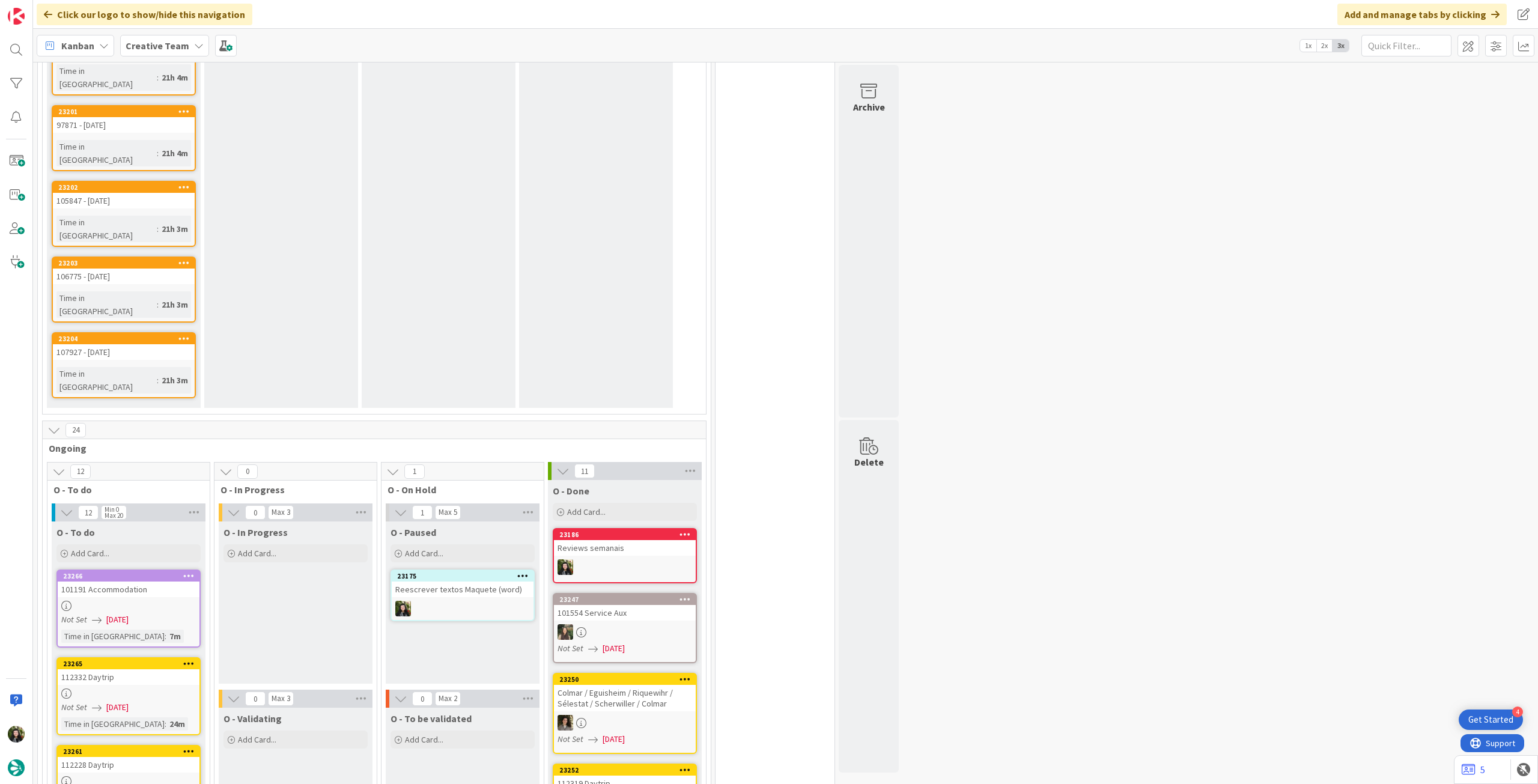
scroll to position [1201, 0]
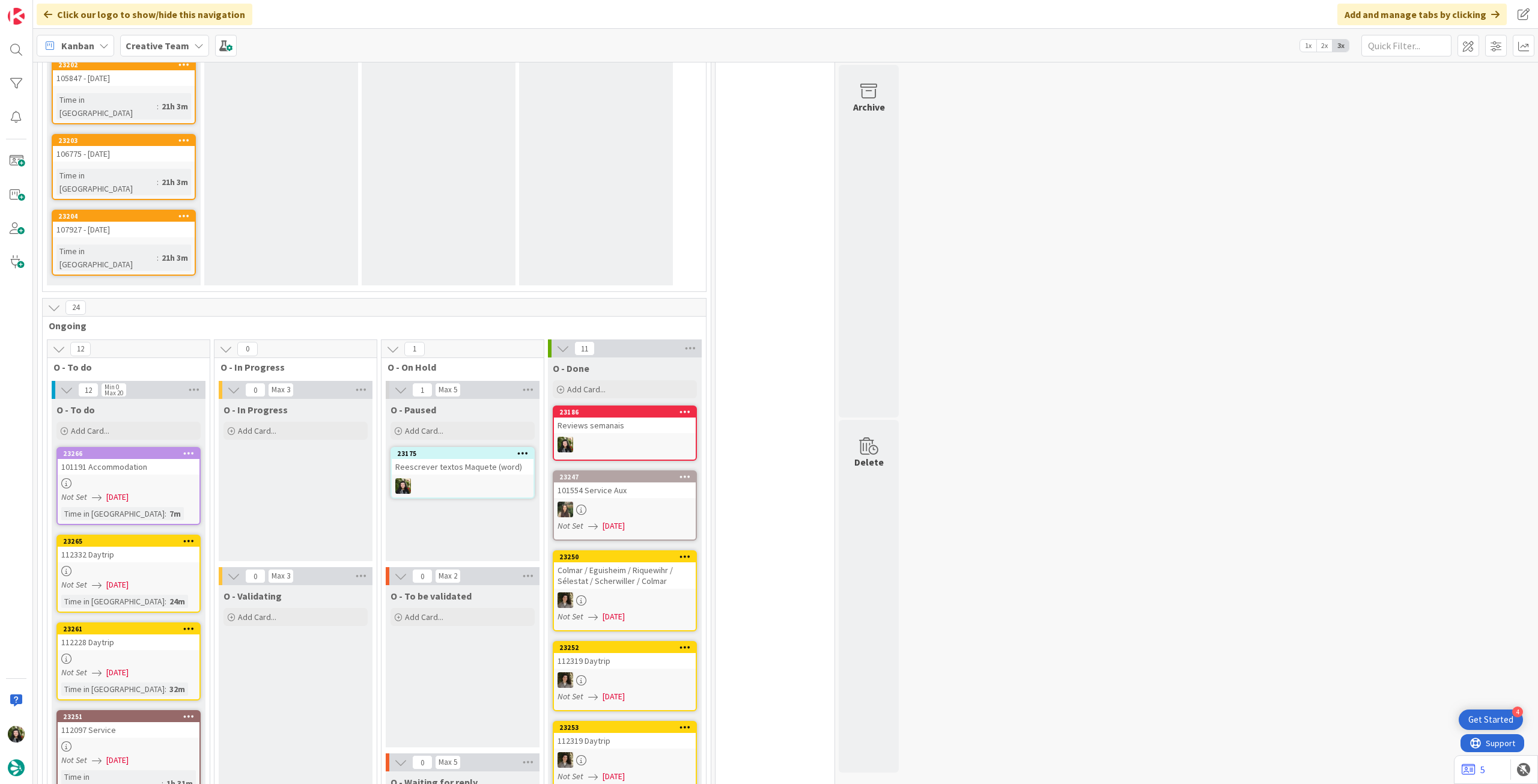
click at [512, 447] on link "23175 Reescrever textos Maquete (word)" at bounding box center [462, 472] width 145 height 52
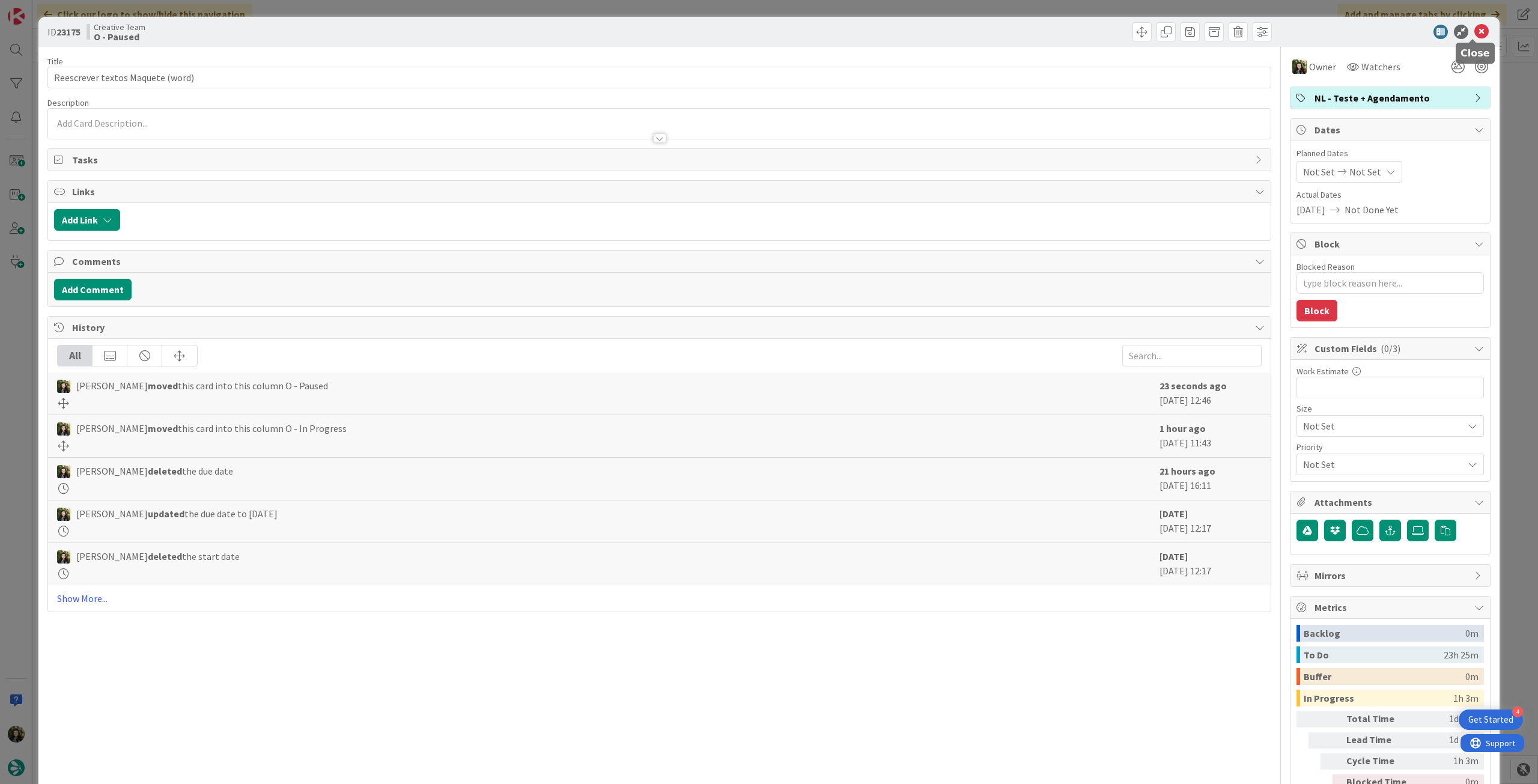
click at [1474, 30] on icon at bounding box center [1481, 32] width 14 height 14
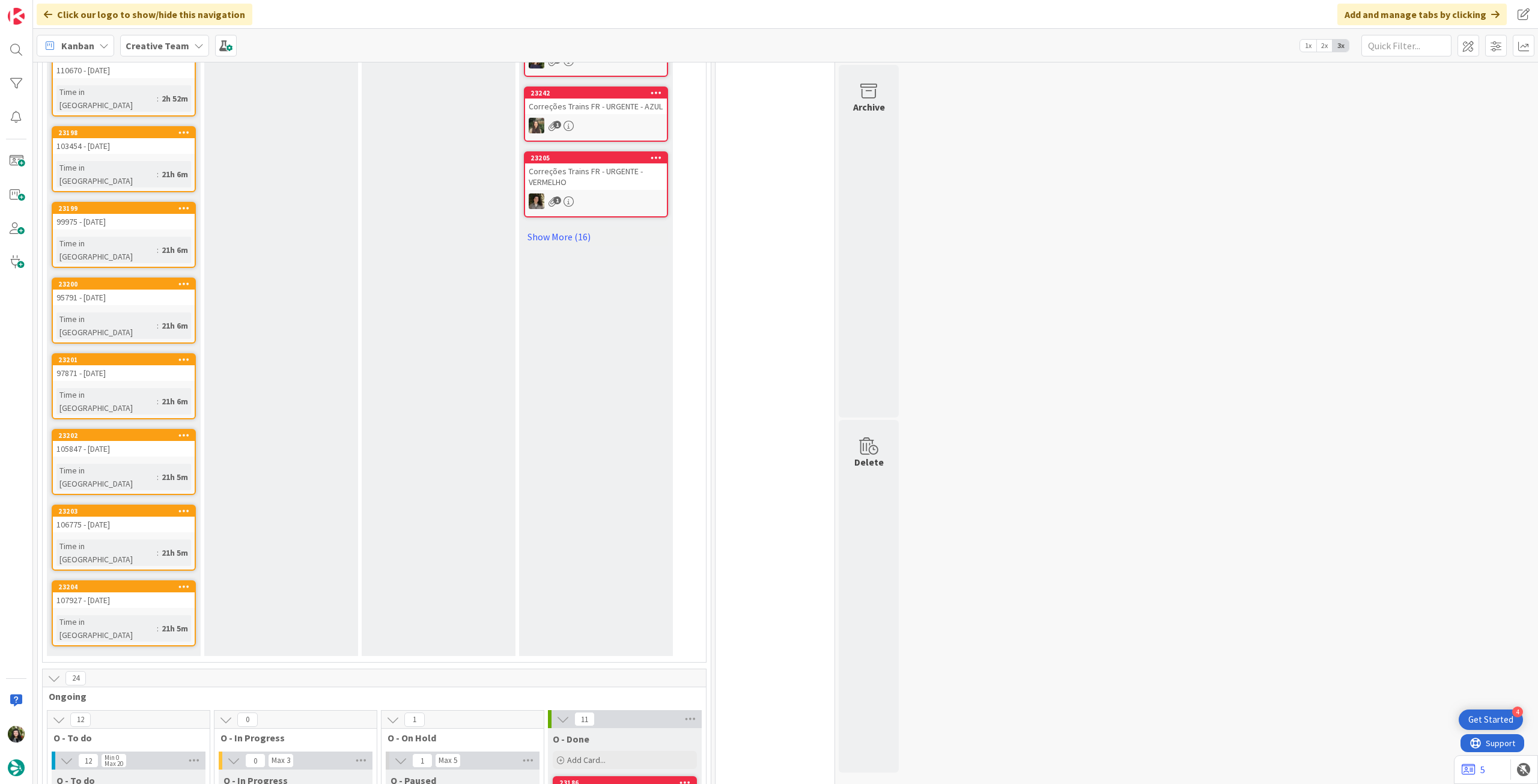
scroll to position [803, 0]
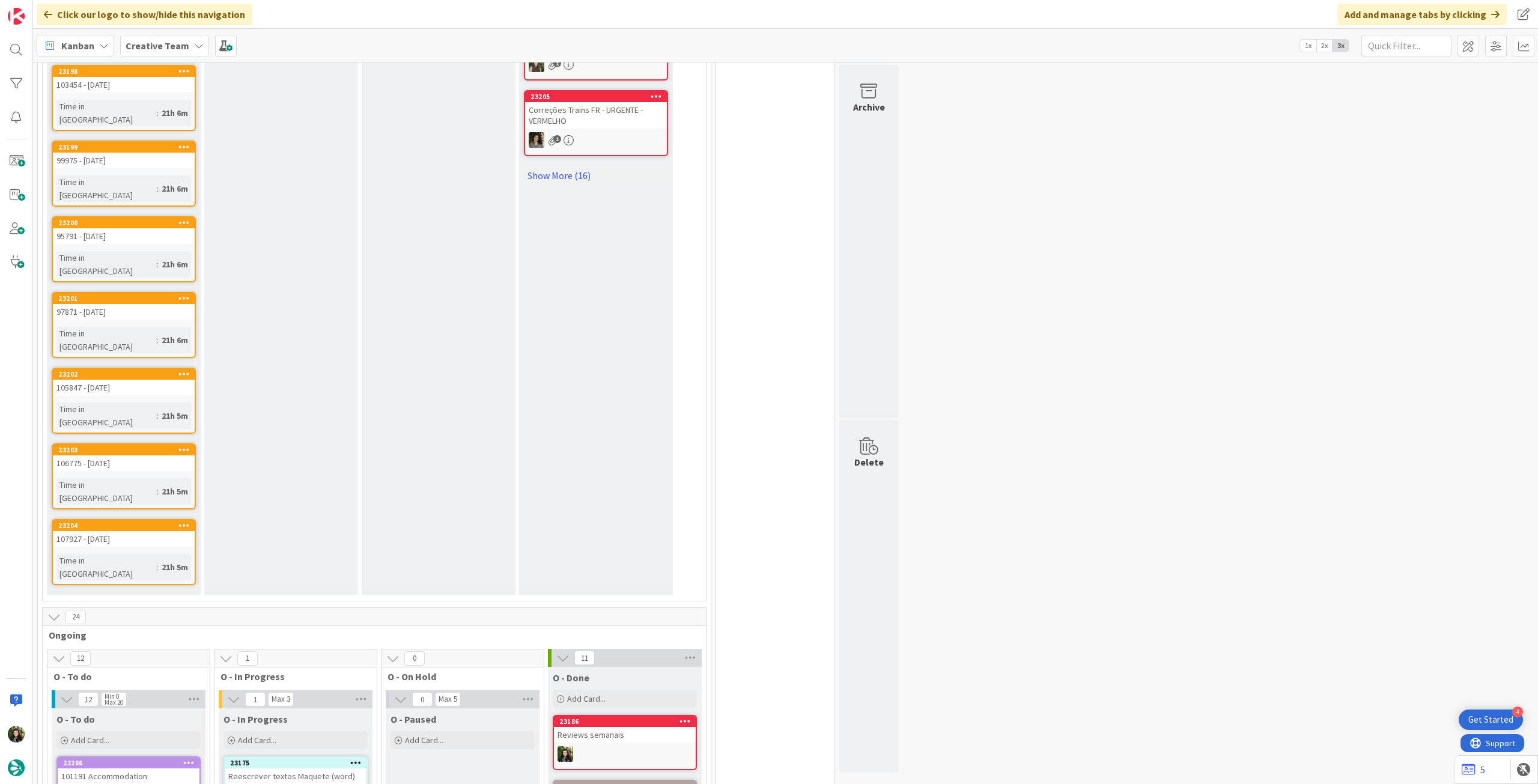
click at [148, 37] on div "Creative Team" at bounding box center [165, 46] width 89 height 22
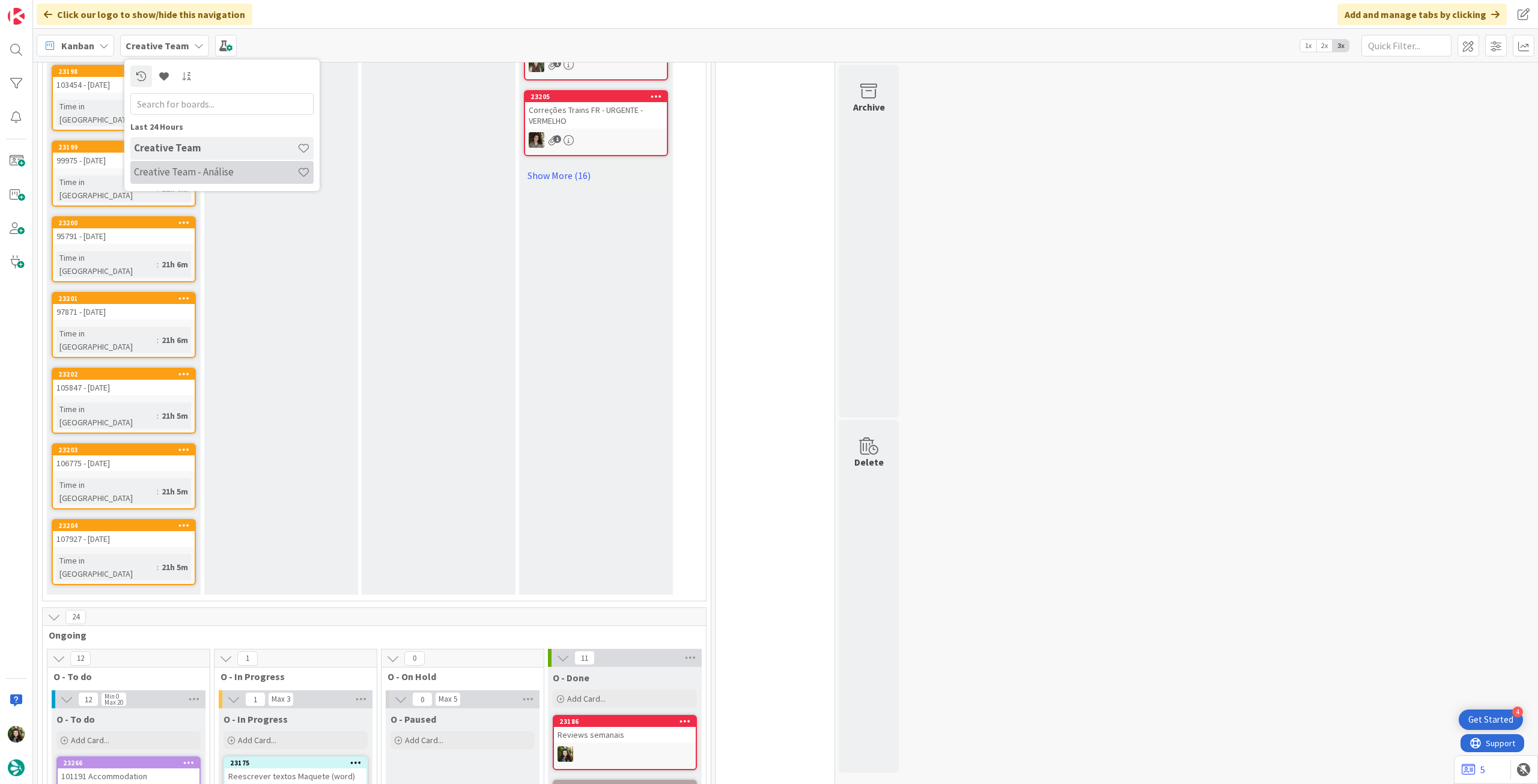
click at [173, 173] on h4 "Creative Team - Análise" at bounding box center [216, 171] width 163 height 12
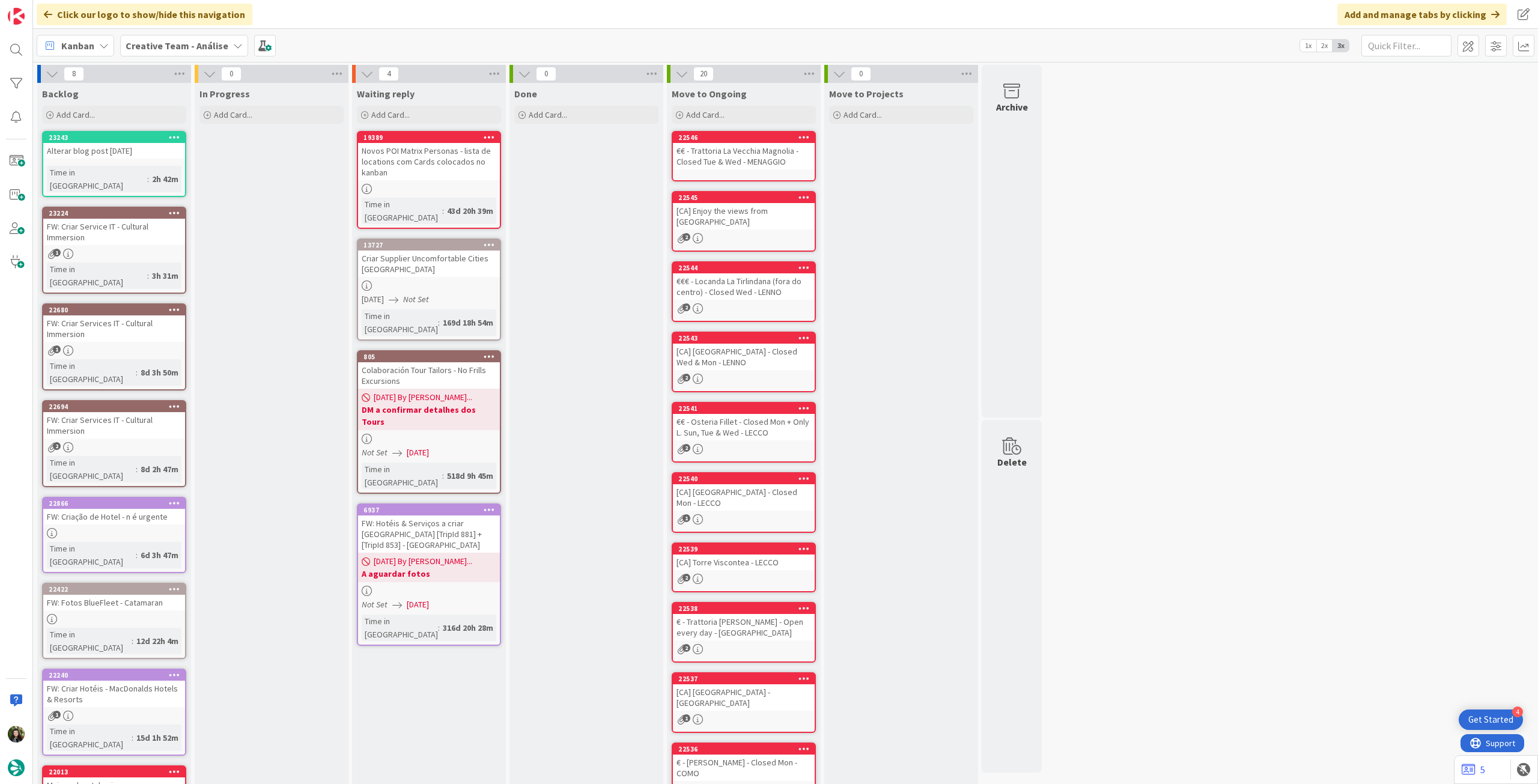
drag, startPoint x: 190, startPoint y: 43, endPoint x: 191, endPoint y: 59, distance: 16.0
click at [190, 43] on b "Creative Team - Análise" at bounding box center [177, 45] width 103 height 12
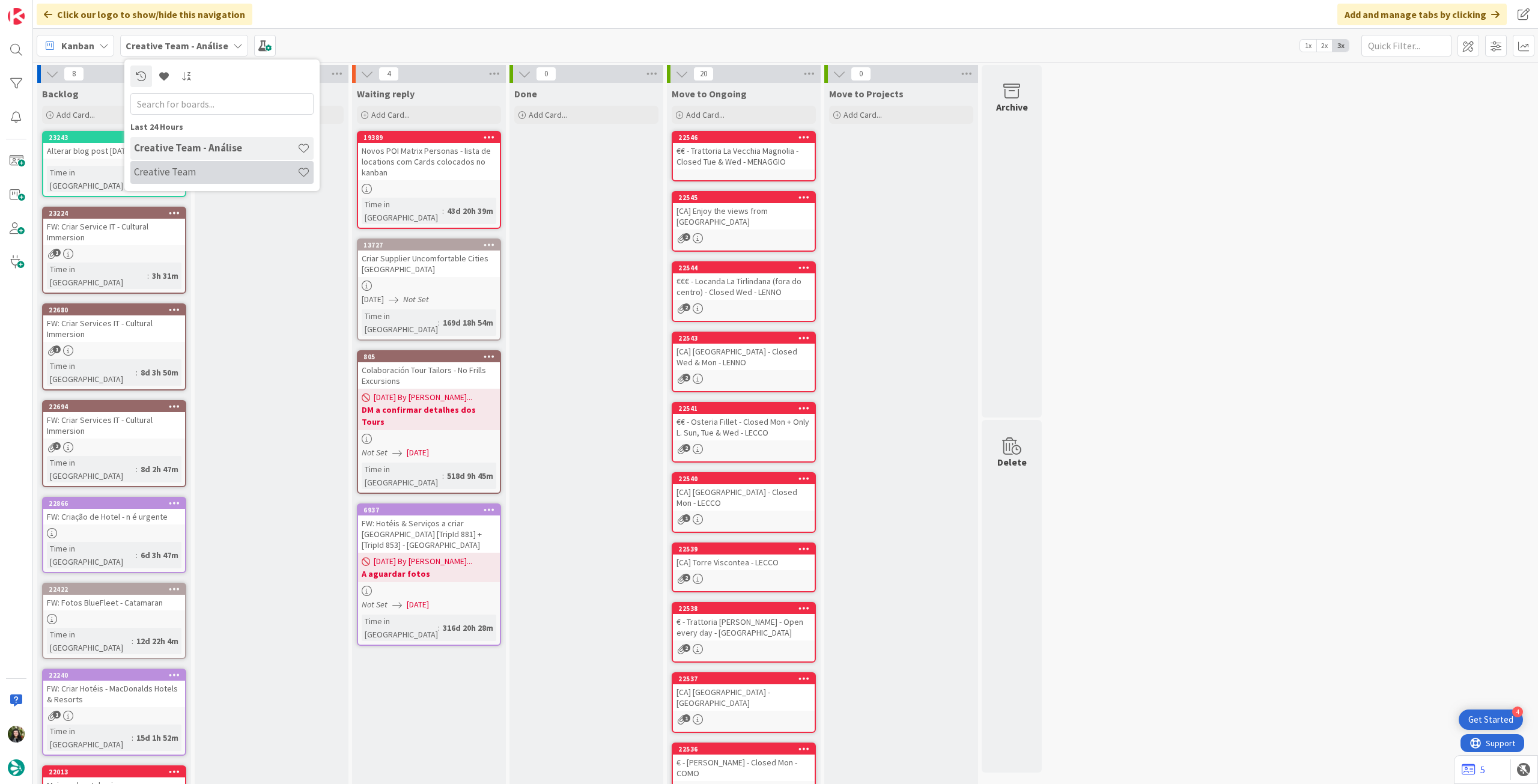
click at [192, 165] on div "Creative Team" at bounding box center [222, 172] width 184 height 23
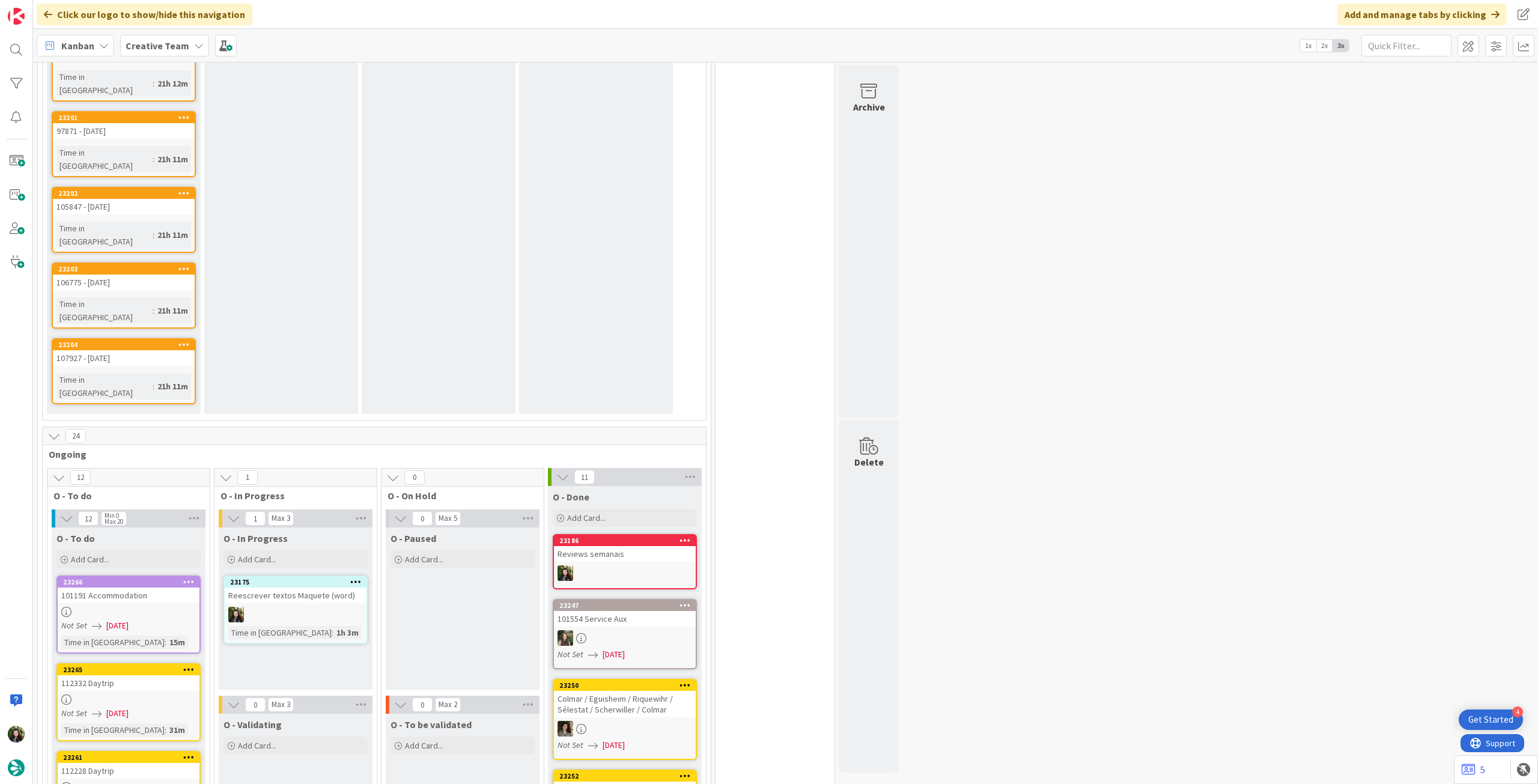
scroll to position [1041, 0]
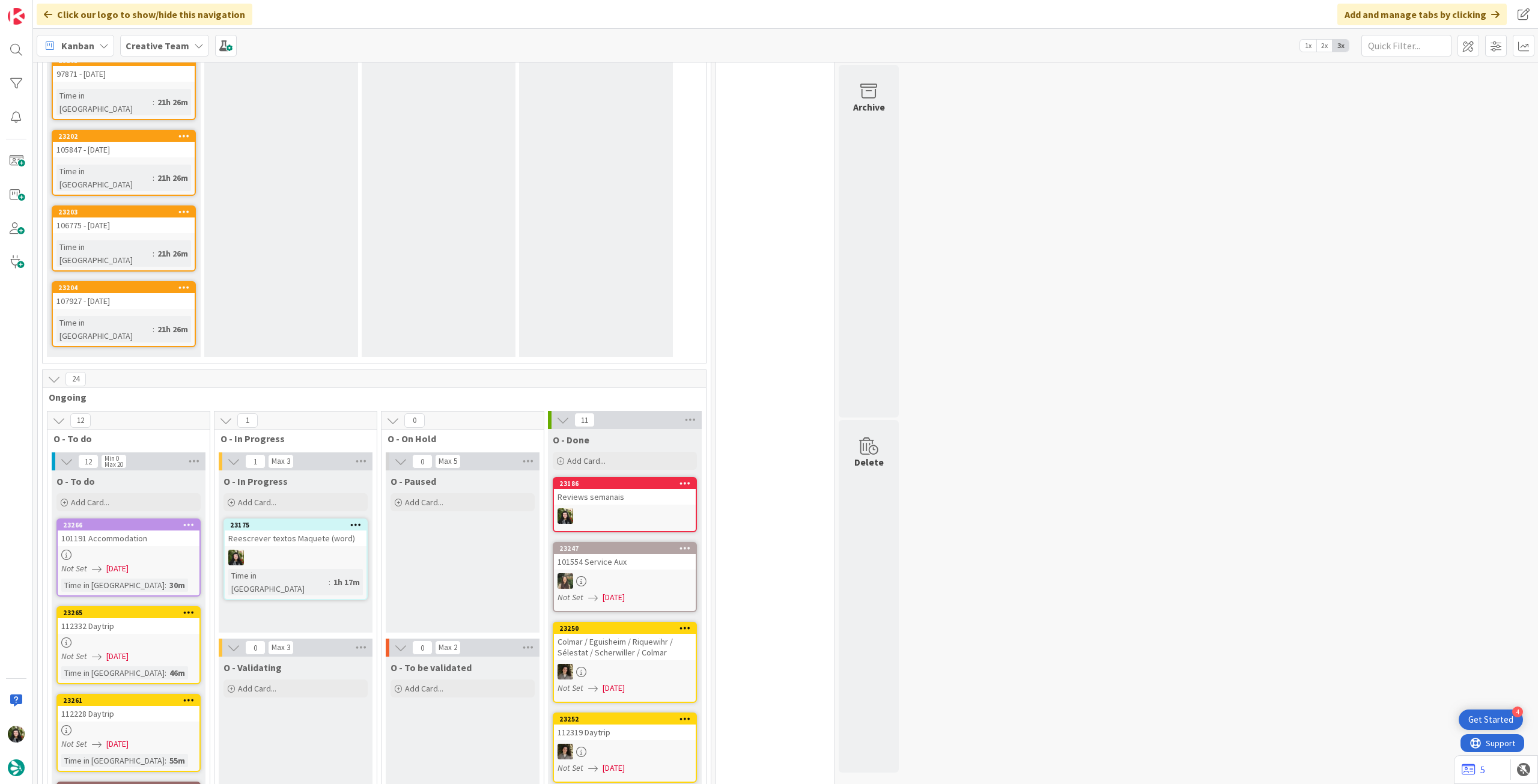
click at [343, 550] on div at bounding box center [296, 558] width 142 height 16
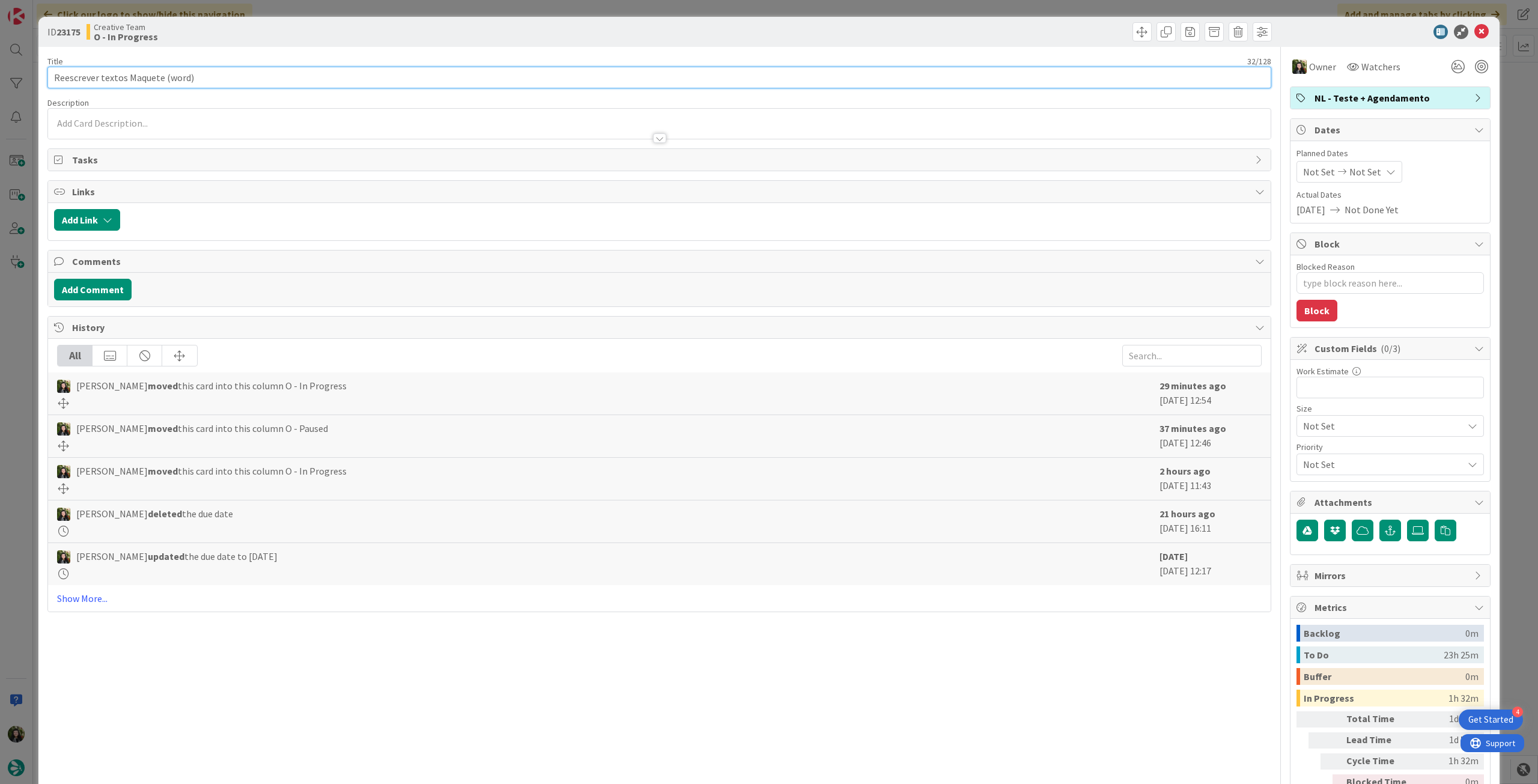
drag, startPoint x: 9, startPoint y: 66, endPoint x: 166, endPoint y: 69, distance: 157.0
click at [6, 69] on div "ID 23175 Creative Team O - In Progress Title 32 / 128 Reescrever textos Maquete…" at bounding box center [769, 392] width 1538 height 784
click at [1478, 26] on icon at bounding box center [1481, 32] width 14 height 14
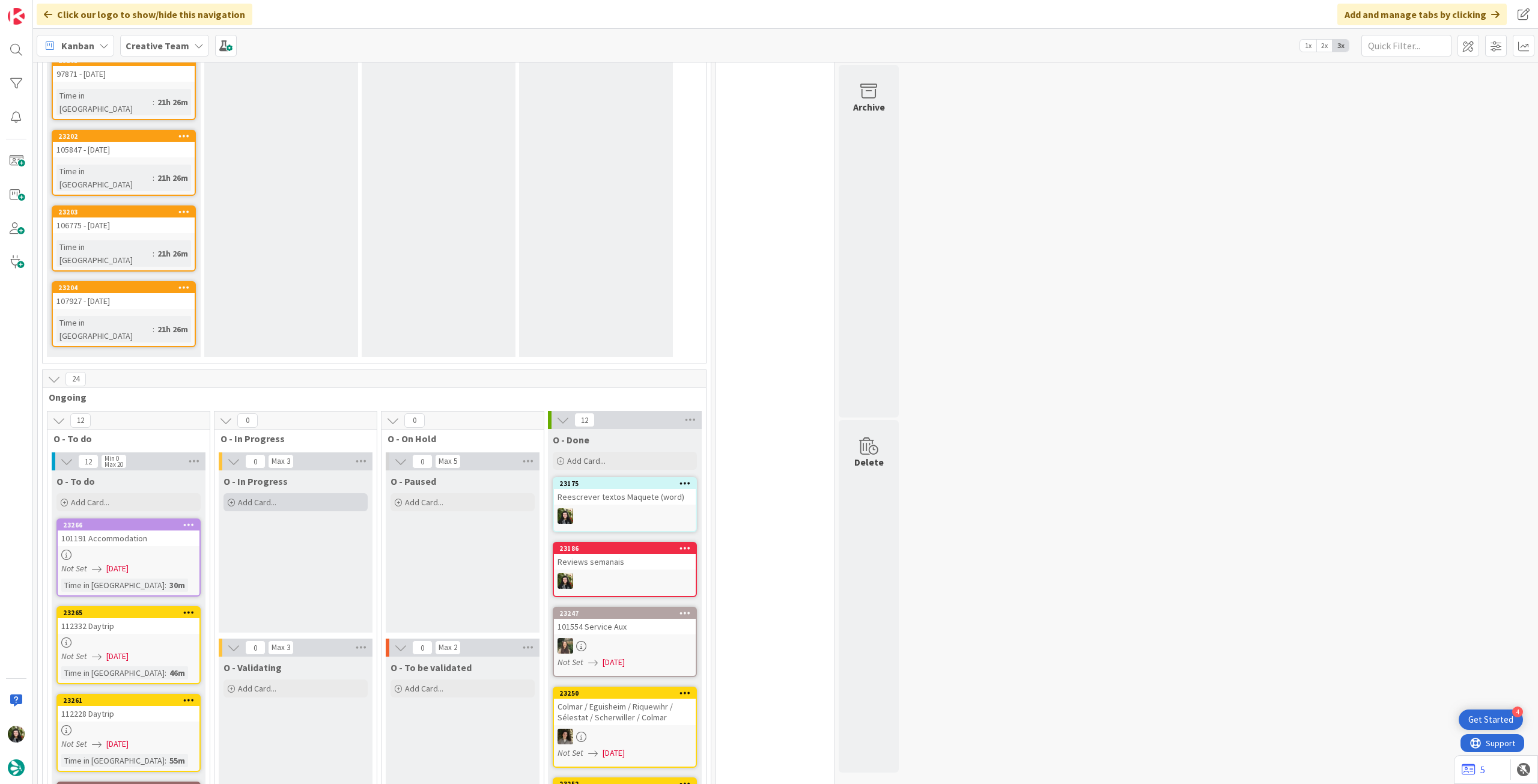
click at [342, 493] on div "Add Card..." at bounding box center [295, 501] width 145 height 18
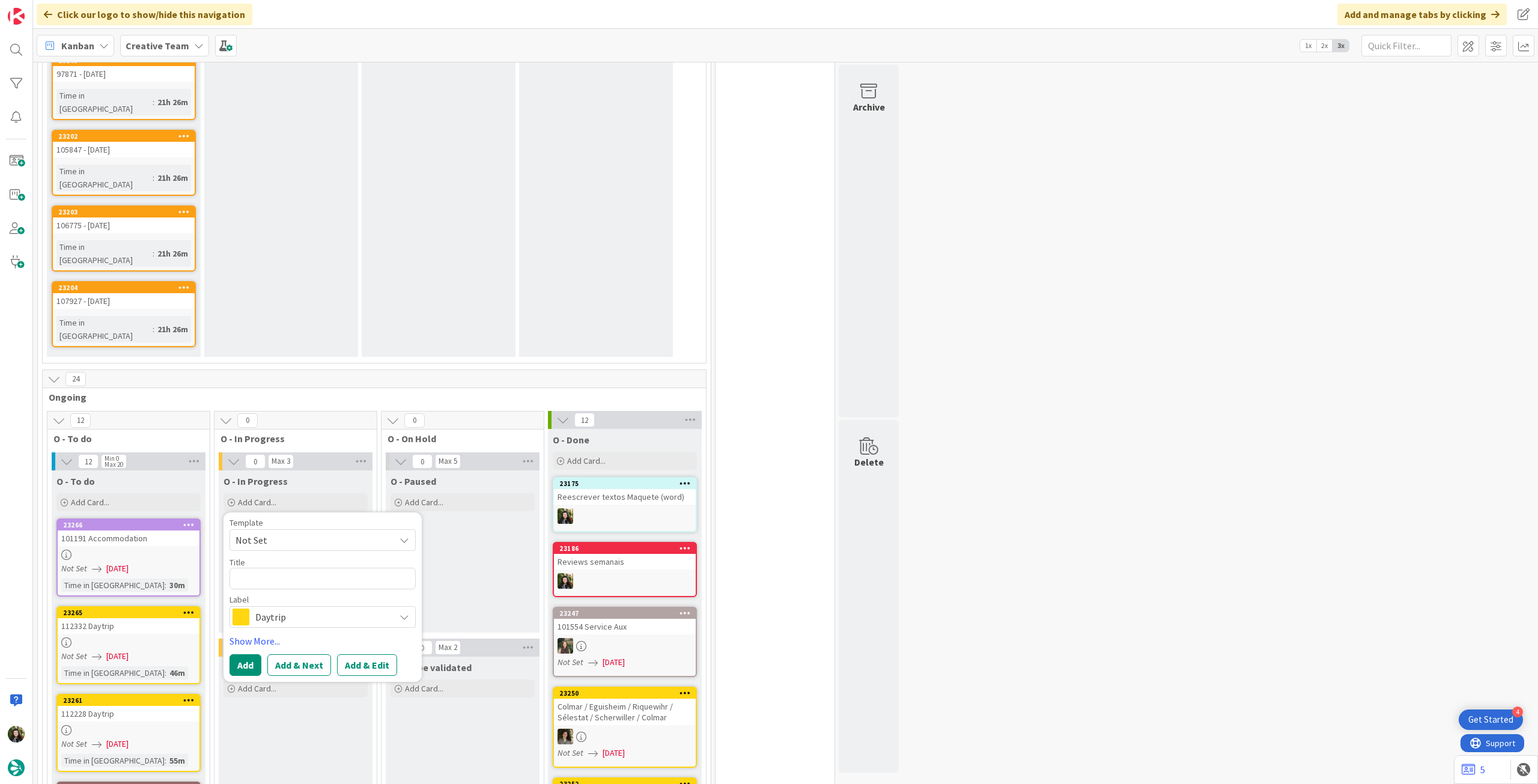
click at [316, 608] on span "Daytrip" at bounding box center [322, 617] width 134 height 17
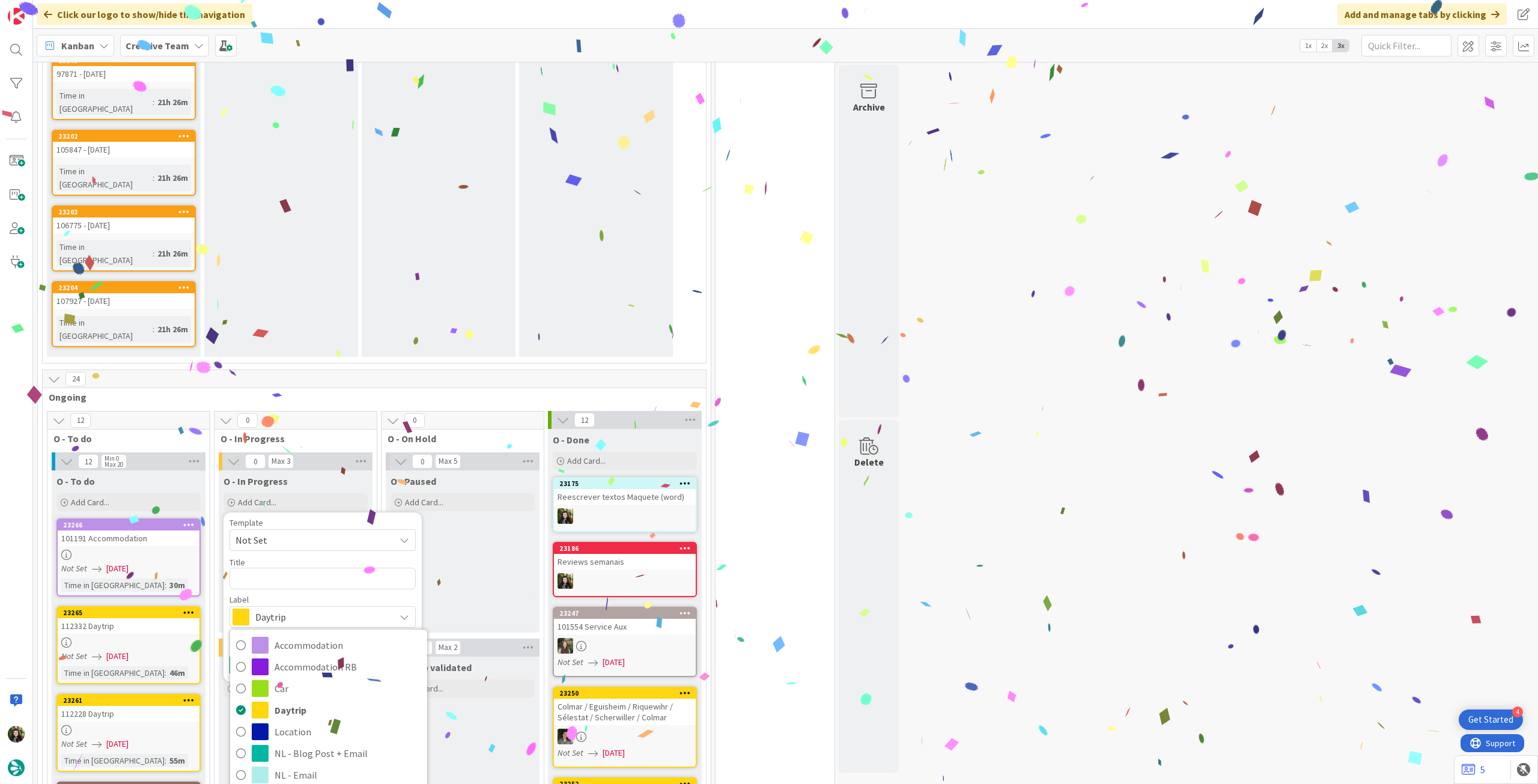
drag, startPoint x: 335, startPoint y: 643, endPoint x: 332, endPoint y: 613, distance: 30.1
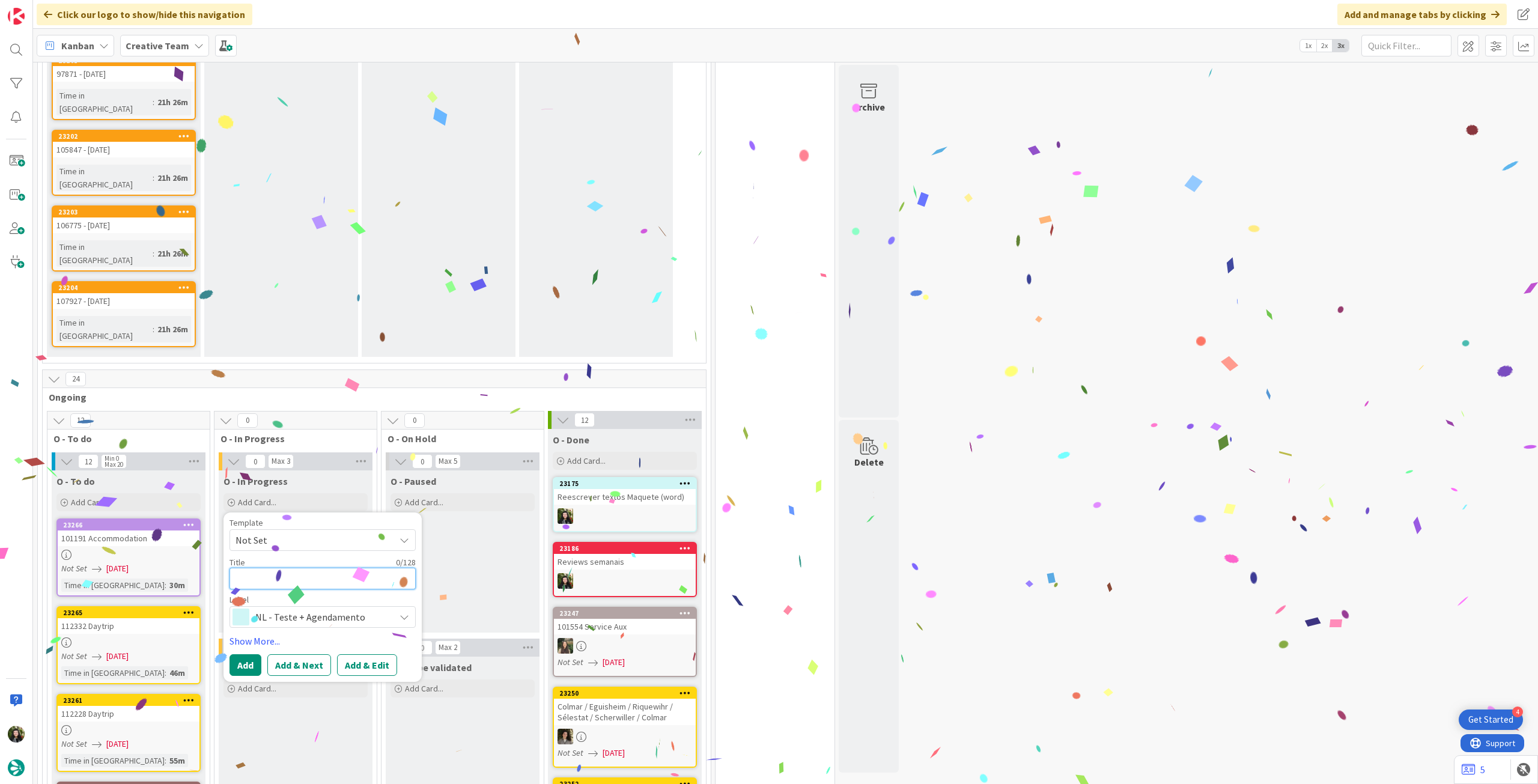
click at [316, 568] on textarea at bounding box center [323, 579] width 186 height 22
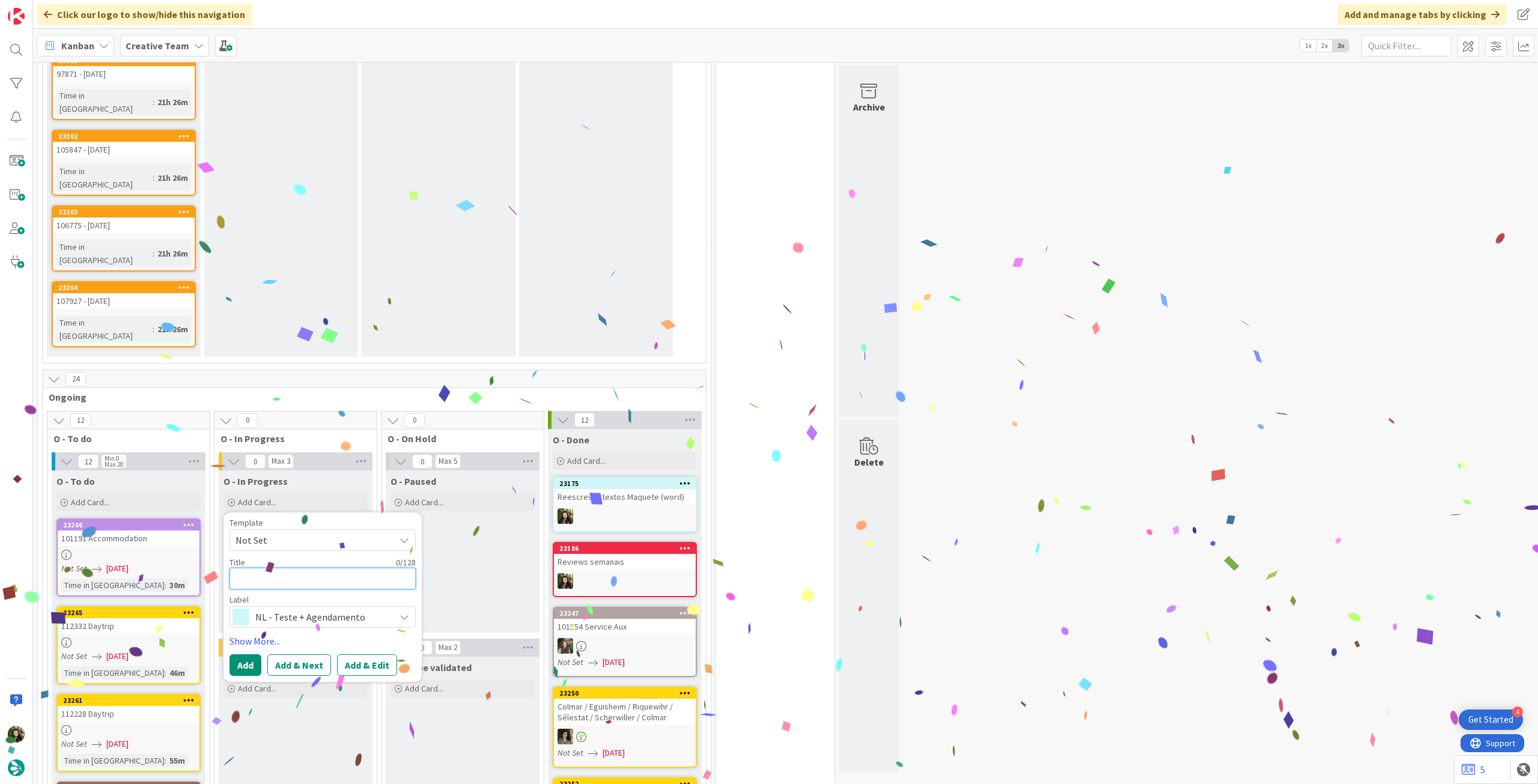
paste textarea "Reescrever textos Maquete (word)"
type textarea "x"
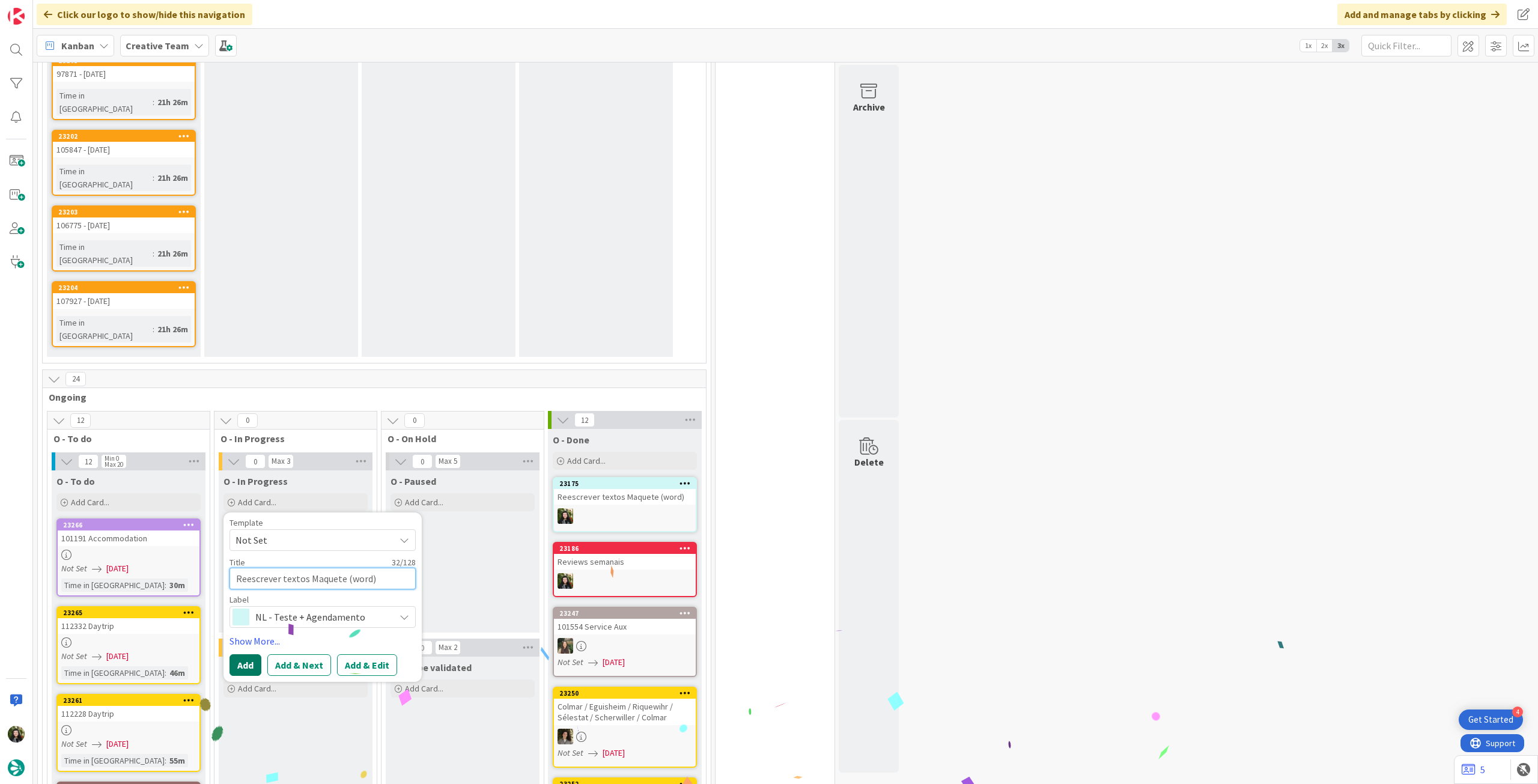
type textarea "Reescrever textos Maquete (word)"
click at [242, 654] on button "Add" at bounding box center [245, 665] width 32 height 22
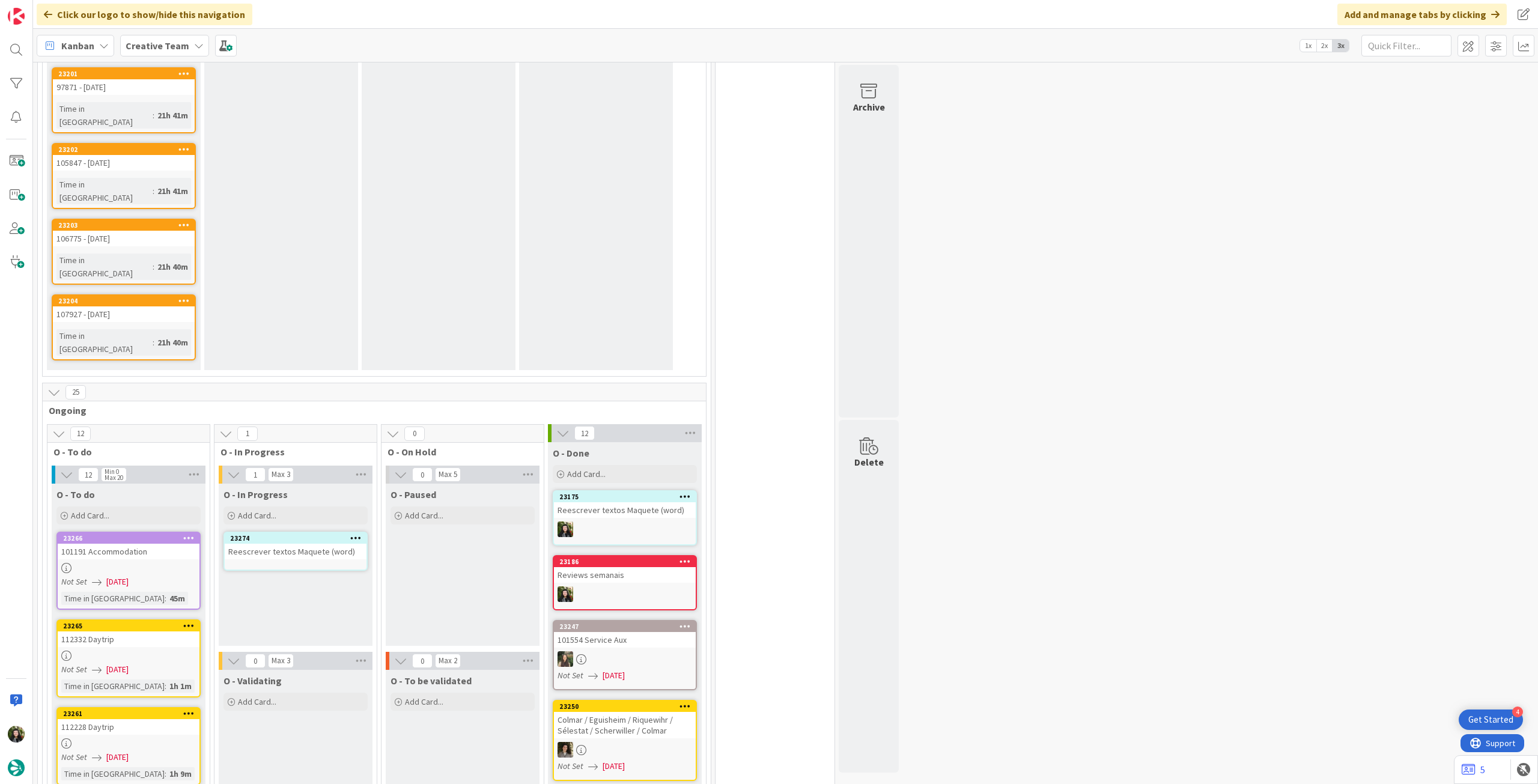
click at [302, 532] on link "23274 Reescrever textos Maquete (word)" at bounding box center [295, 551] width 145 height 39
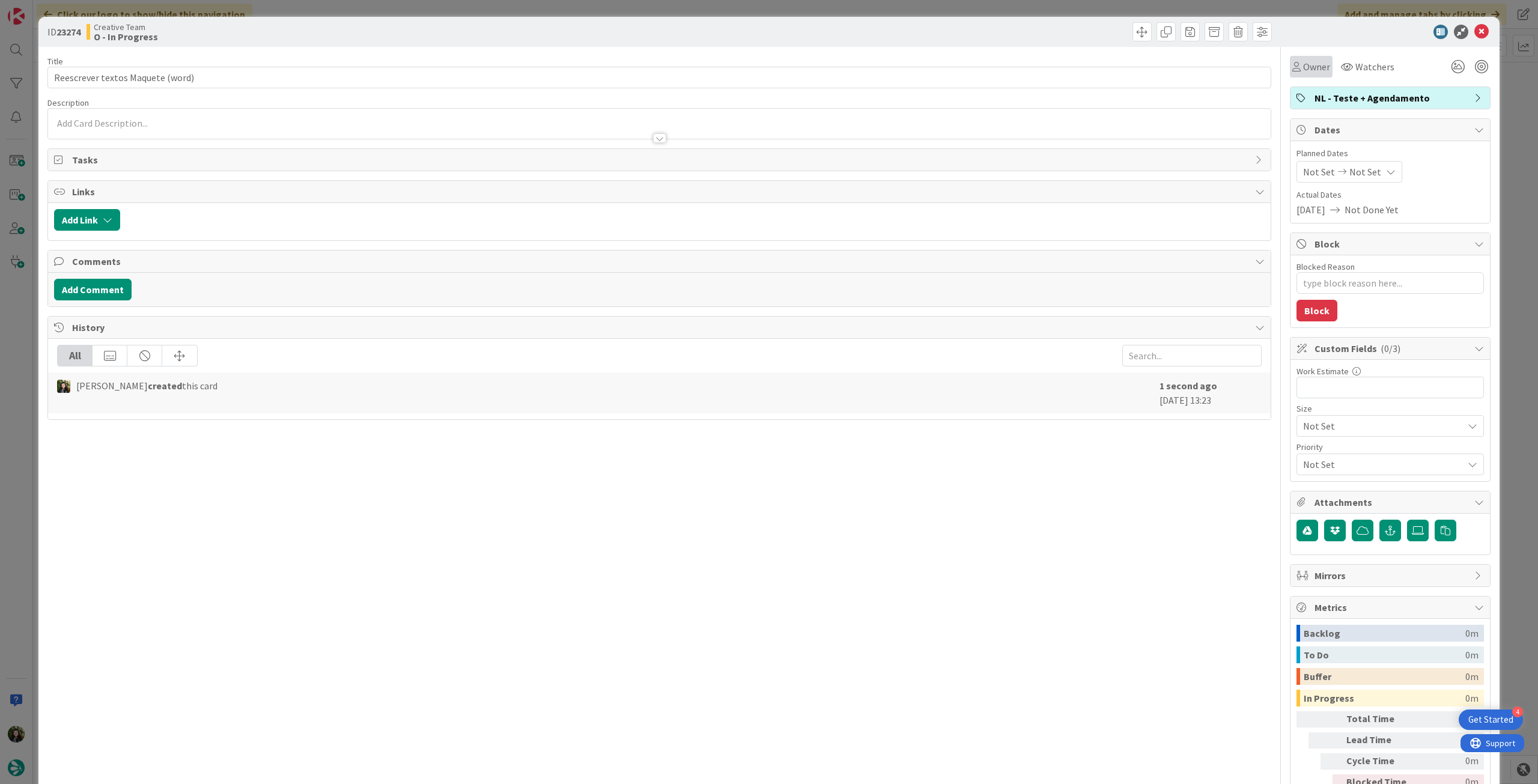
click at [1292, 66] on icon at bounding box center [1296, 66] width 9 height 9
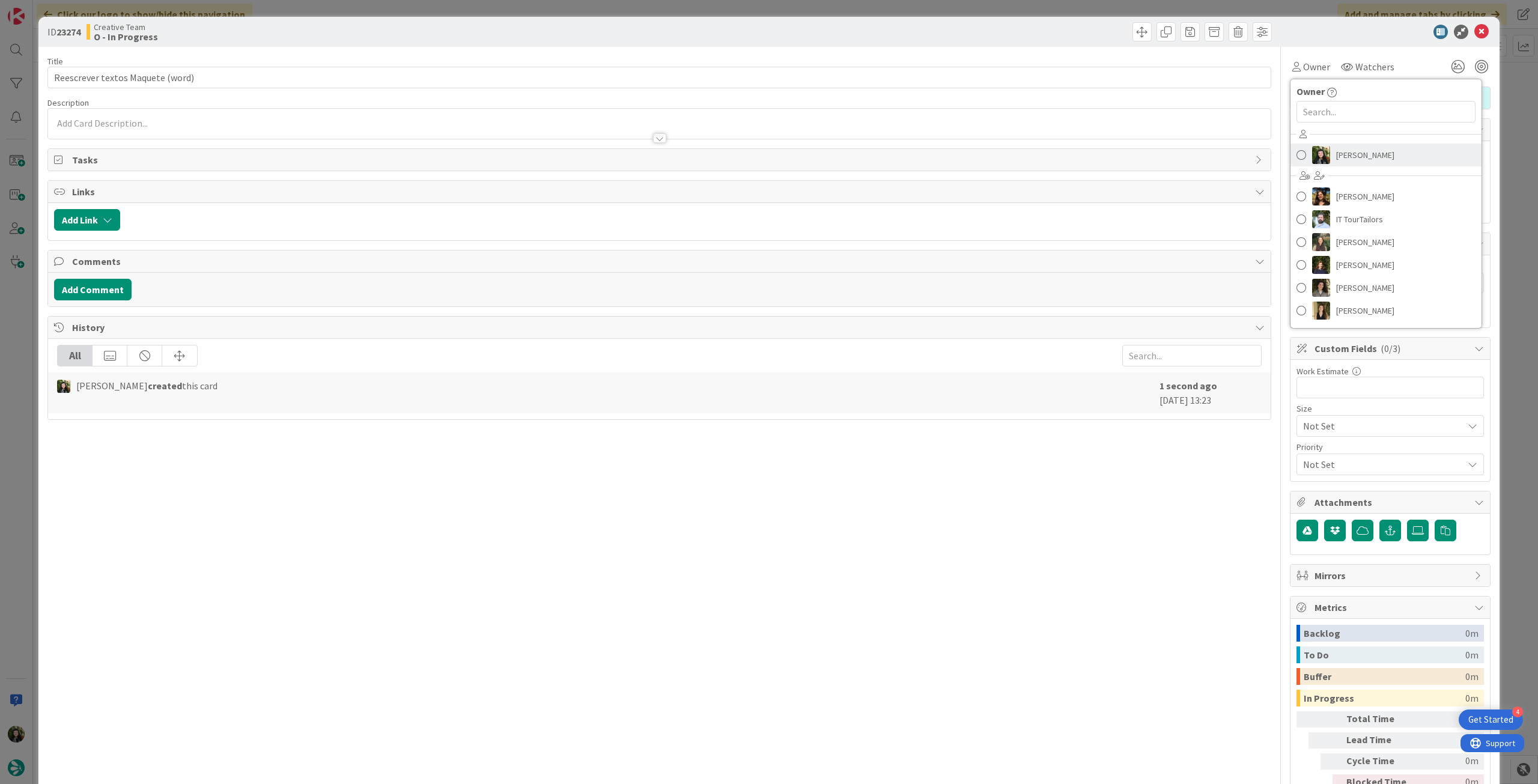
click at [1339, 150] on span "[PERSON_NAME]" at bounding box center [1365, 155] width 59 height 18
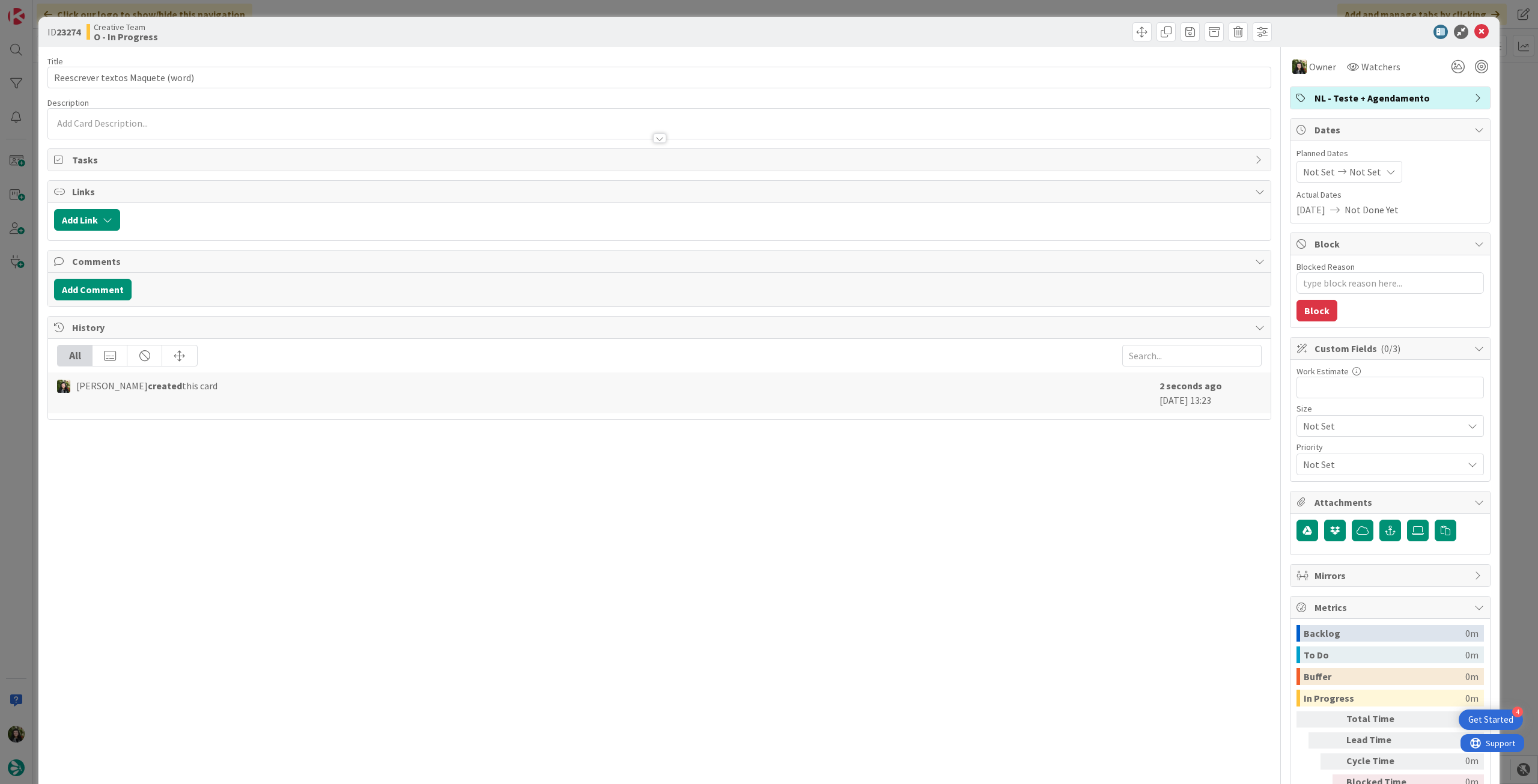
click at [1479, 32] on icon at bounding box center [1481, 32] width 14 height 14
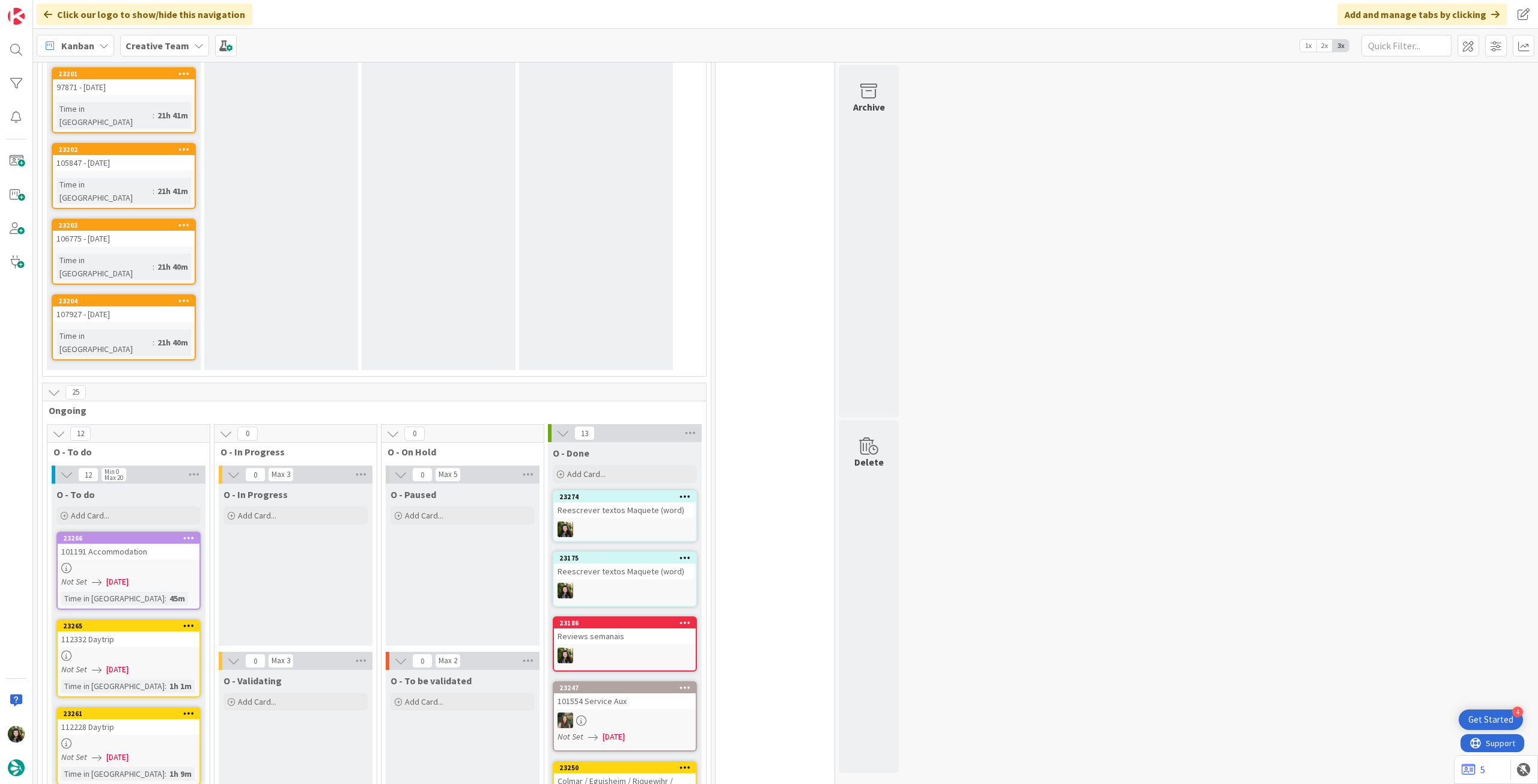
drag, startPoint x: 264, startPoint y: 331, endPoint x: 312, endPoint y: 405, distance: 88.2
click at [264, 510] on span "Add Card..." at bounding box center [257, 515] width 38 height 11
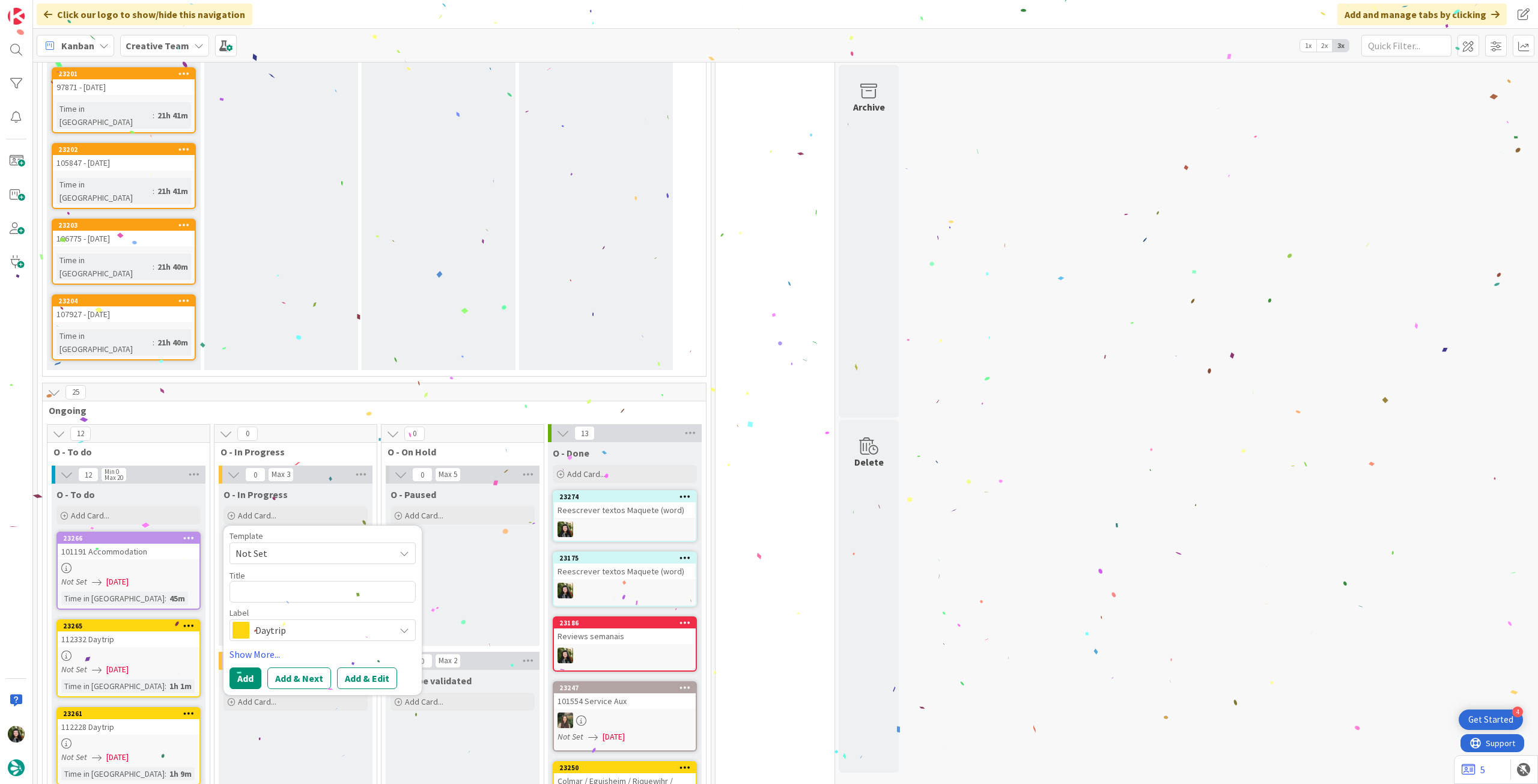
click at [308, 622] on span "Daytrip" at bounding box center [322, 630] width 134 height 17
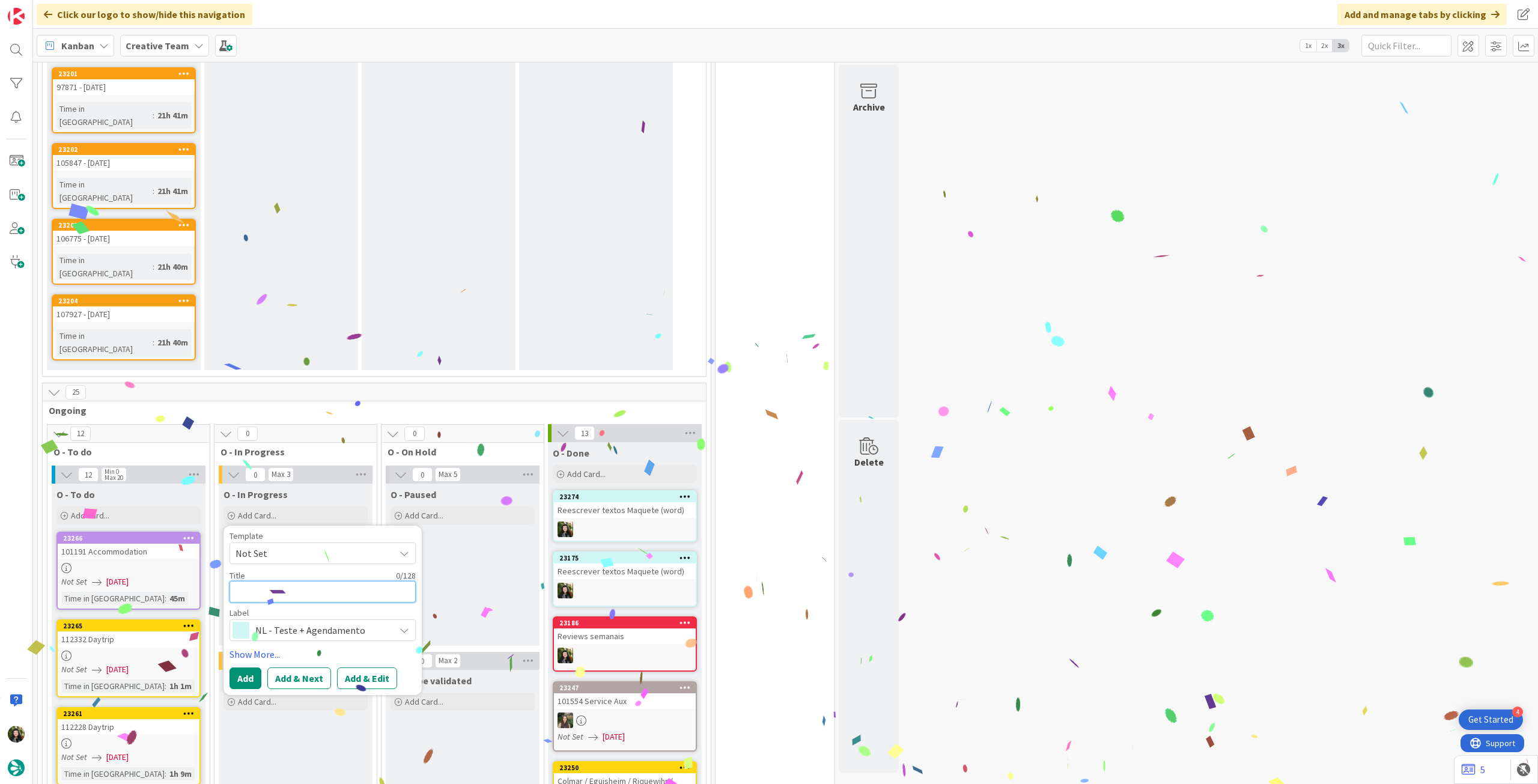
click at [326, 581] on textarea at bounding box center [323, 592] width 186 height 22
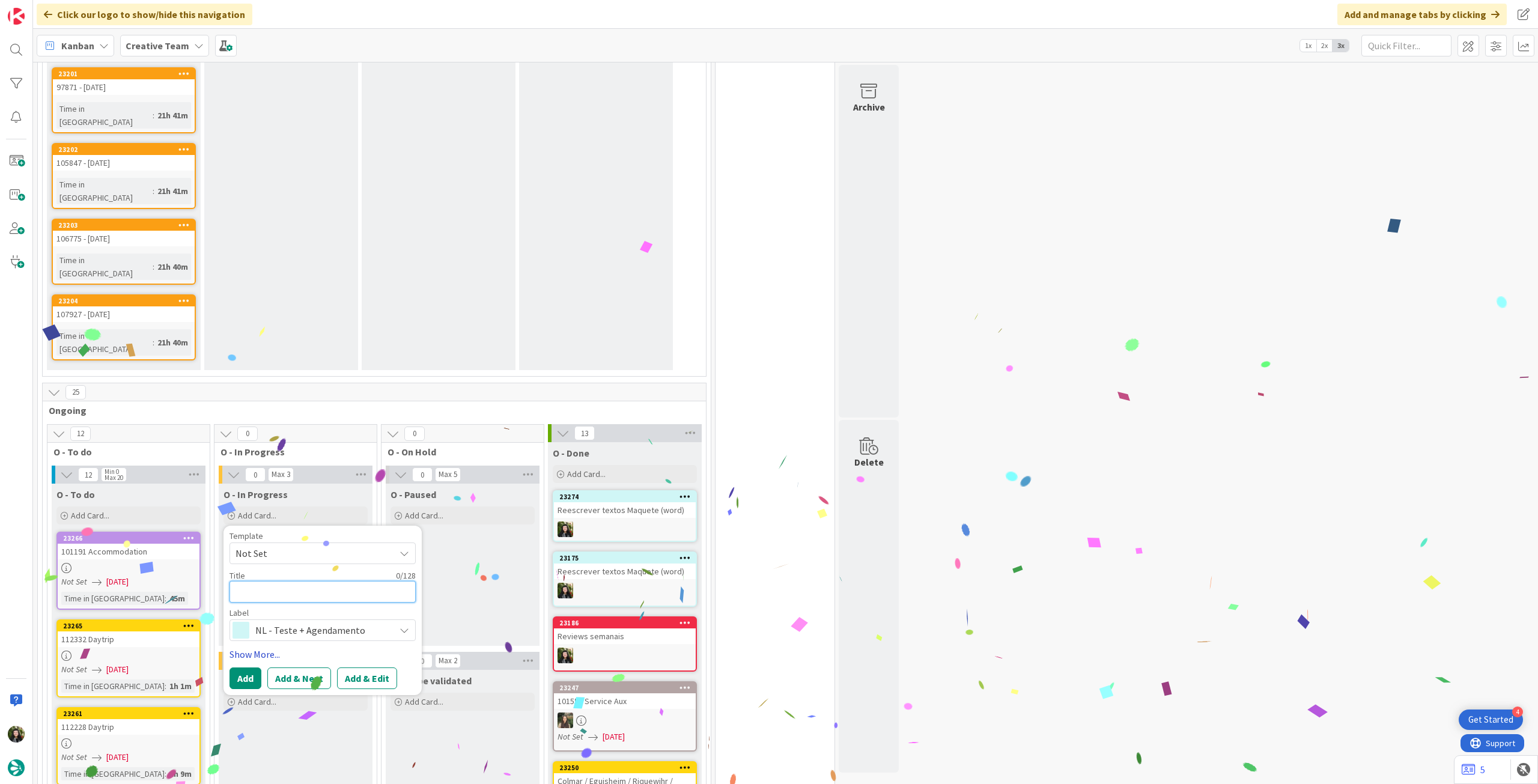
paste textarea "Reescrever textos Maquete (word)"
type textarea "x"
type textarea "Reescrever textos Maquete (word)"
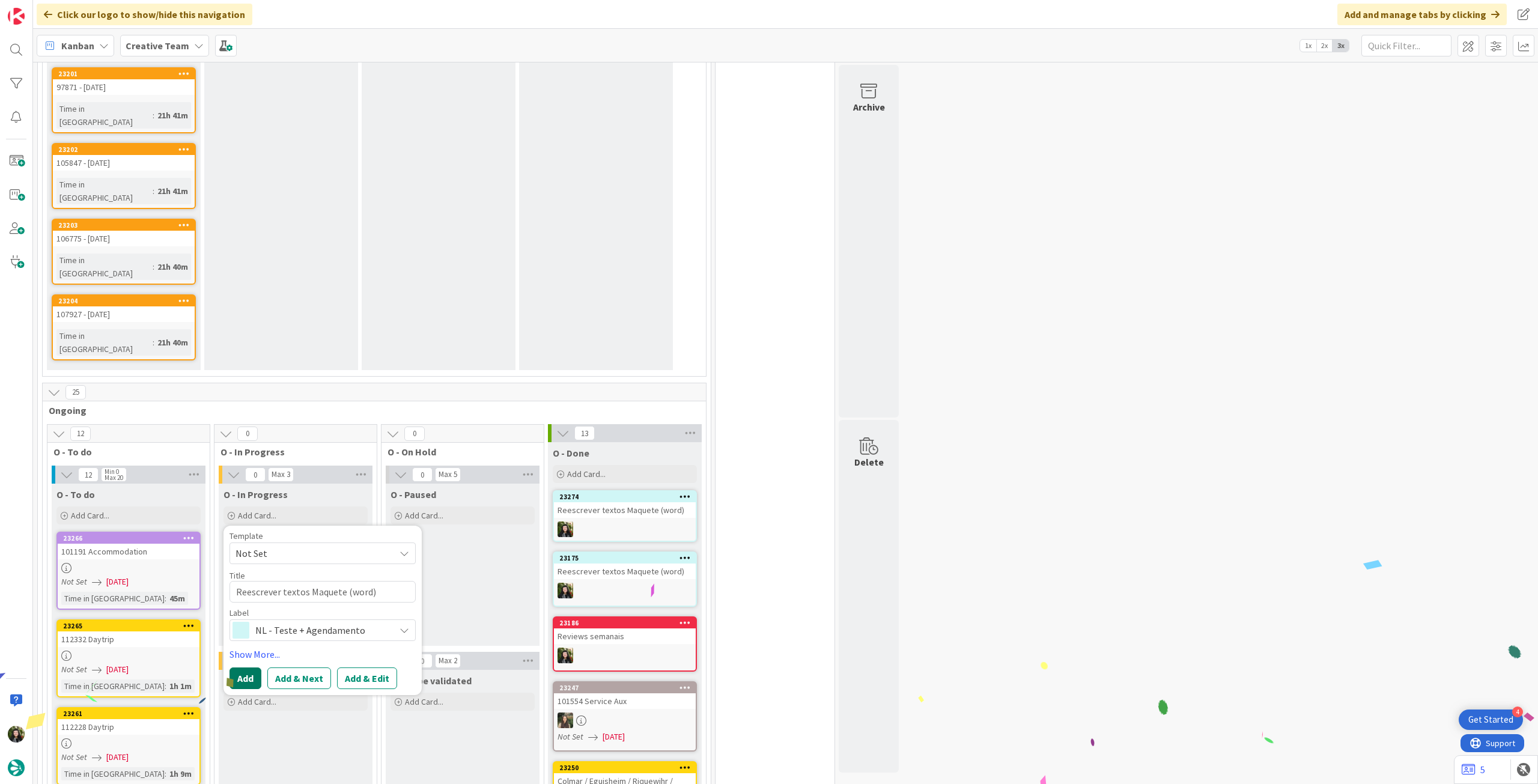
click at [247, 667] on button "Add" at bounding box center [245, 678] width 32 height 22
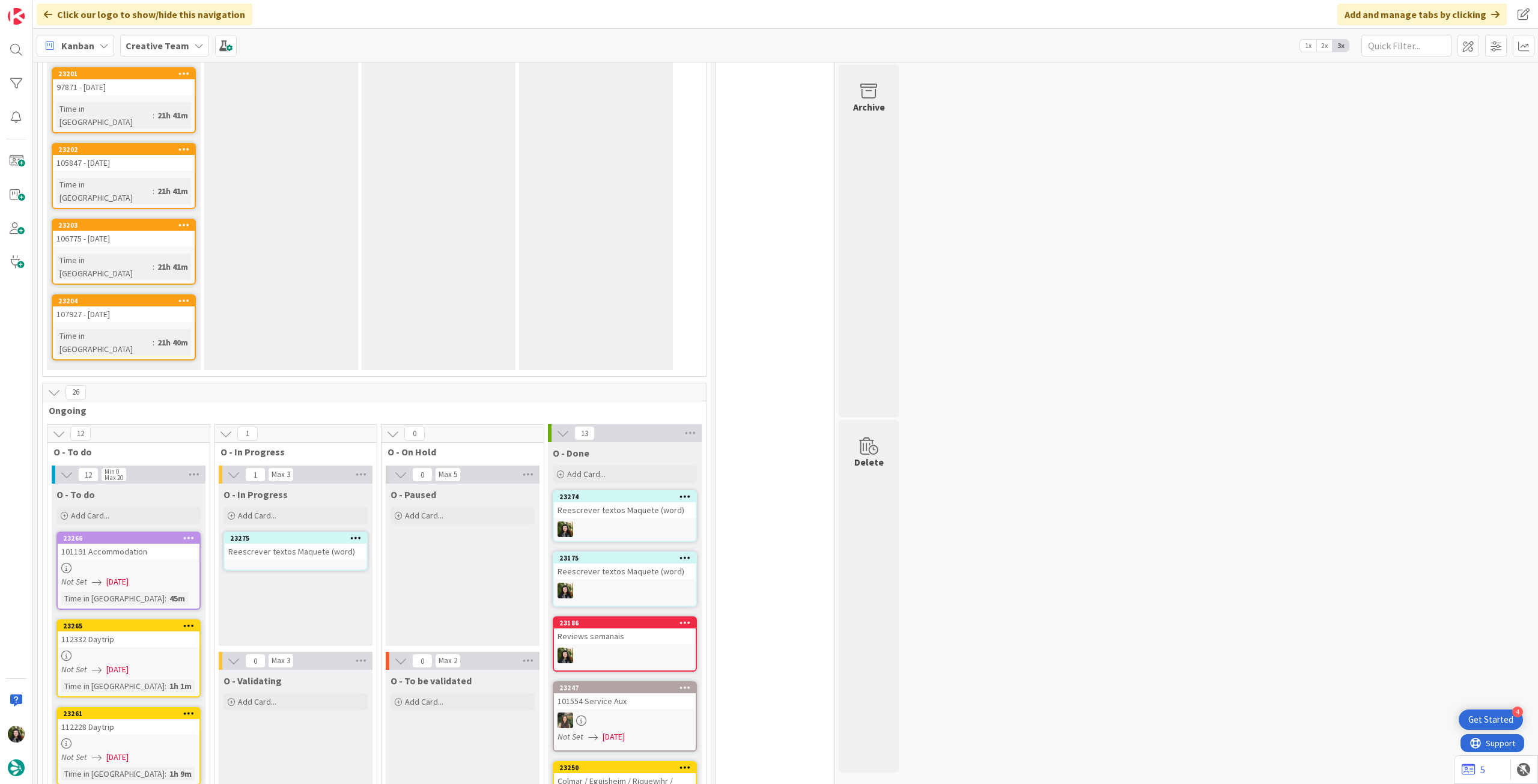
click at [311, 543] on div "Reescrever textos Maquete (word)" at bounding box center [296, 551] width 142 height 16
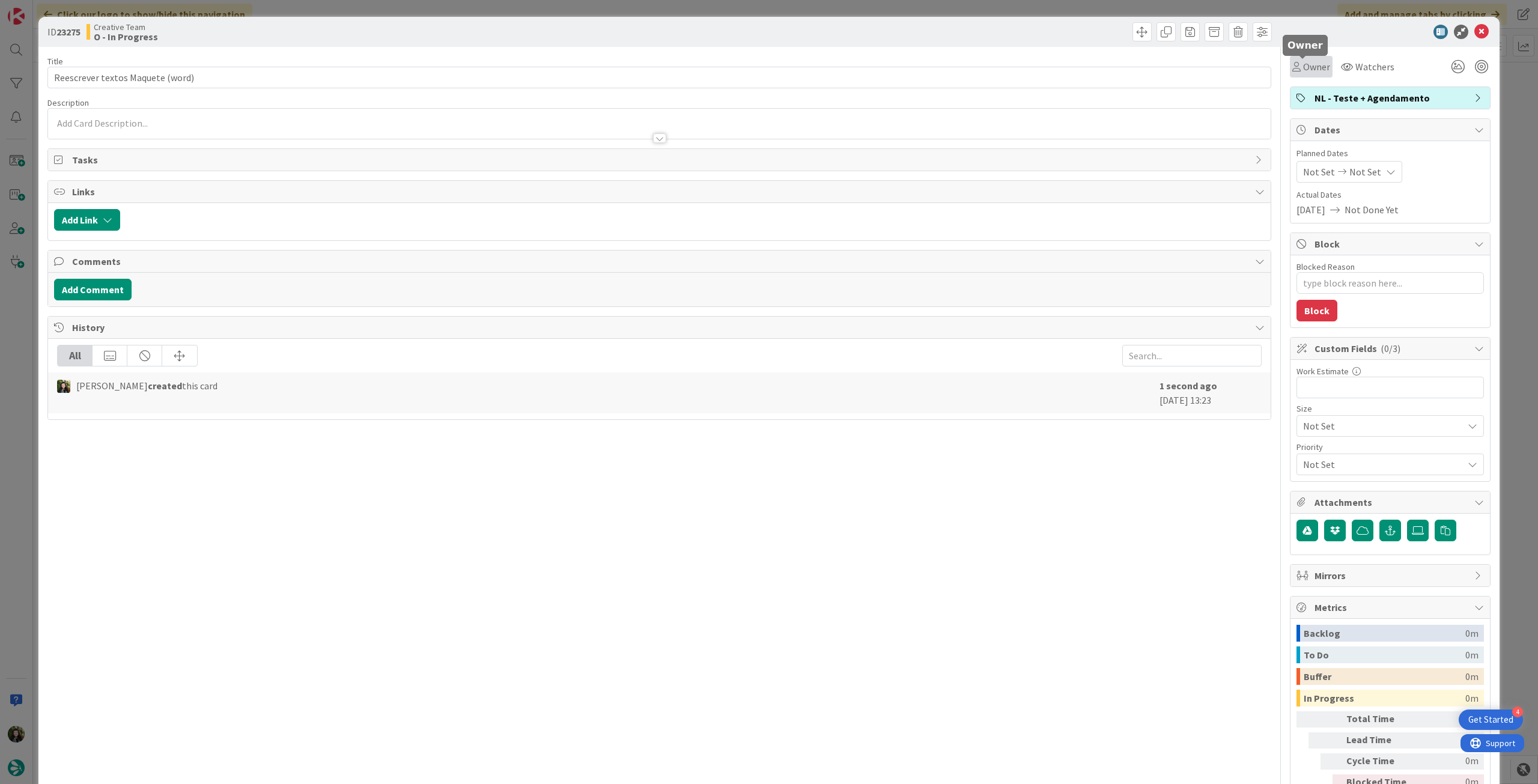
click at [1319, 72] on span "Owner" at bounding box center [1316, 66] width 27 height 14
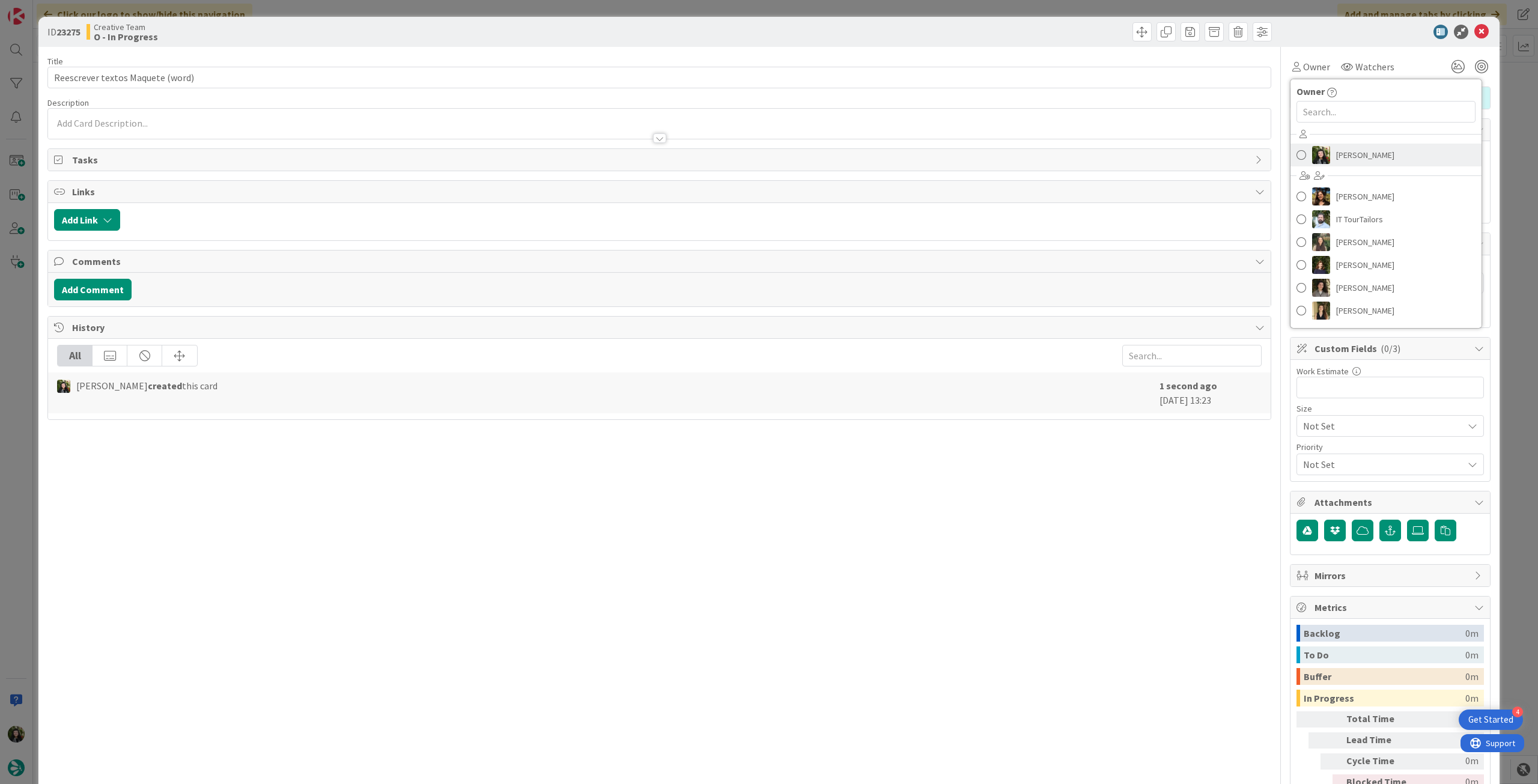
drag, startPoint x: 1361, startPoint y: 156, endPoint x: 1443, endPoint y: 95, distance: 102.2
click at [1361, 157] on span "[PERSON_NAME]" at bounding box center [1365, 155] width 59 height 18
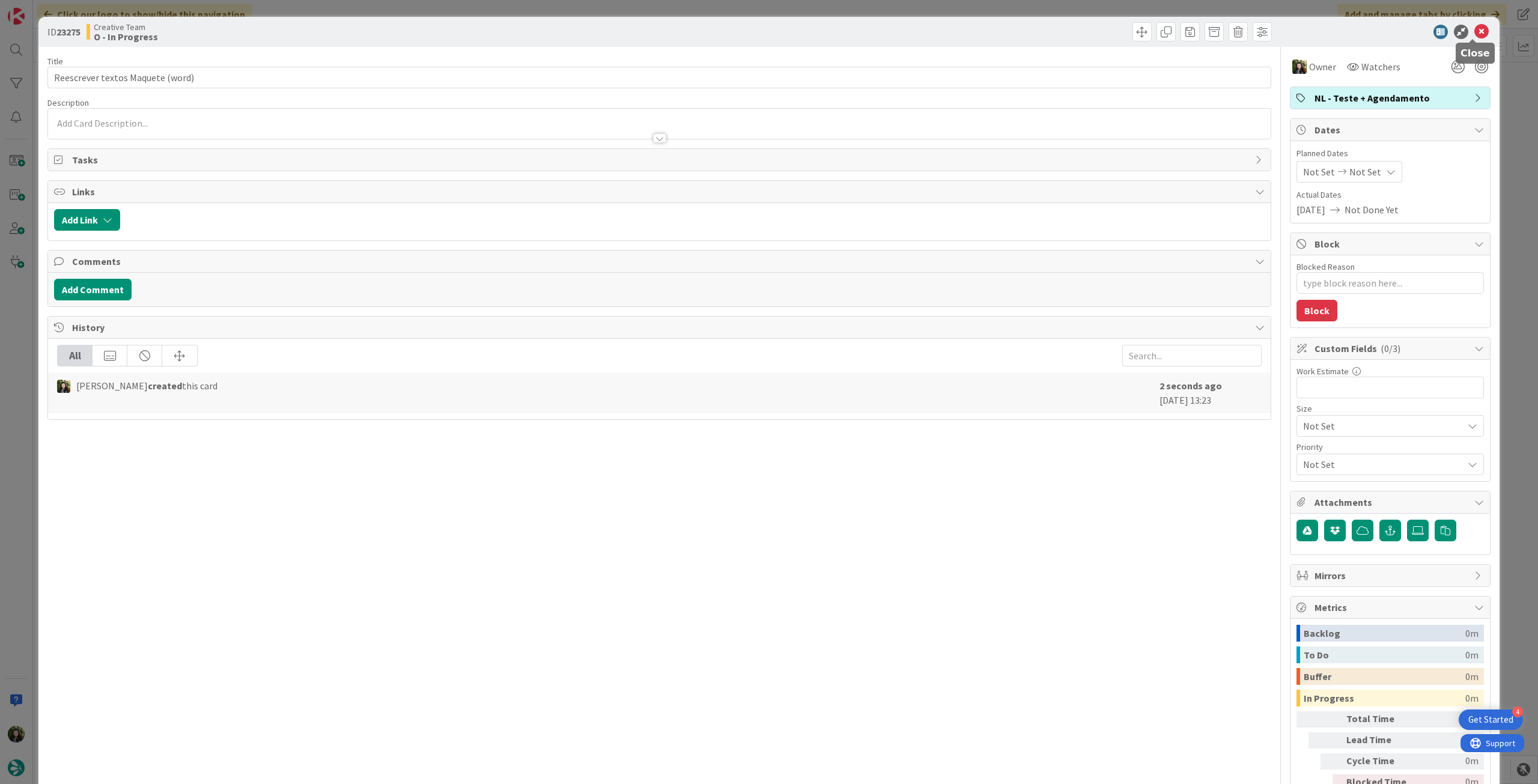
click at [1474, 34] on icon at bounding box center [1481, 32] width 14 height 14
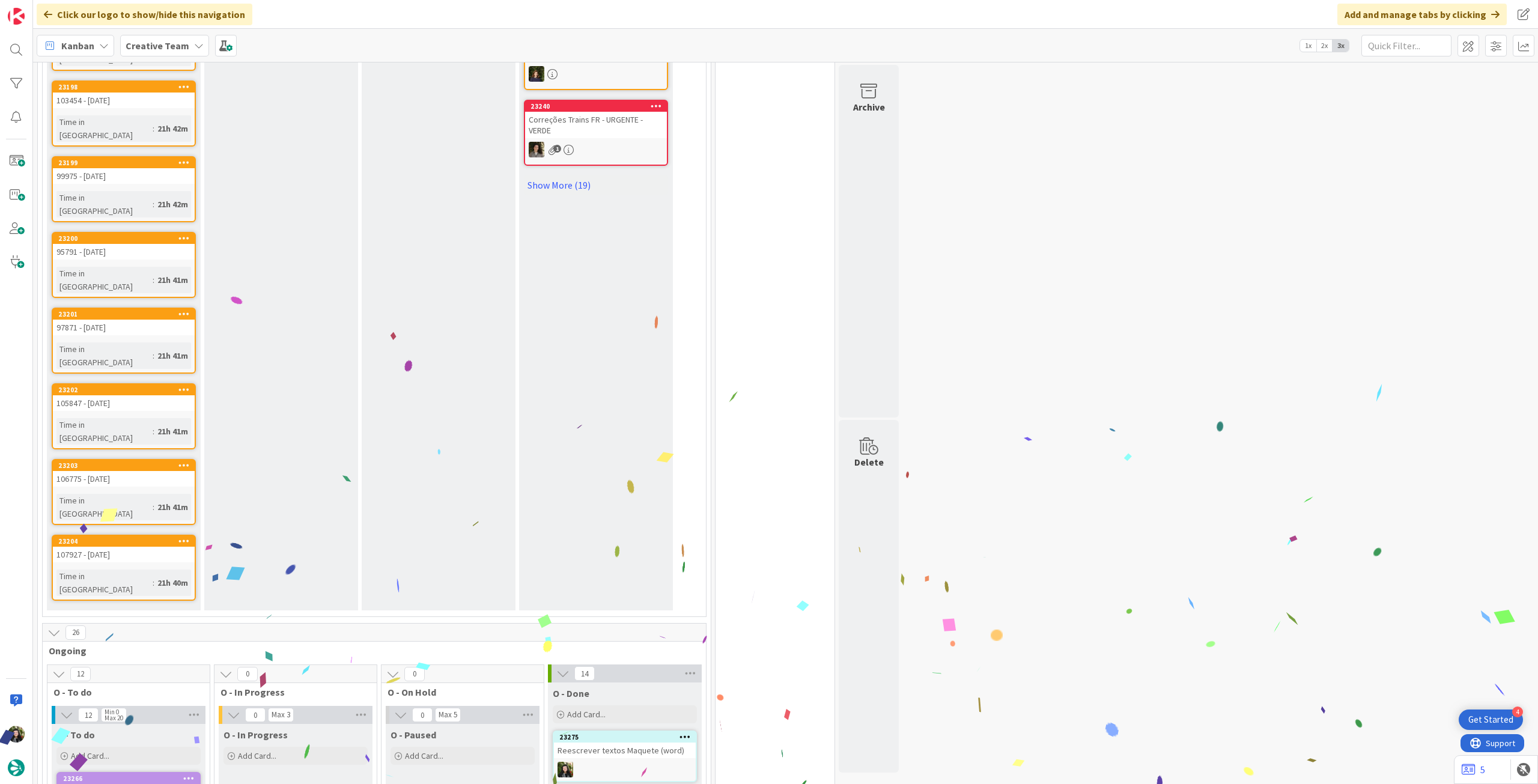
scroll to position [1121, 0]
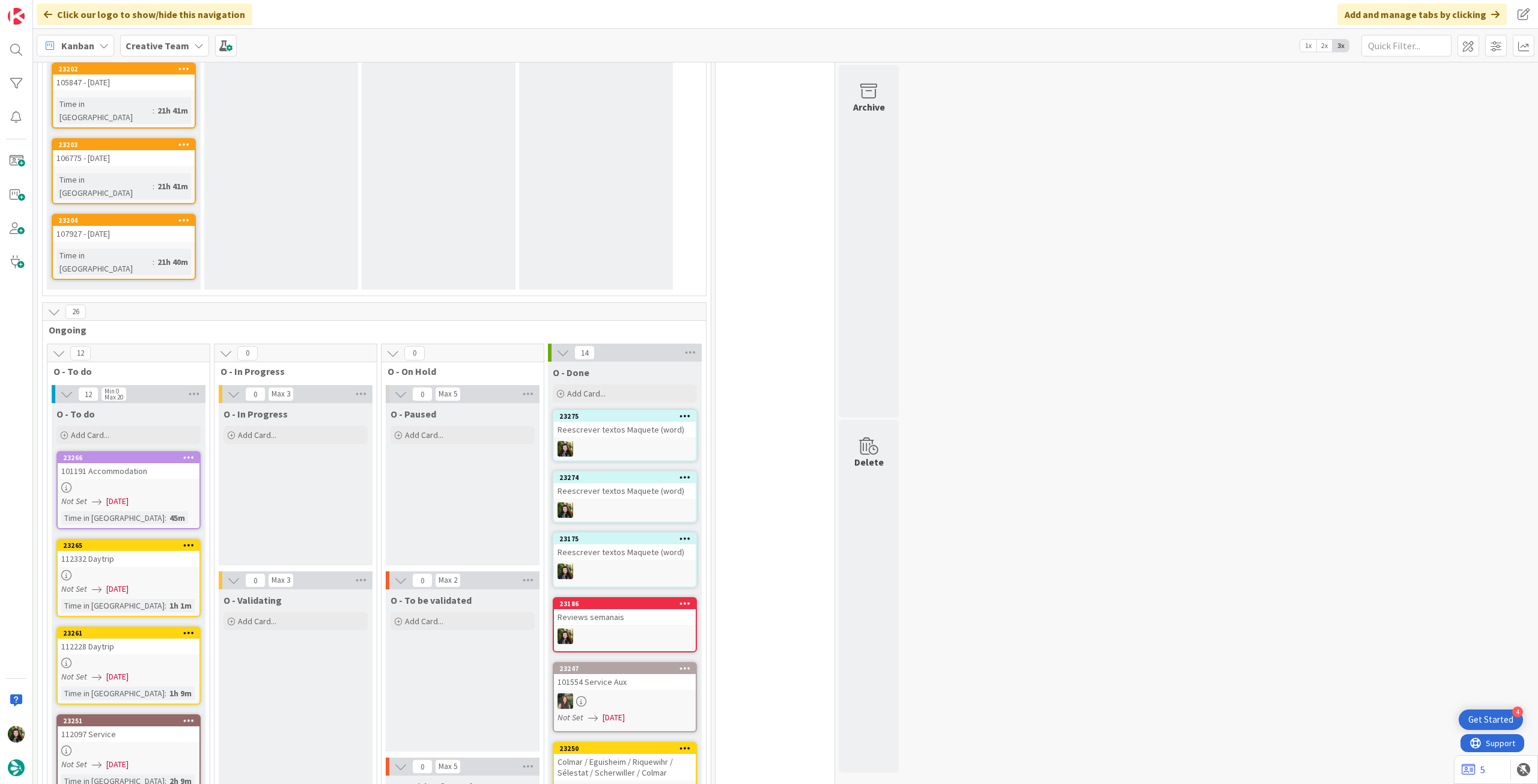
drag, startPoint x: 159, startPoint y: 47, endPoint x: 167, endPoint y: 64, distance: 18.8
click at [159, 48] on b "Creative Team" at bounding box center [158, 45] width 64 height 12
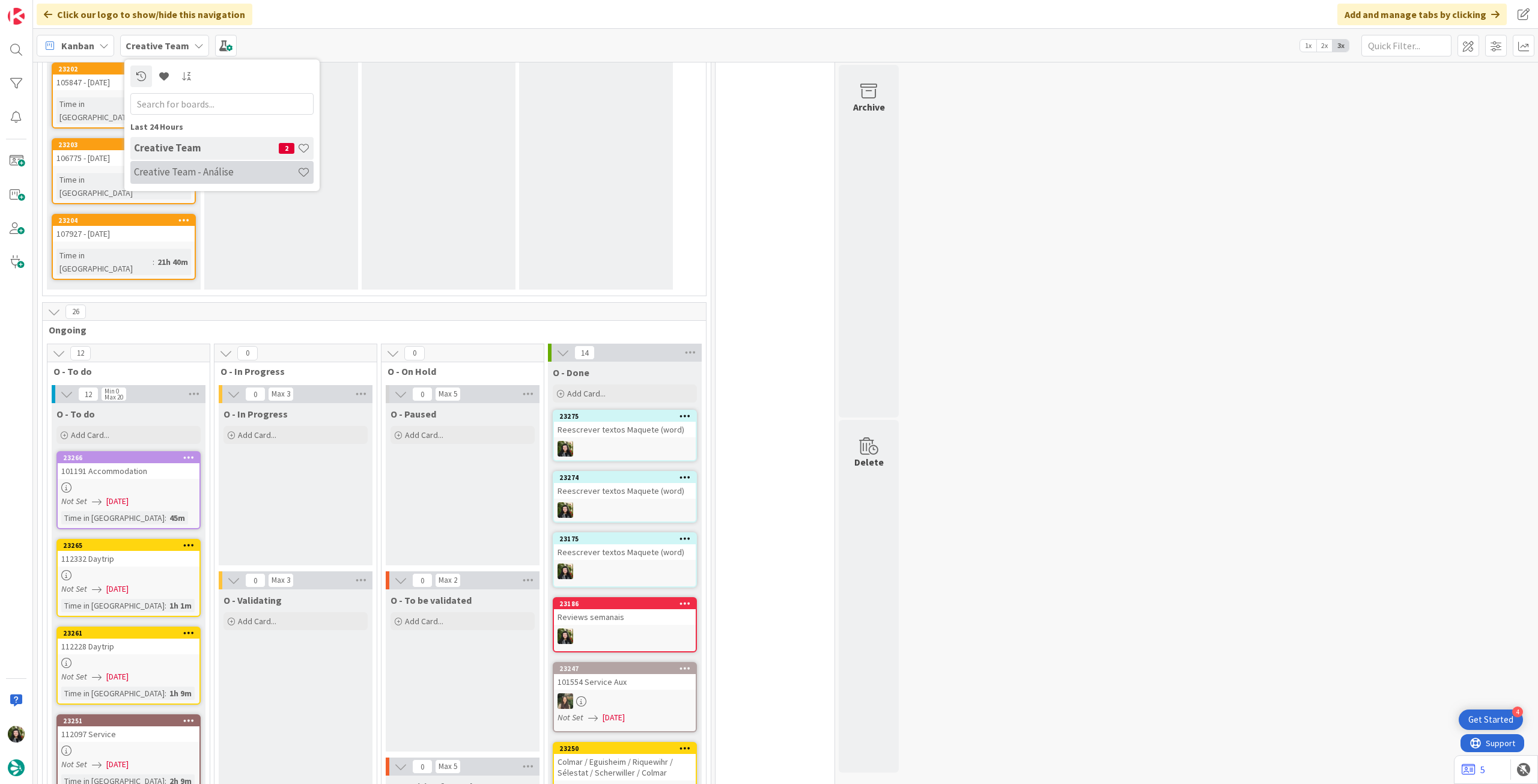
drag, startPoint x: 158, startPoint y: 174, endPoint x: 163, endPoint y: 173, distance: 5.1
click at [158, 174] on h4 "Creative Team - Análise" at bounding box center [216, 171] width 163 height 12
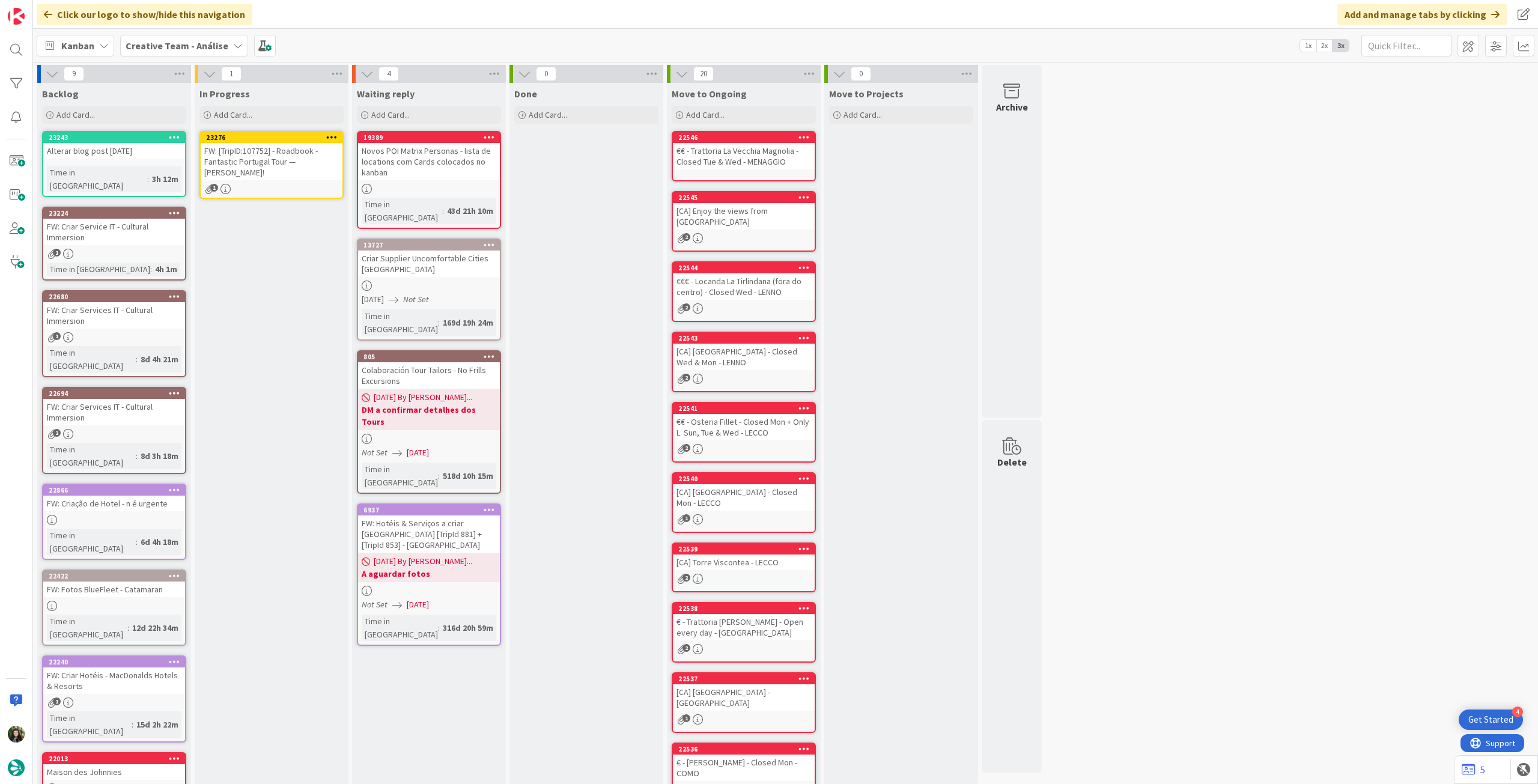
click at [332, 134] on icon at bounding box center [332, 137] width 12 height 9
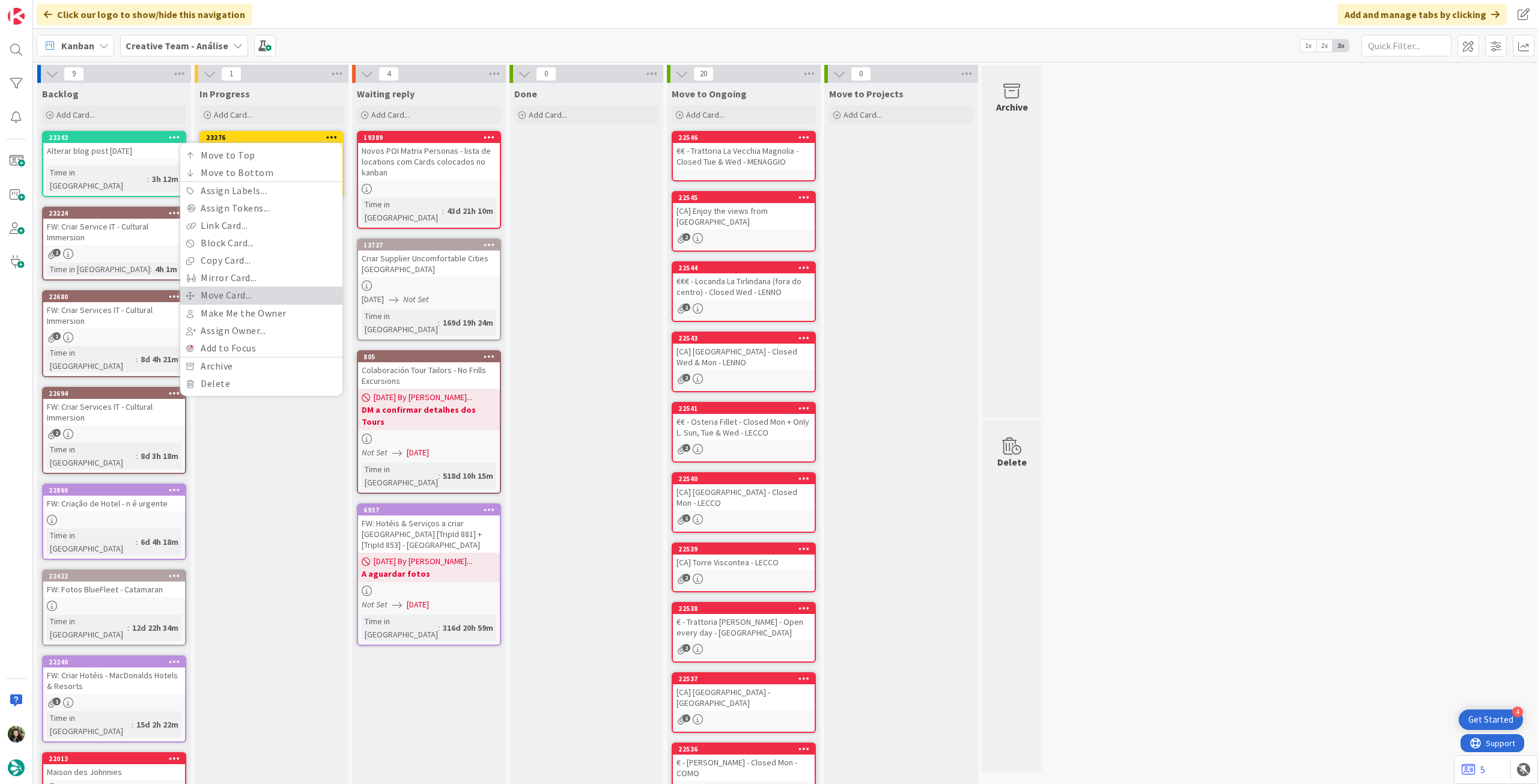
click at [241, 290] on link "Move Card..." at bounding box center [262, 295] width 162 height 17
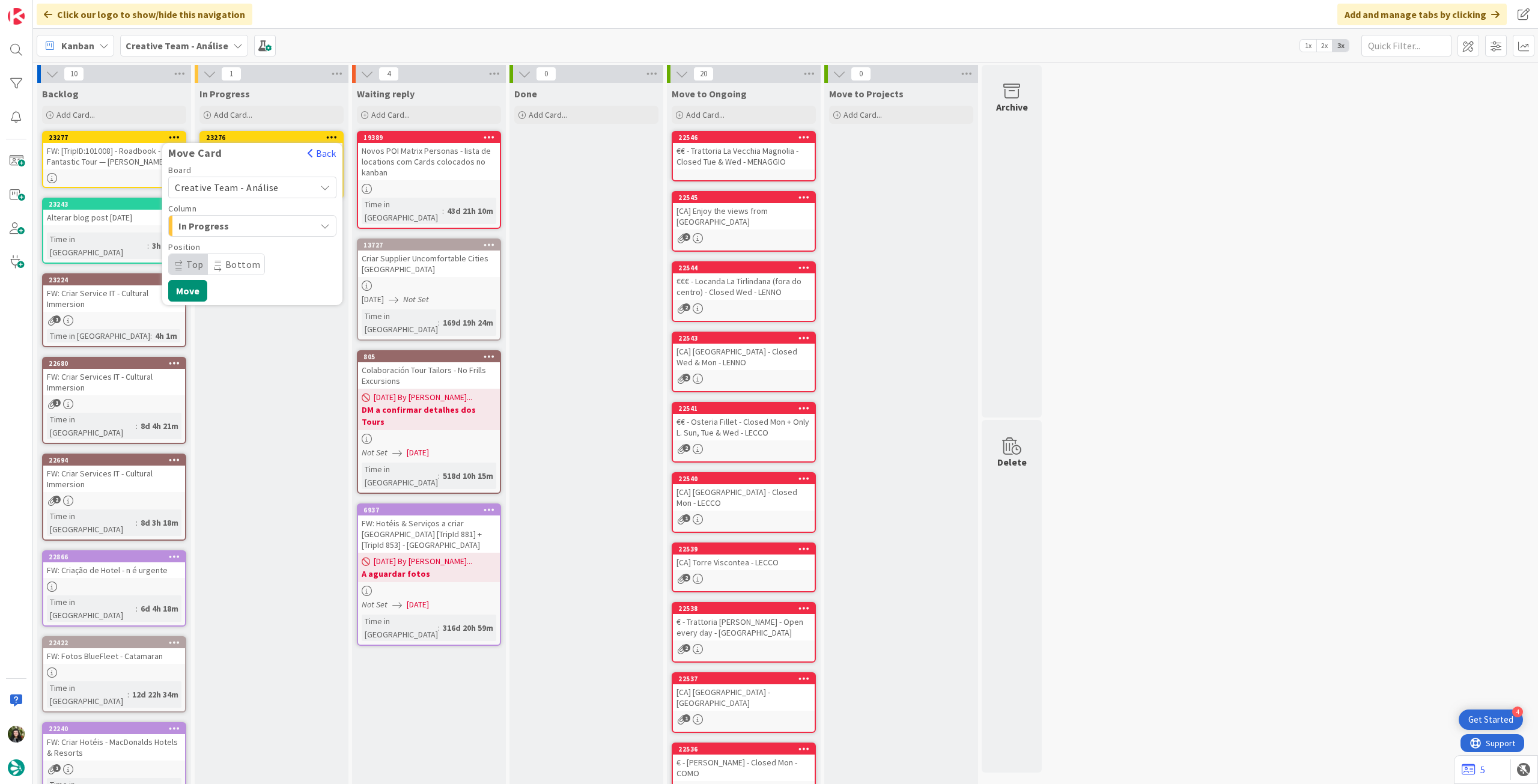
click at [265, 191] on span "Creative Team - Análise" at bounding box center [227, 187] width 104 height 12
click at [251, 247] on span "Creative Team" at bounding box center [260, 244] width 139 height 18
click at [245, 267] on span "Daytrip" at bounding box center [252, 265] width 116 height 17
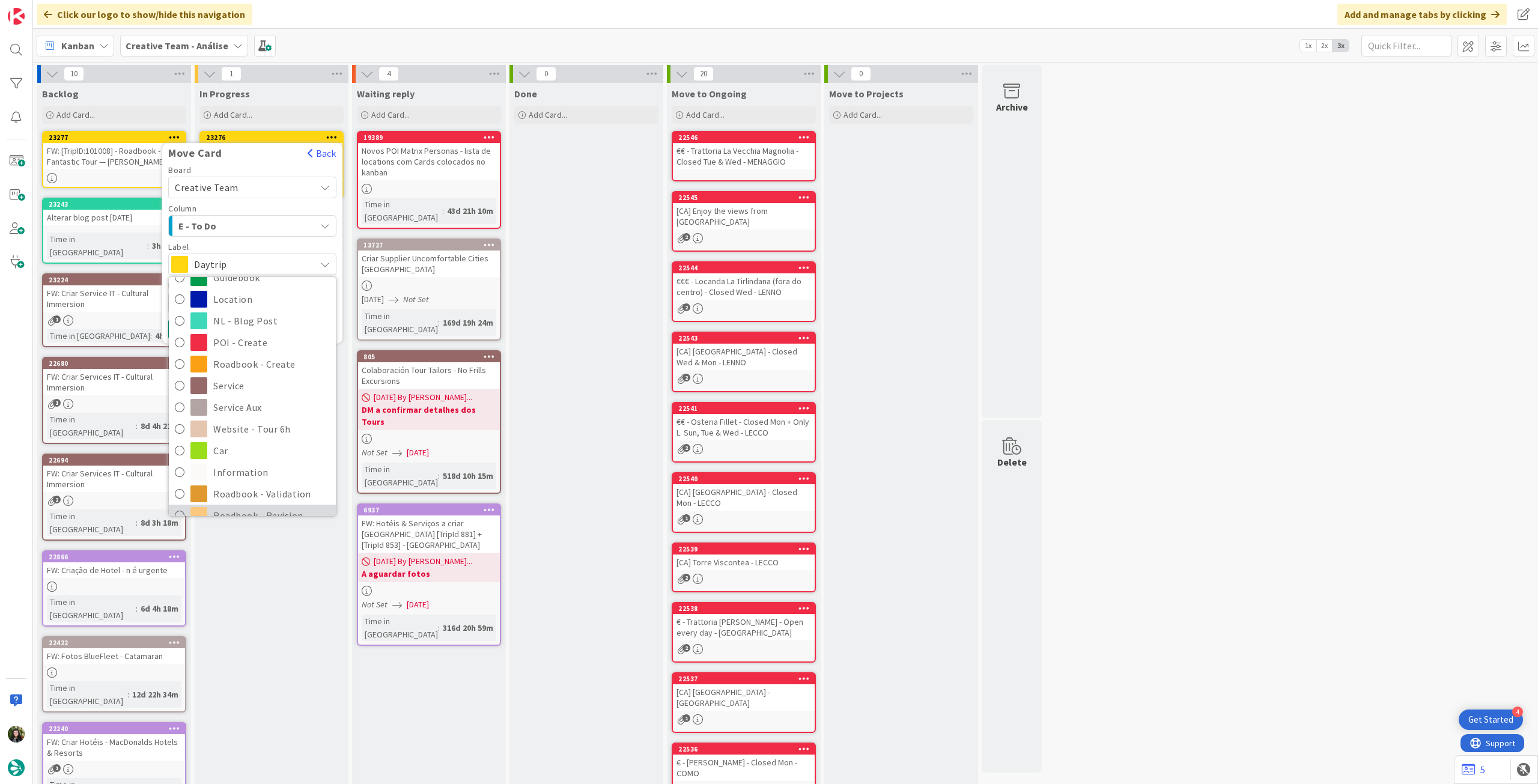
scroll to position [160, 0]
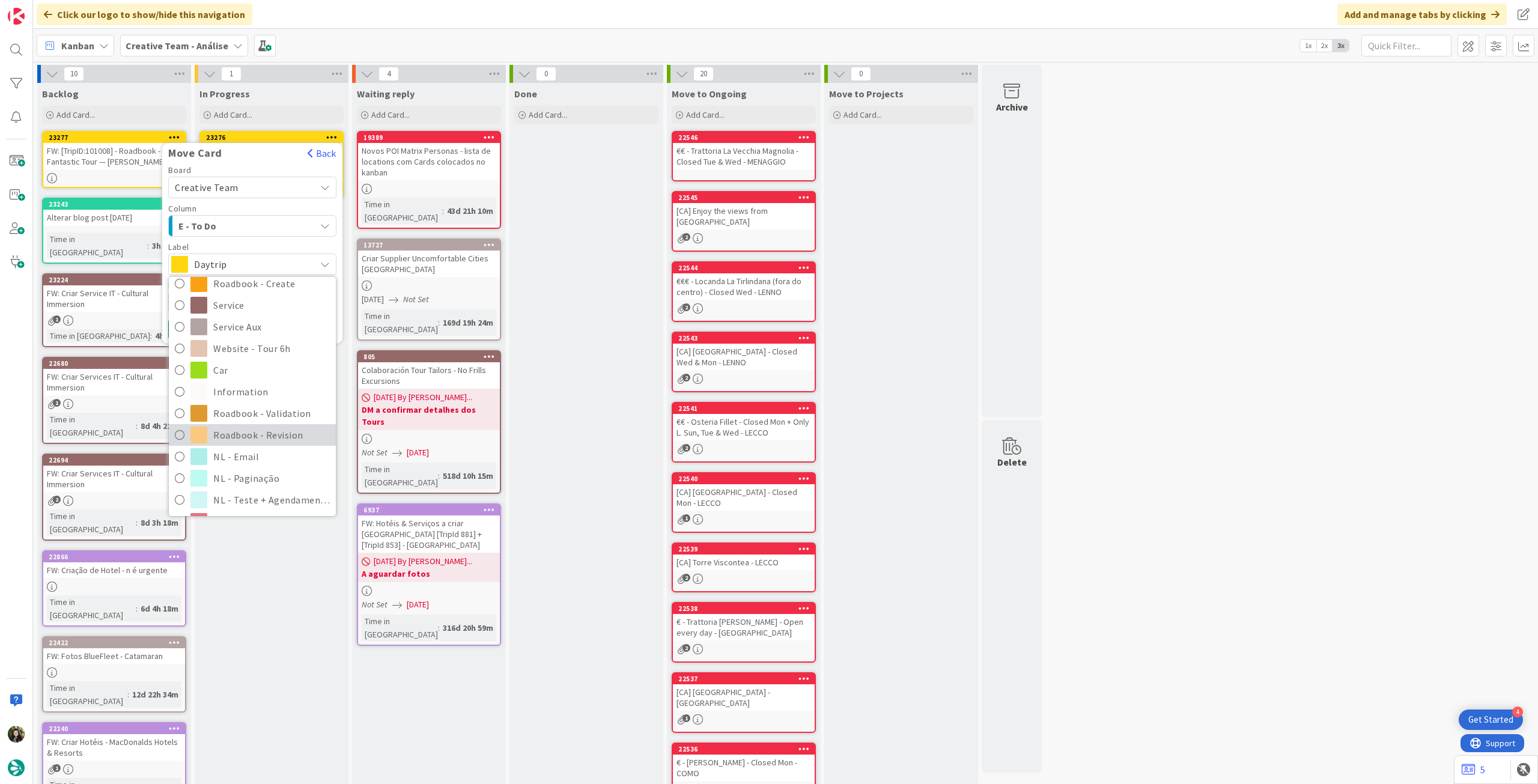
click at [262, 440] on span "Roadbook - Revision" at bounding box center [271, 434] width 116 height 18
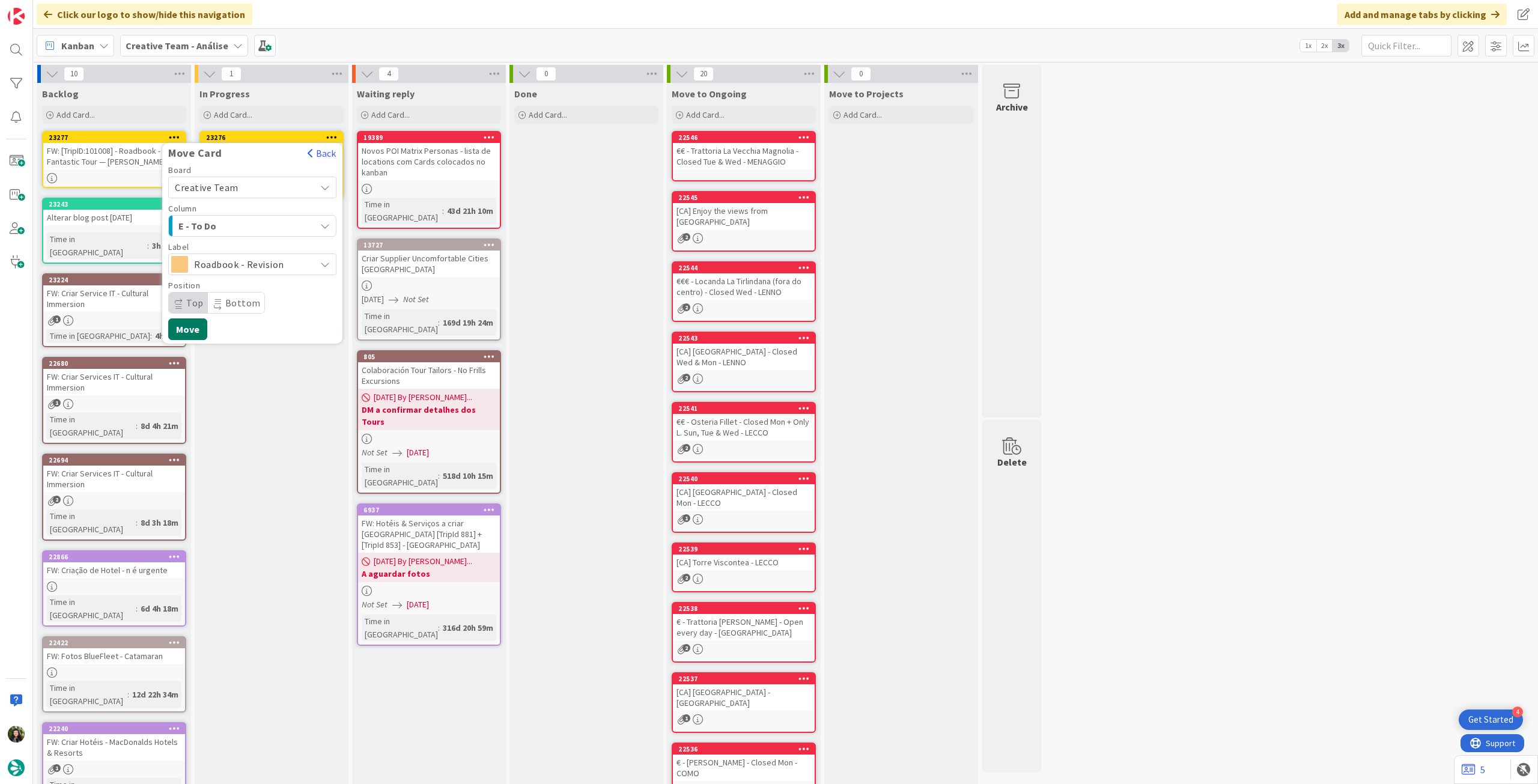
click at [200, 325] on button "Move" at bounding box center [187, 330] width 39 height 22
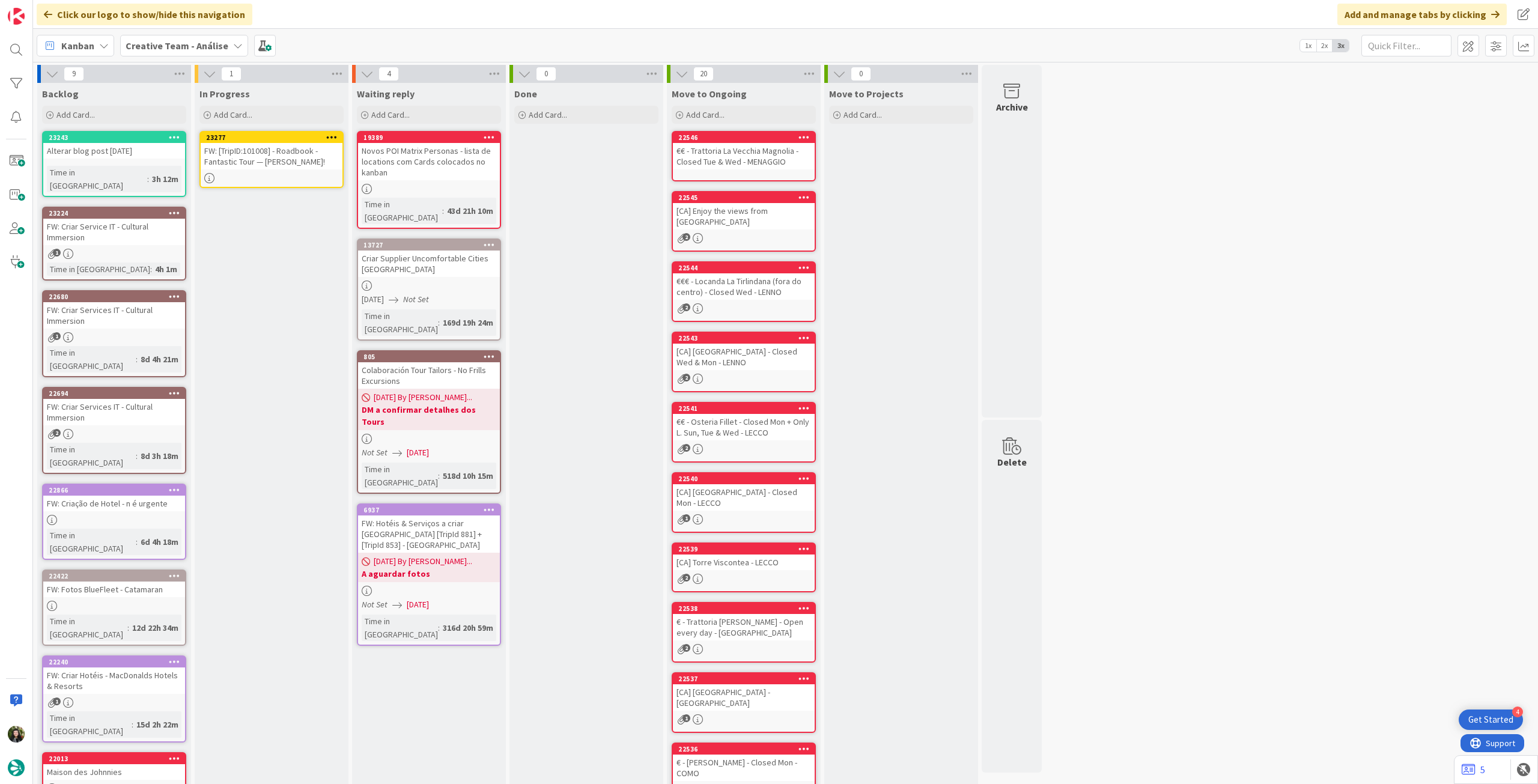
click at [327, 137] on icon at bounding box center [332, 137] width 12 height 9
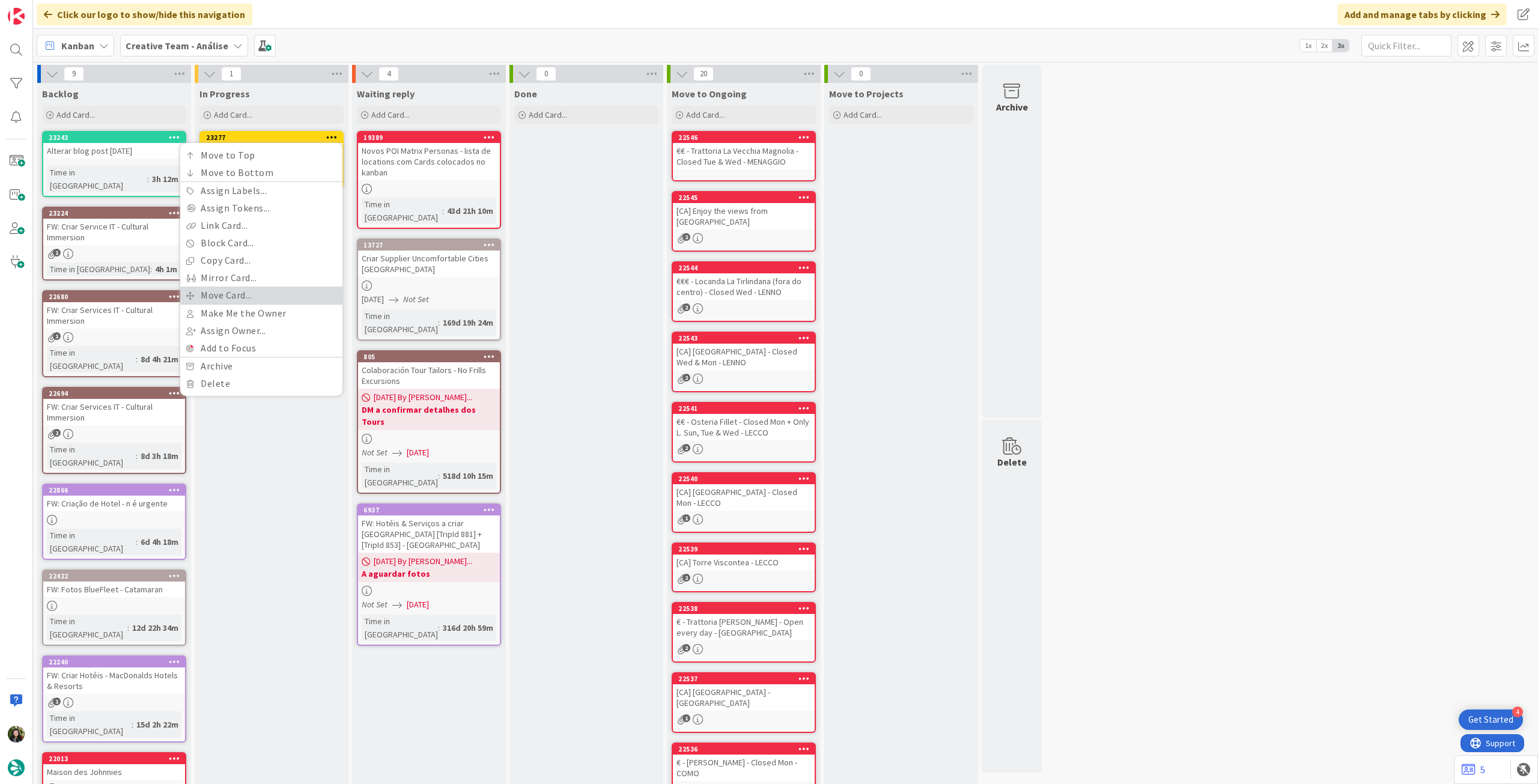
click at [243, 295] on link "Move Card..." at bounding box center [262, 295] width 162 height 17
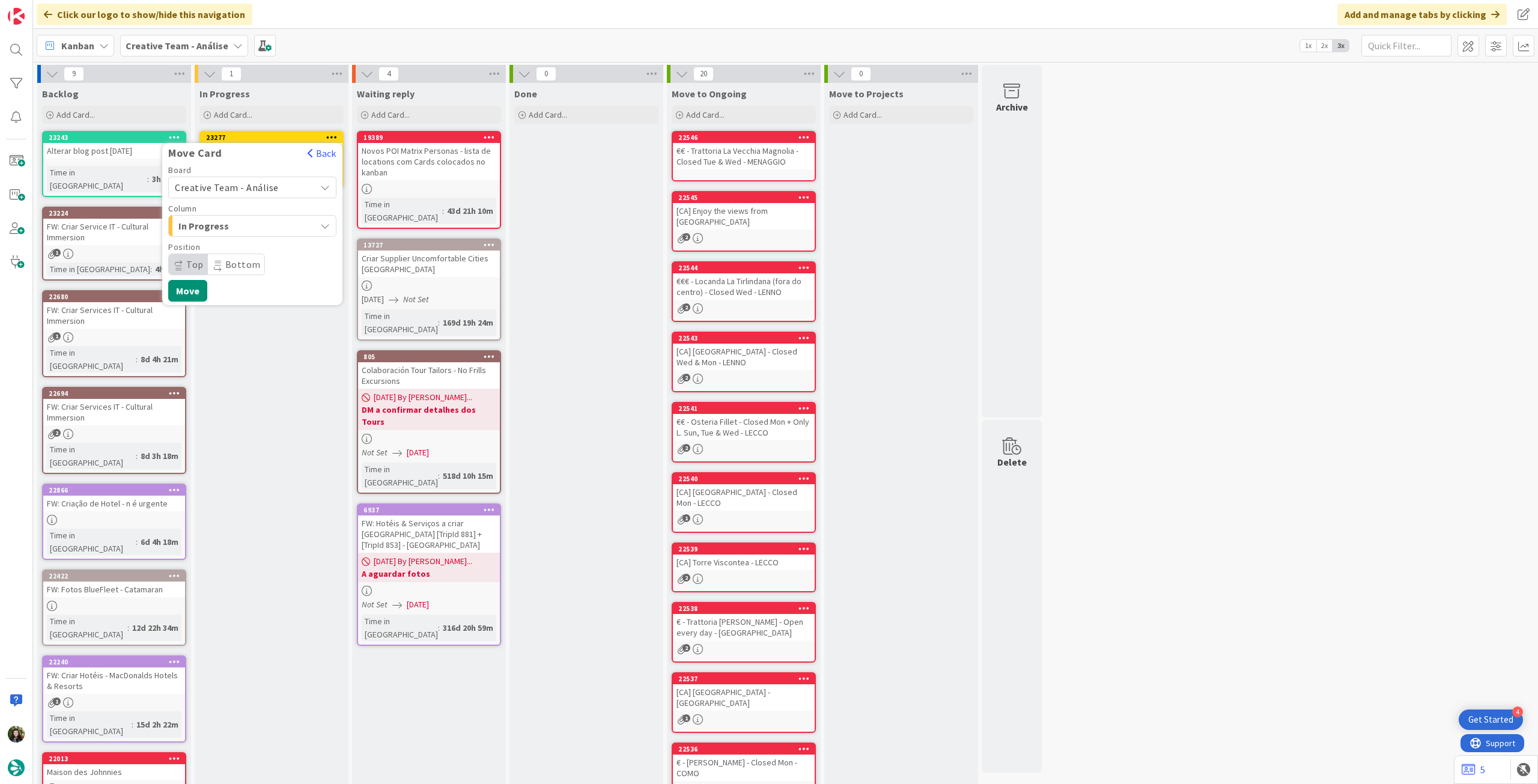
click at [266, 191] on span "Creative Team - Análise" at bounding box center [227, 187] width 104 height 12
click at [244, 247] on span "Creative Team" at bounding box center [260, 244] width 139 height 18
click at [234, 257] on span "Daytrip" at bounding box center [252, 265] width 116 height 17
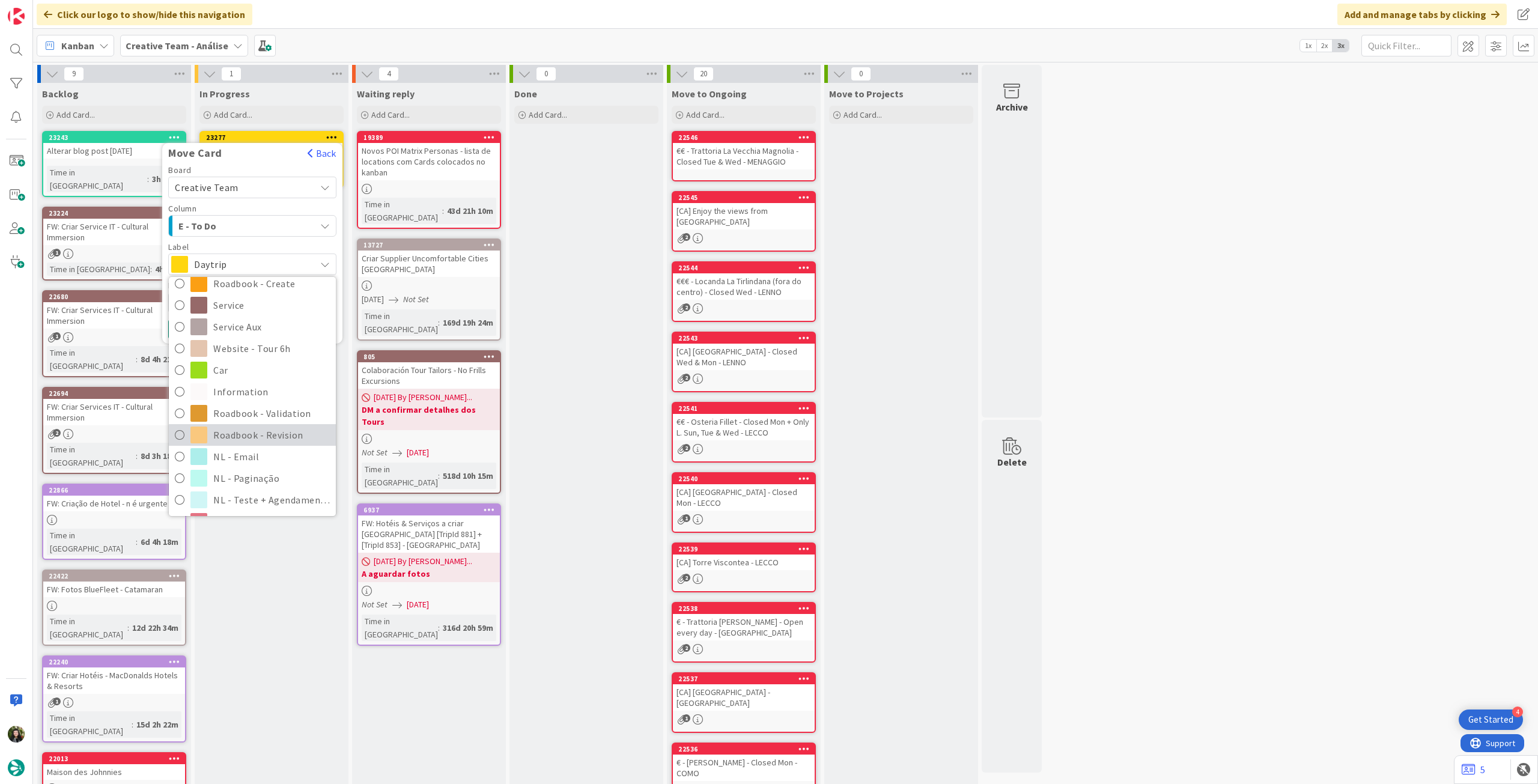
click at [249, 434] on span "Roadbook - Revision" at bounding box center [271, 434] width 116 height 18
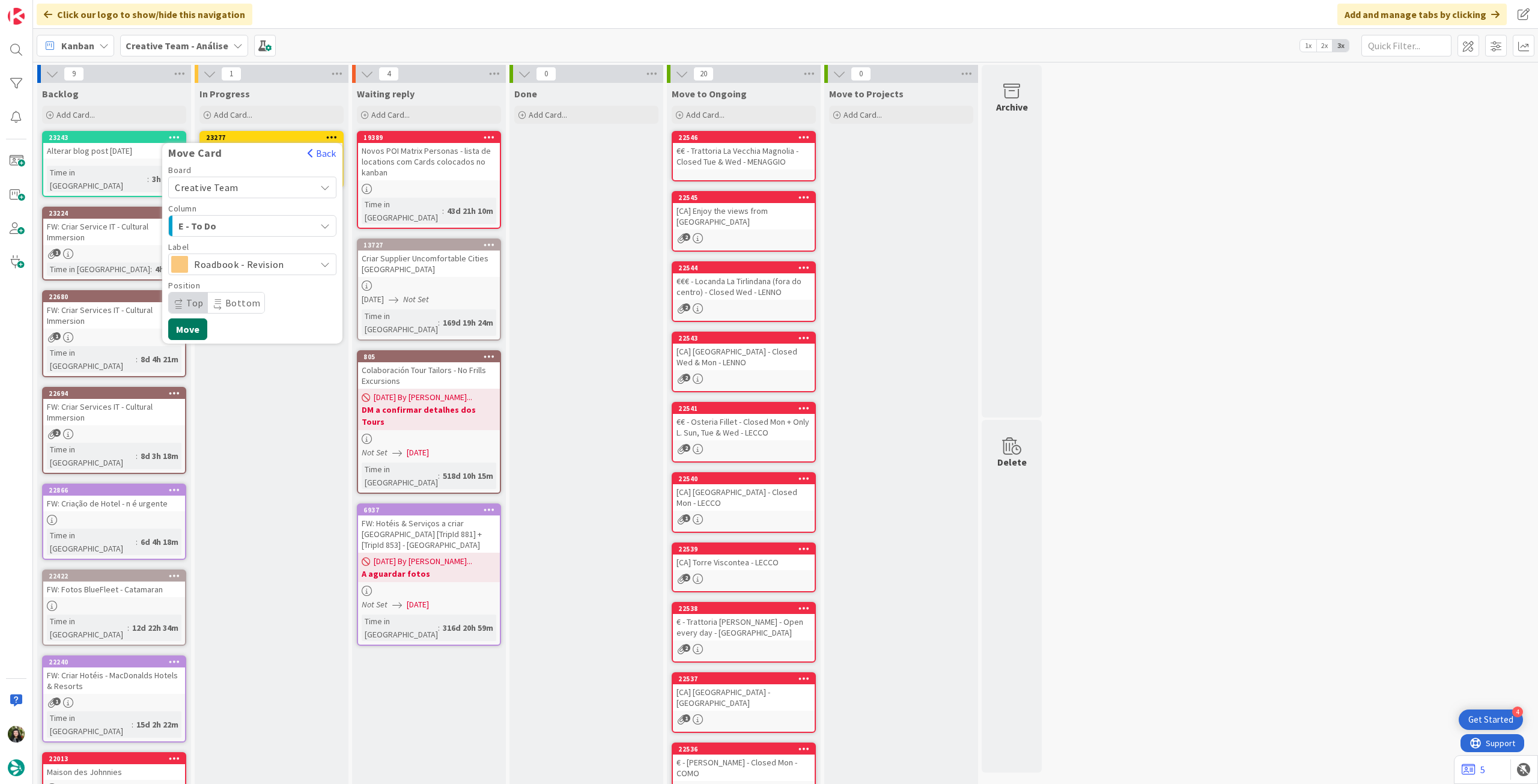
click at [194, 326] on button "Move" at bounding box center [187, 330] width 39 height 22
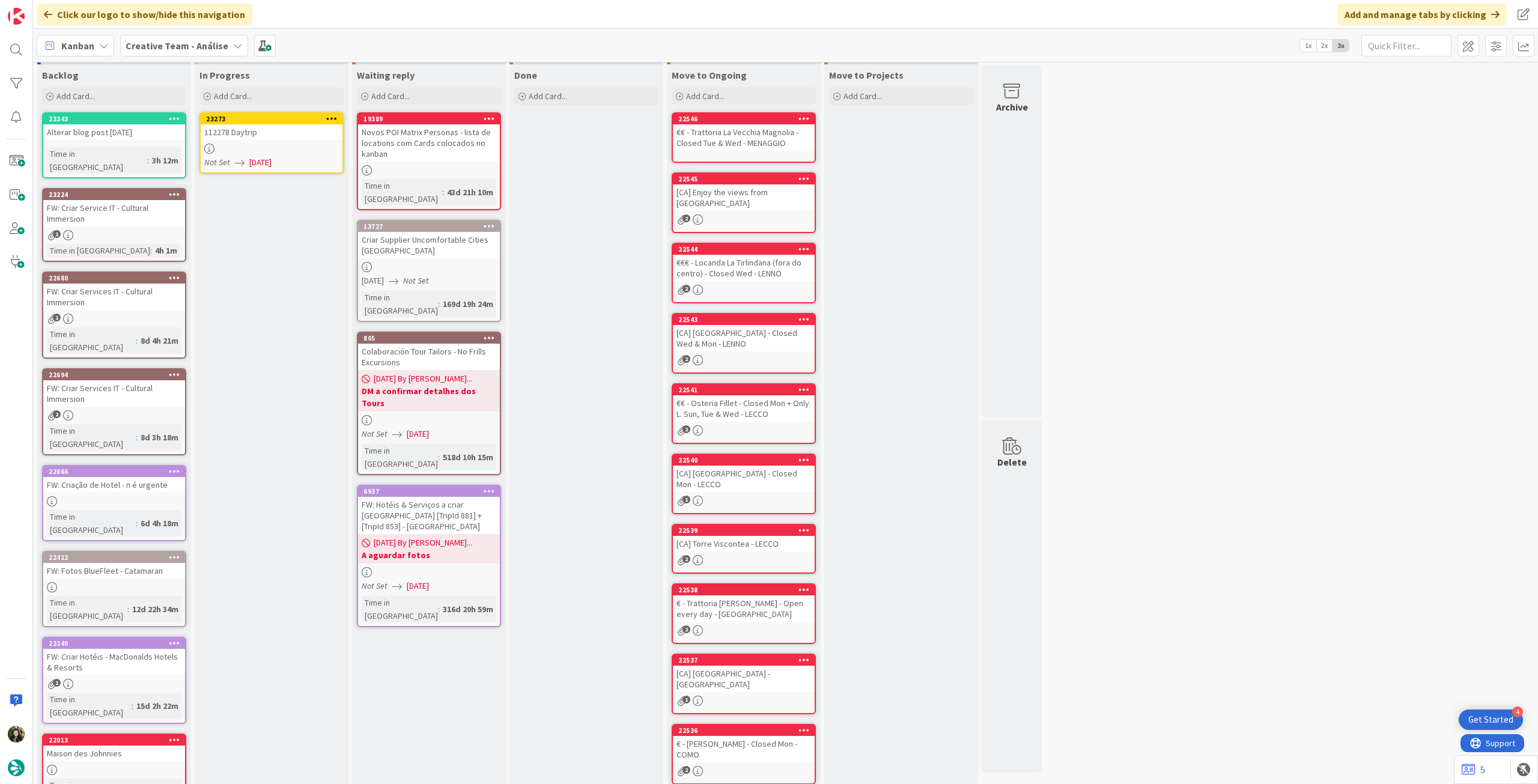
scroll to position [0, 0]
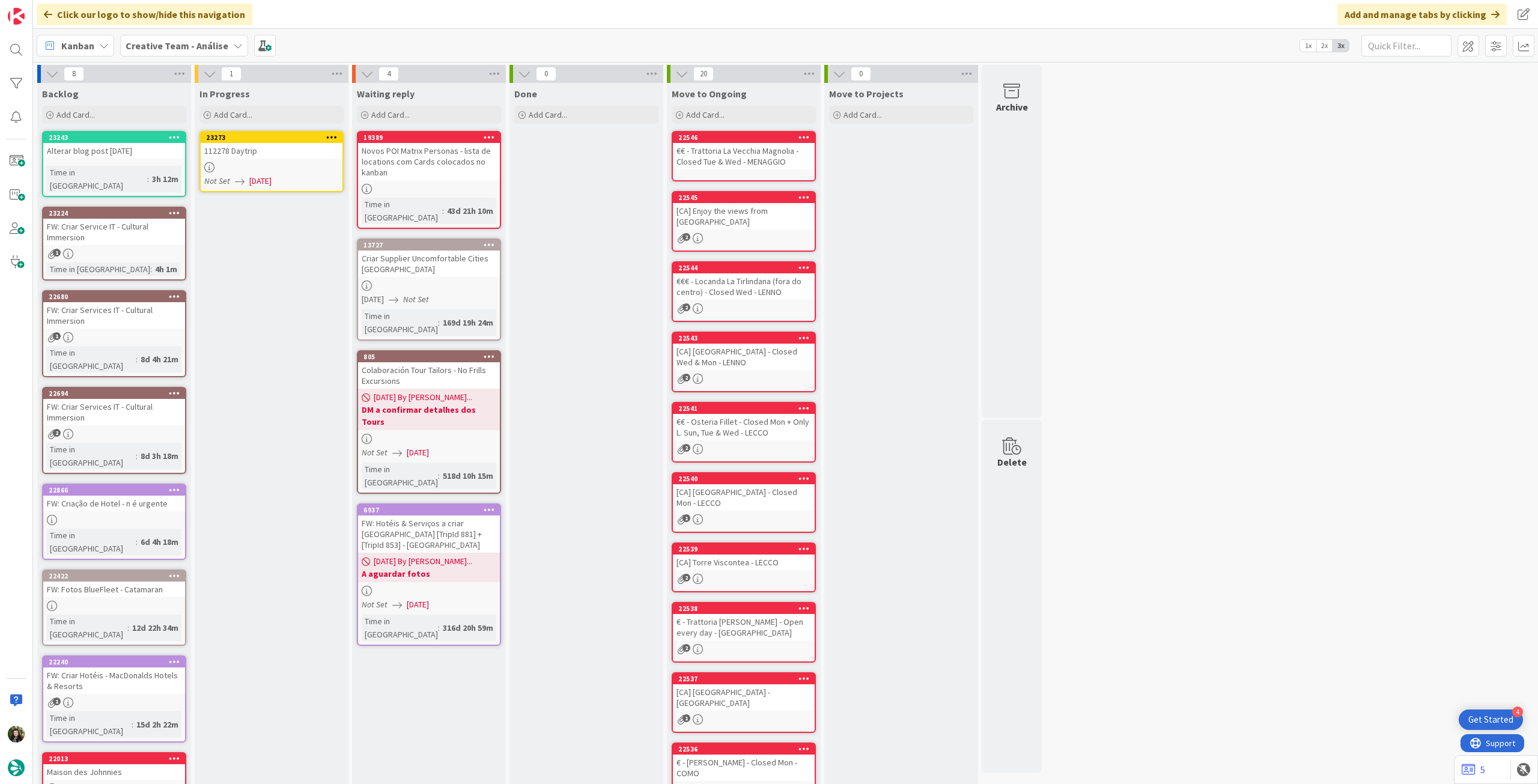
click at [328, 138] on icon at bounding box center [332, 137] width 12 height 9
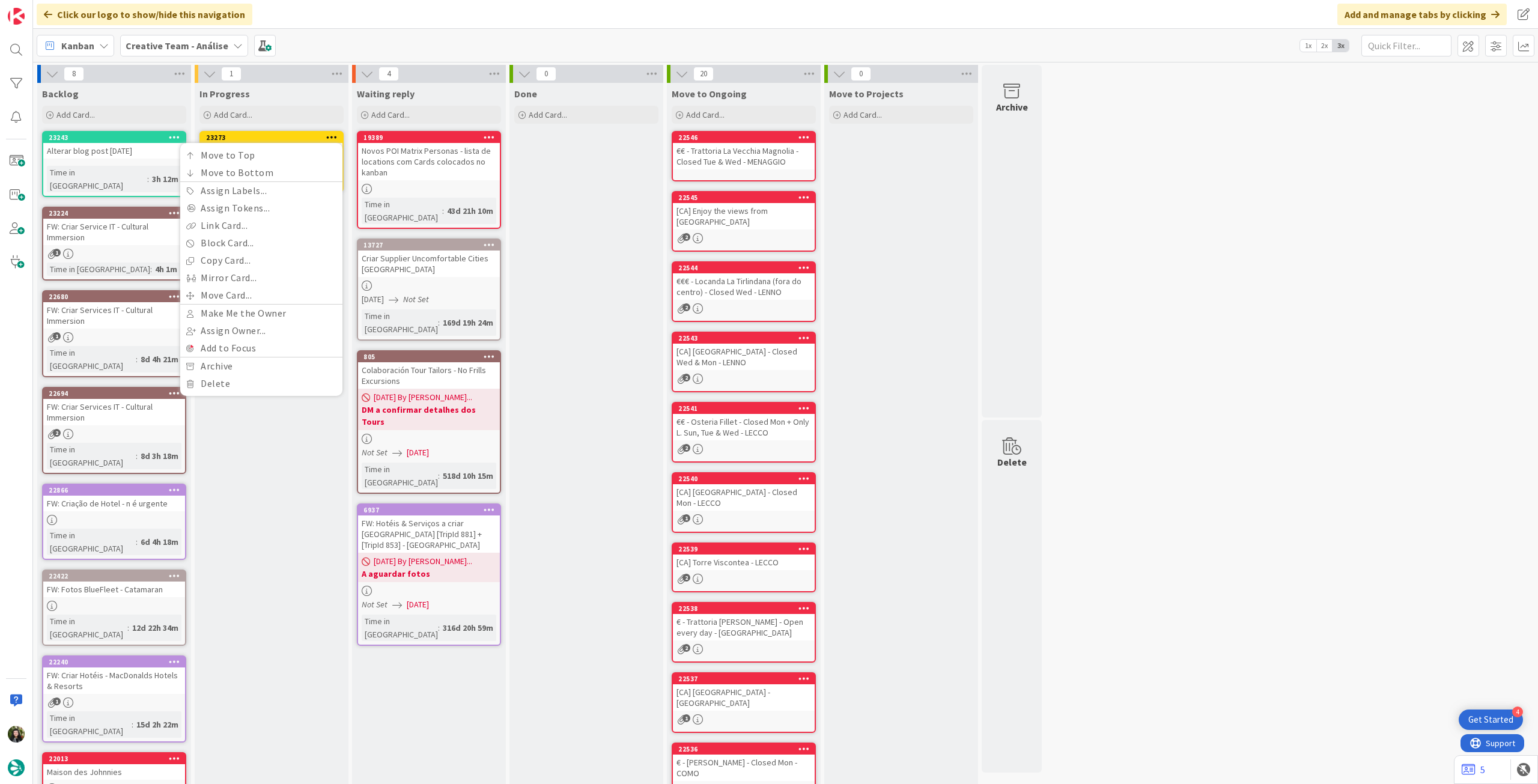
drag, startPoint x: 299, startPoint y: 98, endPoint x: 290, endPoint y: 142, distance: 44.9
click at [301, 98] on div "In Progress" at bounding box center [271, 93] width 145 height 12
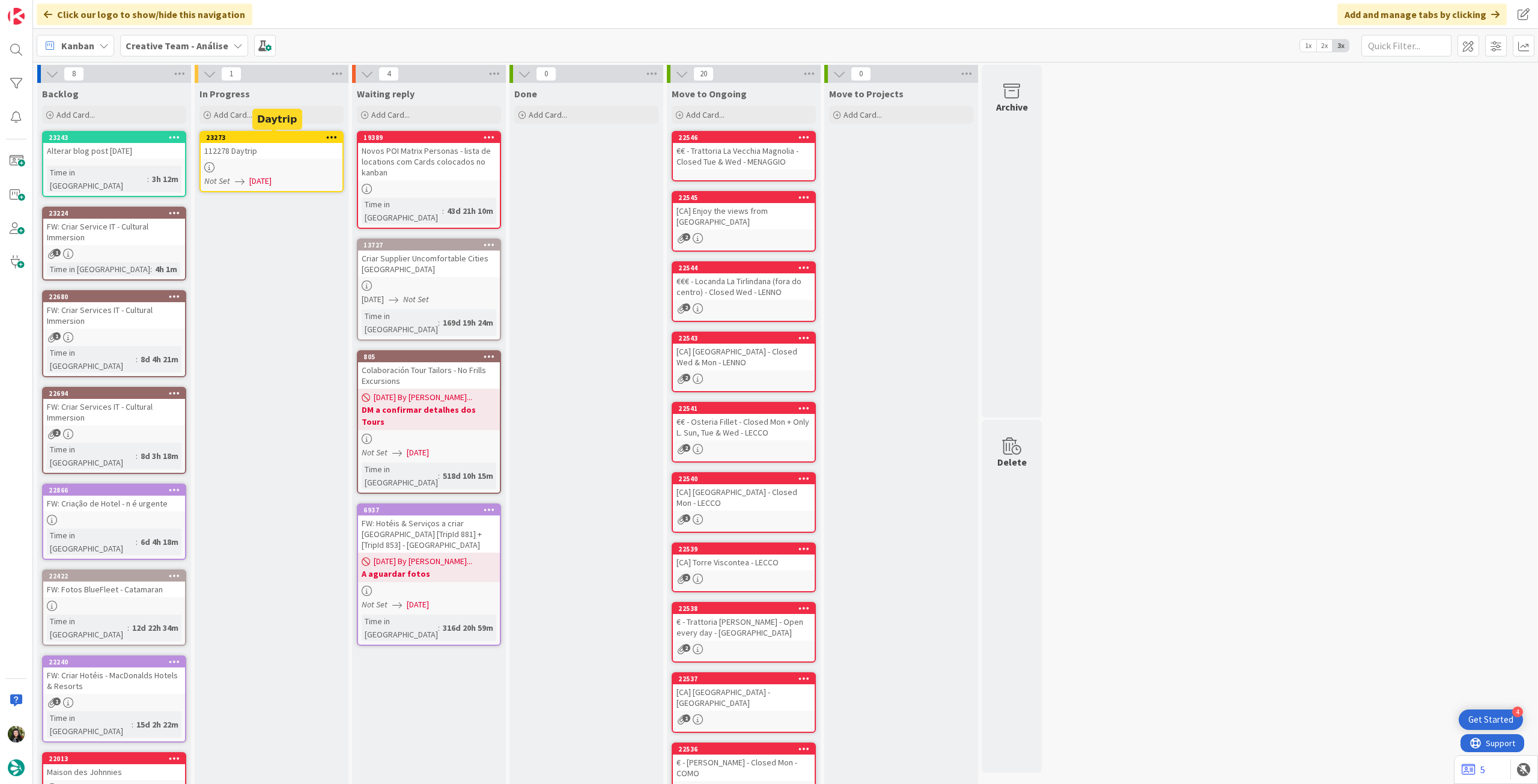
click at [280, 167] on div at bounding box center [272, 167] width 142 height 10
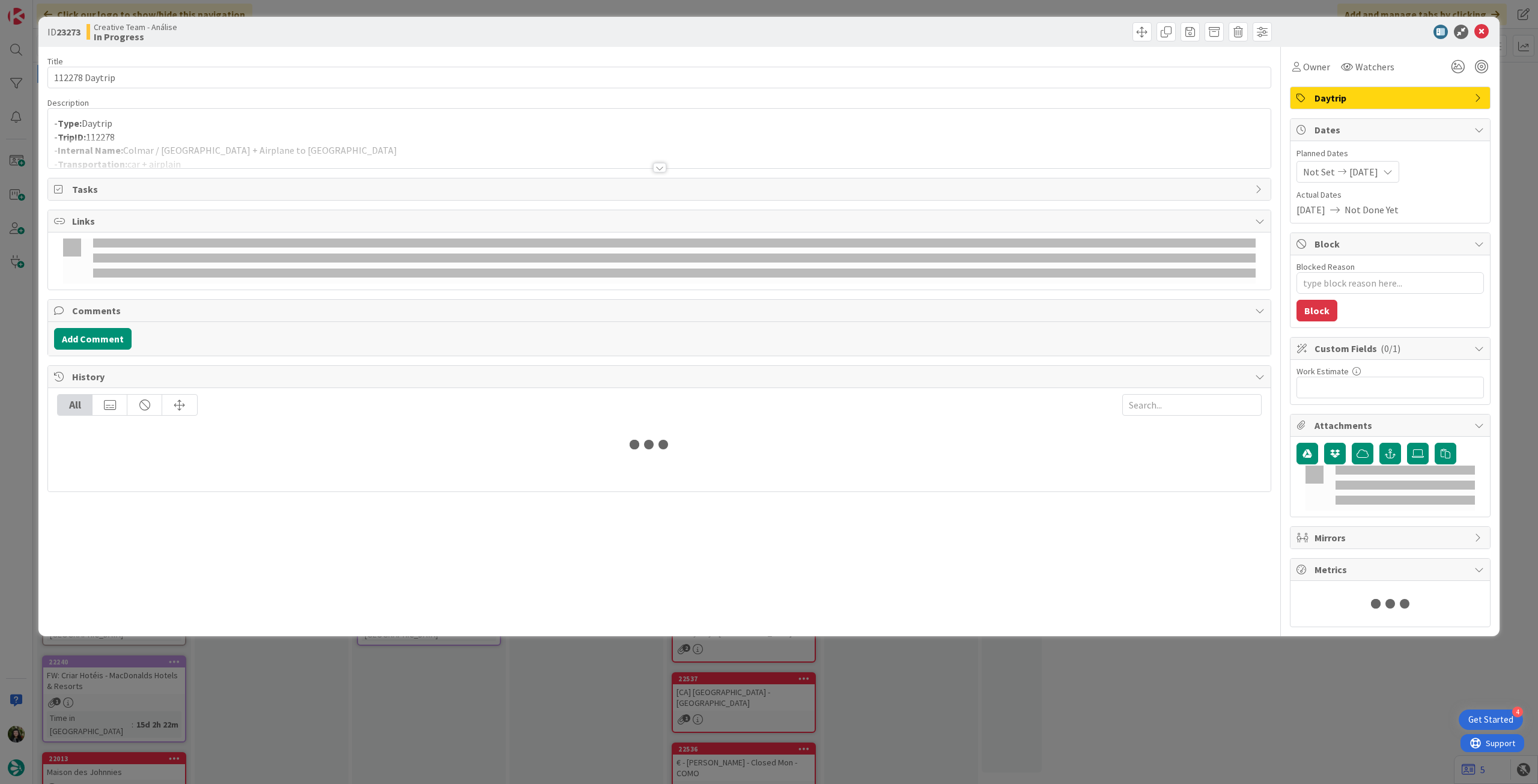
type textarea "x"
click at [273, 139] on div at bounding box center [659, 152] width 1222 height 30
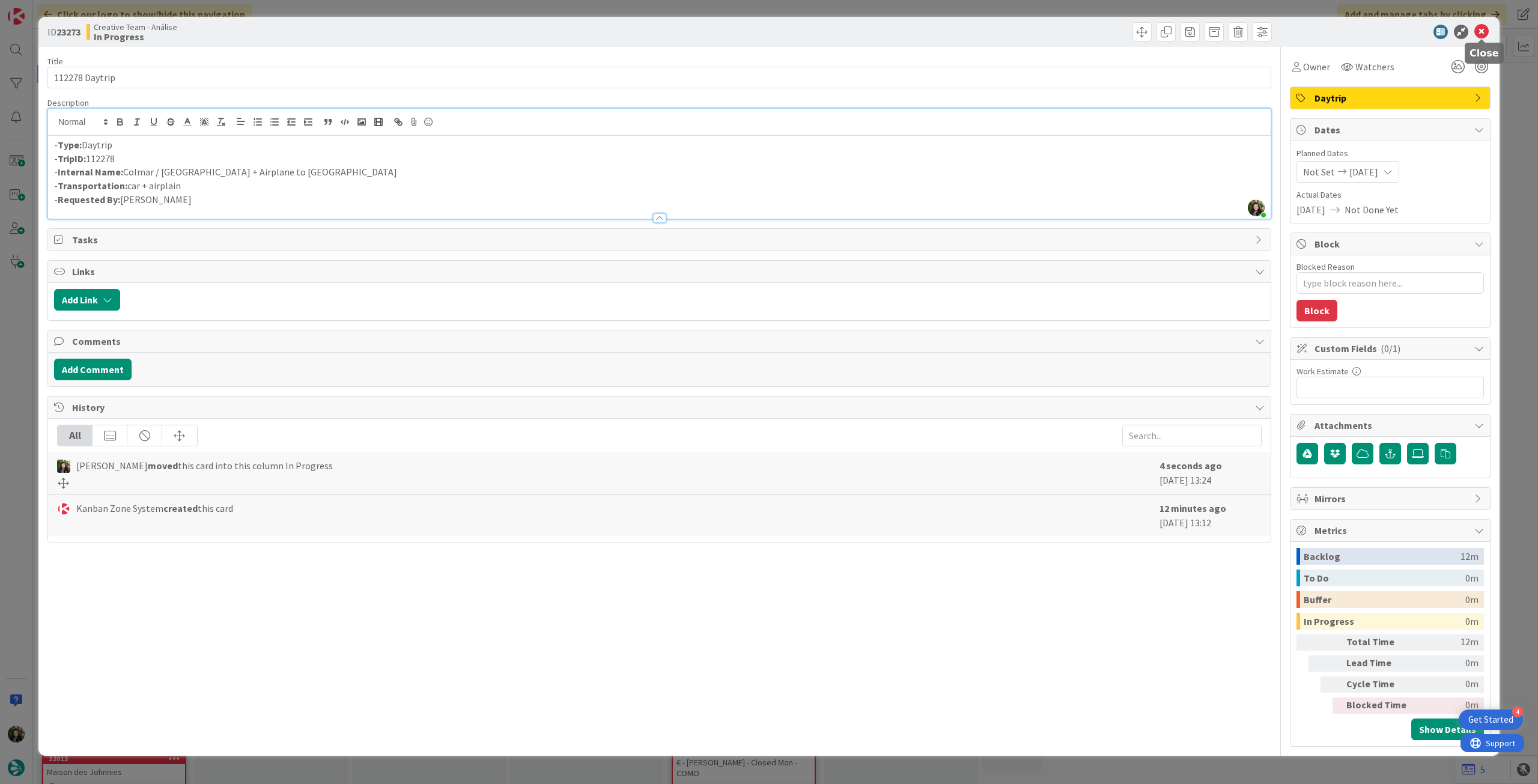
drag, startPoint x: 1482, startPoint y: 36, endPoint x: 1261, endPoint y: 43, distance: 221.1
click at [1480, 36] on icon at bounding box center [1481, 32] width 14 height 14
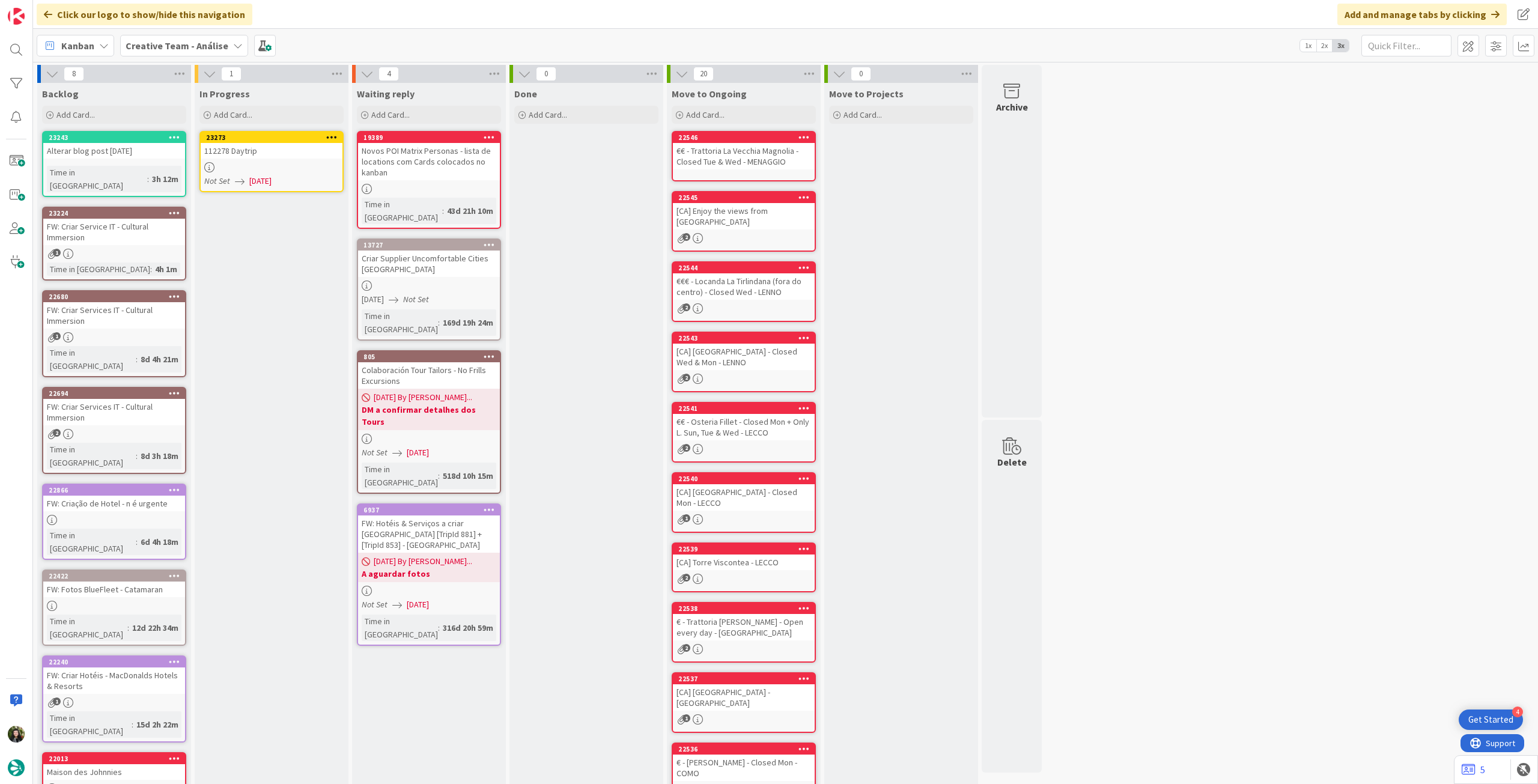
click at [334, 136] on icon at bounding box center [332, 137] width 12 height 9
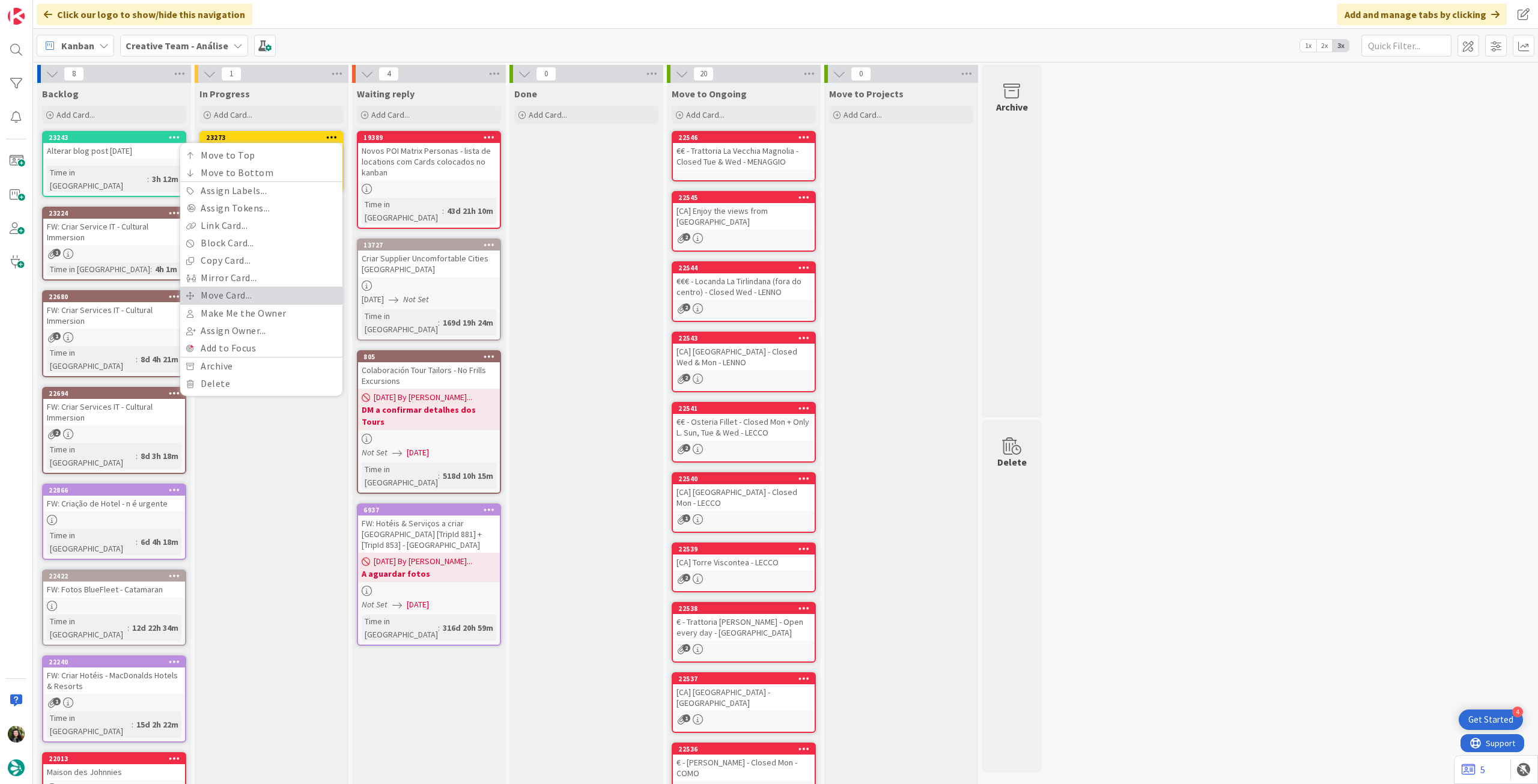
click at [246, 300] on link "Move Card..." at bounding box center [262, 295] width 162 height 17
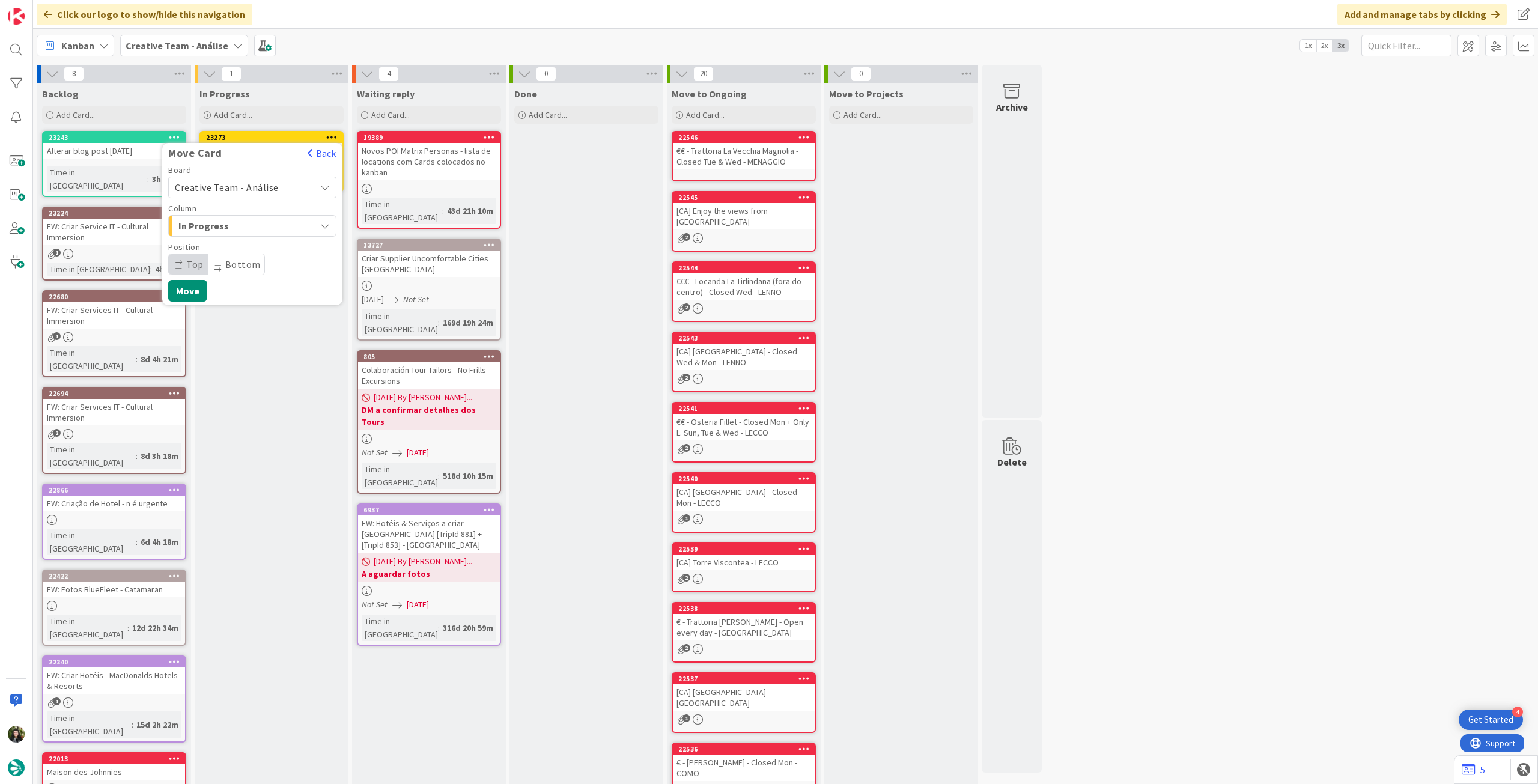
click at [267, 191] on span "Creative Team - Análise" at bounding box center [227, 187] width 104 height 12
click at [256, 233] on link "Creative Team" at bounding box center [252, 244] width 167 height 22
click at [255, 230] on span "E - To Do" at bounding box center [223, 226] width 90 height 16
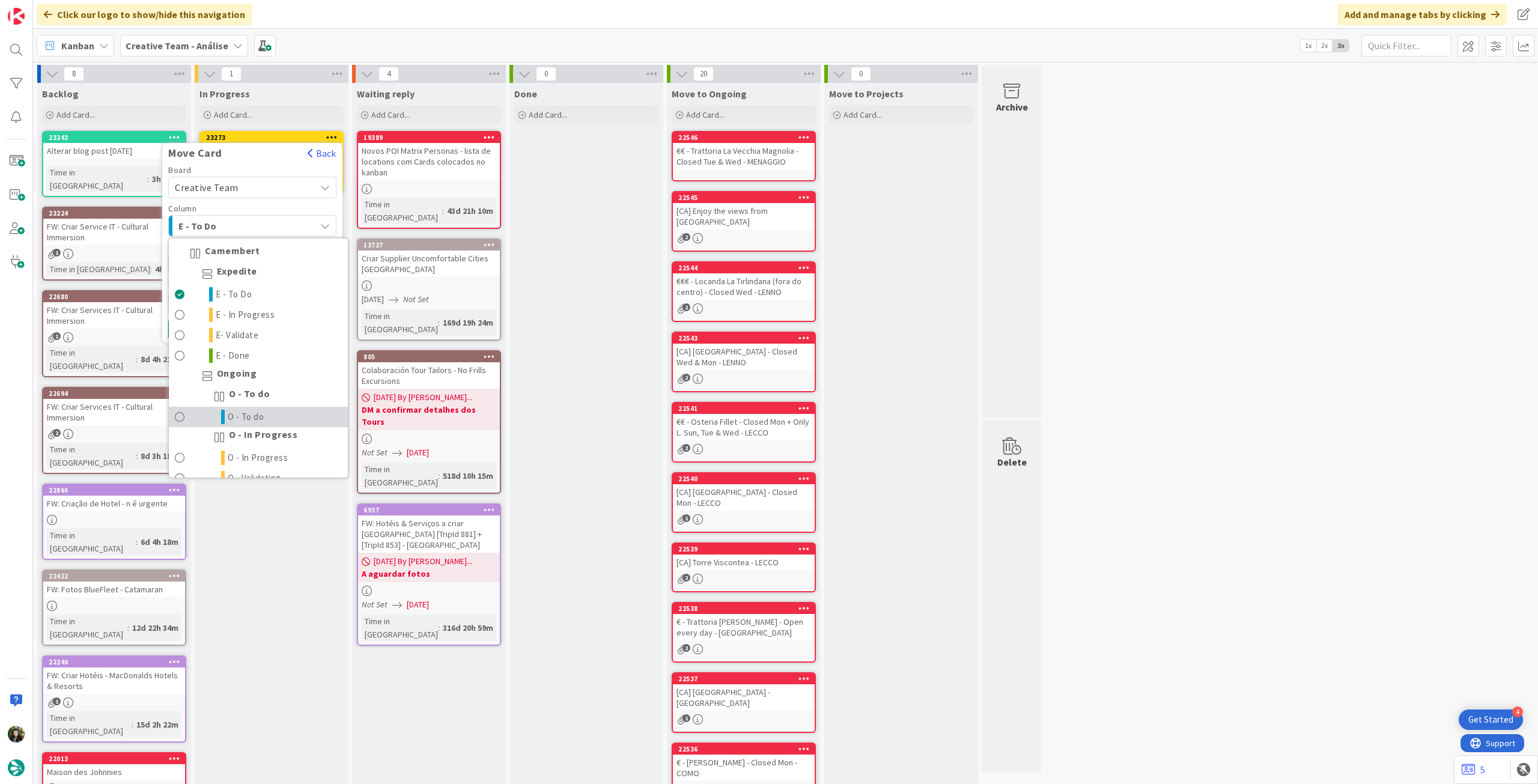
drag, startPoint x: 237, startPoint y: 412, endPoint x: 213, endPoint y: 359, distance: 58.2
click at [236, 412] on span "O - To do" at bounding box center [245, 417] width 37 height 14
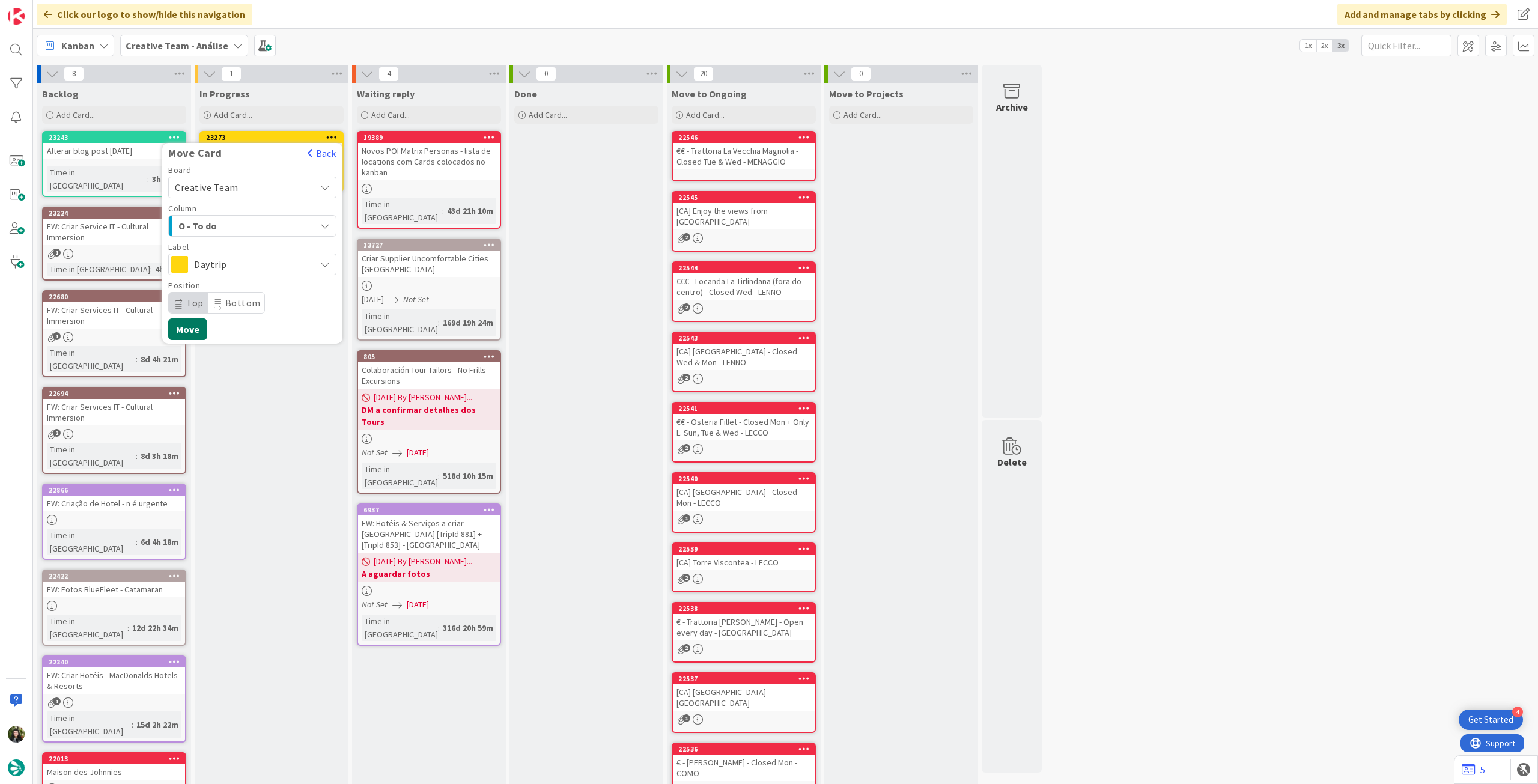
click at [194, 324] on button "Move" at bounding box center [187, 330] width 39 height 22
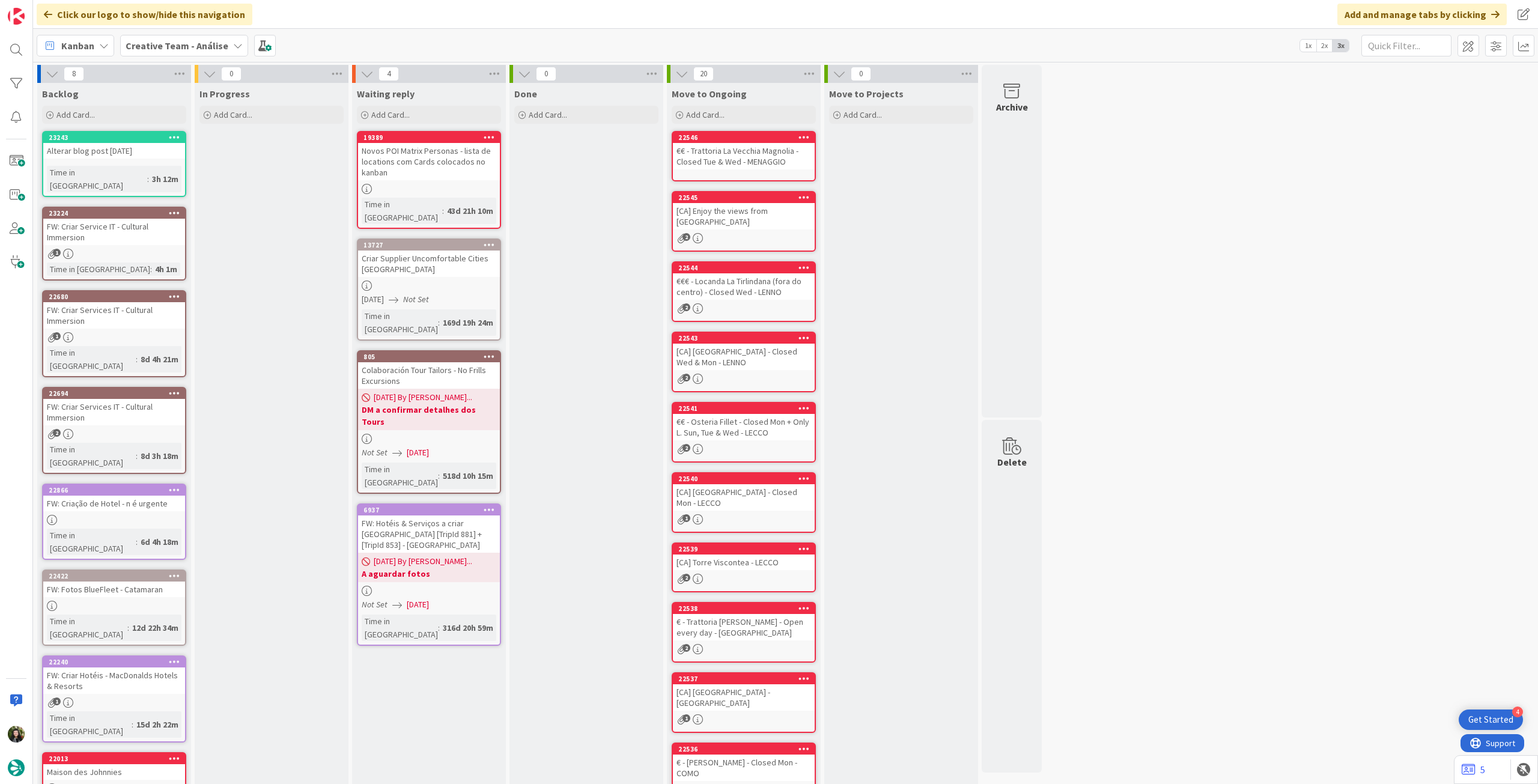
click at [164, 38] on span "Creative Team - Análise" at bounding box center [177, 45] width 103 height 14
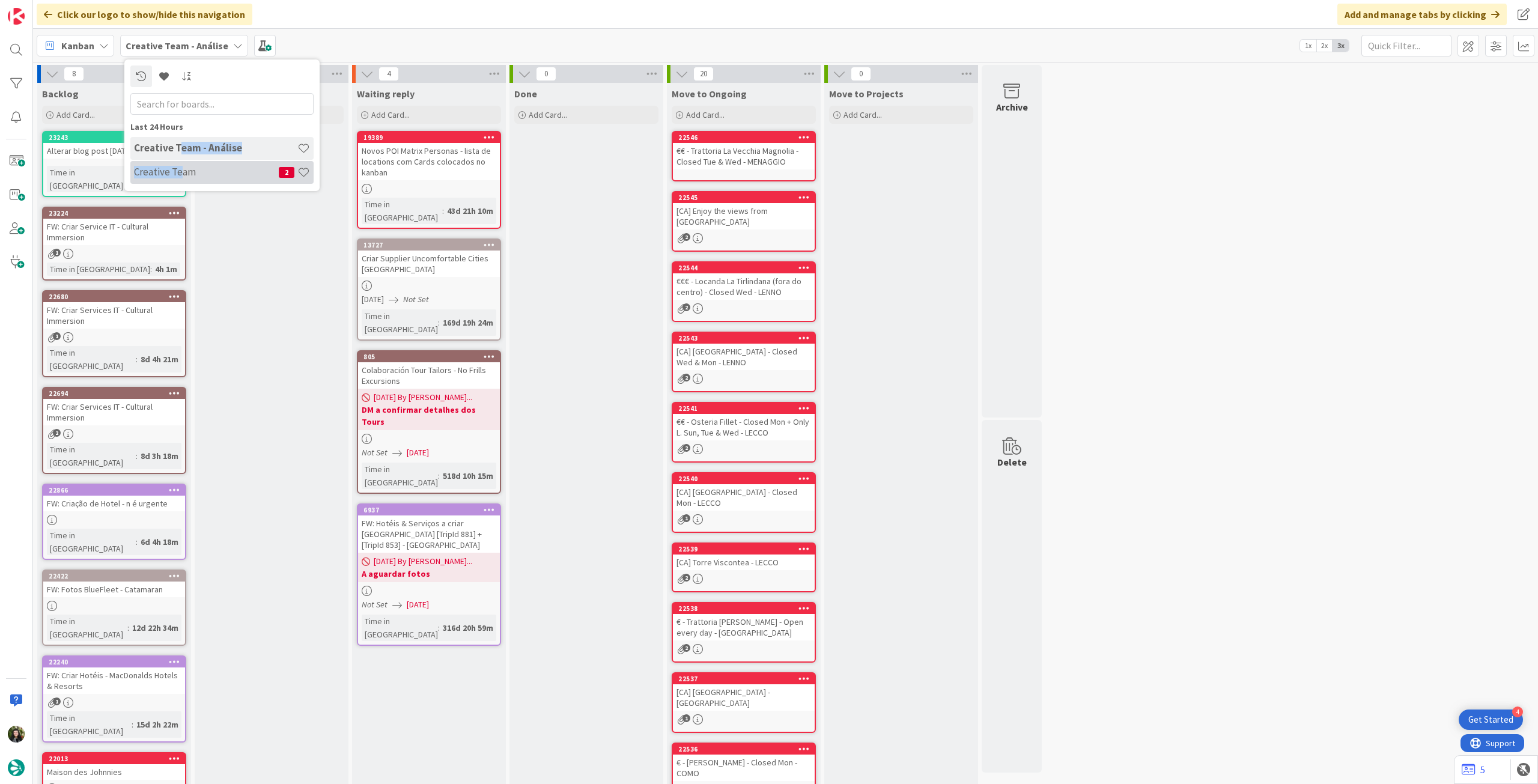
drag, startPoint x: 179, startPoint y: 162, endPoint x: 188, endPoint y: 180, distance: 20.1
click at [179, 163] on div "Creative Team - Análise Creative Team 2" at bounding box center [222, 161] width 184 height 48
click at [191, 181] on div "Creative Team 2" at bounding box center [222, 172] width 184 height 23
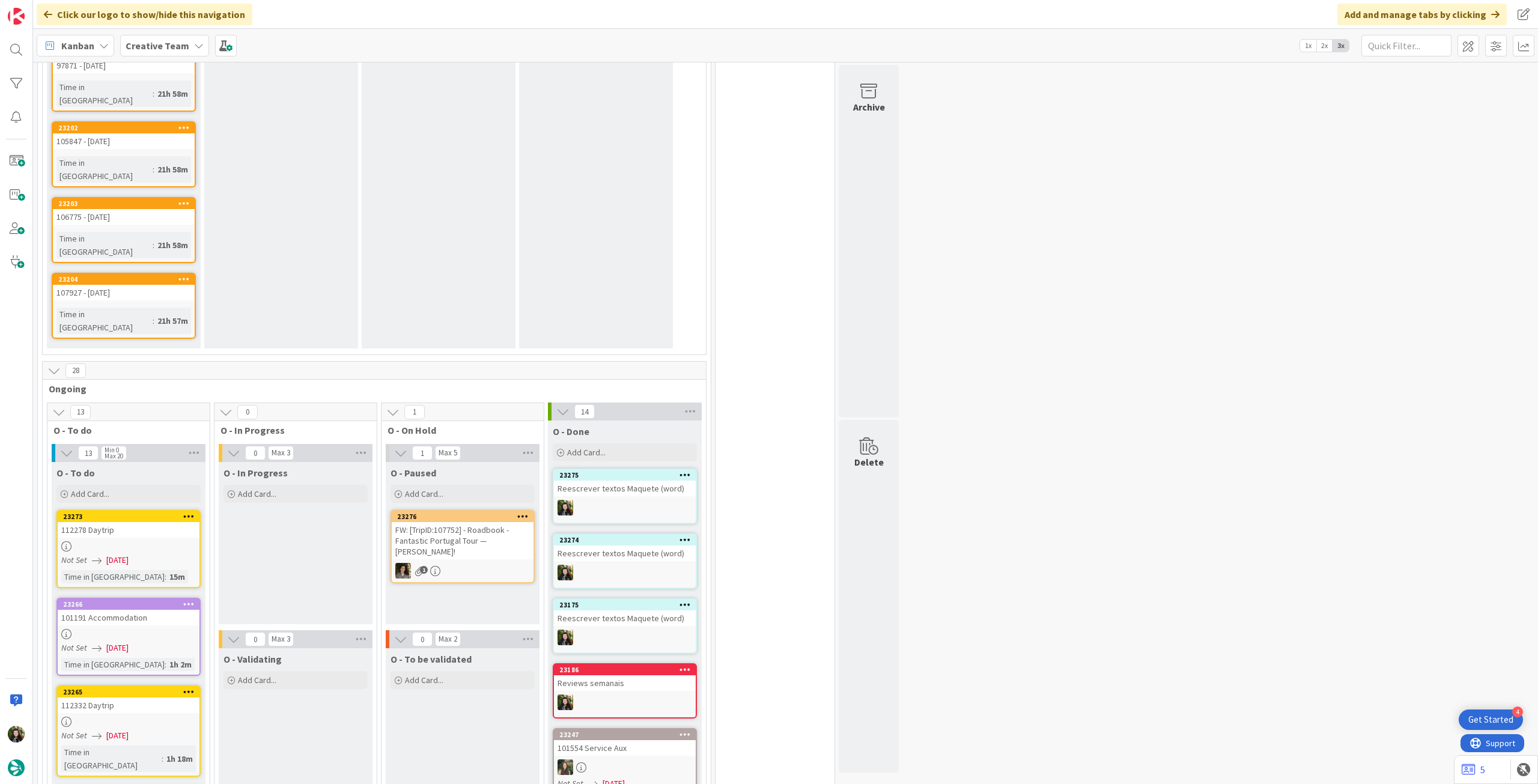
scroll to position [1214, 0]
